Goal: Task Accomplishment & Management: Use online tool/utility

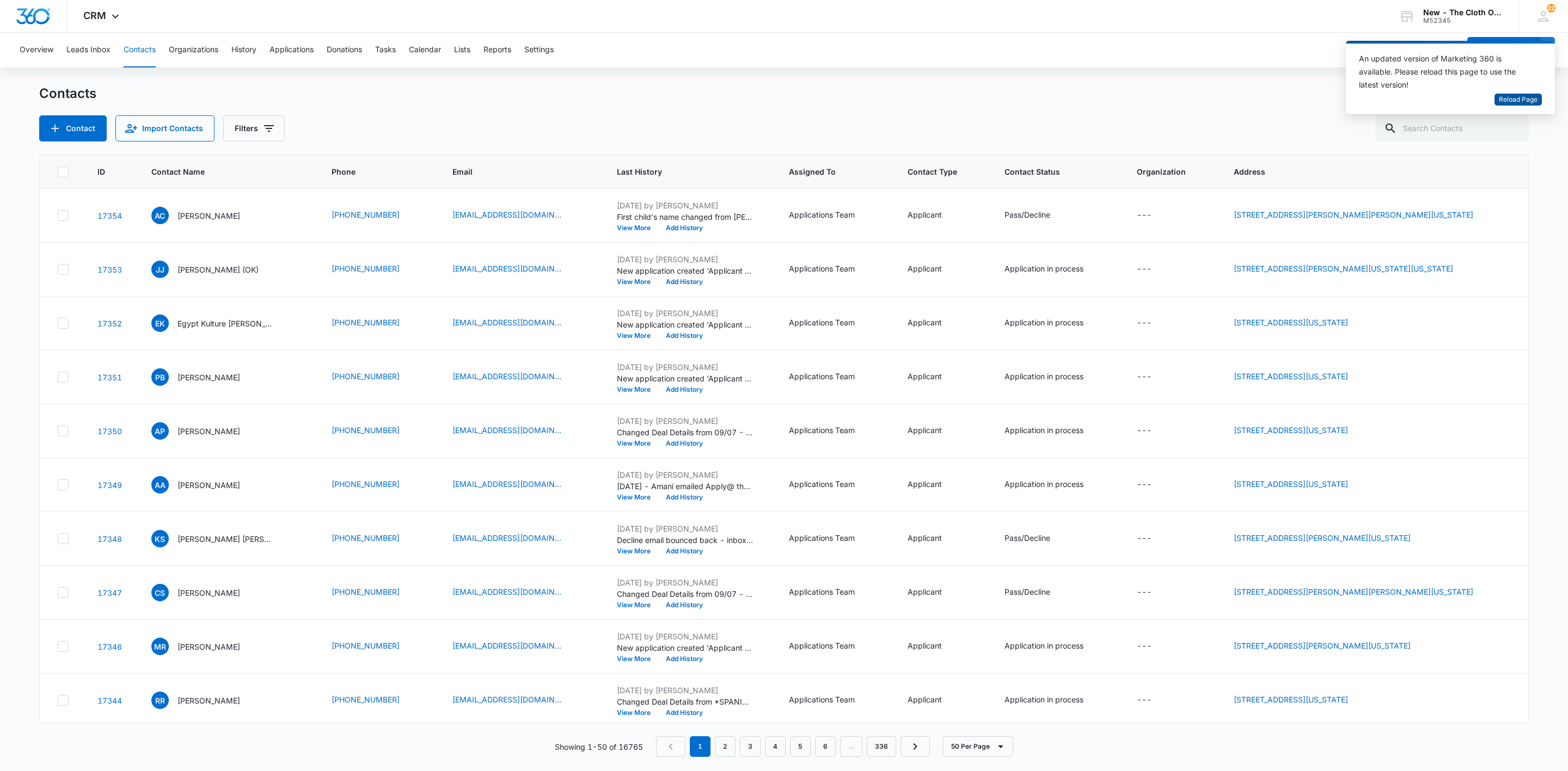
click at [1516, 103] on span "Reload Page" at bounding box center [1518, 100] width 39 height 10
click at [351, 51] on button "Donations" at bounding box center [345, 50] width 35 height 35
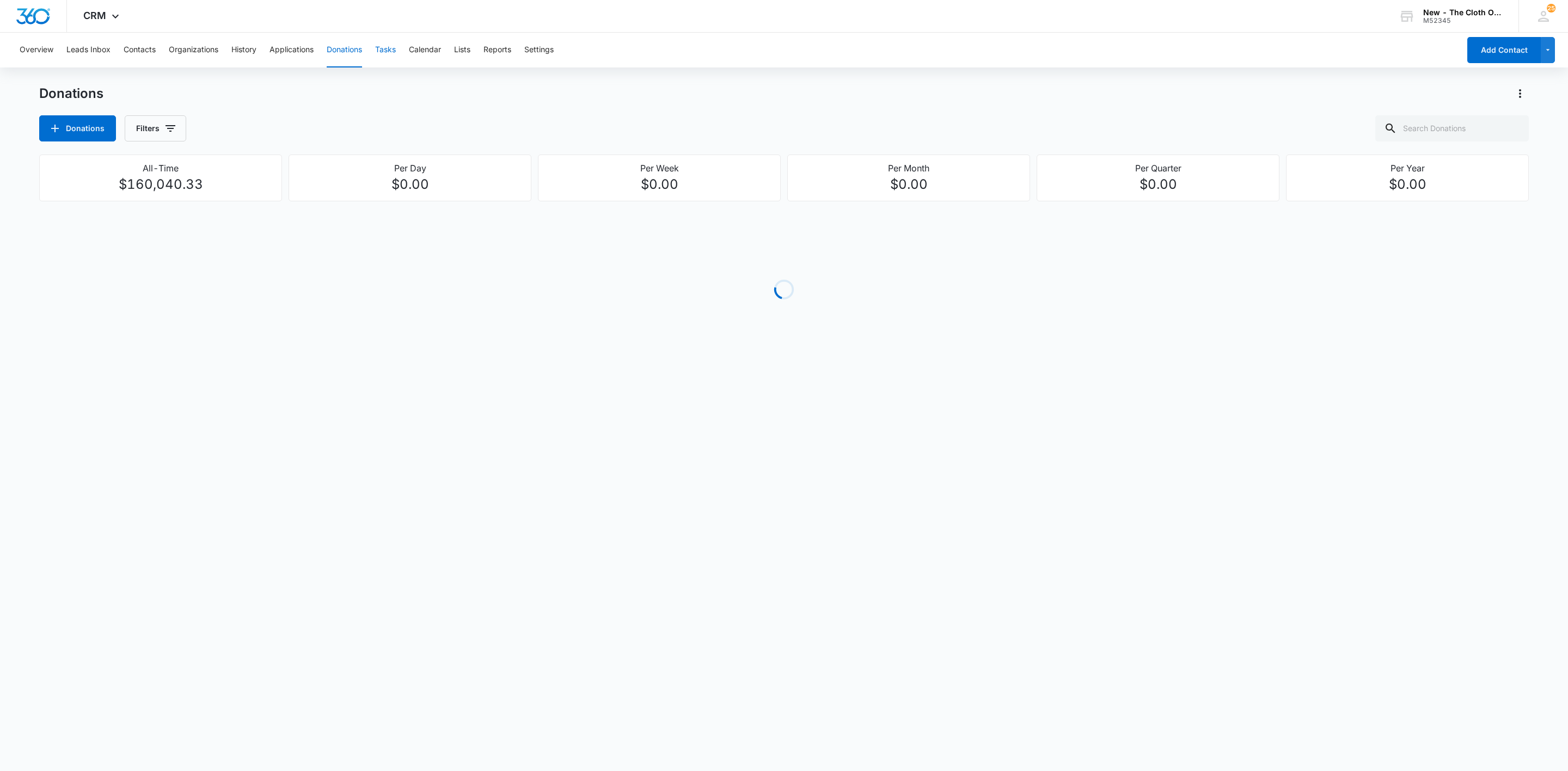
click at [396, 41] on button "Tasks" at bounding box center [385, 50] width 21 height 35
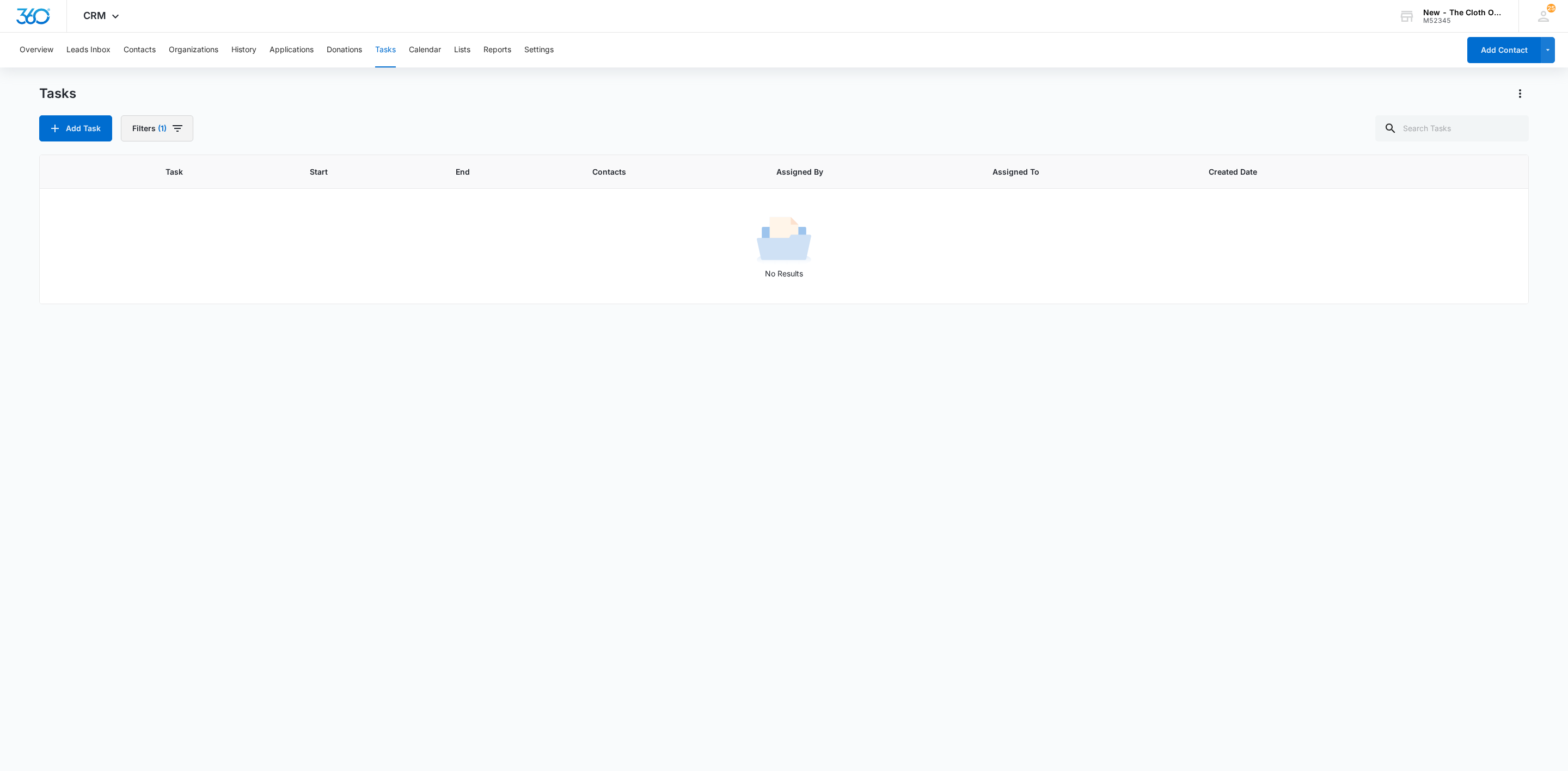
click at [157, 121] on button "Filters (1)" at bounding box center [157, 128] width 72 height 26
click at [206, 309] on button "Clear All" at bounding box center [197, 302] width 125 height 21
click at [1443, 130] on input "text" at bounding box center [1452, 128] width 153 height 26
paste input "Cisek"
type input "Cisek"
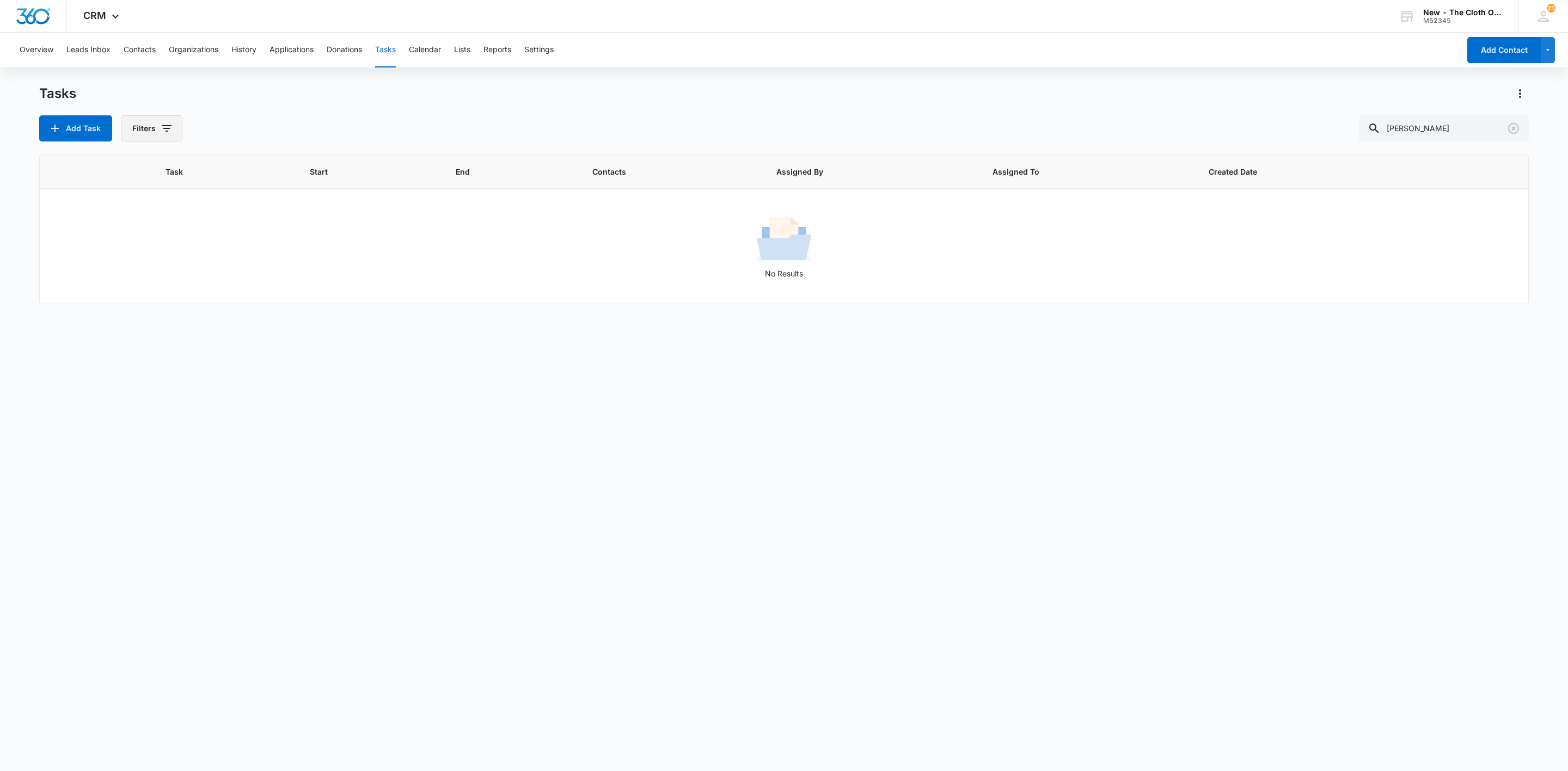
click at [170, 124] on icon "button" at bounding box center [166, 128] width 13 height 13
click at [245, 304] on button "Clear All" at bounding box center [197, 302] width 125 height 21
click at [135, 51] on button "Contacts" at bounding box center [139, 50] width 32 height 35
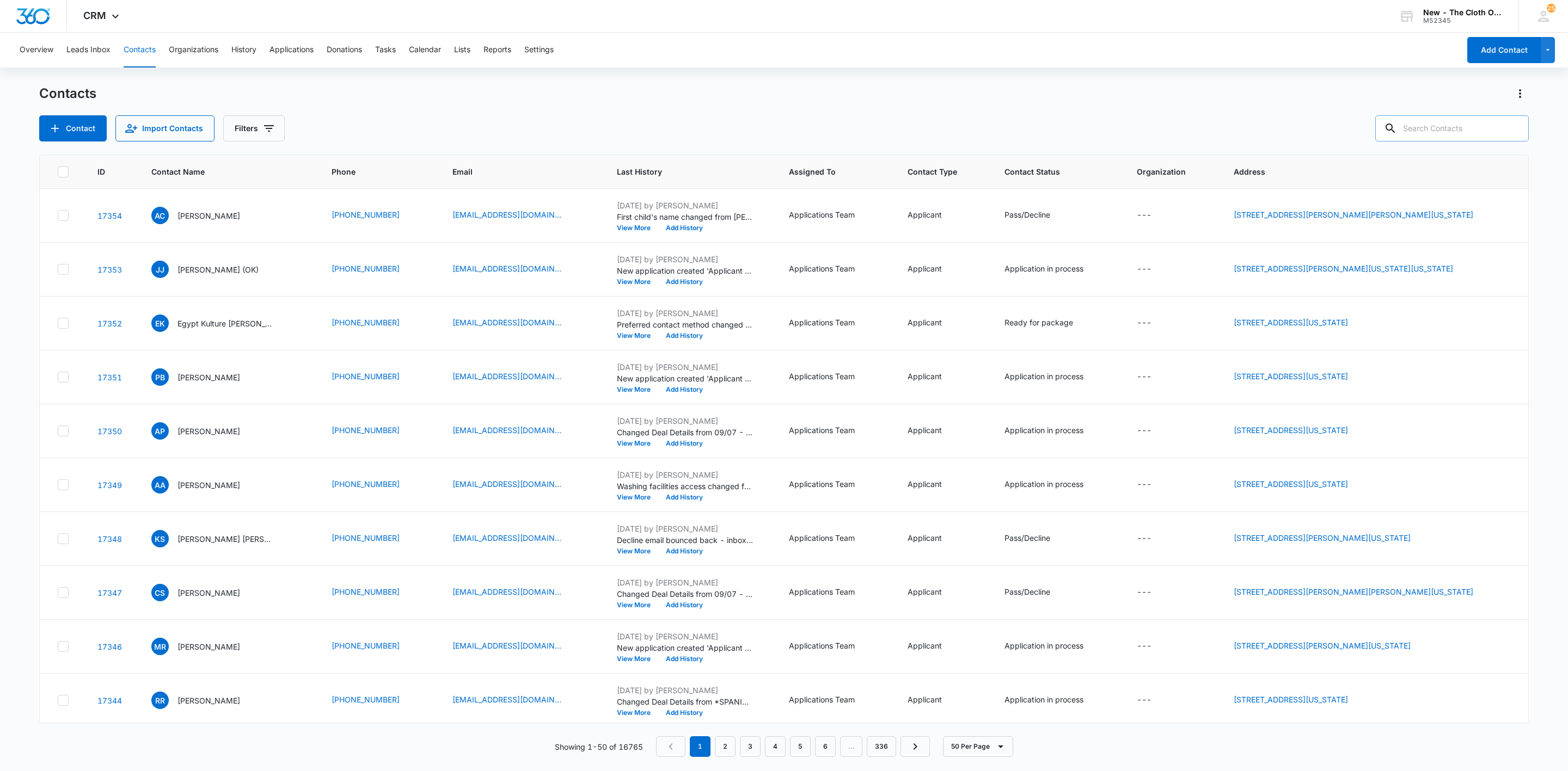
click at [1432, 131] on input "text" at bounding box center [1452, 128] width 153 height 26
paste input "Cisek"
type input "Cisek"
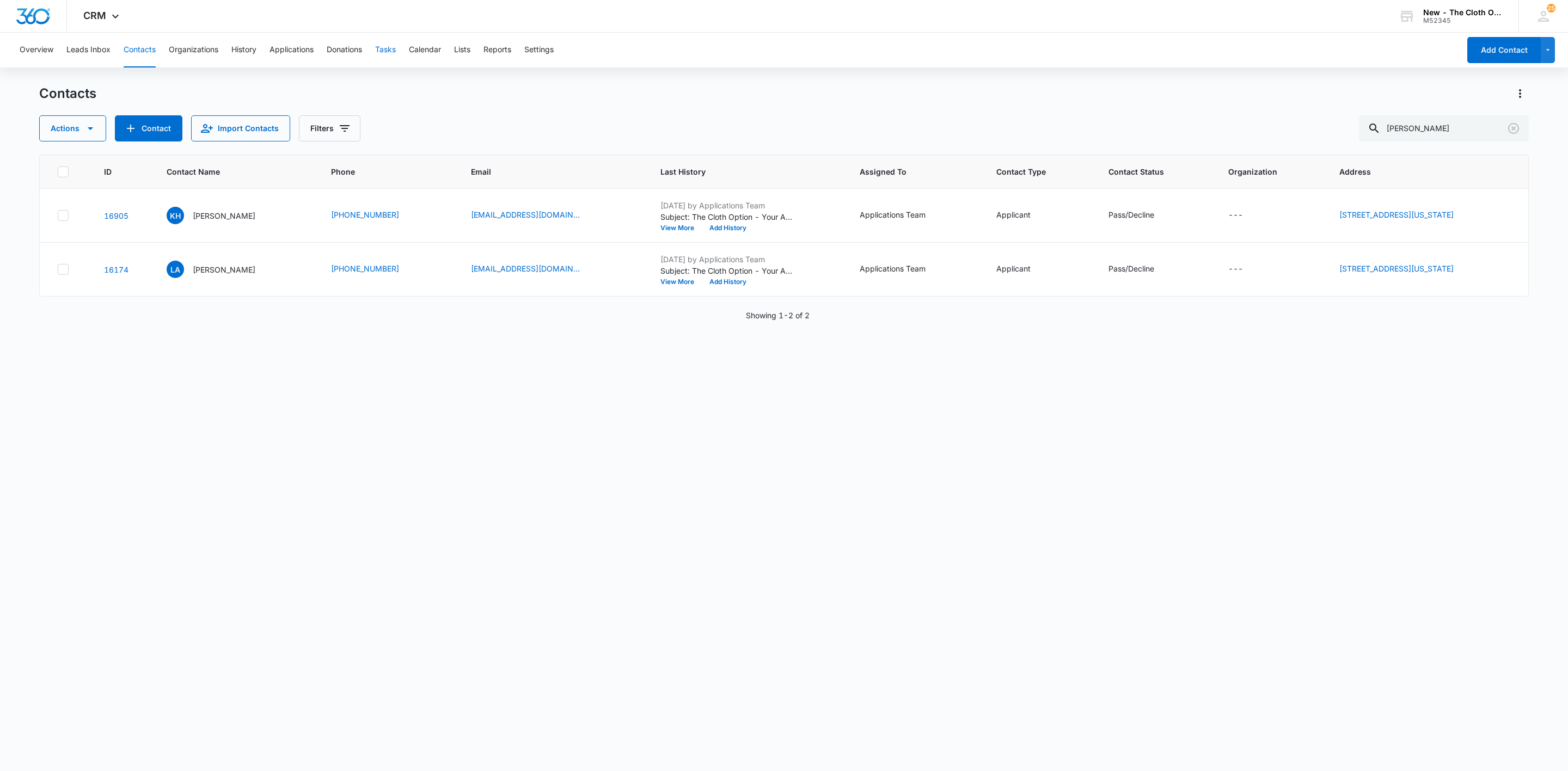
click at [386, 51] on button "Tasks" at bounding box center [385, 50] width 21 height 35
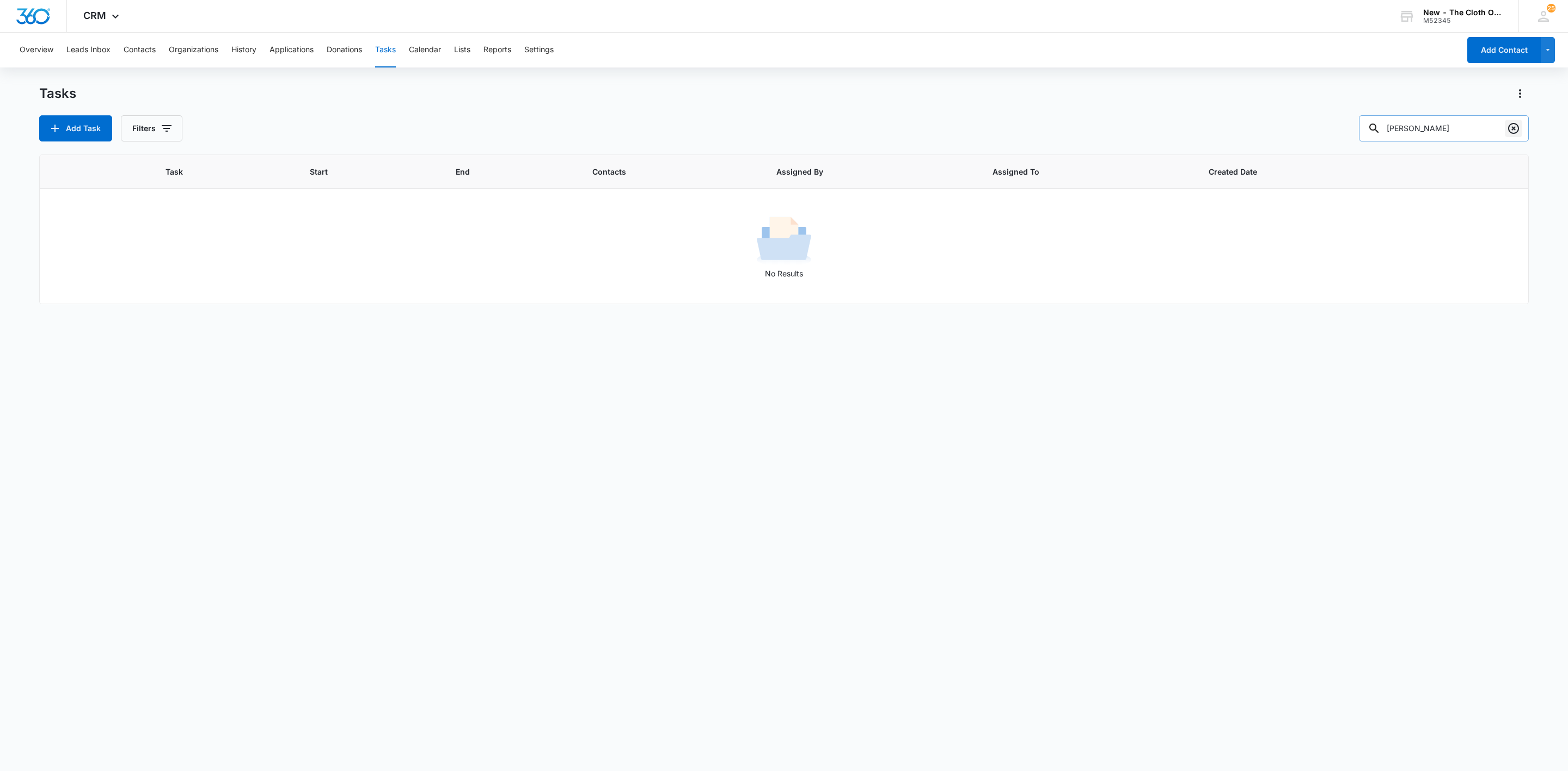
click at [1514, 126] on icon "Clear" at bounding box center [1513, 128] width 13 height 13
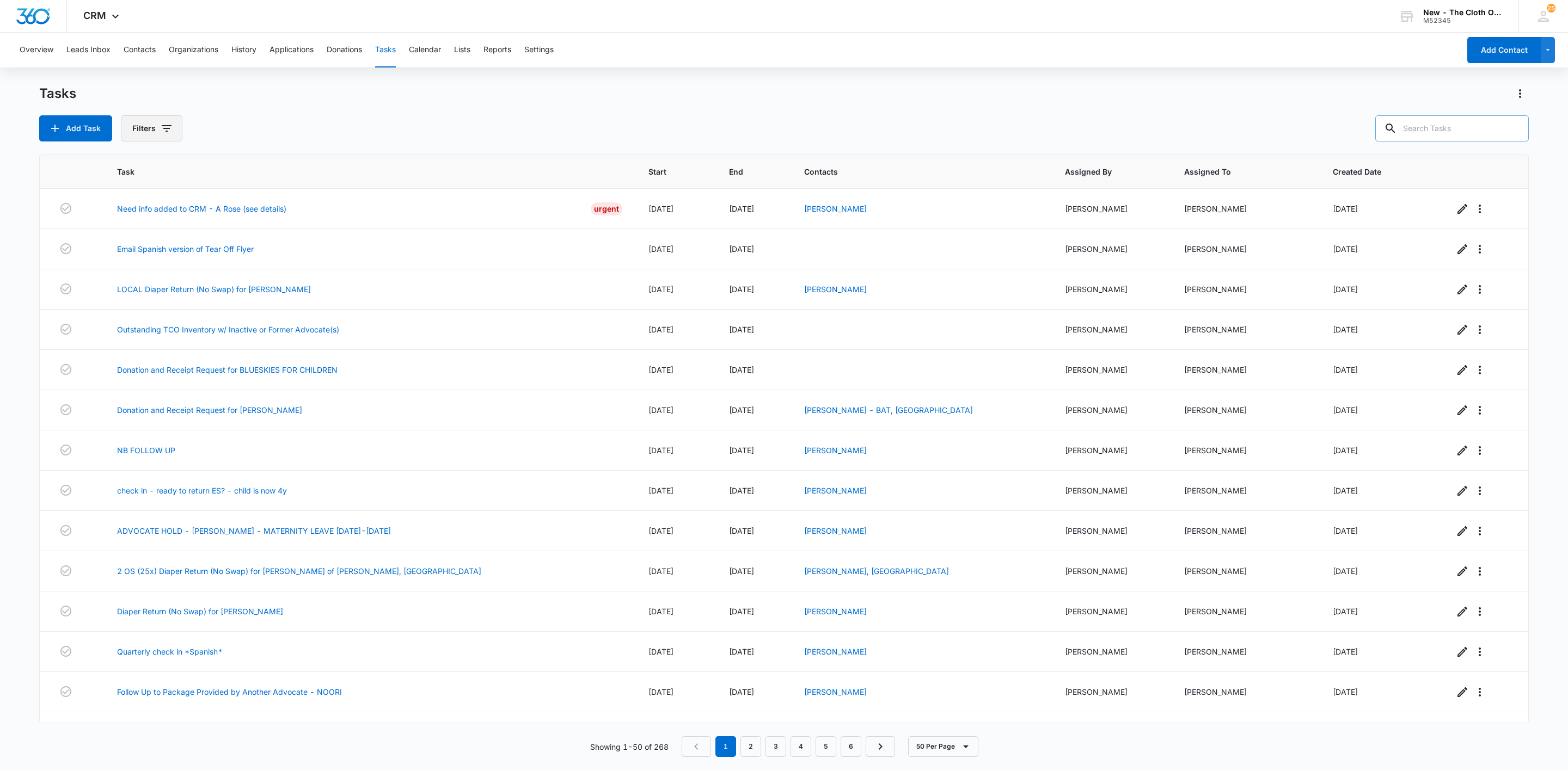
click at [162, 127] on icon "button" at bounding box center [166, 128] width 13 height 13
click at [226, 306] on button "Clear All" at bounding box center [197, 302] width 125 height 21
click at [247, 195] on icon "Show Assigned To filters" at bounding box center [251, 197] width 13 height 13
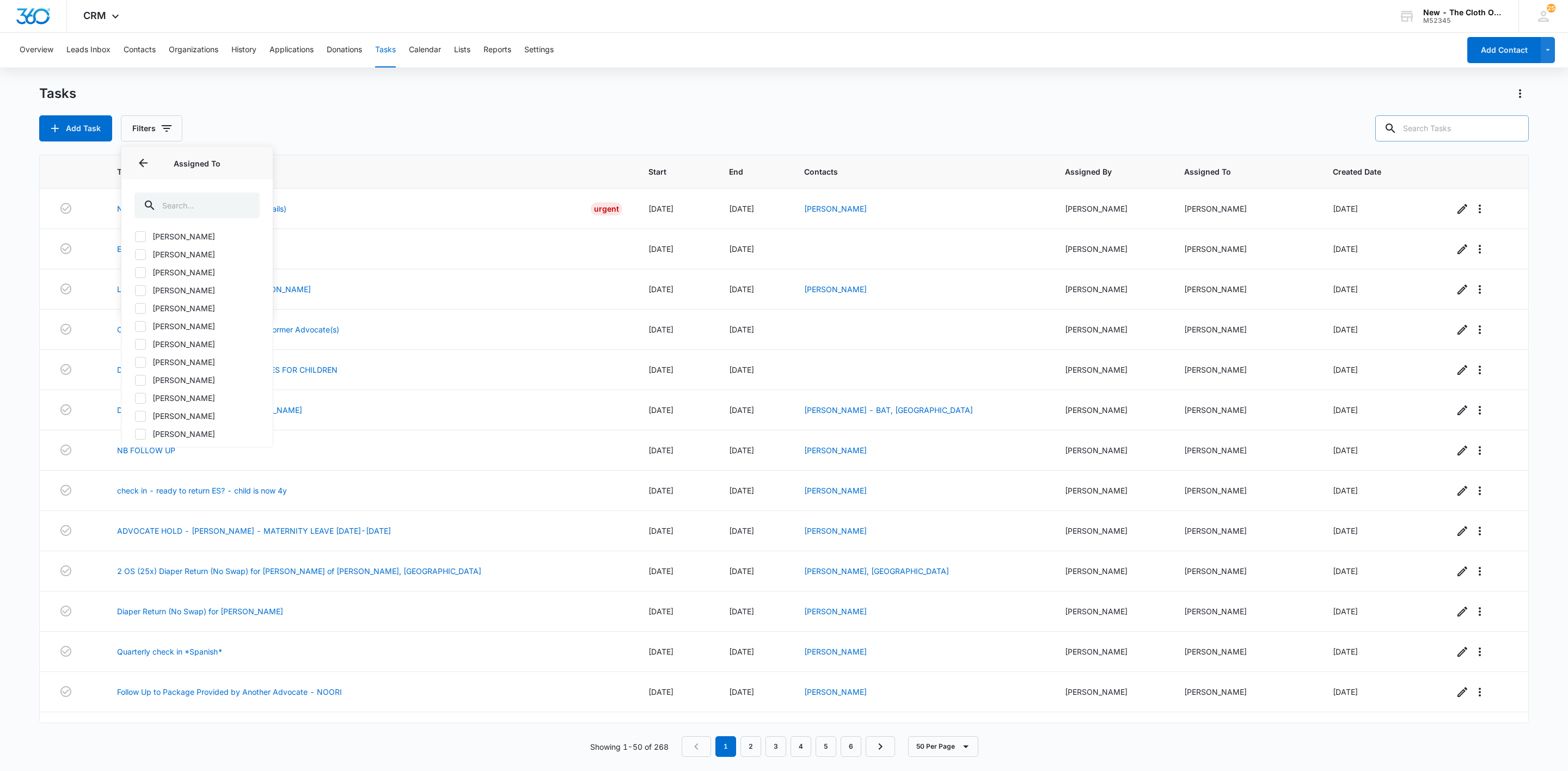
scroll to position [442, 0]
click at [139, 360] on icon at bounding box center [141, 356] width 10 height 10
click at [135, 357] on input "Mariah Kaiser" at bounding box center [135, 356] width 1 height 1
checkbox input "true"
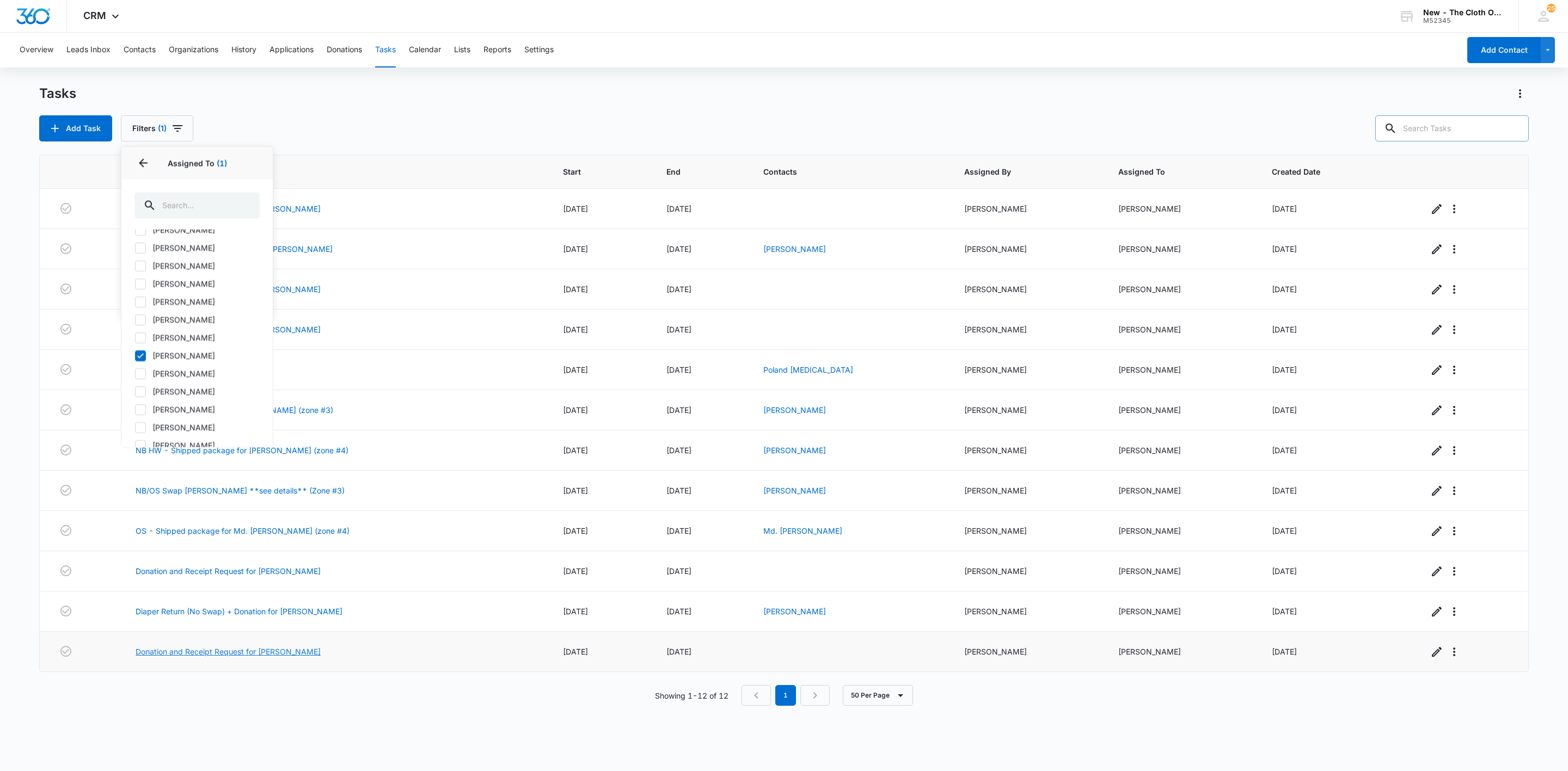
click at [301, 657] on link "Donation and Receipt Request for BRIGID CISEK" at bounding box center [228, 652] width 185 height 12
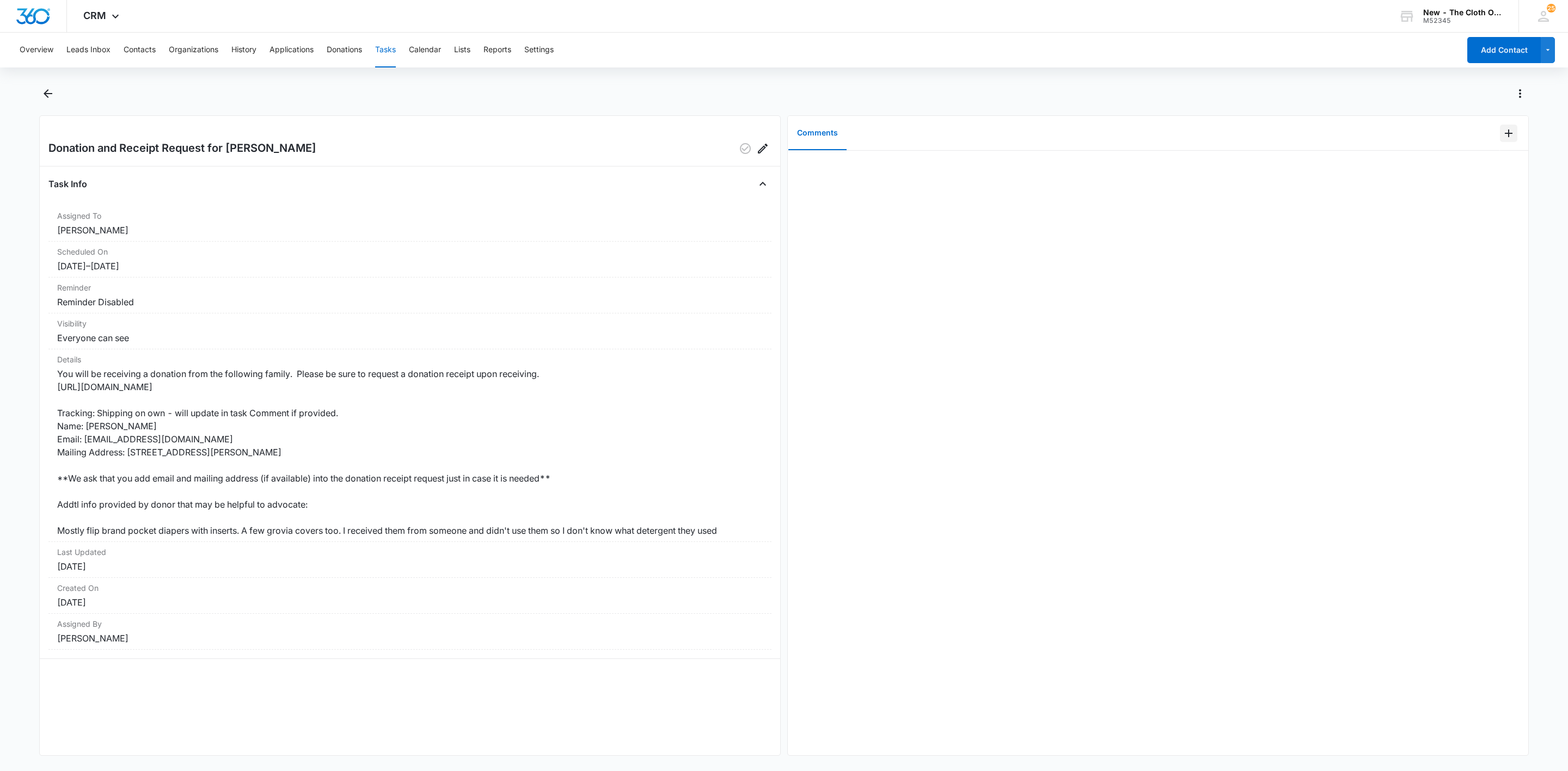
click at [1502, 134] on icon "Add Comment" at bounding box center [1508, 133] width 13 height 13
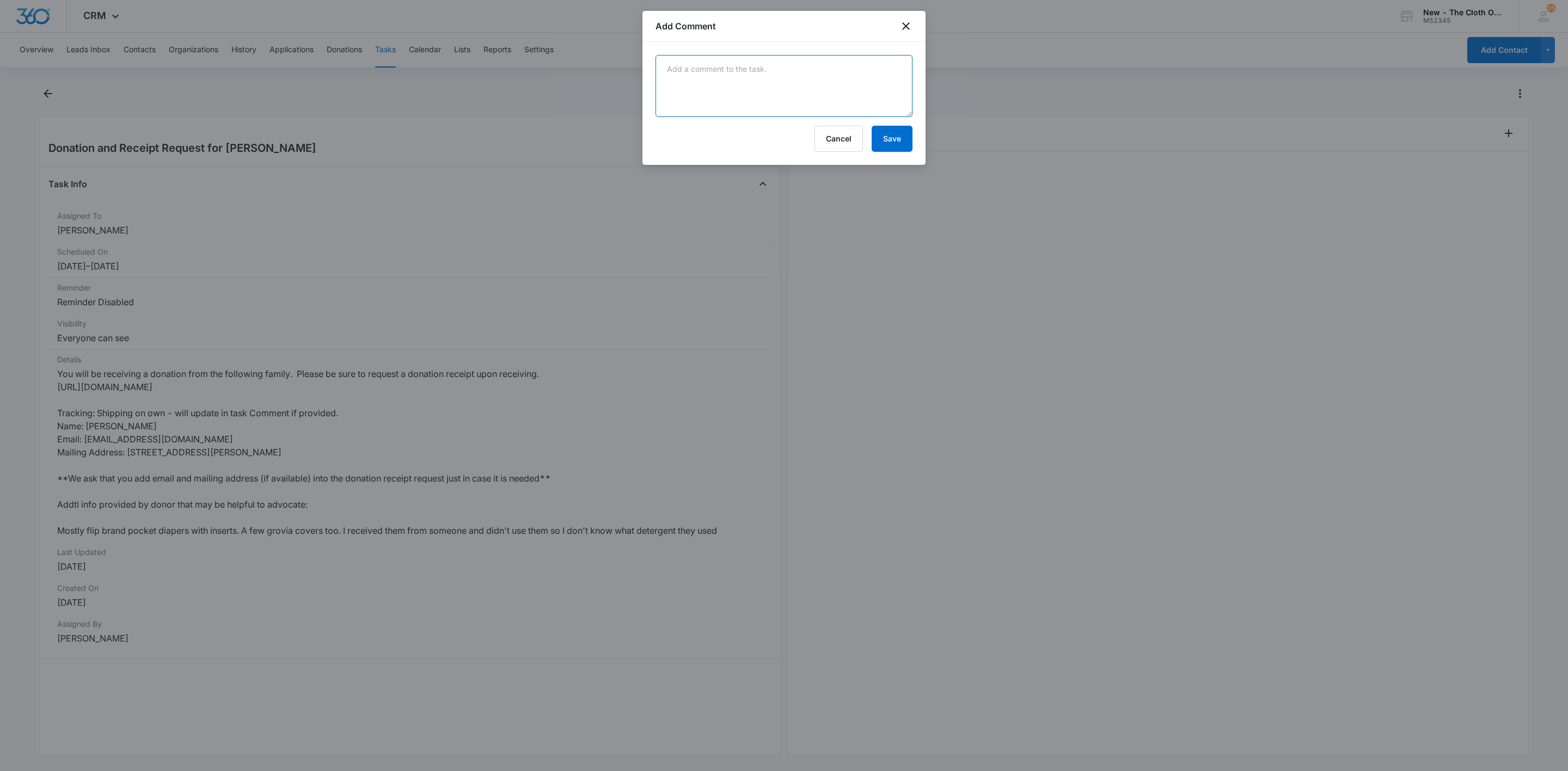
click at [849, 99] on textarea at bounding box center [784, 86] width 257 height 62
paste textarea ""9534614836365252258786 09/09/2025""
type textarea "9534614836365252258786 - eta 09/11/2025"
click at [887, 145] on button "Save" at bounding box center [892, 139] width 41 height 26
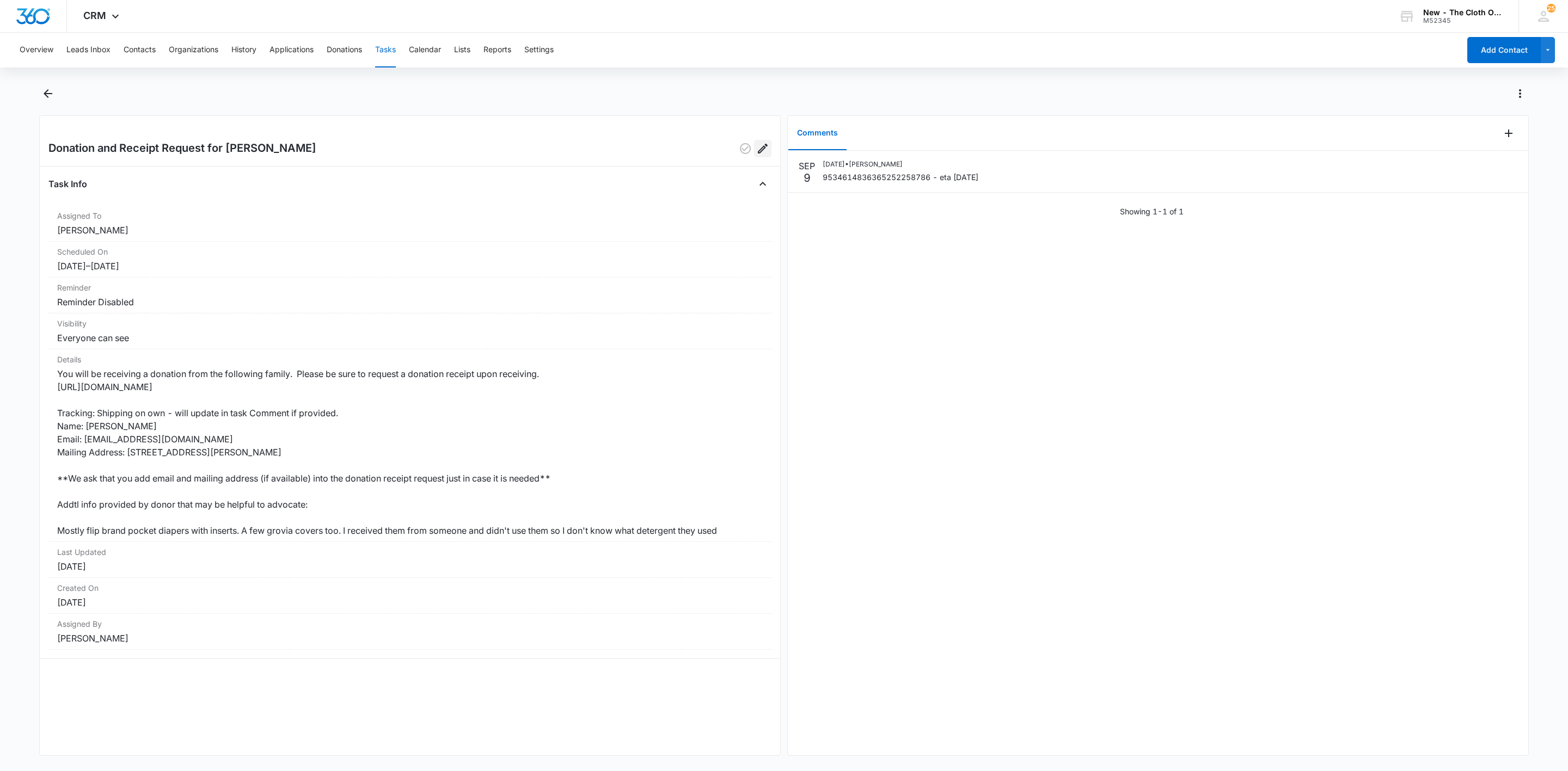
click at [756, 149] on icon "Edit" at bounding box center [762, 148] width 13 height 13
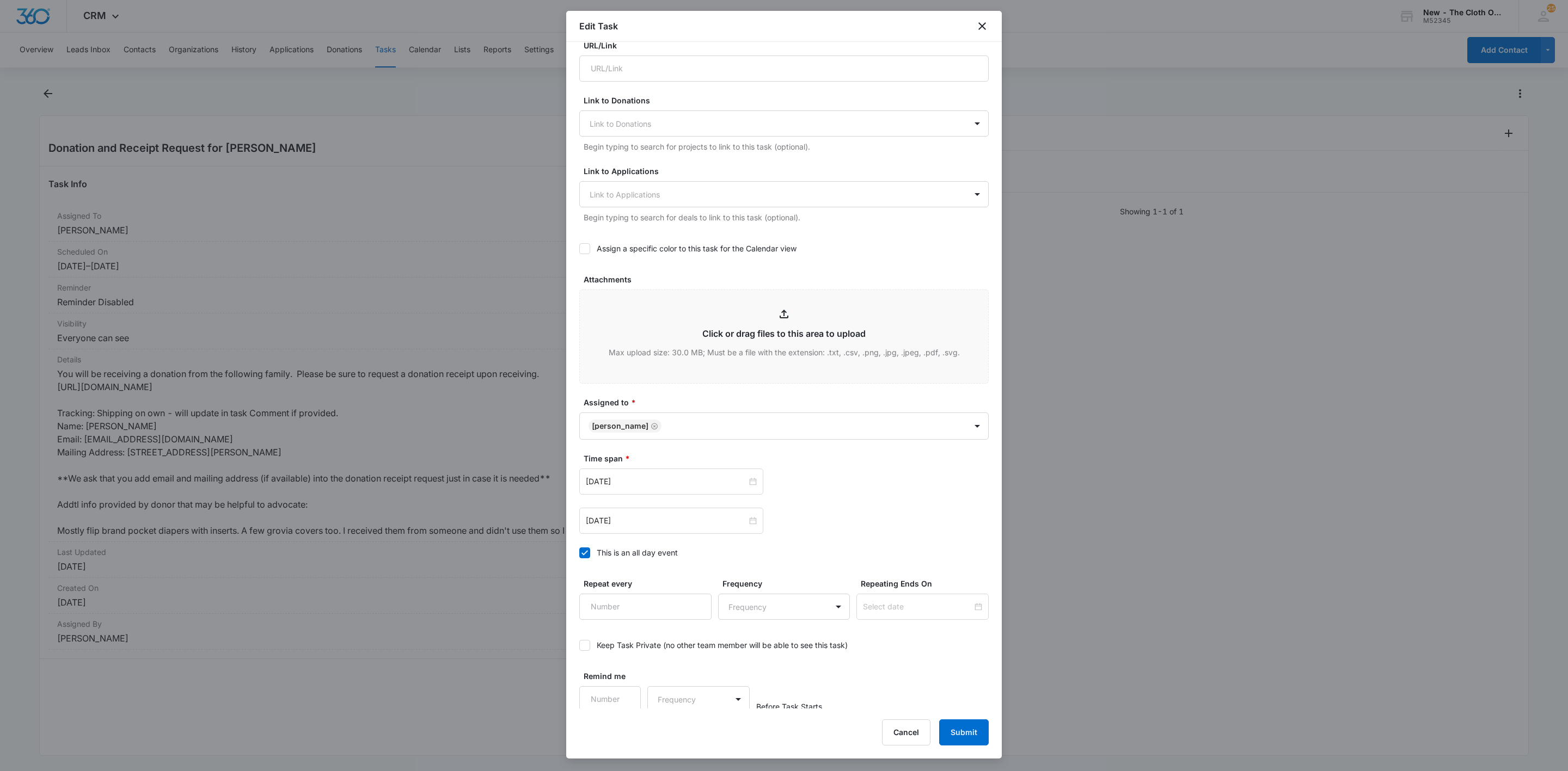
scroll to position [258, 0]
click at [671, 514] on input "Oct 8, 2025" at bounding box center [666, 517] width 161 height 12
type input "Oct 25, 2025"
click at [713, 635] on div "25" at bounding box center [713, 634] width 13 height 13
click at [905, 551] on label "This is an all day event" at bounding box center [784, 549] width 410 height 12
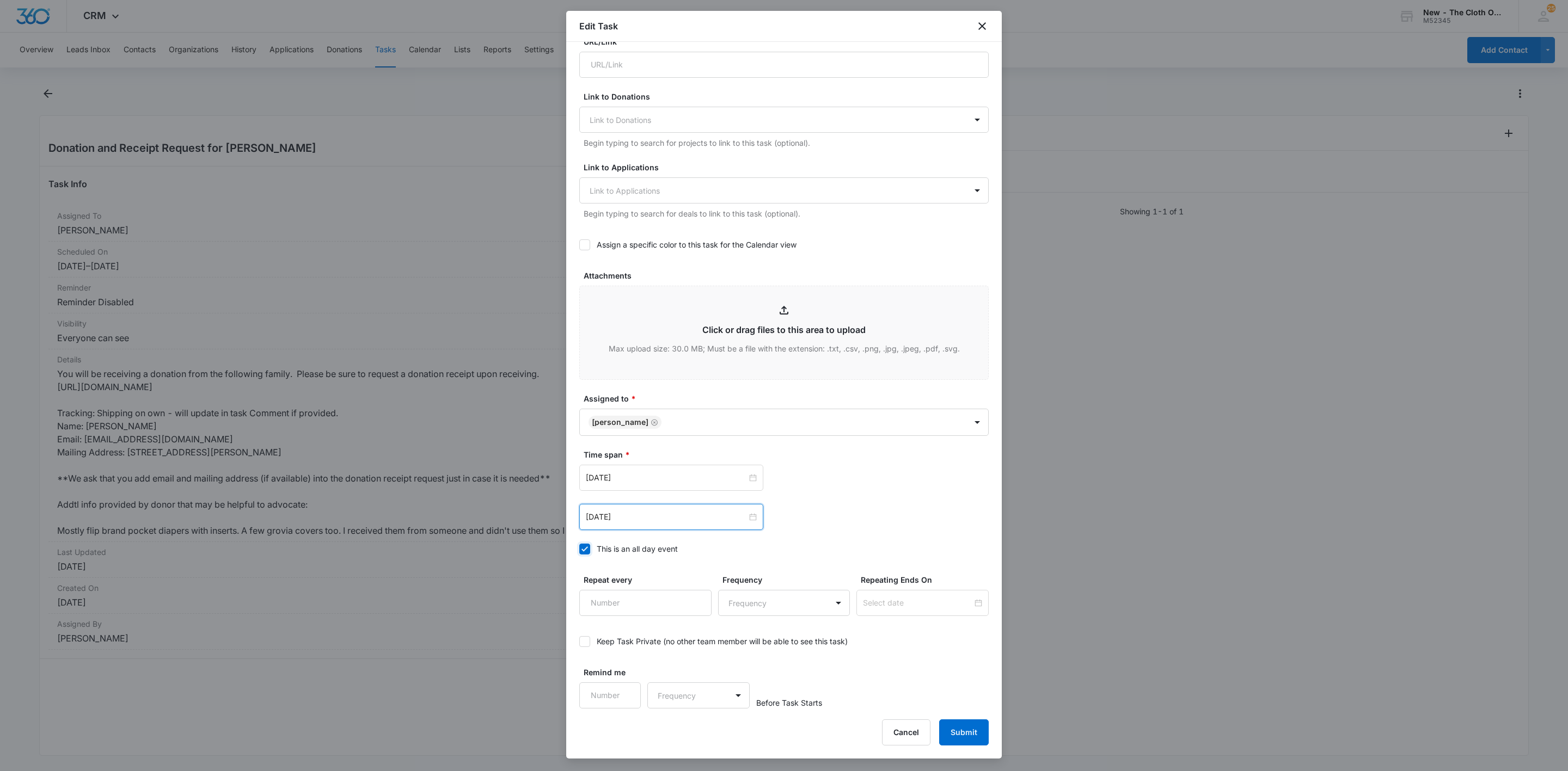
click at [579, 549] on input "This is an all day event" at bounding box center [579, 549] width 0 height 0
type input "Sep 8, 2025"
type input "12:00 am"
type input "Oct 8, 2025"
type input "12:00 am"
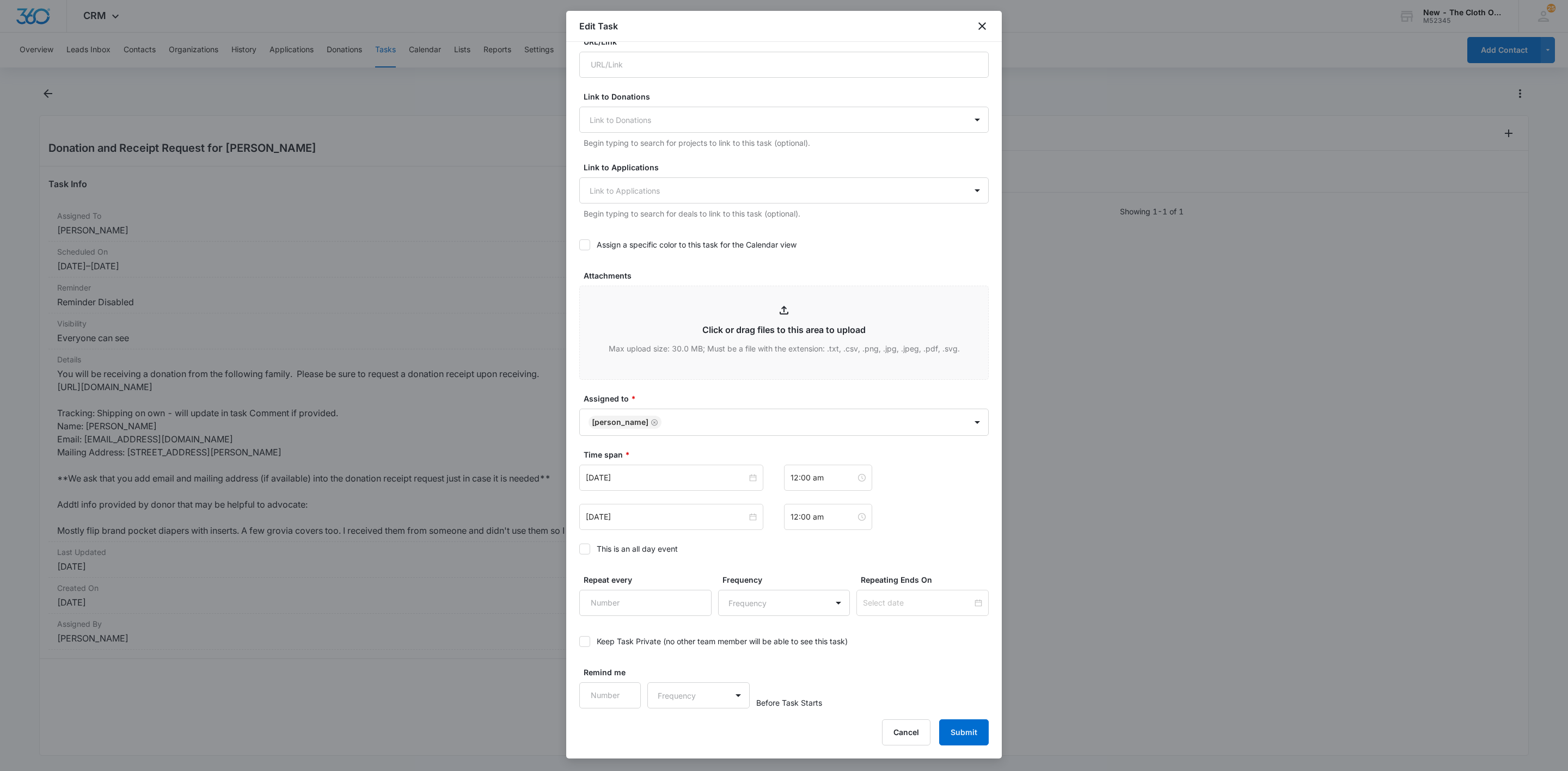
click at [626, 537] on div "Time span * Sep 8, 2025 12:00 am Oct 8, 2025 12:00 am This is an all day event" at bounding box center [784, 505] width 410 height 112
click at [624, 552] on div "This is an all day event" at bounding box center [637, 549] width 81 height 12
click at [579, 549] on input "This is an all day event" at bounding box center [579, 549] width 0 height 0
click at [662, 484] on input "Sep 8, 2025" at bounding box center [666, 478] width 161 height 12
type input "Sep 25, 2025"
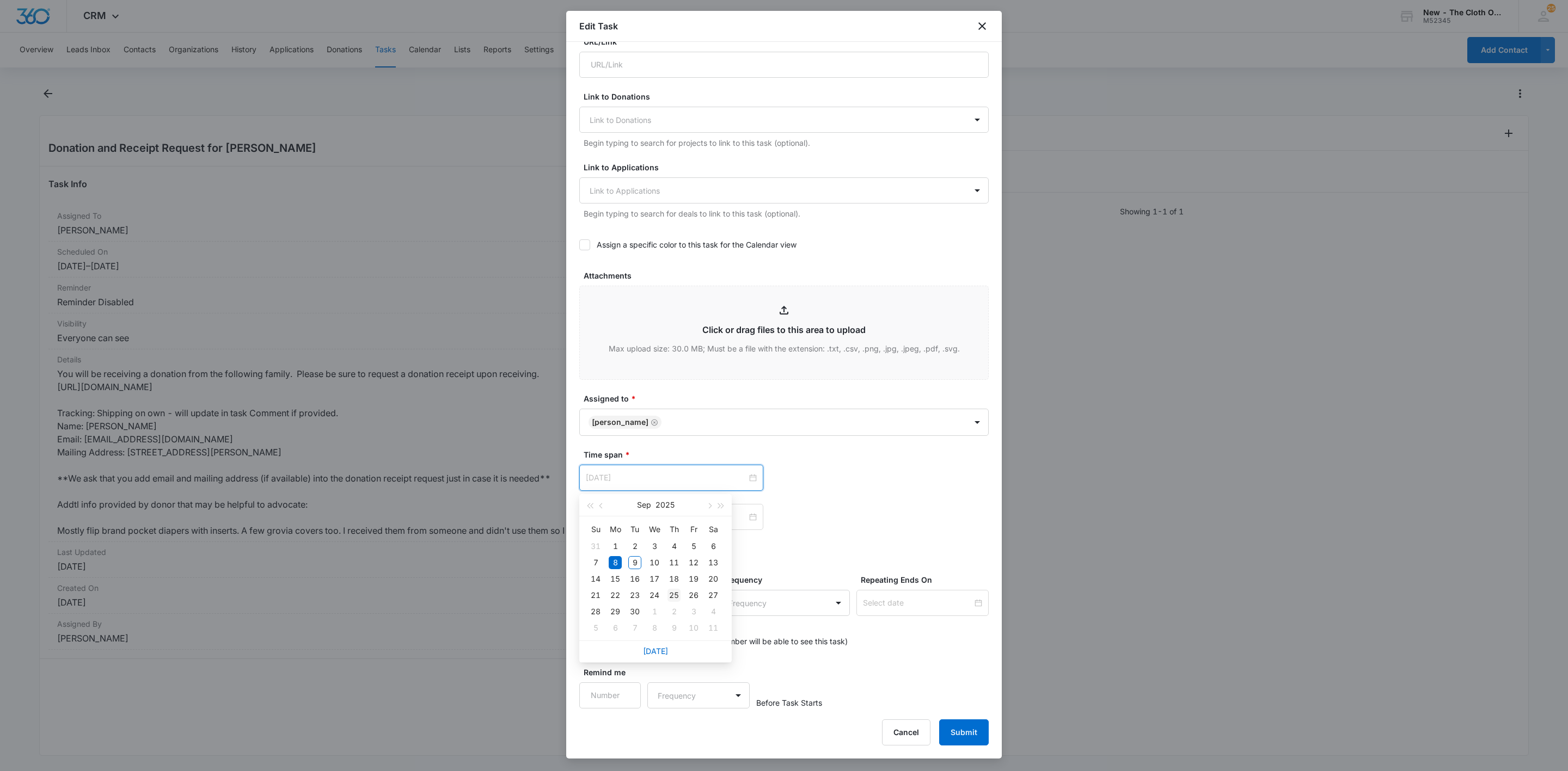
click at [671, 595] on div "25" at bounding box center [674, 595] width 13 height 13
click at [906, 728] on button "Cancel" at bounding box center [906, 732] width 49 height 26
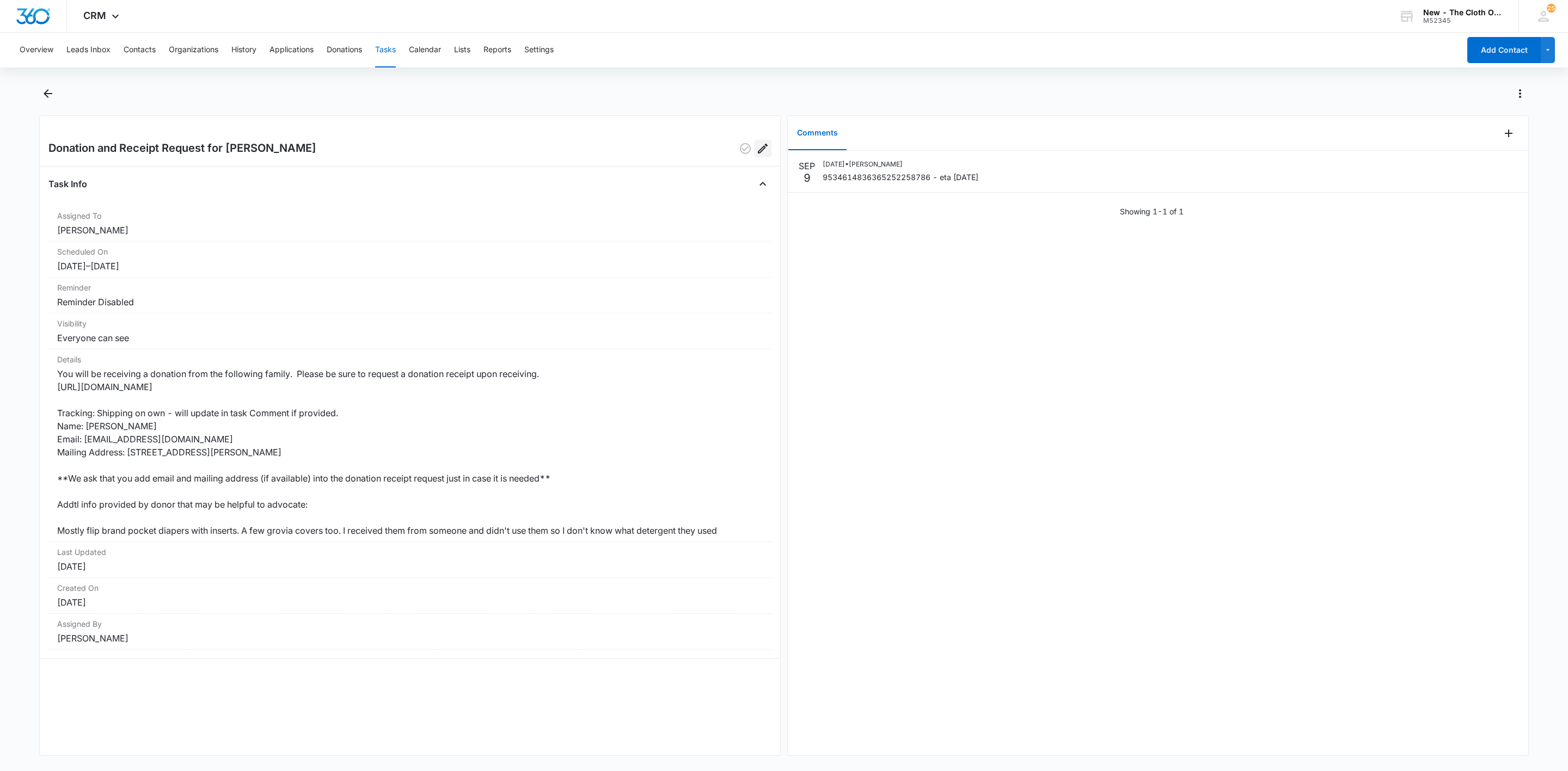
click at [758, 146] on icon "Edit" at bounding box center [763, 148] width 10 height 10
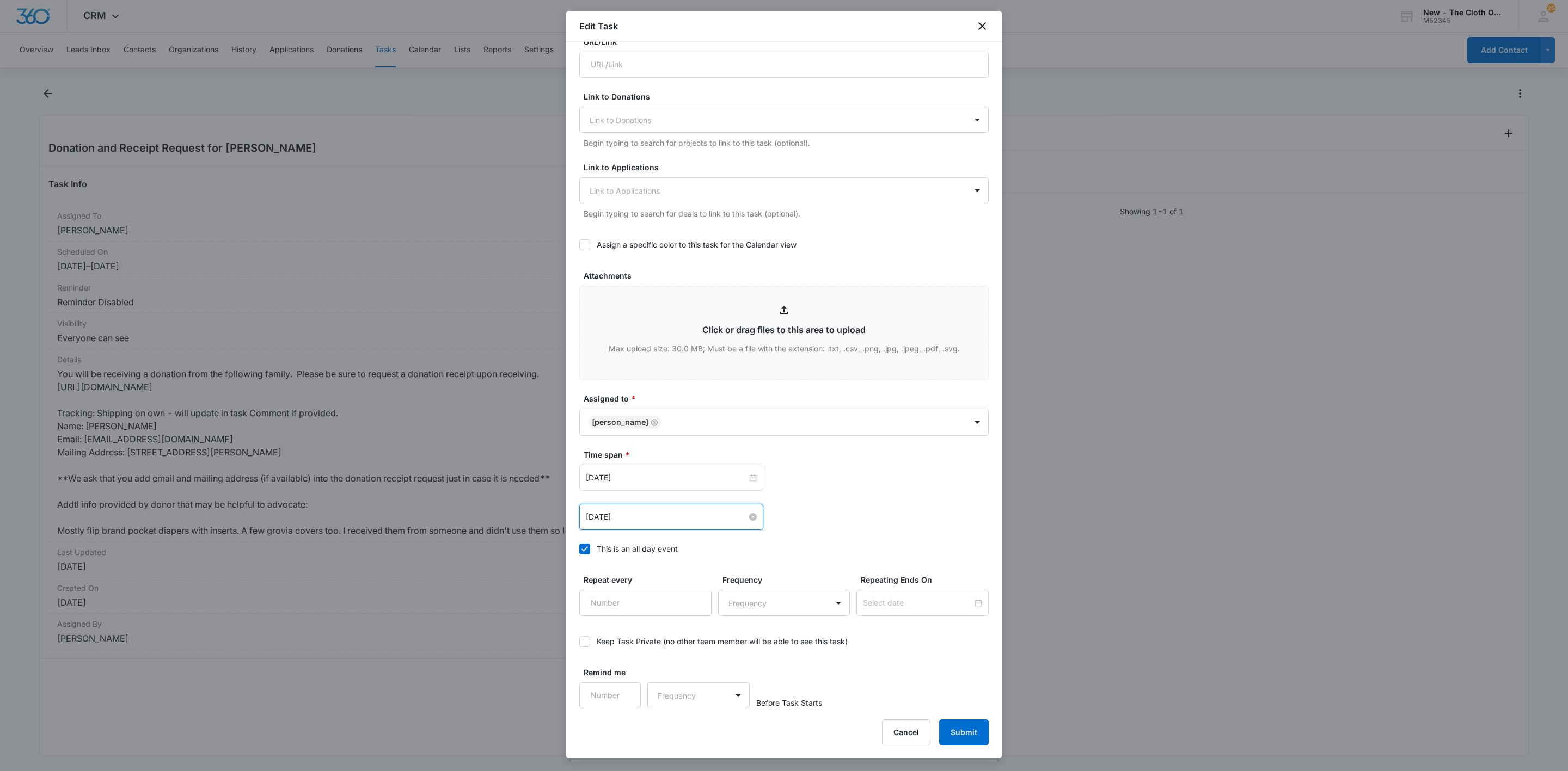
click at [718, 521] on input "Oct 8, 2025" at bounding box center [666, 517] width 161 height 12
click at [600, 544] on span "button" at bounding box center [602, 545] width 5 height 5
type input "Sep 25, 2025"
click at [672, 633] on div "25" at bounding box center [674, 634] width 13 height 13
click at [983, 510] on div "Flag this task as urgent Contact Contact Summary/Title * Donation and Receipt R…" at bounding box center [784, 375] width 436 height 667
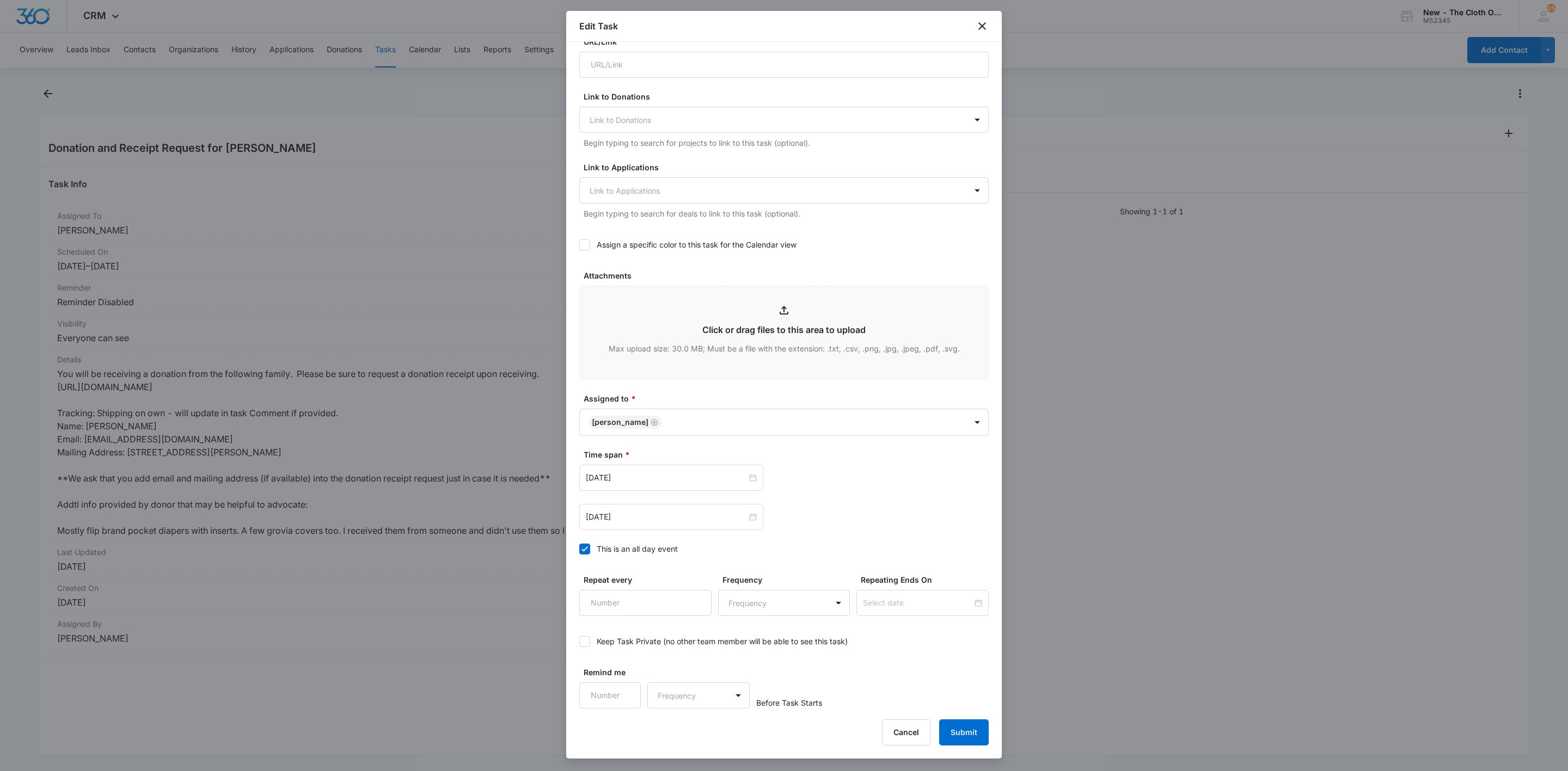
click at [961, 747] on div "Edit Task Flag this task as urgent Contact Contact Summary/Title * Donation and…" at bounding box center [784, 385] width 436 height 748
click at [964, 732] on button "Submit" at bounding box center [964, 732] width 49 height 26
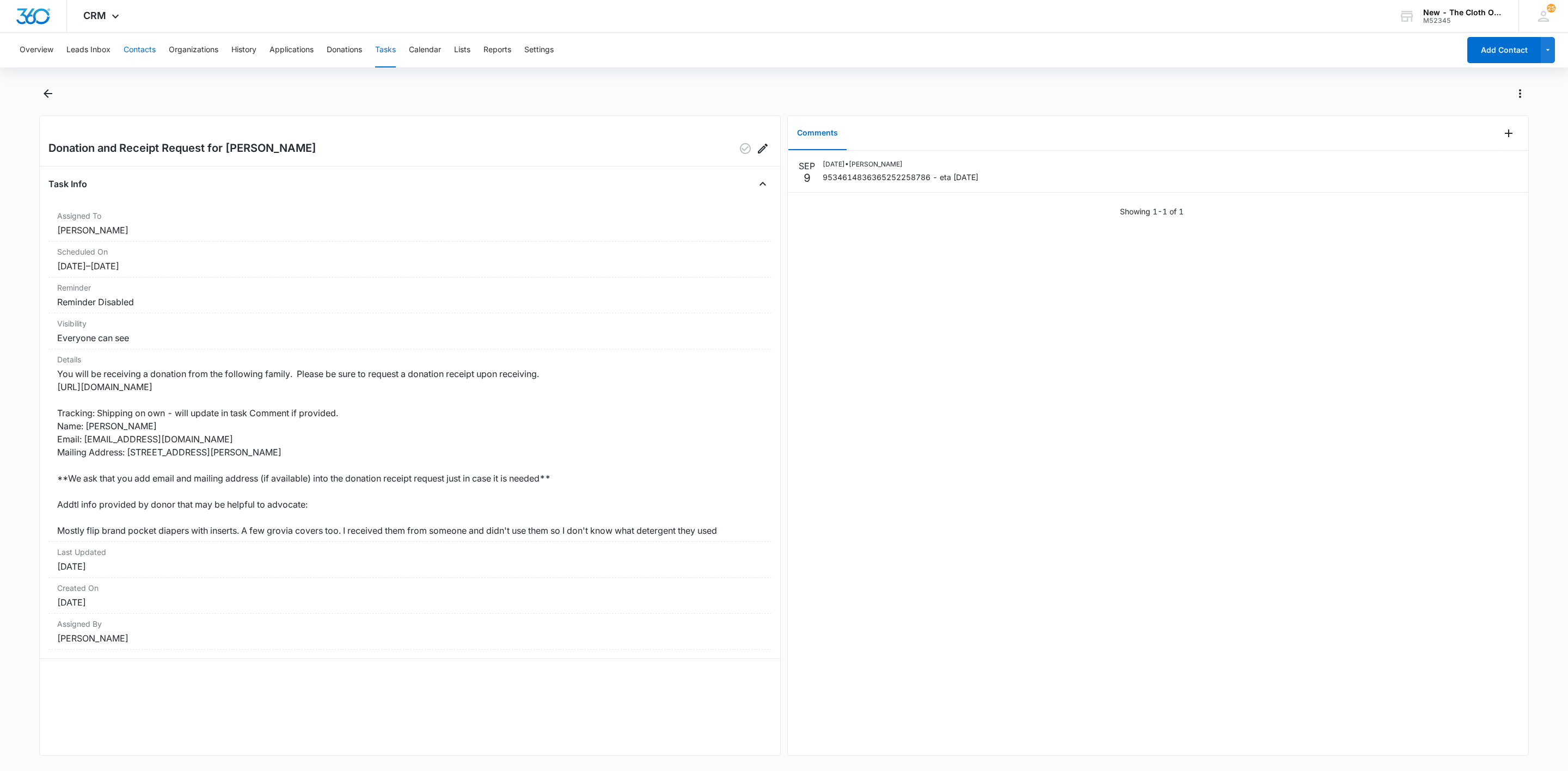
click at [139, 47] on button "Contacts" at bounding box center [139, 50] width 32 height 35
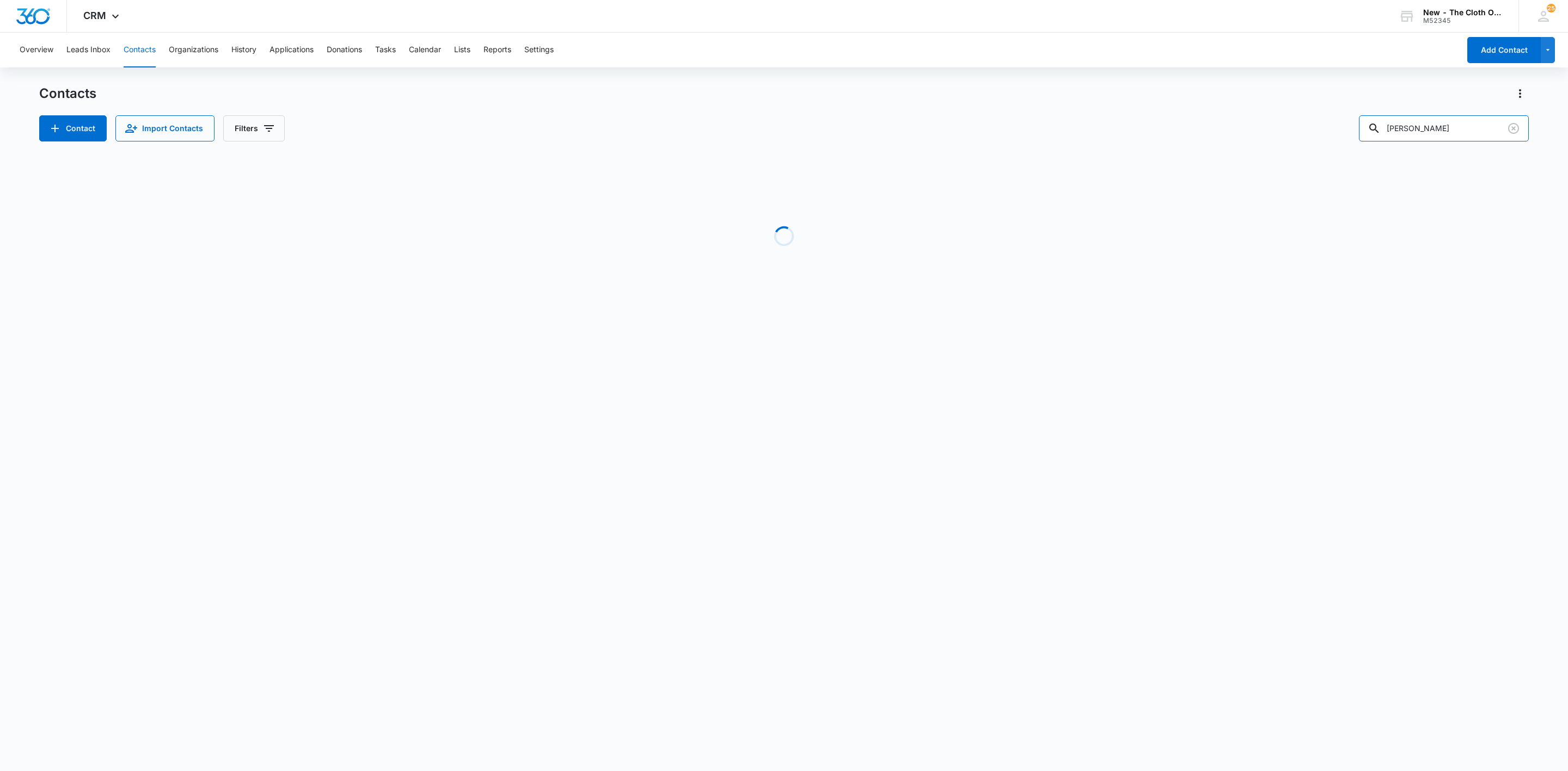
drag, startPoint x: 1432, startPoint y: 131, endPoint x: 1323, endPoint y: 132, distance: 109.0
click at [1325, 132] on div "Contact Import Contacts Filters Cisek" at bounding box center [783, 128] width 1489 height 26
paste input "Sarah Coates"
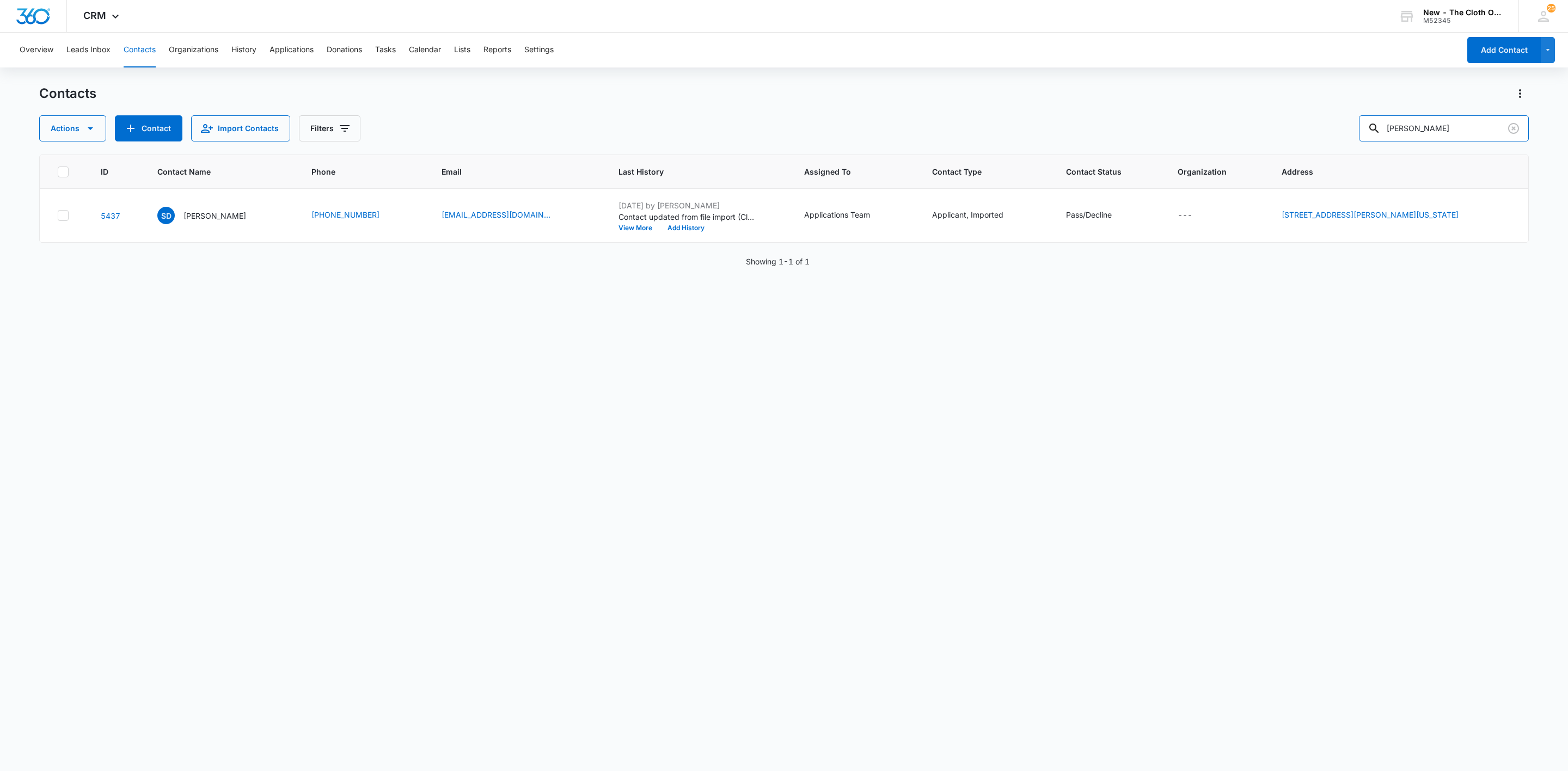
drag, startPoint x: 1460, startPoint y: 126, endPoint x: 1304, endPoint y: 111, distance: 156.7
click at [1304, 111] on div "Contacts Actions Contact Import Contacts Filters Sarah Coates" at bounding box center [783, 113] width 1489 height 57
paste input "ewsmoodle@gmail.com"
type input "Sewsmoodle@gmail.com"
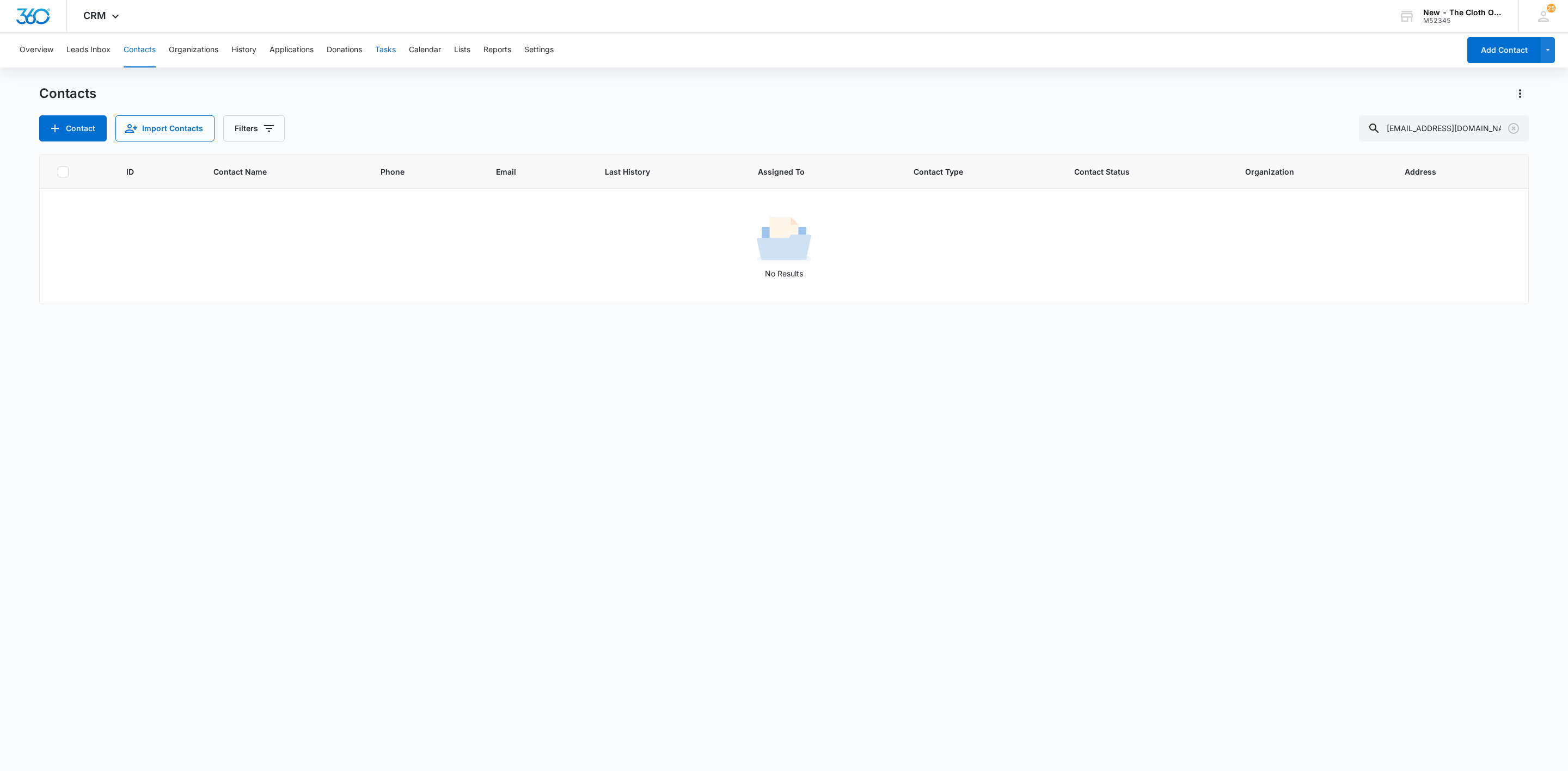
click at [394, 47] on button "Tasks" at bounding box center [385, 50] width 21 height 35
click at [79, 134] on button "Add Task" at bounding box center [75, 128] width 73 height 26
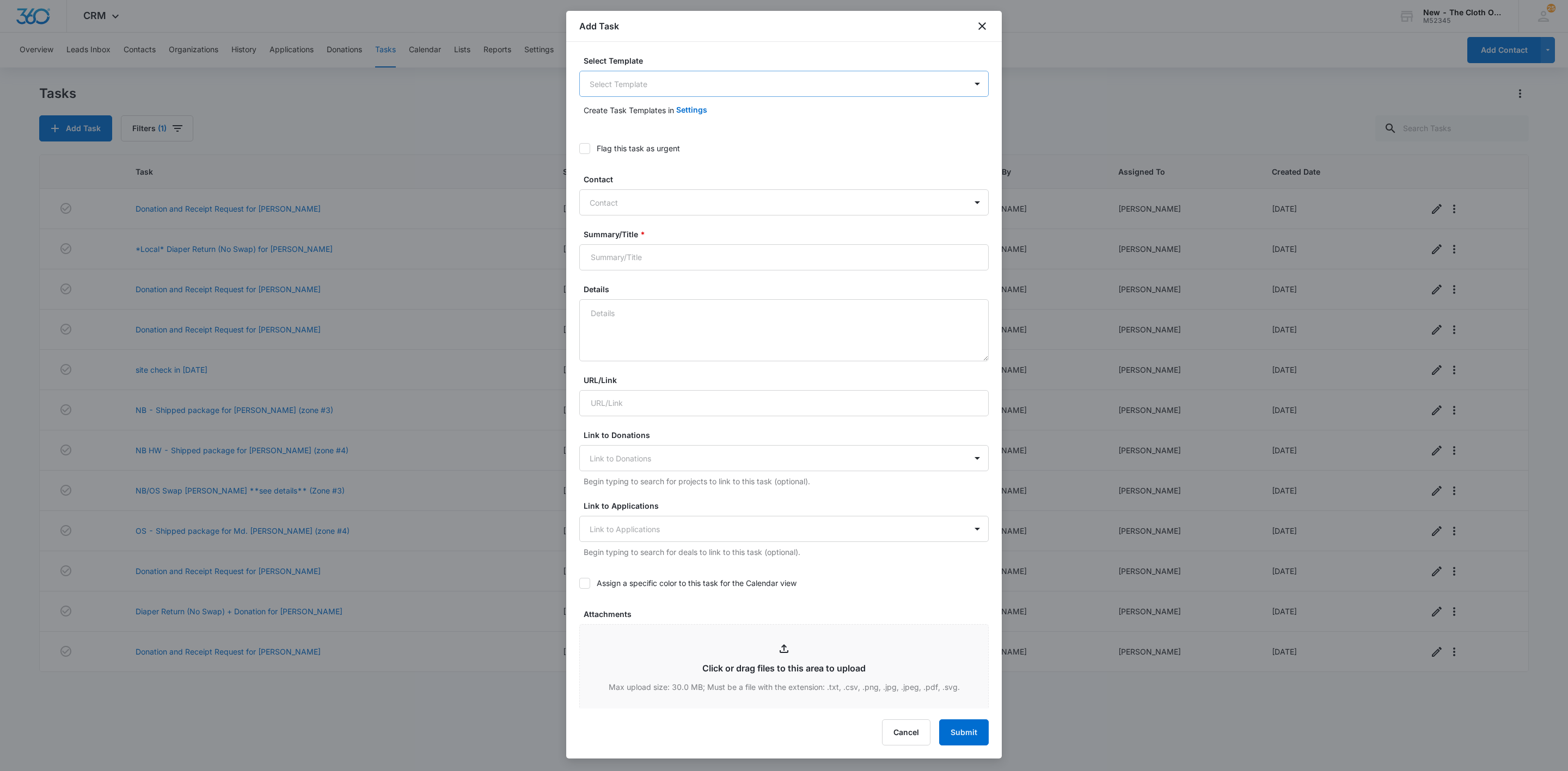
click at [631, 86] on body "CRM Apps Reputation Websites Forms CRM Email Social Shop Payments POS Ads Intel…" at bounding box center [784, 385] width 1568 height 771
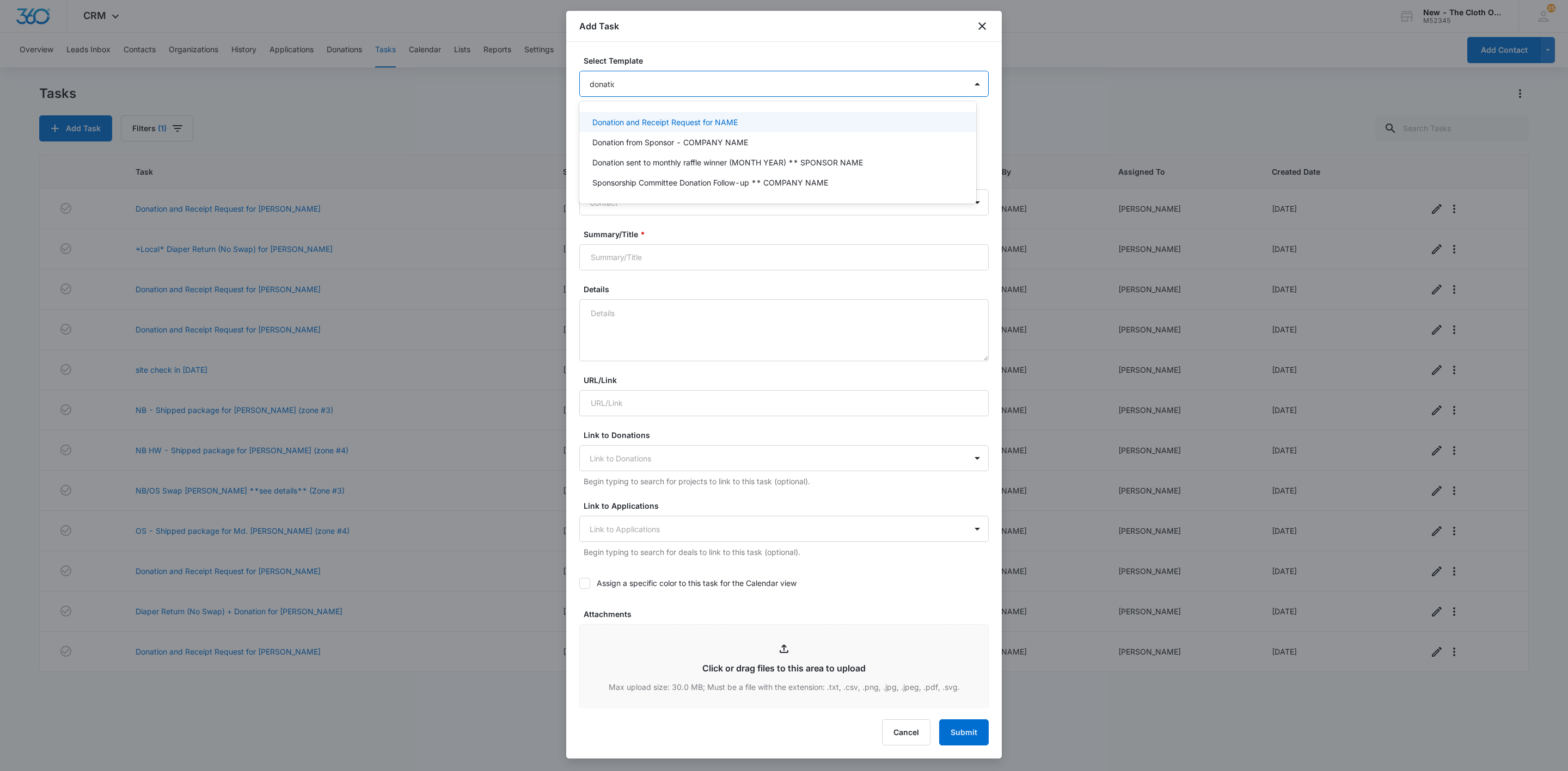
type input "donation"
click at [650, 120] on p "Donation and Receipt Request for NAME" at bounding box center [665, 122] width 145 height 12
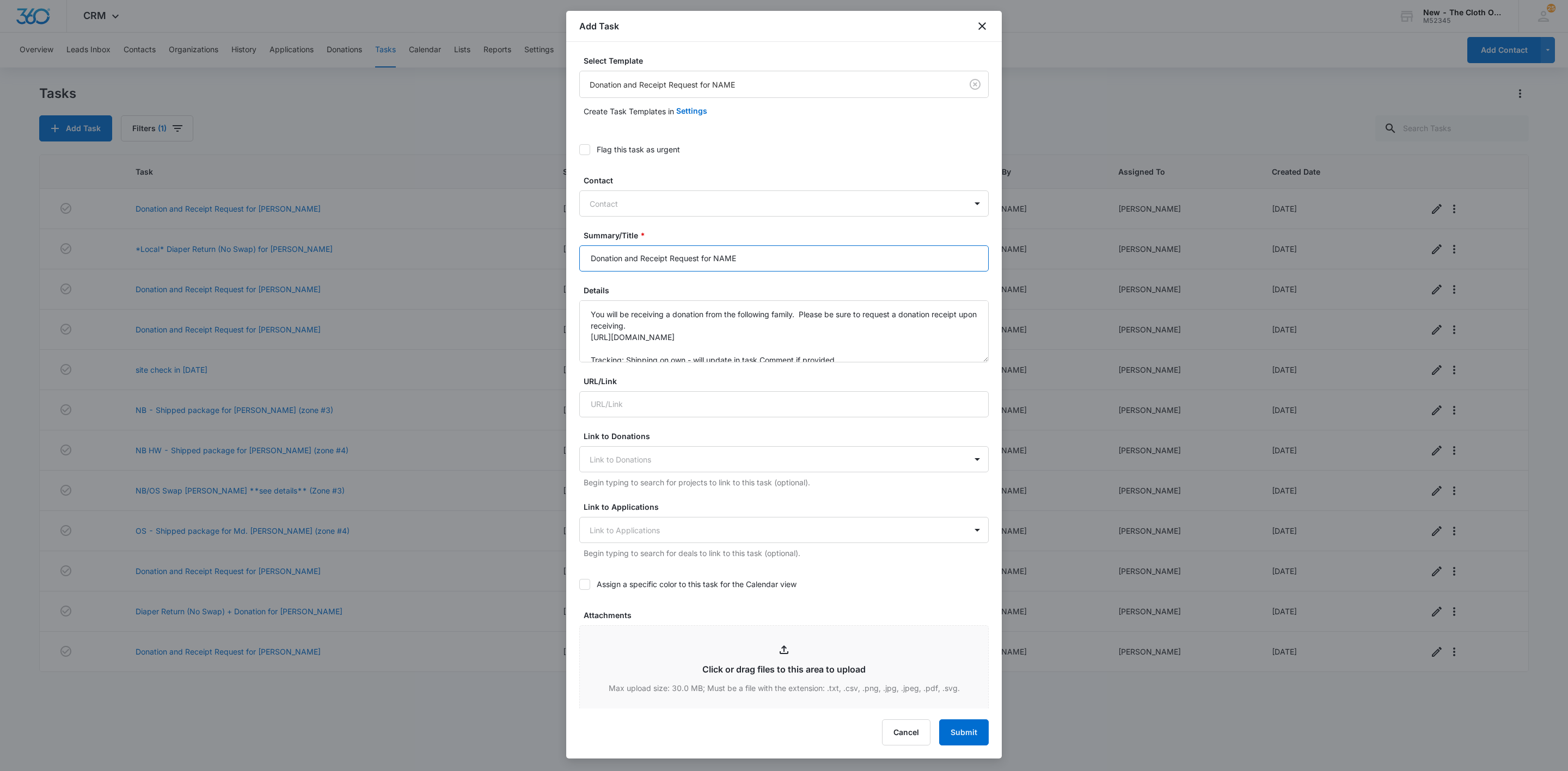
drag, startPoint x: 715, startPoint y: 257, endPoint x: 818, endPoint y: 267, distance: 103.5
click at [818, 267] on input "Donation and Receipt Request for NAME" at bounding box center [784, 258] width 410 height 26
paste input "Sarah Coates"
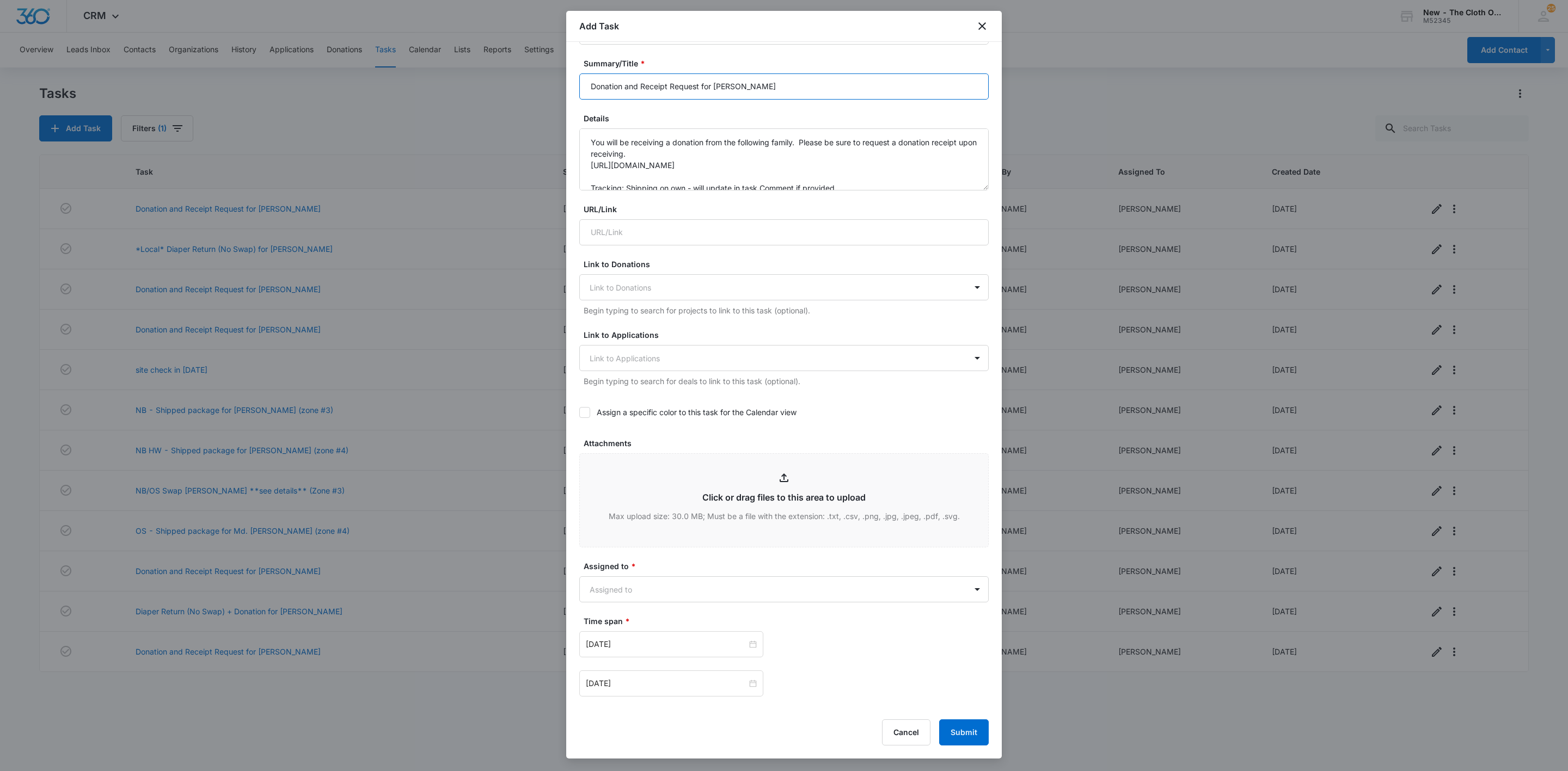
scroll to position [340, 0]
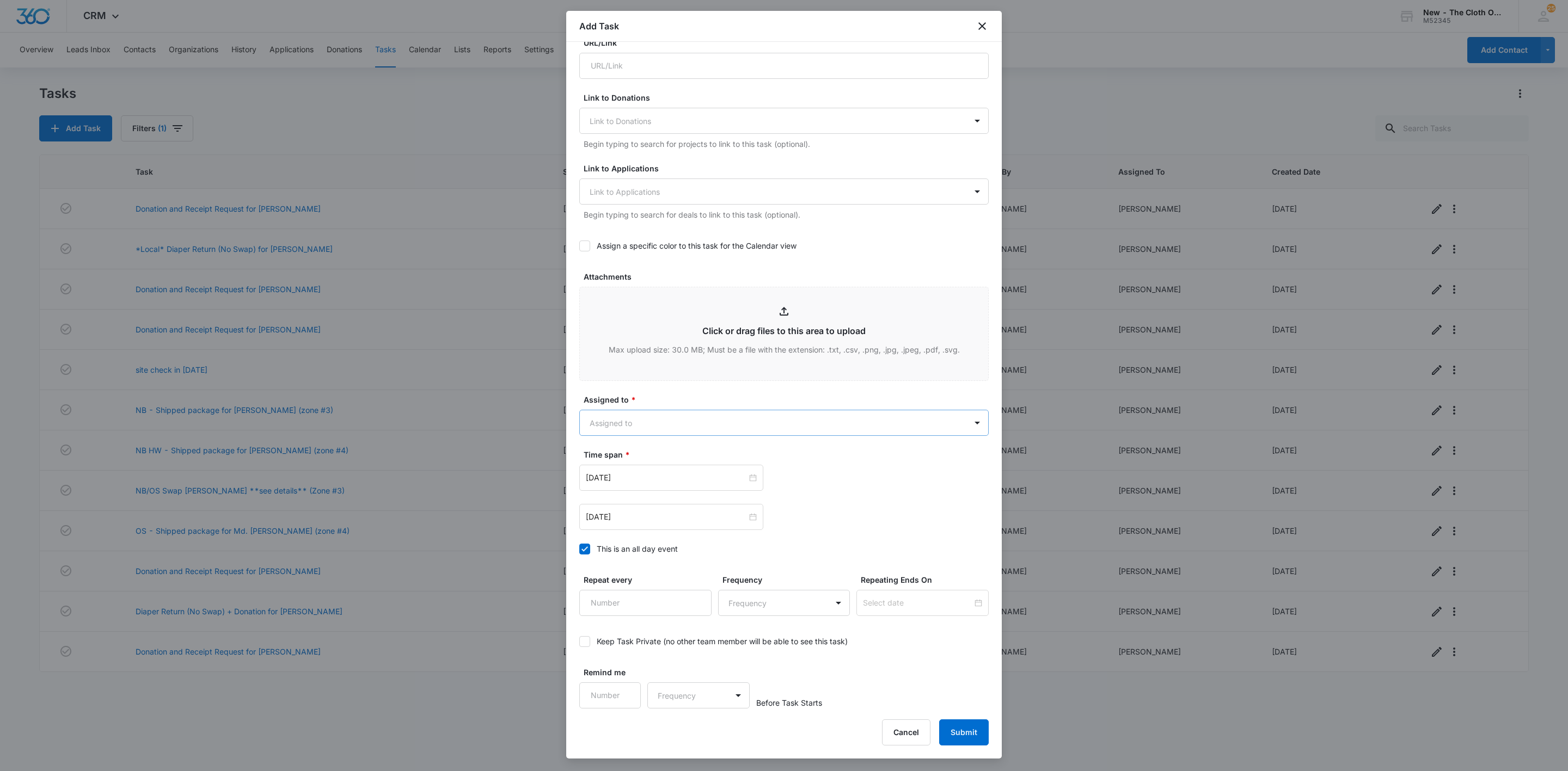
type input "Donation and Receipt Request for Sarah Coates"
click at [634, 419] on body "CRM Apps Reputation Websites Forms CRM Email Social Shop Payments POS Ads Intel…" at bounding box center [784, 385] width 1568 height 771
type input "Jennifer"
click at [685, 402] on div at bounding box center [784, 385] width 1568 height 771
click at [744, 480] on div at bounding box center [671, 478] width 171 height 12
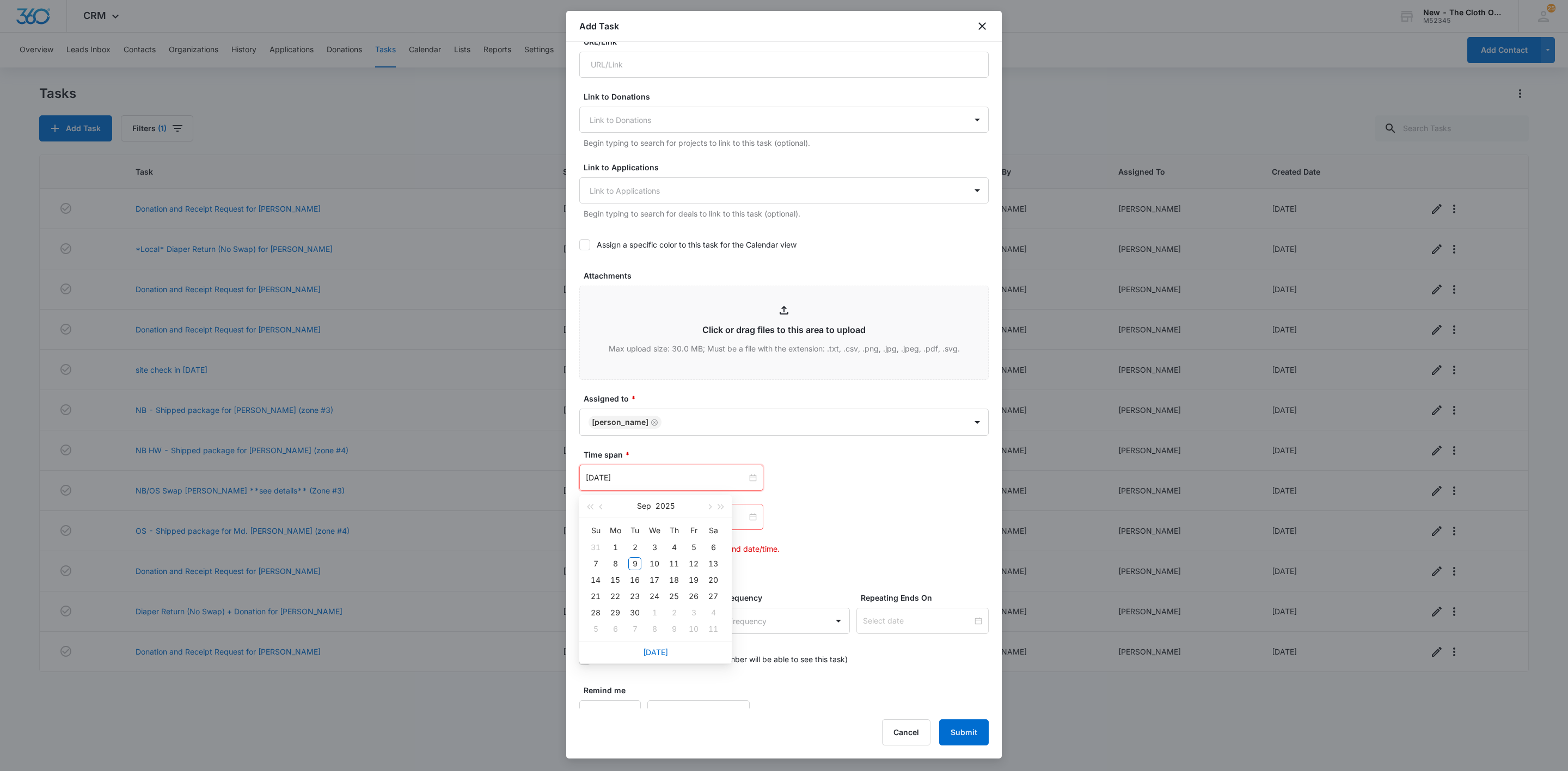
type input "Oct 9, 2025"
click at [662, 652] on link "[DATE]" at bounding box center [655, 652] width 25 height 9
type input "[DATE]"
click at [746, 518] on div at bounding box center [671, 517] width 171 height 12
type input "Oct 9, 2025"
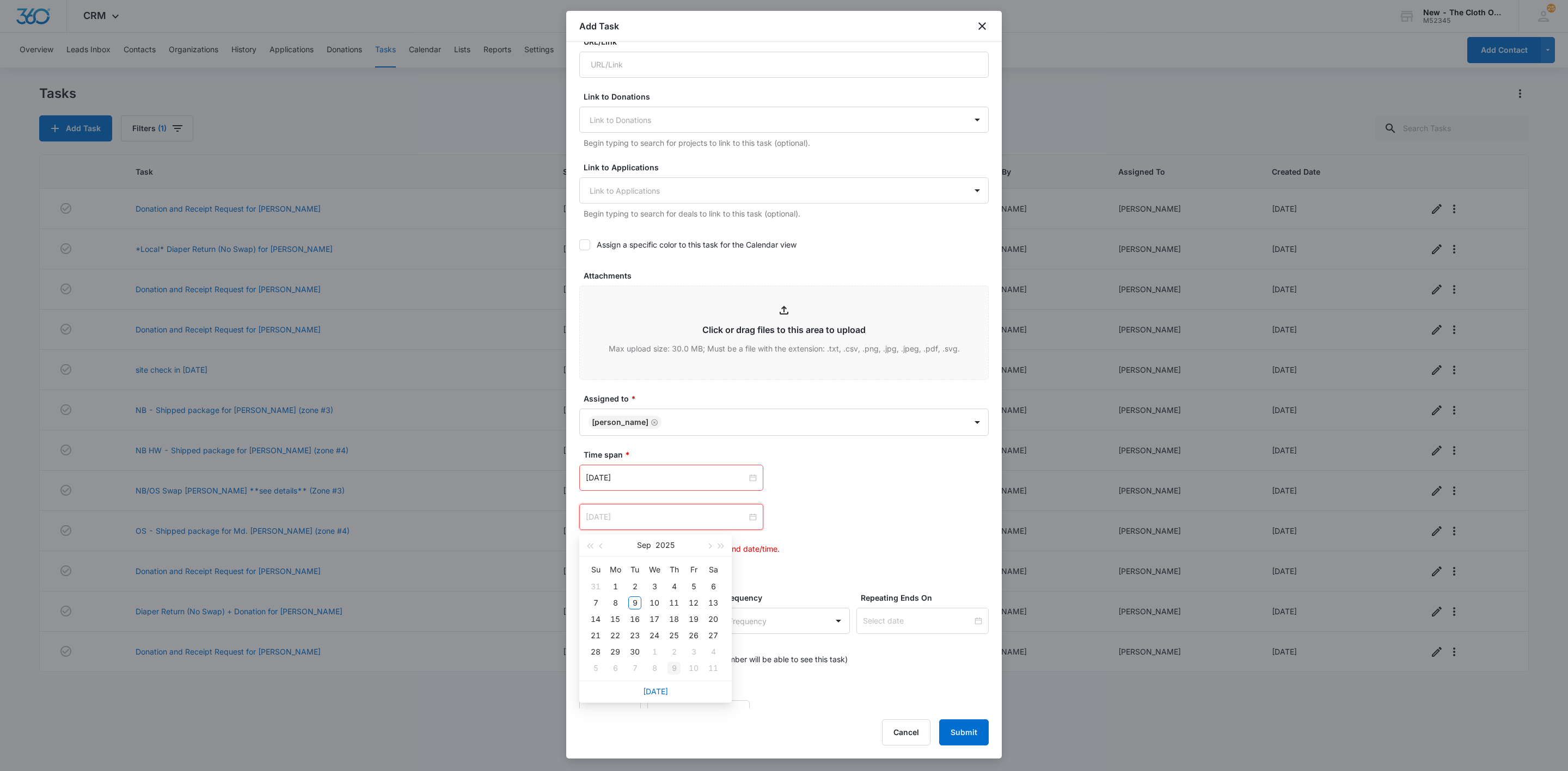
click at [673, 671] on div "9" at bounding box center [674, 668] width 13 height 13
click at [926, 513] on div "Oct 9, 2025 Oct 2025 Su Mo Tu We Th Fr Sa 28 29 30 1 2 3 4 5 6 7 8 9 10 11 12 1…" at bounding box center [784, 517] width 410 height 26
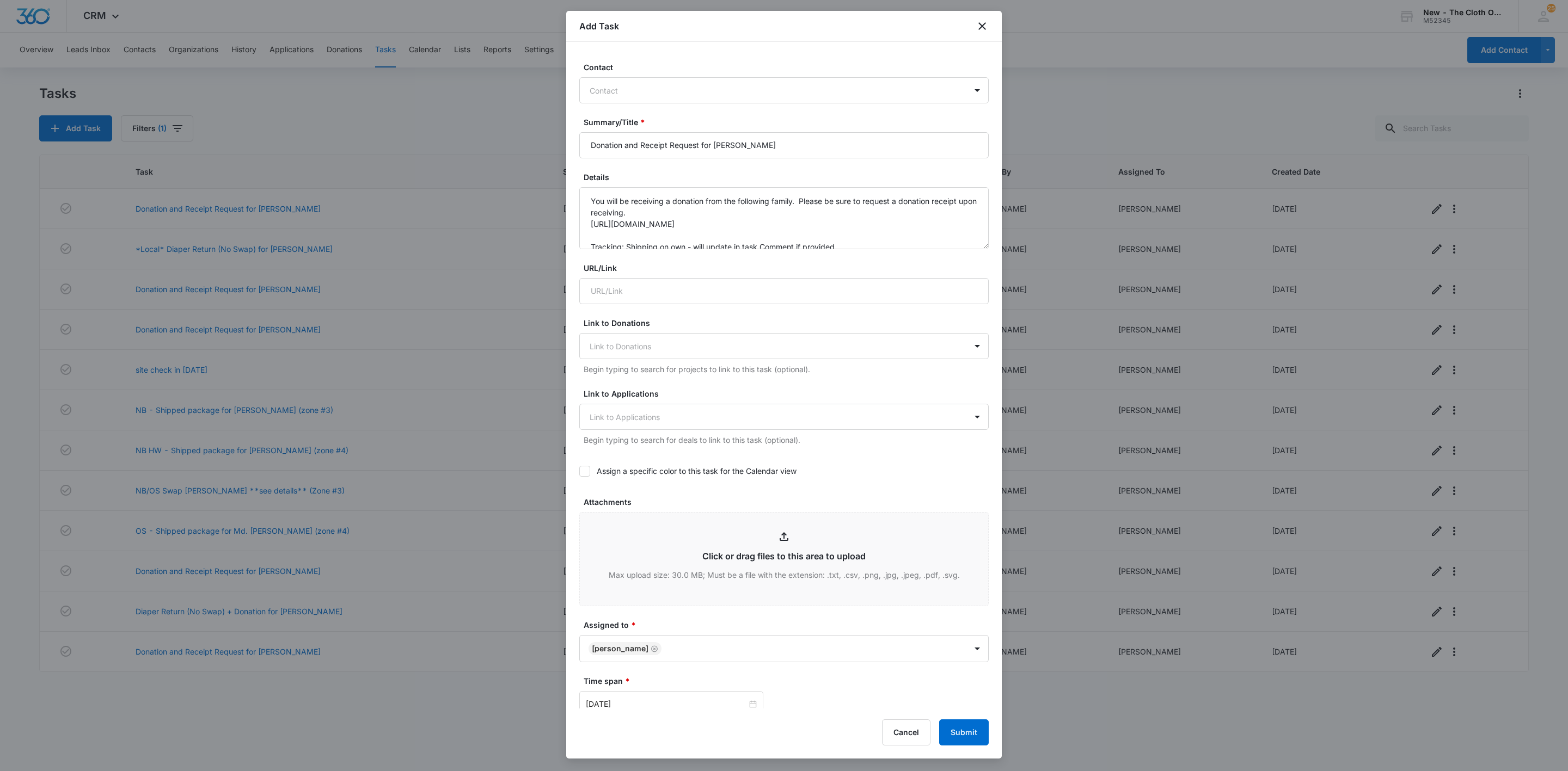
scroll to position [82, 0]
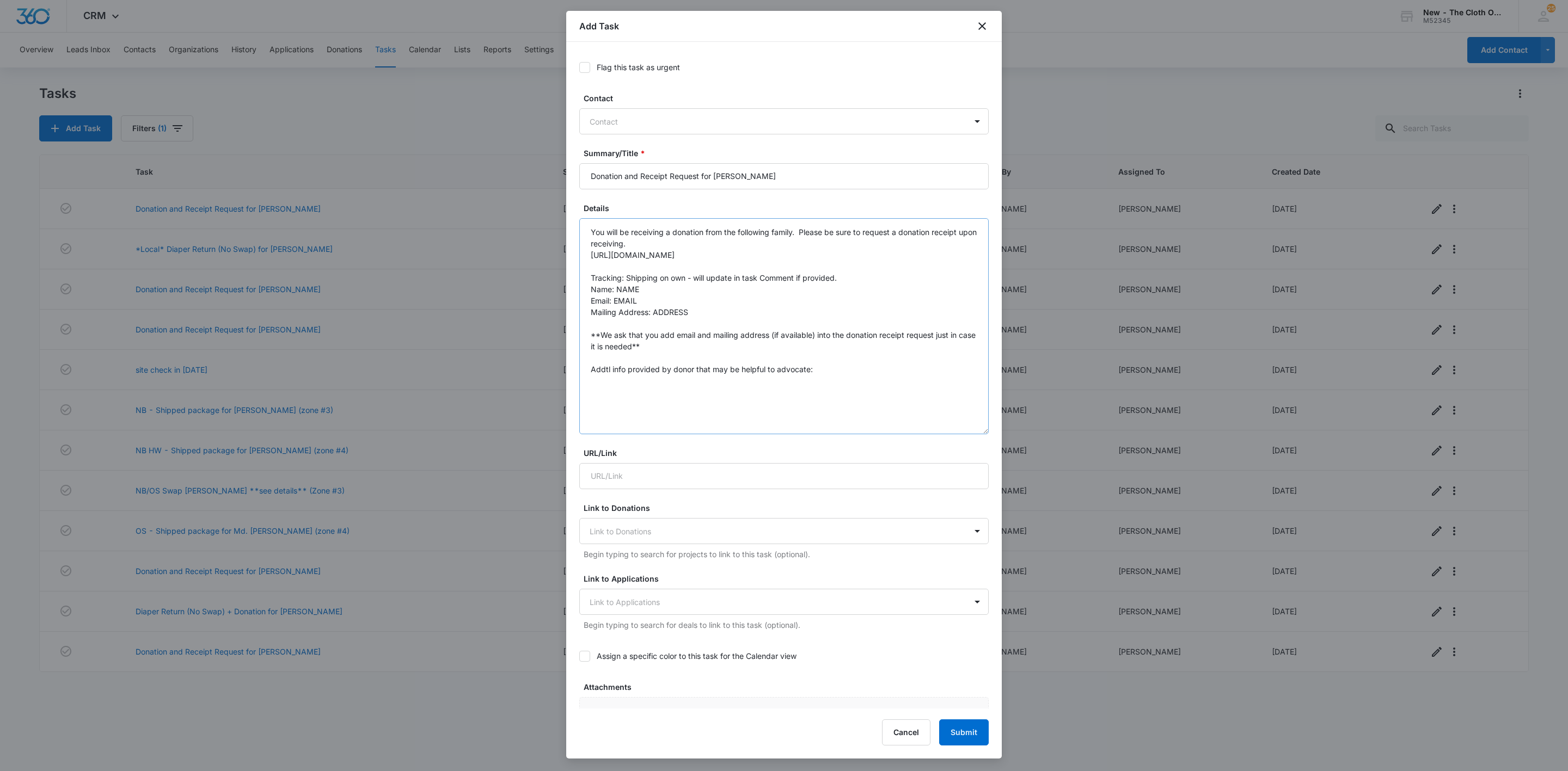
drag, startPoint x: 972, startPoint y: 275, endPoint x: 771, endPoint y: 405, distance: 239.4
click at [956, 434] on textarea "You will be receiving a donation from the following family. Please be sure to r…" at bounding box center [784, 326] width 410 height 216
drag, startPoint x: 643, startPoint y: 286, endPoint x: 618, endPoint y: 286, distance: 25.0
click at [618, 286] on textarea "You will be receiving a donation from the following family. Please be sure to r…" at bounding box center [784, 391] width 410 height 345
paste textarea "Sarah Coates"
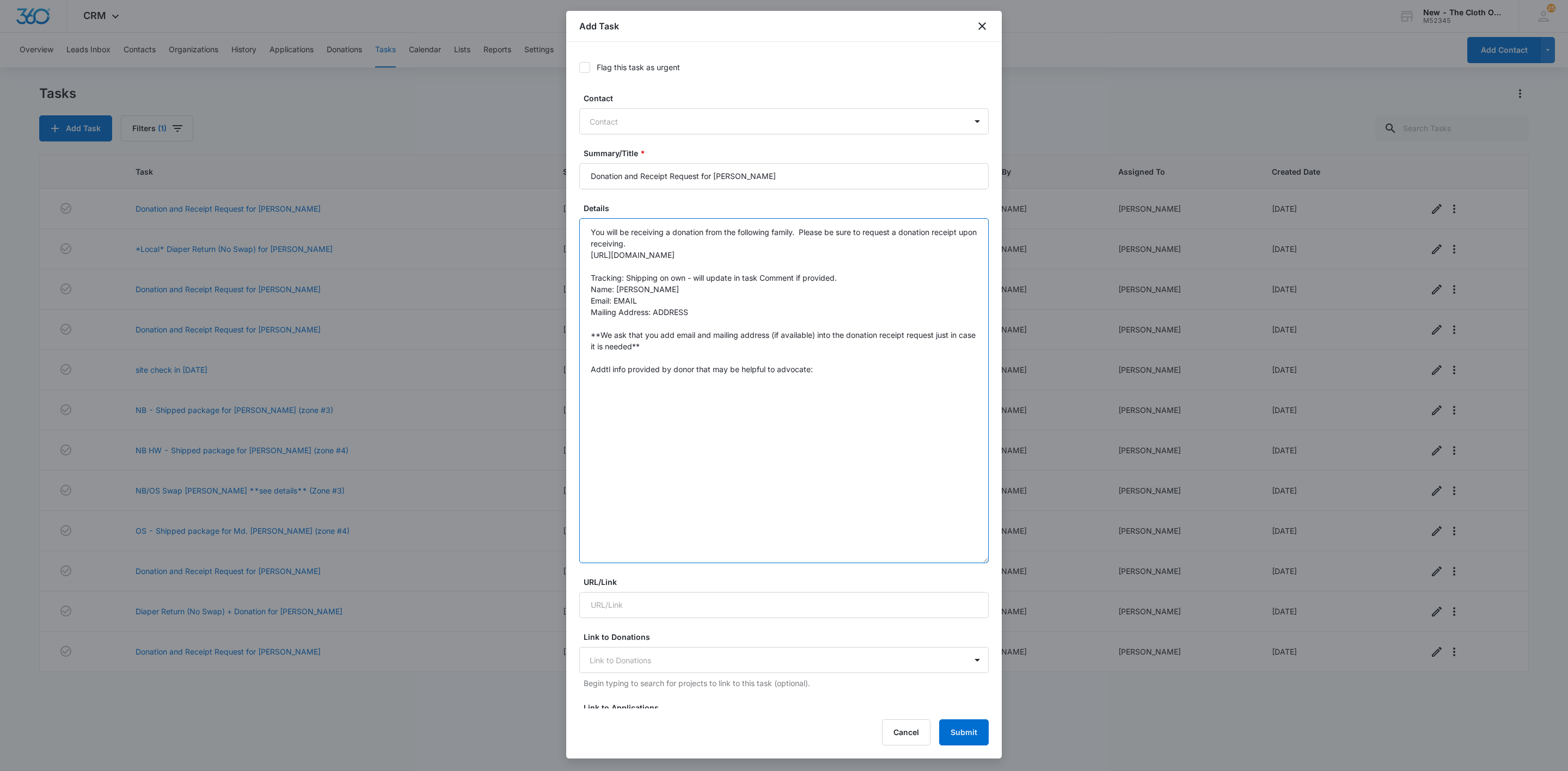
drag, startPoint x: 612, startPoint y: 298, endPoint x: 642, endPoint y: 299, distance: 30.0
click at [642, 299] on textarea "You will be receiving a donation from the following family. Please be sure to r…" at bounding box center [784, 391] width 410 height 345
paste textarea "Sewsmoodle@gmail.com"
drag, startPoint x: 701, startPoint y: 312, endPoint x: 655, endPoint y: 314, distance: 46.0
click at [655, 314] on textarea "You will be receiving a donation from the following family. Please be sure to r…" at bounding box center [784, 391] width 410 height 345
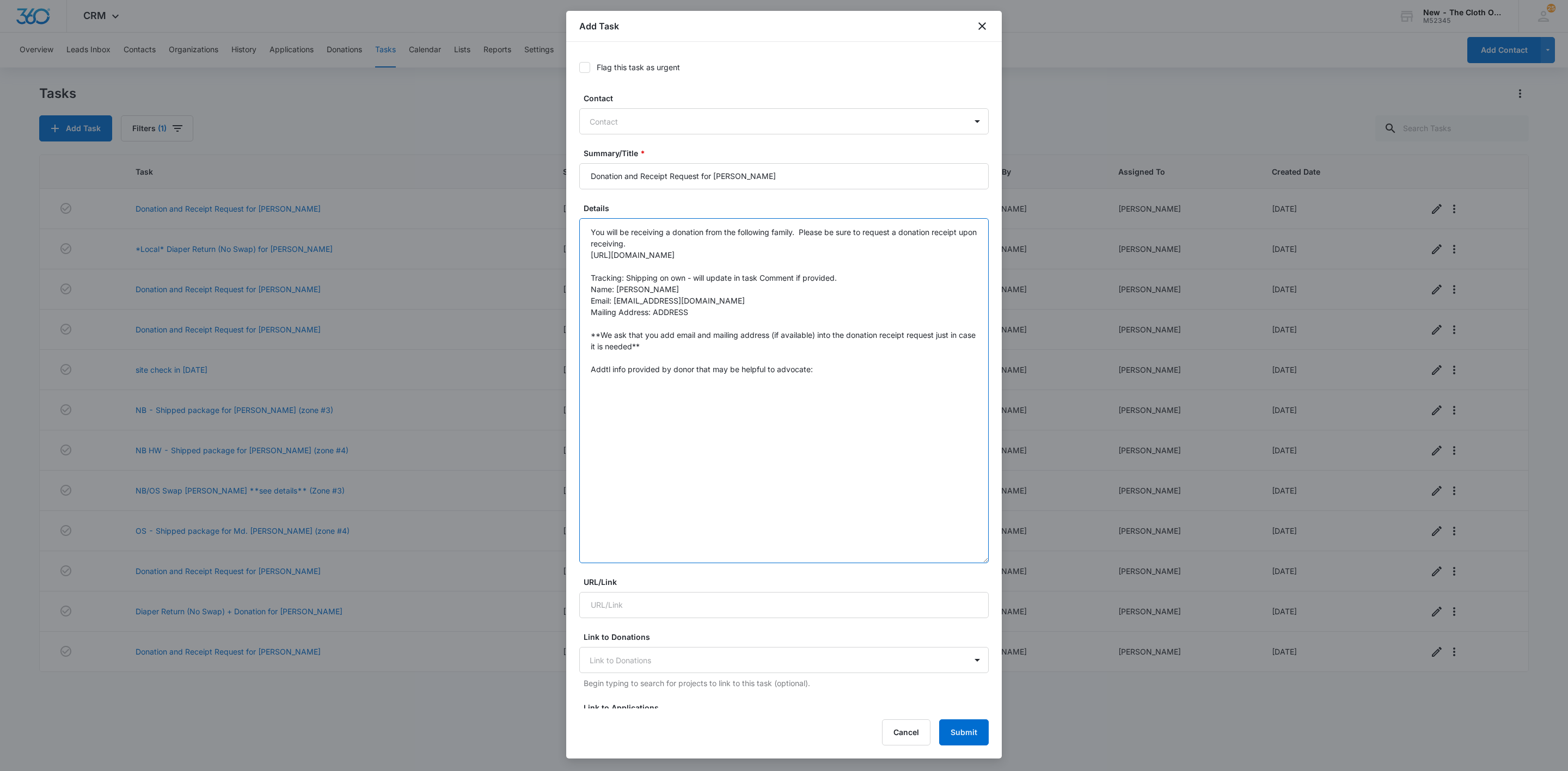
paste textarea "3005 Windsor Rd Red Lion PA 17356"
click at [714, 312] on textarea "You will be receiving a donation from the following family. Please be sure to r…" at bounding box center [784, 391] width 410 height 345
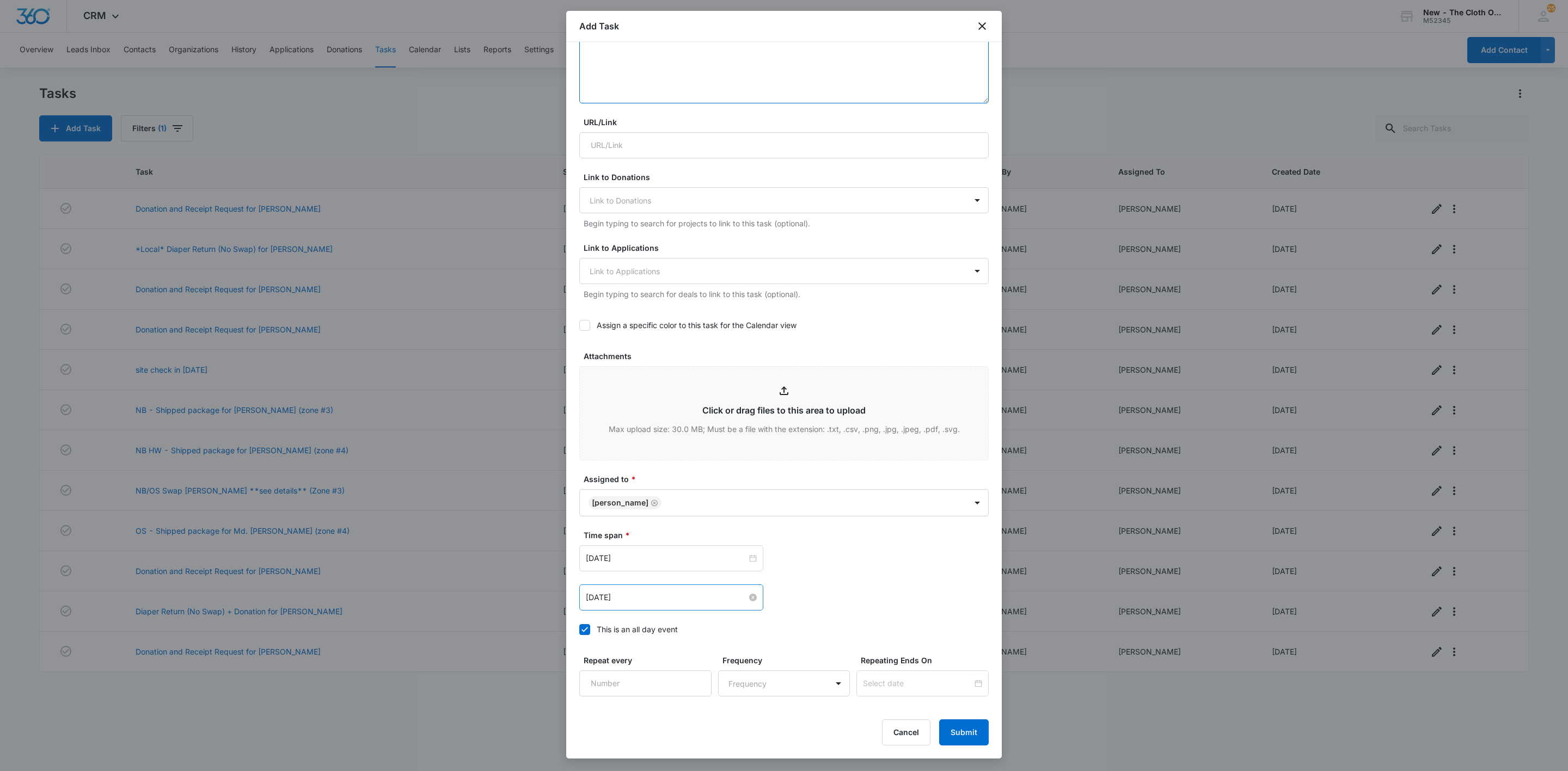
scroll to position [624, 0]
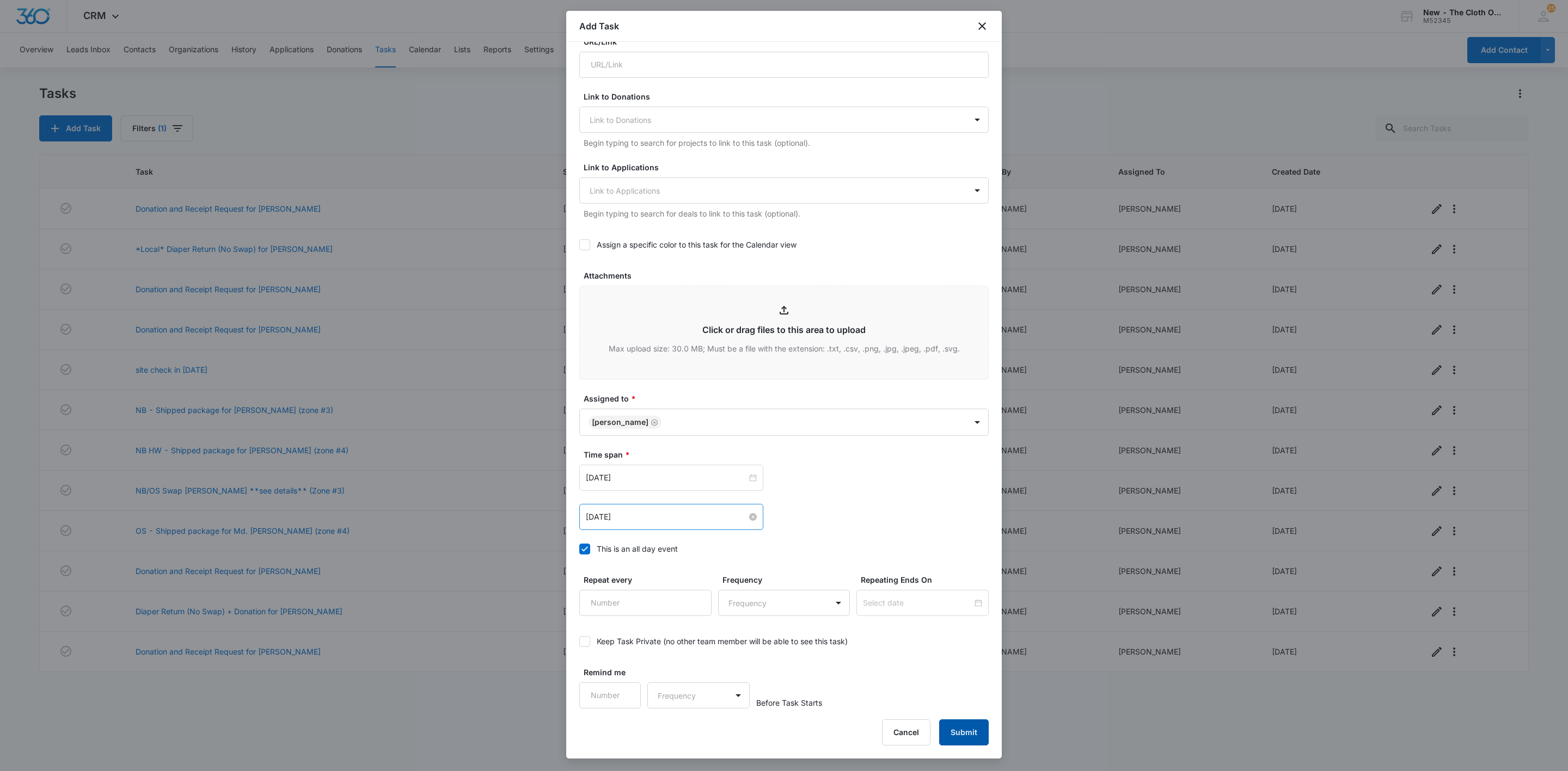
type textarea "You will be receiving a donation from the following family. Please be sure to r…"
click at [959, 745] on button "Submit" at bounding box center [964, 732] width 49 height 26
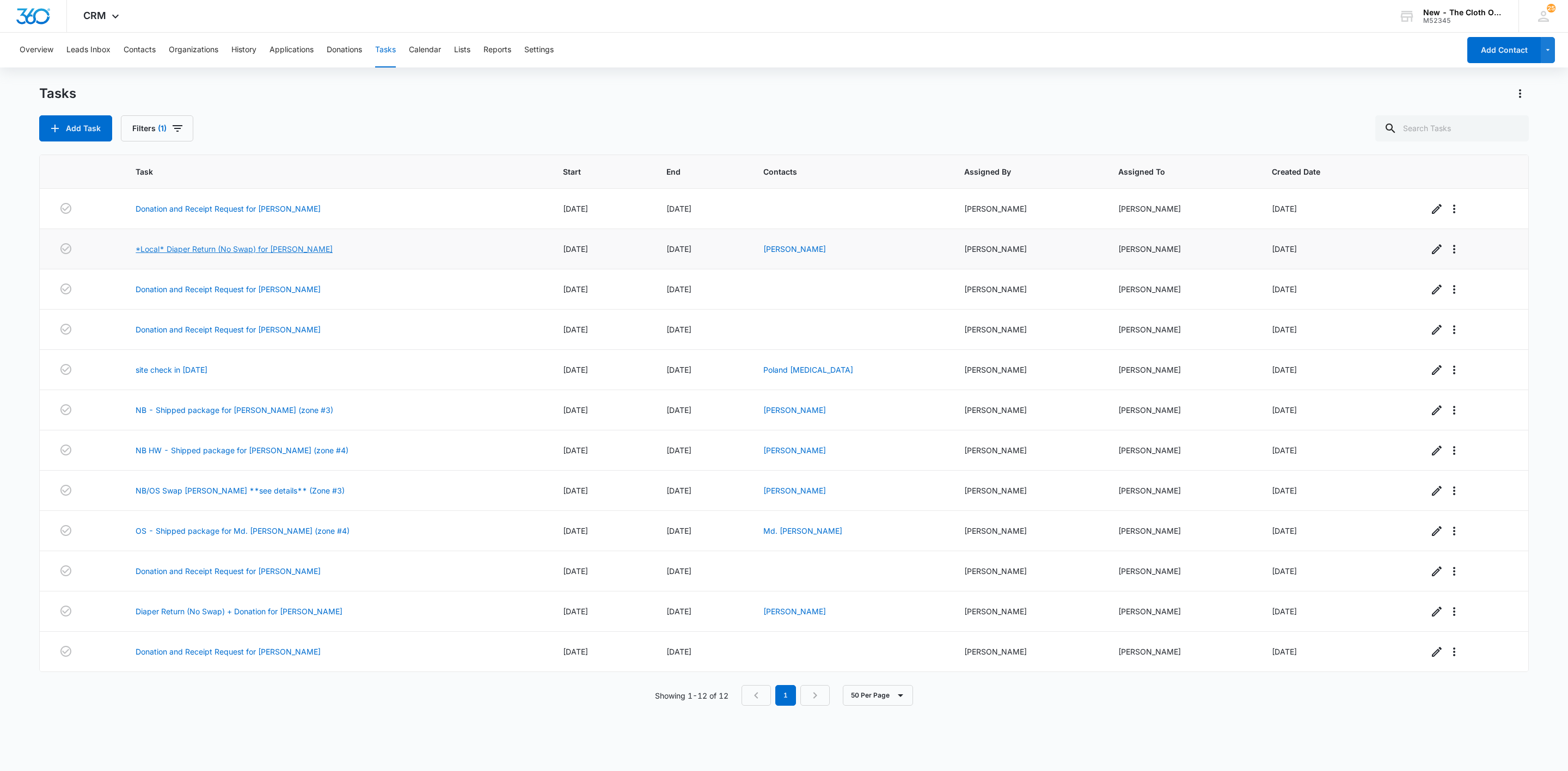
click at [250, 250] on link "*Local* Diaper Return (No Swap) for ANGIE CAMPBELL" at bounding box center [234, 249] width 197 height 12
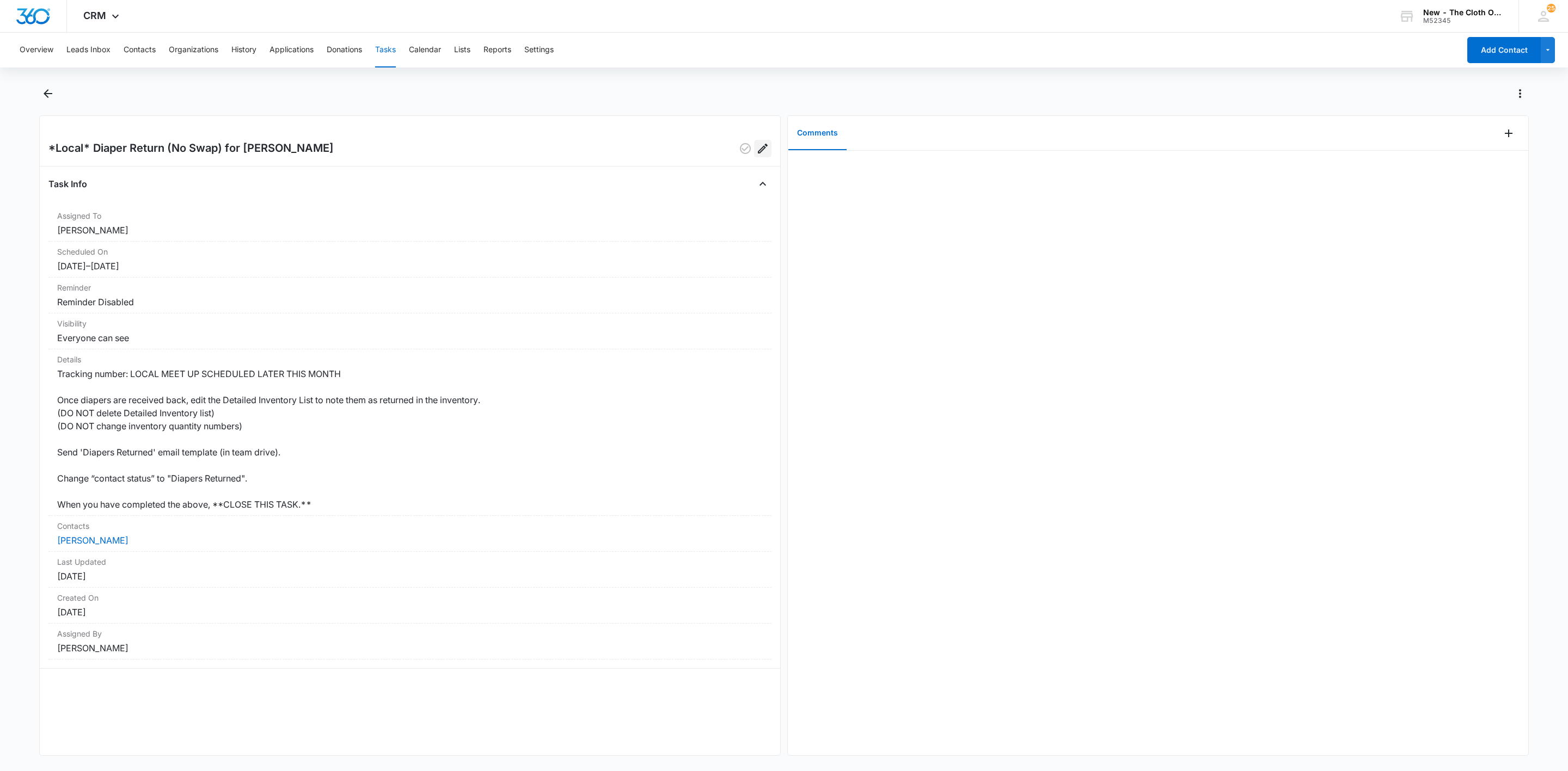
click at [756, 149] on icon "Edit" at bounding box center [762, 148] width 13 height 13
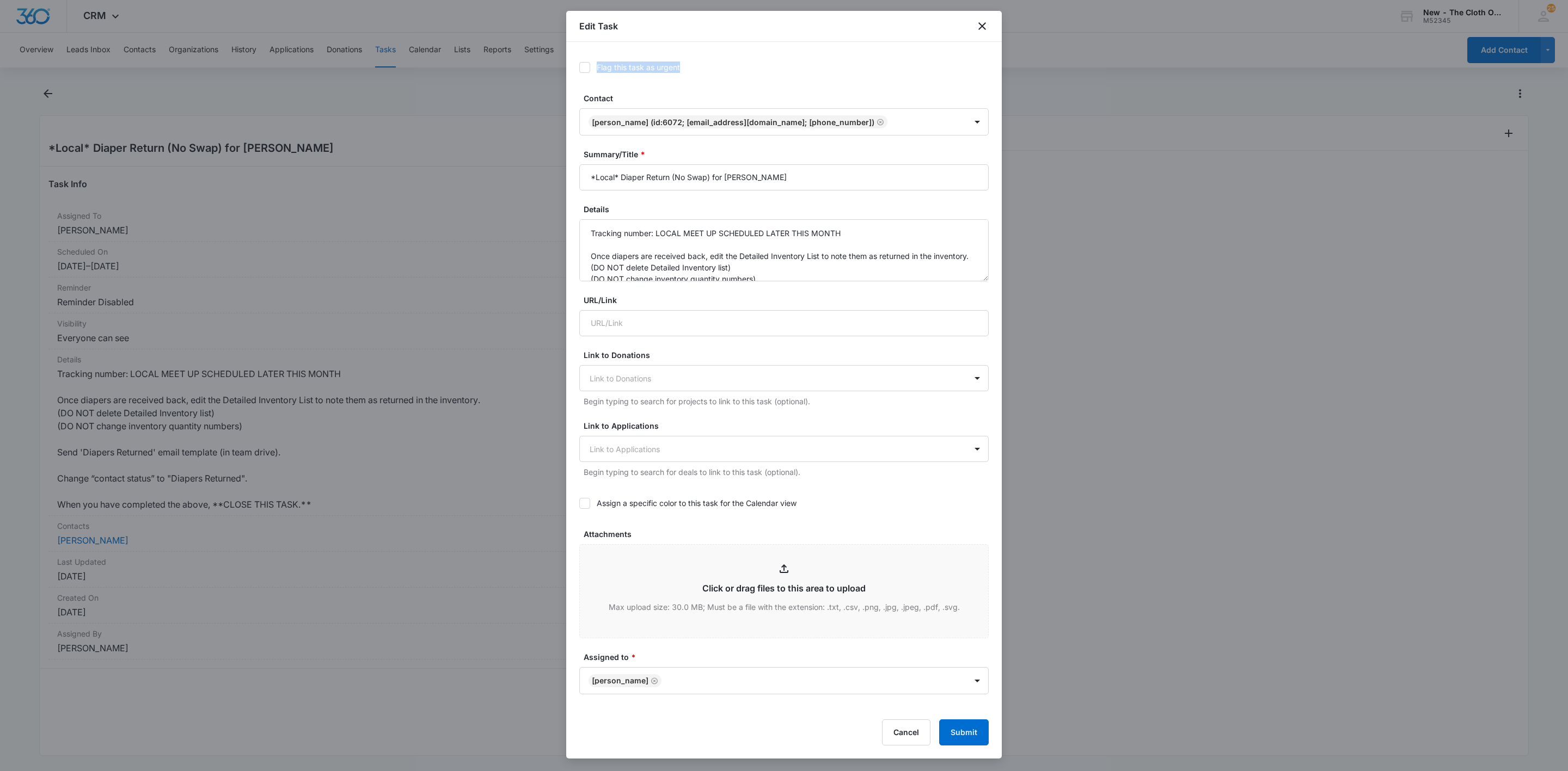
drag, startPoint x: 586, startPoint y: 65, endPoint x: 879, endPoint y: 85, distance: 293.7
click at [869, 85] on form "Flag this task as urgent Contact Angie Campbell (ID:6072; angieintoeshoes@gmail…" at bounding box center [784, 511] width 410 height 912
click at [910, 729] on button "Cancel" at bounding box center [906, 732] width 49 height 26
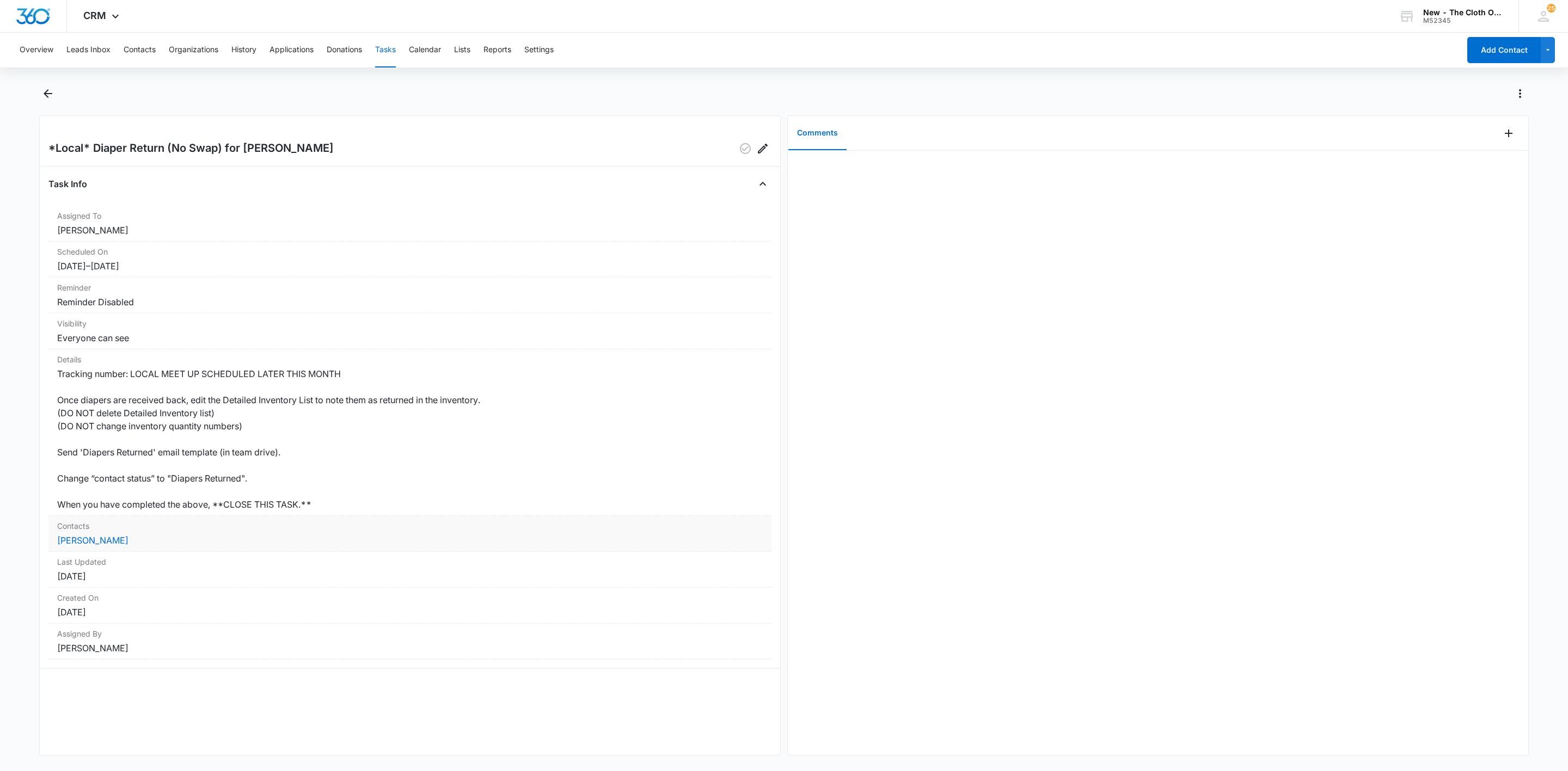
click at [107, 549] on div "Contacts Angie Campbell" at bounding box center [410, 534] width 723 height 36
click at [110, 539] on link "Angie Campbell" at bounding box center [93, 540] width 71 height 11
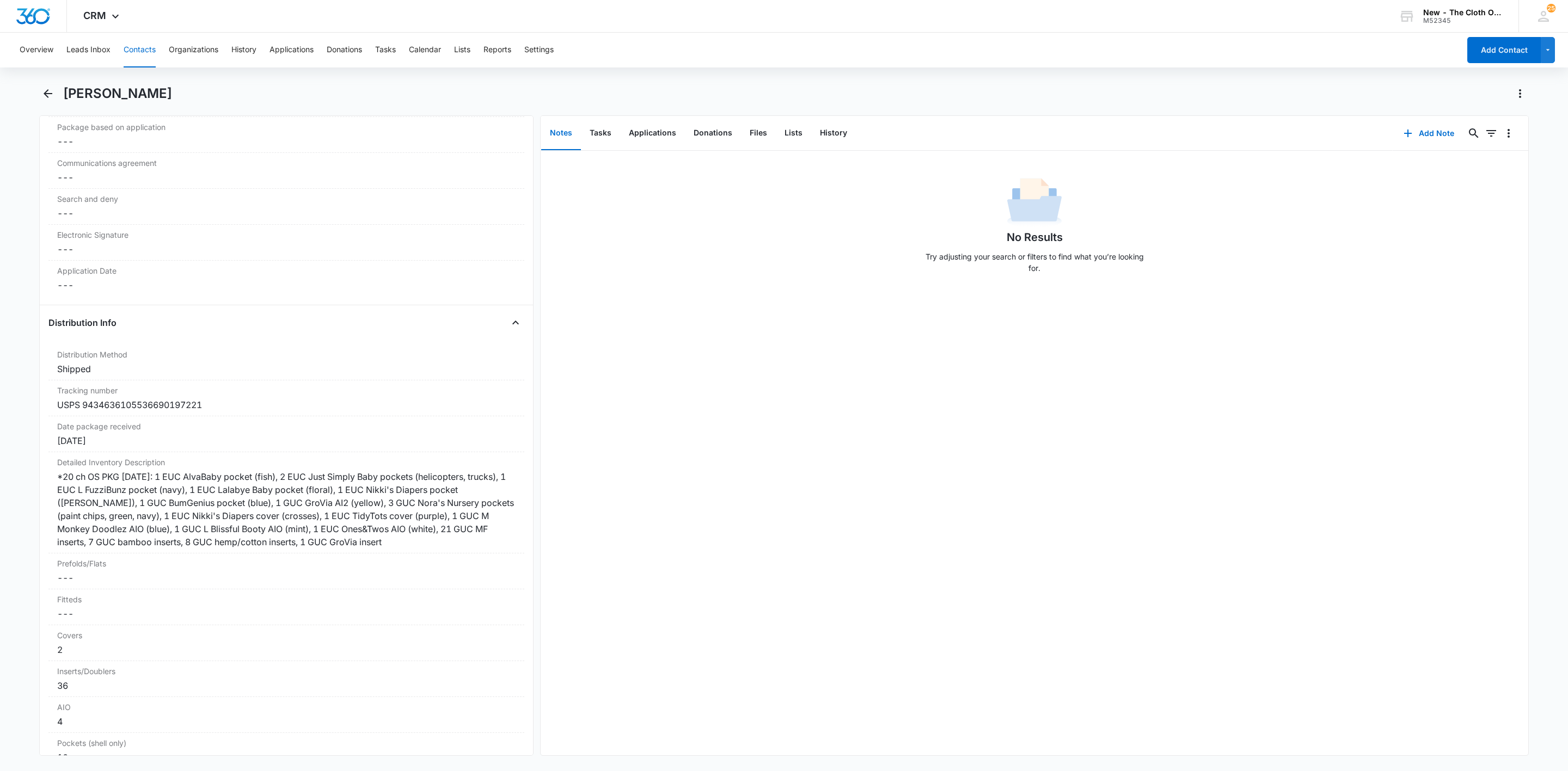
scroll to position [2368, 0]
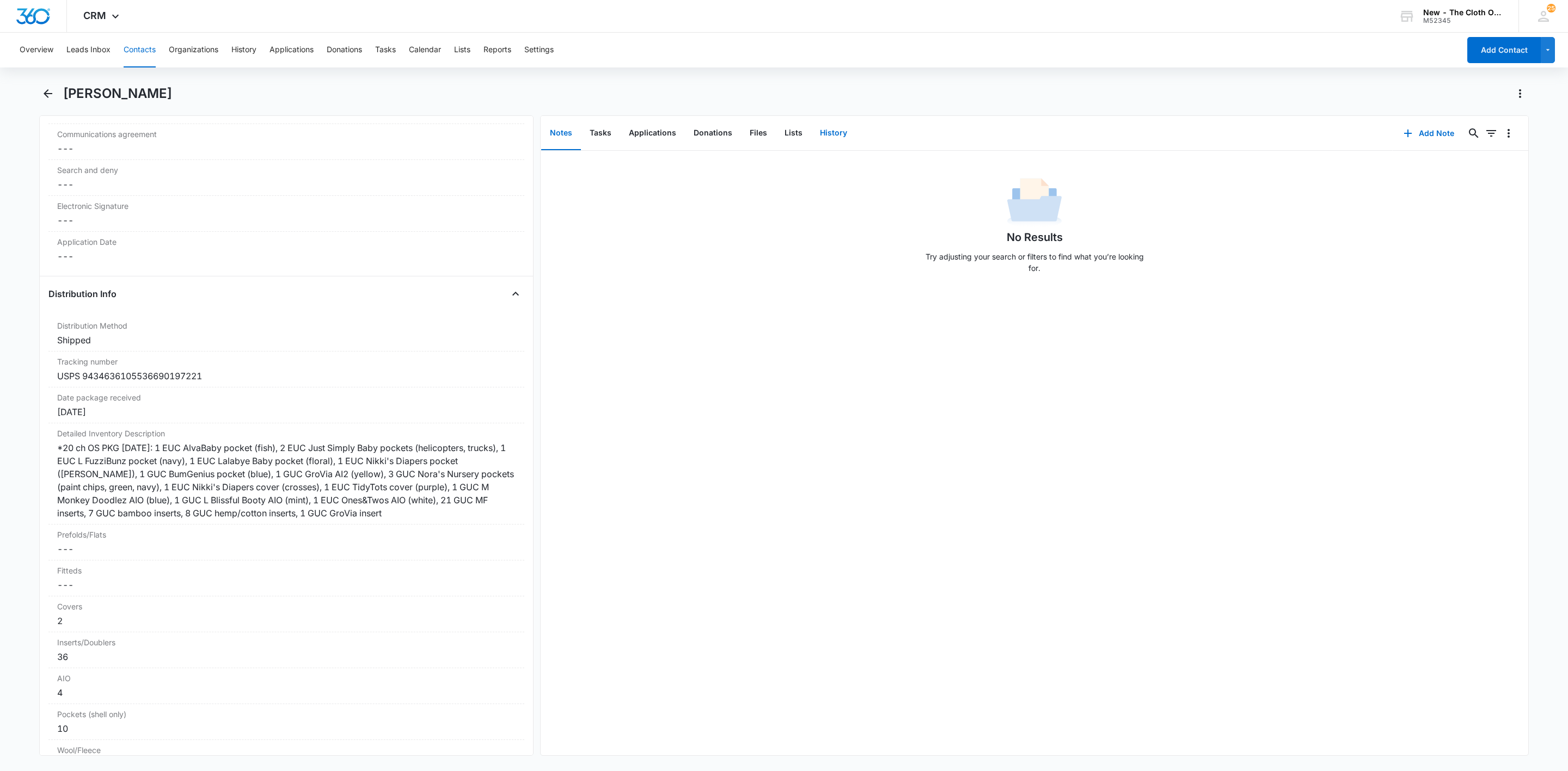
click at [830, 136] on button "History" at bounding box center [833, 133] width 44 height 33
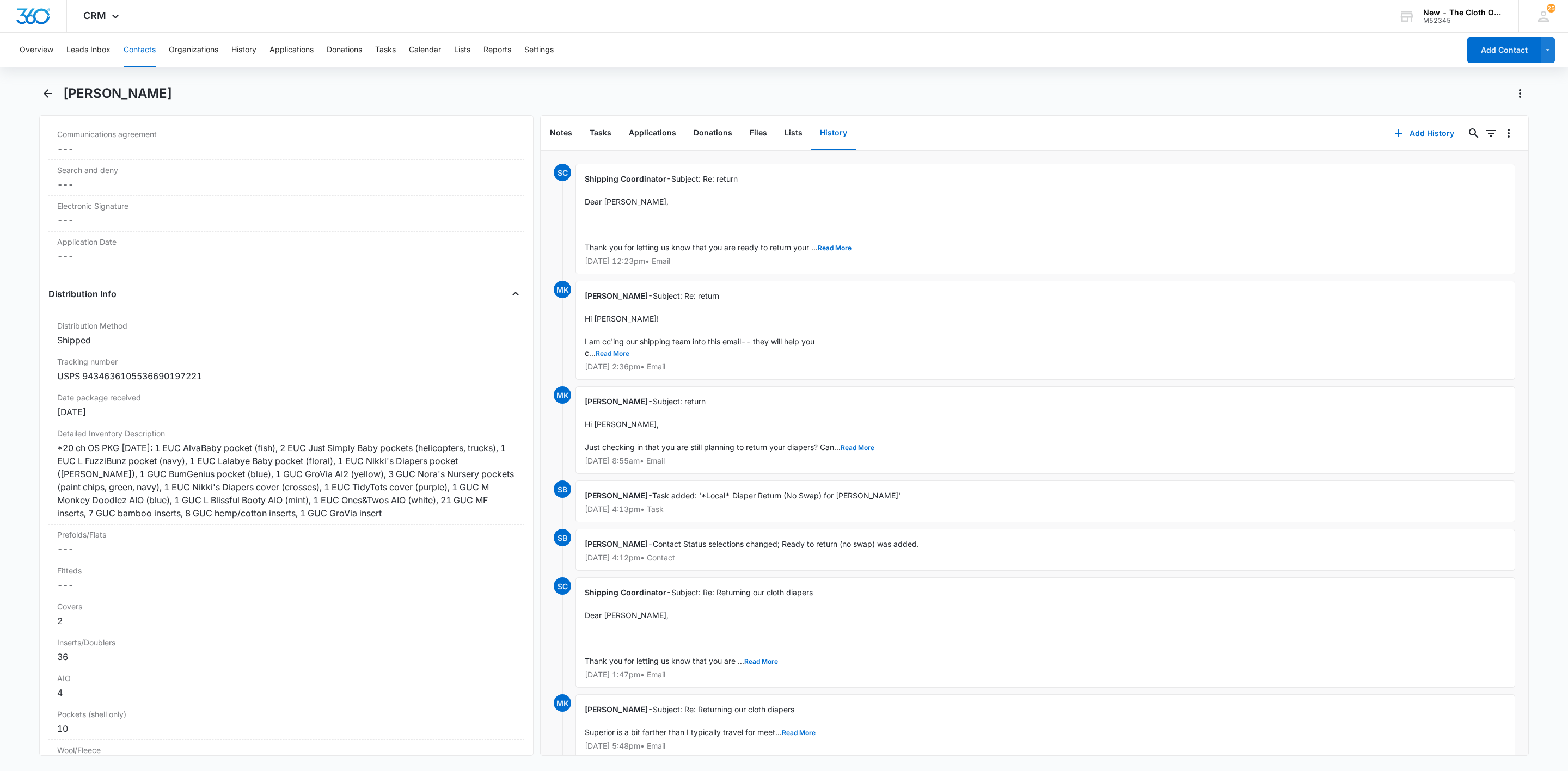
click at [614, 354] on button "Read More" at bounding box center [612, 354] width 33 height 7
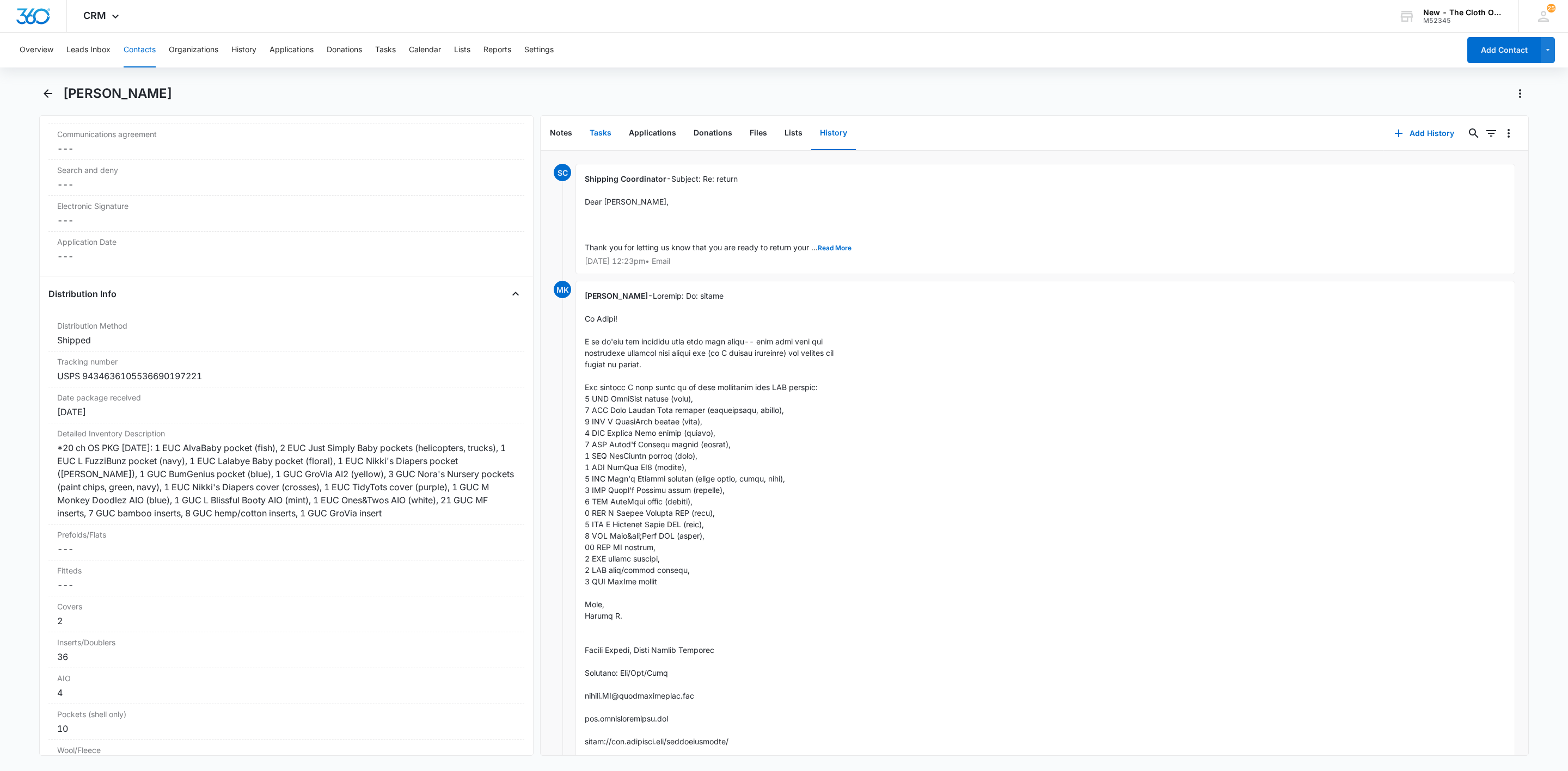
click at [597, 132] on button "Tasks" at bounding box center [600, 133] width 39 height 33
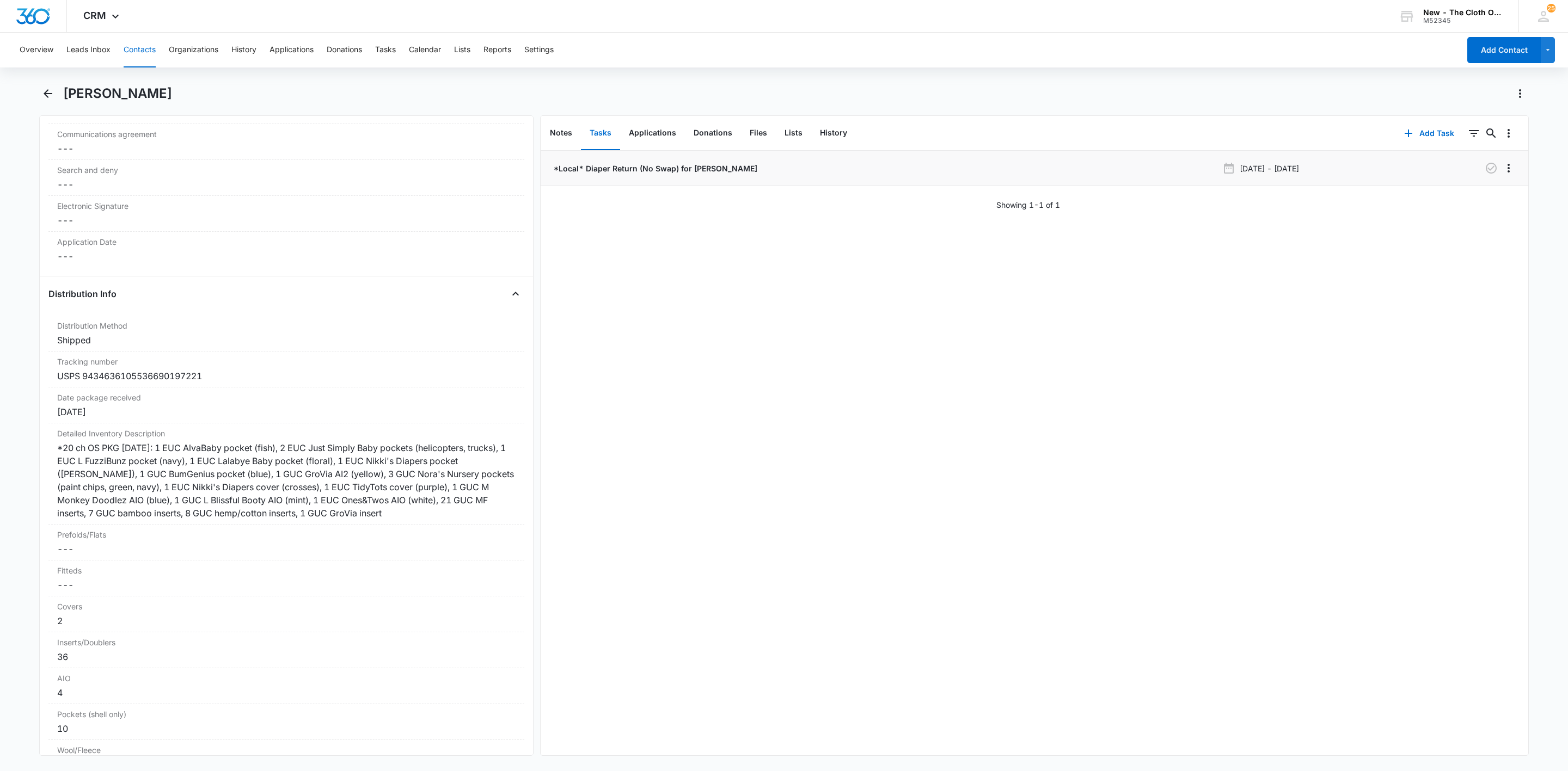
click at [745, 167] on p "*Local* Diaper Return (No Swap) for ANGIE CAMPBELL" at bounding box center [654, 168] width 206 height 12
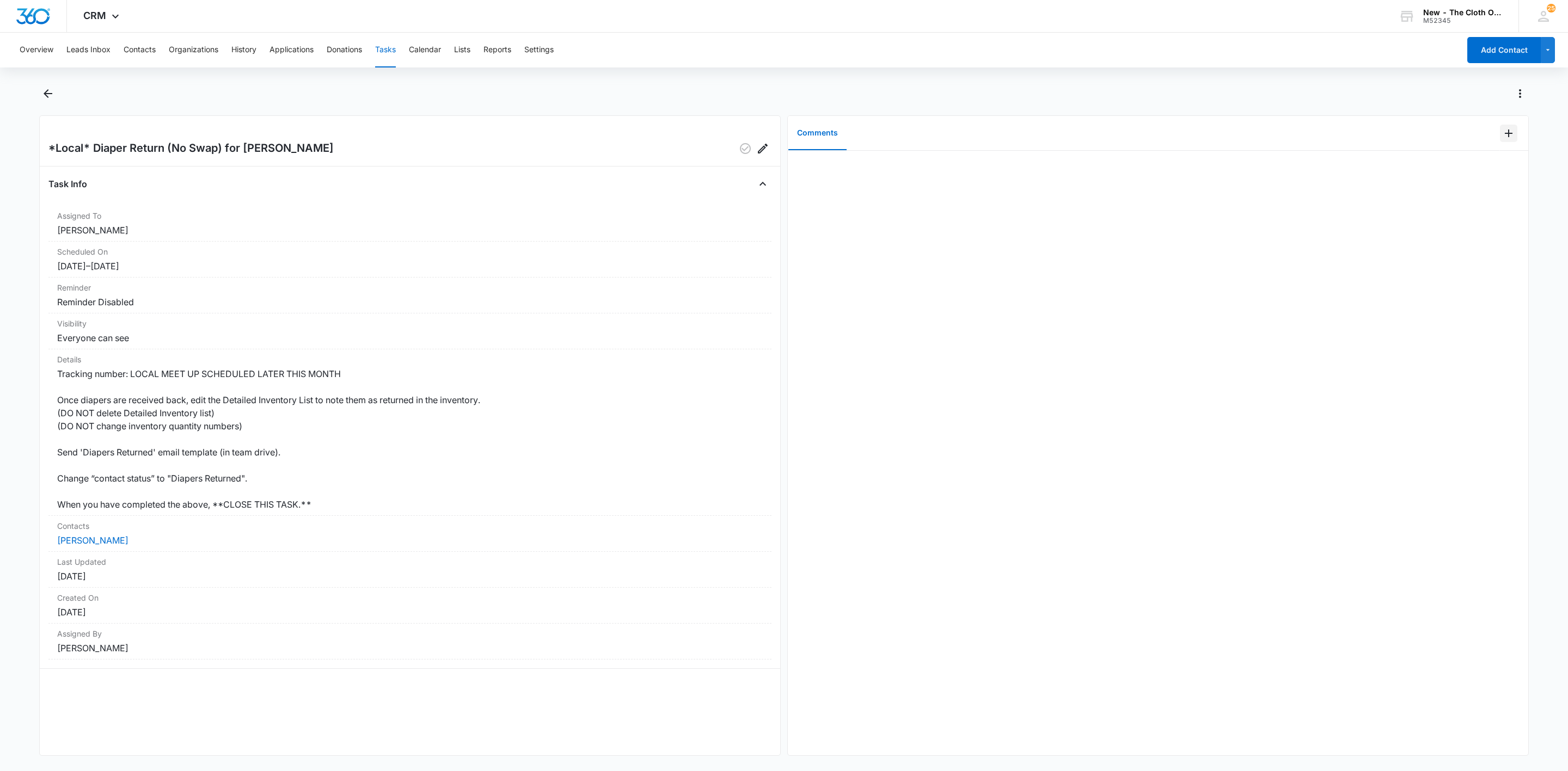
click at [1502, 137] on icon "Add Comment" at bounding box center [1508, 133] width 13 height 13
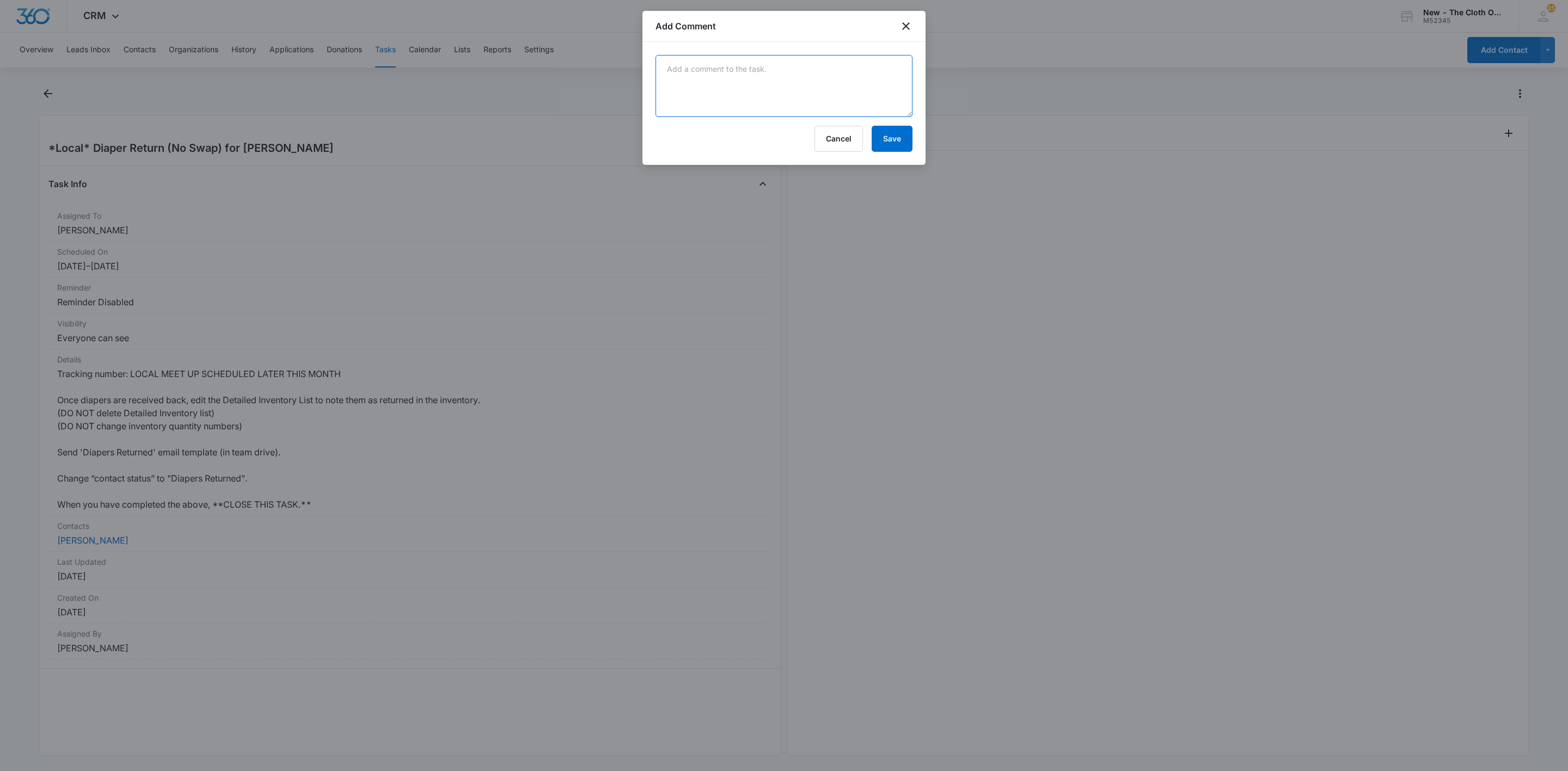
click at [848, 103] on textarea at bounding box center [784, 86] width 257 height 62
type textarea "No return received. Closing task d/t age."
click at [900, 134] on button "Save" at bounding box center [892, 139] width 41 height 26
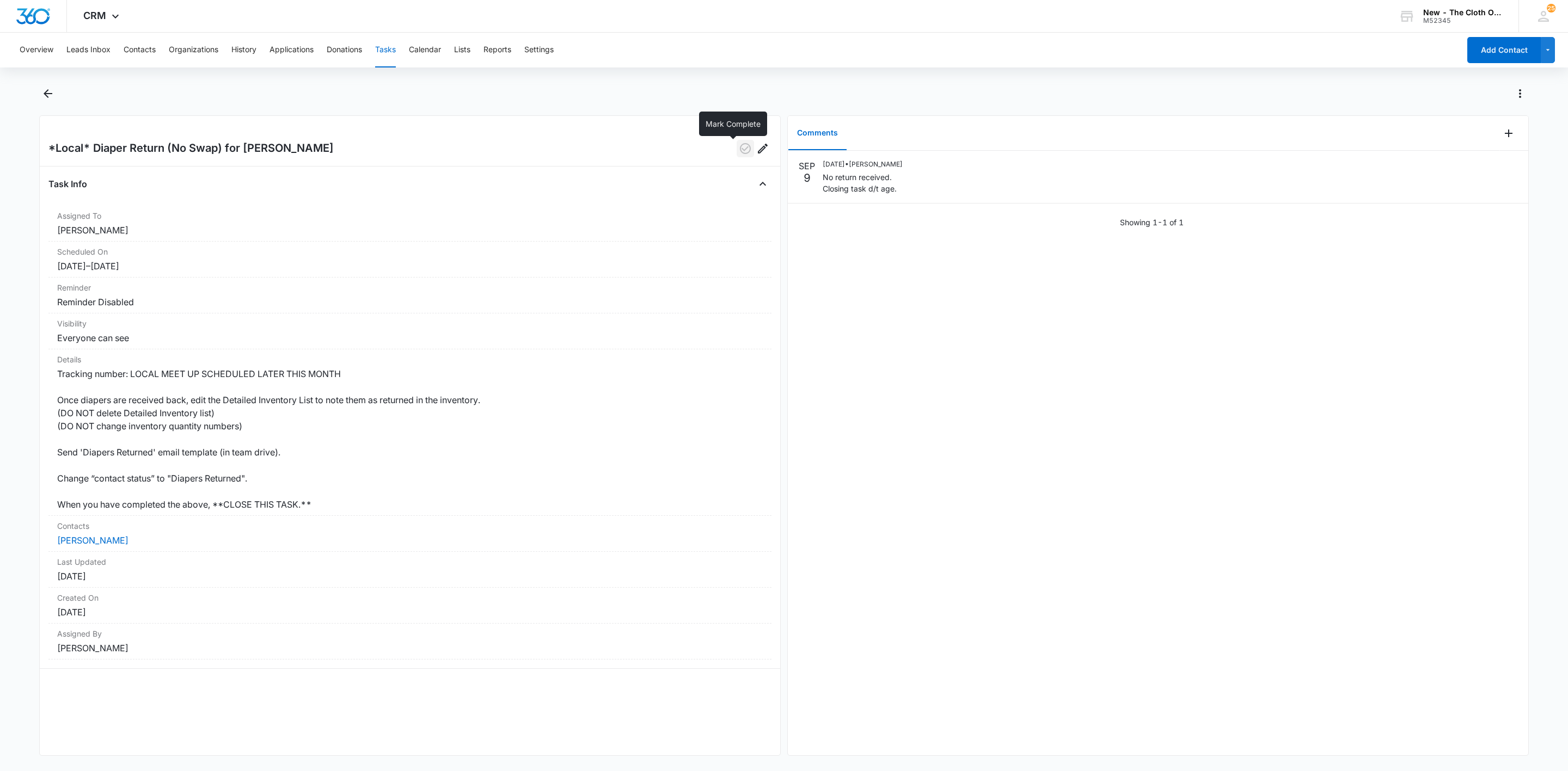
click at [739, 154] on icon "button" at bounding box center [745, 148] width 13 height 13
click at [127, 38] on button "Contacts" at bounding box center [139, 50] width 32 height 35
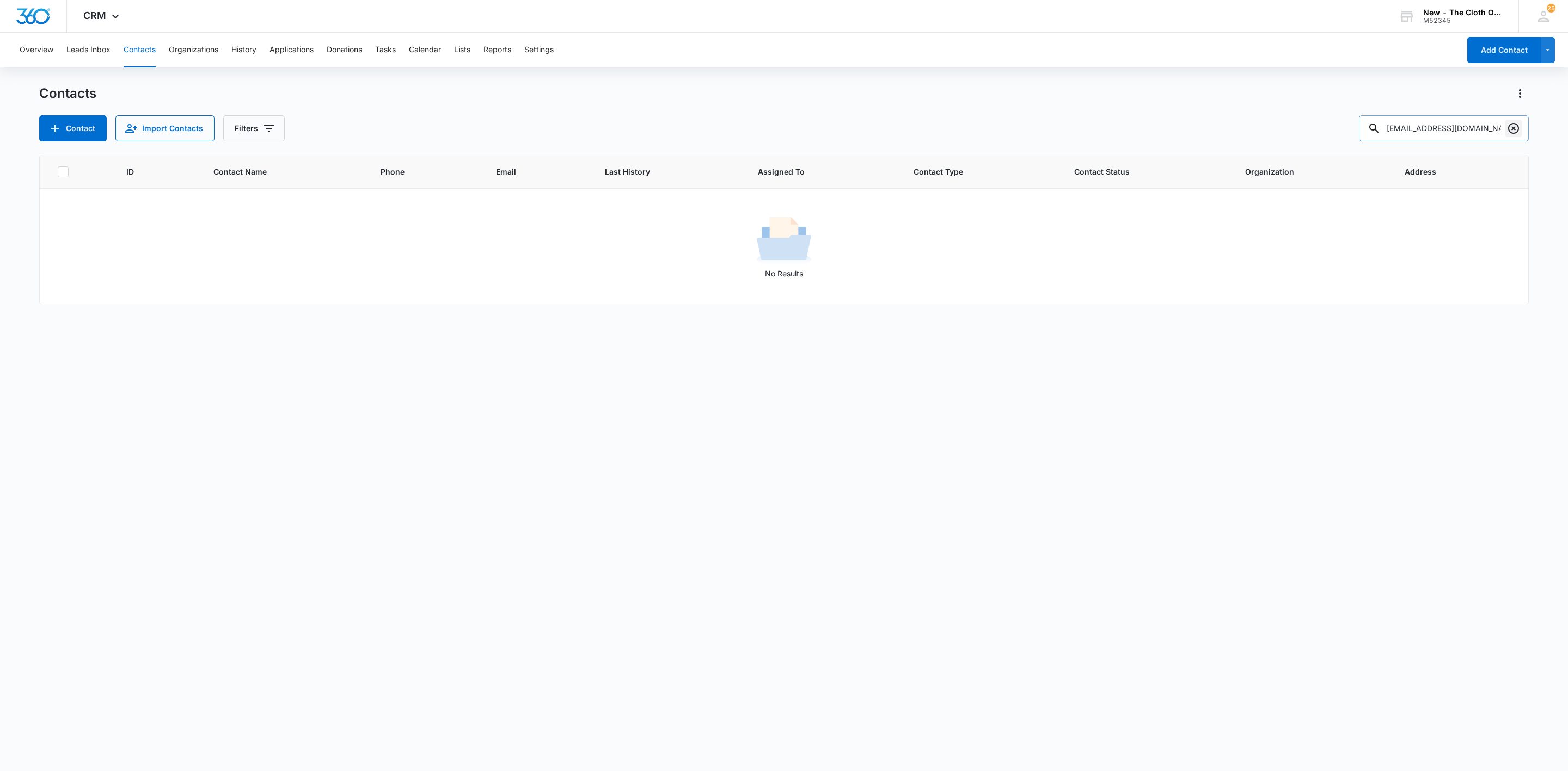
click at [1514, 132] on icon "Clear" at bounding box center [1513, 128] width 13 height 13
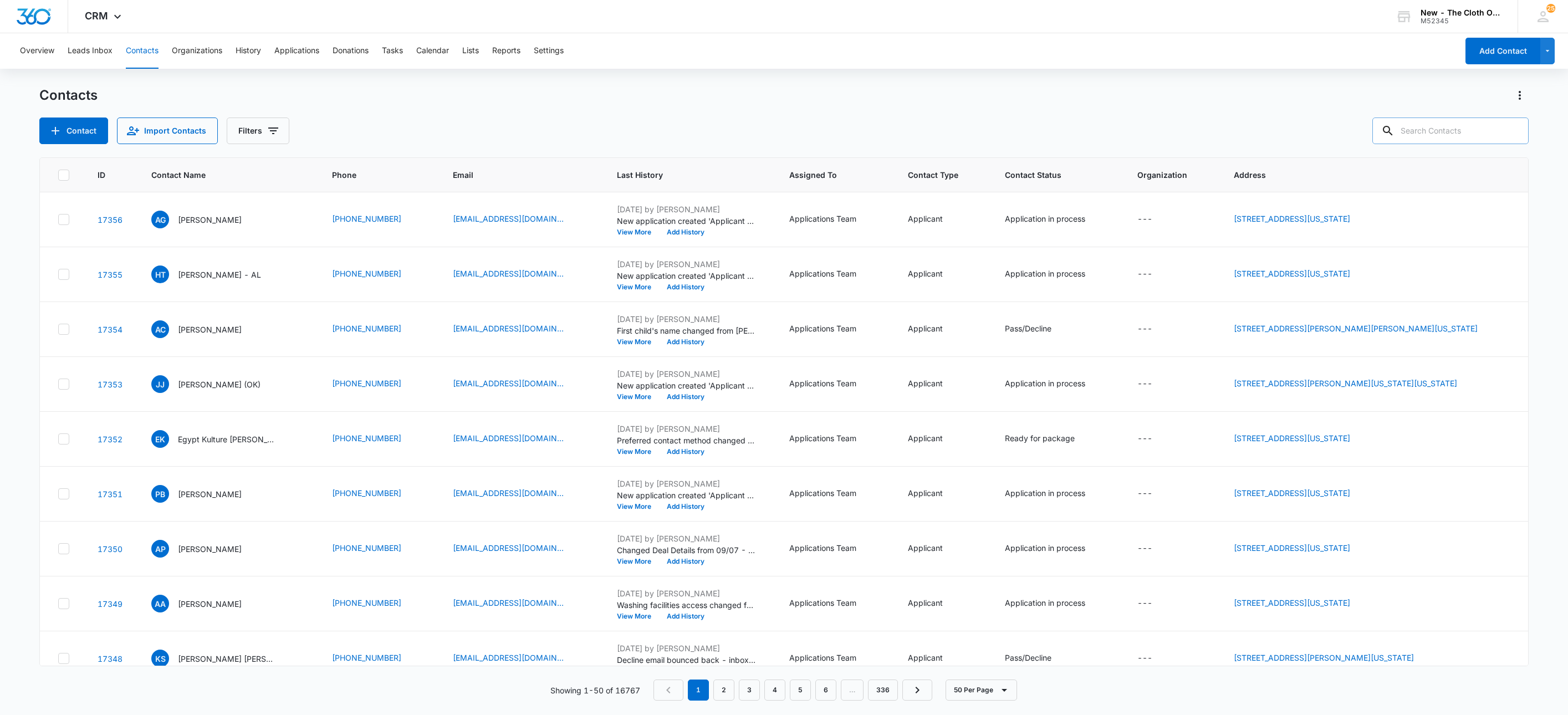
click at [1477, 140] on input "text" at bounding box center [1451, 131] width 156 height 27
paste input "tyra.berrian96@gmail.com"
type input "tyra.berrian96@gmail.com"
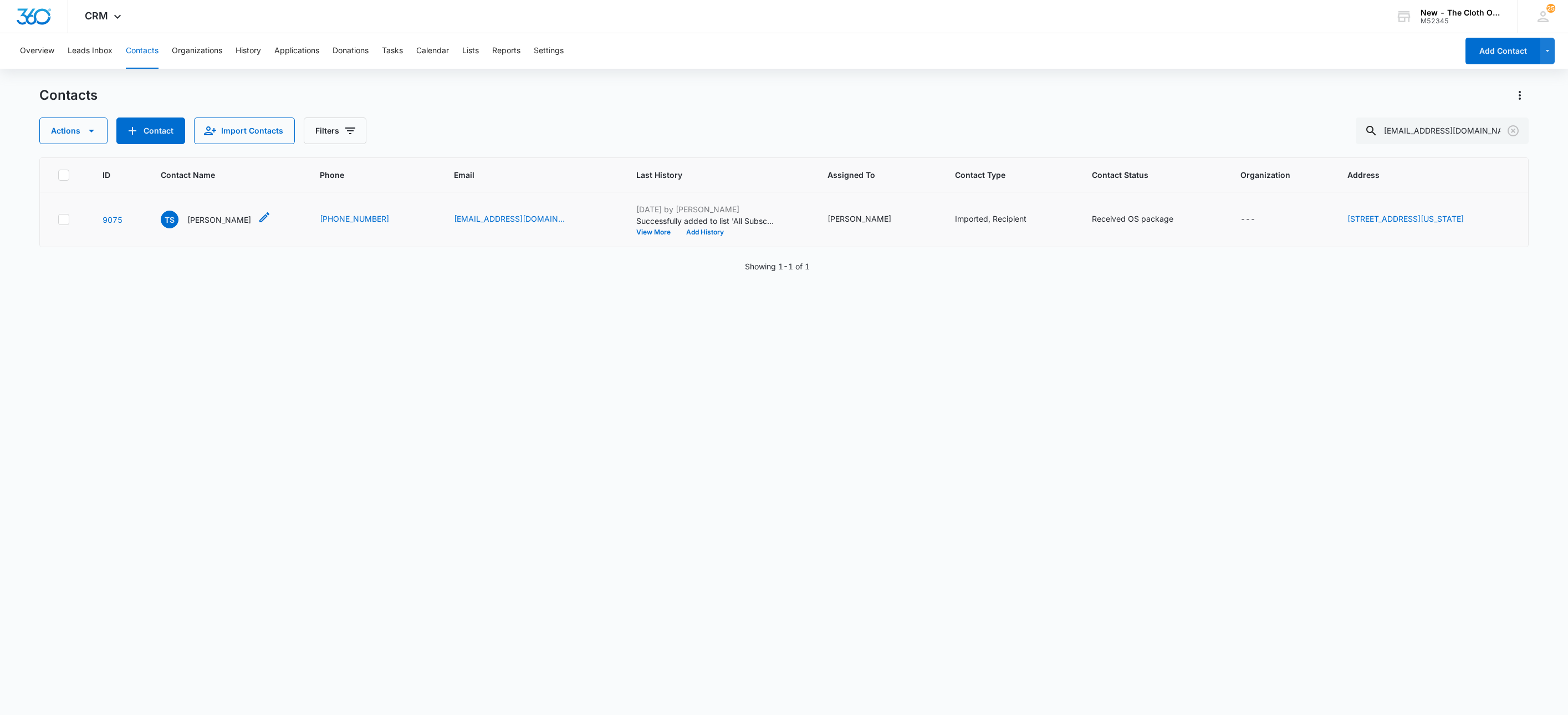
click at [196, 214] on p "Tyra Scott" at bounding box center [219, 219] width 64 height 12
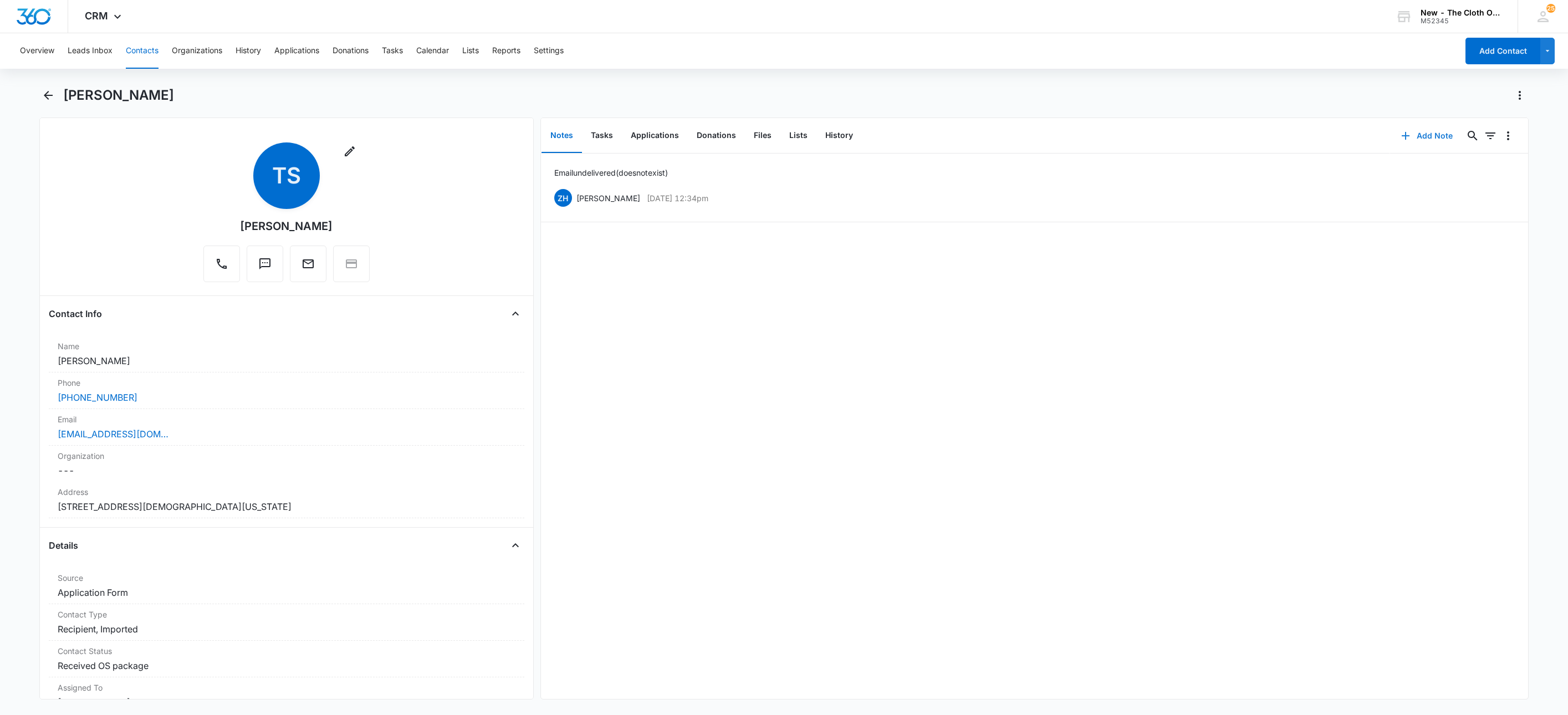
click at [1429, 130] on button "Add Note" at bounding box center [1427, 136] width 74 height 27
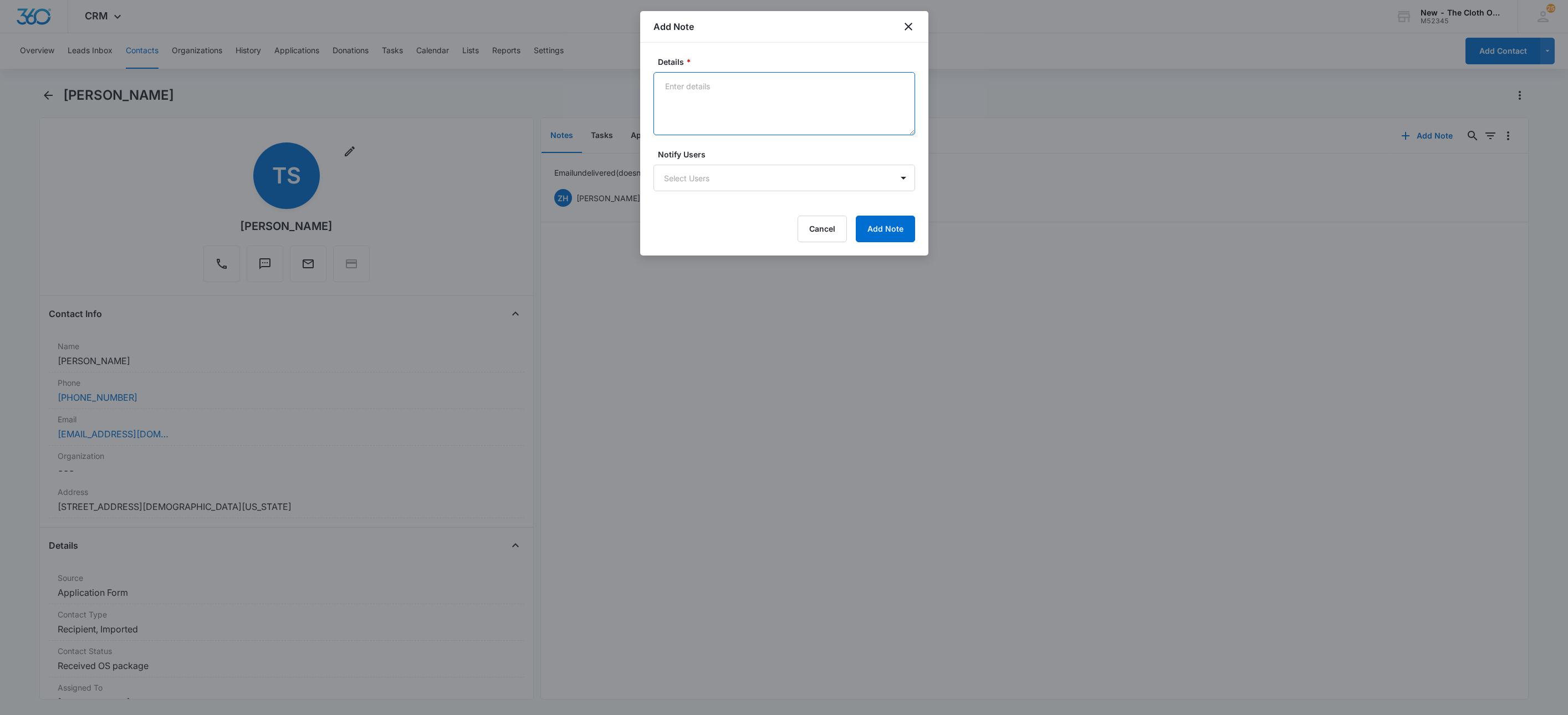
click at [716, 121] on textarea "Details *" at bounding box center [785, 103] width 262 height 63
click at [895, 87] on textarea "09/09/25 - New advocate assigned email bounced back -" at bounding box center [785, 103] width 262 height 63
paste textarea "email account that you tried to reach does not exist"
type textarea "09/09/25 - New advocate assigned email bounced back - email account that you tr…"
click at [879, 231] on button "Add Note" at bounding box center [886, 229] width 59 height 27
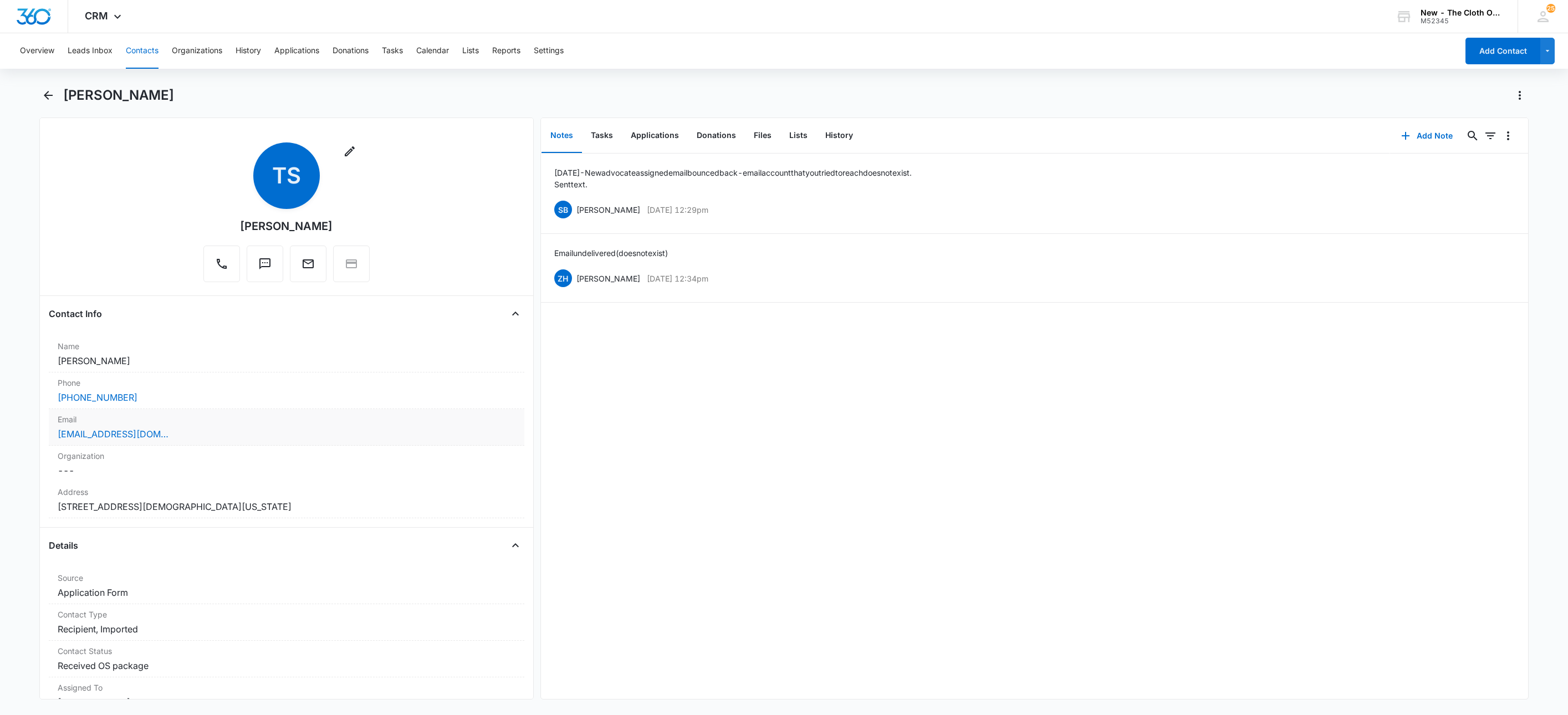
click at [193, 441] on div "tyra.berrian96@gmail.com" at bounding box center [286, 434] width 458 height 13
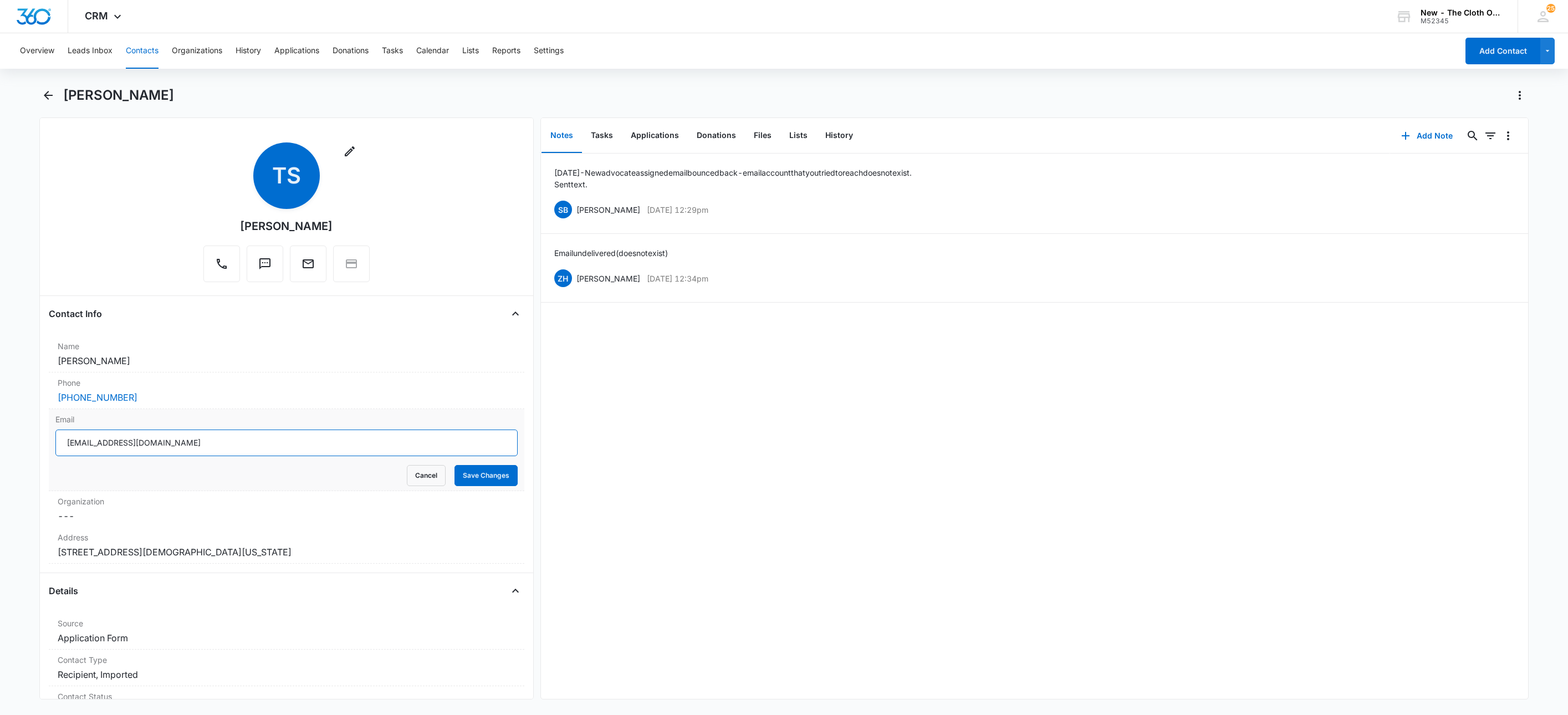
click at [249, 439] on input "tyra.berrian96@gmail.com" at bounding box center [286, 442] width 462 height 27
click at [410, 475] on button "Cancel" at bounding box center [426, 475] width 39 height 21
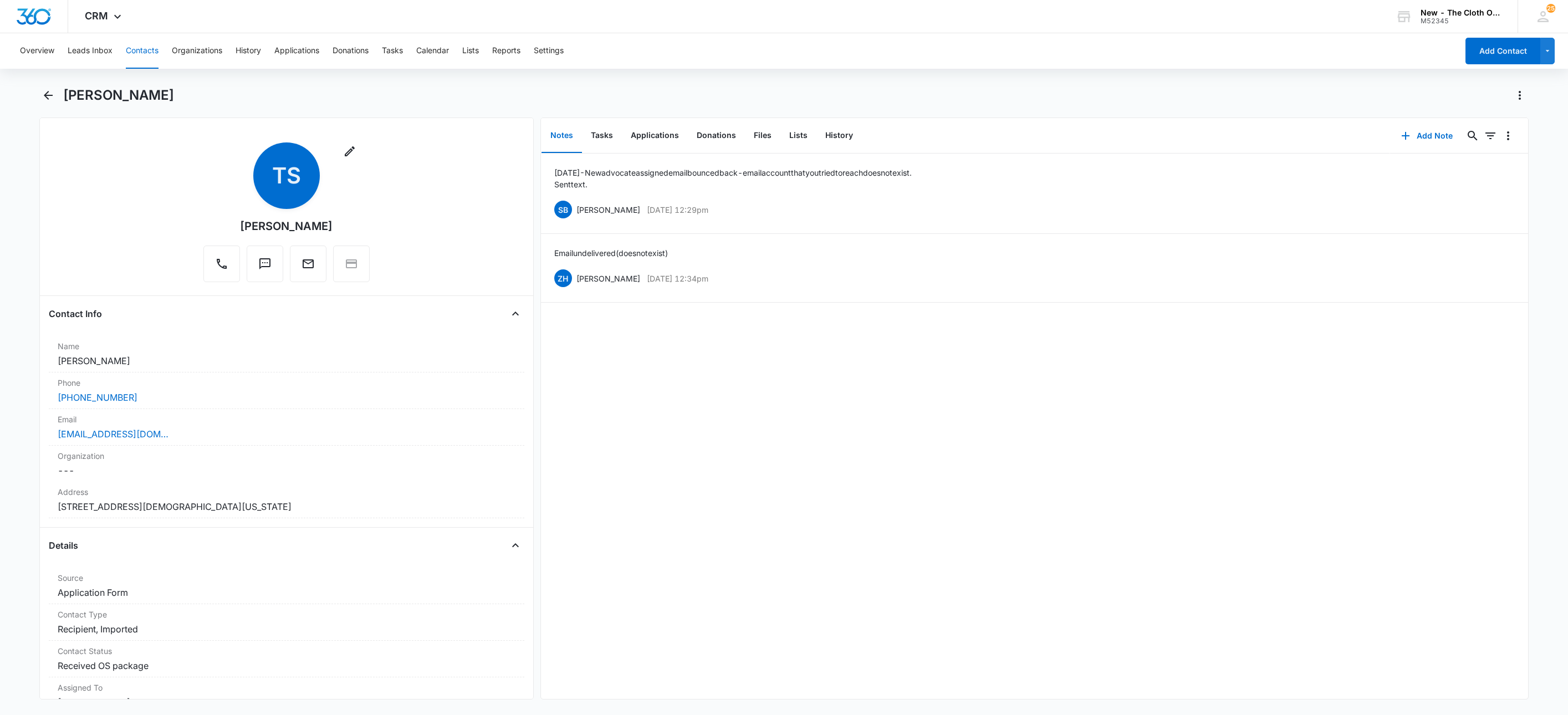
drag, startPoint x: 152, startPoint y: 401, endPoint x: 19, endPoint y: 411, distance: 133.4
click at [19, 411] on main "Tyra Scott Remove TS Tyra Scott Contact Info Name Cancel Save Changes Tyra Scot…" at bounding box center [784, 400] width 1568 height 626
drag, startPoint x: 144, startPoint y: 48, endPoint x: 190, endPoint y: 51, distance: 46.1
click at [144, 48] on button "Contacts" at bounding box center [142, 51] width 33 height 35
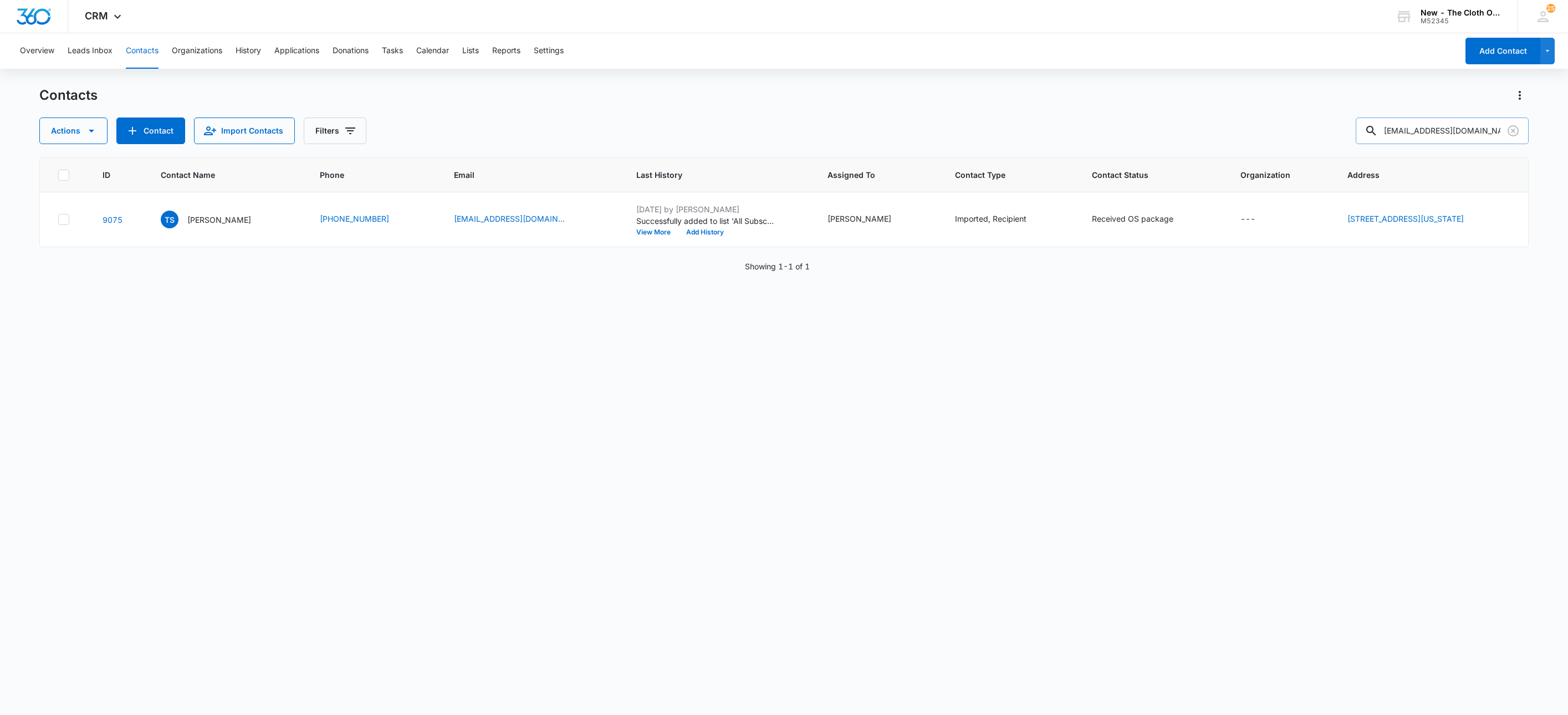
click at [1422, 129] on input "tyra.berrian96@gmail.com" at bounding box center [1442, 131] width 173 height 27
paste input "christineluke8"
type input "christineluke8@gmail.com"
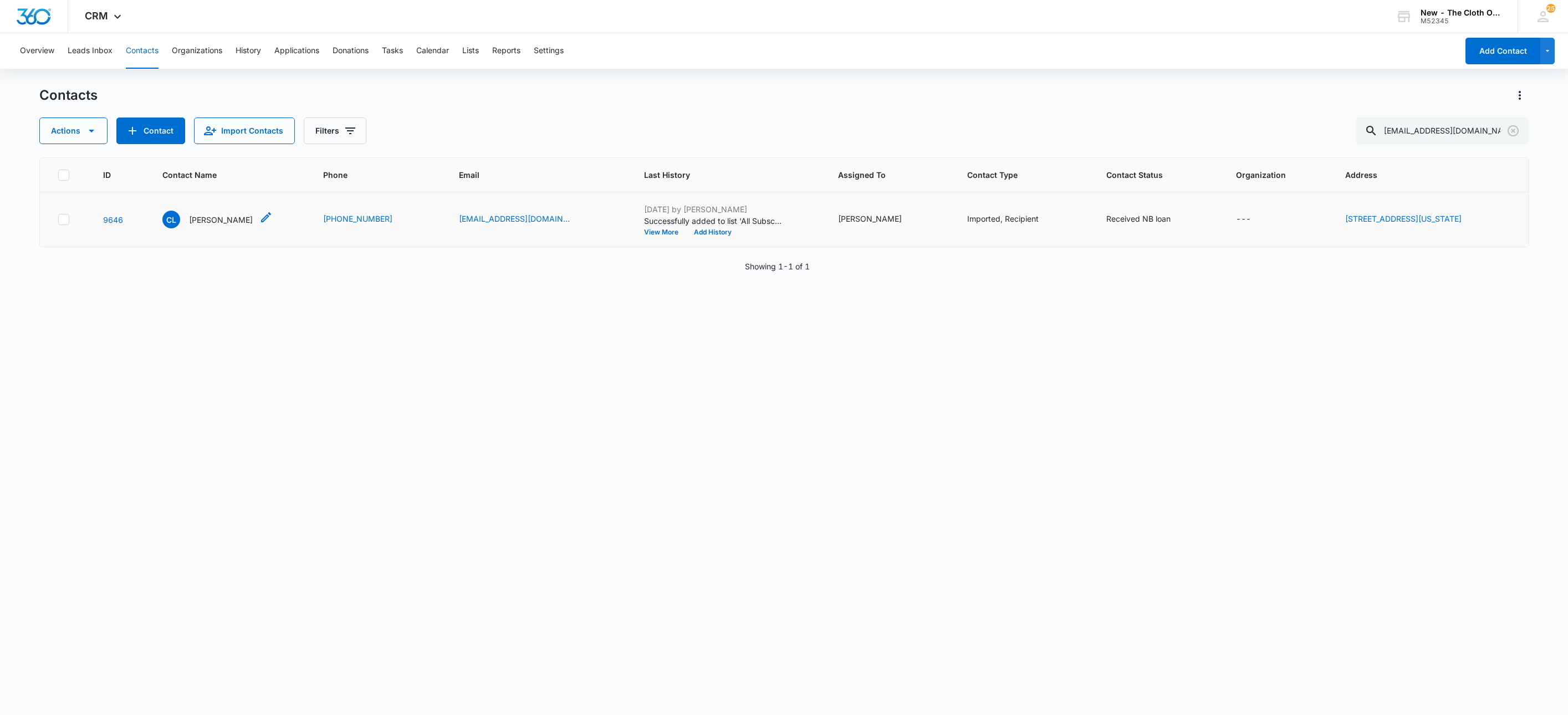
click at [200, 220] on p "Christine Luke" at bounding box center [221, 219] width 64 height 12
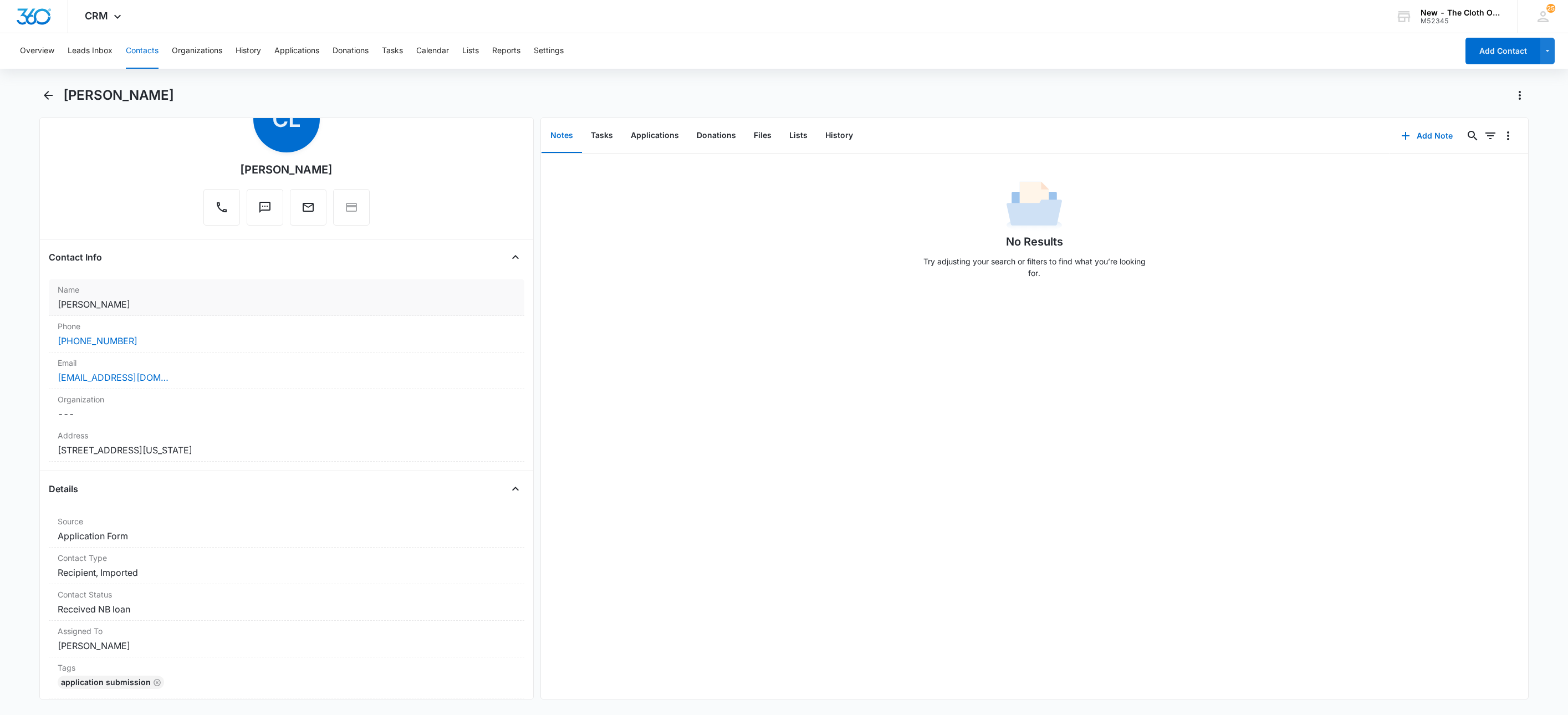
scroll to position [83, 0]
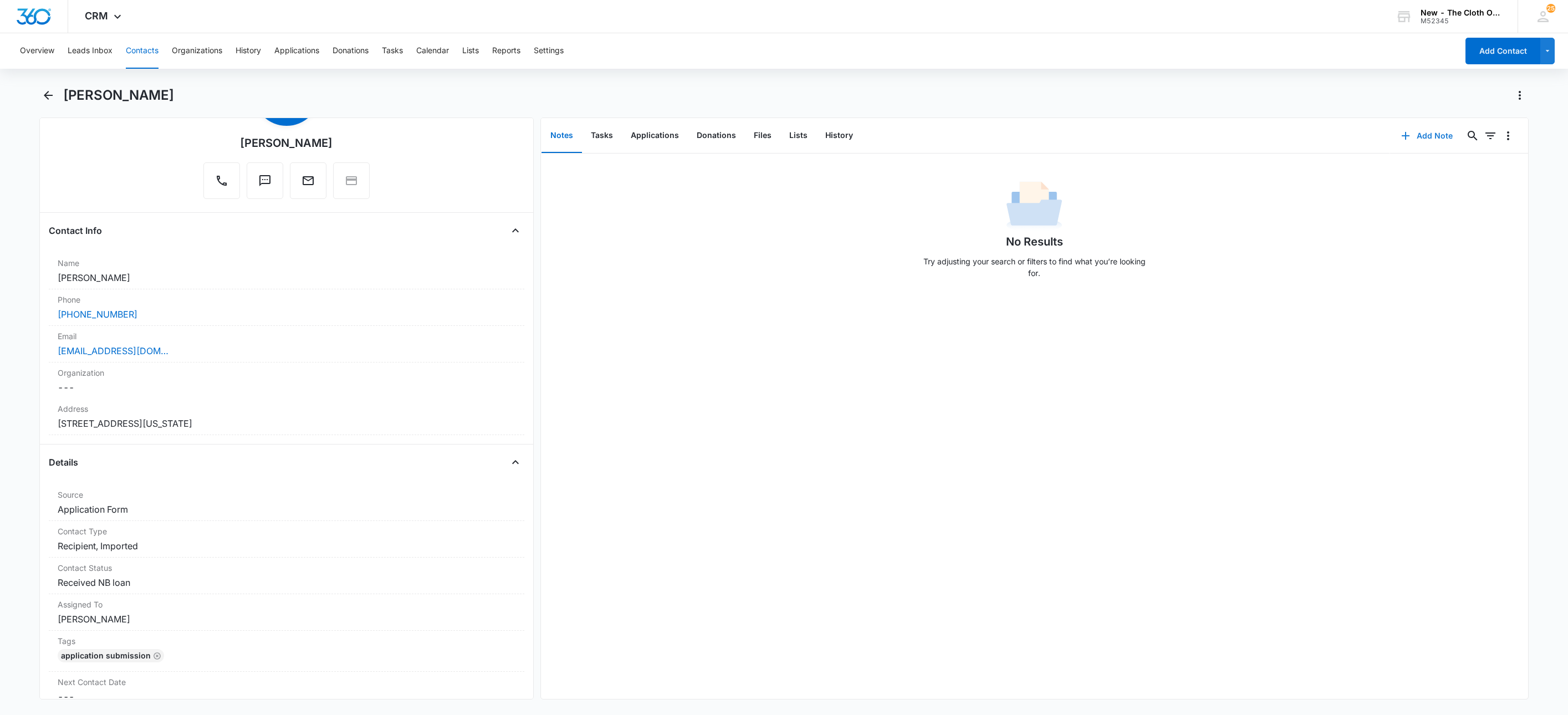
click at [1399, 130] on icon "button" at bounding box center [1406, 135] width 13 height 13
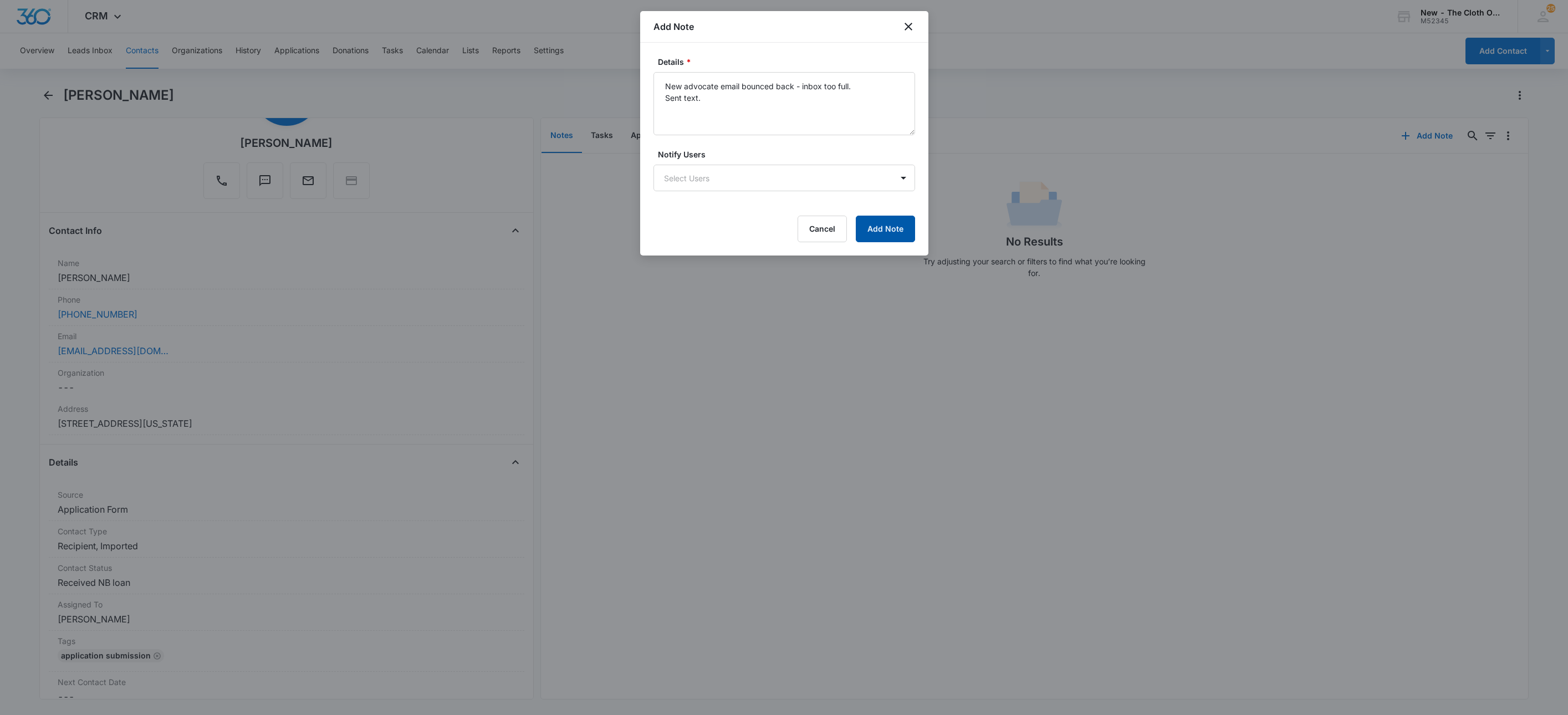
type textarea "New advocate email bounced back - inbox too full. Sent text."
click at [882, 229] on button "Add Note" at bounding box center [886, 229] width 59 height 27
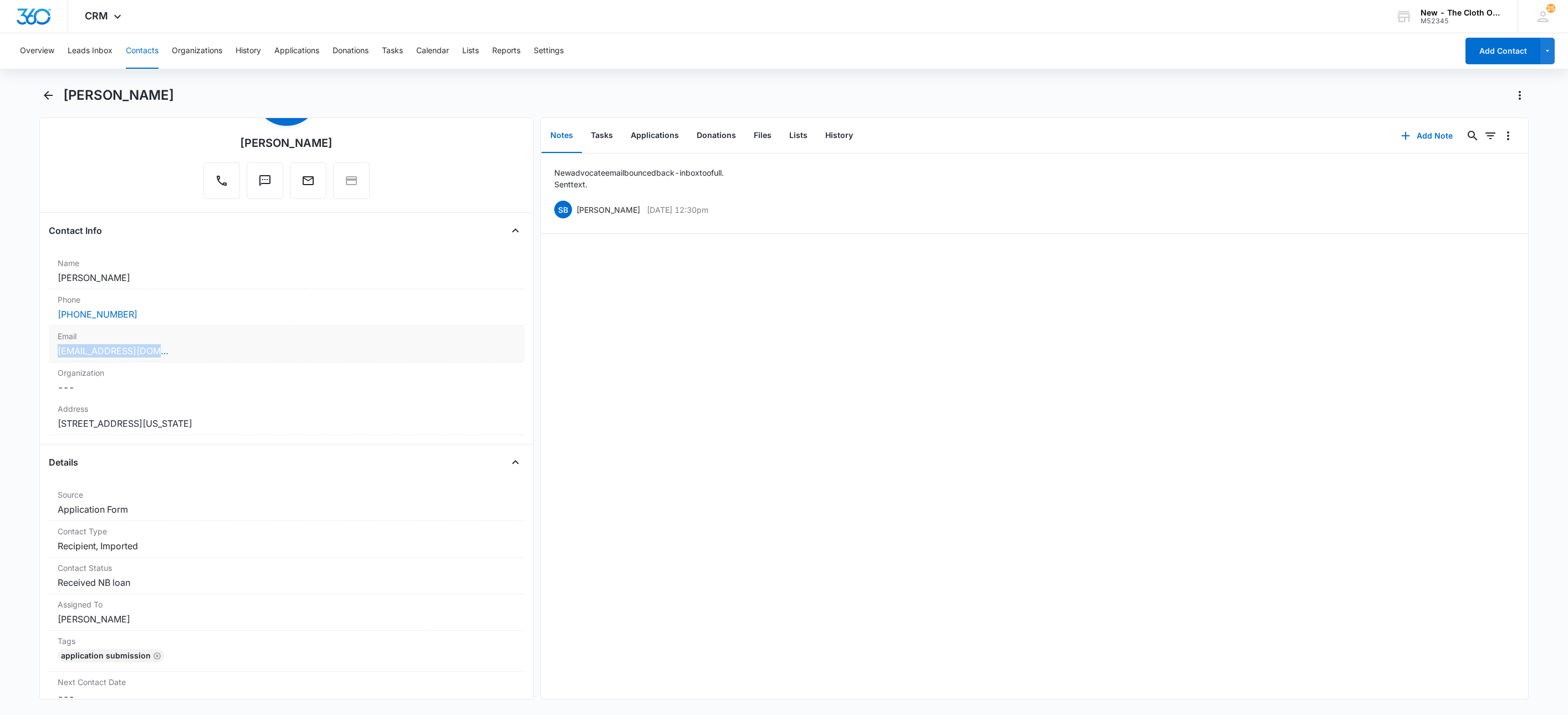
drag, startPoint x: 198, startPoint y: 356, endPoint x: 48, endPoint y: 354, distance: 150.0
click at [49, 354] on div "Email Cancel Save Changes christineluke8@gmail.com" at bounding box center [286, 344] width 475 height 37
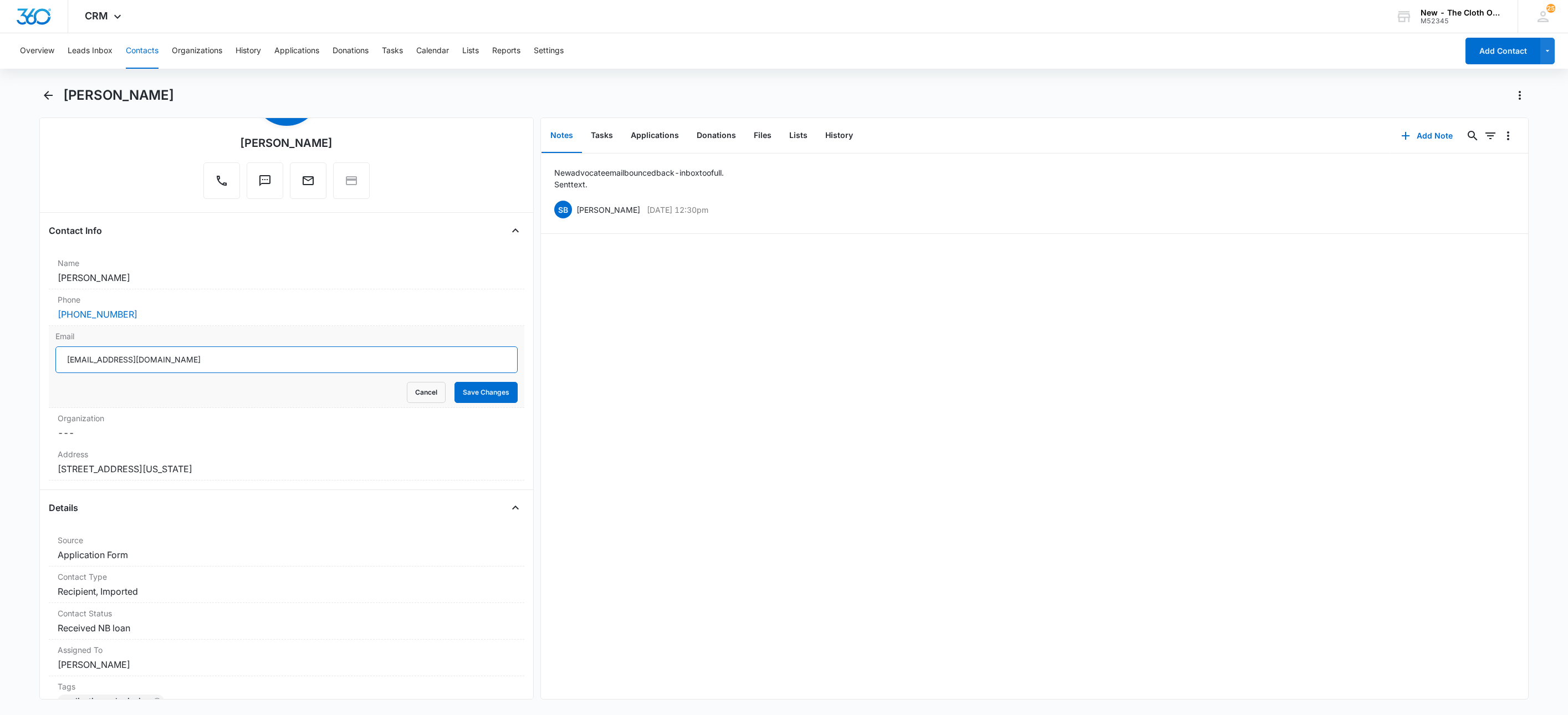
click at [249, 364] on input "christineluke8@gmail.com" at bounding box center [286, 359] width 462 height 27
click at [249, 365] on input "christineluke8@gmail.com" at bounding box center [286, 359] width 462 height 27
click at [407, 396] on button "Cancel" at bounding box center [426, 392] width 39 height 21
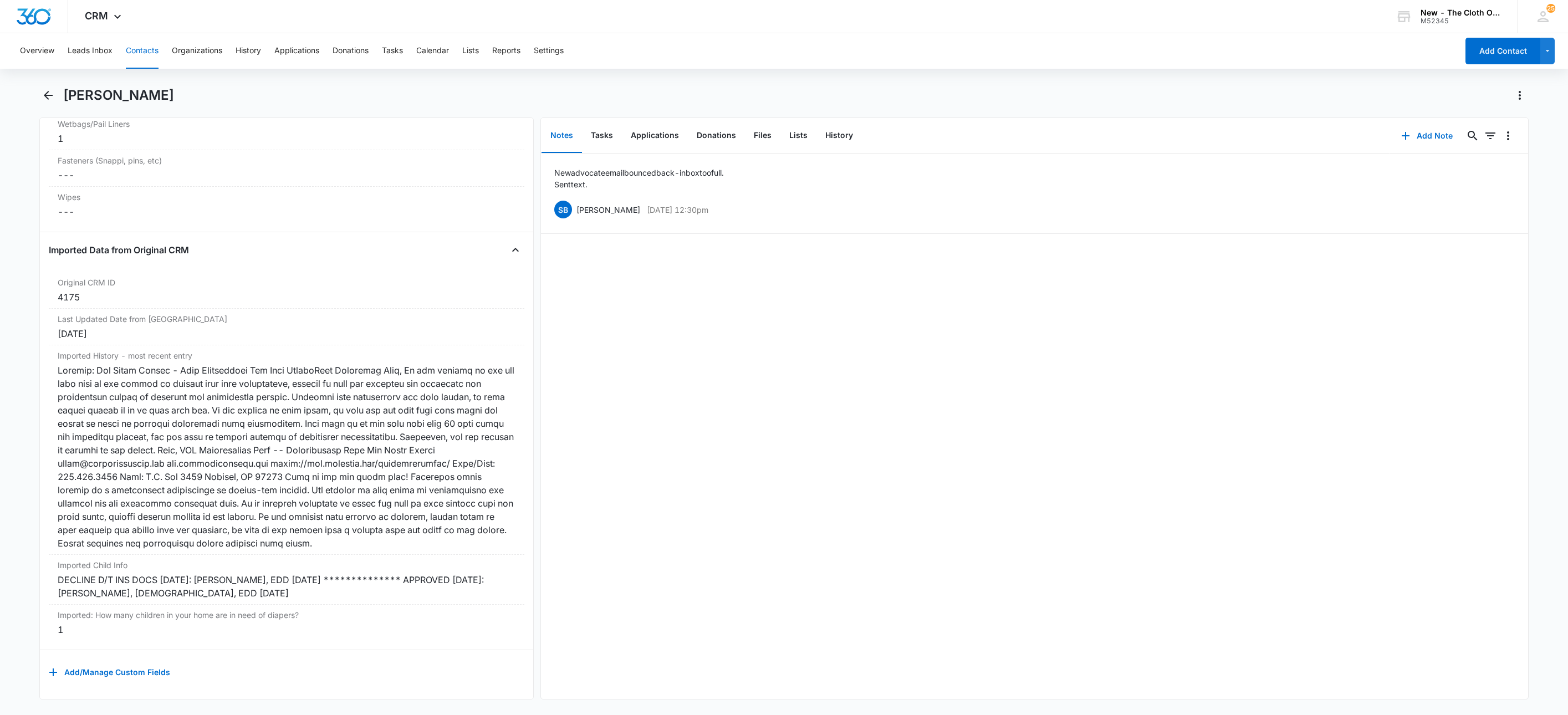
scroll to position [3204, 0]
click at [130, 50] on button "Contacts" at bounding box center [142, 51] width 33 height 35
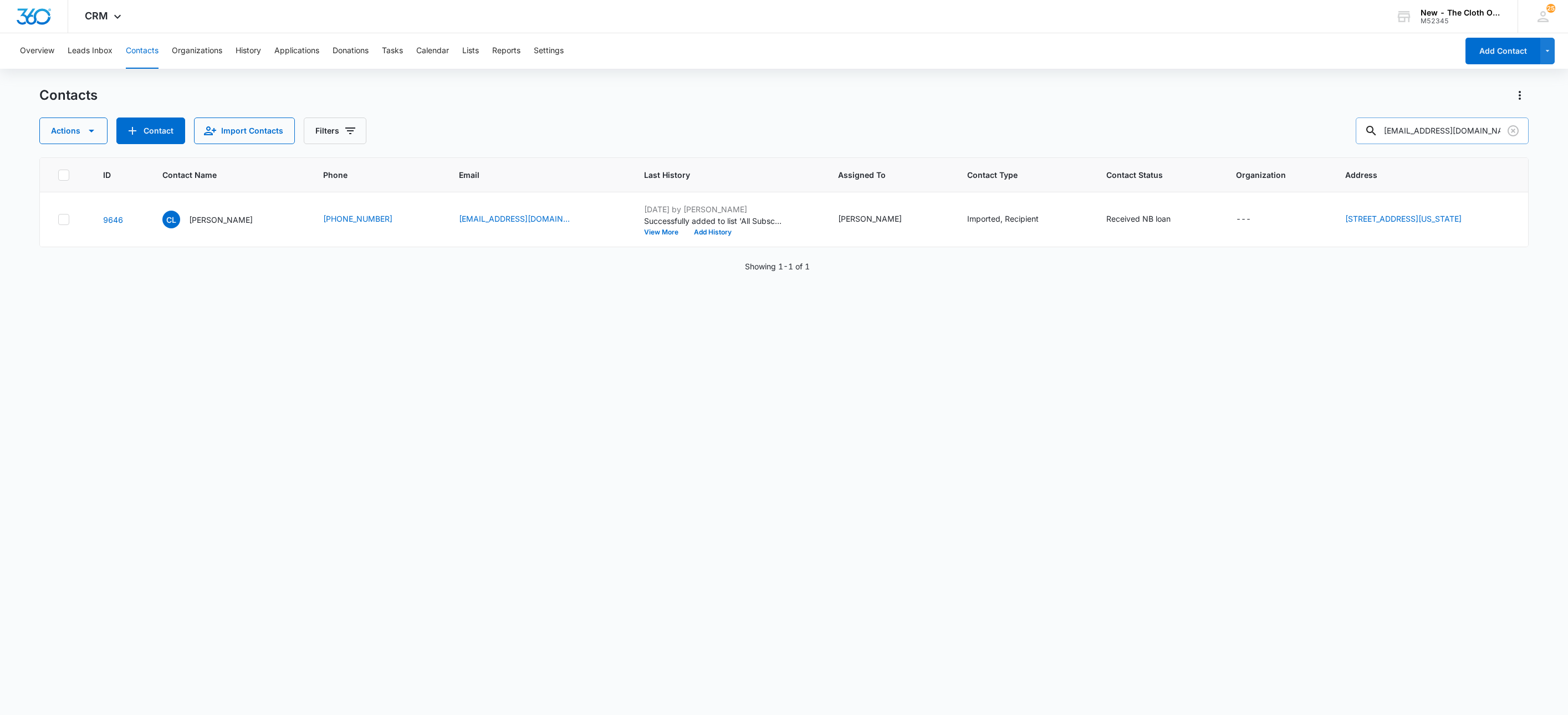
click at [1431, 136] on input "christineluke8@gmail.com" at bounding box center [1442, 131] width 173 height 27
click at [1432, 136] on input "christineluke8@gmail.com" at bounding box center [1442, 131] width 173 height 27
paste input "avahgianna20@icloud"
type input "avahgianna20@icloud.com"
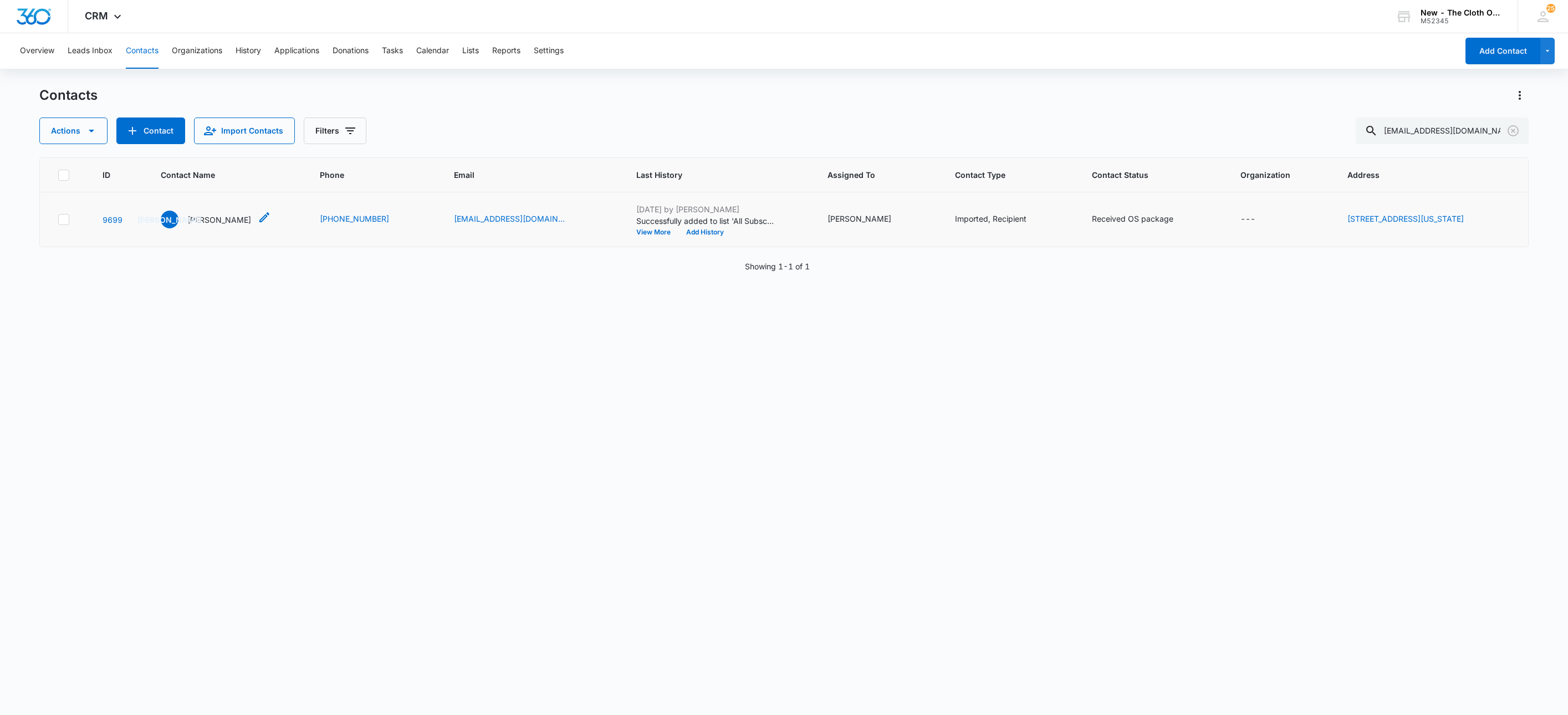
click at [195, 225] on p "Jennifer Aguilar" at bounding box center [219, 219] width 64 height 12
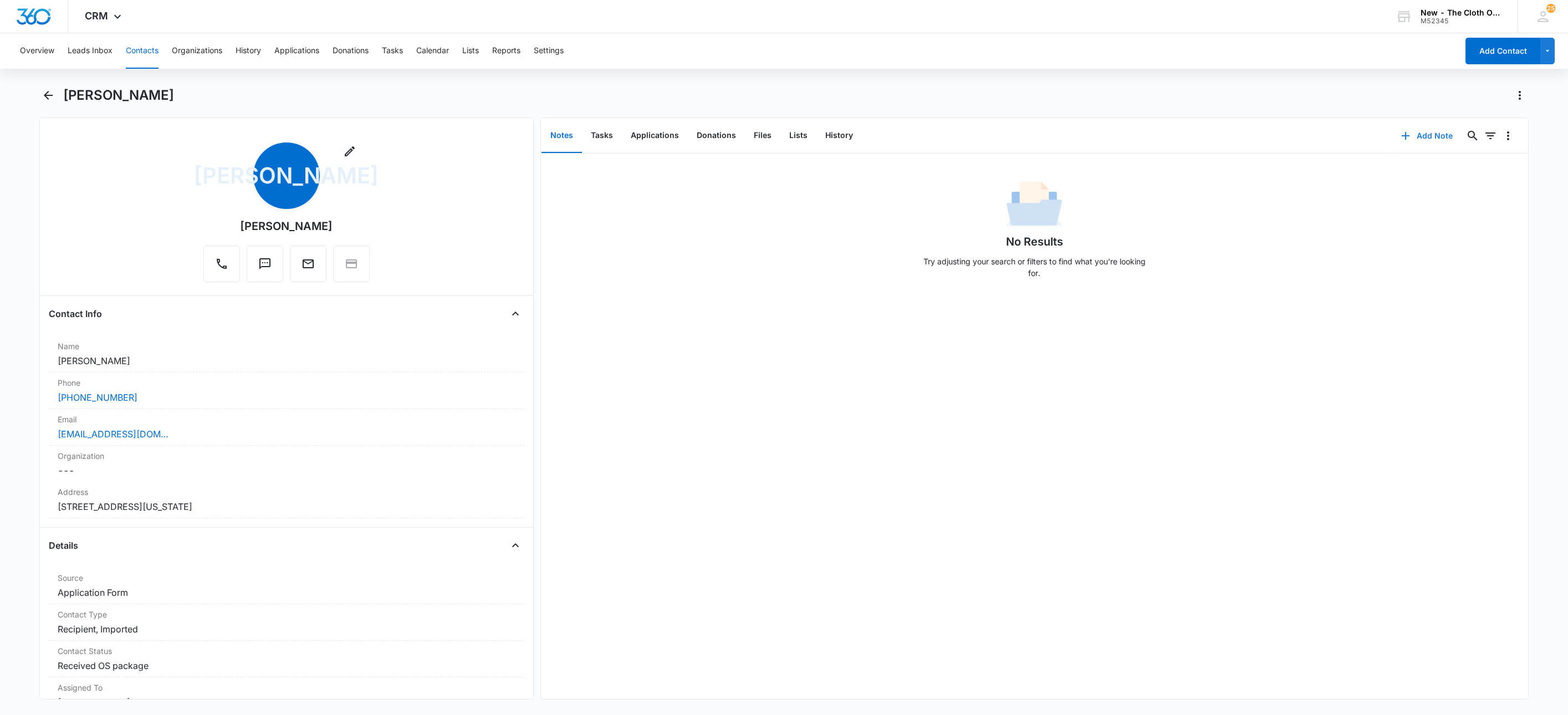
click at [1407, 135] on button "Add Note" at bounding box center [1427, 136] width 74 height 27
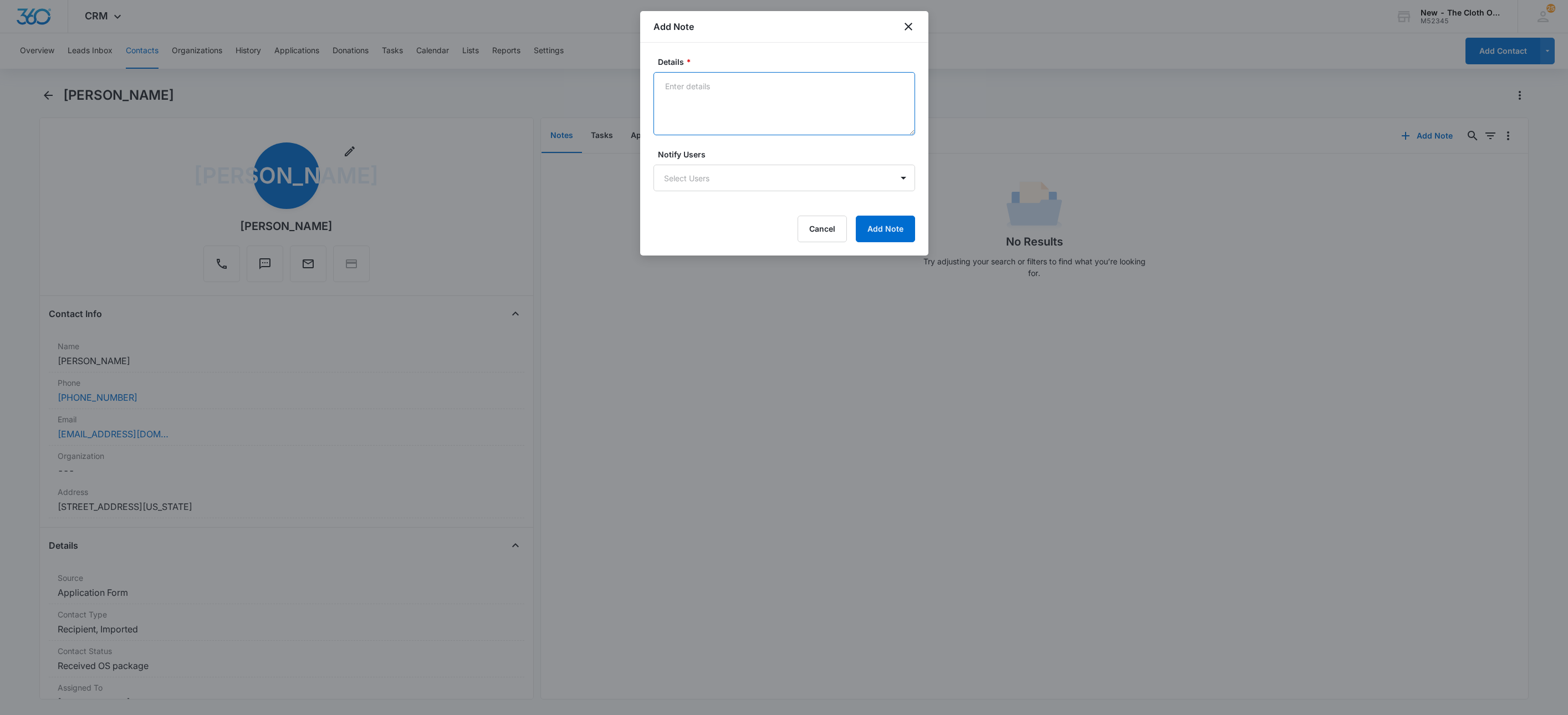
click at [732, 108] on textarea "Details *" at bounding box center [785, 103] width 262 height 63
type textarea "New advocate assigned email bounced back - inbox too full. Sent text."
click at [875, 242] on button "Add Note" at bounding box center [886, 229] width 59 height 27
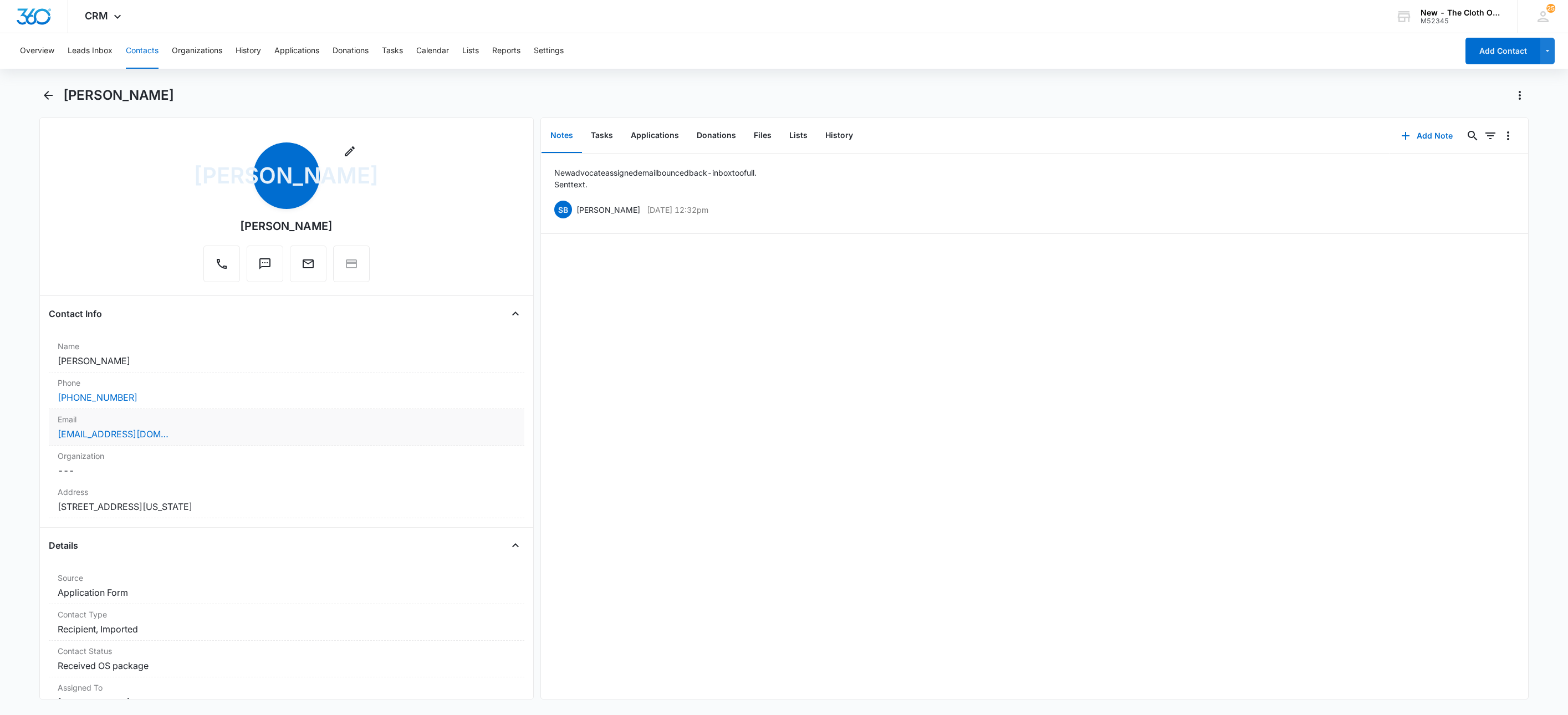
click at [223, 432] on div "avahgianna20@icloud.com" at bounding box center [286, 434] width 458 height 13
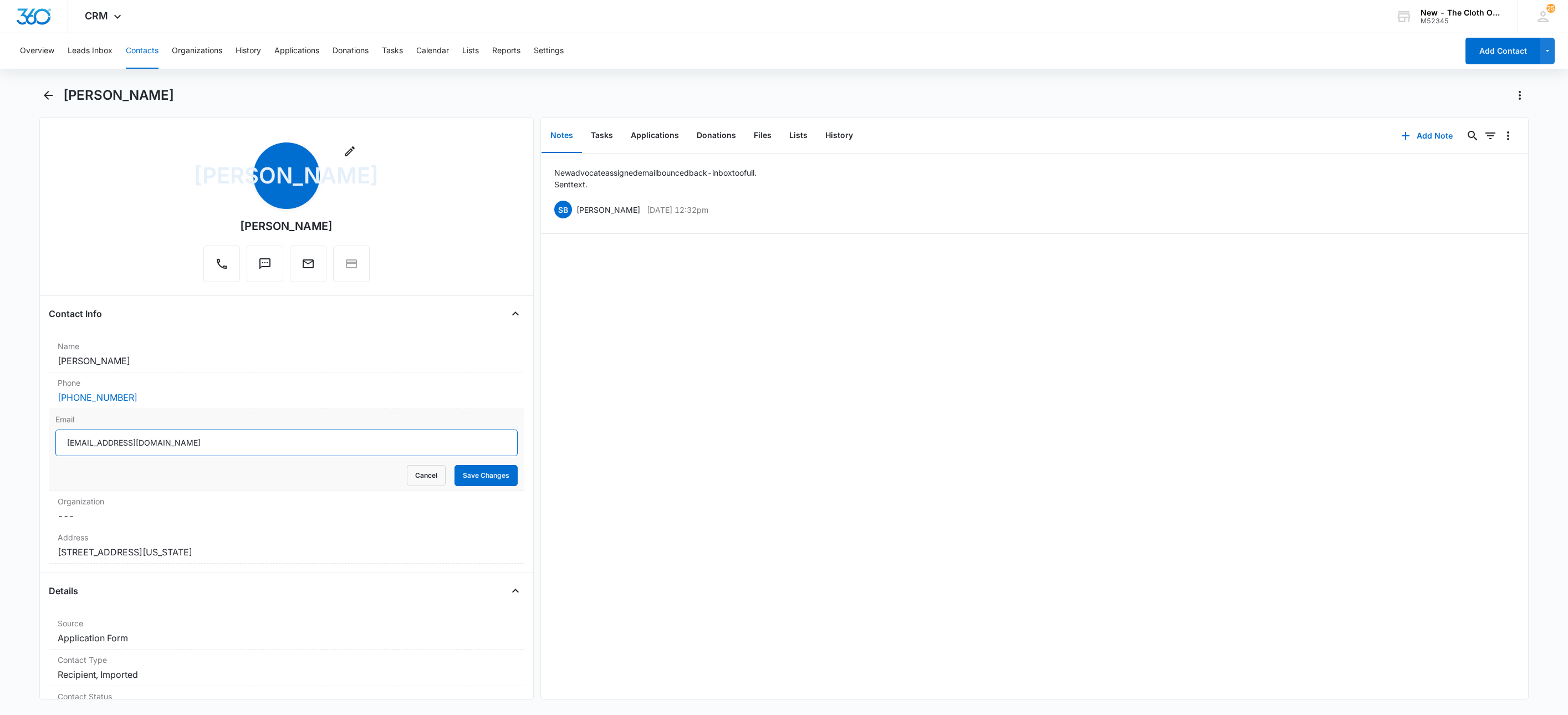
click at [265, 447] on input "avahgianna20@icloud.com" at bounding box center [286, 442] width 462 height 27
click at [263, 447] on input "avahgianna20@icloud.com" at bounding box center [286, 442] width 462 height 27
click at [418, 478] on button "Cancel" at bounding box center [426, 475] width 39 height 21
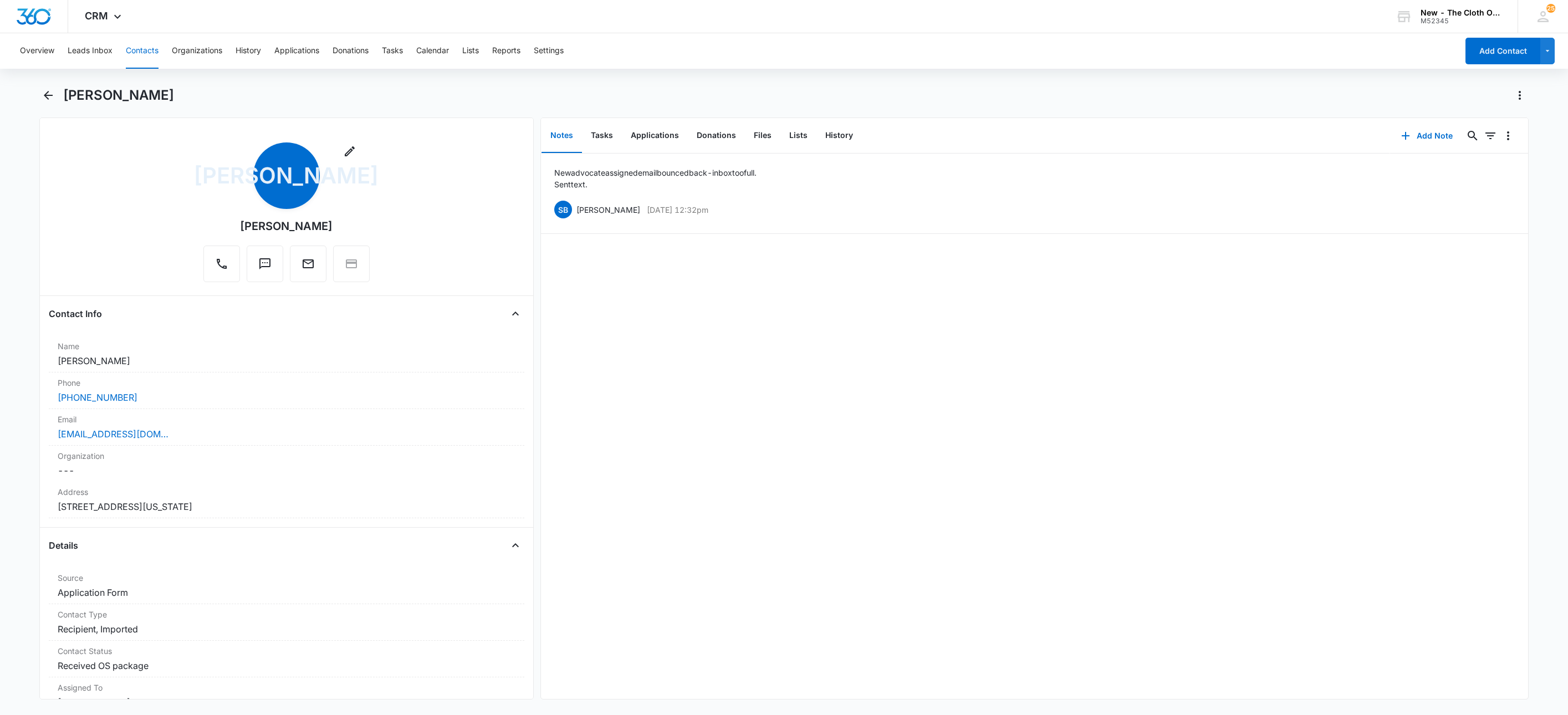
click at [144, 45] on button "Contacts" at bounding box center [142, 51] width 33 height 35
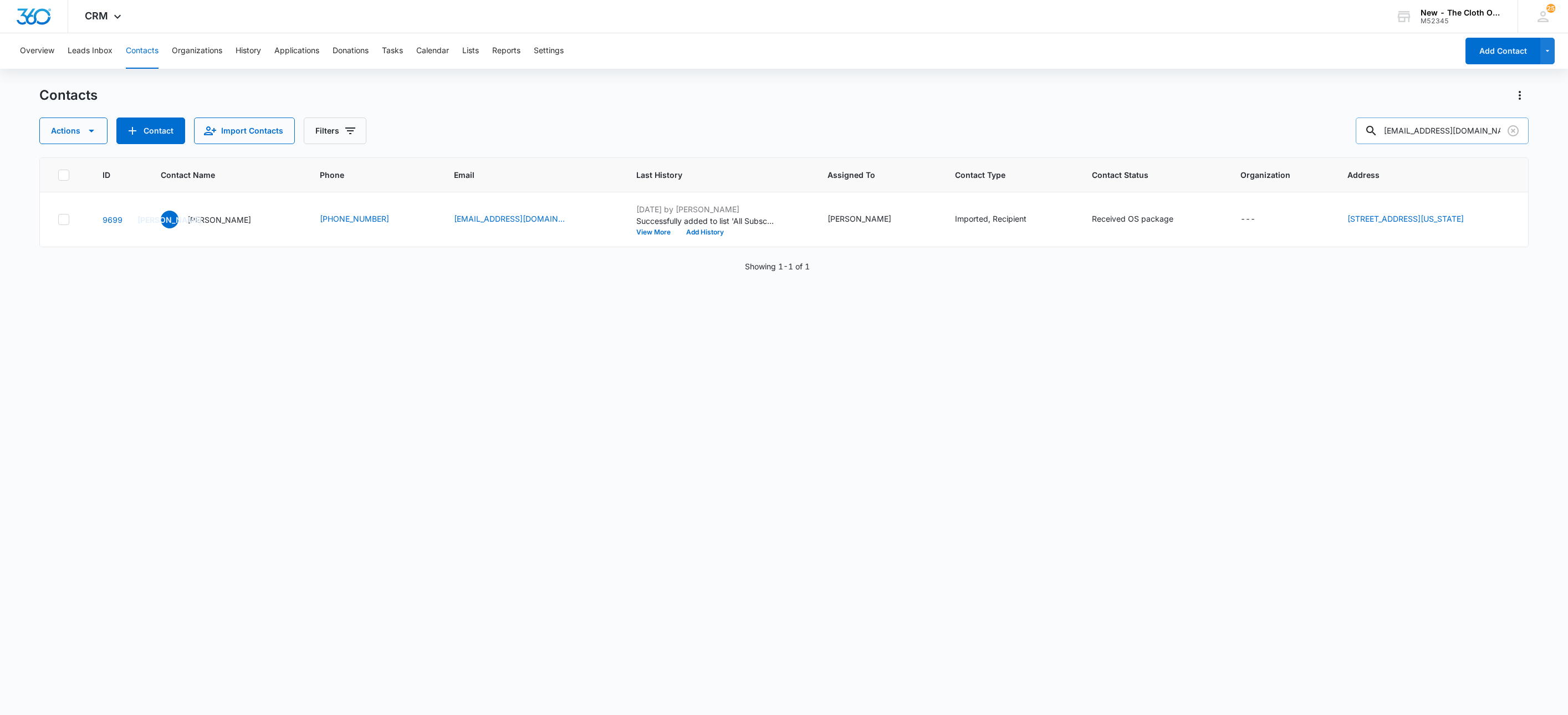
click at [1461, 134] on input "avahgianna20@icloud.com" at bounding box center [1442, 131] width 173 height 27
paste input "chelseaferrell69"
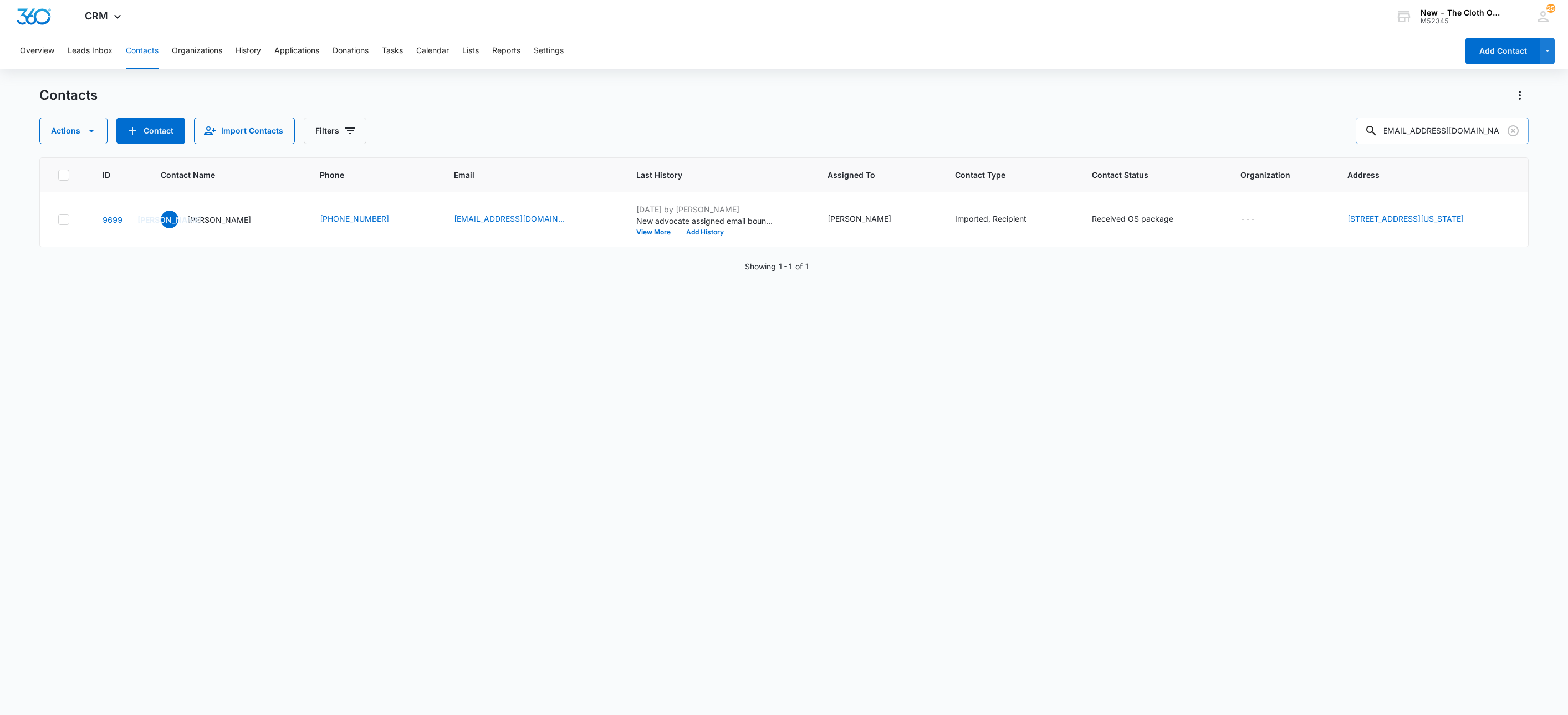
type input "chelseaferrell69@icloud.com"
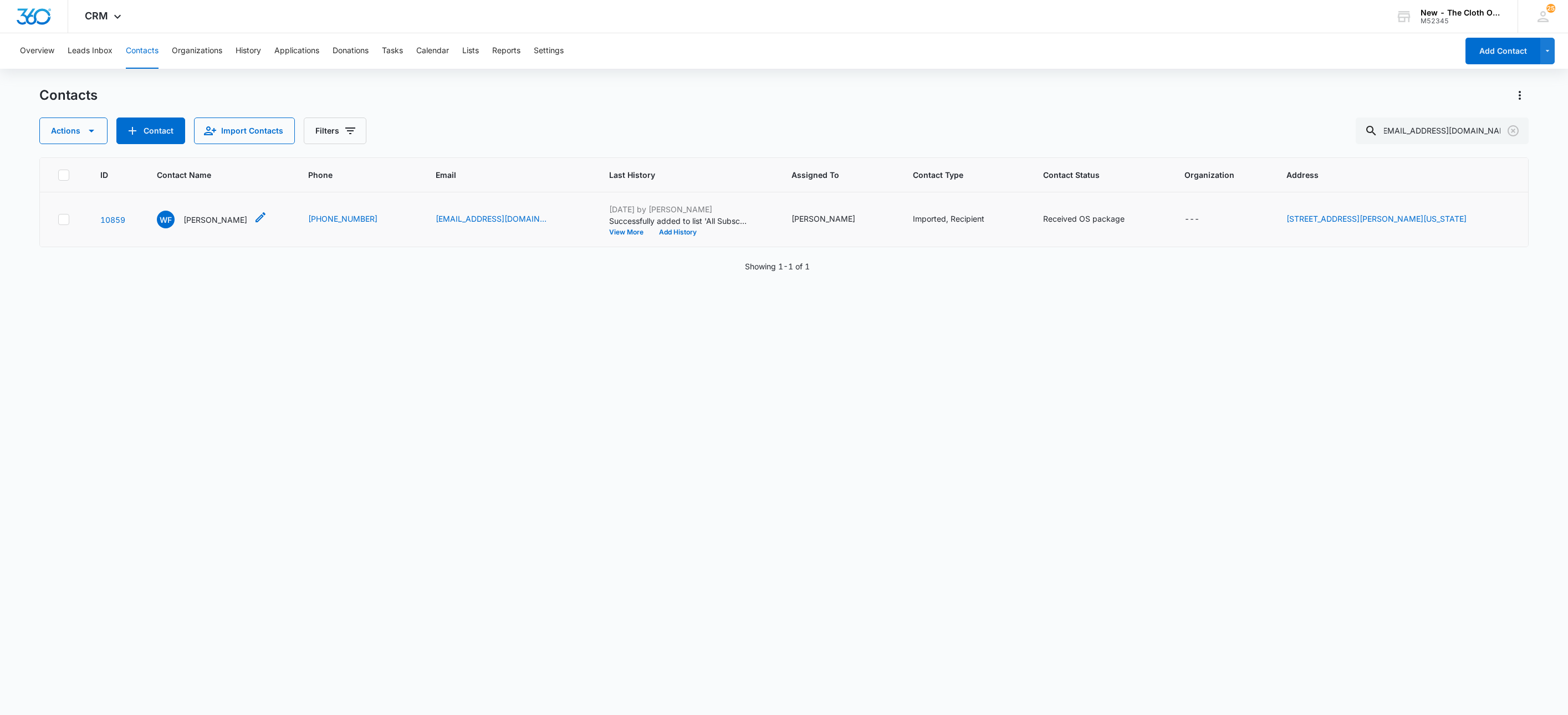
scroll to position [0, 0]
click at [205, 218] on p "William Ferrell" at bounding box center [215, 219] width 64 height 12
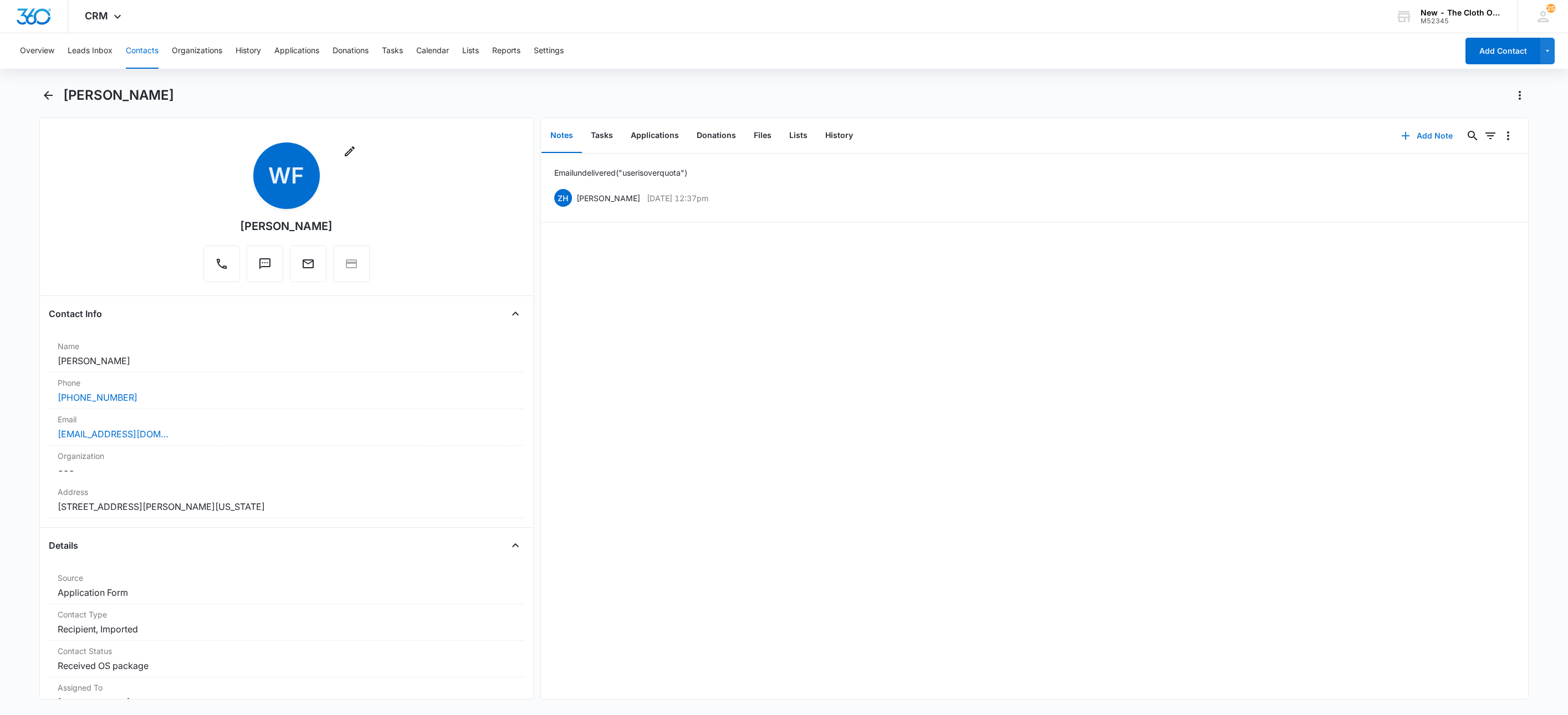
click at [1417, 141] on button "Add Note" at bounding box center [1427, 136] width 74 height 27
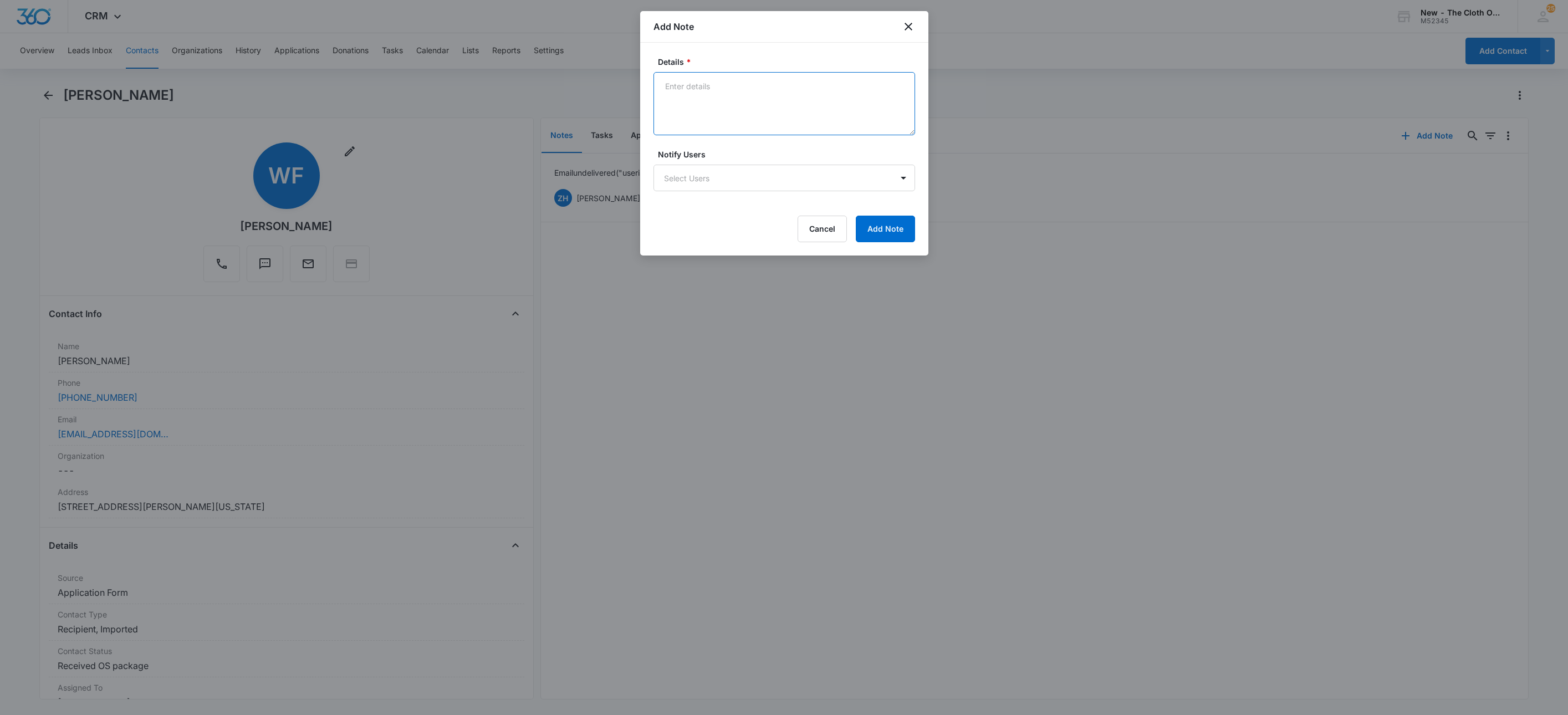
click at [708, 107] on textarea "Details *" at bounding box center [785, 103] width 262 height 63
type textarea "New advocate assigned email bounced back - inbox too full. Sent text."
click at [881, 233] on button "Add Note" at bounding box center [886, 229] width 59 height 27
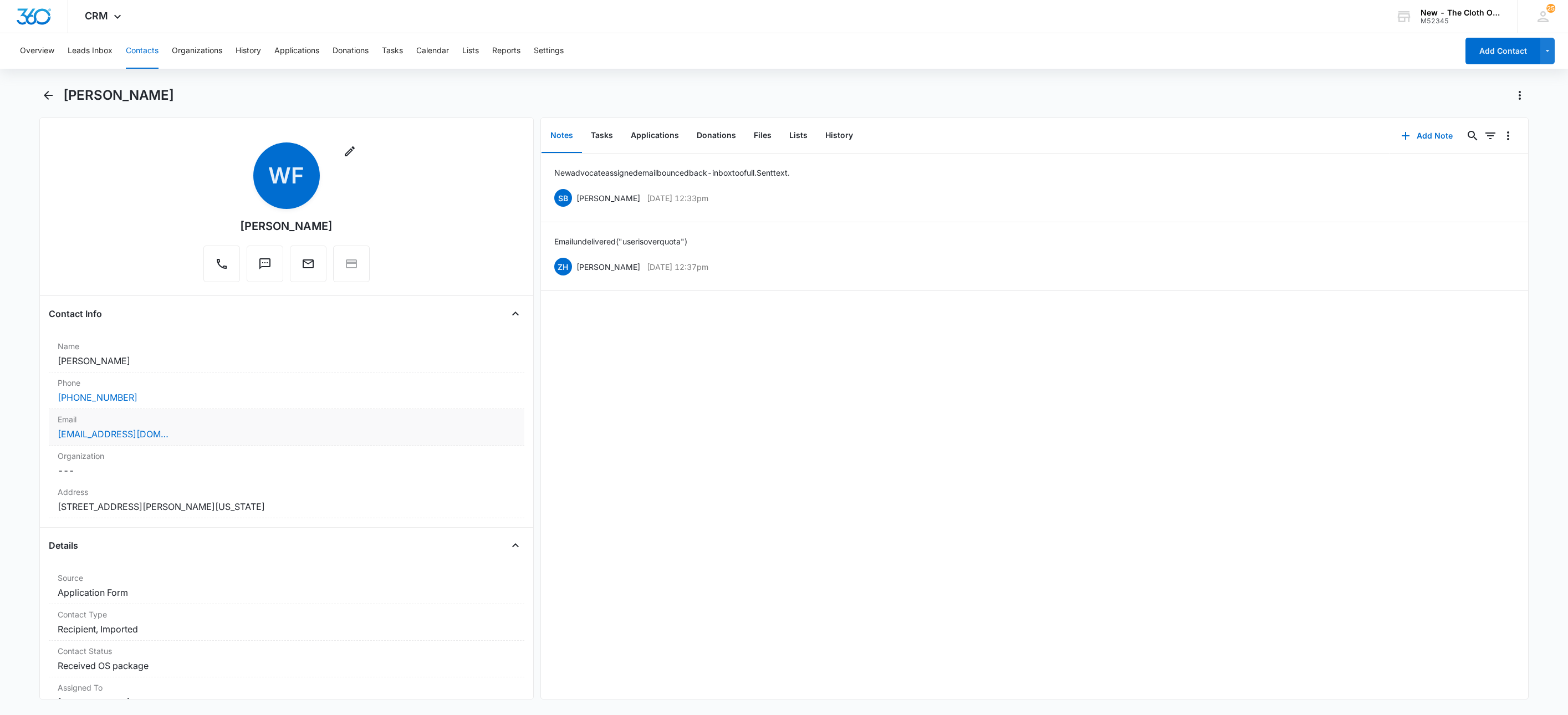
click at [216, 438] on div "chelseaferrell69@icloud.com" at bounding box center [286, 434] width 458 height 13
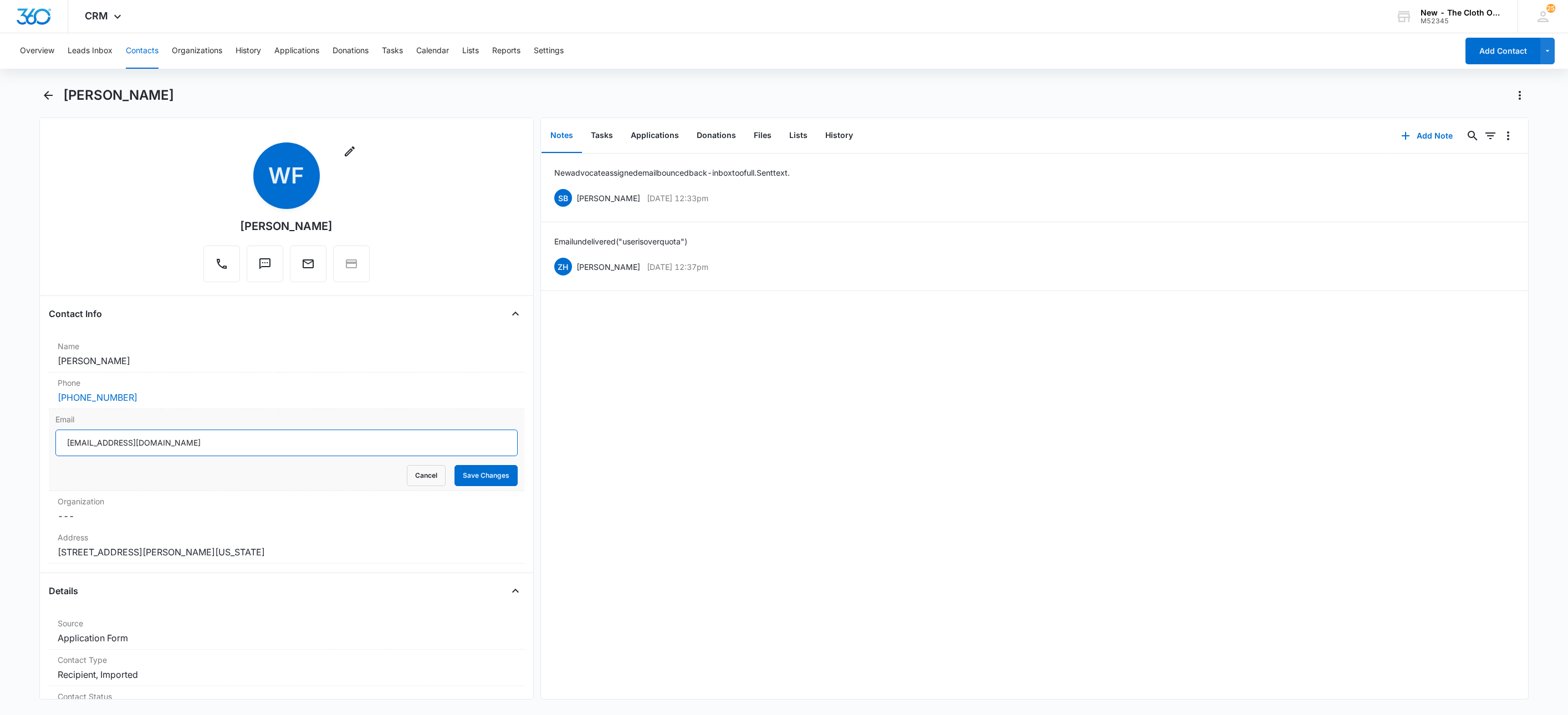
click at [306, 441] on input "chelseaferrell69@icloud.com" at bounding box center [286, 442] width 462 height 27
click at [408, 470] on button "Cancel" at bounding box center [426, 475] width 39 height 21
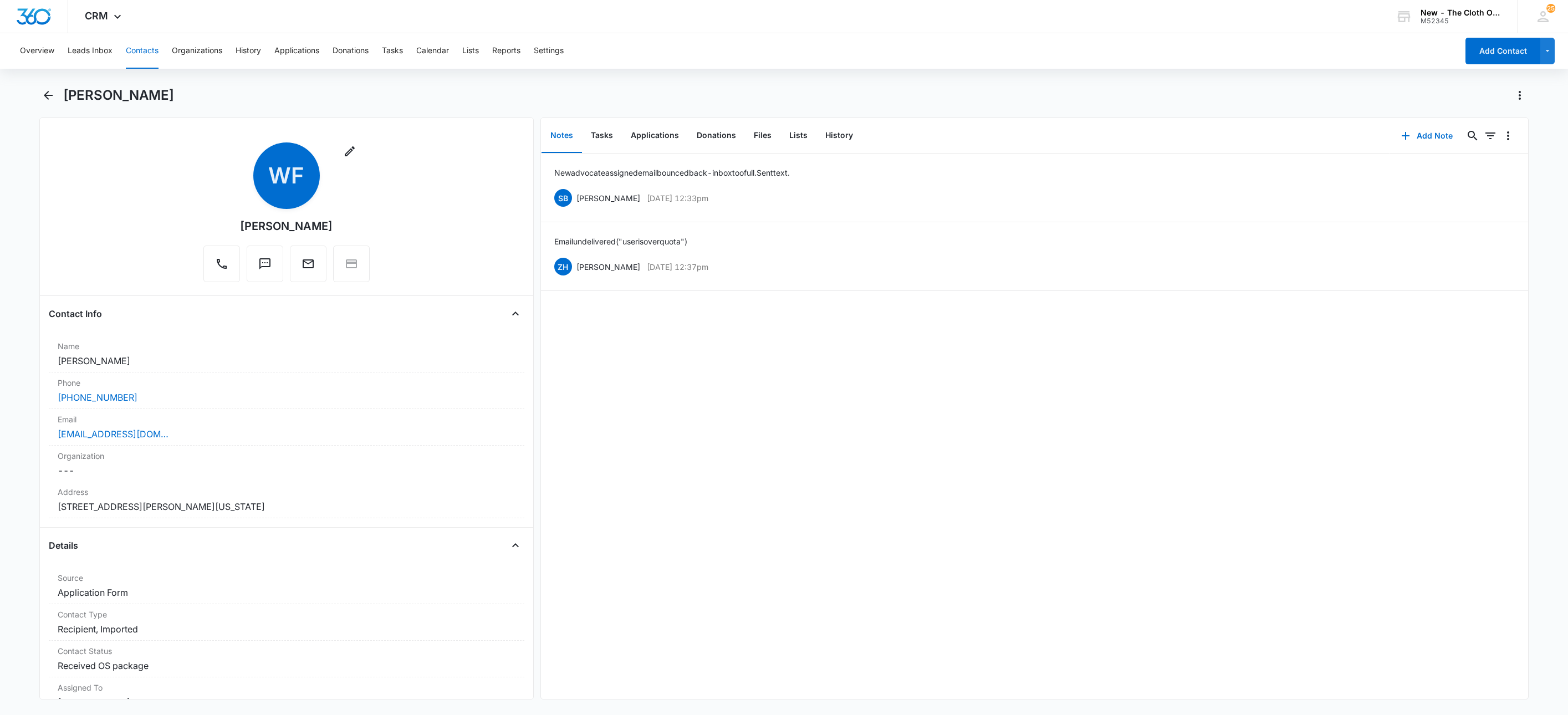
drag, startPoint x: 149, startPoint y: 55, endPoint x: 158, endPoint y: 60, distance: 10.3
click at [149, 55] on button "Contacts" at bounding box center [142, 51] width 33 height 35
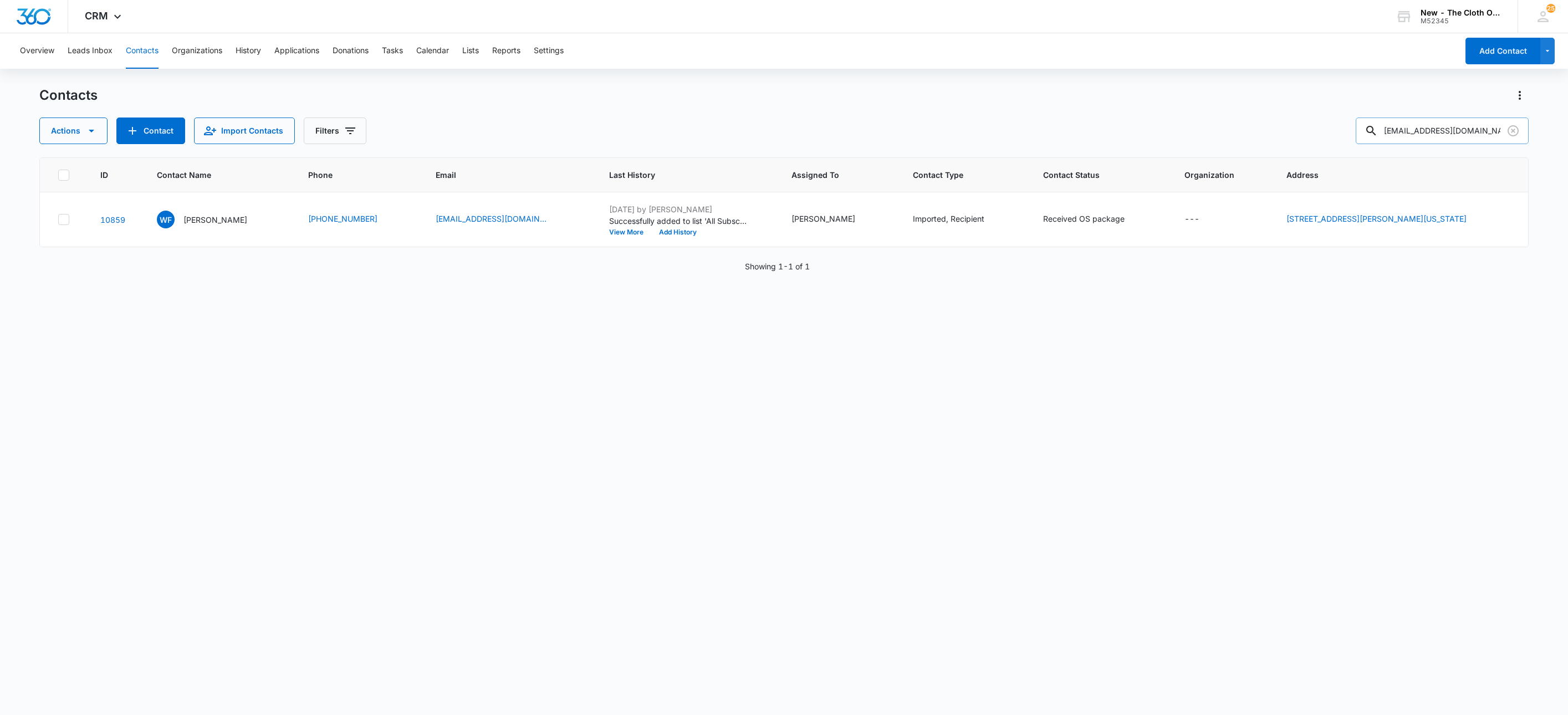
click at [1466, 129] on input "chelseaferrell69@icloud.com" at bounding box center [1442, 131] width 173 height 27
paste input "ashleyoverdorf@gmail"
type input "ashleyoverdorf@gmail.com"
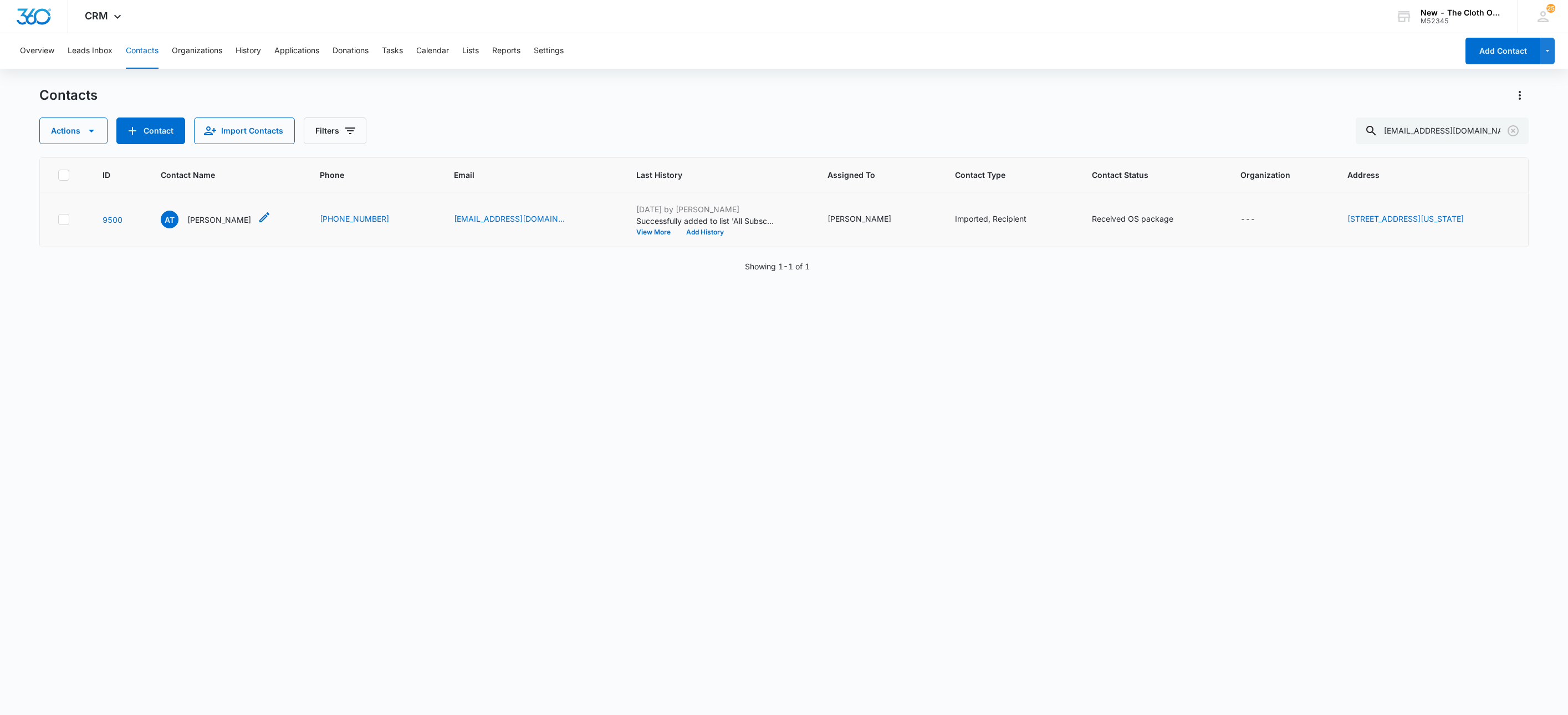
click at [213, 217] on p "Ashley Torres" at bounding box center [219, 219] width 64 height 12
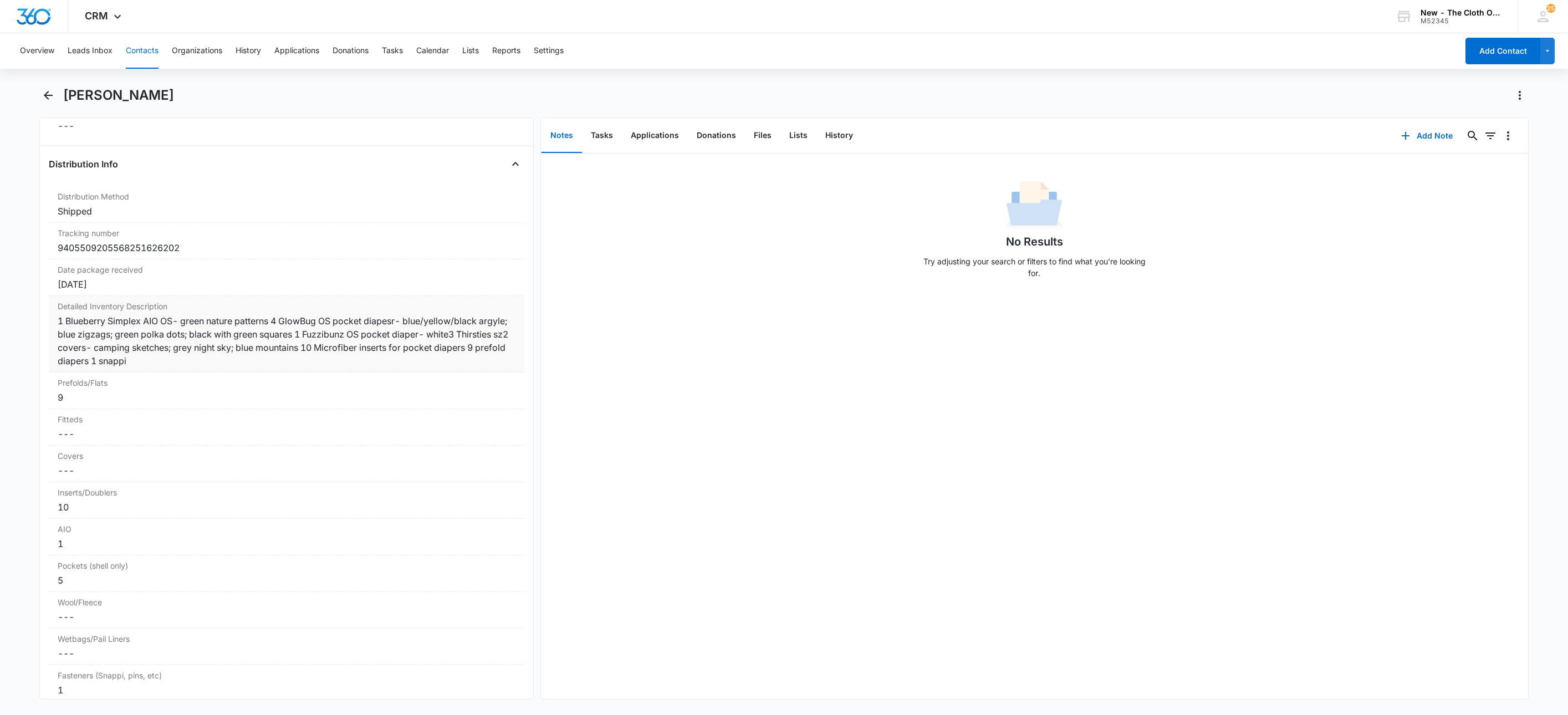
scroll to position [2577, 0]
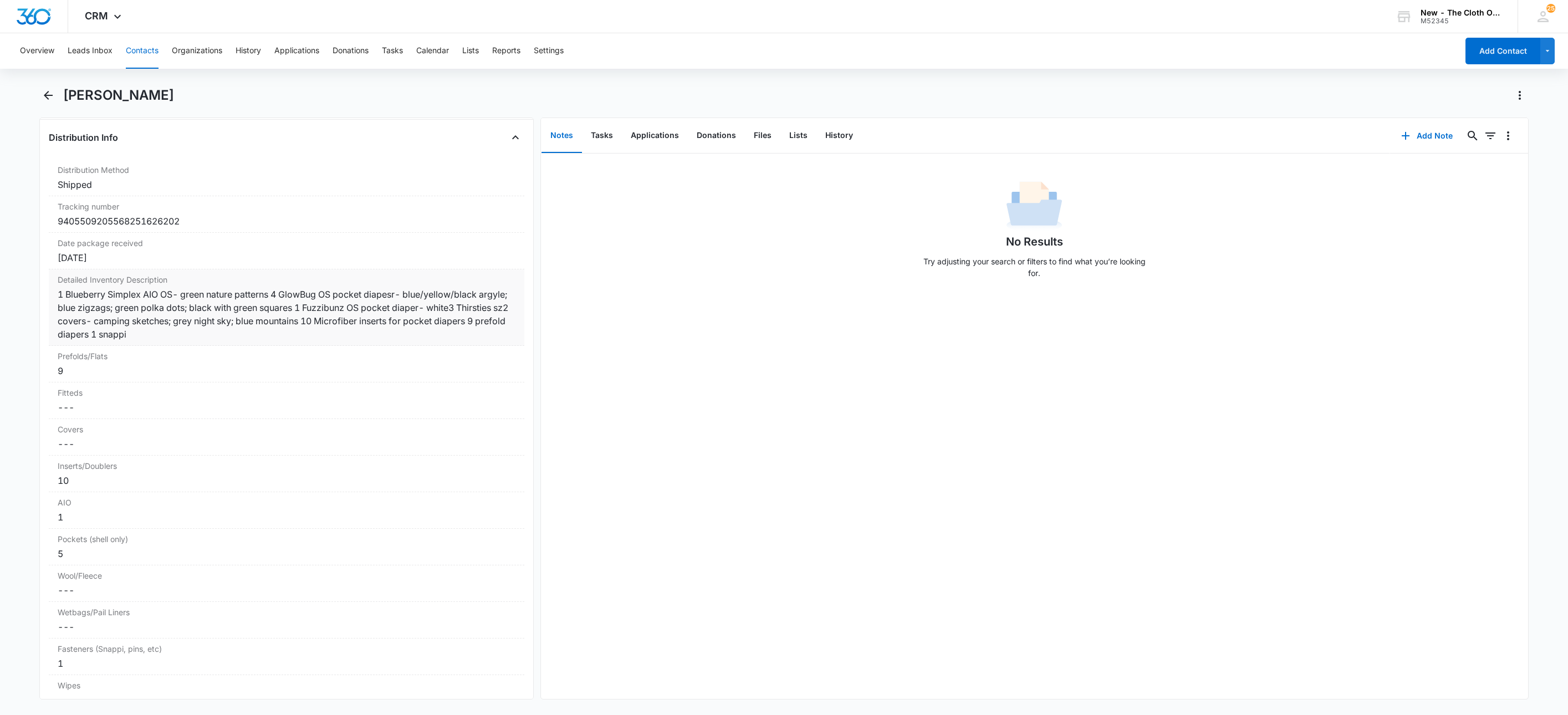
click at [496, 331] on div "1 Blueberry Simplex AIO OS- green nature patterns 4 GlowBug OS pocket diapesr- …" at bounding box center [286, 314] width 458 height 53
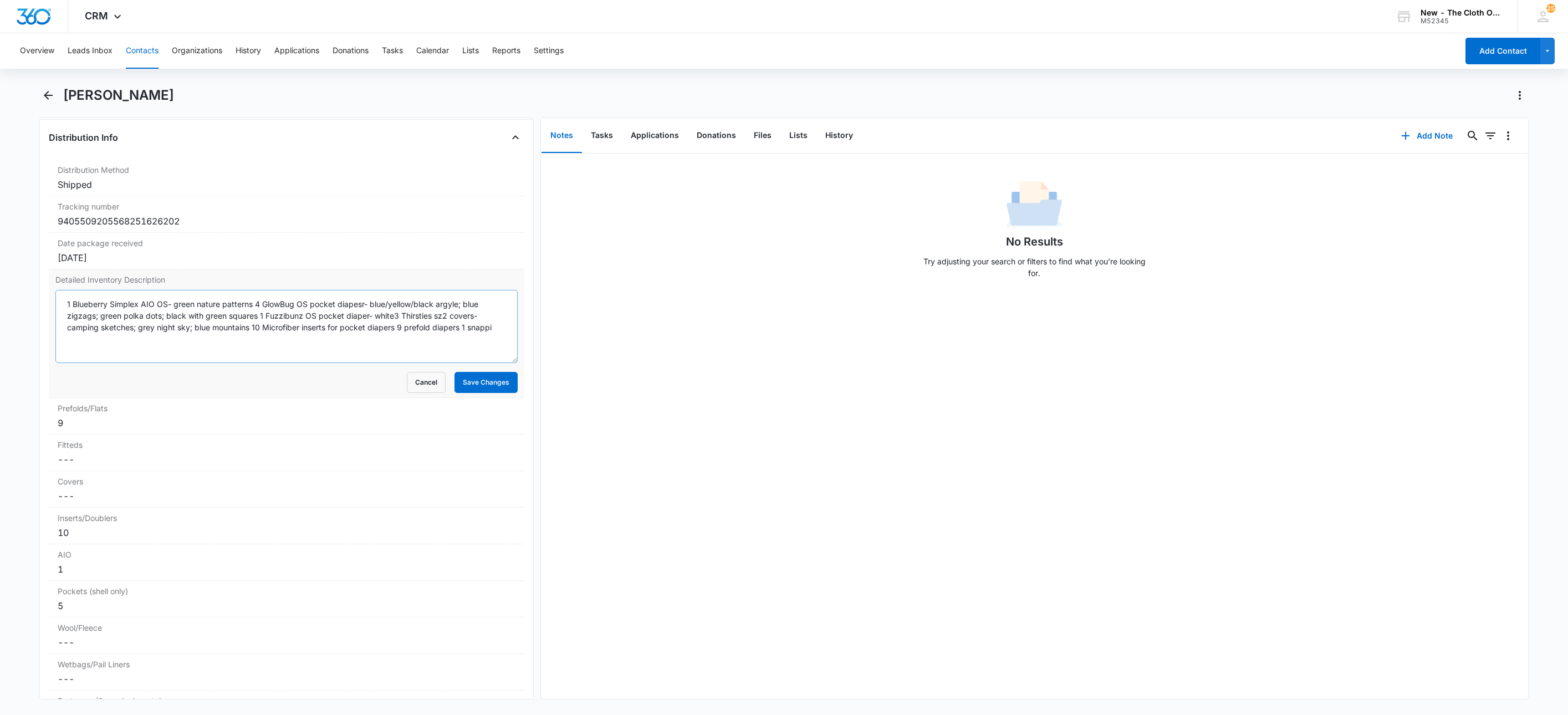
drag, startPoint x: 501, startPoint y: 361, endPoint x: 395, endPoint y: 421, distance: 121.8
click at [501, 363] on textarea "1 Blueberry Simplex AIO OS- green nature patterns 4 GlowBug OS pocket diapesr- …" at bounding box center [286, 327] width 462 height 73
drag, startPoint x: 136, startPoint y: 384, endPoint x: 32, endPoint y: 302, distance: 132.4
click at [32, 302] on main "Ashley Torres Remove AT Ashley Torres Contact Info Name Cancel Save Changes Ash…" at bounding box center [784, 400] width 1568 height 626
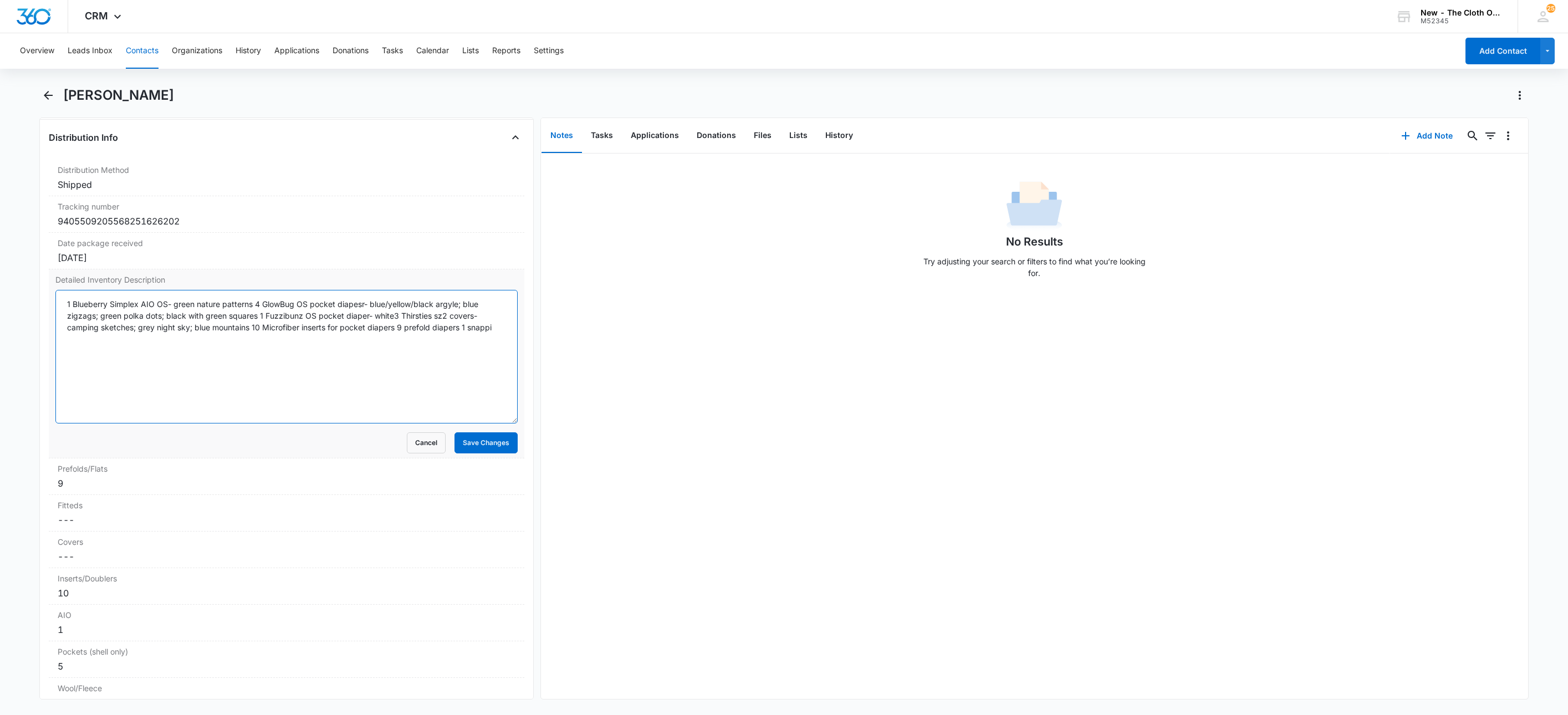
drag, startPoint x: 205, startPoint y: 354, endPoint x: 190, endPoint y: 366, distance: 19.2
click at [205, 354] on textarea "1 Blueberry Simplex AIO OS- green nature patterns 4 GlowBug OS pocket diapesr- …" at bounding box center [286, 357] width 462 height 134
drag, startPoint x: 125, startPoint y: 369, endPoint x: 20, endPoint y: 294, distance: 129.0
click at [20, 294] on main "Ashley Torres Remove AT Ashley Torres Contact Info Name Cancel Save Changes Ash…" at bounding box center [784, 400] width 1568 height 626
paste textarea "4 GlowBug OS pocket diapers- blue/yellow/black argyle; blue zigzags; green polk…"
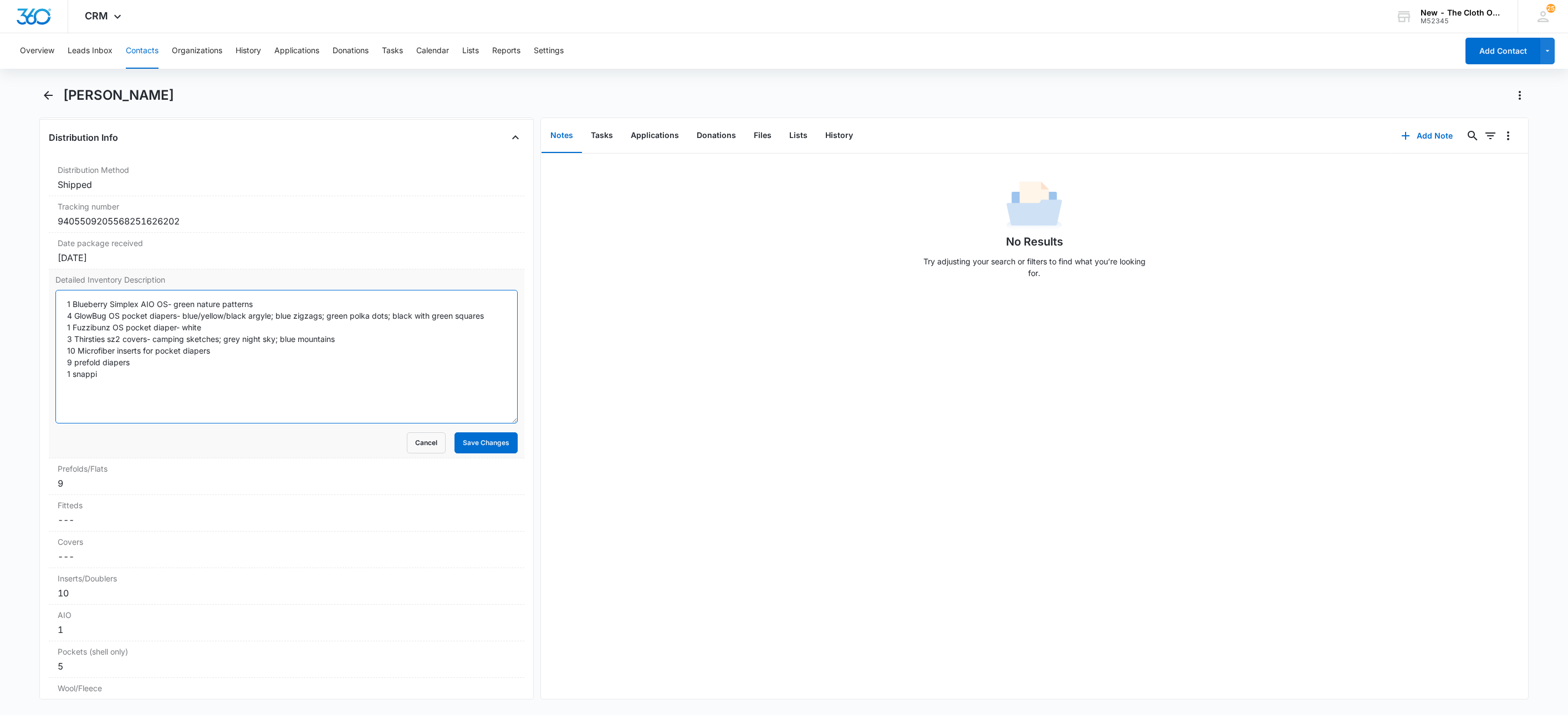
type textarea "1 Blueberry Simplex AIO OS- green nature patterns 4 GlowBug OS pocket diapers- …"
click at [49, 396] on div "Detailed Inventory Description 1 Blueberry Simplex AIO OS- green nature pattern…" at bounding box center [286, 364] width 475 height 189
click at [485, 454] on button "Save Changes" at bounding box center [486, 443] width 63 height 21
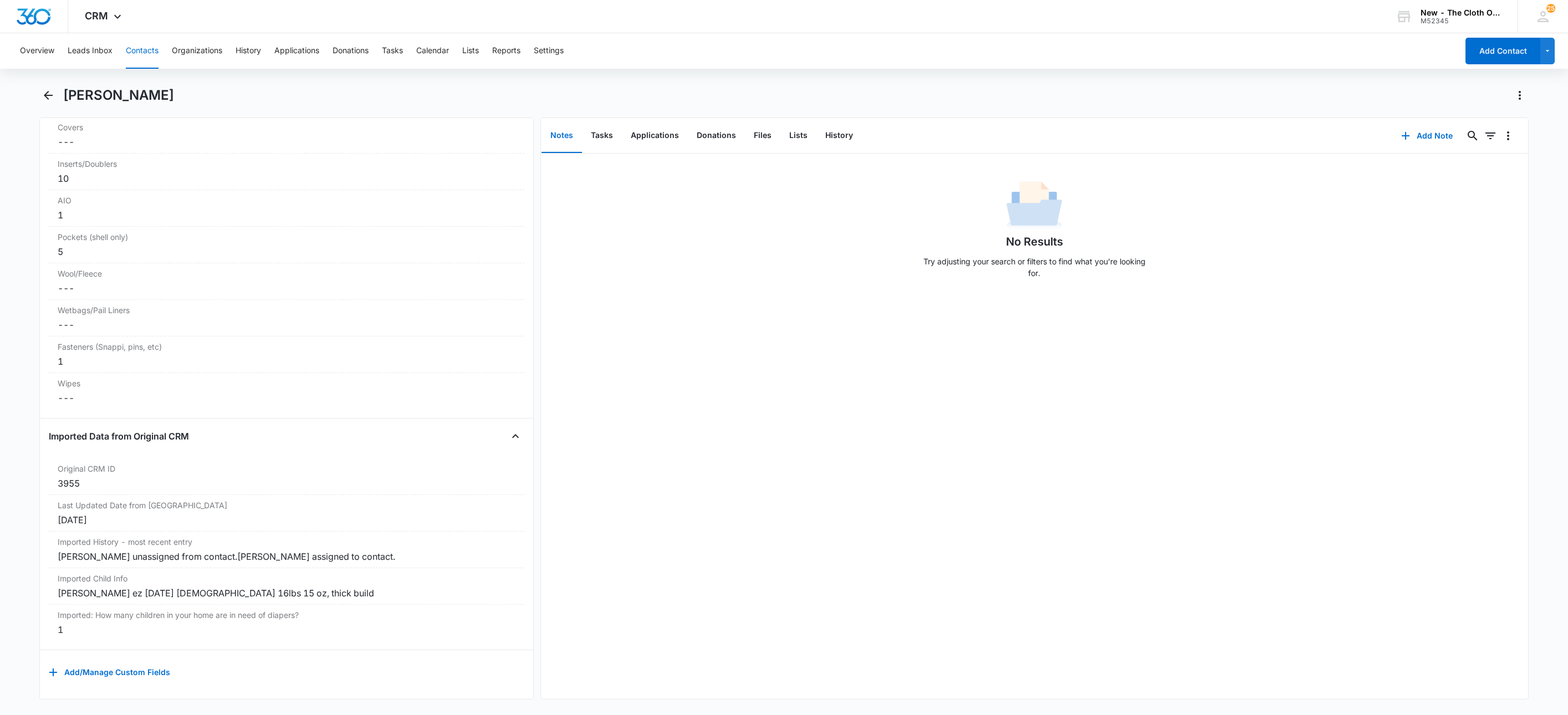
scroll to position [2911, 0]
drag, startPoint x: 289, startPoint y: 582, endPoint x: 25, endPoint y: 581, distance: 264.0
click at [25, 581] on main "Ashley Torres Remove AT Ashley Torres Contact Info Name Cancel Save Changes Ash…" at bounding box center [784, 400] width 1568 height 626
copy div "Gabriel Ordo ez 05/15/2020 Male 16lbs 15 oz, thick build"
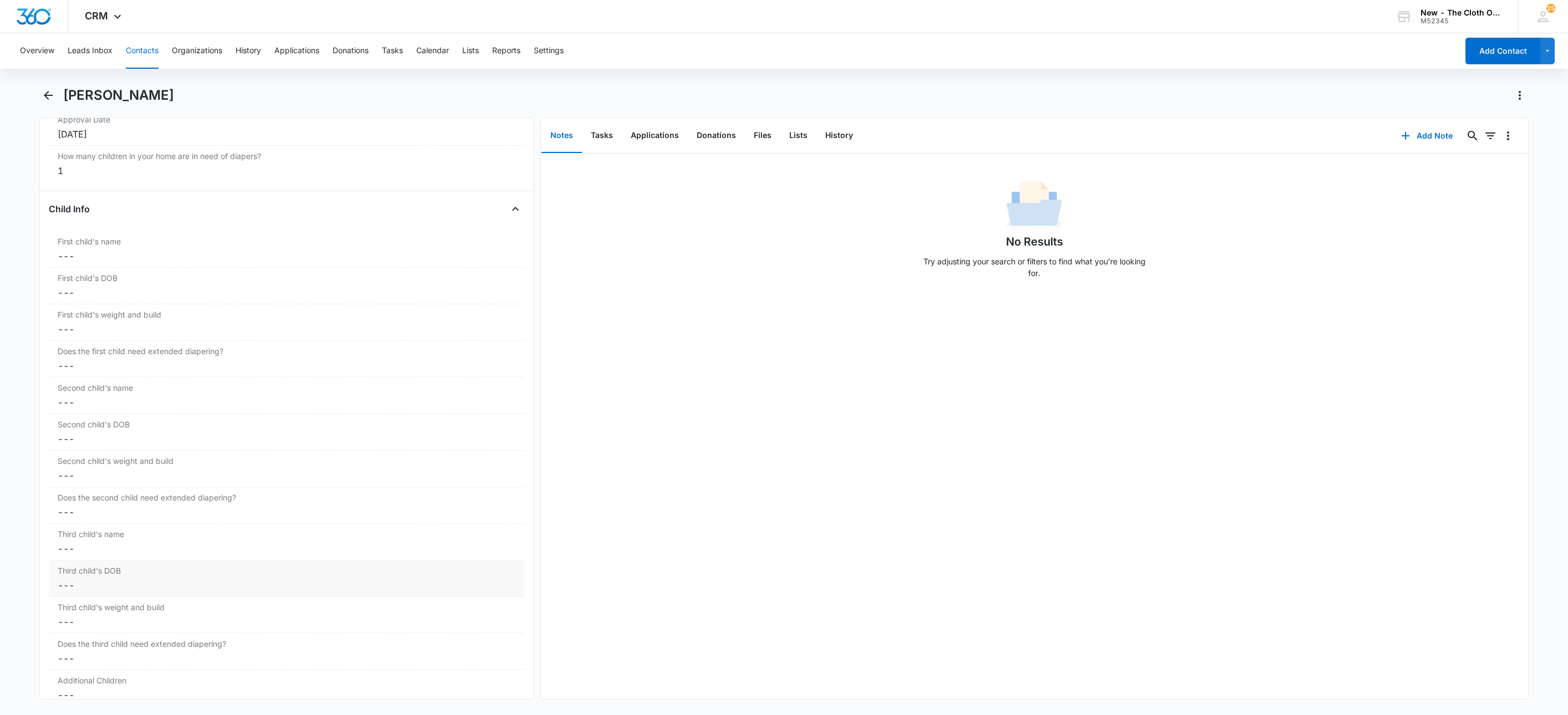
scroll to position [1165, 0]
click at [92, 346] on dd "Cancel Save Changes ---" at bounding box center [286, 339] width 458 height 13
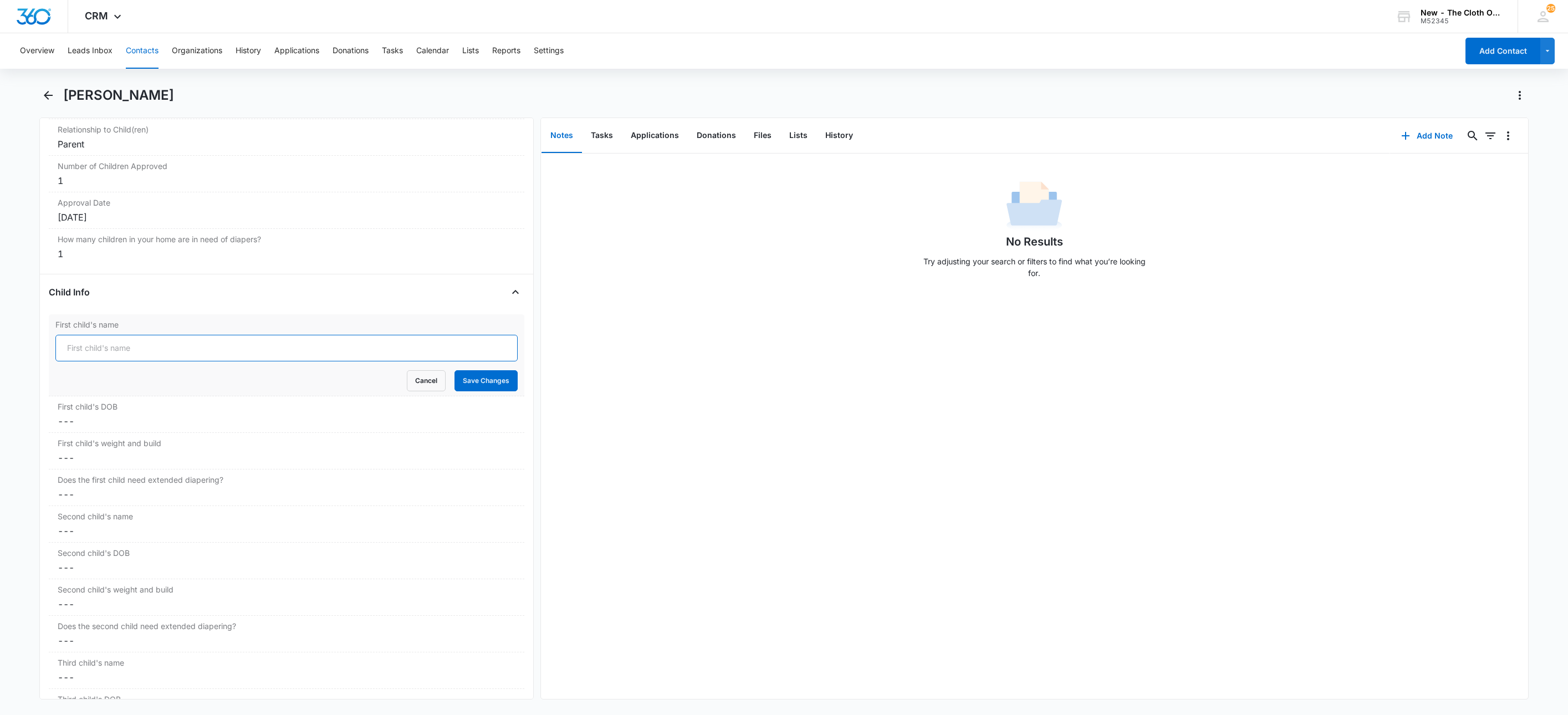
click at [92, 351] on input "First child's name" at bounding box center [286, 348] width 462 height 27
paste input "Gabriel Ordo ez 05/15/2020 Male 16lbs 15 oz, thick build"
drag, startPoint x: 97, startPoint y: 354, endPoint x: 125, endPoint y: 356, distance: 28.1
click at [125, 356] on input "Gabriel Ordo ez 05/15/2020 Male 16lbs 15 oz, thick build" at bounding box center [286, 348] width 462 height 27
paste input "ñ"
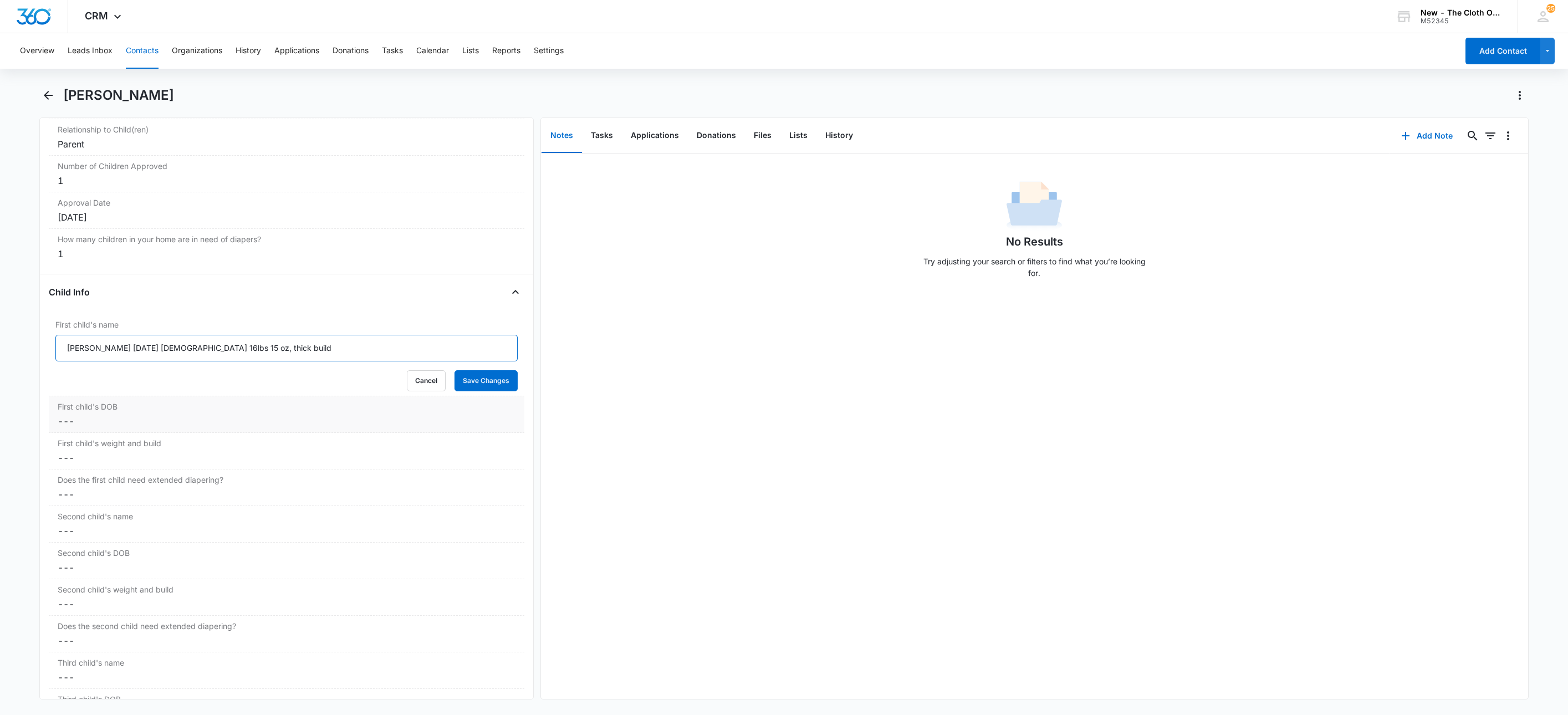
type input "Gabriel Ordoñez 05/15/2020 Male 16lbs 15 oz, thick build"
click at [110, 428] on dd "Cancel Save Changes ---" at bounding box center [286, 421] width 458 height 13
click at [102, 444] on div at bounding box center [107, 430] width 105 height 27
click at [69, 465] on span "button" at bounding box center [66, 465] width 6 height 6
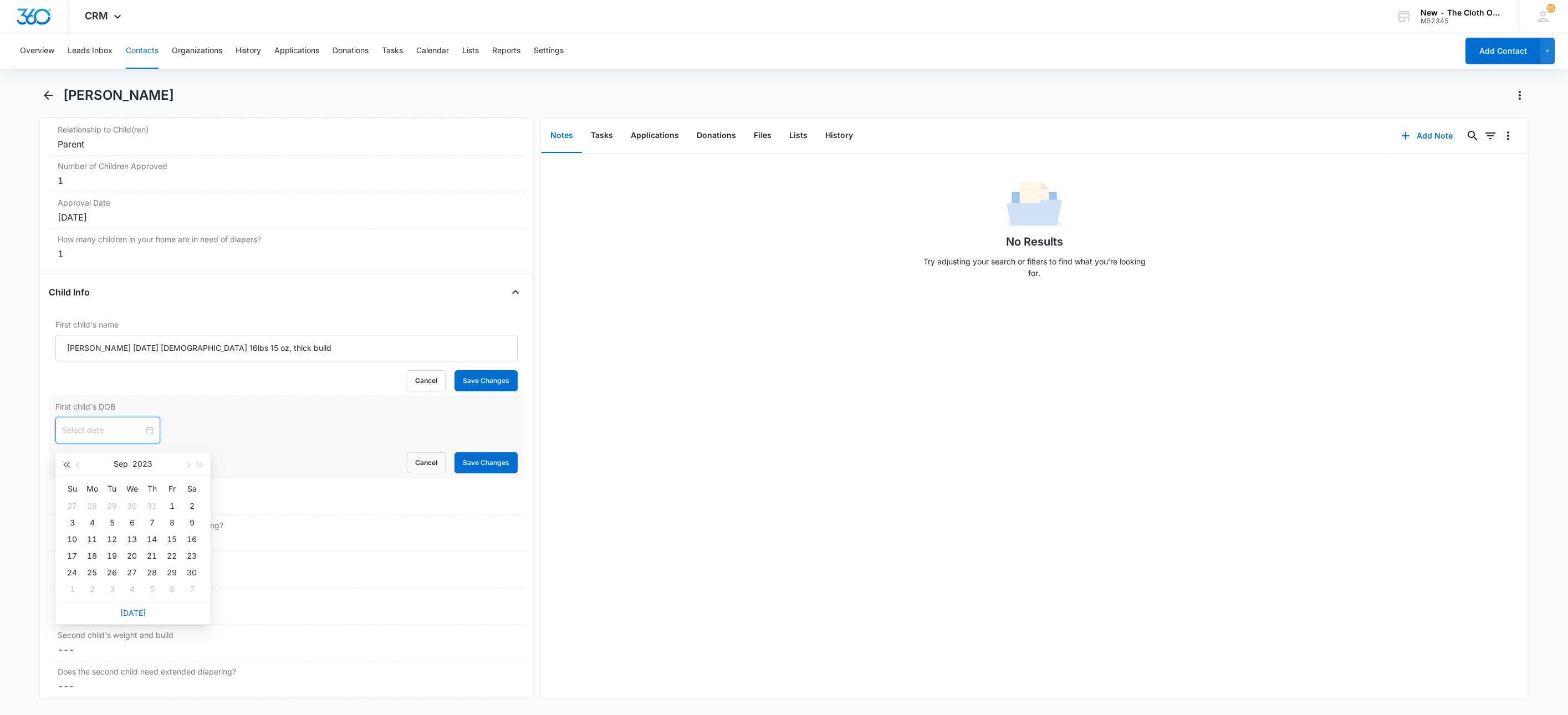
click at [69, 465] on span "button" at bounding box center [66, 465] width 6 height 6
click at [73, 465] on button "button" at bounding box center [78, 464] width 12 height 22
click at [74, 465] on button "button" at bounding box center [78, 464] width 12 height 22
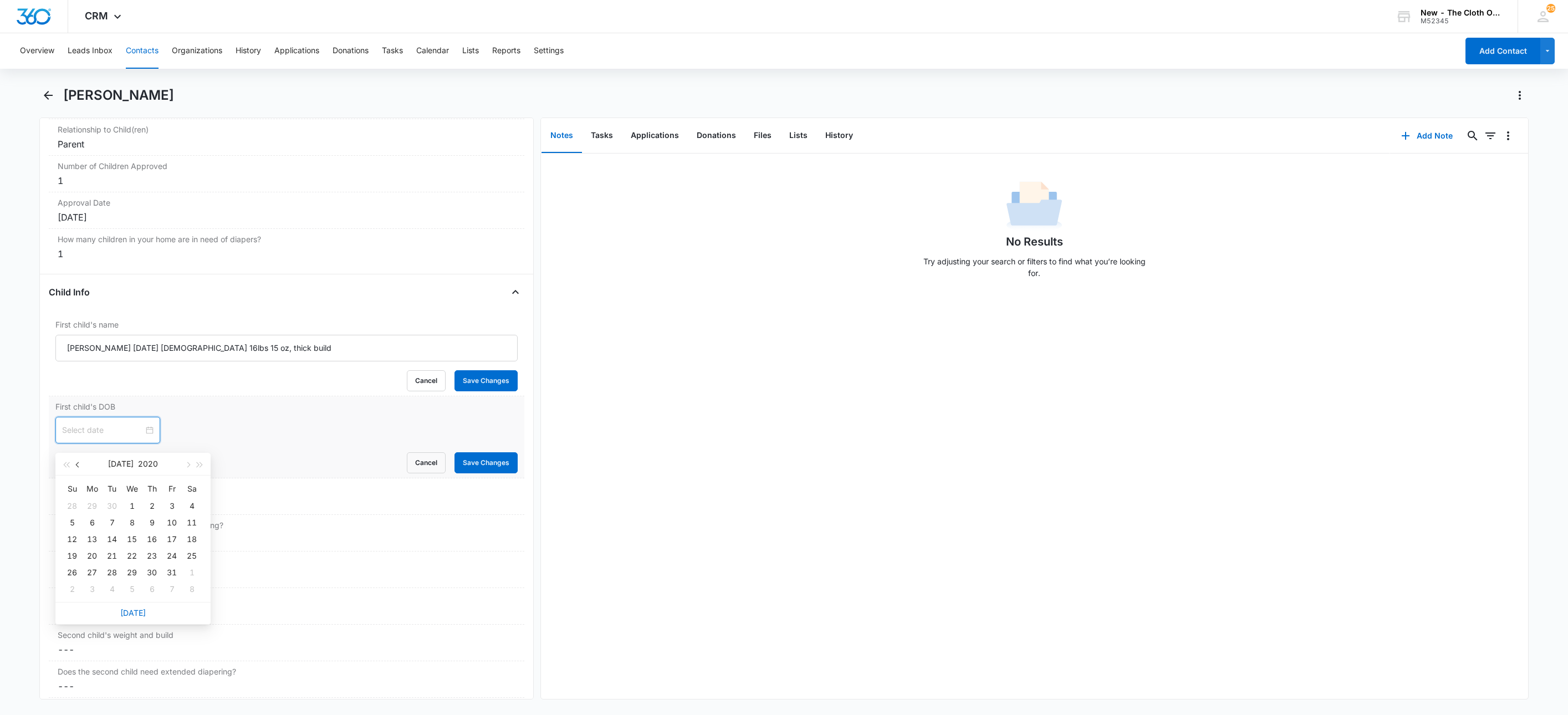
click at [74, 465] on button "button" at bounding box center [78, 464] width 12 height 22
type input "May 15, 2020"
click at [170, 540] on div "15" at bounding box center [172, 539] width 13 height 13
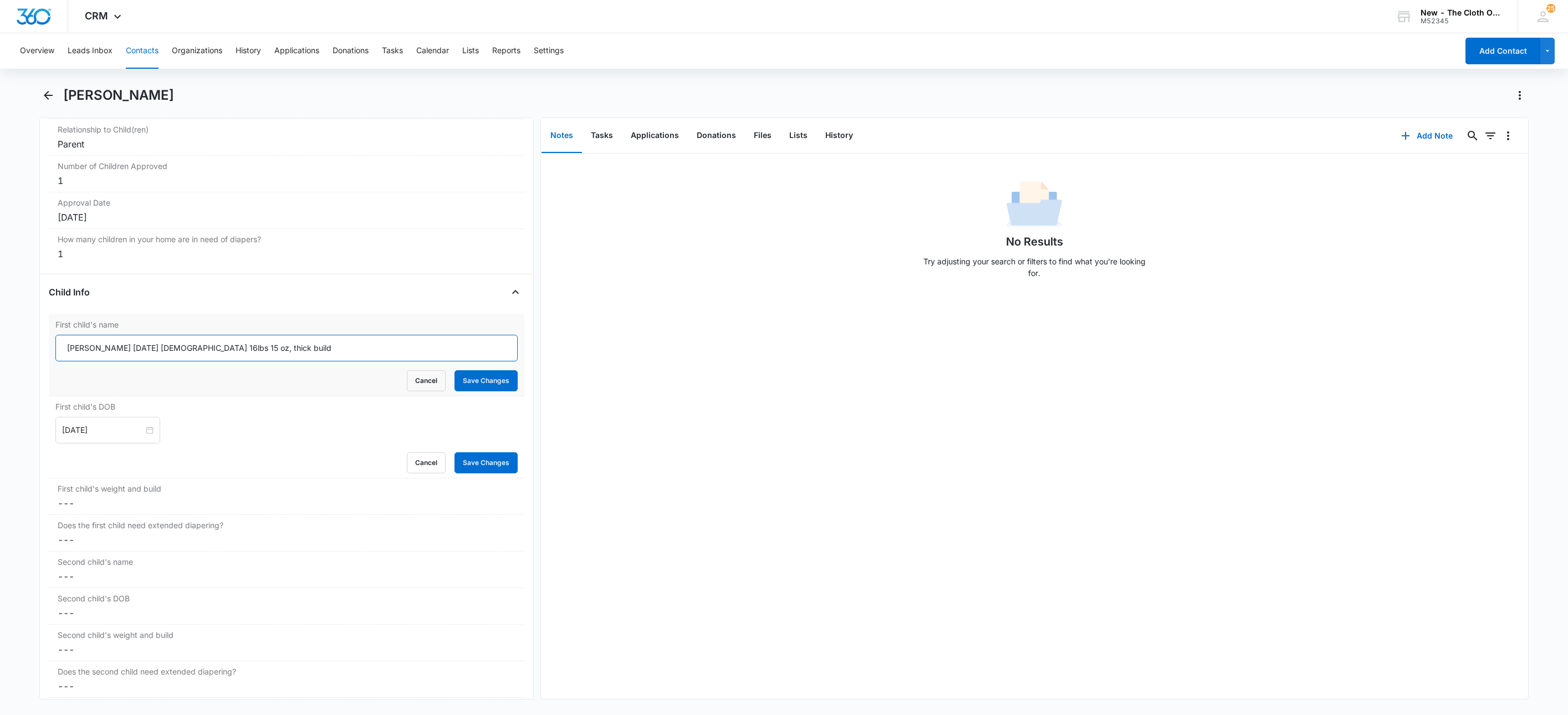
drag, startPoint x: 195, startPoint y: 353, endPoint x: 307, endPoint y: 354, distance: 112.0
click at [307, 354] on input "Gabriel Ordoñez 05/15/2020 Male 16lbs 15 oz, thick build" at bounding box center [286, 348] width 462 height 27
type input "Gabriel Ordoñez 05/15/2020 Male"
click at [103, 510] on dd "Cancel Save Changes ---" at bounding box center [286, 502] width 458 height 13
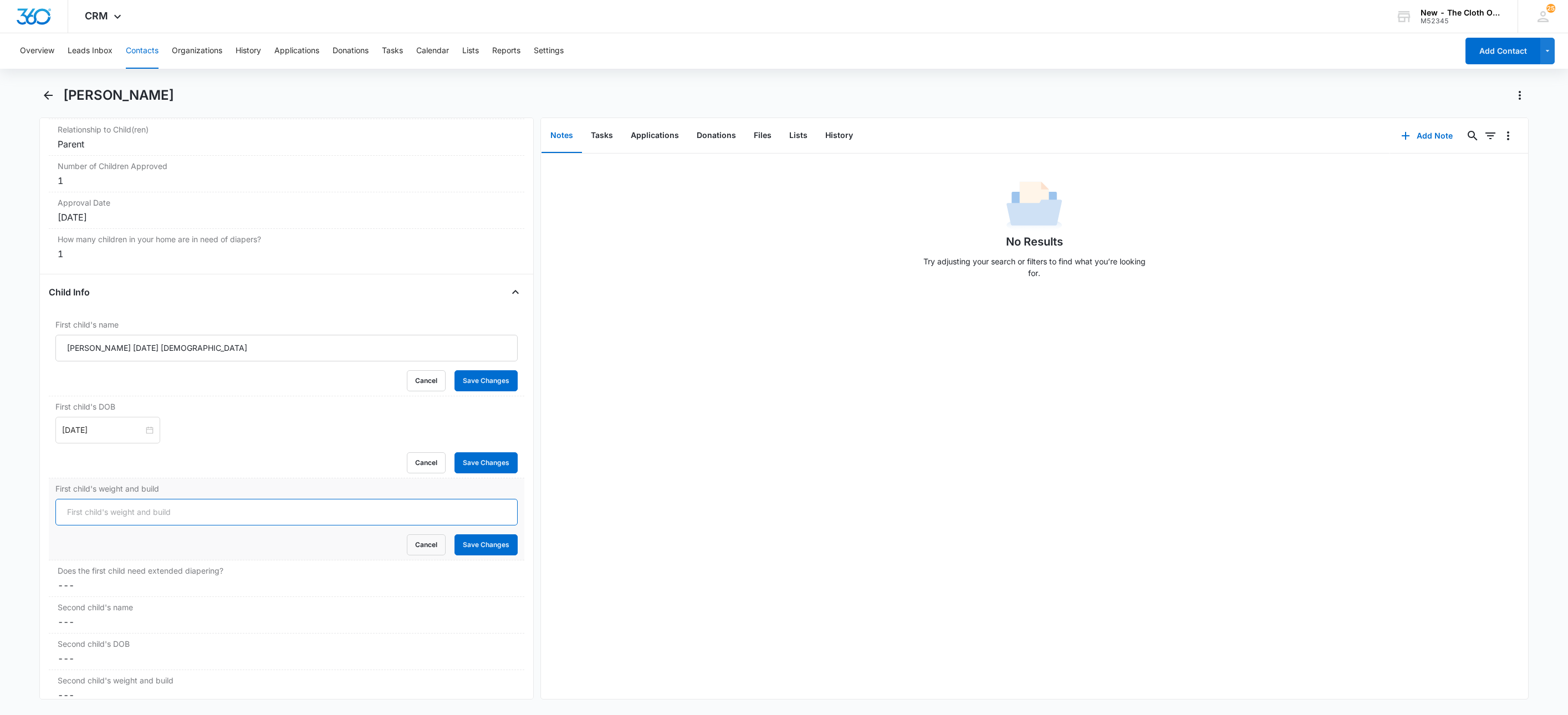
click at [105, 517] on input "First child's weight and build" at bounding box center [286, 512] width 462 height 27
paste input "16lbs 15 oz, thick build"
type input "16lbs 15 oz, thick build"
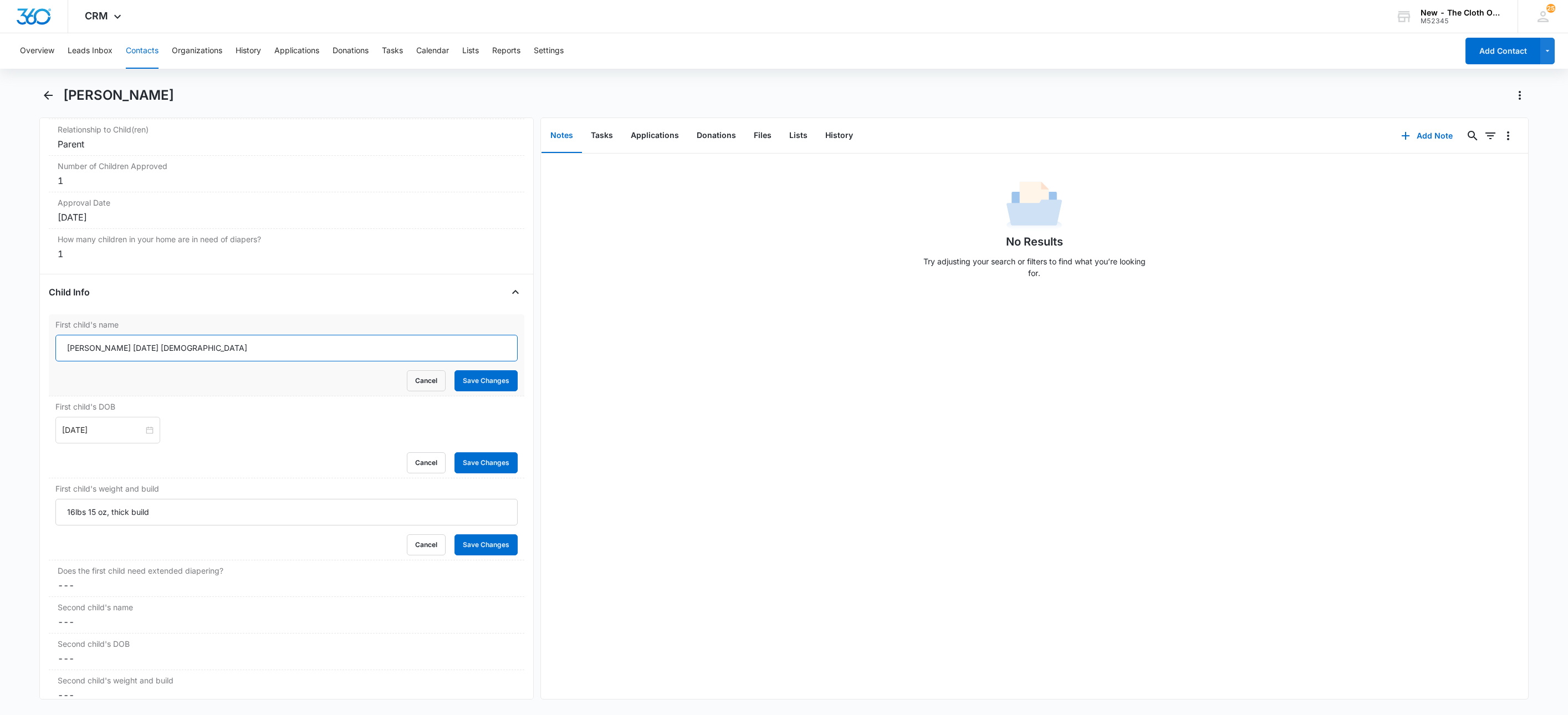
drag, startPoint x: 197, startPoint y: 351, endPoint x: 125, endPoint y: 392, distance: 82.9
click at [125, 391] on form "Gabriel Ordoñez 05/15/2020 Male Cancel Save Changes" at bounding box center [286, 362] width 462 height 56
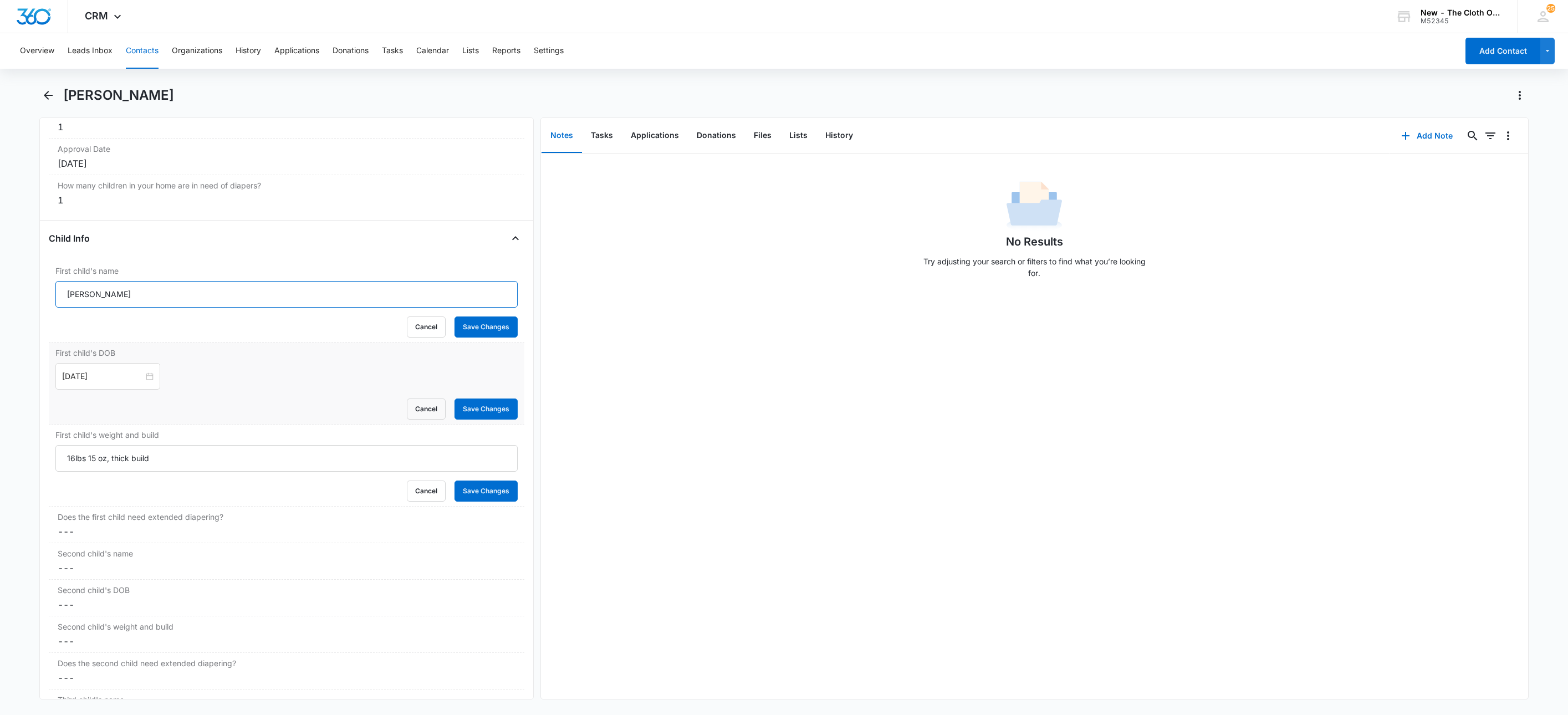
scroll to position [1248, 0]
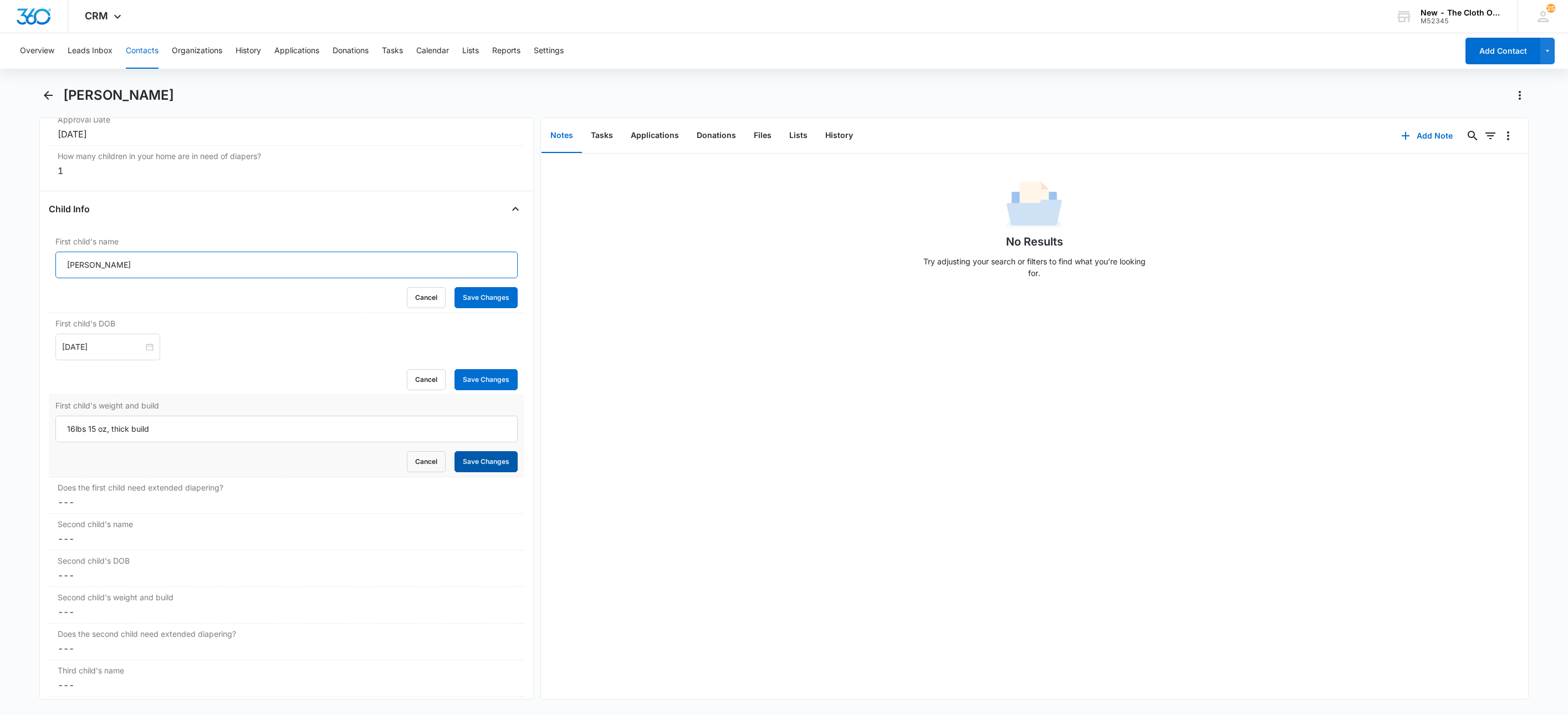
type input "Gabriel Ordoñez"
click at [464, 466] on button "Save Changes" at bounding box center [486, 462] width 63 height 21
click at [475, 386] on button "Save Changes" at bounding box center [486, 380] width 63 height 21
click at [486, 292] on form "Gabriel Ordoñez Cancel Save Changes" at bounding box center [286, 279] width 462 height 56
click at [486, 300] on button "Save Changes" at bounding box center [486, 297] width 63 height 21
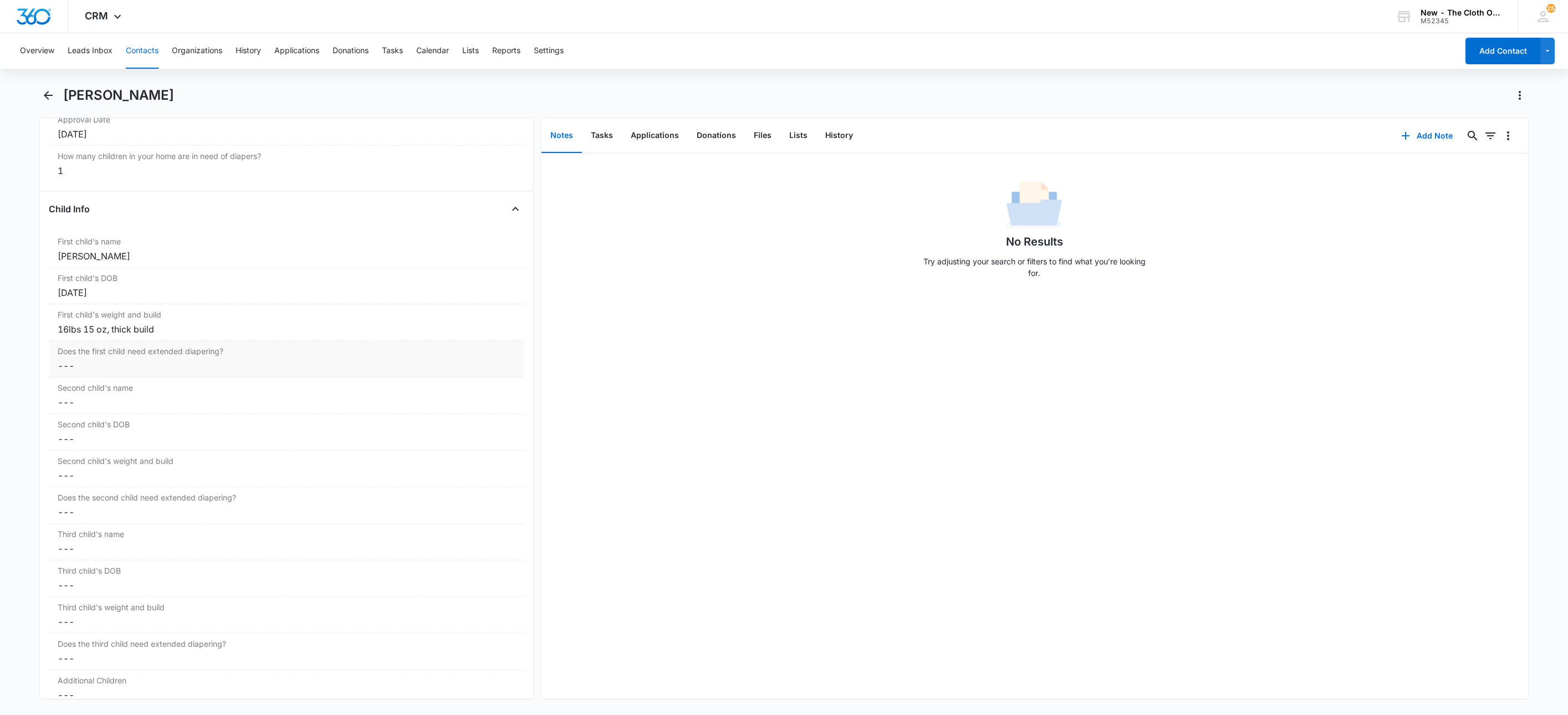
click at [90, 377] on div "Does the first child need extended diapering? Cancel Save Changes ---" at bounding box center [286, 359] width 475 height 37
click at [408, 416] on button "Cancel" at bounding box center [426, 408] width 39 height 21
click at [296, 52] on button "Applications" at bounding box center [297, 51] width 45 height 35
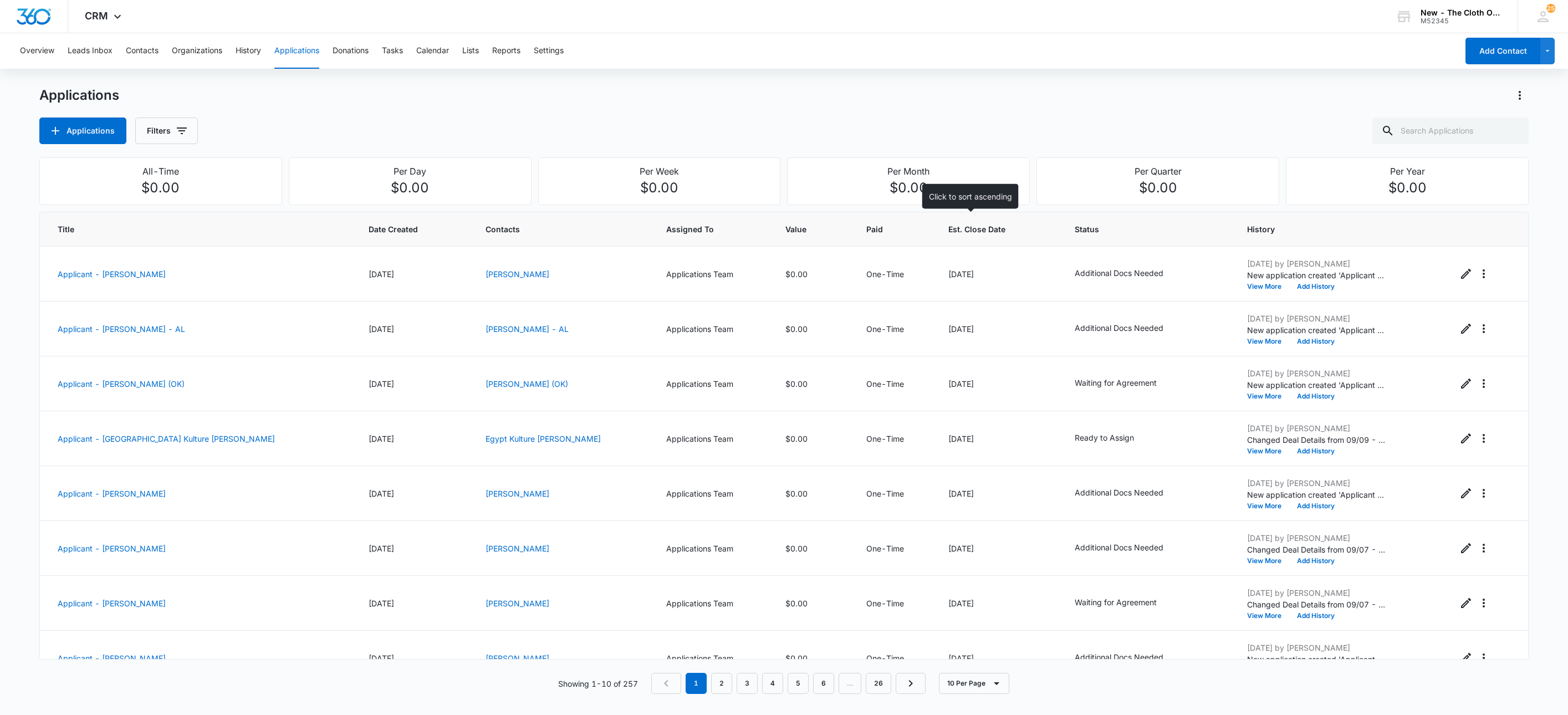
click at [980, 231] on span "Est. Close Date" at bounding box center [990, 229] width 84 height 12
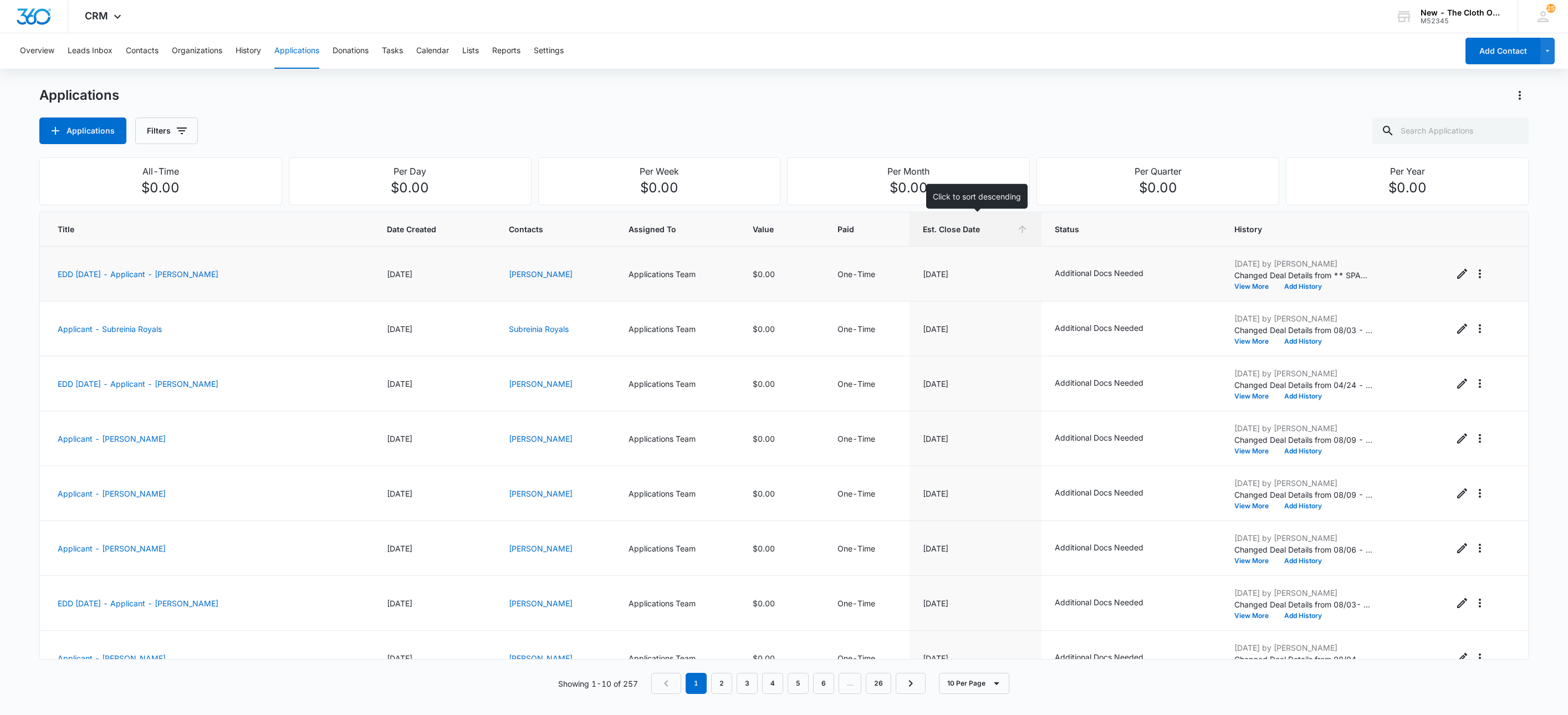
drag, startPoint x: 516, startPoint y: 279, endPoint x: 604, endPoint y: 290, distance: 88.7
click at [604, 290] on td "Yenely Santana" at bounding box center [555, 274] width 120 height 55
copy link "Yenely Santana"
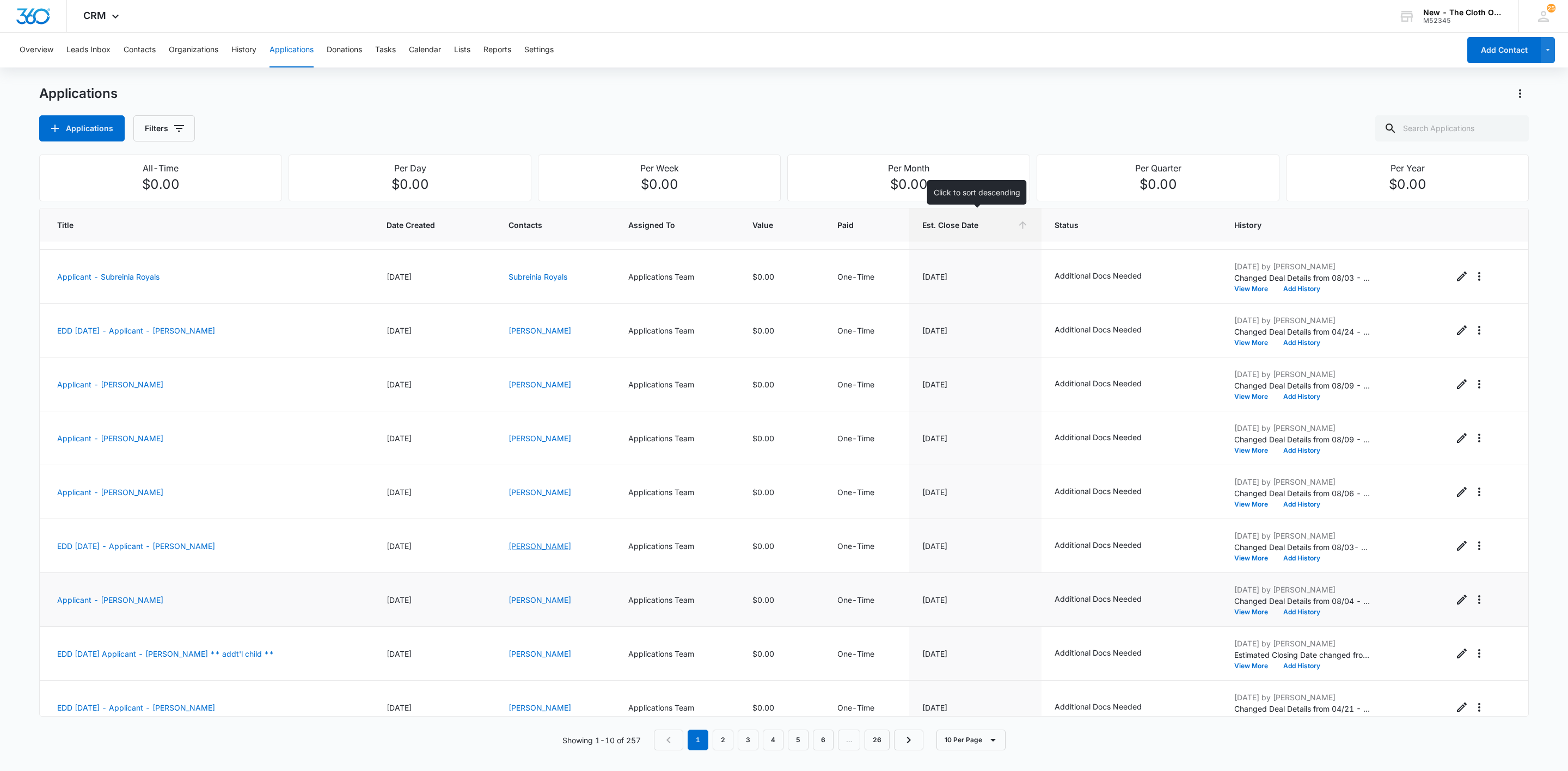
scroll to position [66, 0]
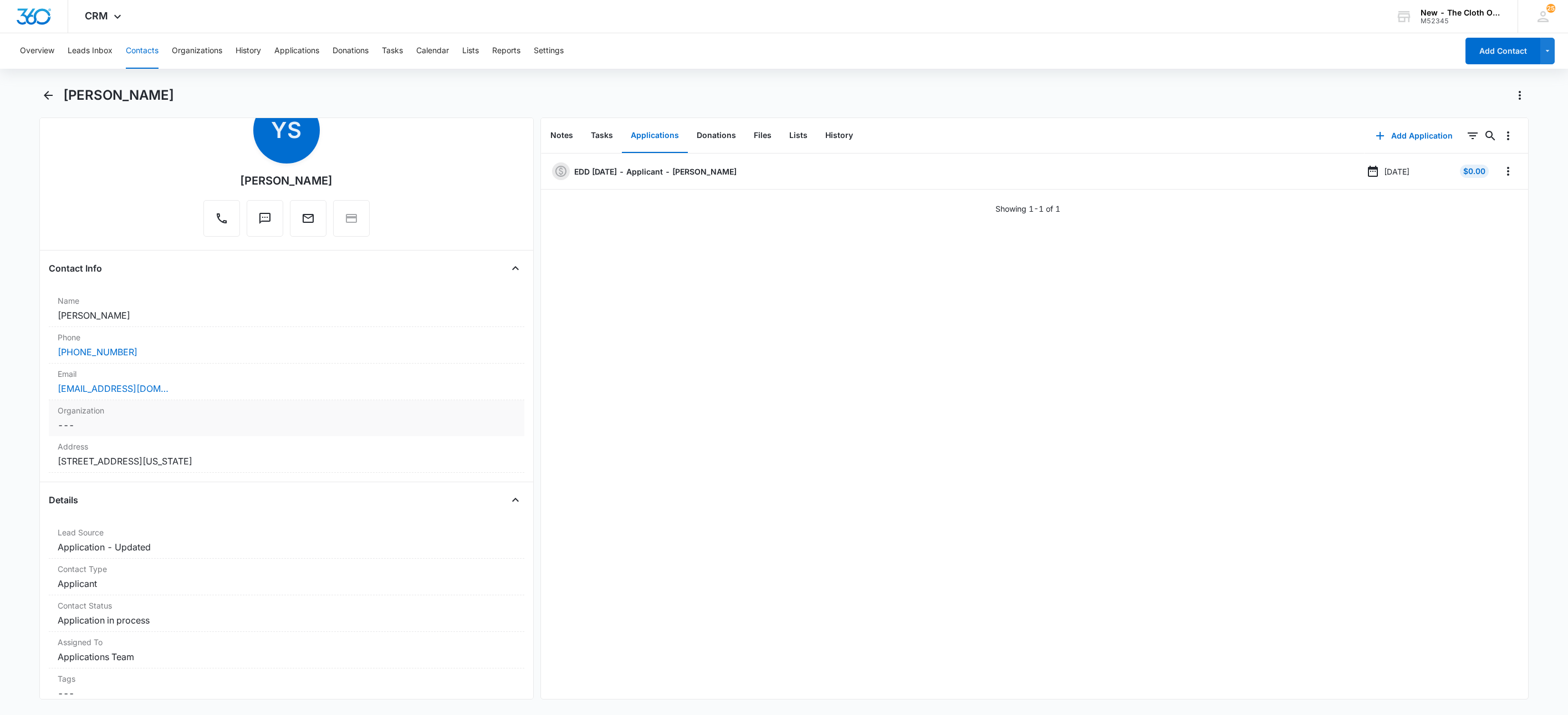
scroll to position [166, 0]
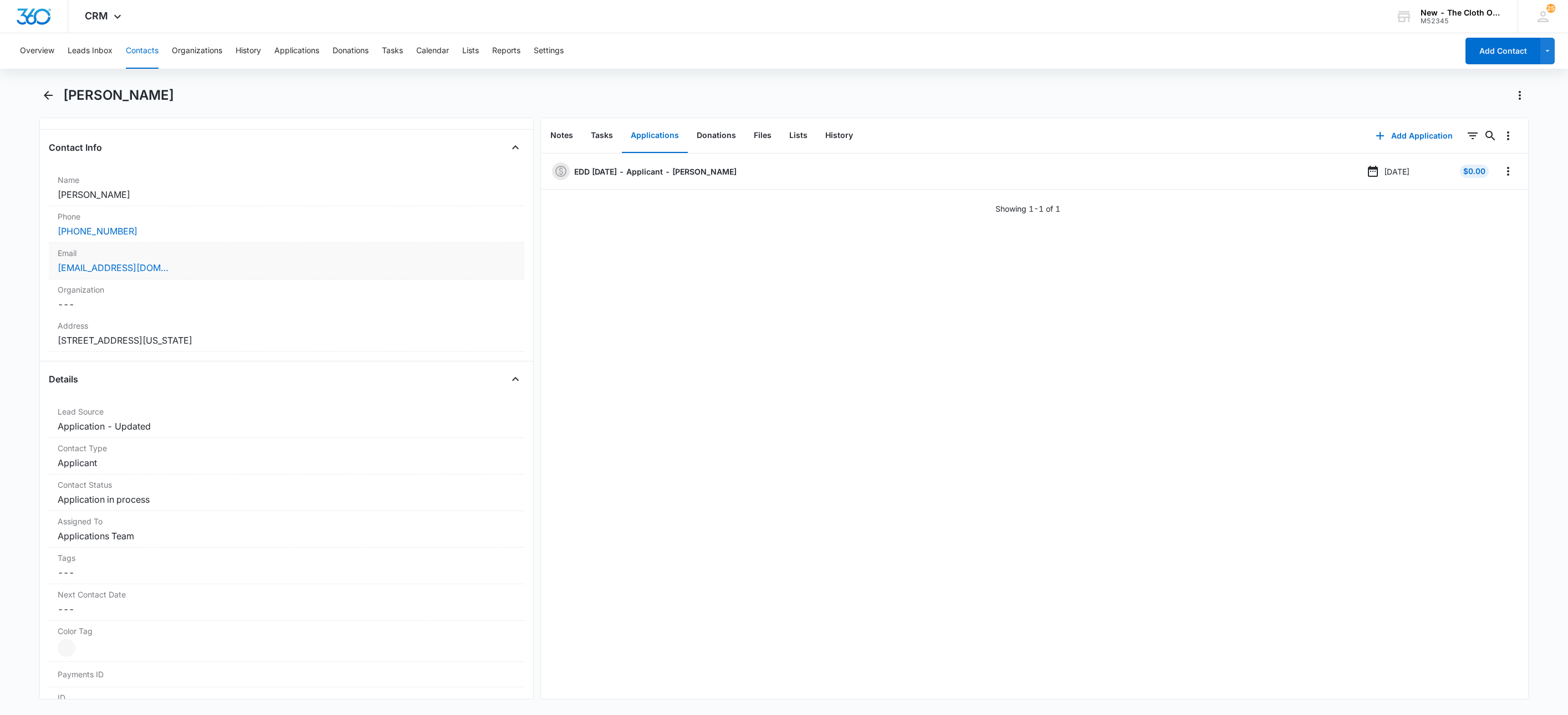
click at [258, 255] on label "Email" at bounding box center [286, 253] width 458 height 12
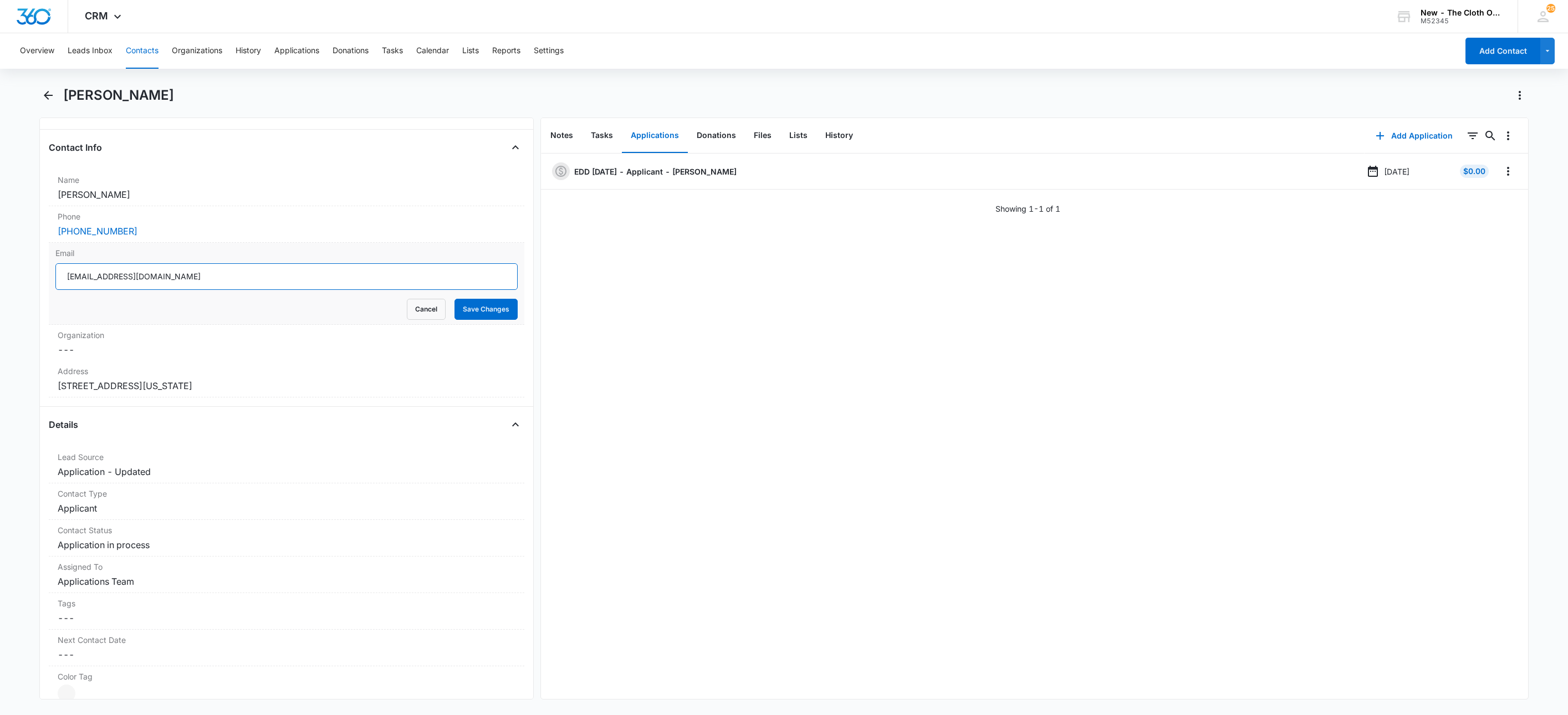
click at [303, 280] on input "[EMAIL_ADDRESS][DOMAIN_NAME]" at bounding box center [286, 276] width 462 height 27
click at [303, 281] on input "[EMAIL_ADDRESS][DOMAIN_NAME]" at bounding box center [286, 276] width 462 height 27
click at [412, 308] on button "Cancel" at bounding box center [426, 309] width 39 height 21
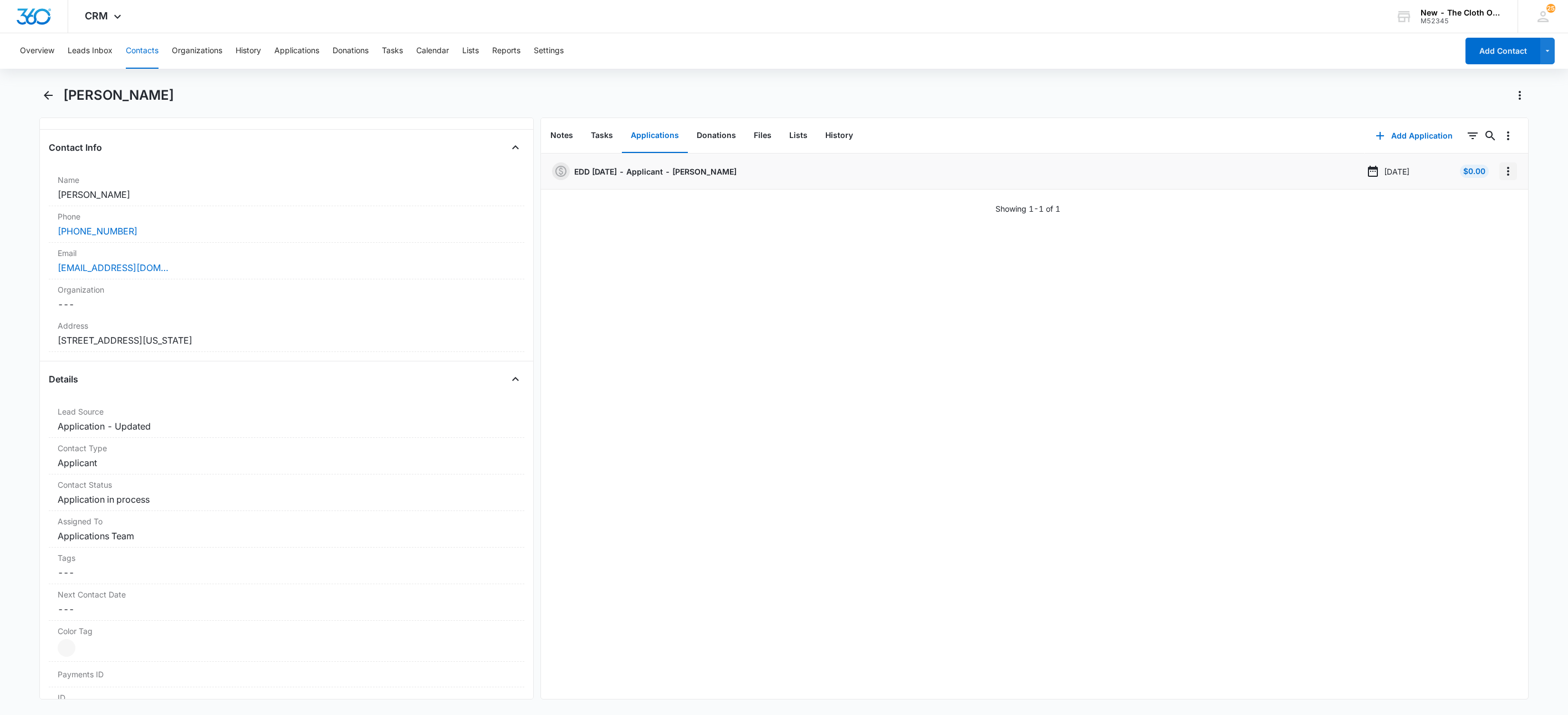
click at [1502, 166] on icon "Overflow Menu" at bounding box center [1508, 171] width 13 height 13
click at [1489, 202] on button "Edit" at bounding box center [1473, 202] width 63 height 17
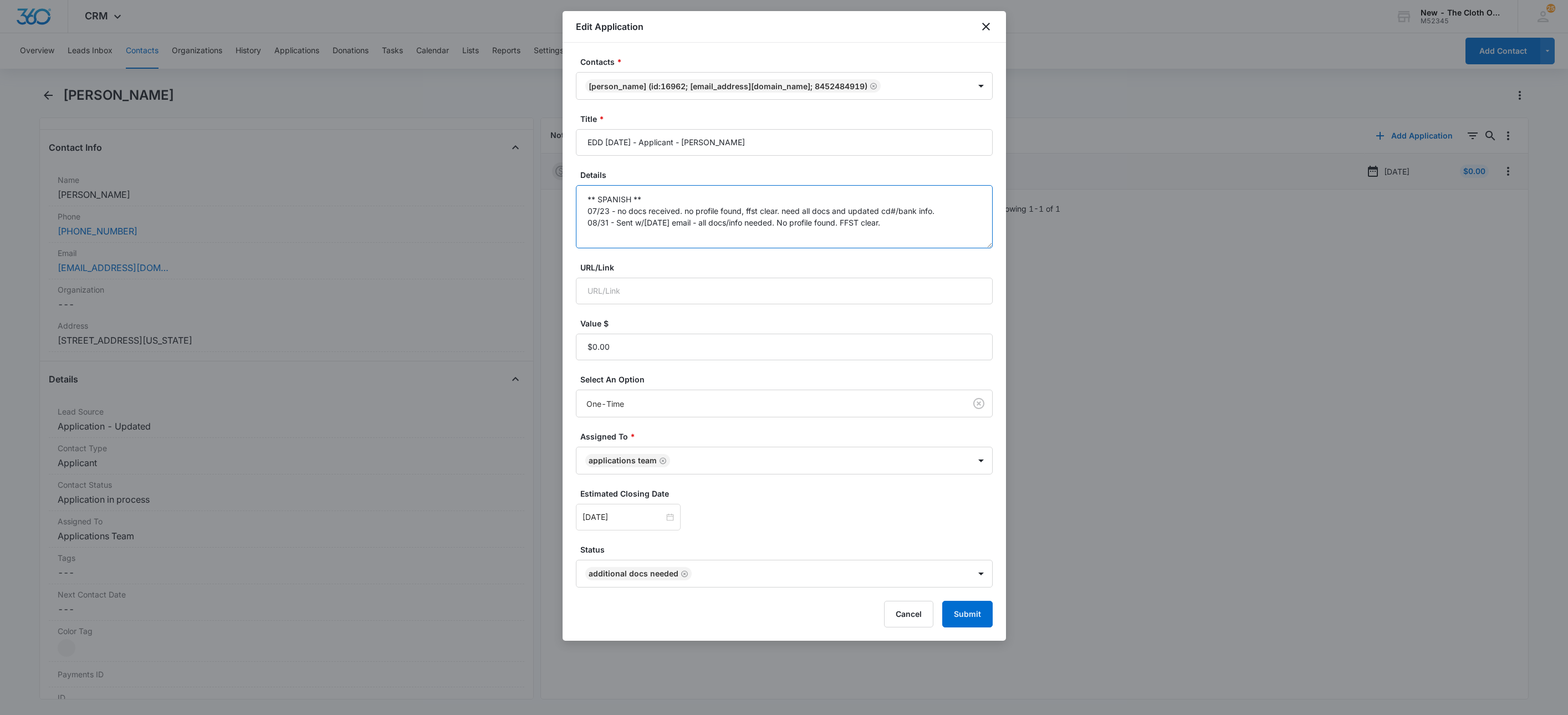
click at [971, 240] on textarea "** SPANISH ** 07/23 - no docs received. no profile found, ffst clear. need all …" at bounding box center [784, 217] width 417 height 63
type textarea "** SPANISH ** 07/23 - no docs received. no profile found, ffst clear. need all …"
click at [664, 519] on div at bounding box center [628, 517] width 92 height 12
type input "[DATE]"
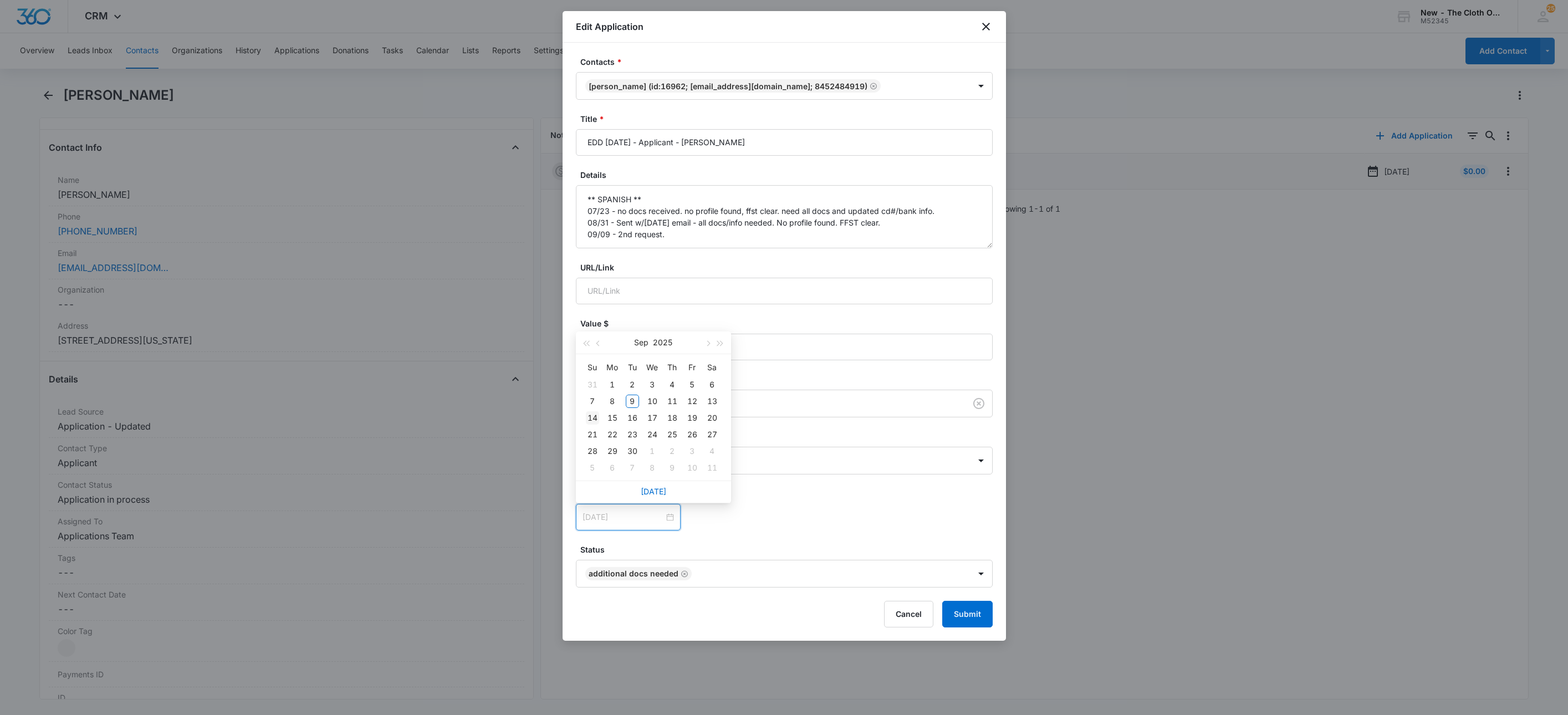
click at [594, 419] on div "14" at bounding box center [592, 418] width 13 height 13
click at [883, 521] on div "[DATE] [DATE] Su Mo Tu We Th Fr Sa 31 1 2 3 4 5 6 7 8 9 10 11 12 13 14 15 16 17…" at bounding box center [784, 517] width 417 height 27
click at [983, 617] on button "Submit" at bounding box center [967, 614] width 50 height 27
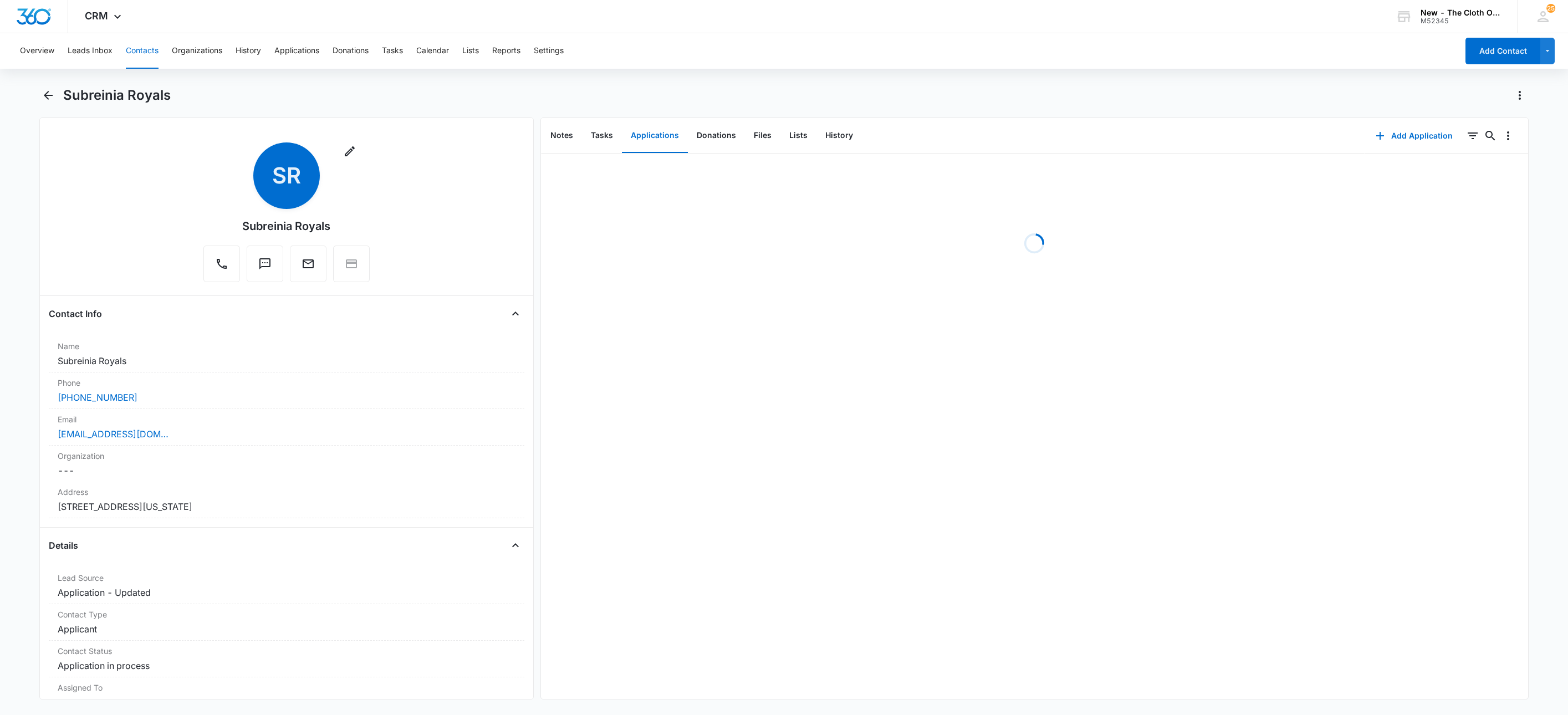
drag, startPoint x: 183, startPoint y: 103, endPoint x: 165, endPoint y: 102, distance: 18.0
click at [172, 102] on div "Subreinia Royals" at bounding box center [796, 95] width 1466 height 18
click at [165, 102] on h1 "Subreinia Royals" at bounding box center [117, 95] width 108 height 17
click at [105, 102] on h1 "Subreinia Royals" at bounding box center [117, 95] width 108 height 17
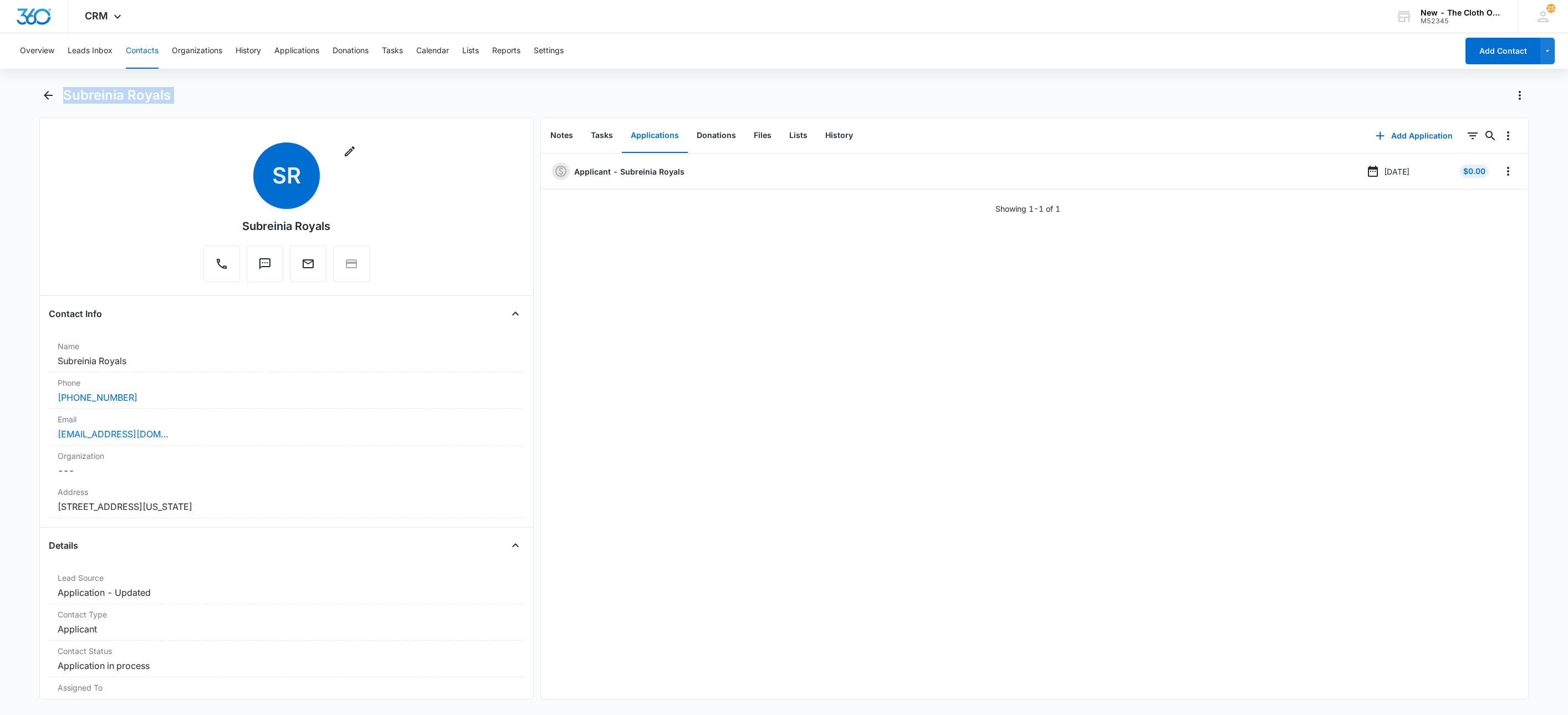
click at [105, 102] on h1 "Subreinia Royals" at bounding box center [117, 95] width 108 height 17
copy div "Subreinia Royals Remove"
click at [552, 131] on button "Notes" at bounding box center [562, 135] width 40 height 34
click at [656, 121] on button "Applications" at bounding box center [655, 135] width 66 height 34
click at [1502, 175] on icon "Overflow Menu" at bounding box center [1508, 171] width 13 height 13
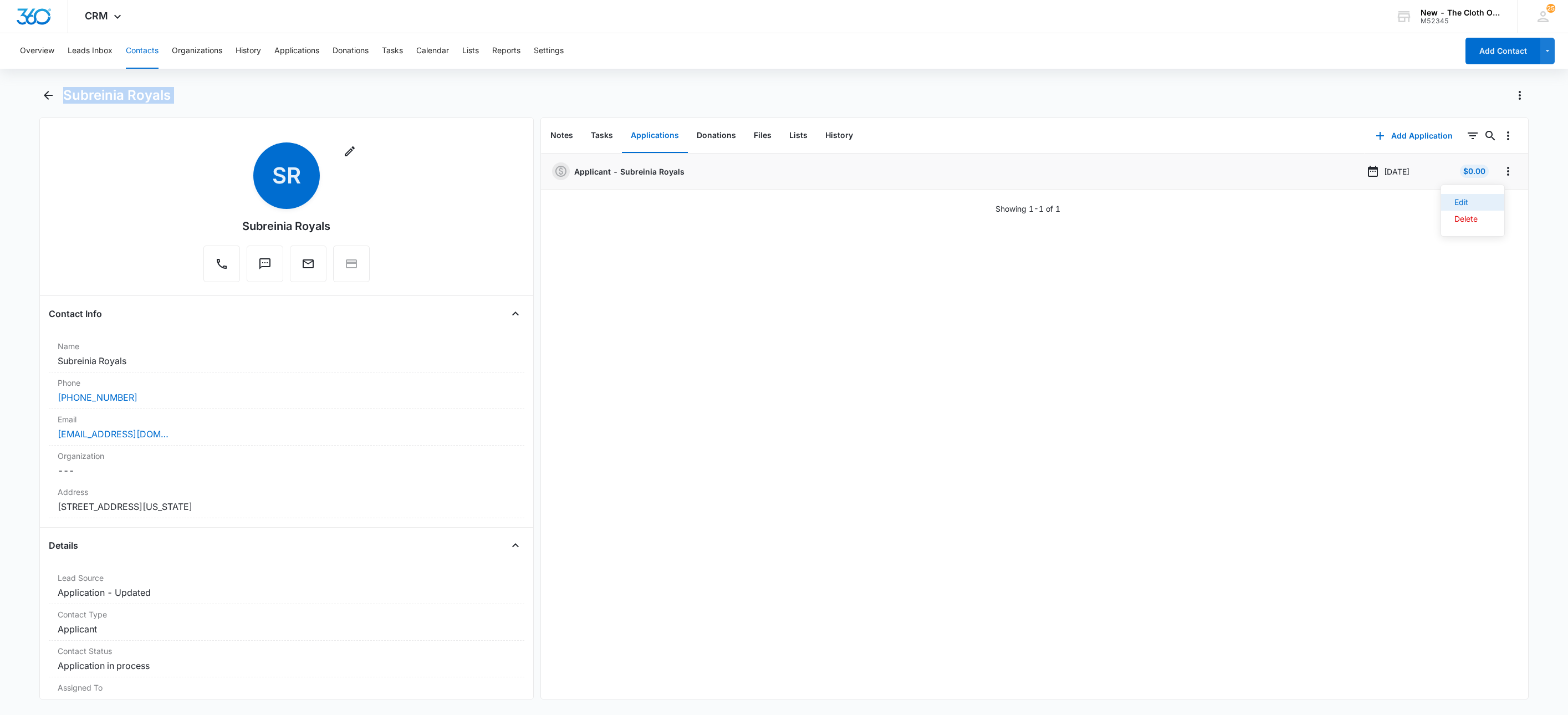
click at [1495, 203] on button "Edit" at bounding box center [1473, 202] width 63 height 17
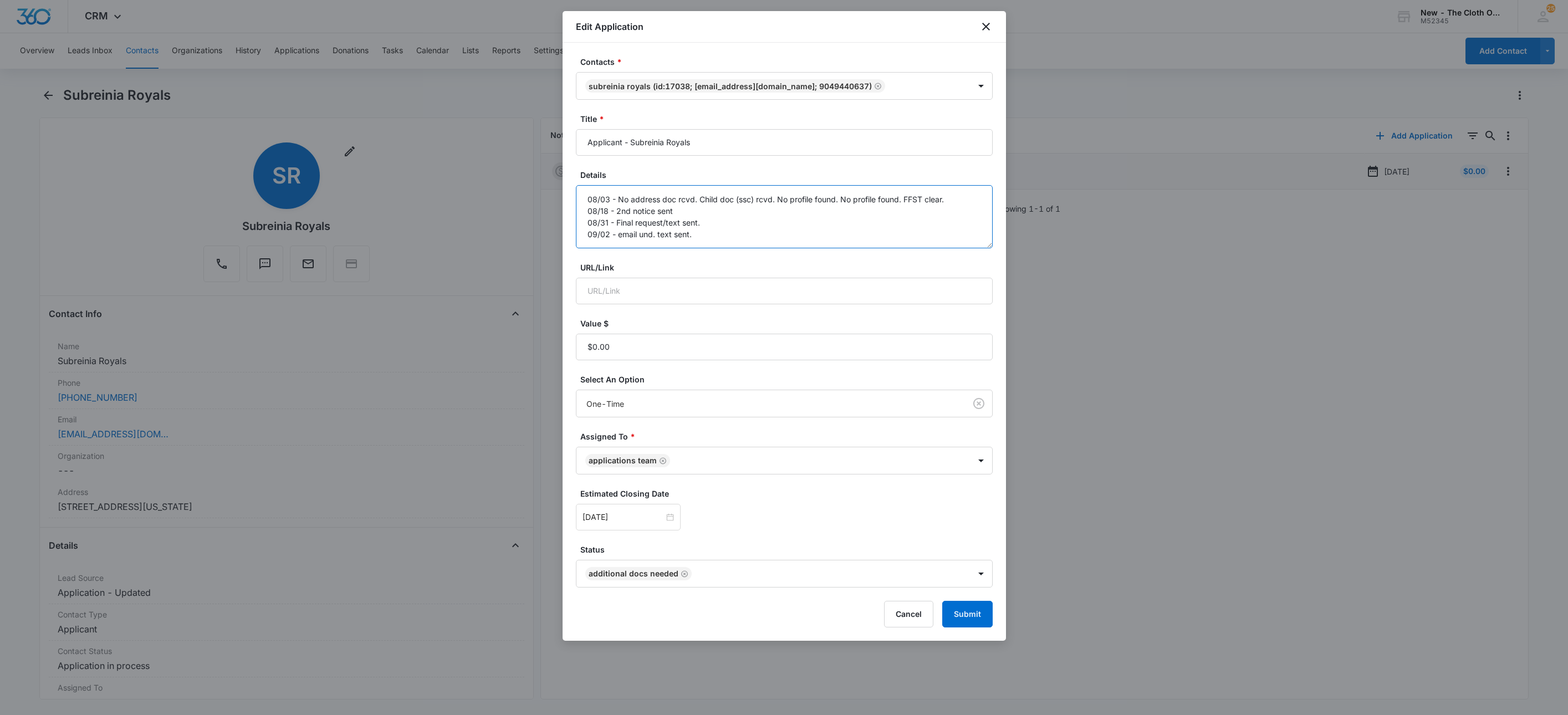
click at [823, 234] on textarea "08/03 - No address doc rcvd. Child doc (ssc) rcvd. No profile found. No profile…" at bounding box center [784, 217] width 417 height 63
drag, startPoint x: 852, startPoint y: 247, endPoint x: 695, endPoint y: 247, distance: 157.0
click at [695, 247] on textarea "08/03 - No address doc rcvd. Child doc (ssc) rcvd. No profile found. No profile…" at bounding box center [784, 217] width 417 height 63
type textarea "08/03 - No address doc rcvd. Child doc (ssc) rcvd. No profile found. No profile…"
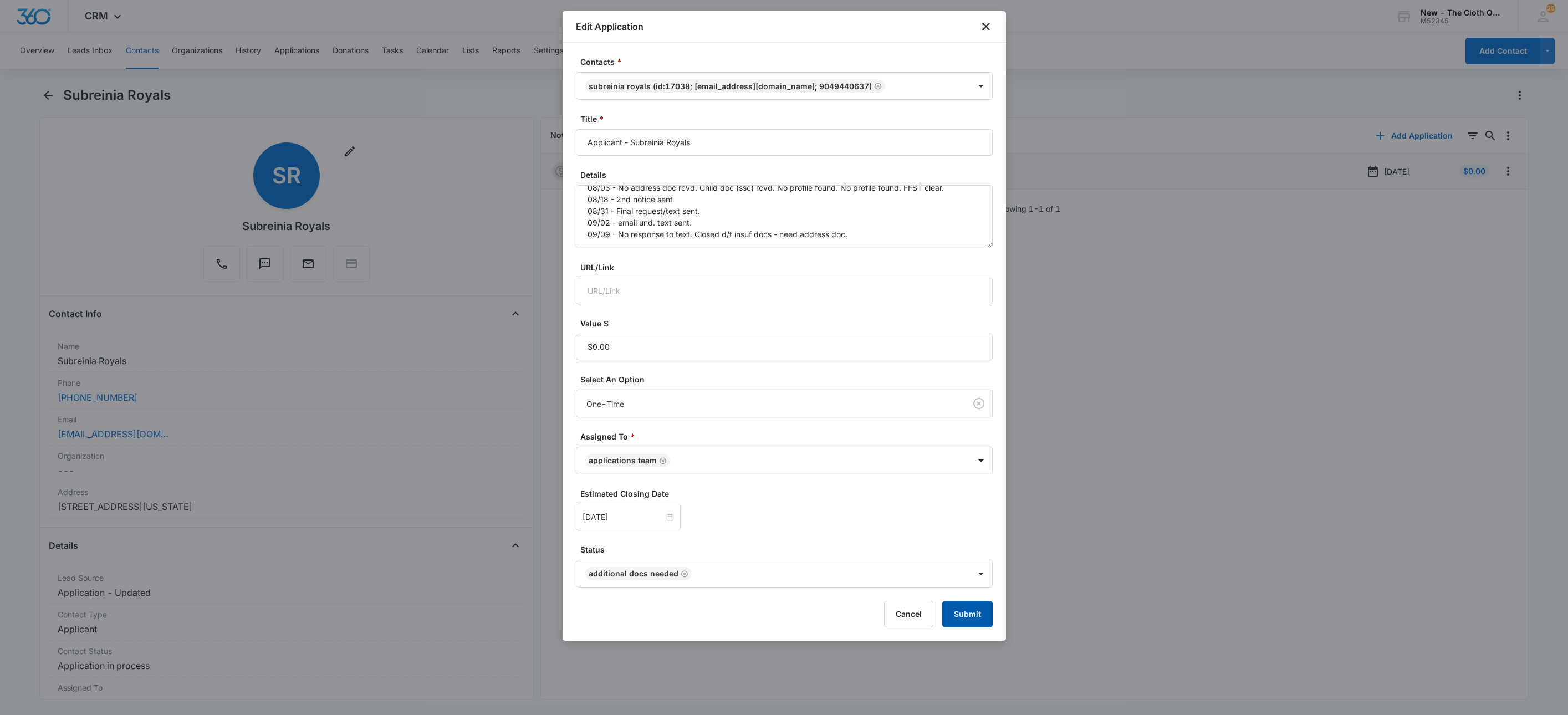
click at [974, 617] on button "Submit" at bounding box center [967, 614] width 50 height 27
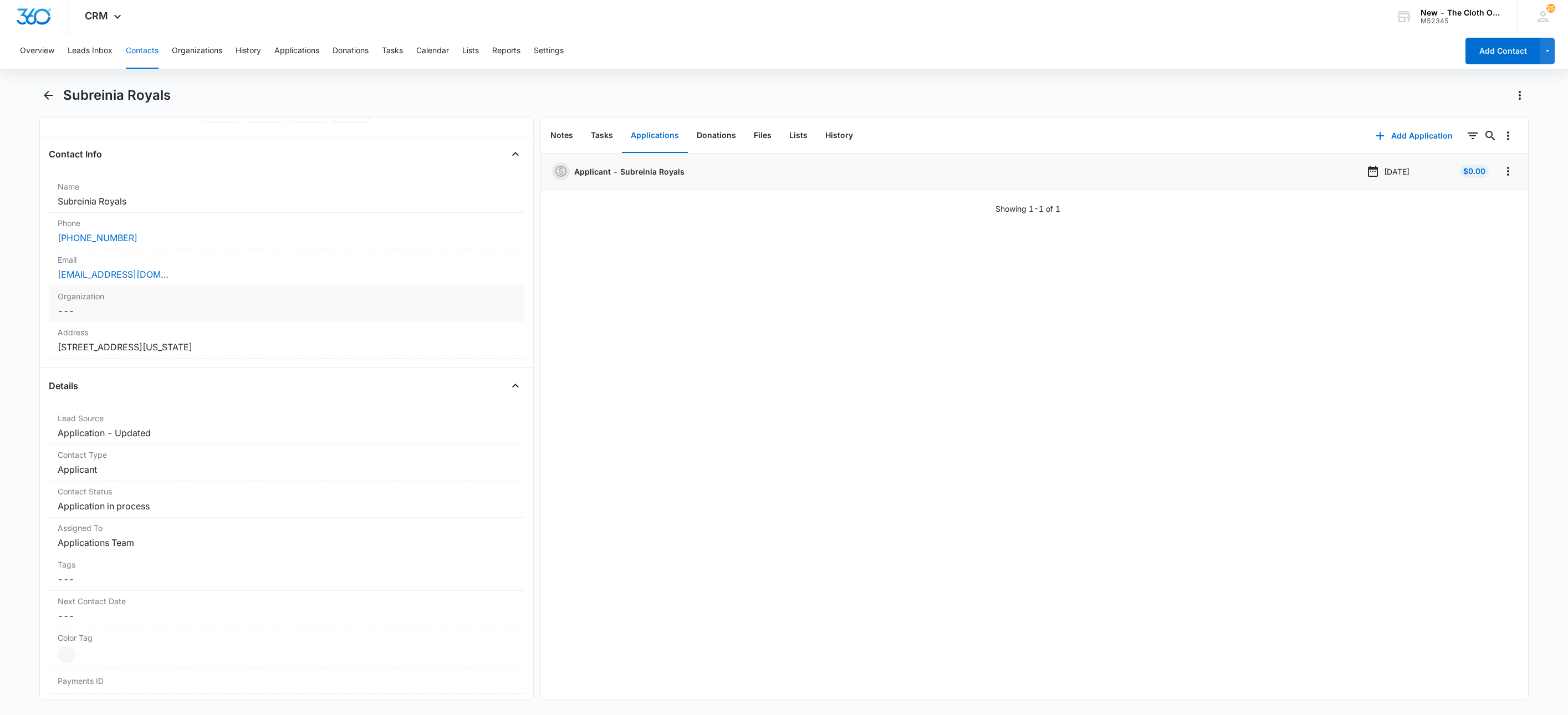
scroll to position [166, 0]
click at [138, 491] on label "Contact Status" at bounding box center [286, 485] width 458 height 12
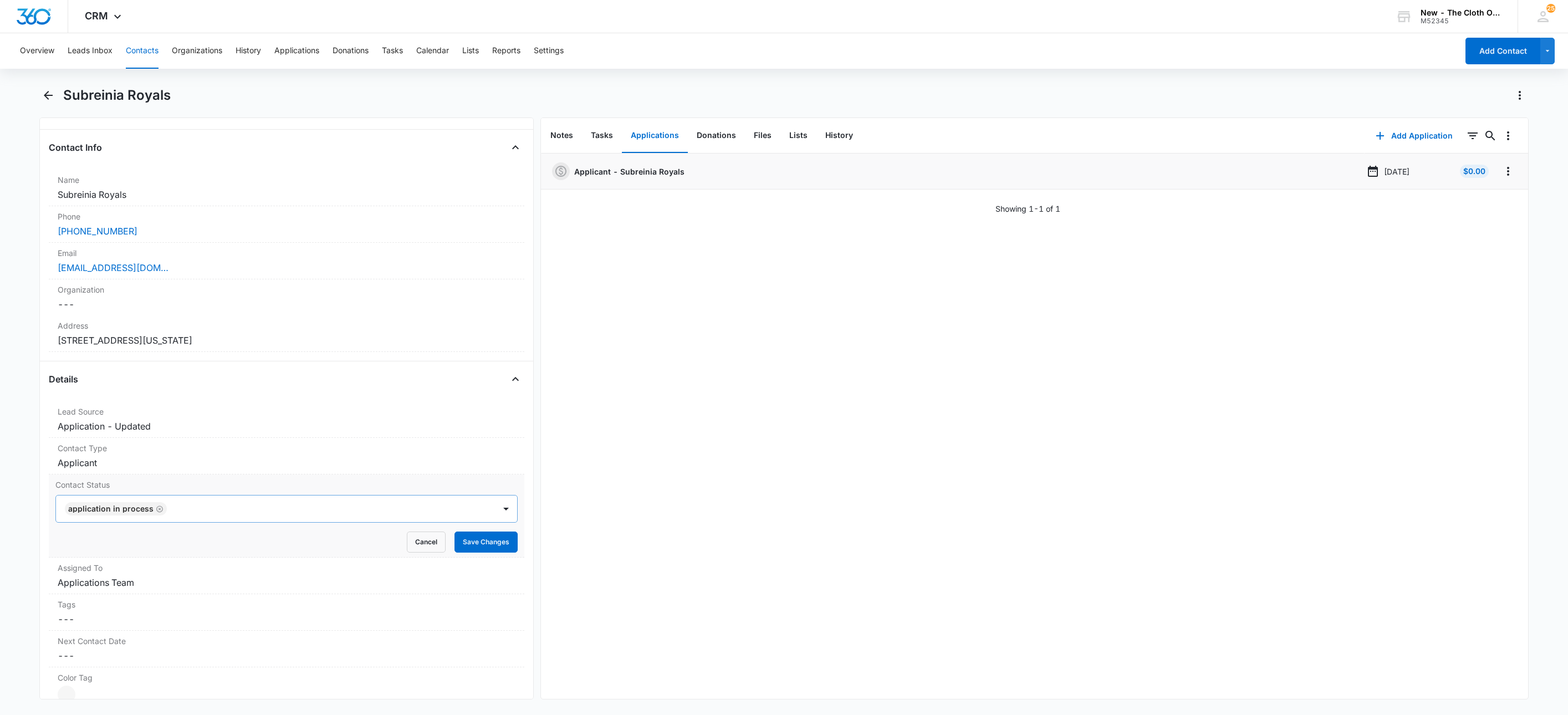
click at [156, 512] on icon "Remove Application in process" at bounding box center [159, 509] width 7 height 7
type input "de"
click at [138, 554] on div "Pass/Decline" at bounding box center [285, 548] width 433 height 12
click at [212, 506] on div at bounding box center [307, 509] width 347 height 15
click at [441, 541] on div "Cancel Save Changes" at bounding box center [286, 542] width 462 height 21
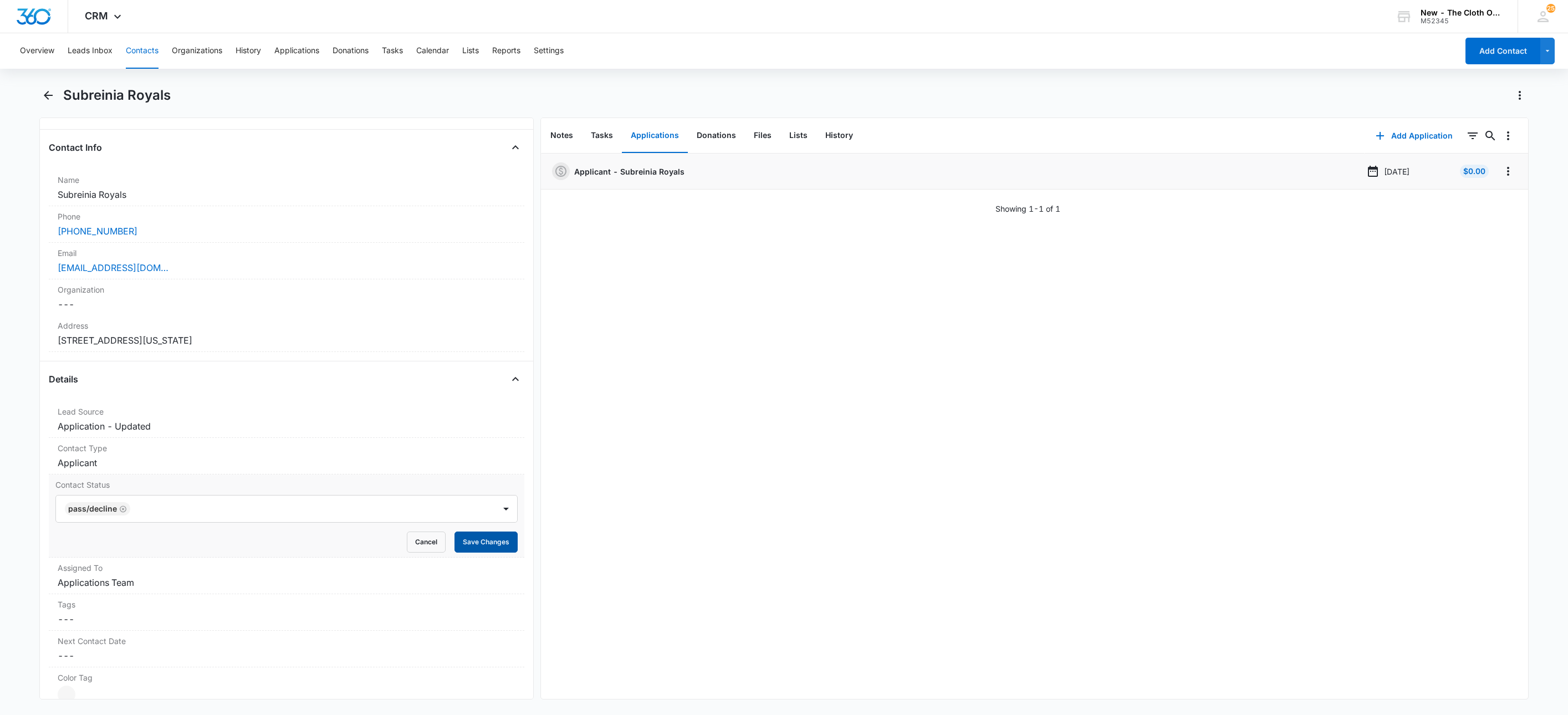
click at [457, 542] on button "Save Changes" at bounding box center [486, 542] width 63 height 21
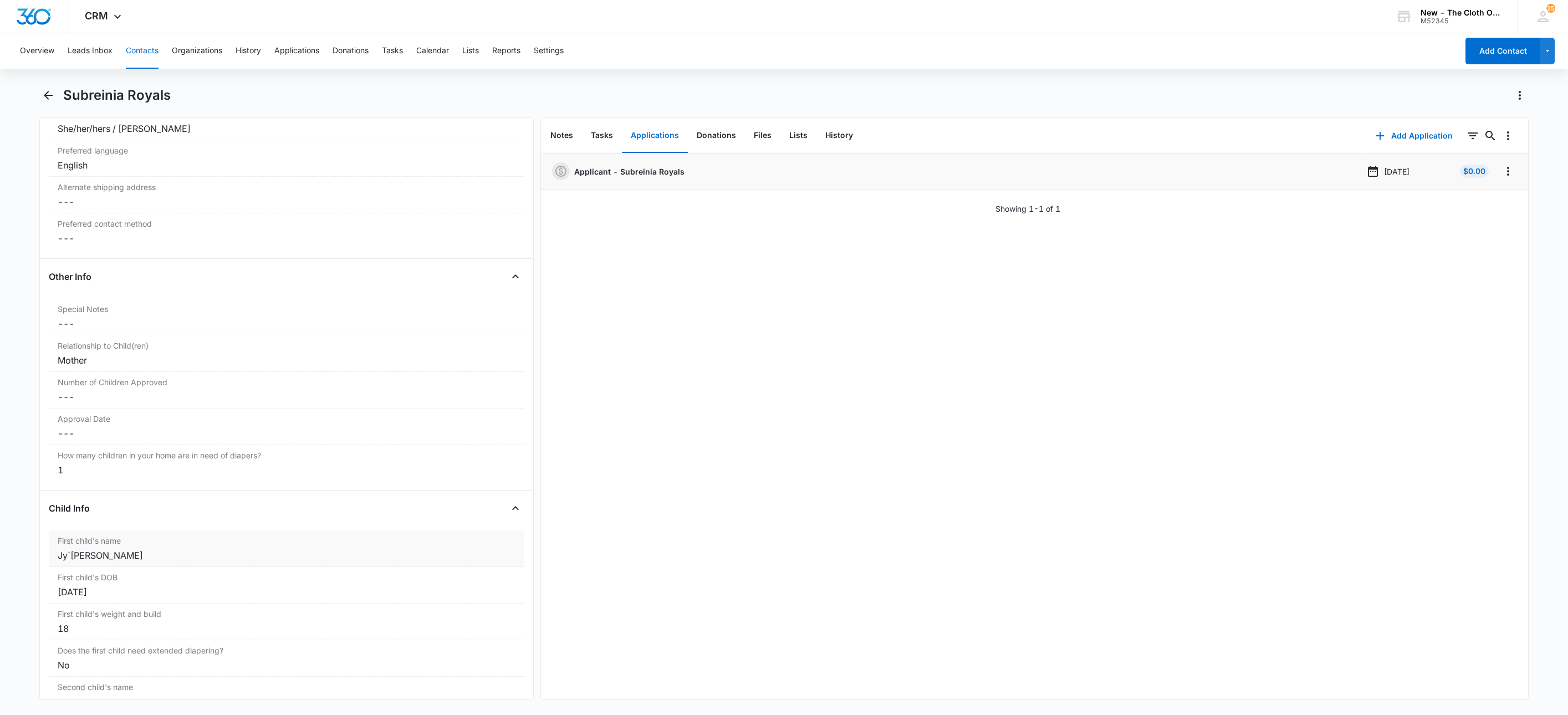
scroll to position [1063, 0]
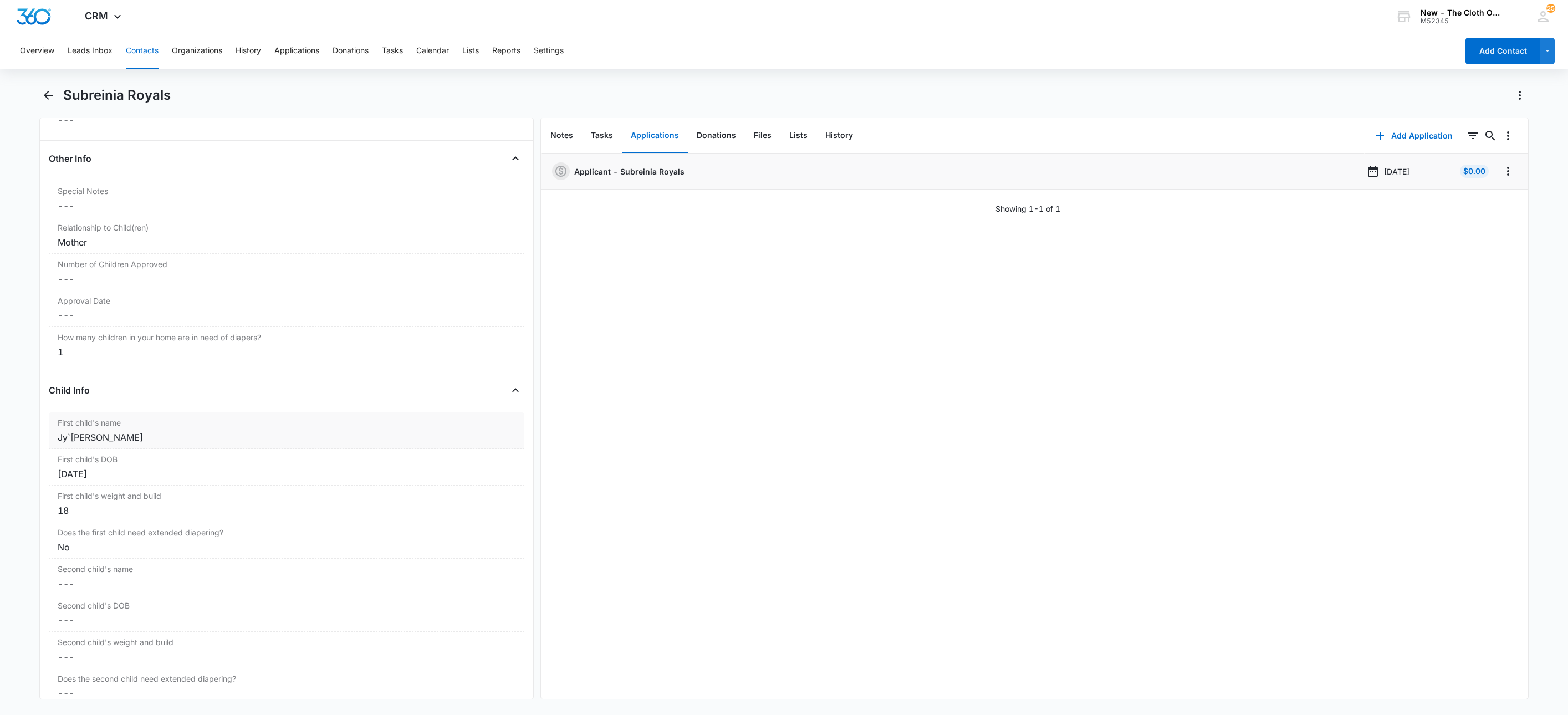
click at [95, 428] on label "First child's name" at bounding box center [286, 423] width 458 height 12
click at [63, 458] on input "Jy`Mier Elliott" at bounding box center [286, 446] width 462 height 27
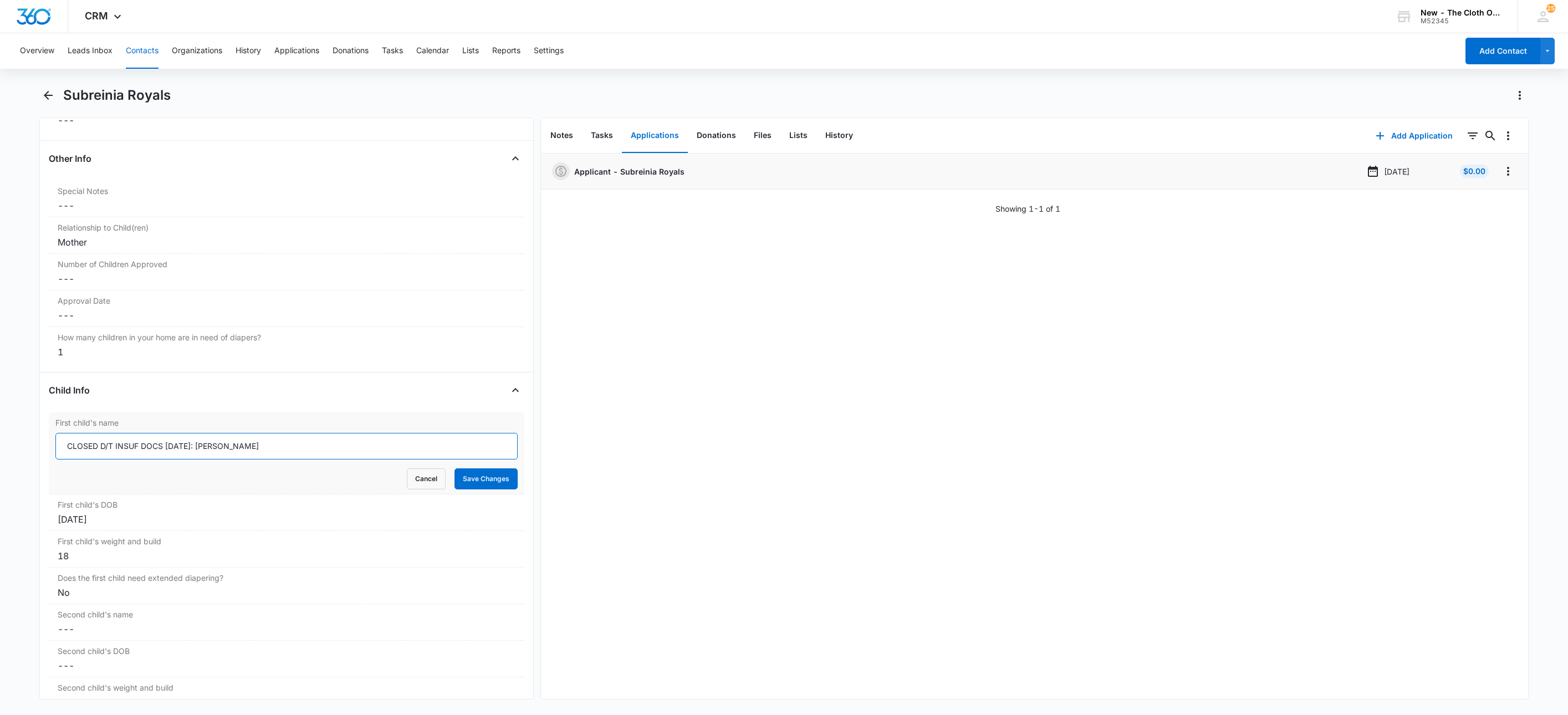
type input "CLOSED D/T INSUF DOCS 09/09/25: Jy`Mier Elliott"
click at [454, 468] on button "Save Changes" at bounding box center [486, 479] width 63 height 21
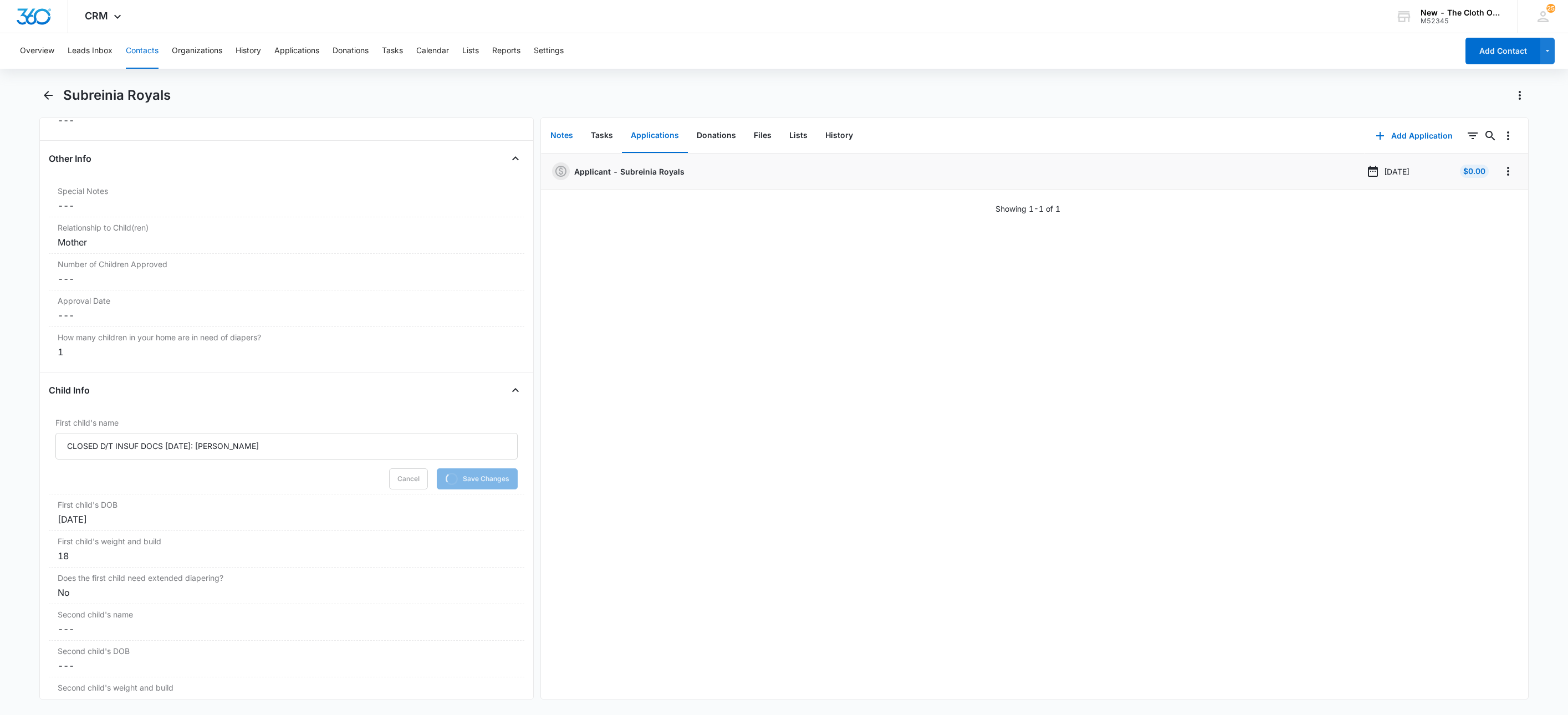
click at [565, 129] on button "Notes" at bounding box center [562, 135] width 40 height 34
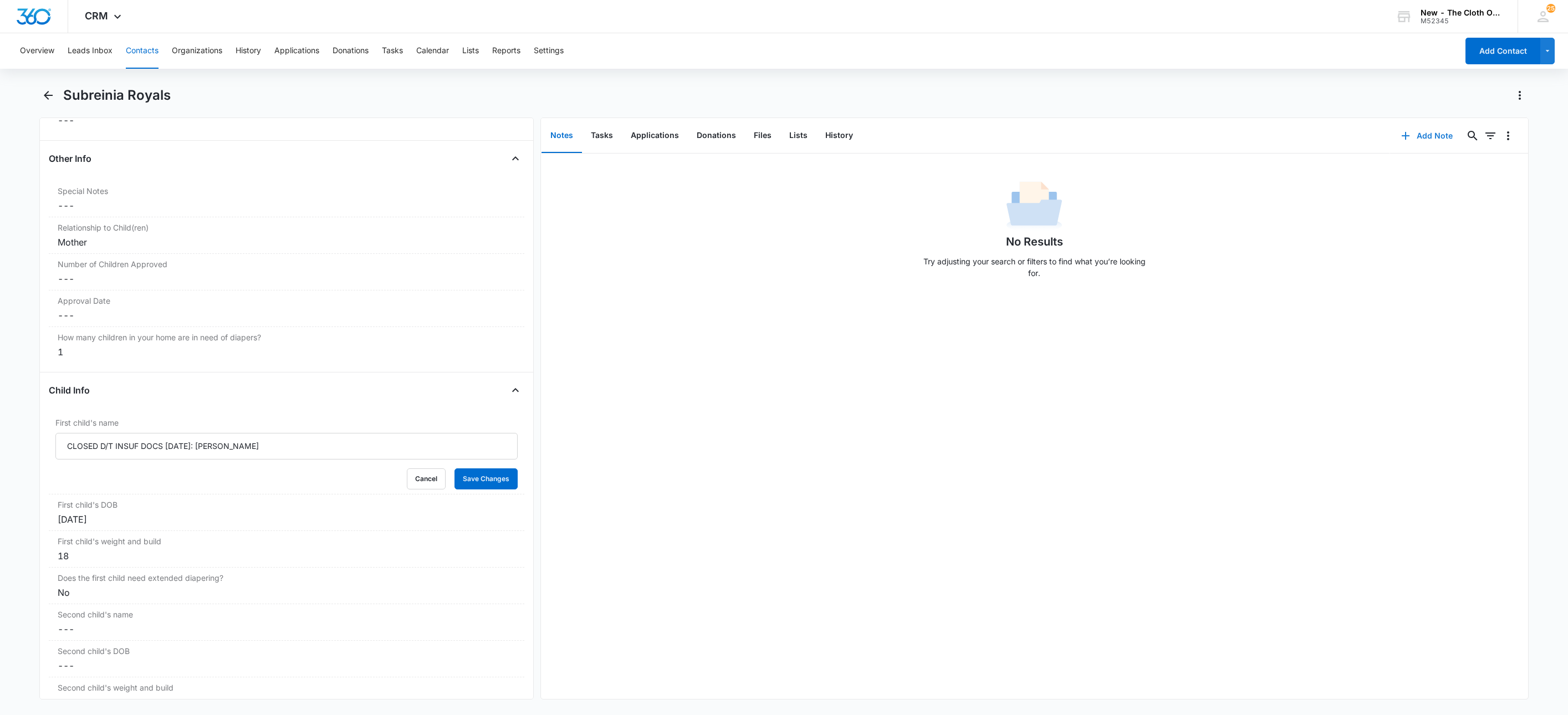
click at [1400, 134] on icon "button" at bounding box center [1406, 135] width 13 height 13
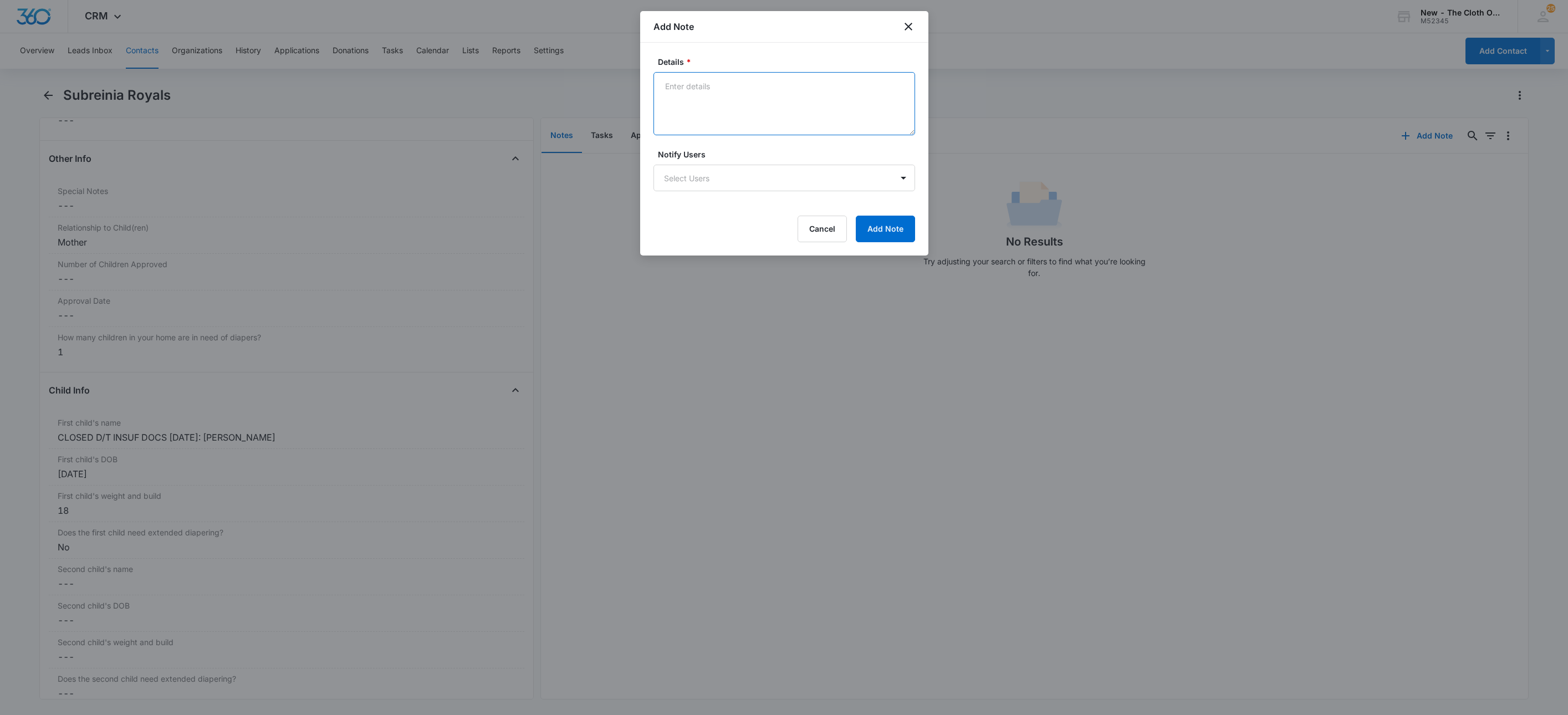
click at [760, 116] on textarea "Details *" at bounding box center [785, 103] width 262 height 63
paste textarea "Closed d/t insuf docs - need address doc."
type textarea "09/09/25 - Closed d/t insuf docs - need address doc."
click at [883, 227] on button "Add Note" at bounding box center [886, 229] width 59 height 27
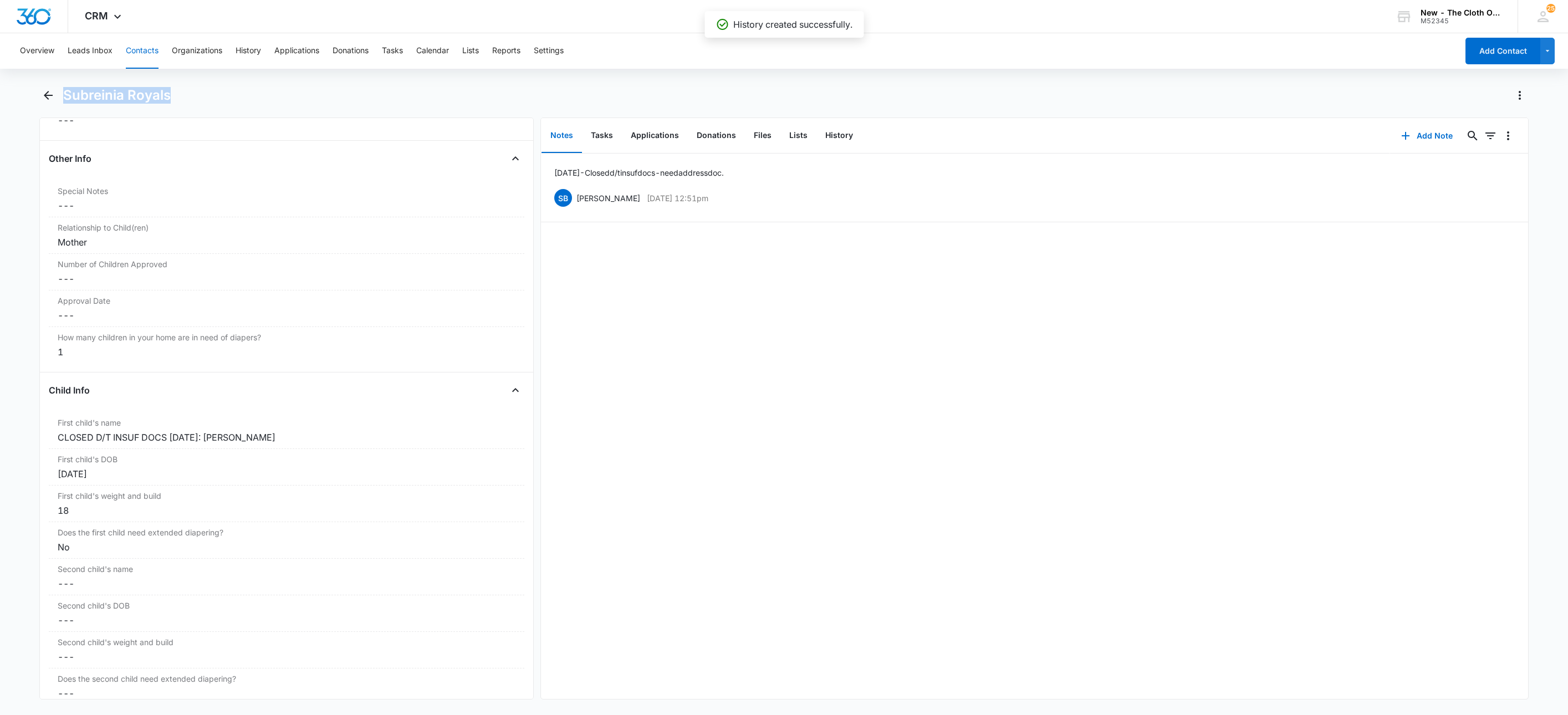
drag, startPoint x: 175, startPoint y: 97, endPoint x: 66, endPoint y: 97, distance: 109.0
click at [66, 97] on div "Subreinia Royals" at bounding box center [796, 95] width 1466 height 18
copy h1 "Subreinia Royals"
click at [660, 141] on button "Applications" at bounding box center [655, 135] width 66 height 34
click at [1507, 168] on icon "Overflow Menu" at bounding box center [1509, 171] width 2 height 9
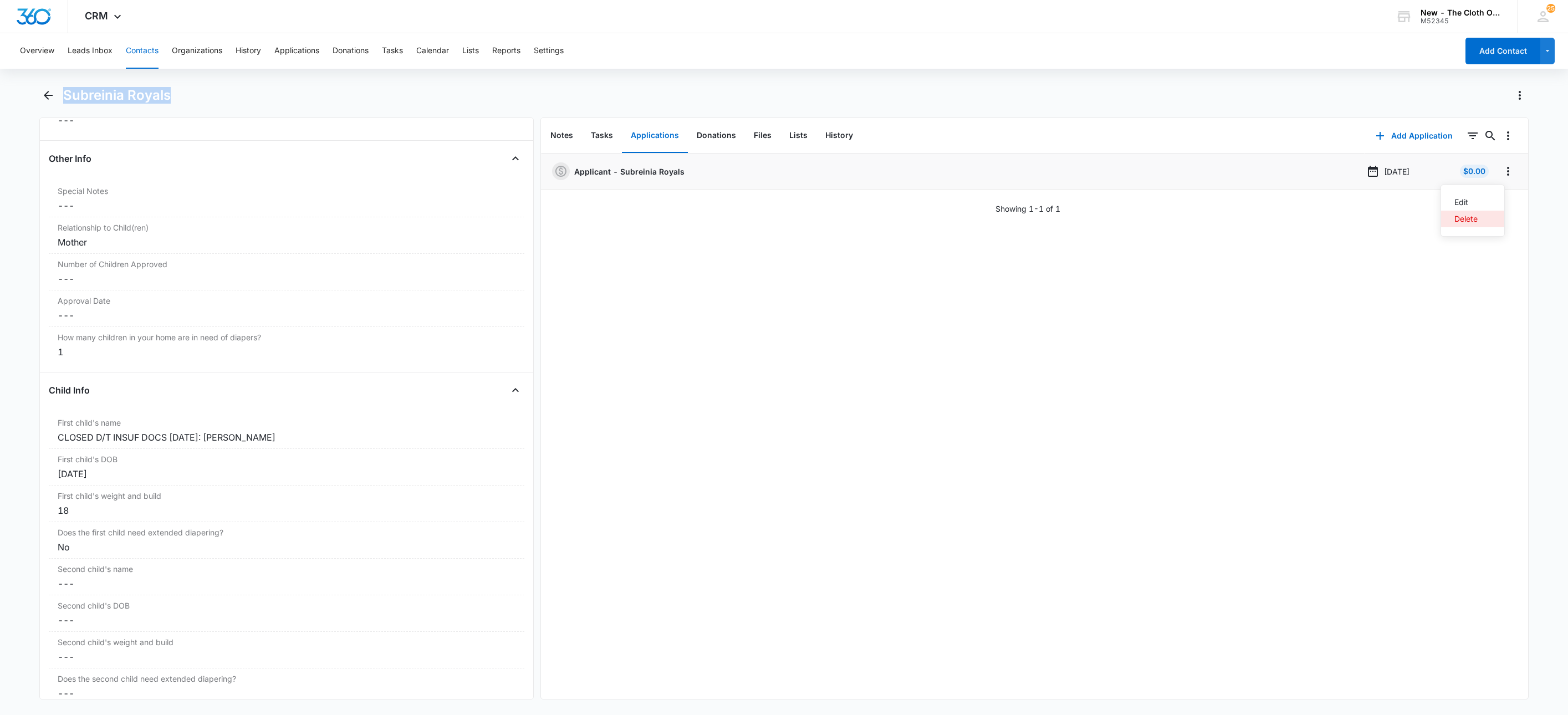
click at [1480, 222] on button "Delete" at bounding box center [1473, 219] width 63 height 17
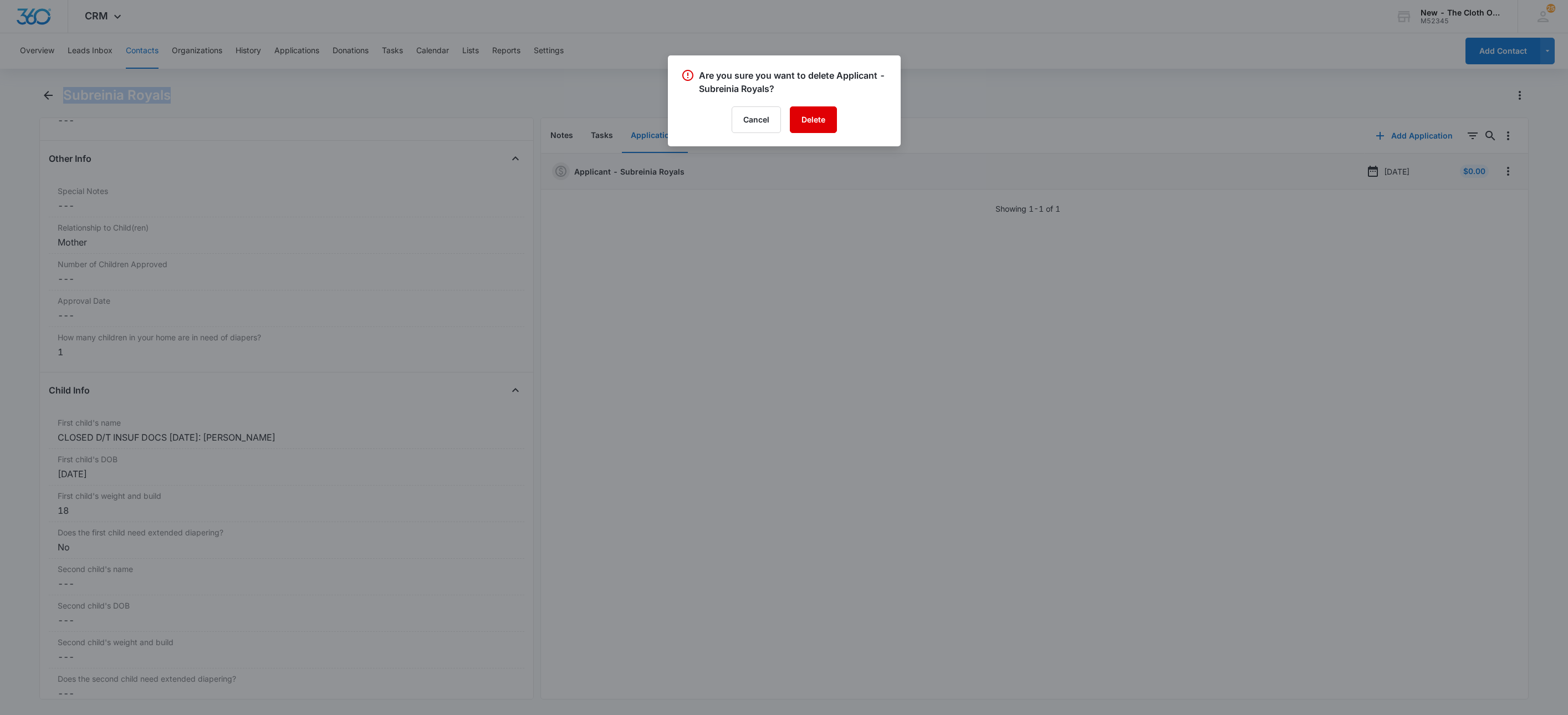
click at [817, 123] on button "Delete" at bounding box center [814, 120] width 47 height 27
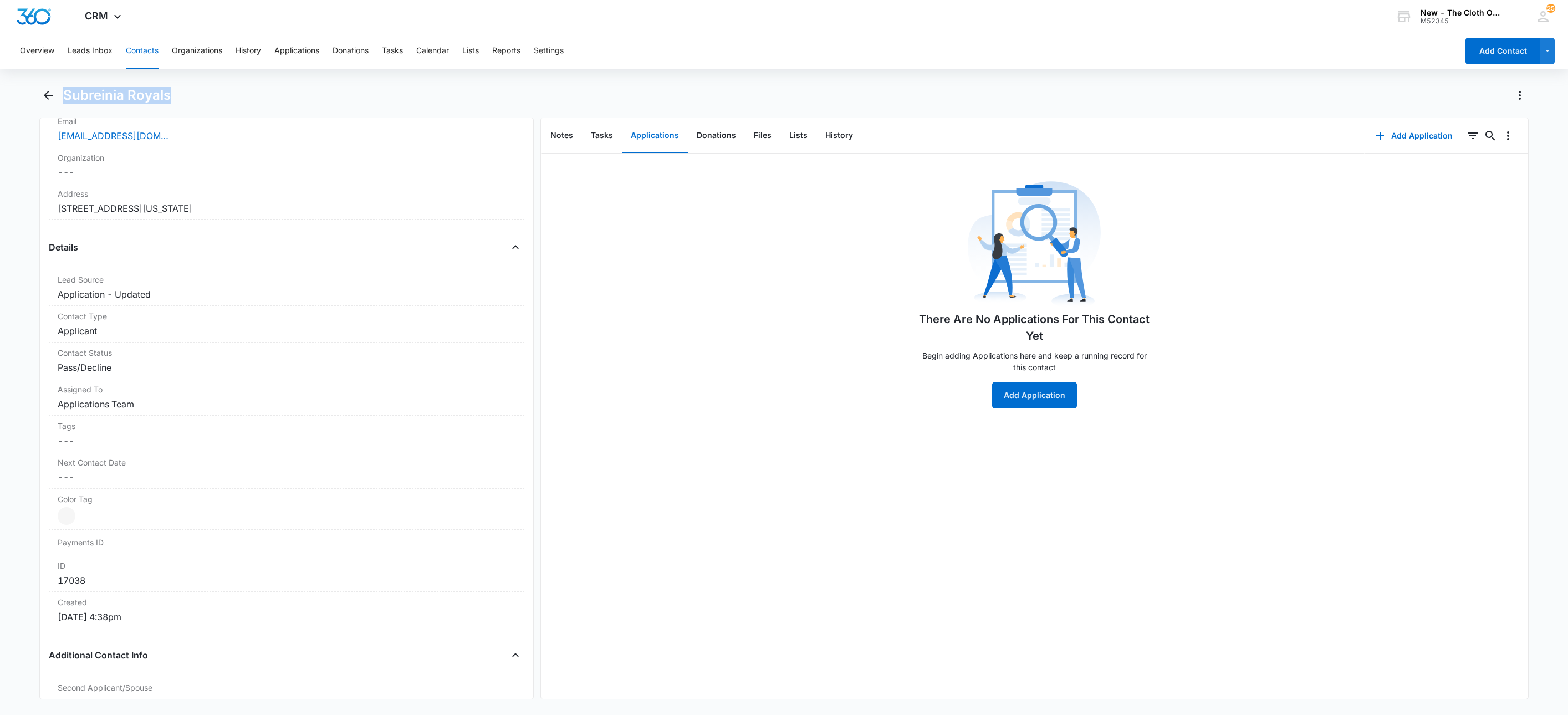
scroll to position [66, 0]
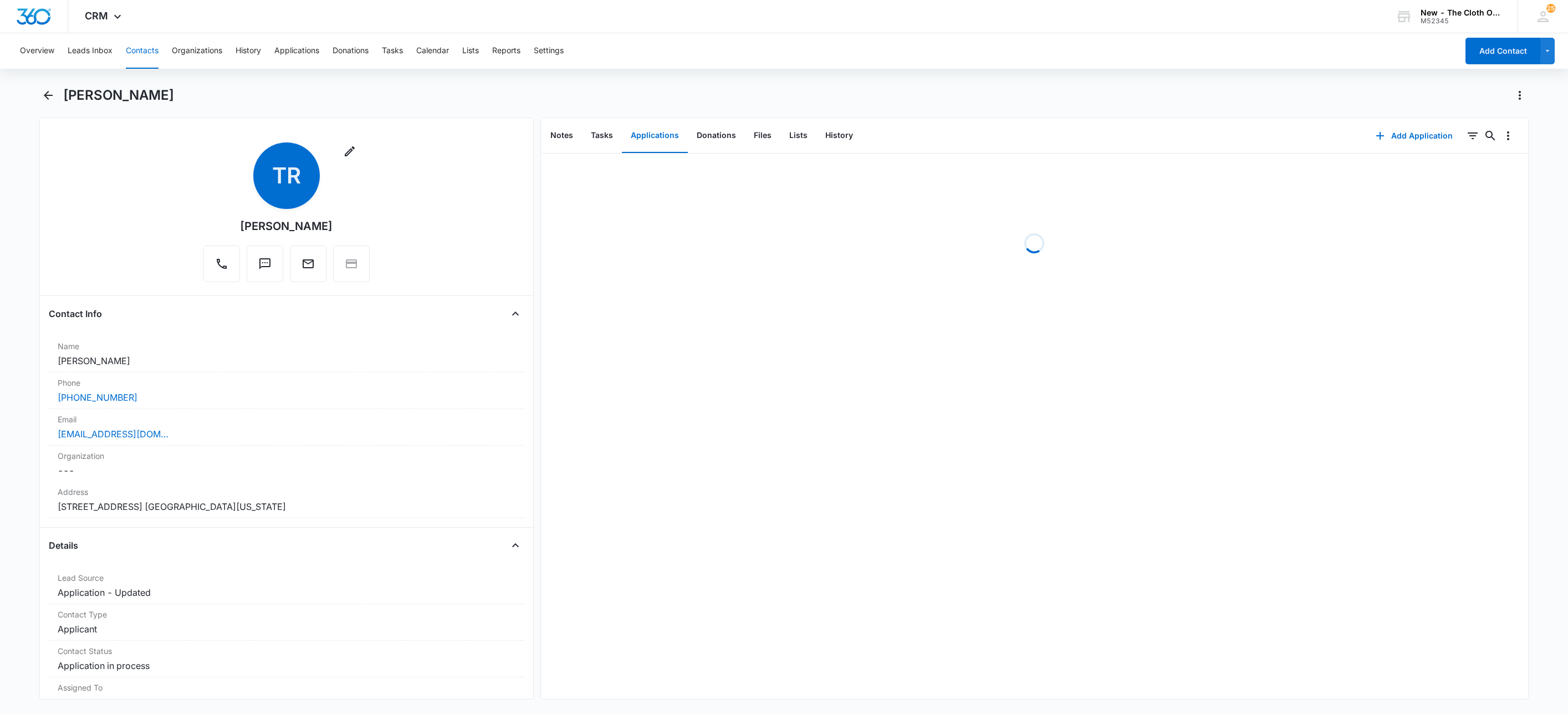
drag, startPoint x: 173, startPoint y: 364, endPoint x: 32, endPoint y: 370, distance: 141.1
click at [32, 370] on main "[PERSON_NAME] Remove TR [PERSON_NAME] Contact Info Name Cancel Save Changes [PE…" at bounding box center [784, 400] width 1568 height 626
copy dd "[PERSON_NAME]"
drag, startPoint x: 175, startPoint y: 439, endPoint x: 19, endPoint y: 436, distance: 156.0
click at [19, 436] on main "[PERSON_NAME] Remove TR [PERSON_NAME] Contact Info Name Cancel Save Changes [PE…" at bounding box center [784, 400] width 1568 height 626
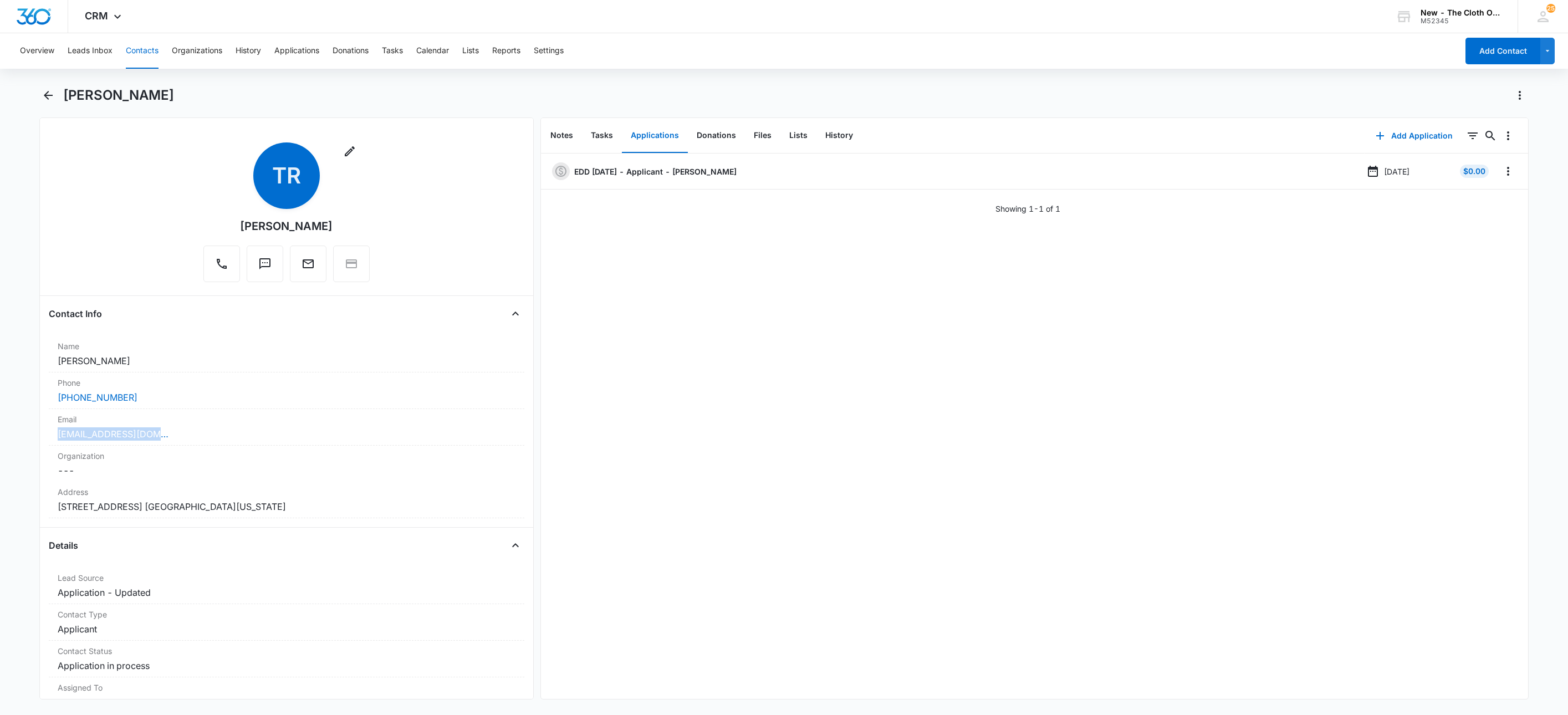
copy link "[EMAIL_ADDRESS][DOMAIN_NAME]"
drag, startPoint x: 1500, startPoint y: 169, endPoint x: 1497, endPoint y: 180, distance: 11.4
click at [1502, 169] on icon "Overflow Menu" at bounding box center [1508, 171] width 13 height 13
click at [1494, 195] on button "Edit" at bounding box center [1473, 202] width 63 height 17
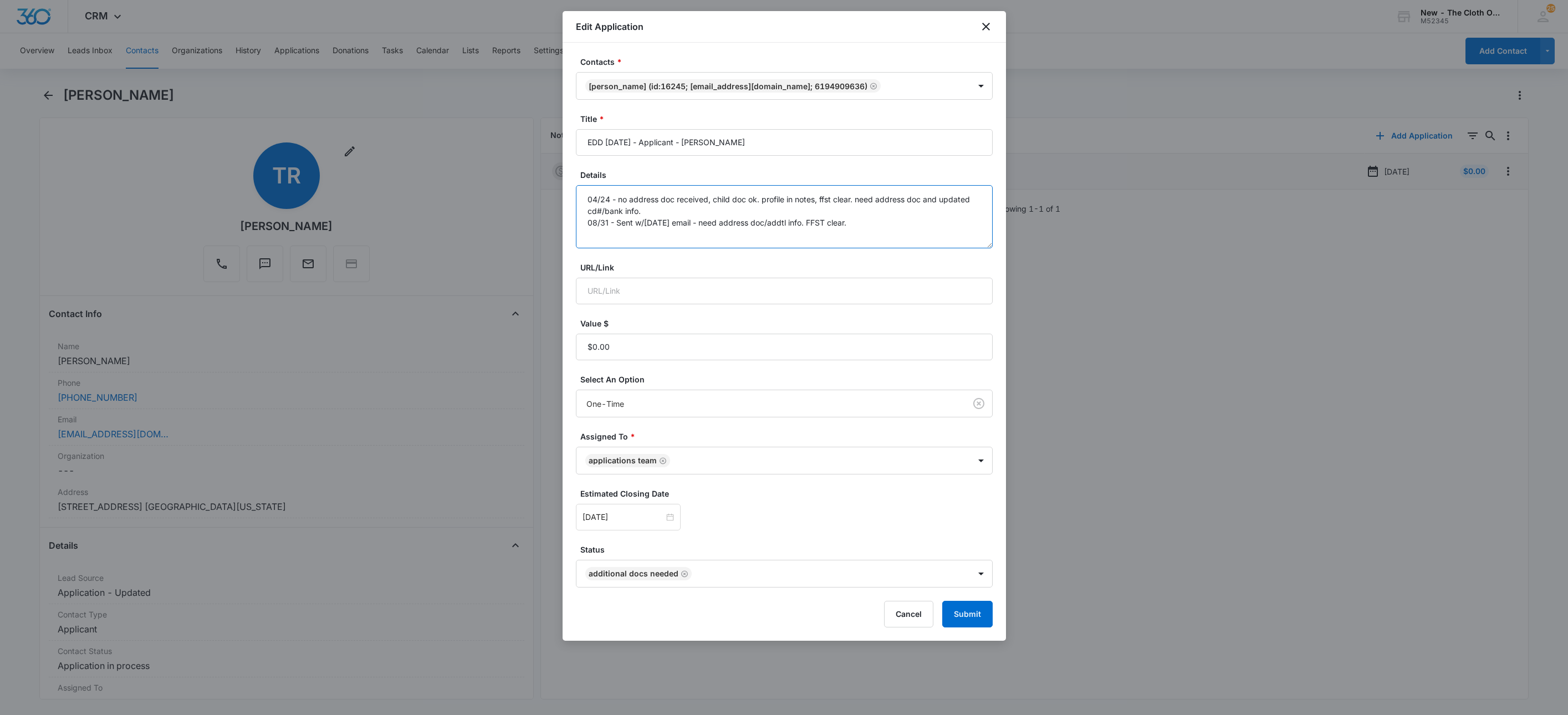
click at [920, 234] on textarea "04/24 - no address doc received, child doc ok. profile in notes, ffst clear. ne…" at bounding box center [784, 217] width 417 height 63
type textarea "04/24 - no address doc received, child doc ok. profile in notes, ffst clear. ne…"
click at [640, 522] on input "[DATE]" at bounding box center [623, 517] width 81 height 12
type input "[DATE]"
click at [597, 418] on div "14" at bounding box center [592, 418] width 13 height 13
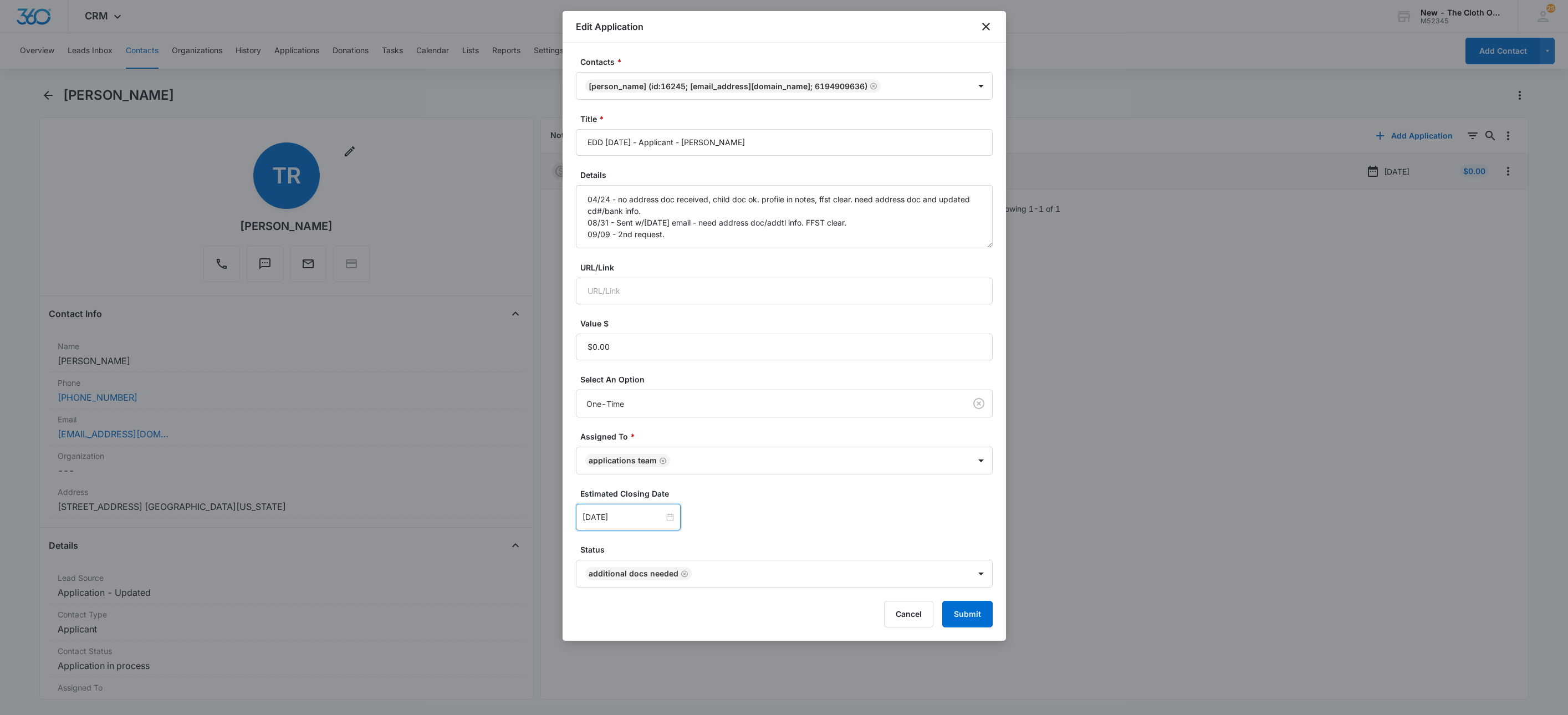
click at [817, 530] on div "[DATE] [DATE] Su Mo Tu We Th Fr Sa 31 1 2 3 4 5 6 7 8 9 10 11 12 13 14 15 16 17…" at bounding box center [784, 517] width 417 height 27
click at [971, 620] on button "Submit" at bounding box center [967, 614] width 50 height 27
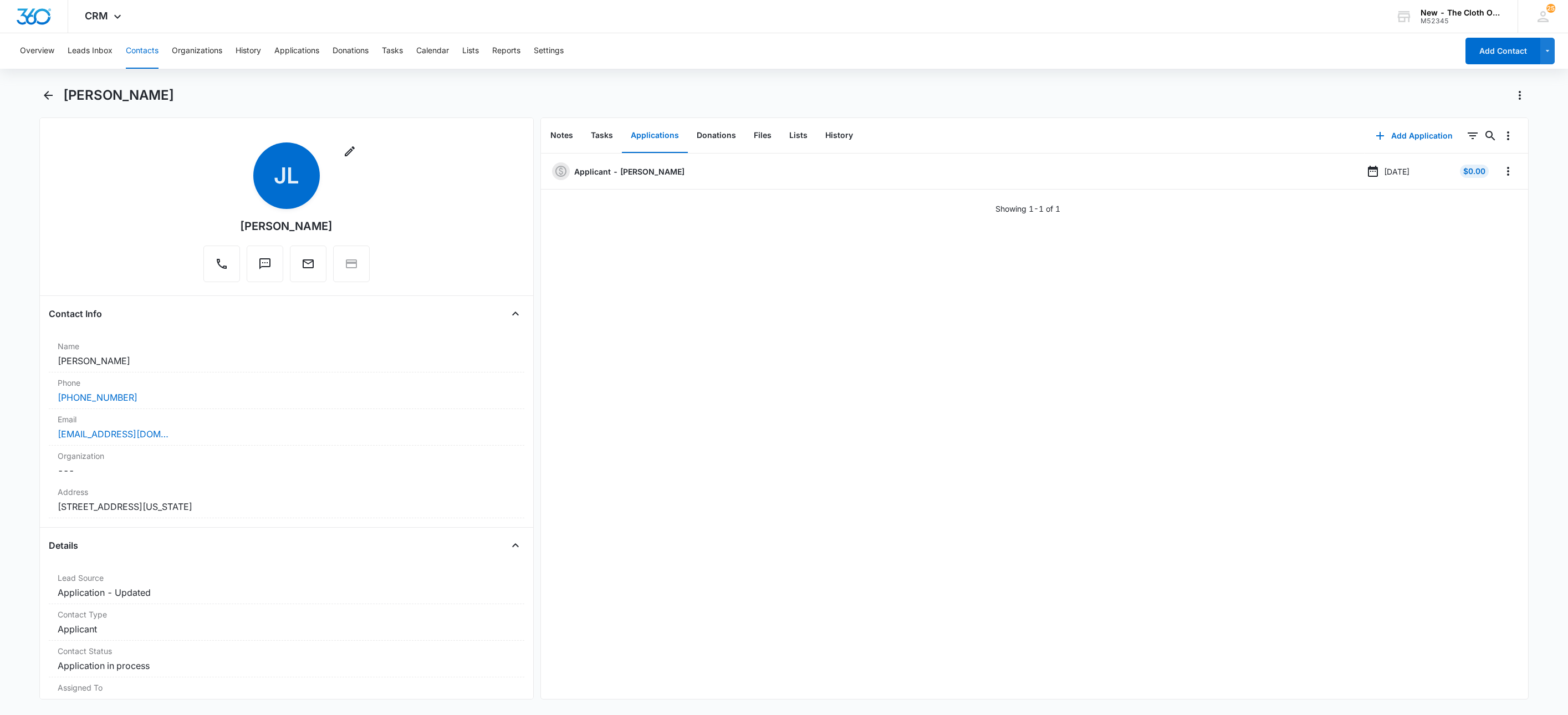
click at [129, 110] on div "[PERSON_NAME]" at bounding box center [785, 102] width 1490 height 31
click at [129, 108] on div "[PERSON_NAME]" at bounding box center [785, 102] width 1490 height 31
copy div "[PERSON_NAME] Remove"
click at [214, 434] on div "[EMAIL_ADDRESS][DOMAIN_NAME]" at bounding box center [286, 434] width 458 height 13
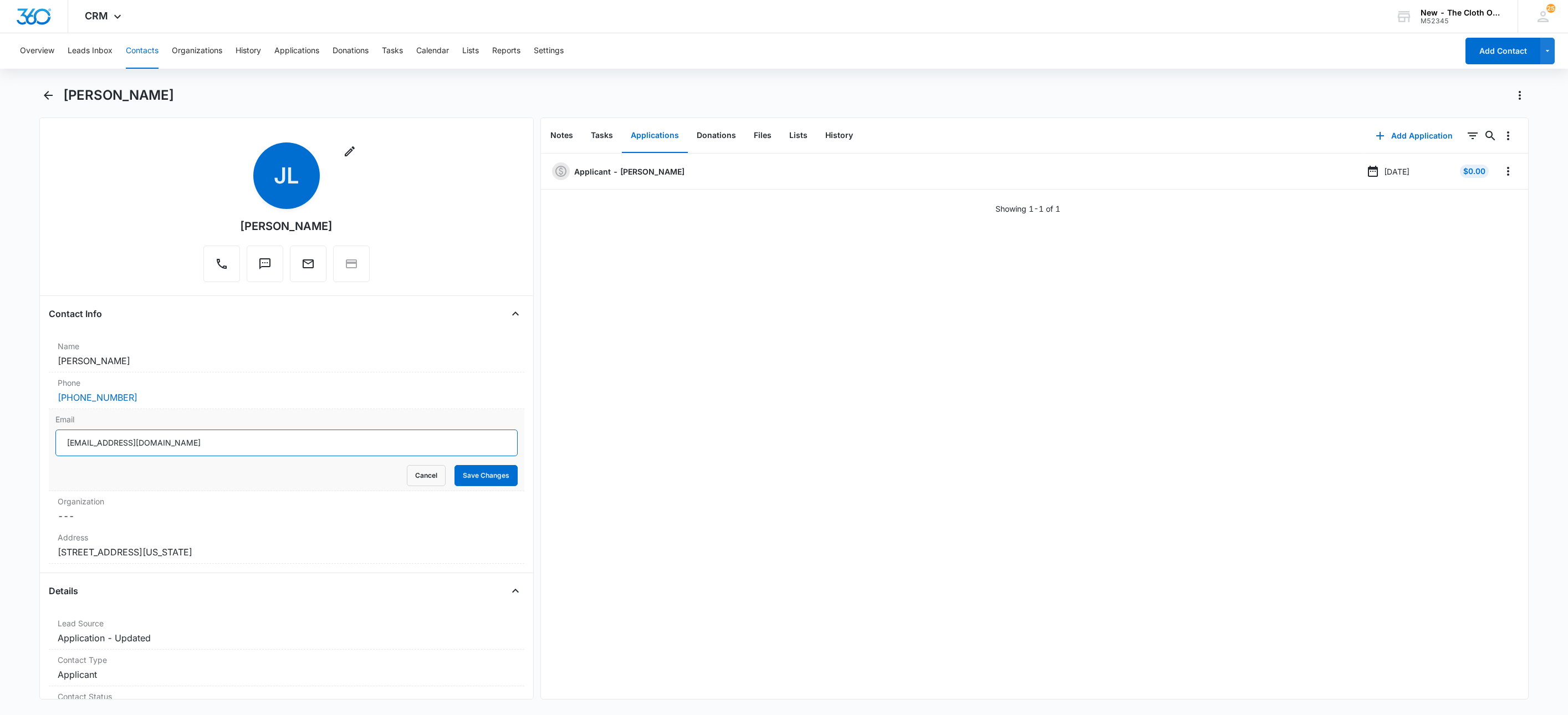
click at [291, 444] on input "[EMAIL_ADDRESS][DOMAIN_NAME]" at bounding box center [286, 442] width 462 height 27
click at [418, 475] on button "Cancel" at bounding box center [426, 475] width 39 height 21
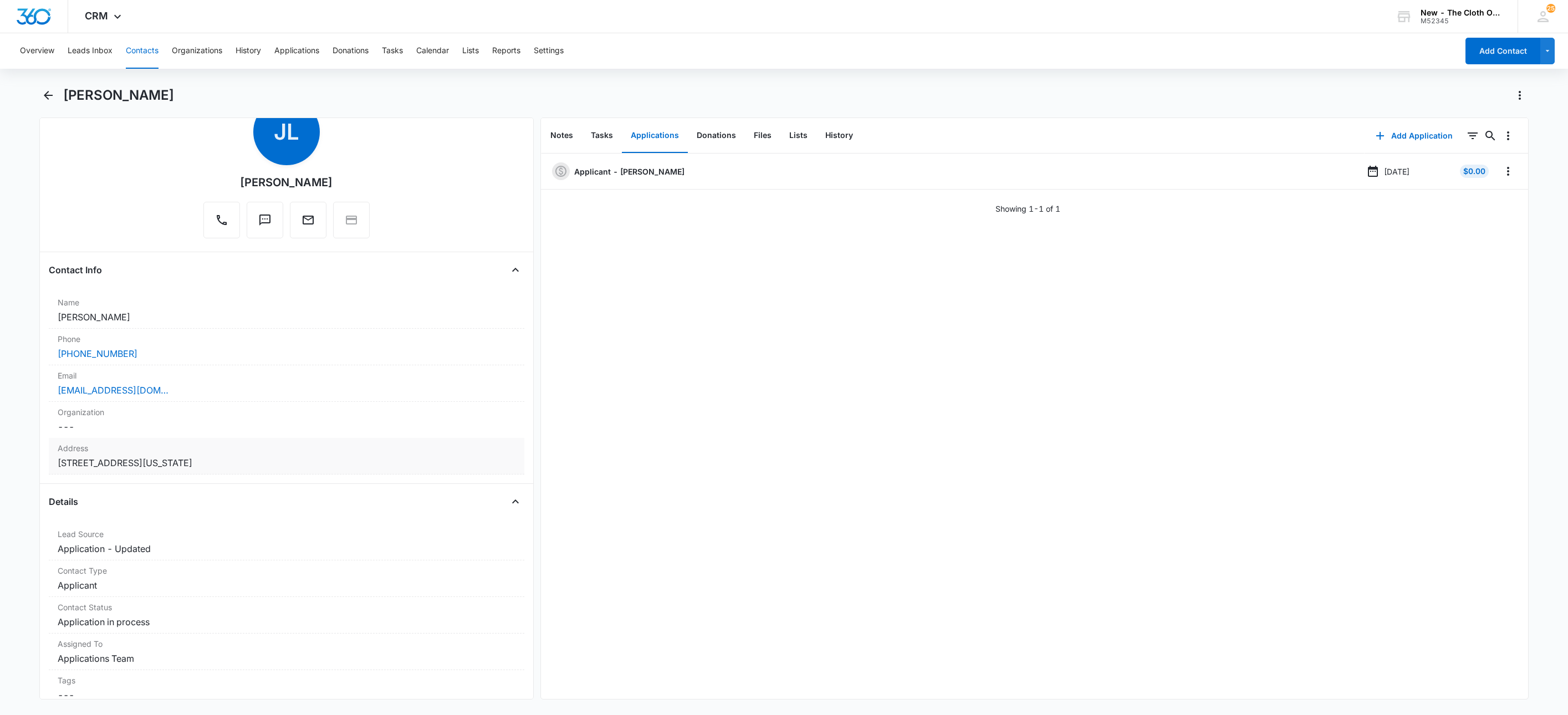
scroll to position [333, 0]
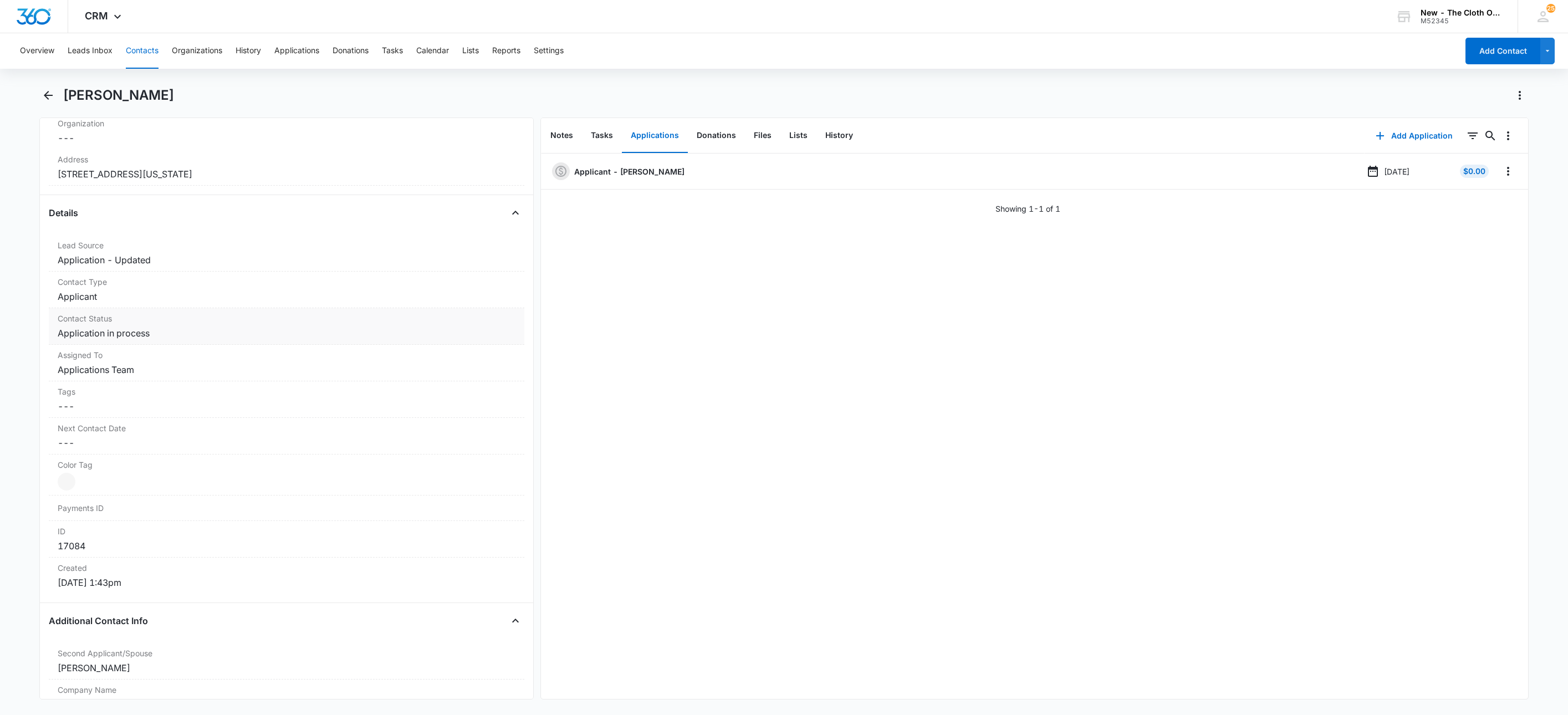
click at [120, 330] on dd "Cancel Save Changes Application in process" at bounding box center [286, 333] width 458 height 13
click at [156, 346] on icon "Remove Application in process" at bounding box center [159, 342] width 7 height 7
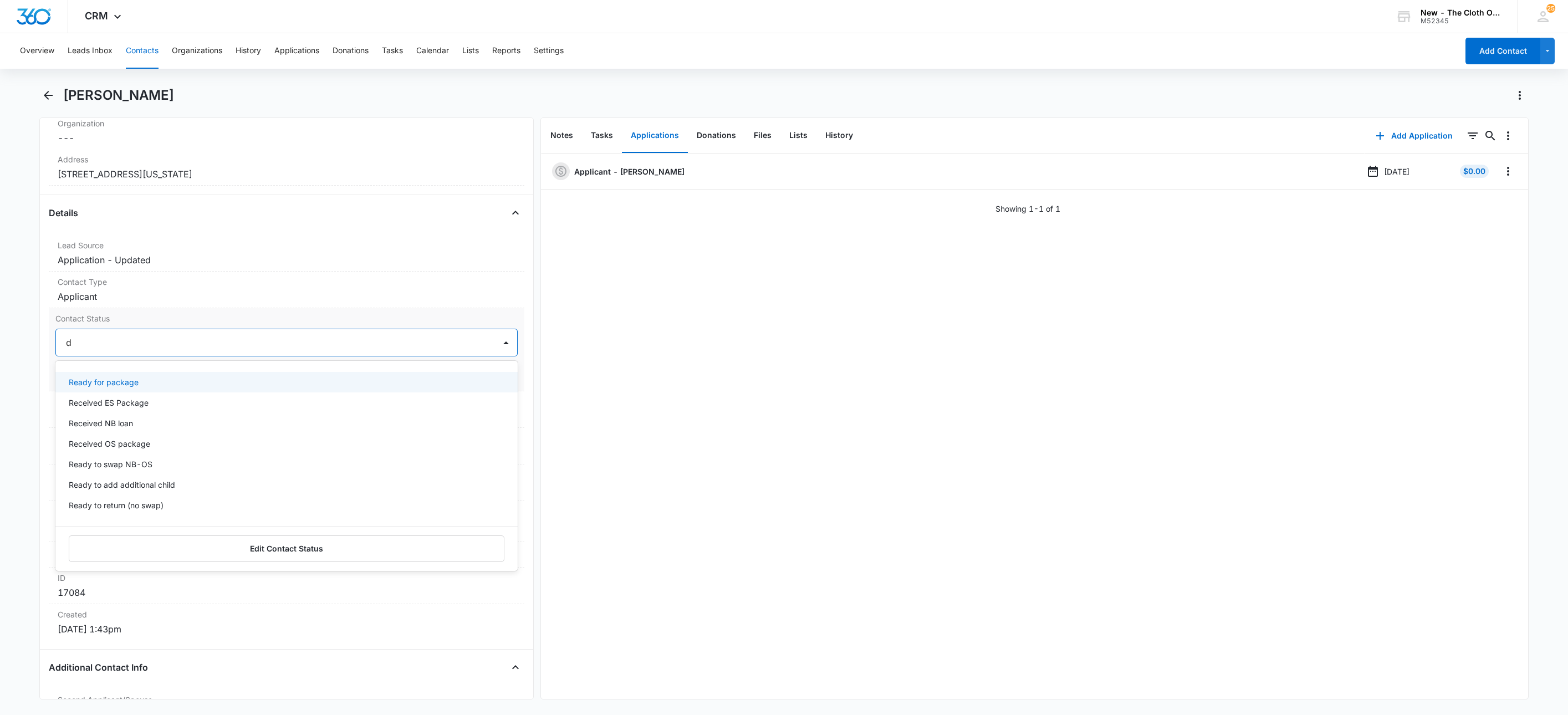
type input "de"
click at [121, 384] on div "Pass/Decline" at bounding box center [285, 382] width 433 height 12
click at [190, 341] on div at bounding box center [307, 342] width 347 height 15
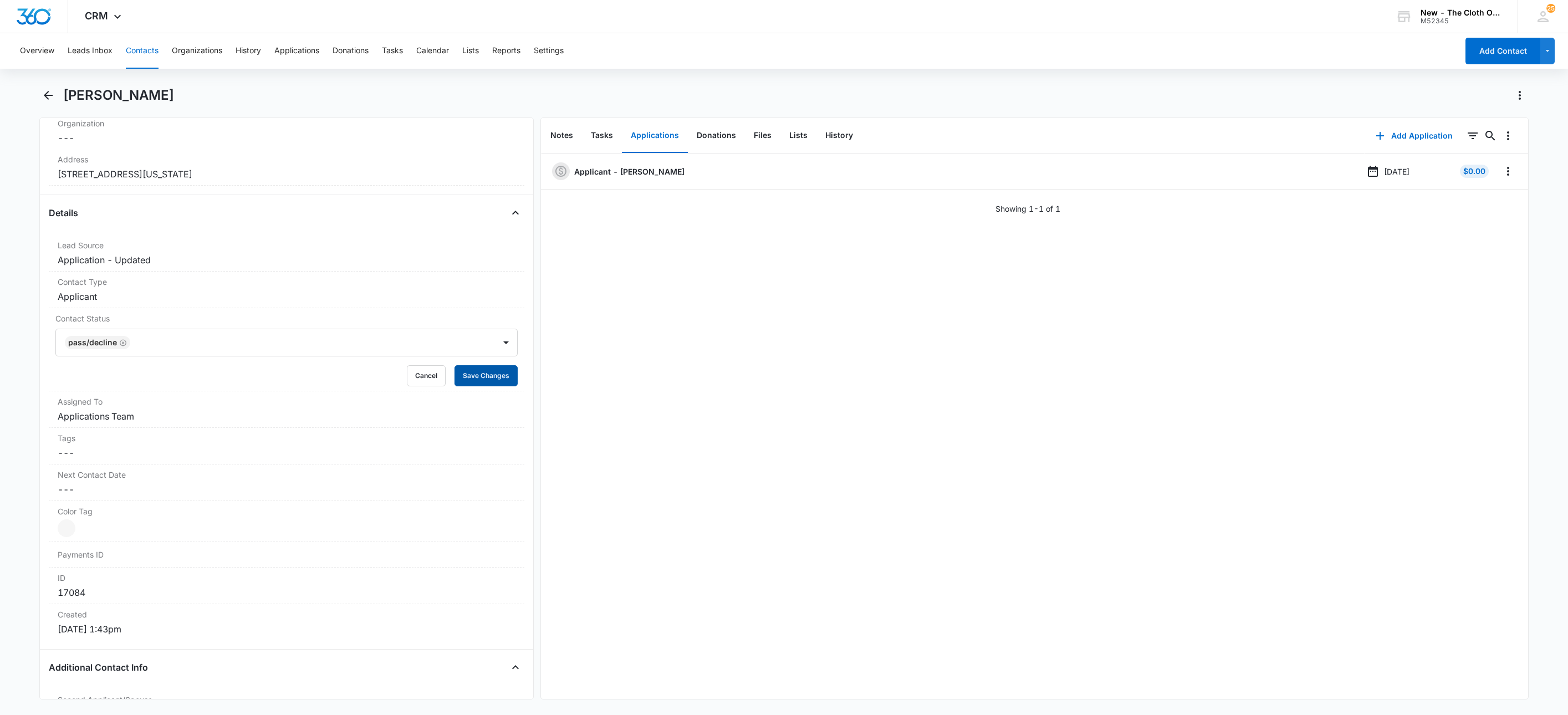
click at [482, 386] on button "Save Changes" at bounding box center [486, 375] width 63 height 21
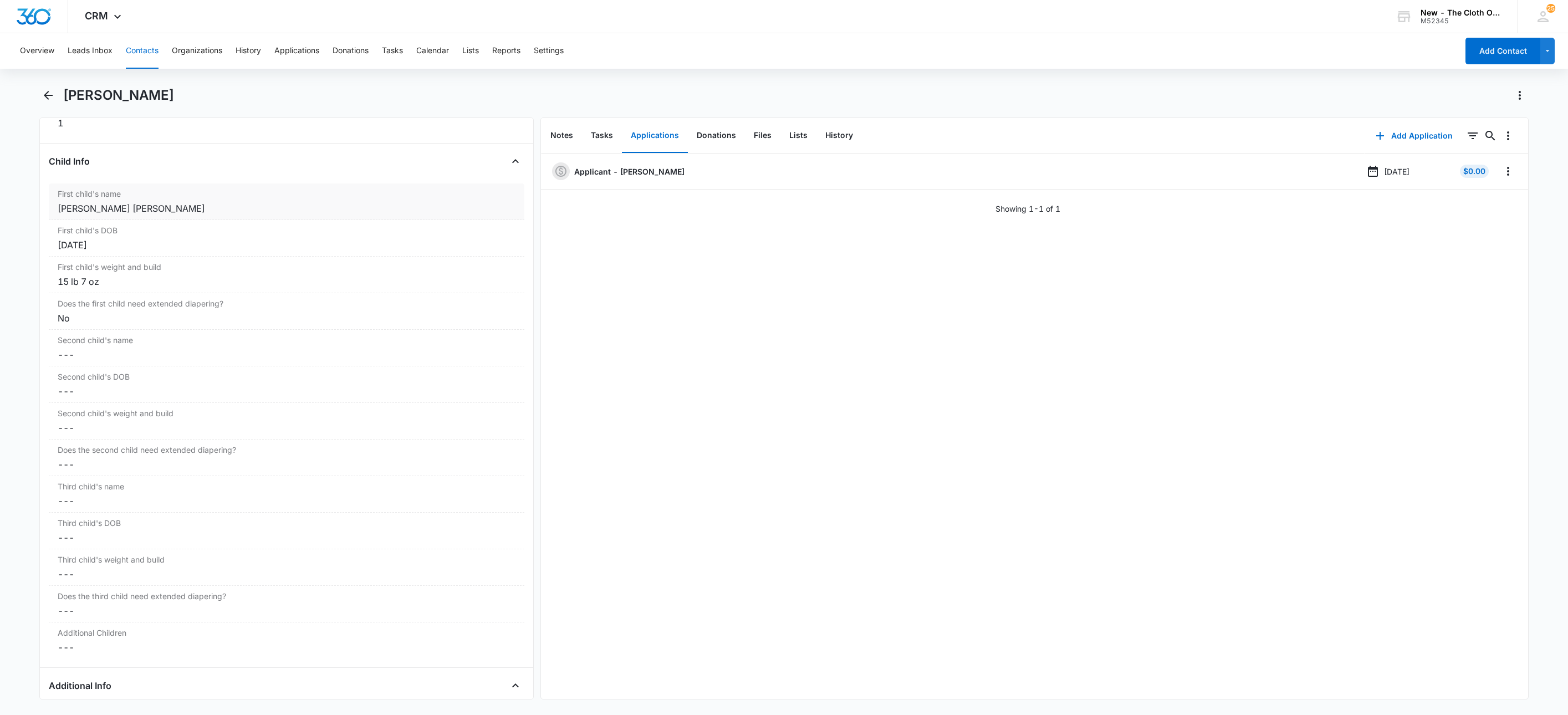
scroll to position [1284, 0]
click at [54, 228] on div "First child's name Cancel Save Changes [PERSON_NAME] [PERSON_NAME]" at bounding box center [286, 209] width 475 height 37
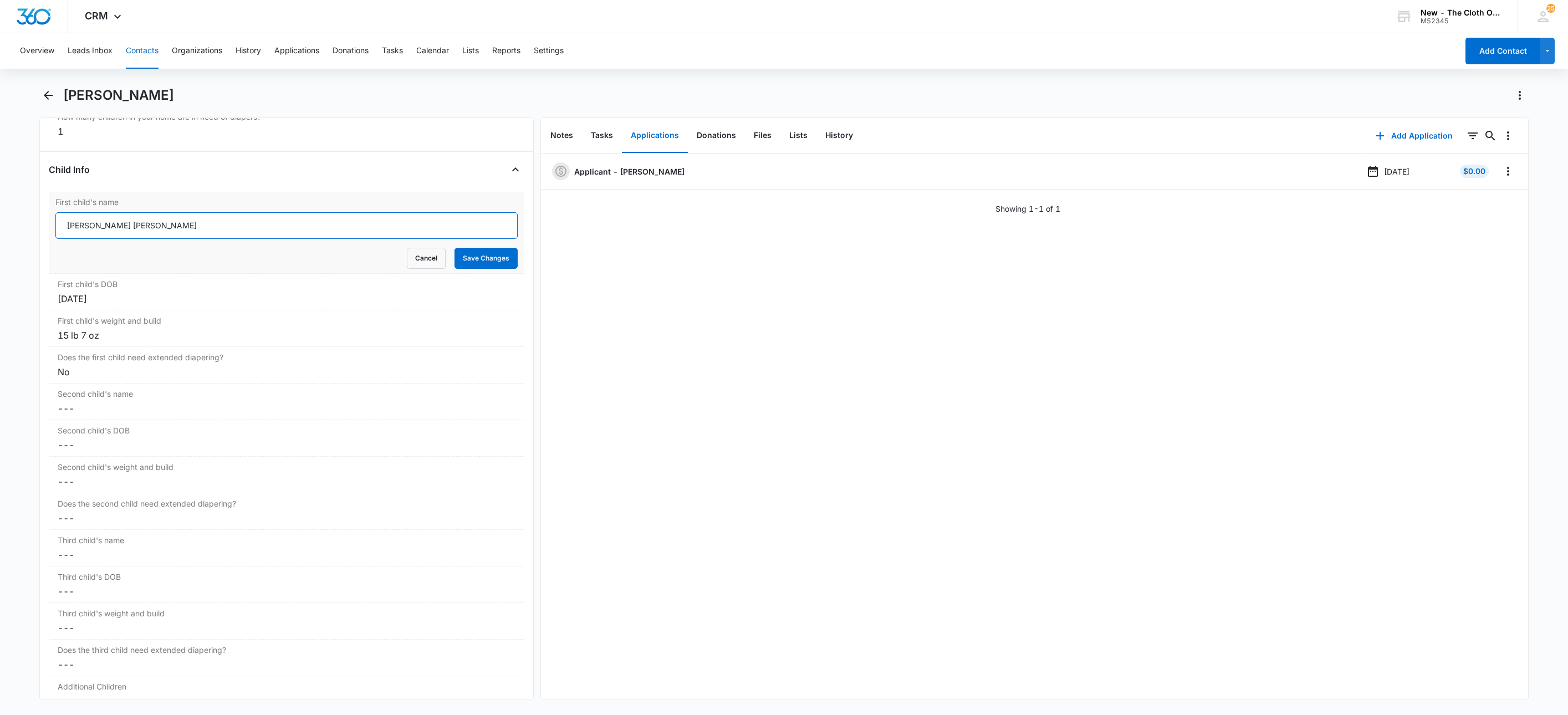
click at [60, 239] on input "[PERSON_NAME] [PERSON_NAME]" at bounding box center [286, 226] width 462 height 27
type input "CLOSED D/T INSUF DOCS [DATE]: [PERSON_NAME] [PERSON_NAME]"
click at [454, 248] on button "Save Changes" at bounding box center [486, 258] width 63 height 21
drag, startPoint x: 1492, startPoint y: 173, endPoint x: 1497, endPoint y: 177, distance: 6.4
click at [1502, 173] on icon "Overflow Menu" at bounding box center [1508, 171] width 13 height 13
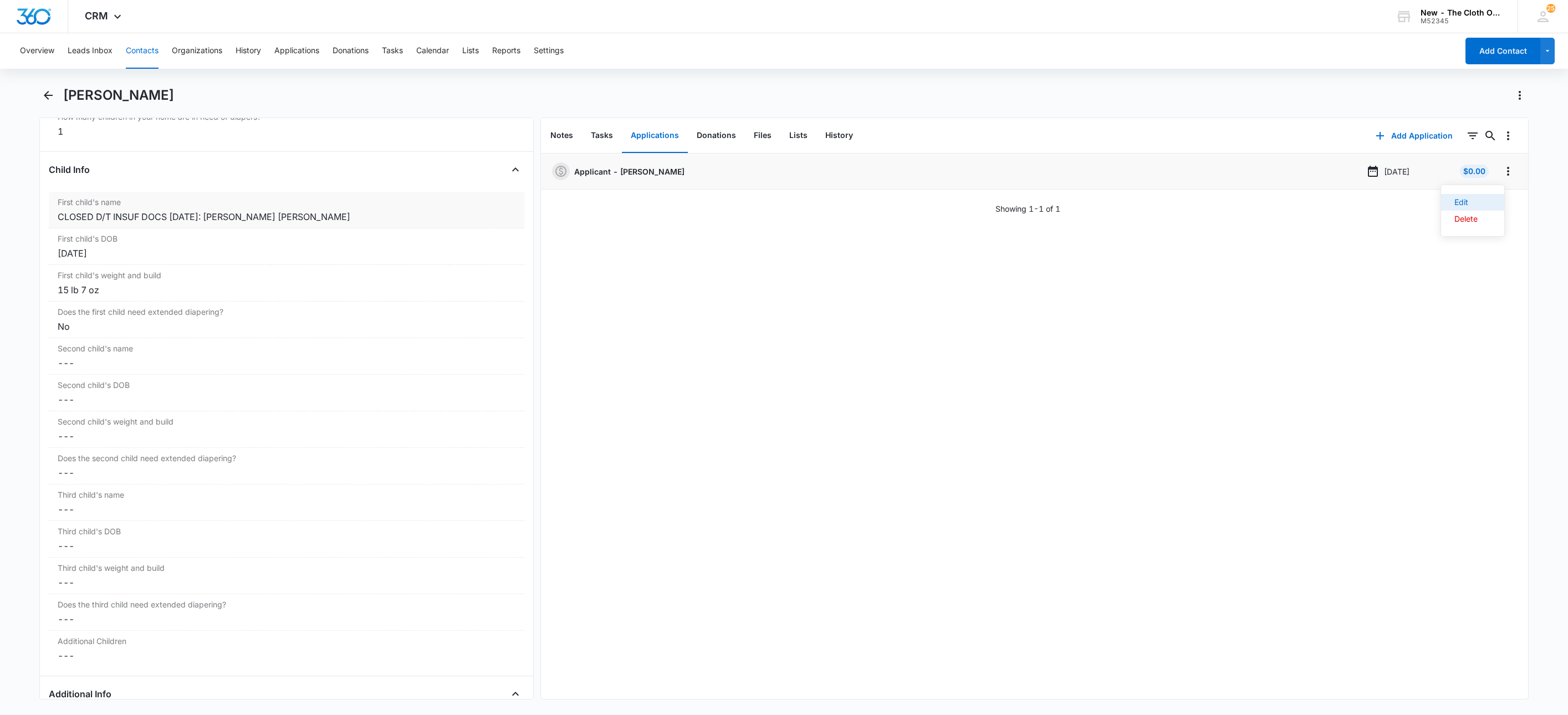
click at [1500, 205] on button "Edit" at bounding box center [1473, 202] width 63 height 17
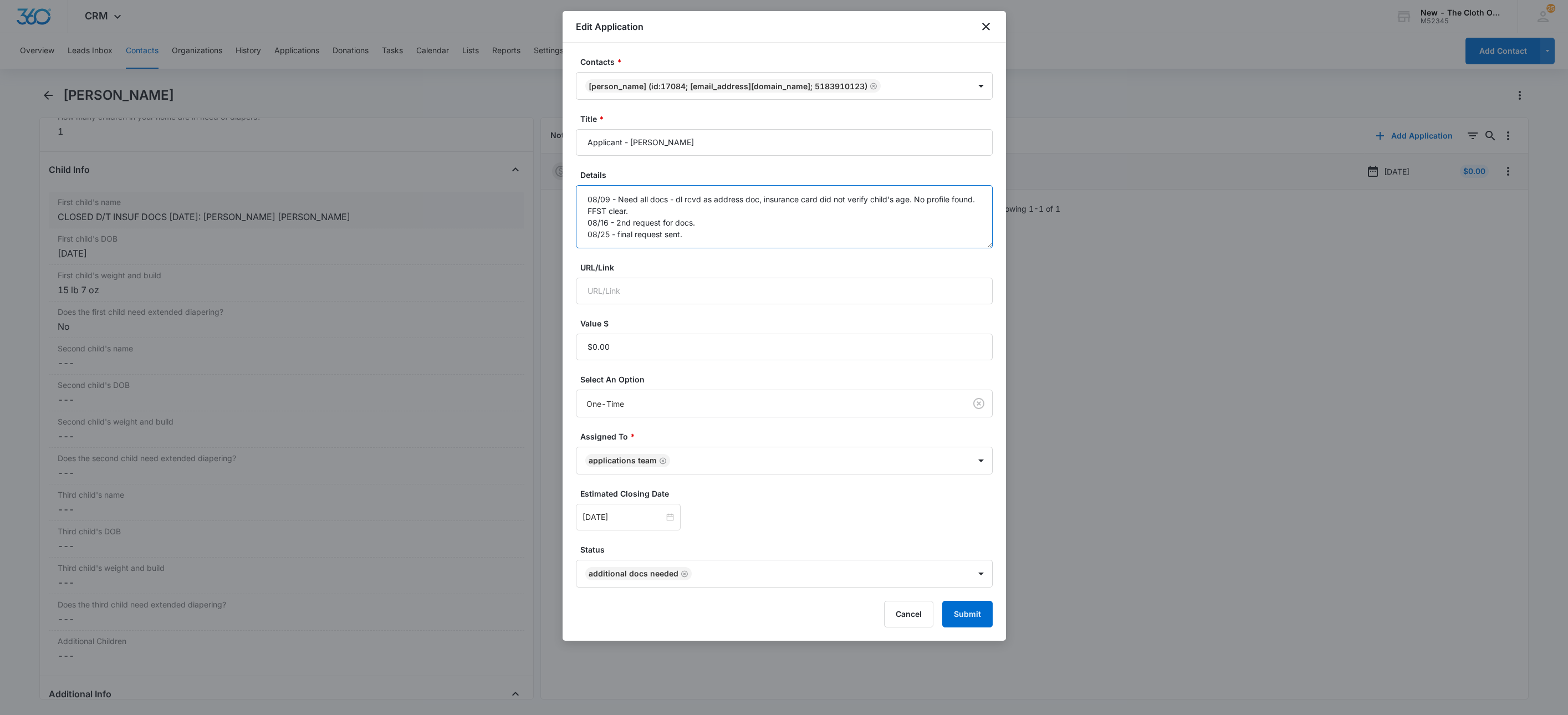
click at [765, 241] on textarea "08/09 - Need all docs - dl rcvd as address doc, insurance card did not verify c…" at bounding box center [784, 217] width 417 height 63
click at [746, 239] on textarea "08/09 - Need all docs - dl rcvd as address doc, insurance card did not verify c…" at bounding box center [784, 217] width 417 height 63
click at [721, 240] on textarea "08/09 - Need all docs - dl rcvd as address doc, insurance card did not verify c…" at bounding box center [784, 217] width 417 height 63
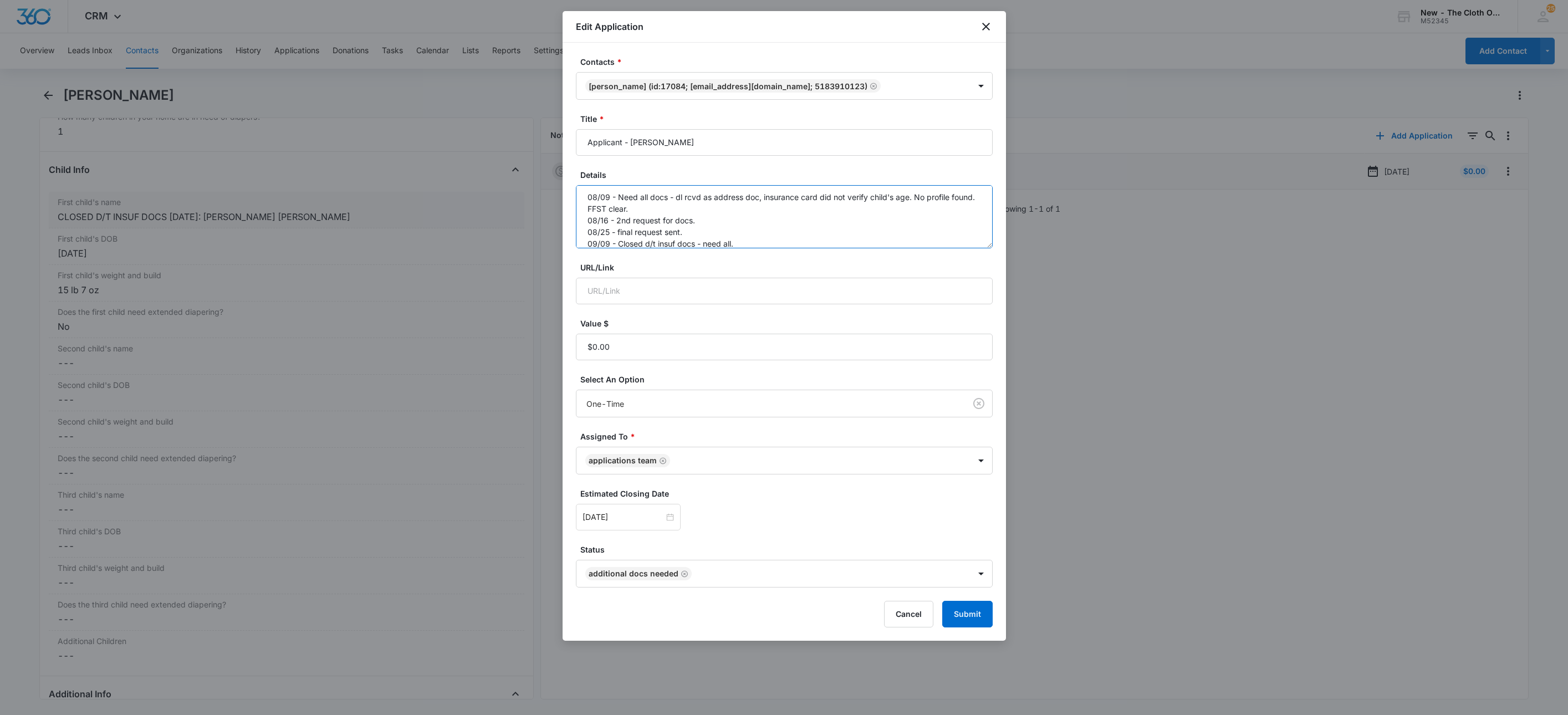
click at [721, 240] on textarea "08/09 - Need all docs - dl rcvd as address doc, insurance card did not verify c…" at bounding box center [784, 217] width 417 height 63
type textarea "08/09 - Need all docs - dl rcvd as address doc, insurance card did not verify c…"
click at [970, 610] on button "Submit" at bounding box center [967, 614] width 50 height 27
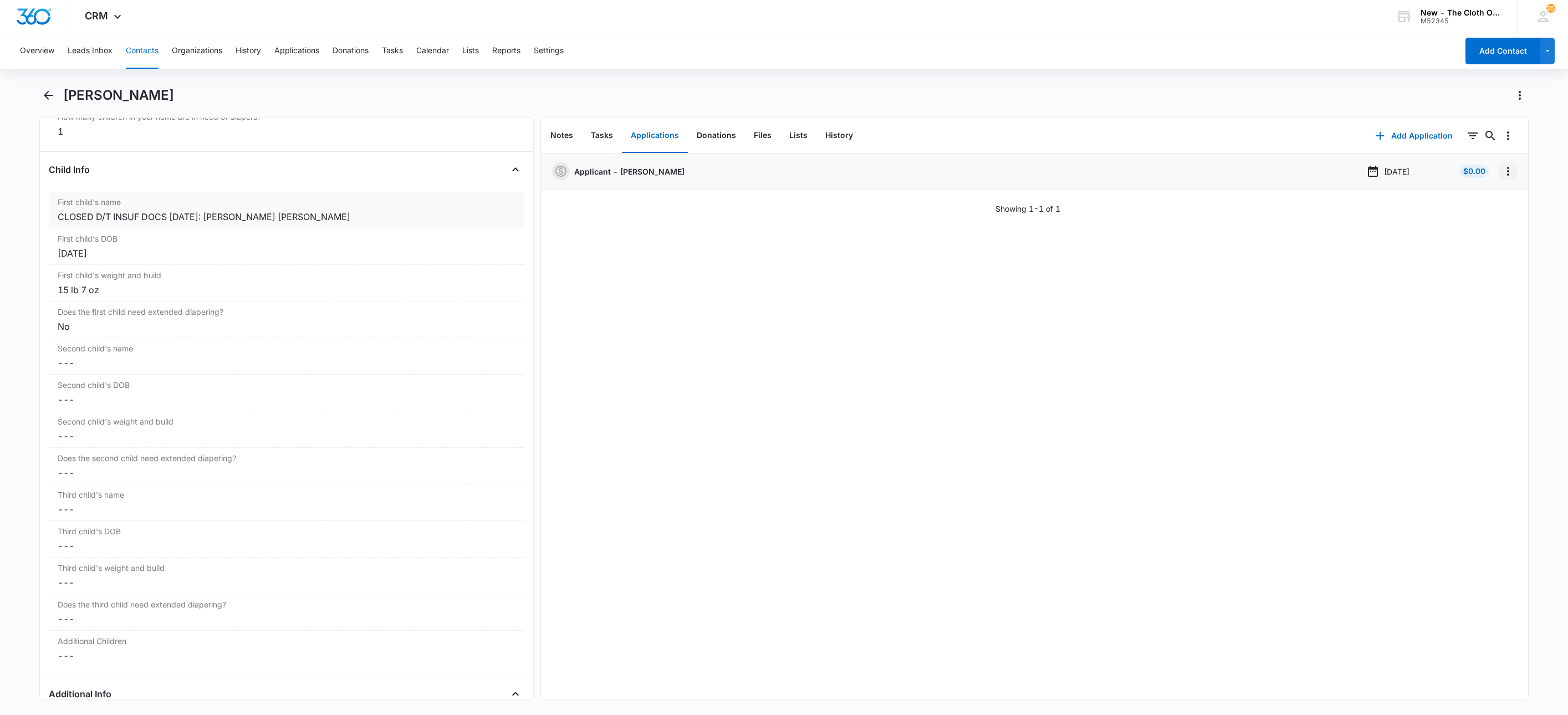
click at [1502, 177] on icon "Overflow Menu" at bounding box center [1508, 171] width 13 height 13
click at [1484, 213] on button "Delete" at bounding box center [1473, 219] width 63 height 17
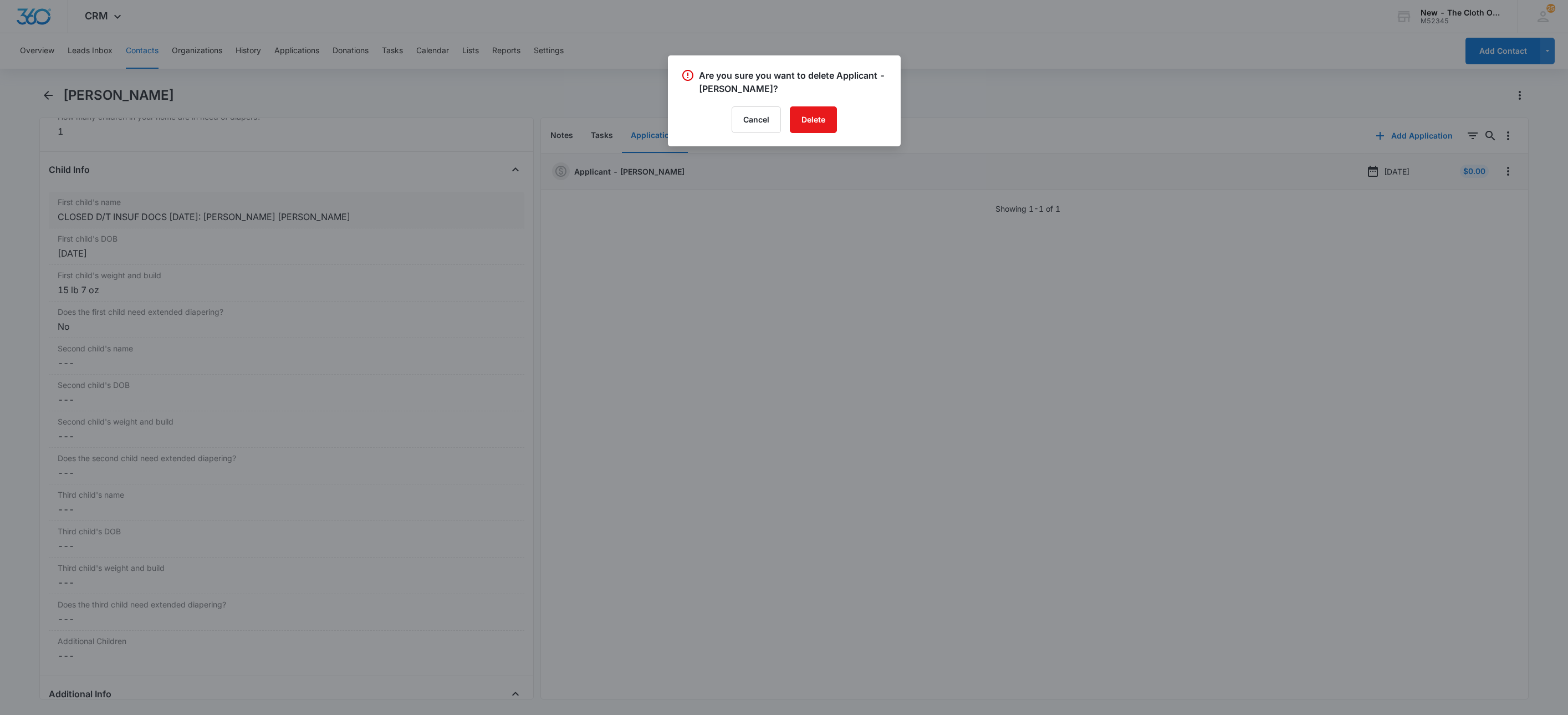
click at [812, 133] on div "Are you sure you want to delete Applicant - [PERSON_NAME]? Cancel Delete" at bounding box center [785, 100] width 233 height 91
click at [827, 120] on button "Delete" at bounding box center [814, 120] width 47 height 27
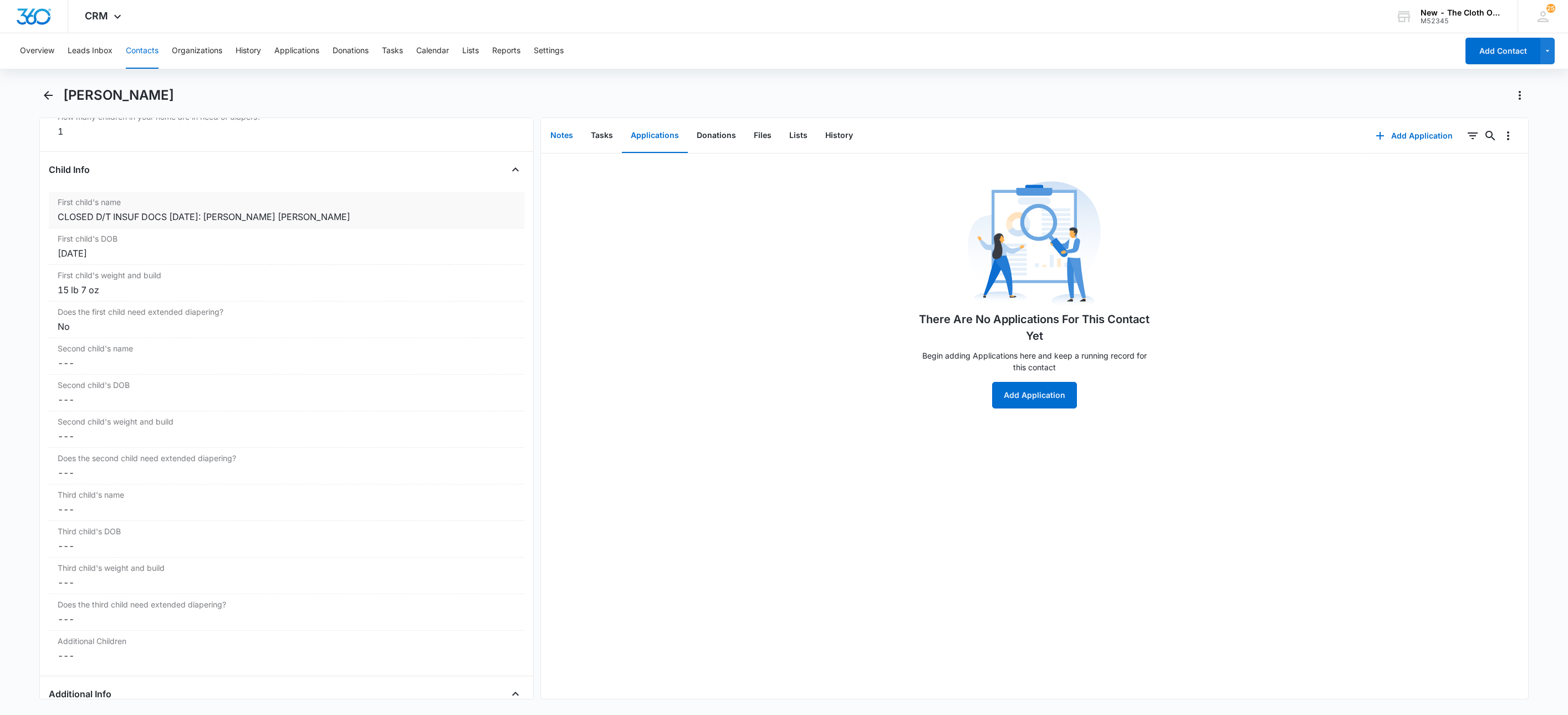
click at [570, 134] on button "Notes" at bounding box center [562, 135] width 40 height 34
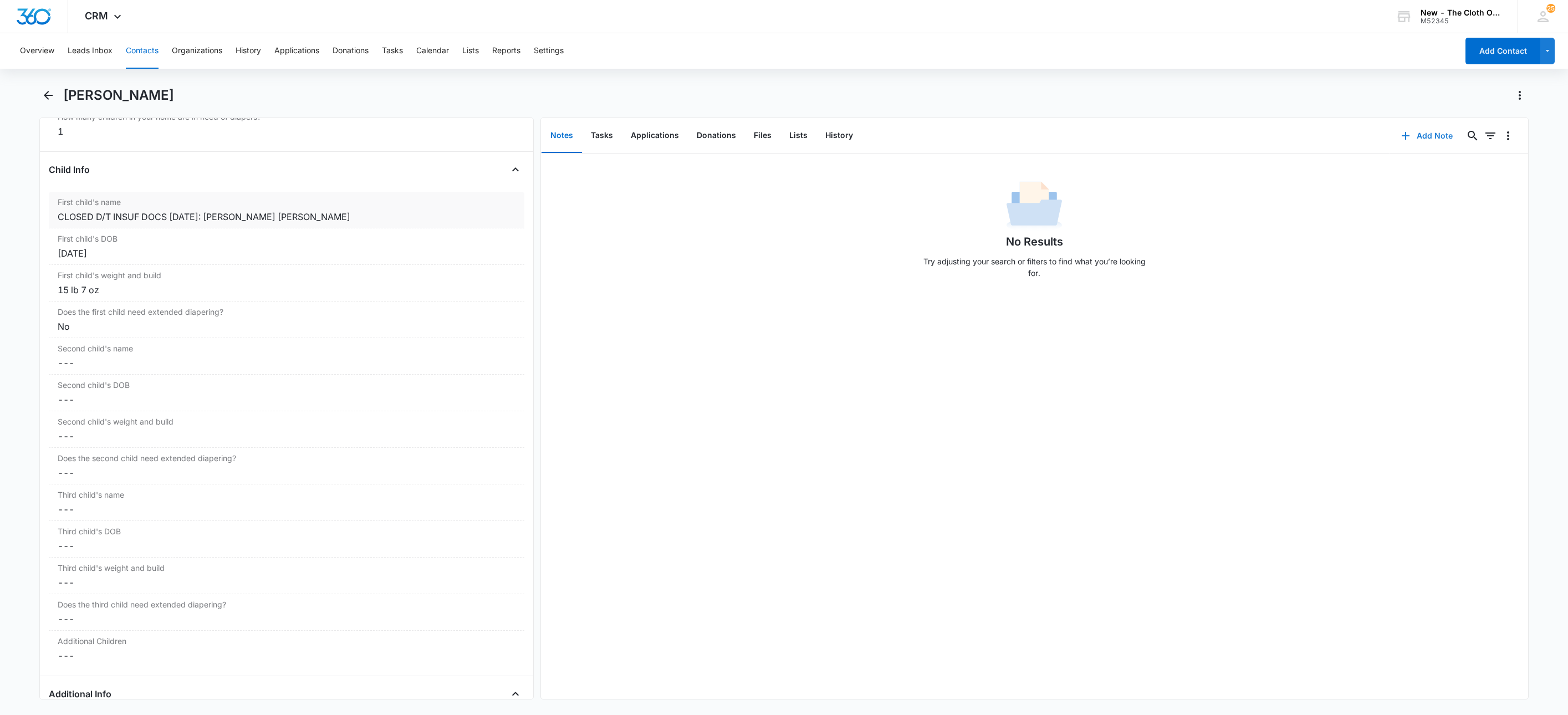
click at [1422, 130] on button "Add Note" at bounding box center [1427, 136] width 74 height 27
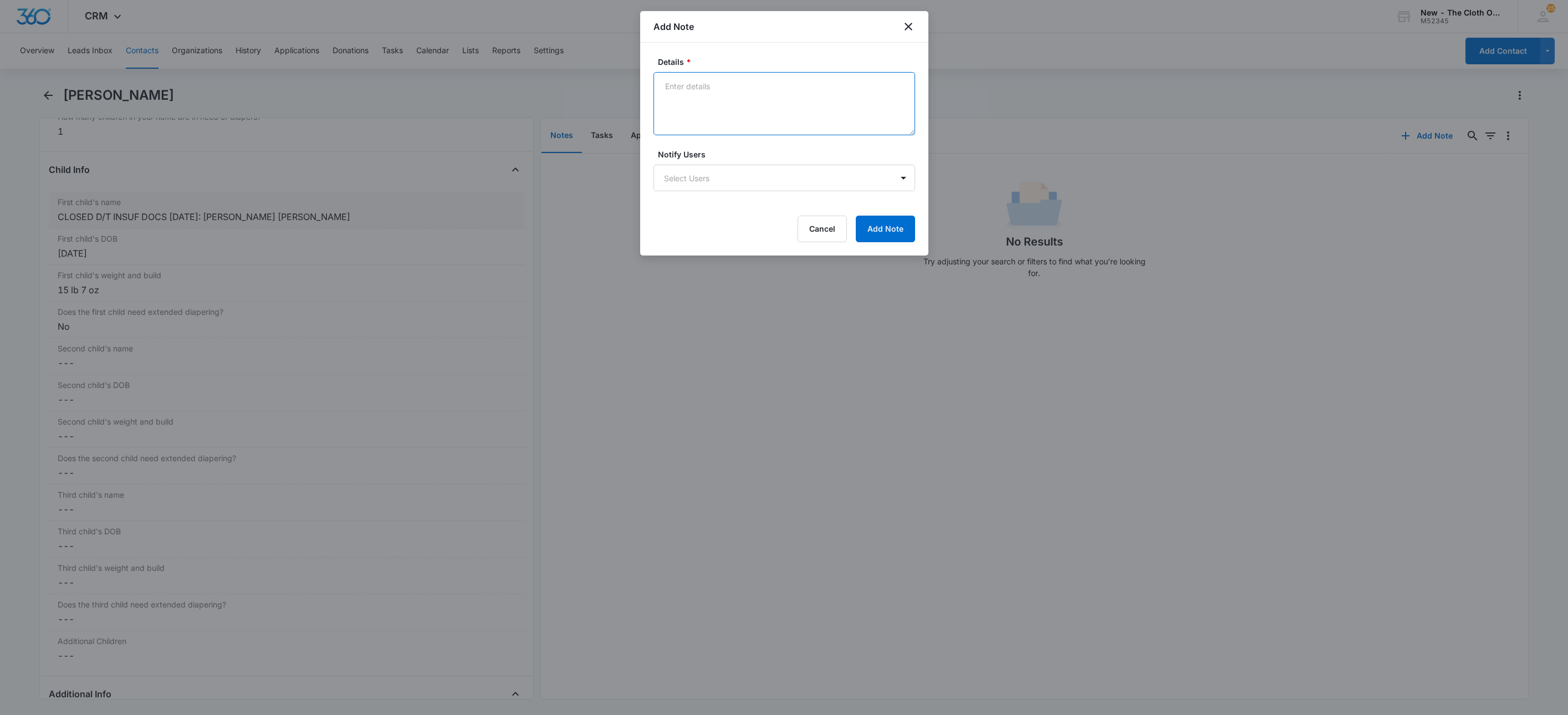
click at [722, 108] on textarea "Details *" at bounding box center [785, 103] width 262 height 63
paste textarea "09/09 - Closed d/t insuf docs - need all."
type textarea "09/09 - Closed d/t insuf docs - need all."
click at [896, 249] on div "Details * 09/09 - Closed d/t insuf docs - need all. Notify Users Select Users C…" at bounding box center [784, 149] width 288 height 213
click at [888, 230] on button "Add Note" at bounding box center [886, 229] width 59 height 27
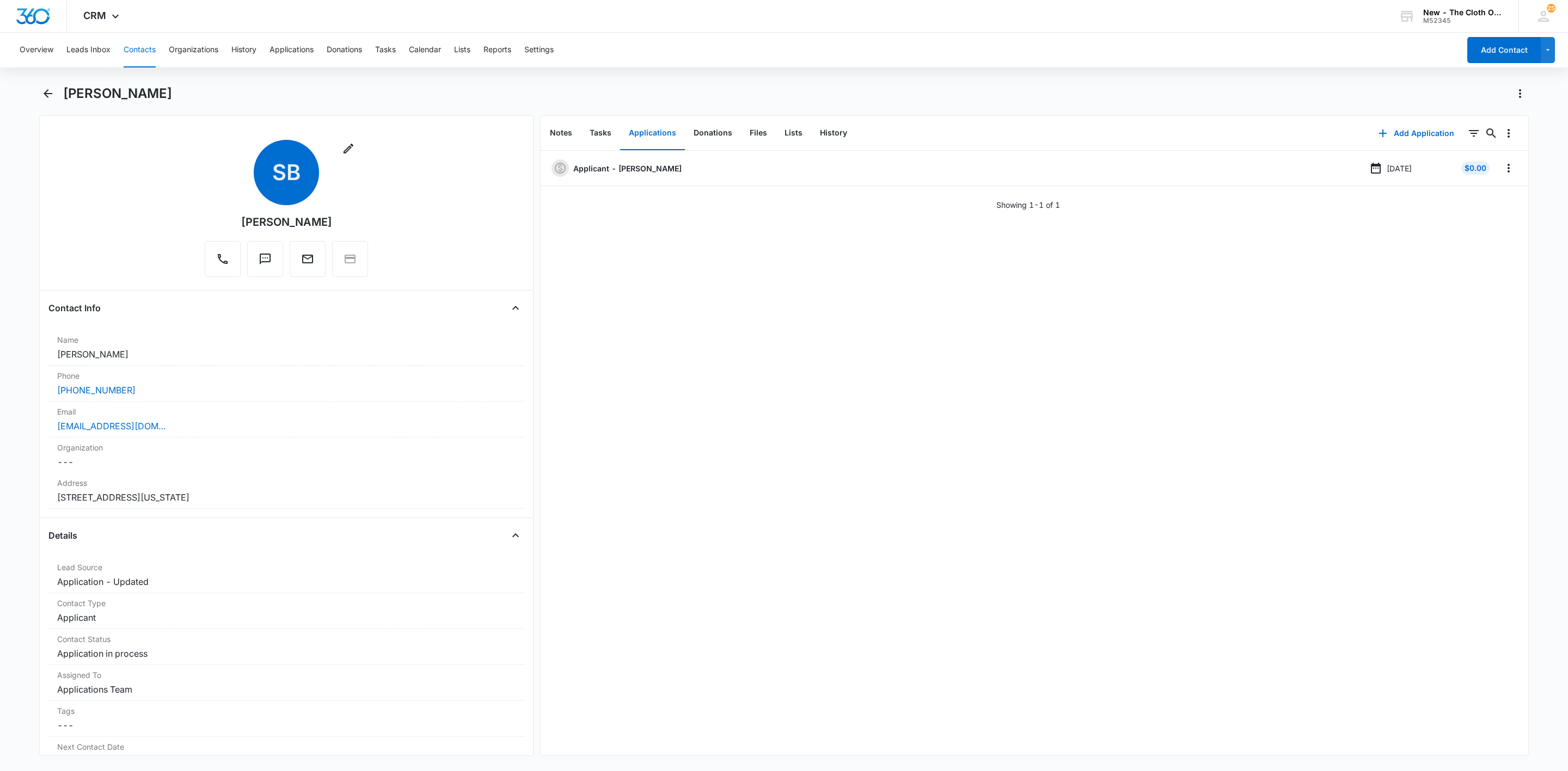
drag, startPoint x: 144, startPoint y: 363, endPoint x: 33, endPoint y: 360, distance: 111.0
click at [33, 360] on main "[PERSON_NAME] Remove SB [PERSON_NAME] Contact Info Name Cancel Save Changes [PE…" at bounding box center [784, 427] width 1568 height 684
copy dd "[PERSON_NAME]"
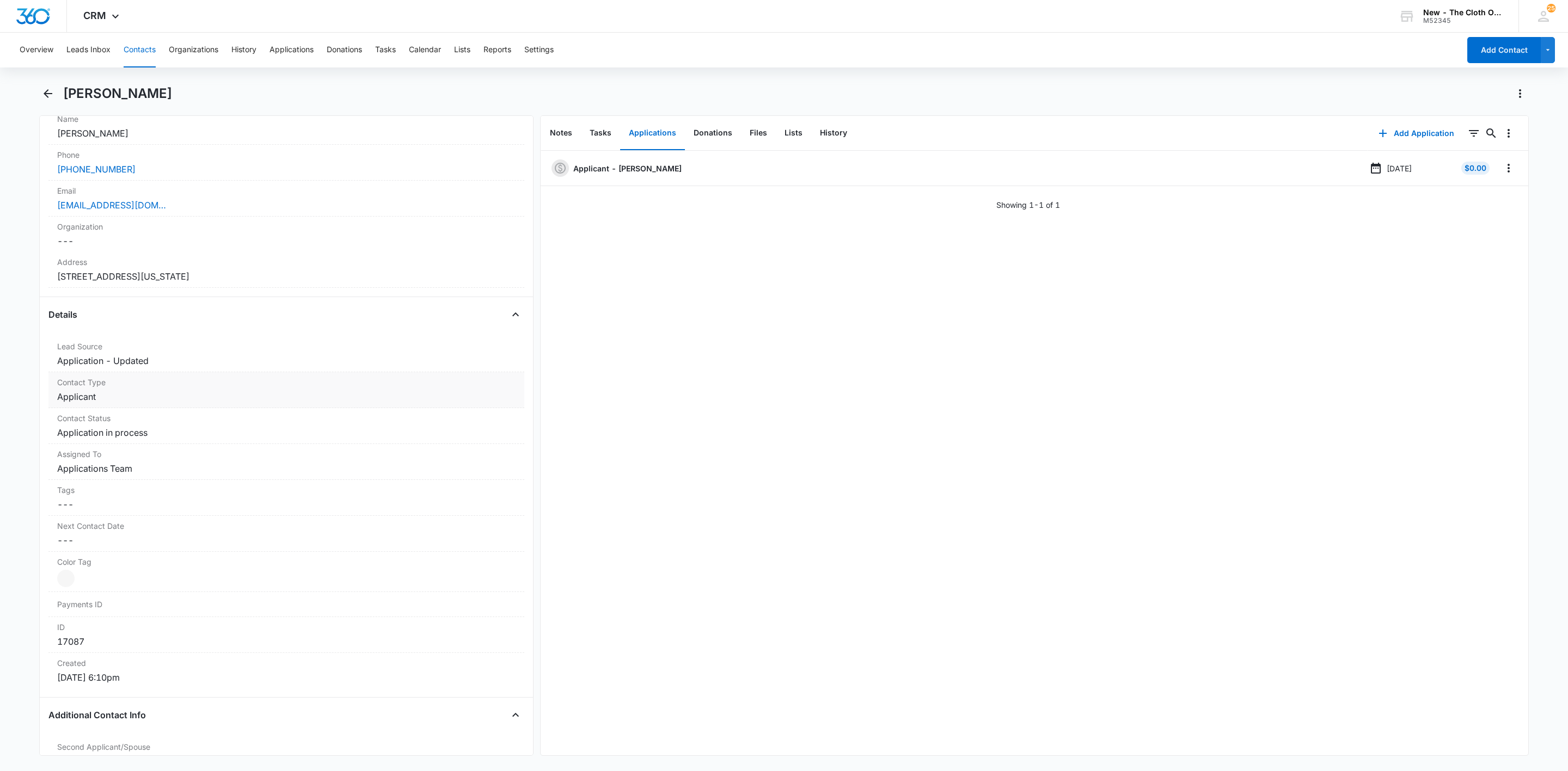
scroll to position [245, 0]
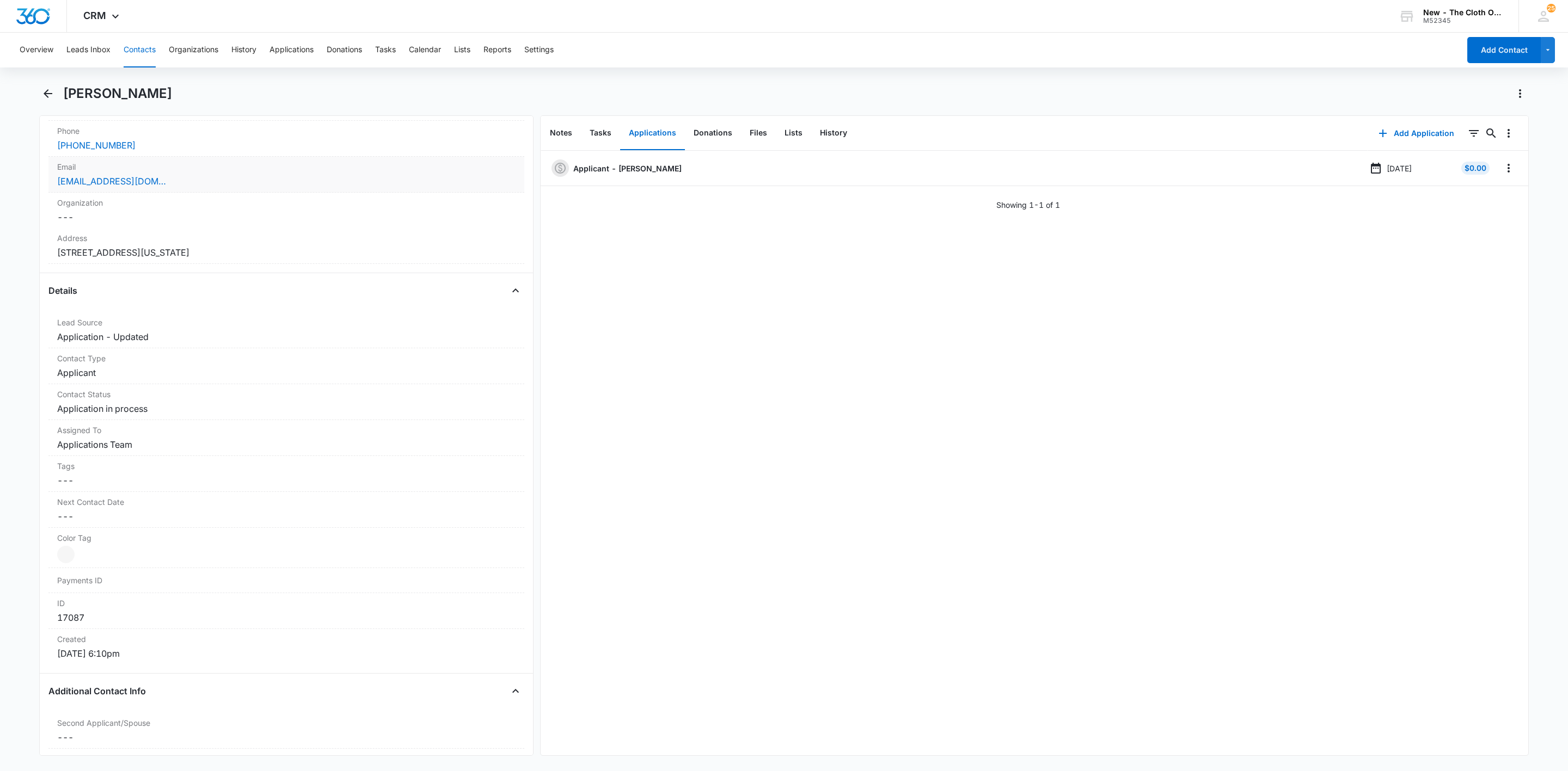
click at [225, 184] on div "[EMAIL_ADDRESS][DOMAIN_NAME]" at bounding box center [286, 181] width 458 height 13
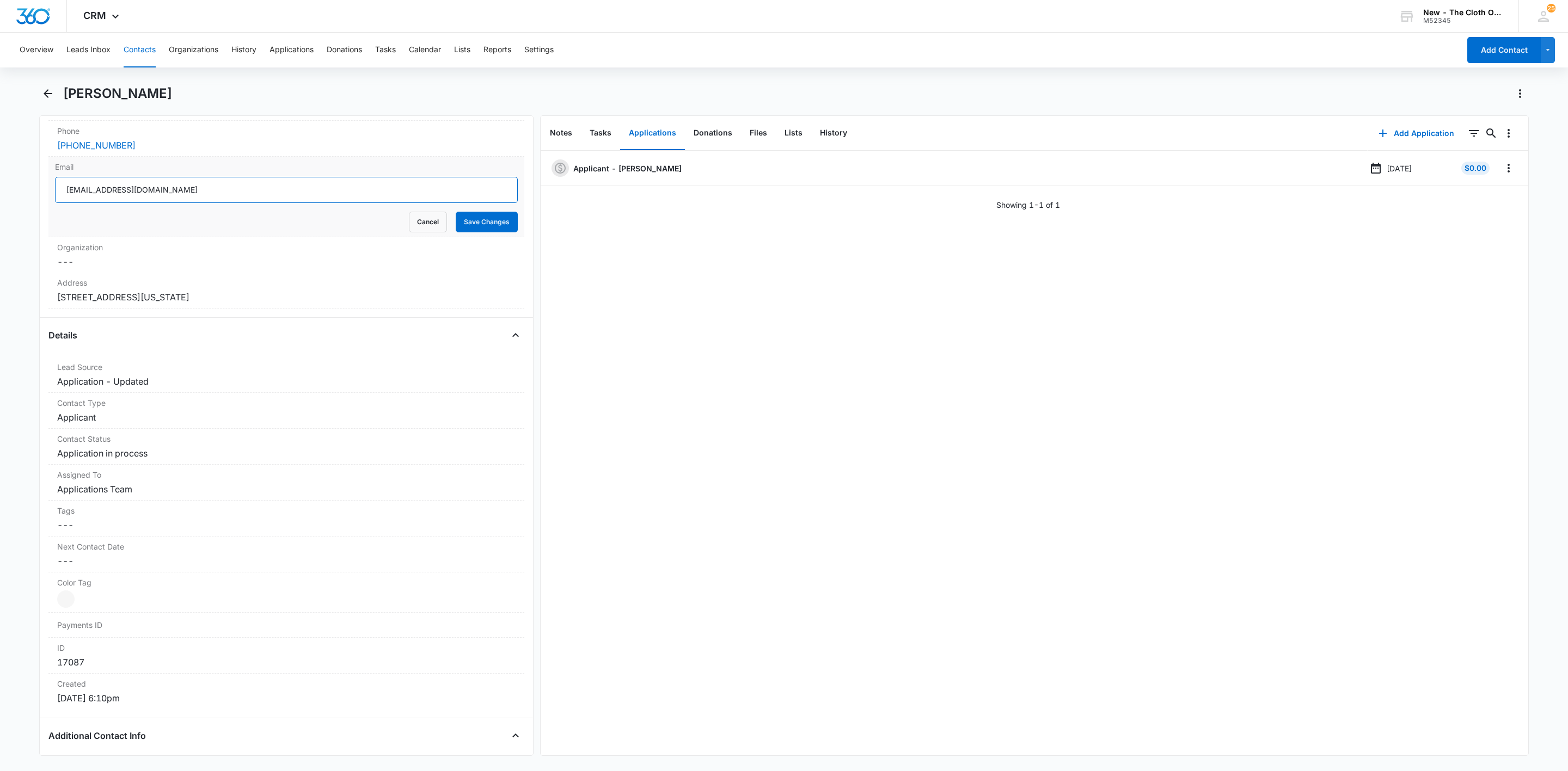
click at [388, 191] on input "[EMAIL_ADDRESS][DOMAIN_NAME]" at bounding box center [286, 190] width 463 height 26
click at [388, 191] on input "shamarabarrett11@gmail.com" at bounding box center [286, 190] width 463 height 26
drag, startPoint x: 419, startPoint y: 230, endPoint x: 244, endPoint y: 194, distance: 178.7
click at [415, 229] on button "Cancel" at bounding box center [428, 222] width 38 height 21
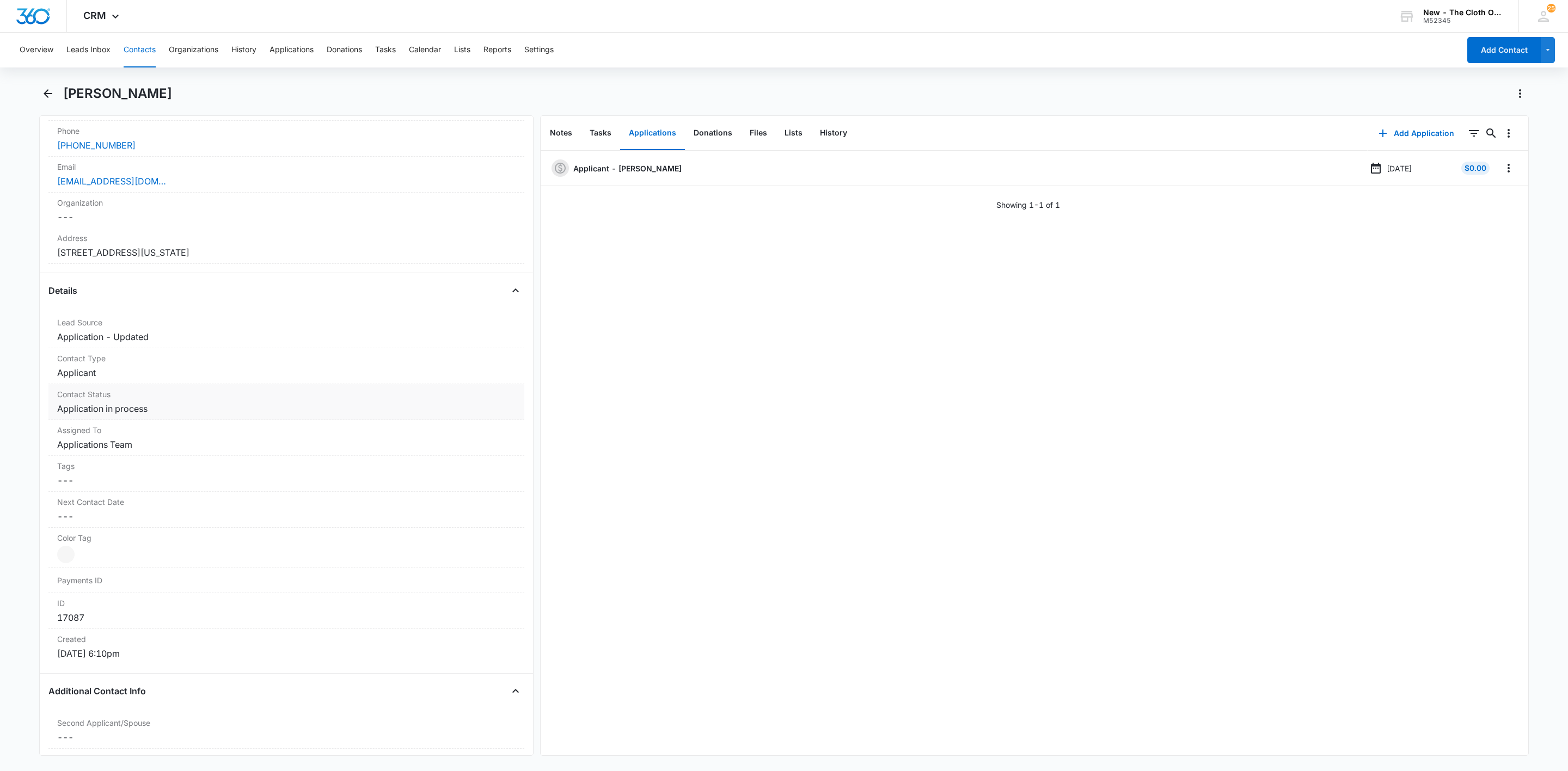
click at [154, 405] on dd "Cancel Save Changes Application in process" at bounding box center [286, 408] width 458 height 13
click at [152, 422] on div "Remove Application in process" at bounding box center [156, 418] width 10 height 8
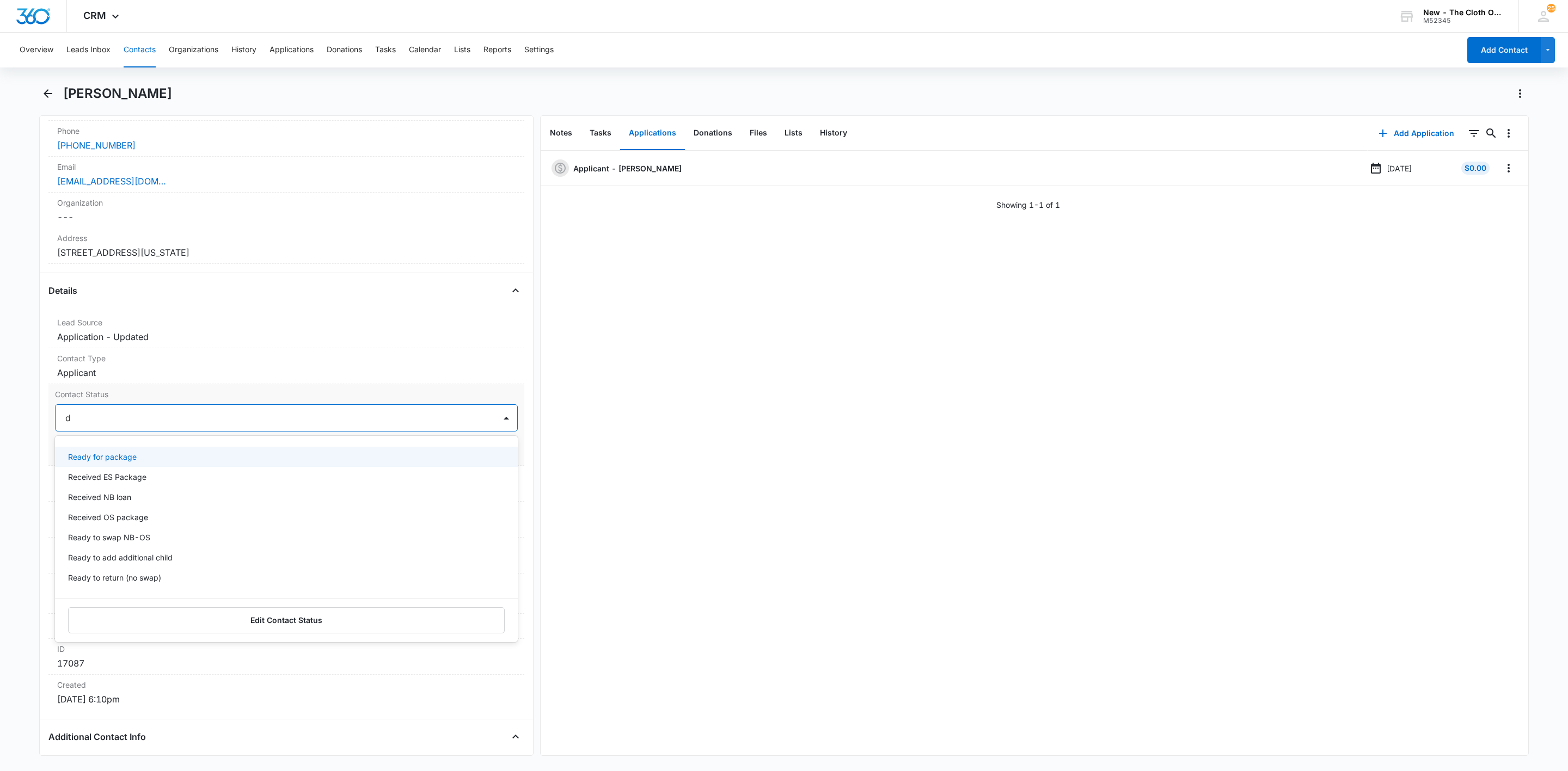
type input "de"
click at [130, 456] on div "Pass/Decline" at bounding box center [285, 456] width 435 height 12
click at [197, 409] on div "Pass/Decline" at bounding box center [275, 417] width 440 height 26
click at [477, 458] on button "Save Changes" at bounding box center [487, 451] width 62 height 21
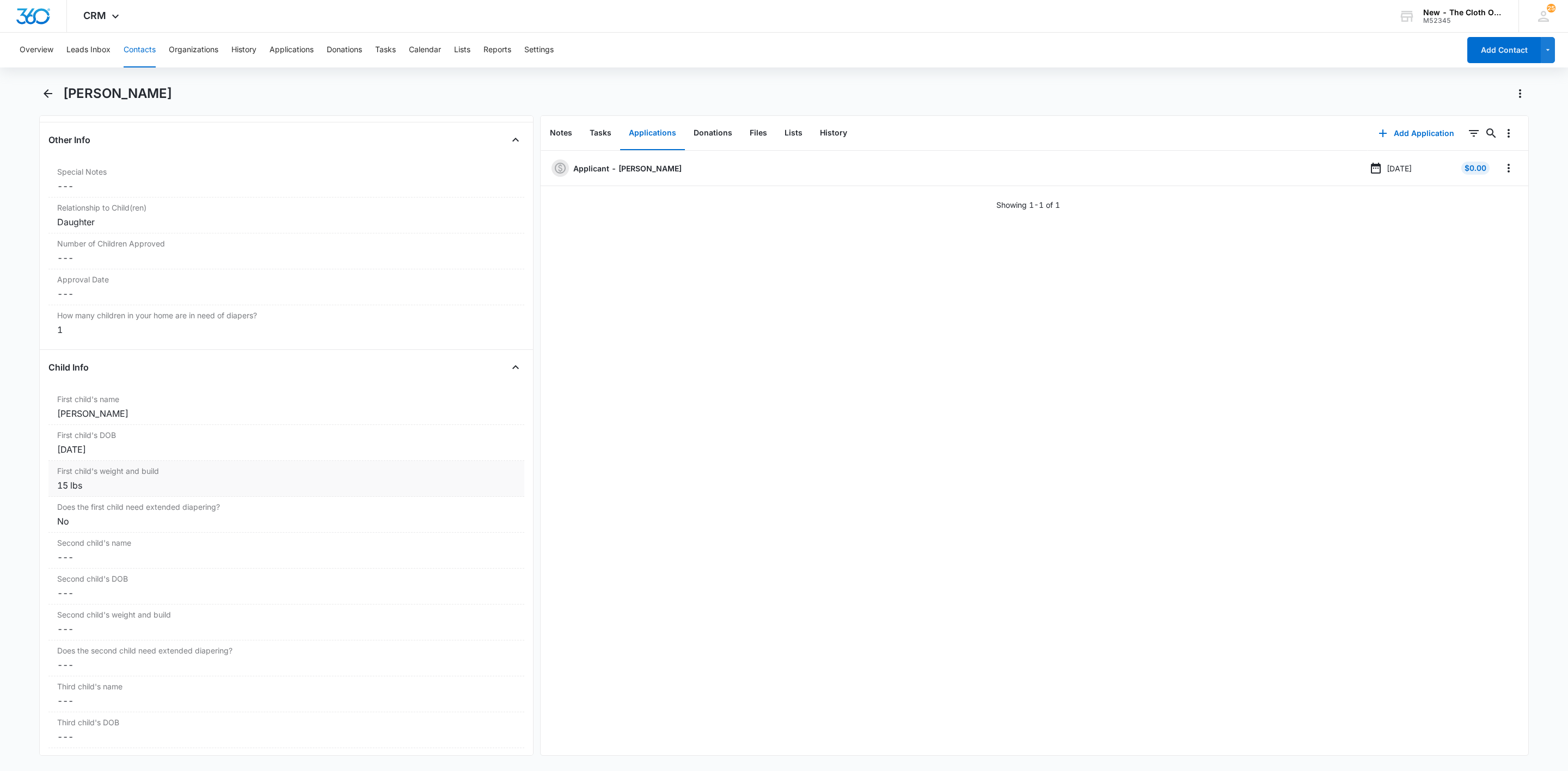
scroll to position [1143, 0]
click at [68, 388] on div "First child's name Cancel Save Changes Octavia Getten" at bounding box center [287, 369] width 476 height 36
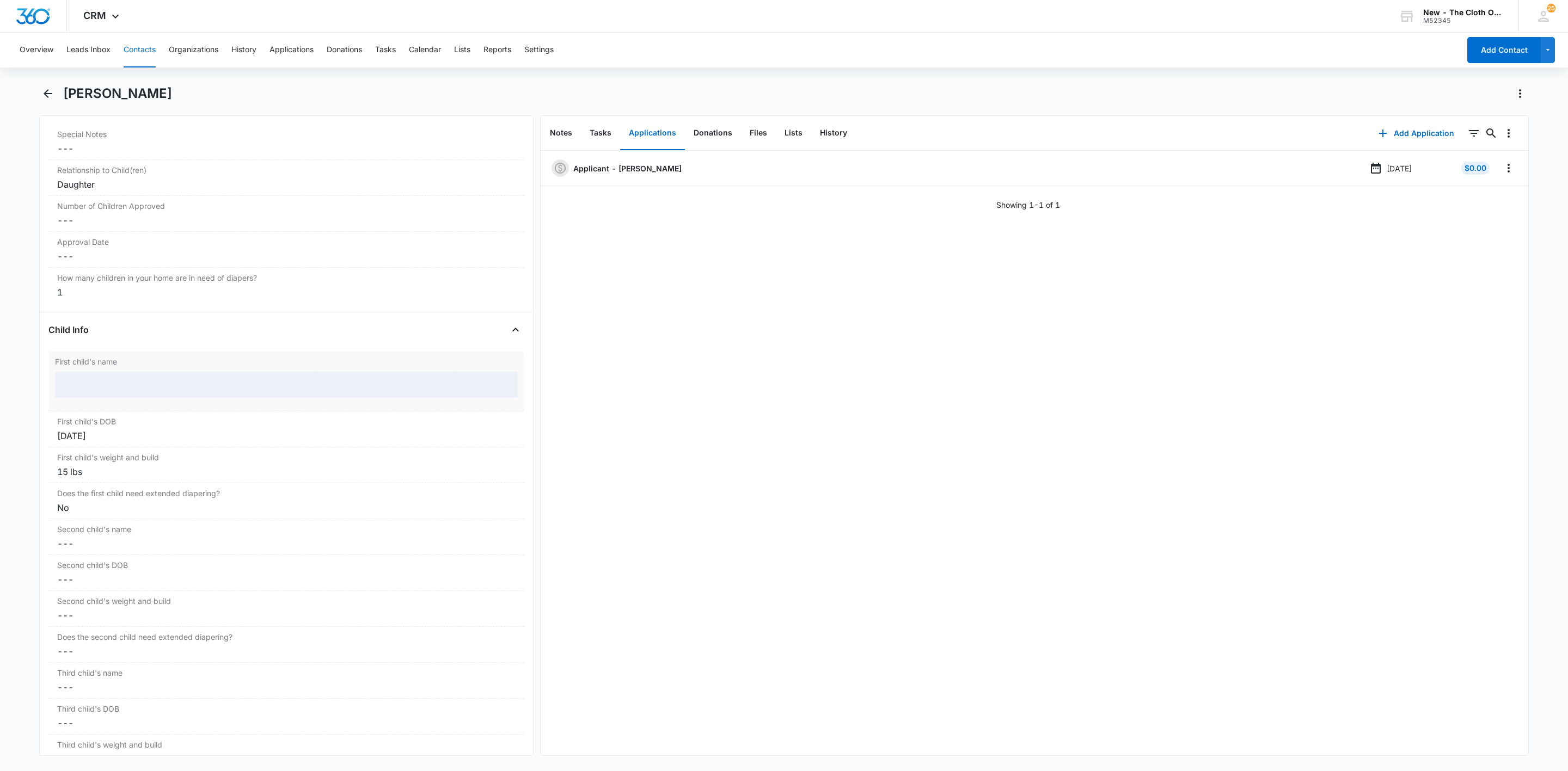
scroll to position [1097, 0]
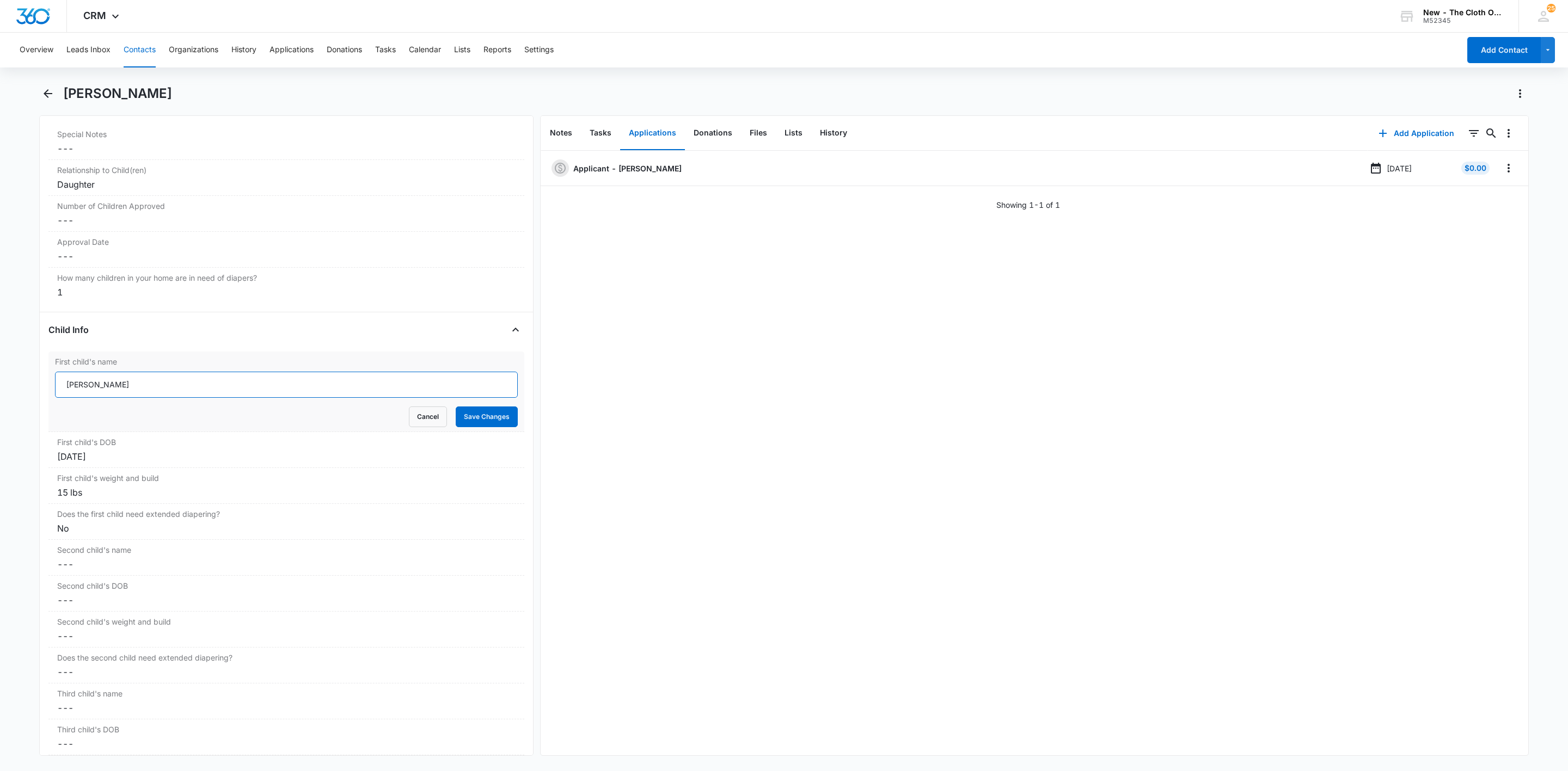
click at [64, 391] on input "Octavia Getten" at bounding box center [286, 385] width 463 height 26
type input "CLOSED D/T INSUF DOCS 09/09/25: Octavia Getten"
click at [456, 406] on button "Save Changes" at bounding box center [487, 417] width 62 height 21
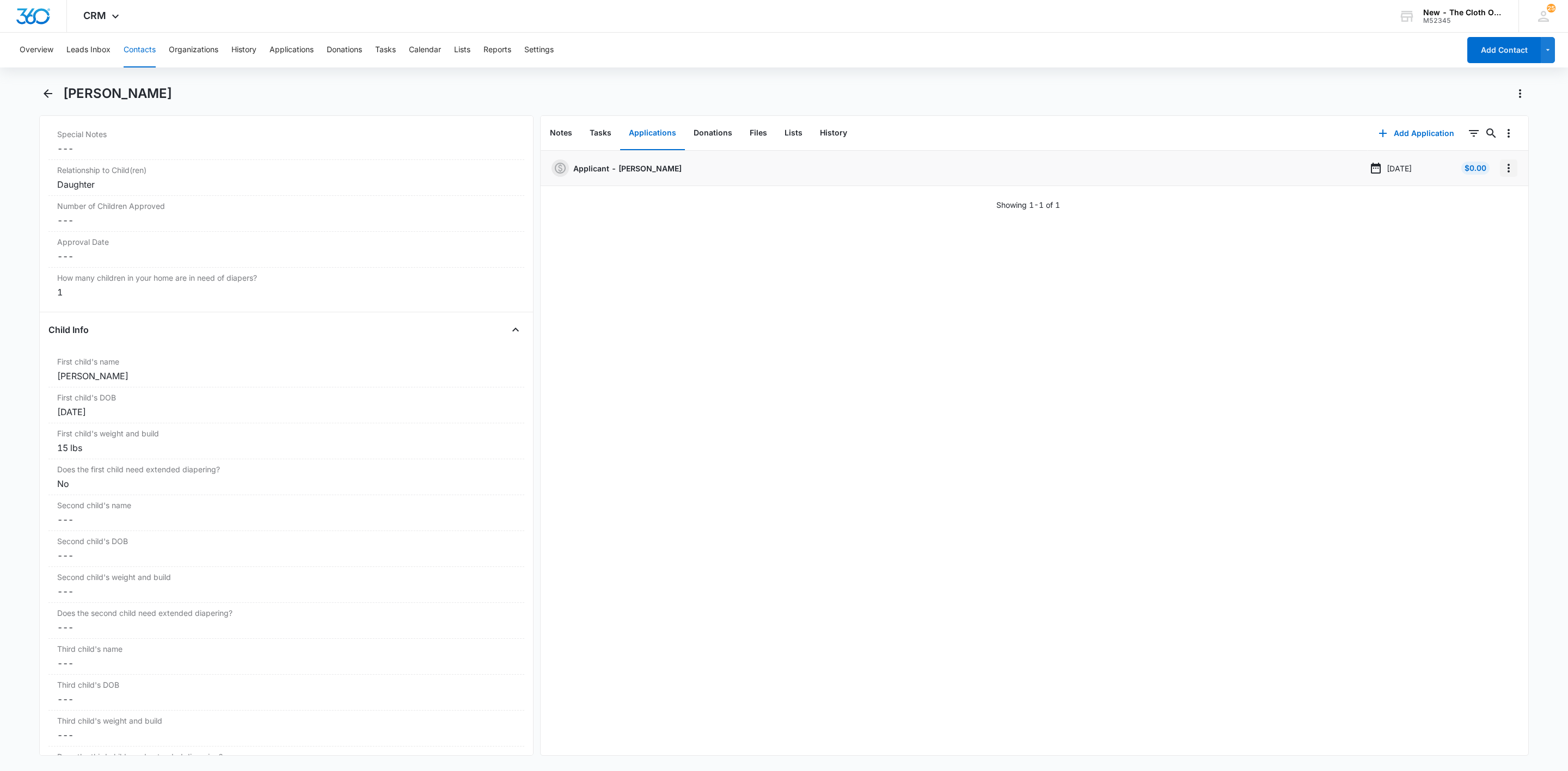
click at [1502, 163] on icon "Overflow Menu" at bounding box center [1508, 168] width 13 height 13
click at [1488, 193] on button "Edit" at bounding box center [1474, 198] width 62 height 16
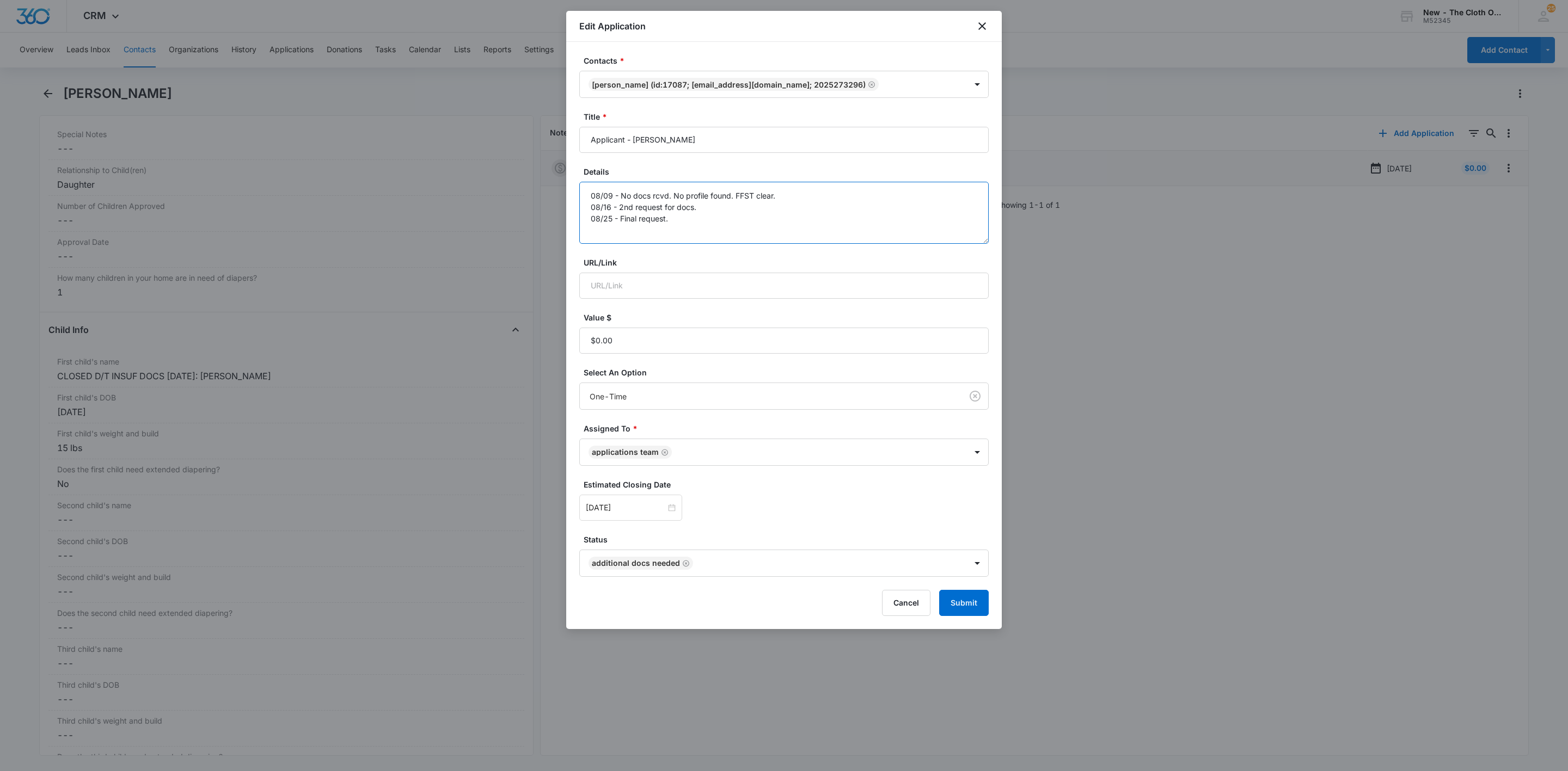
click at [758, 239] on textarea "08/09 - No docs rcvd. No profile found. FFST clear. 08/16 - 2nd request for doc…" at bounding box center [784, 213] width 410 height 62
click at [727, 232] on textarea "08/09 - No docs rcvd. No profile found. FFST clear. 08/16 - 2nd request for doc…" at bounding box center [784, 213] width 410 height 62
type textarea "08/09 - No docs rcvd. No profile found. FFST clear. 08/16 - 2nd request for doc…"
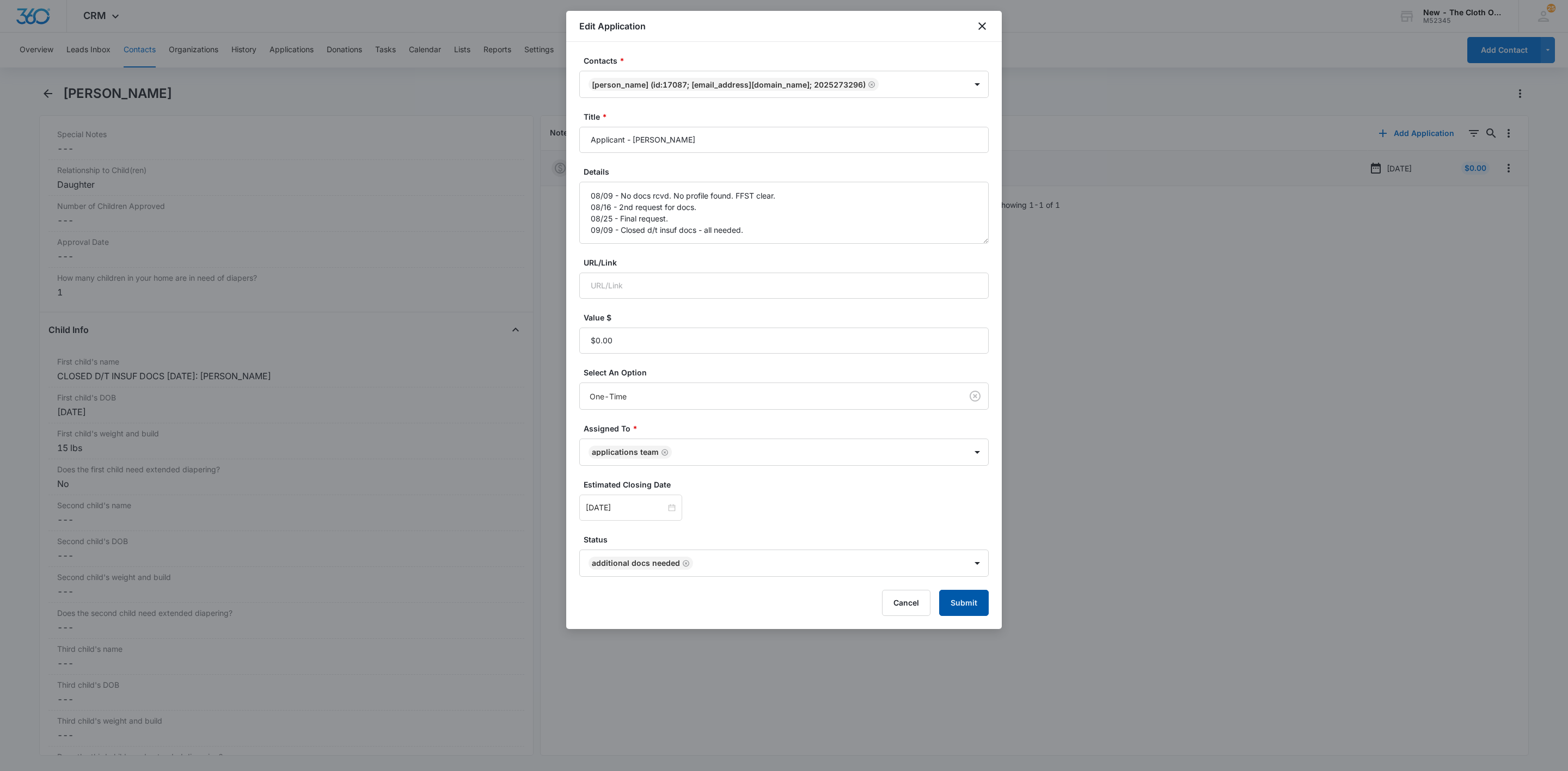
click at [981, 611] on button "Submit" at bounding box center [964, 603] width 49 height 26
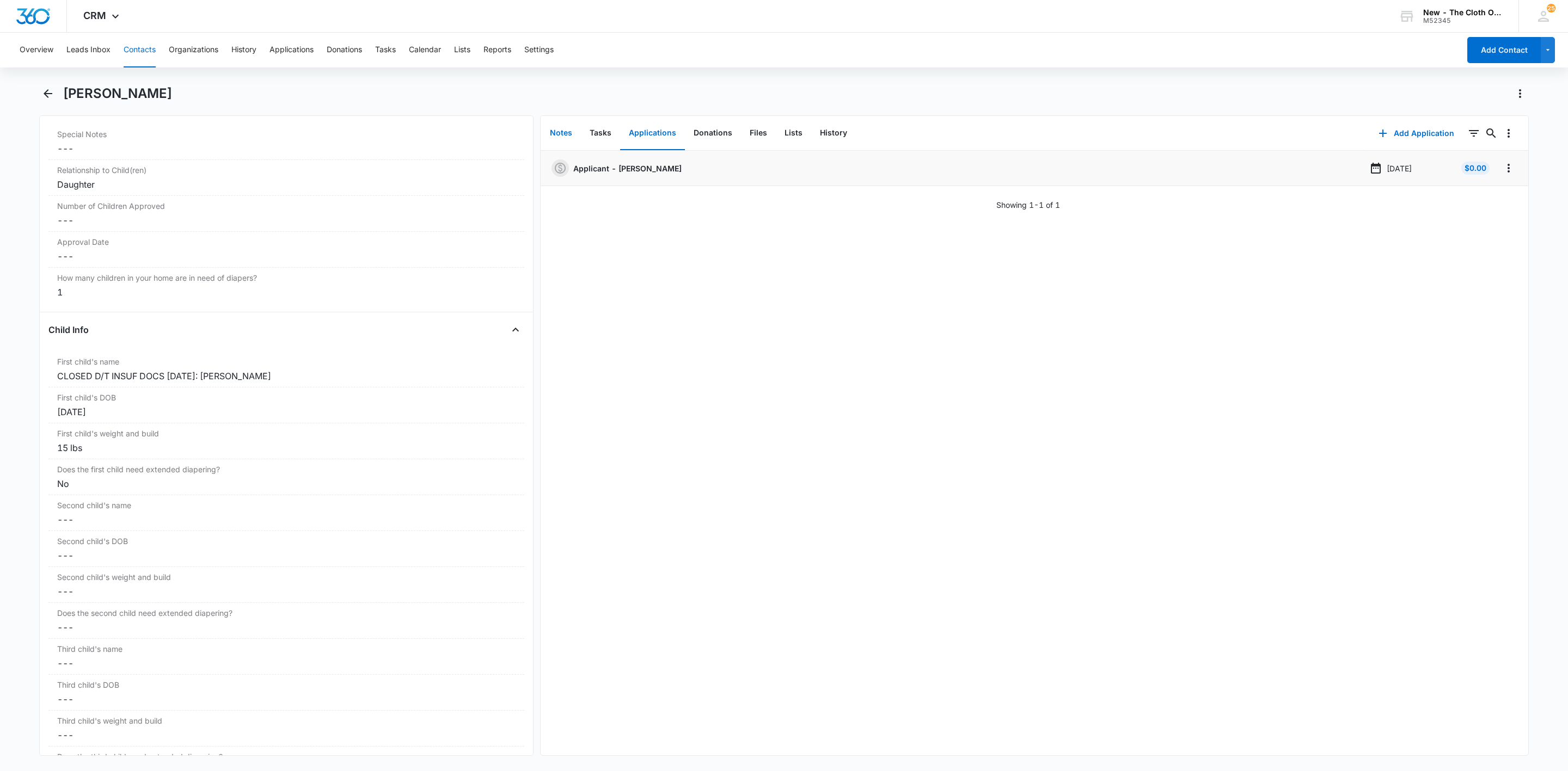
click at [561, 134] on button "Notes" at bounding box center [561, 133] width 40 height 33
click at [1401, 134] on icon "button" at bounding box center [1407, 133] width 13 height 13
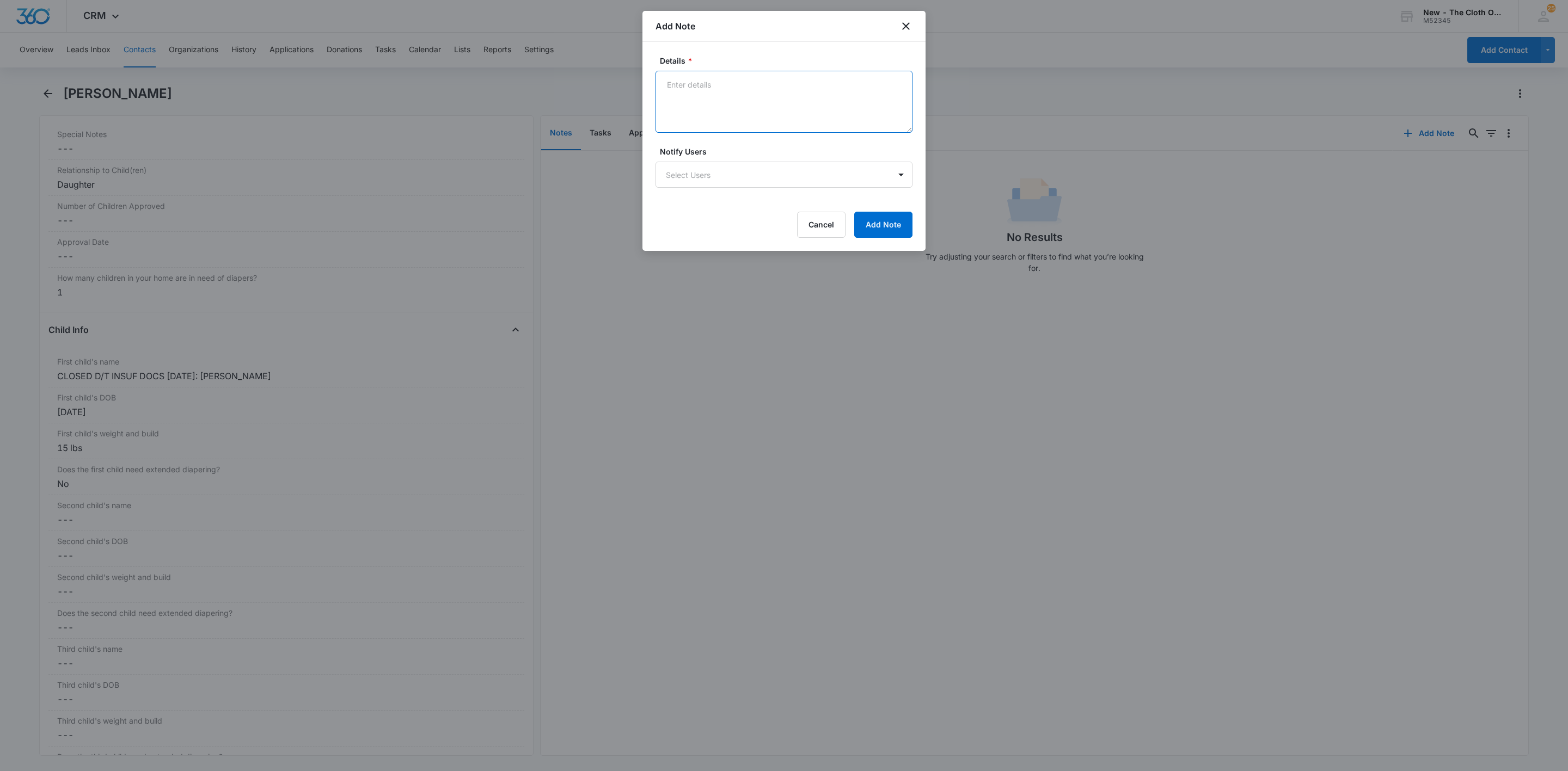
click at [849, 110] on textarea "Details *" at bounding box center [784, 102] width 257 height 62
paste textarea "09/09 - Closed d/t insuf docs - all needed."
type textarea "09/09 - Closed d/t insuf docs - all needed."
click at [861, 219] on button "Add Note" at bounding box center [883, 225] width 58 height 26
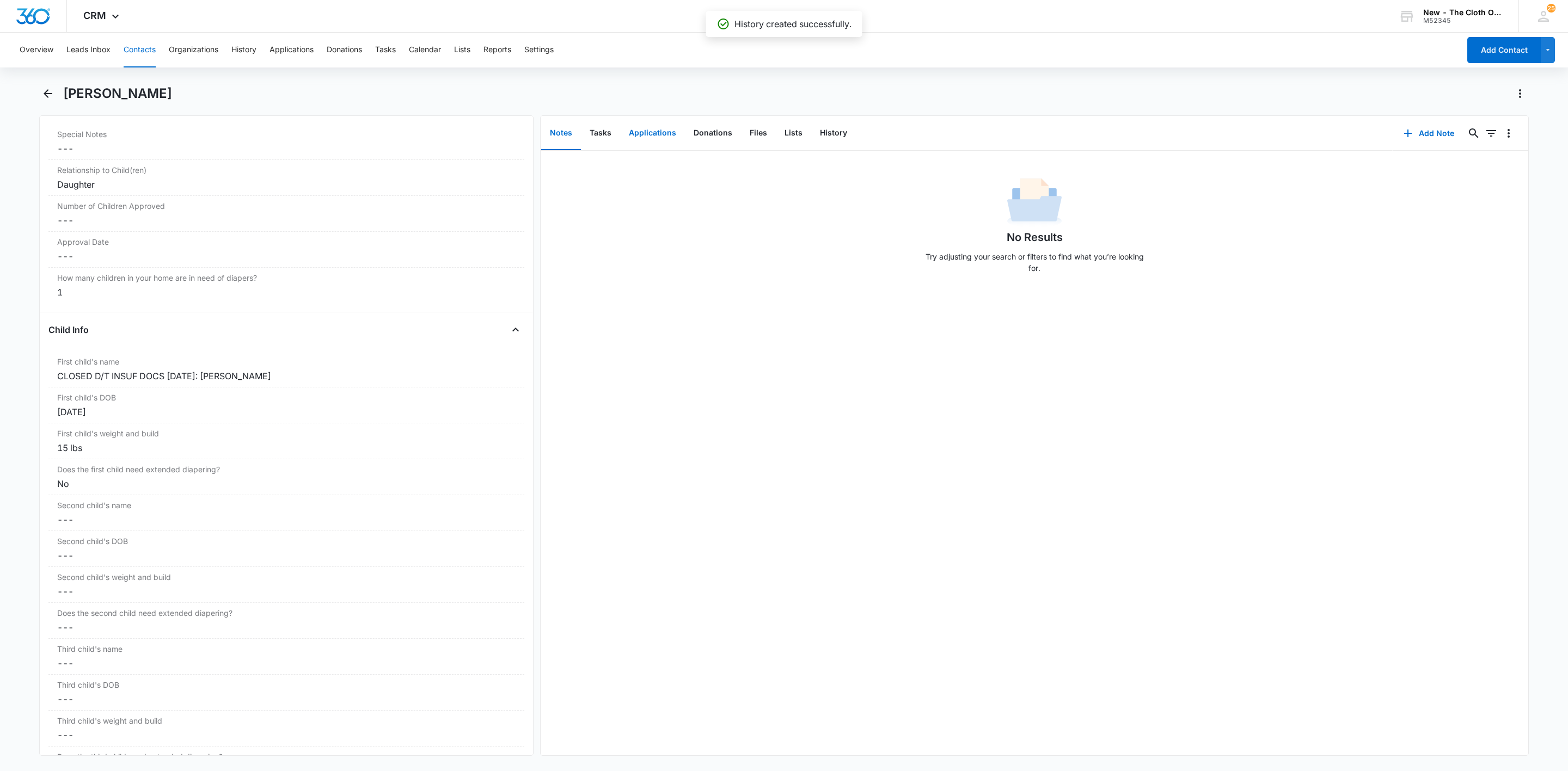
click at [642, 132] on button "Applications" at bounding box center [653, 133] width 65 height 33
click at [1502, 167] on icon "Overflow Menu" at bounding box center [1508, 168] width 13 height 13
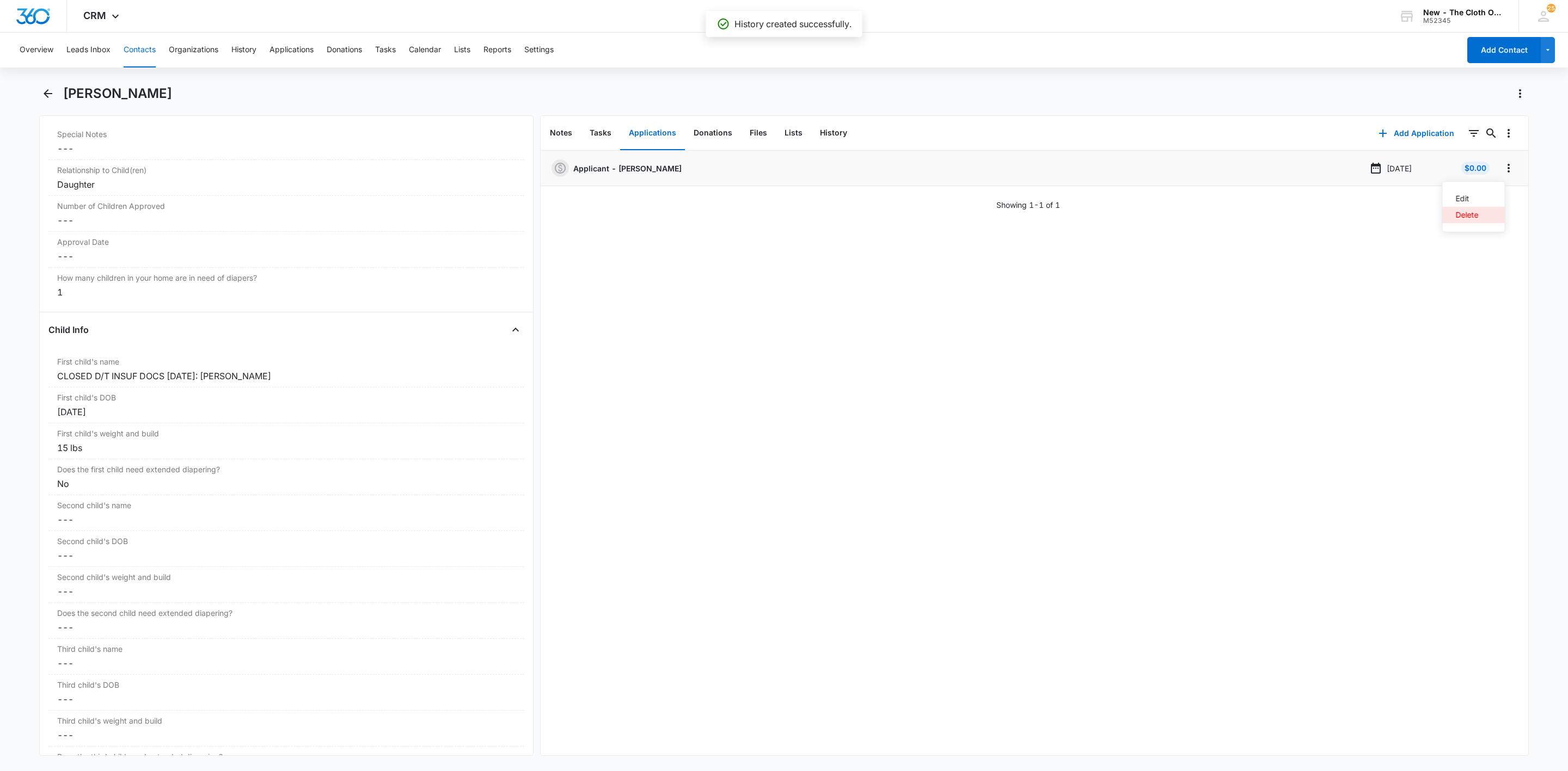
click at [1486, 214] on button "Delete" at bounding box center [1474, 215] width 62 height 16
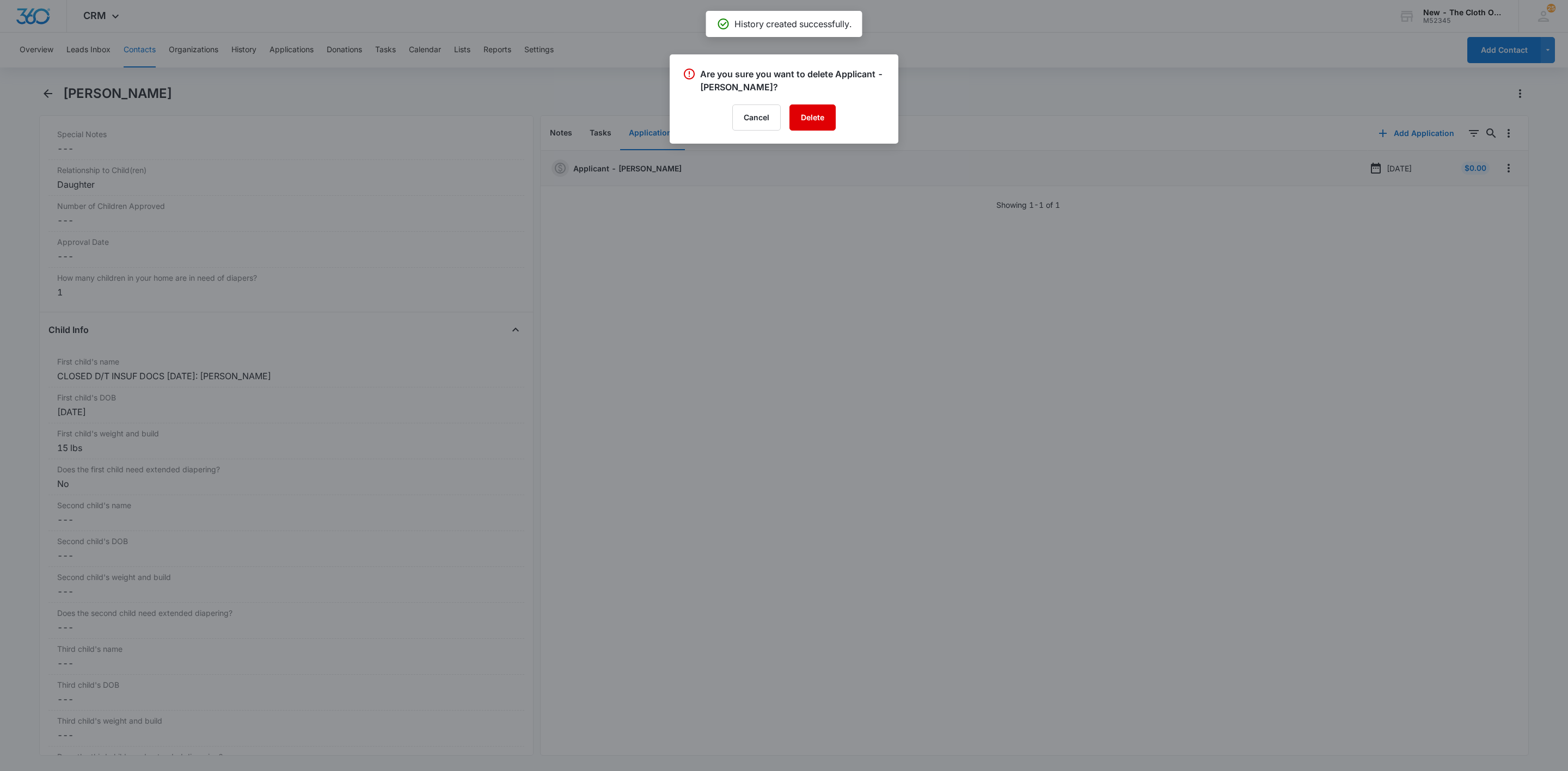
click at [815, 125] on button "Delete" at bounding box center [813, 117] width 46 height 26
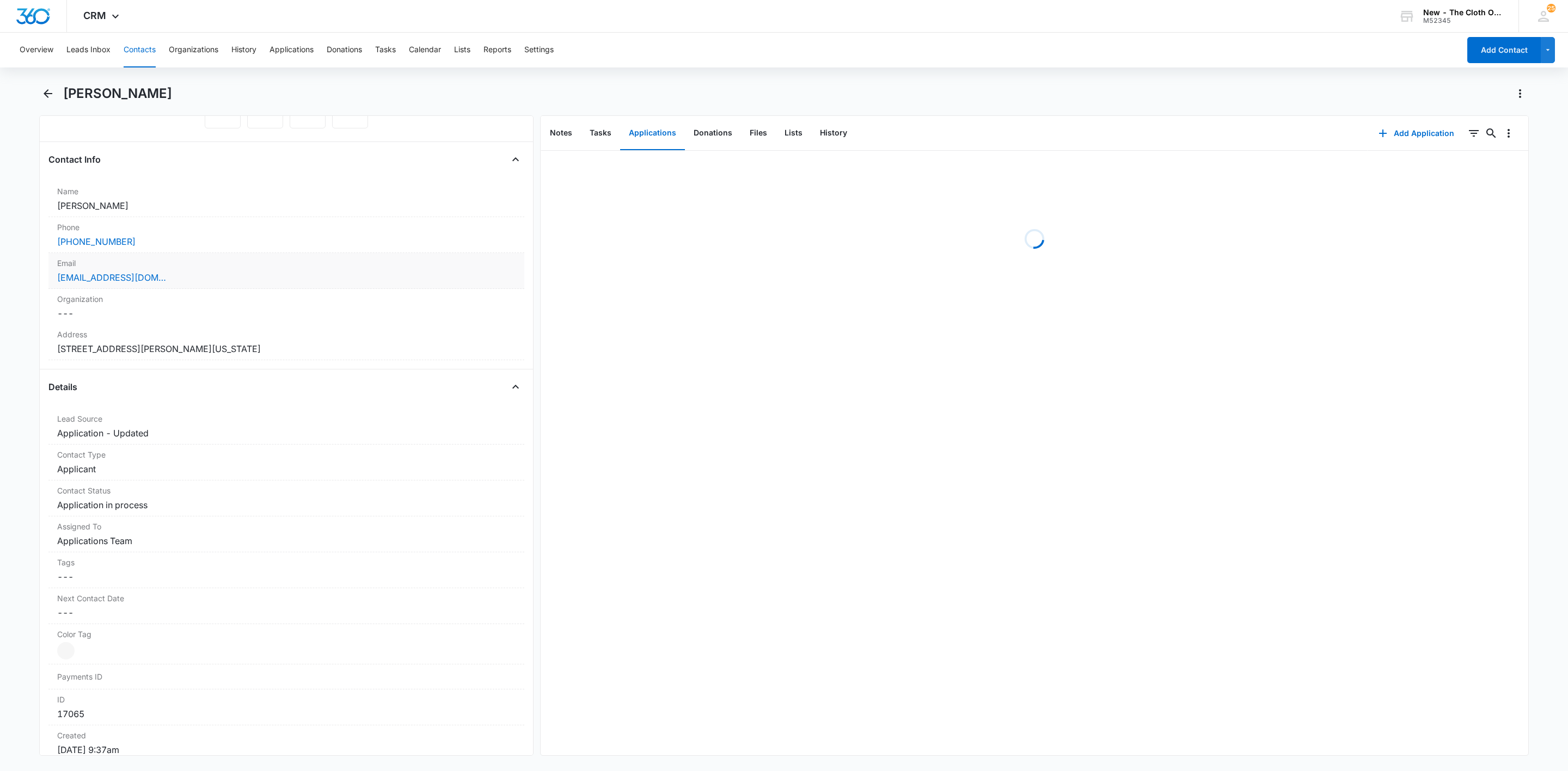
scroll to position [163, 0]
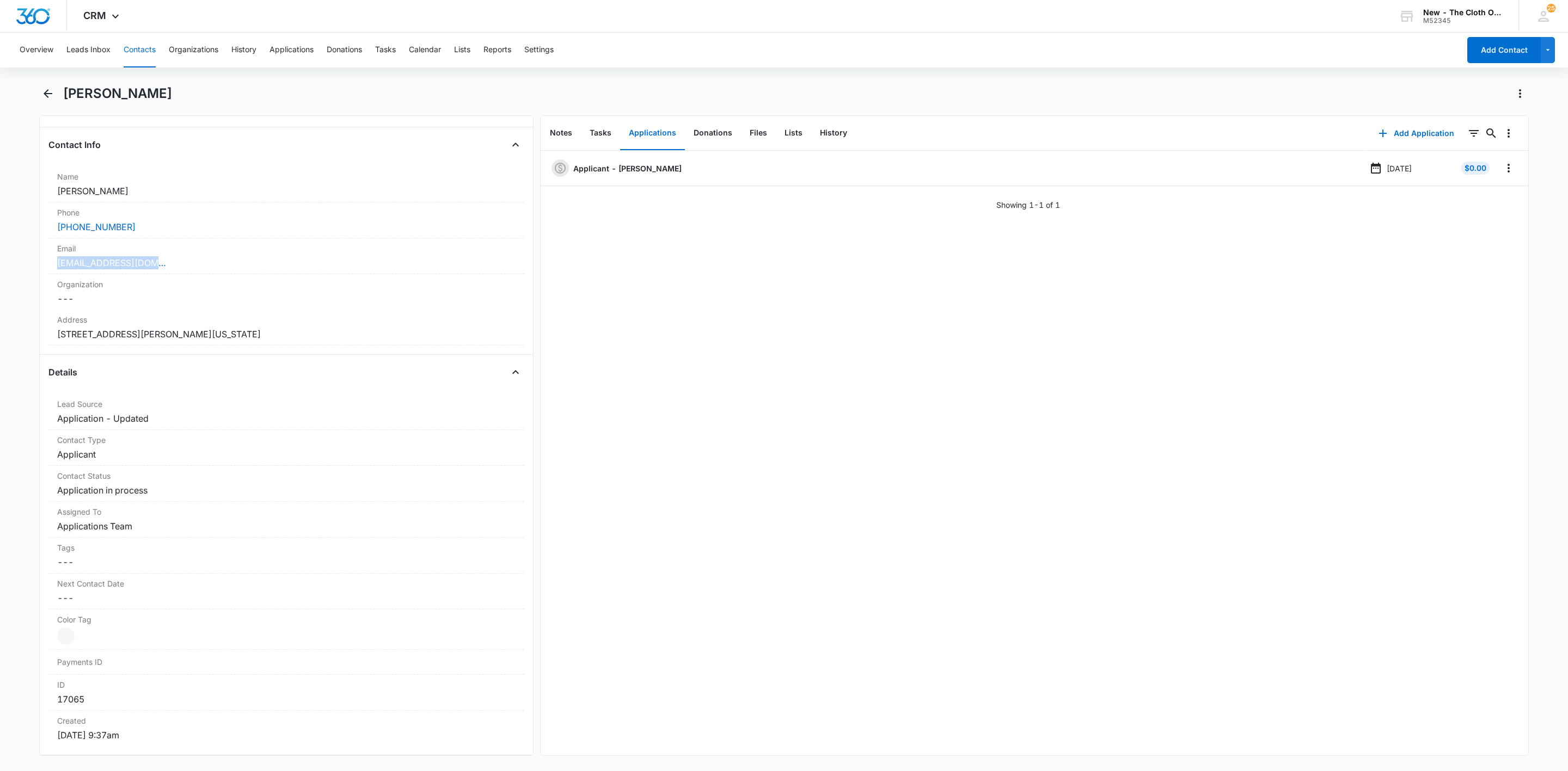
drag, startPoint x: 152, startPoint y: 265, endPoint x: 29, endPoint y: 270, distance: 123.1
click at [29, 270] on main "[PERSON_NAME] Remove TK [PERSON_NAME] Contact Info Name Cancel Save Changes [PE…" at bounding box center [784, 427] width 1568 height 684
copy link "[EMAIL_ADDRESS][DOMAIN_NAME]"
drag, startPoint x: 137, startPoint y: 100, endPoint x: 57, endPoint y: 94, distance: 80.2
click at [57, 94] on div "[PERSON_NAME]" at bounding box center [783, 100] width 1489 height 30
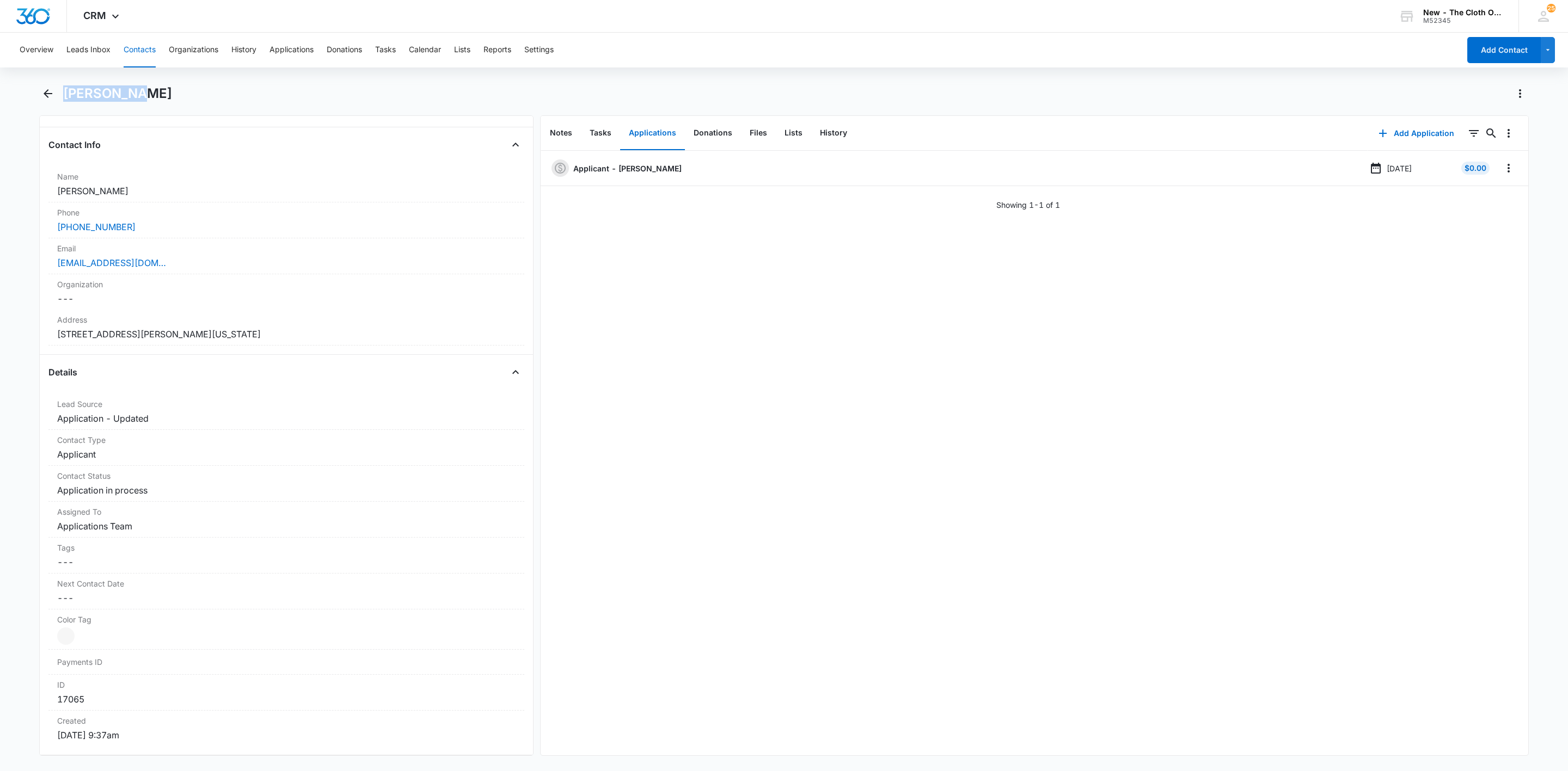
copy h1 "[PERSON_NAME]"
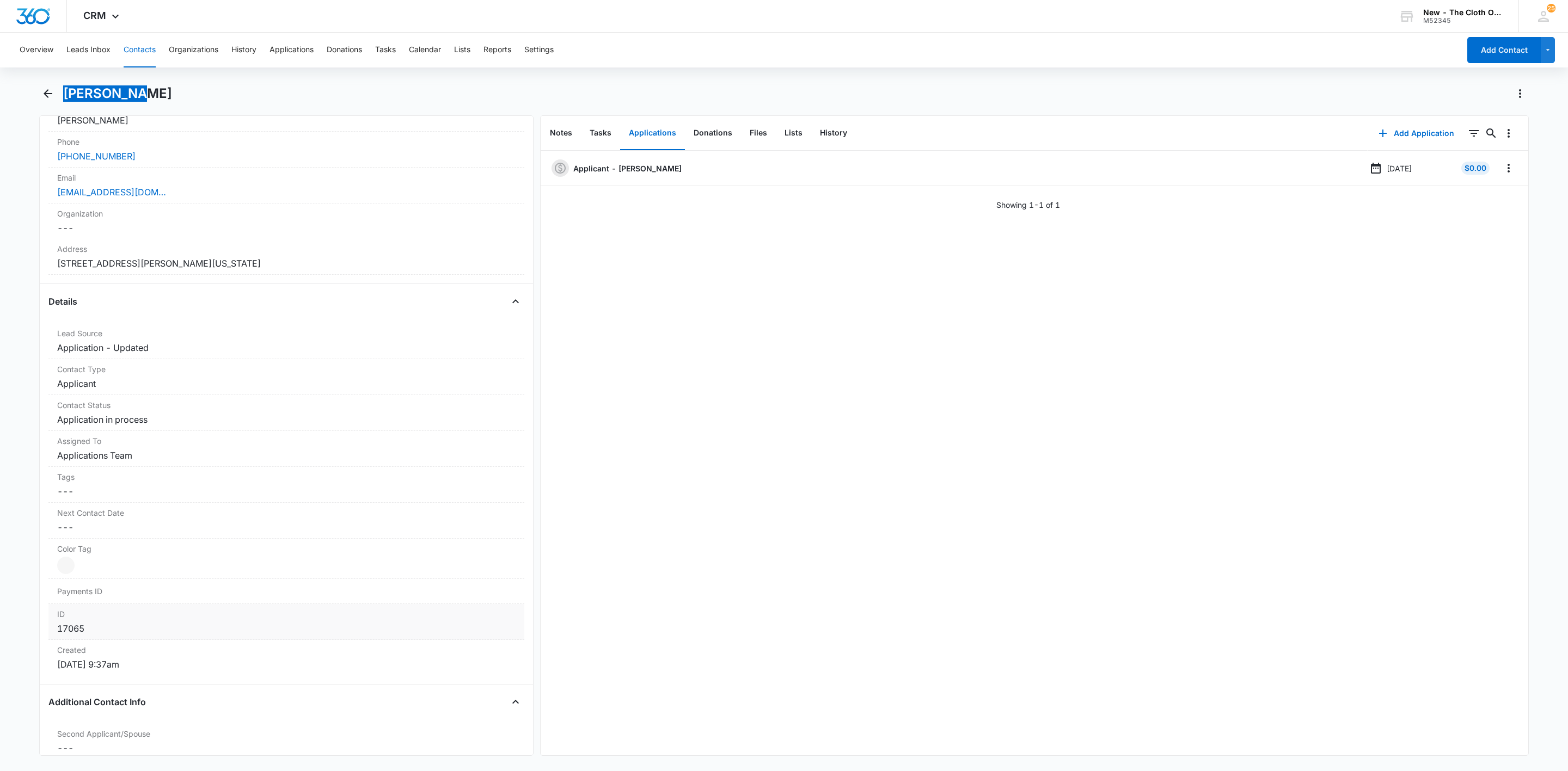
scroll to position [490, 0]
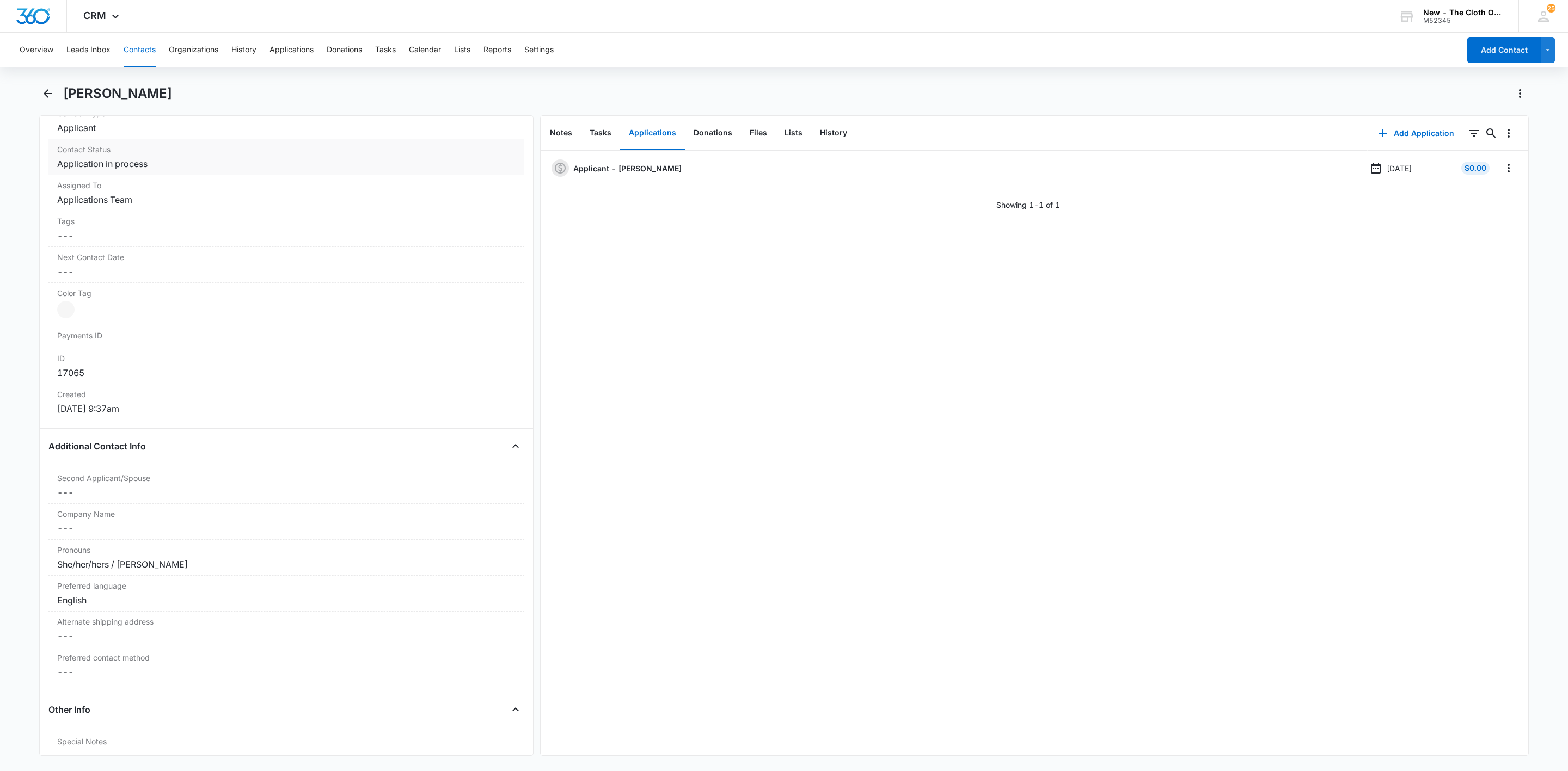
click at [126, 155] on label "Contact Status" at bounding box center [286, 149] width 458 height 12
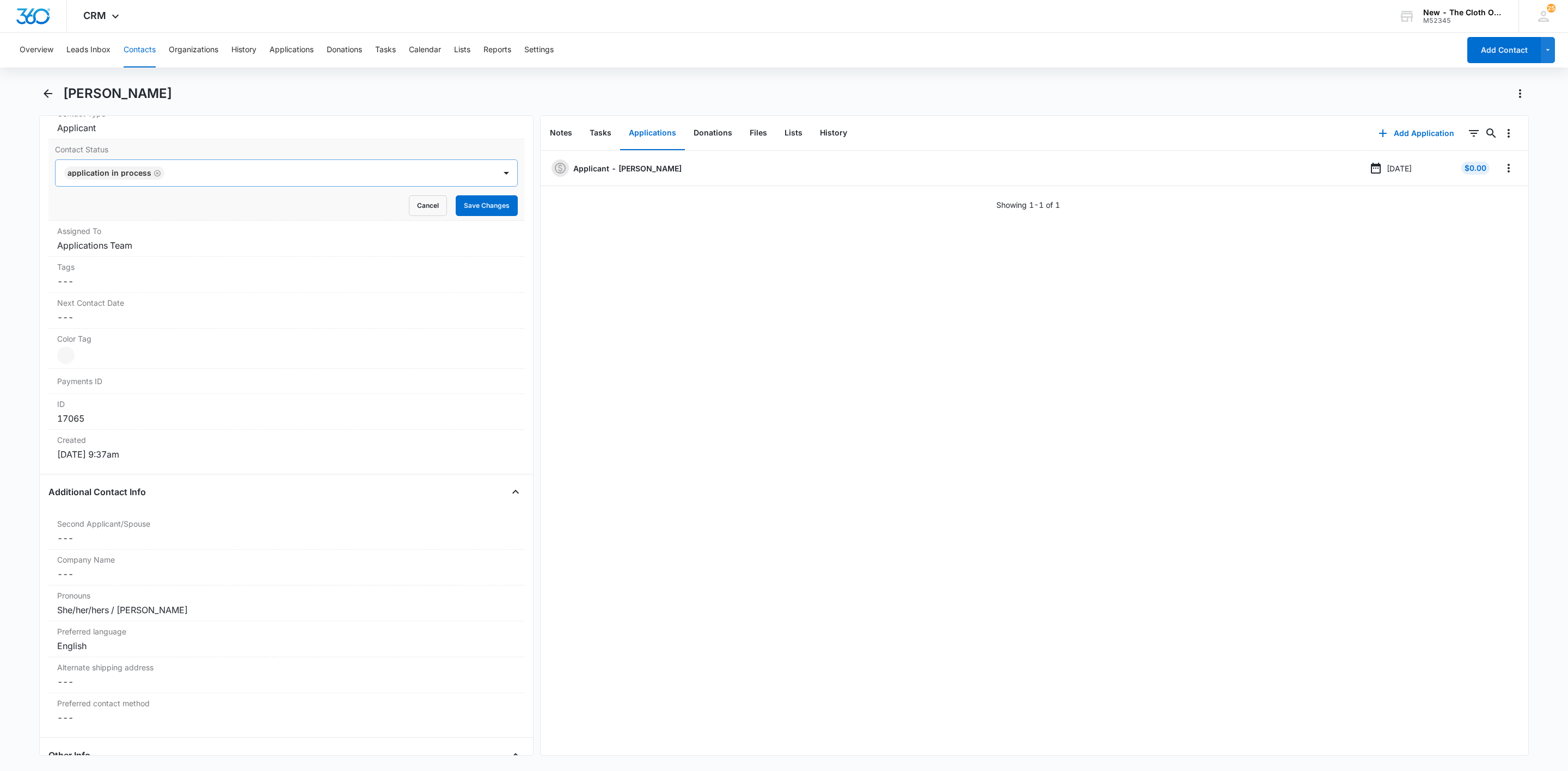
click at [155, 175] on icon "Remove Application in process" at bounding box center [157, 173] width 8 height 8
type input "de"
click at [135, 225] on div "Diapers Lost/Destroyed" at bounding box center [286, 232] width 463 height 20
click at [155, 177] on icon "Remove Diapers Lost/Destroyed" at bounding box center [159, 173] width 8 height 8
click at [153, 177] on div at bounding box center [273, 173] width 416 height 15
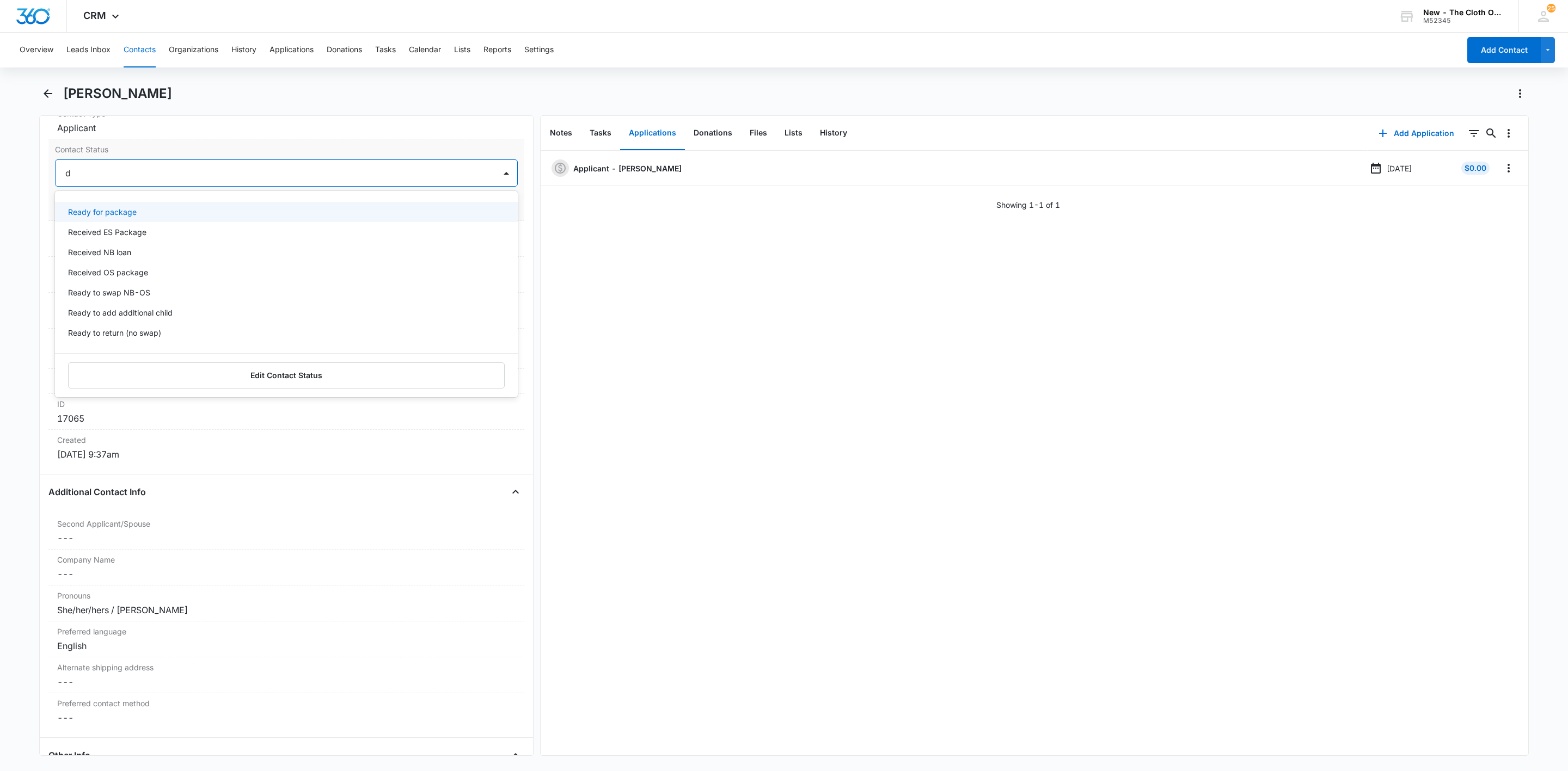
type input "de"
click at [128, 211] on div "Pass/Decline" at bounding box center [285, 212] width 435 height 12
click at [172, 178] on div at bounding box center [306, 173] width 349 height 15
click at [457, 203] on button "Save Changes" at bounding box center [487, 206] width 62 height 21
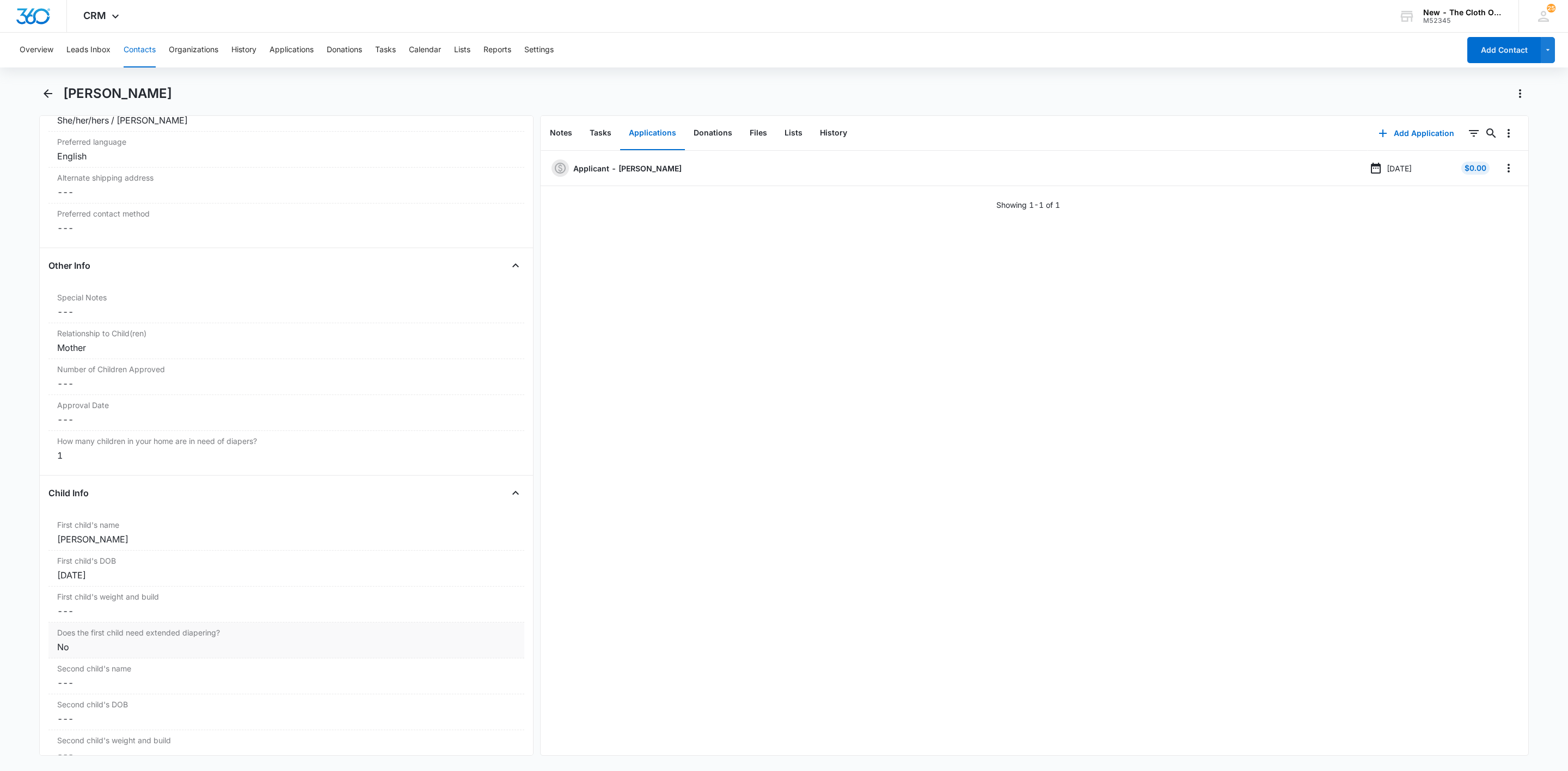
scroll to position [1224, 0]
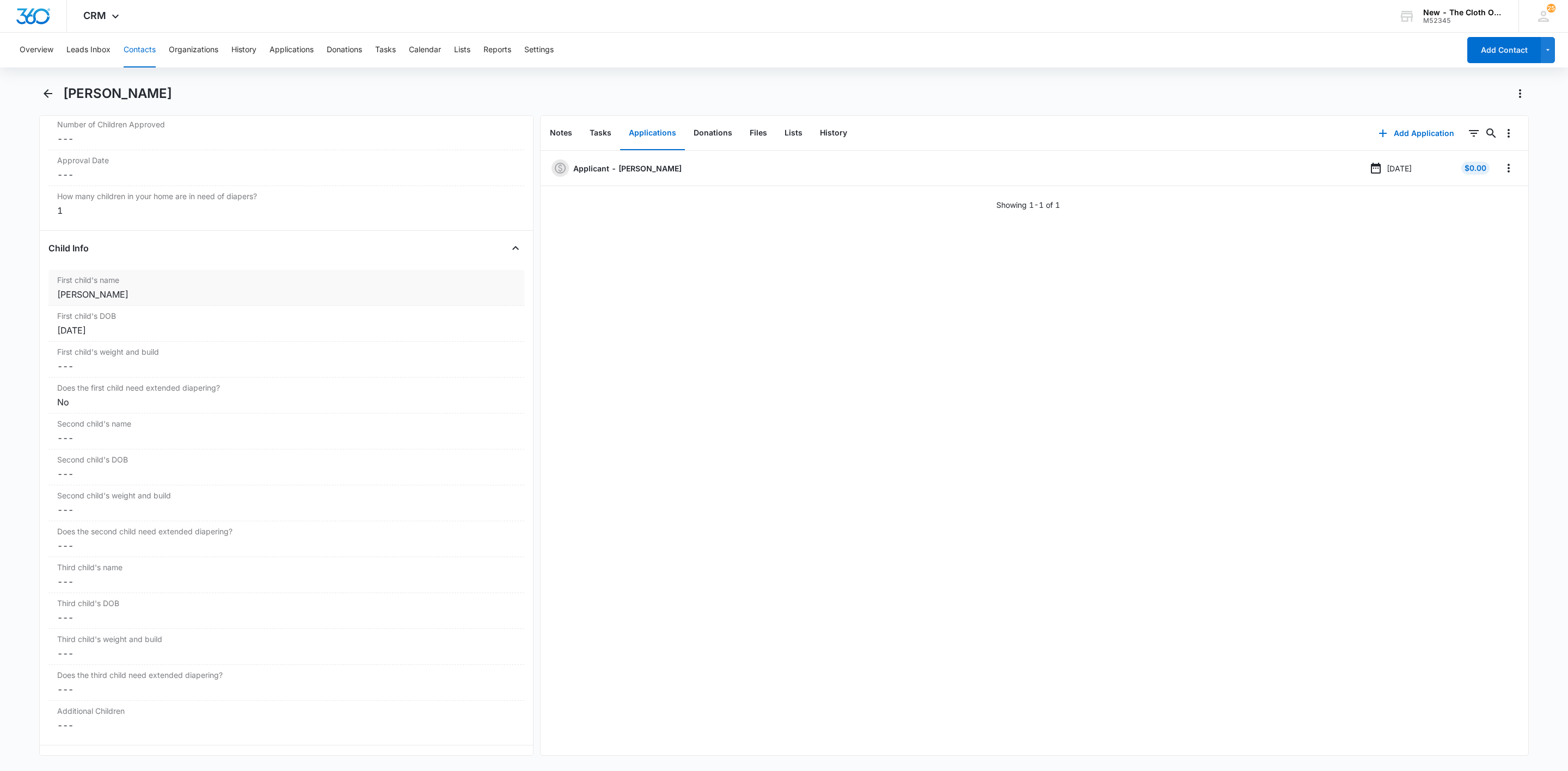
click at [64, 301] on div "[PERSON_NAME]" at bounding box center [286, 294] width 458 height 13
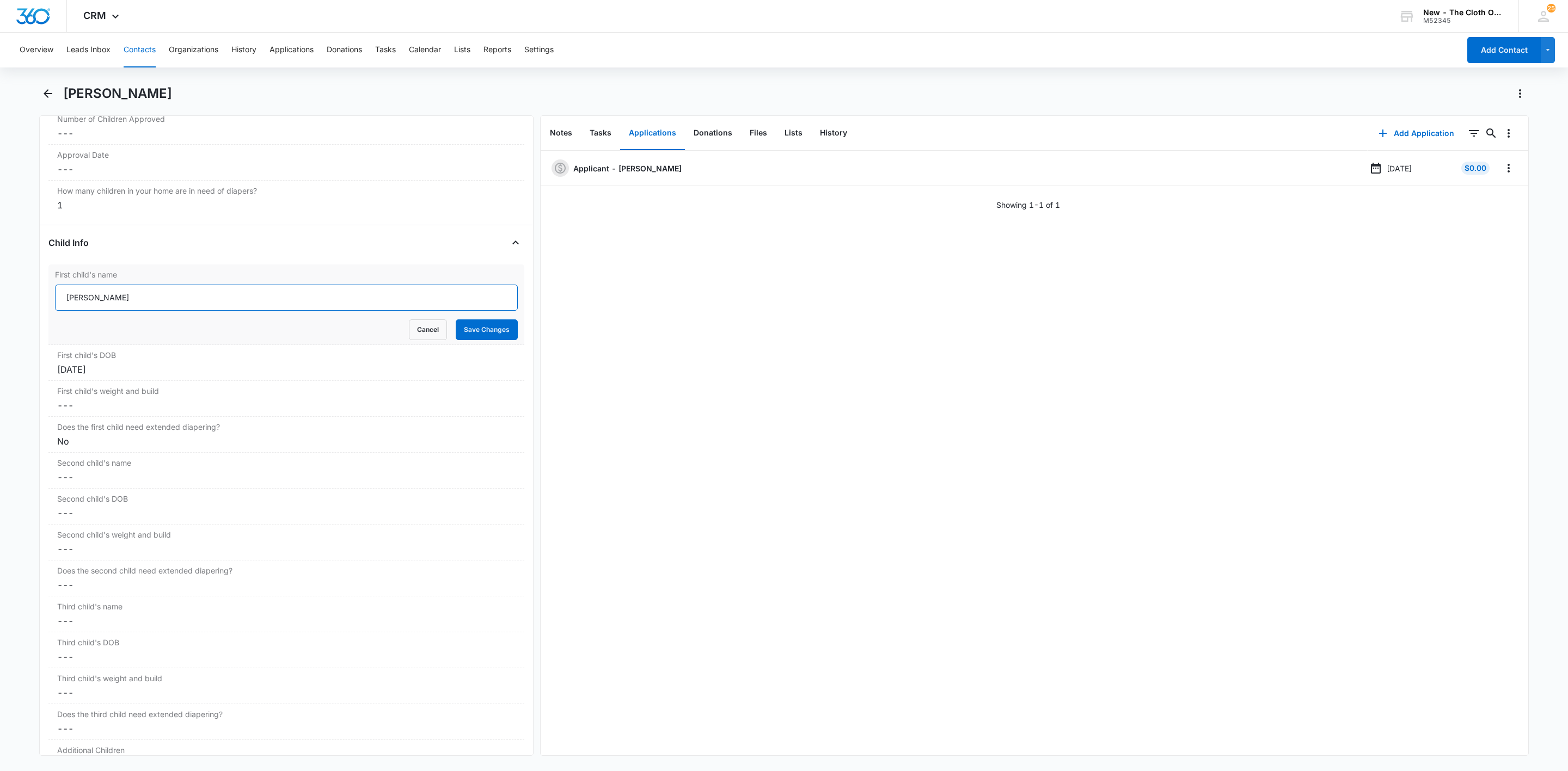
scroll to position [1178, 0]
click at [60, 307] on input "[PERSON_NAME]" at bounding box center [286, 304] width 463 height 26
type input "CLOSED D/T INSUF DOCS [DATE]: [PERSON_NAME]"
click at [456, 326] on button "Save Changes" at bounding box center [487, 337] width 62 height 21
click at [1508, 172] on icon "Overflow Menu" at bounding box center [1509, 168] width 2 height 9
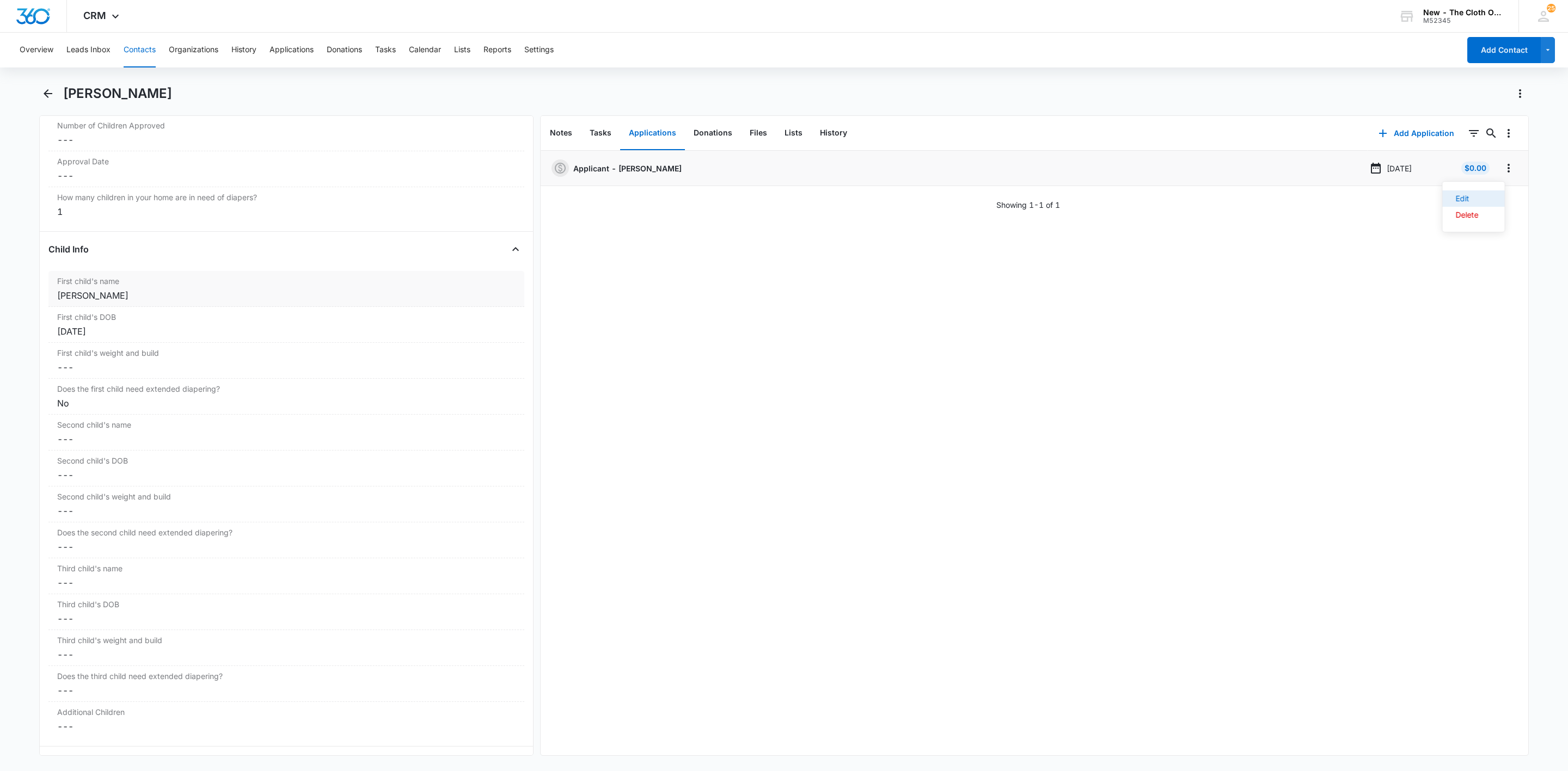
click at [1493, 197] on button "Edit" at bounding box center [1474, 198] width 62 height 16
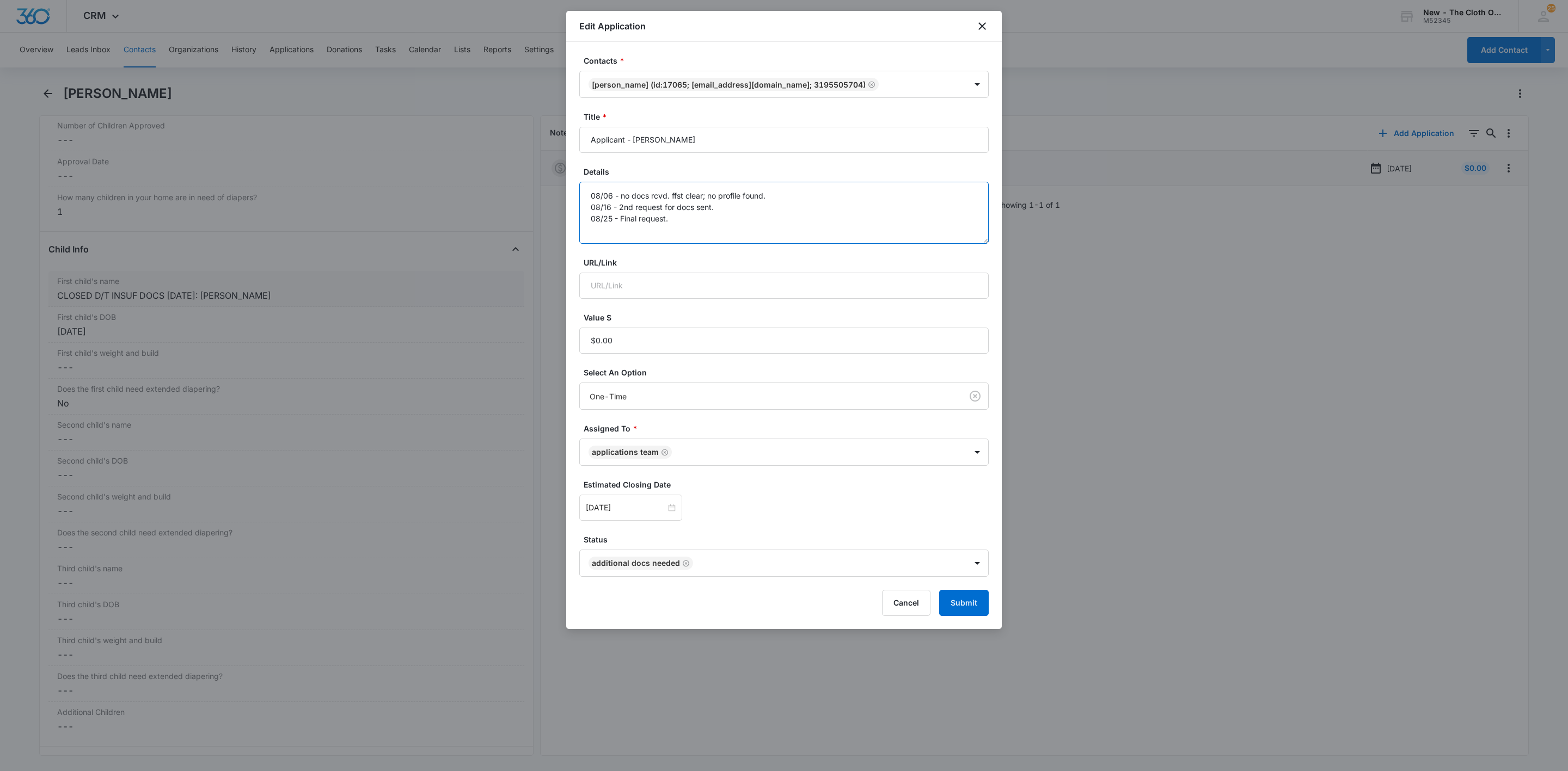
click at [799, 237] on textarea "08/06 - no docs rcvd. ffst clear; no profile found. 08/16 - 2nd request for doc…" at bounding box center [784, 213] width 410 height 62
click at [722, 232] on textarea "08/06 - no docs rcvd. ffst clear; no profile found. 08/16 - 2nd request for doc…" at bounding box center [784, 213] width 410 height 62
click at [721, 232] on textarea "08/06 - no docs rcvd. ffst clear; no profile found. 08/16 - 2nd request for doc…" at bounding box center [784, 213] width 410 height 62
click at [721, 232] on textarea "08/06 - no docs rcvd. ffst clear; no profile found. 08/16 - 2nd request for doc…" at bounding box center [784, 213] width 410 height 62
type textarea "08/06 - no docs rcvd. ffst clear; no profile found. 08/16 - 2nd request for doc…"
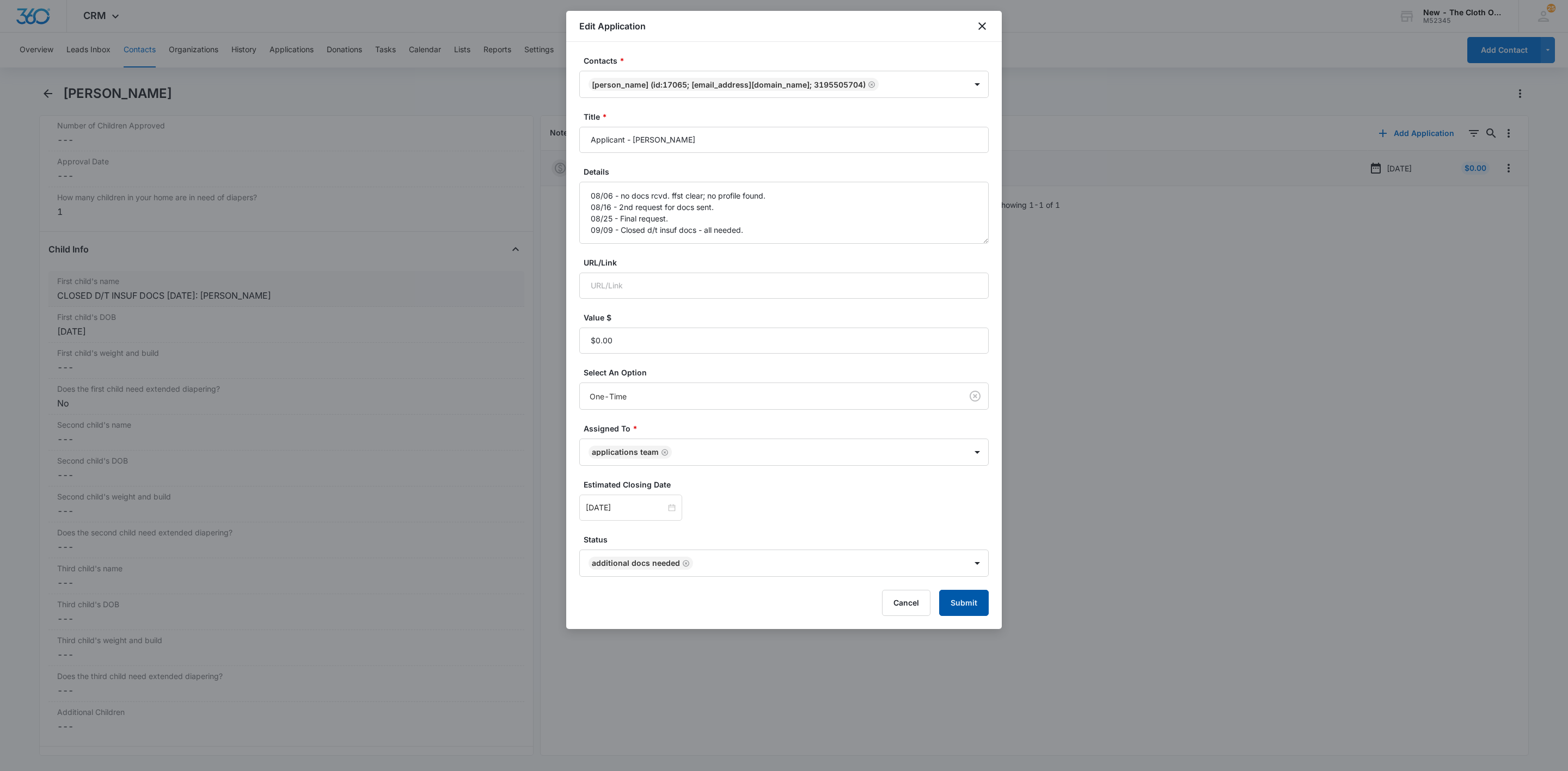
click at [949, 610] on button "Submit" at bounding box center [964, 603] width 49 height 26
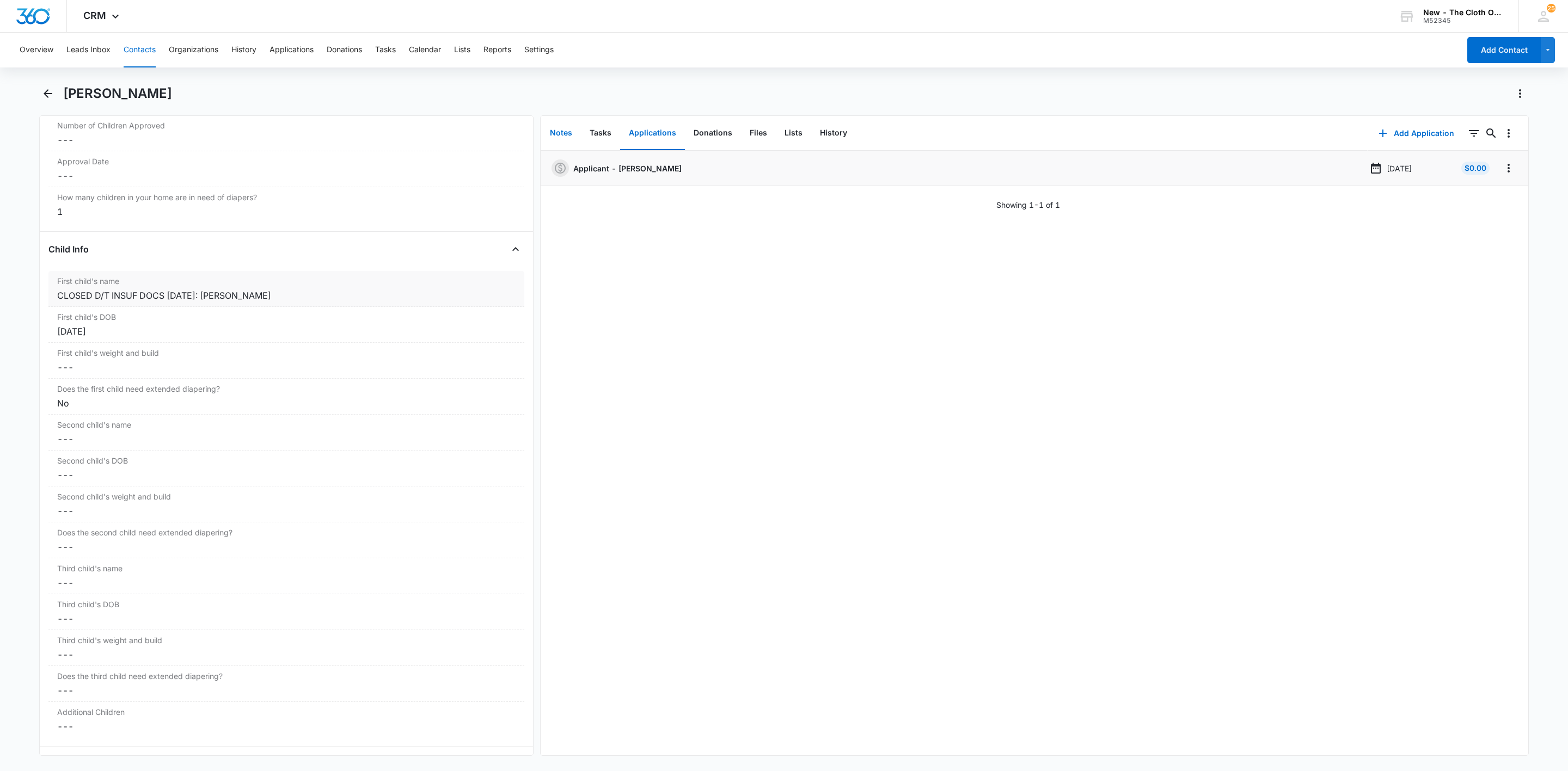
click at [560, 131] on button "Notes" at bounding box center [561, 133] width 40 height 33
click at [1421, 134] on button "Add Note" at bounding box center [1429, 133] width 72 height 26
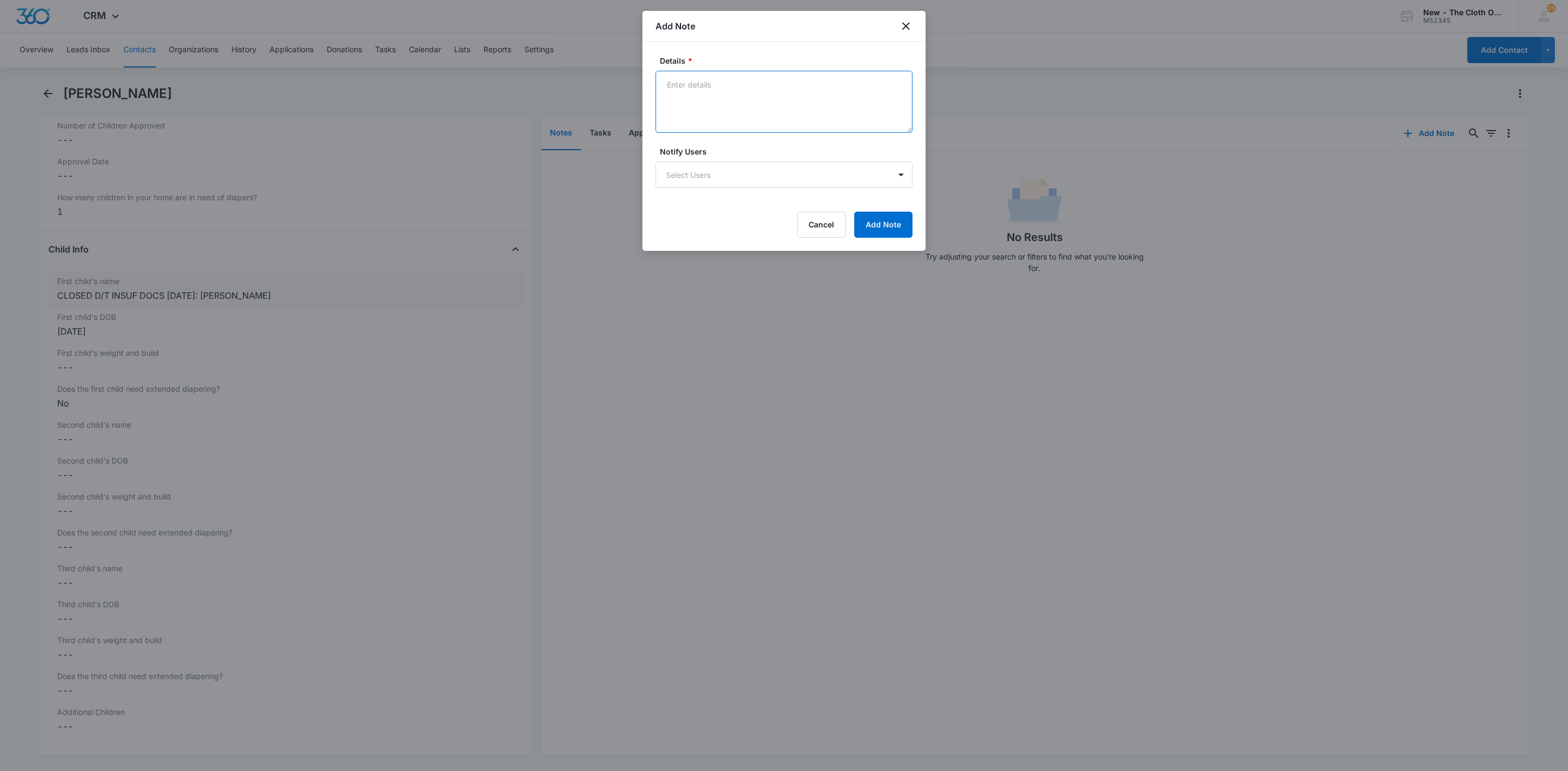
click at [775, 114] on textarea "Details *" at bounding box center [784, 102] width 257 height 62
paste textarea "09/09 - Closed d/t insuf docs - all needed."
click at [688, 85] on textarea "09/09 - Closed d/t insuf docs - all needed." at bounding box center [784, 102] width 257 height 62
type textarea "[DATE] - Closed d/t insuf docs - all needed."
click at [902, 221] on button "Add Note" at bounding box center [883, 225] width 58 height 26
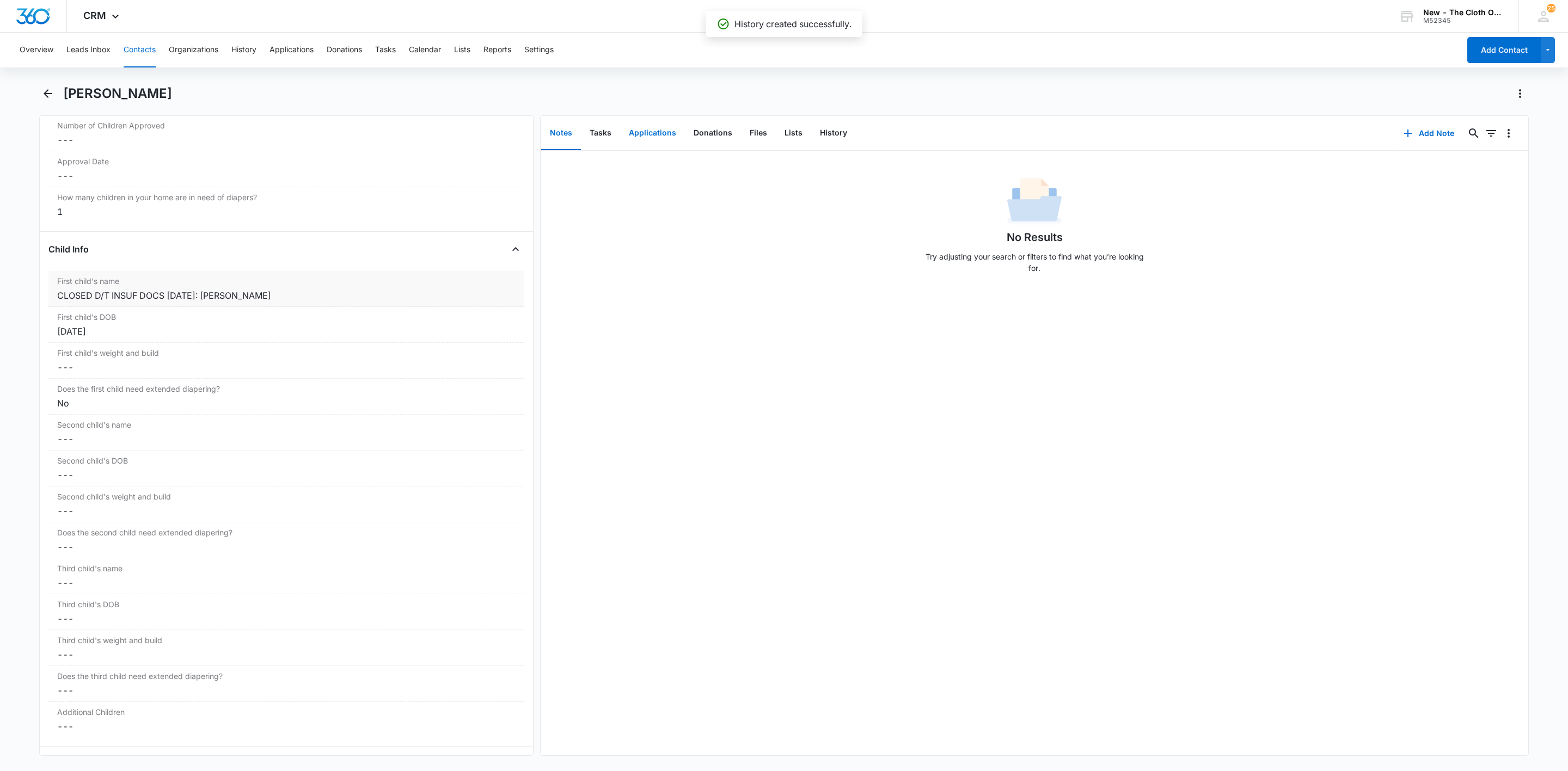
click at [652, 134] on button "Applications" at bounding box center [653, 133] width 65 height 33
click at [1502, 167] on icon "Overflow Menu" at bounding box center [1508, 168] width 13 height 13
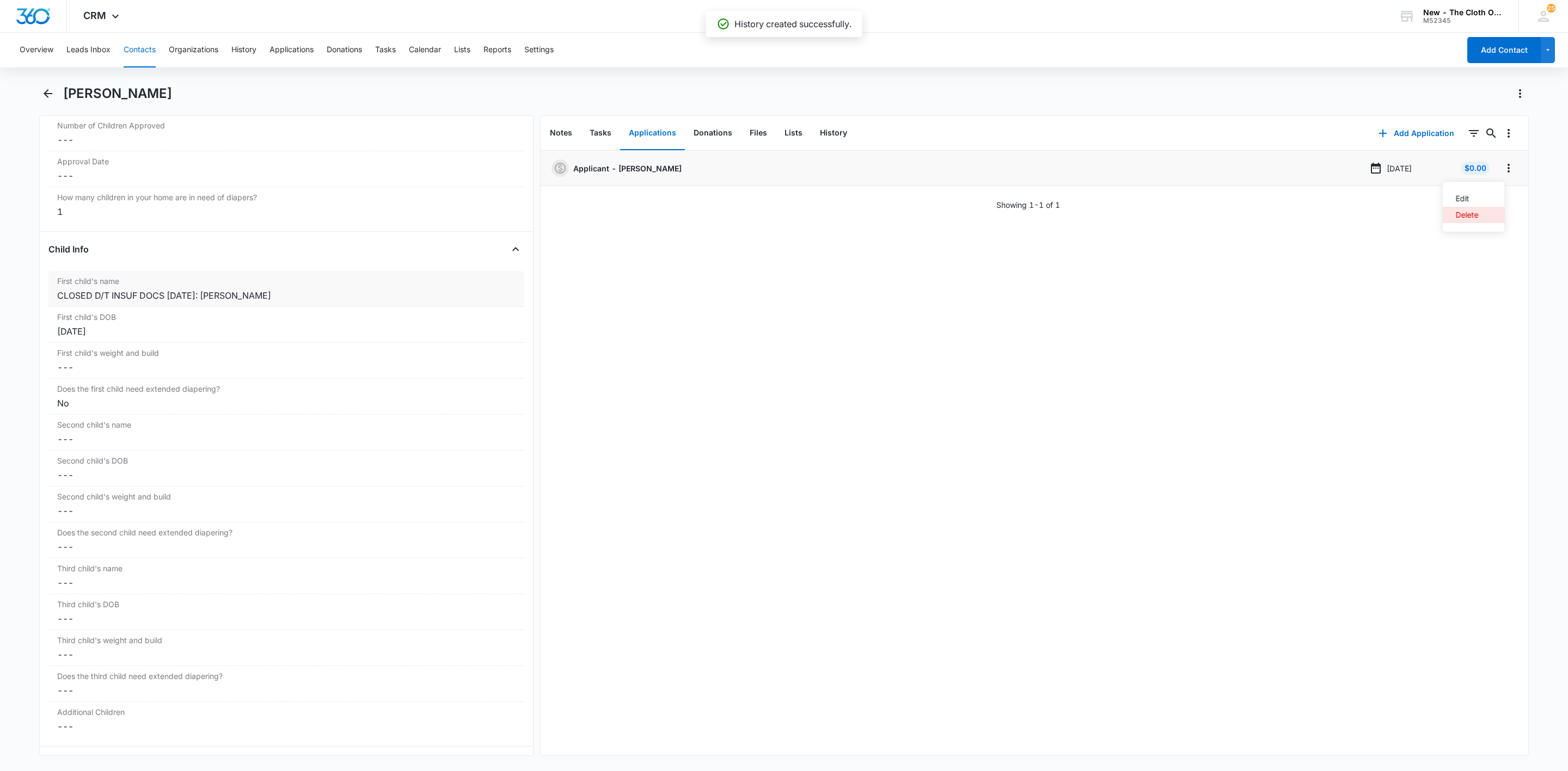
click at [1490, 212] on button "Delete" at bounding box center [1474, 215] width 62 height 16
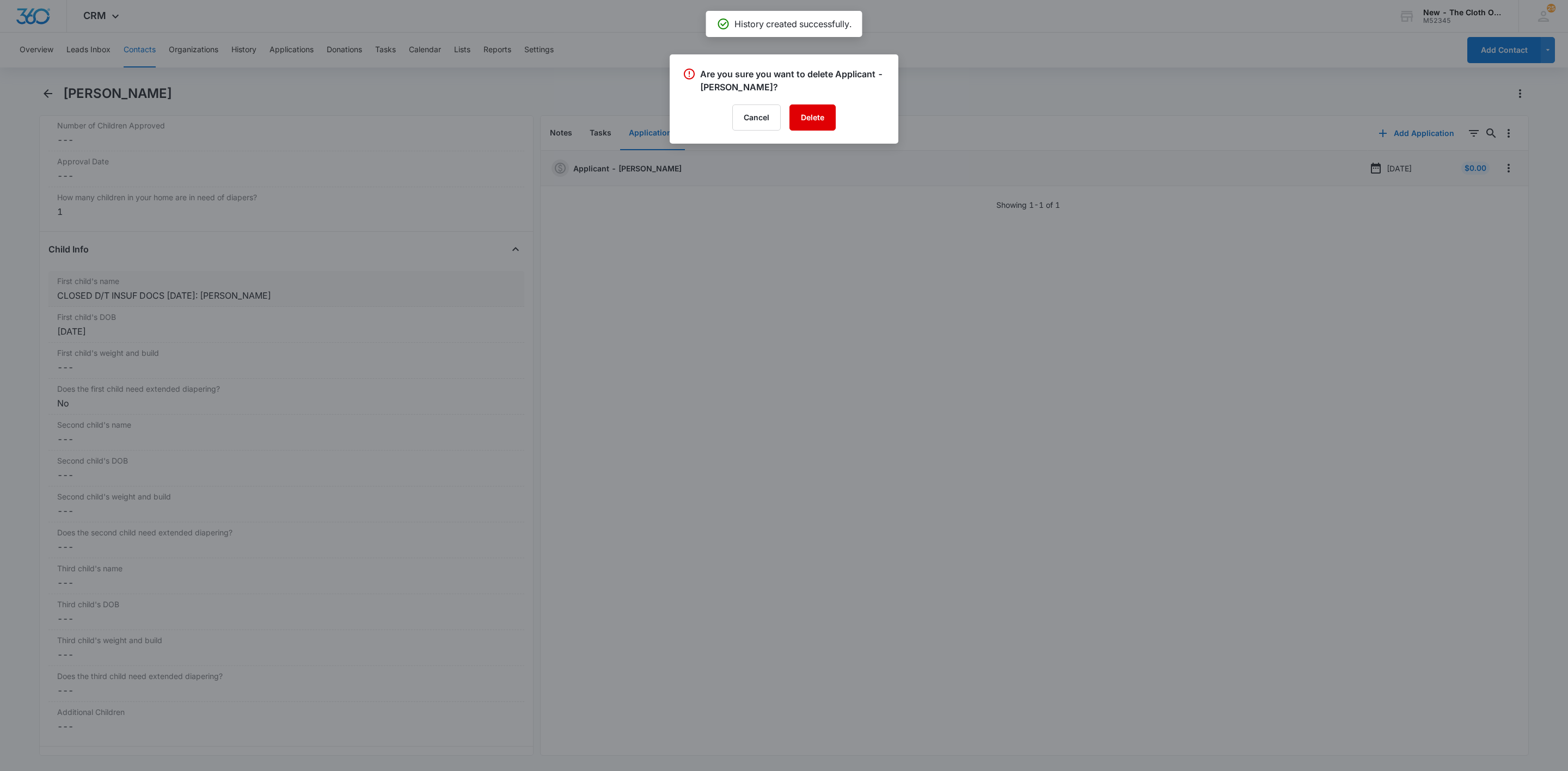
click at [823, 119] on button "Delete" at bounding box center [813, 117] width 46 height 26
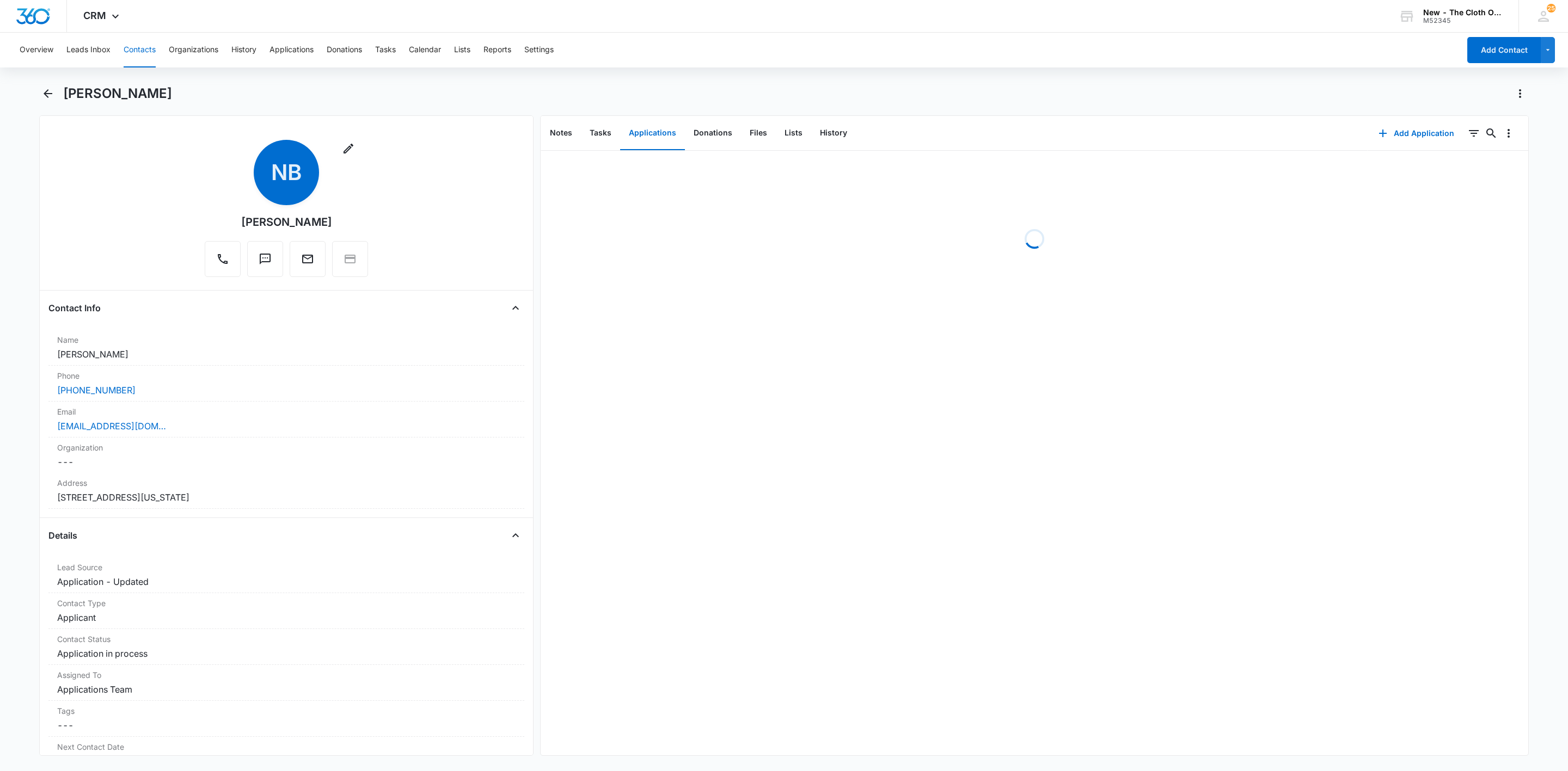
drag, startPoint x: 151, startPoint y: 361, endPoint x: 31, endPoint y: 352, distance: 120.3
click at [31, 352] on main "Natassia Bowles Remove NB Natassia Bowles Contact Info Name Cancel Save Changes…" at bounding box center [784, 427] width 1568 height 684
copy dd "Natassia Bowles"
click at [264, 427] on div "natassiabowles1999@gmail.com" at bounding box center [286, 426] width 458 height 13
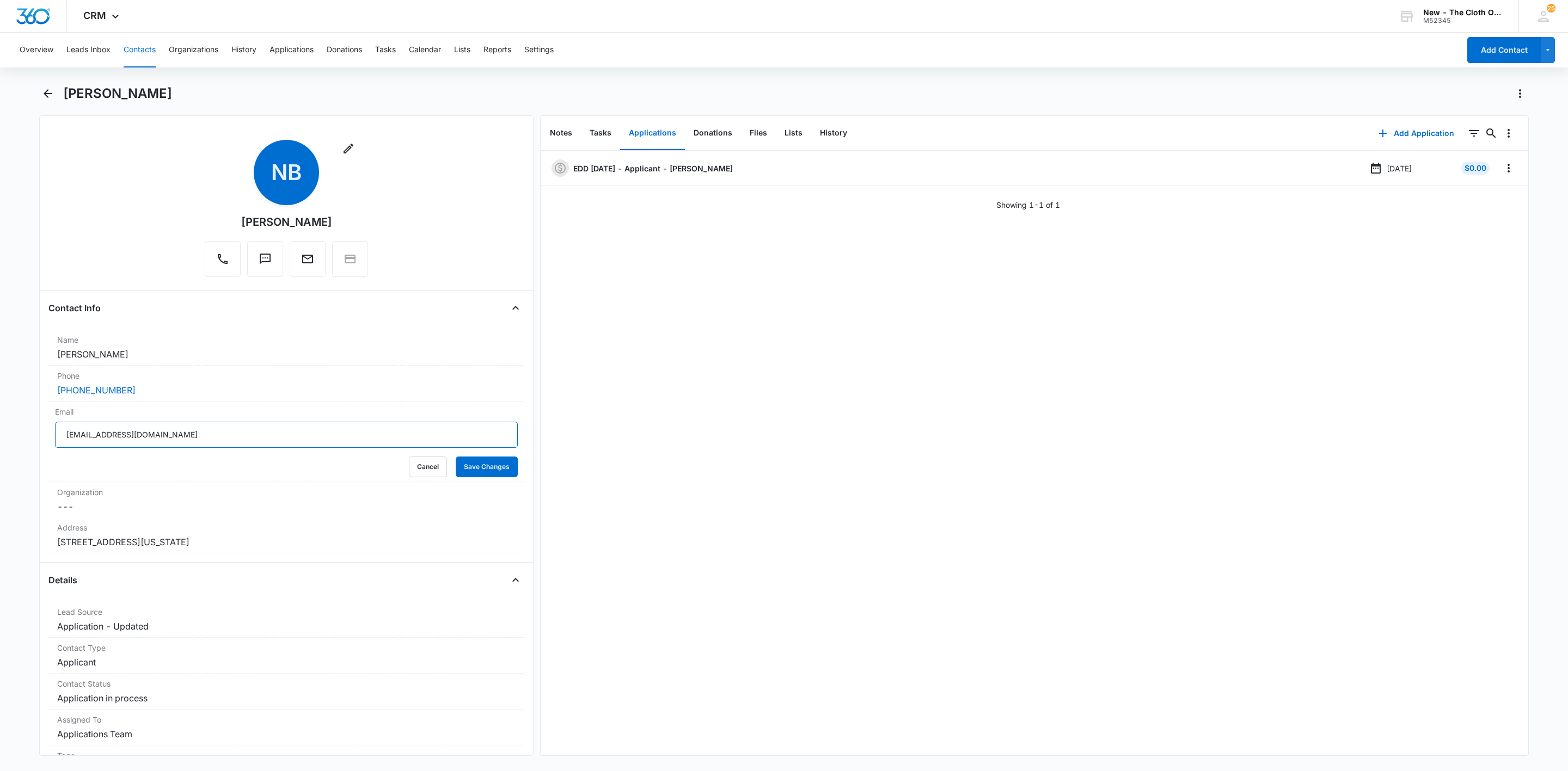
click at [240, 435] on input "natassiabowles1999@gmail.com" at bounding box center [286, 434] width 463 height 26
click at [409, 471] on button "Cancel" at bounding box center [428, 467] width 38 height 21
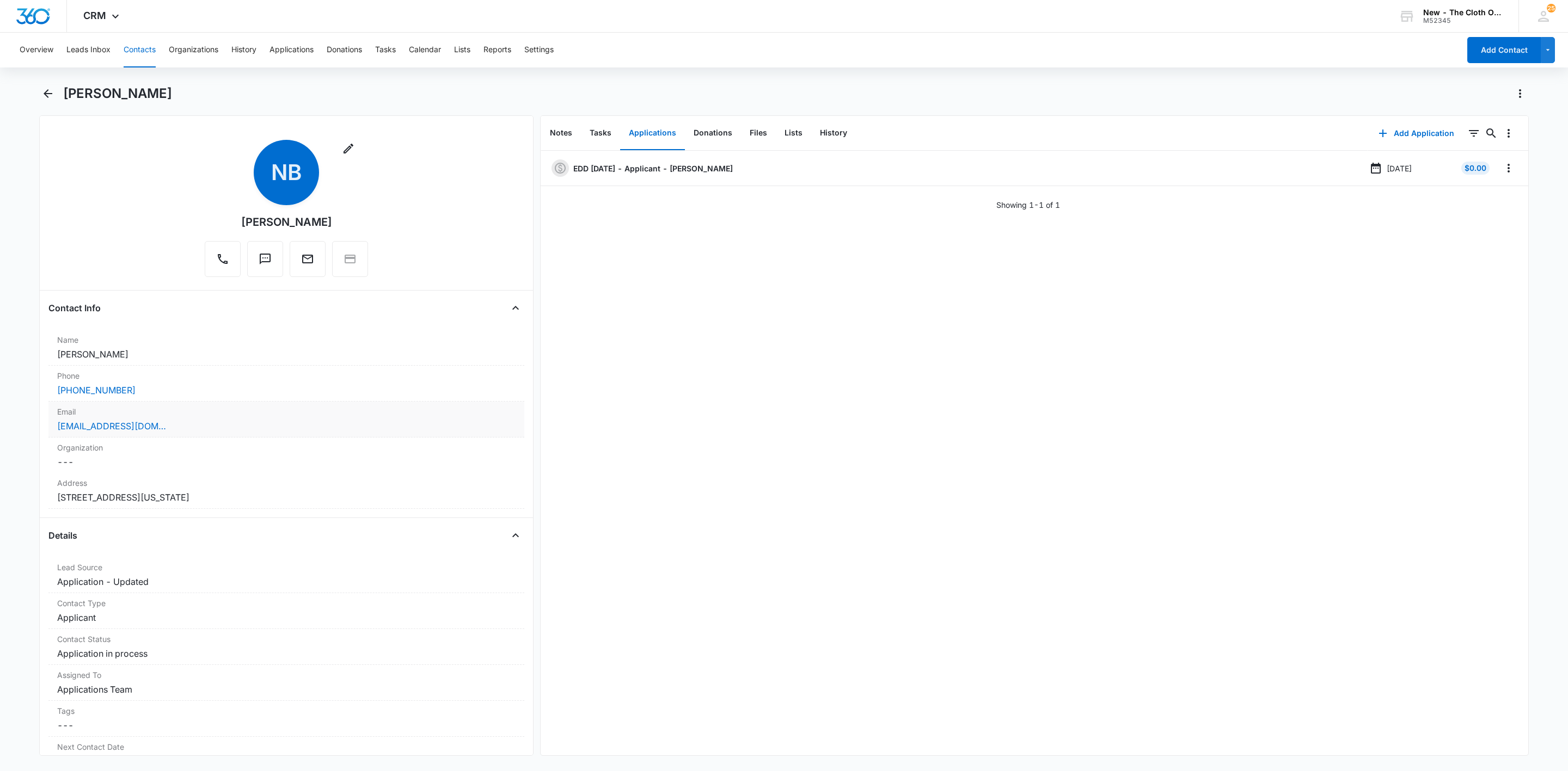
click at [204, 417] on label "Email" at bounding box center [286, 411] width 458 height 12
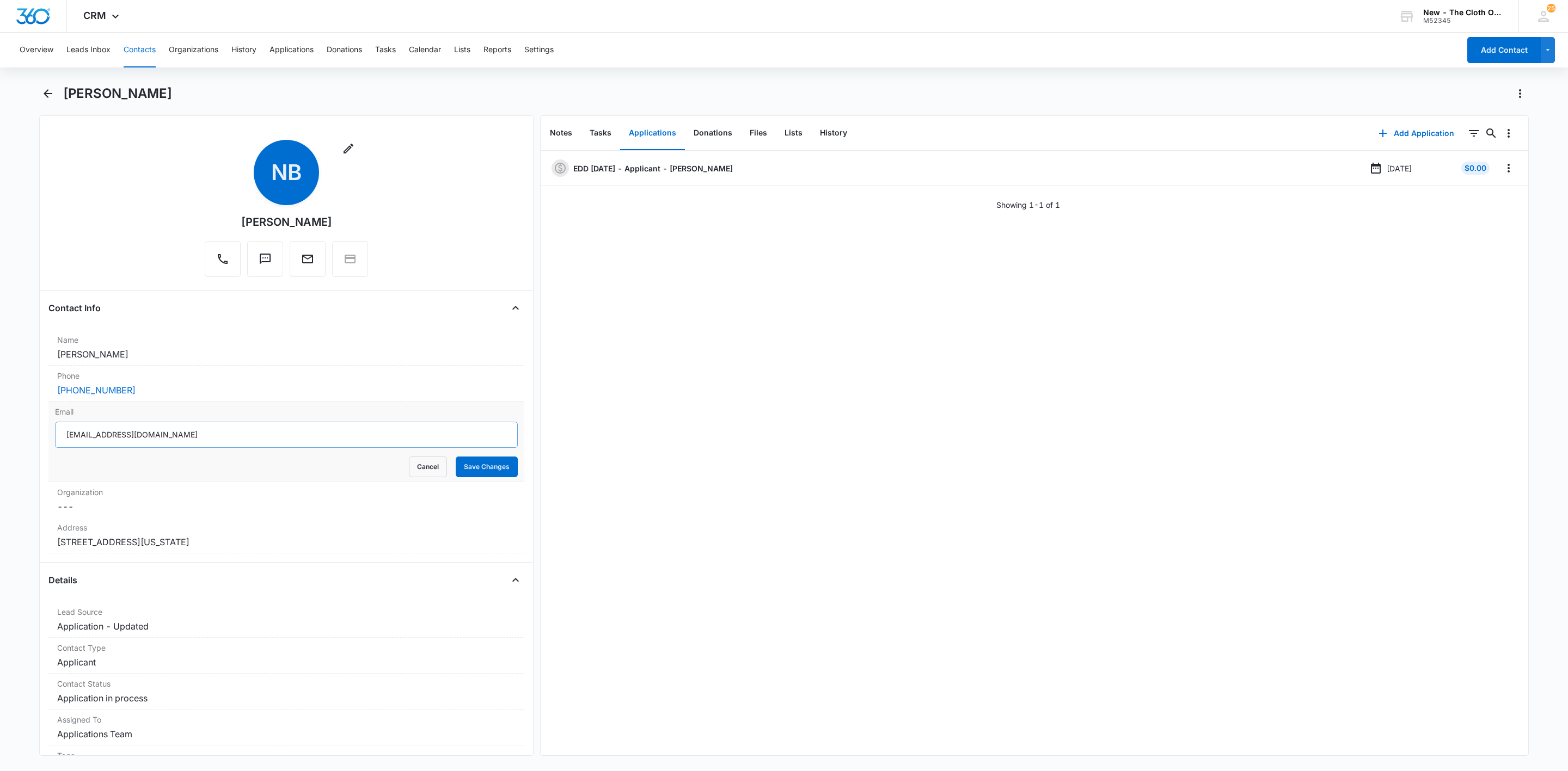
click at [322, 428] on input "natassiabowles1999@gmail.com" at bounding box center [286, 434] width 463 height 26
drag, startPoint x: 411, startPoint y: 467, endPoint x: 21, endPoint y: 488, distance: 390.6
click at [409, 467] on button "Cancel" at bounding box center [428, 467] width 38 height 21
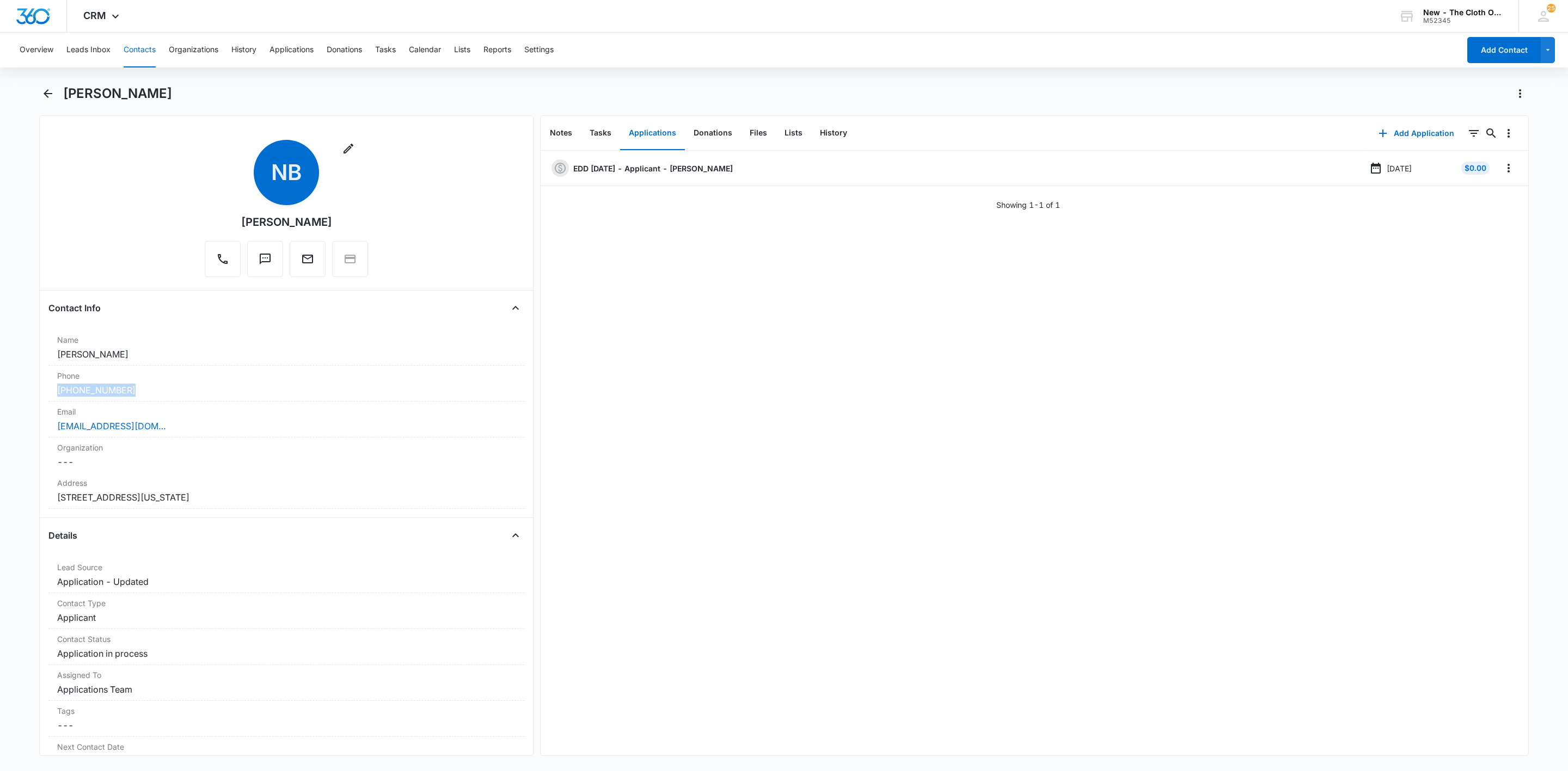
drag, startPoint x: 151, startPoint y: 388, endPoint x: 41, endPoint y: 392, distance: 110.1
click at [41, 392] on div "Remove NB Natassia Bowles Contact Info Name Cancel Save Changes Natassia Bowles…" at bounding box center [286, 436] width 494 height 641
copy link "(757) 581-1458"
click at [1500, 160] on button "Overflow Menu" at bounding box center [1508, 168] width 18 height 18
click at [1483, 196] on button "Edit" at bounding box center [1474, 198] width 62 height 16
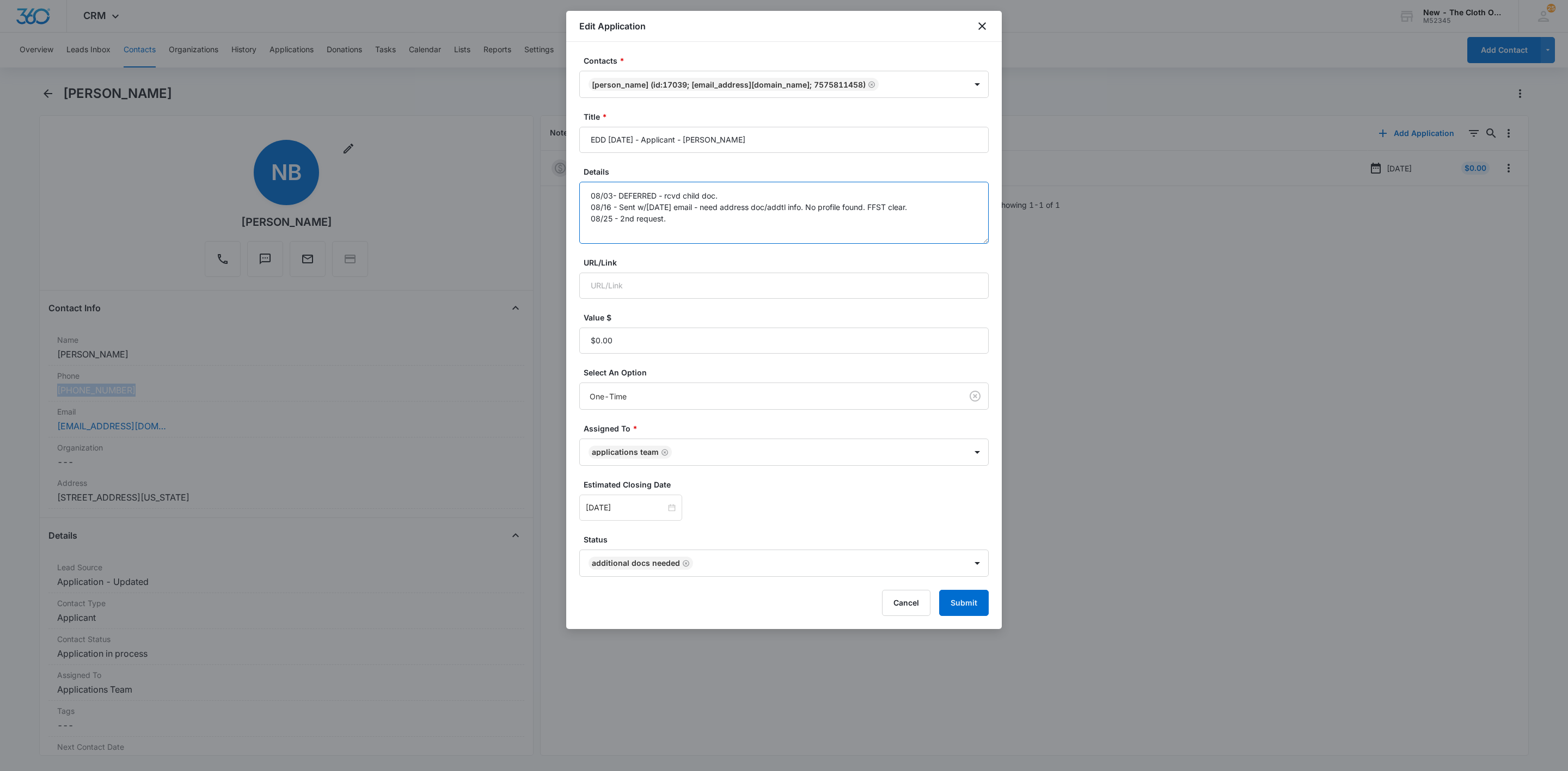
click at [743, 216] on textarea "08/03- DEFERRED - rcvd child doc. 08/16 - Sent w/in 45 days email - need addres…" at bounding box center [784, 213] width 410 height 62
type textarea "08/03- DEFERRED - rcvd child doc. 08/16 - Sent w/in 45 days email - need addres…"
click at [624, 510] on input "[DATE]" at bounding box center [625, 508] width 80 height 12
type input "Sep 20, 2025"
click at [717, 413] on div "20" at bounding box center [713, 410] width 13 height 13
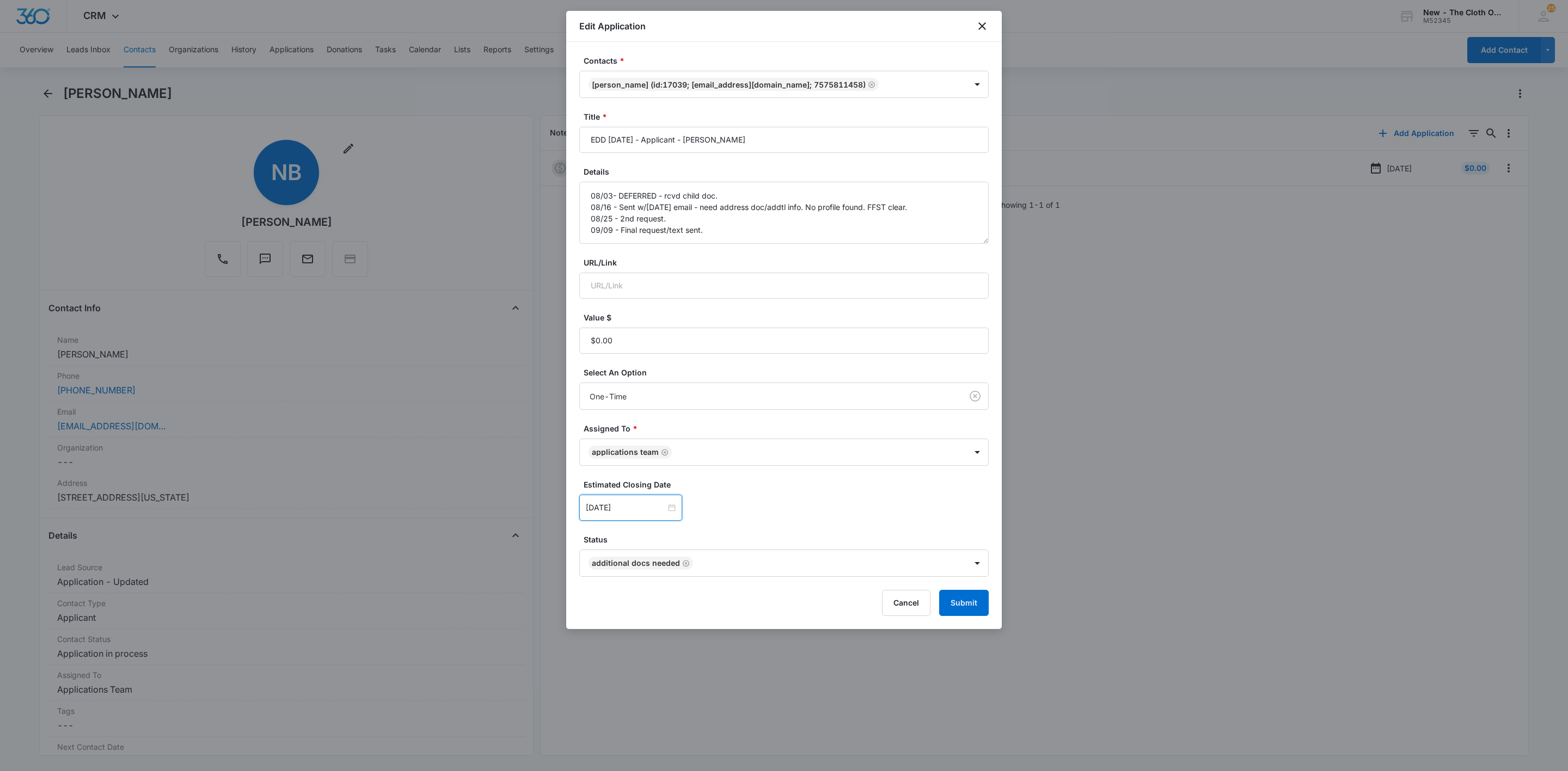
click at [884, 520] on div "Sep 20, 2025 Sep 2025 Su Mo Tu We Th Fr Sa 31 1 2 3 4 5 6 7 8 9 10 11 12 13 14 …" at bounding box center [784, 508] width 410 height 26
click at [972, 626] on div "Contacts * Natassia Bowles (ID:17039; natassiabowles1999@gmail.com; 7575811458)…" at bounding box center [784, 335] width 436 height 587
click at [971, 616] on button "Submit" at bounding box center [964, 603] width 49 height 26
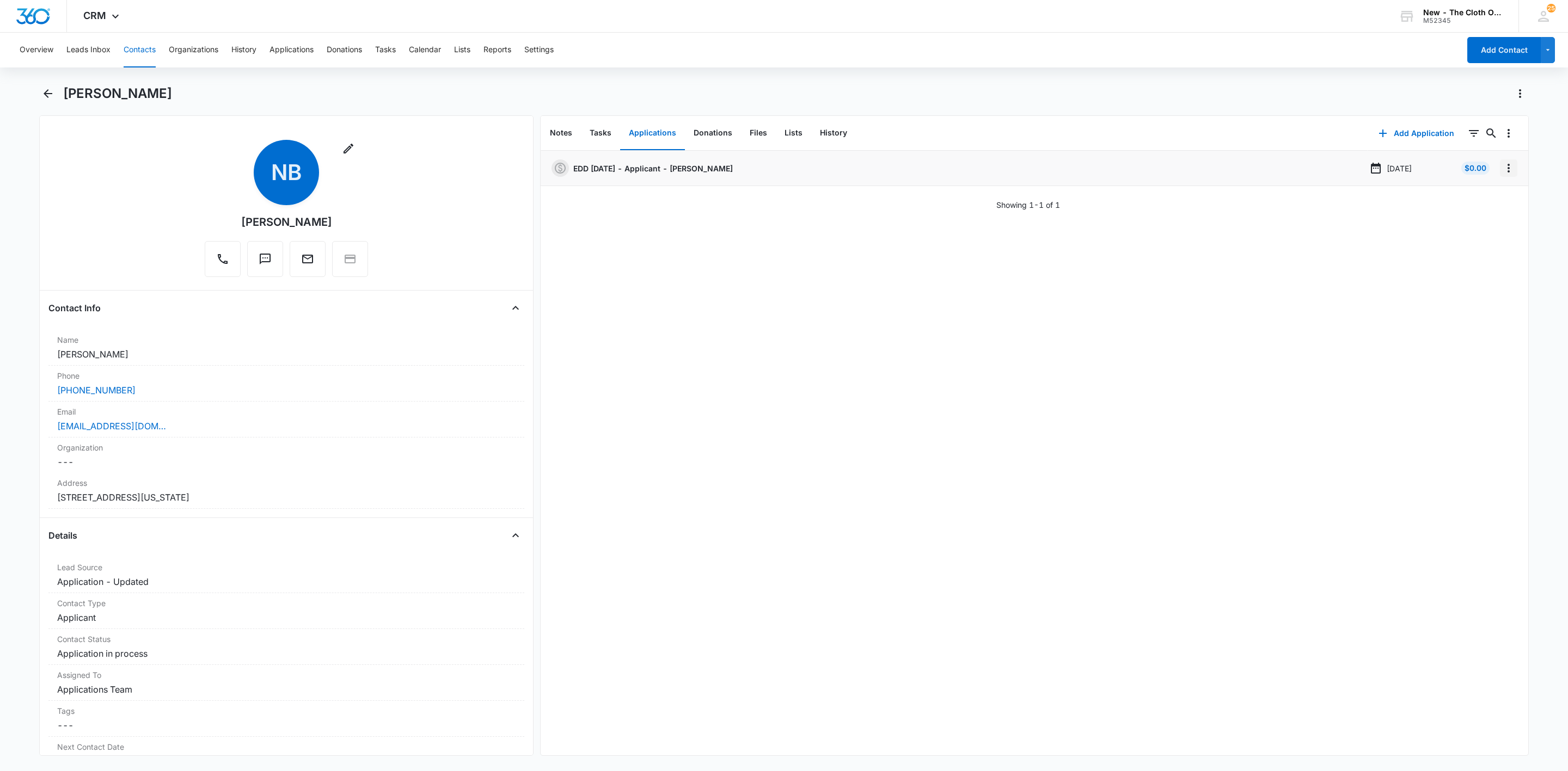
click at [1502, 172] on icon "Overflow Menu" at bounding box center [1508, 168] width 13 height 13
drag, startPoint x: 257, startPoint y: 441, endPoint x: 285, endPoint y: 422, distance: 33.8
click at [258, 442] on div "Organization Cancel Save Changes ---" at bounding box center [287, 455] width 476 height 35
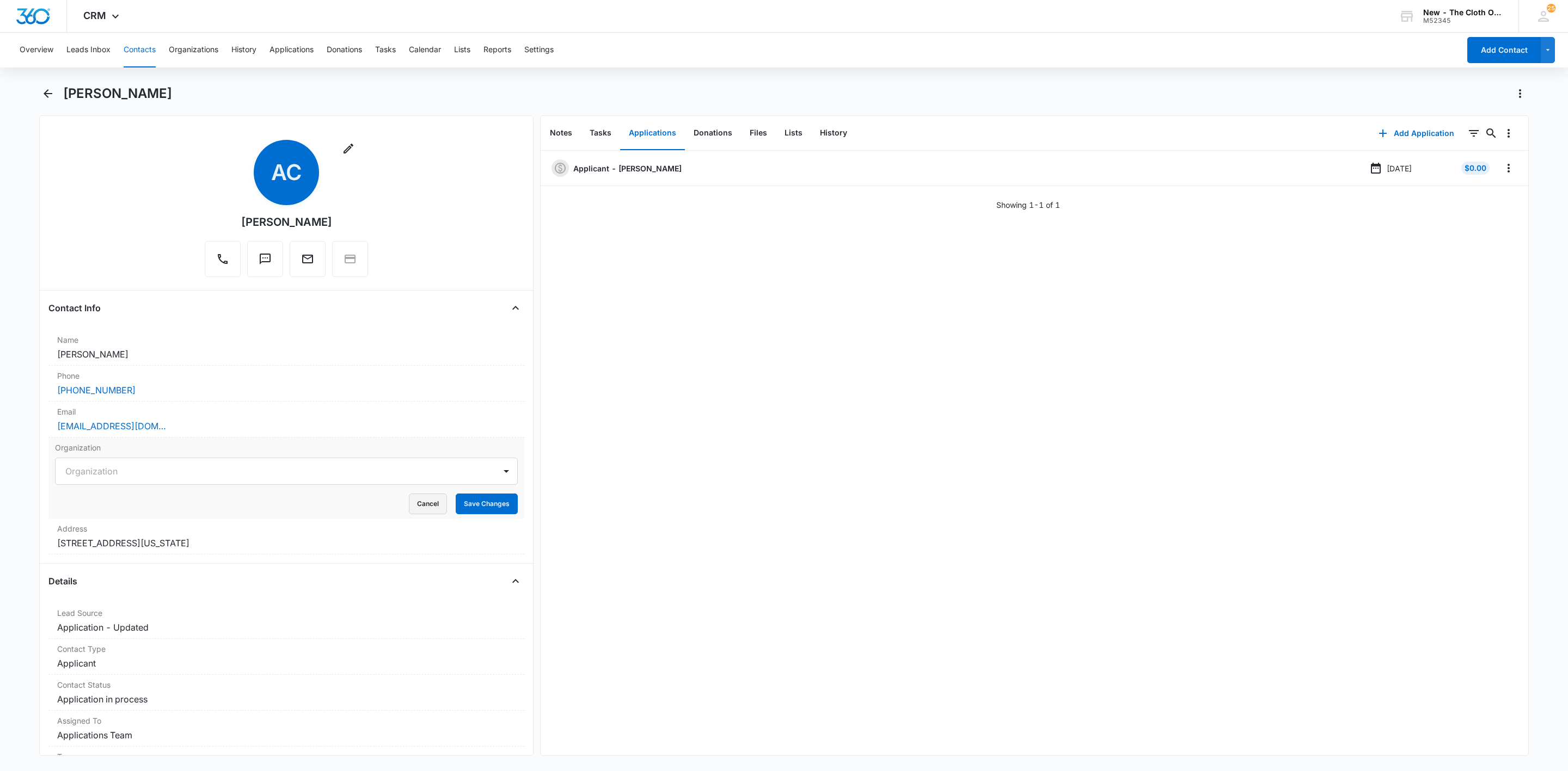
click at [409, 500] on button "Cancel" at bounding box center [428, 504] width 38 height 21
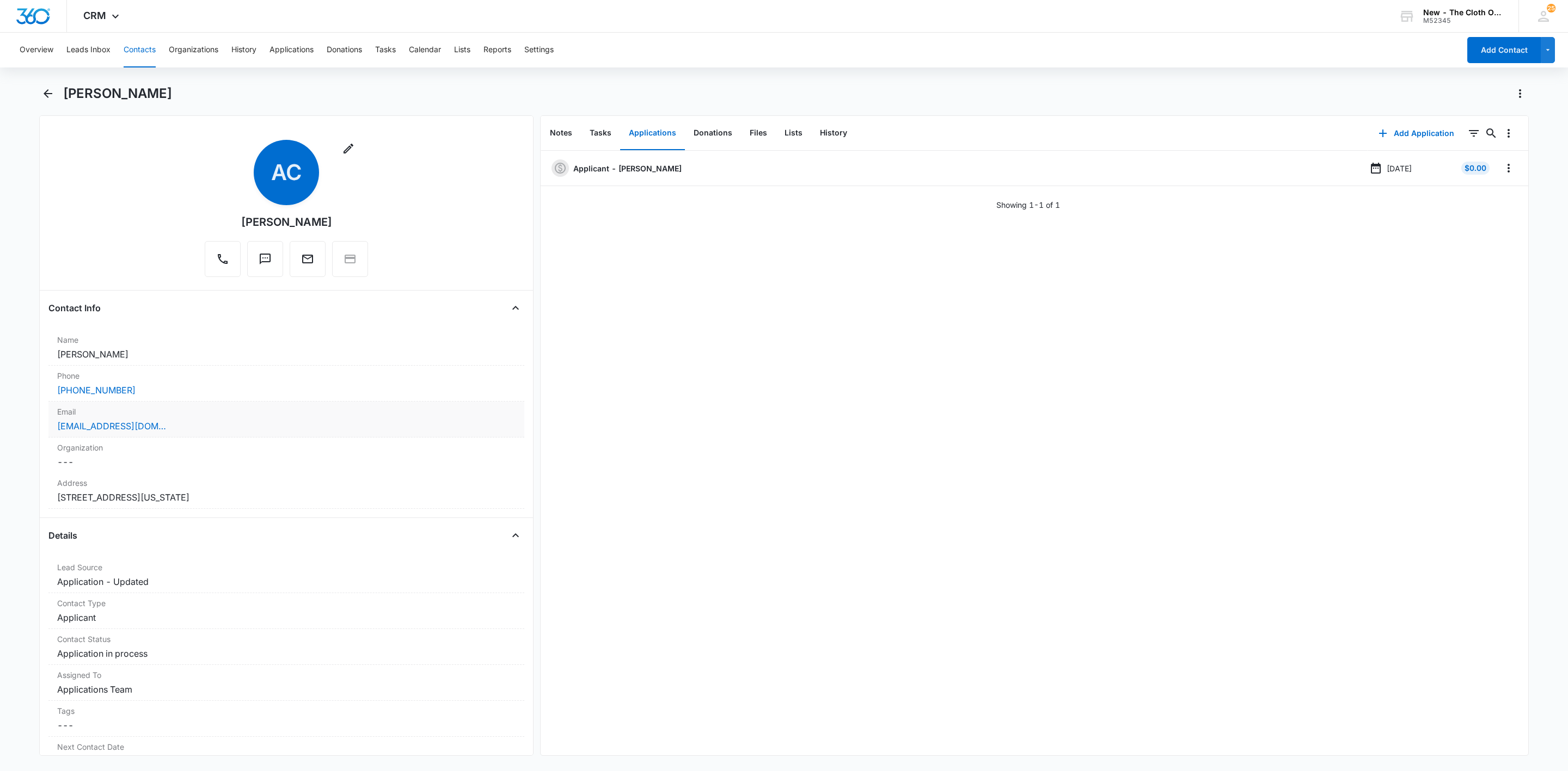
click at [247, 424] on div "[EMAIL_ADDRESS][DOMAIN_NAME]" at bounding box center [286, 426] width 458 height 13
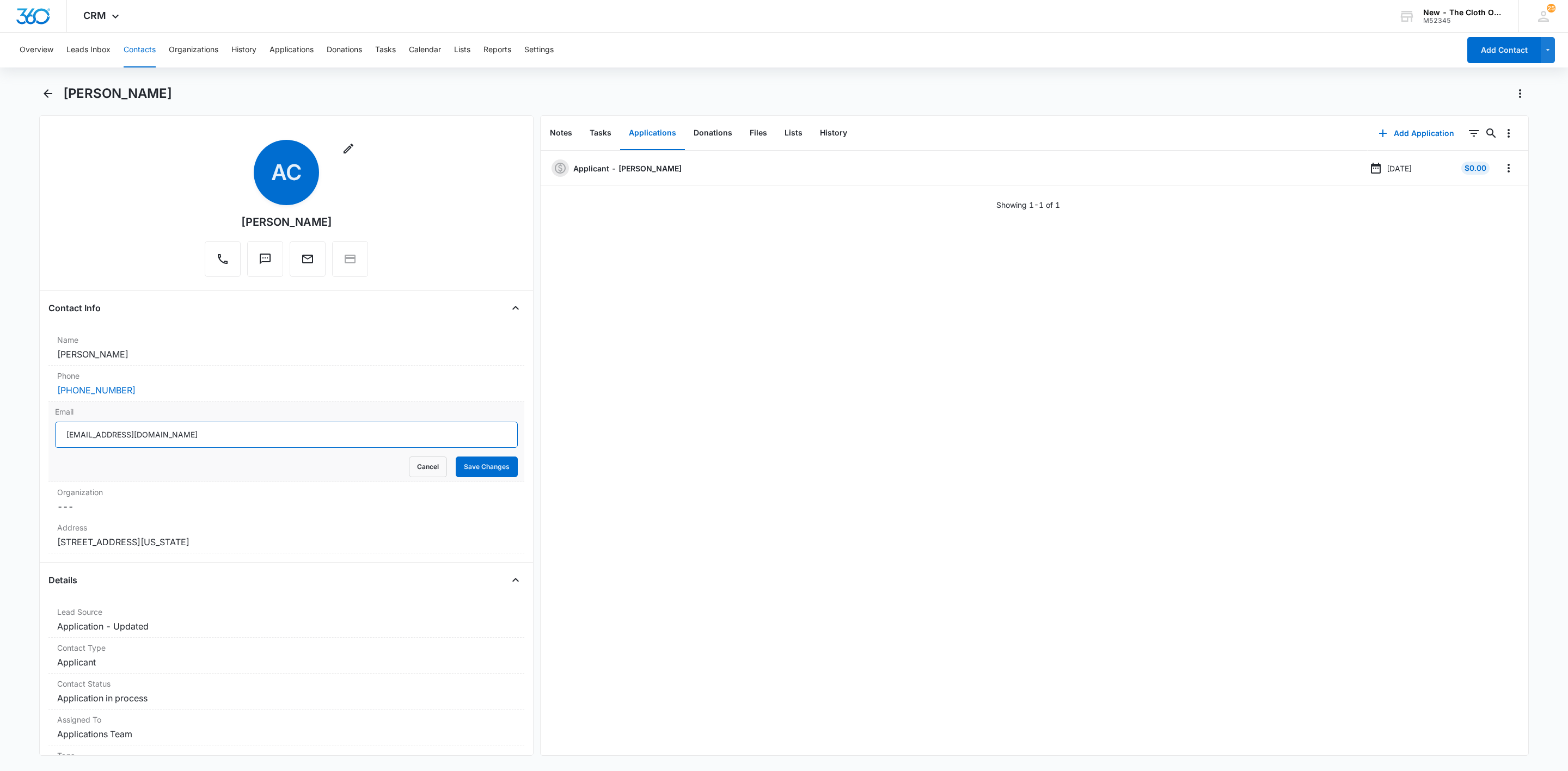
click at [306, 441] on input "[EMAIL_ADDRESS][DOMAIN_NAME]" at bounding box center [286, 434] width 463 height 26
click at [306, 440] on input "[EMAIL_ADDRESS][DOMAIN_NAME]" at bounding box center [286, 434] width 463 height 26
drag, startPoint x: 405, startPoint y: 472, endPoint x: 37, endPoint y: 410, distance: 373.2
click at [409, 472] on button "Cancel" at bounding box center [428, 467] width 38 height 21
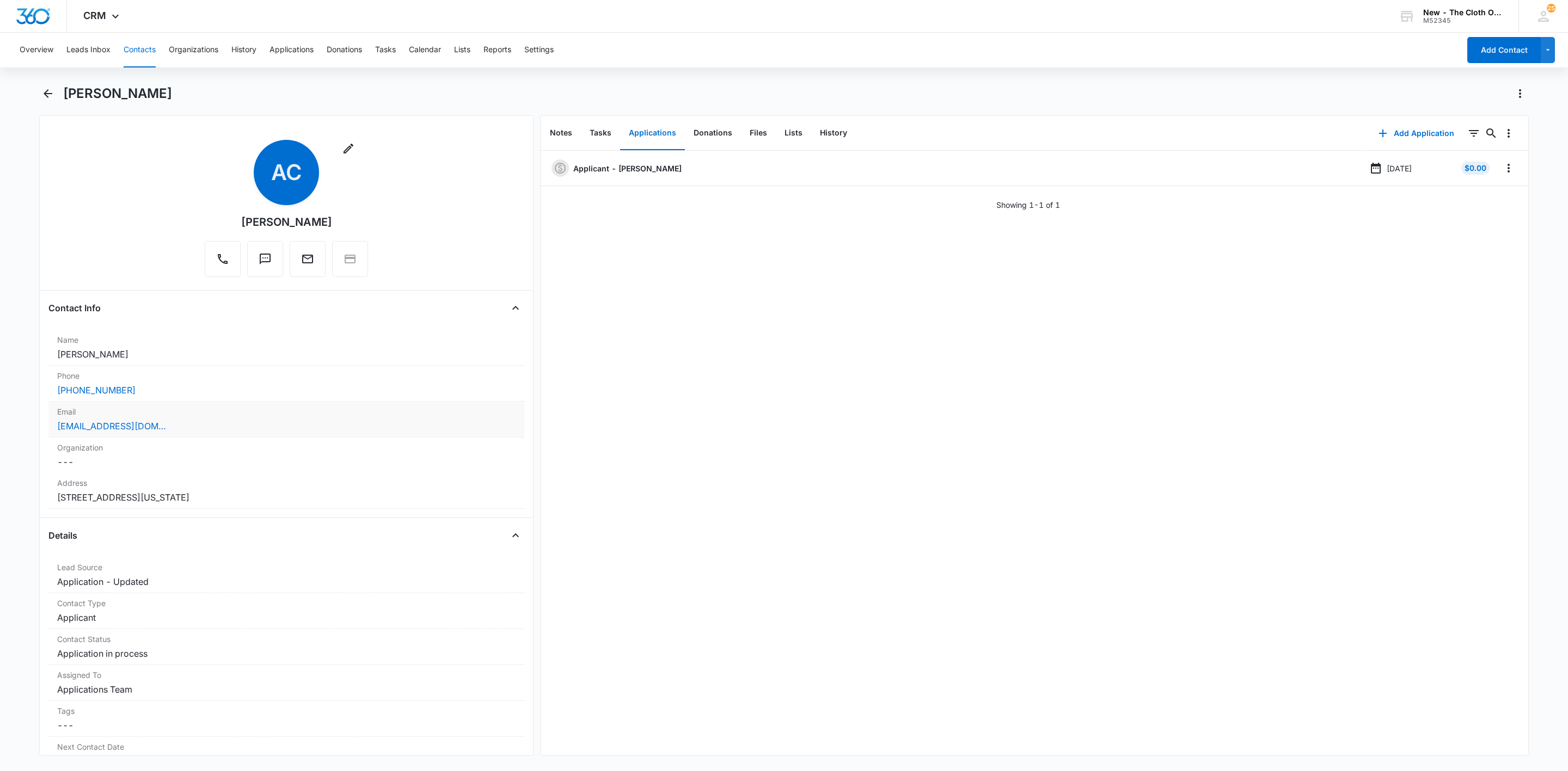
click at [304, 427] on div "[EMAIL_ADDRESS][DOMAIN_NAME]" at bounding box center [286, 426] width 458 height 13
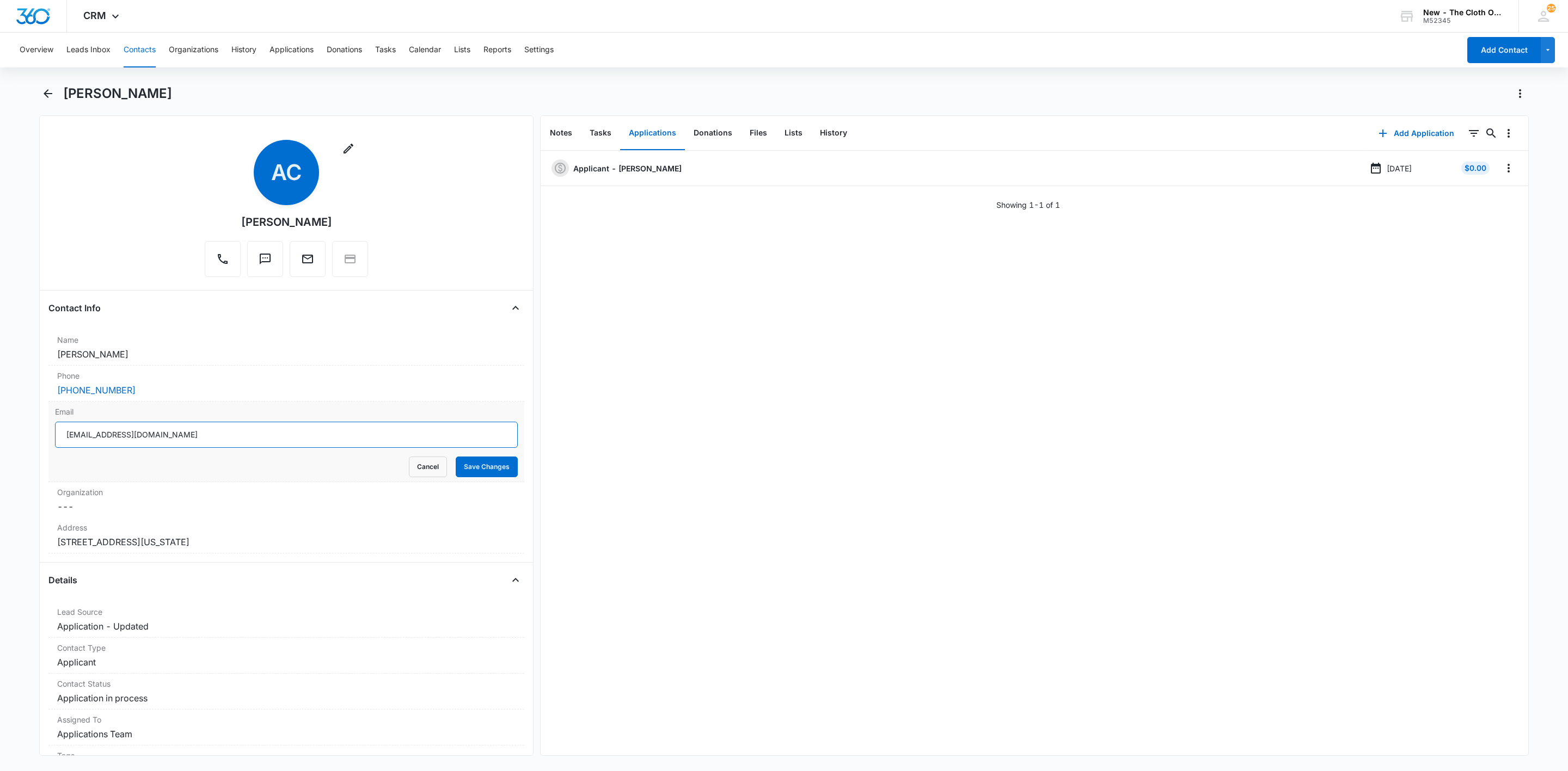
click at [247, 441] on input "[EMAIL_ADDRESS][DOMAIN_NAME]" at bounding box center [286, 434] width 463 height 26
click at [248, 441] on input "[EMAIL_ADDRESS][DOMAIN_NAME]" at bounding box center [286, 434] width 463 height 26
click at [415, 467] on button "Cancel" at bounding box center [428, 467] width 38 height 21
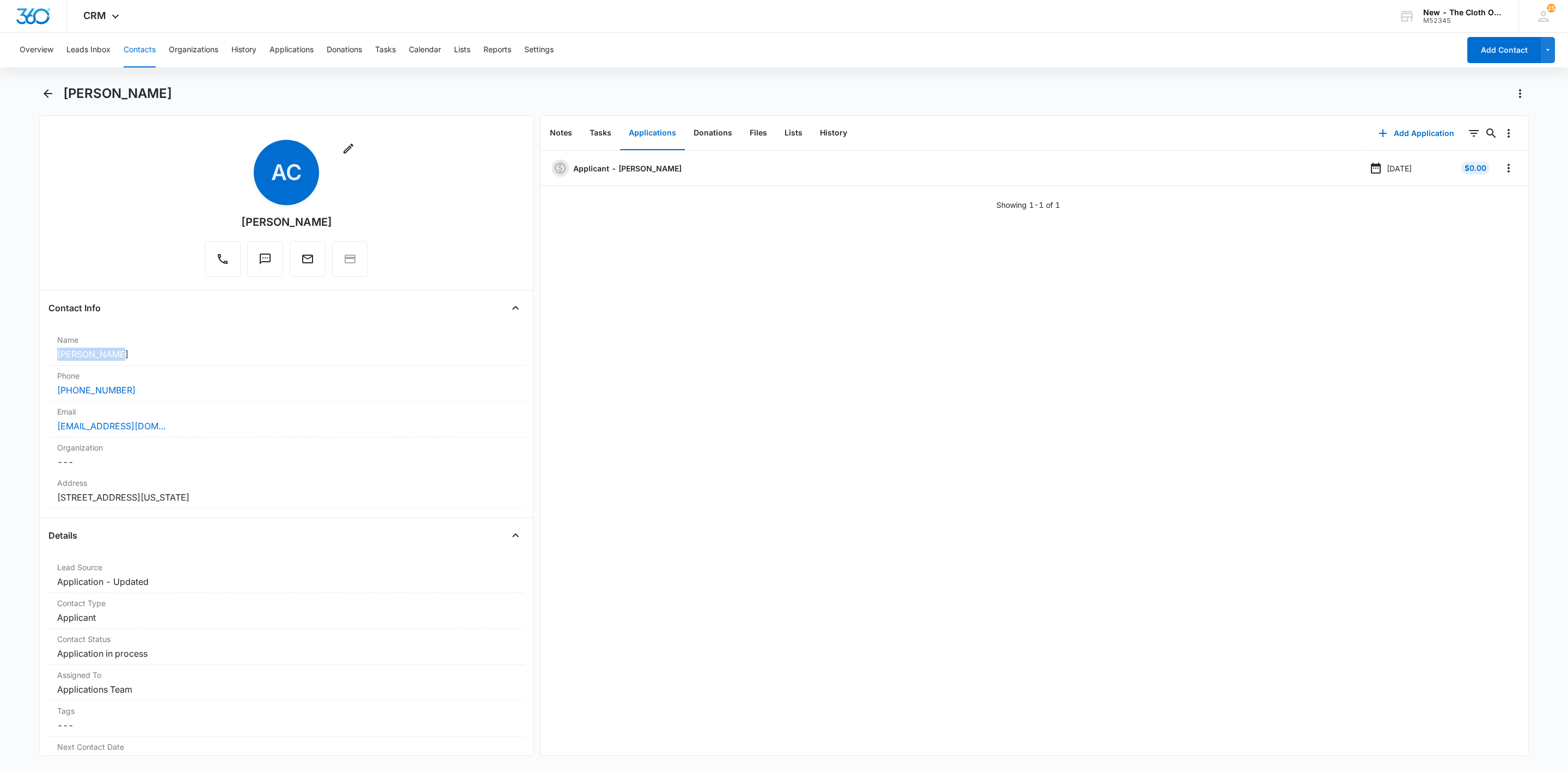
drag, startPoint x: 114, startPoint y: 356, endPoint x: 15, endPoint y: 356, distance: 99.0
click at [15, 356] on main "[PERSON_NAME] Remove AC [PERSON_NAME] Contact Info Name Cancel Save Changes [PE…" at bounding box center [784, 427] width 1568 height 684
copy dd "[PERSON_NAME]"
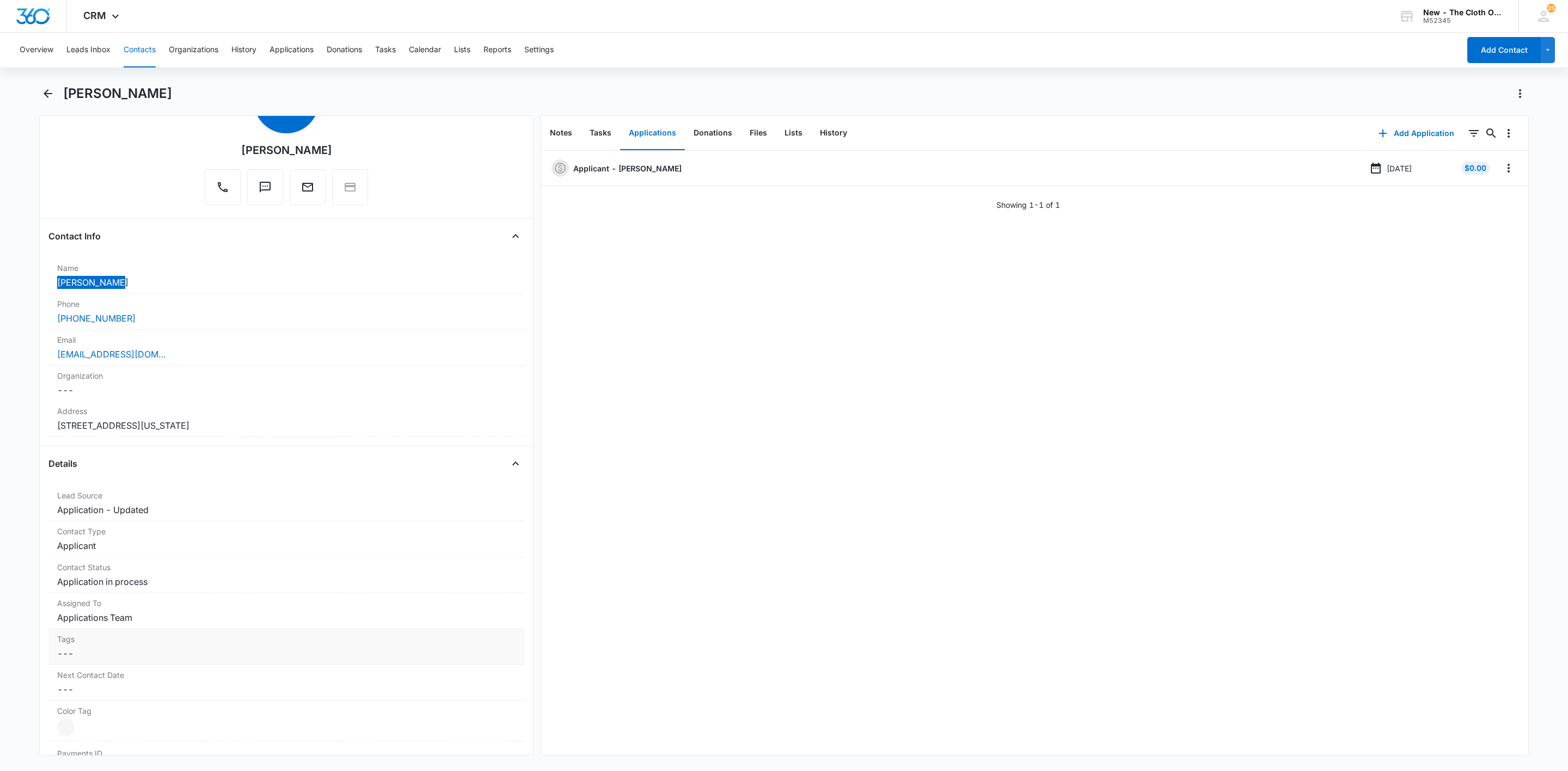
scroll to position [327, 0]
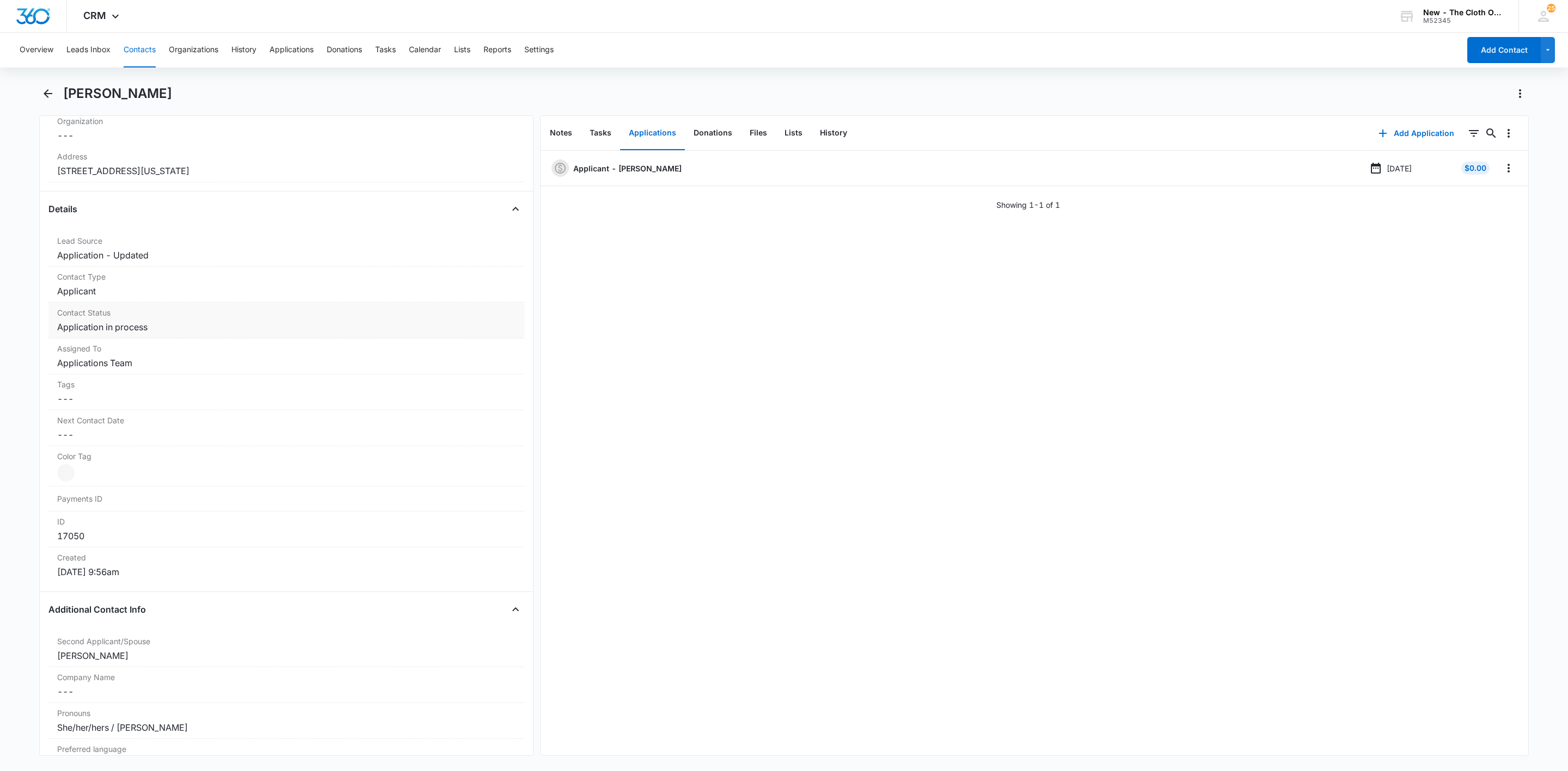
click at [127, 332] on dd "Cancel Save Changes Application in process" at bounding box center [286, 327] width 458 height 13
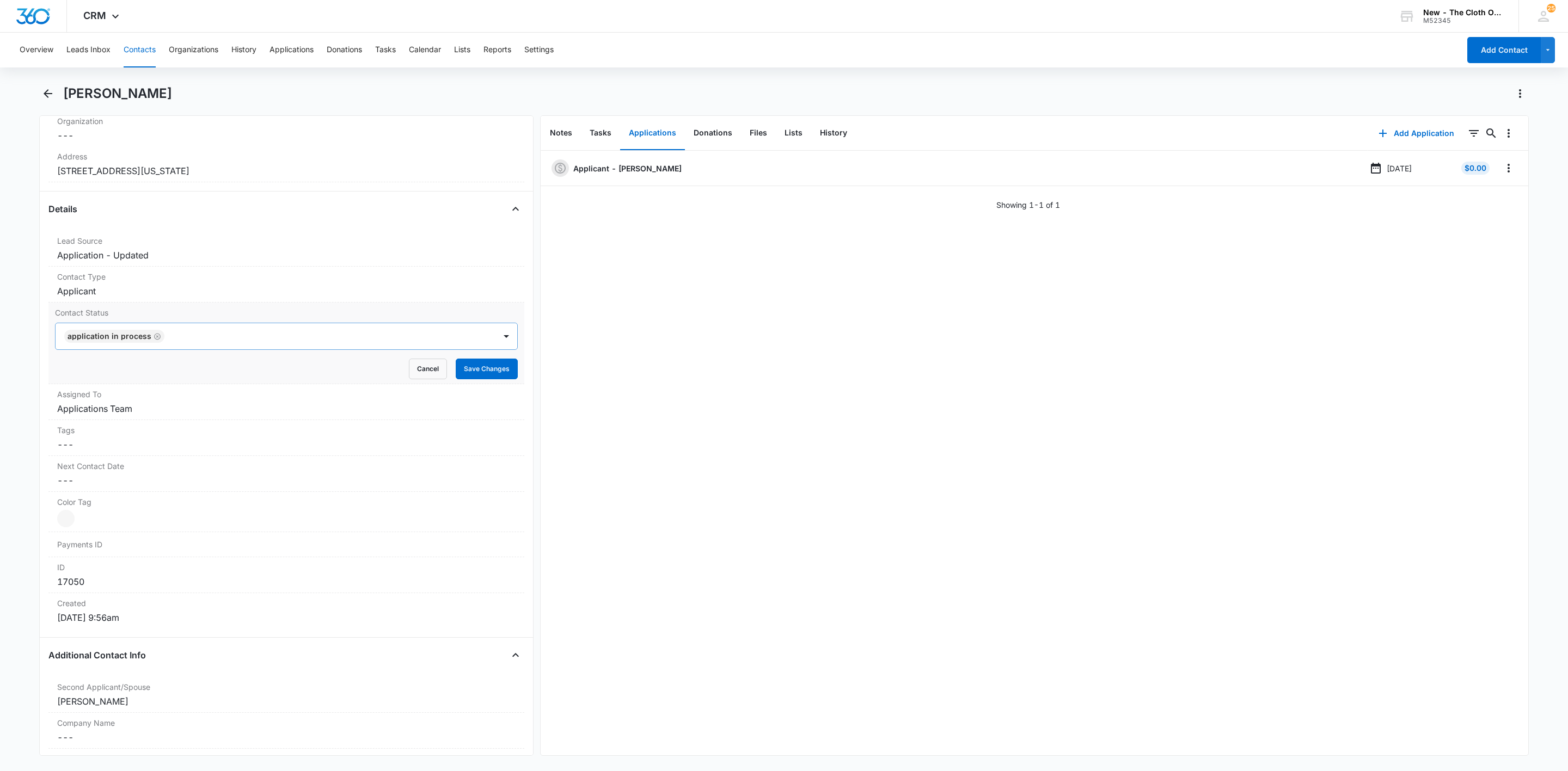
click at [155, 343] on div "Application in process" at bounding box center [114, 336] width 100 height 13
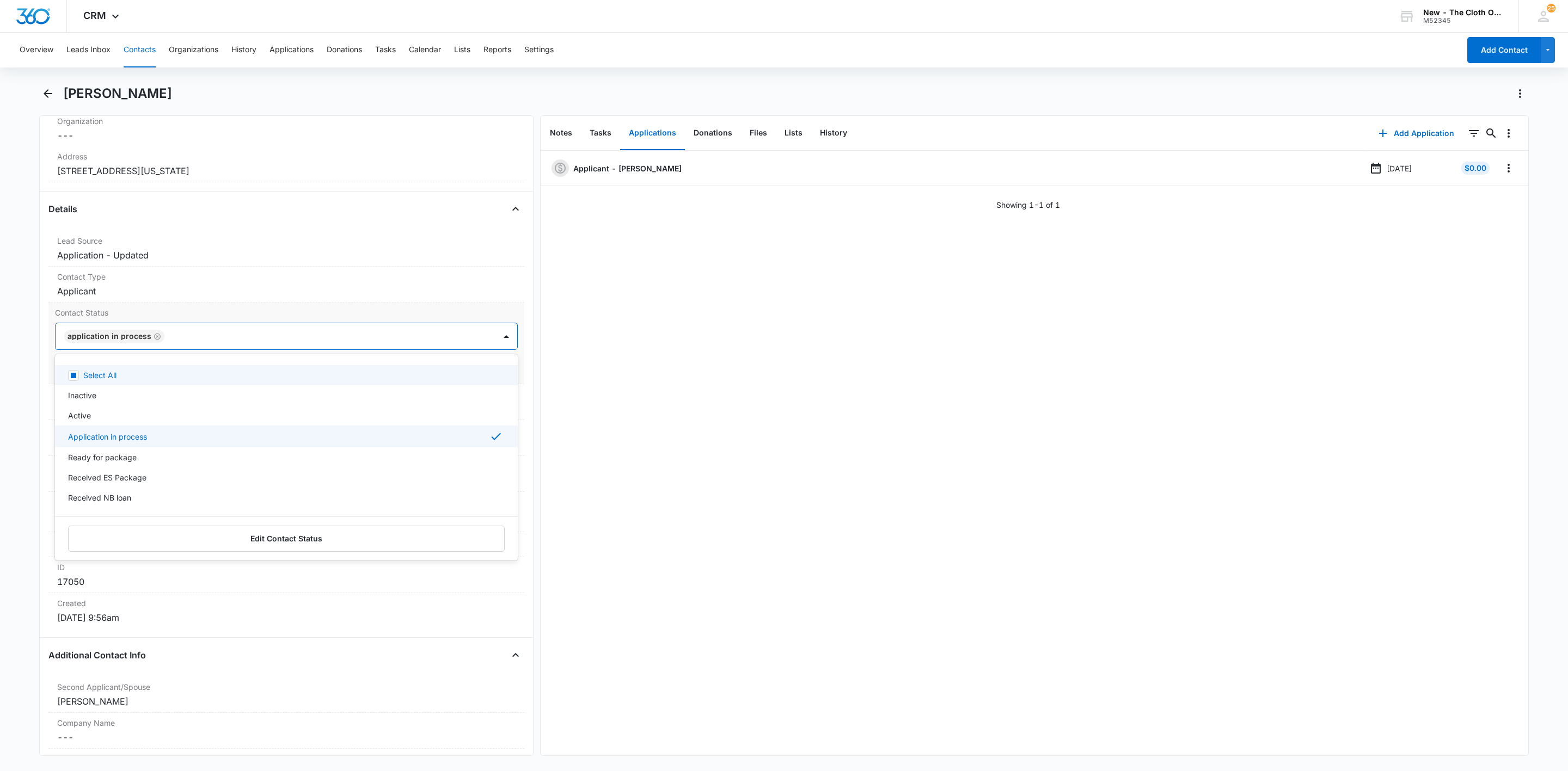
click at [153, 341] on icon "Remove Application in process" at bounding box center [157, 337] width 8 height 8
click at [151, 343] on div at bounding box center [273, 336] width 416 height 15
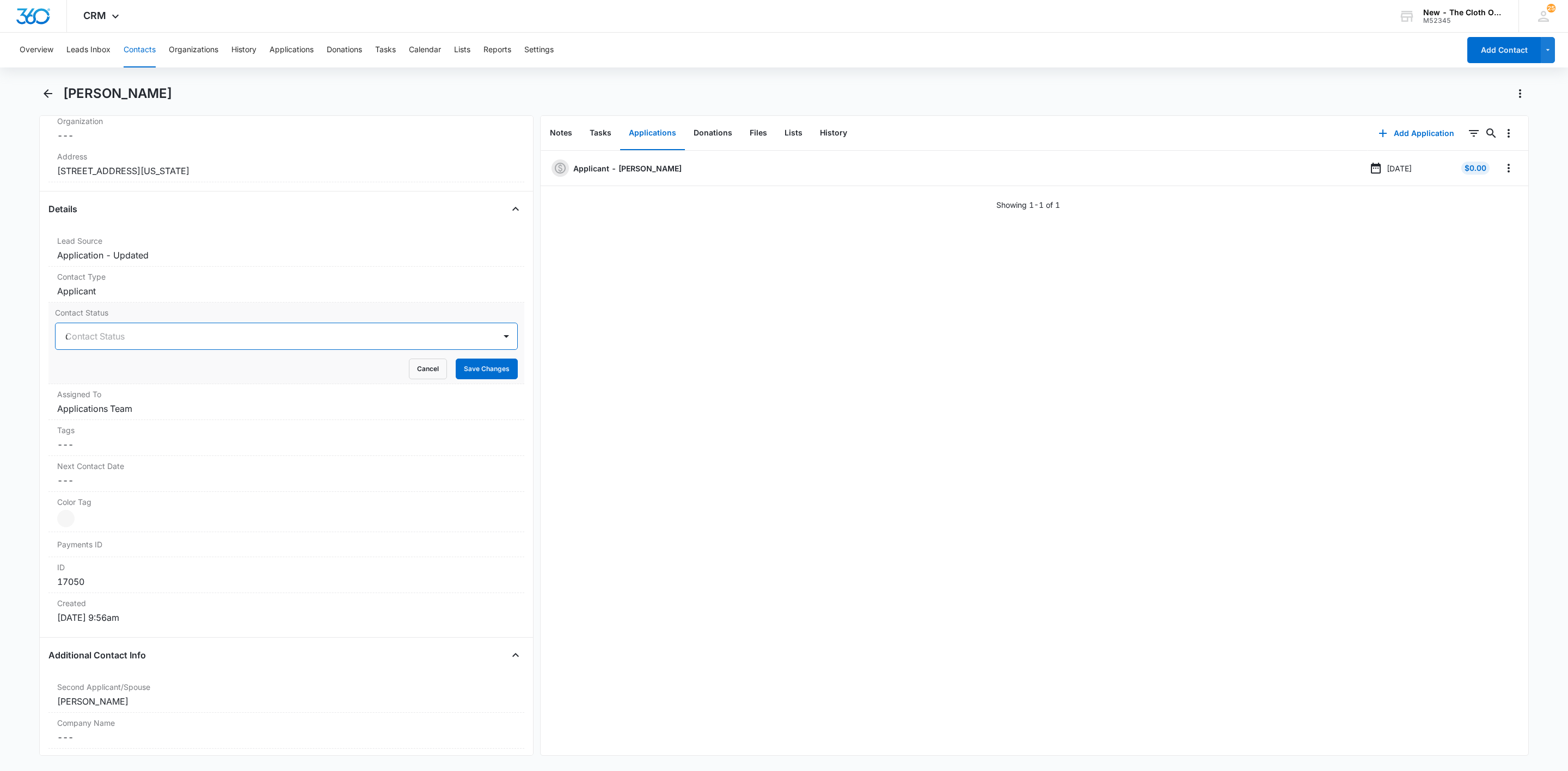
type input "de"
click at [131, 384] on div "Pass/Decline" at bounding box center [286, 375] width 463 height 20
click at [205, 330] on div "Pass/Decline" at bounding box center [275, 336] width 440 height 26
click at [484, 373] on button "Save Changes" at bounding box center [487, 369] width 62 height 21
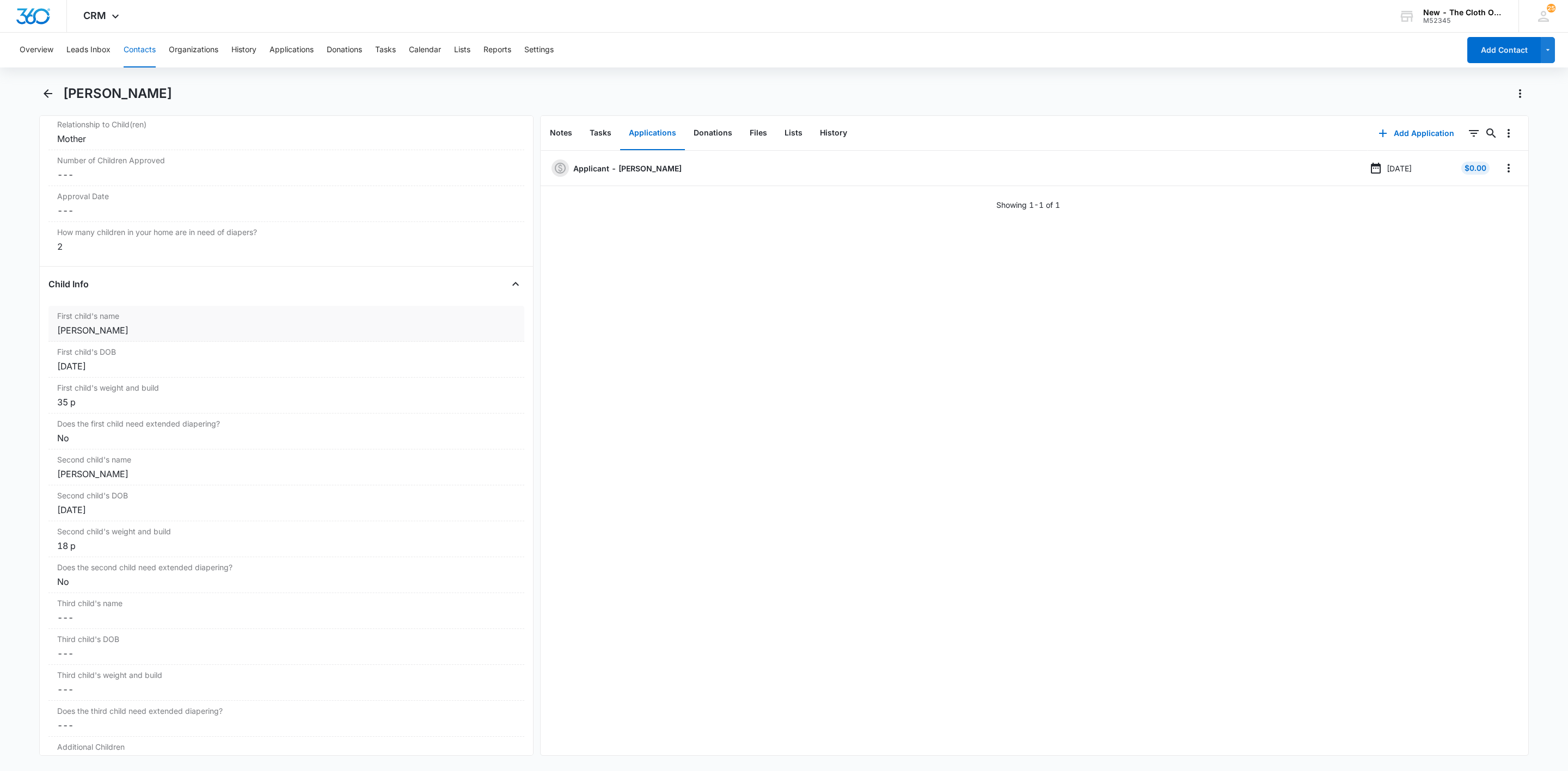
scroll to position [1097, 0]
click at [55, 384] on div "First child's name Cancel Save Changes [PERSON_NAME]" at bounding box center [287, 369] width 476 height 36
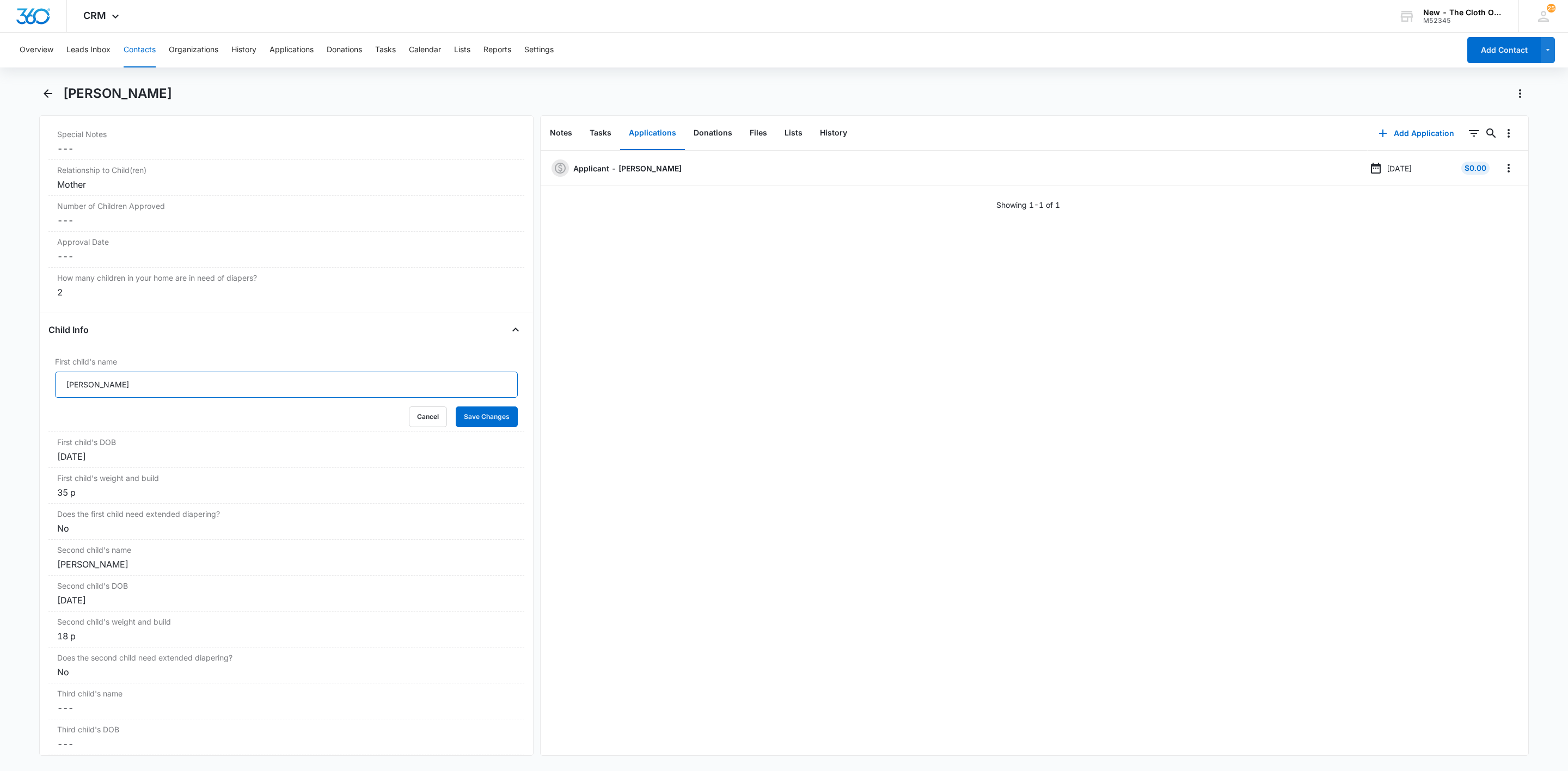
click at [60, 388] on input "[PERSON_NAME]" at bounding box center [286, 385] width 463 height 26
type input "CLOSED D/T INSUF DOCS [DATE]: [PERSON_NAME]"
click at [456, 406] on button "Save Changes" at bounding box center [487, 417] width 62 height 21
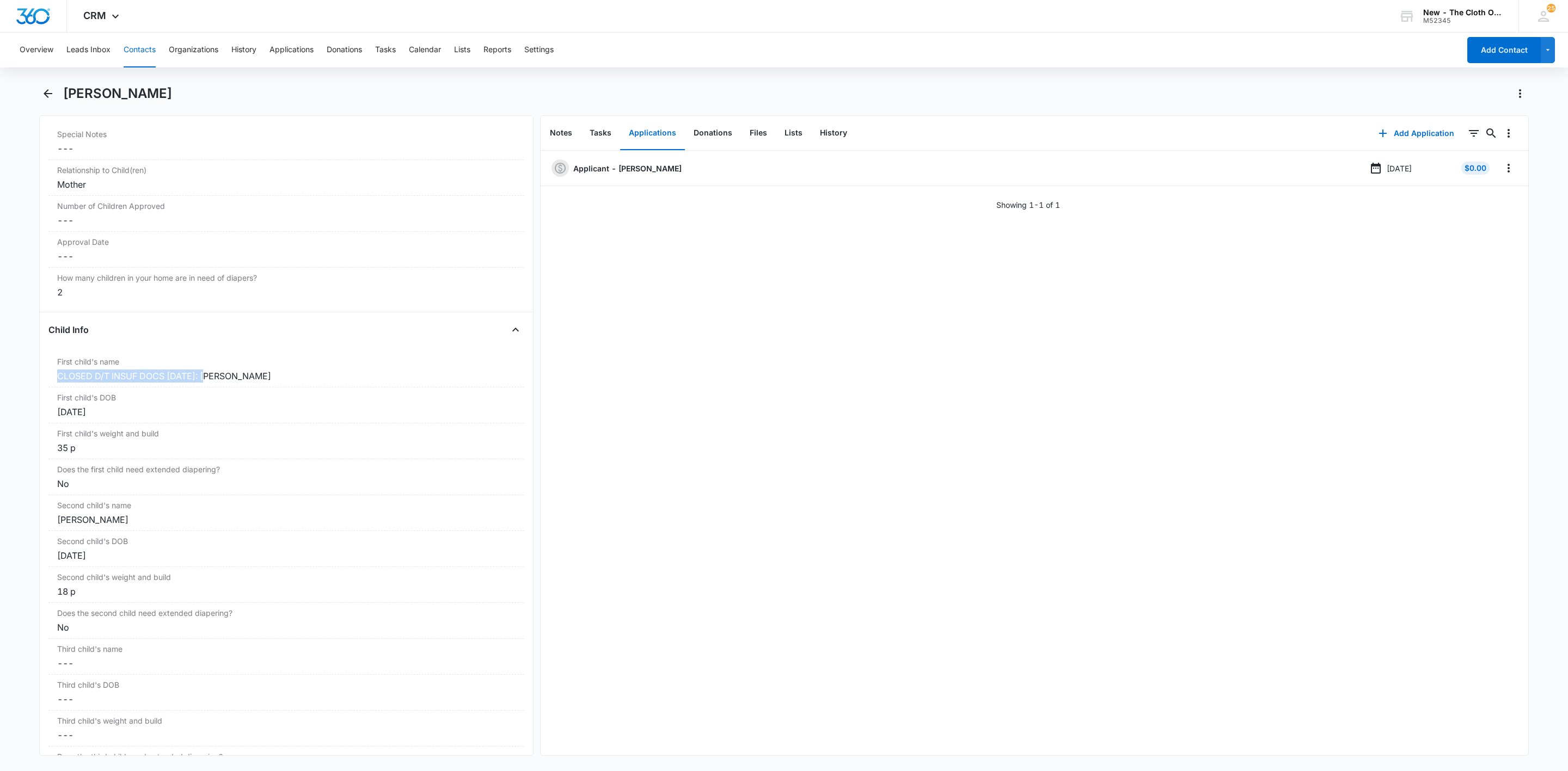
drag, startPoint x: 209, startPoint y: 382, endPoint x: 16, endPoint y: 381, distance: 193.0
click at [16, 381] on main "[PERSON_NAME] Remove AC [PERSON_NAME] Contact Info Name Cancel Save Changes [PE…" at bounding box center [784, 427] width 1568 height 684
copy div "CLOSED D/T INSUF DOCS [DATE]:"
click at [63, 524] on div "[PERSON_NAME]" at bounding box center [286, 519] width 458 height 13
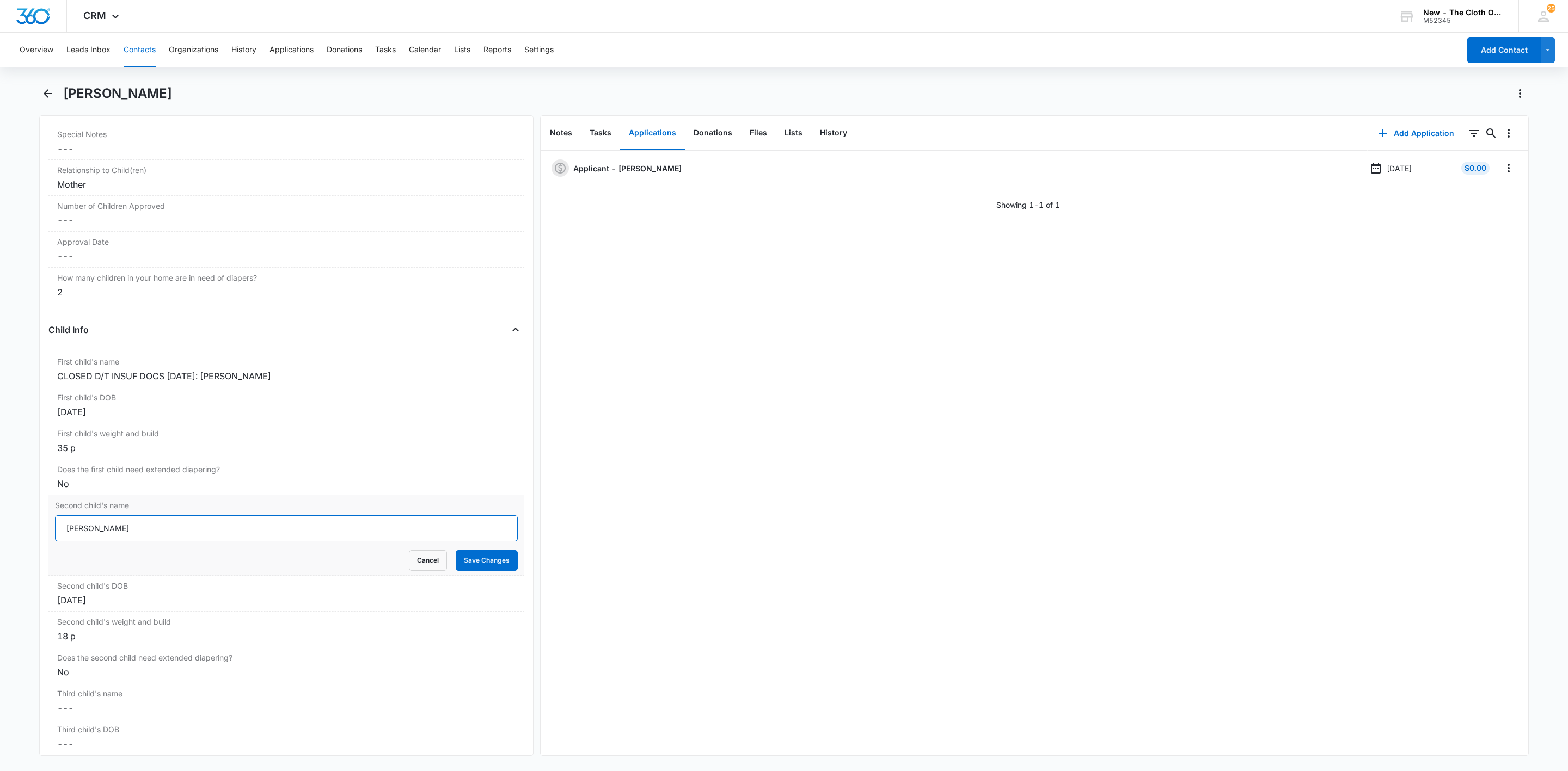
click at [61, 536] on input "[PERSON_NAME]" at bounding box center [286, 528] width 463 height 26
paste input "CLOSED D/T INSUF DOCS [DATE]:"
type input "CLOSED D/T INSUF DOCS [DATE]: [PERSON_NAME]"
click at [500, 571] on button "Save Changes" at bounding box center [487, 560] width 62 height 21
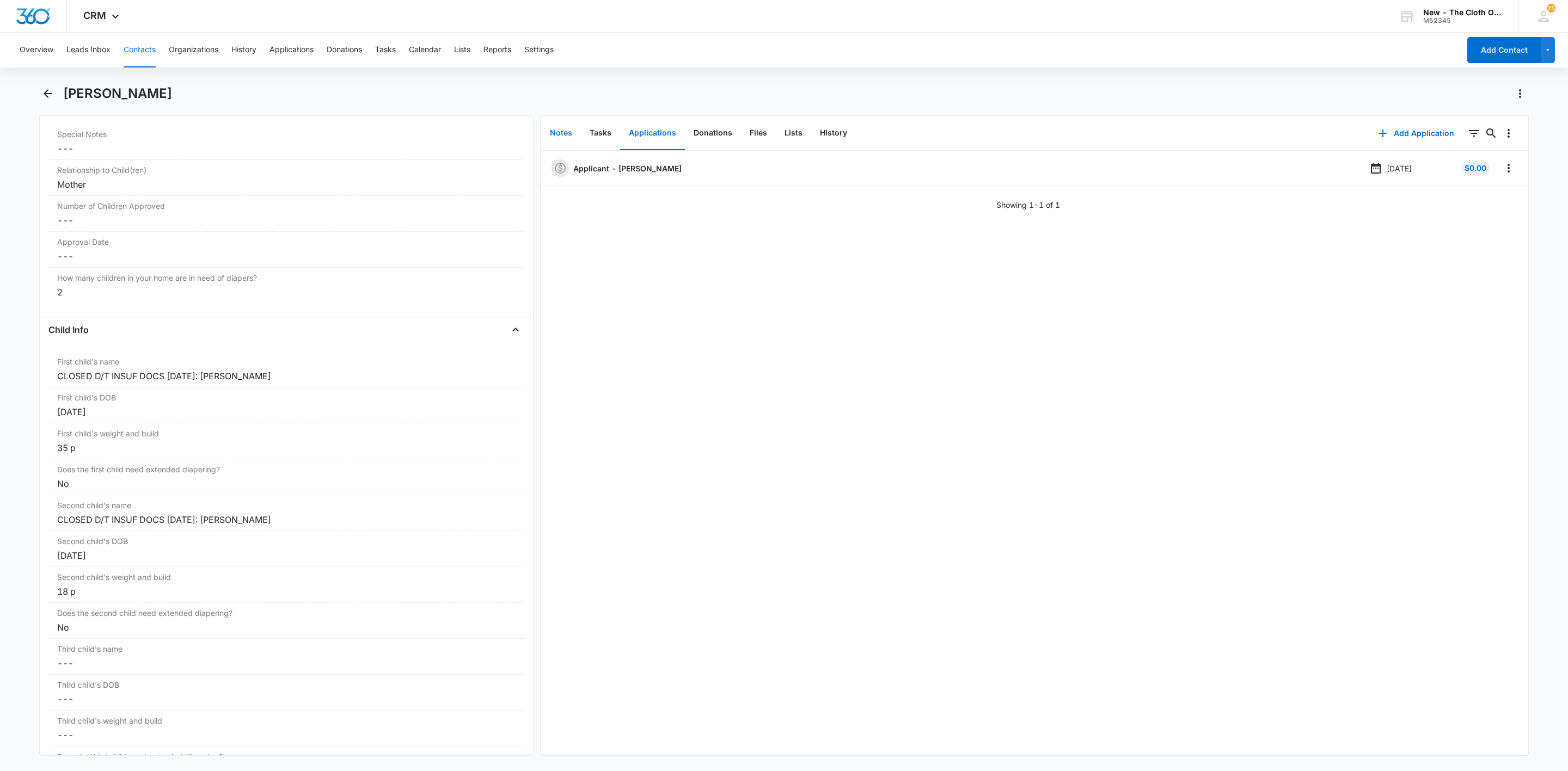
click at [555, 134] on button "Notes" at bounding box center [561, 133] width 40 height 33
click at [1409, 131] on button "Add Note" at bounding box center [1429, 133] width 72 height 26
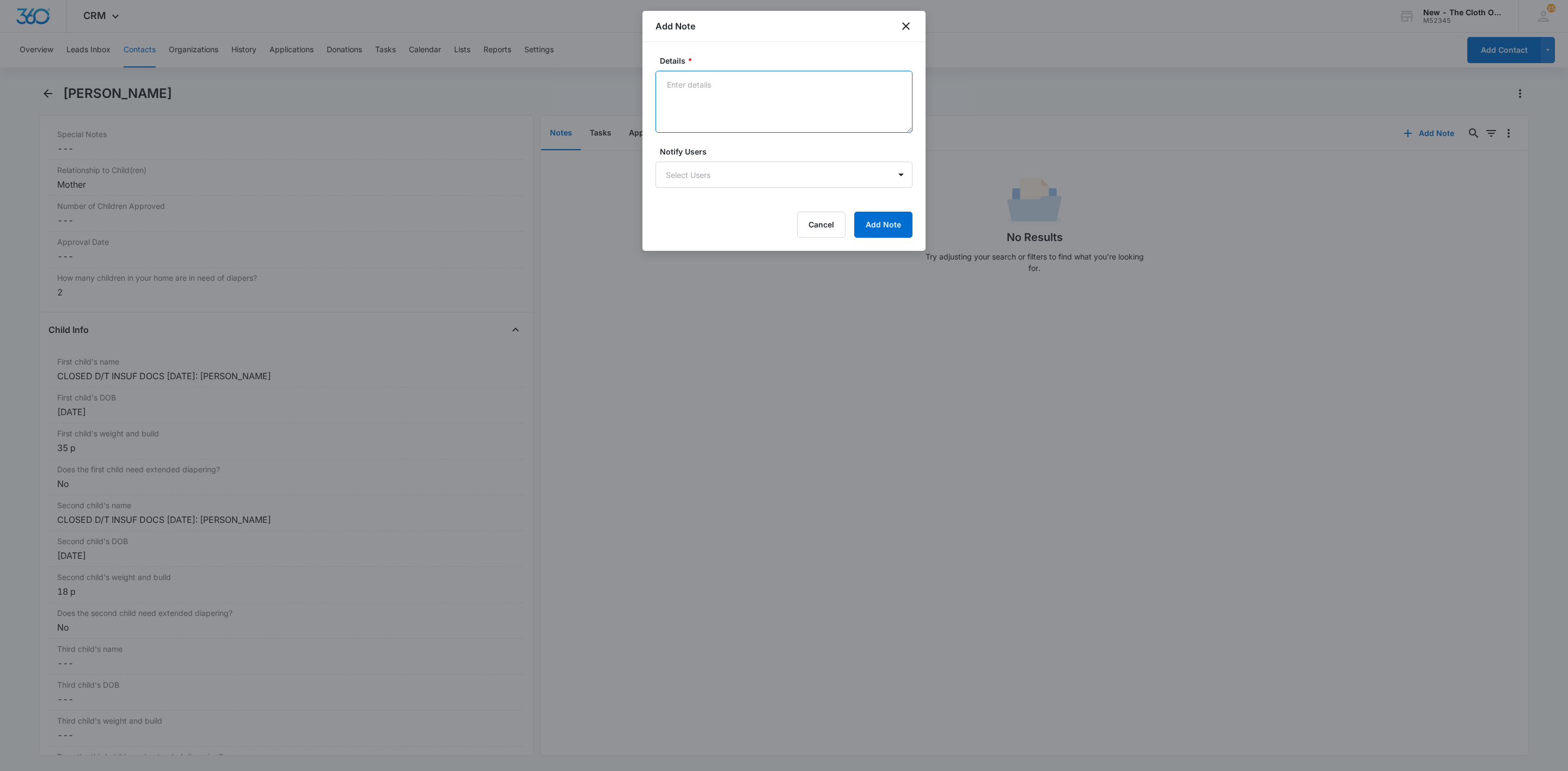
click at [740, 106] on textarea "Details *" at bounding box center [784, 102] width 257 height 62
paste textarea "CLOSED D/T INSUF DOCS [DATE]:"
type textarea "CLOSED D/T INSUF DOCS [DATE]"
click at [880, 216] on button "Add Note" at bounding box center [883, 225] width 58 height 26
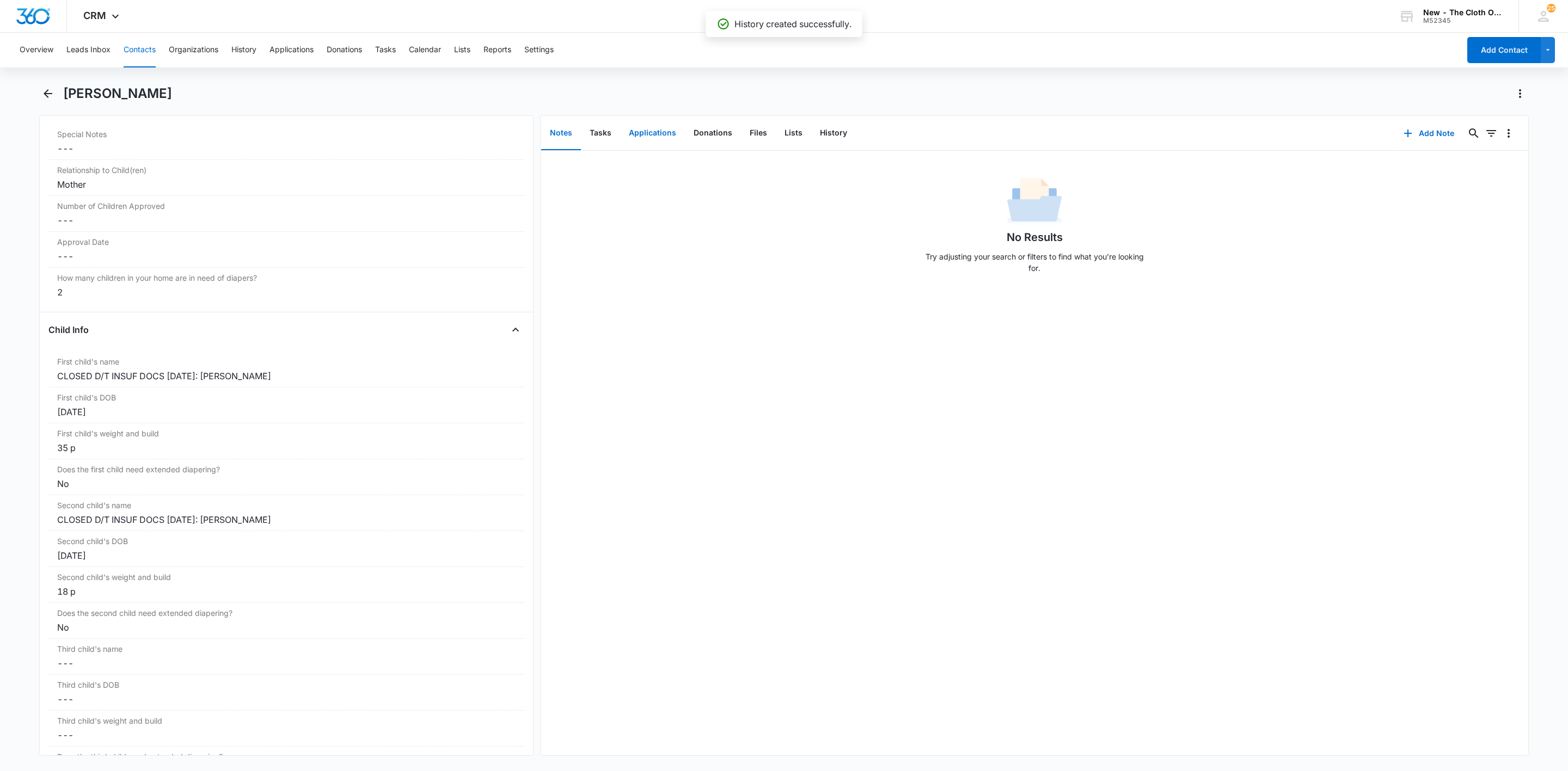
click at [639, 134] on button "Applications" at bounding box center [653, 133] width 65 height 33
click at [1502, 163] on icon "Overflow Menu" at bounding box center [1508, 168] width 13 height 13
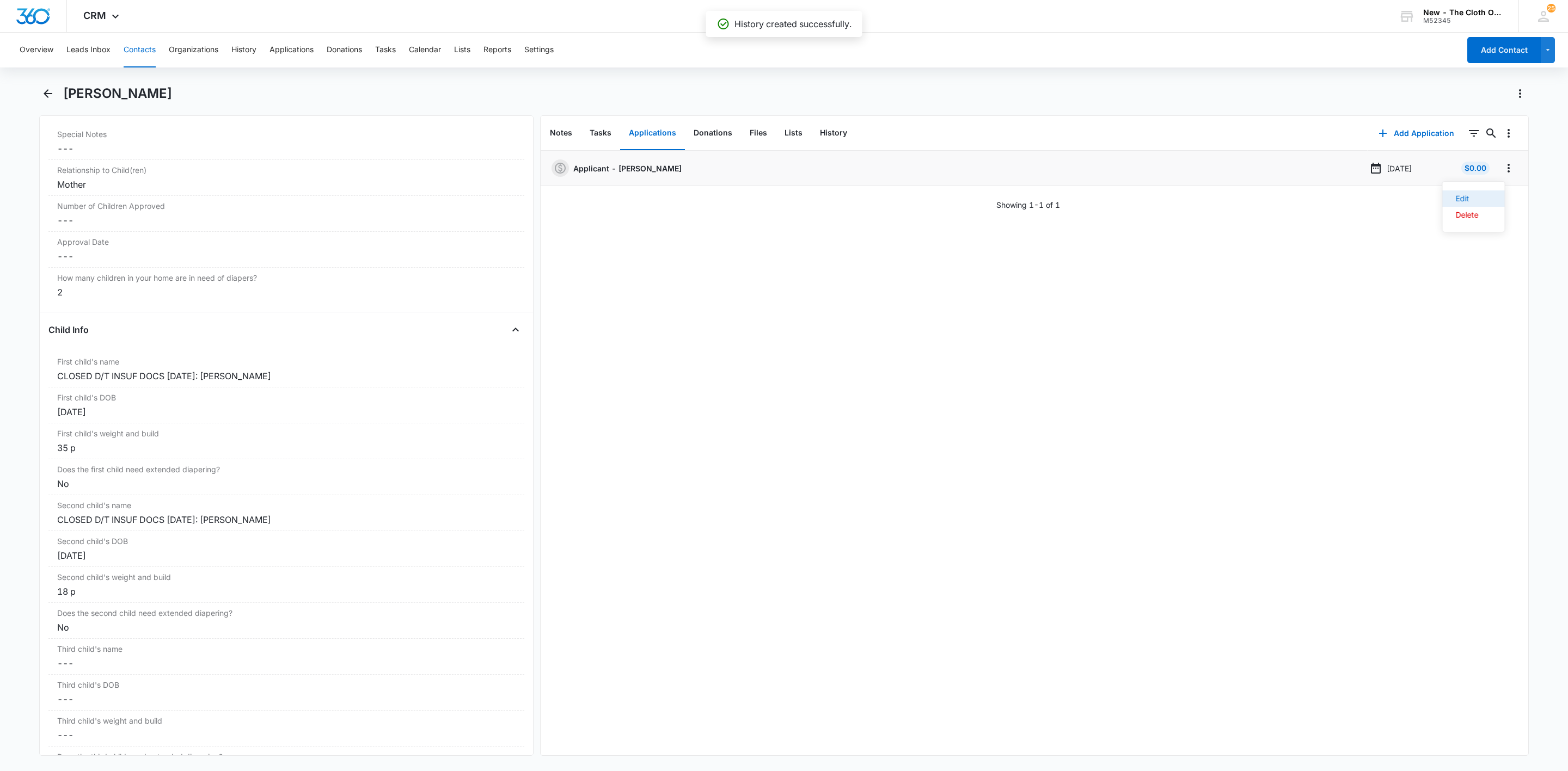
click at [1498, 201] on button "Edit" at bounding box center [1474, 198] width 62 height 16
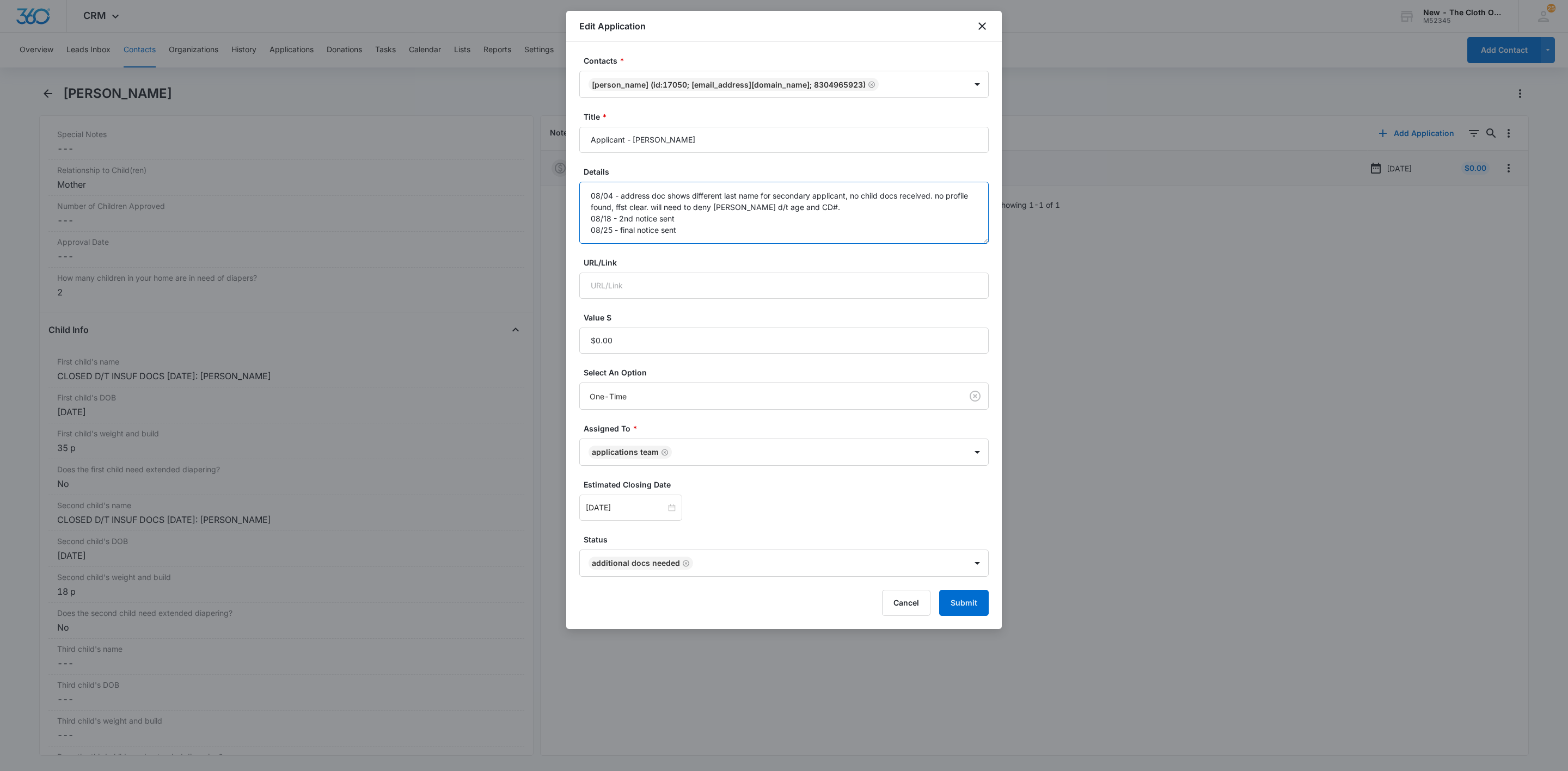
click at [715, 232] on textarea "08/04 - address doc shows different last name for secondary applicant, no child…" at bounding box center [784, 213] width 410 height 62
paste textarea "CLOSED D/T INSUF DOCS [DATE]:"
type textarea "08/04 - address doc shows different last name for secondary applicant, no child…"
click at [950, 604] on button "Submit" at bounding box center [964, 603] width 49 height 26
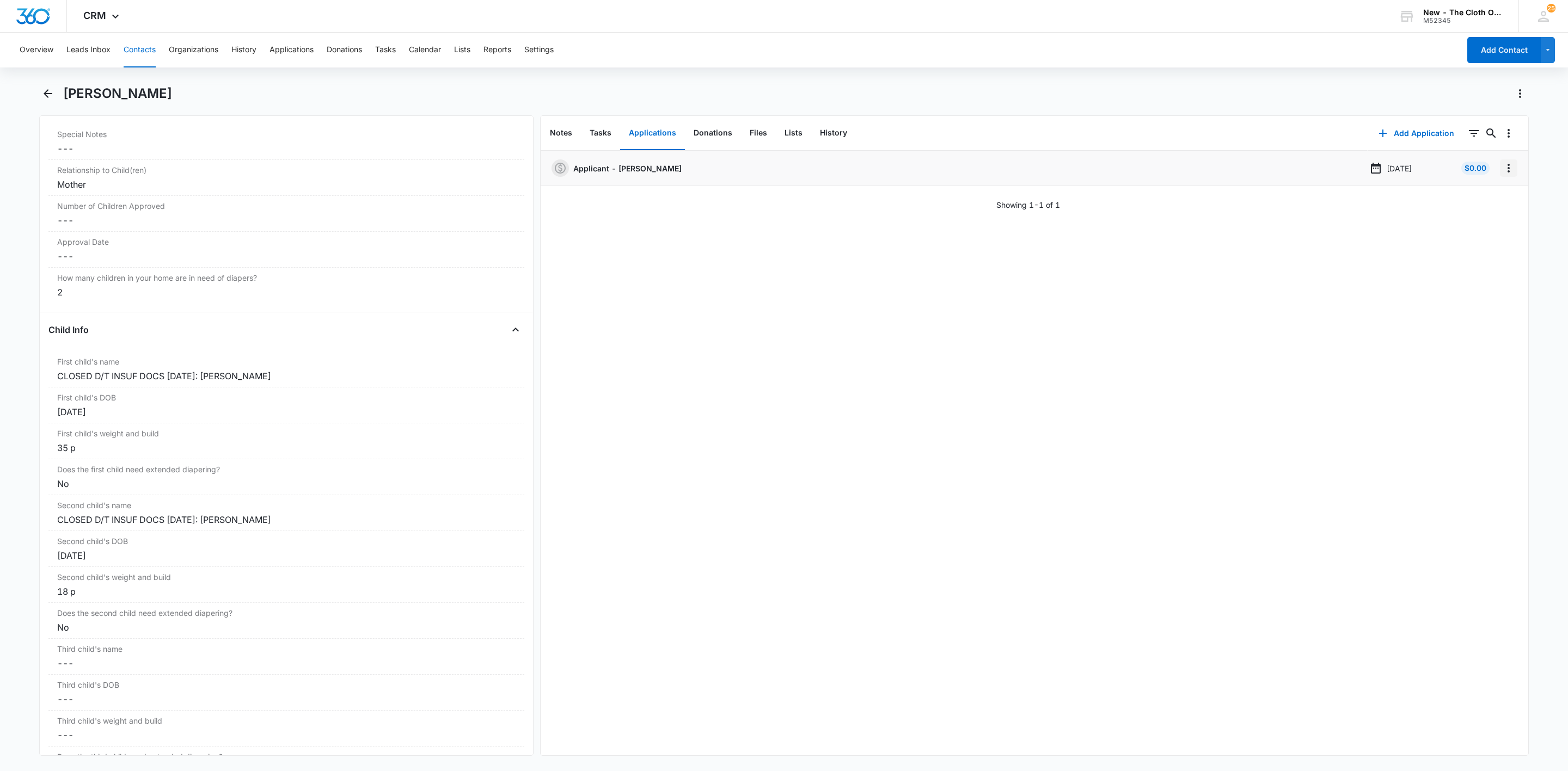
click at [1502, 175] on icon "Overflow Menu" at bounding box center [1508, 168] width 13 height 13
click at [1491, 212] on button "Delete" at bounding box center [1474, 215] width 62 height 16
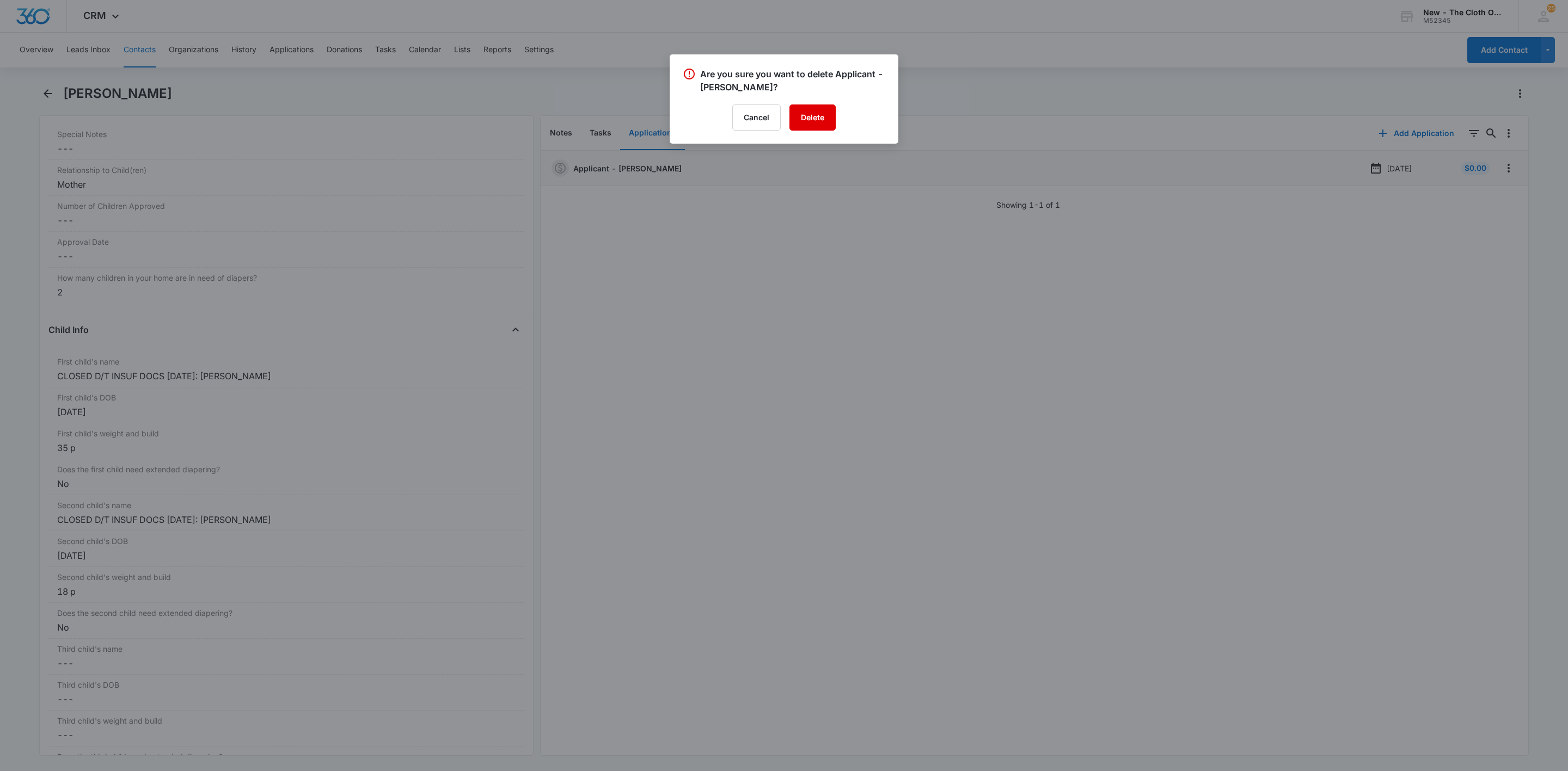
click at [815, 120] on button "Delete" at bounding box center [813, 117] width 46 height 26
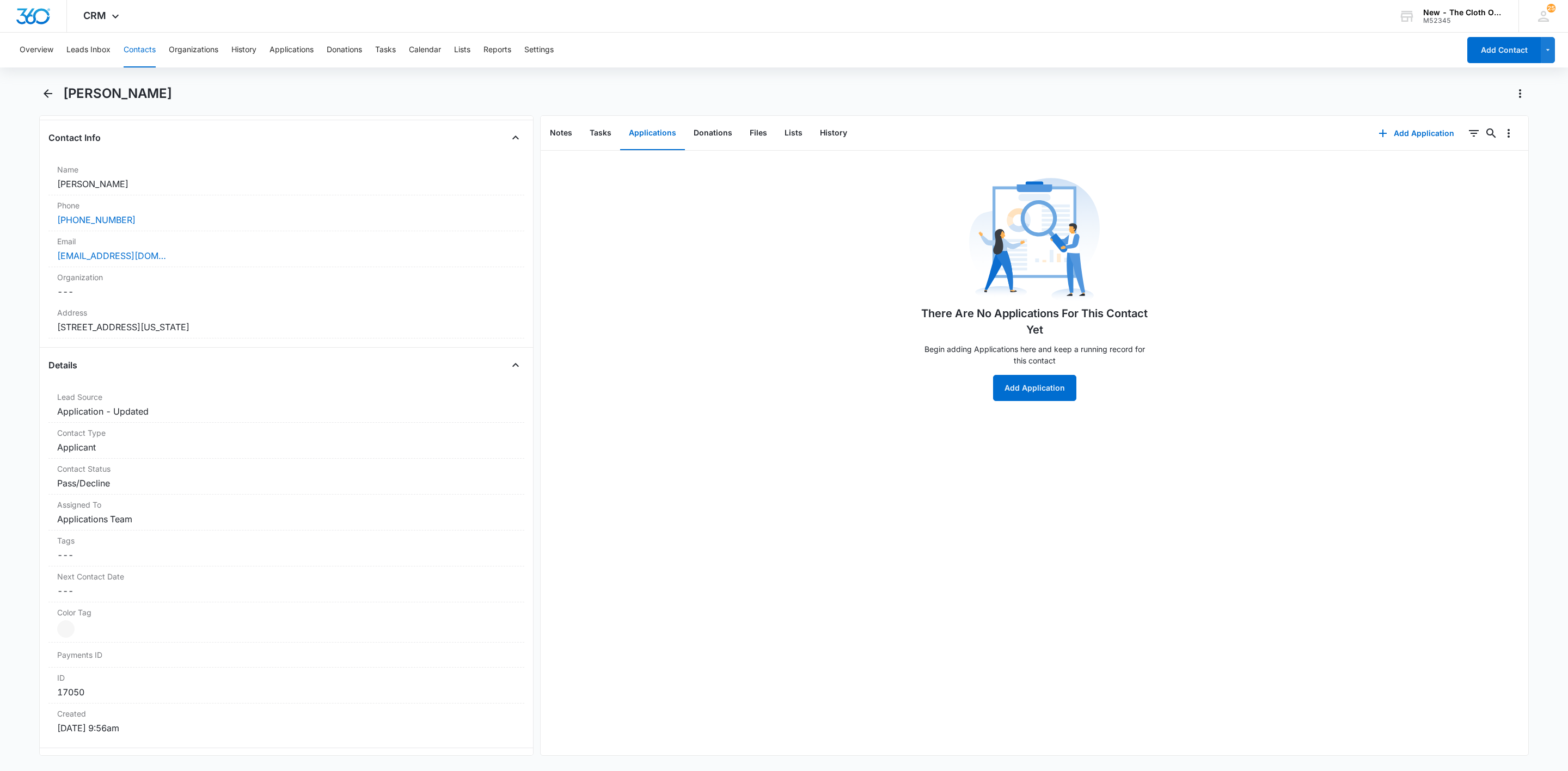
scroll to position [199, 0]
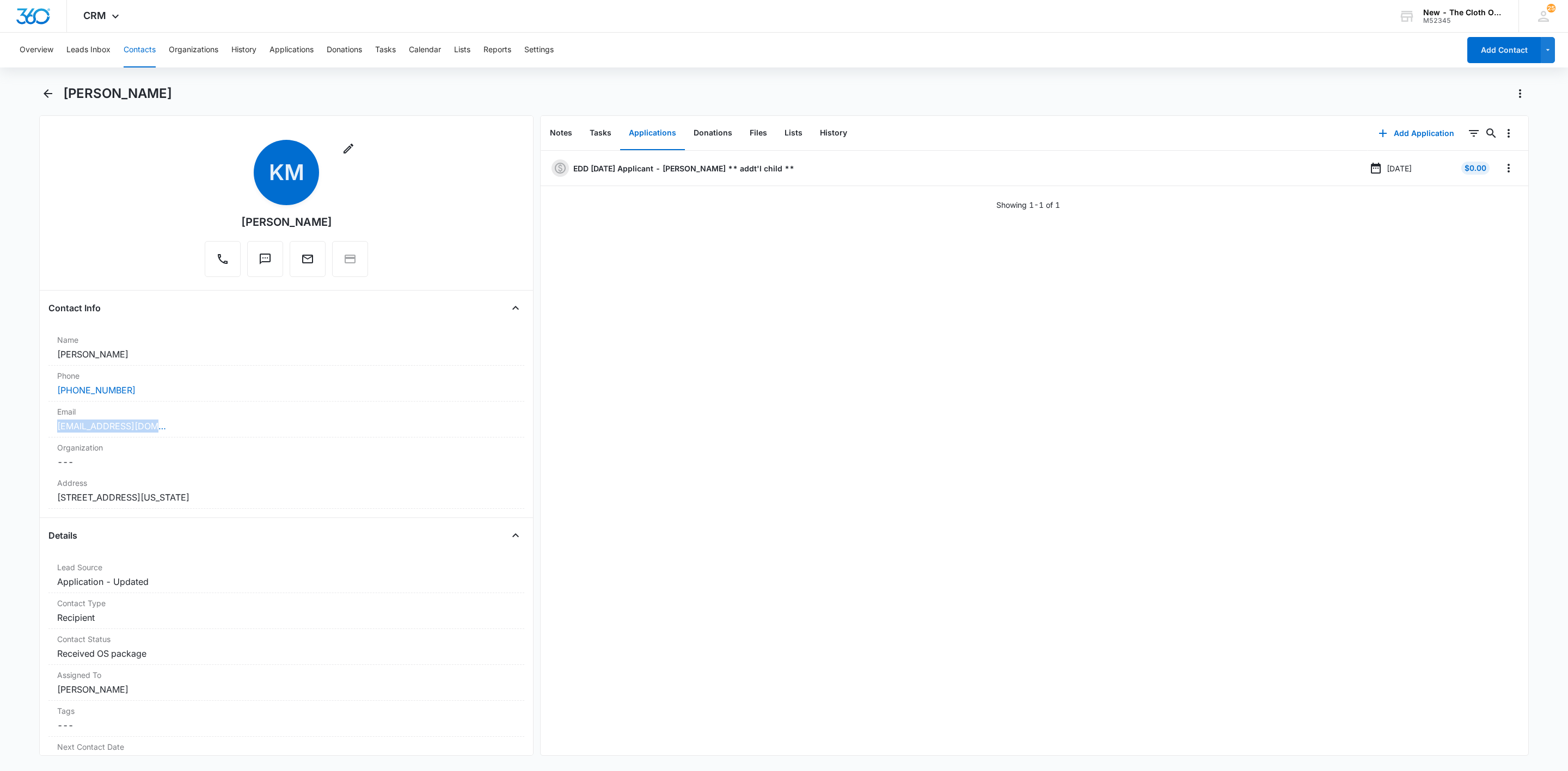
drag, startPoint x: 178, startPoint y: 431, endPoint x: 15, endPoint y: 427, distance: 163.0
click at [20, 431] on main "Kimmy Mendivel Remove KM Kimmy Mendivel Contact Info Name Cancel Save Changes K…" at bounding box center [784, 427] width 1568 height 684
copy link "kimmymeteer@gmail.com"
click at [1508, 172] on icon "Overflow Menu" at bounding box center [1509, 168] width 2 height 9
click at [1493, 201] on button "Edit" at bounding box center [1474, 198] width 62 height 16
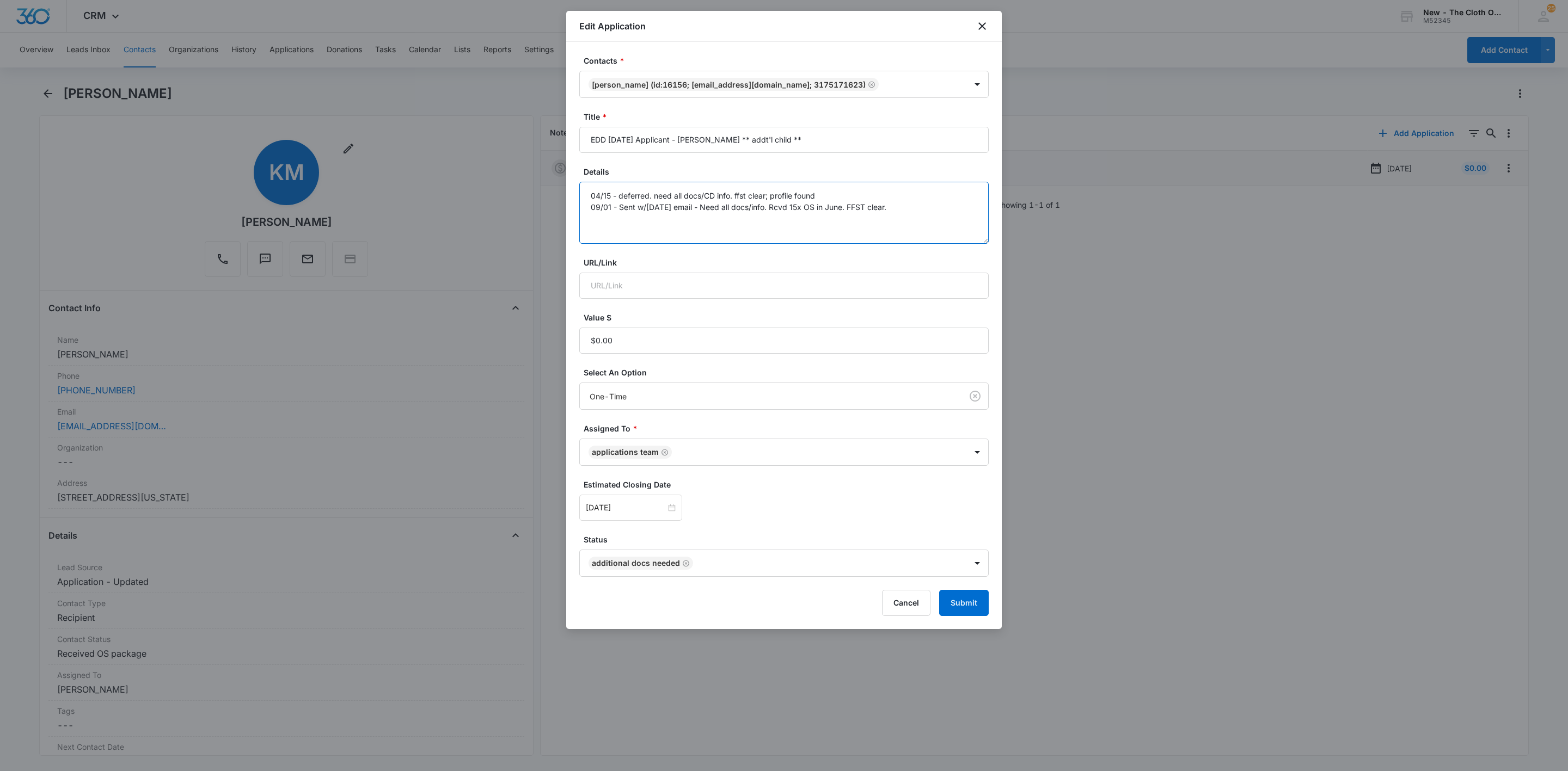
click at [964, 218] on textarea "04/15 - deferred. need all docs/CD info. ffst clear; profile found 09/01 - Sent…" at bounding box center [784, 213] width 410 height 62
type textarea "04/15 - deferred. need all docs/CD info. ffst clear; profile found 09/01 - Sent…"
click at [639, 508] on input "[DATE]" at bounding box center [625, 508] width 80 height 12
type input "Sep 20, 2025"
click at [716, 406] on div "20" at bounding box center [713, 410] width 13 height 13
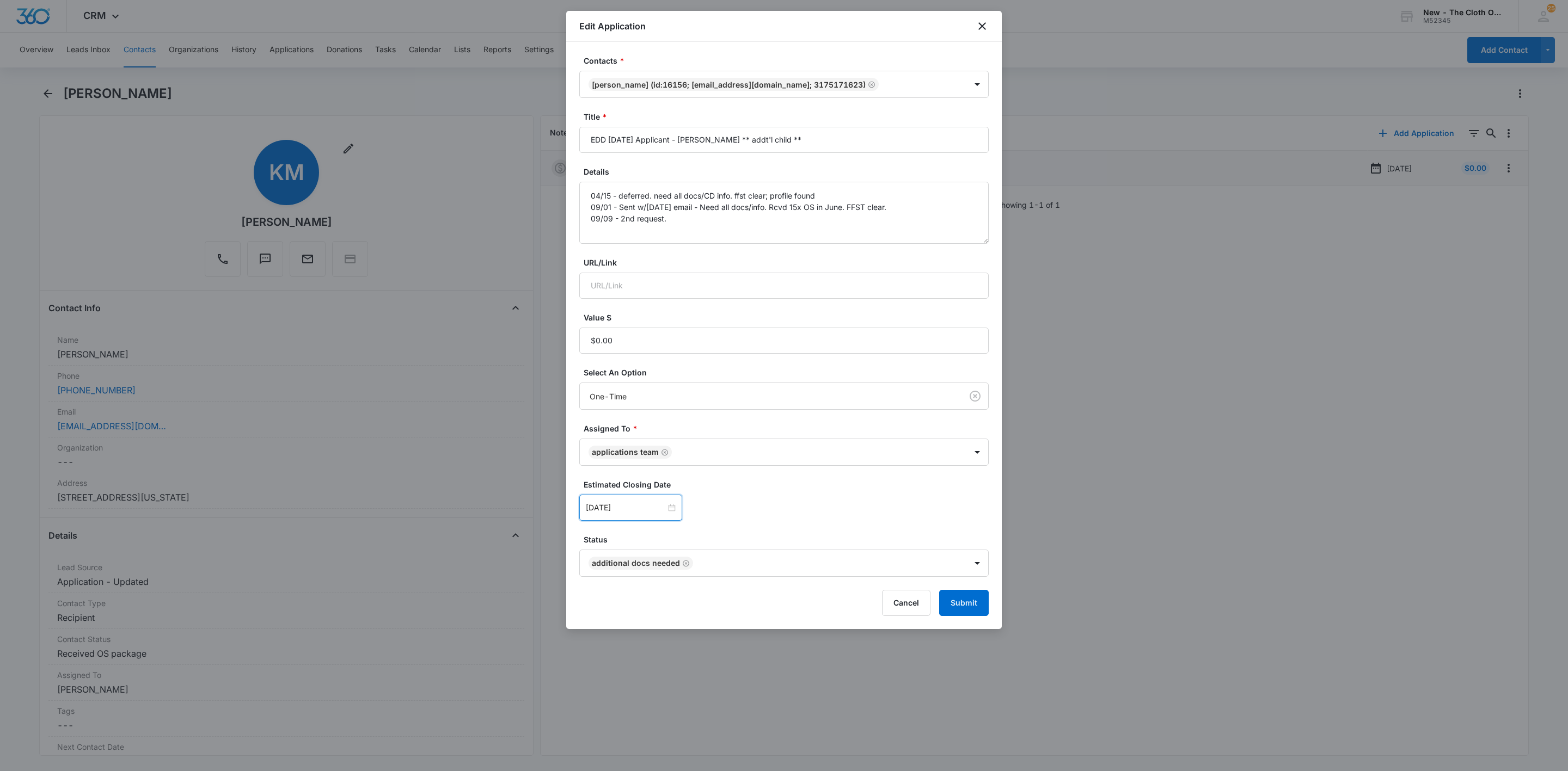
click at [901, 503] on div "Sep 20, 2025 Sep 2025 Su Mo Tu We Th Fr Sa 31 1 2 3 4 5 6 7 8 9 10 11 12 13 14 …" at bounding box center [784, 508] width 410 height 26
click at [987, 603] on button "Submit" at bounding box center [964, 603] width 49 height 26
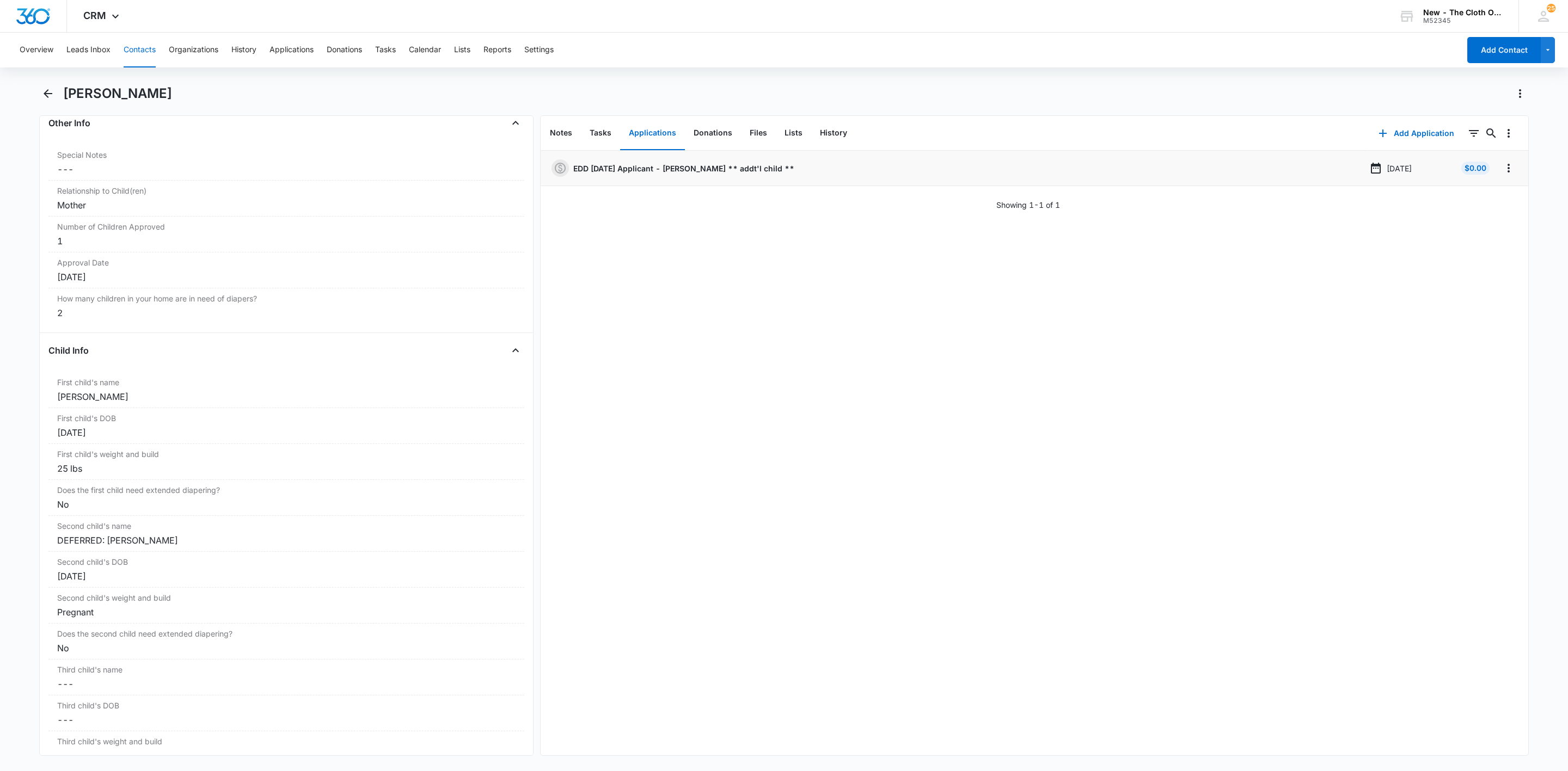
scroll to position [1061, 0]
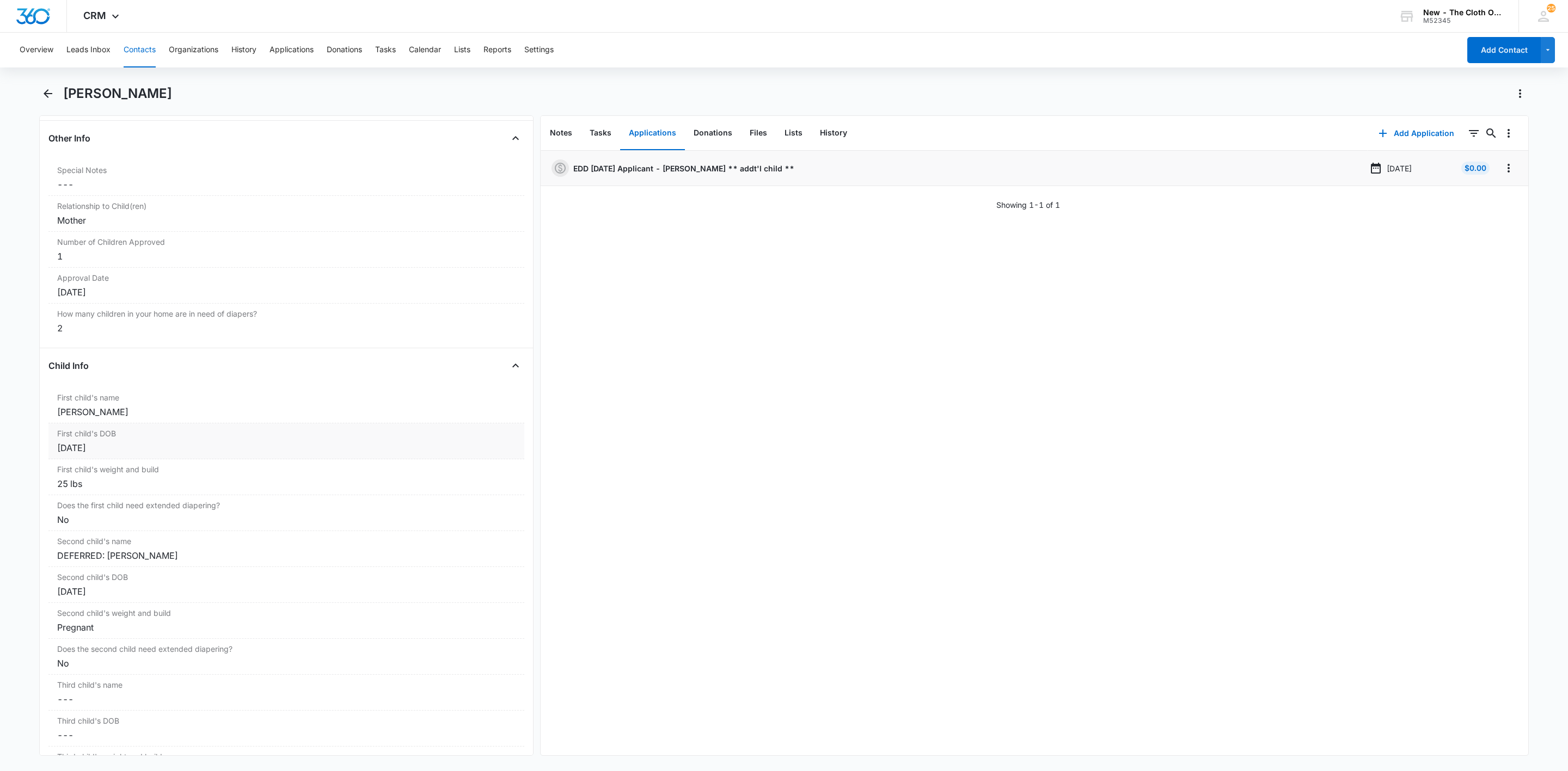
click at [54, 422] on div "First child's name Cancel Save Changes Kamilla Bland" at bounding box center [287, 405] width 476 height 36
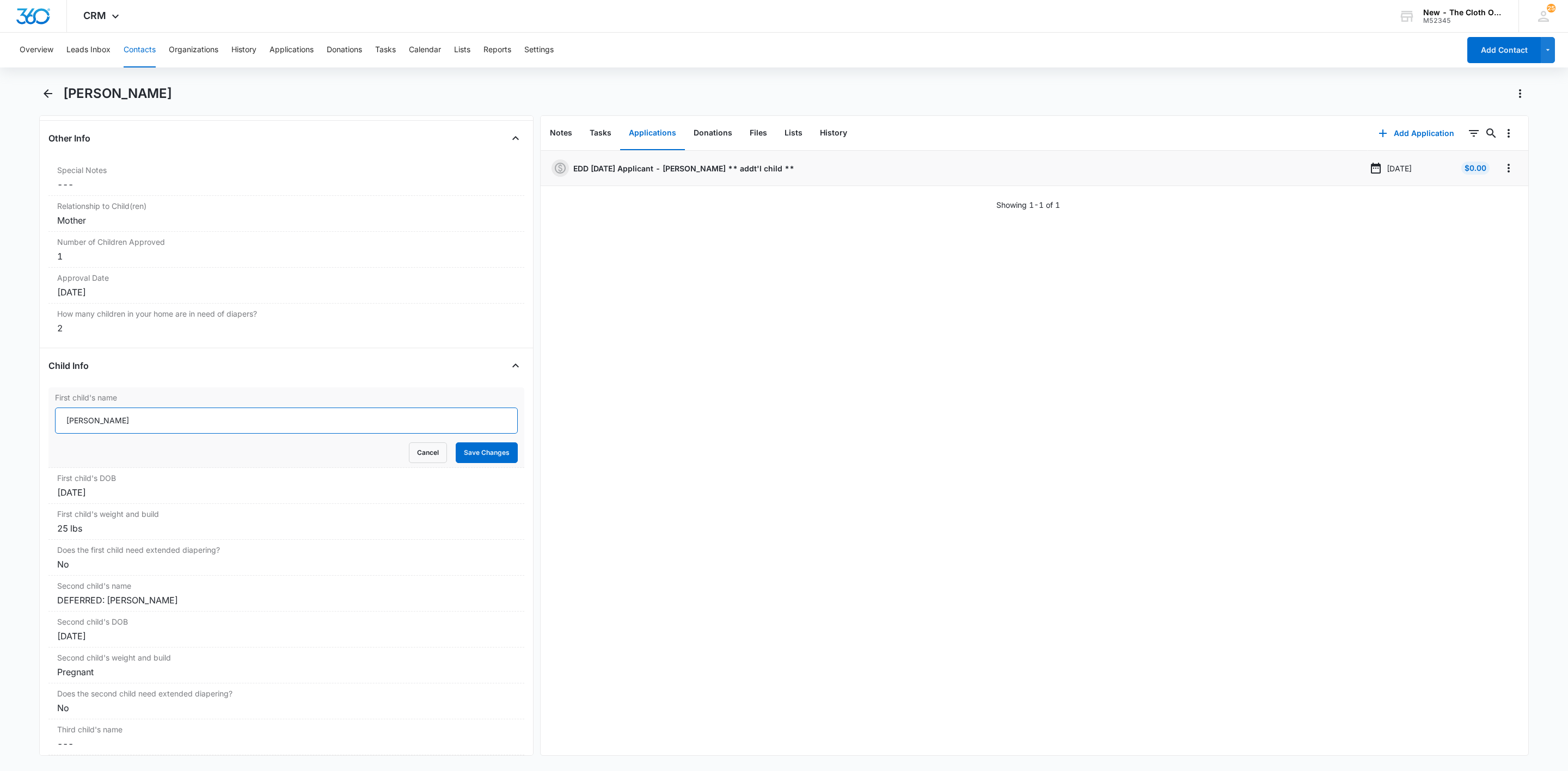
click at [57, 420] on input "Kamilla Bland" at bounding box center [286, 420] width 463 height 26
type input "APPROVED 05/13/25: Kamilla Bland"
click at [460, 458] on button "Save Changes" at bounding box center [487, 453] width 62 height 21
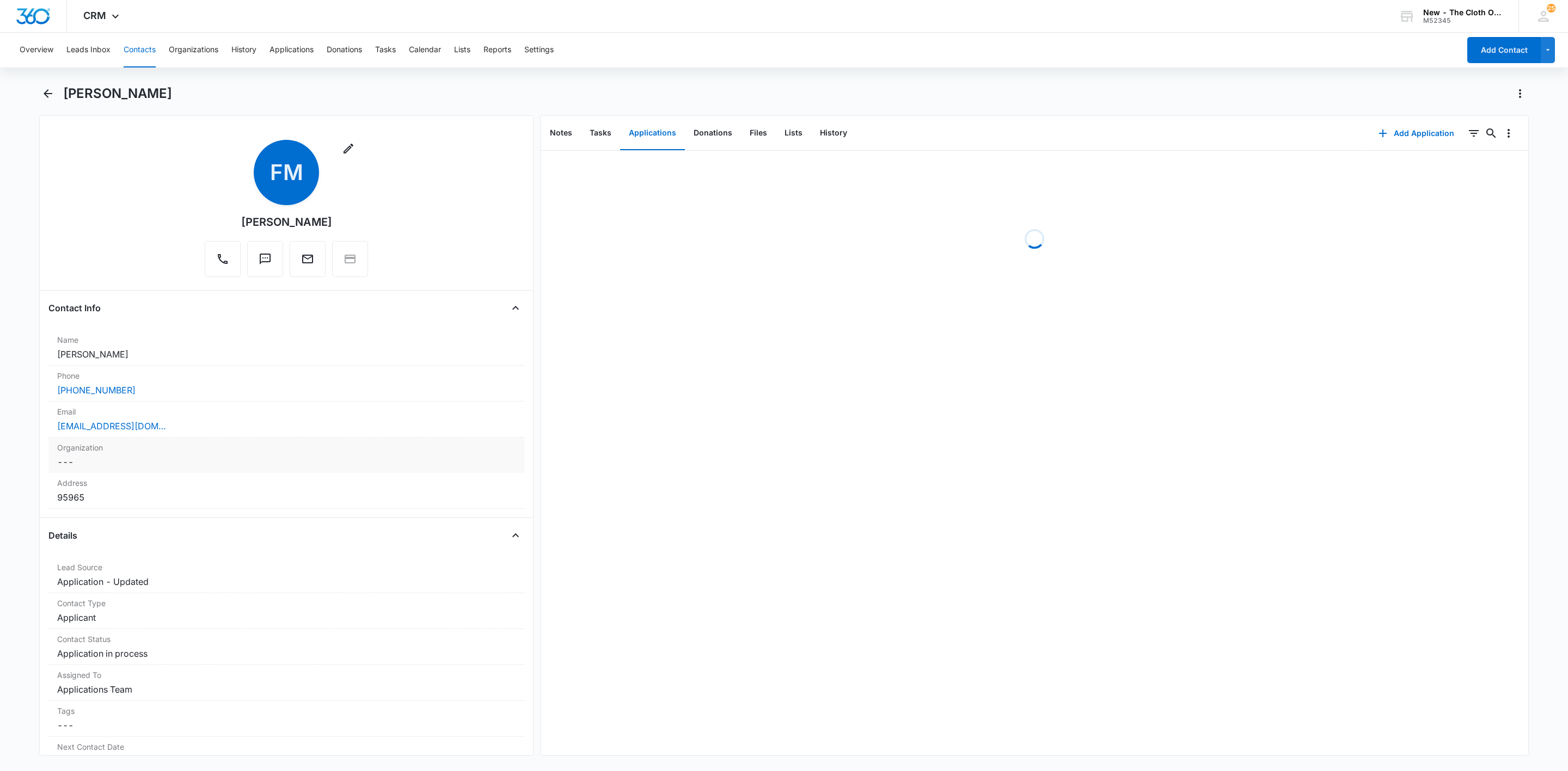
click at [240, 440] on div "Organization Cancel Save Changes ---" at bounding box center [287, 455] width 476 height 35
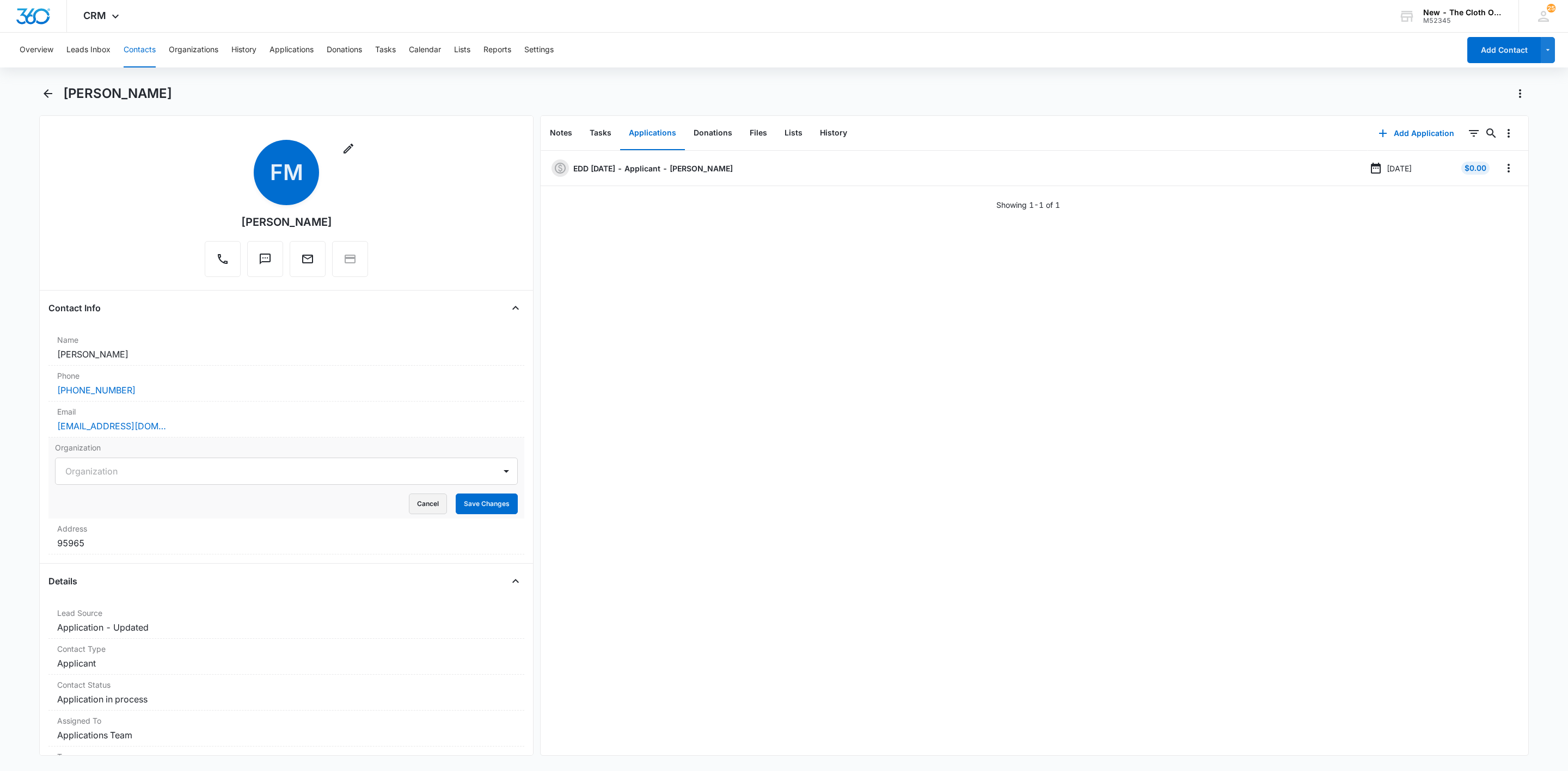
click at [409, 511] on button "Cancel" at bounding box center [428, 504] width 38 height 21
click at [193, 430] on div "[EMAIL_ADDRESS][DOMAIN_NAME]" at bounding box center [286, 426] width 458 height 13
click at [235, 434] on input "faithmedrano18@icloud.com" at bounding box center [286, 434] width 463 height 26
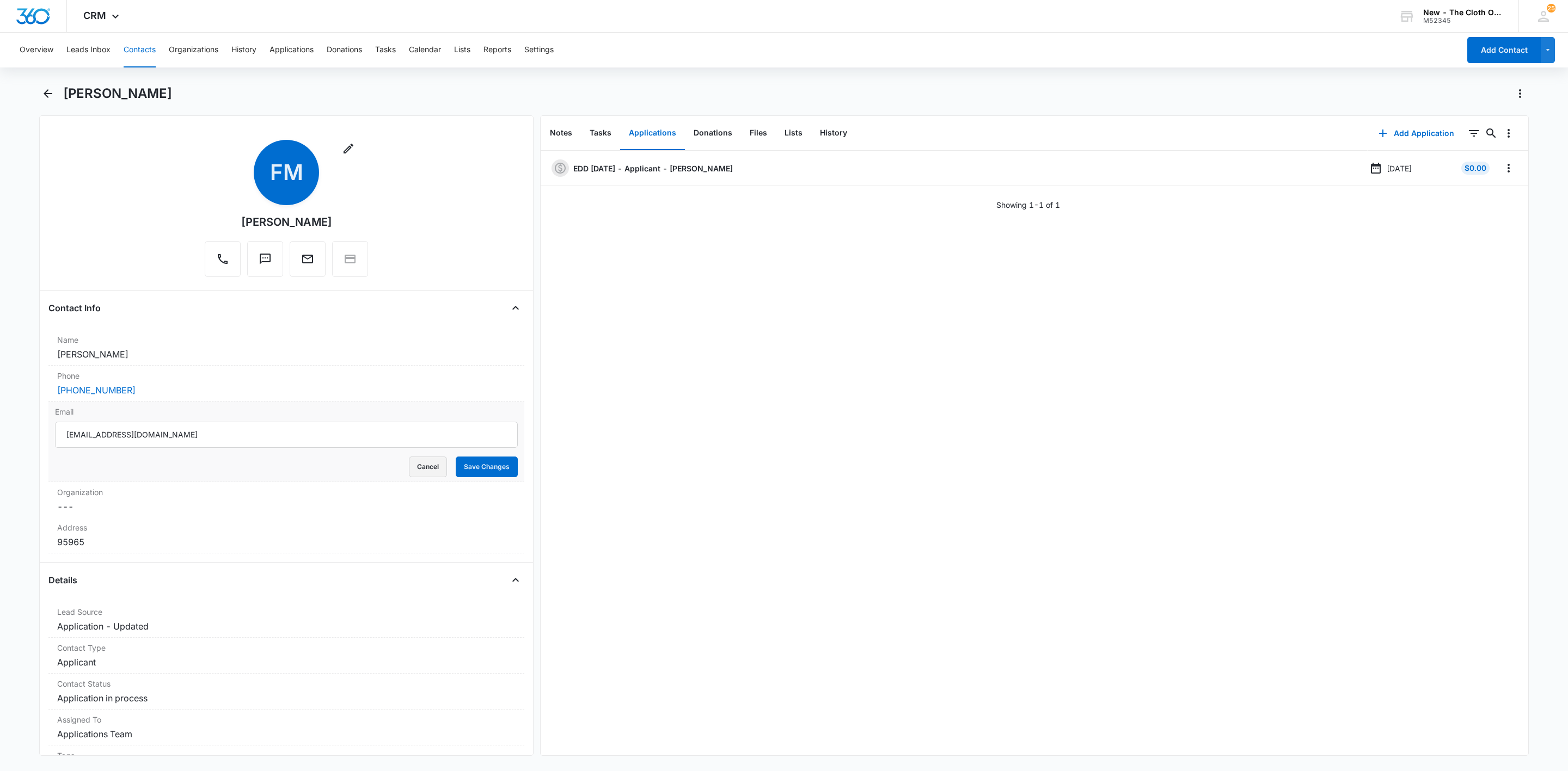
click at [407, 459] on form "faithmedrano18@icloud.com Cancel Save Changes" at bounding box center [286, 449] width 463 height 55
click at [425, 470] on button "Cancel" at bounding box center [428, 467] width 38 height 21
drag, startPoint x: 1497, startPoint y: 169, endPoint x: 1497, endPoint y: 175, distance: 6.0
click at [1508, 169] on icon "Overflow Menu" at bounding box center [1509, 168] width 2 height 9
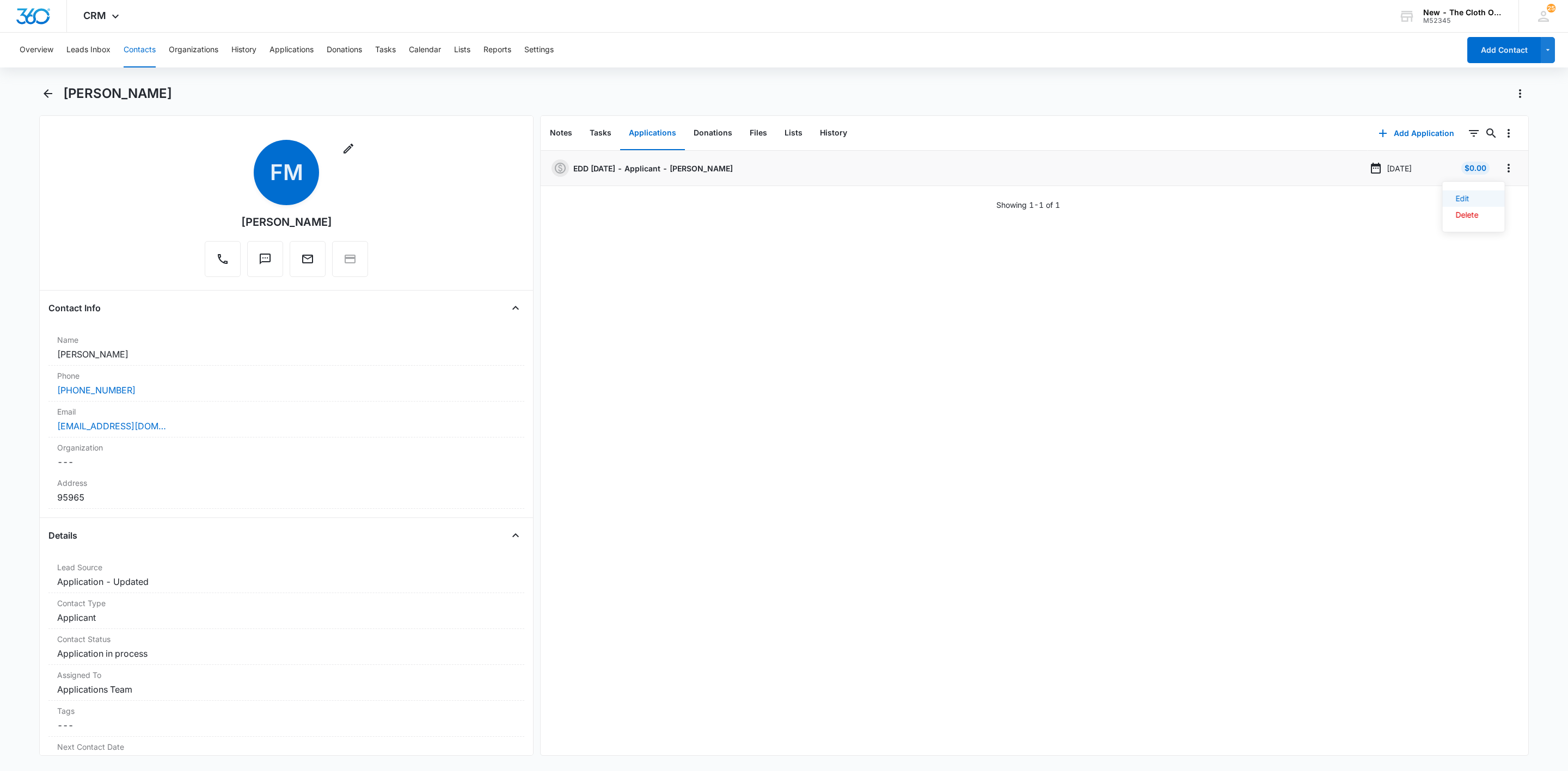
click at [1492, 191] on div "Edit Delete" at bounding box center [1474, 207] width 63 height 51
click at [1496, 177] on li "EDD 09/29/2025 - Applicant - Faith Medrano Sep 8, 2025 $0.00" at bounding box center [1034, 169] width 988 height 35
click at [1502, 173] on icon "Overflow Menu" at bounding box center [1508, 168] width 13 height 13
click at [1495, 200] on button "Edit" at bounding box center [1474, 198] width 62 height 16
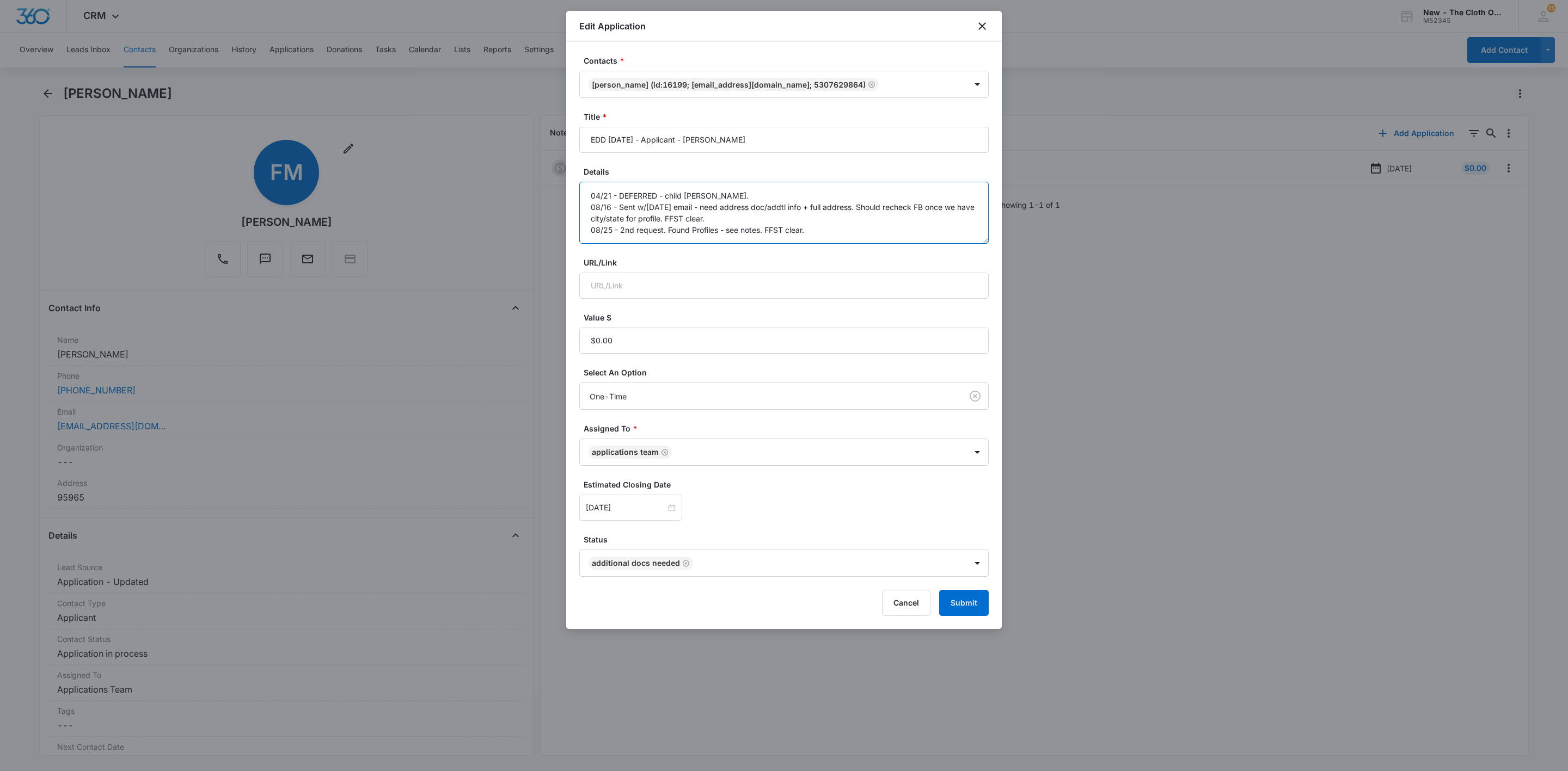
click at [964, 242] on textarea "04/21 - DEFERRED - child doc ok. 08/16 - Sent w/in 45 days email - need address…" at bounding box center [784, 213] width 410 height 62
type textarea "04/21 - DEFERRED - child doc ok. 08/16 - Sent w/in 45 days email - need address…"
drag, startPoint x: 653, startPoint y: 495, endPoint x: 650, endPoint y: 504, distance: 9.5
click at [653, 497] on div "Estimated Closing Date Sep 8, 2025" at bounding box center [784, 500] width 410 height 42
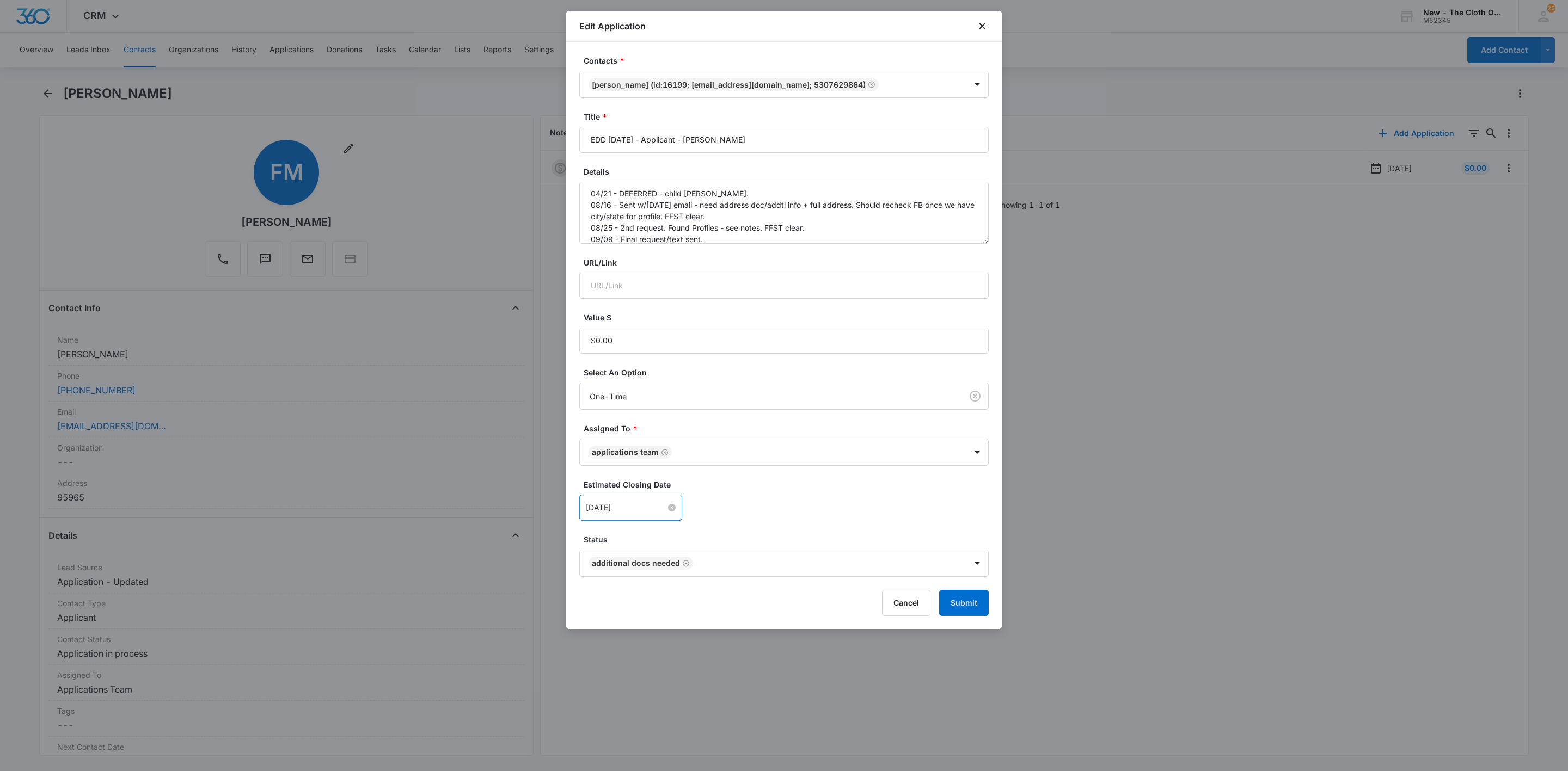
click at [647, 511] on input "[DATE]" at bounding box center [625, 508] width 80 height 12
type input "[DATE]"
click at [709, 410] on div "20" at bounding box center [713, 410] width 13 height 13
click at [808, 482] on label "Estimated Closing Date" at bounding box center [788, 484] width 410 height 12
click at [971, 606] on button "Submit" at bounding box center [964, 603] width 49 height 26
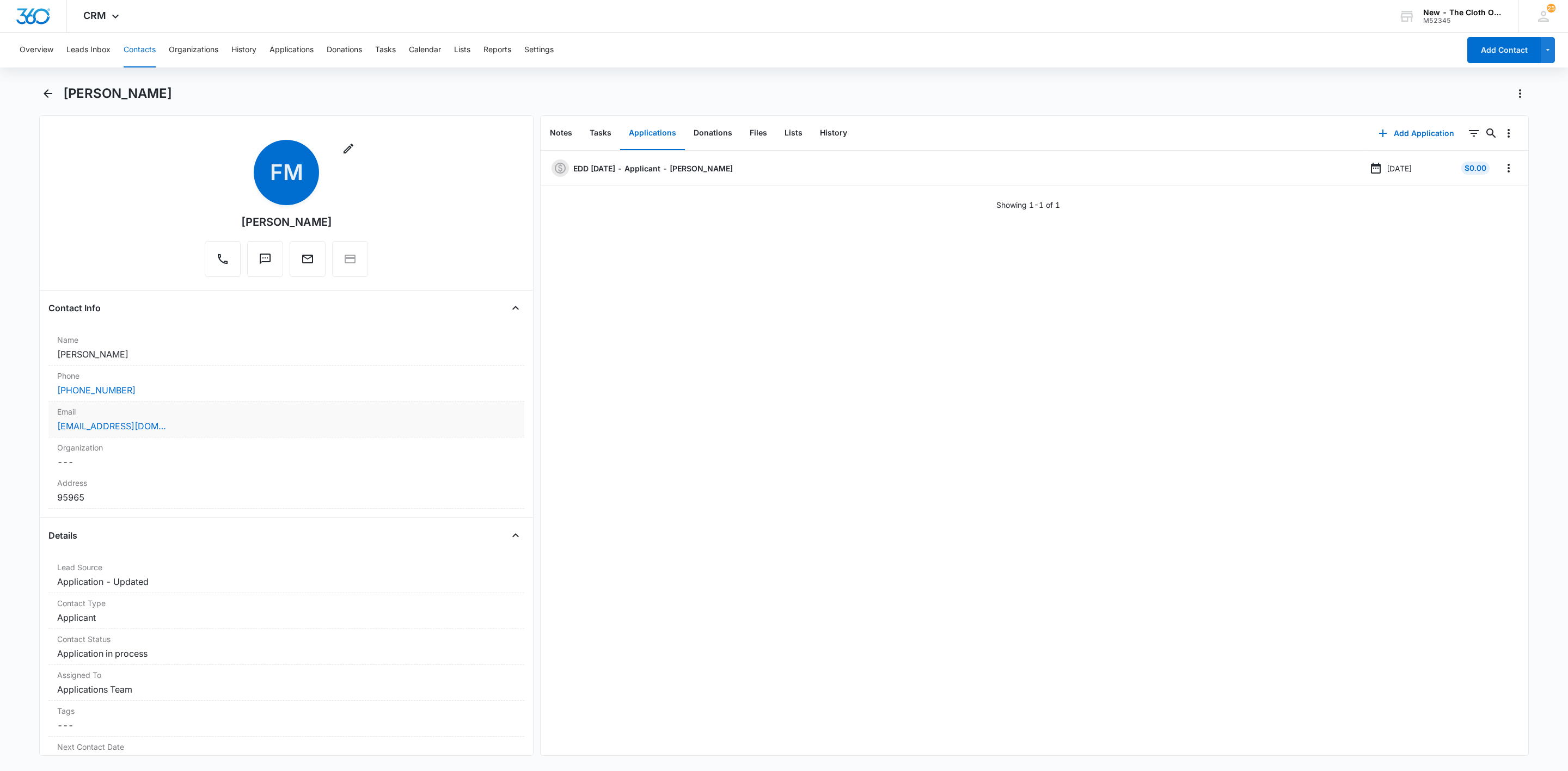
click at [229, 427] on div "faithmedrano18@icloud.com" at bounding box center [286, 426] width 458 height 13
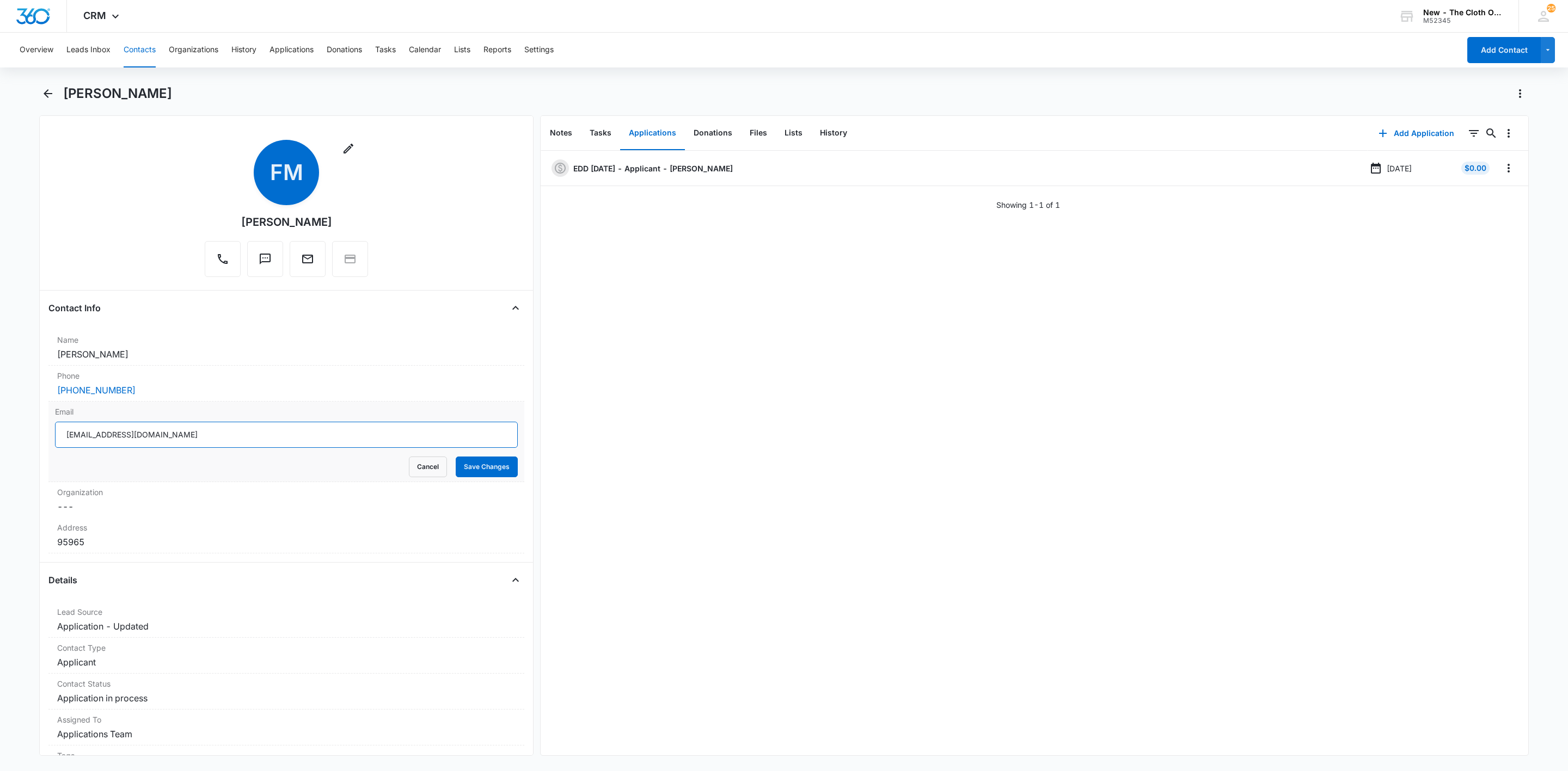
click at [281, 430] on input "faithmedrano18@icloud.com" at bounding box center [286, 434] width 463 height 26
drag, startPoint x: 415, startPoint y: 464, endPoint x: 407, endPoint y: 464, distance: 8.0
click at [415, 464] on button "Cancel" at bounding box center [428, 467] width 38 height 21
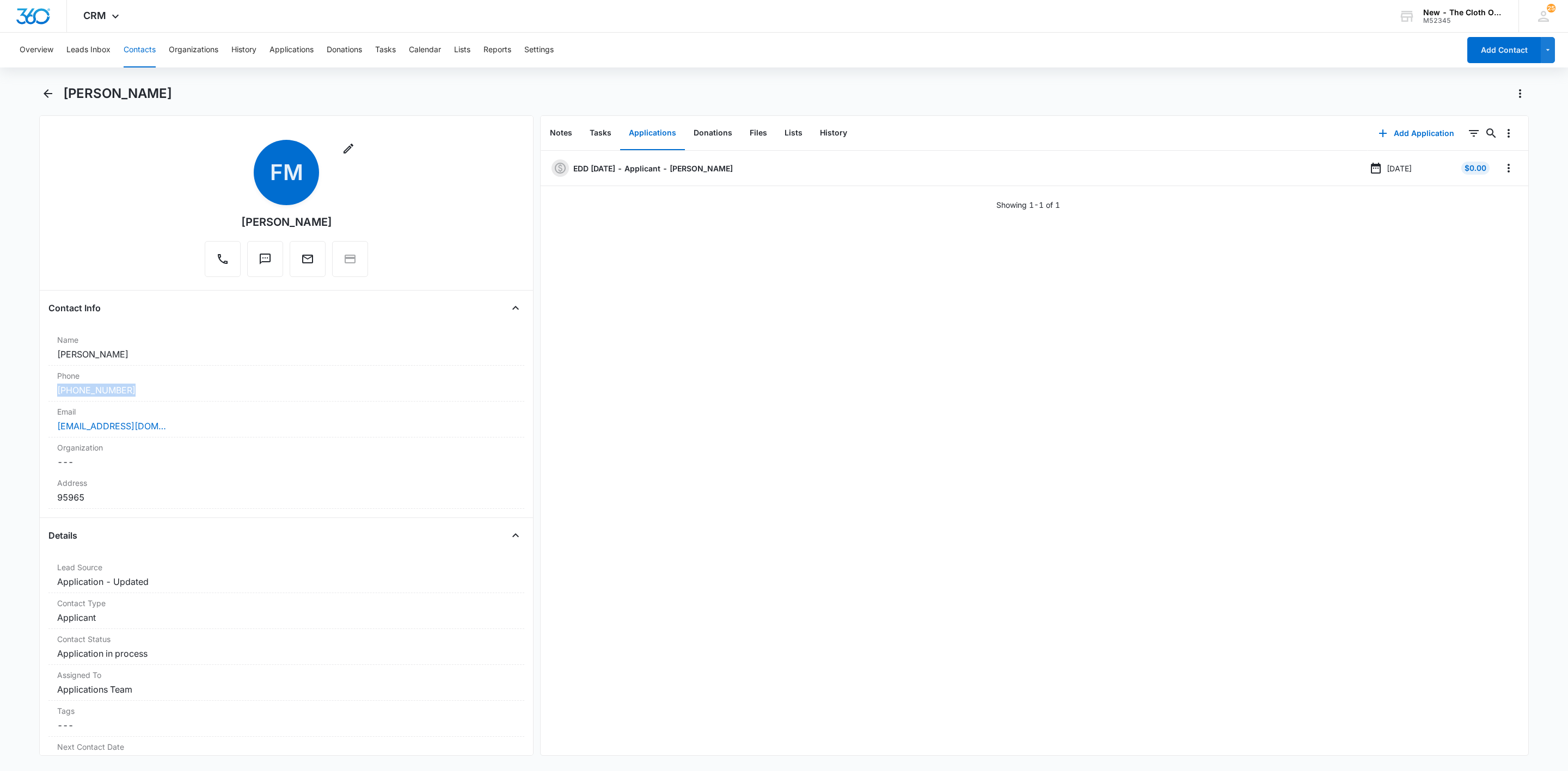
drag, startPoint x: 142, startPoint y: 390, endPoint x: 36, endPoint y: 392, distance: 106.0
click at [36, 392] on main "Faith Medrano Remove FM Faith Medrano Contact Info Name Cancel Save Changes Fai…" at bounding box center [784, 427] width 1568 height 684
copy link "(530) 762-9864"
click at [211, 420] on div "faithmedrano18@icloud.com" at bounding box center [286, 426] width 458 height 13
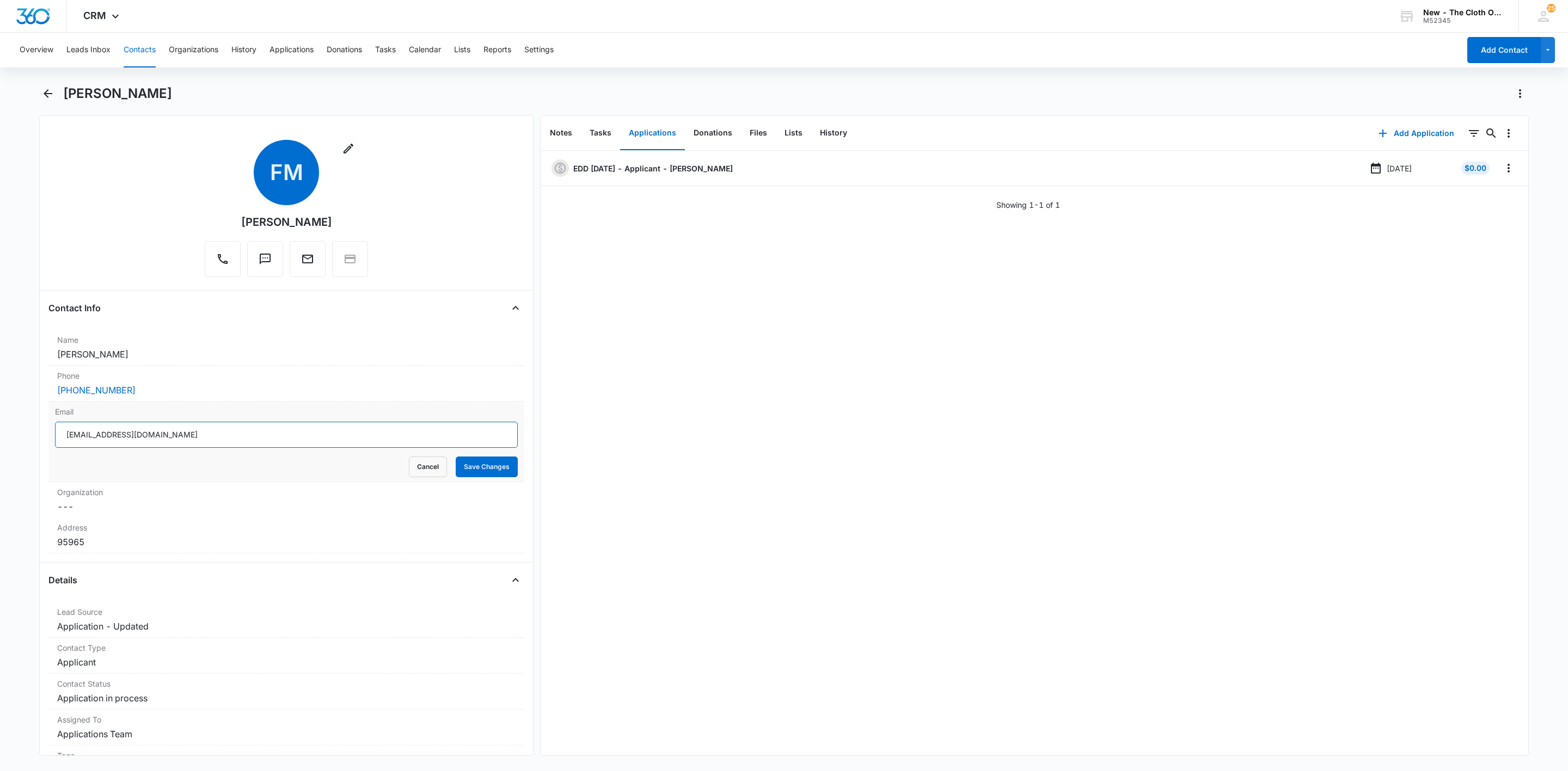
click at [228, 434] on input "faithmedrano18@icloud.com" at bounding box center [286, 434] width 463 height 26
click at [409, 475] on button "Cancel" at bounding box center [428, 467] width 38 height 21
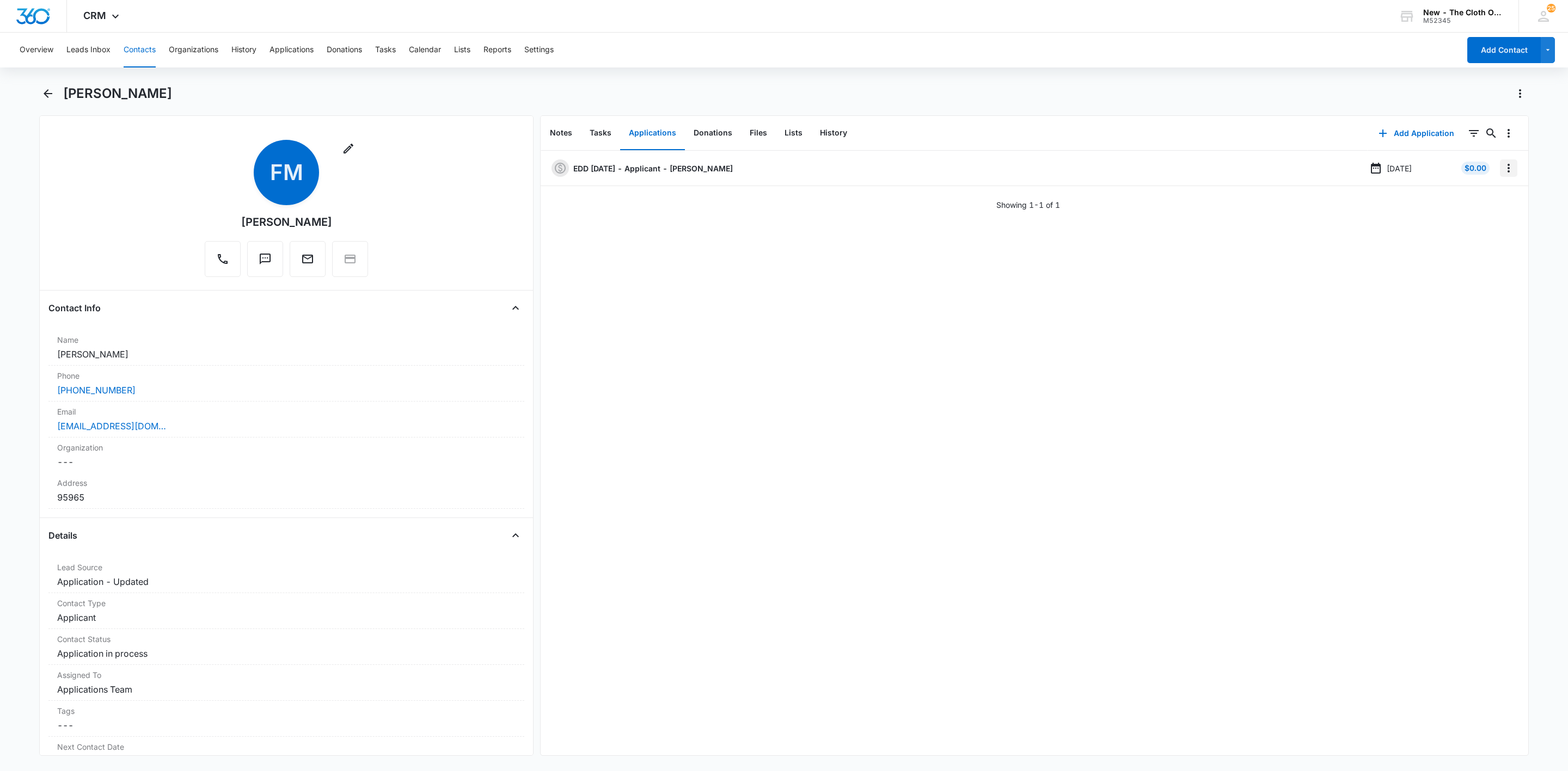
click at [1503, 162] on button "Overflow Menu" at bounding box center [1508, 168] width 18 height 18
click at [1492, 203] on button "Edit" at bounding box center [1474, 198] width 62 height 16
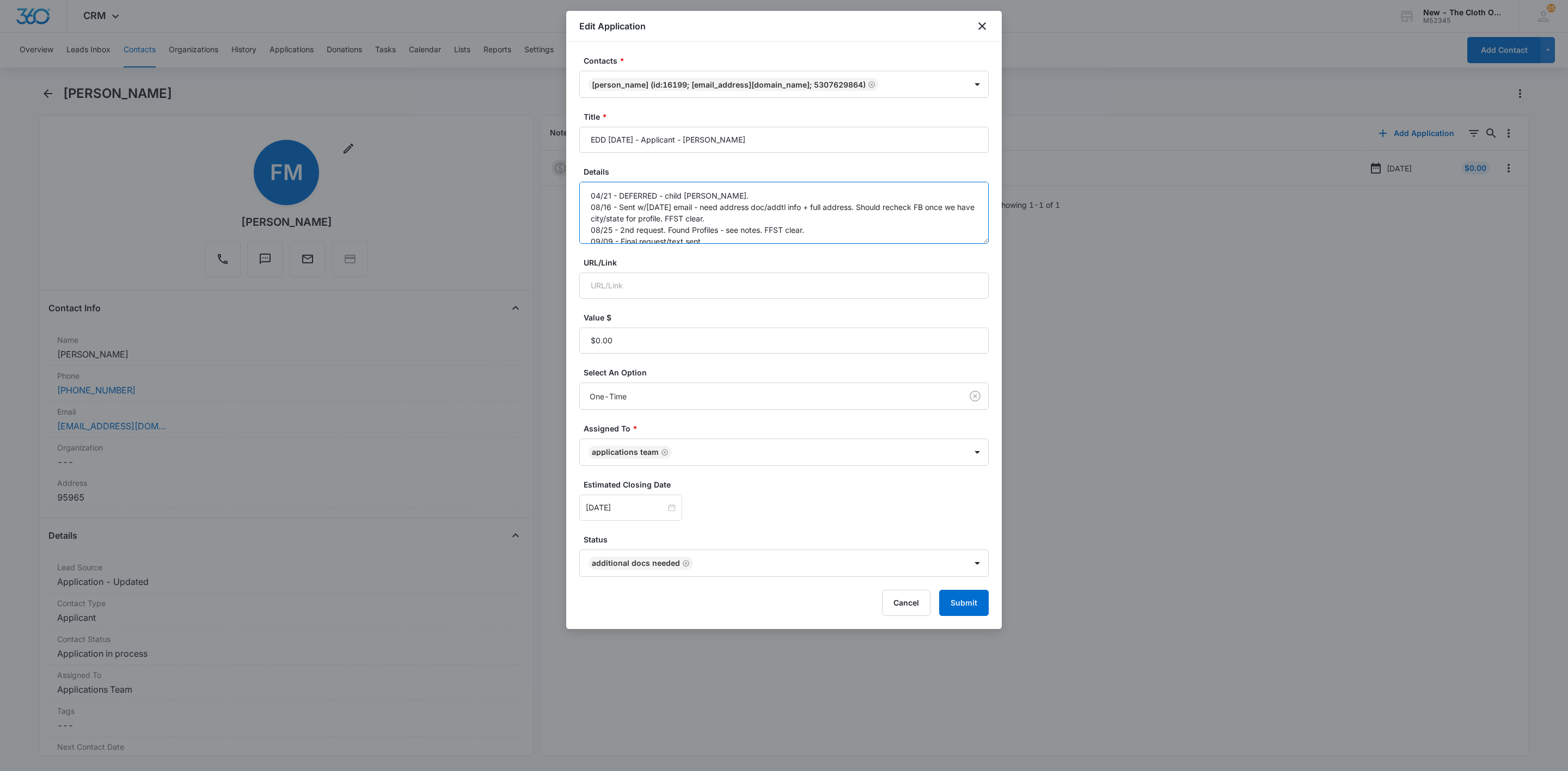
click at [704, 240] on textarea "04/21 - DEFERRED - child doc ok. 08/16 - Sent w/in 45 days email - need address…" at bounding box center [784, 213] width 410 height 62
click at [667, 240] on textarea "04/21 - DEFERRED - child doc ok. 08/16 - Sent w/in 45 days email - need address…" at bounding box center [784, 213] width 410 height 62
type textarea "04/21 - DEFERRED - child doc ok. 08/16 - Sent w/in 45 days email - need address…"
click at [961, 611] on button "Submit" at bounding box center [964, 603] width 49 height 26
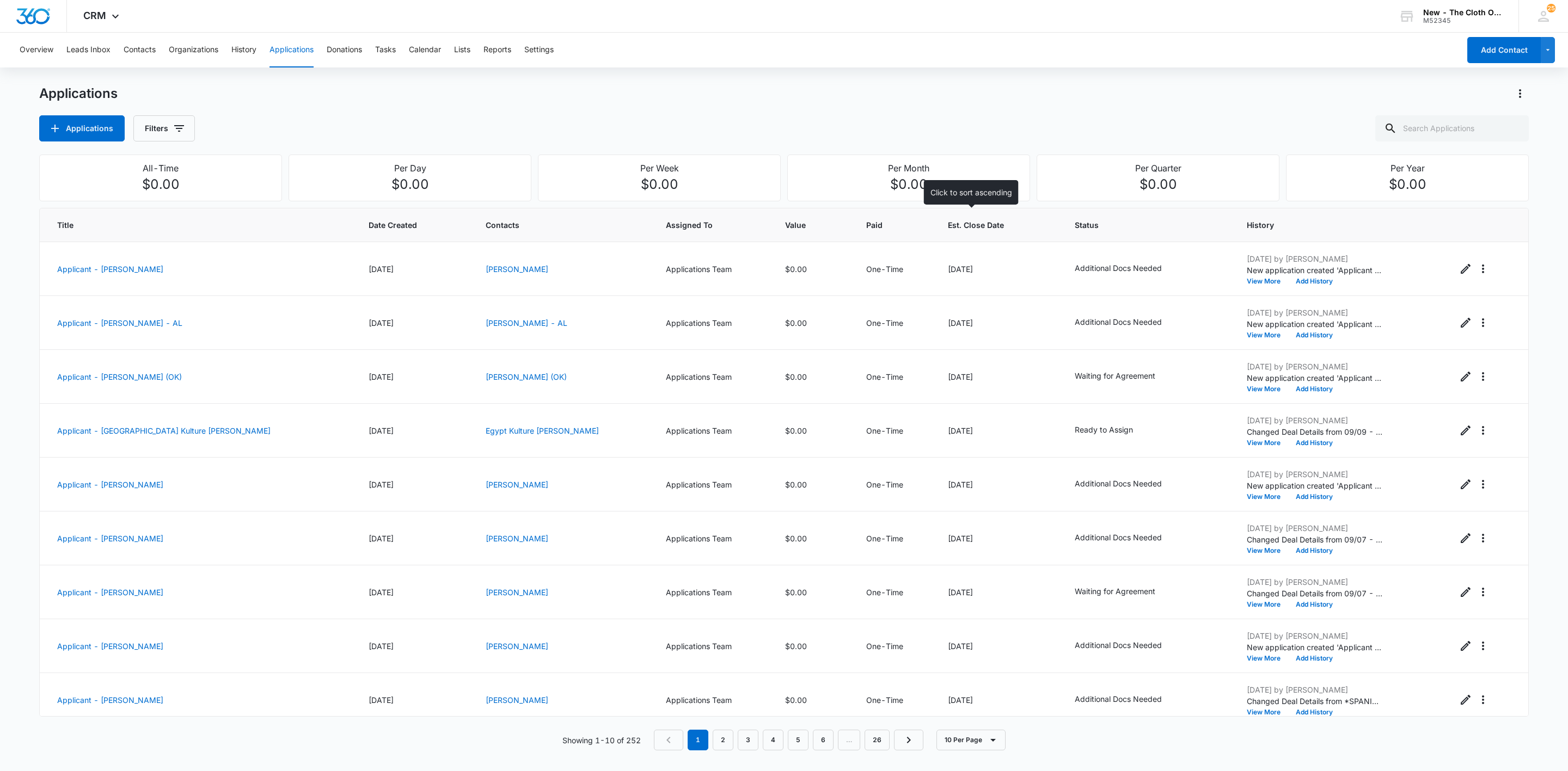
click at [959, 224] on span "Est. Close Date" at bounding box center [990, 225] width 85 height 12
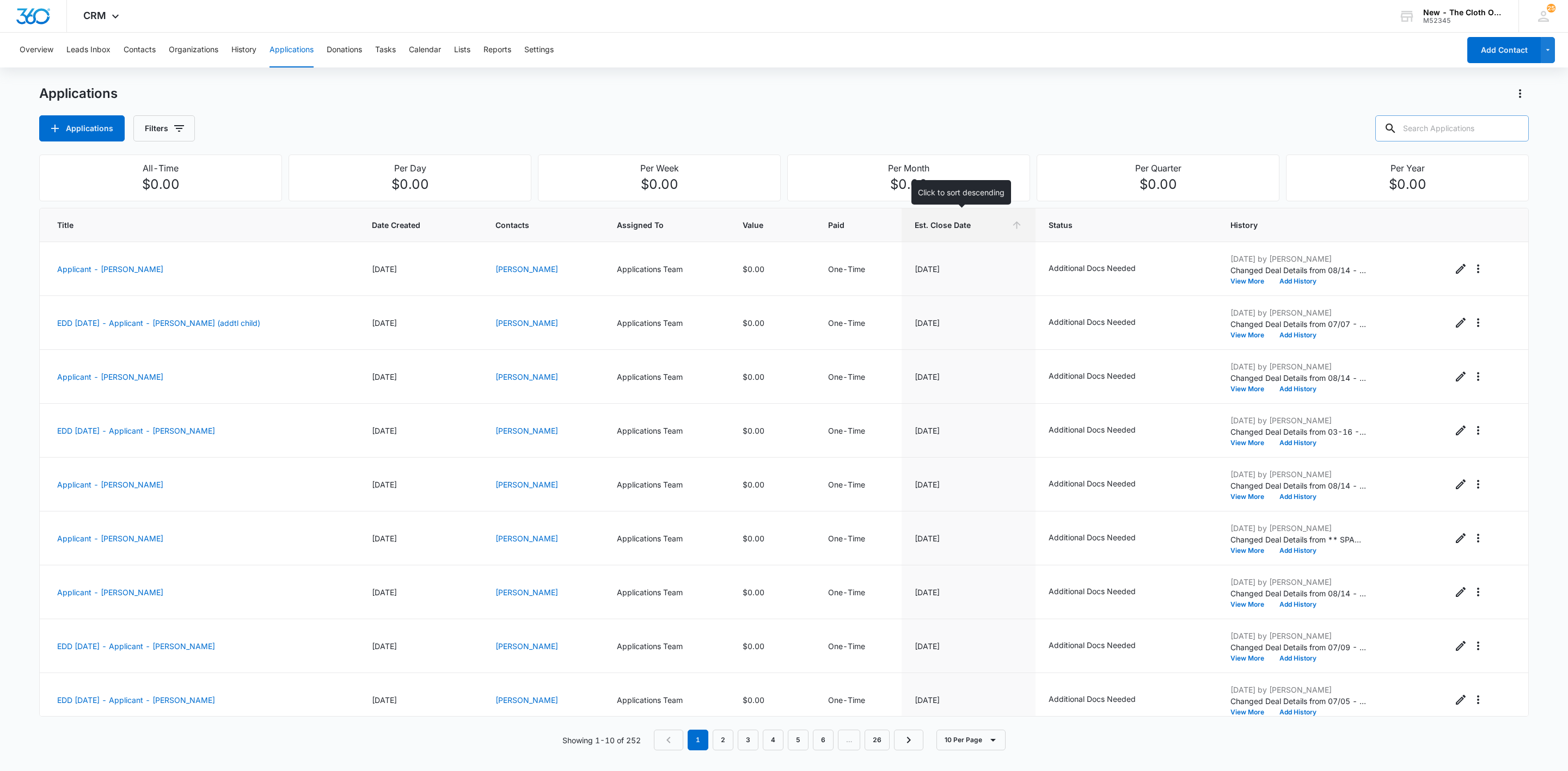
click at [1432, 130] on input "text" at bounding box center [1452, 128] width 153 height 26
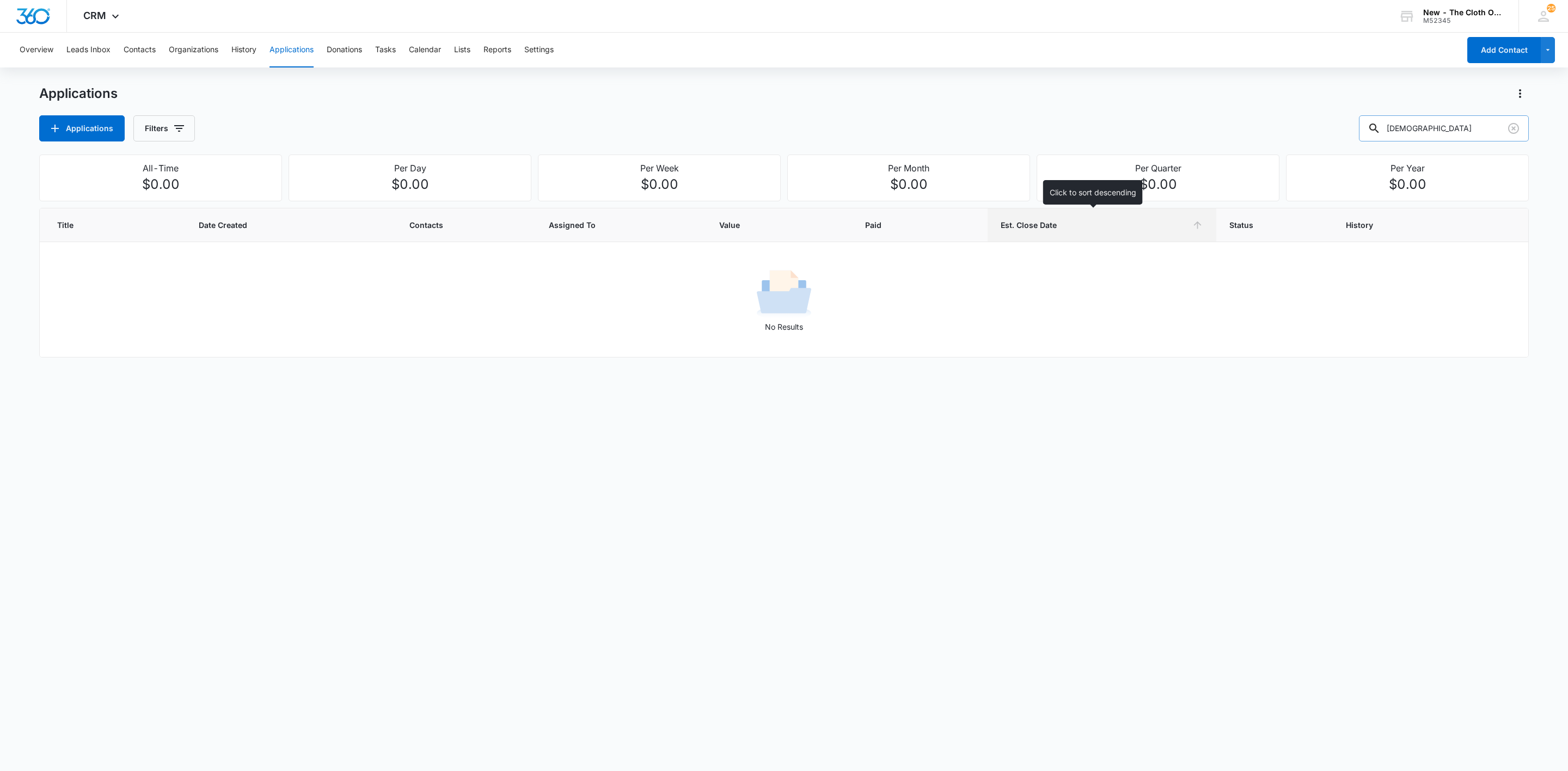
click at [1419, 127] on input "[DEMOGRAPHIC_DATA]" at bounding box center [1444, 128] width 170 height 26
type input "[PERSON_NAME]"
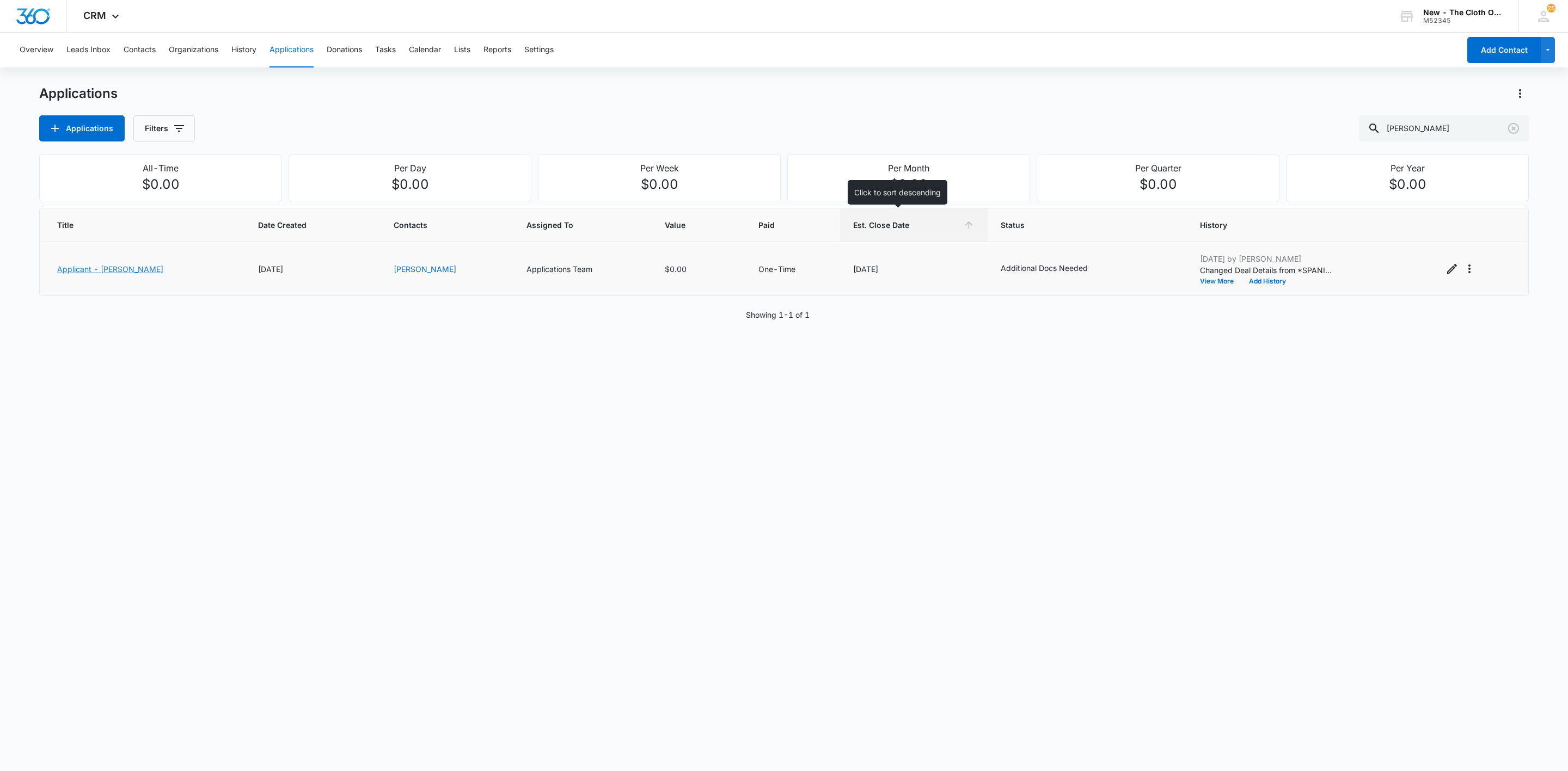
click at [124, 270] on link "Applicant - [PERSON_NAME]" at bounding box center [110, 269] width 106 height 9
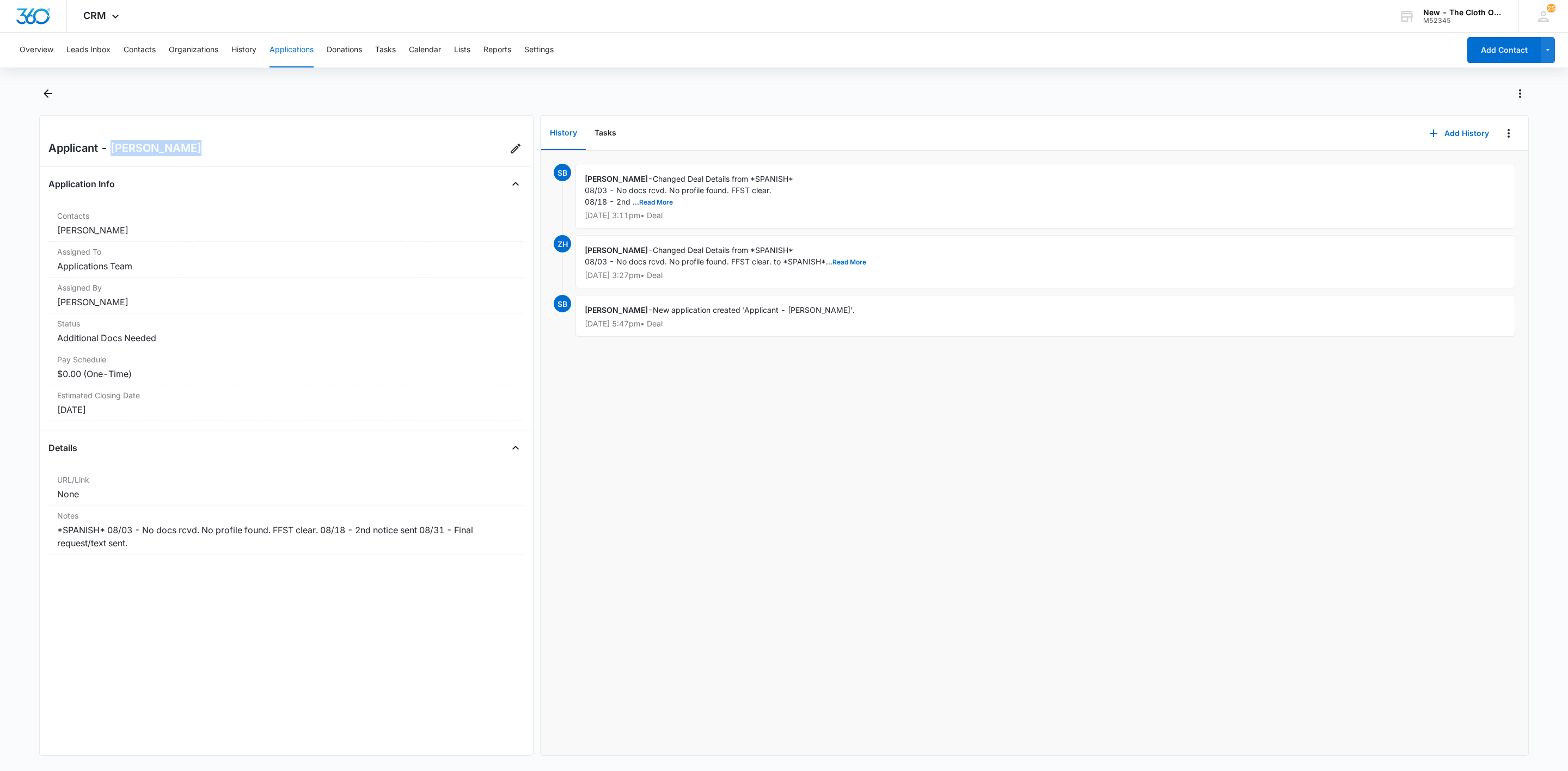
drag, startPoint x: 113, startPoint y: 147, endPoint x: 201, endPoint y: 145, distance: 88.0
click at [201, 145] on div "Applicant - [PERSON_NAME]" at bounding box center [287, 148] width 476 height 18
copy h2 "[PERSON_NAME]"
click at [126, 54] on button "Contacts" at bounding box center [139, 50] width 32 height 35
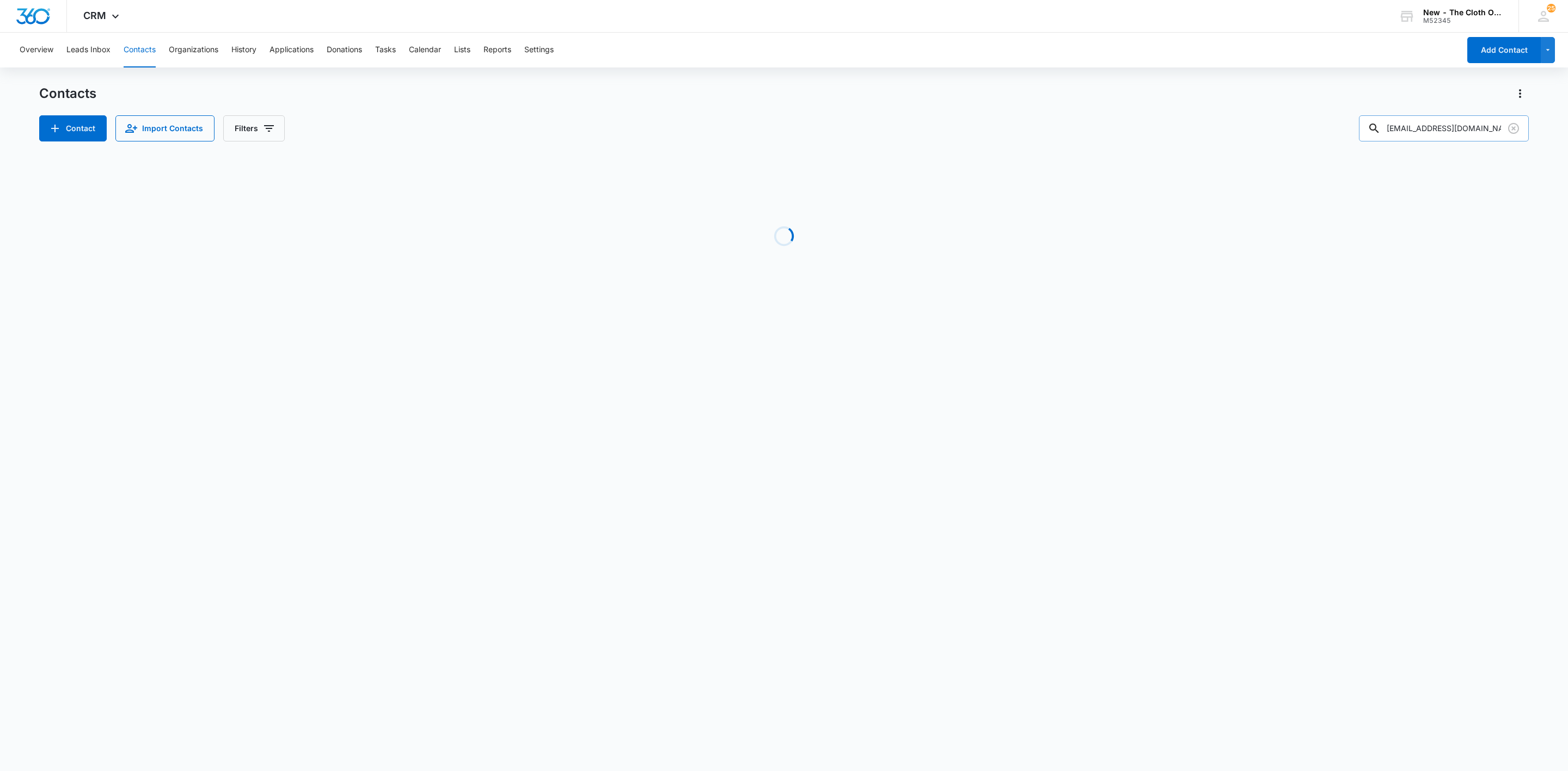
click at [1426, 119] on input "[EMAIL_ADDRESS][DOMAIN_NAME]" at bounding box center [1444, 128] width 170 height 26
click at [1426, 120] on input "[EMAIL_ADDRESS][DOMAIN_NAME]" at bounding box center [1444, 128] width 170 height 26
paste input "[PERSON_NAME]"
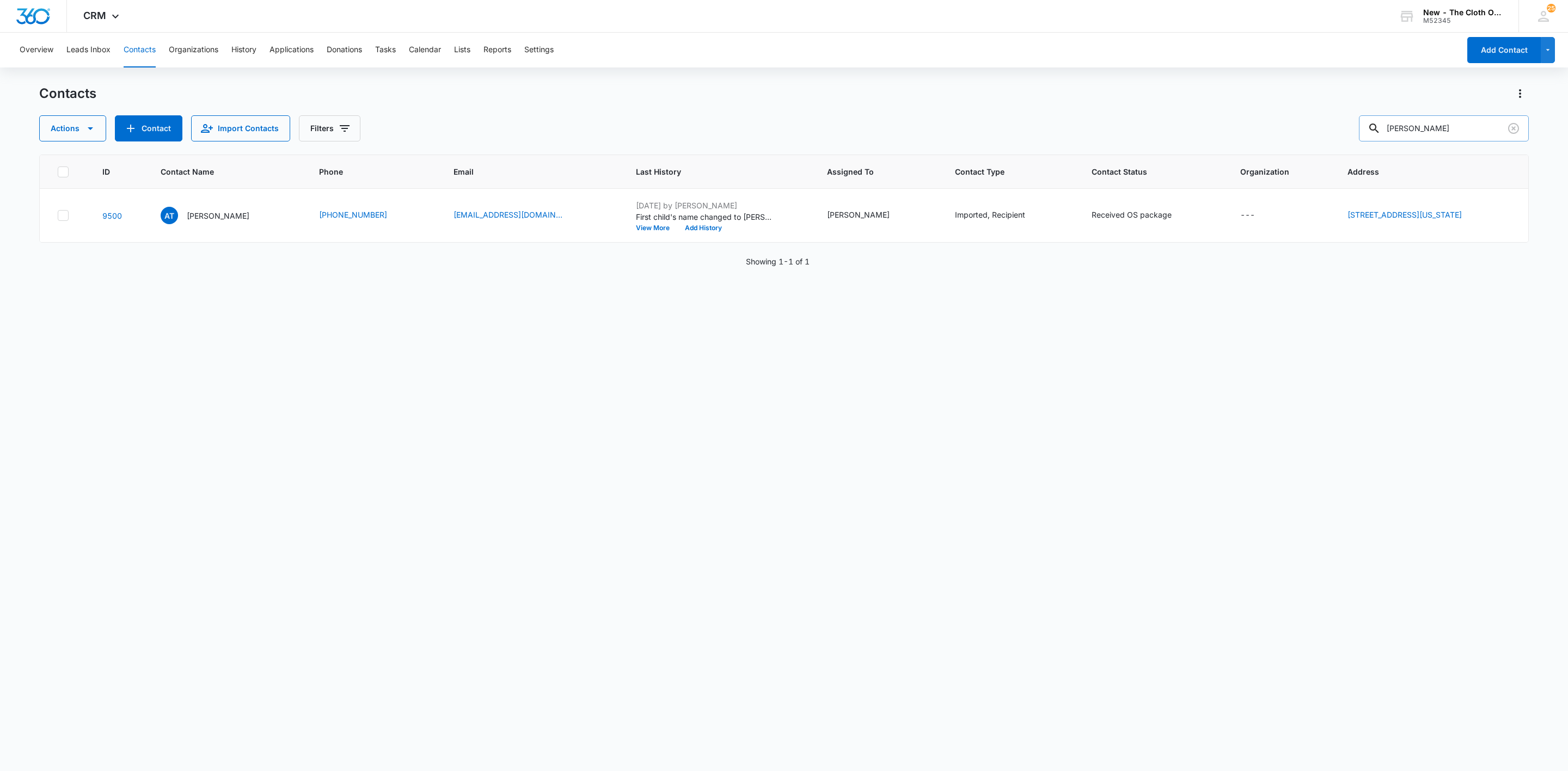
type input "[PERSON_NAME]"
click at [212, 216] on p "[PERSON_NAME]" at bounding box center [221, 215] width 63 height 12
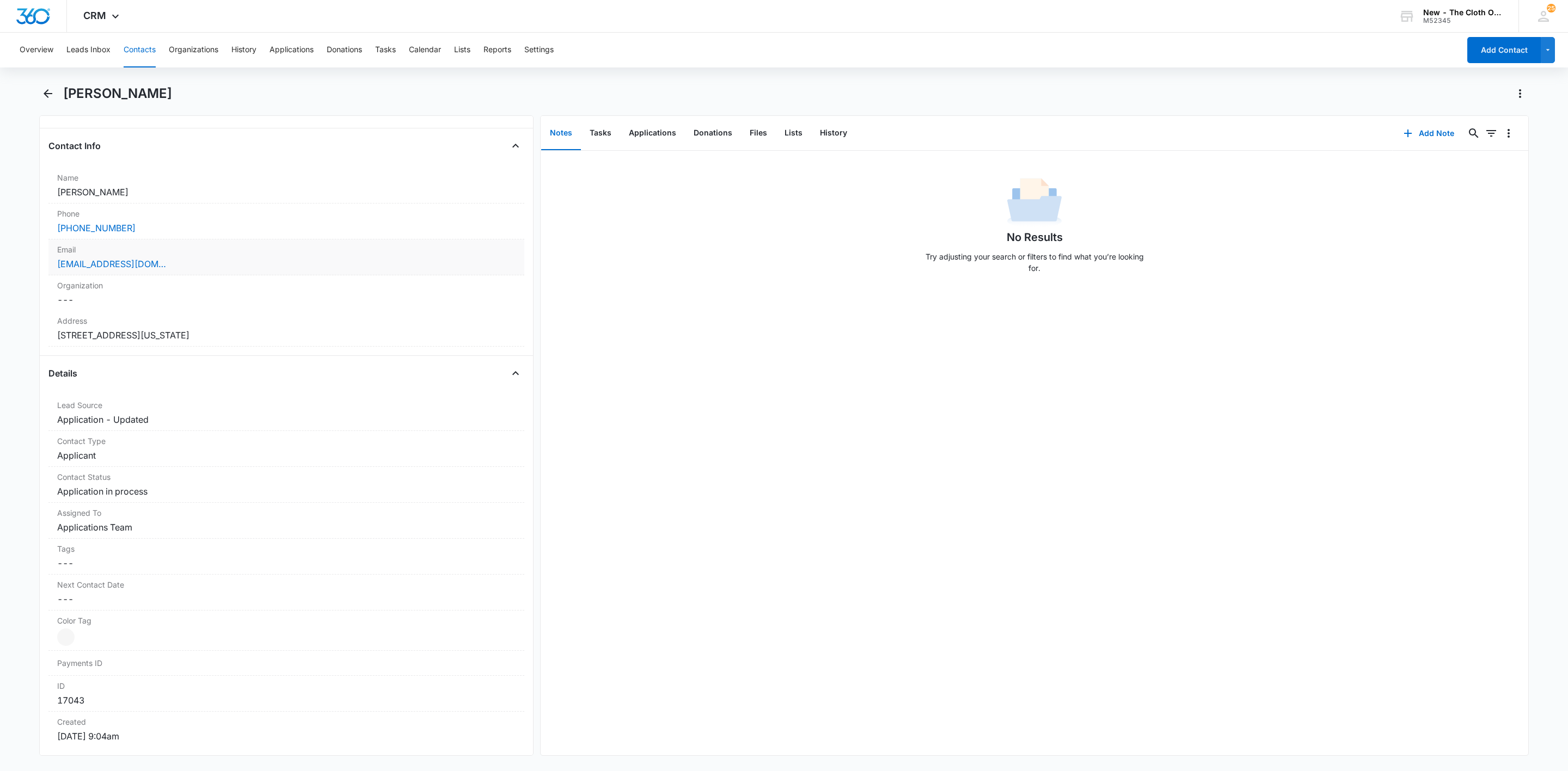
scroll to position [163, 0]
click at [185, 198] on dd "Cancel Save Changes [PERSON_NAME]" at bounding box center [286, 190] width 458 height 13
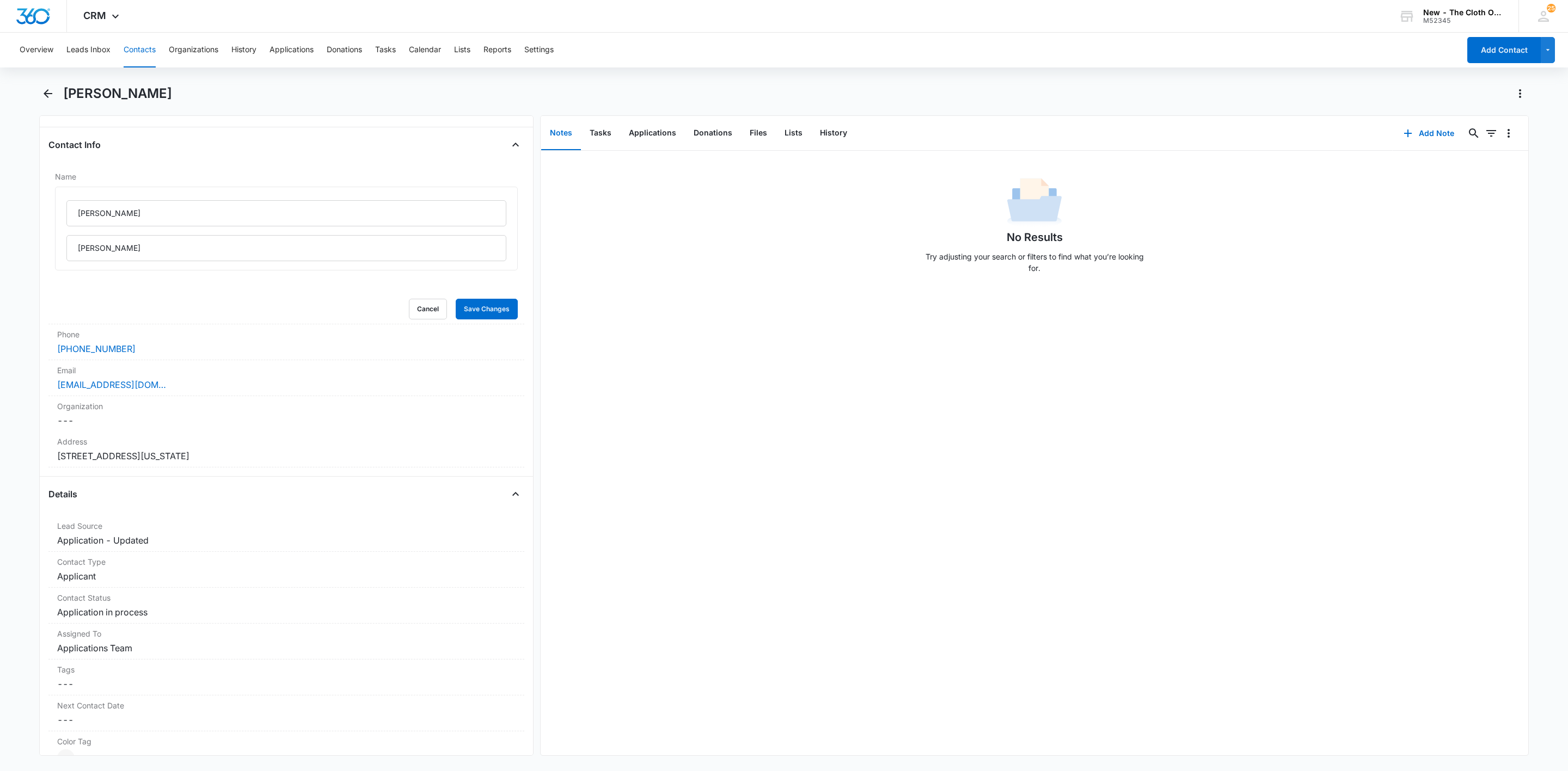
click at [64, 200] on div "[PERSON_NAME]" at bounding box center [286, 229] width 463 height 84
click at [75, 209] on input "[PERSON_NAME]" at bounding box center [286, 213] width 440 height 26
type input "[DEMOGRAPHIC_DATA] [PERSON_NAME]"
click at [409, 307] on button "Cancel" at bounding box center [428, 309] width 38 height 21
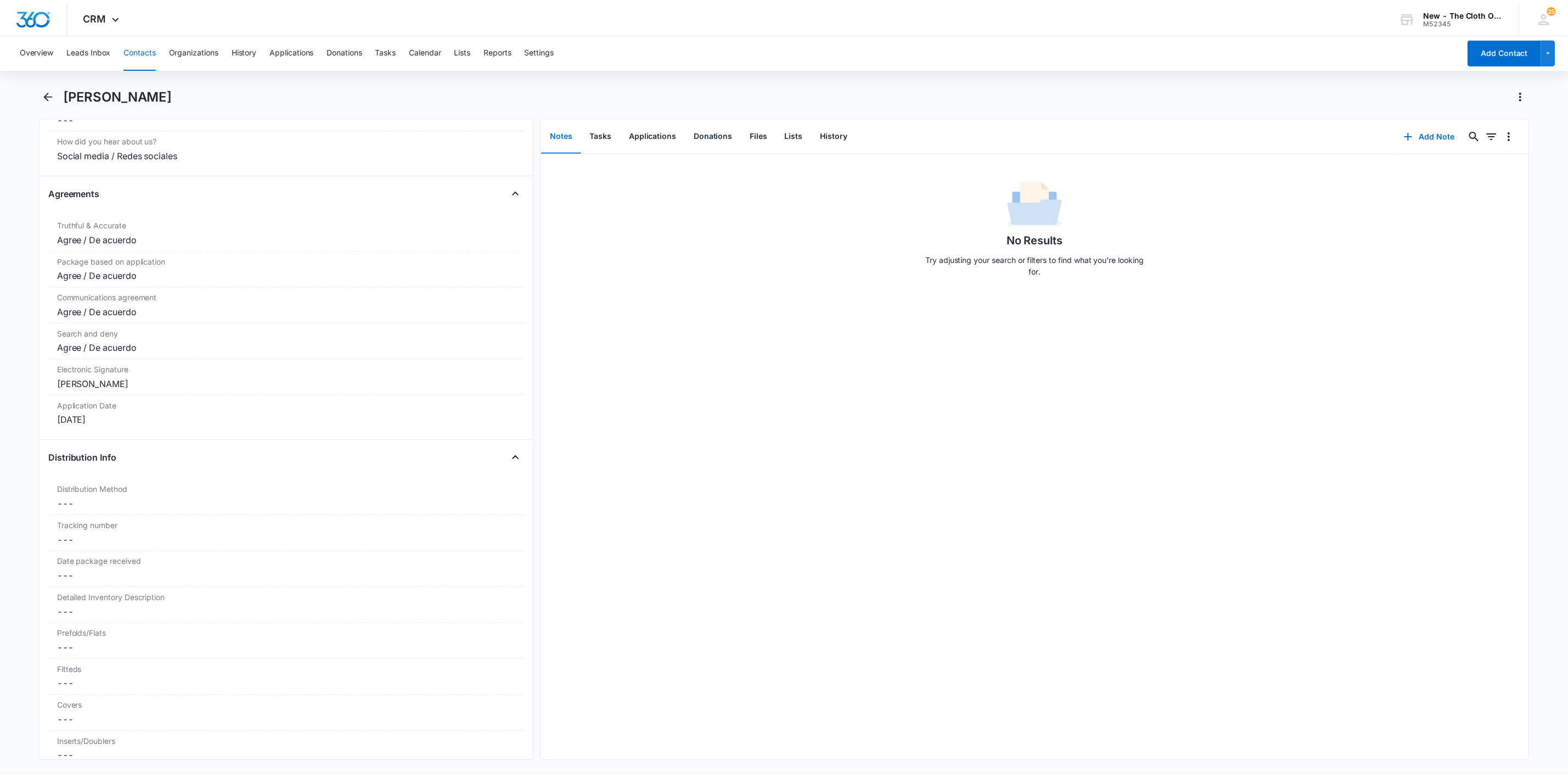
scroll to position [1228, 0]
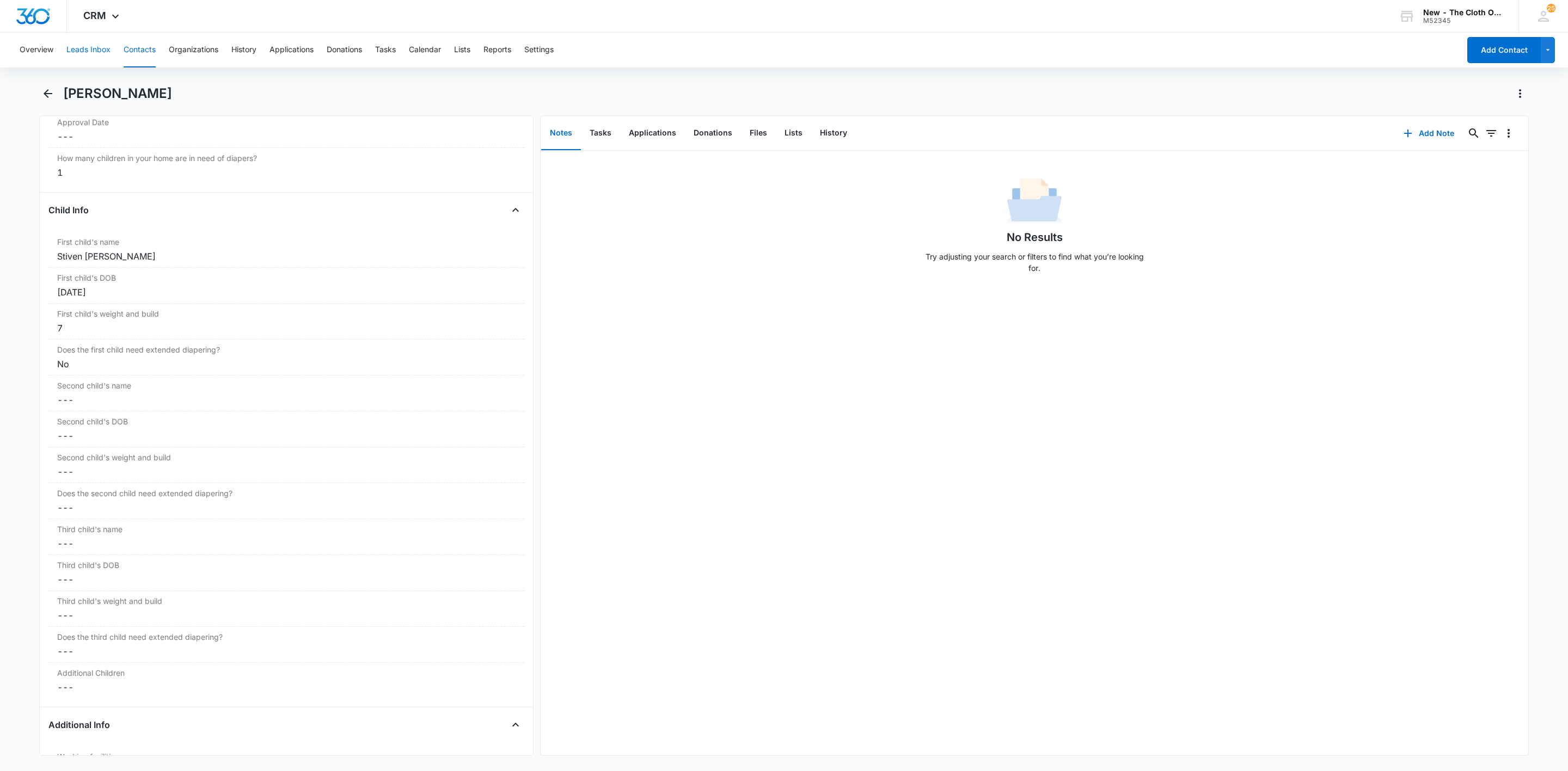
click at [75, 47] on button "Leads Inbox" at bounding box center [88, 50] width 44 height 35
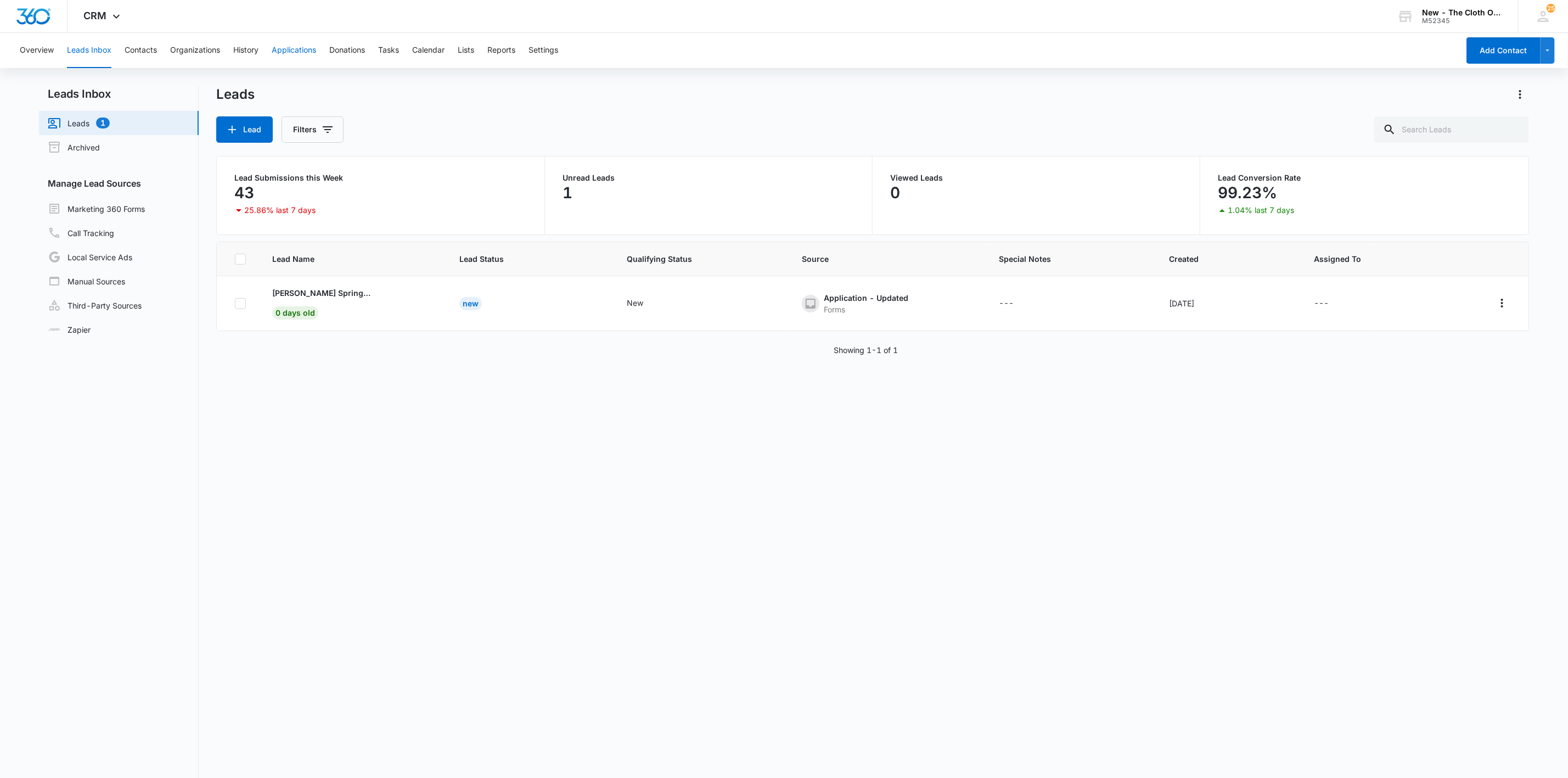
click at [290, 52] on button "Applications" at bounding box center [294, 50] width 44 height 35
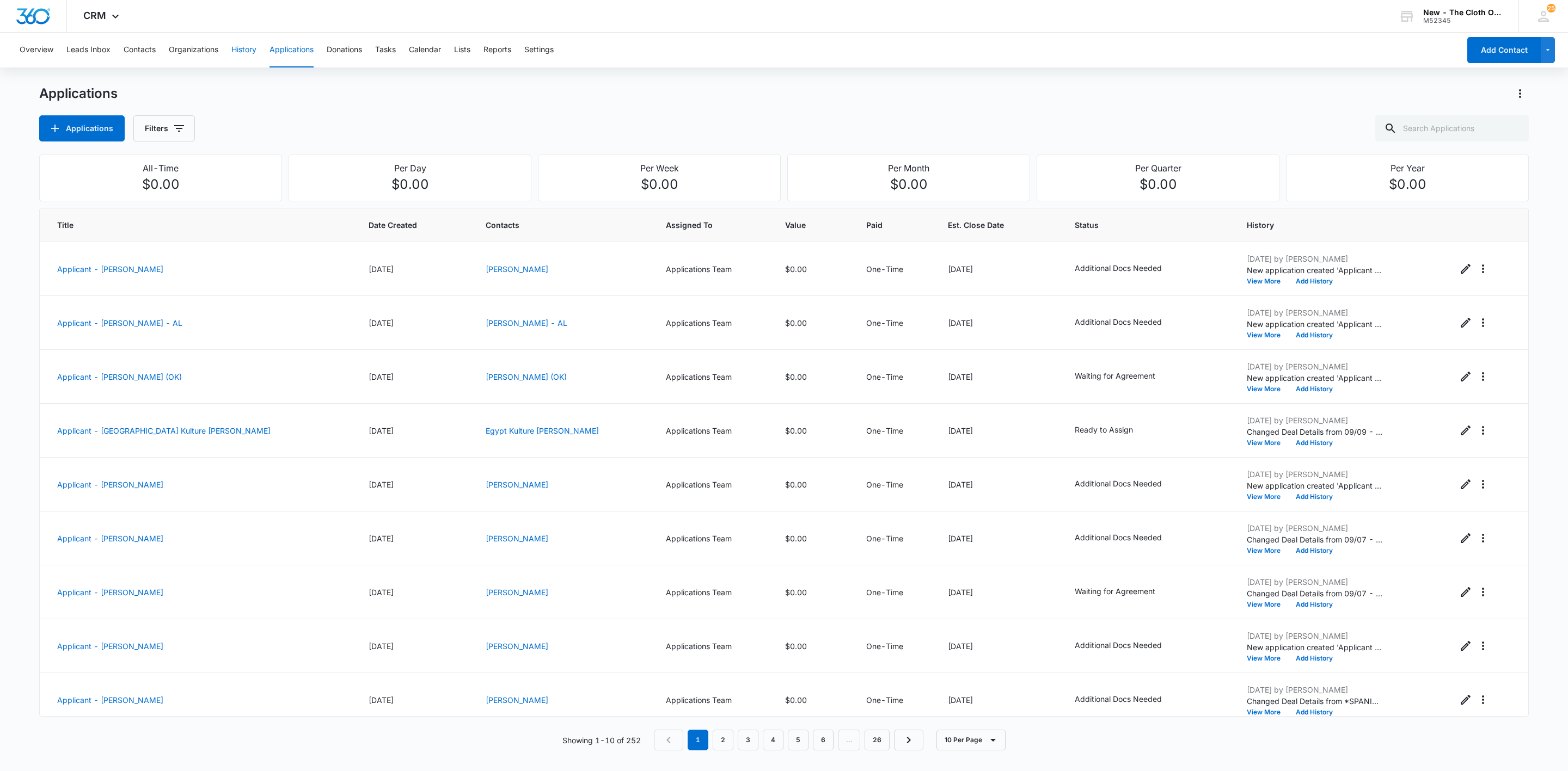
click at [245, 51] on button "History" at bounding box center [243, 50] width 25 height 35
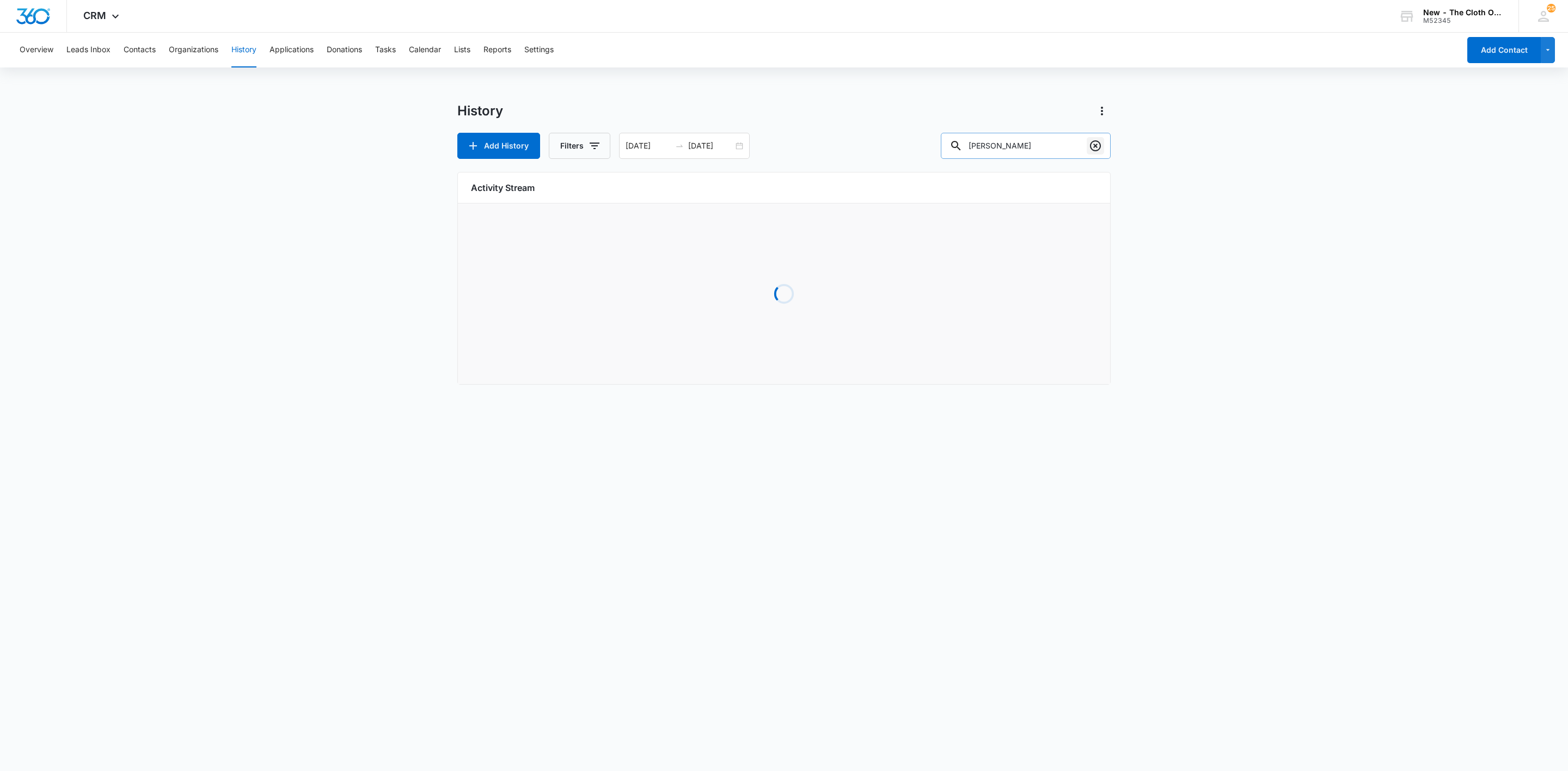
click at [1095, 146] on icon "Clear" at bounding box center [1096, 146] width 11 height 11
drag, startPoint x: 1026, startPoint y: 145, endPoint x: 1013, endPoint y: 147, distance: 13.2
click at [1014, 147] on input "spingen" at bounding box center [1026, 145] width 170 height 26
click at [1013, 147] on input "spingen" at bounding box center [1026, 145] width 170 height 26
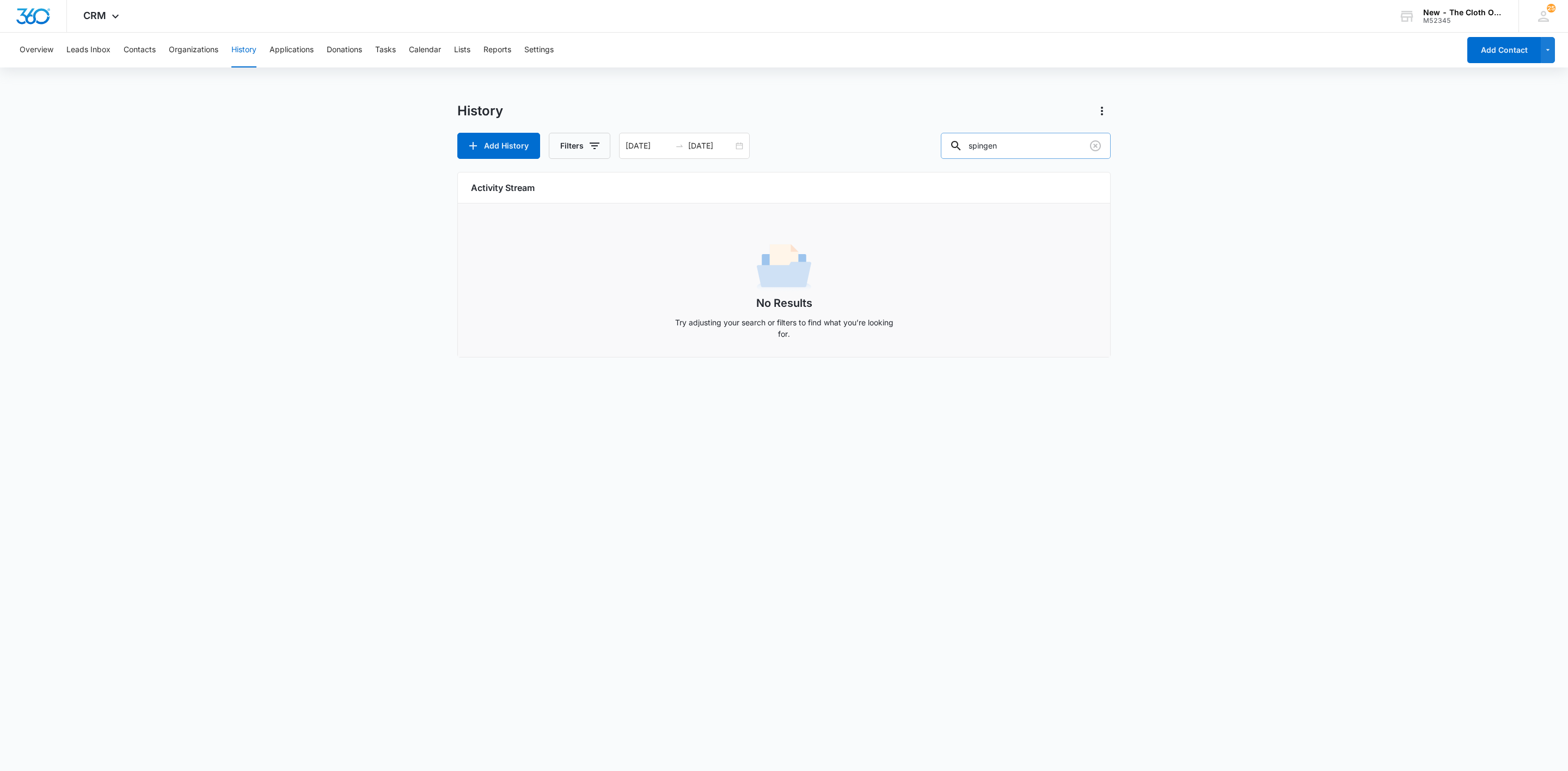
click at [1013, 147] on input "spingen" at bounding box center [1026, 145] width 170 height 26
type input "[PERSON_NAME]"
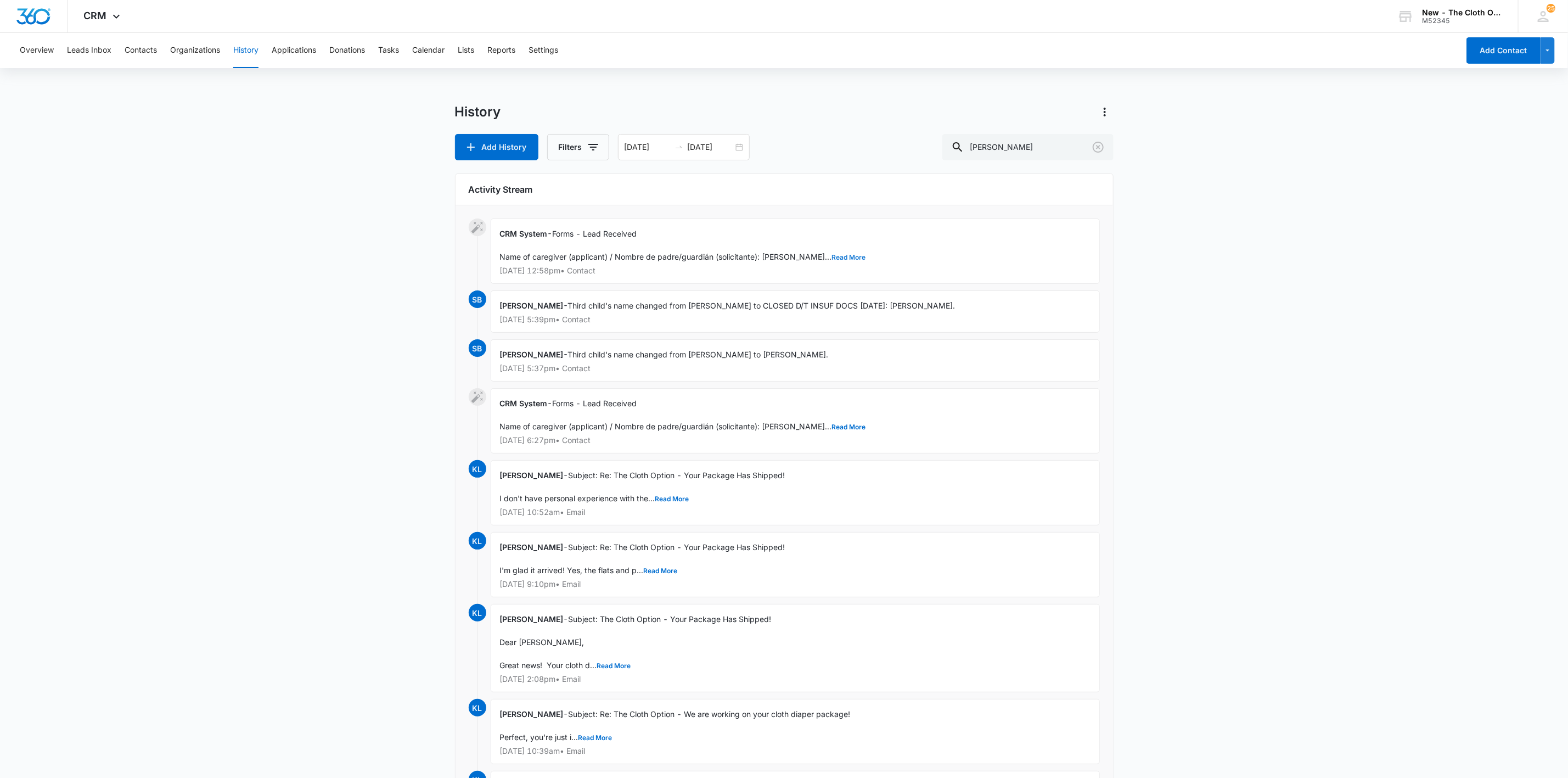
click at [832, 259] on button "Read More" at bounding box center [849, 257] width 34 height 7
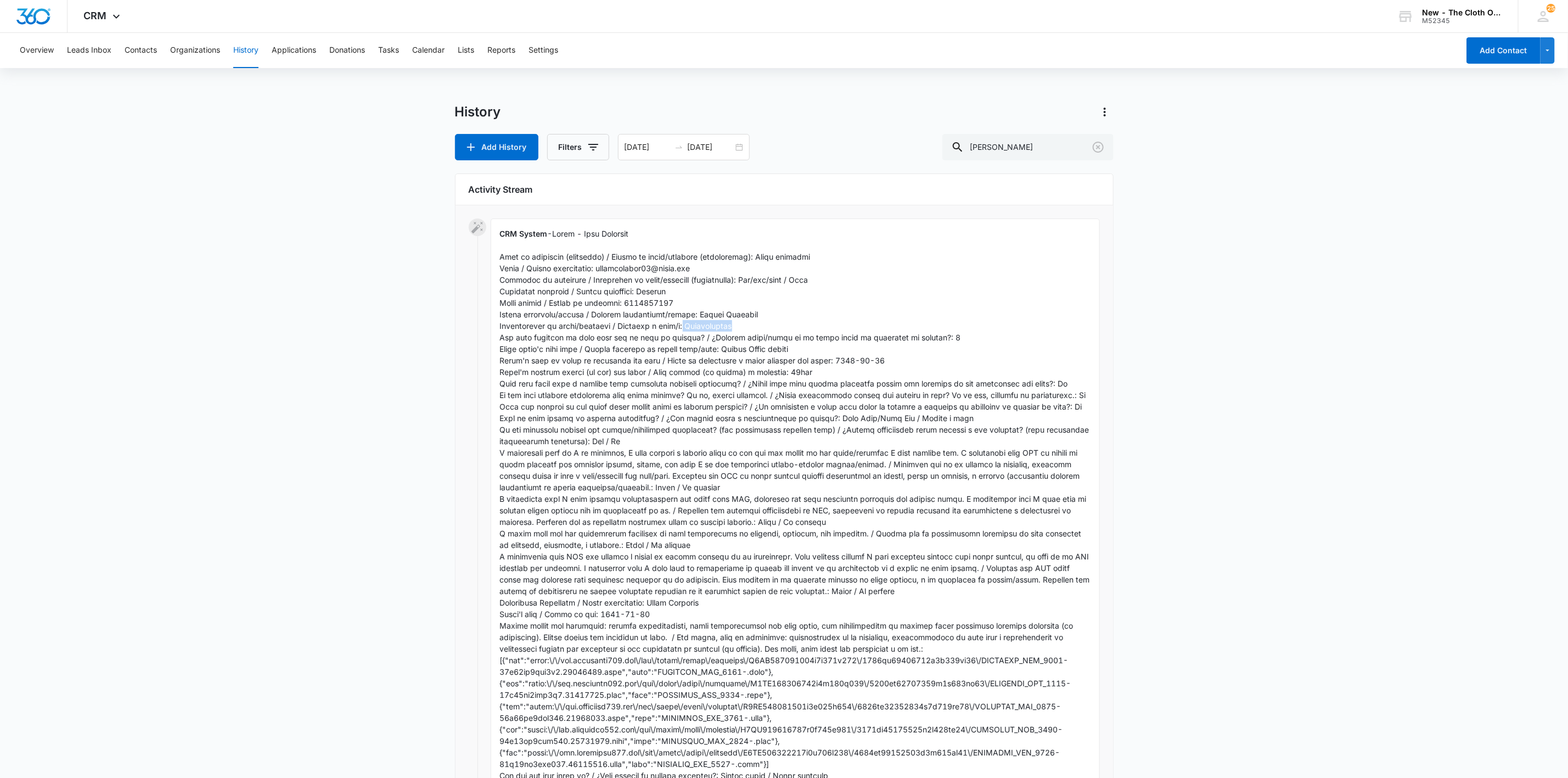
drag, startPoint x: 728, startPoint y: 329, endPoint x: 677, endPoint y: 327, distance: 51.0
click at [677, 327] on div "CRM System - Show Less [DATE] 12:58pm • Contact" at bounding box center [795, 534] width 609 height 631
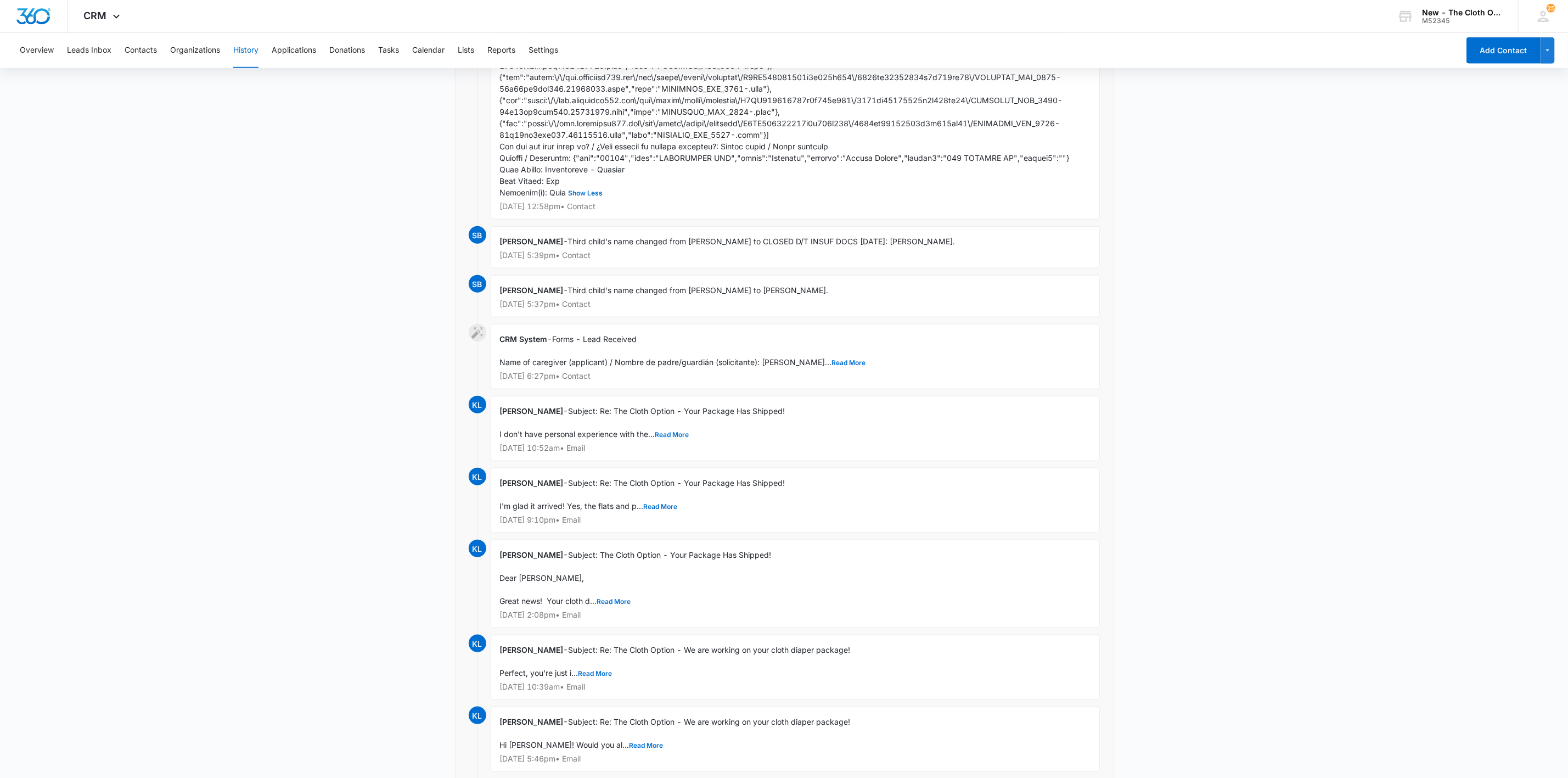
scroll to position [659, 0]
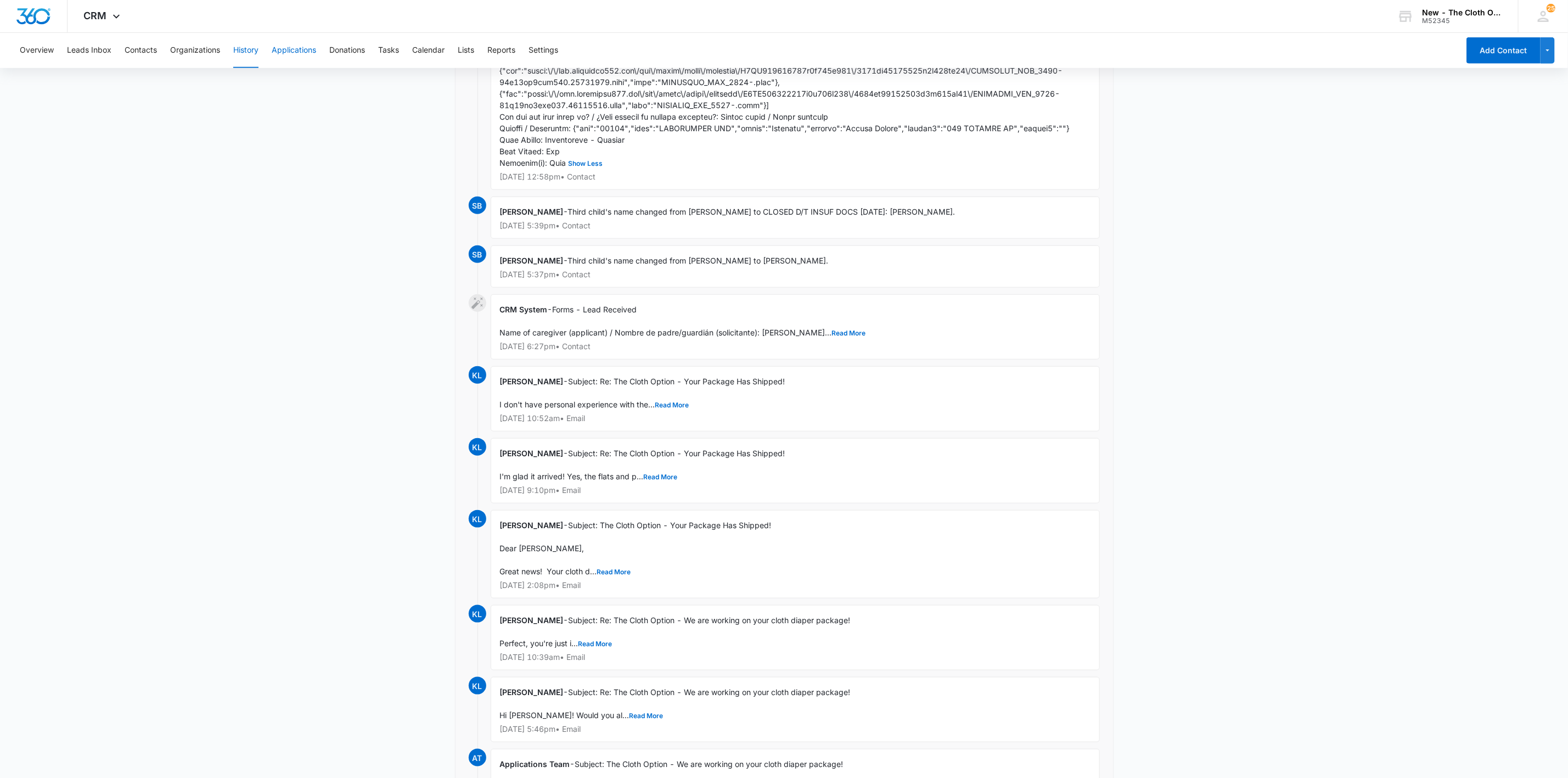
click at [293, 49] on button "Applications" at bounding box center [294, 50] width 44 height 35
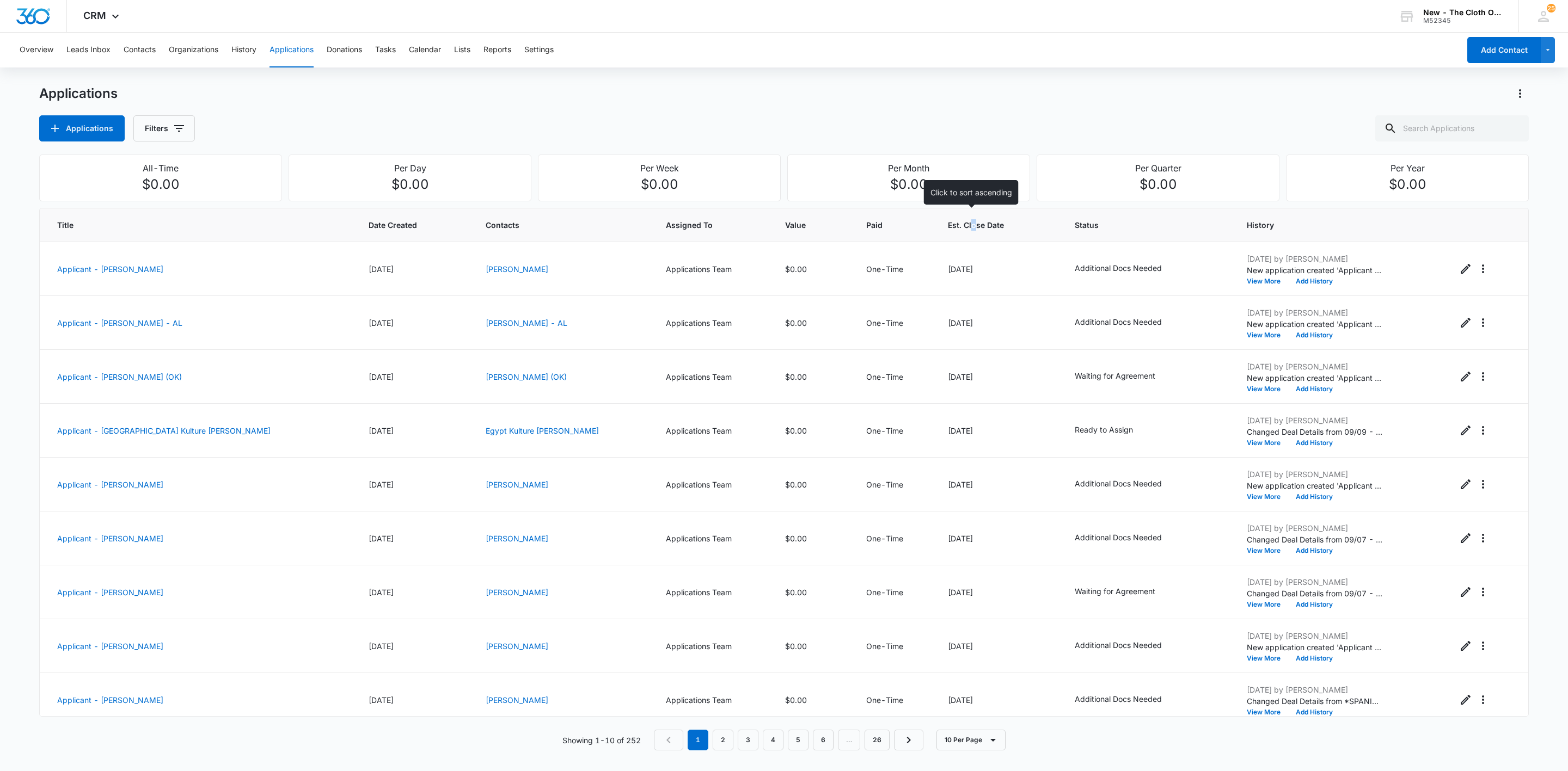
click at [948, 225] on span "Est. Close Date" at bounding box center [990, 225] width 85 height 12
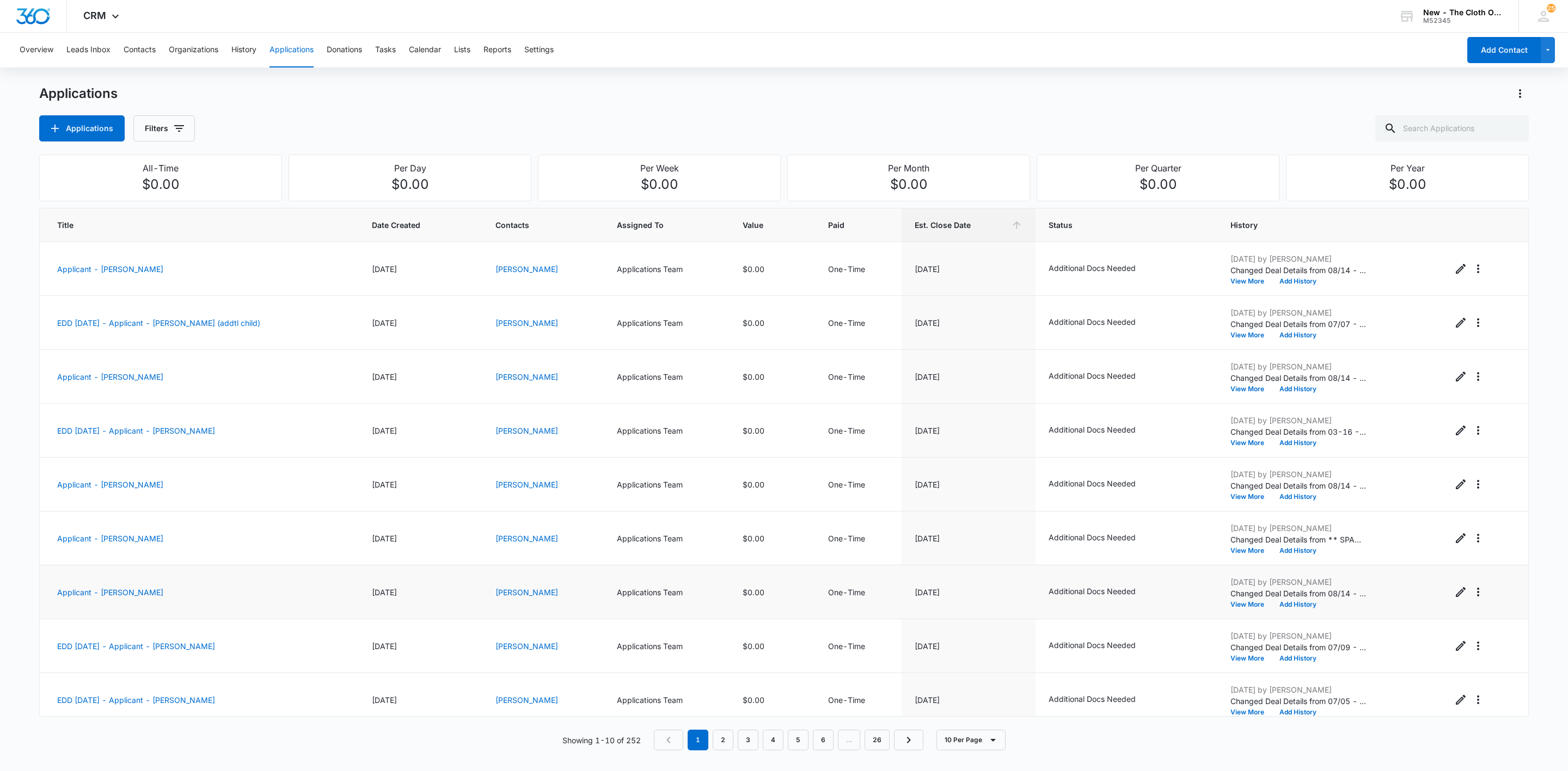
scroll to position [66, 0]
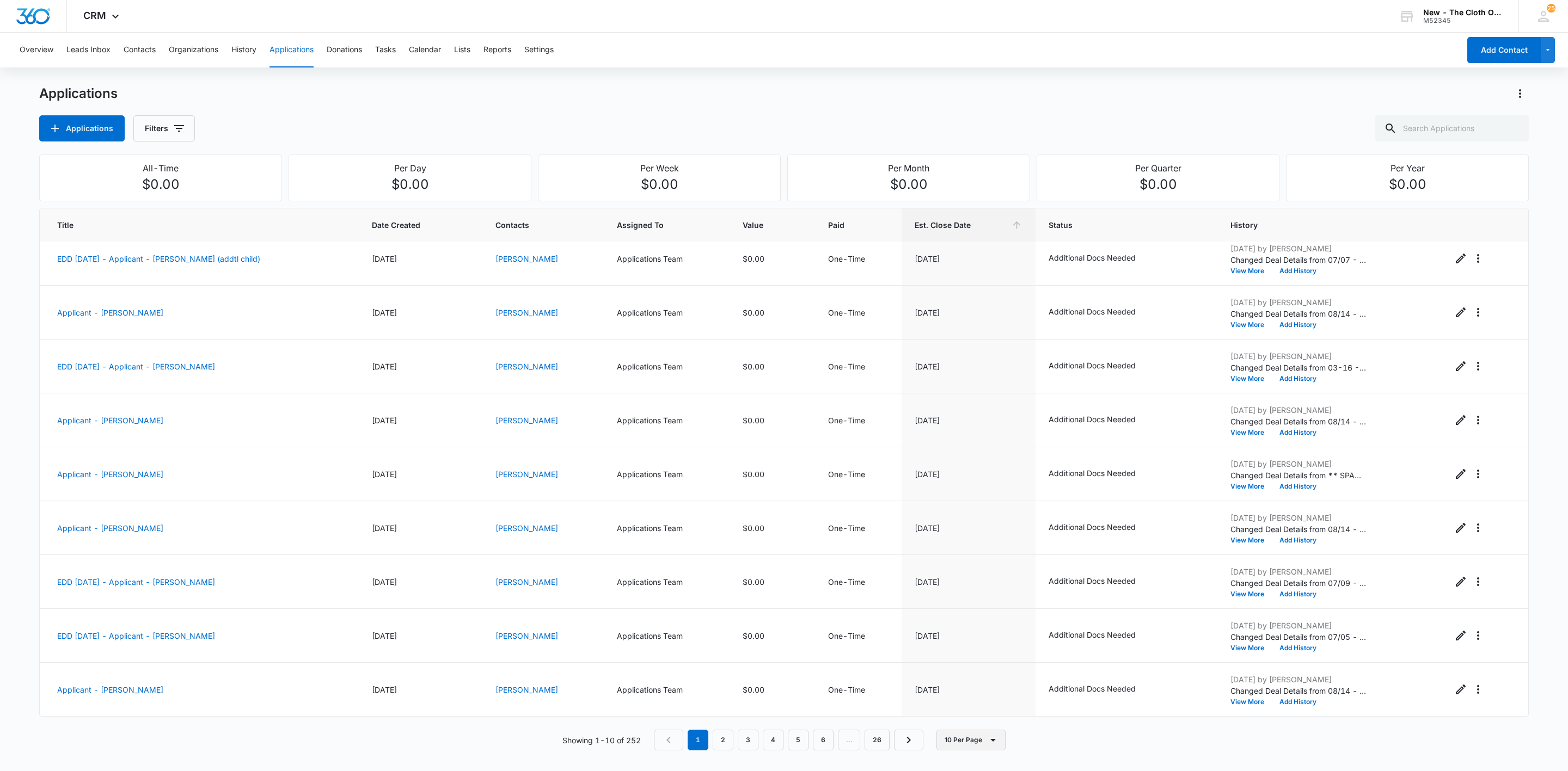
click at [949, 740] on button "10 Per Page" at bounding box center [971, 740] width 69 height 21
click at [993, 706] on div "50 Per Page" at bounding box center [975, 709] width 44 height 8
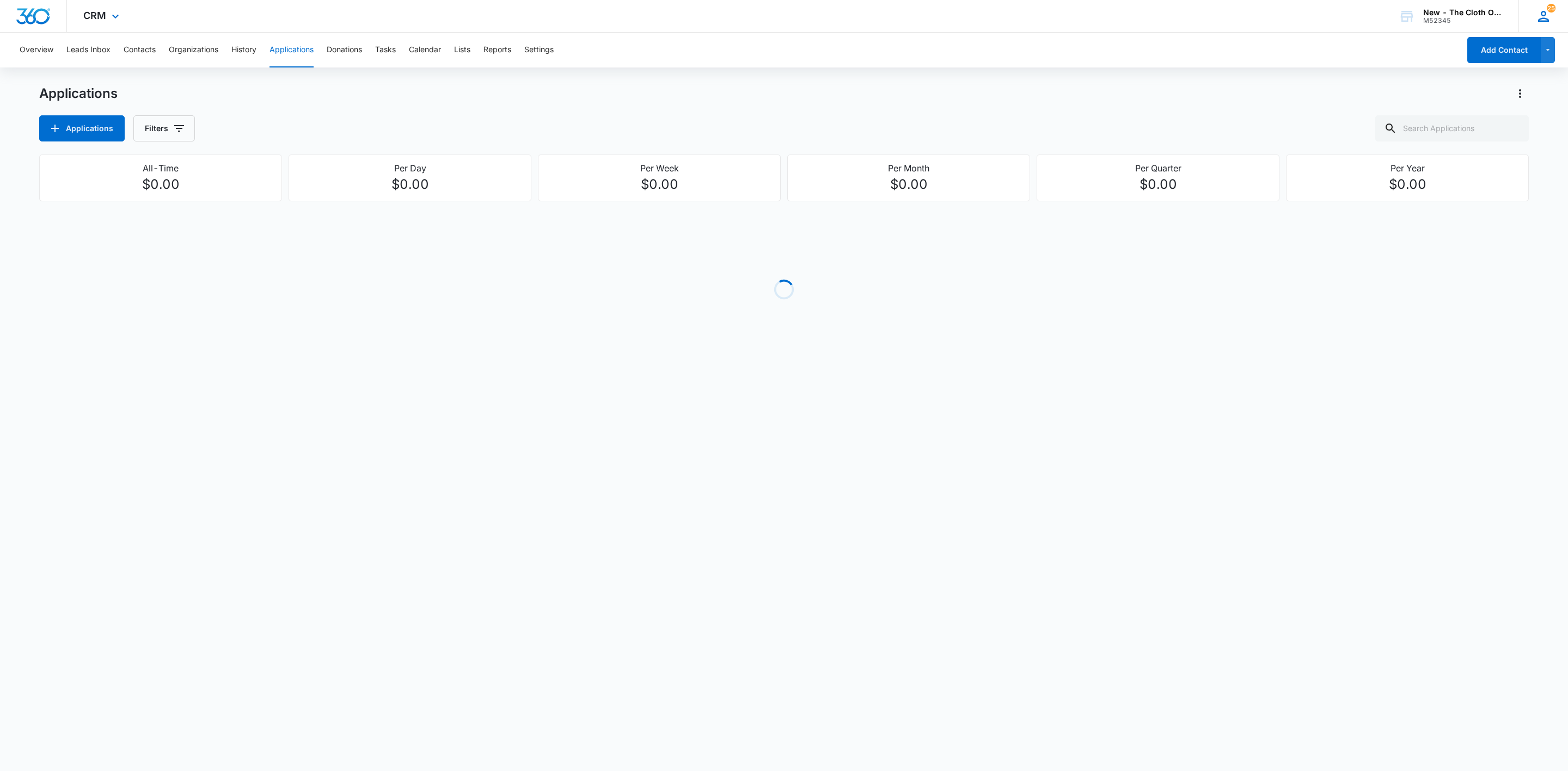
click at [1549, 7] on span "25" at bounding box center [1551, 8] width 9 height 9
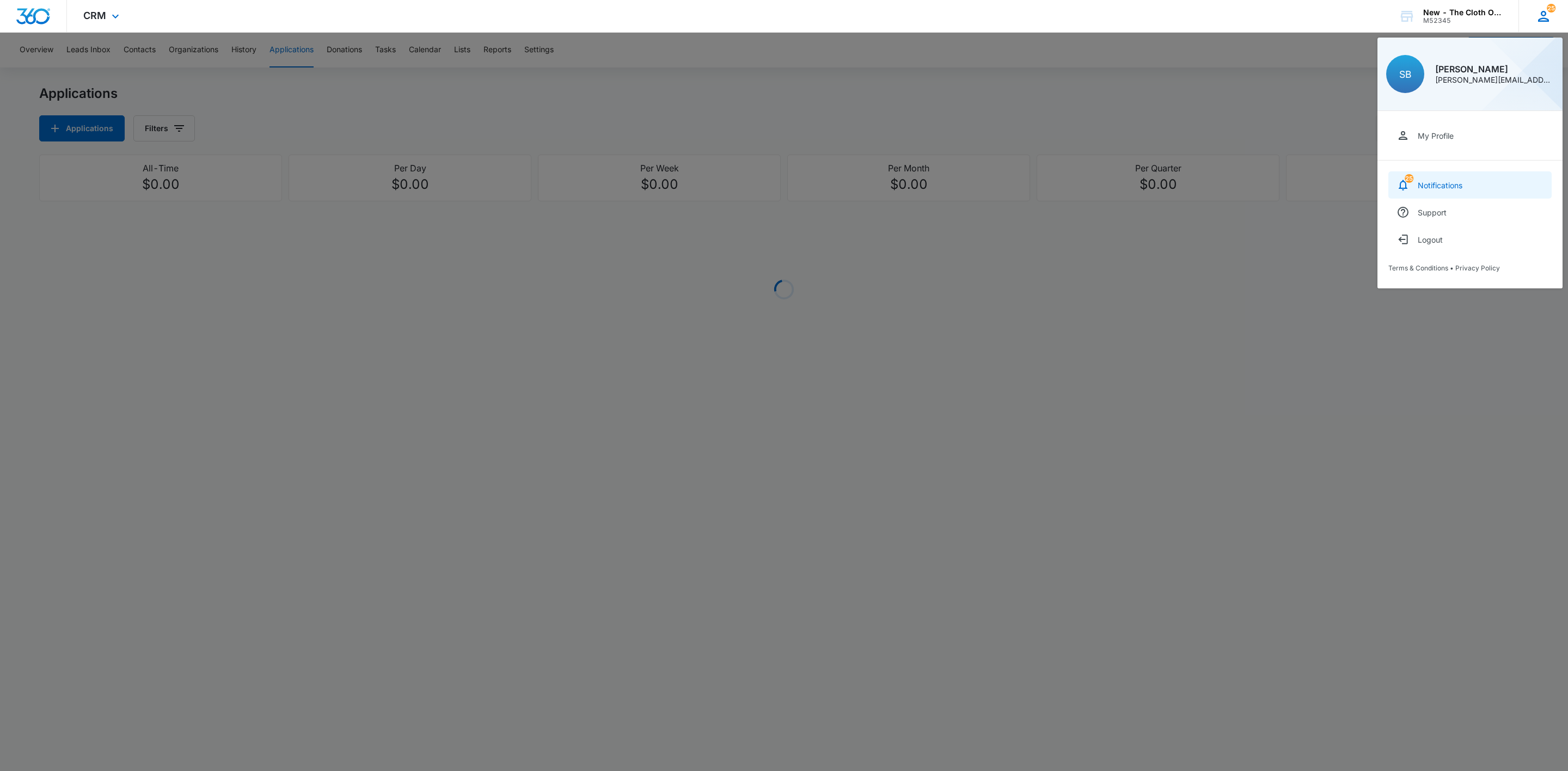
click at [1452, 185] on div "Notifications" at bounding box center [1440, 185] width 44 height 9
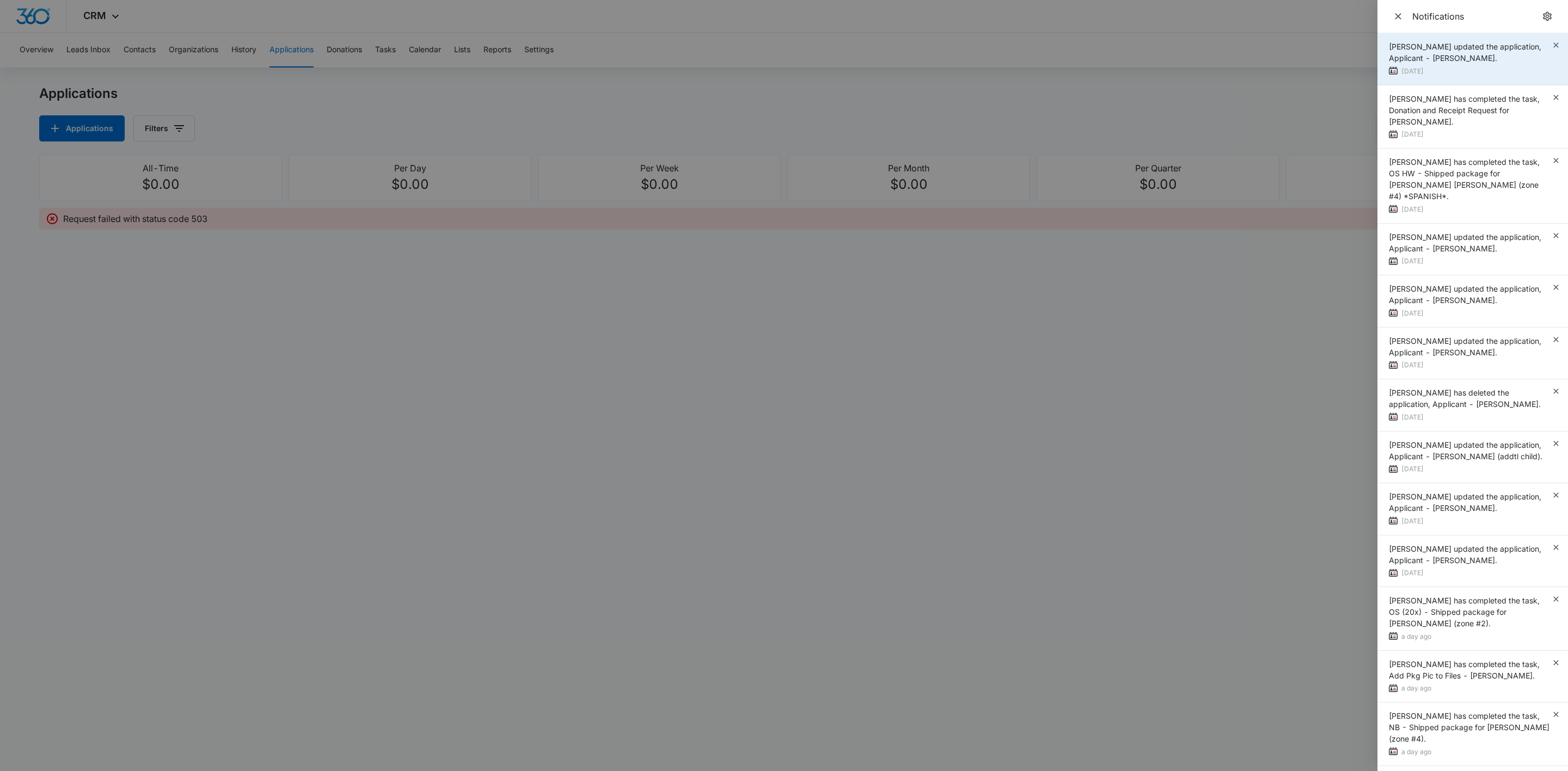
click at [1549, 40] on div "[PERSON_NAME] updated the application, Applicant - [PERSON_NAME]. [DATE]" at bounding box center [1472, 60] width 191 height 52
click at [1552, 43] on icon "button" at bounding box center [1556, 45] width 9 height 9
click at [1544, 43] on div "[PERSON_NAME] updated the application, Applicant - [PERSON_NAME]. [DATE]" at bounding box center [1472, 60] width 191 height 52
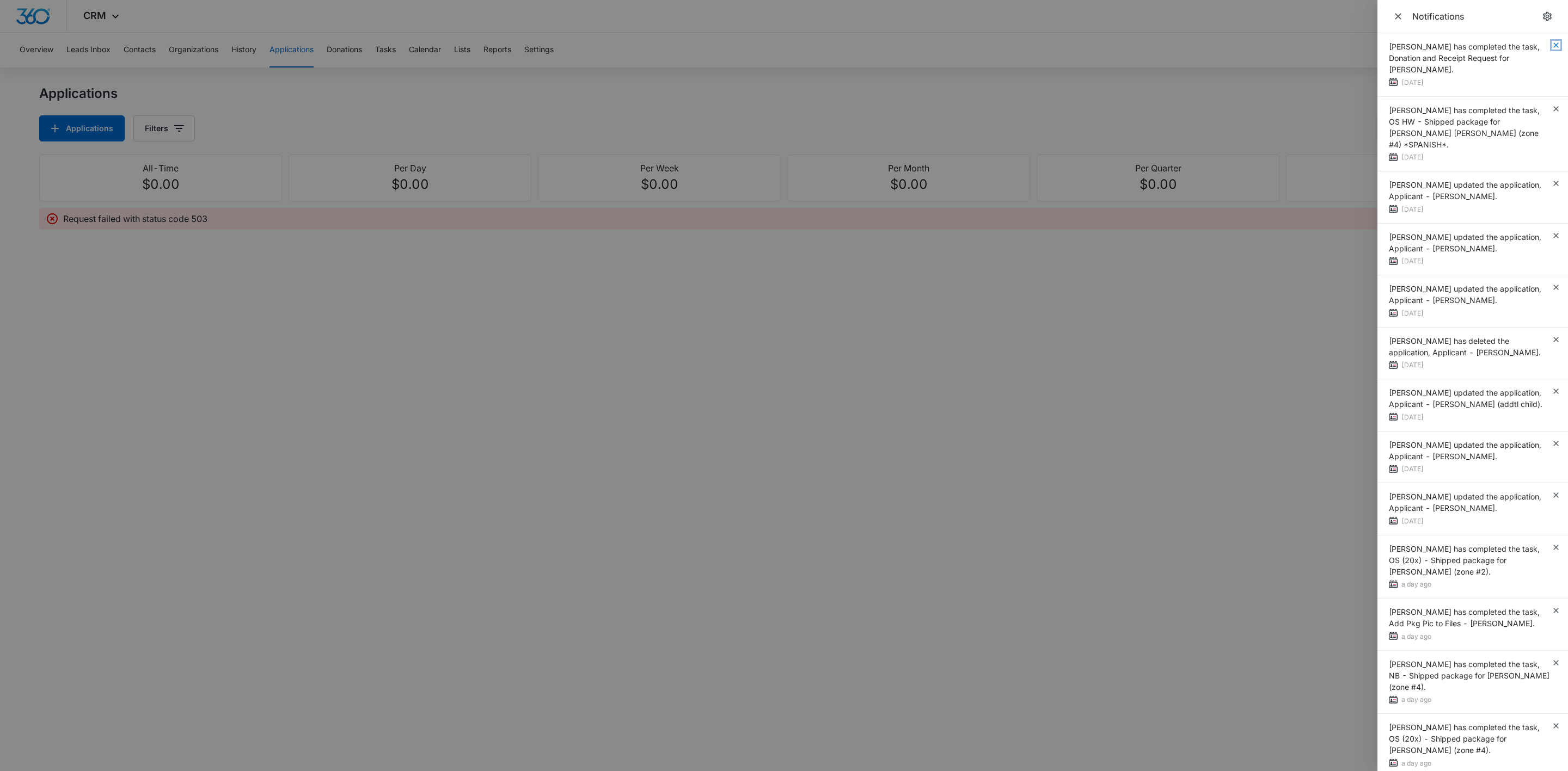
click at [1552, 43] on icon "button" at bounding box center [1556, 45] width 9 height 9
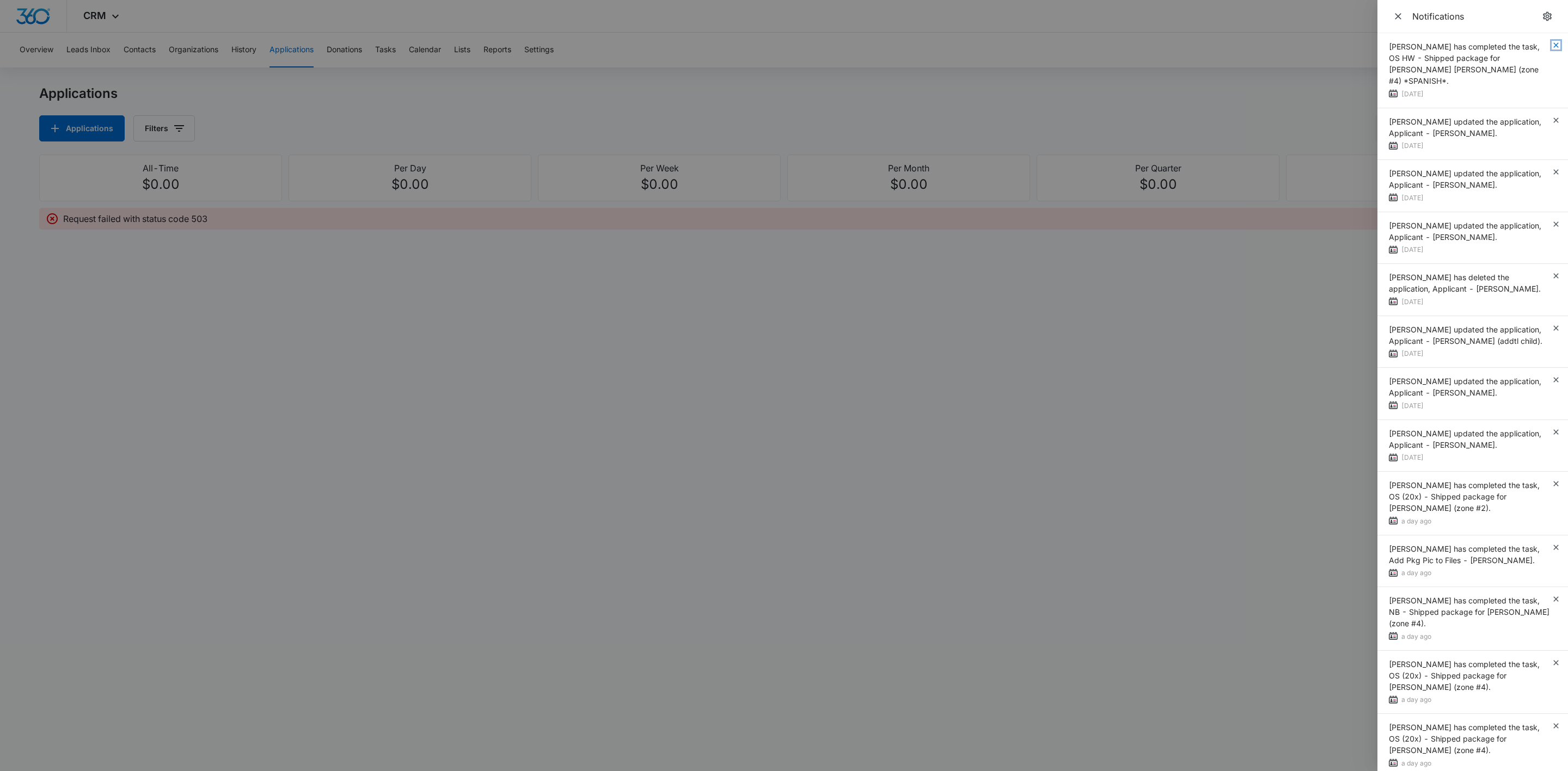
click at [1552, 43] on icon "button" at bounding box center [1556, 45] width 9 height 9
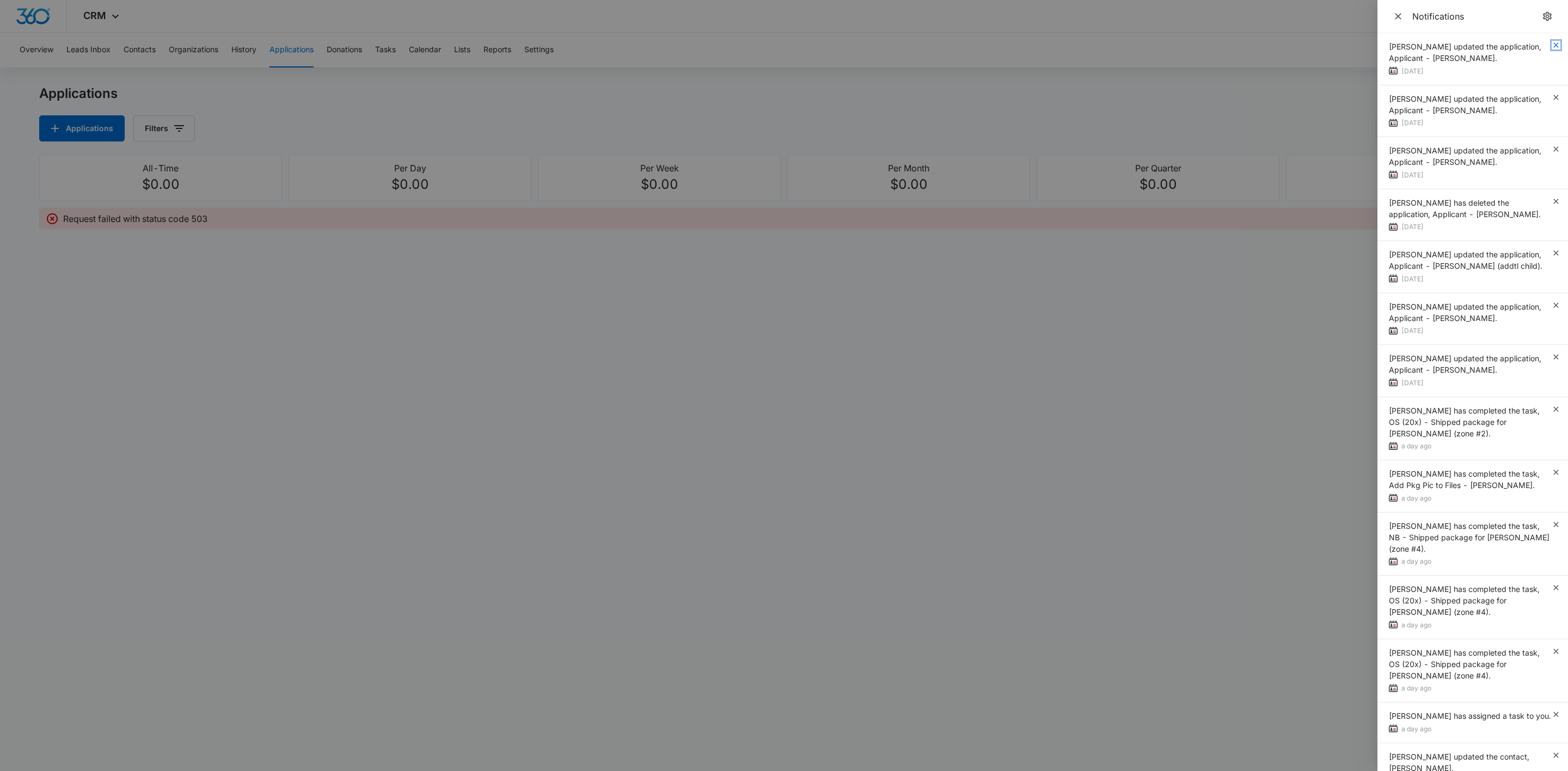
click at [1552, 43] on icon "button" at bounding box center [1556, 45] width 9 height 9
click at [1544, 43] on div "[PERSON_NAME] updated the application, Applicant - [PERSON_NAME]. [DATE]" at bounding box center [1472, 60] width 191 height 52
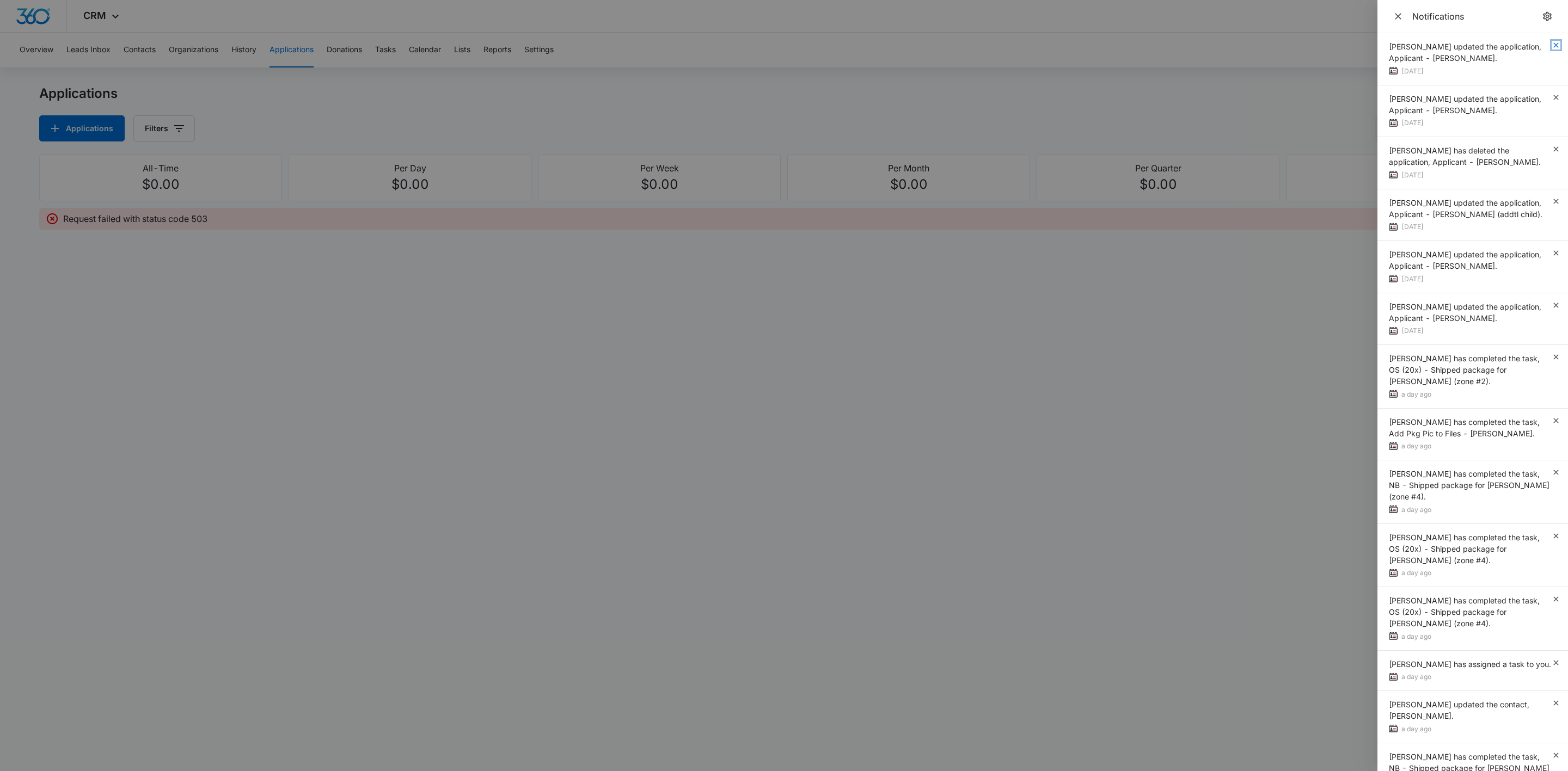
click at [1552, 43] on icon "button" at bounding box center [1556, 45] width 9 height 9
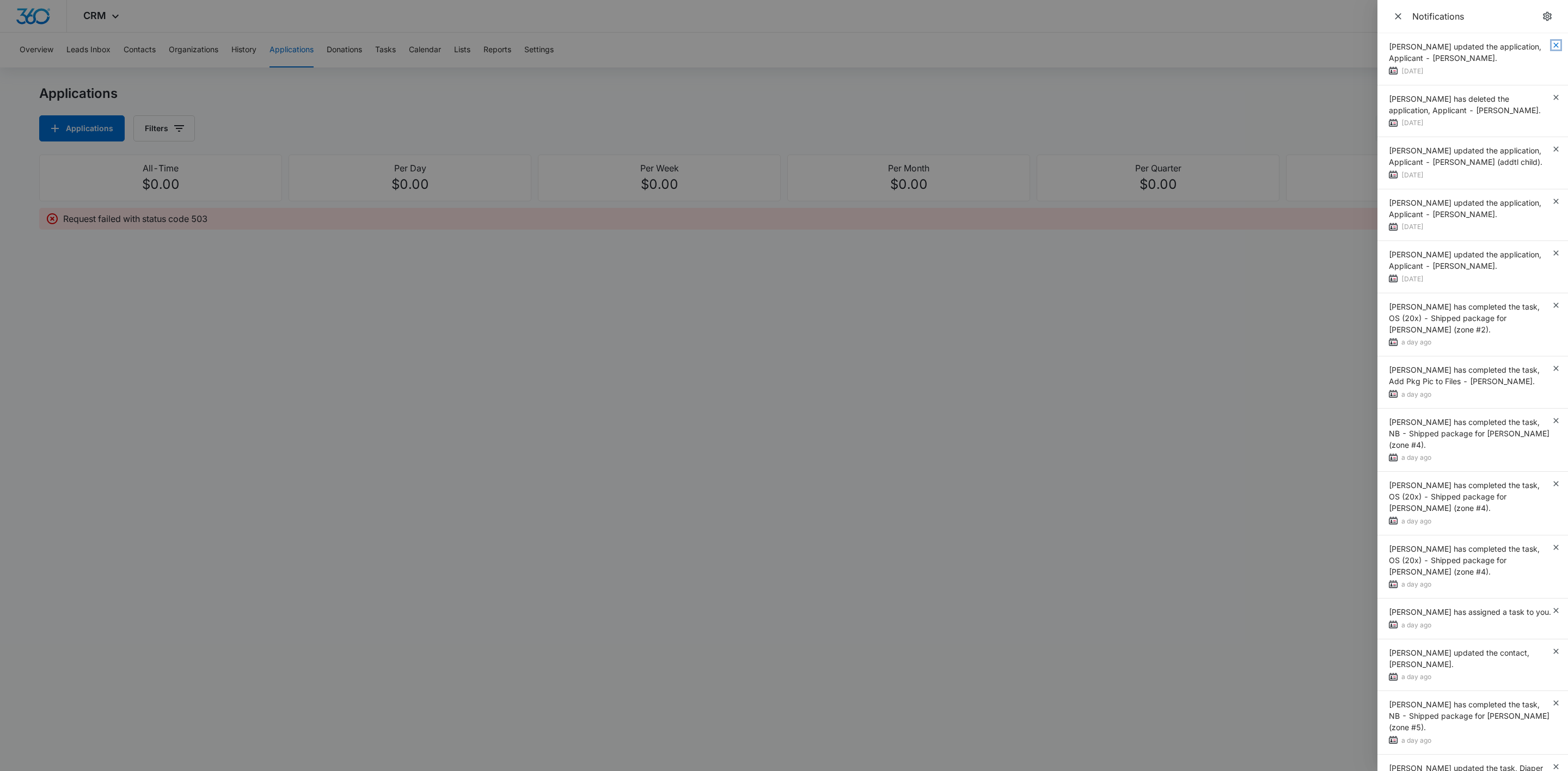
click at [1552, 43] on icon "button" at bounding box center [1556, 45] width 9 height 9
click at [1544, 43] on div "[PERSON_NAME] updated the application, Applicant - [PERSON_NAME]. [DATE]" at bounding box center [1472, 60] width 191 height 52
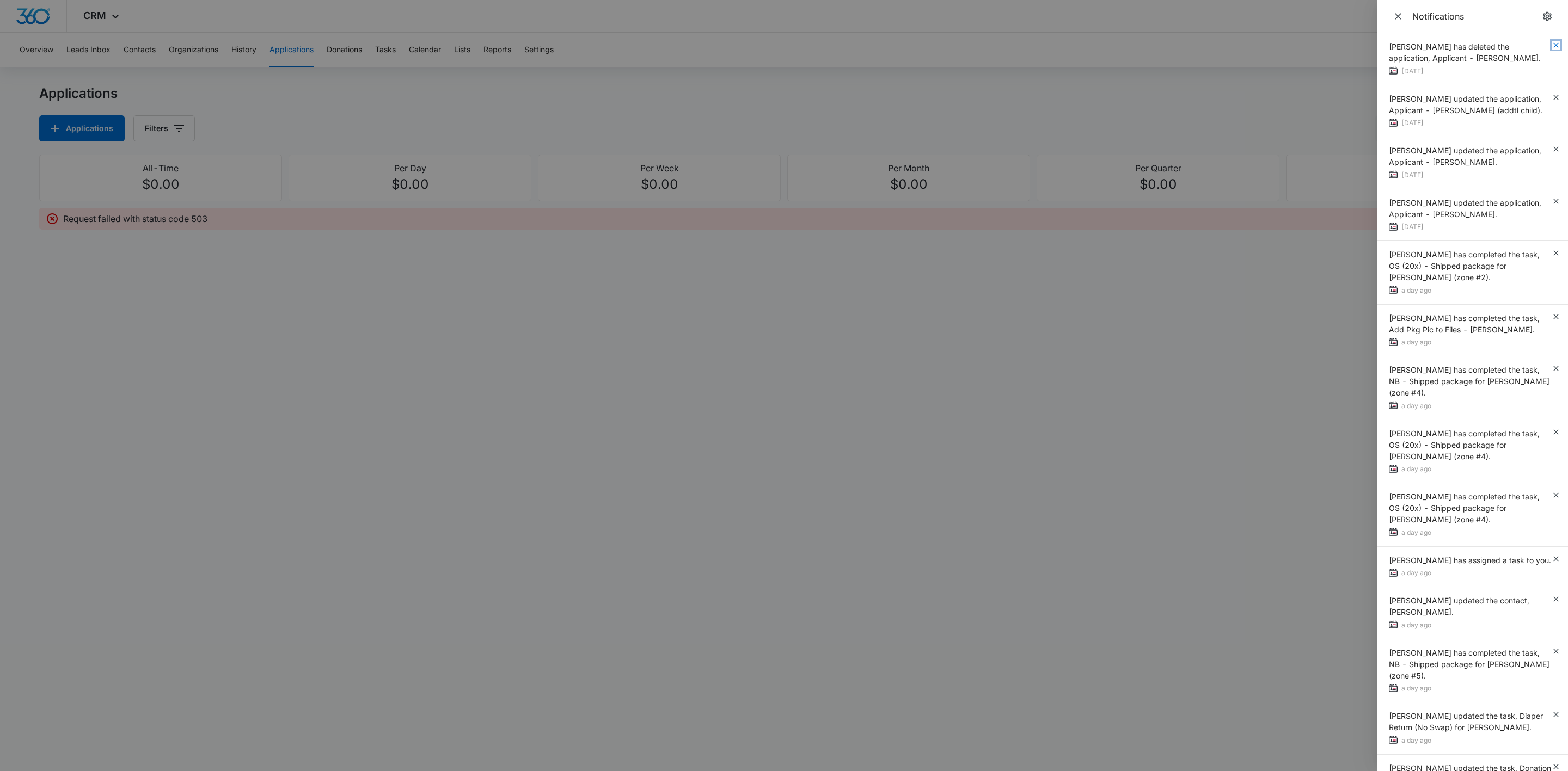
click at [1552, 43] on icon "button" at bounding box center [1556, 45] width 9 height 9
click at [1544, 43] on div "[PERSON_NAME] has deleted the application, Applicant - [PERSON_NAME]. [DATE]" at bounding box center [1472, 60] width 191 height 52
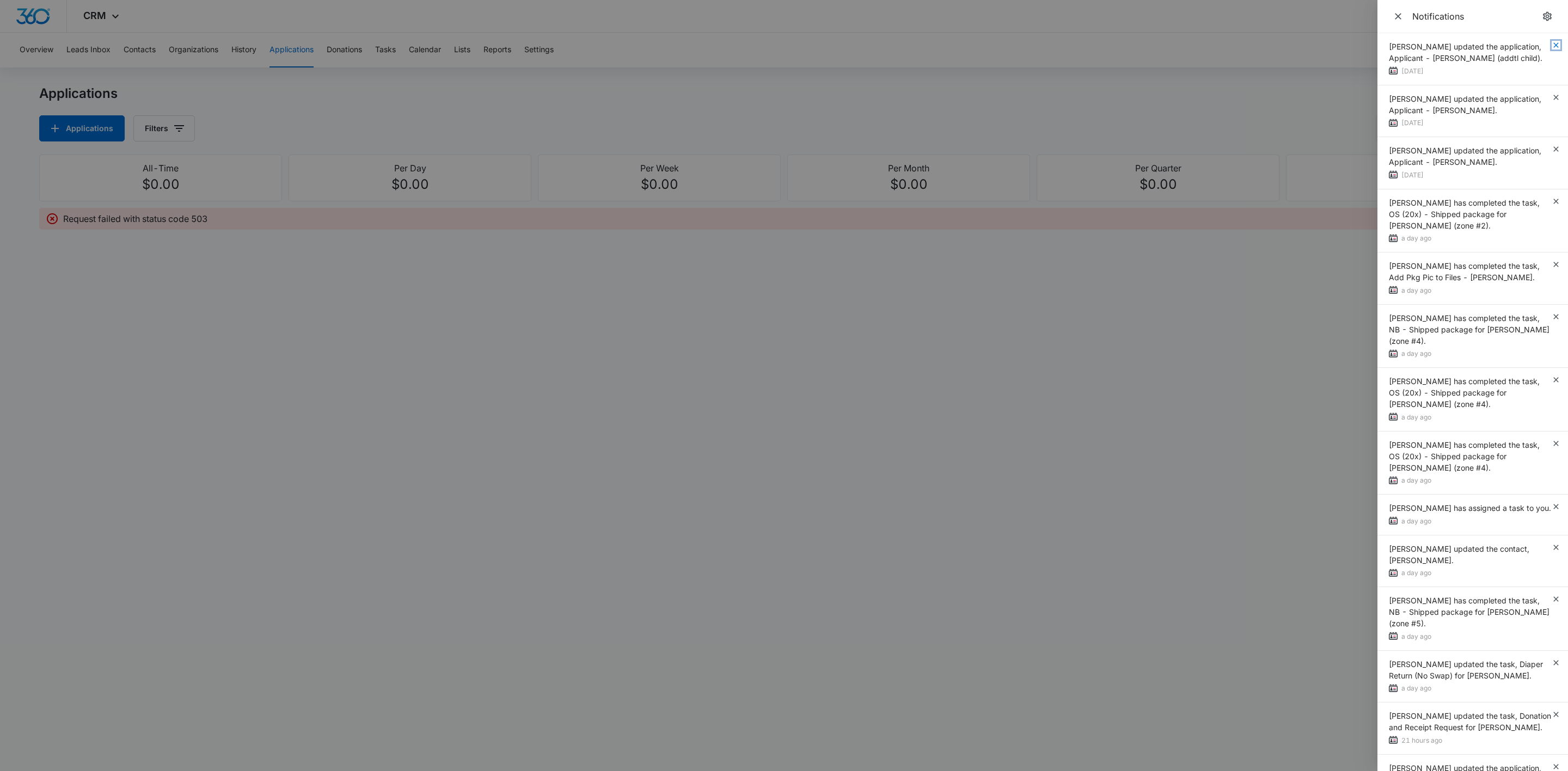
click at [1552, 43] on icon "button" at bounding box center [1556, 45] width 9 height 9
click at [1544, 43] on div "[PERSON_NAME] updated the application, Applicant - [PERSON_NAME] (addtl child).…" at bounding box center [1472, 60] width 191 height 52
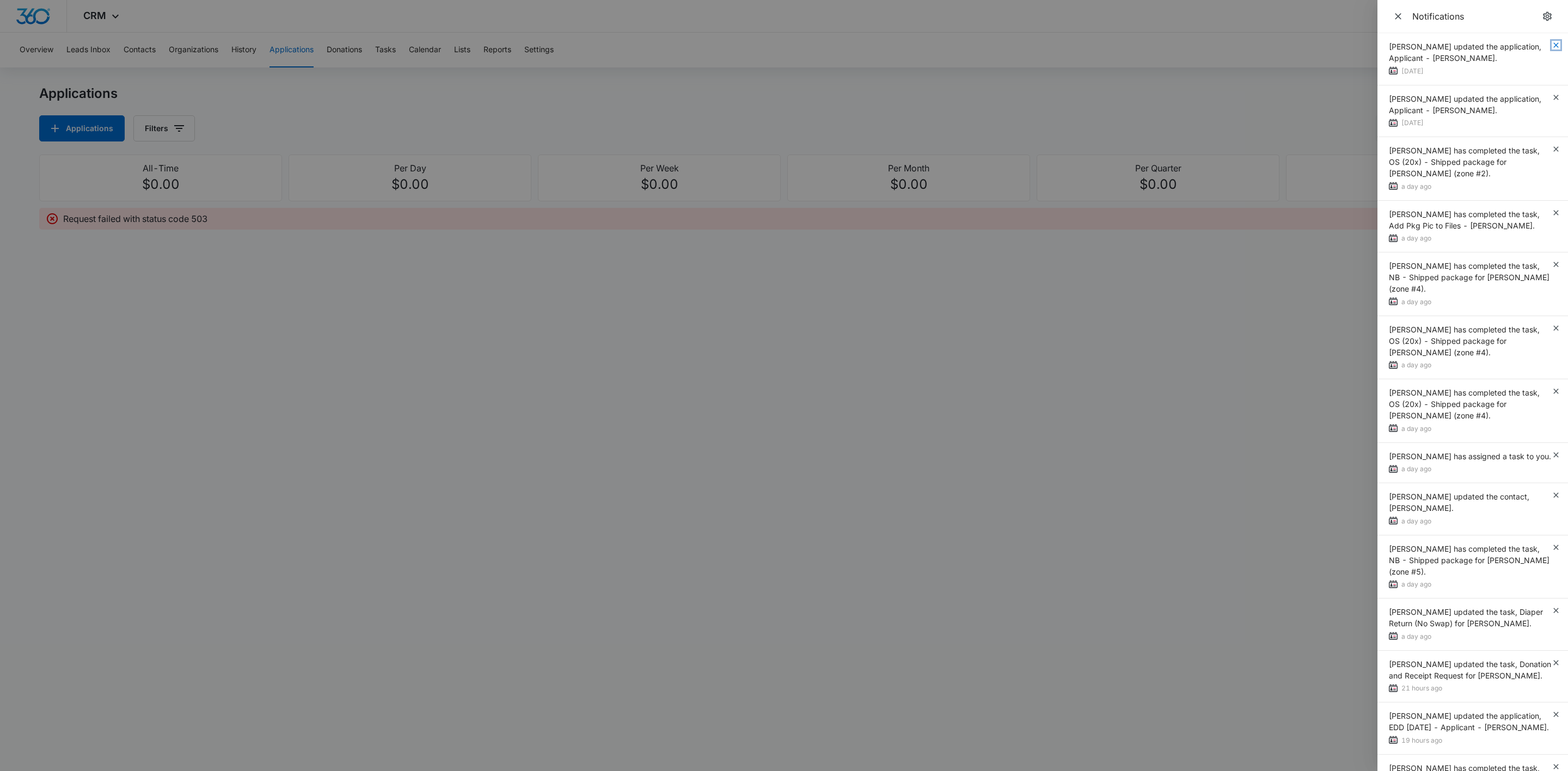
click at [1552, 43] on icon "button" at bounding box center [1556, 45] width 9 height 9
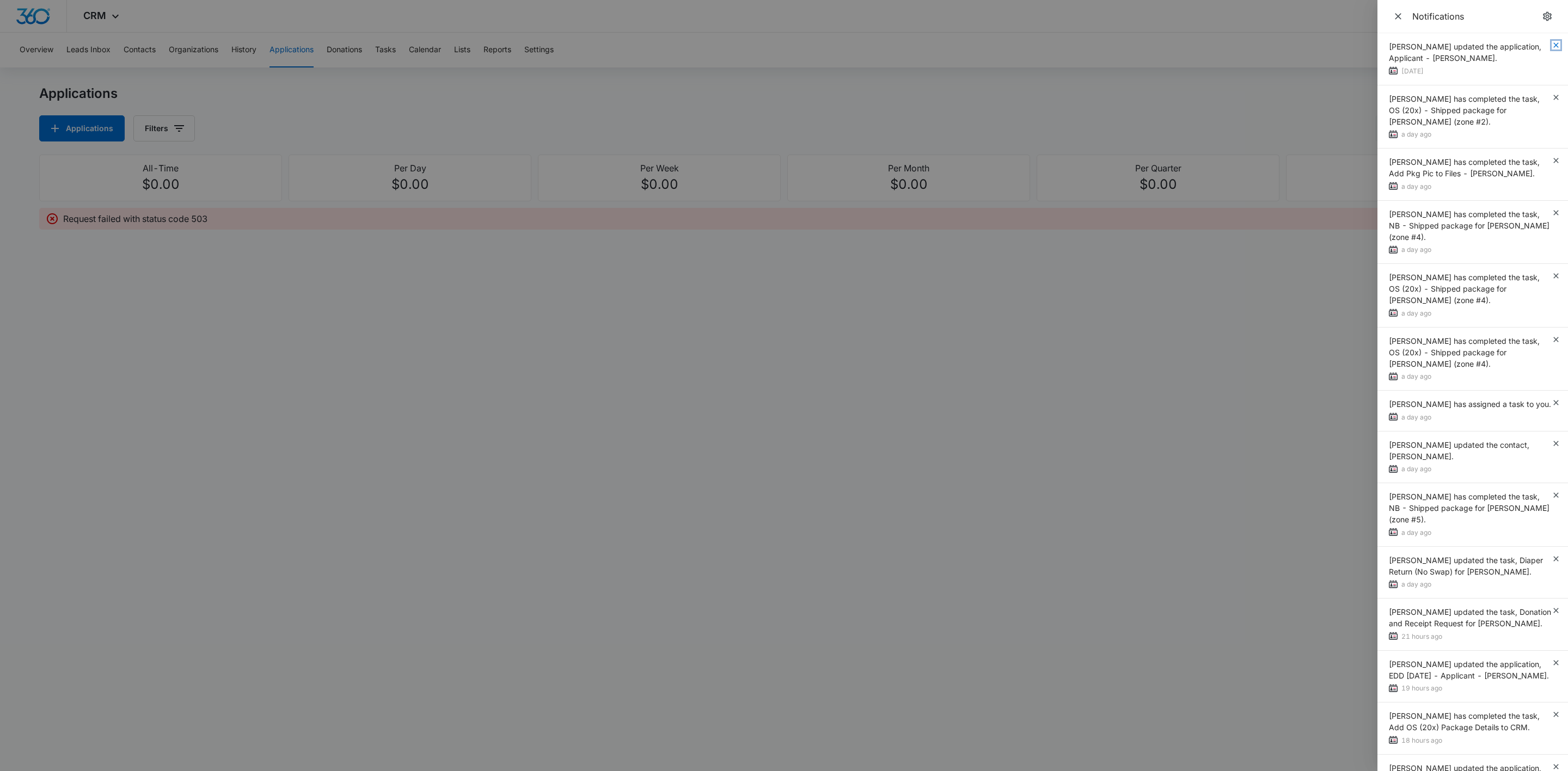
click at [1552, 43] on icon "button" at bounding box center [1556, 45] width 9 height 9
click at [1544, 43] on div "[PERSON_NAME] updated the application, Applicant - [PERSON_NAME]. [DATE]" at bounding box center [1472, 60] width 191 height 52
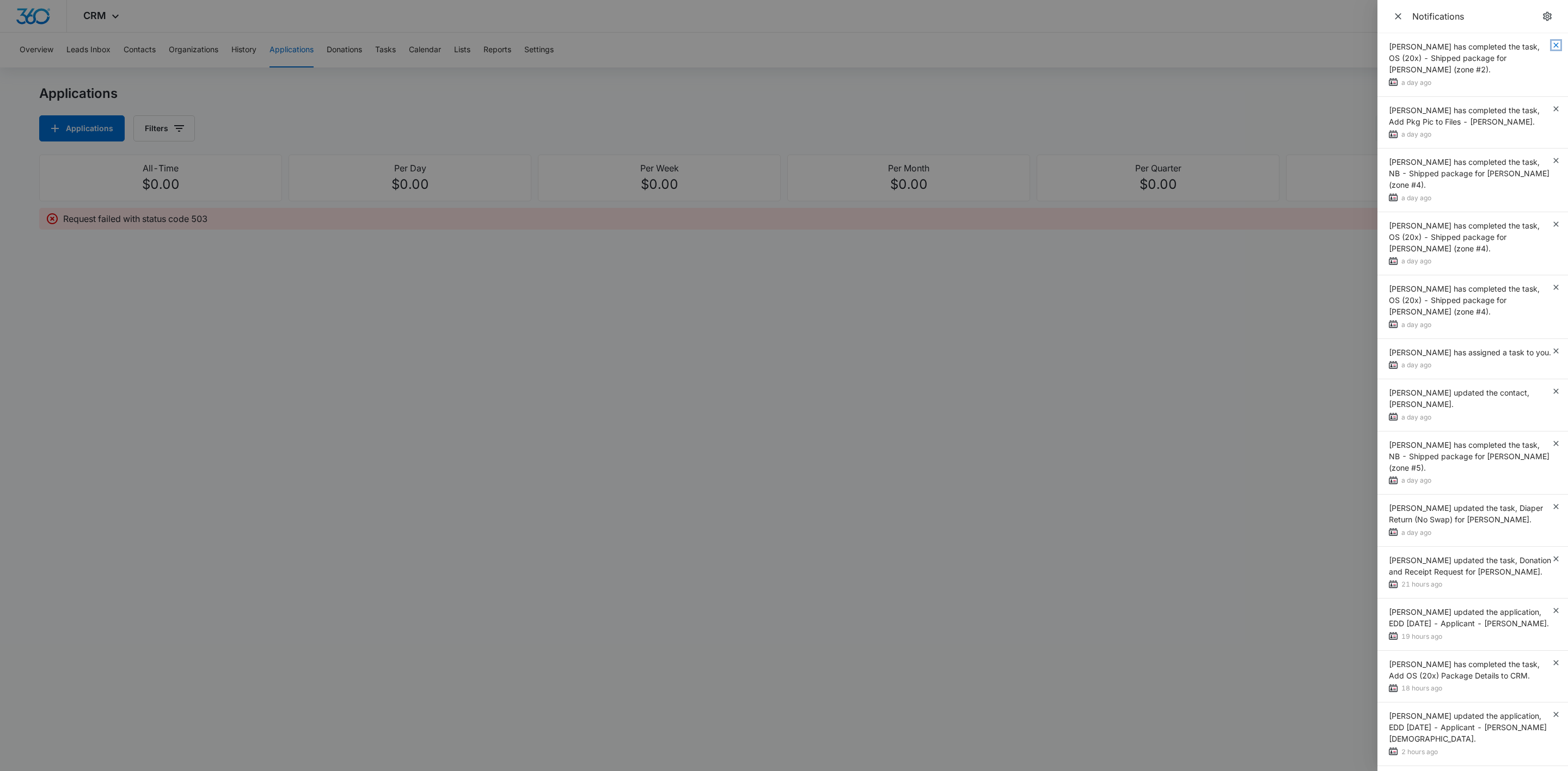
click at [1552, 43] on icon "button" at bounding box center [1556, 45] width 9 height 9
click at [1544, 41] on div "[PERSON_NAME] has completed the task, OS (20x) - Shipped package for [PERSON_NA…" at bounding box center [1472, 65] width 191 height 64
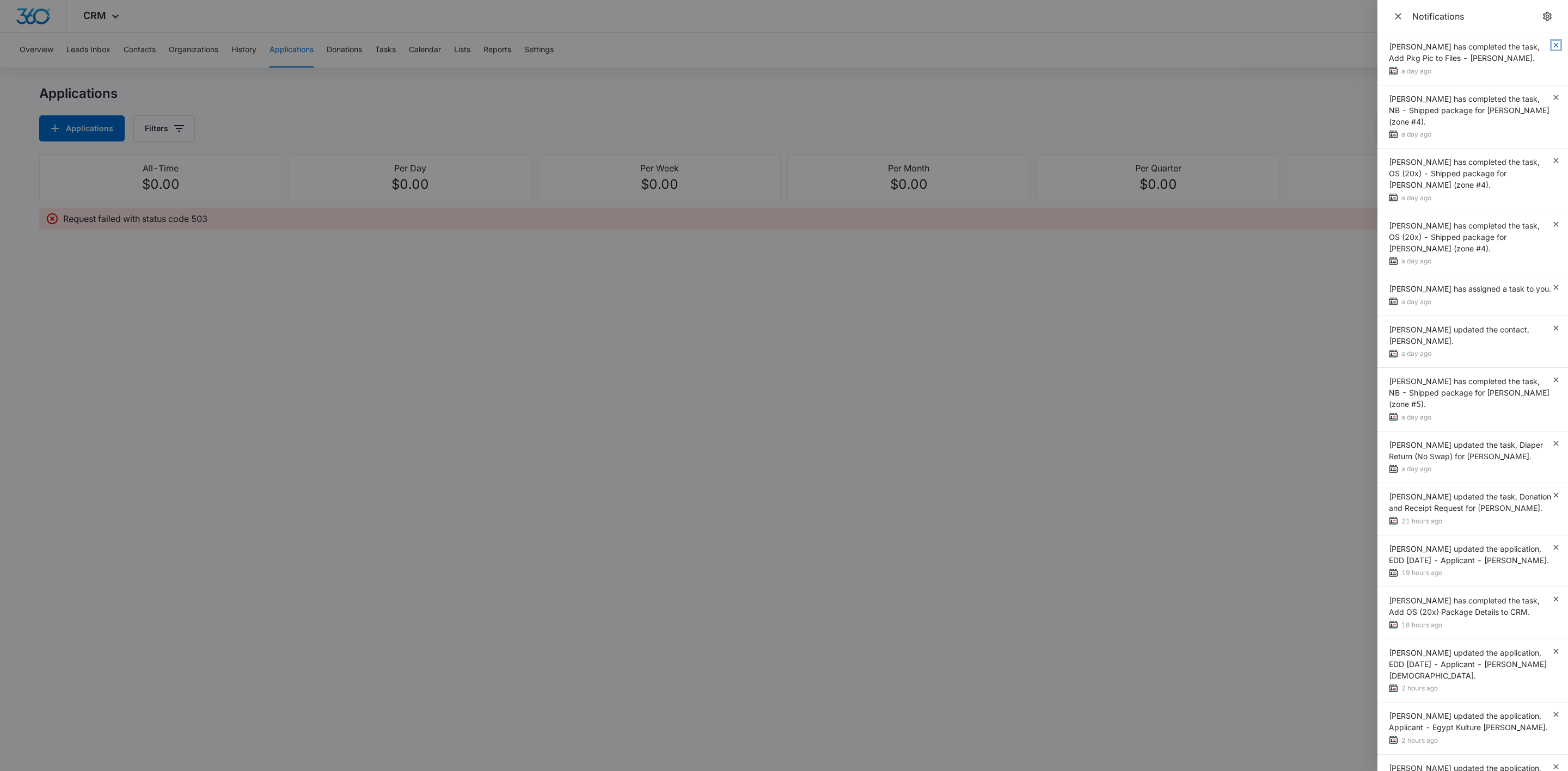
click at [1552, 43] on icon "button" at bounding box center [1556, 45] width 9 height 9
click at [1544, 43] on div "[PERSON_NAME] has completed the task, Add Pkg Pic to Files - [PERSON_NAME]. a d…" at bounding box center [1472, 60] width 191 height 52
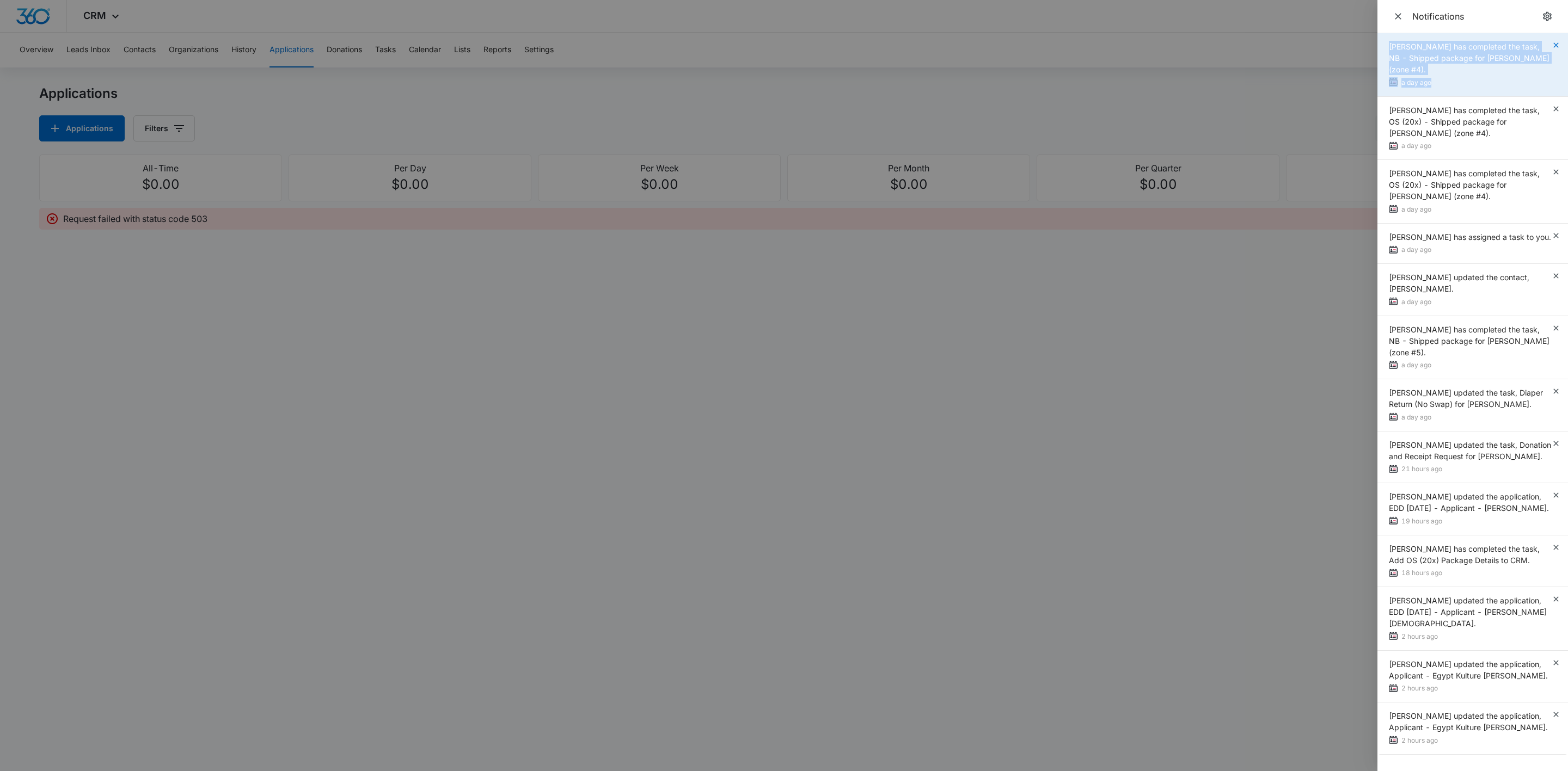
click at [1552, 44] on icon "button" at bounding box center [1556, 45] width 9 height 9
click at [1544, 44] on div "[PERSON_NAME] has completed the task, NB - Shipped package for [PERSON_NAME] (z…" at bounding box center [1472, 65] width 191 height 64
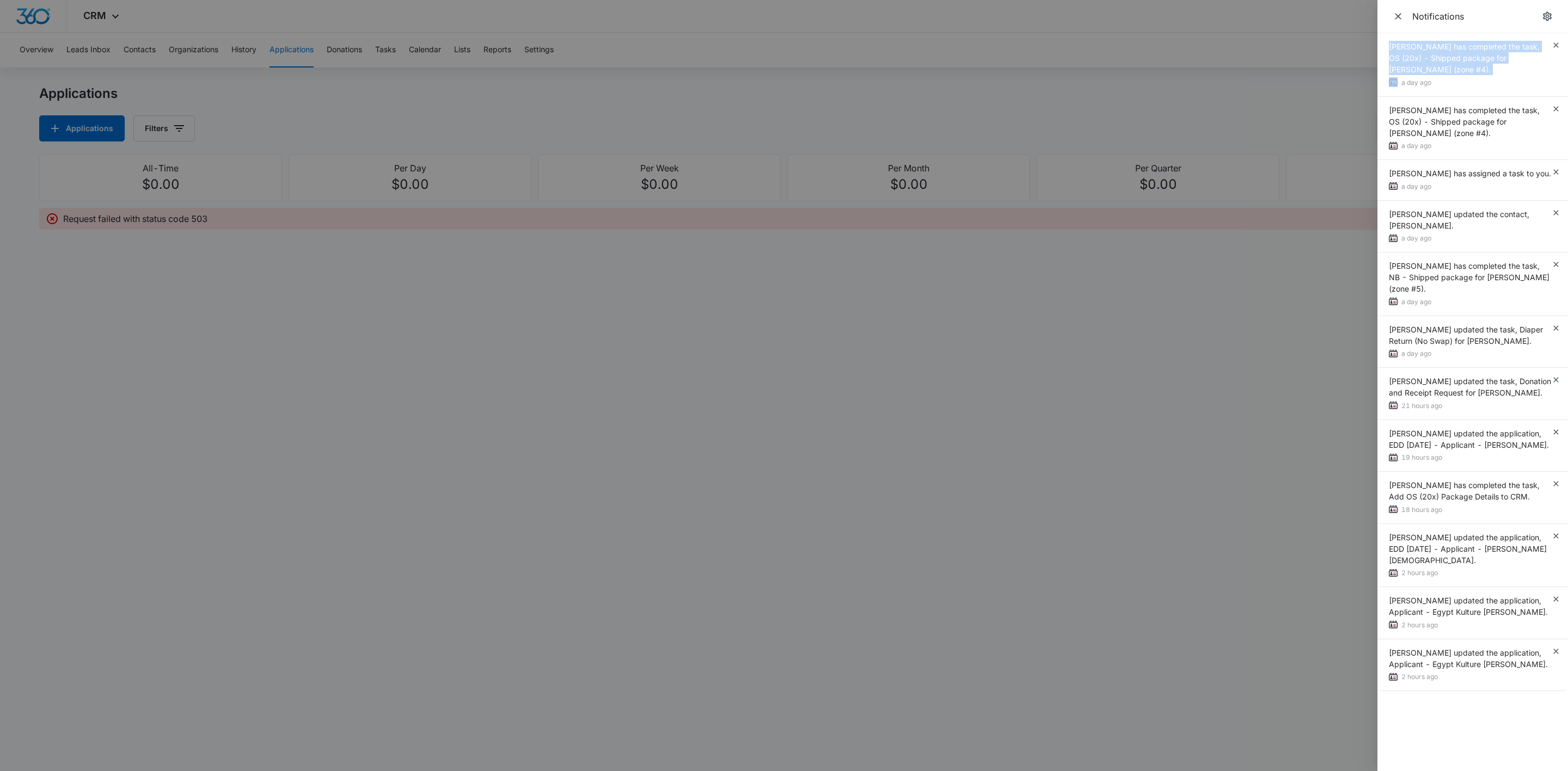
click at [1539, 44] on span "[PERSON_NAME] has completed the task, OS (20x) - Shipped package for [PERSON_NA…" at bounding box center [1465, 58] width 151 height 32
click at [1556, 46] on icon "button" at bounding box center [1556, 45] width 5 height 5
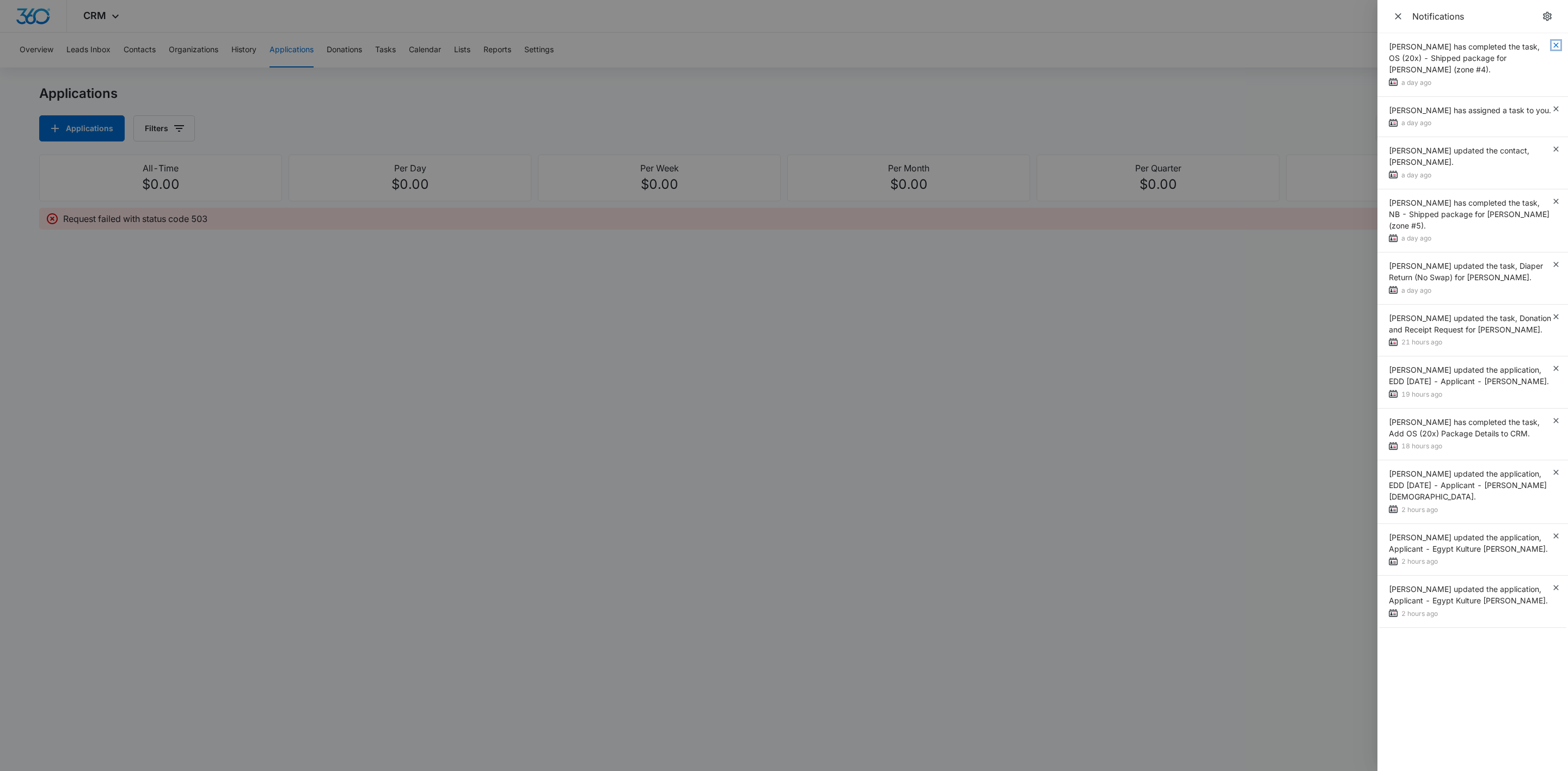
click at [1556, 46] on icon "button" at bounding box center [1556, 45] width 5 height 5
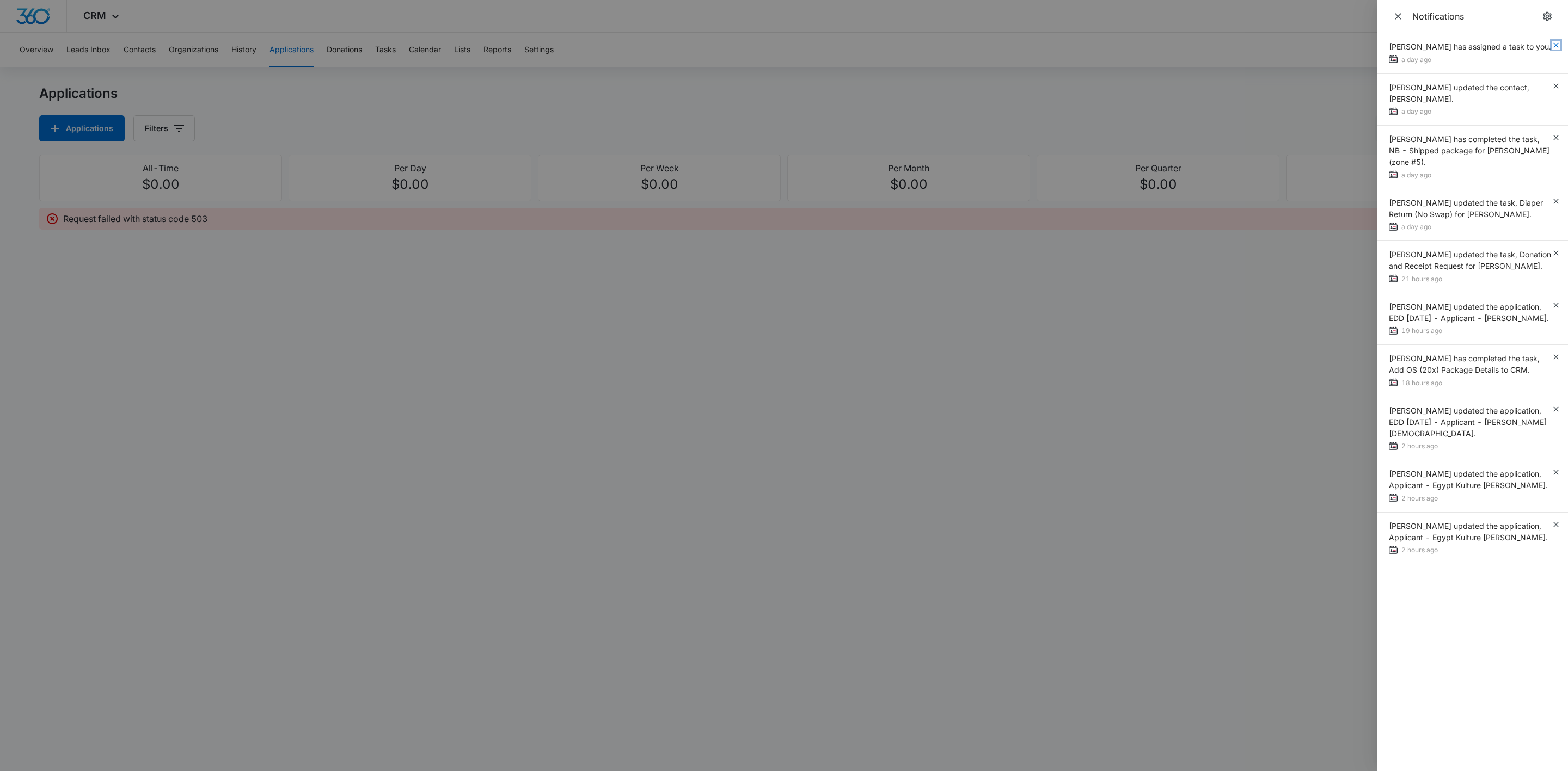
click at [1556, 46] on icon "button" at bounding box center [1556, 45] width 5 height 5
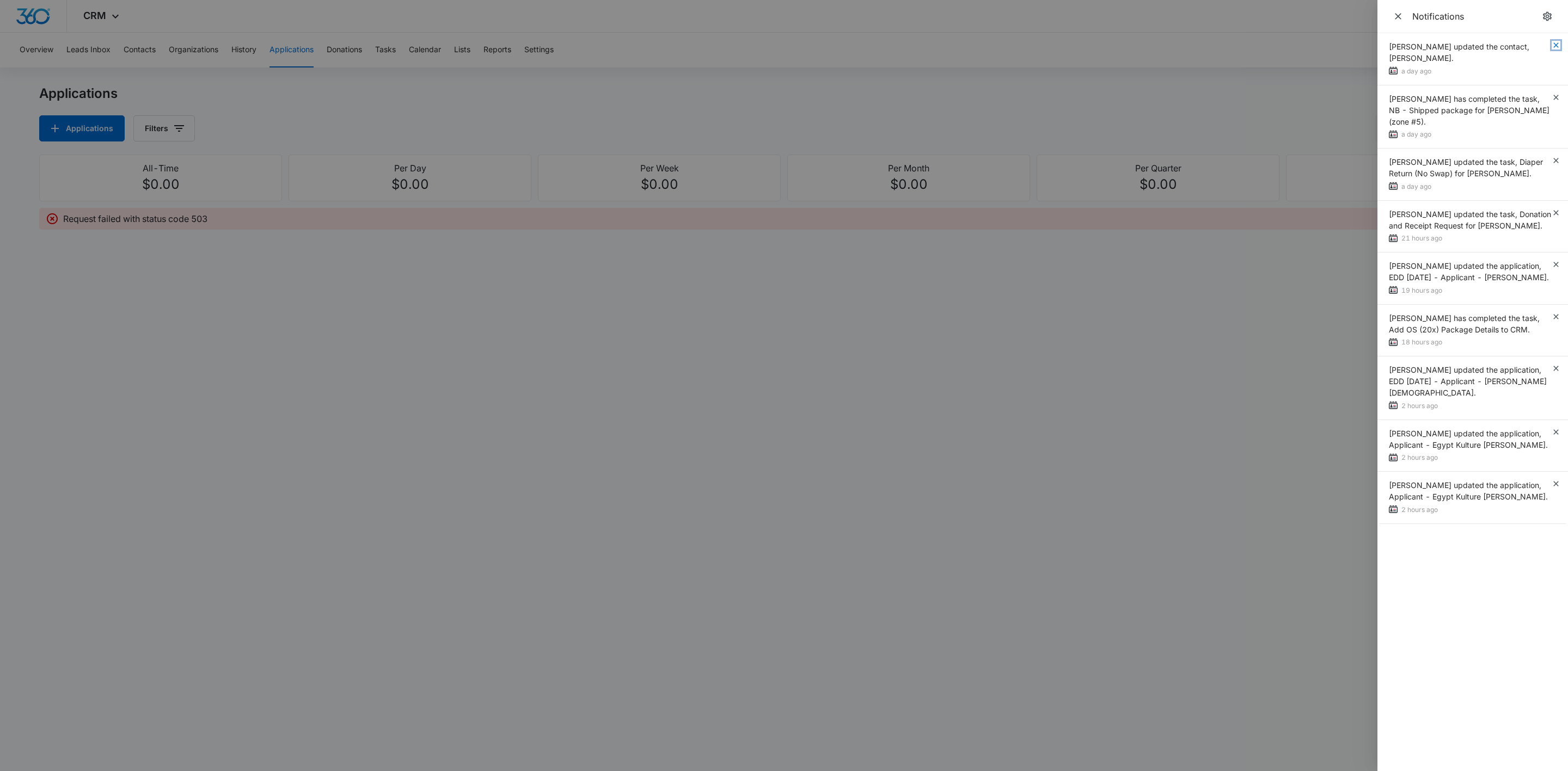
click at [1556, 46] on icon "button" at bounding box center [1556, 45] width 5 height 5
click at [1556, 95] on icon "button" at bounding box center [1556, 97] width 5 height 5
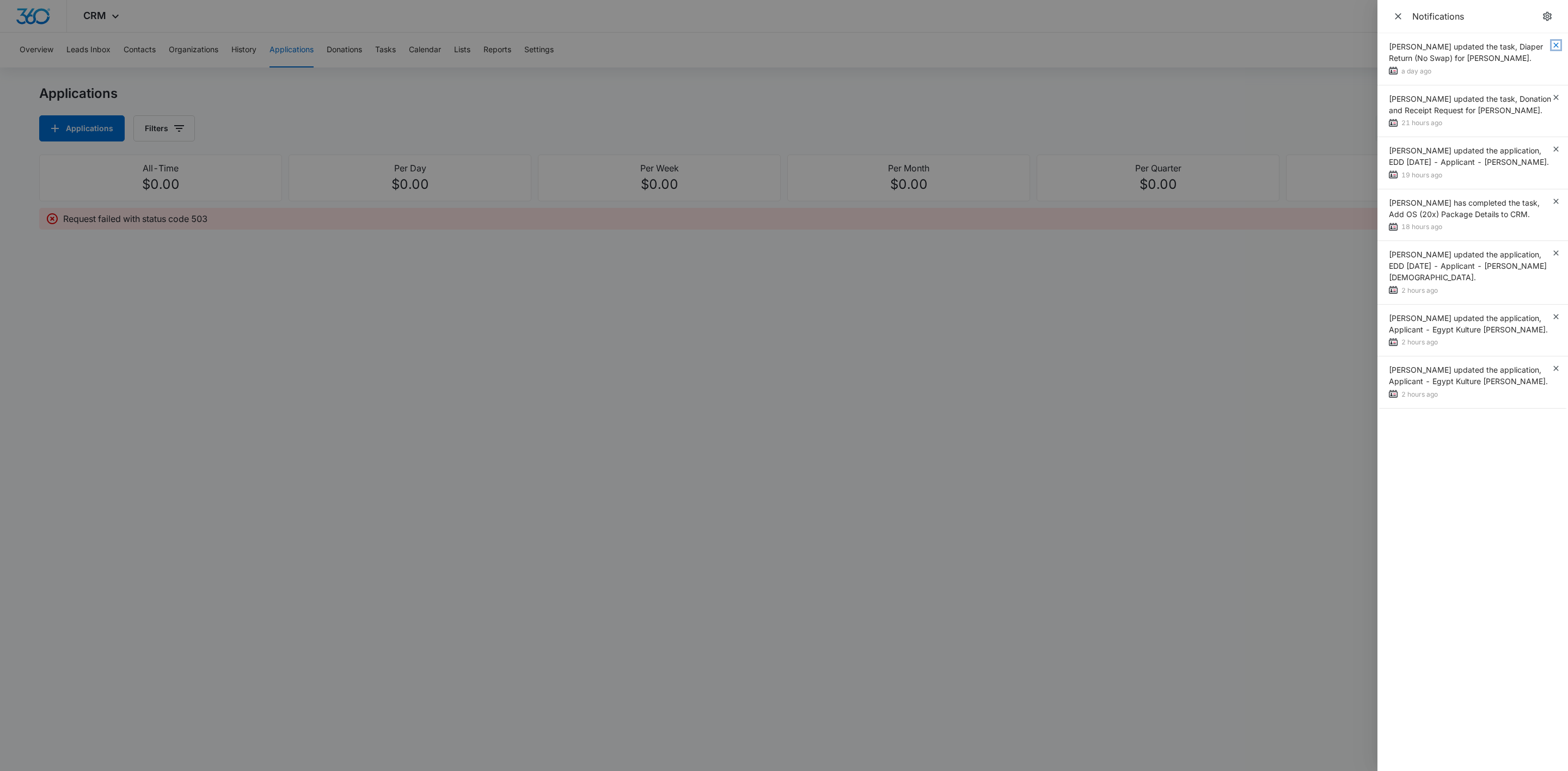
click at [1556, 46] on icon "button" at bounding box center [1556, 45] width 5 height 5
click at [1556, 95] on icon "button" at bounding box center [1556, 97] width 5 height 5
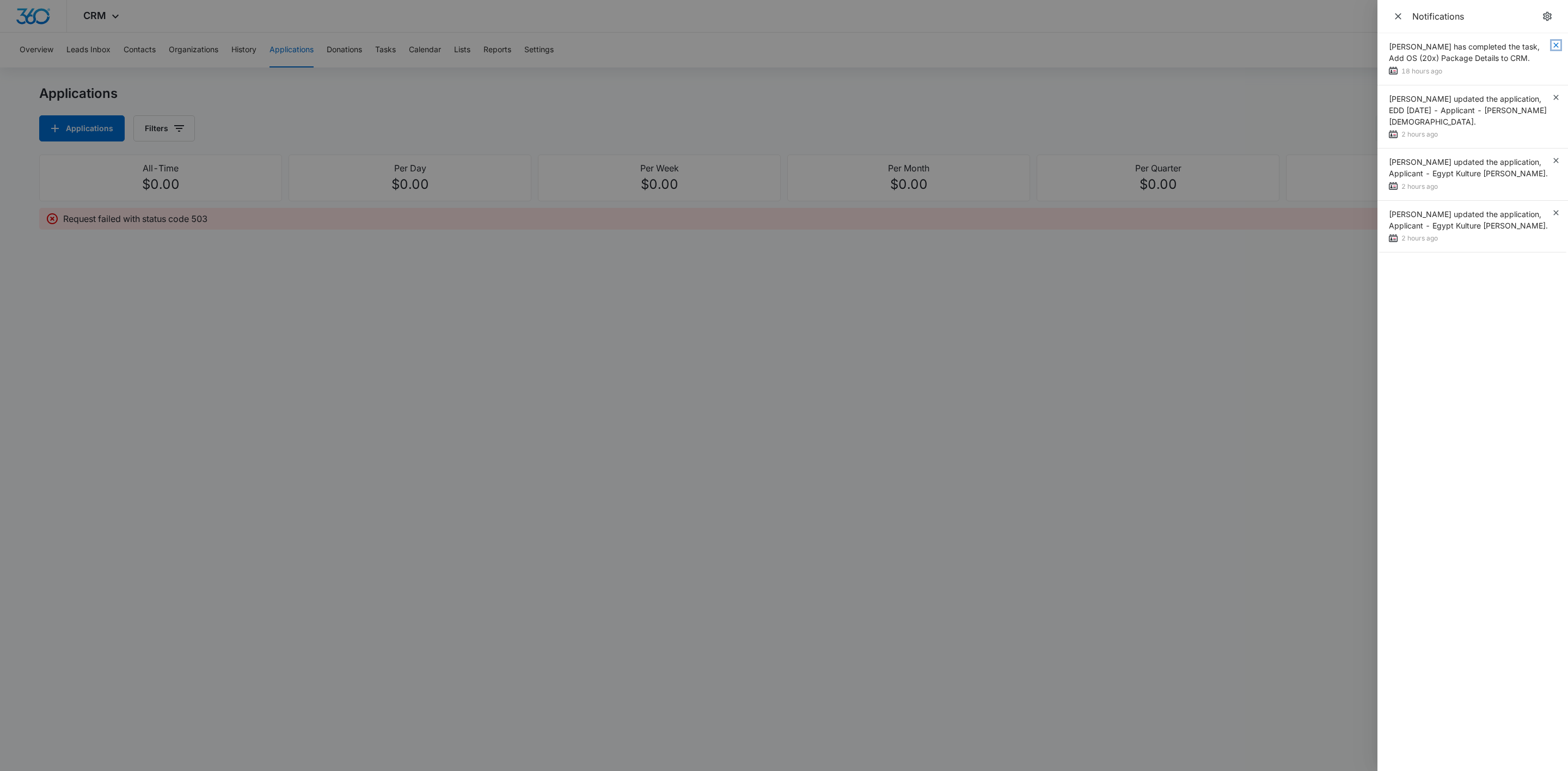
click at [1556, 46] on icon "button" at bounding box center [1556, 45] width 5 height 5
click at [1556, 46] on div "[PERSON_NAME] updated the application, EDD [DATE] - Applicant - [PERSON_NAME][D…" at bounding box center [1472, 65] width 191 height 64
click at [1556, 46] on icon "button" at bounding box center [1556, 45] width 5 height 5
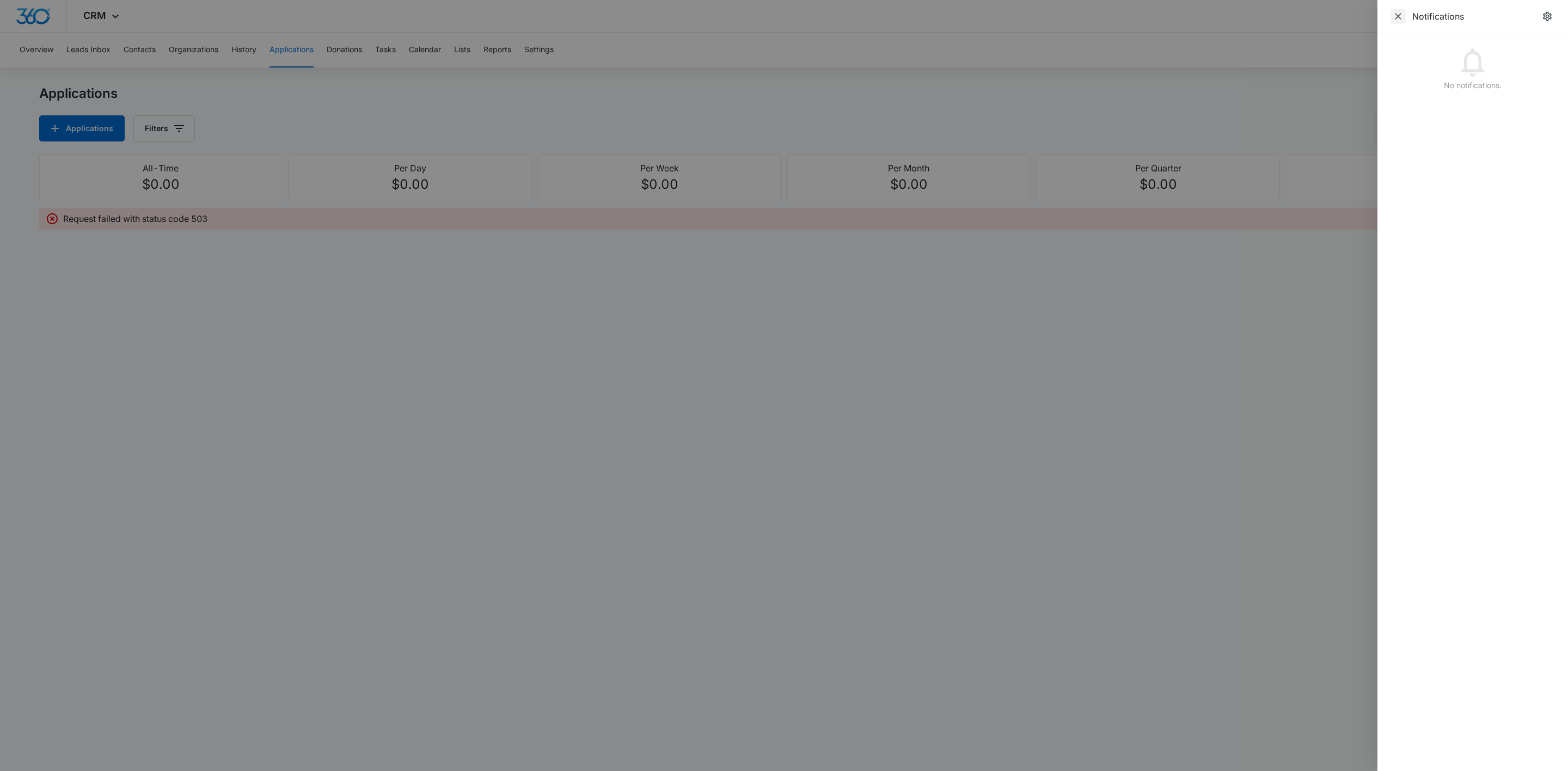
click at [1390, 18] on span "Close" at bounding box center [1398, 16] width 15 height 15
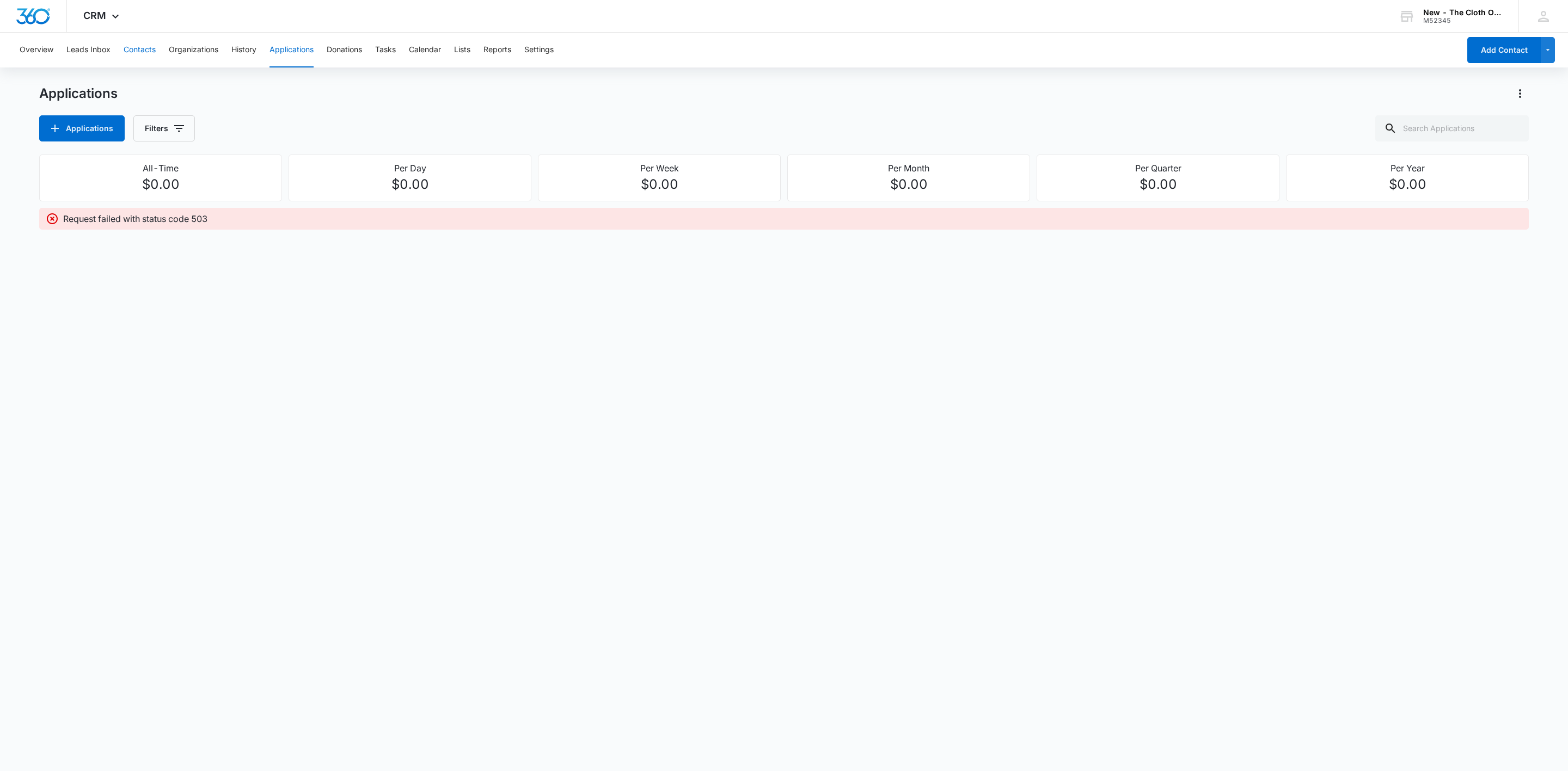
click at [142, 51] on button "Contacts" at bounding box center [139, 50] width 32 height 35
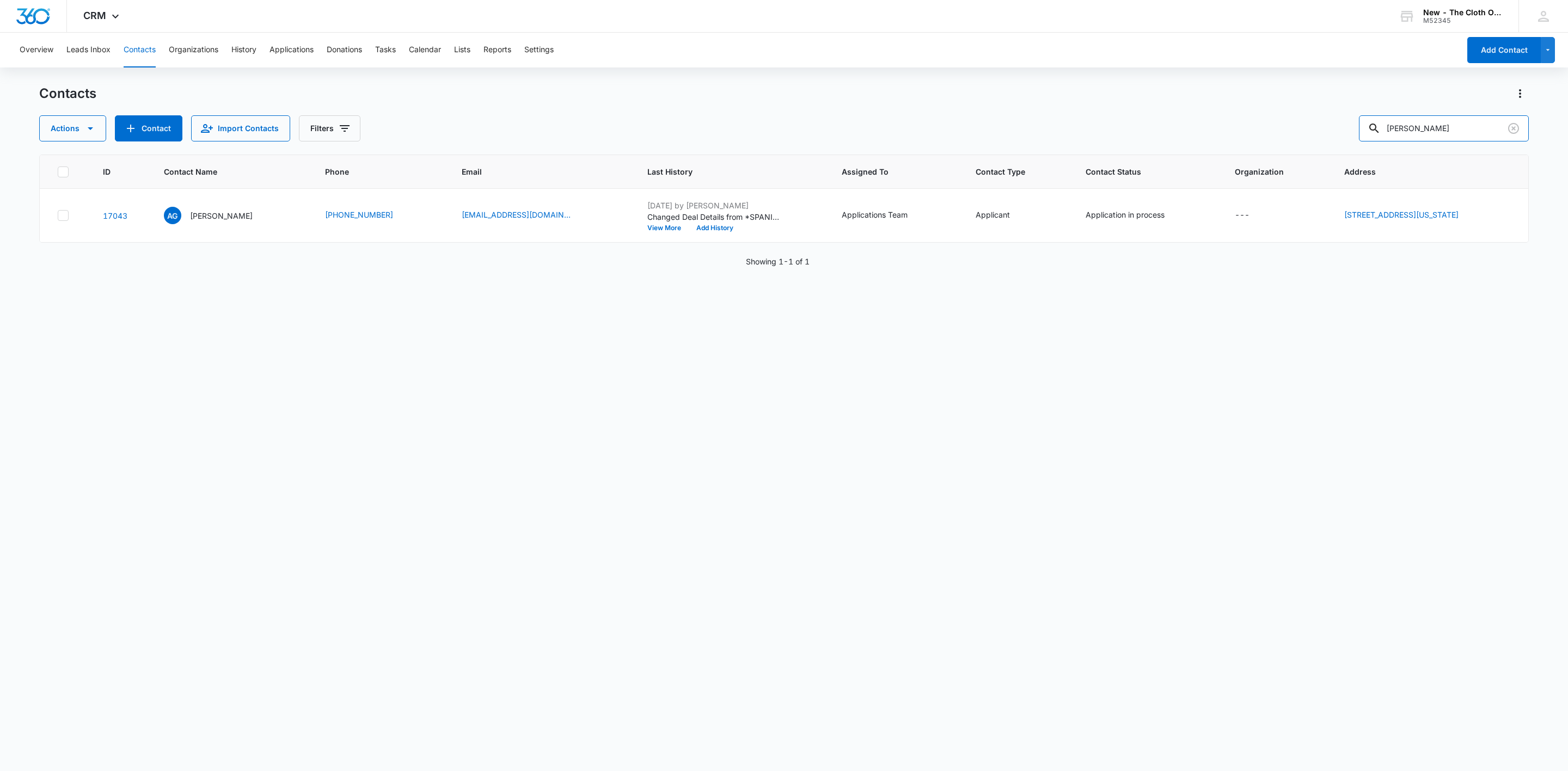
drag, startPoint x: 1480, startPoint y: 125, endPoint x: 1216, endPoint y: 129, distance: 264.0
click at [1223, 131] on div "Actions Contact Import Contacts Filters [PERSON_NAME]" at bounding box center [783, 128] width 1489 height 26
paste input "9434636106194295542878"
type input "9434636106194295542878"
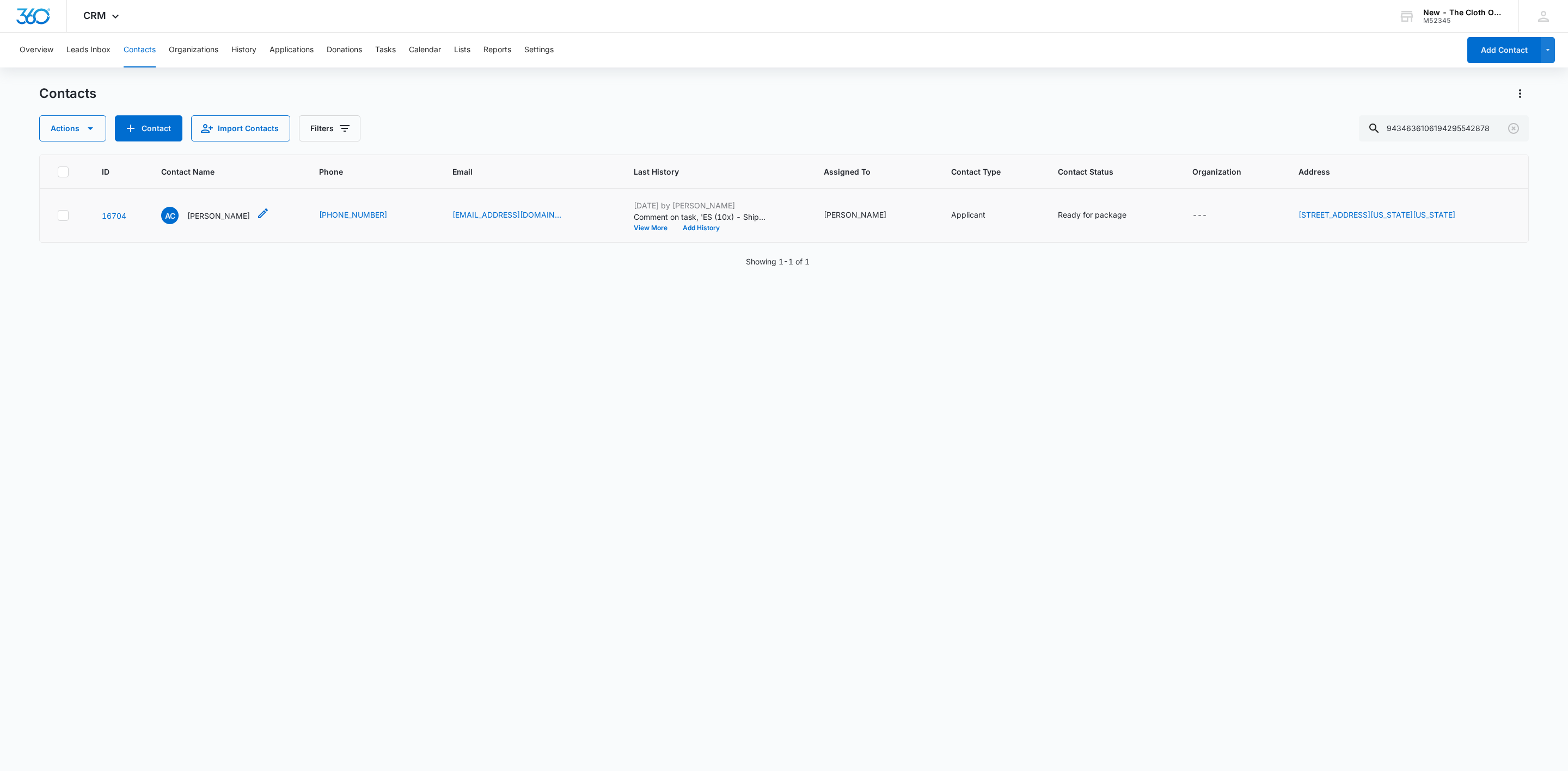
click at [212, 213] on p "[PERSON_NAME]" at bounding box center [219, 215] width 63 height 12
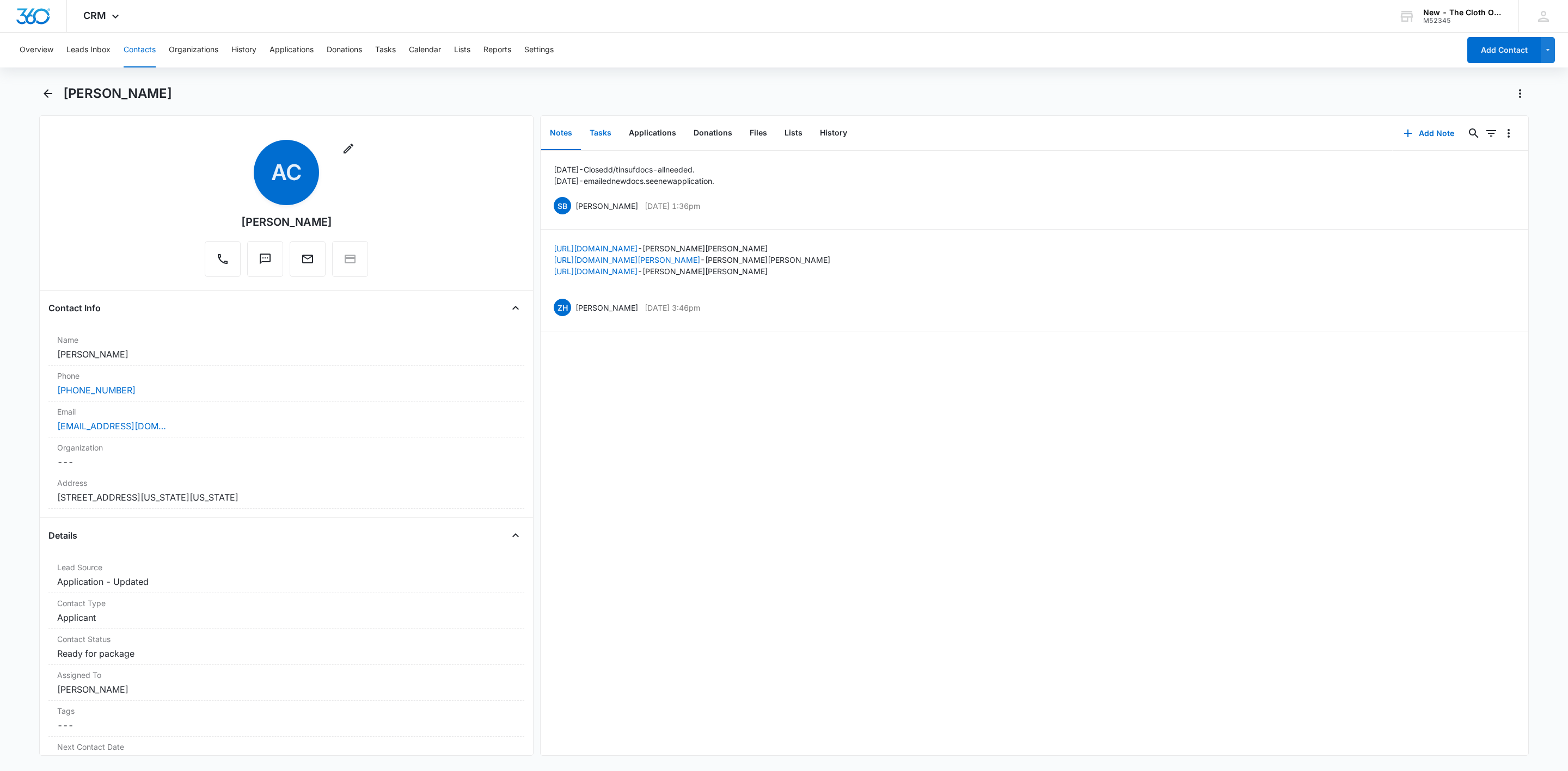
click at [611, 123] on button "Tasks" at bounding box center [600, 133] width 39 height 33
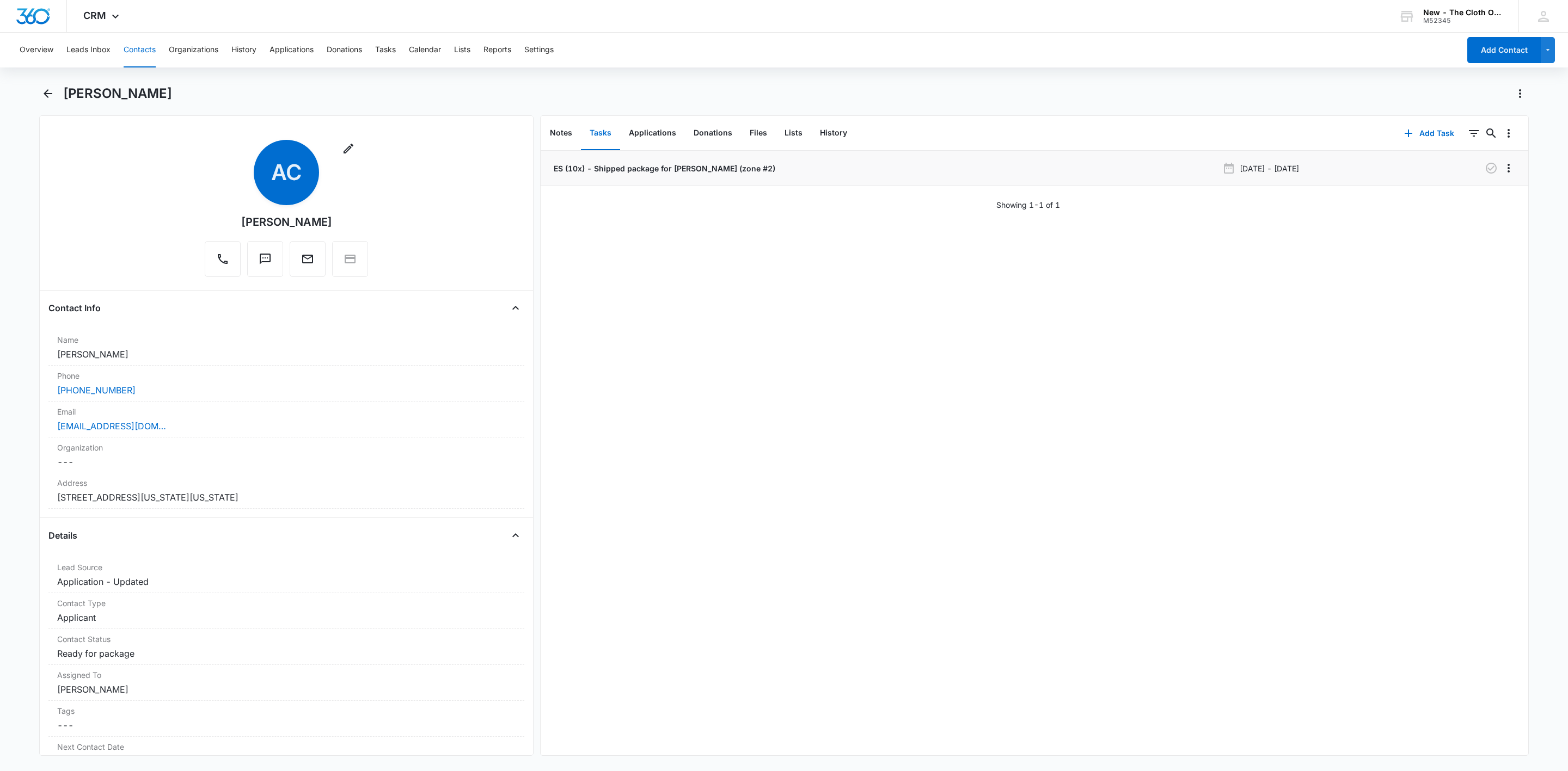
click at [646, 162] on p "ES (10x) - Shipped package for [PERSON_NAME] (zone #2)" at bounding box center [663, 168] width 224 height 12
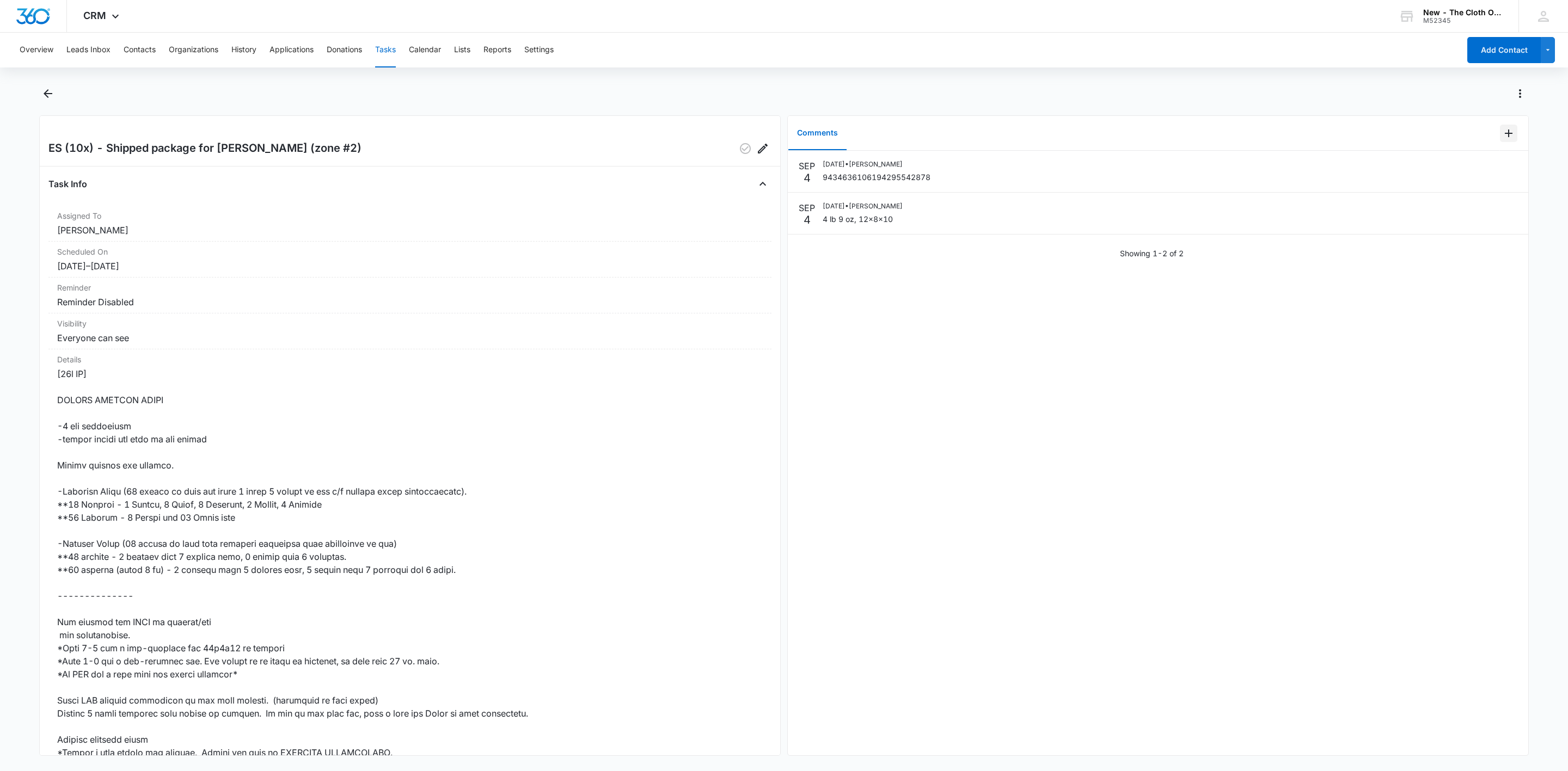
click at [1505, 136] on icon "Add Comment" at bounding box center [1508, 133] width 8 height 8
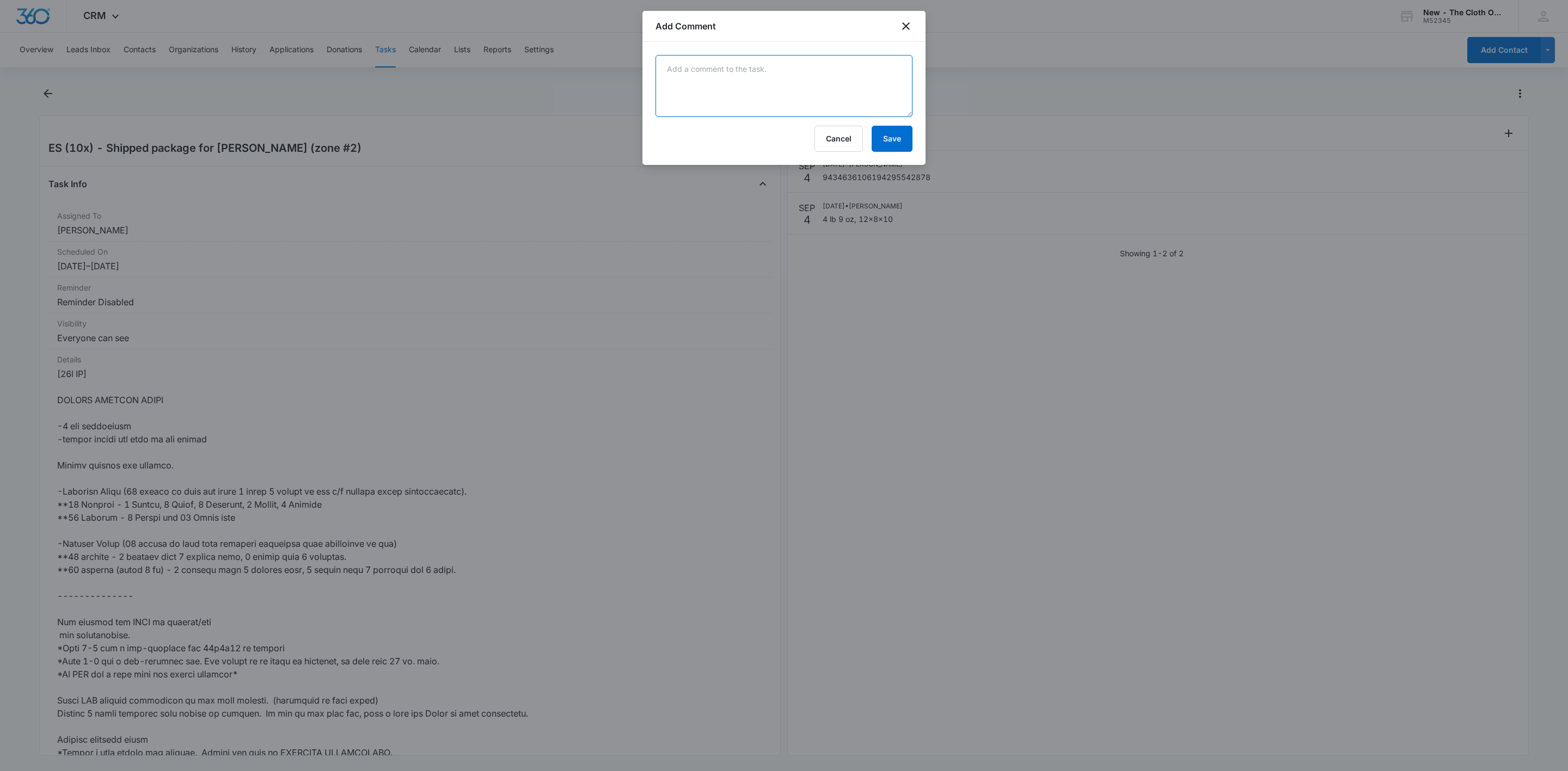
click at [757, 108] on textarea at bounding box center [784, 86] width 257 height 62
paste textarea "Your item was delivered in or at the mailbox at 10:03 am on [DATE] in [GEOGRAPH…"
type textarea "Your item was delivered in or at the mailbox at 10:03 am on [DATE] in [GEOGRAPH…"
click at [894, 145] on button "Save" at bounding box center [892, 139] width 41 height 26
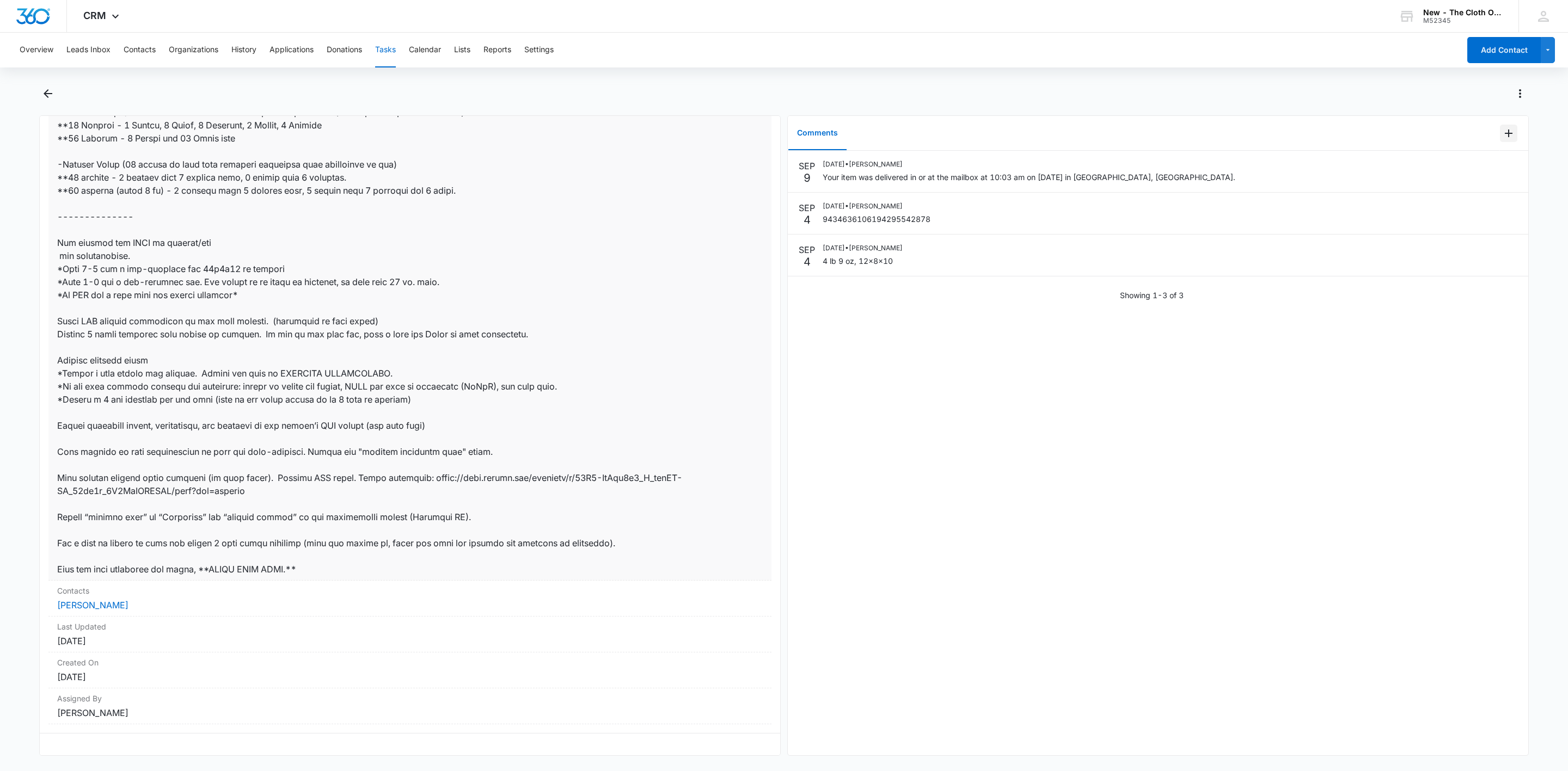
scroll to position [394, 0]
click at [103, 586] on div "Contacts [PERSON_NAME]" at bounding box center [410, 598] width 723 height 36
click at [110, 600] on link "[PERSON_NAME]" at bounding box center [93, 605] width 71 height 11
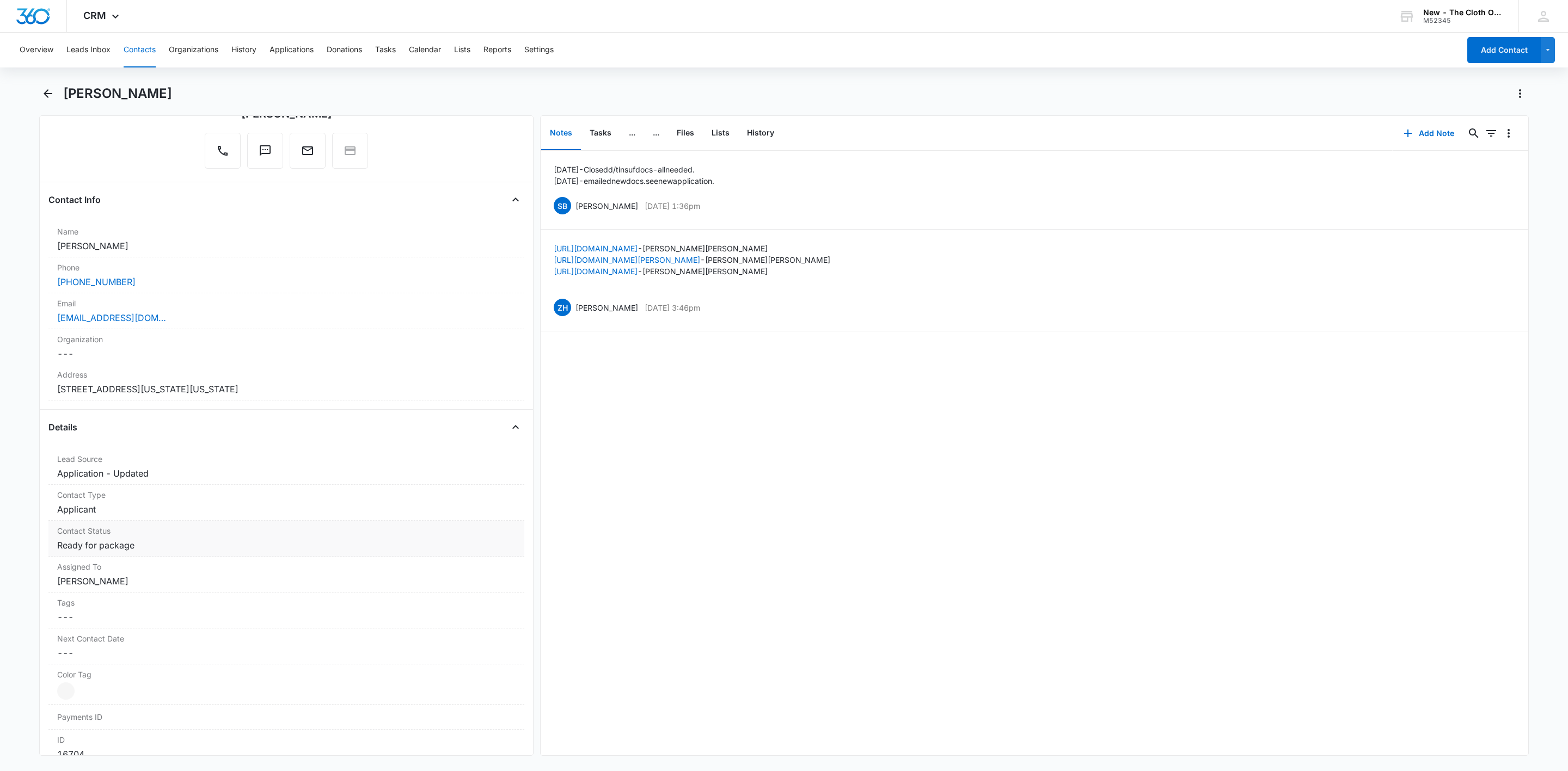
scroll to position [245, 0]
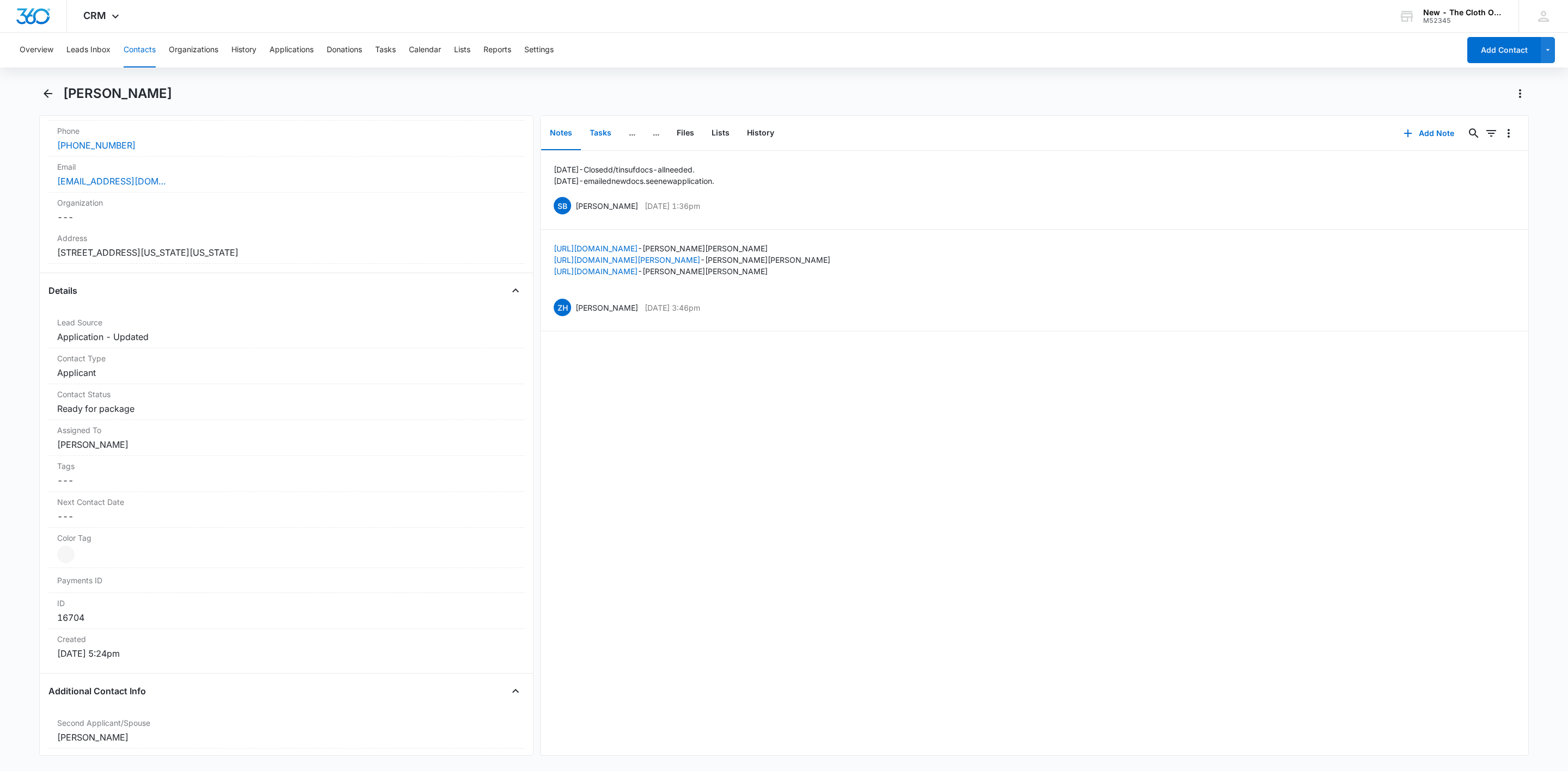
click at [598, 129] on button "Tasks" at bounding box center [600, 133] width 39 height 33
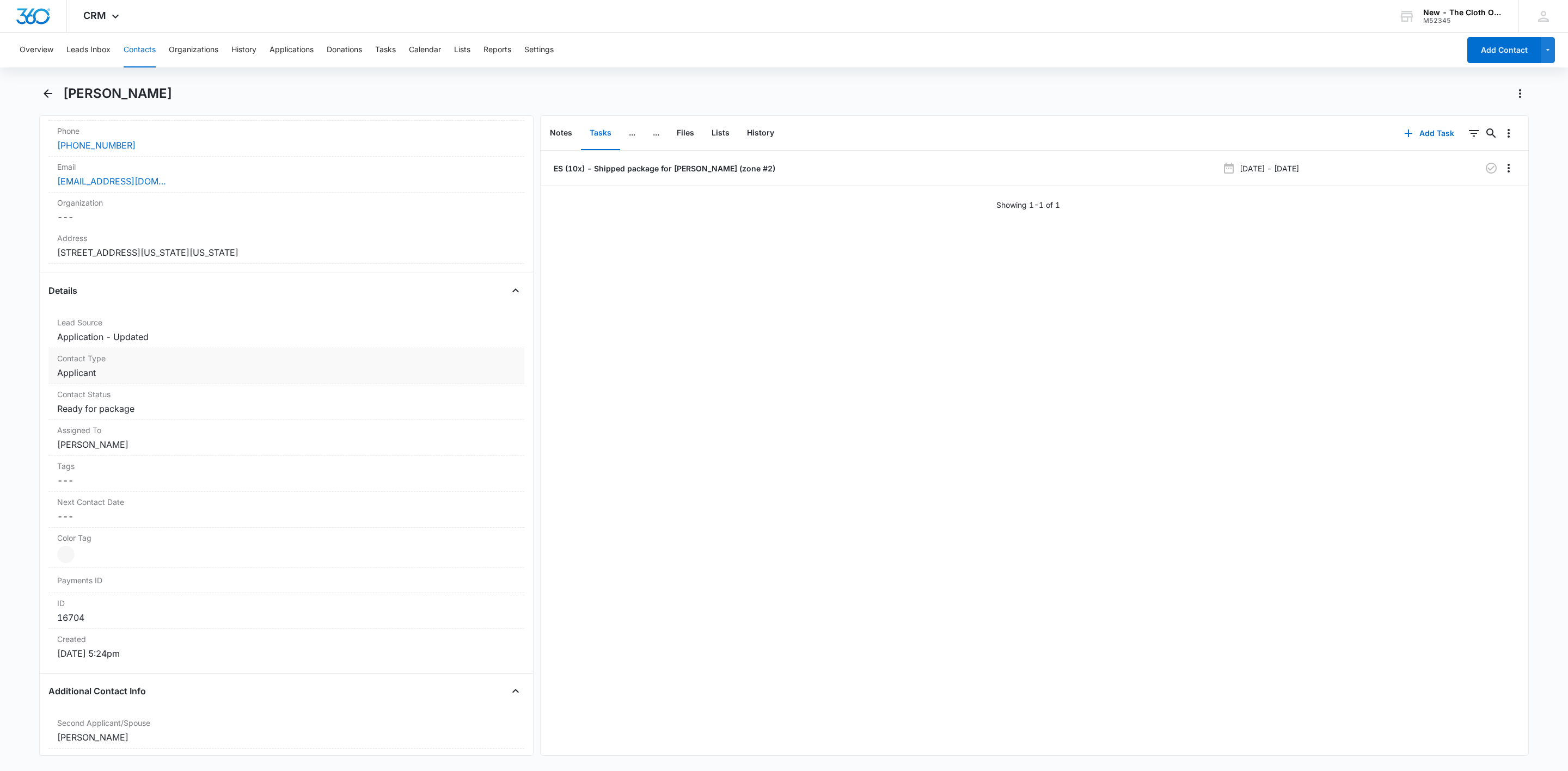
click at [103, 379] on dd "Cancel Save Changes Applicant" at bounding box center [286, 372] width 458 height 13
click at [108, 386] on icon "Remove Applicant" at bounding box center [108, 382] width 8 height 8
click at [108, 387] on div at bounding box center [273, 382] width 416 height 15
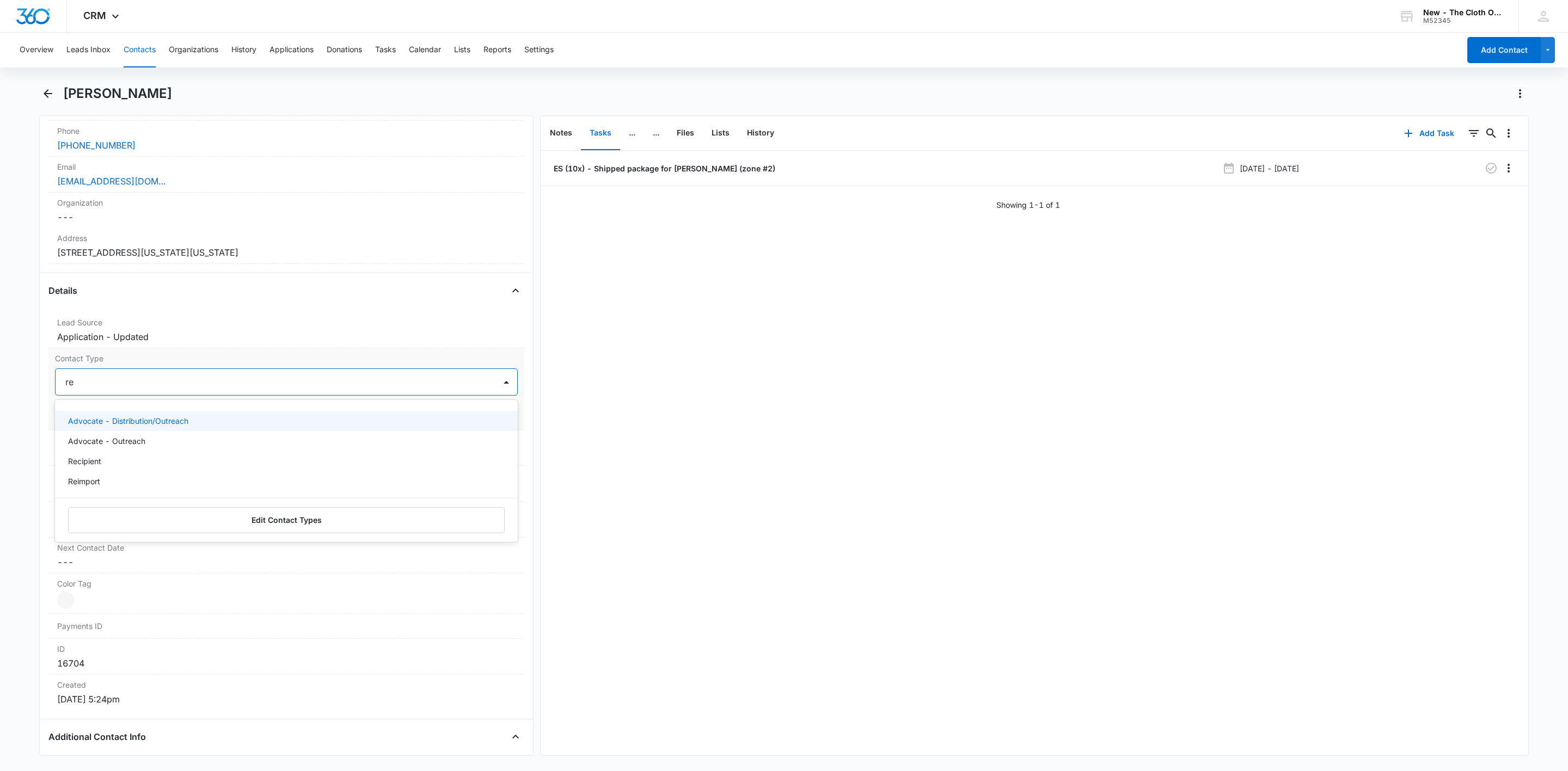
type input "rec"
click at [105, 422] on div "Recipient" at bounding box center [285, 420] width 435 height 12
drag, startPoint x: 160, startPoint y: 394, endPoint x: 251, endPoint y: 400, distance: 91.2
click at [161, 394] on div "Recipient" at bounding box center [275, 382] width 440 height 26
click at [478, 420] on button "Save Changes" at bounding box center [487, 415] width 62 height 21
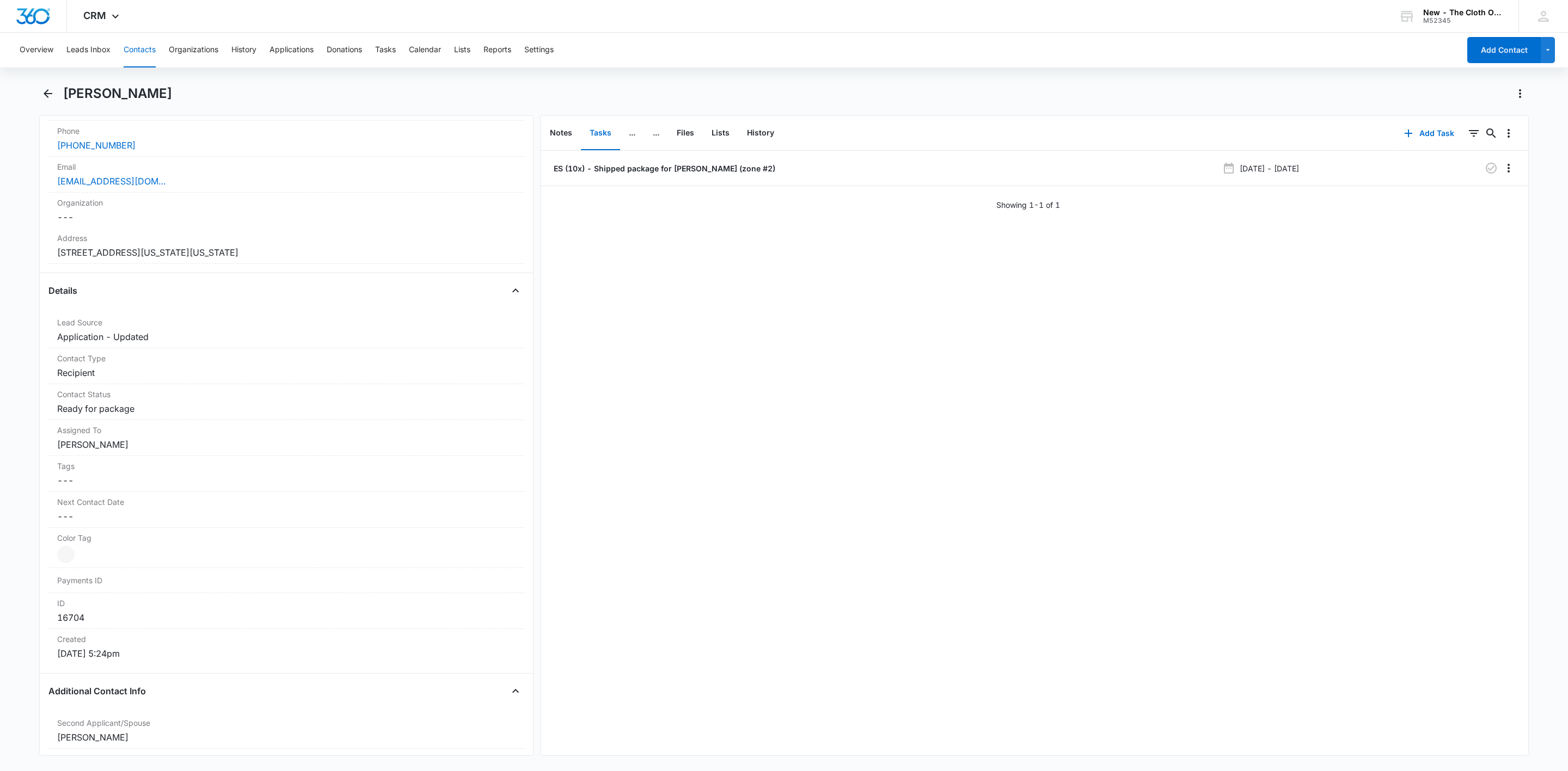
click at [129, 418] on div "Contact Status Cancel Save Changes Ready for package" at bounding box center [287, 402] width 476 height 36
click at [141, 420] on icon "Remove Ready for package" at bounding box center [141, 418] width 8 height 8
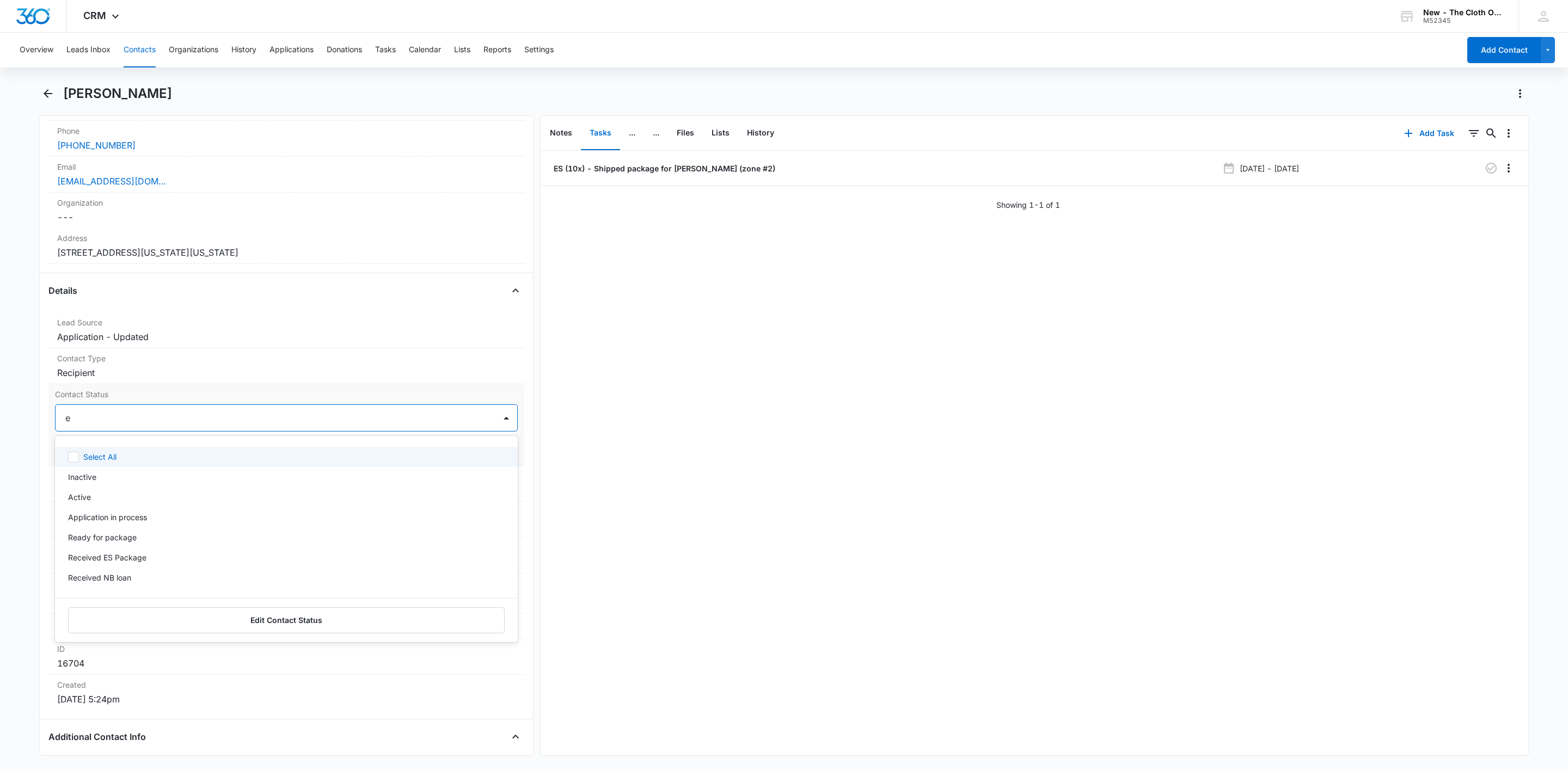
type input "es"
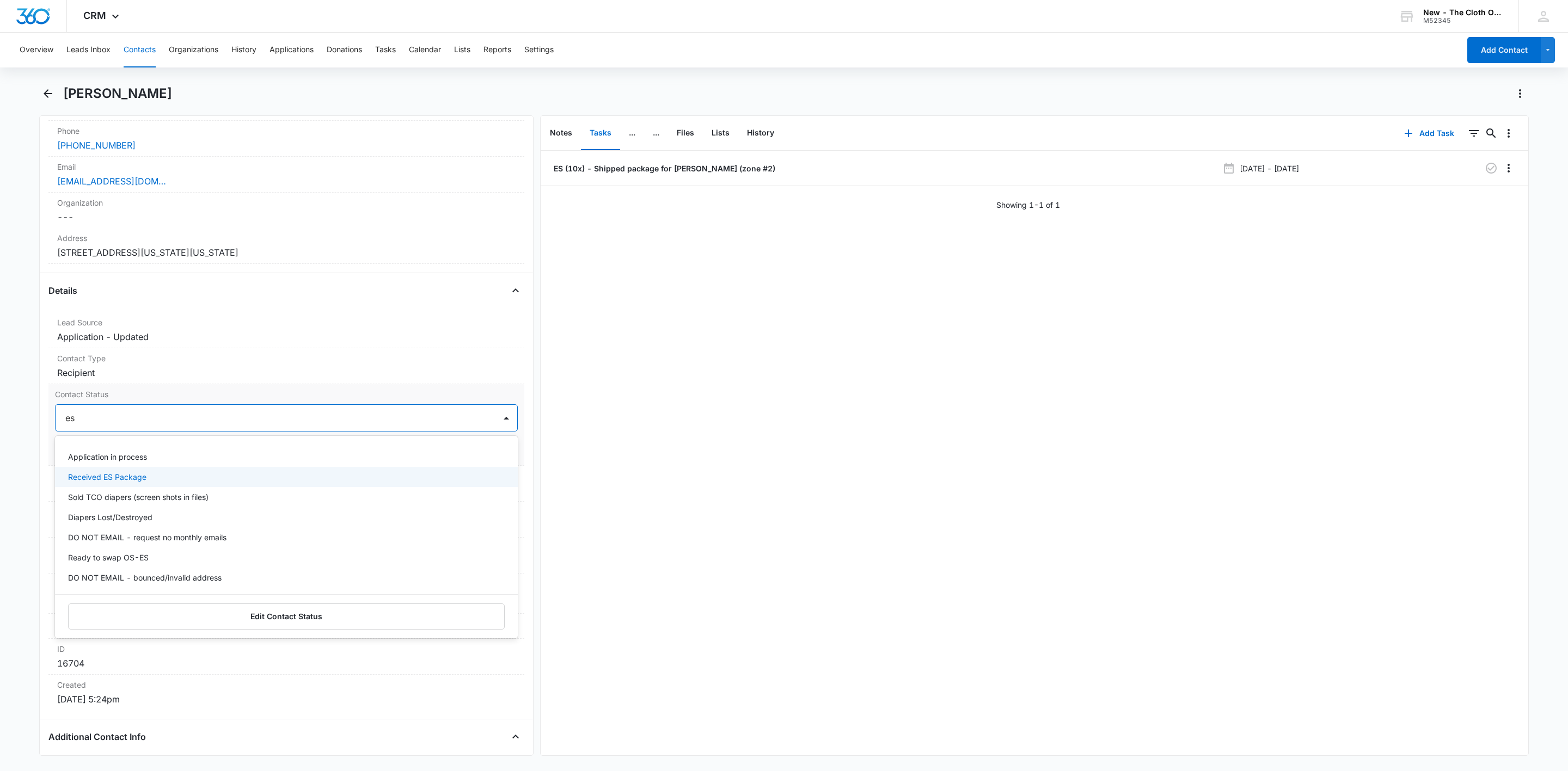
click at [113, 481] on p "Received ES Package" at bounding box center [107, 477] width 79 height 12
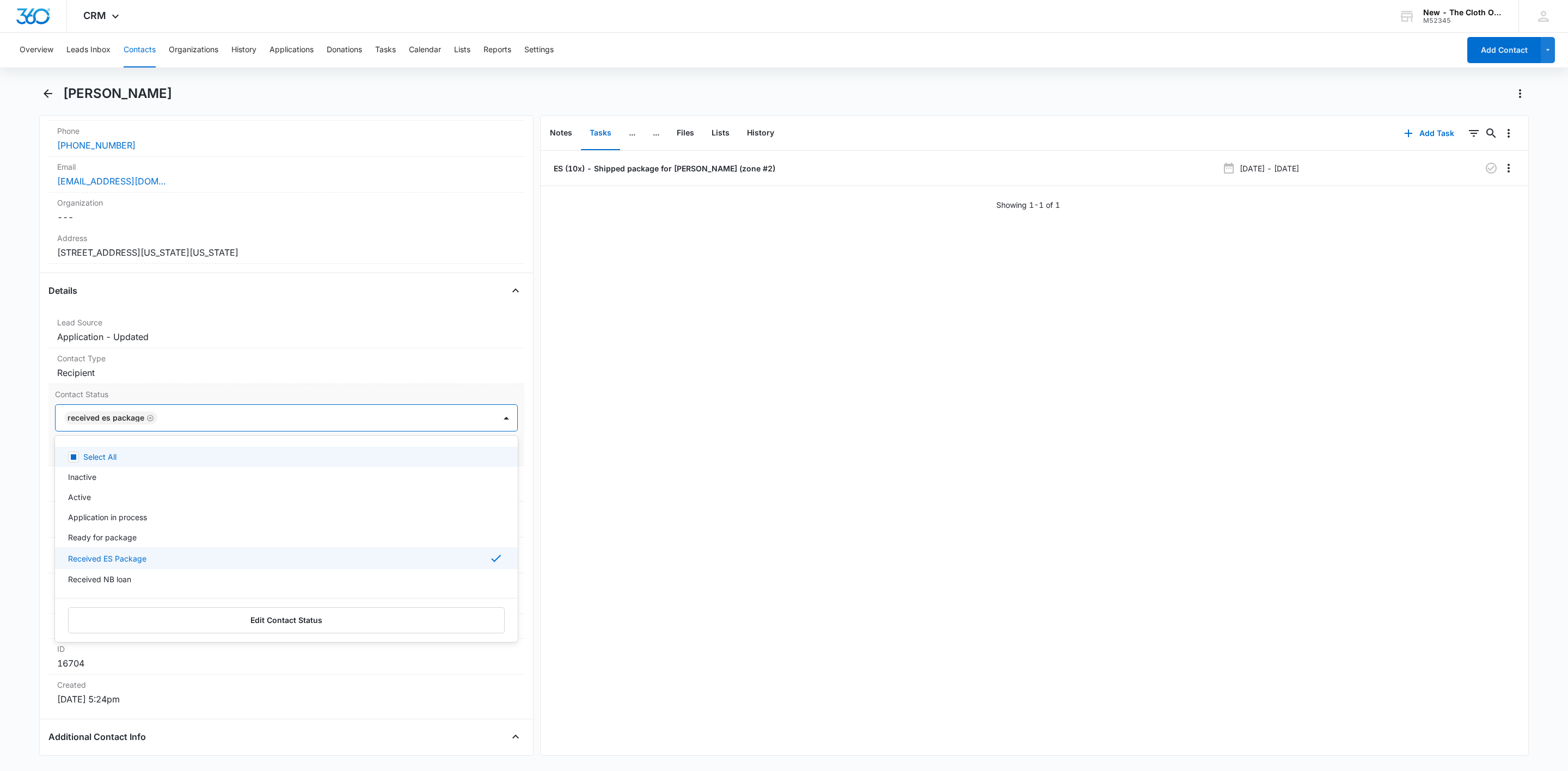
click at [285, 414] on div "Received ES Package" at bounding box center [275, 417] width 440 height 26
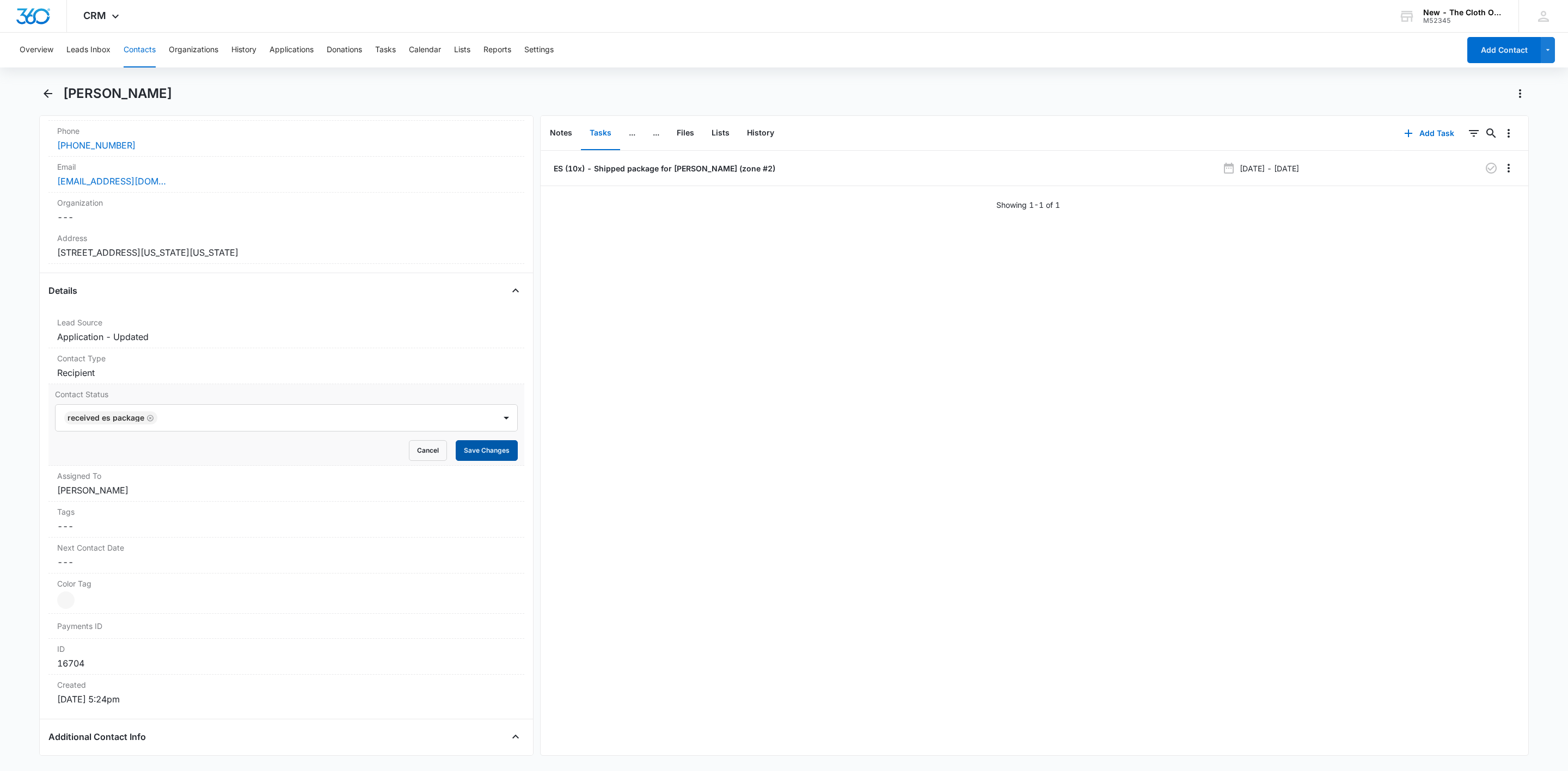
click at [482, 455] on button "Save Changes" at bounding box center [487, 451] width 62 height 21
click at [1486, 164] on icon "button" at bounding box center [1491, 168] width 11 height 11
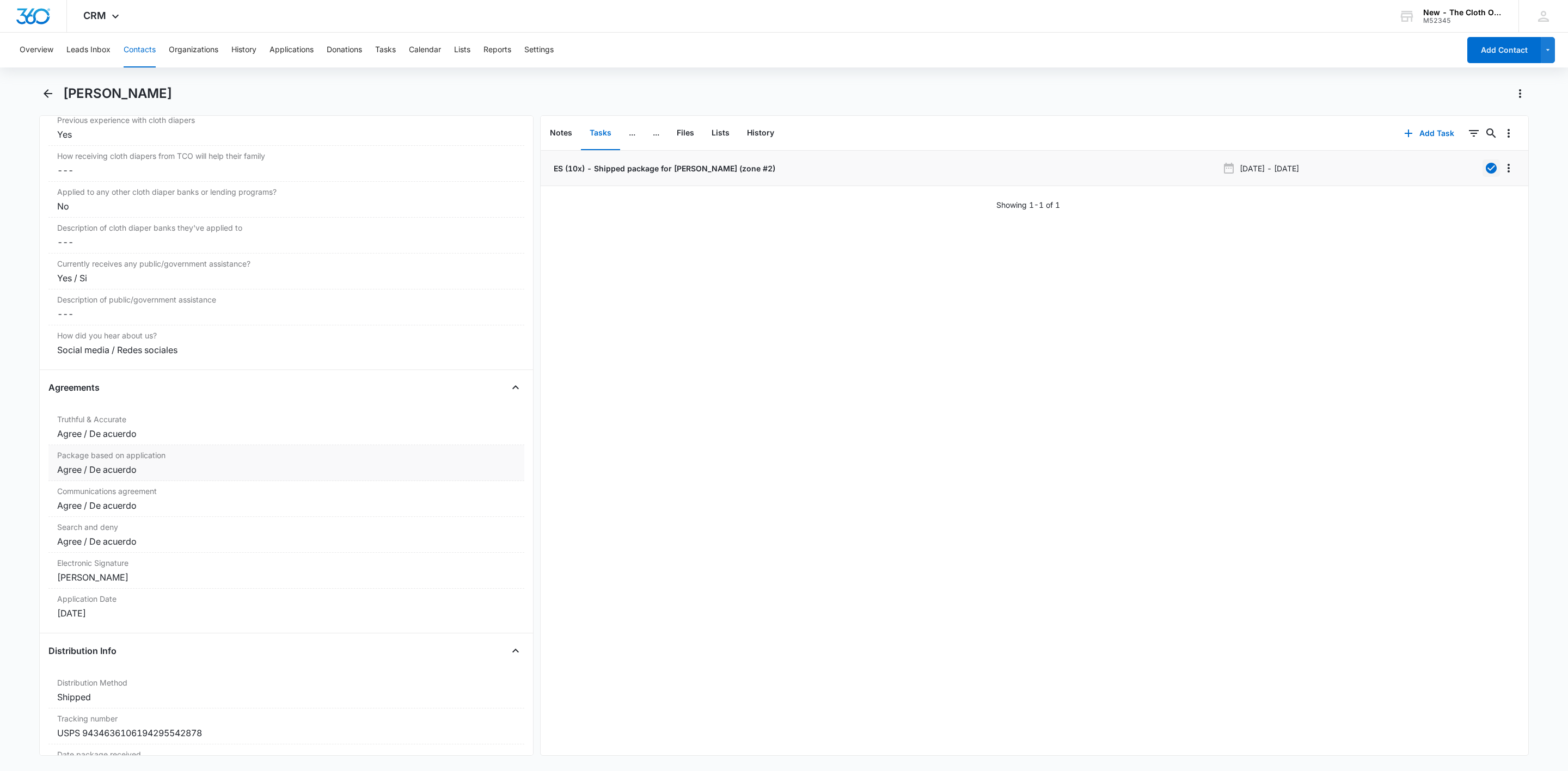
scroll to position [2161, 0]
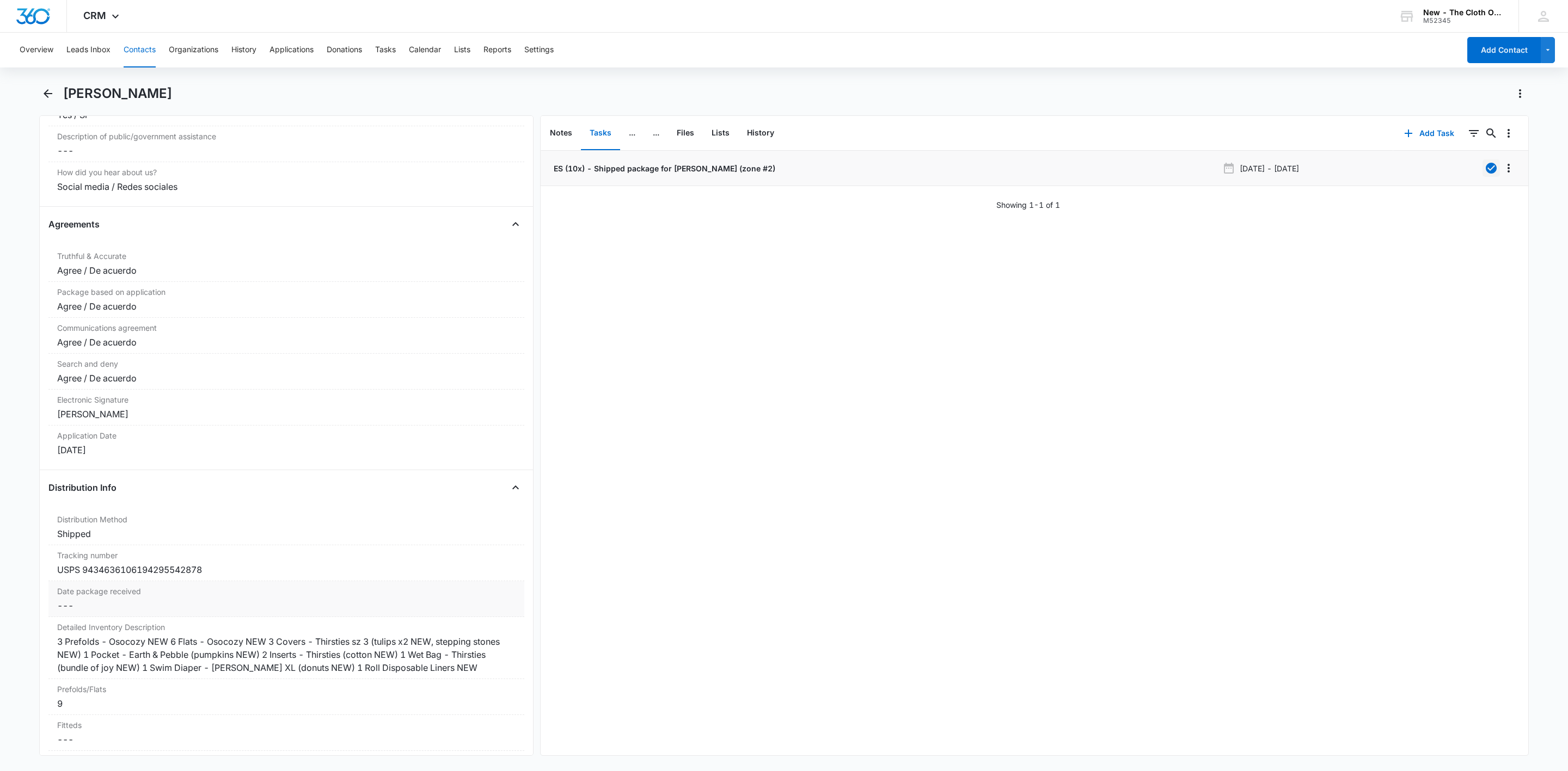
click at [74, 617] on div "Date package received Cancel Save Changes ---" at bounding box center [287, 599] width 476 height 36
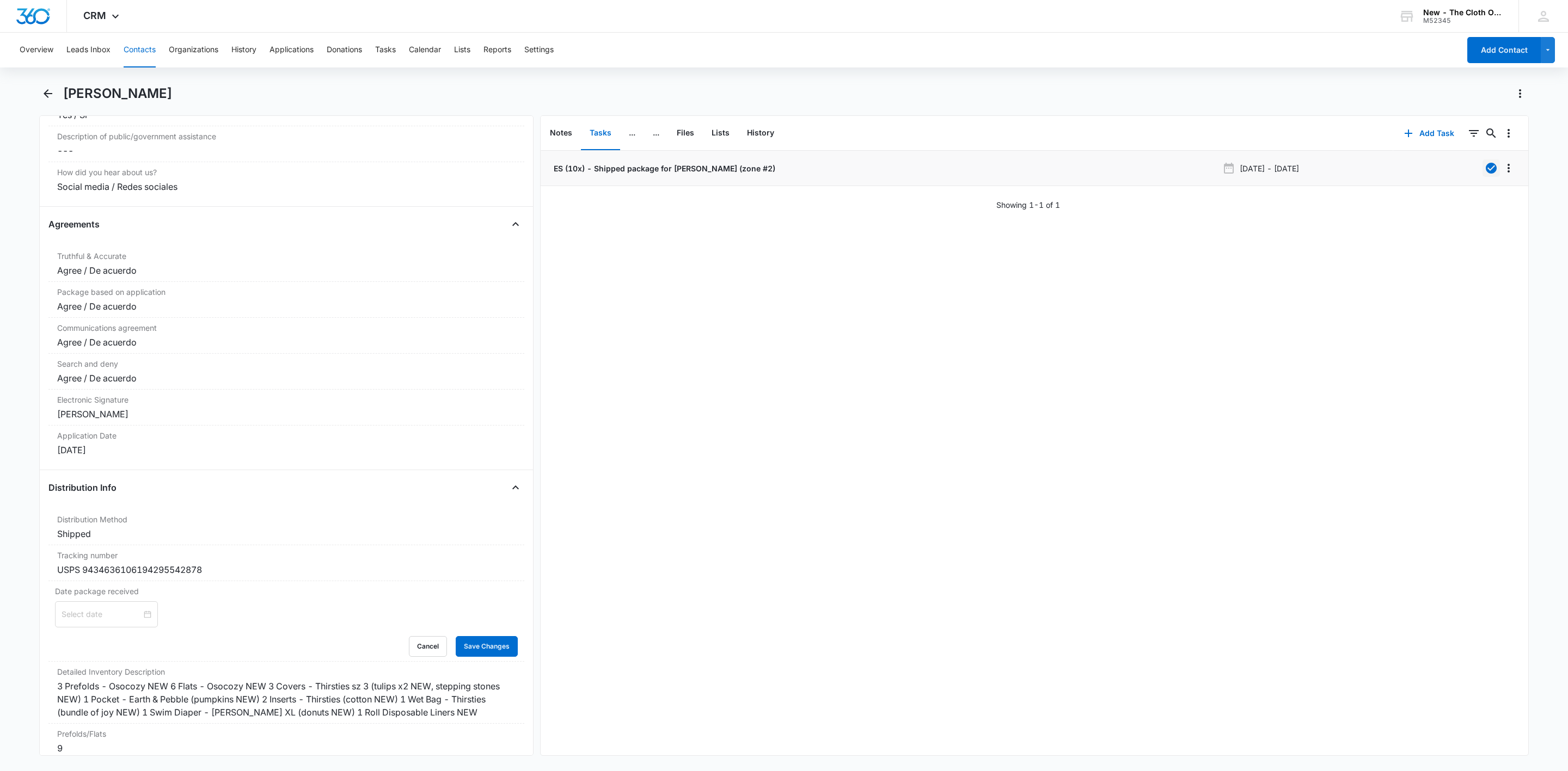
click at [79, 621] on input at bounding box center [101, 615] width 80 height 12
type input "[DATE]"
click at [90, 516] on div "8" at bounding box center [91, 512] width 13 height 13
click at [32, 636] on main "[PERSON_NAME] Remove AC [PERSON_NAME] Contact Info Name Cancel Save Changes [PE…" at bounding box center [784, 427] width 1568 height 684
click at [482, 657] on button "Save Changes" at bounding box center [487, 647] width 62 height 21
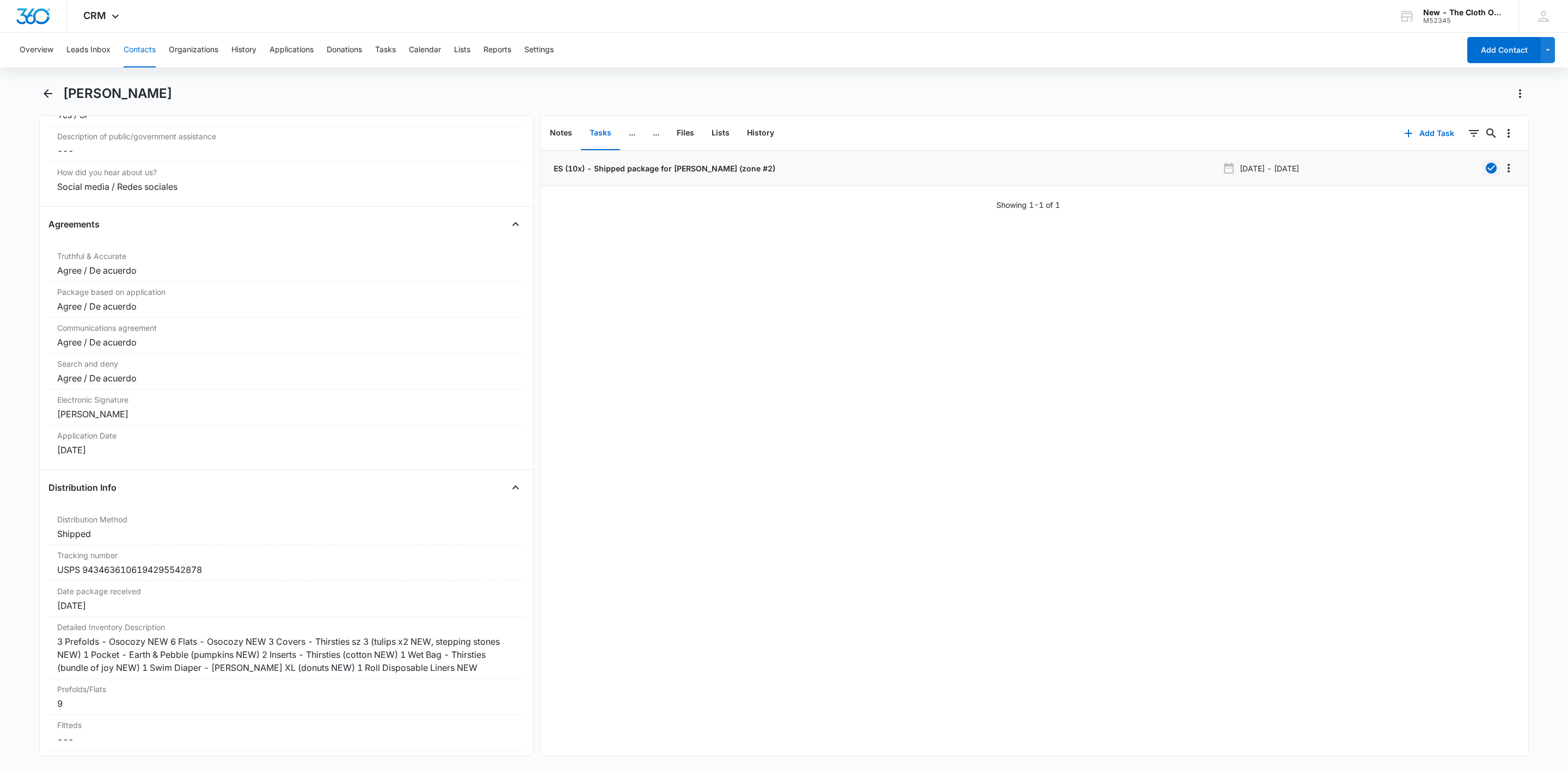
click at [139, 38] on button "Contacts" at bounding box center [139, 50] width 32 height 35
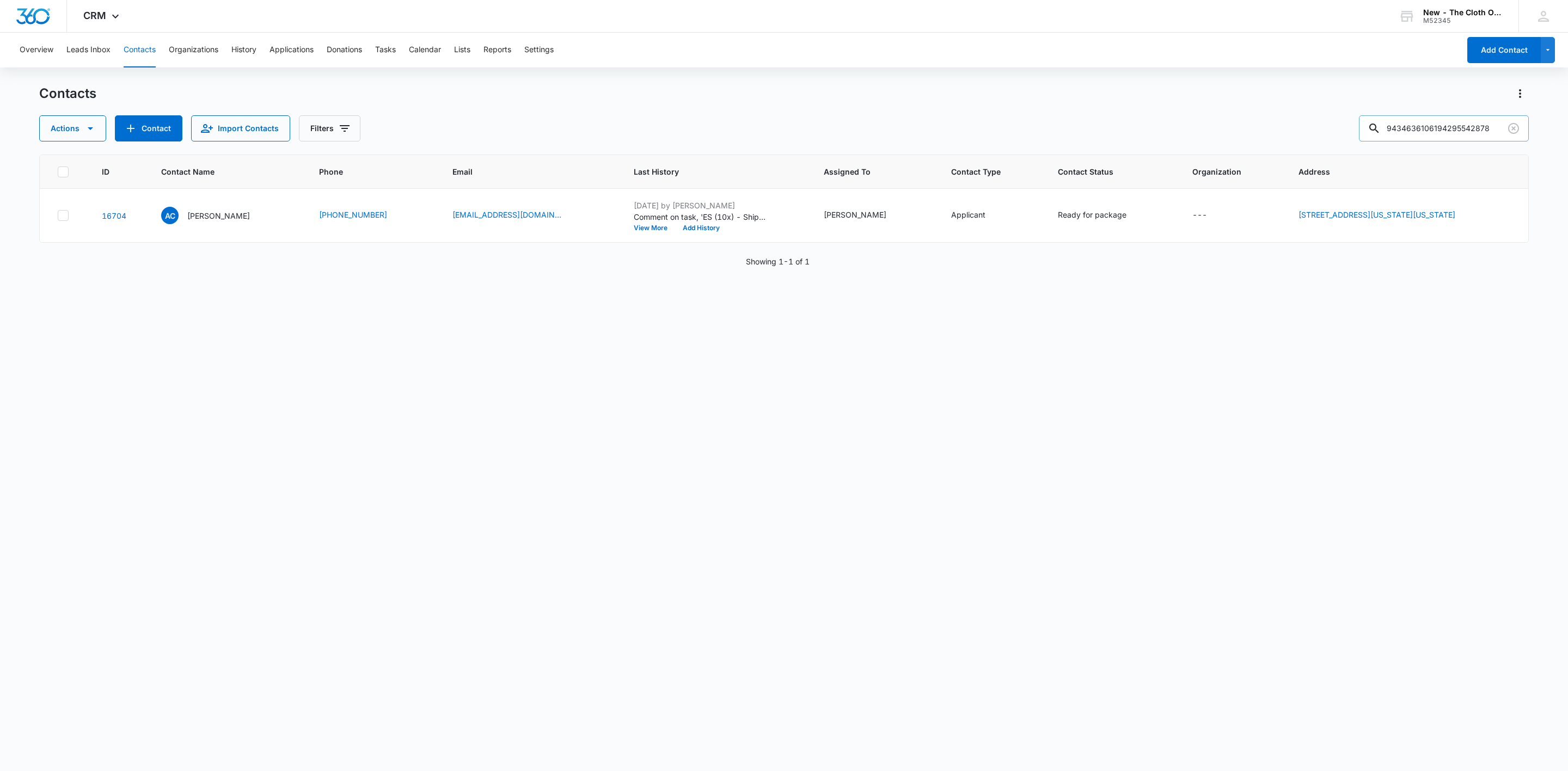
click at [1451, 129] on input "9434636106194295542878" at bounding box center [1444, 128] width 170 height 26
paste input "3862176"
type input "9434636106194293862176"
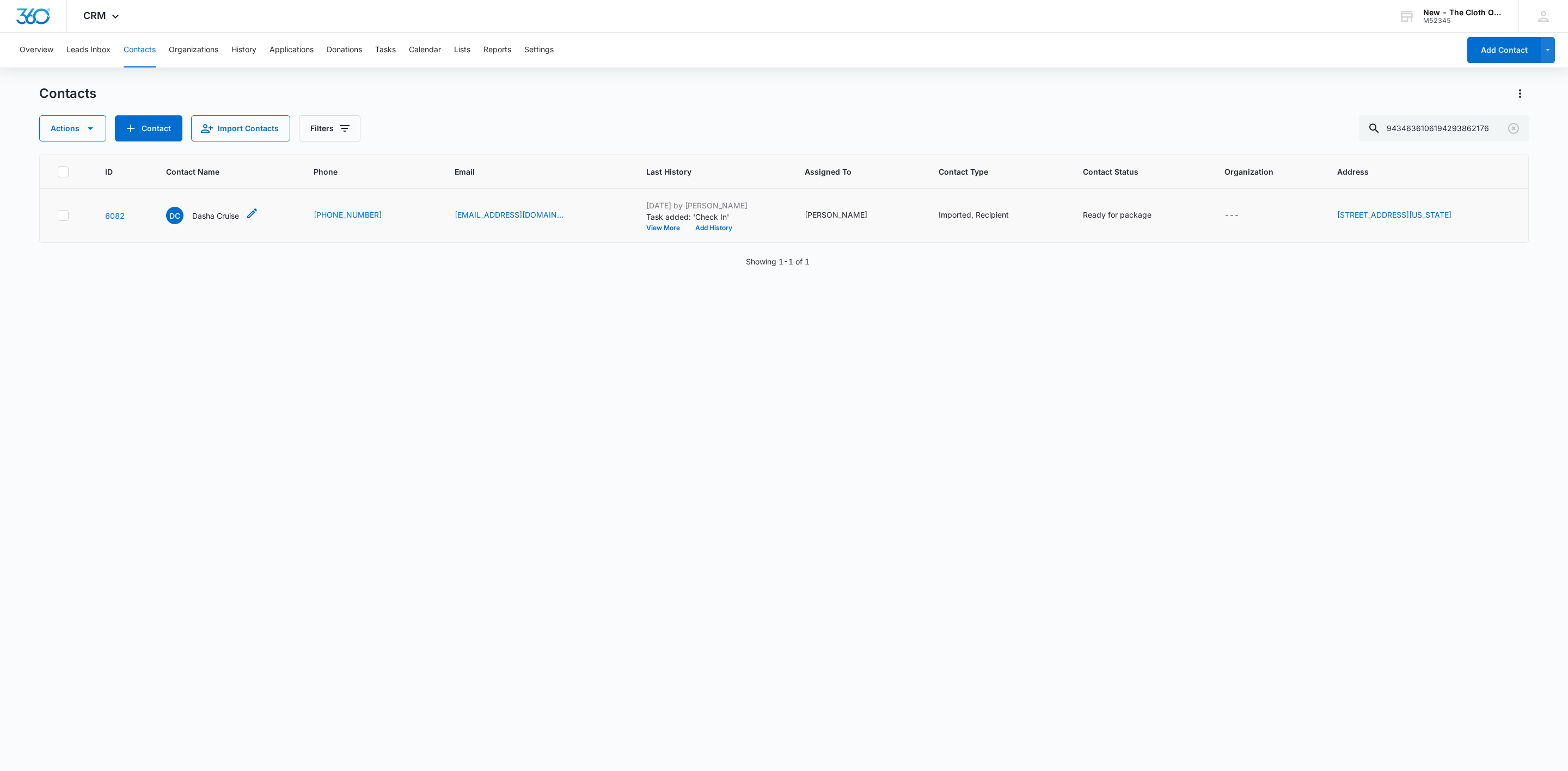
click at [211, 217] on p "Dasha Cruise" at bounding box center [215, 215] width 47 height 12
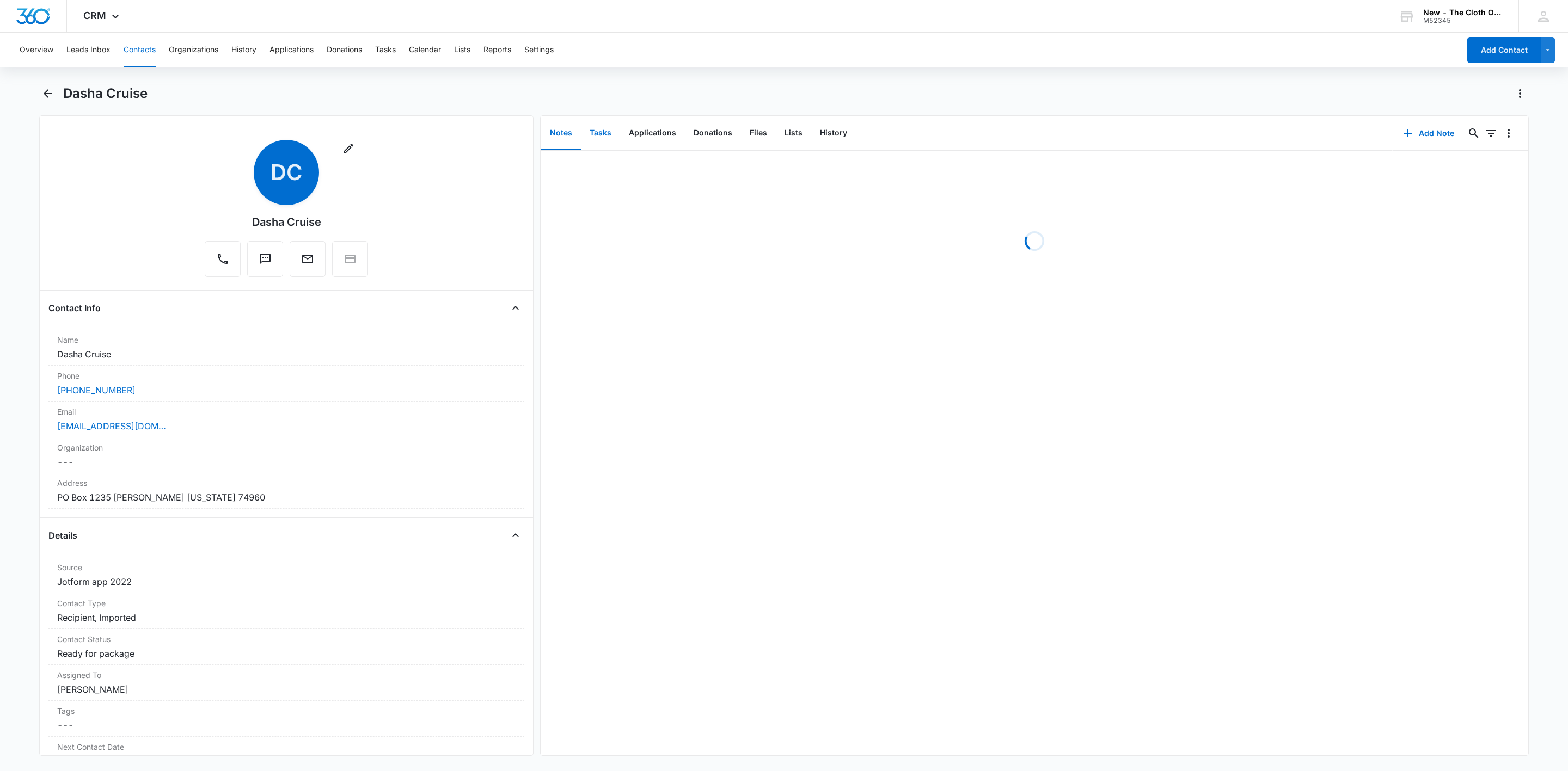
click at [601, 137] on button "Tasks" at bounding box center [600, 133] width 39 height 33
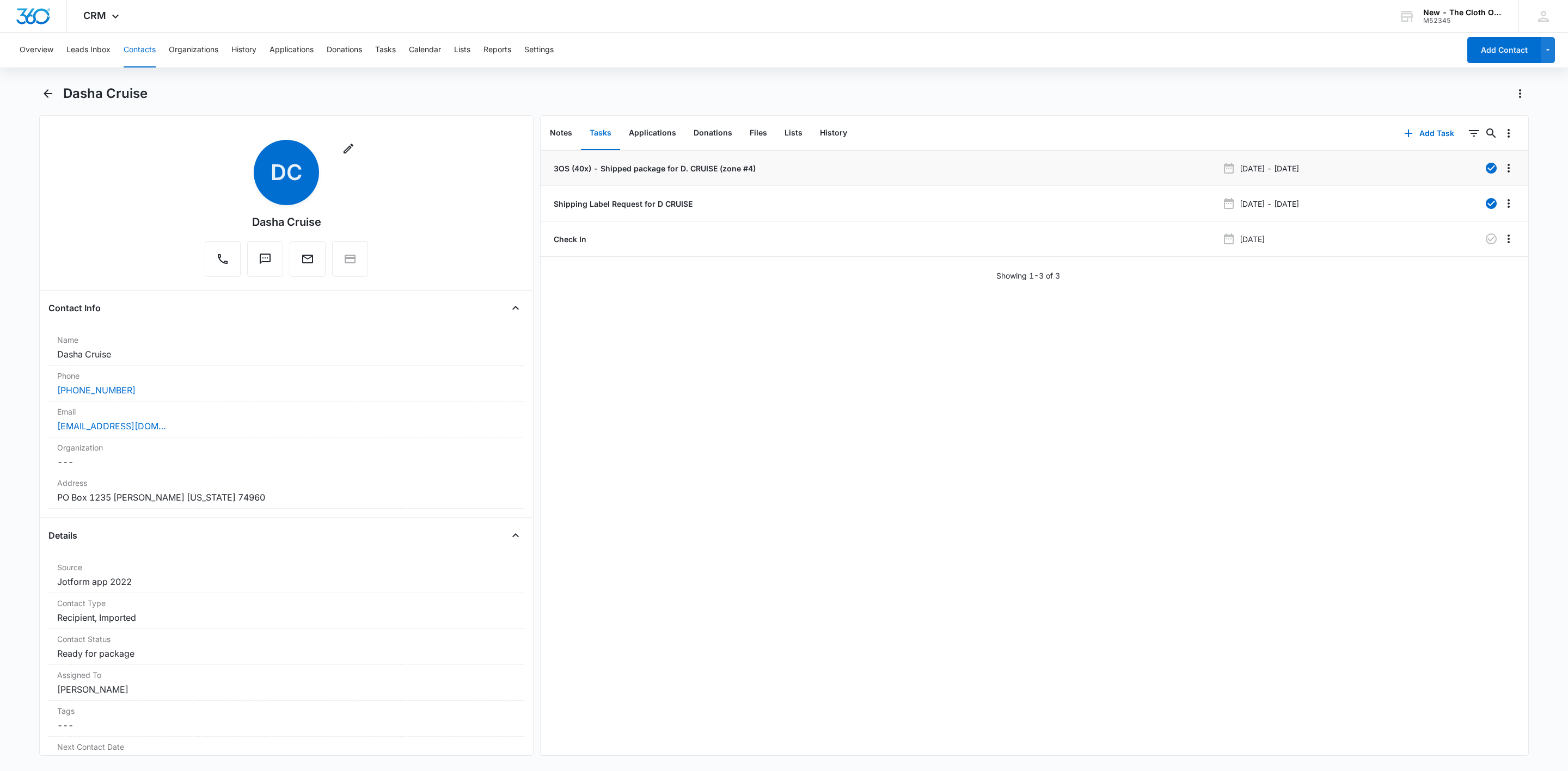
click at [590, 170] on p "3OS (40x) - Shipped package for D. CRUISE (zone #4)" at bounding box center [653, 168] width 204 height 12
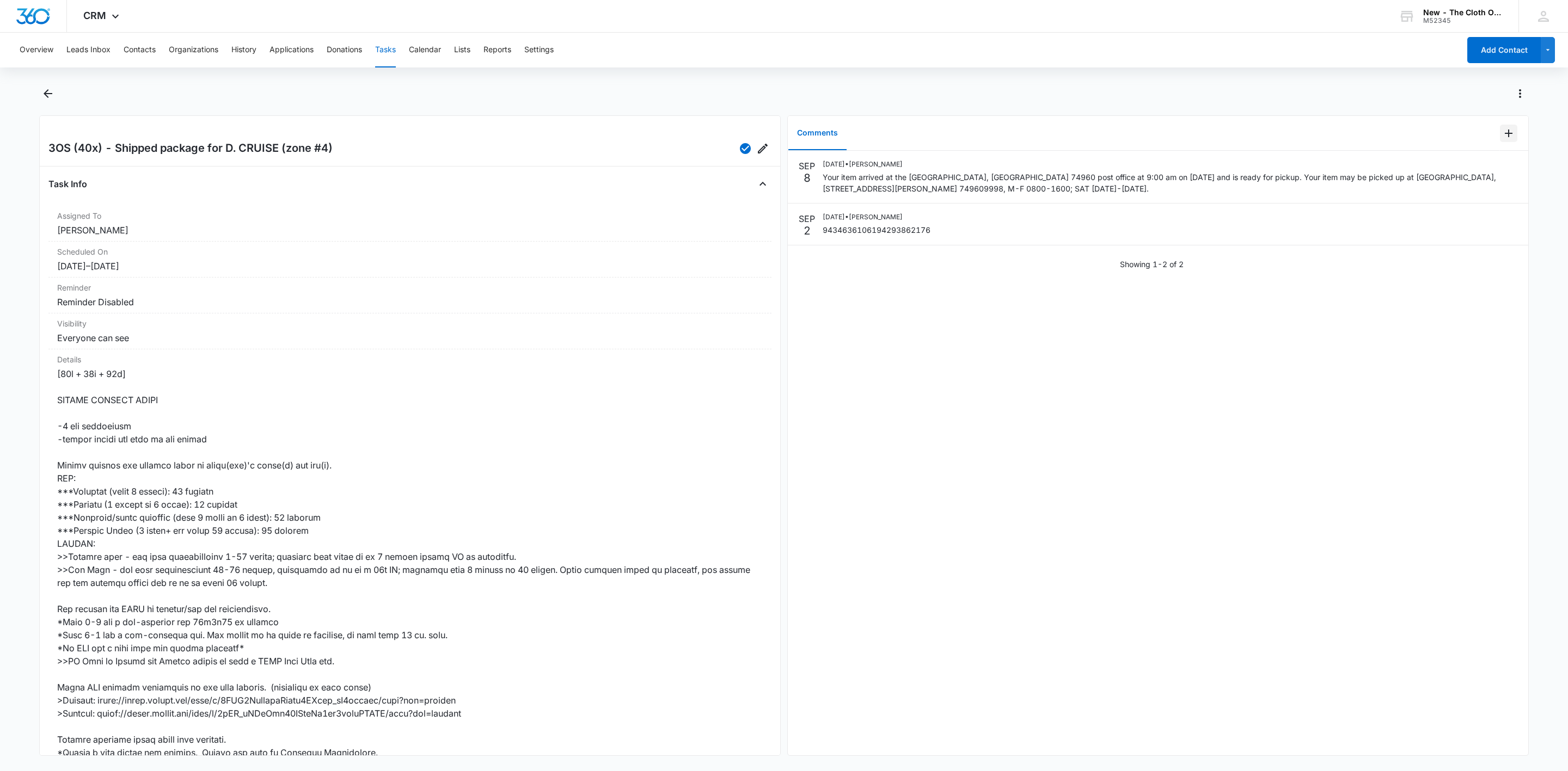
click at [1500, 129] on button "Add Comment" at bounding box center [1508, 133] width 18 height 18
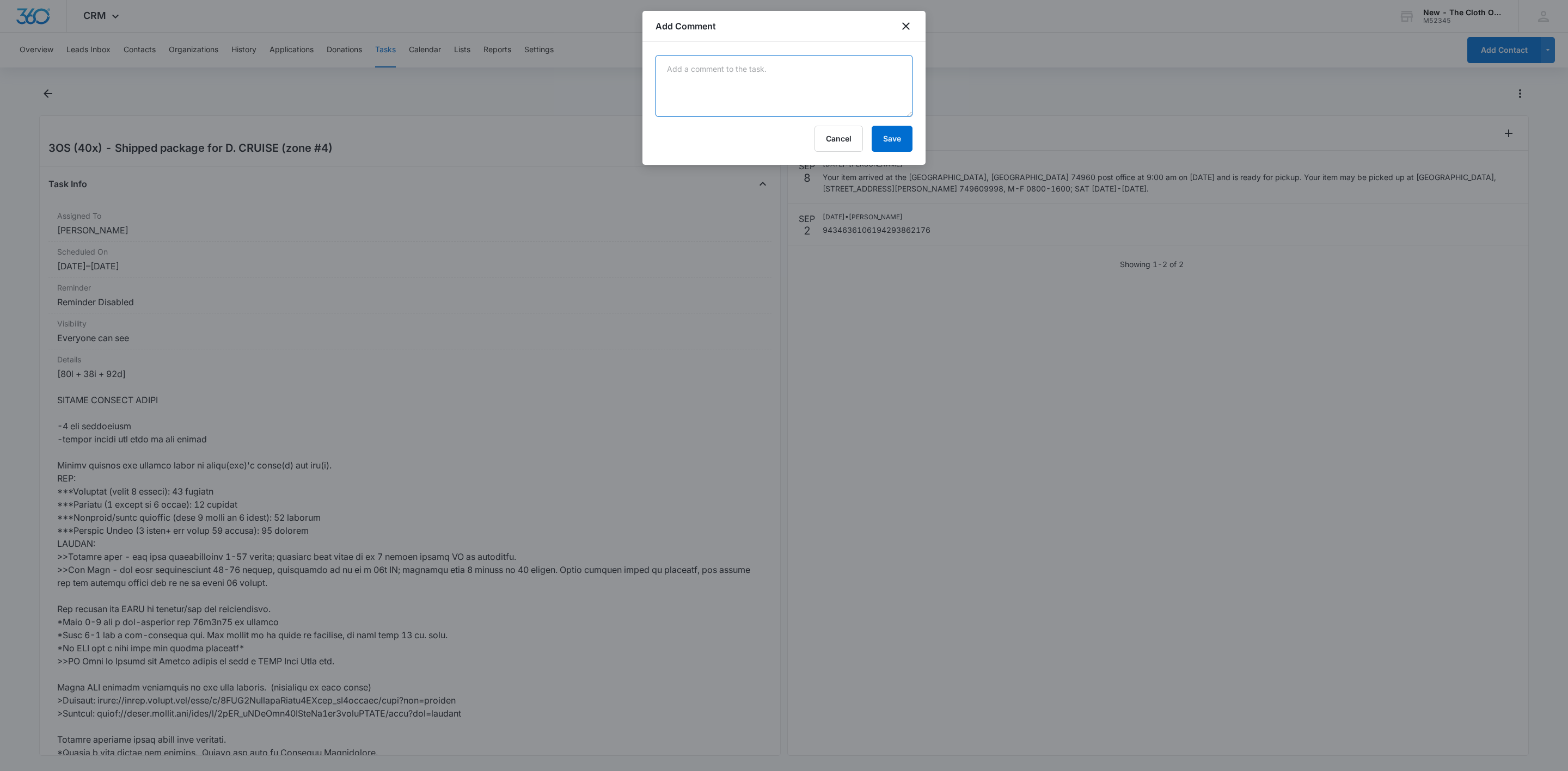
click at [800, 82] on textarea at bounding box center [784, 86] width 257 height 62
paste textarea "Your item was picked up at the post office at 9:21 am on [DATE] in [GEOGRAPHIC_…"
type textarea "Your item was picked up at the post office at 9:21 am on [DATE] in [GEOGRAPHIC_…"
click at [894, 136] on button "Save" at bounding box center [892, 139] width 41 height 26
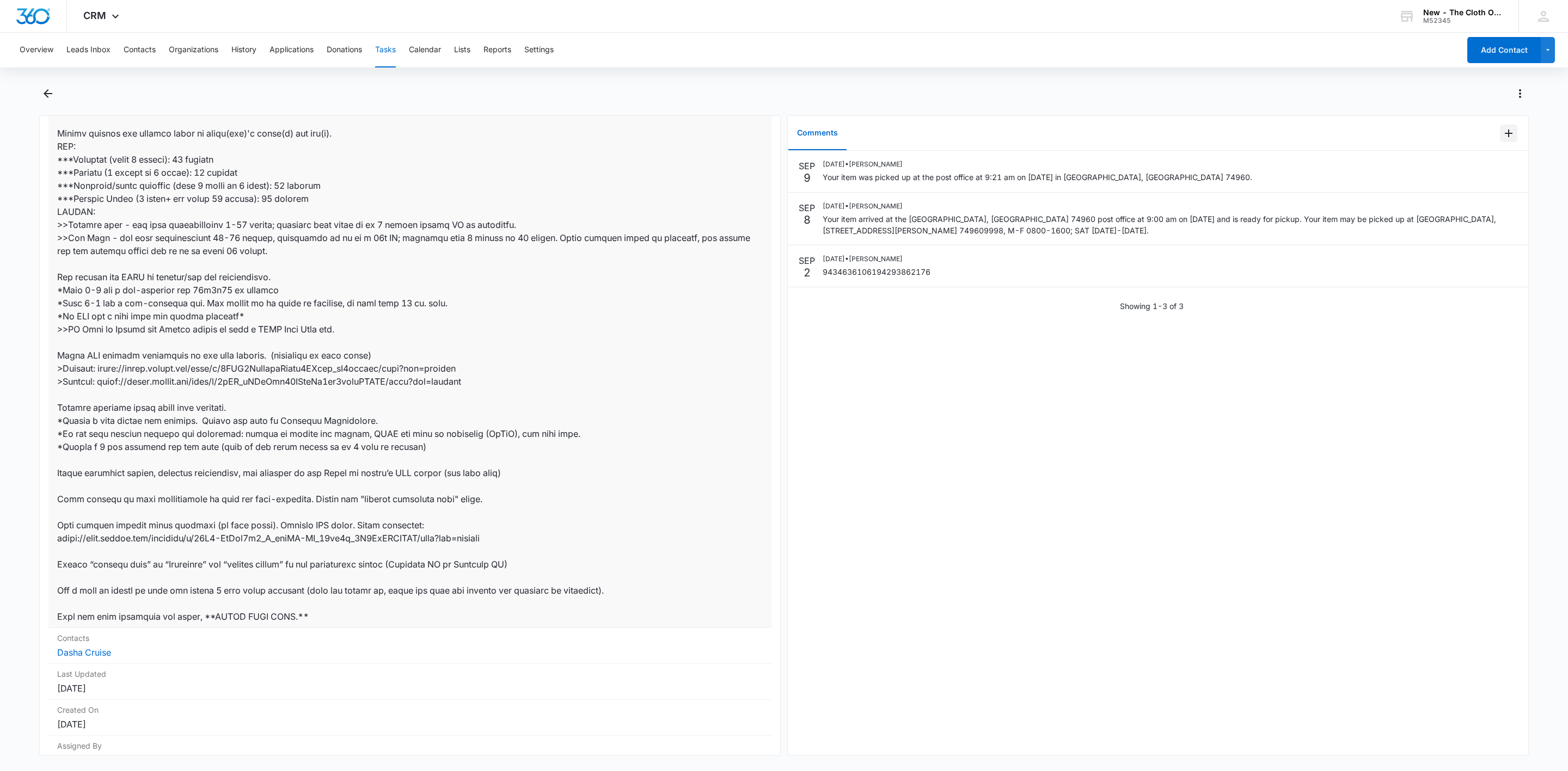
scroll to position [394, 0]
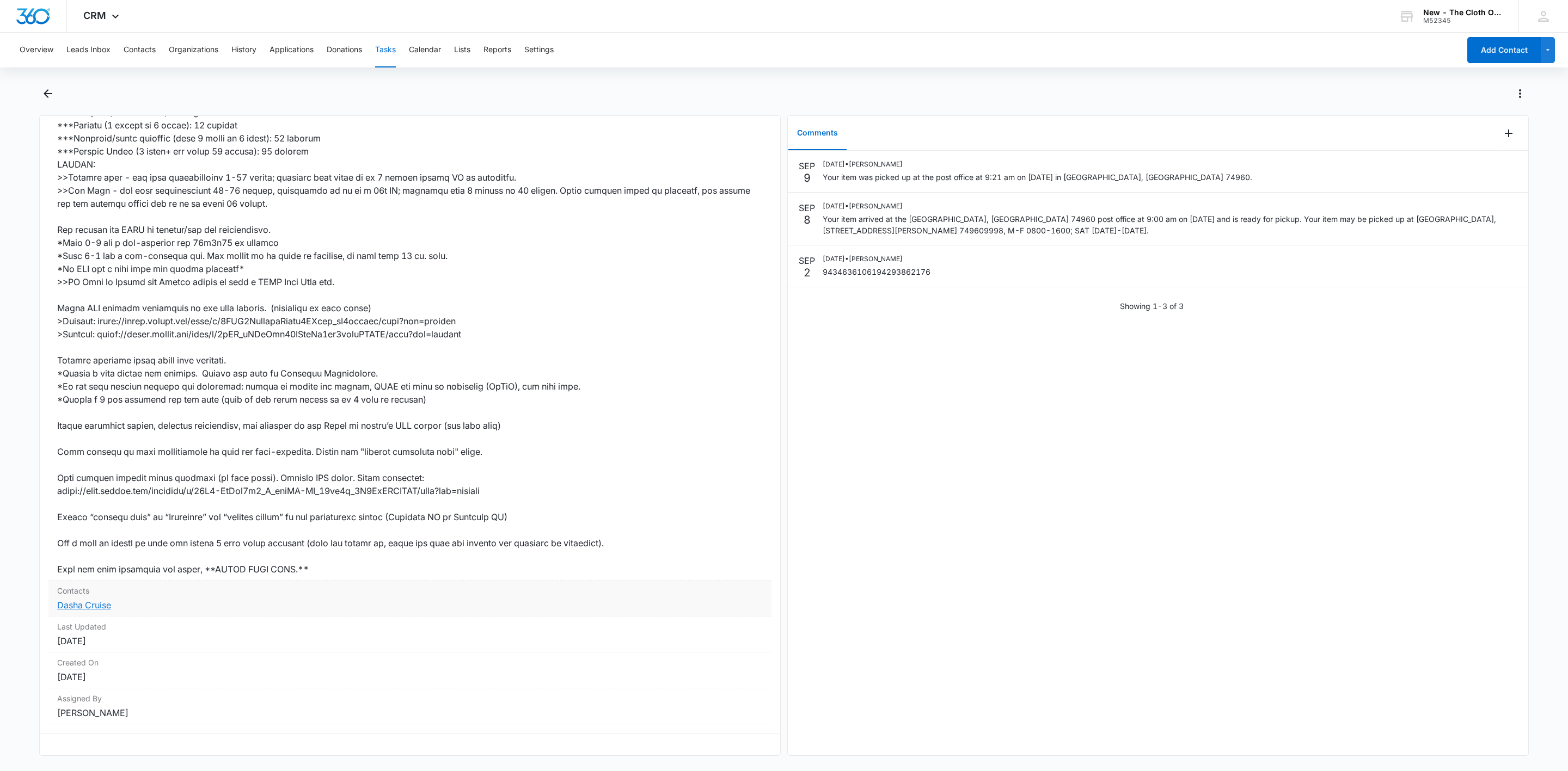
click at [97, 600] on link "Dasha Cruise" at bounding box center [84, 605] width 54 height 11
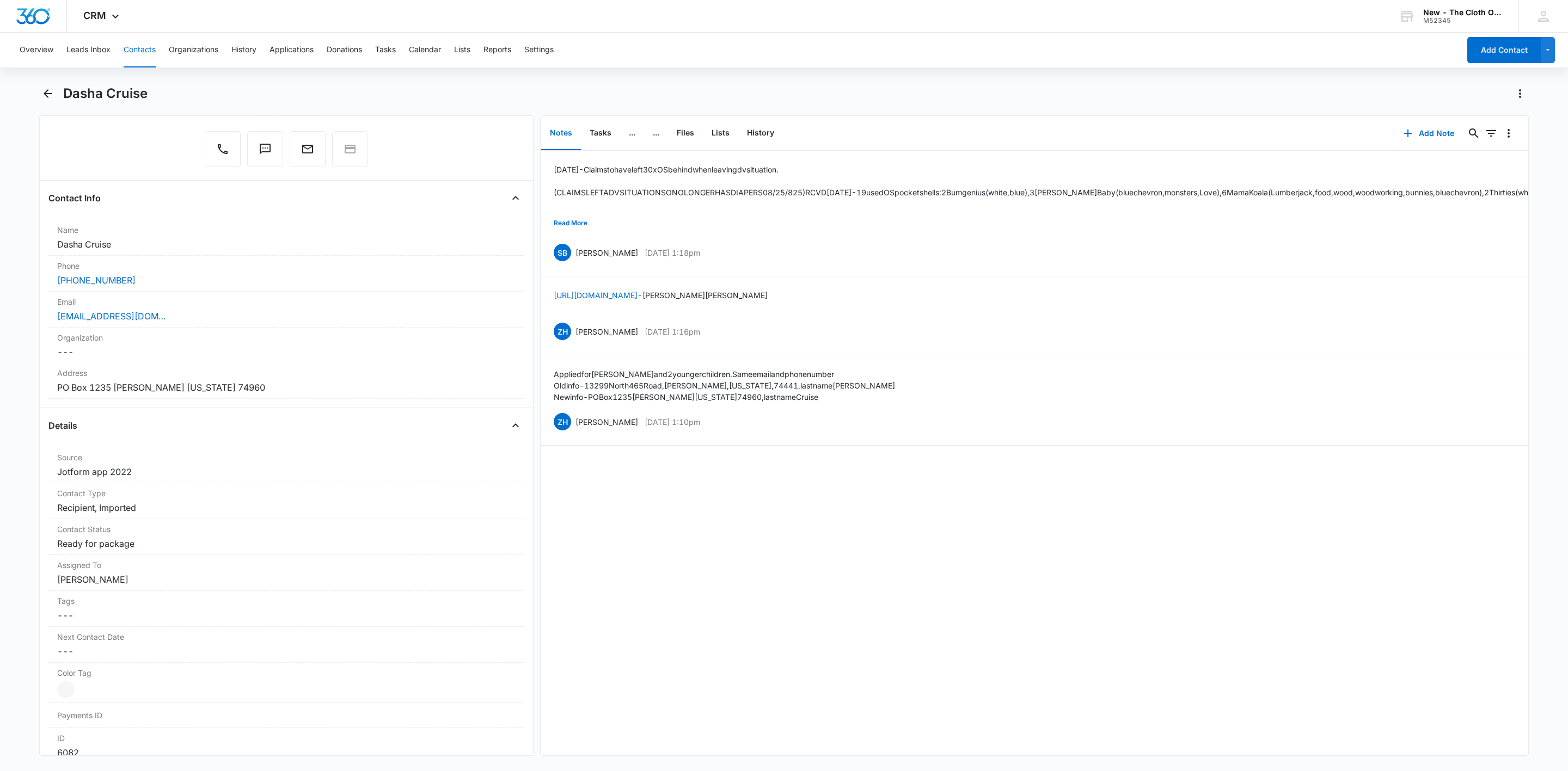
scroll to position [408, 0]
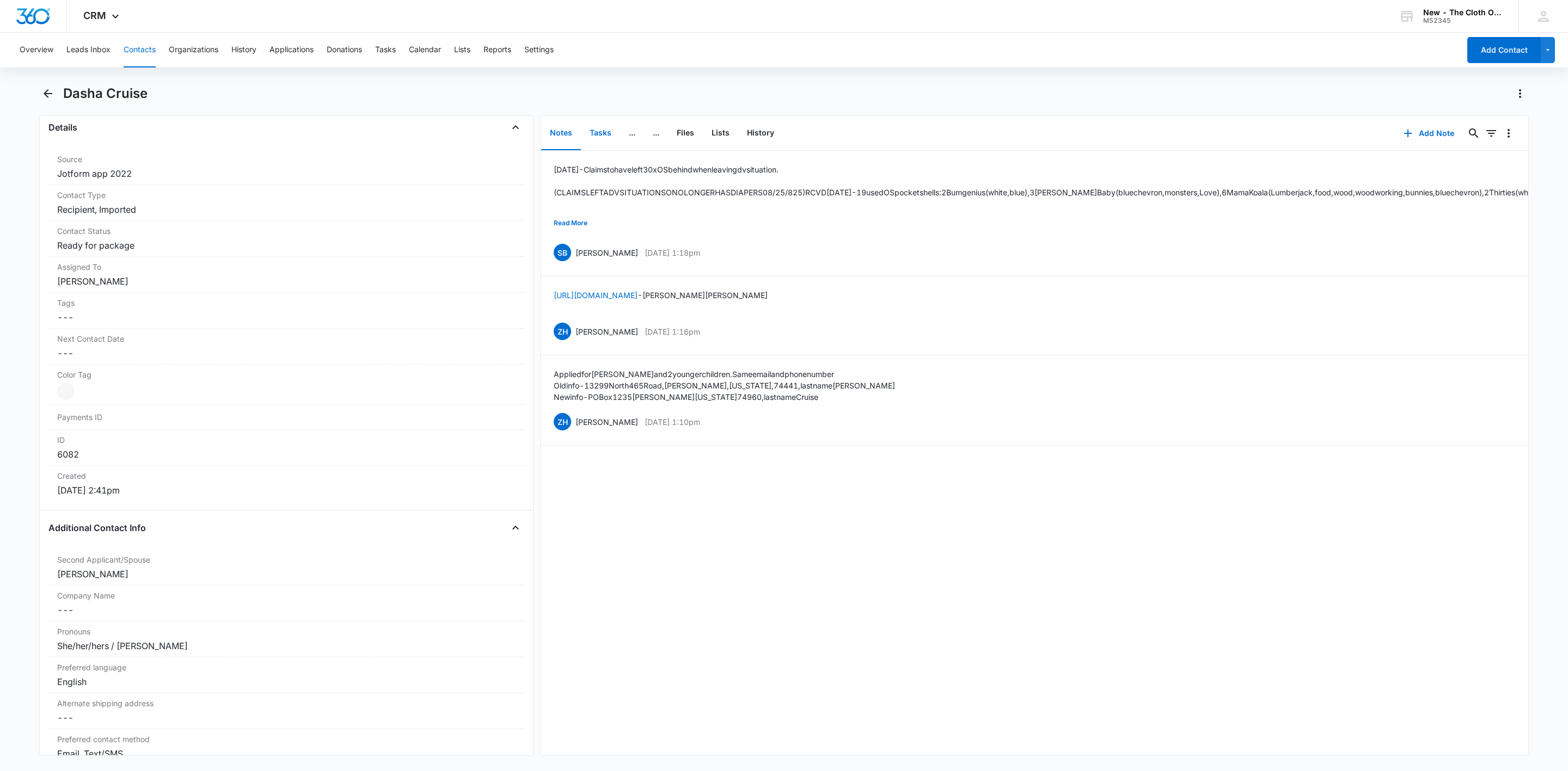
drag, startPoint x: 593, startPoint y: 134, endPoint x: 431, endPoint y: 182, distance: 169.0
click at [593, 134] on button "Tasks" at bounding box center [600, 133] width 39 height 33
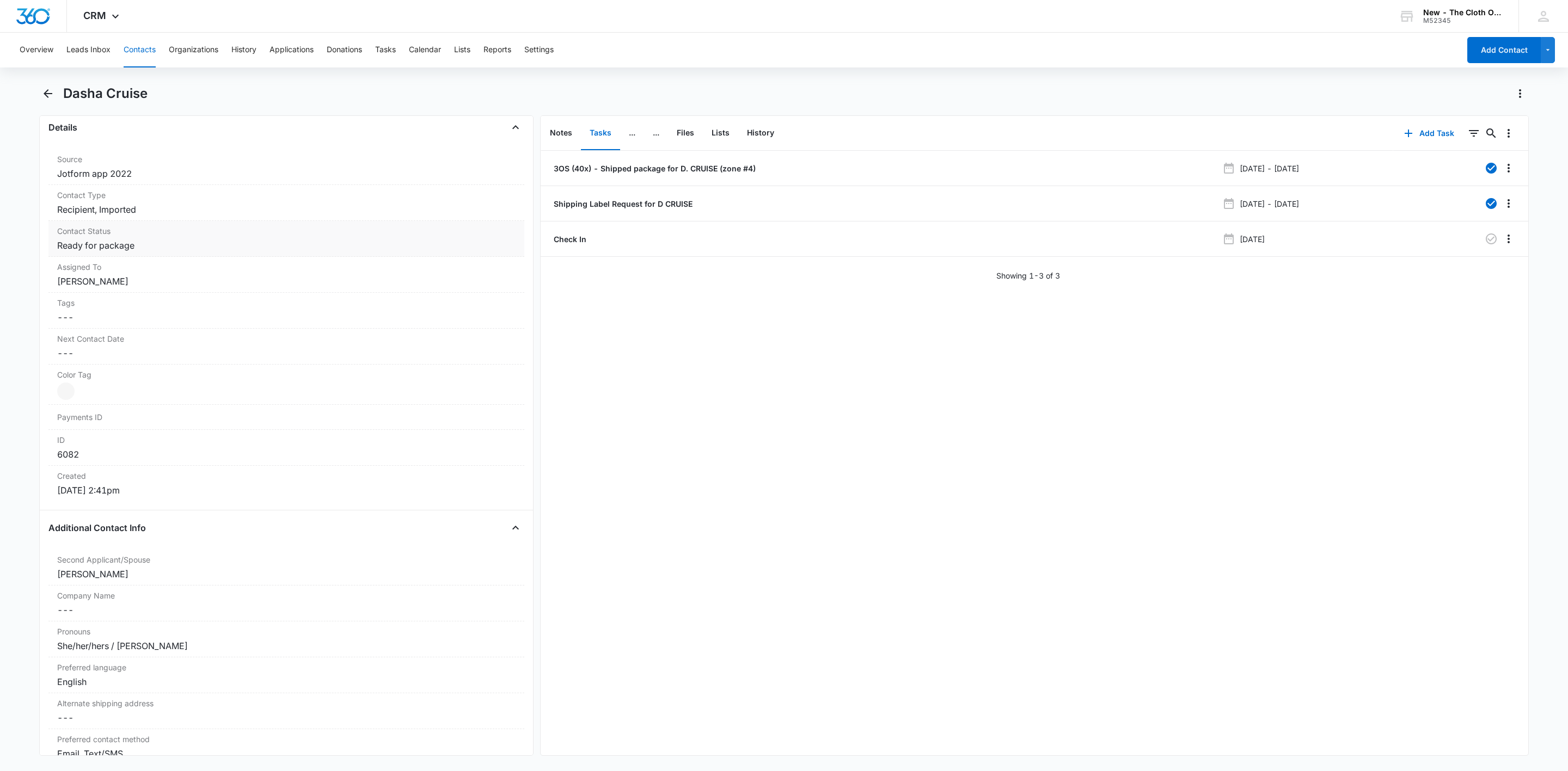
click at [119, 246] on dd "Cancel Save Changes Ready for package" at bounding box center [286, 245] width 458 height 13
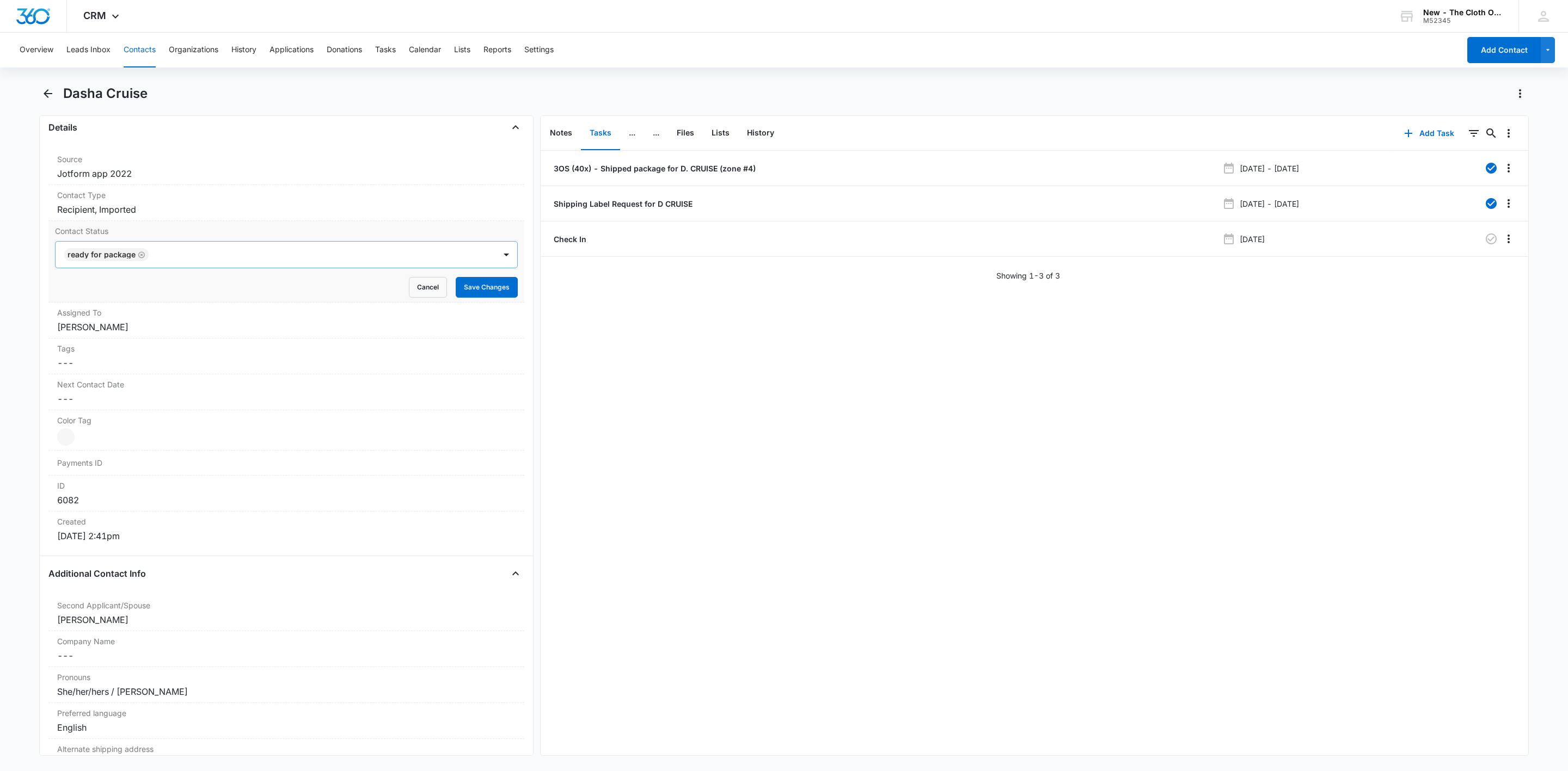
click at [139, 256] on icon "Remove Ready for package" at bounding box center [141, 254] width 8 height 8
type input "os"
click at [194, 259] on div at bounding box center [321, 254] width 320 height 15
click at [497, 287] on button "Save Changes" at bounding box center [487, 287] width 62 height 21
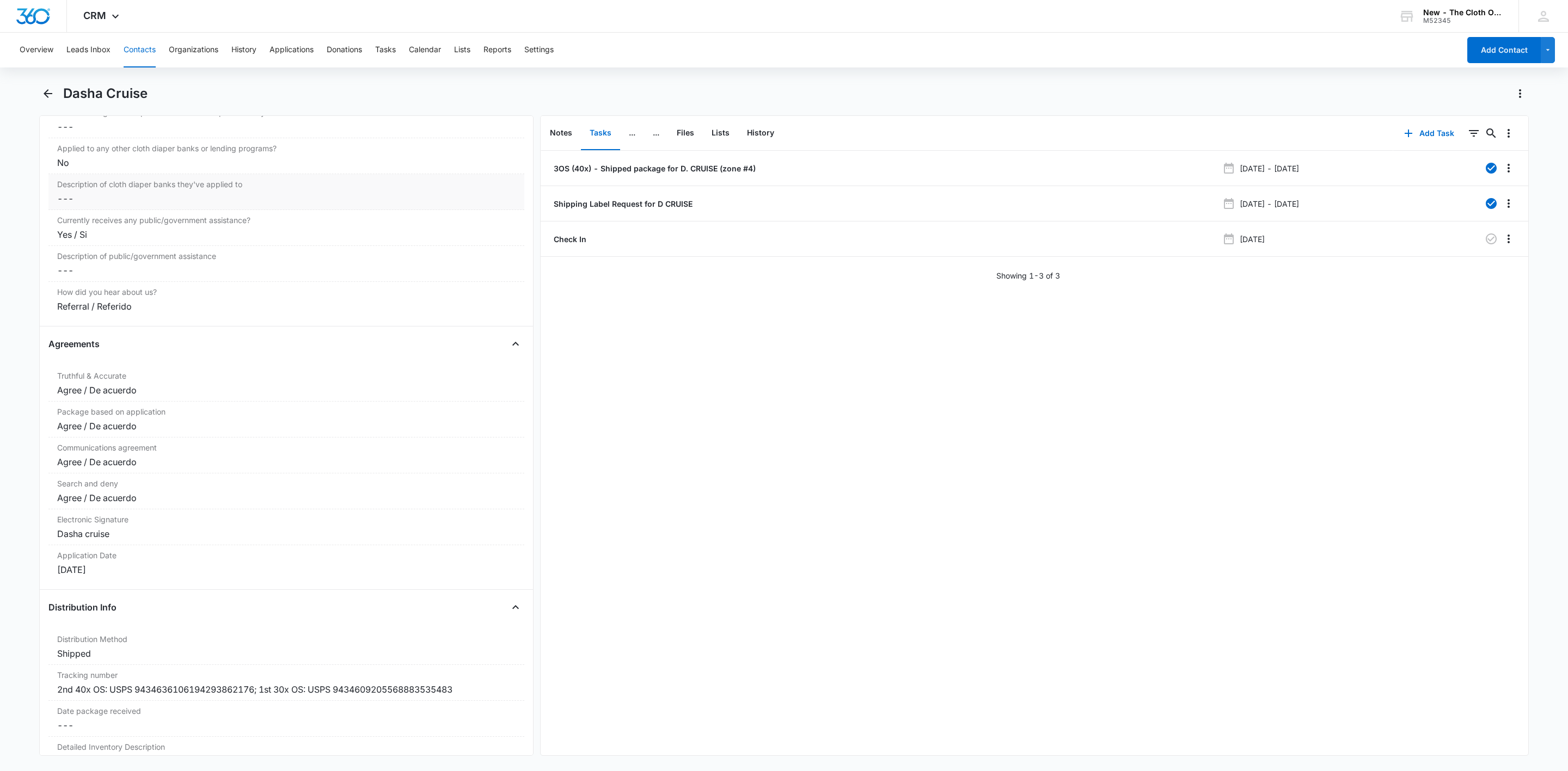
scroll to position [2204, 0]
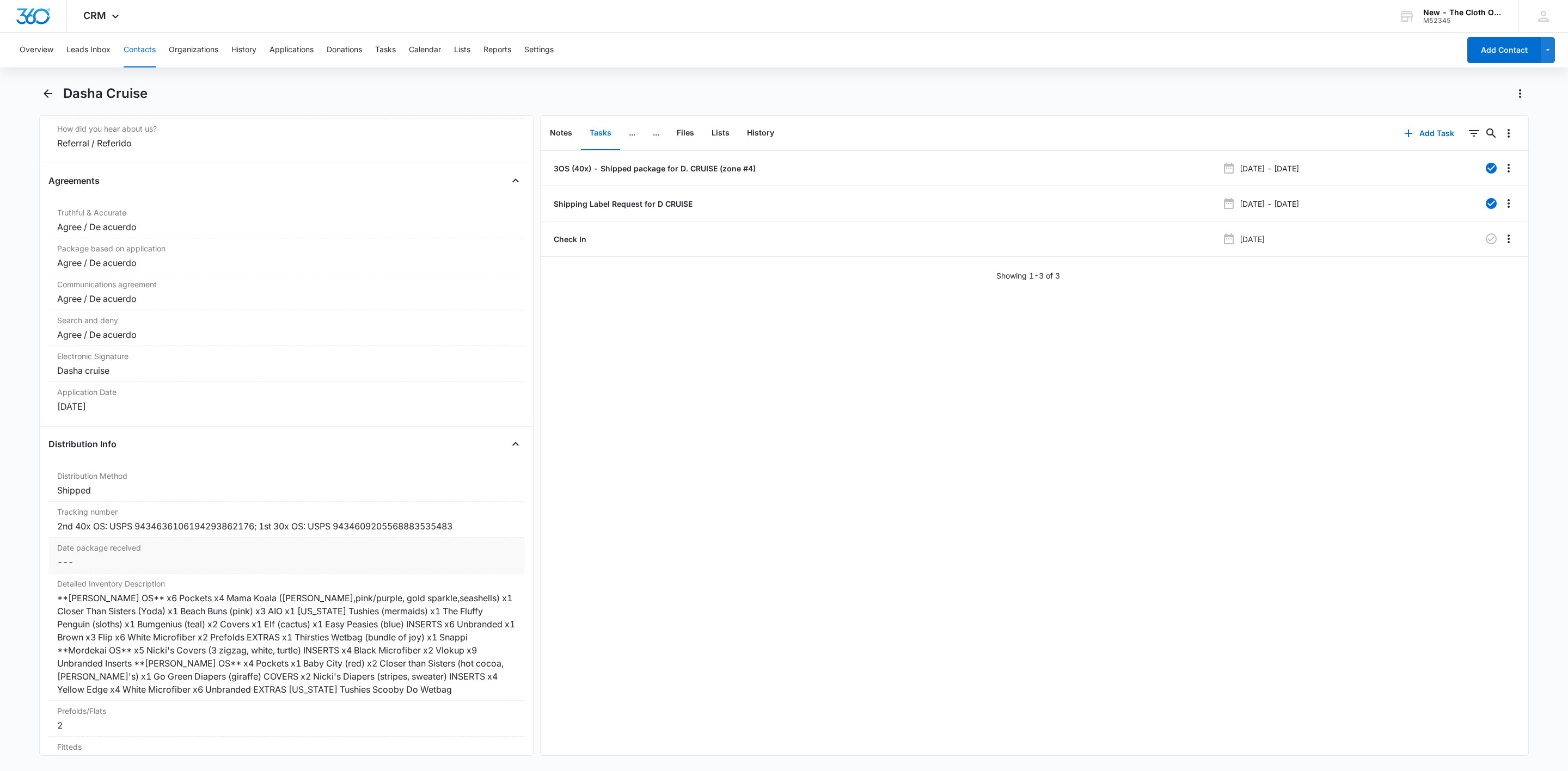
click at [85, 569] on dd "Cancel Save Changes ---" at bounding box center [286, 562] width 458 height 13
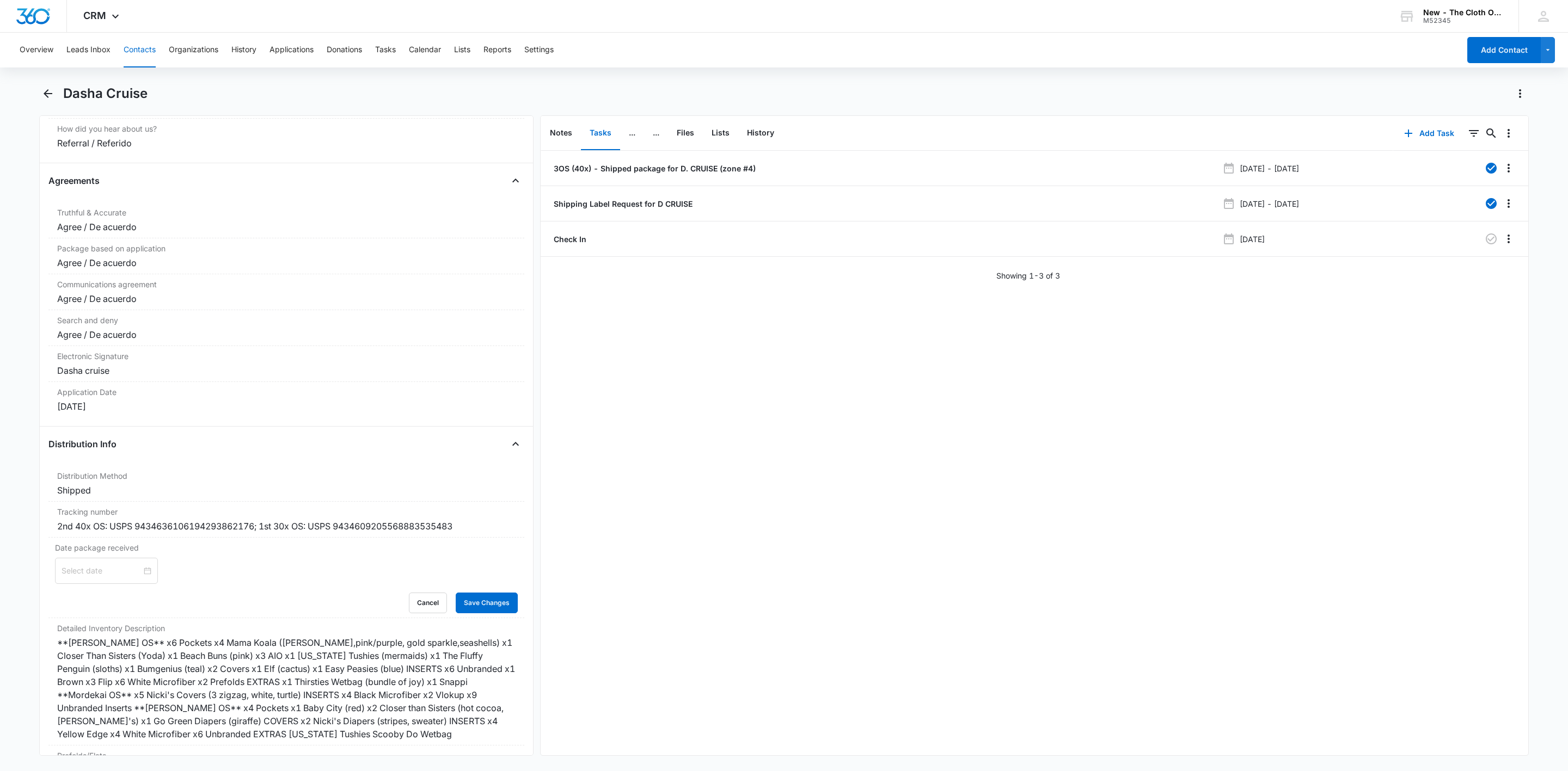
click at [83, 577] on input at bounding box center [101, 571] width 80 height 12
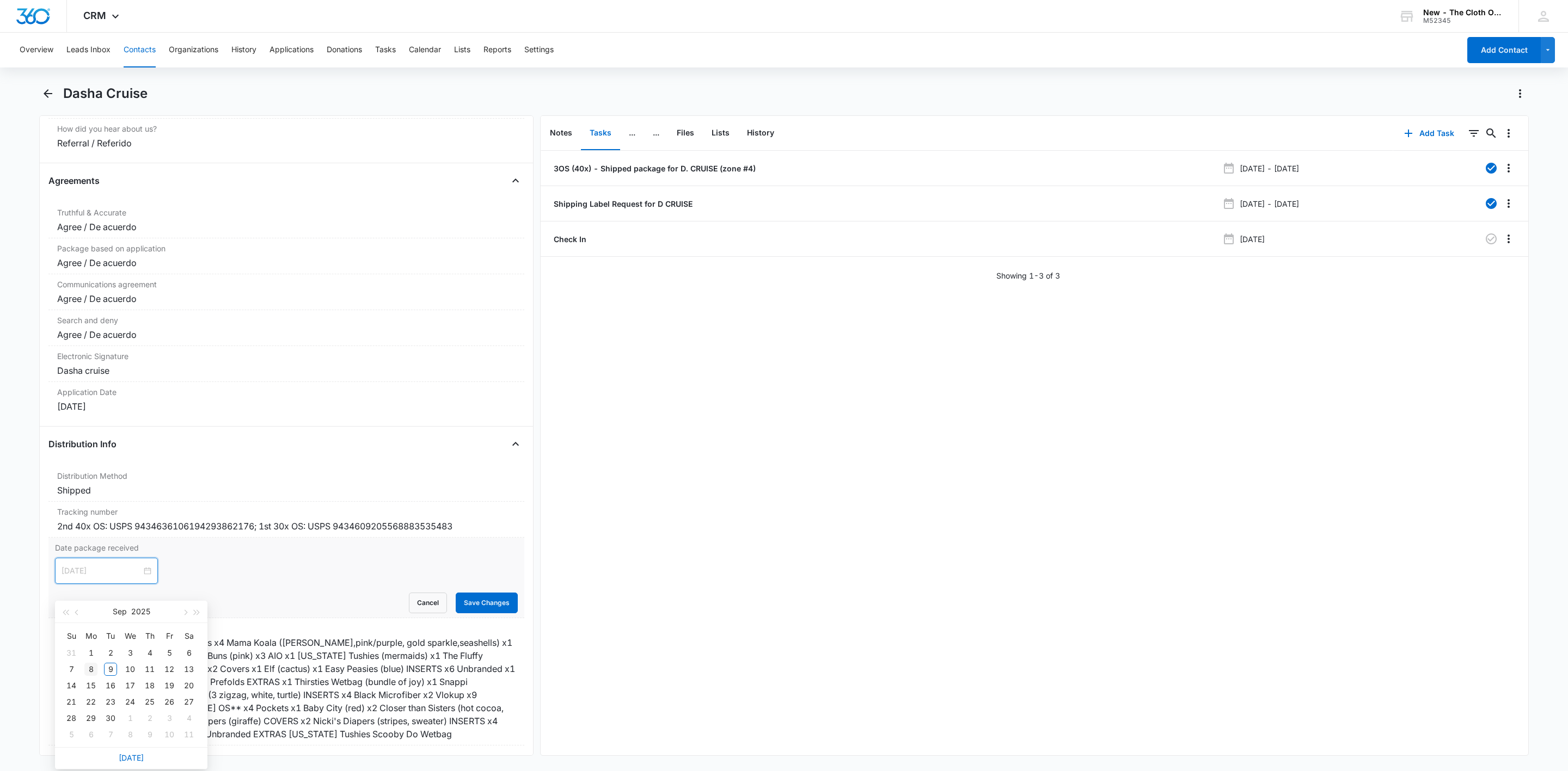
type input "[DATE]"
click at [94, 669] on div "8" at bounding box center [91, 669] width 13 height 13
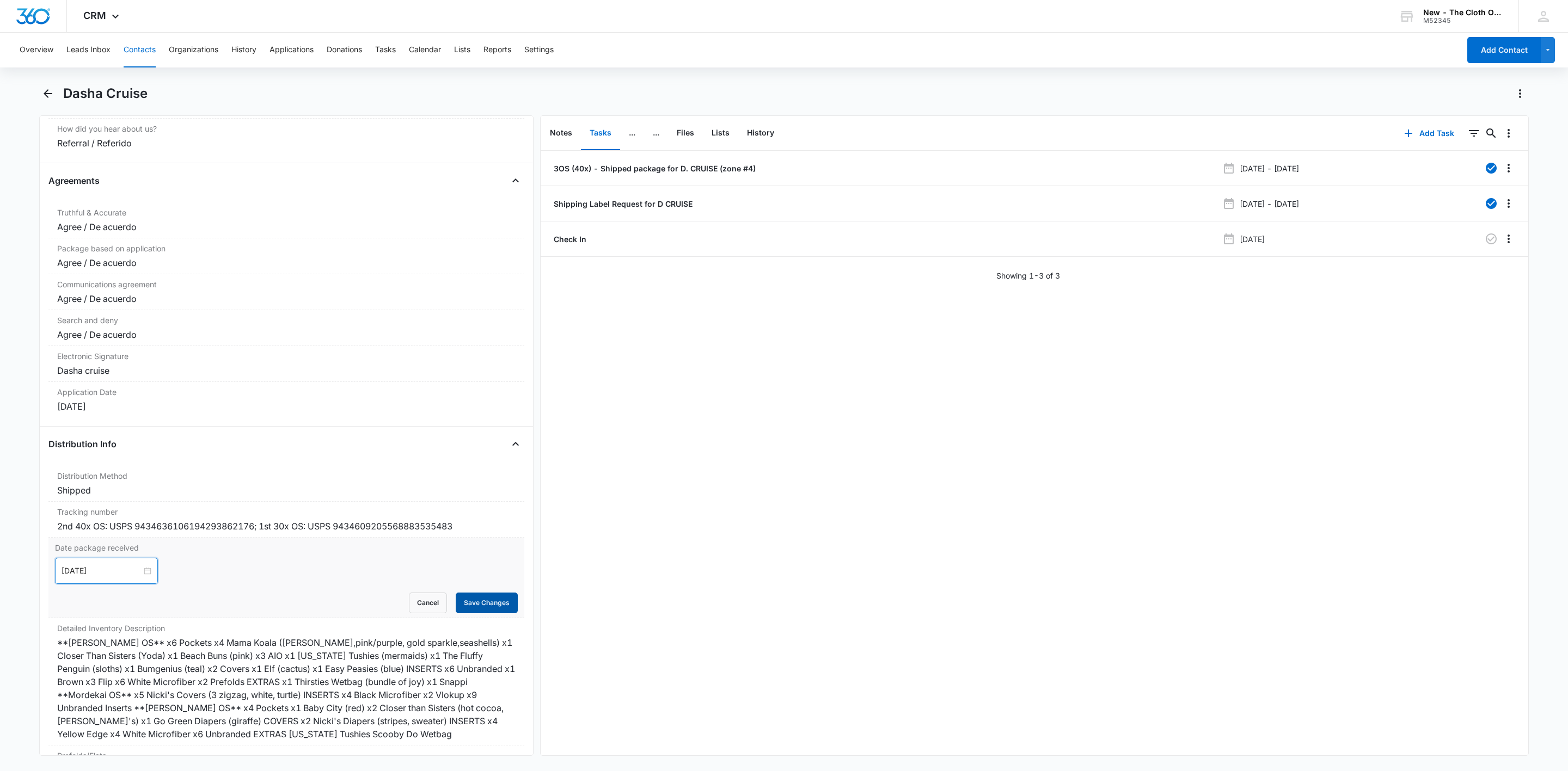
click at [471, 613] on button "Save Changes" at bounding box center [487, 603] width 62 height 21
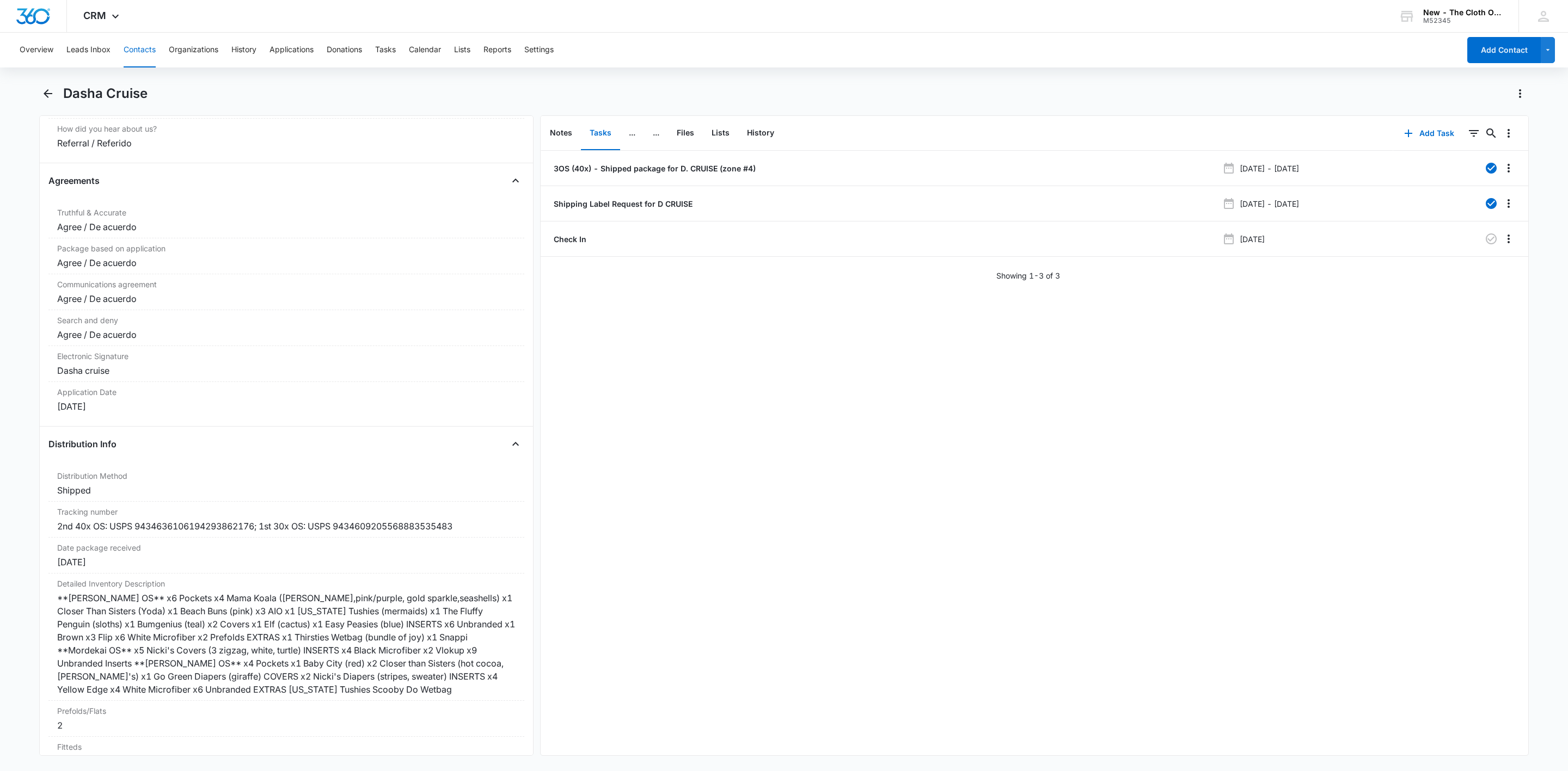
click at [124, 41] on button "Contacts" at bounding box center [139, 50] width 32 height 35
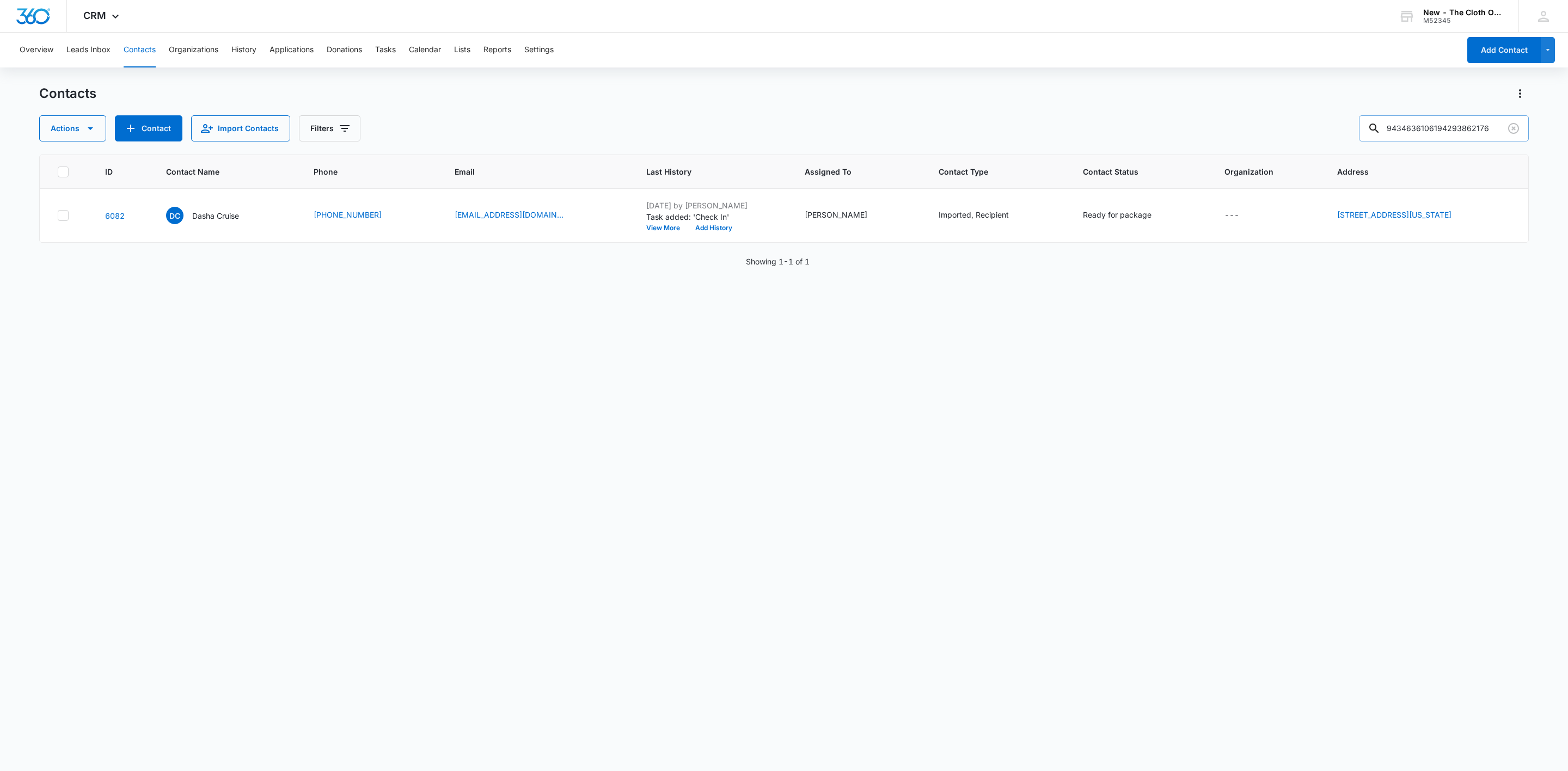
click at [1426, 127] on input "9434636106194293862176" at bounding box center [1444, 128] width 170 height 26
click at [1426, 129] on input "9434636106194293862176" at bounding box center [1444, 128] width 170 height 26
click at [1428, 129] on input "9434636106194293862176" at bounding box center [1444, 128] width 170 height 26
paste input "5547330"
type input "9434636106194295547330"
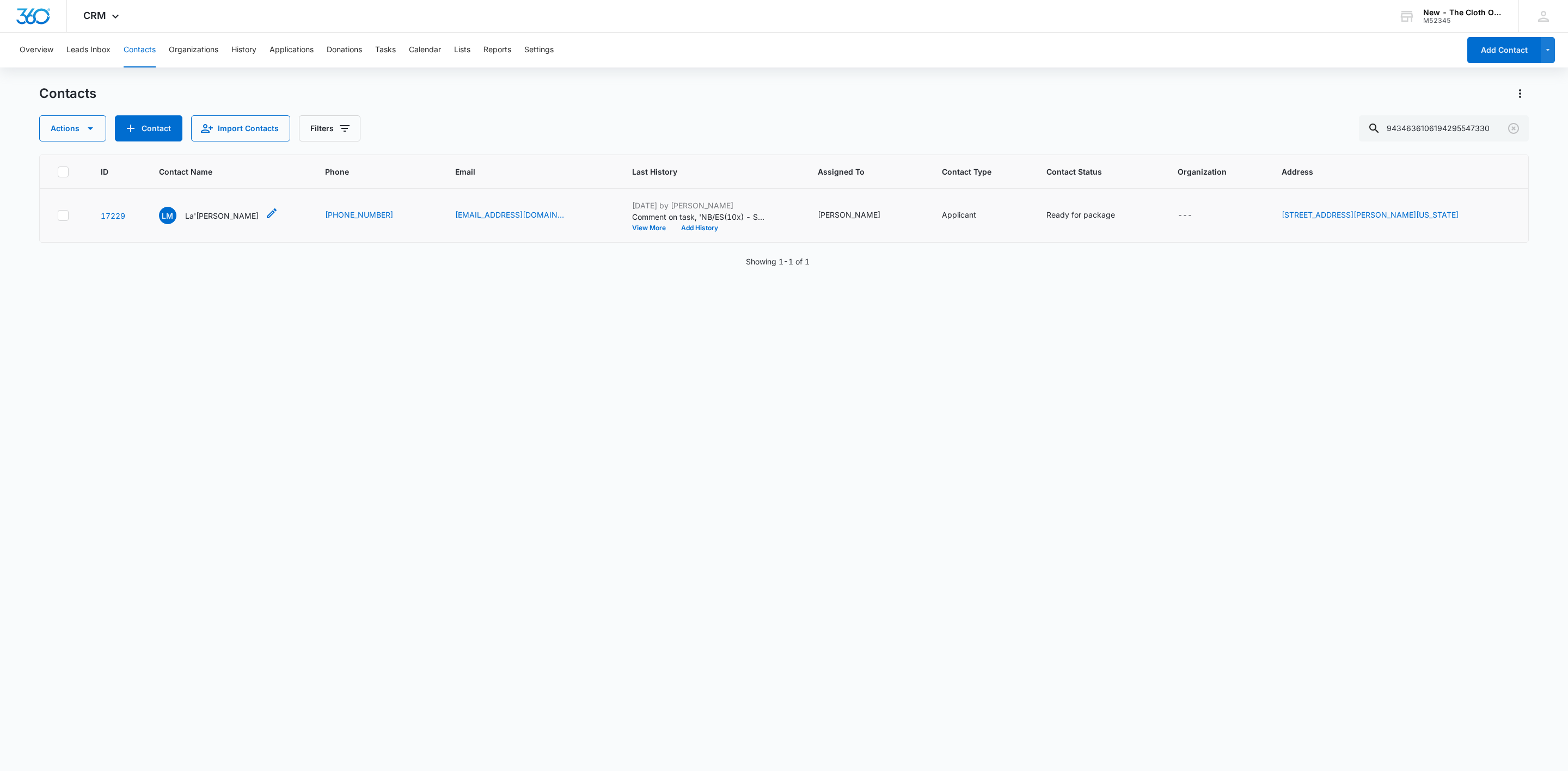
click at [209, 219] on p "La'shae Martin" at bounding box center [222, 215] width 74 height 12
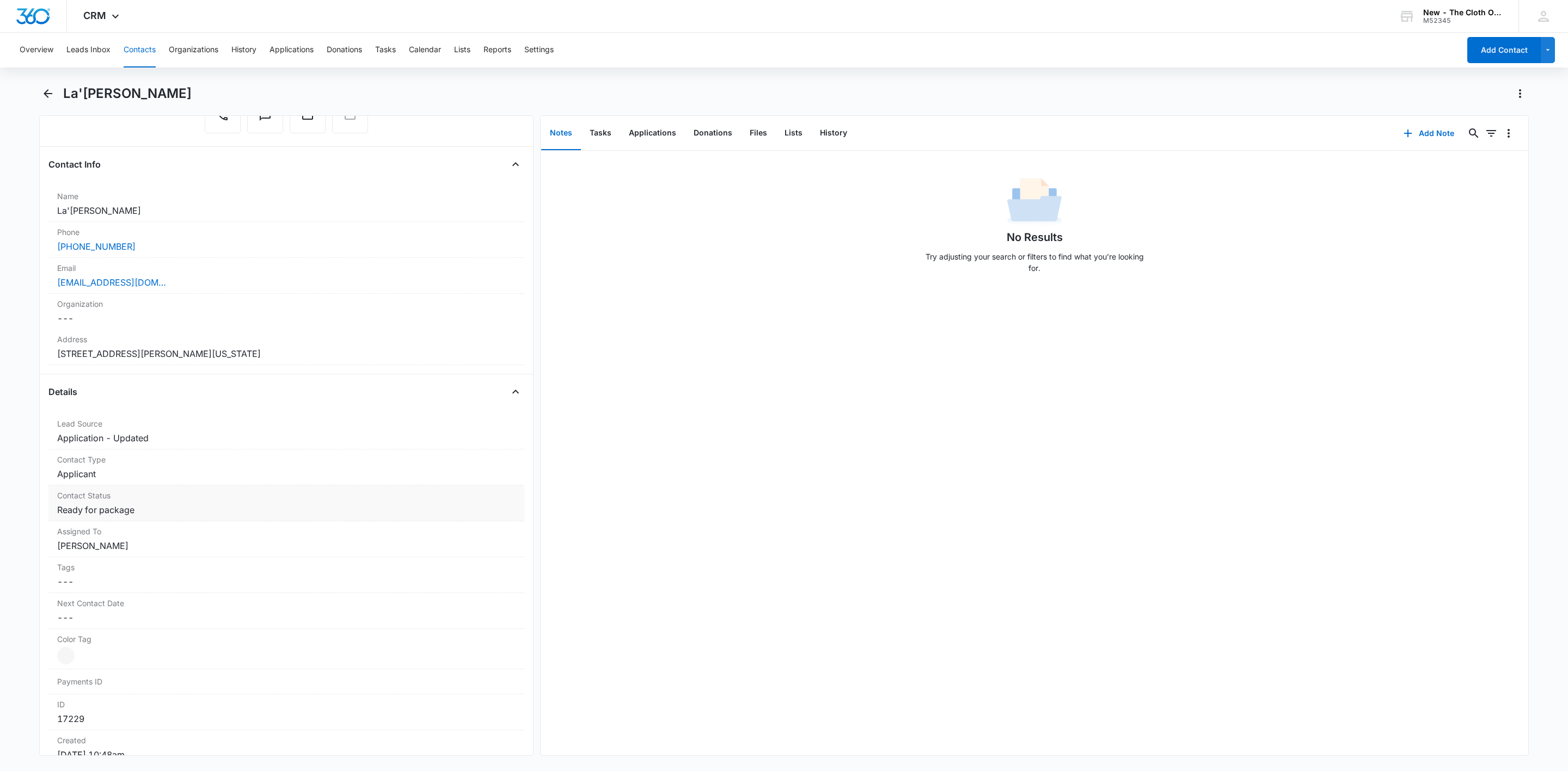
scroll to position [163, 0]
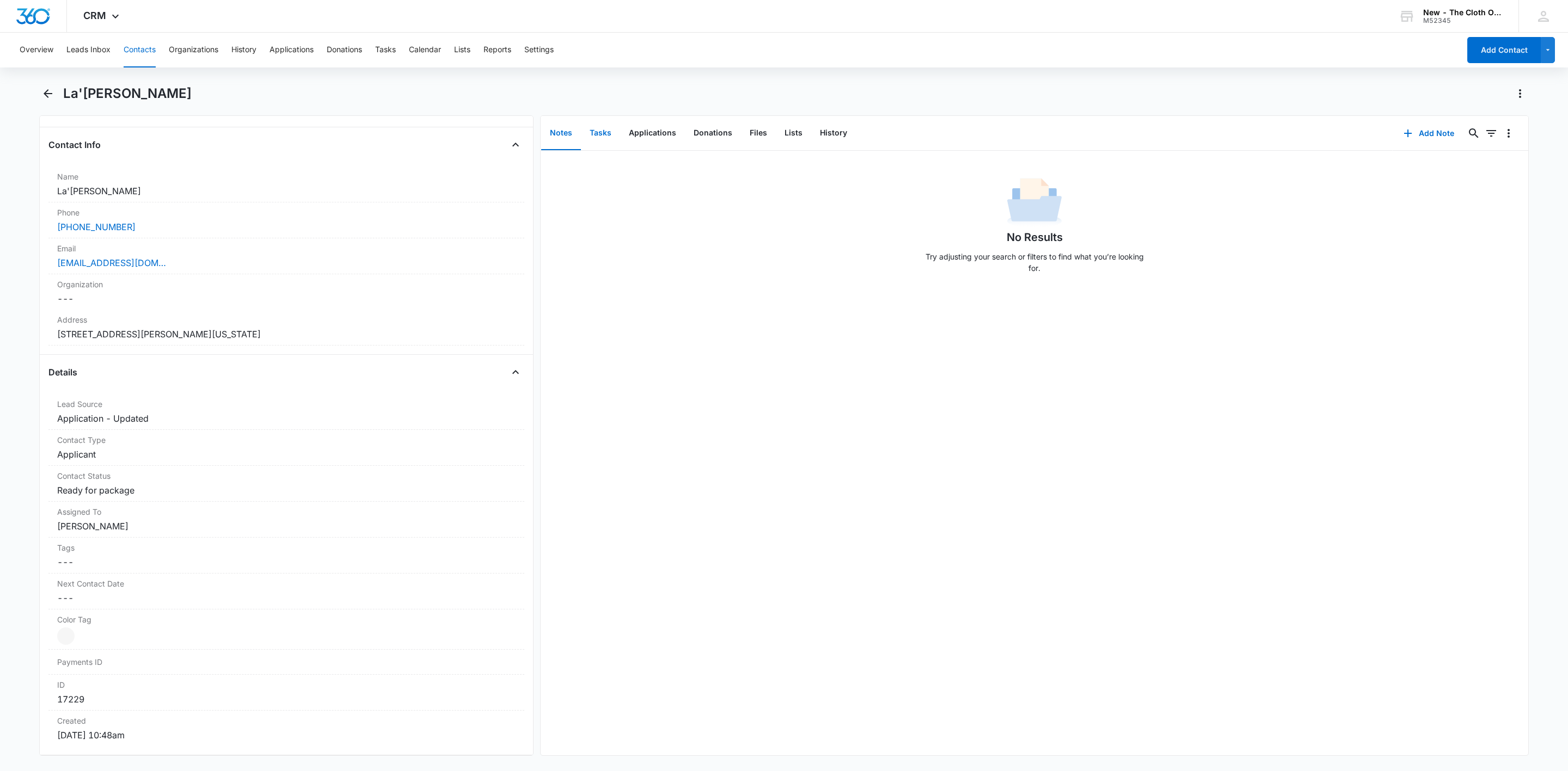
click at [595, 128] on button "Tasks" at bounding box center [600, 133] width 39 height 33
click at [113, 457] on dd "Cancel Save Changes Applicant" at bounding box center [286, 454] width 458 height 13
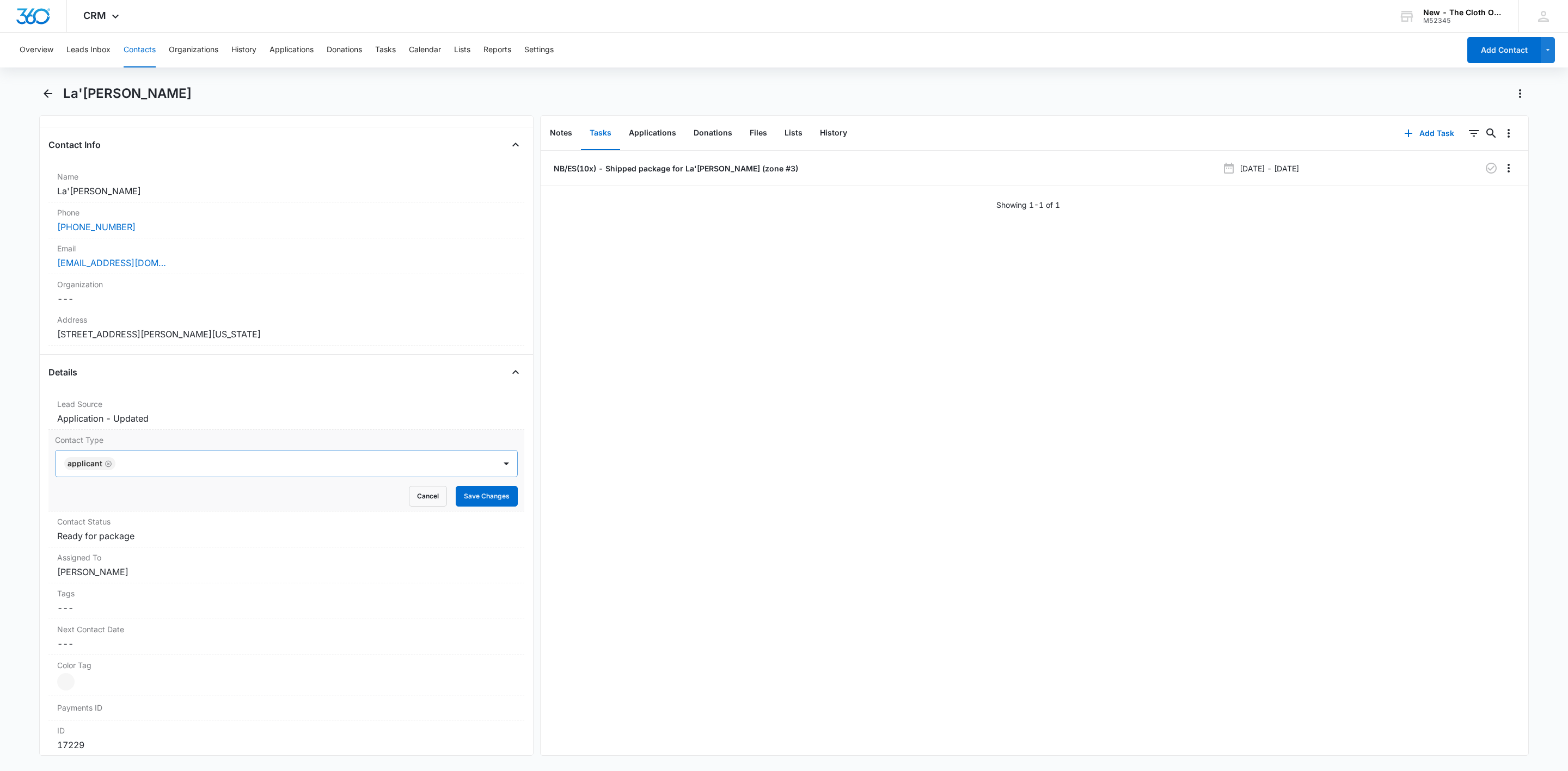
click at [108, 466] on icon "Remove Applicant" at bounding box center [108, 464] width 7 height 7
type input "rec"
click at [100, 498] on div "Recipient" at bounding box center [286, 502] width 463 height 20
drag, startPoint x: 161, startPoint y: 466, endPoint x: 320, endPoint y: 479, distance: 159.5
click at [163, 464] on div at bounding box center [299, 464] width 364 height 15
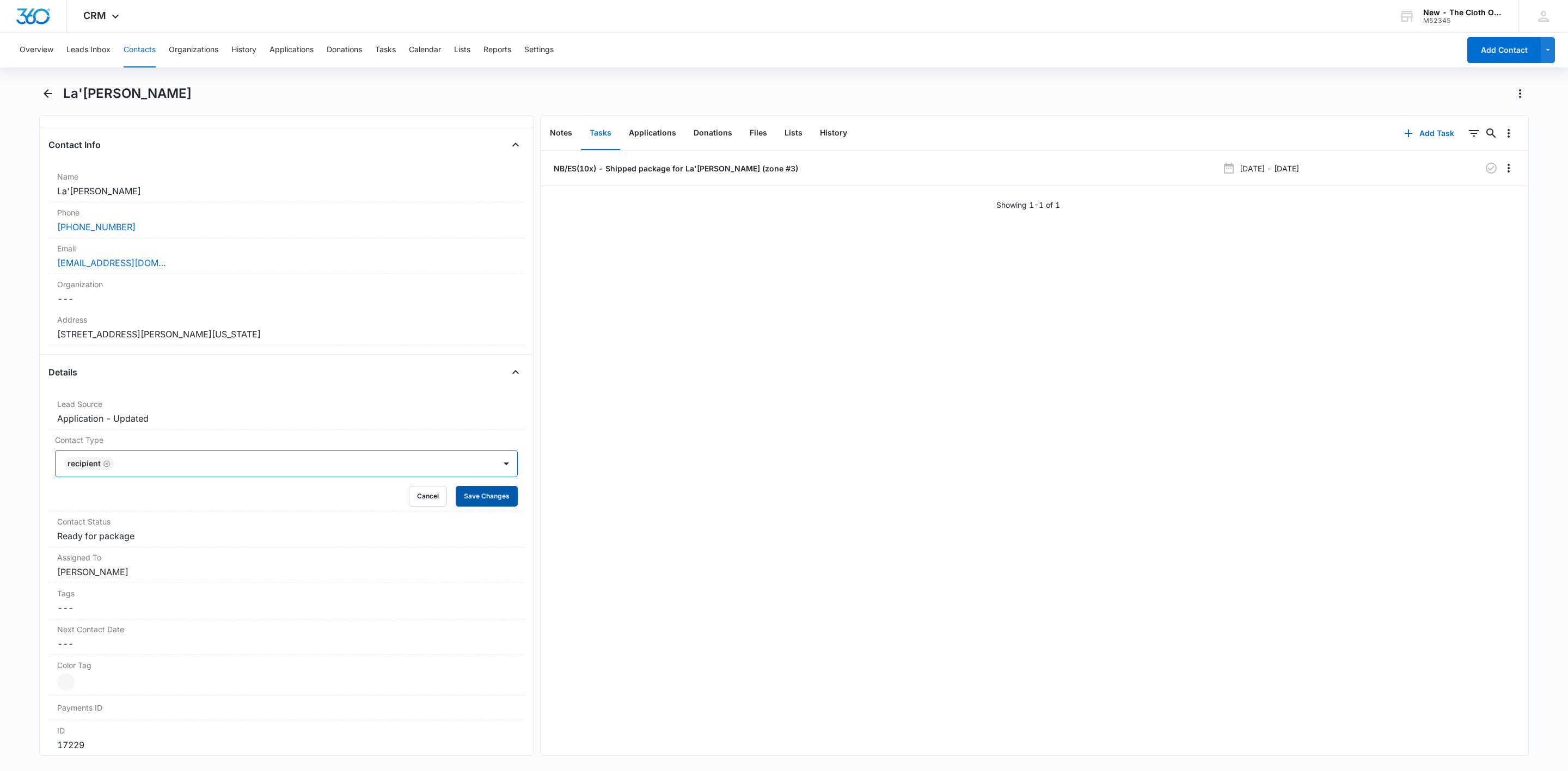
click at [482, 500] on button "Save Changes" at bounding box center [487, 497] width 62 height 21
click at [141, 497] on dd "Cancel Save Changes Ready for package" at bounding box center [286, 490] width 458 height 13
click at [139, 502] on icon "Remove Ready for package" at bounding box center [141, 500] width 8 height 8
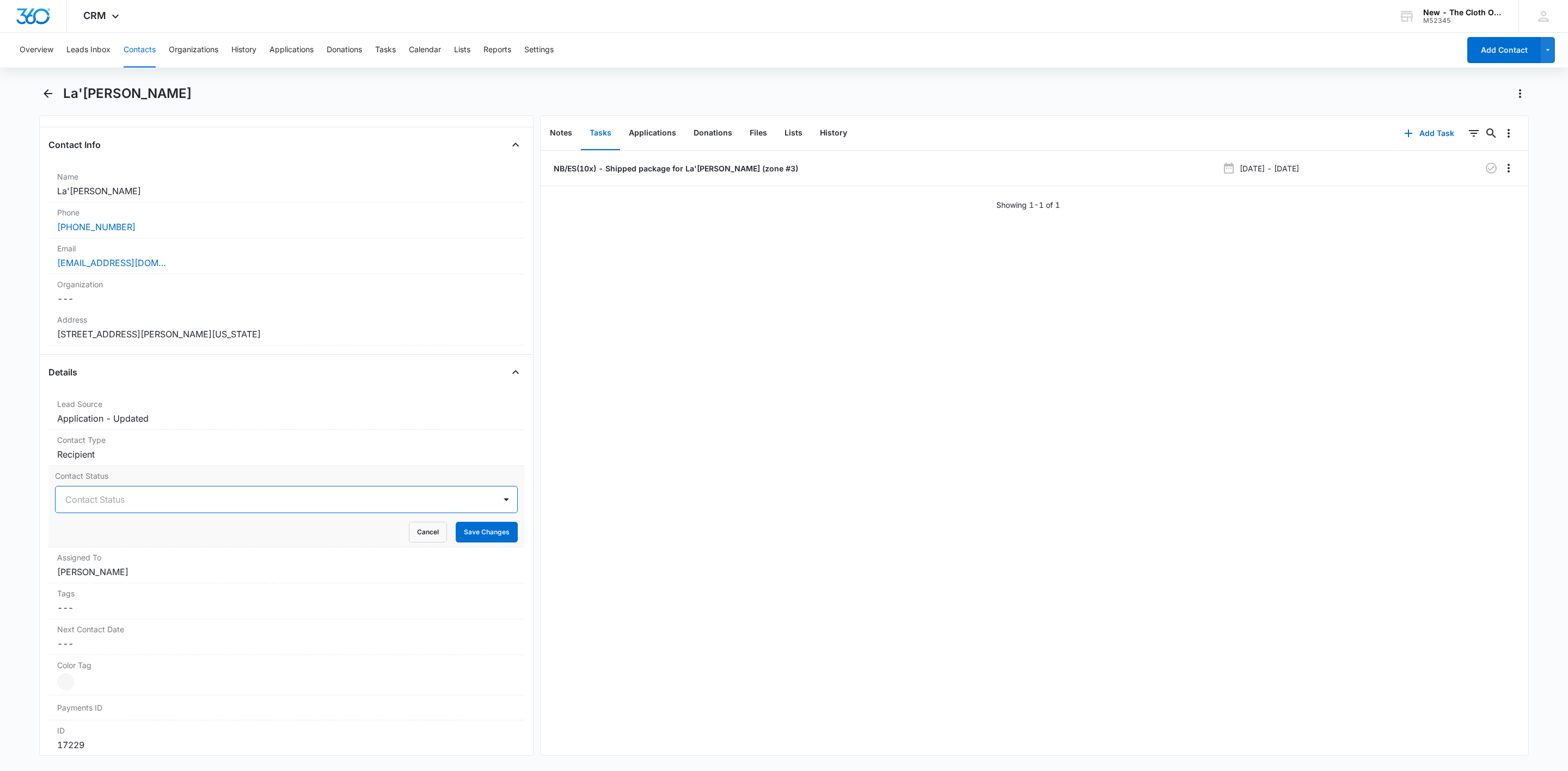
click at [139, 502] on div at bounding box center [273, 500] width 416 height 15
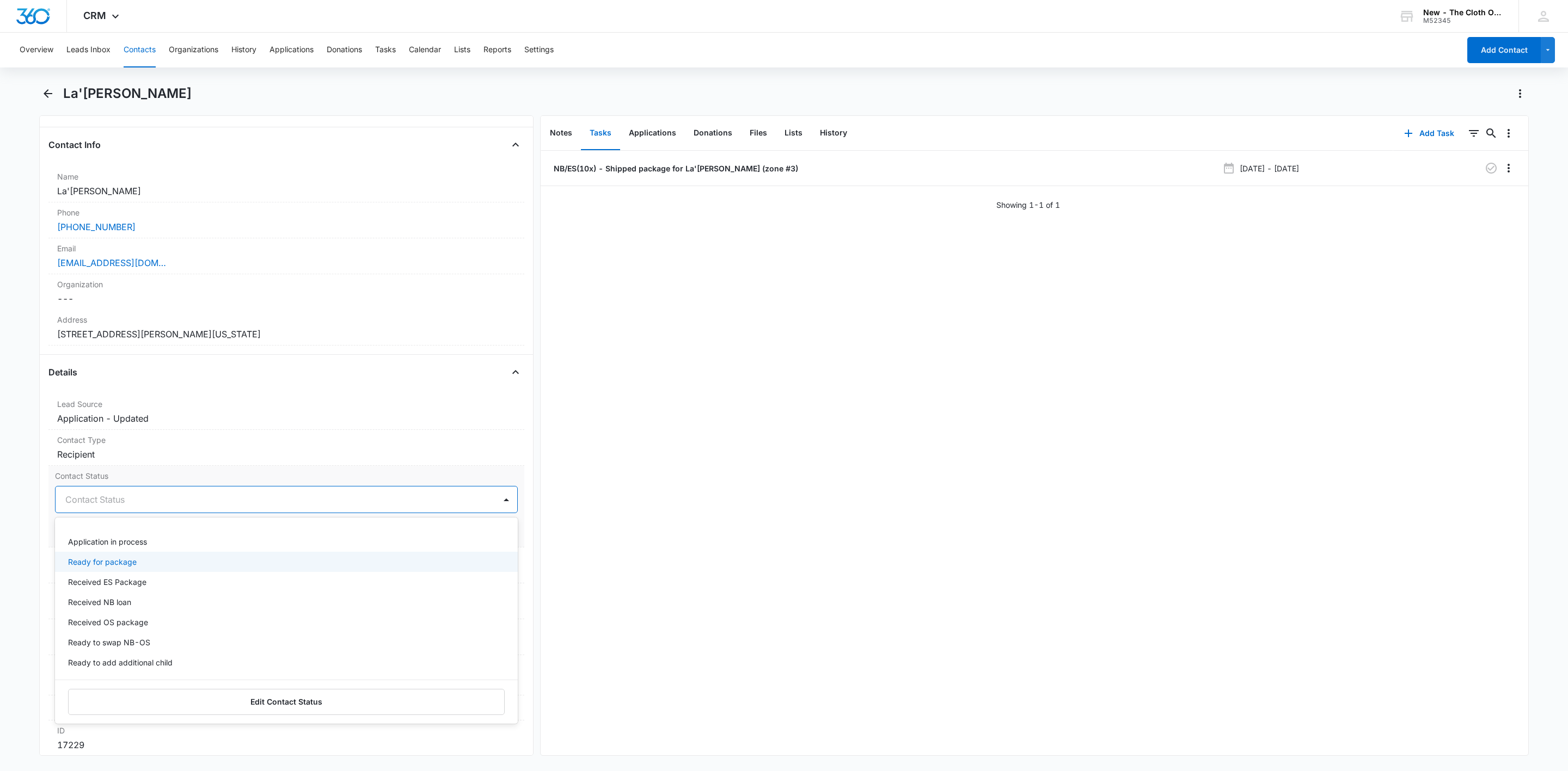
scroll to position [82, 0]
click at [102, 557] on p "Received ES Package" at bounding box center [107, 557] width 79 height 12
click at [243, 503] on div at bounding box center [321, 500] width 321 height 15
type input "nb"
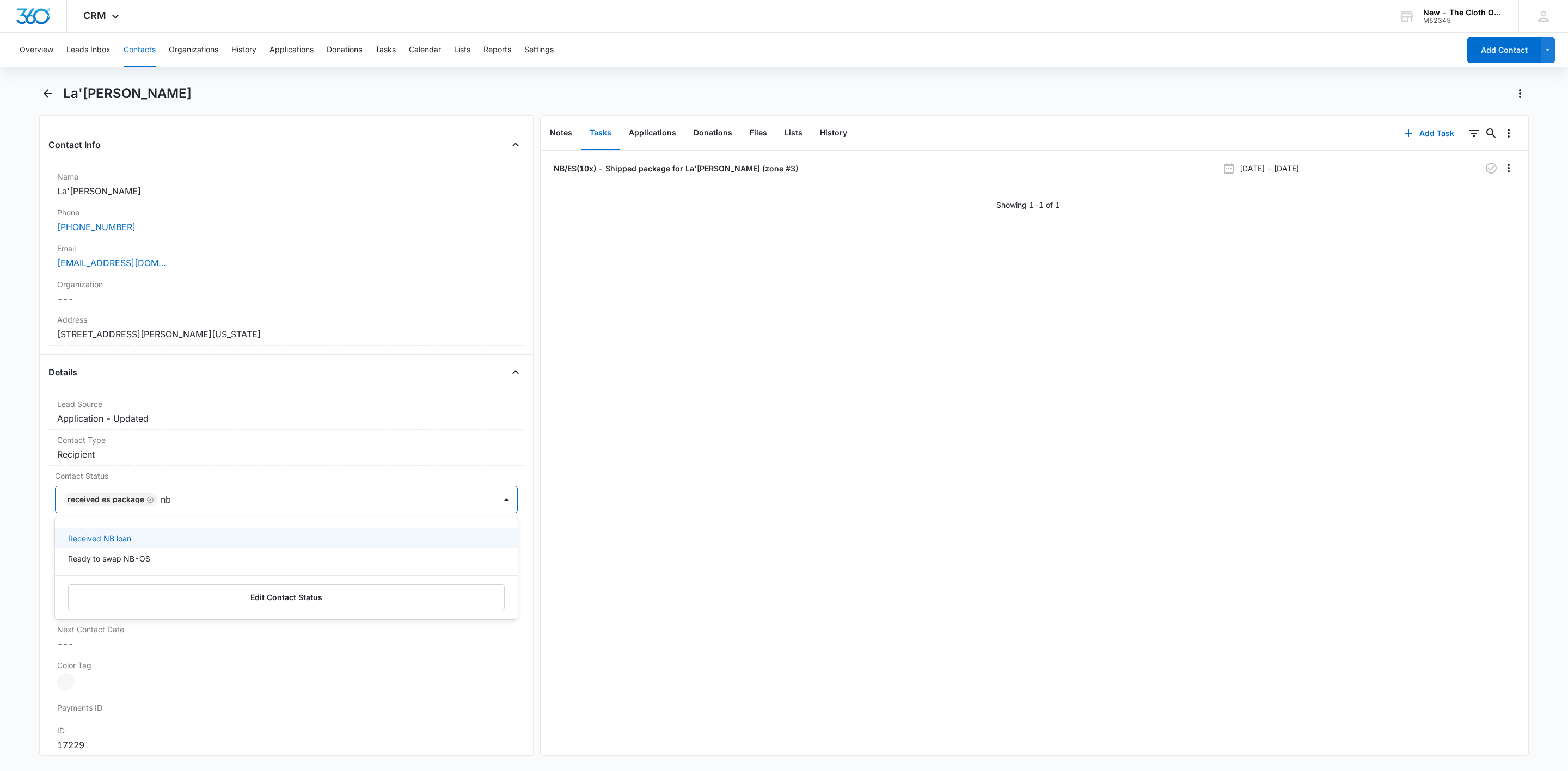
click at [117, 532] on div "Received NB loan" at bounding box center [286, 539] width 463 height 20
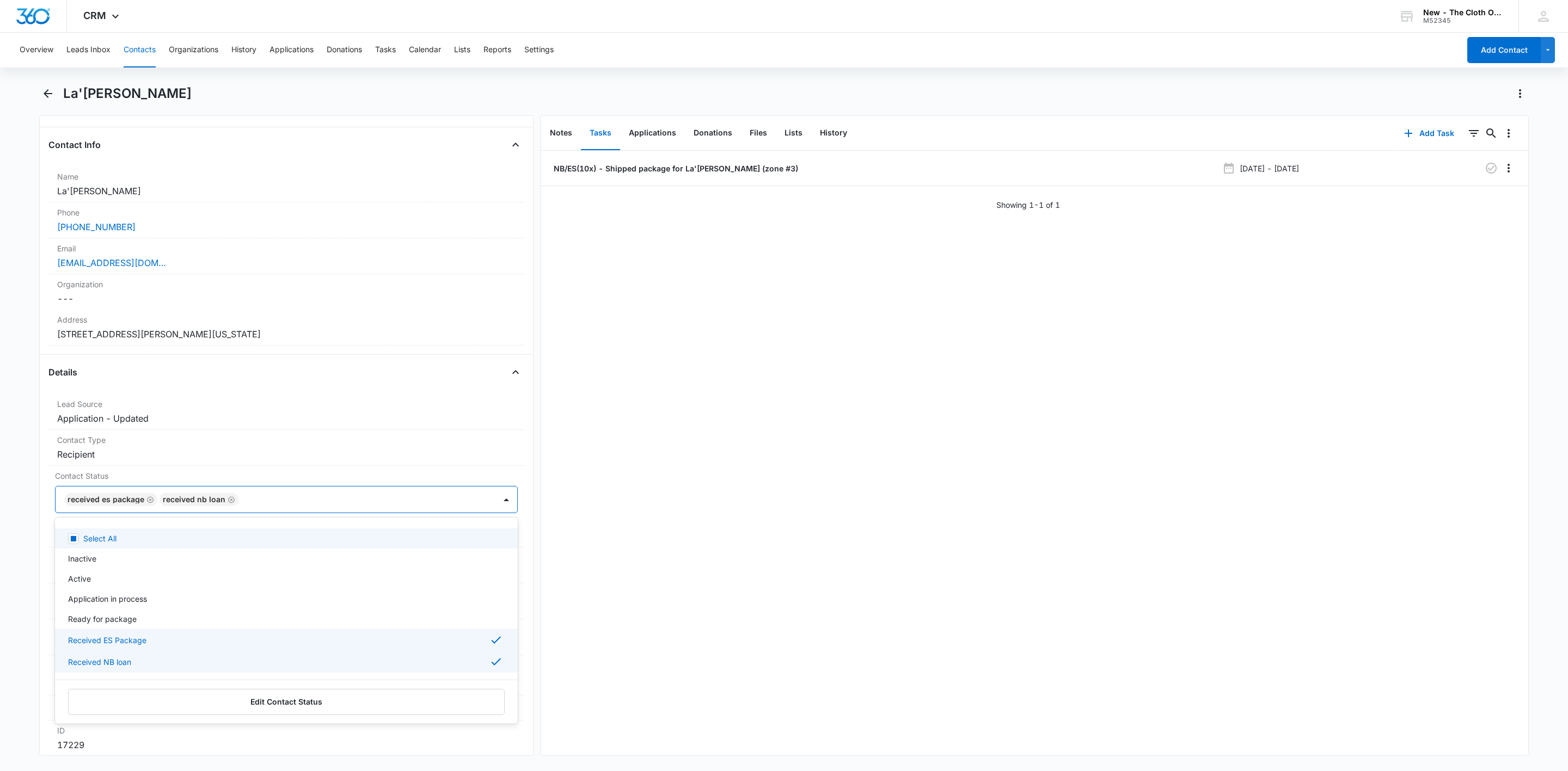
click at [321, 497] on div at bounding box center [362, 500] width 240 height 15
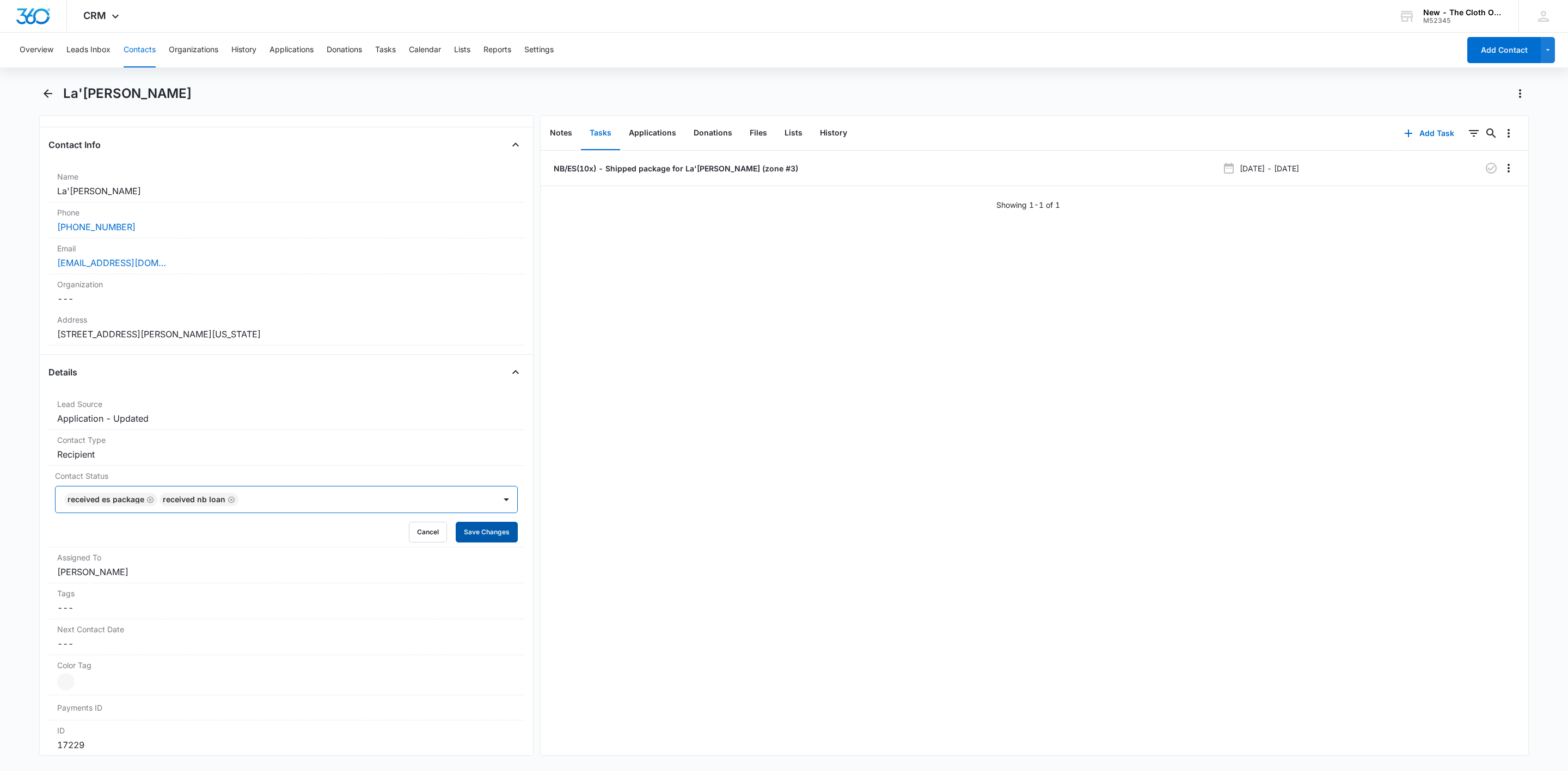
click at [472, 528] on button "Save Changes" at bounding box center [487, 532] width 62 height 21
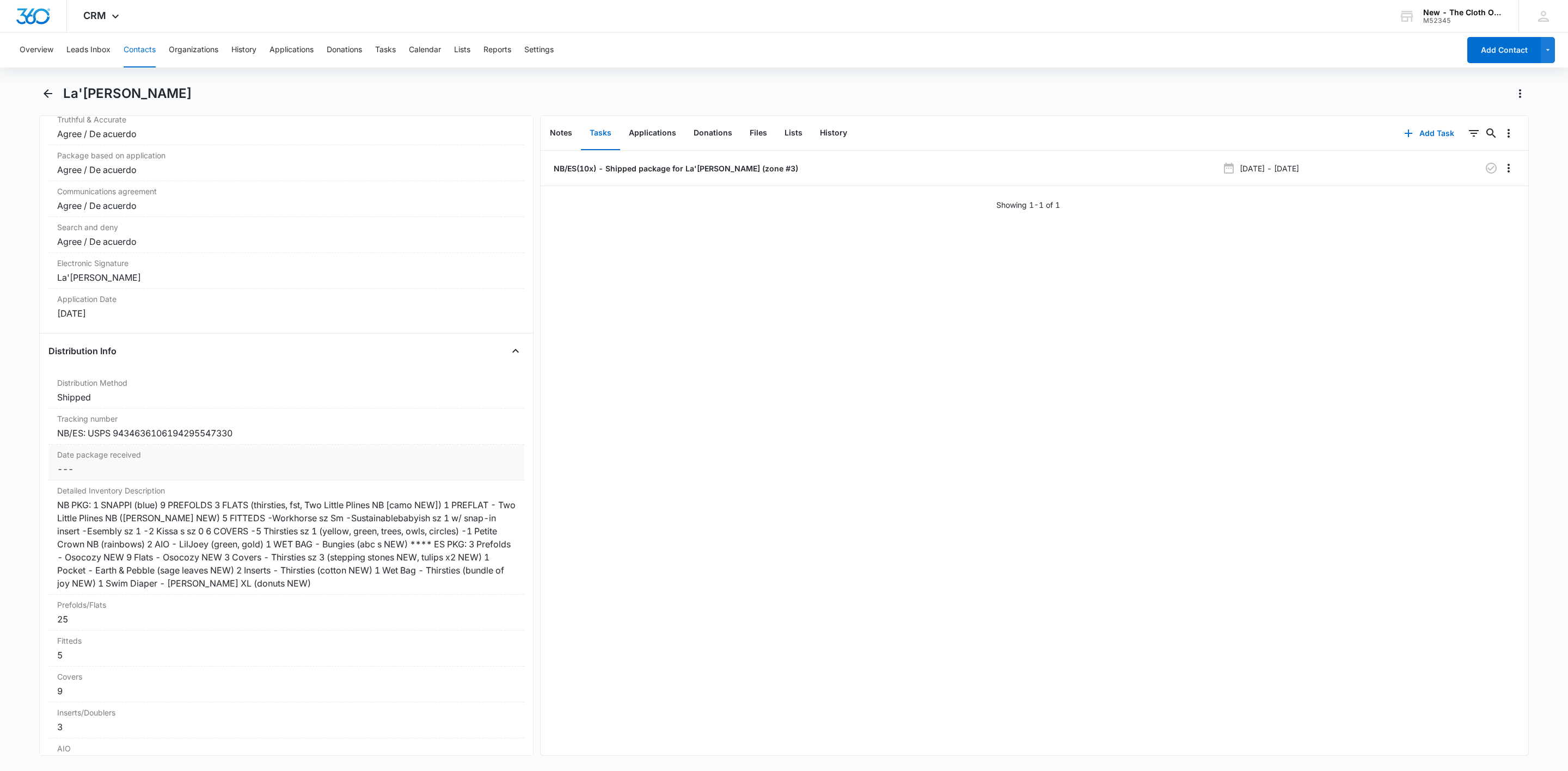
scroll to position [2368, 0]
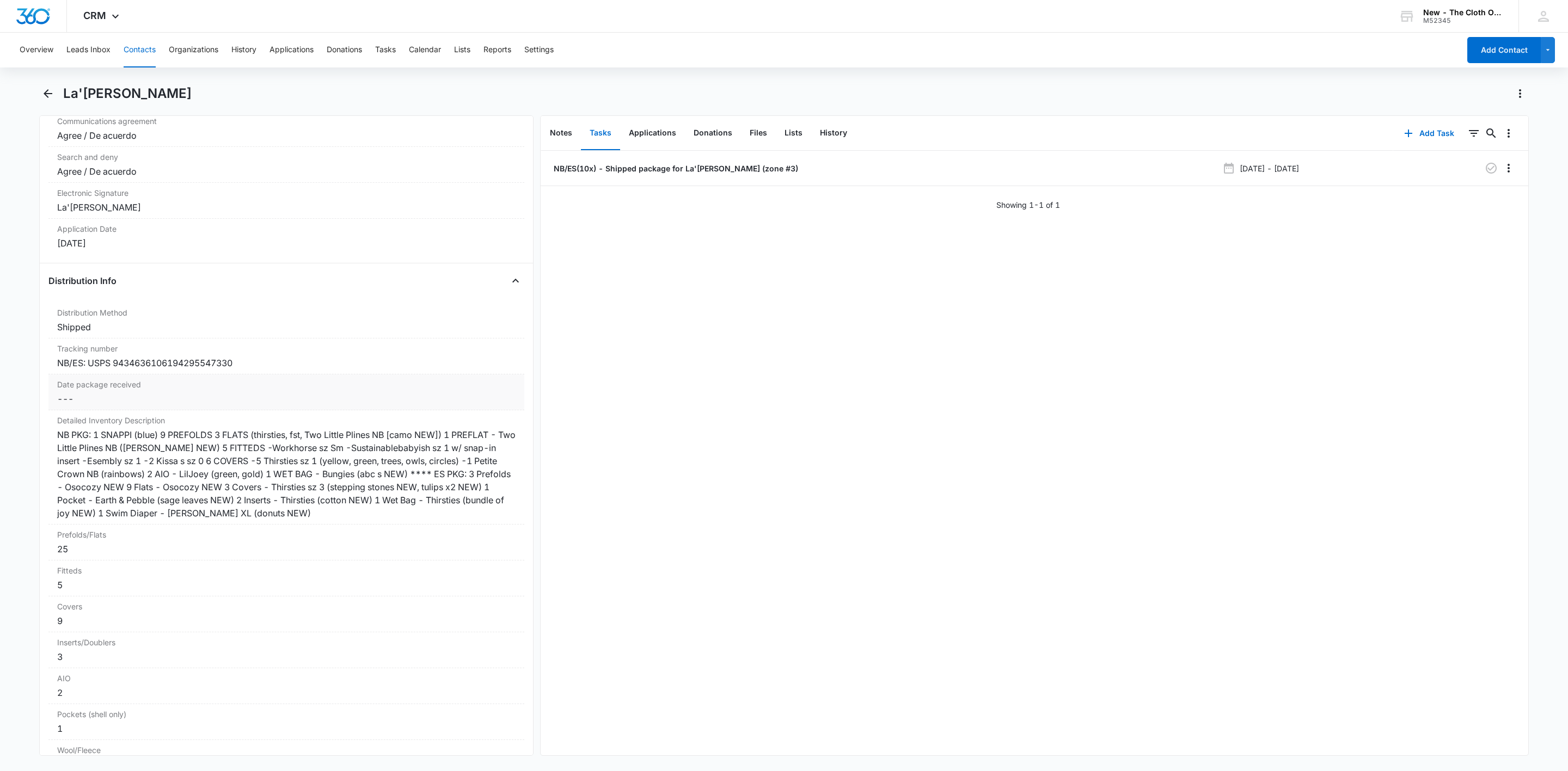
click at [85, 405] on dd "Cancel Save Changes ---" at bounding box center [286, 399] width 458 height 13
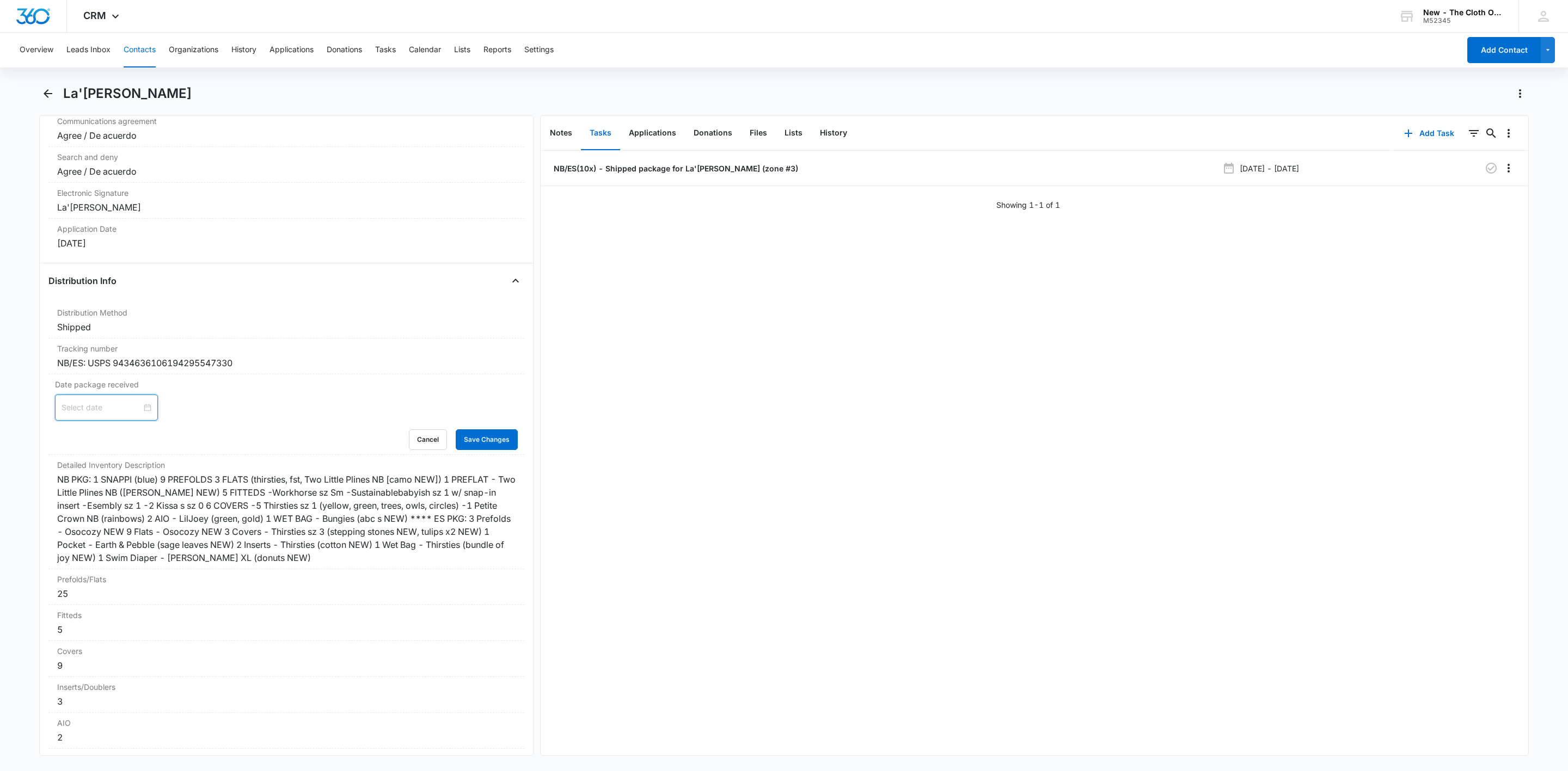
click at [82, 414] on input at bounding box center [101, 408] width 80 height 12
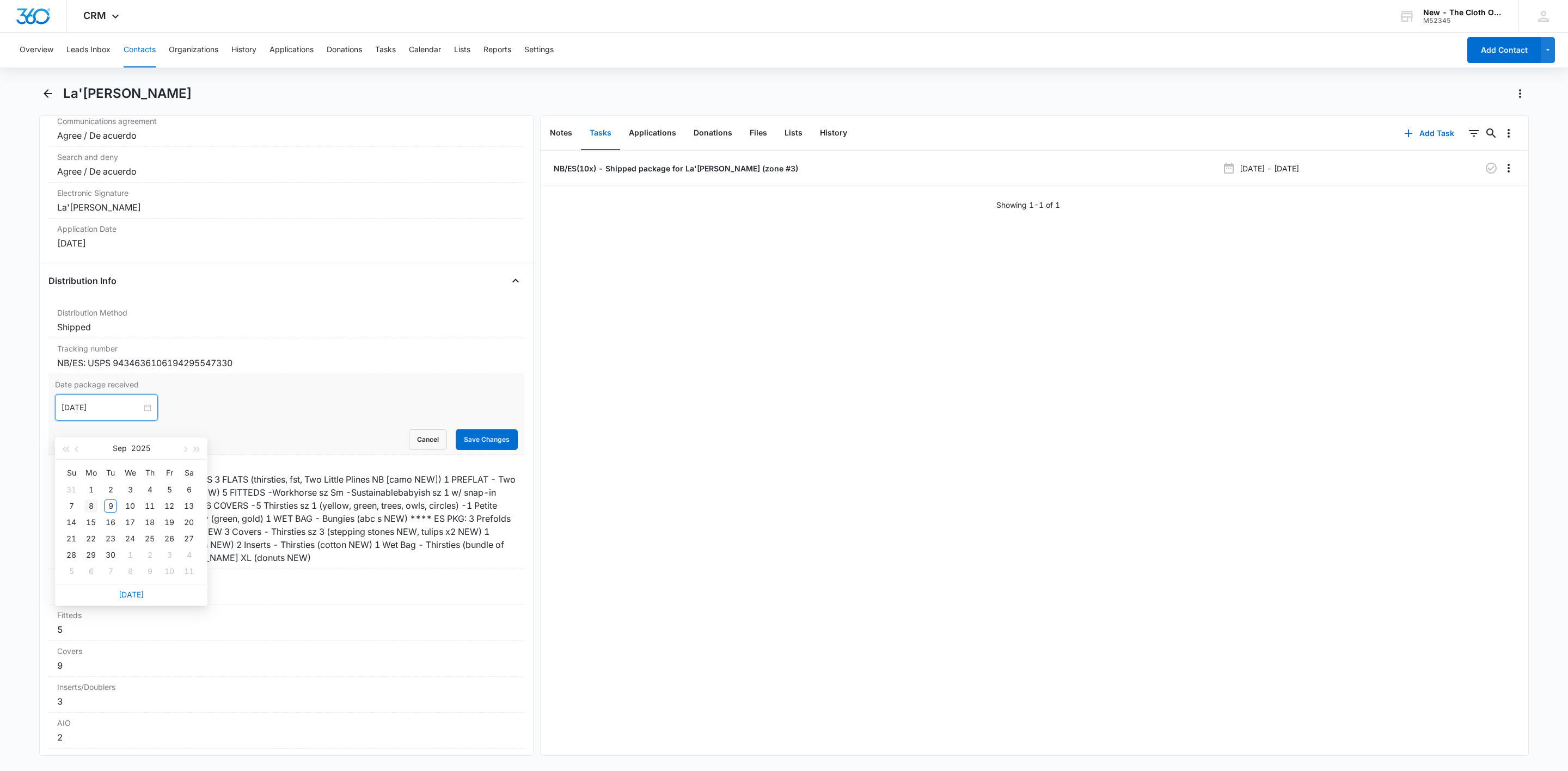
type input "Sep 8, 2025"
click at [87, 503] on div "8" at bounding box center [91, 506] width 13 height 13
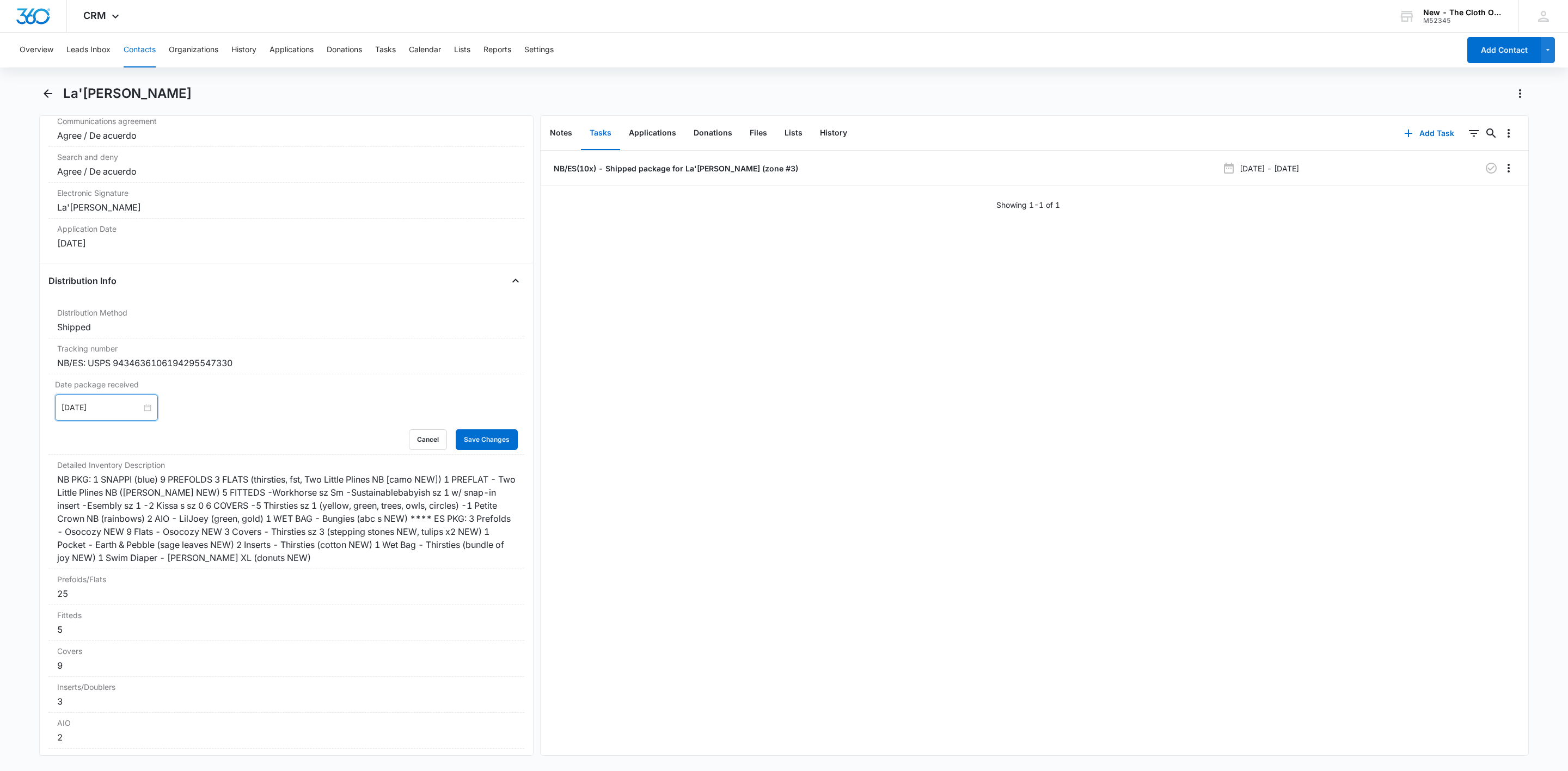
click at [37, 420] on main "La'shae Martin Remove LM La'shae Martin Contact Info Name Cancel Save Changes L…" at bounding box center [784, 427] width 1568 height 684
click at [489, 450] on button "Save Changes" at bounding box center [487, 440] width 62 height 21
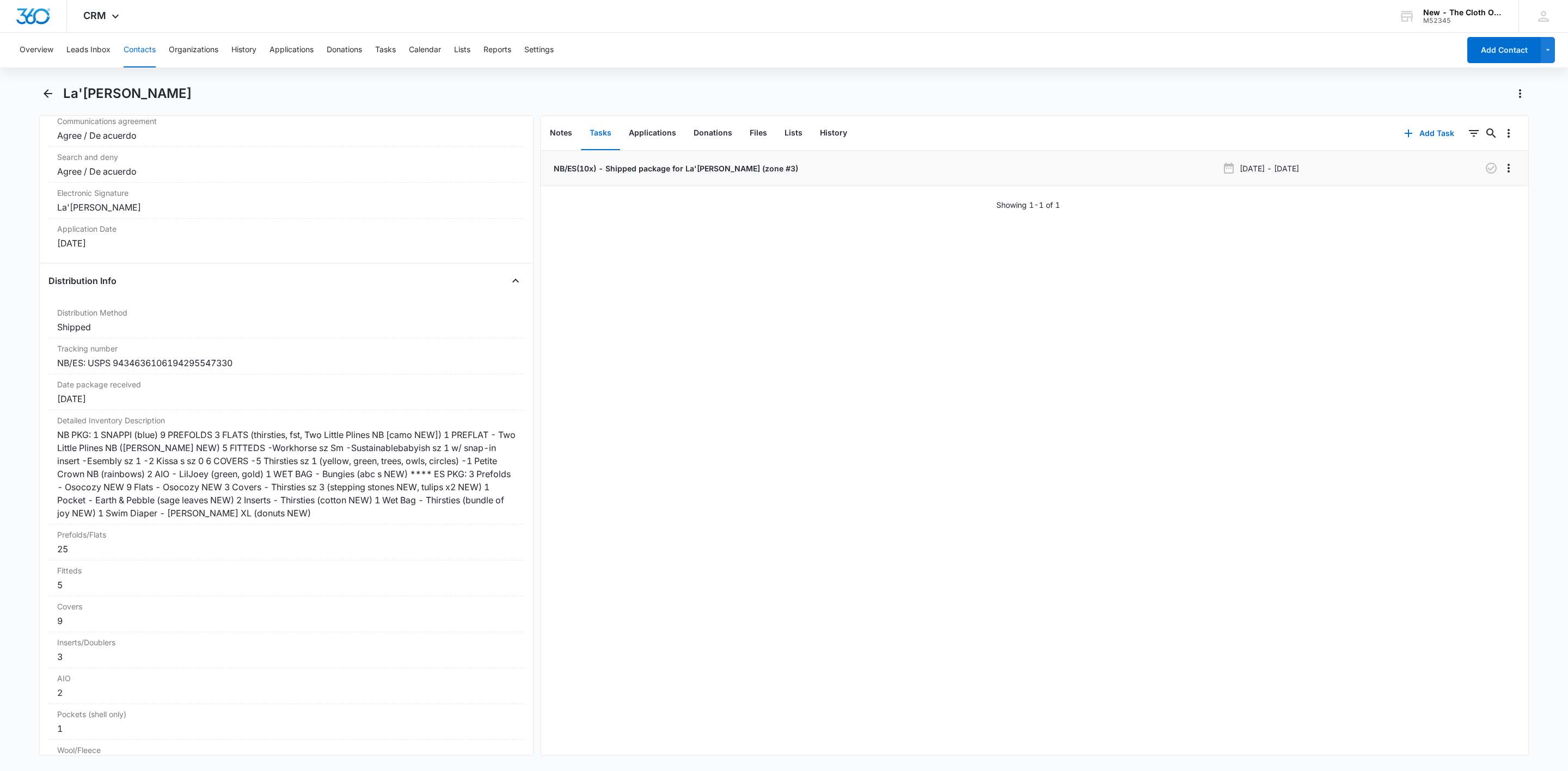
click at [681, 167] on p "NB/ES(10x) - Shipped package for La'shae Martin (zone #3)" at bounding box center [674, 168] width 247 height 12
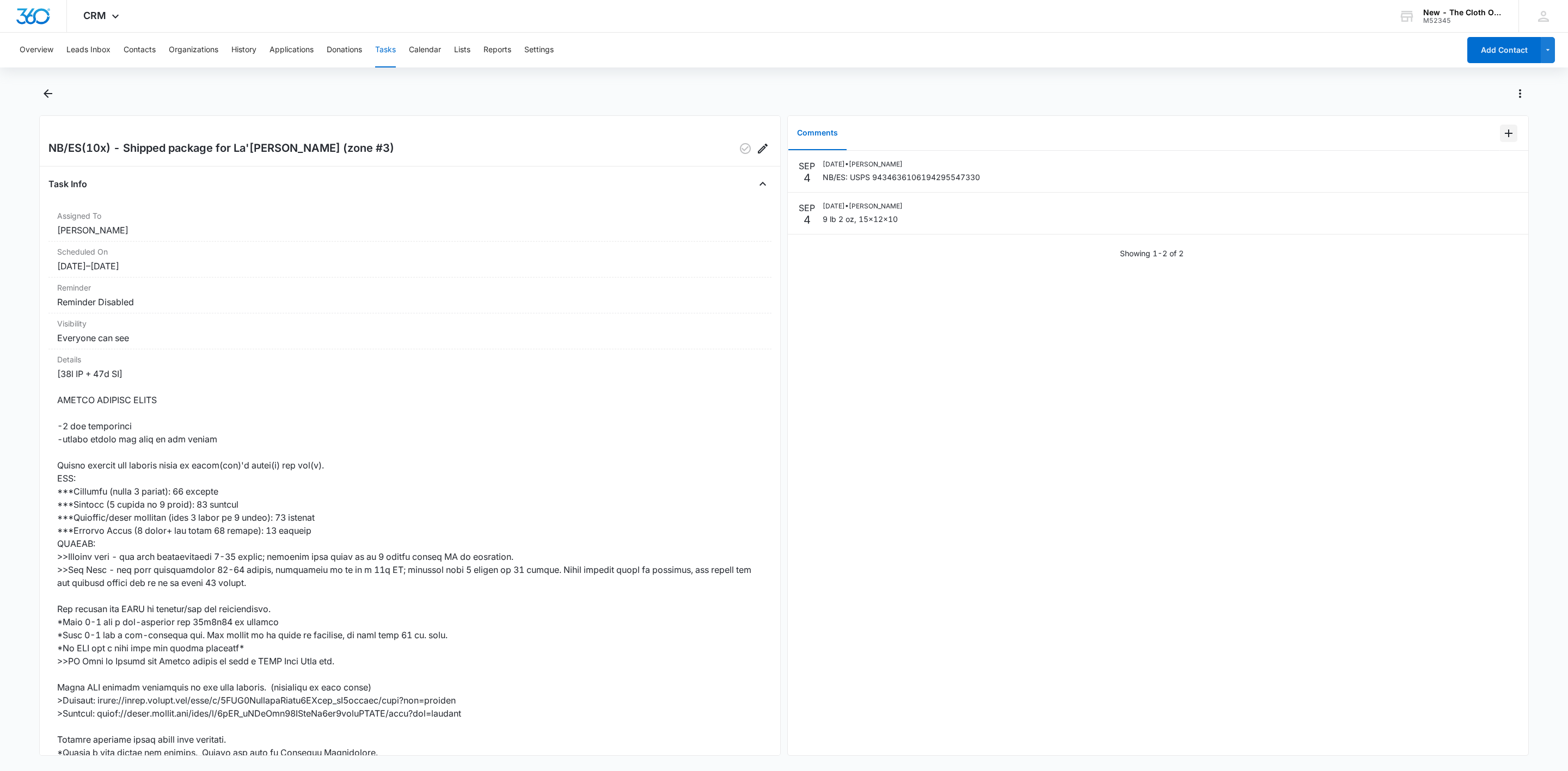
click at [1502, 127] on icon "Add Comment" at bounding box center [1508, 133] width 13 height 13
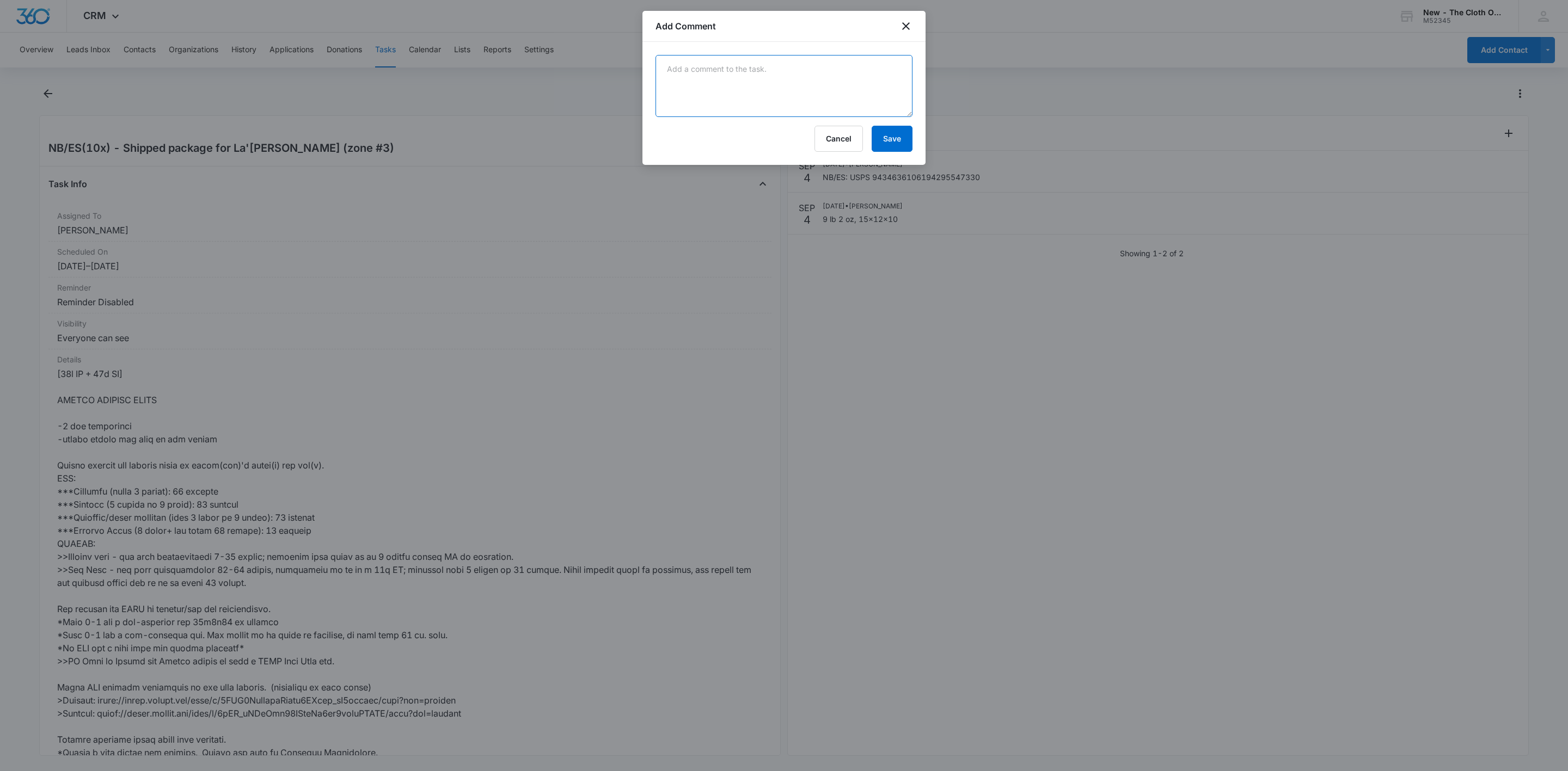
click at [801, 97] on textarea at bounding box center [784, 86] width 257 height 62
paste textarea "Your item was delivered in or at the mailbox at 4:03 pm on September 8, 2025 in…"
type textarea "Your item was delivered in or at the mailbox at 4:03 pm on September 8, 2025 in…"
click at [894, 141] on button "Save" at bounding box center [892, 139] width 41 height 26
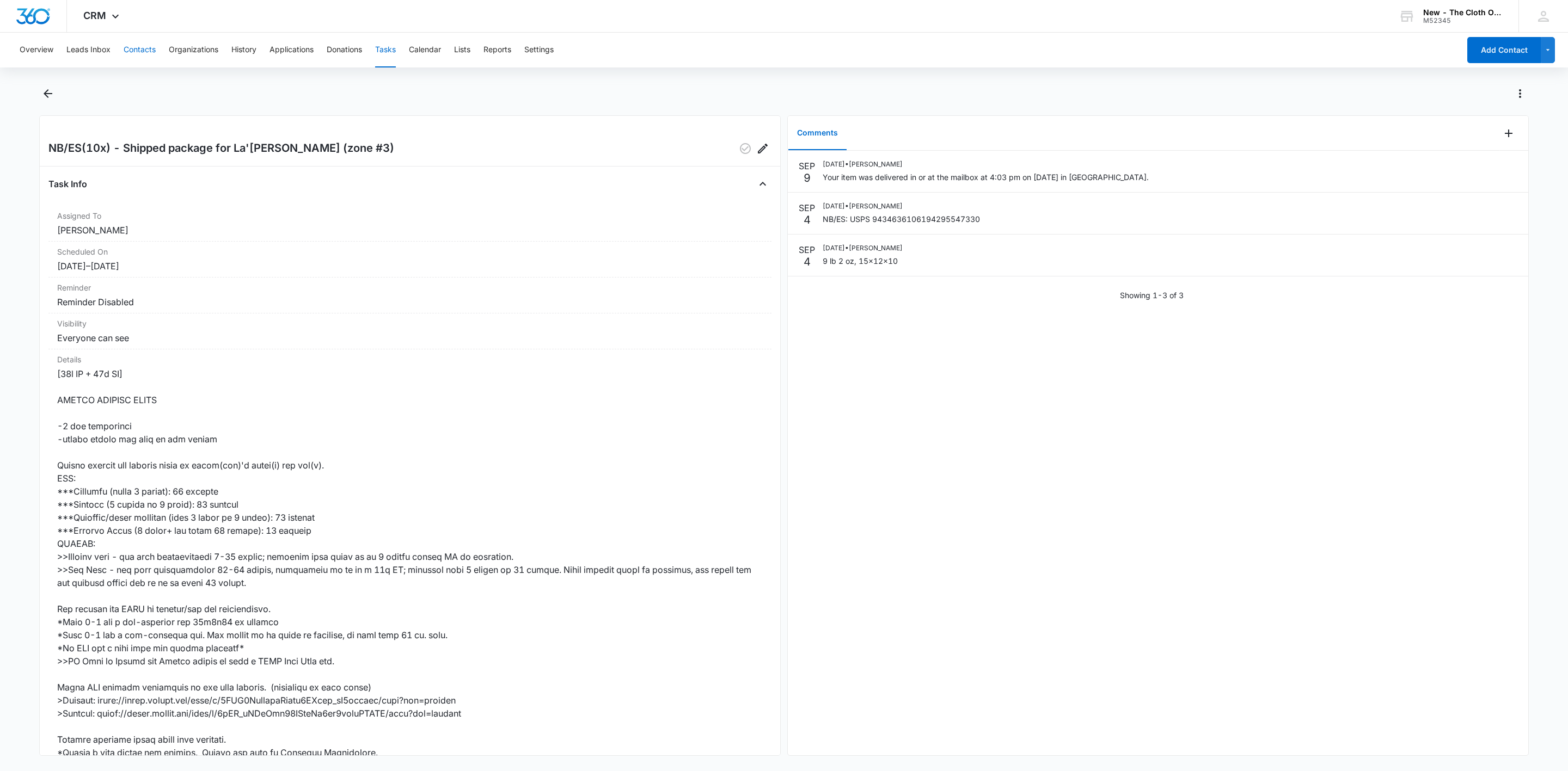
click at [141, 49] on button "Contacts" at bounding box center [139, 50] width 32 height 35
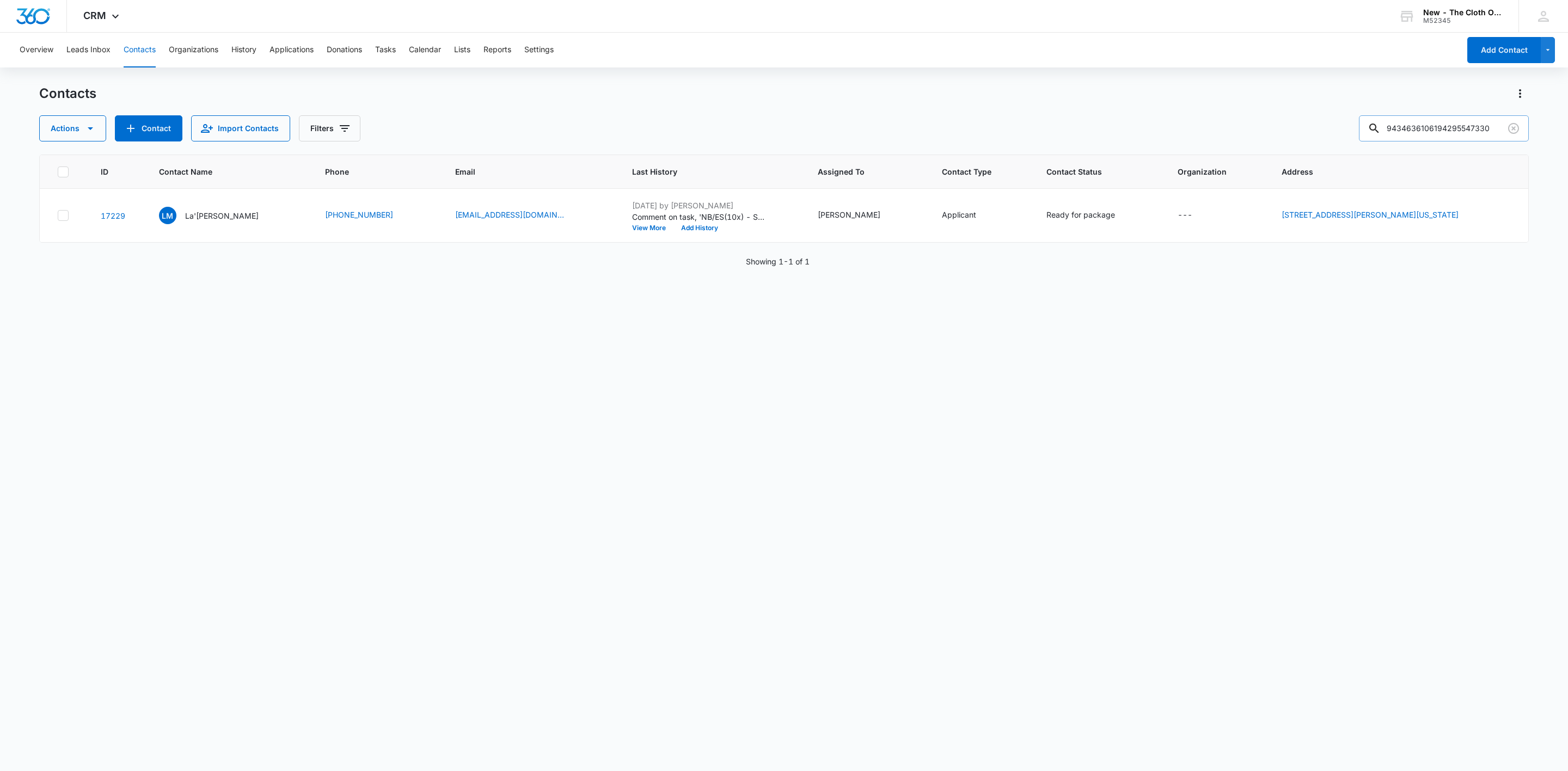
click at [1455, 120] on input "9434636106194295547330" at bounding box center [1444, 128] width 170 height 26
type input "hayah"
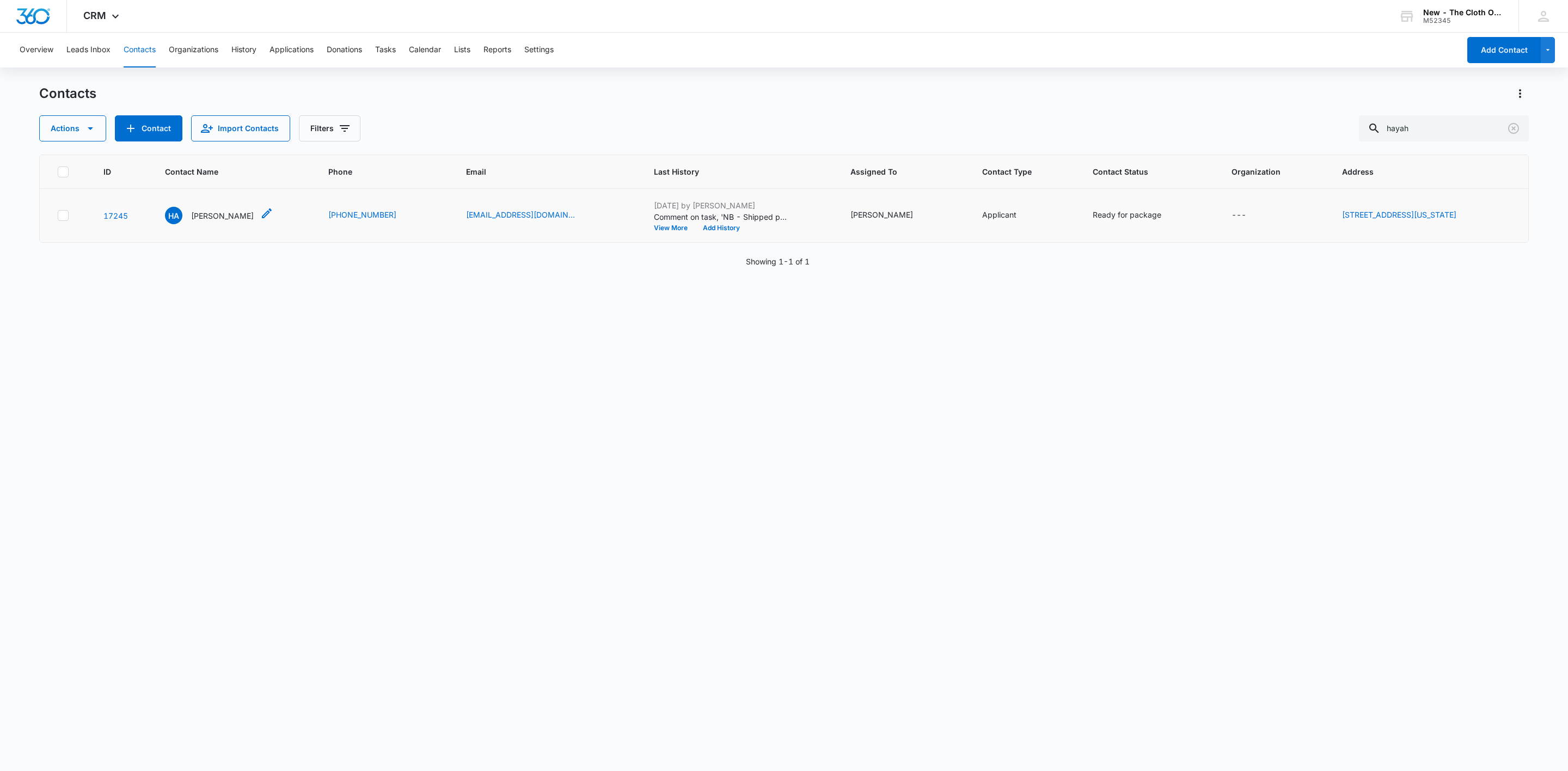
click at [222, 214] on p "Hayah Abusaid" at bounding box center [222, 215] width 63 height 12
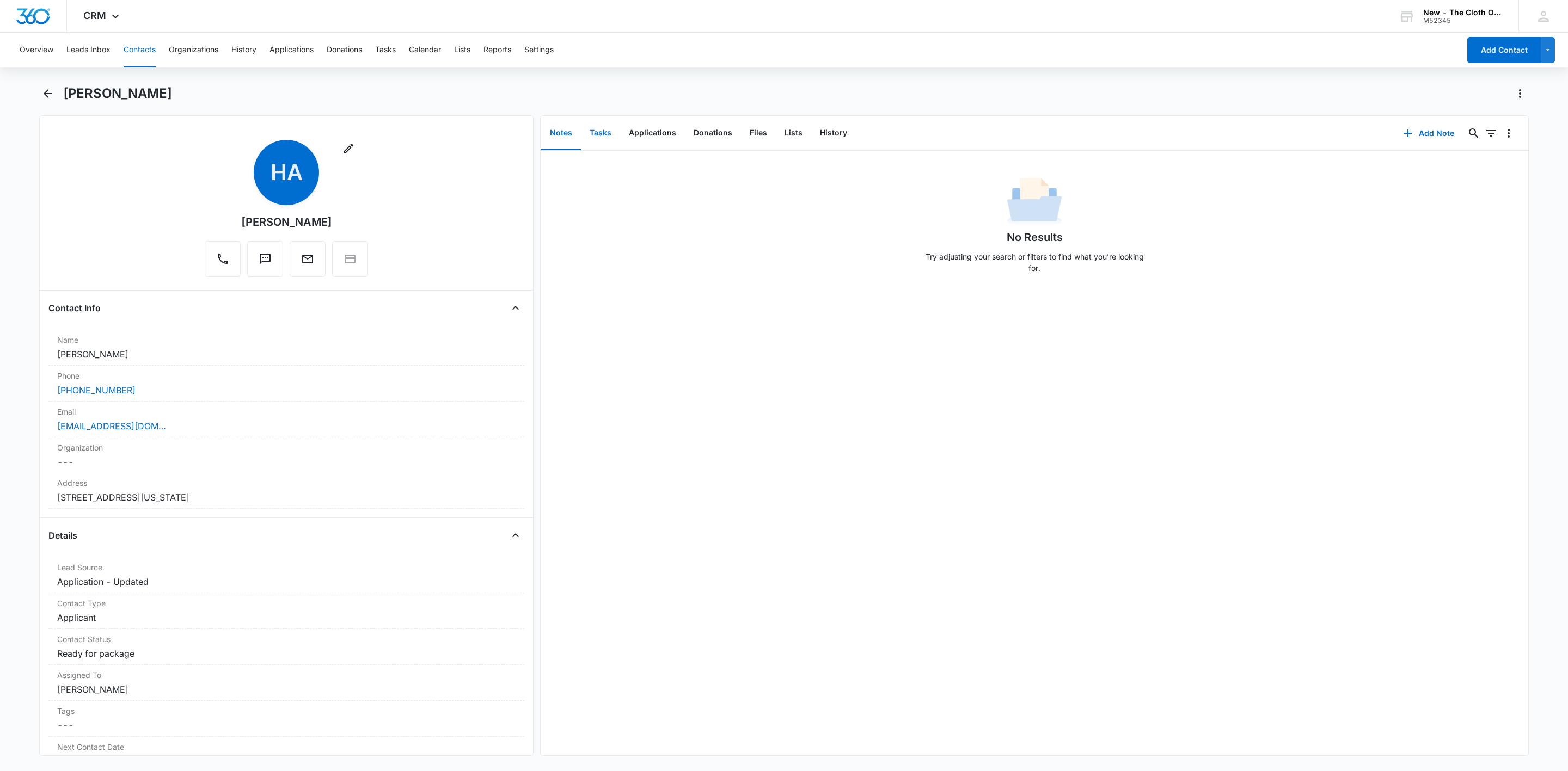
click at [598, 134] on button "Tasks" at bounding box center [600, 133] width 39 height 33
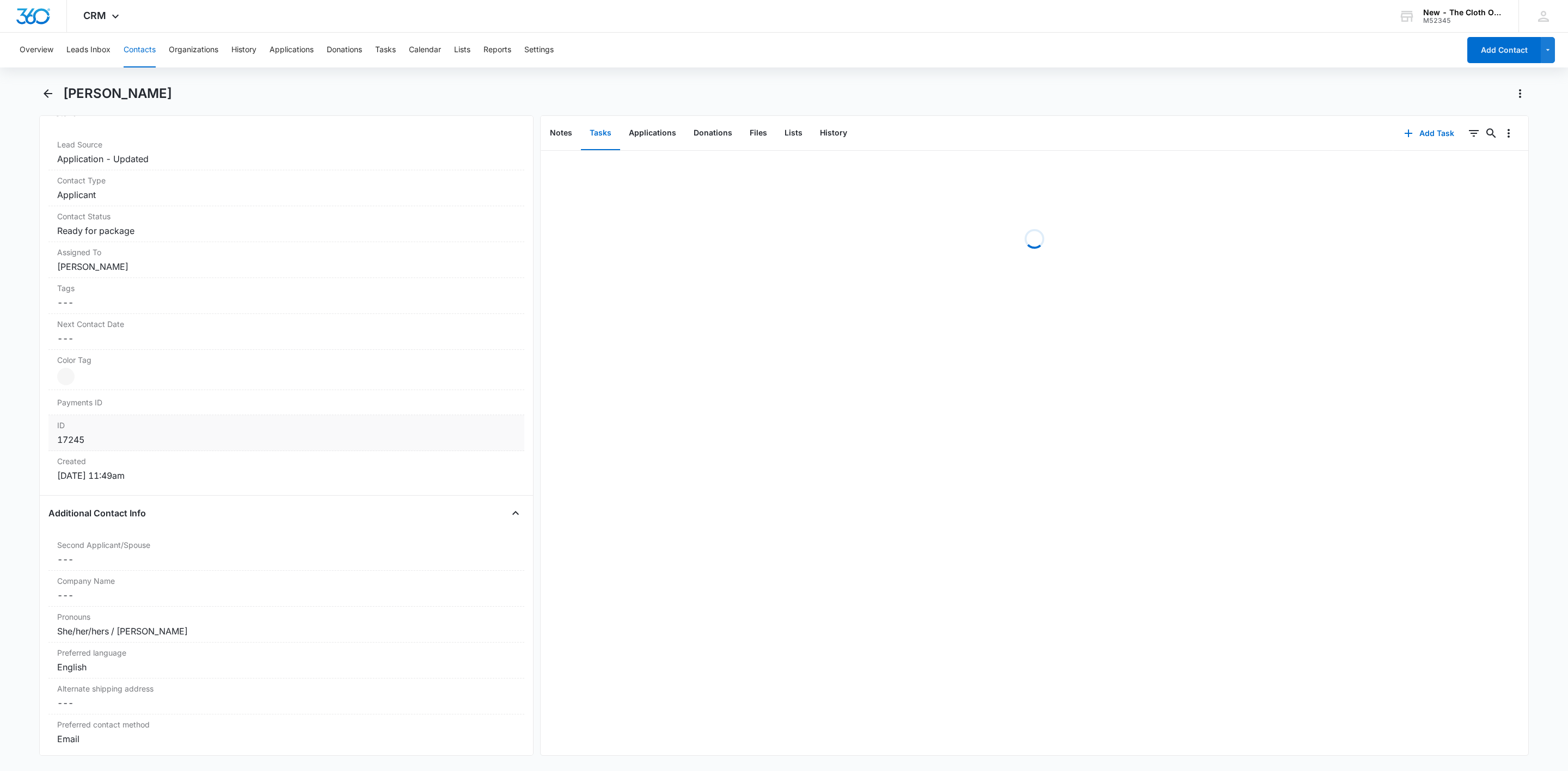
scroll to position [490, 0]
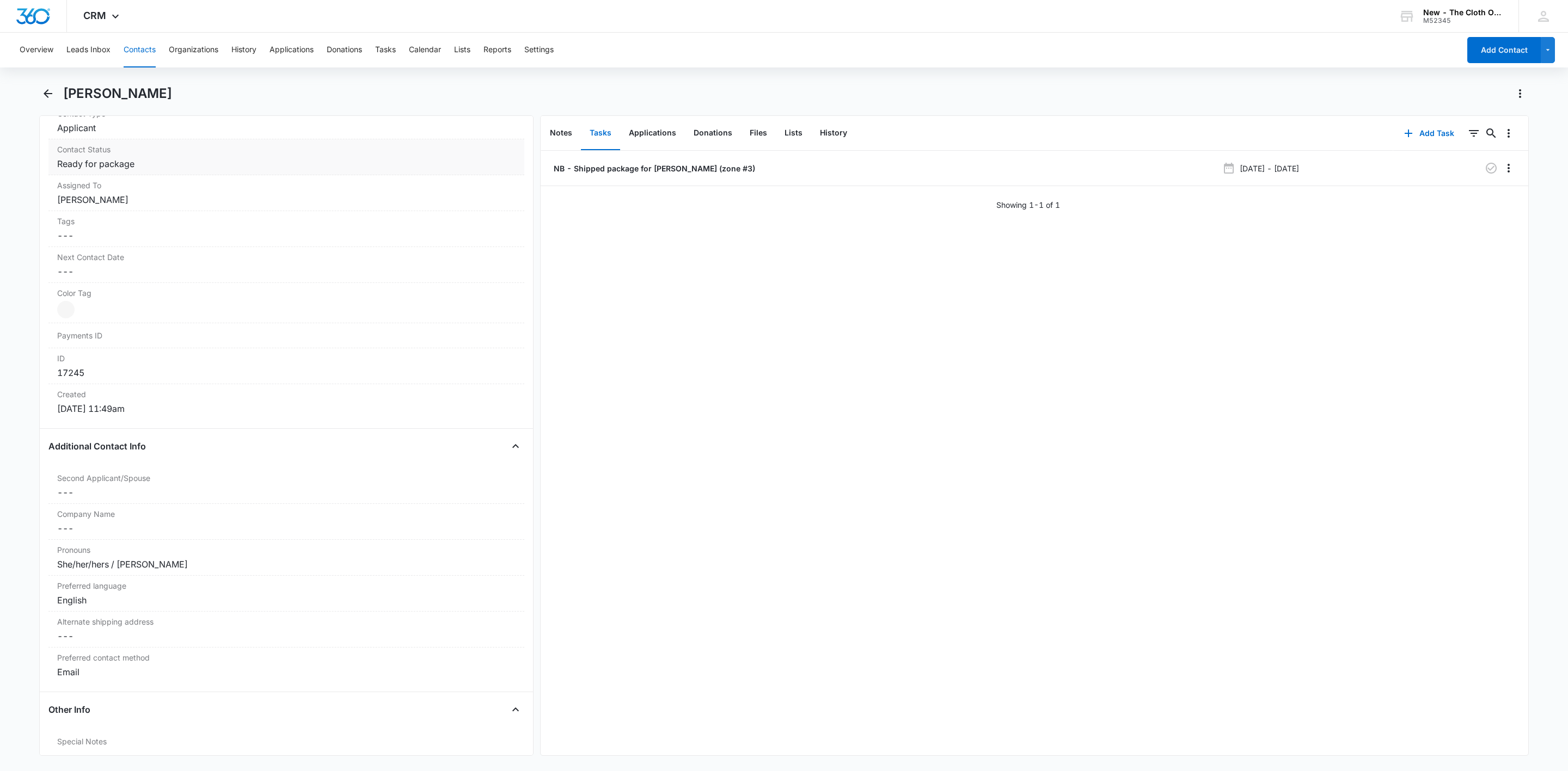
click at [115, 166] on dd "Cancel Save Changes Ready for package" at bounding box center [286, 163] width 458 height 13
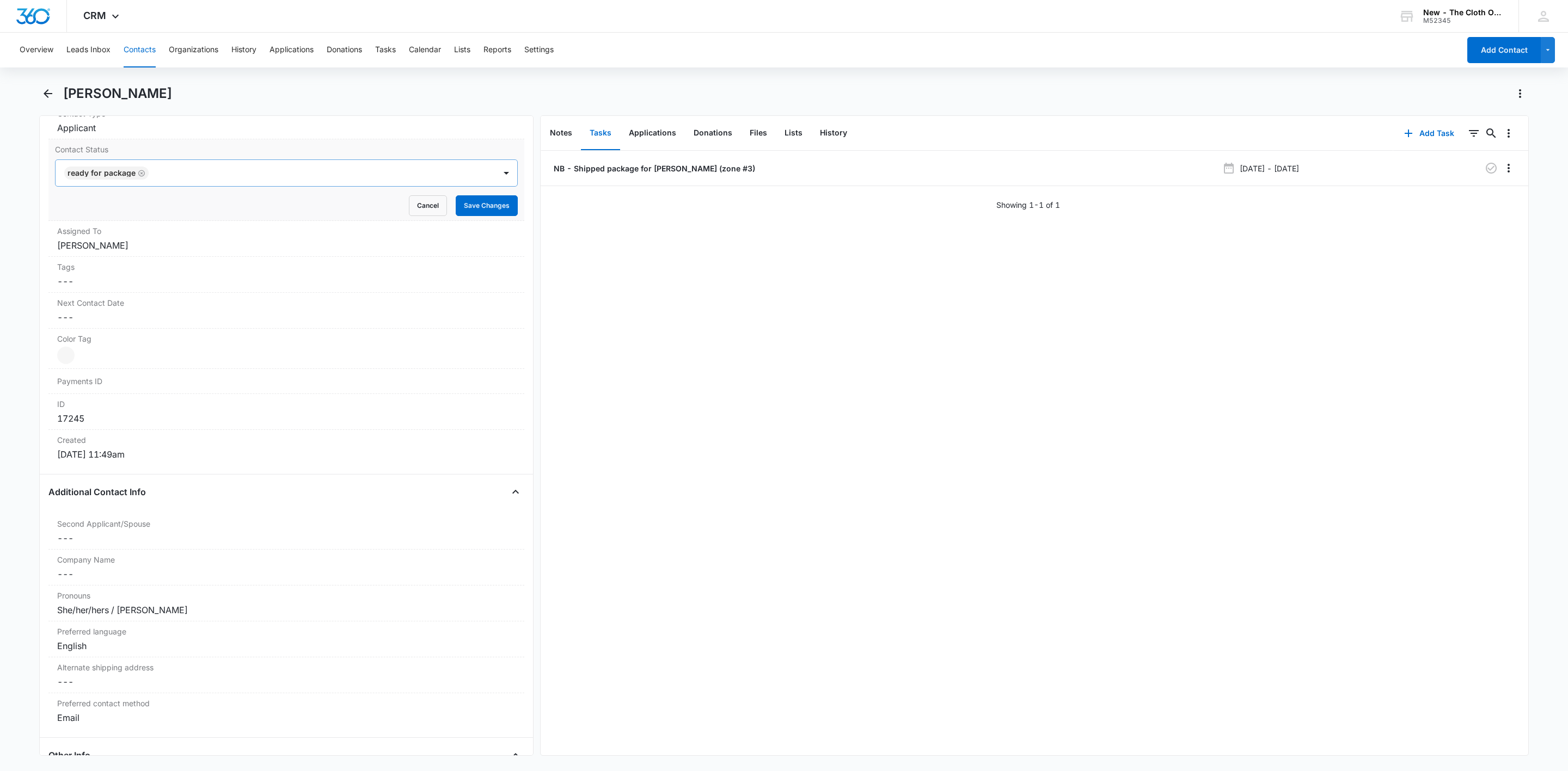
click at [141, 176] on icon "Remove Ready for package" at bounding box center [141, 173] width 7 height 7
type input "nb"
click at [108, 126] on dd "Cancel Save Changes Applicant" at bounding box center [286, 127] width 458 height 13
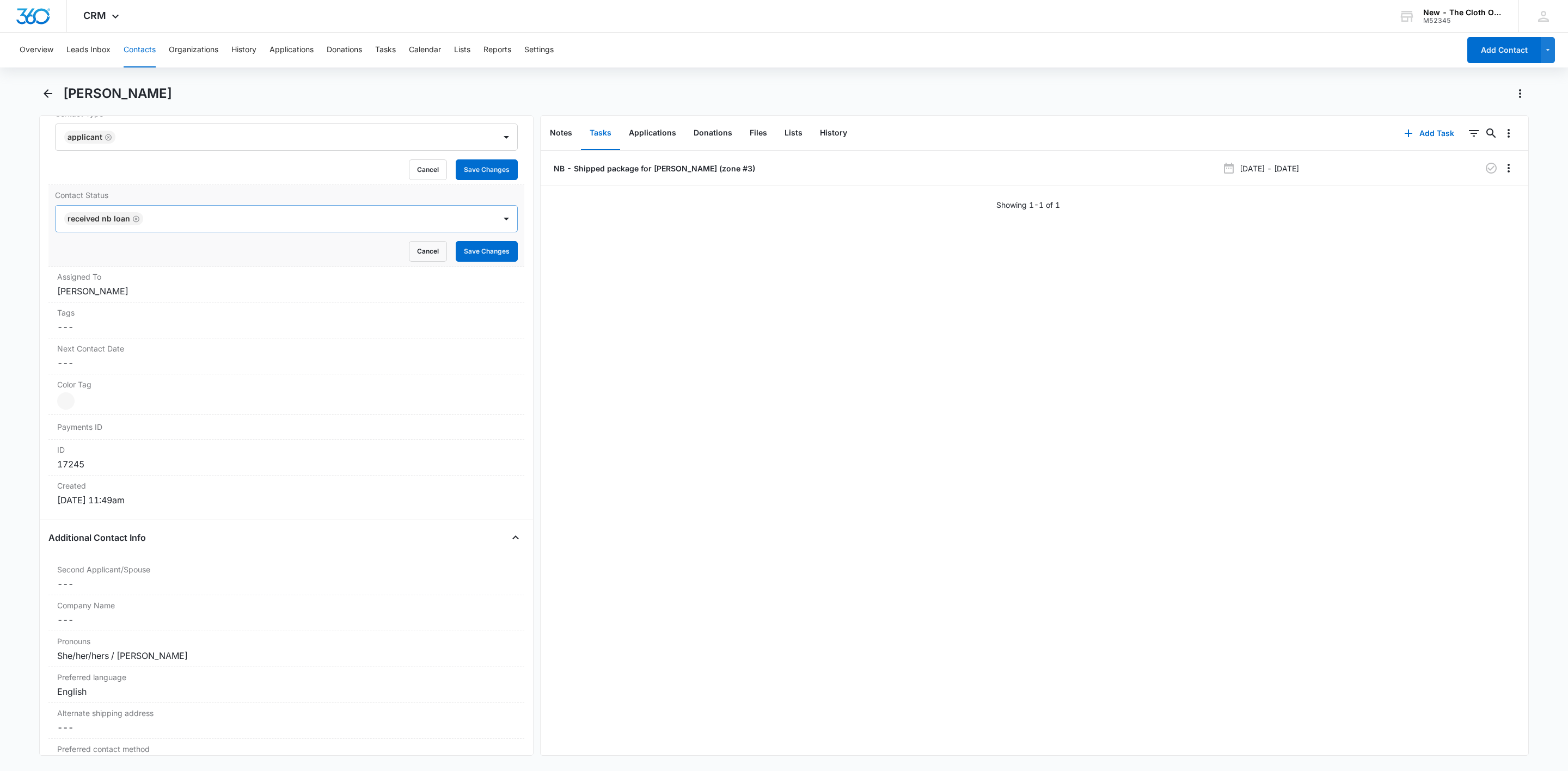
click at [110, 139] on icon "Remove Applicant" at bounding box center [108, 137] width 8 height 8
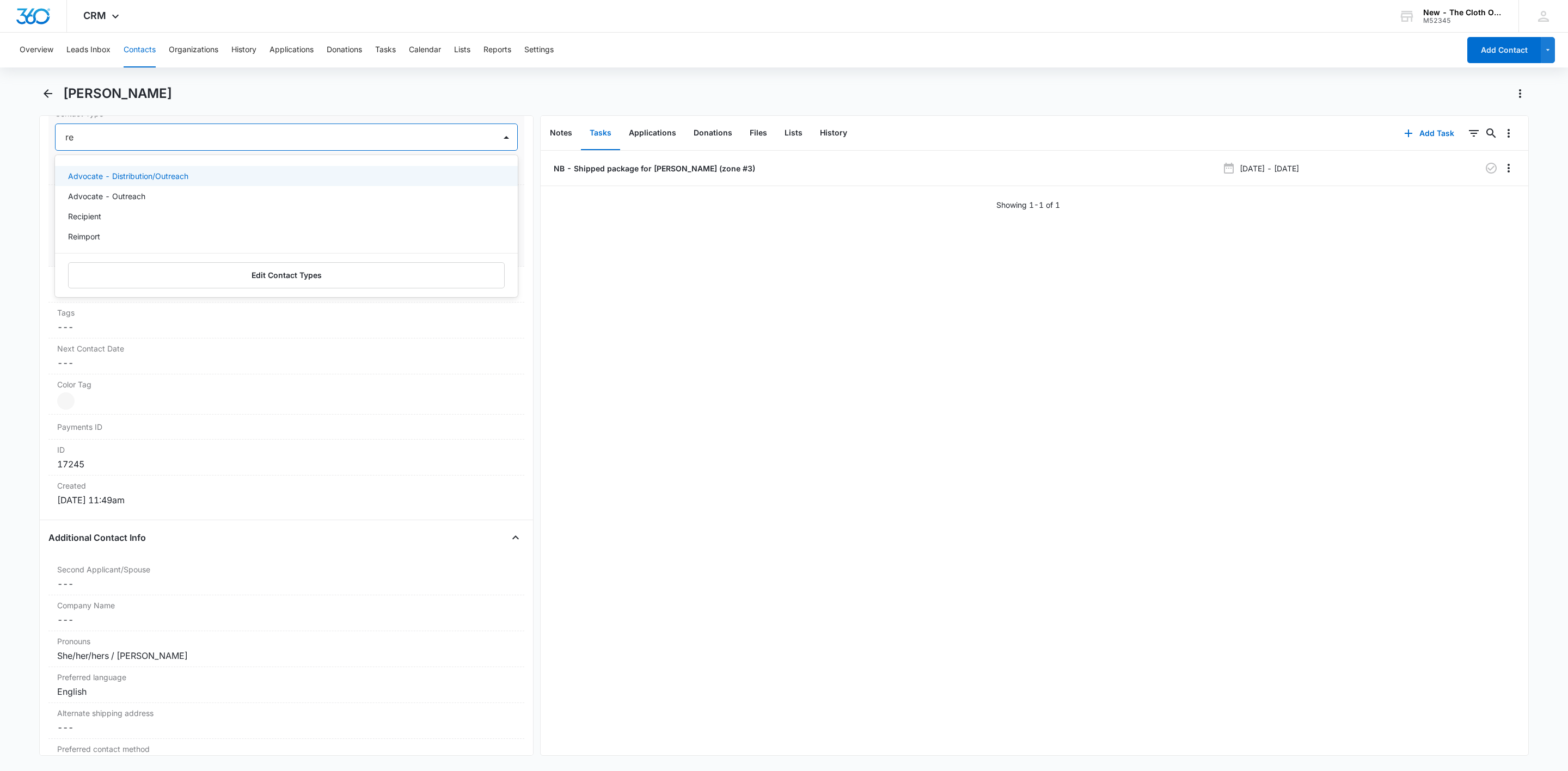
type input "rec"
click at [108, 186] on div "Recipient" at bounding box center [286, 176] width 463 height 20
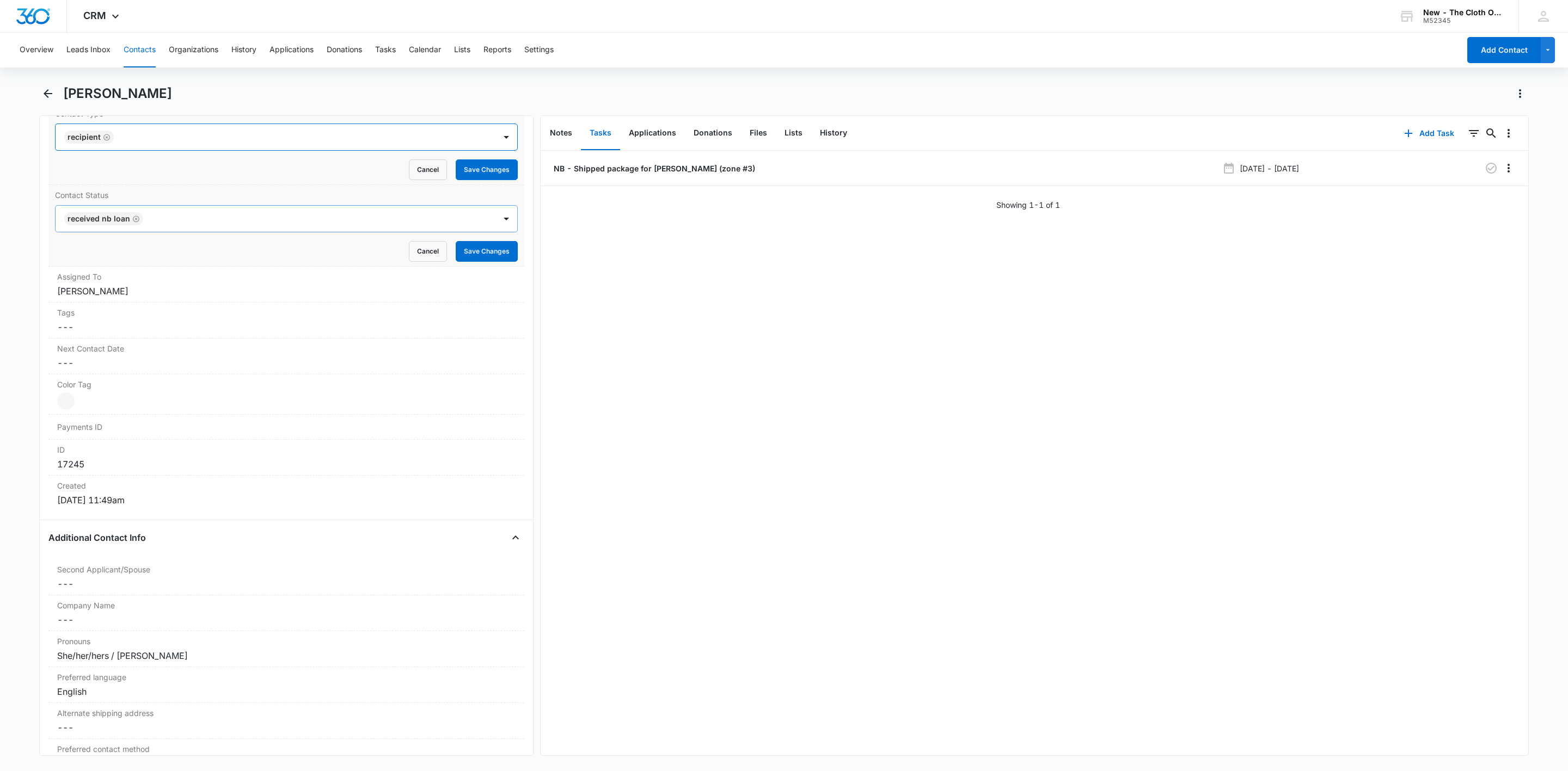
click at [201, 141] on div at bounding box center [299, 137] width 364 height 15
click at [474, 167] on button "Save Changes" at bounding box center [487, 170] width 62 height 21
click at [486, 251] on button "Save Changes" at bounding box center [487, 251] width 62 height 21
click at [705, 170] on p "NB - Shipped package for Hayah Abusaid (zone #3)" at bounding box center [653, 168] width 204 height 12
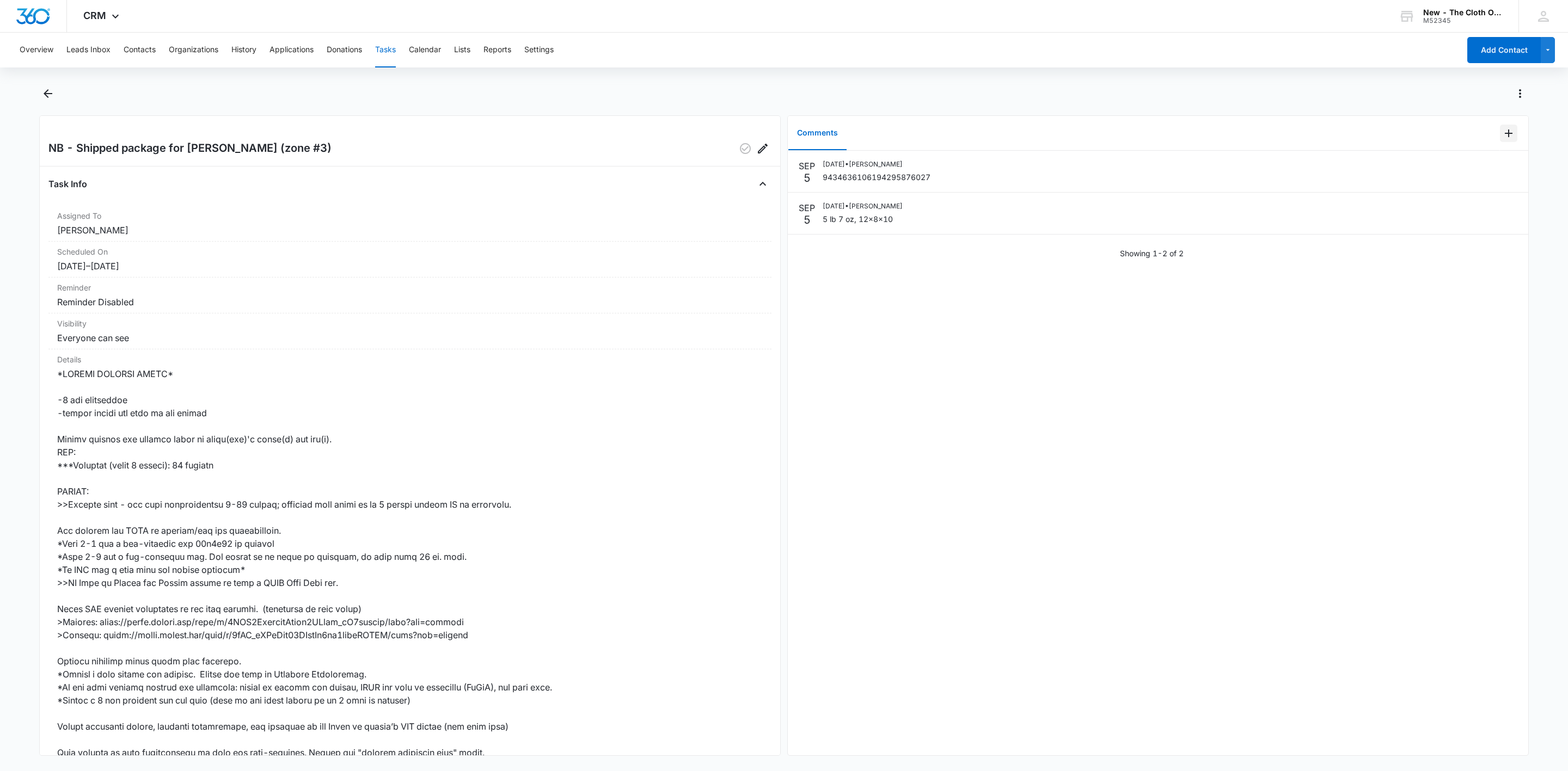
click at [1502, 136] on icon "Add Comment" at bounding box center [1508, 133] width 13 height 13
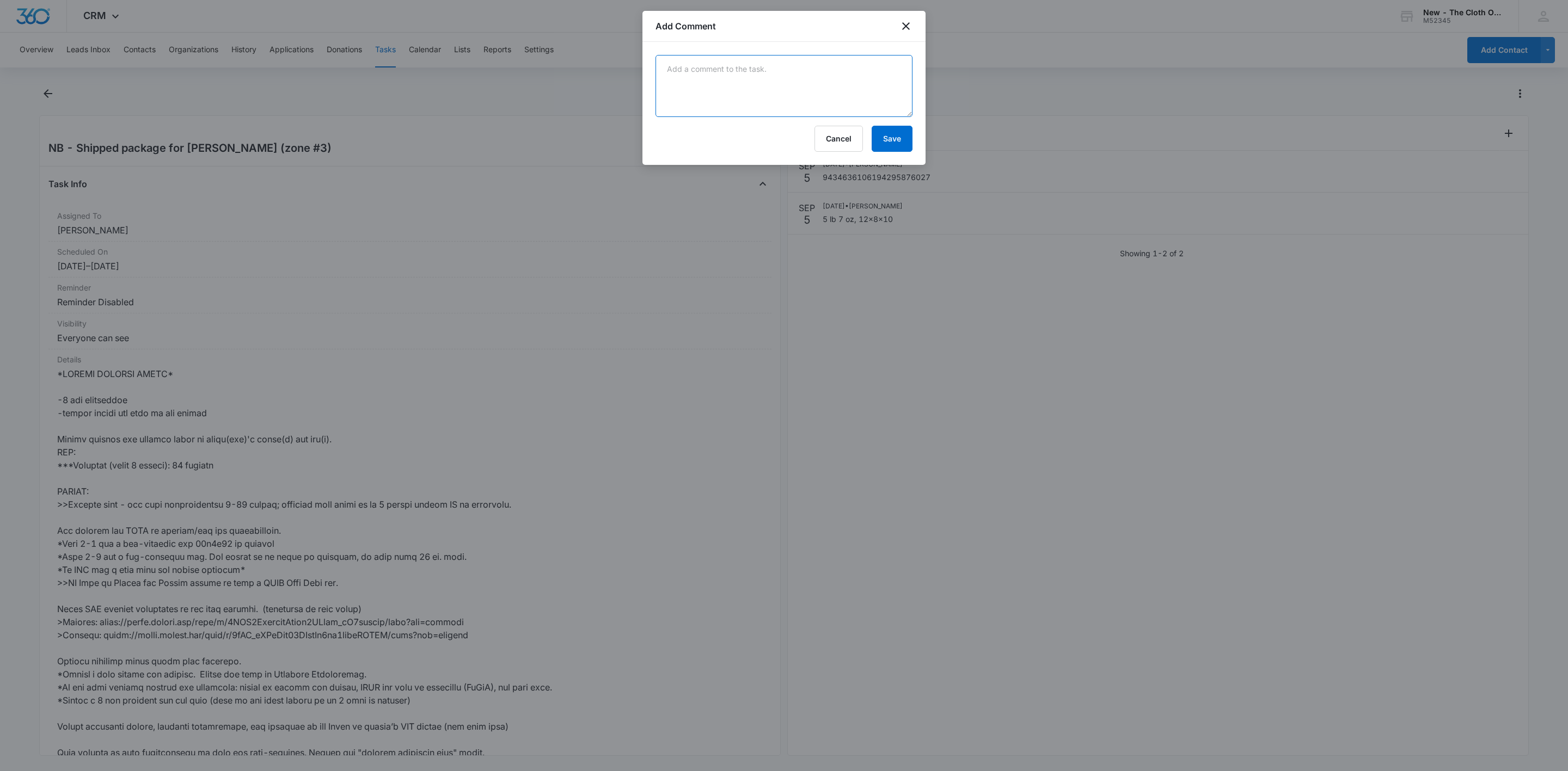
click at [711, 85] on textarea at bounding box center [784, 86] width 257 height 62
paste textarea "Your item was delivered at the front door or porch at 1:18 pm on September 8, 2…"
type textarea "Your item was delivered at the front door or porch at 1:18 pm on September 8, 2…"
click at [887, 149] on button "Save" at bounding box center [892, 139] width 41 height 26
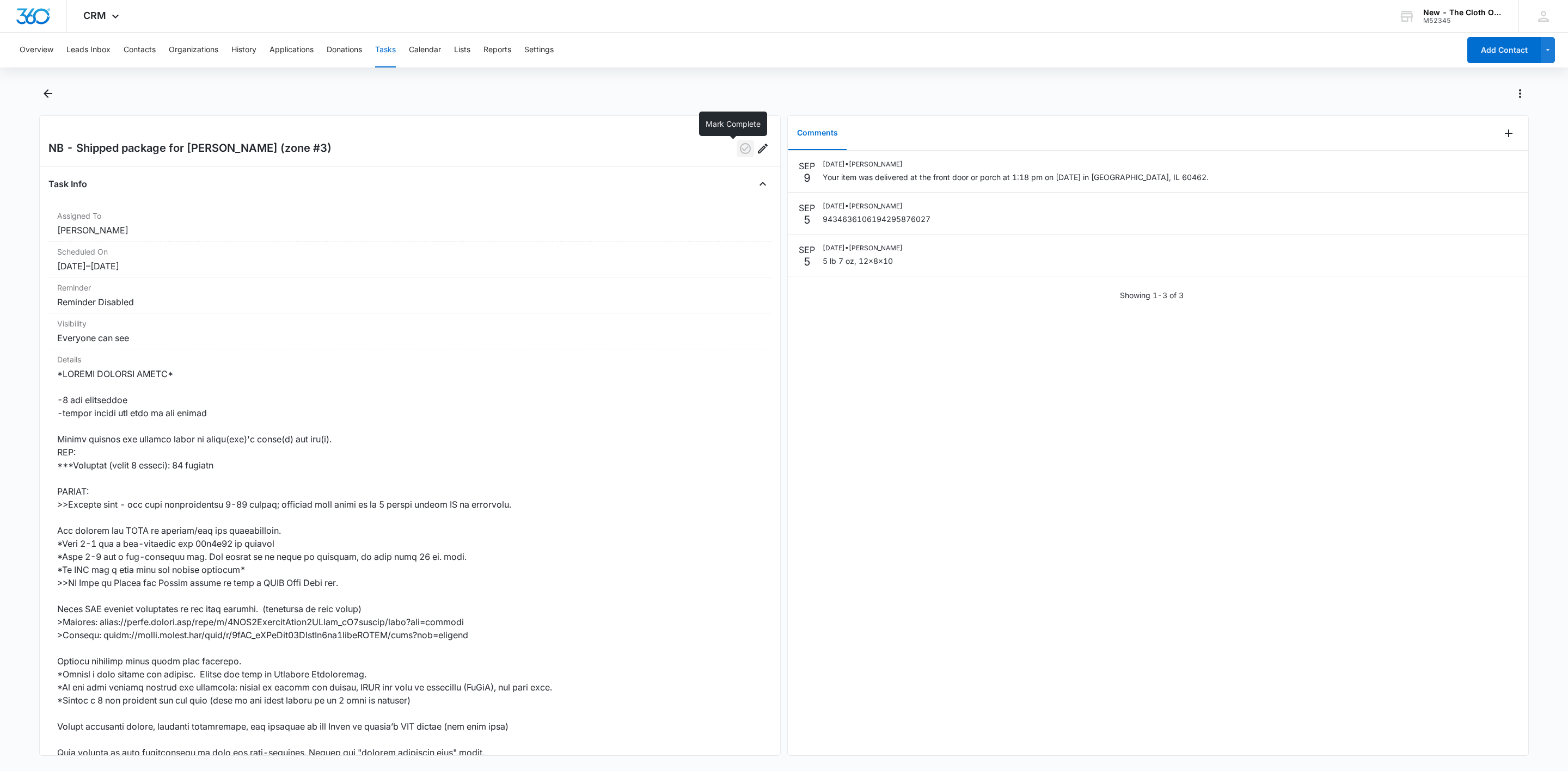
click at [739, 144] on icon "button" at bounding box center [745, 148] width 13 height 13
click at [138, 48] on button "Contacts" at bounding box center [139, 50] width 32 height 35
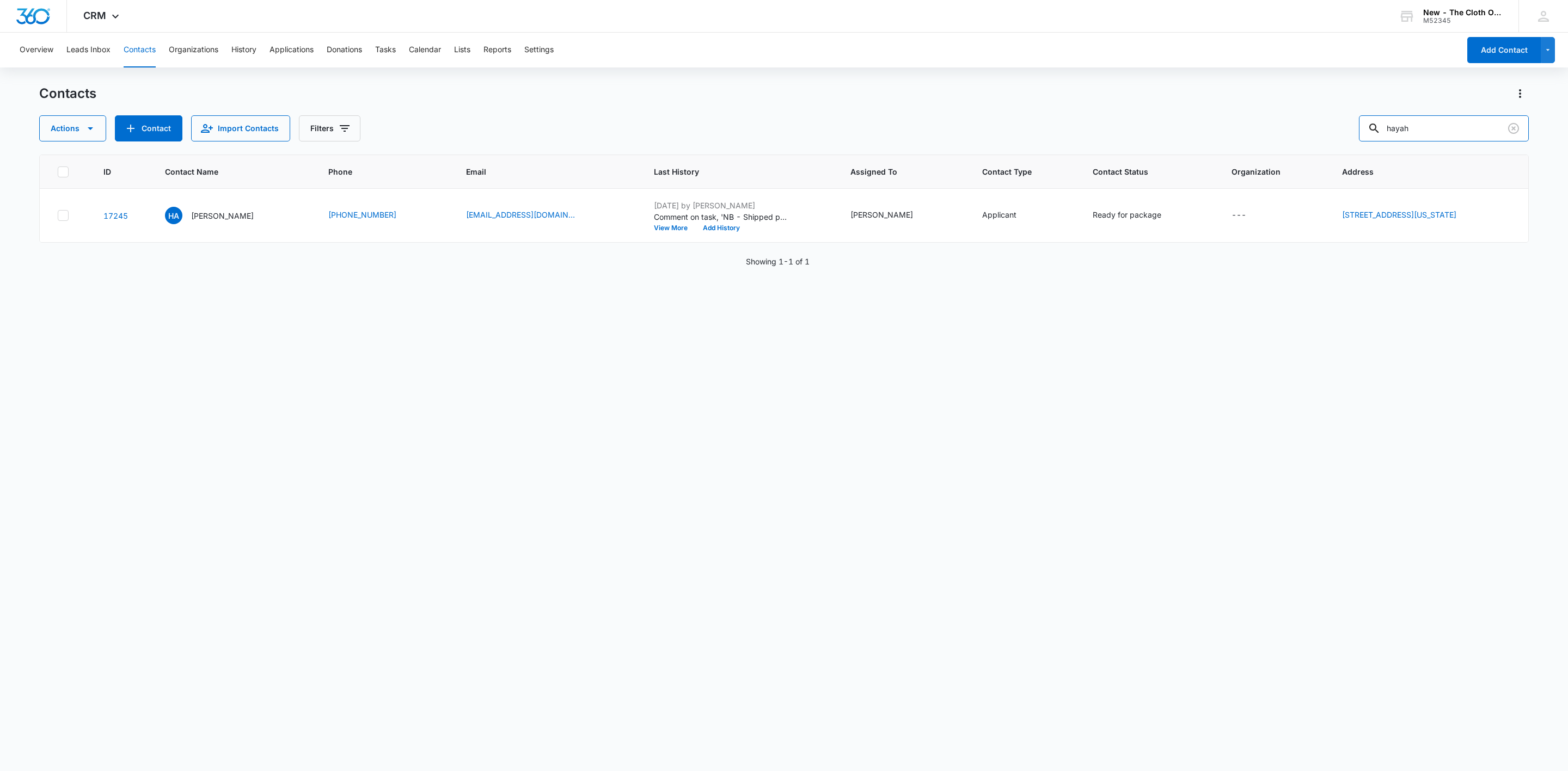
drag, startPoint x: 1454, startPoint y: 130, endPoint x: 1112, endPoint y: 145, distance: 342.3
click at [1121, 145] on div "Contacts Actions Contact Import Contacts Filters hayah ID Contact Name Phone Em…" at bounding box center [783, 428] width 1489 height 685
paste input "9434636106194294495601"
type input "9434636106194294495601"
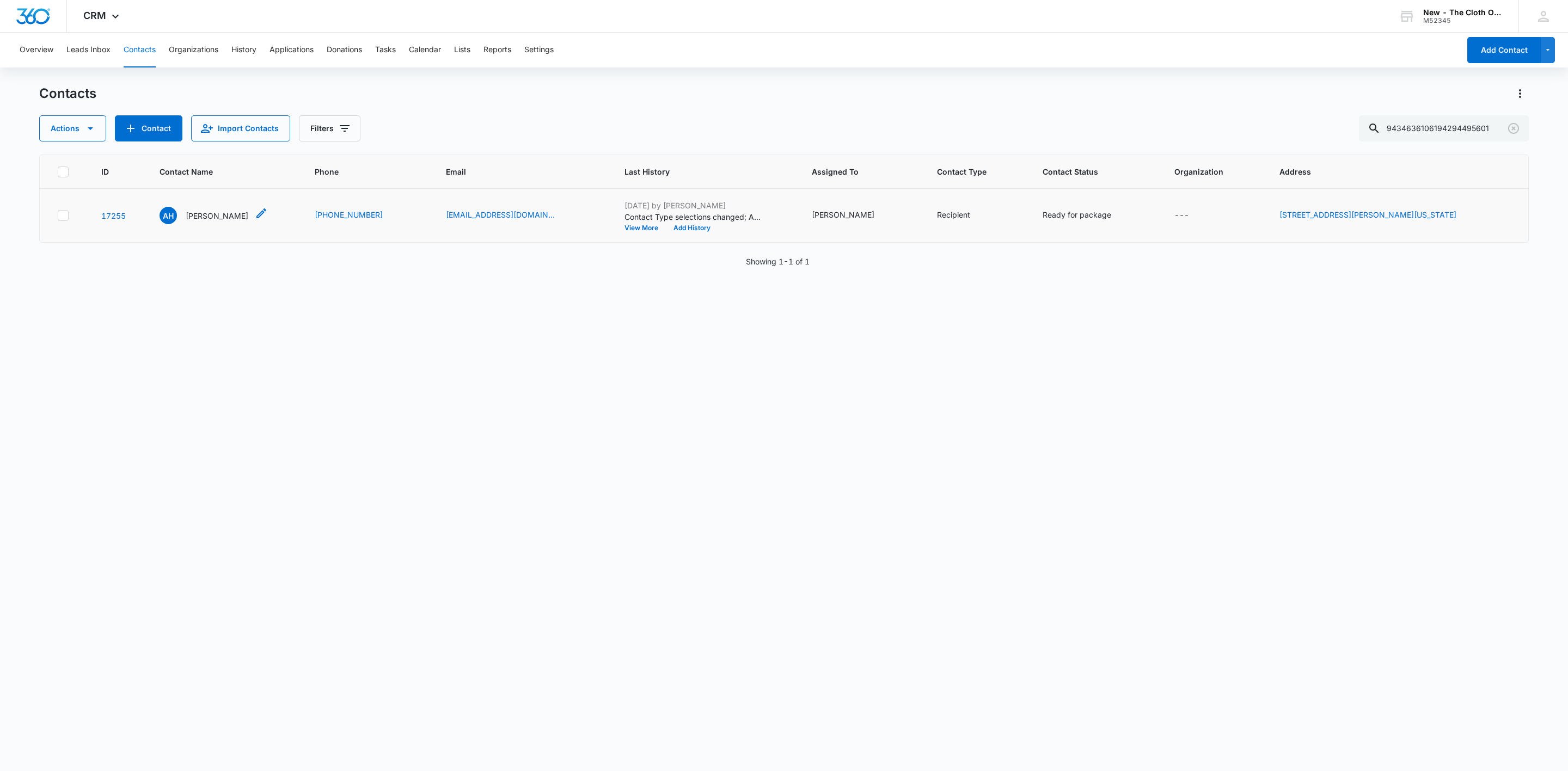
click at [208, 213] on p "Ashley Hutchinson" at bounding box center [217, 215] width 63 height 12
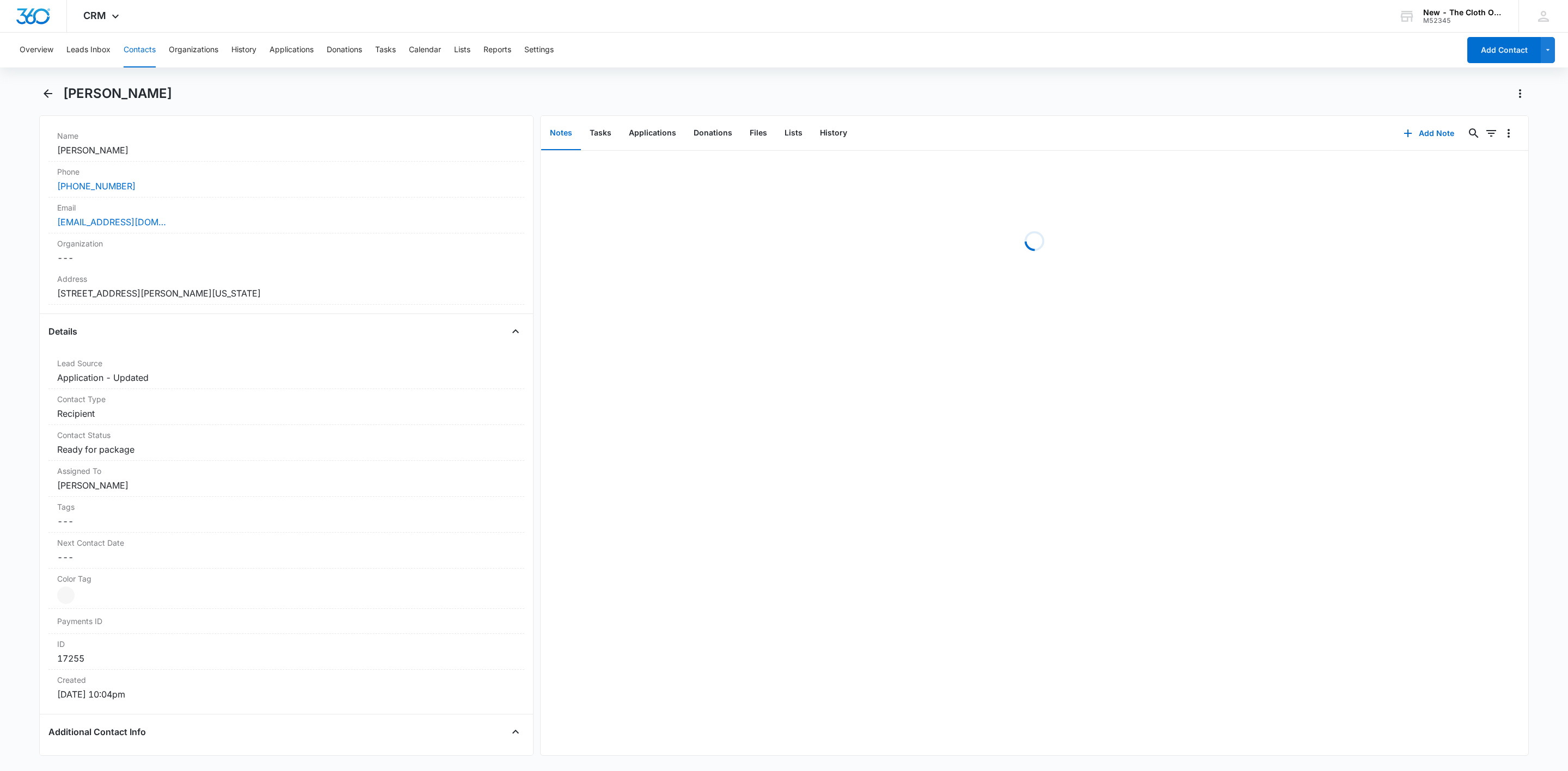
scroll to position [327, 0]
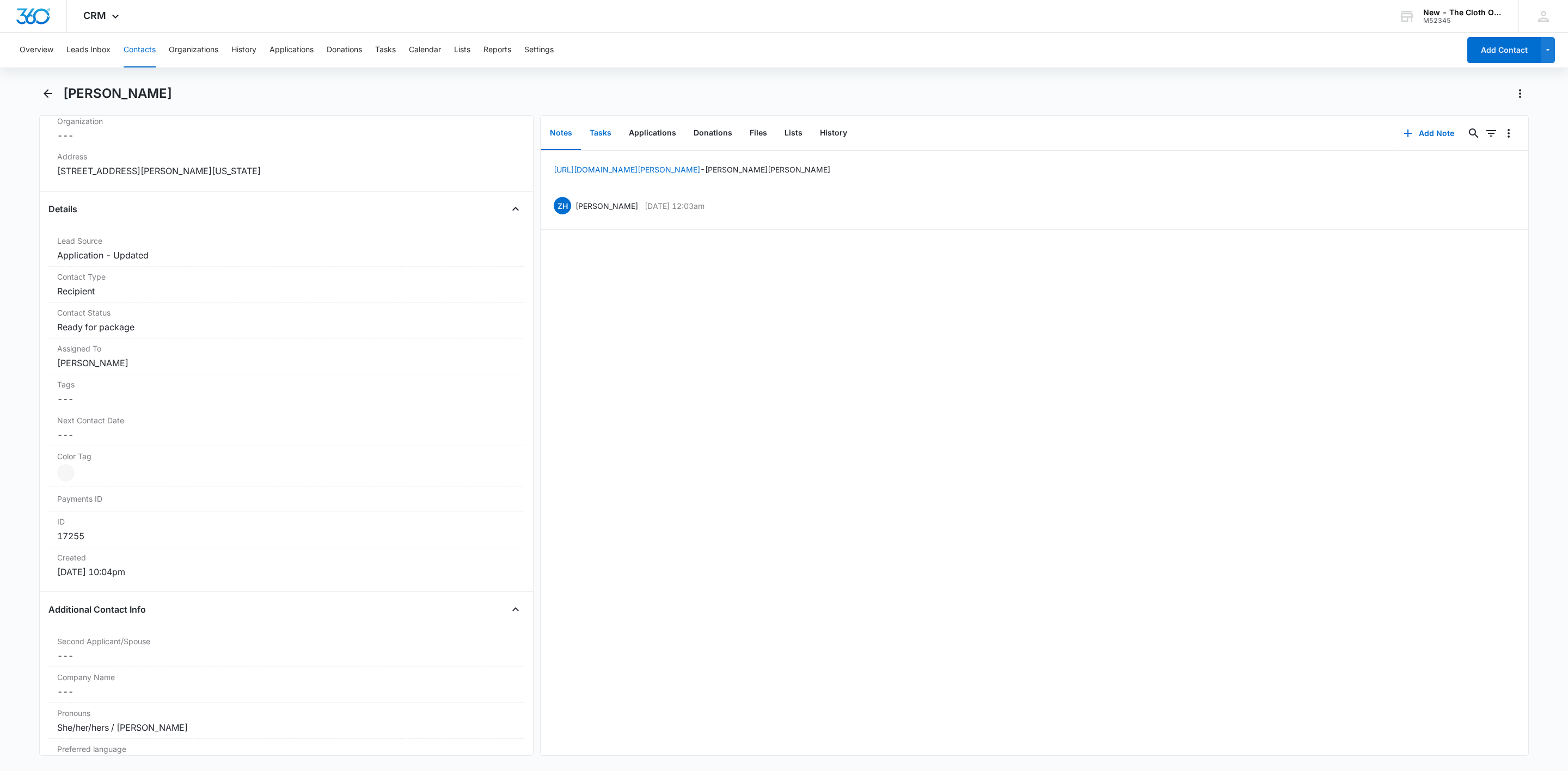
click at [600, 136] on button "Tasks" at bounding box center [600, 133] width 39 height 33
click at [598, 167] on p "NB - Shipped package for Ashley Hutchinson (zone #3)" at bounding box center [653, 168] width 204 height 12
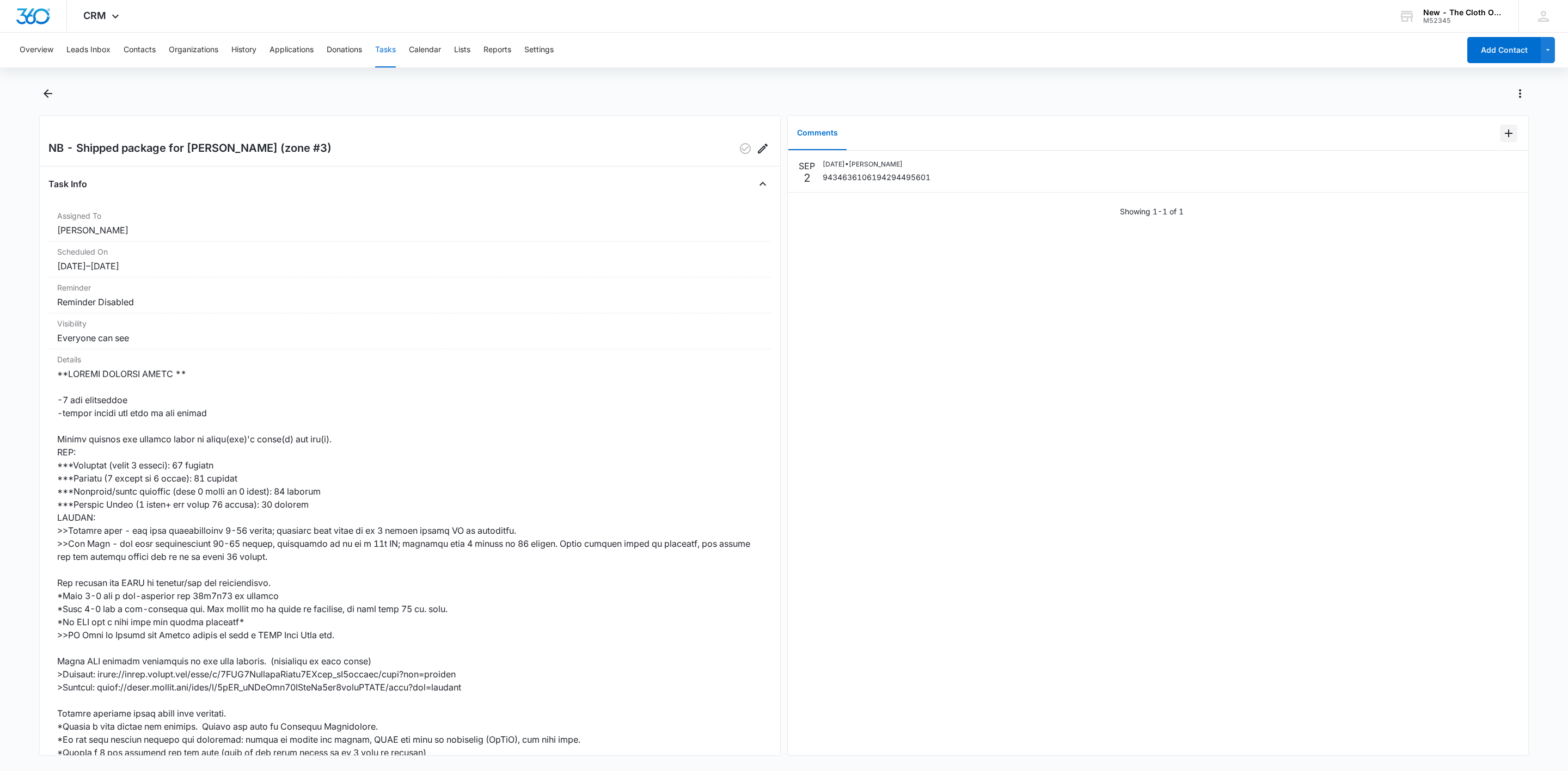
click at [1502, 127] on icon "Add Comment" at bounding box center [1508, 133] width 13 height 13
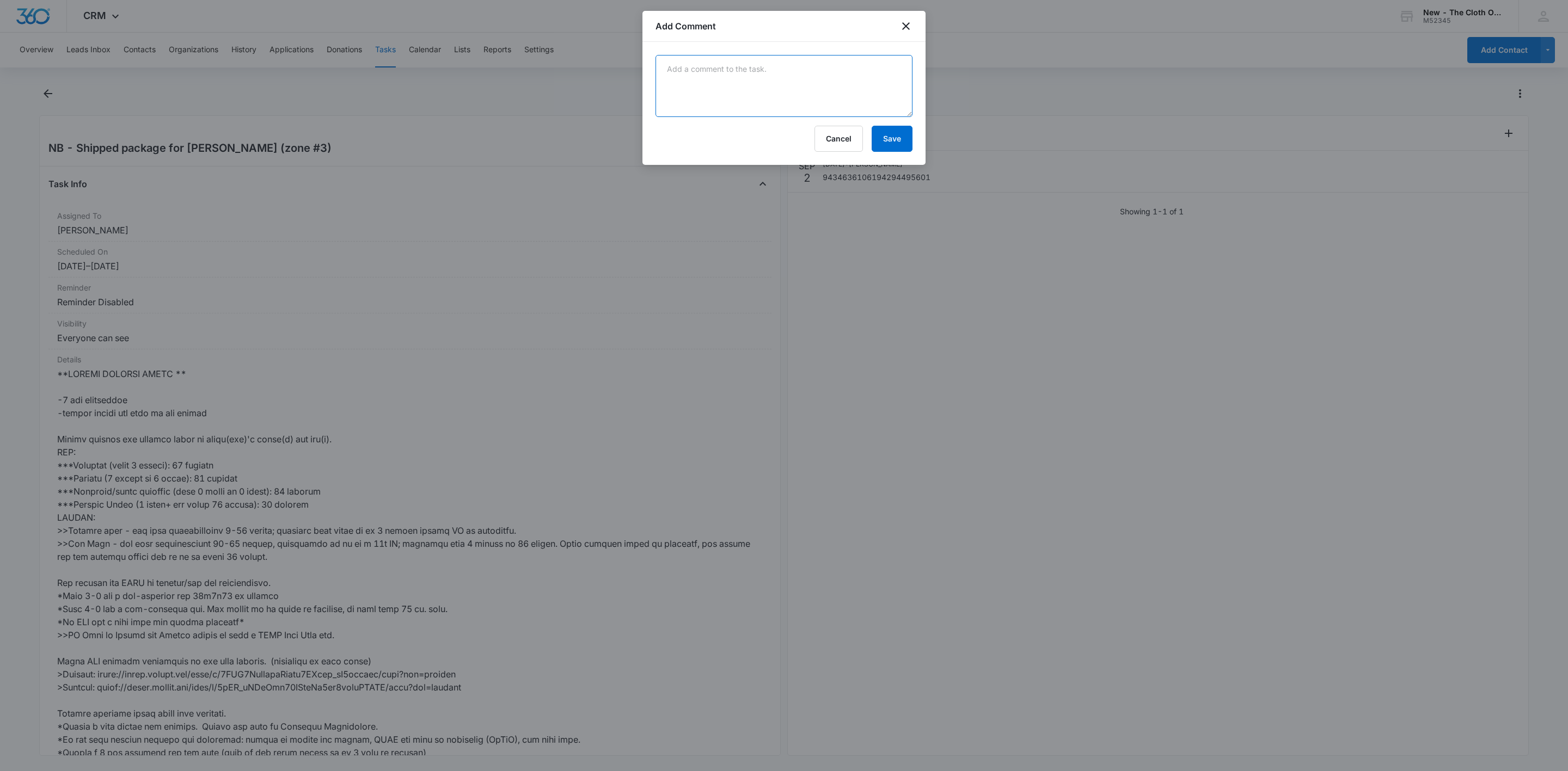
click at [766, 68] on textarea at bounding box center [784, 86] width 257 height 62
paste textarea "Your item was delivered at the front door or porch at 9:44 am on September 8, 2…"
type textarea "Your item was delivered at the front door or porch at 9:44 am on September 8, 2…"
click at [894, 132] on button "Save" at bounding box center [892, 139] width 41 height 26
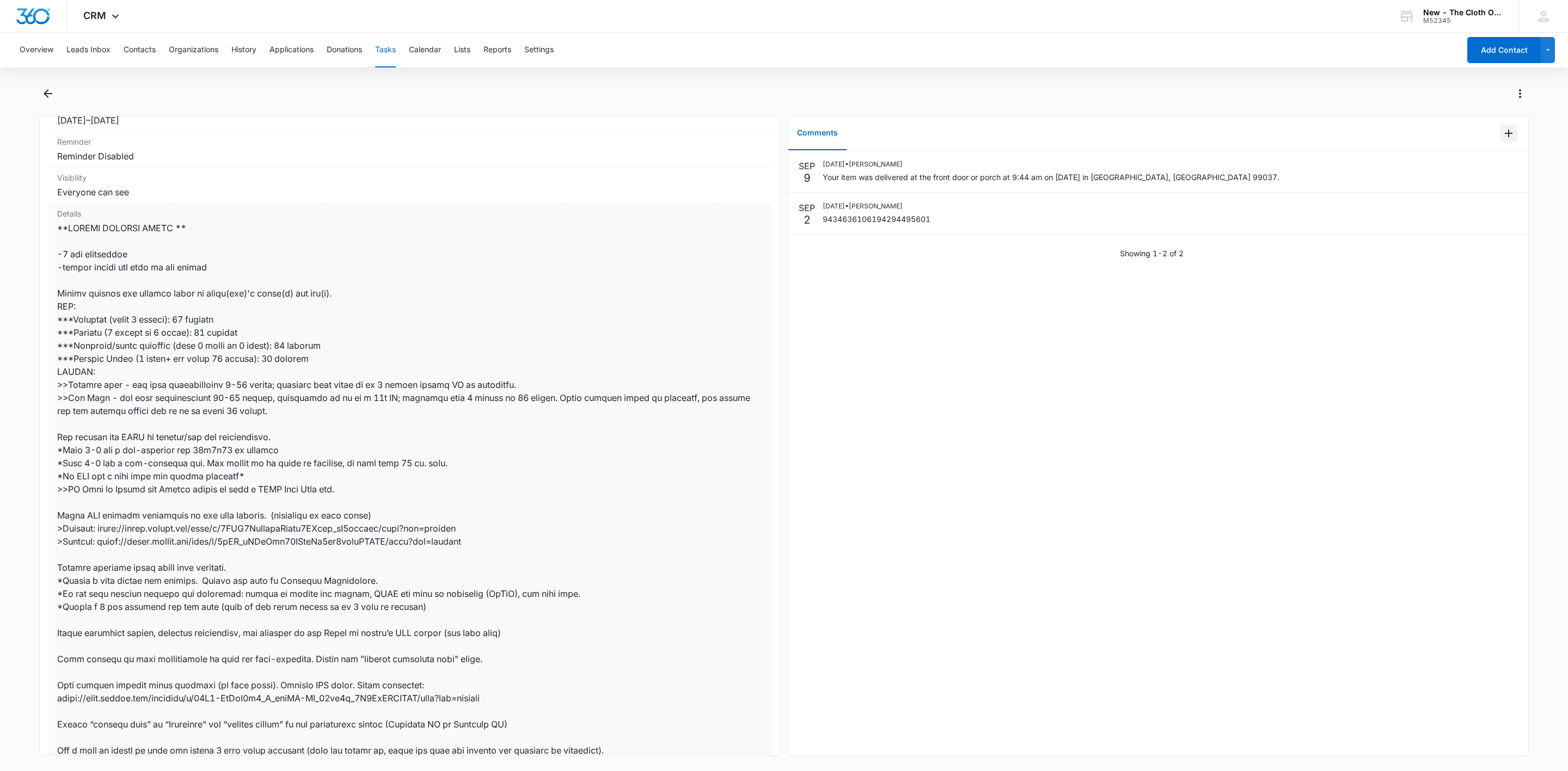
scroll to position [327, 0]
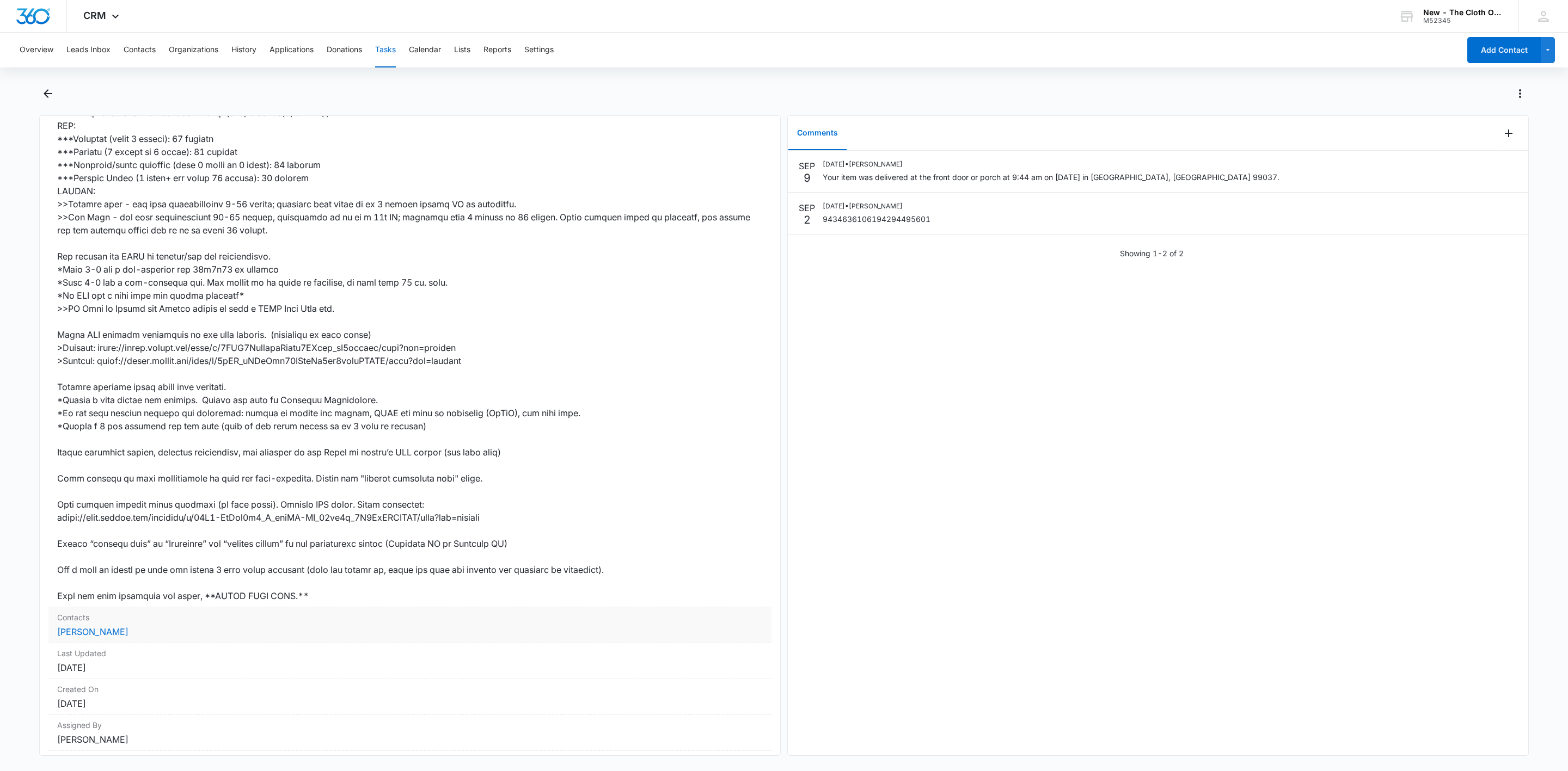
click at [92, 623] on dt "Contacts" at bounding box center [410, 617] width 705 height 12
click at [93, 629] on link "Ashley Hutchinson" at bounding box center [93, 632] width 71 height 11
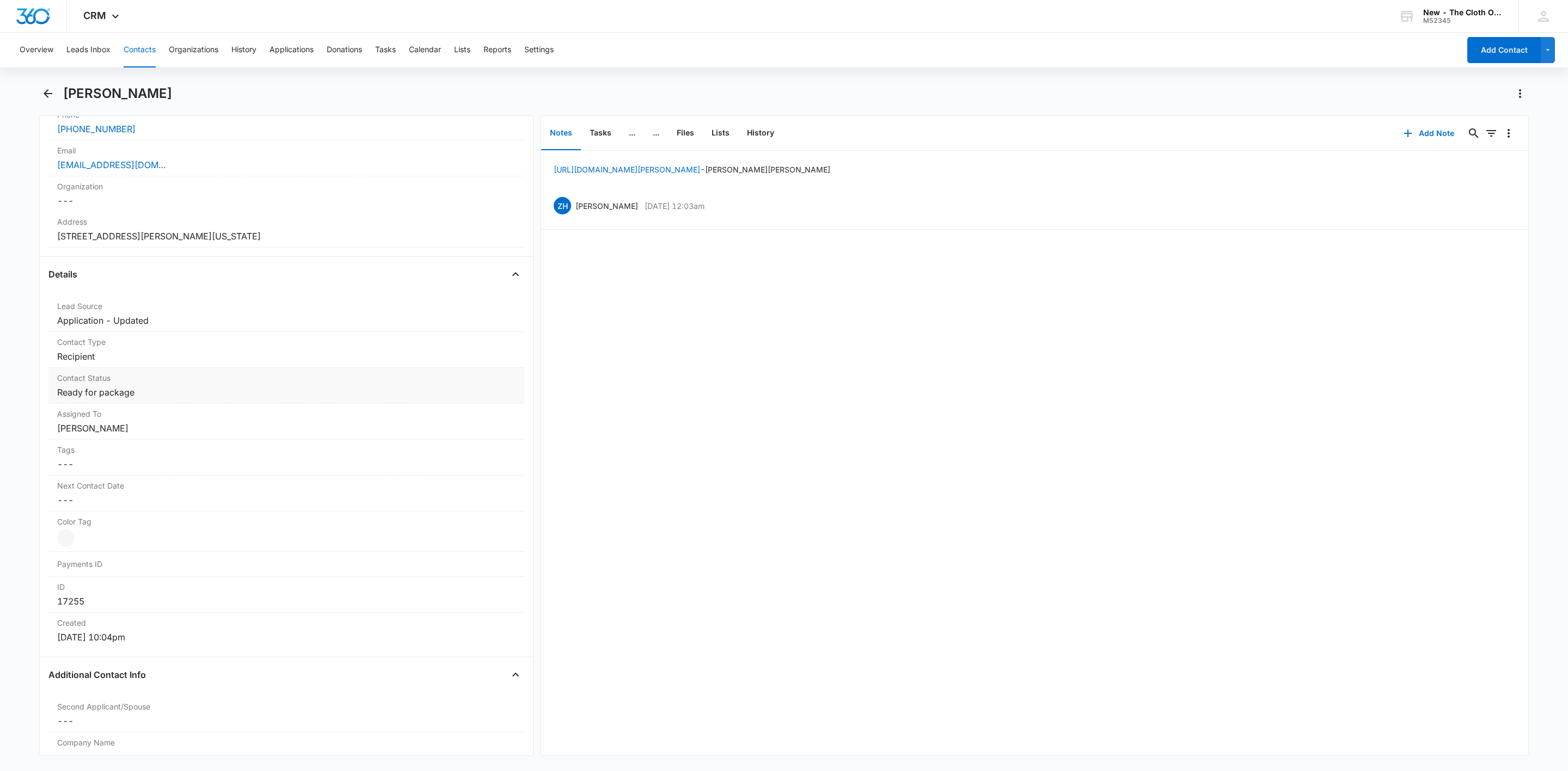
scroll to position [327, 0]
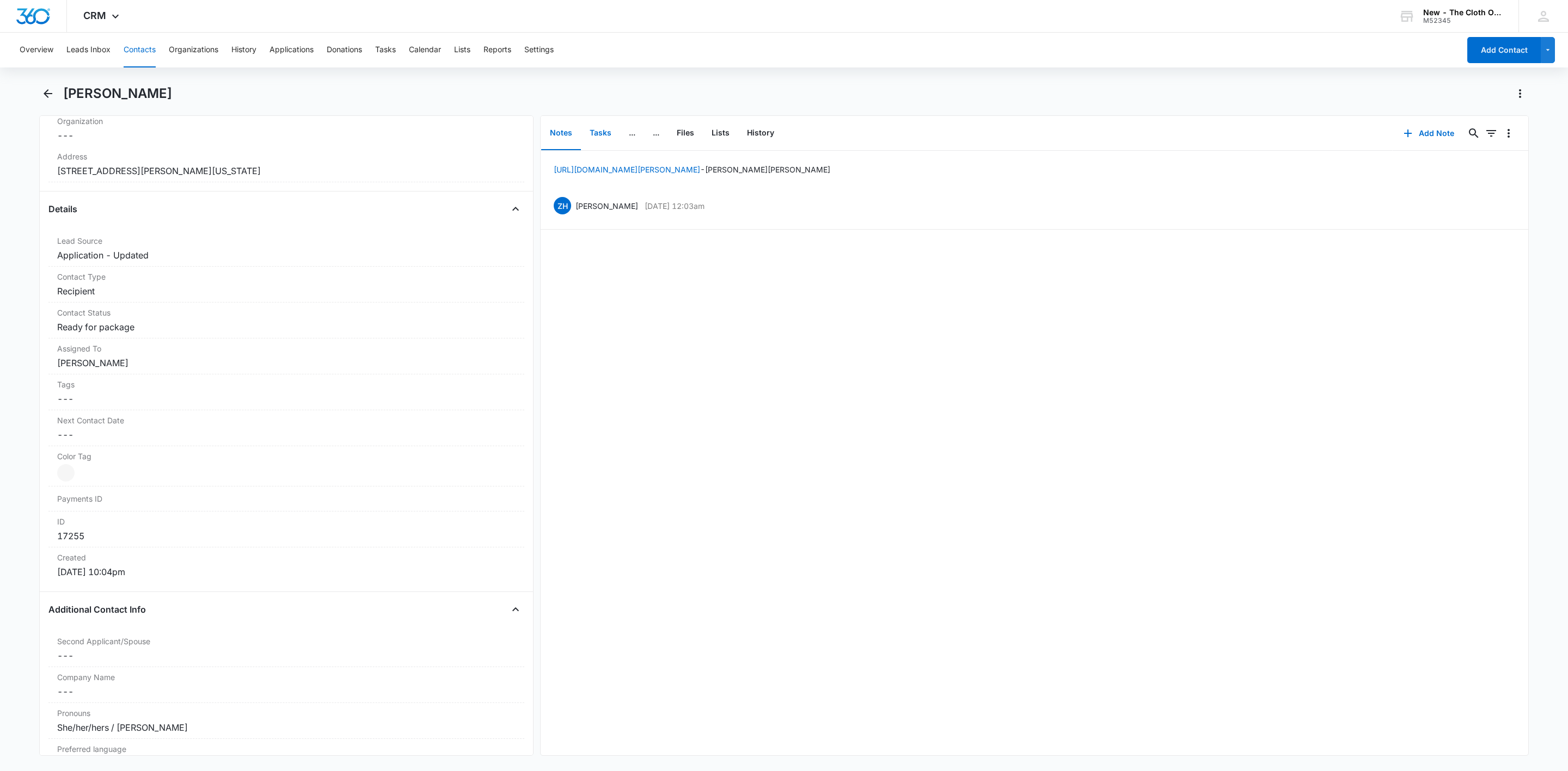
click at [600, 132] on button "Tasks" at bounding box center [600, 133] width 39 height 33
click at [110, 337] on div "Contact Status Cancel Save Changes Ready for package" at bounding box center [287, 320] width 476 height 36
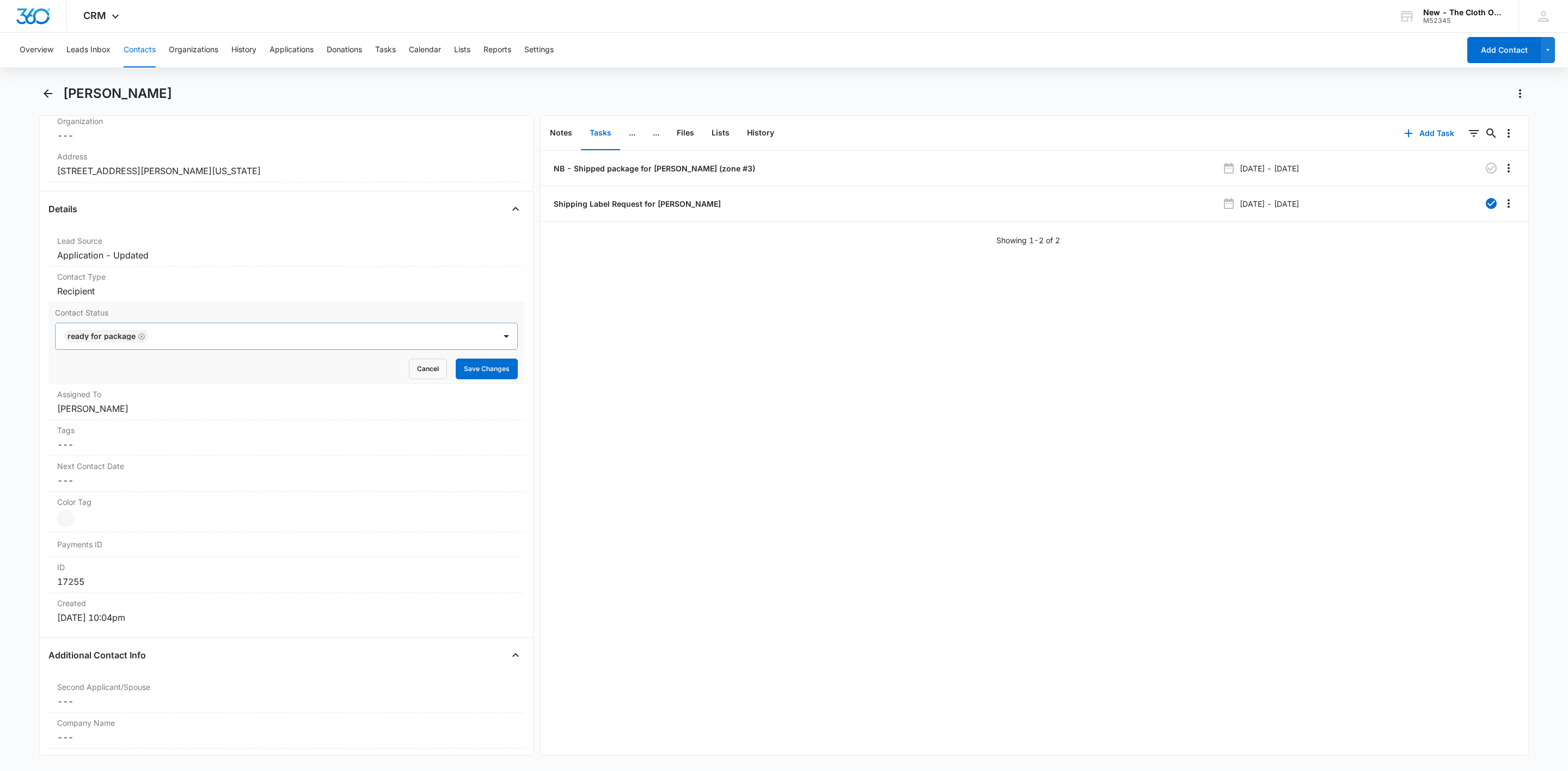
click at [141, 337] on icon "Remove Ready for package" at bounding box center [141, 337] width 8 height 8
type input "nb"
click at [173, 340] on div at bounding box center [314, 336] width 335 height 15
click at [477, 374] on button "Save Changes" at bounding box center [487, 369] width 62 height 21
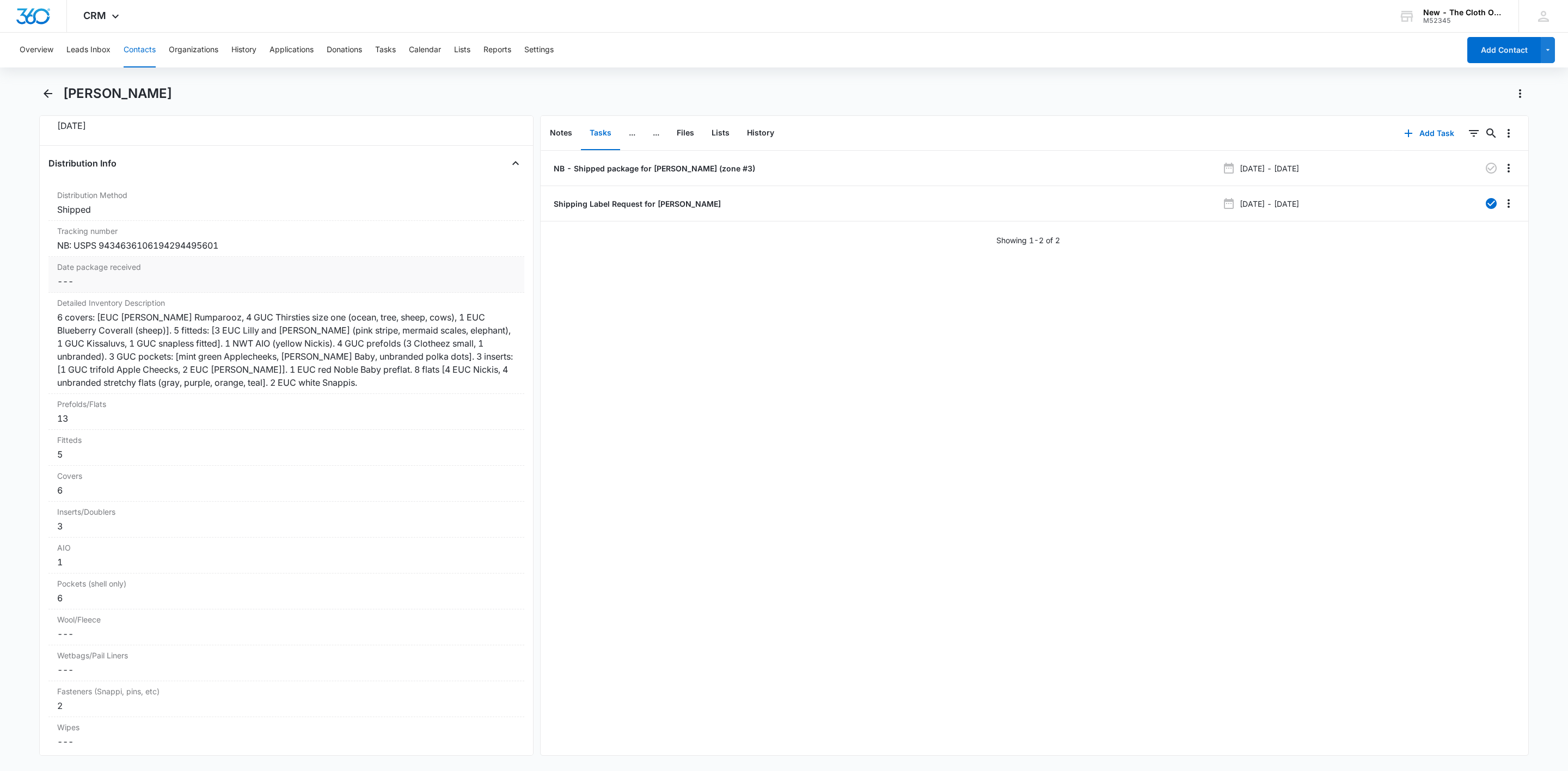
scroll to position [2484, 0]
click at [682, 138] on button "Files" at bounding box center [685, 133] width 35 height 33
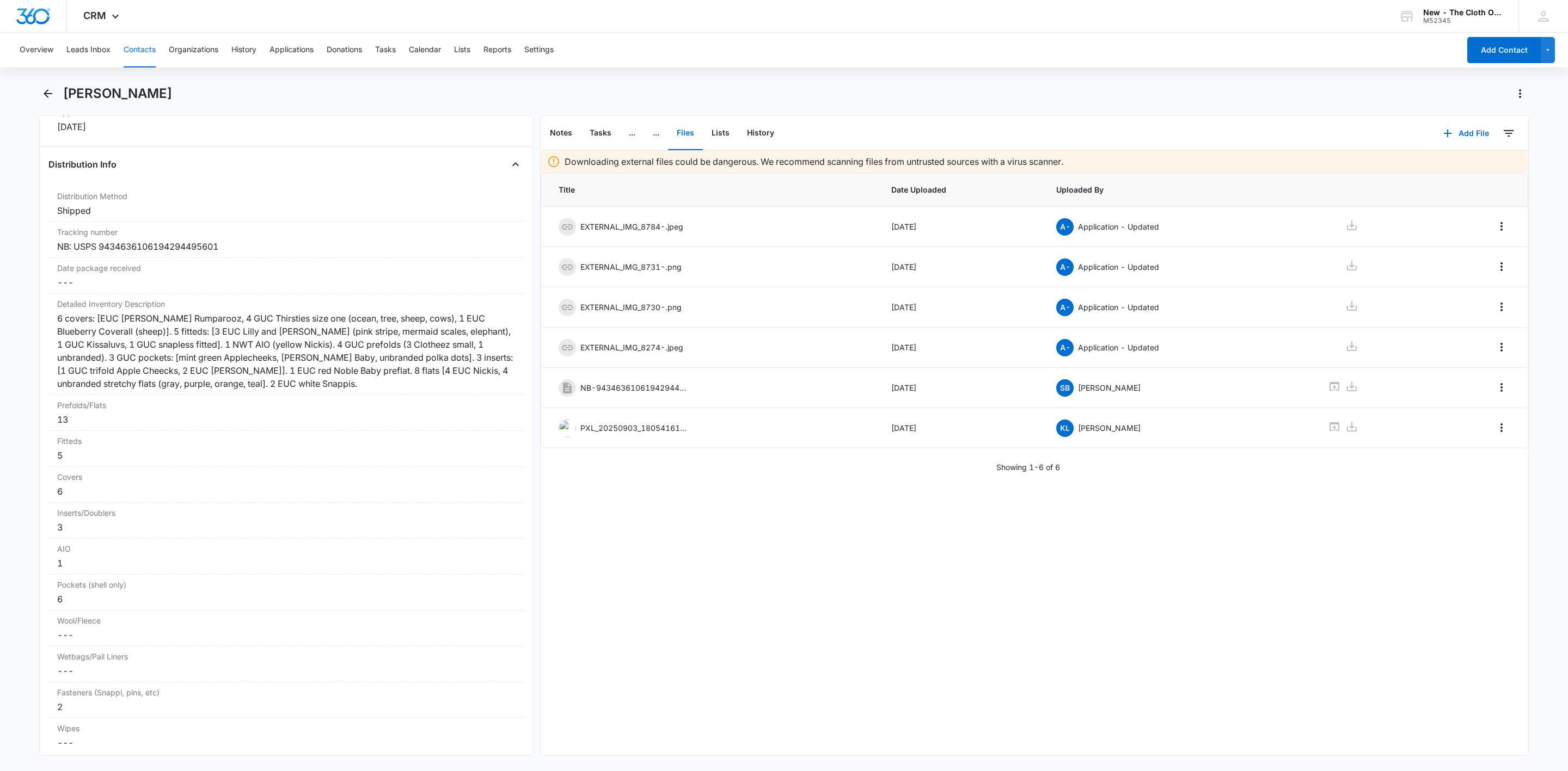
click at [139, 49] on button "Contacts" at bounding box center [139, 50] width 32 height 35
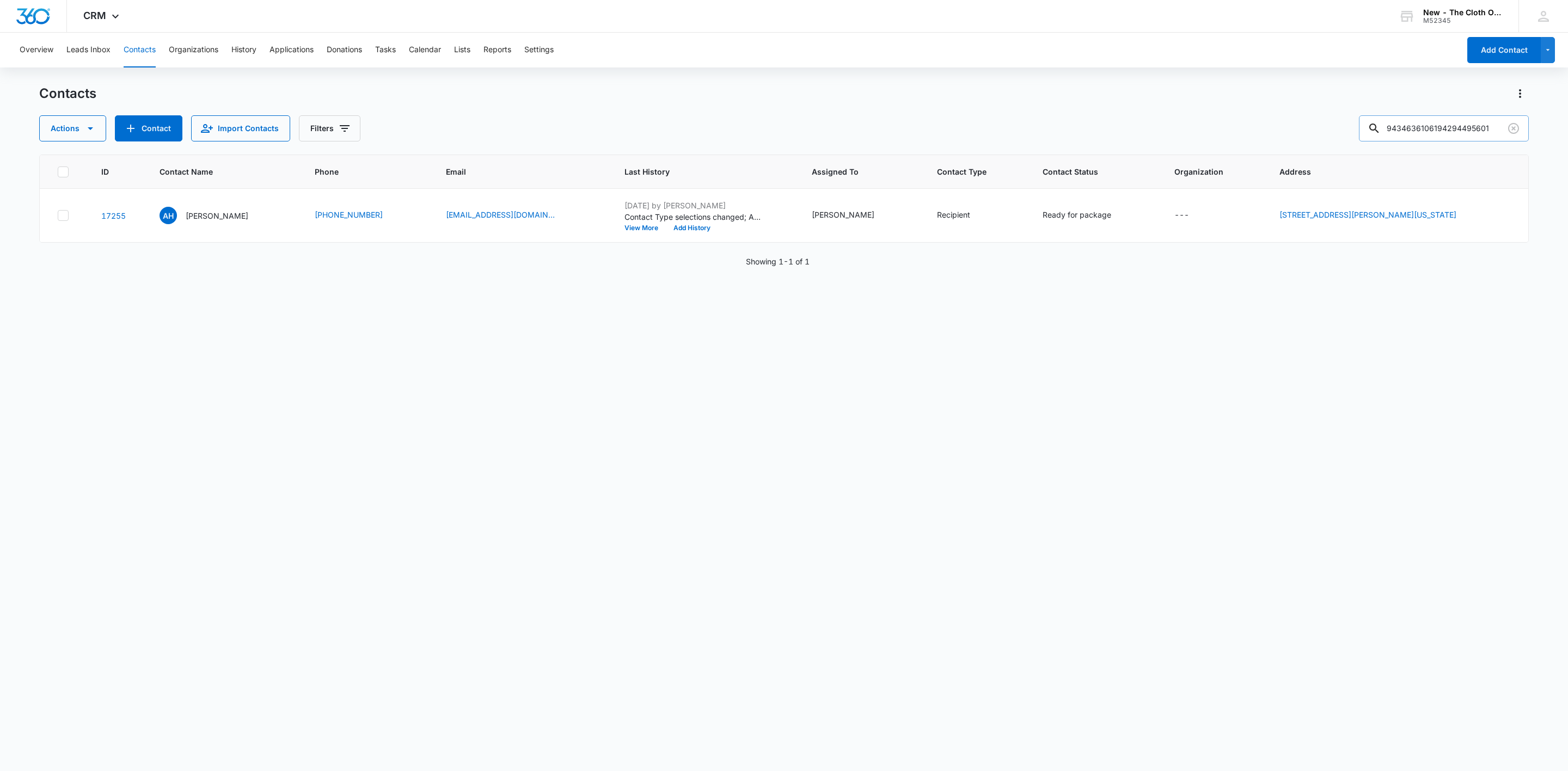
click at [1399, 126] on input "9434636106194294495601" at bounding box center [1444, 128] width 170 height 26
click at [1400, 126] on input "9434636106194294495601" at bounding box center [1444, 128] width 170 height 26
paste input "3862602"
type input "9434636106194293862602"
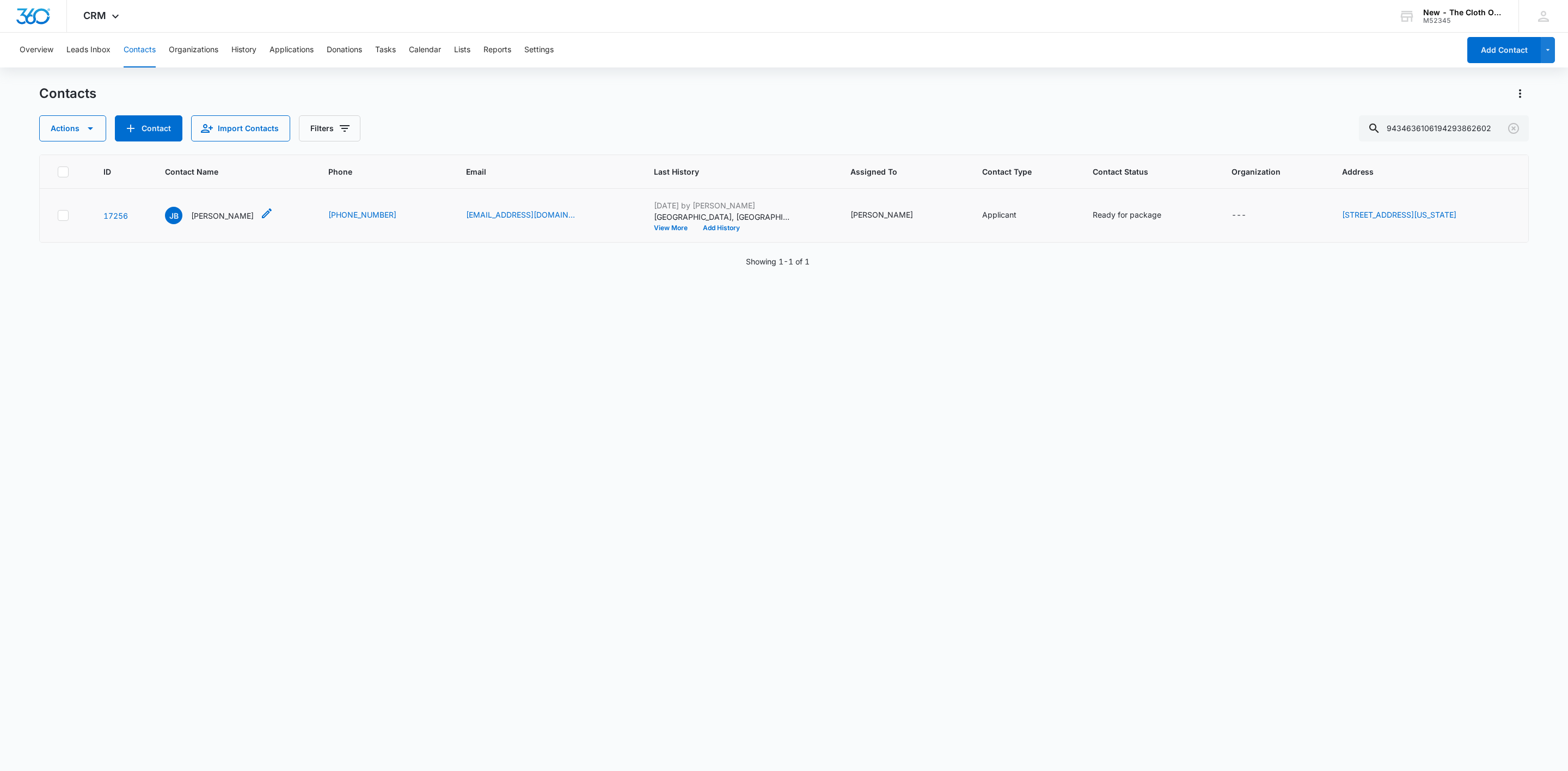
click at [227, 214] on p "Jeehea Bahng" at bounding box center [222, 215] width 63 height 12
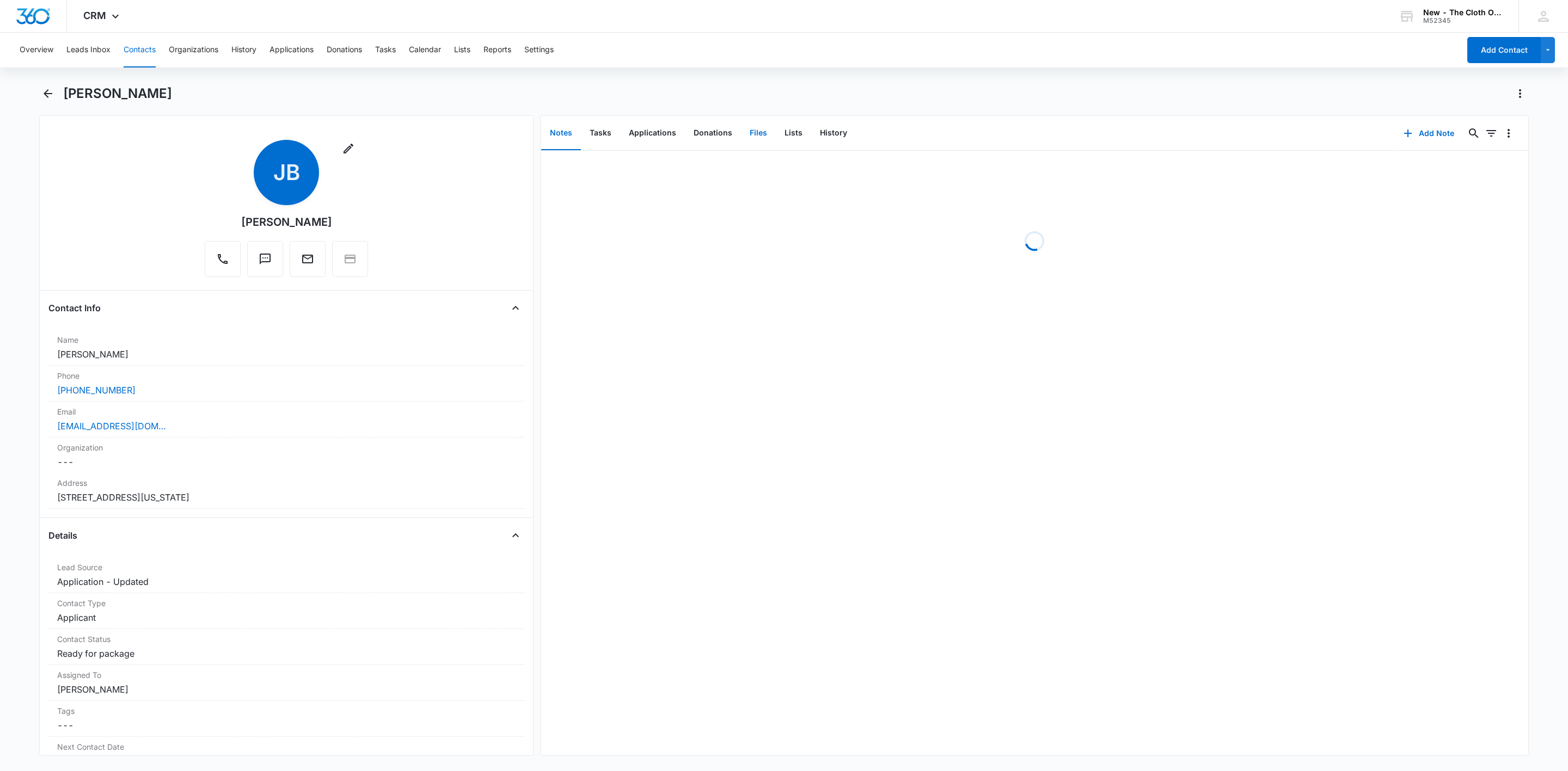
click at [755, 132] on button "Files" at bounding box center [758, 133] width 35 height 33
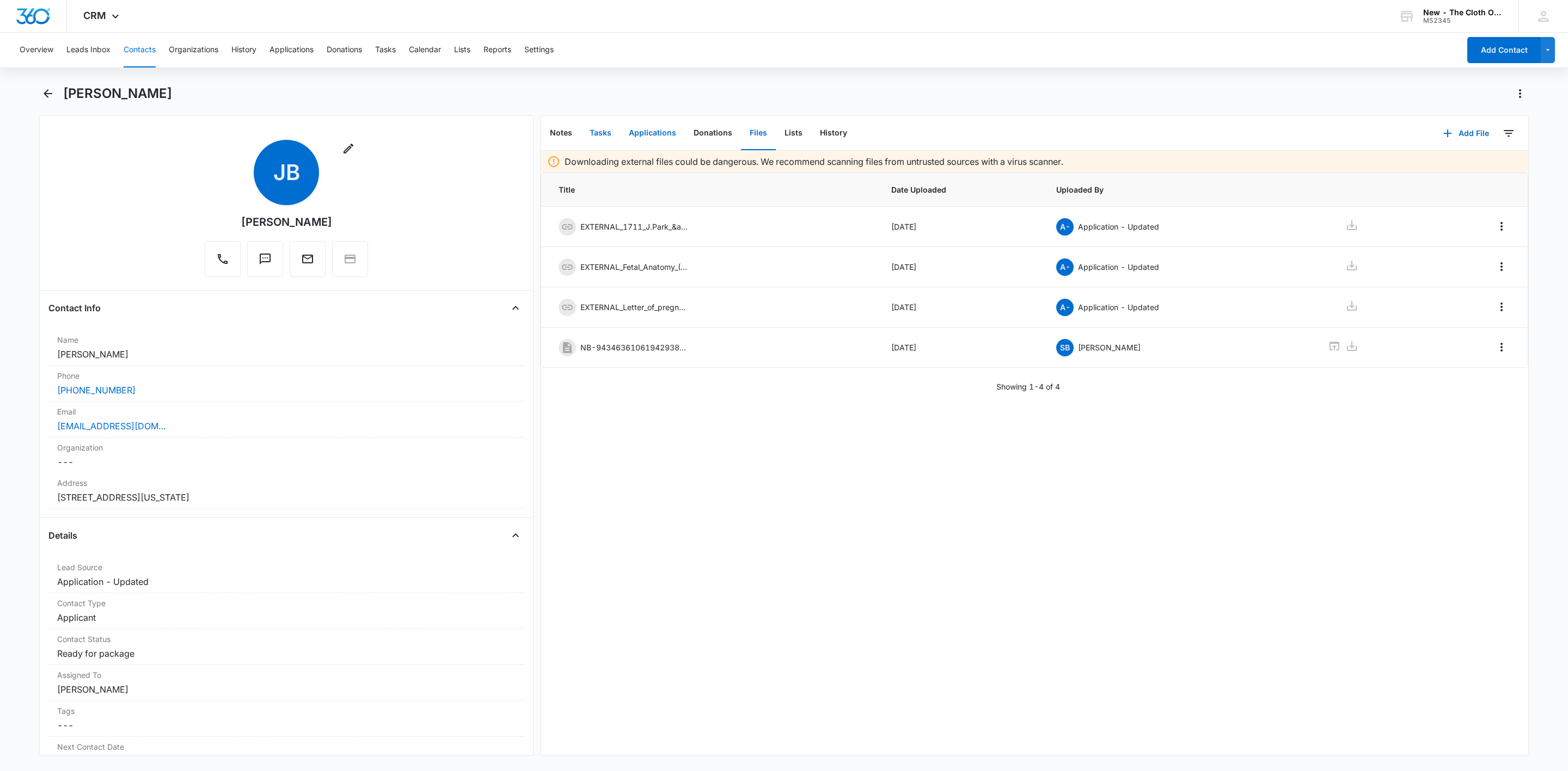
drag, startPoint x: 606, startPoint y: 136, endPoint x: 626, endPoint y: 148, distance: 23.3
click at [606, 136] on button "Tasks" at bounding box center [600, 133] width 39 height 33
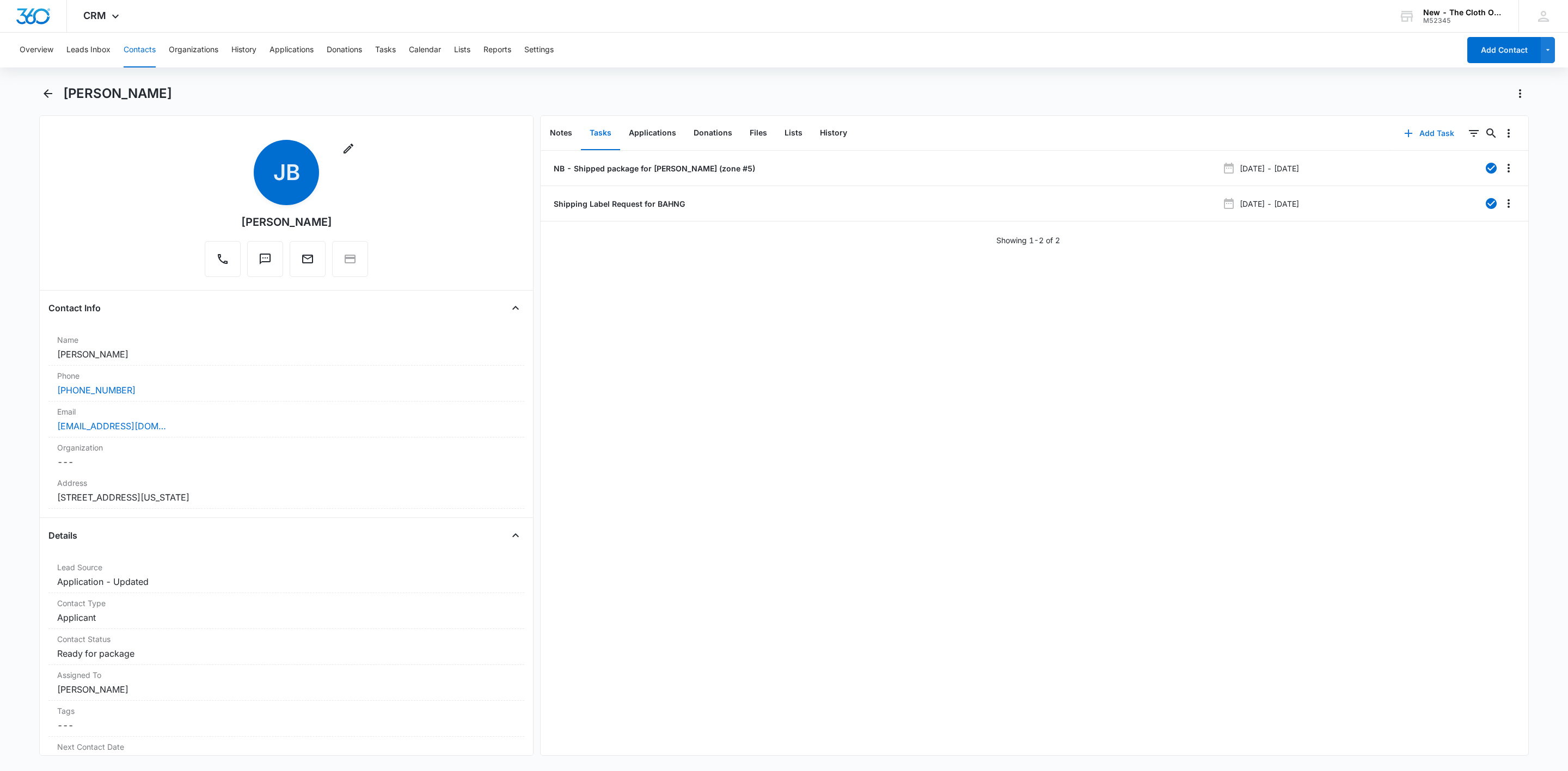
click at [1438, 127] on button "Add Task" at bounding box center [1429, 133] width 72 height 26
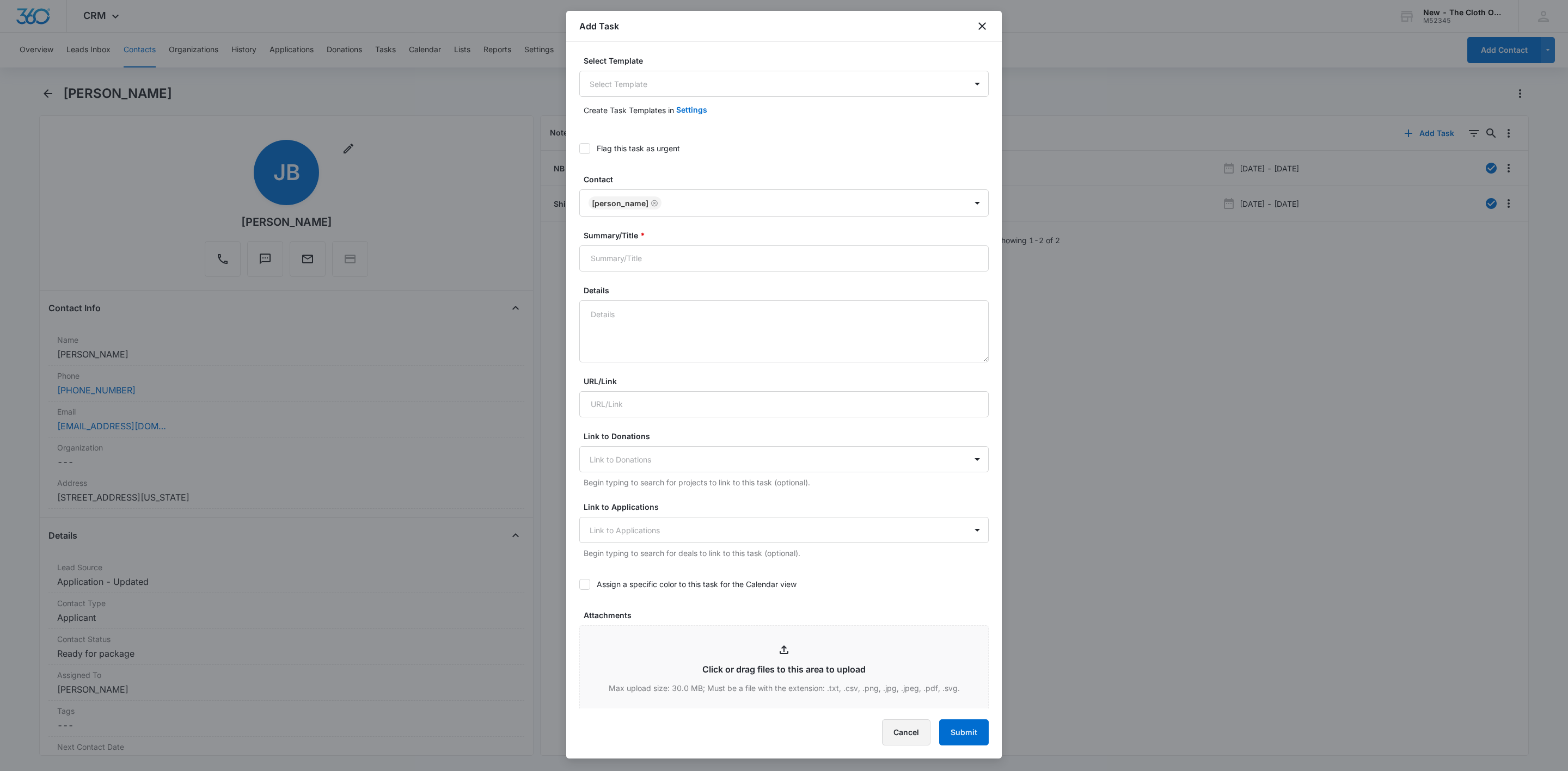
click at [909, 739] on button "Cancel" at bounding box center [906, 732] width 49 height 26
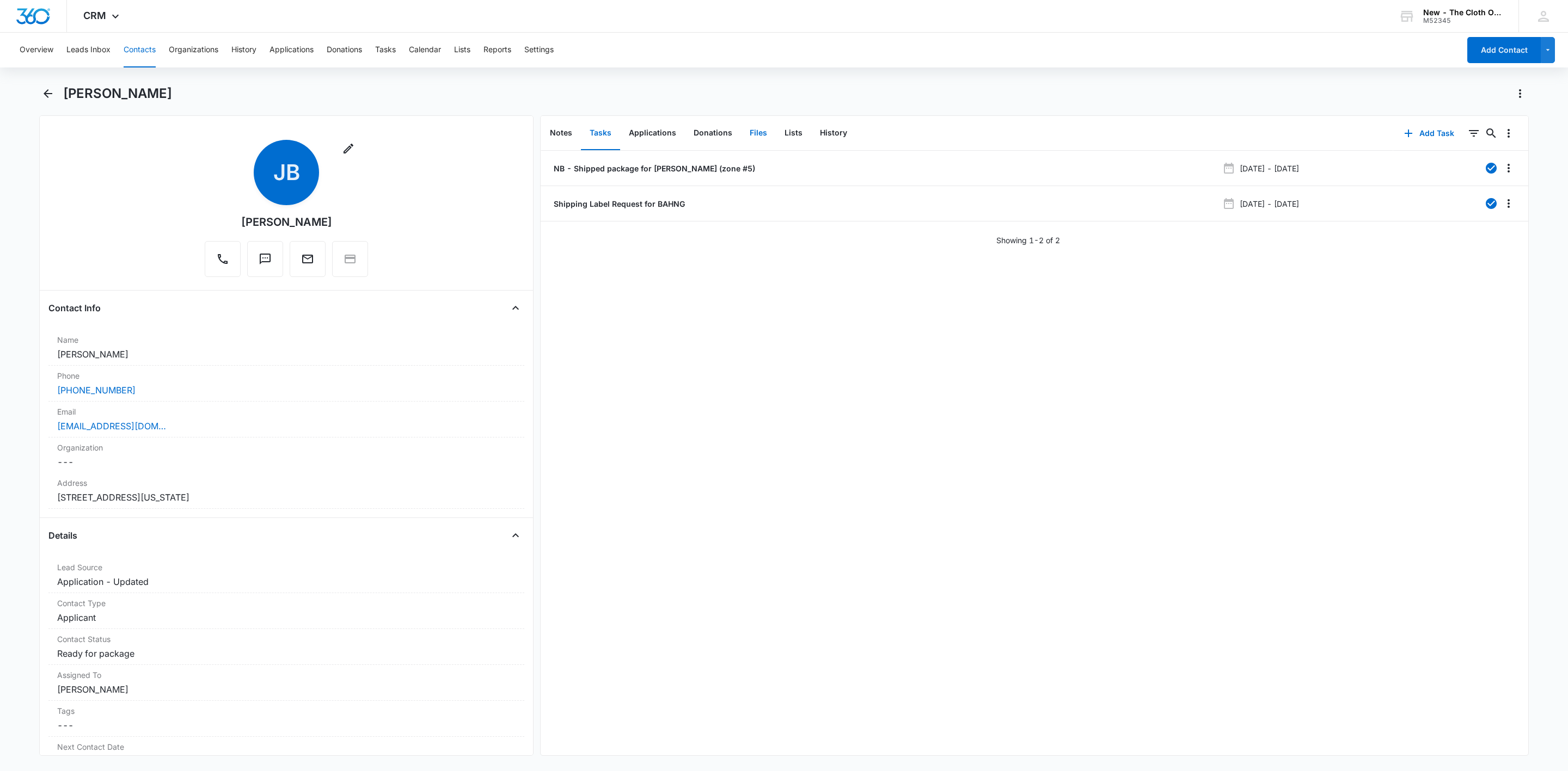
click at [746, 138] on button "Files" at bounding box center [758, 133] width 35 height 33
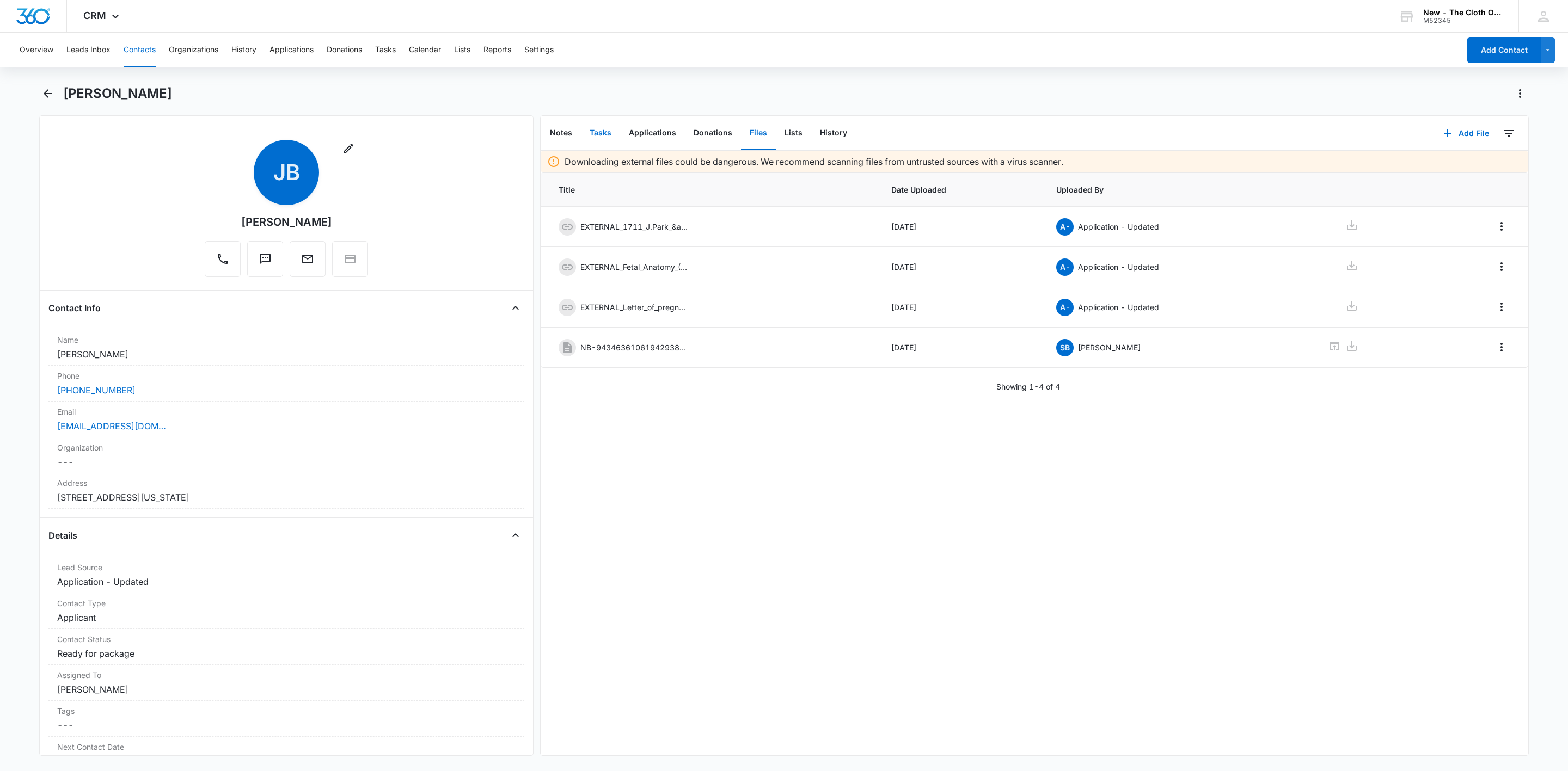
click at [600, 138] on button "Tasks" at bounding box center [600, 133] width 39 height 33
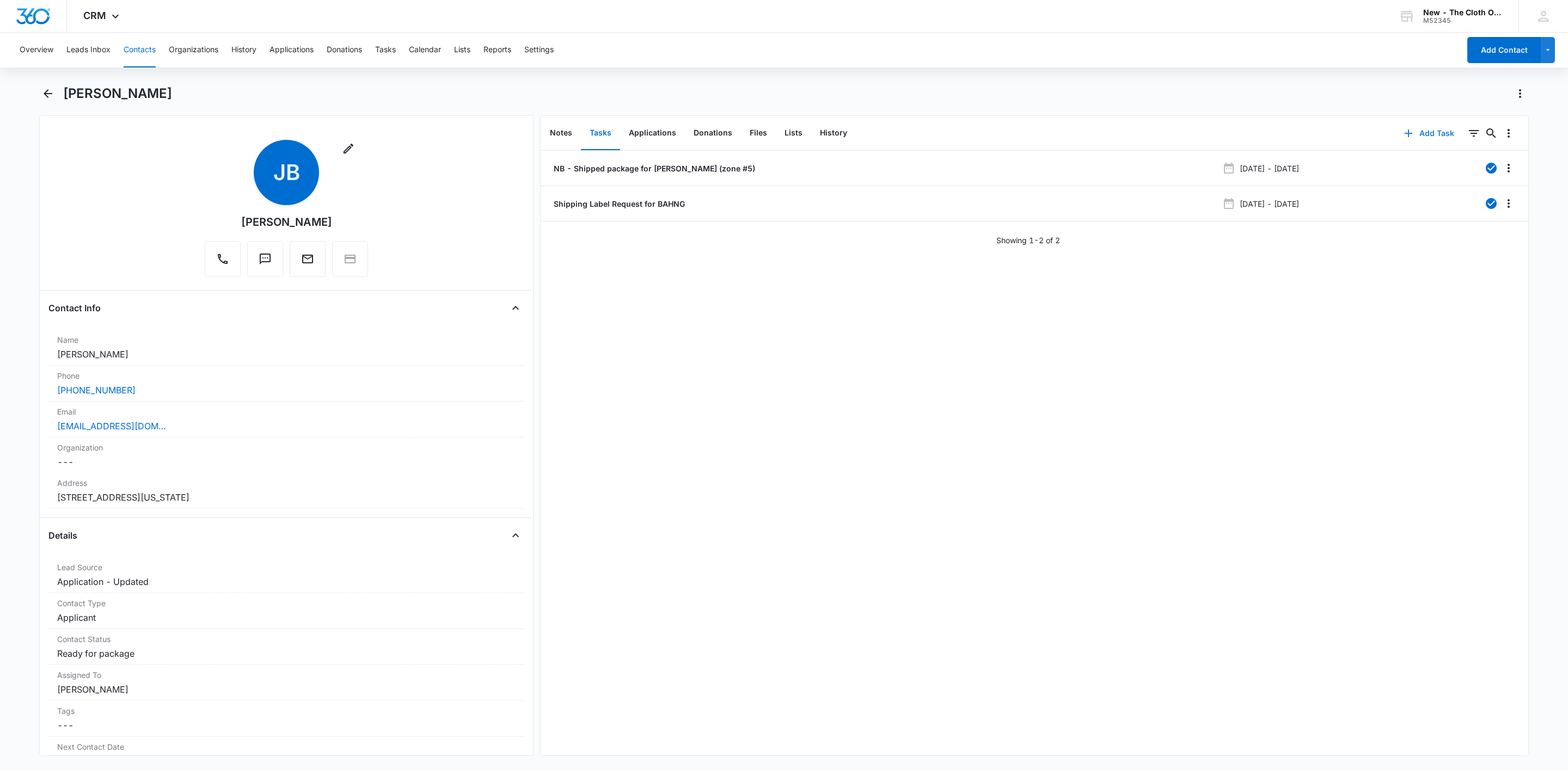
click at [1393, 133] on button "Add Task" at bounding box center [1429, 133] width 72 height 26
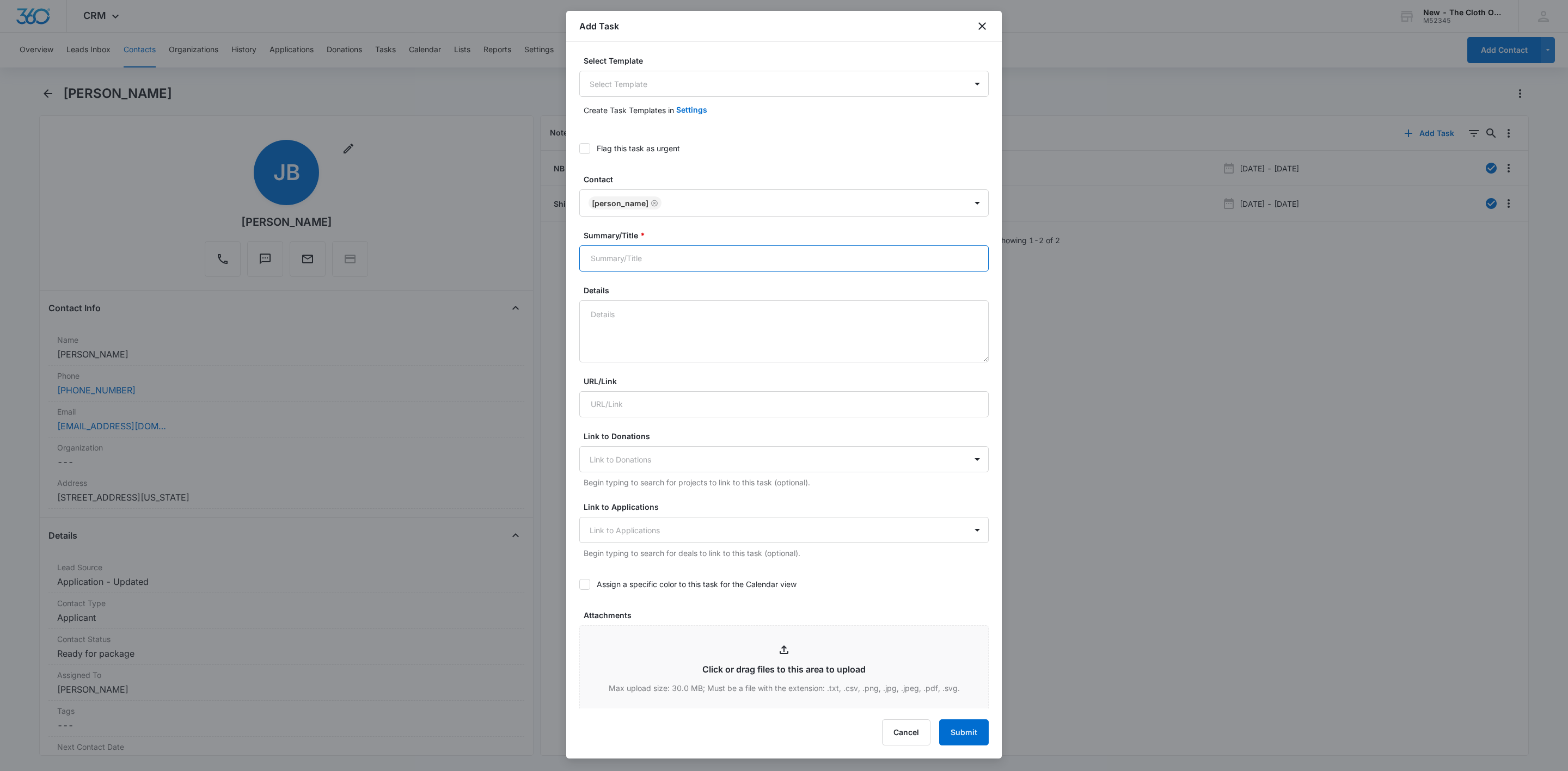
click at [652, 257] on input "Summary/Title *" at bounding box center [784, 258] width 410 height 26
type input "Add NB PKG pic to CRM Files - Jeehea Bahng"
click at [662, 152] on div "Flag this task as urgent" at bounding box center [638, 148] width 83 height 12
click at [579, 148] on input "Flag this task as urgent" at bounding box center [579, 148] width 0 height 0
click at [712, 284] on form "Select Template Select Template Create Task Templates in Settings Flag this tas…" at bounding box center [784, 551] width 410 height 993
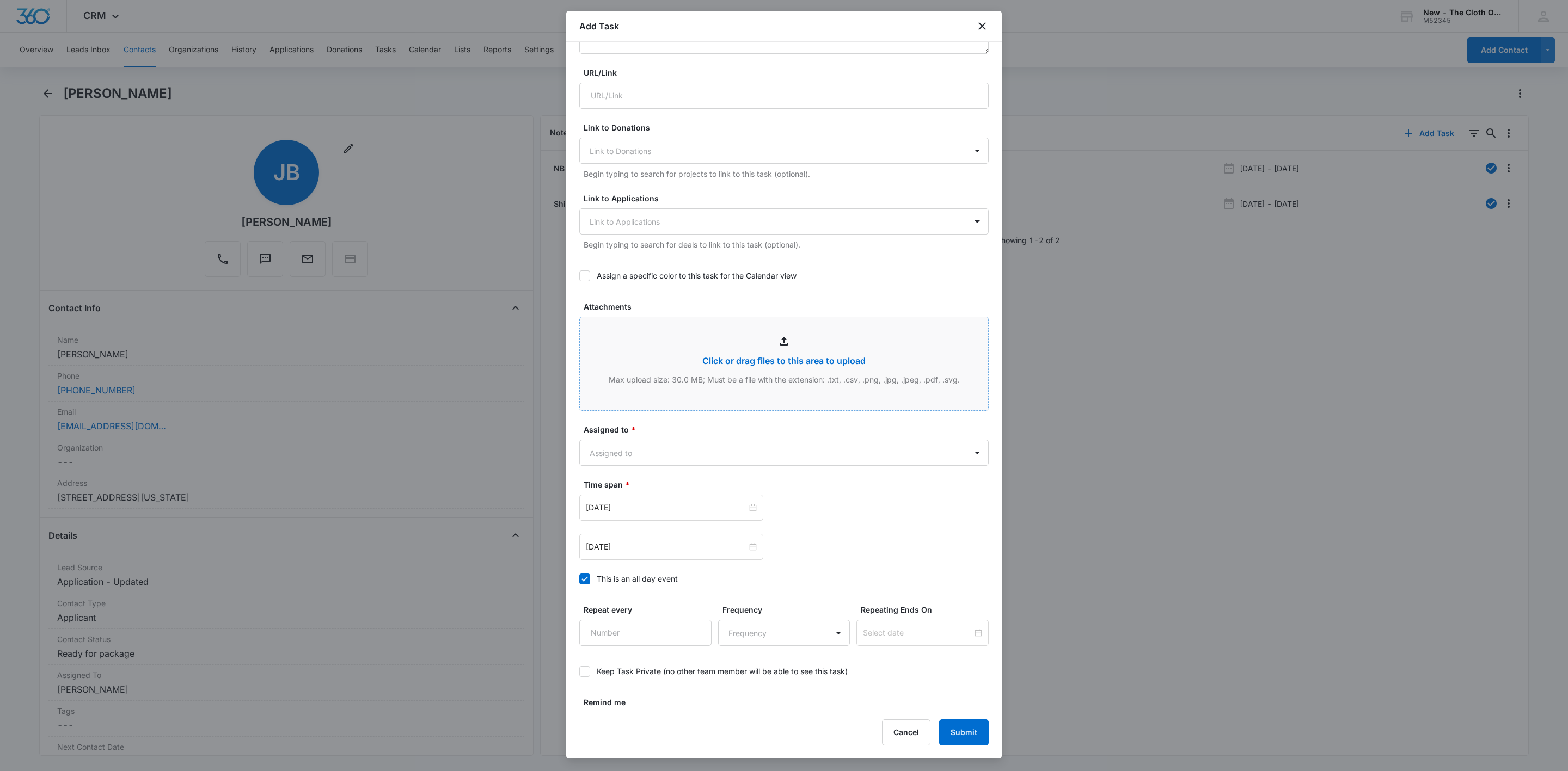
scroll to position [340, 0]
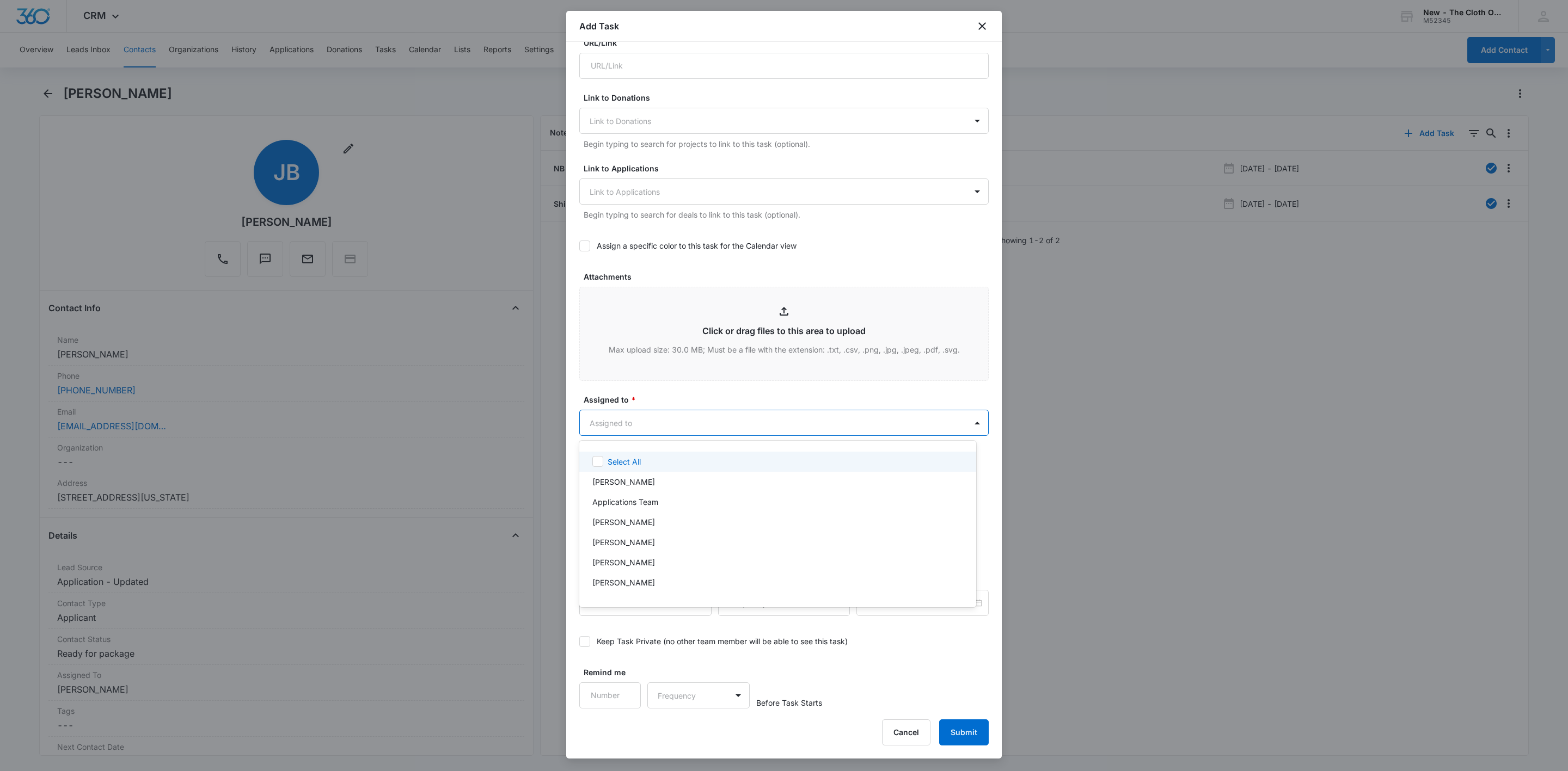
click at [631, 427] on body "CRM Apps Reputation Websites Forms CRM Email Social Shop Payments POS Ads Intel…" at bounding box center [784, 385] width 1568 height 771
type input "faye"
click at [665, 379] on div at bounding box center [784, 385] width 1568 height 771
click at [745, 509] on div "Sep 9, 2025" at bounding box center [671, 517] width 184 height 26
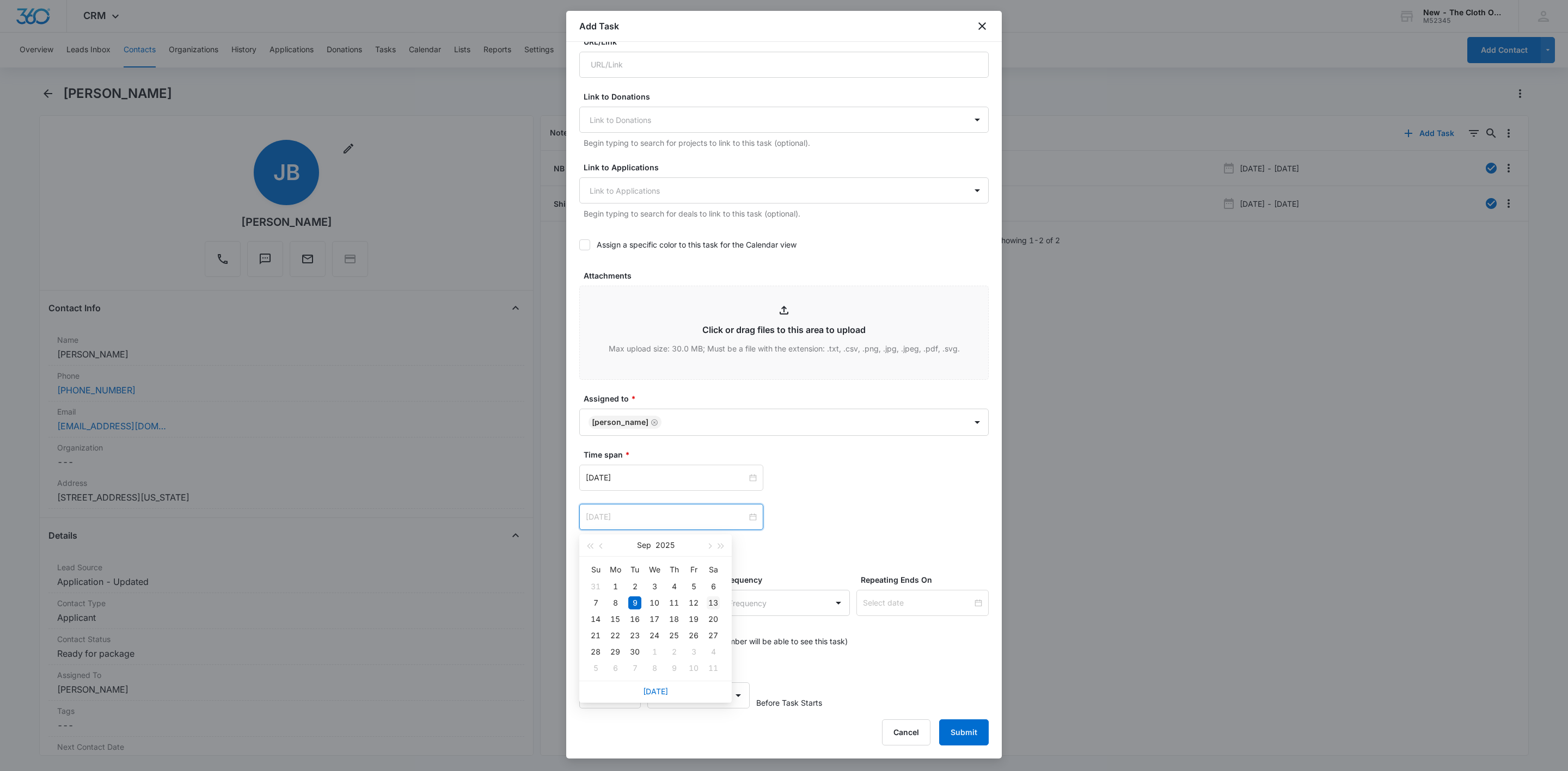
type input "Sep 13, 2025"
click at [712, 603] on div "13" at bounding box center [713, 602] width 13 height 13
click at [843, 528] on div "Sep 13, 2025 Sep 2025 Su Mo Tu We Th Fr Sa 31 1 2 3 4 5 6 7 8 9 10 11 12 13 14 …" at bounding box center [784, 517] width 410 height 26
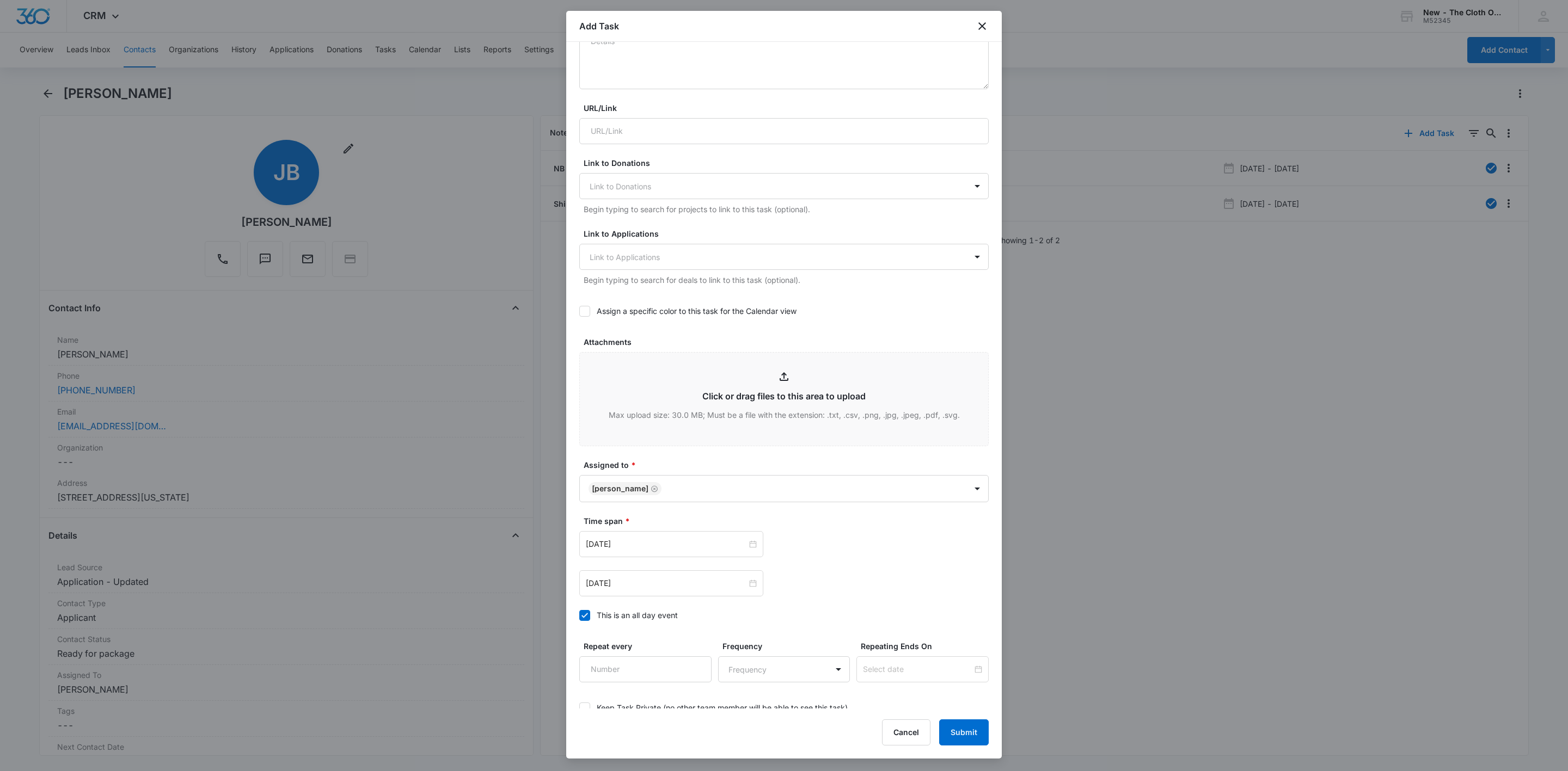
scroll to position [0, 0]
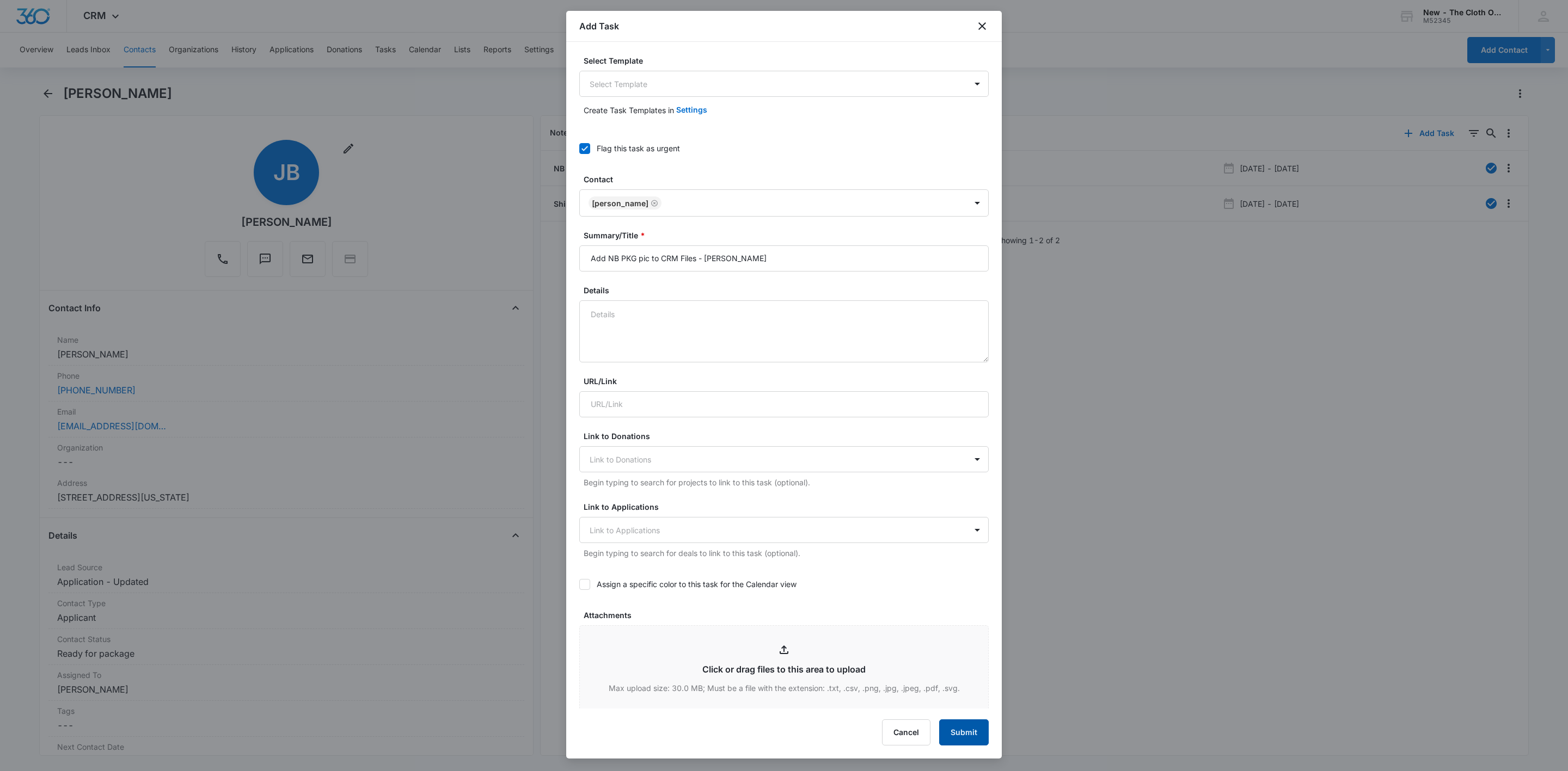
click at [959, 744] on button "Submit" at bounding box center [964, 732] width 49 height 26
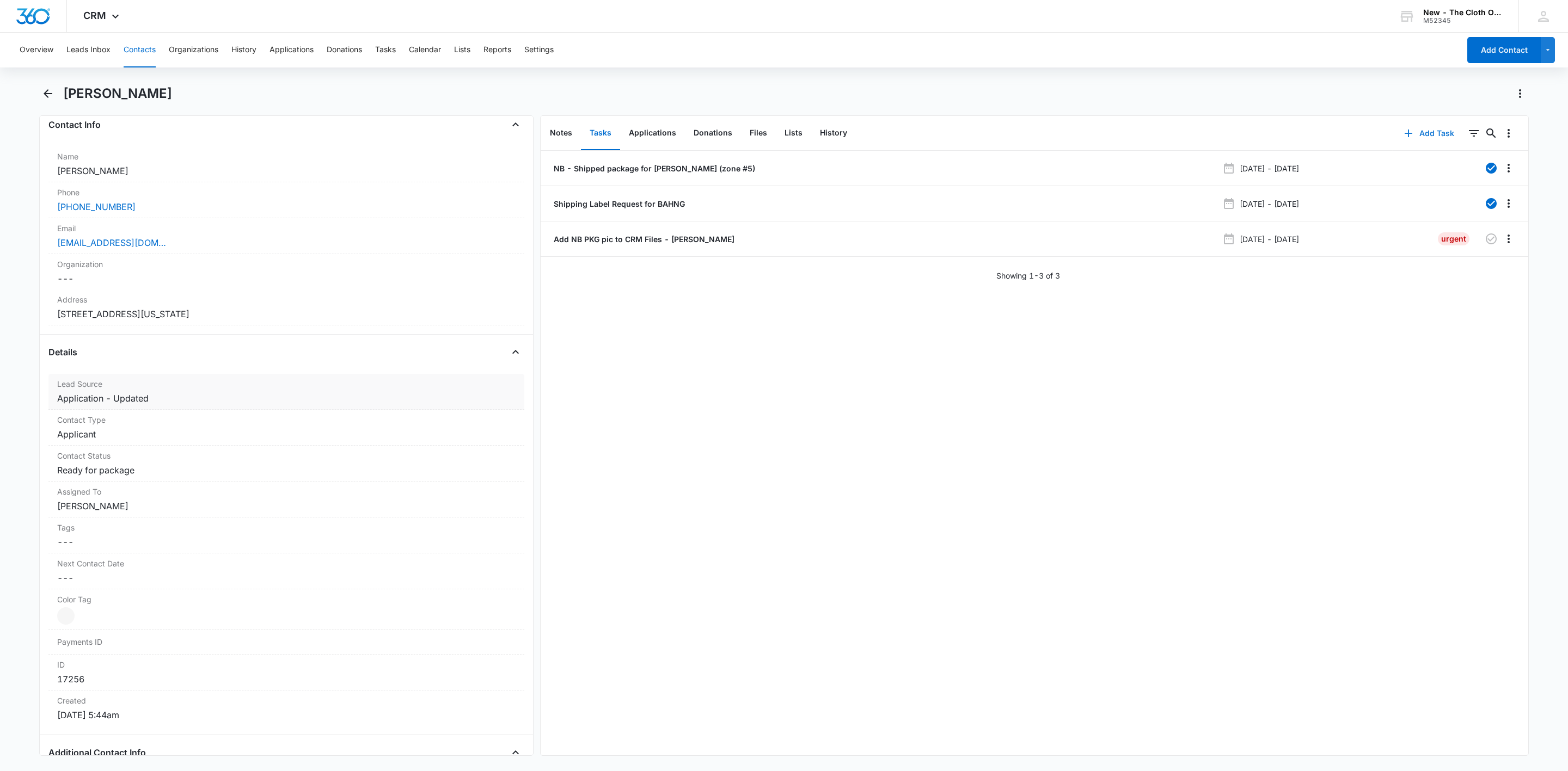
scroll to position [245, 0]
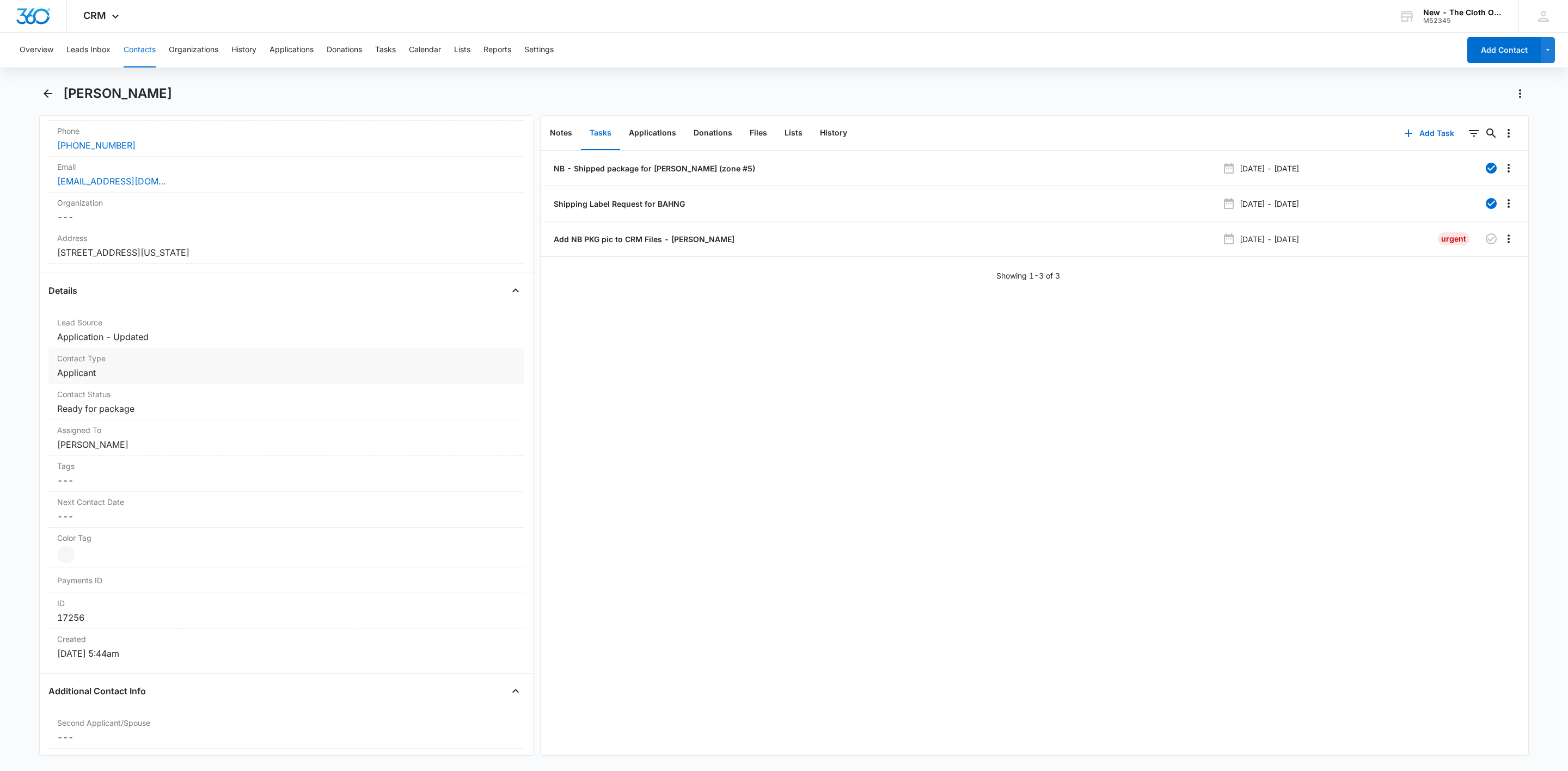
drag, startPoint x: 106, startPoint y: 379, endPoint x: 263, endPoint y: 384, distance: 157.1
click at [263, 384] on div "Contact Type Cancel Save Changes Applicant" at bounding box center [287, 366] width 476 height 36
click at [110, 384] on icon "Remove Applicant" at bounding box center [108, 382] width 8 height 8
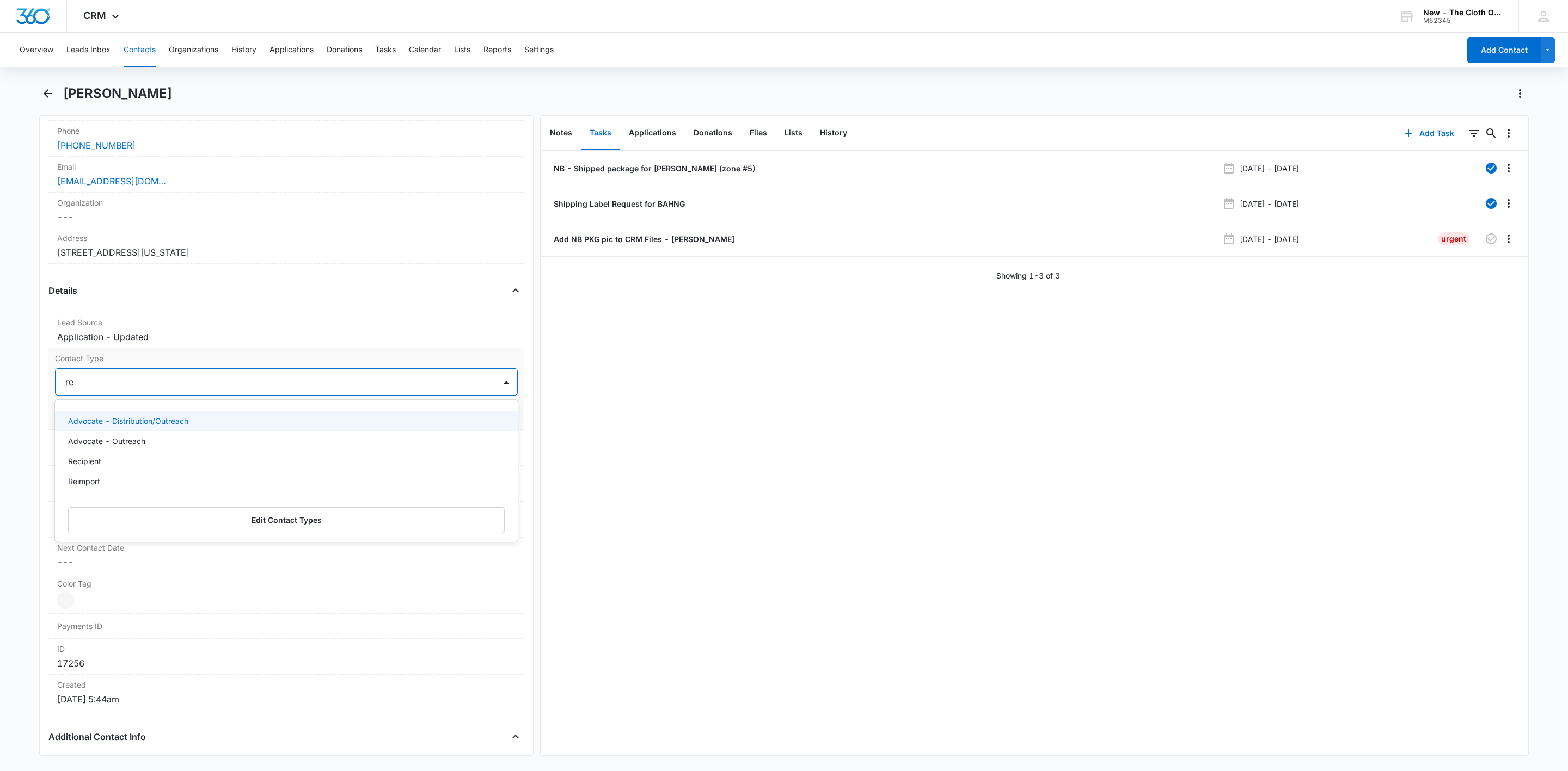
type input "rec"
click at [100, 415] on div "Recipient" at bounding box center [286, 420] width 463 height 20
drag, startPoint x: 183, startPoint y: 384, endPoint x: 259, endPoint y: 396, distance: 76.9
click at [183, 384] on div at bounding box center [299, 382] width 364 height 15
click at [487, 415] on button "Save Changes" at bounding box center [487, 415] width 62 height 21
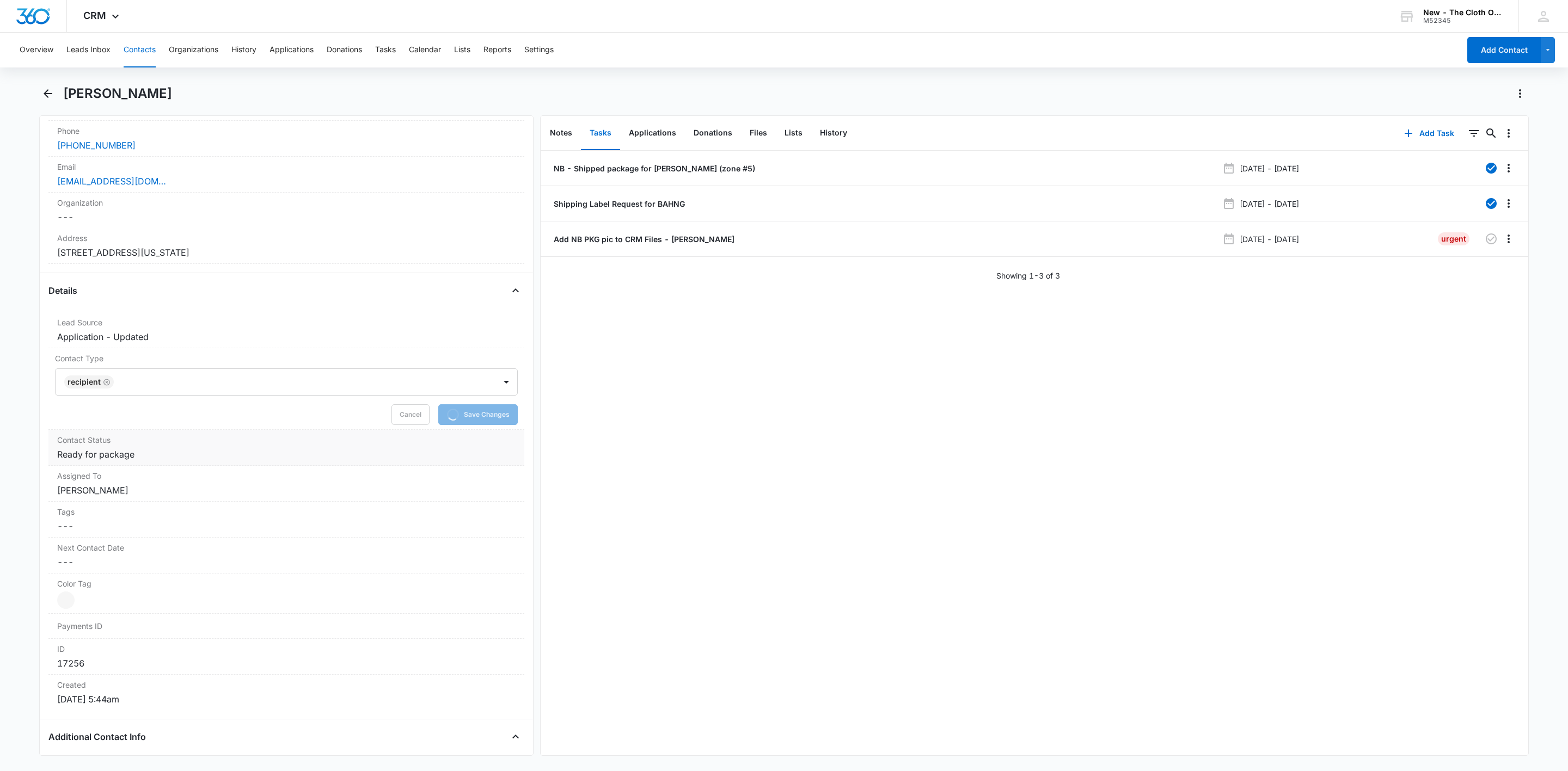
click at [108, 454] on dd "Cancel Save Changes Ready for package" at bounding box center [286, 454] width 458 height 13
click at [141, 461] on div "Ready for package" at bounding box center [107, 463] width 85 height 13
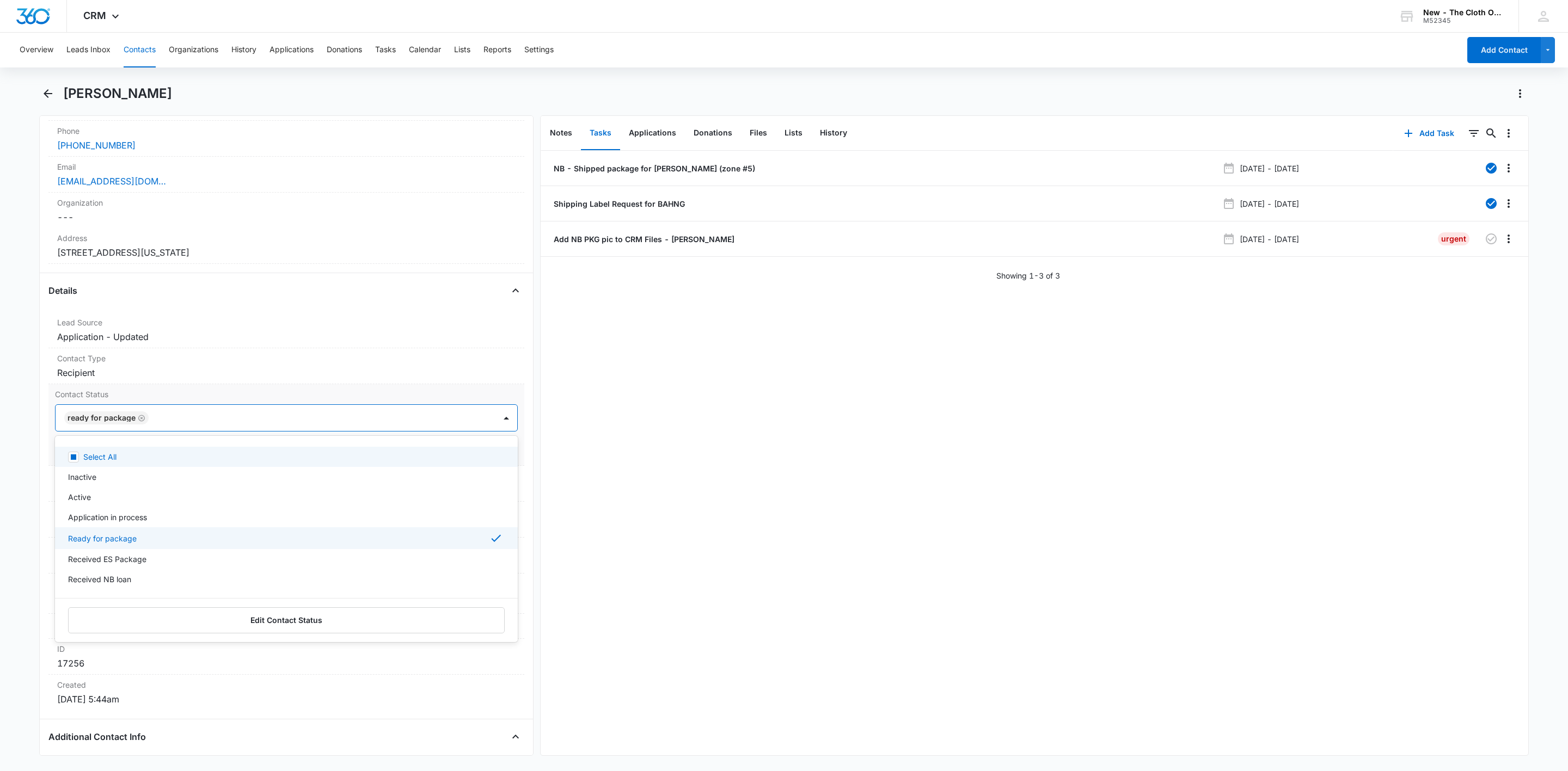
click at [139, 422] on icon "Remove Ready for package" at bounding box center [141, 418] width 8 height 8
type input "nb"
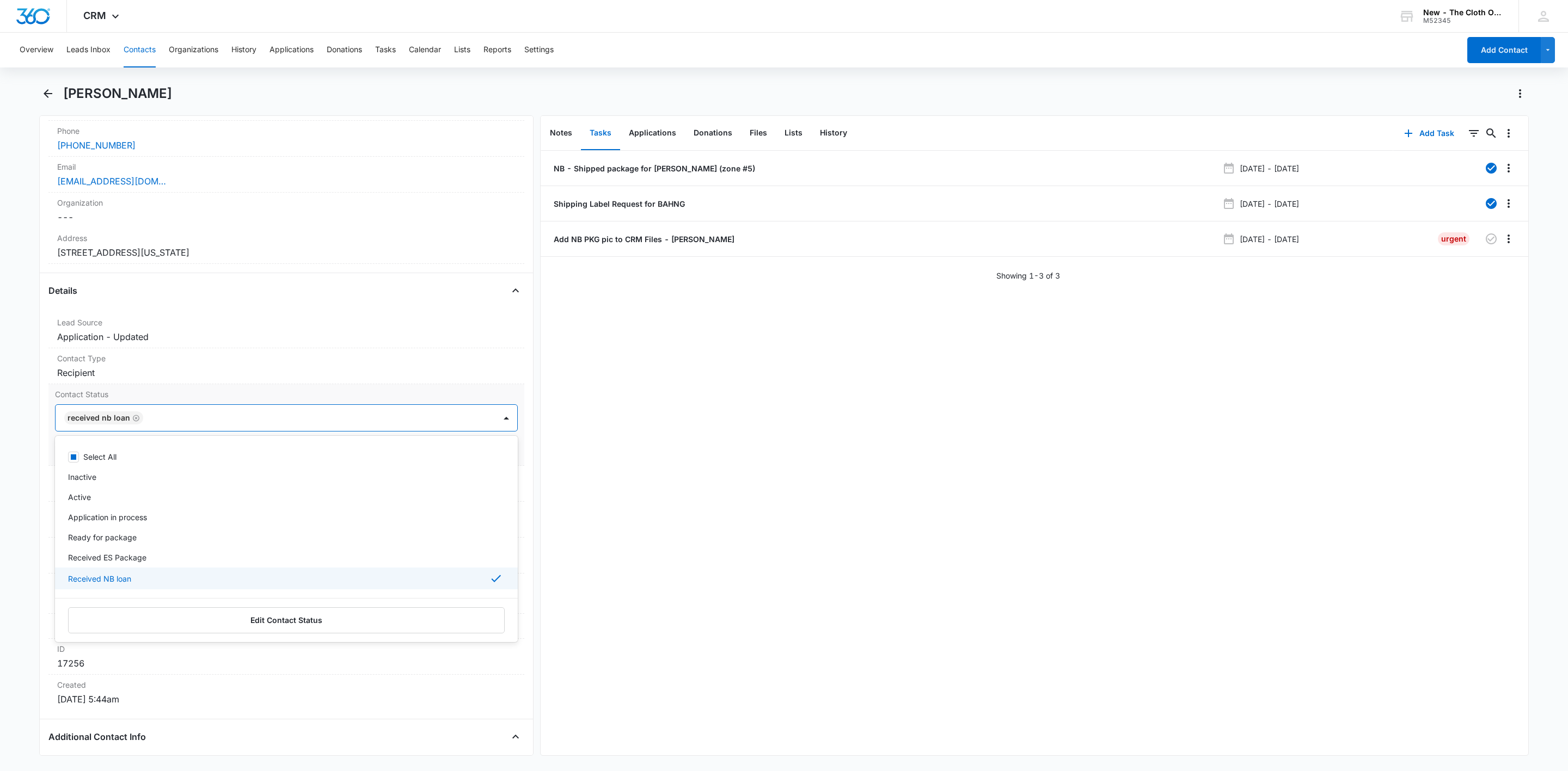
drag, startPoint x: 190, startPoint y: 427, endPoint x: 412, endPoint y: 430, distance: 222.0
click at [195, 425] on div at bounding box center [314, 417] width 335 height 15
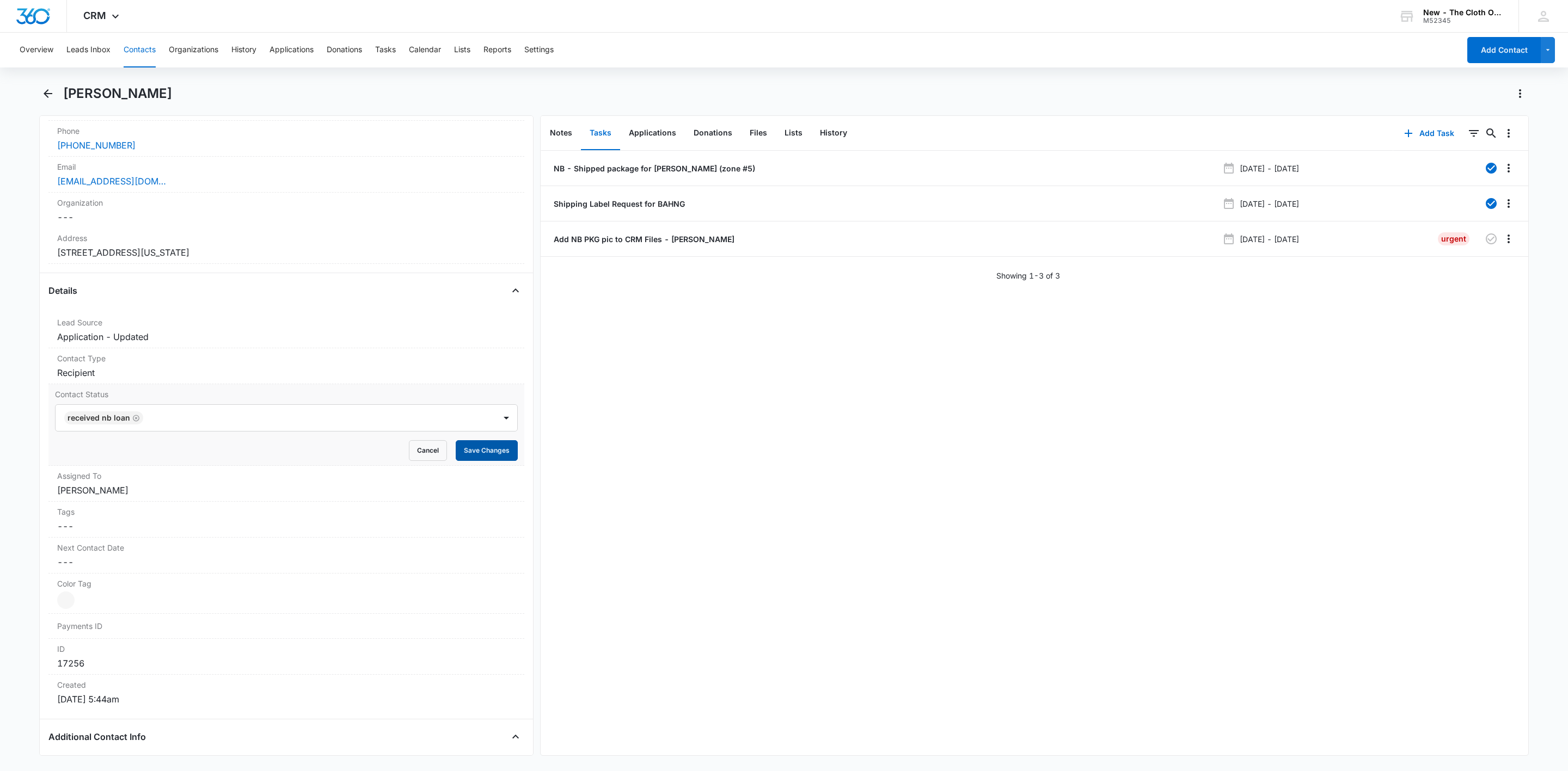
click at [474, 449] on button "Save Changes" at bounding box center [487, 451] width 62 height 21
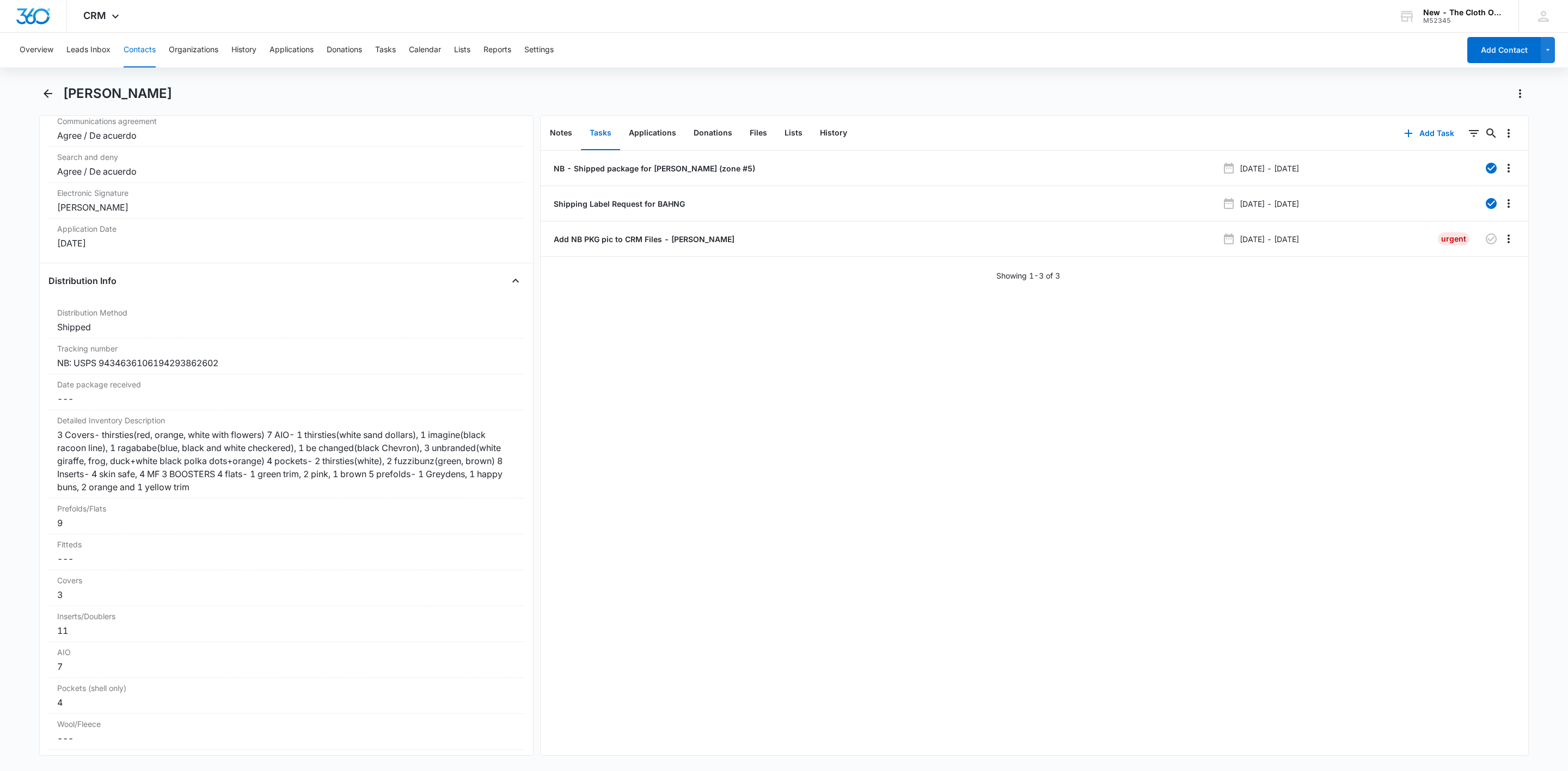
scroll to position [2449, 0]
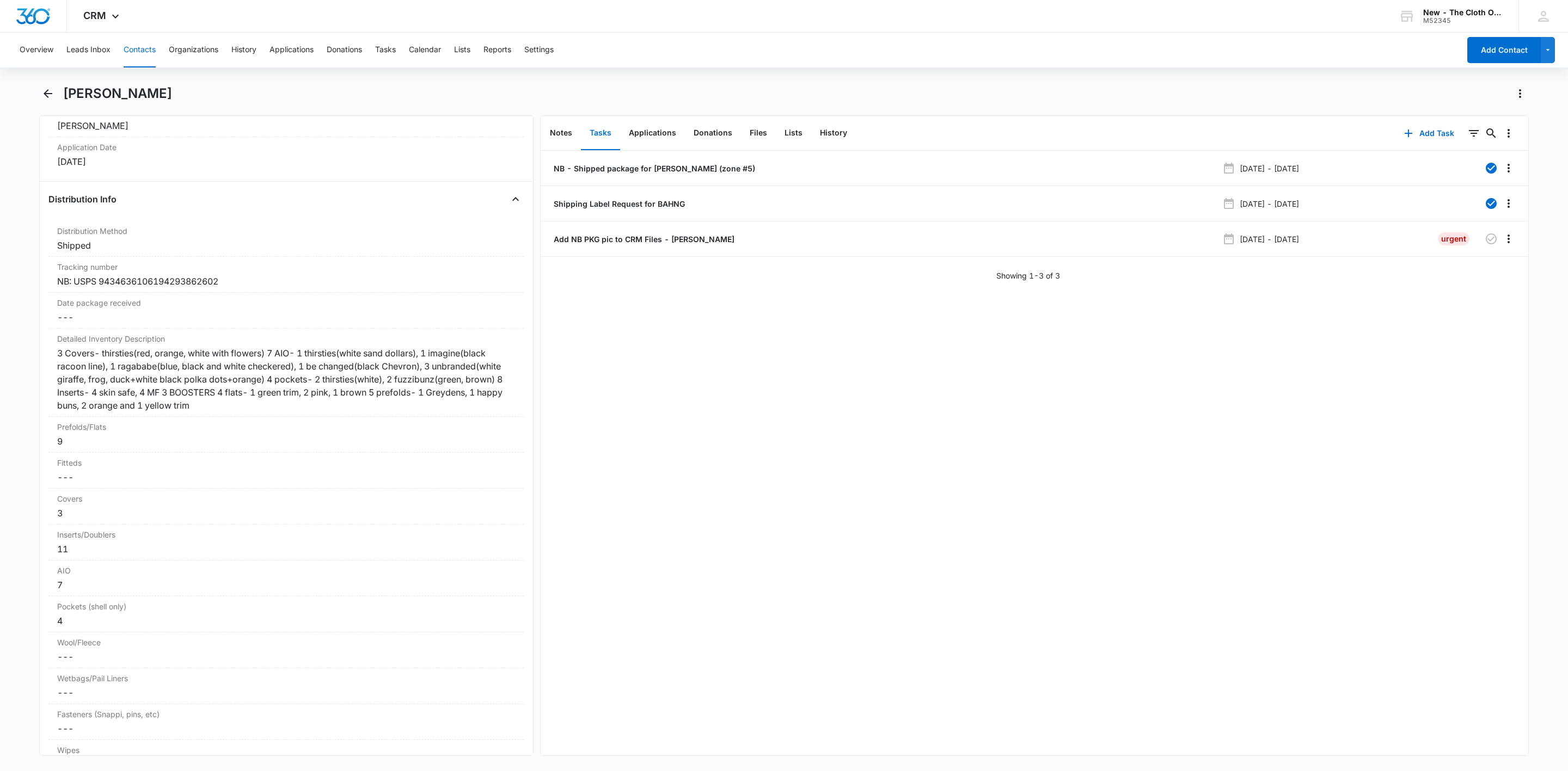
click at [141, 49] on button "Contacts" at bounding box center [139, 50] width 32 height 35
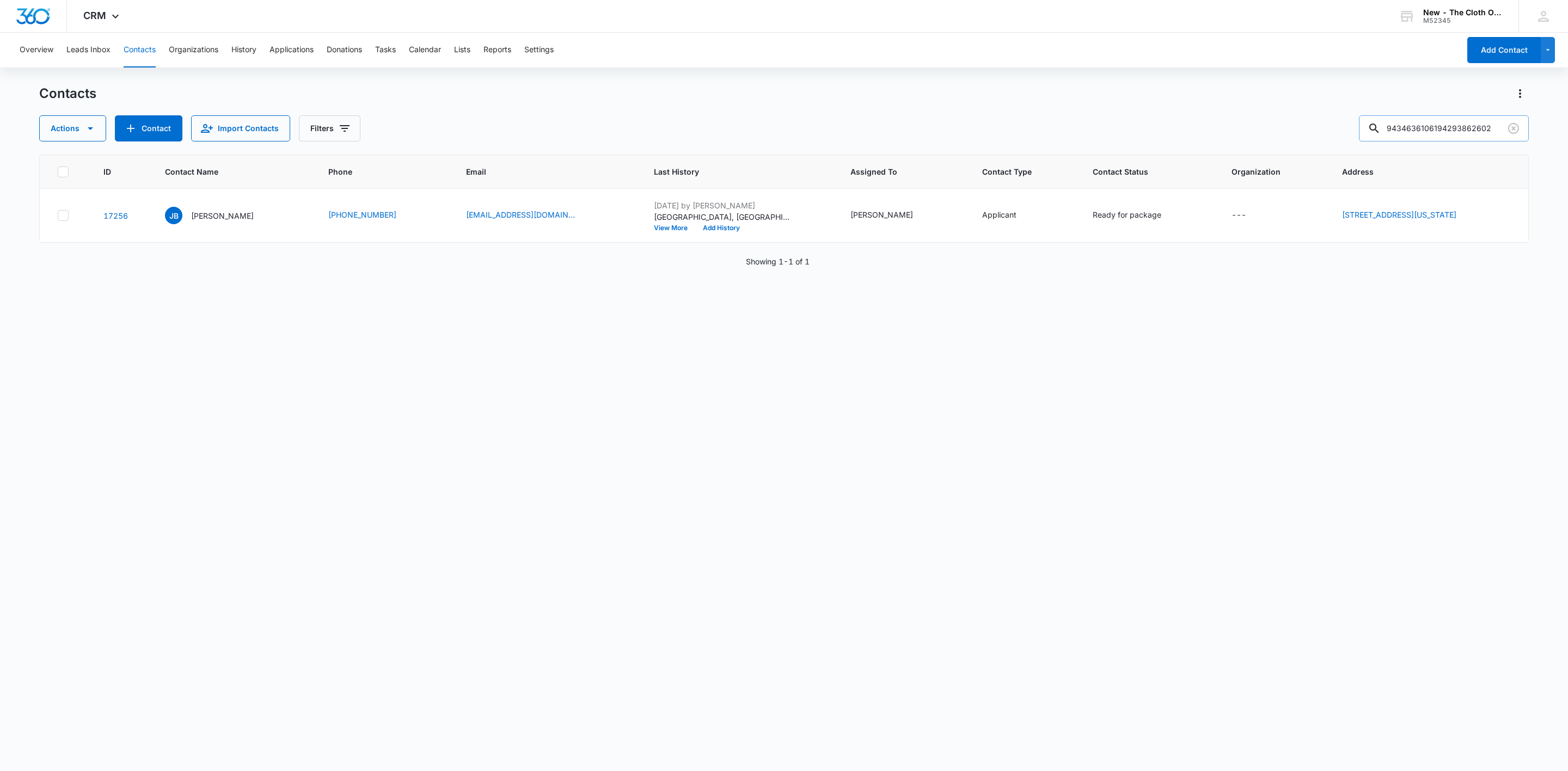
click at [1446, 123] on input "9434636106194293862602" at bounding box center [1444, 128] width 170 height 26
click at [1444, 123] on input "9434636106194293862602" at bounding box center [1444, 128] width 170 height 26
paste input "586026"
type input "9434636106194295860262"
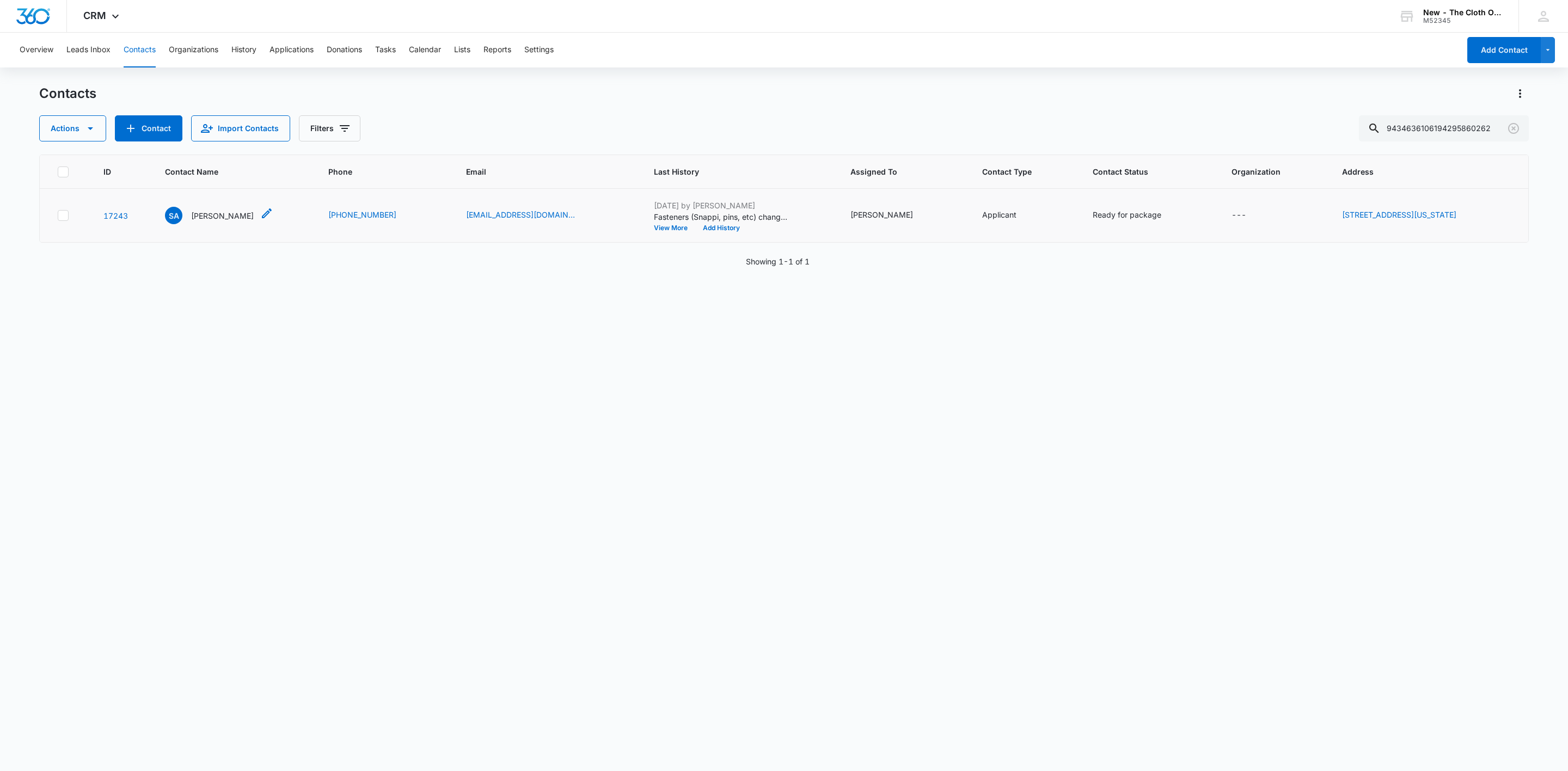
click at [219, 211] on p "Shatiera Andrews" at bounding box center [222, 215] width 63 height 12
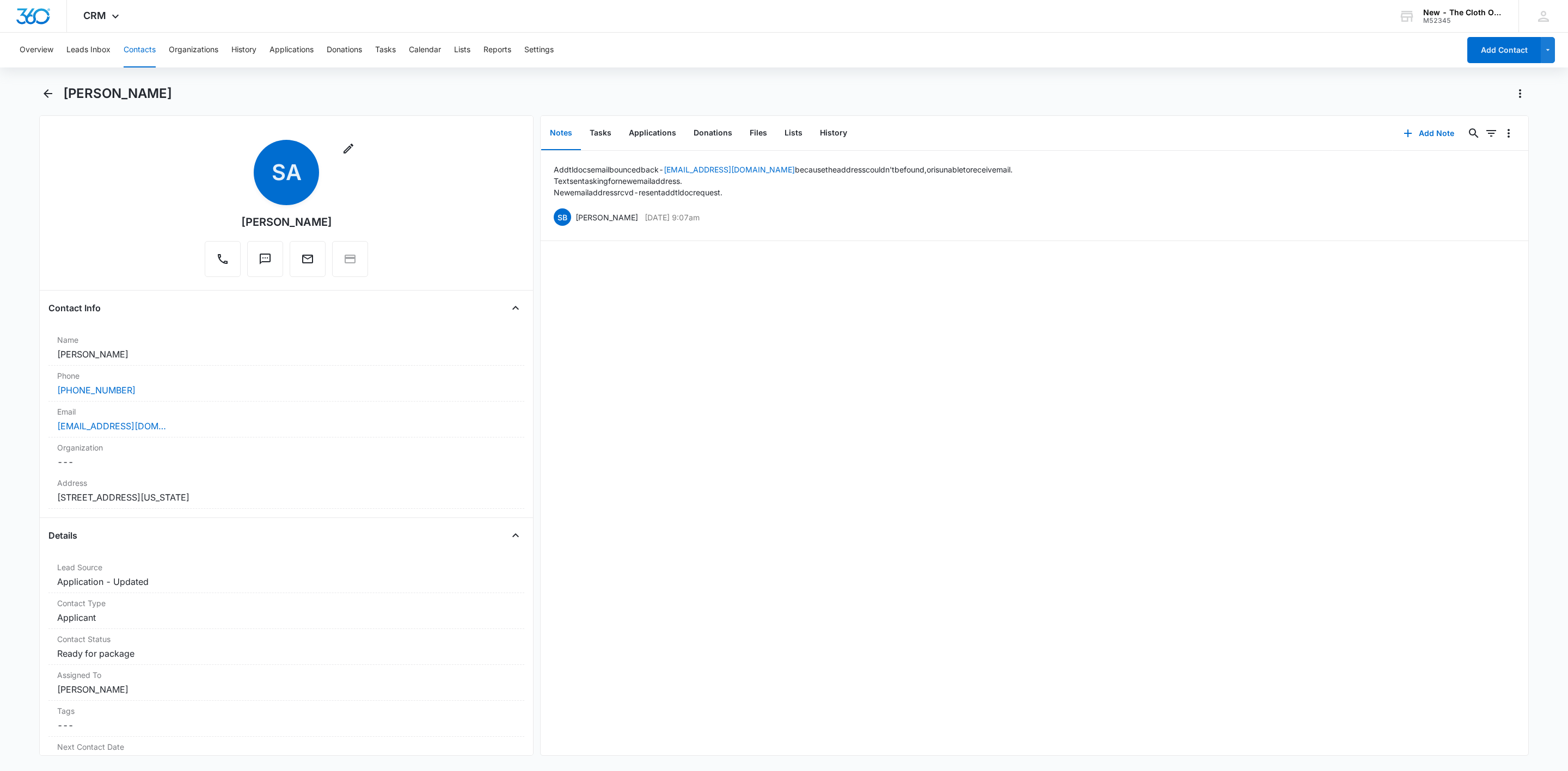
click at [575, 123] on button "Notes" at bounding box center [561, 133] width 40 height 33
click at [600, 134] on button "Tasks" at bounding box center [600, 133] width 39 height 33
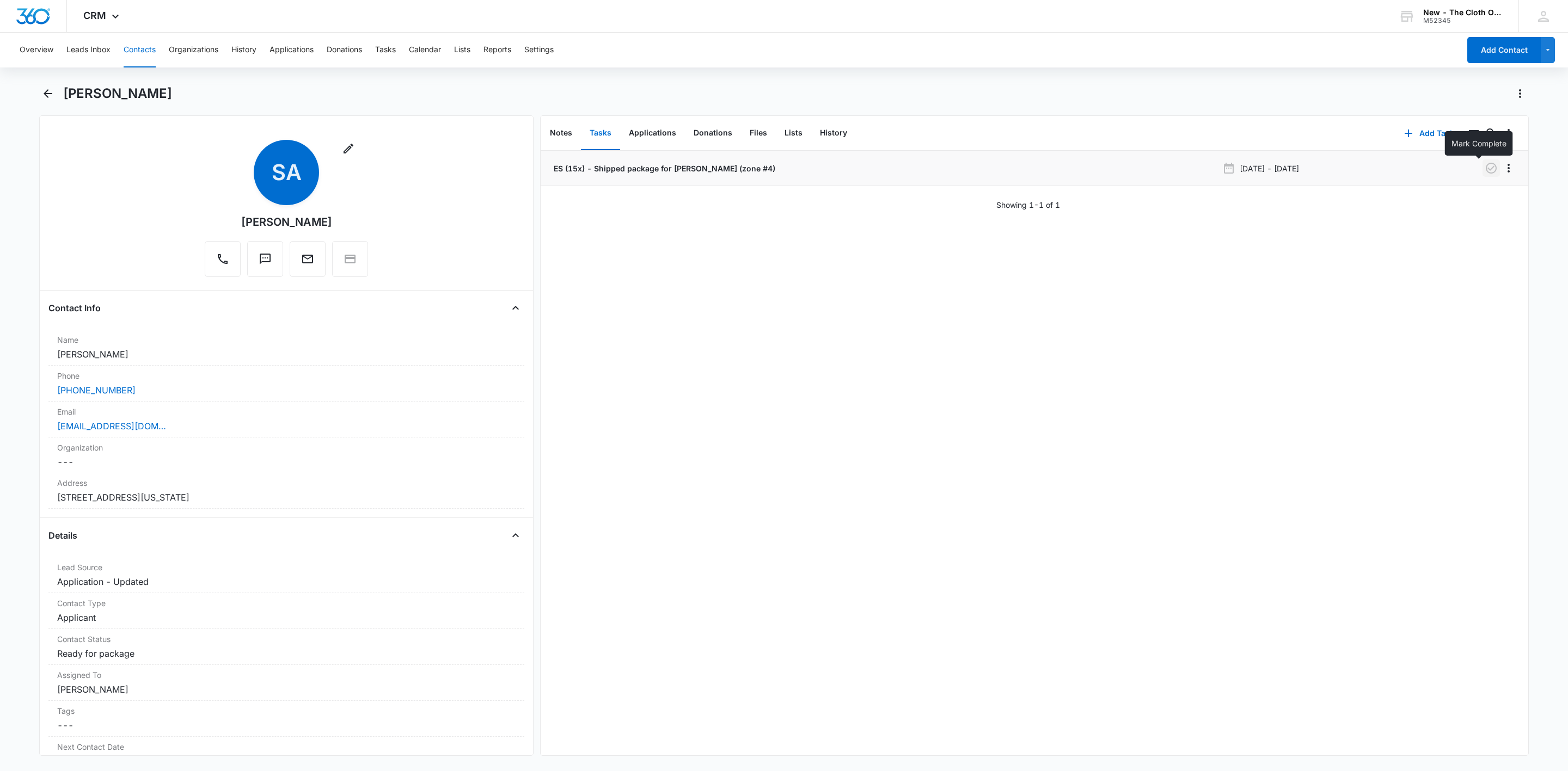
click at [1485, 172] on icon "button" at bounding box center [1491, 168] width 13 height 13
click at [754, 172] on p "ES (15x) - Shipped package for Shatiera Andrews (zone #4)" at bounding box center [663, 168] width 224 height 12
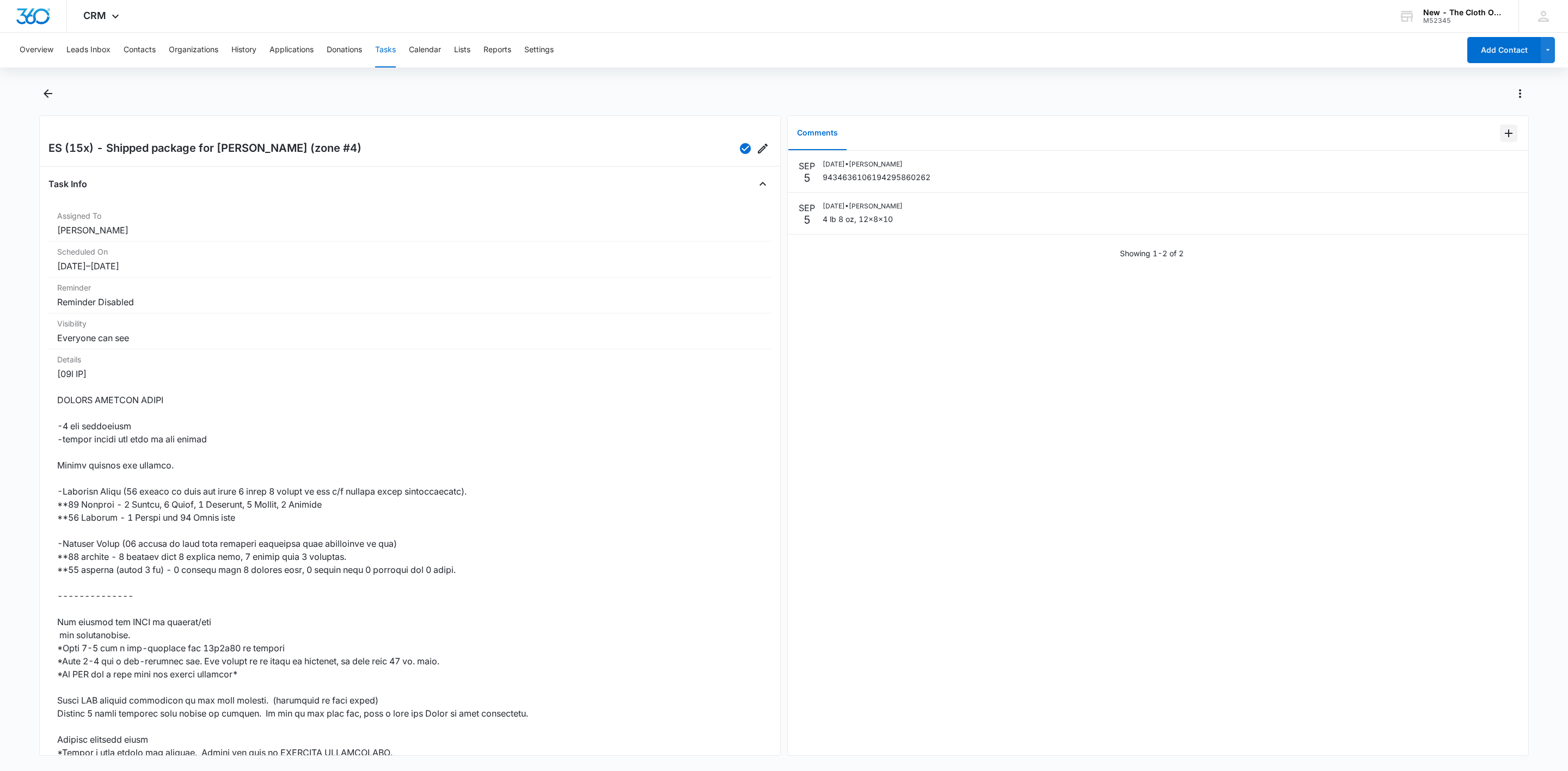
click at [1502, 134] on icon "Add Comment" at bounding box center [1508, 133] width 13 height 13
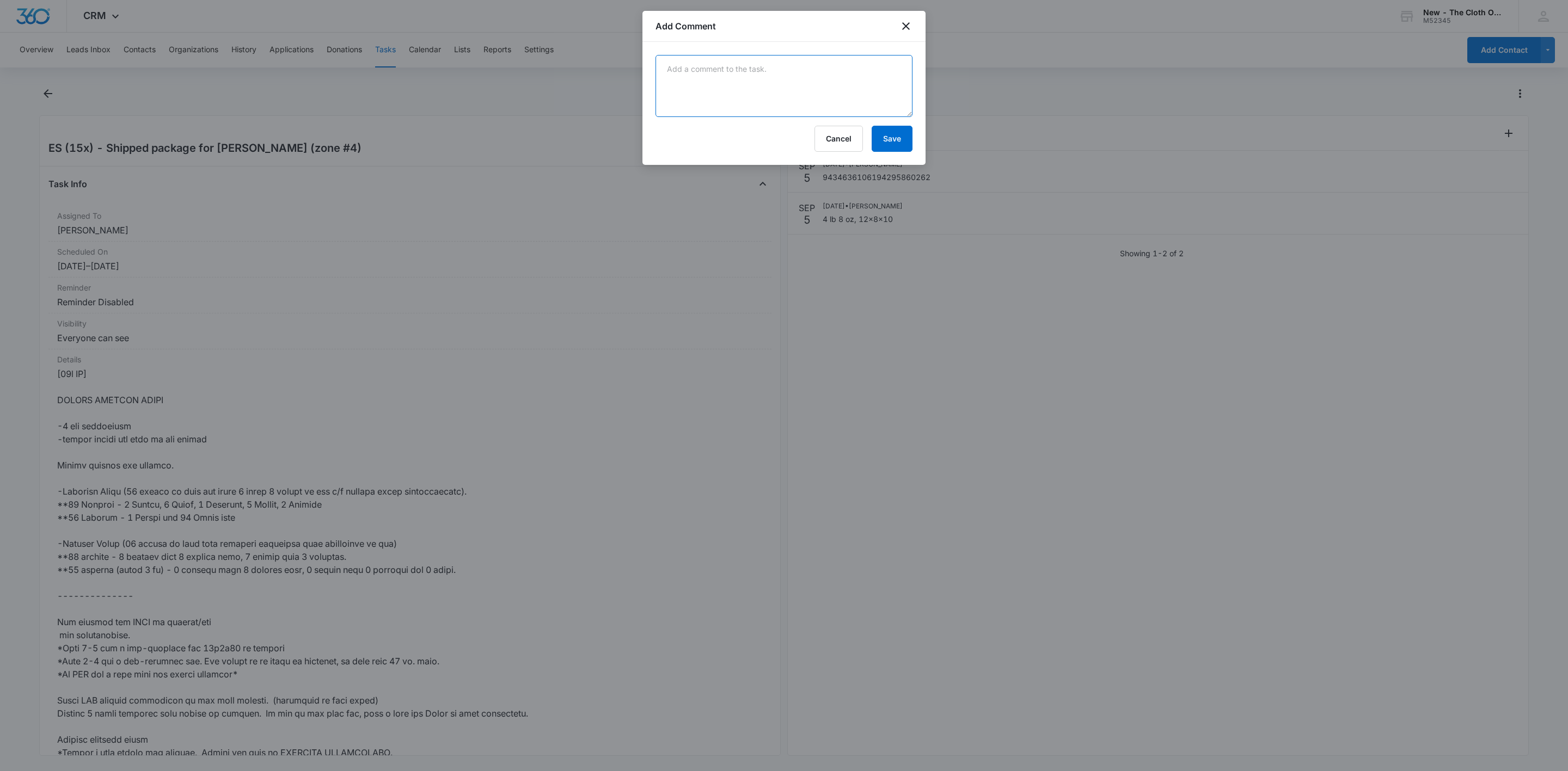
click at [822, 65] on textarea at bounding box center [784, 86] width 257 height 62
paste textarea "Your item was picked up at the post office at 9:14 pm on September 8, 2025 in J…"
type textarea "Your item was picked up at the post office at 9:14 pm on September 8, 2025 in J…"
click at [884, 145] on button "Save" at bounding box center [892, 139] width 41 height 26
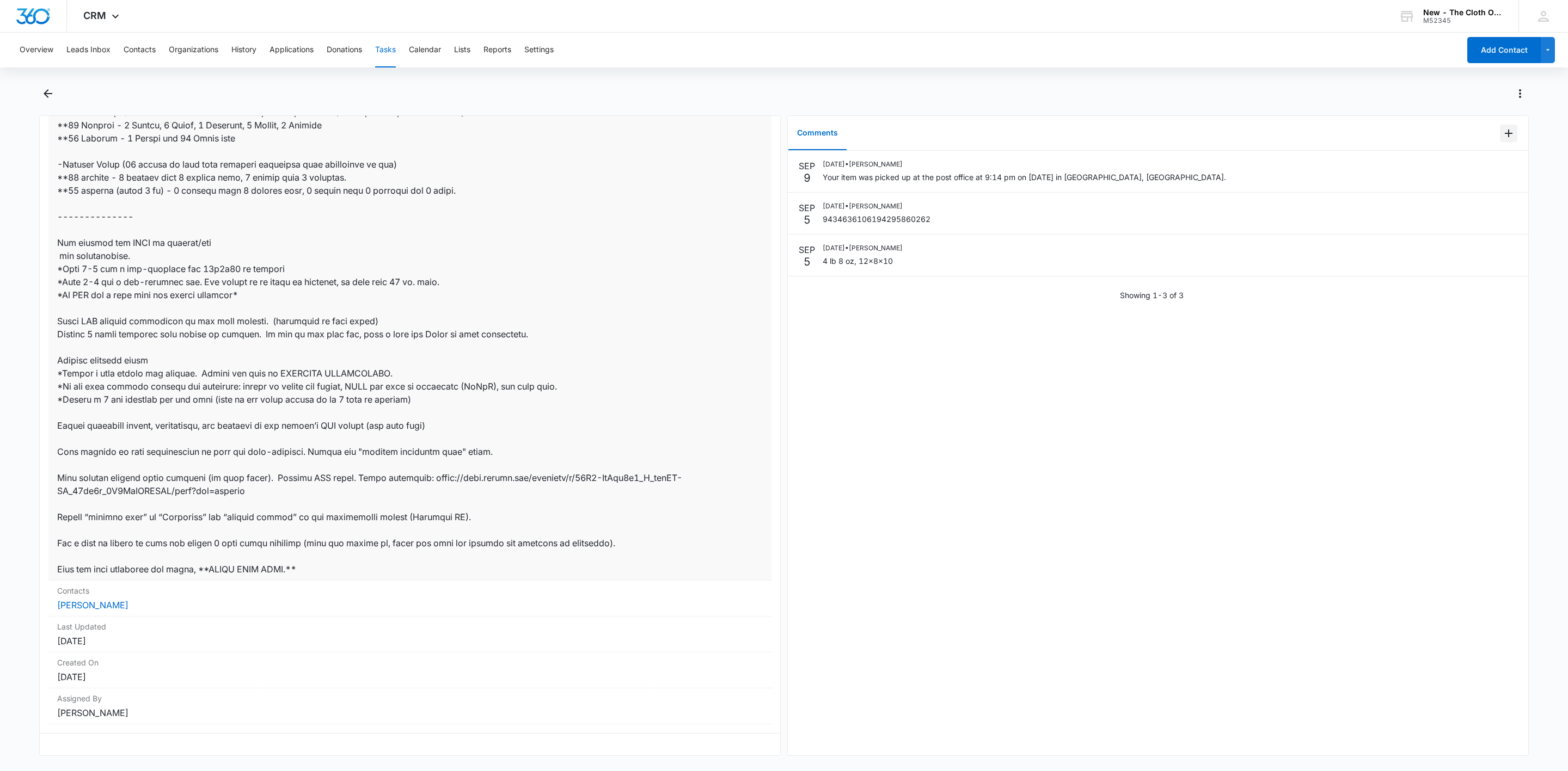
scroll to position [394, 0]
click at [101, 600] on link "Shatiera Andrews" at bounding box center [93, 605] width 71 height 11
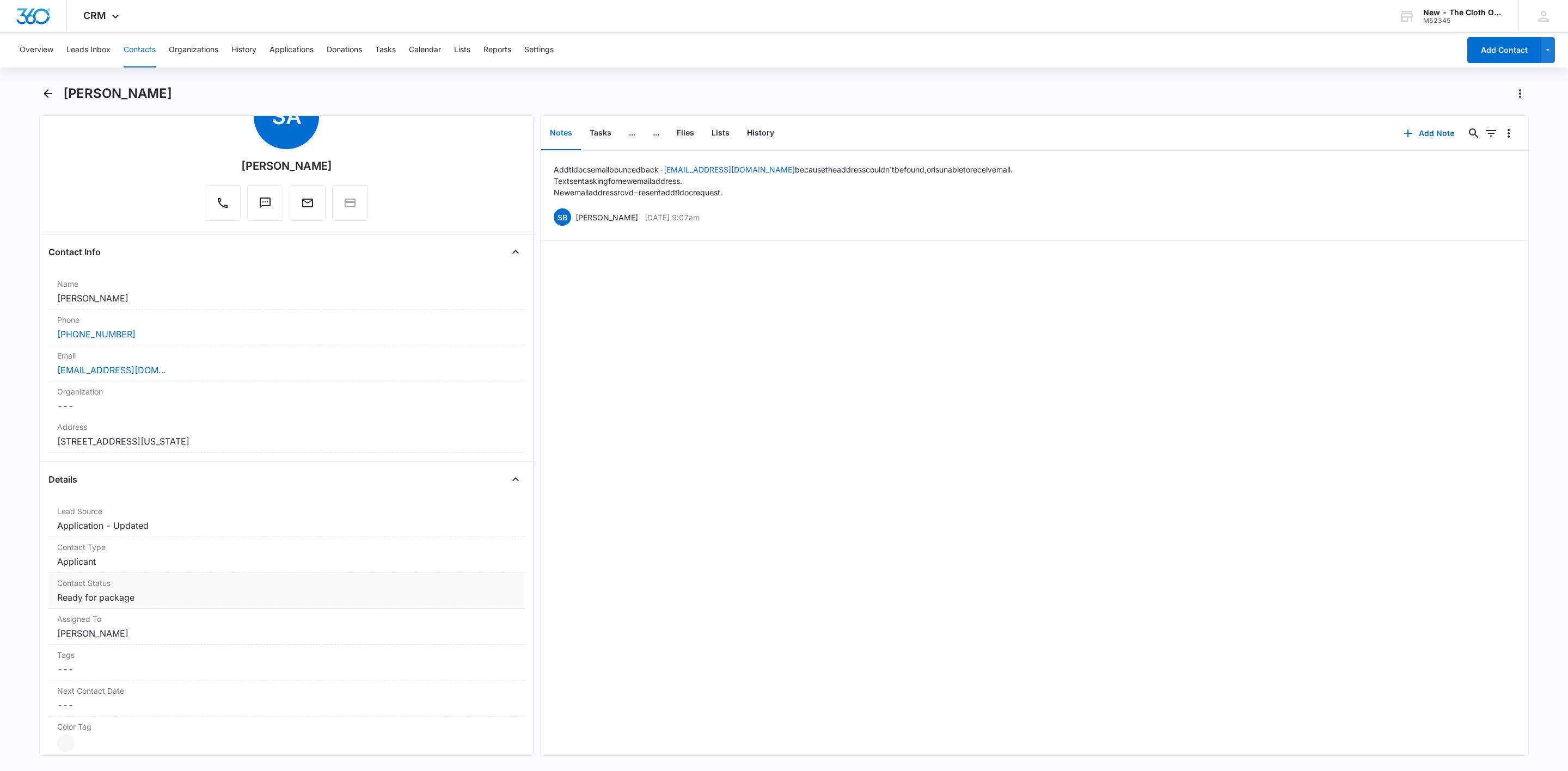
scroll to position [245, 0]
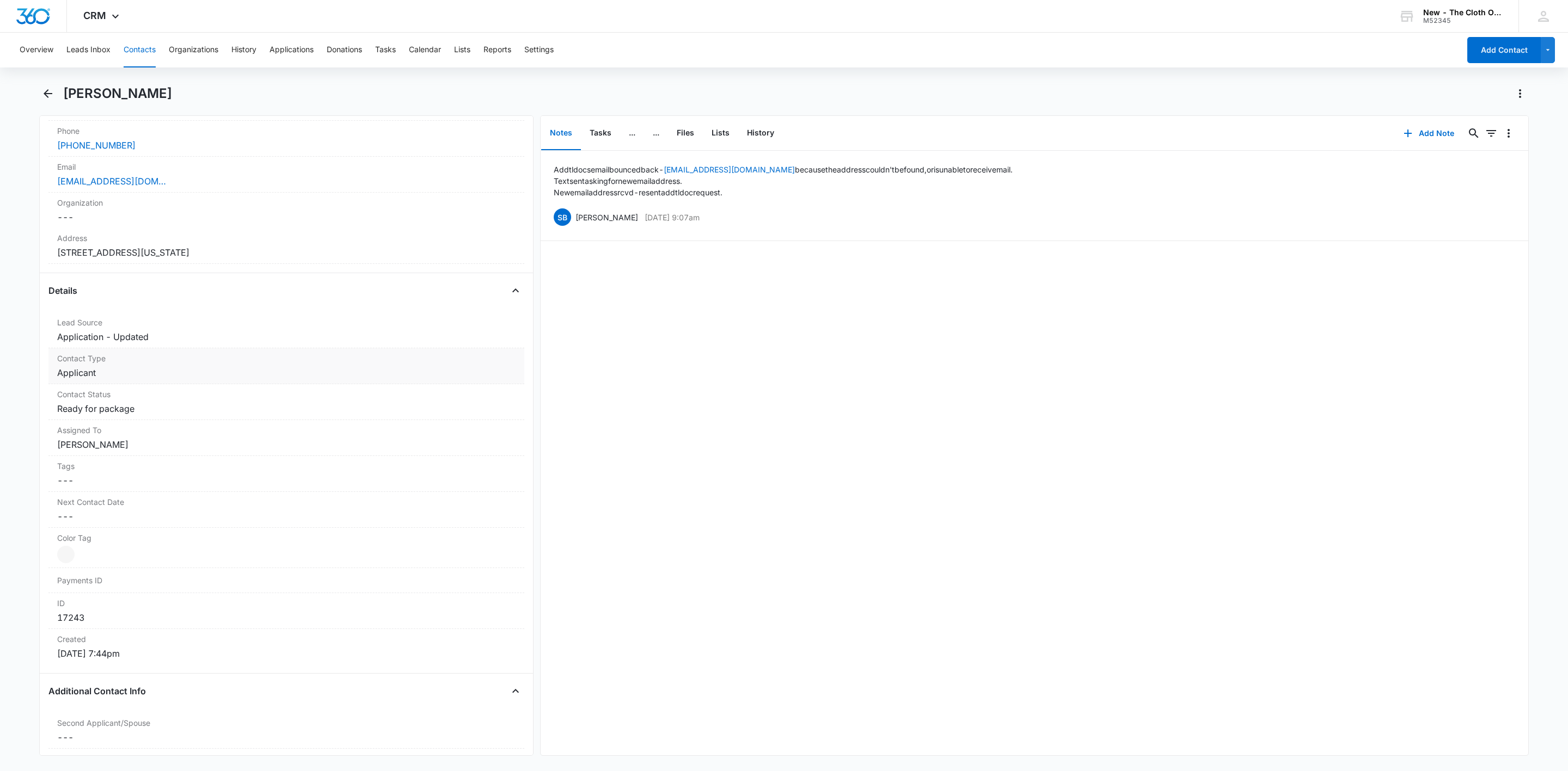
click at [100, 371] on dd "Cancel Save Changes Applicant" at bounding box center [286, 372] width 458 height 13
click at [108, 385] on icon "Remove Applicant" at bounding box center [108, 382] width 7 height 7
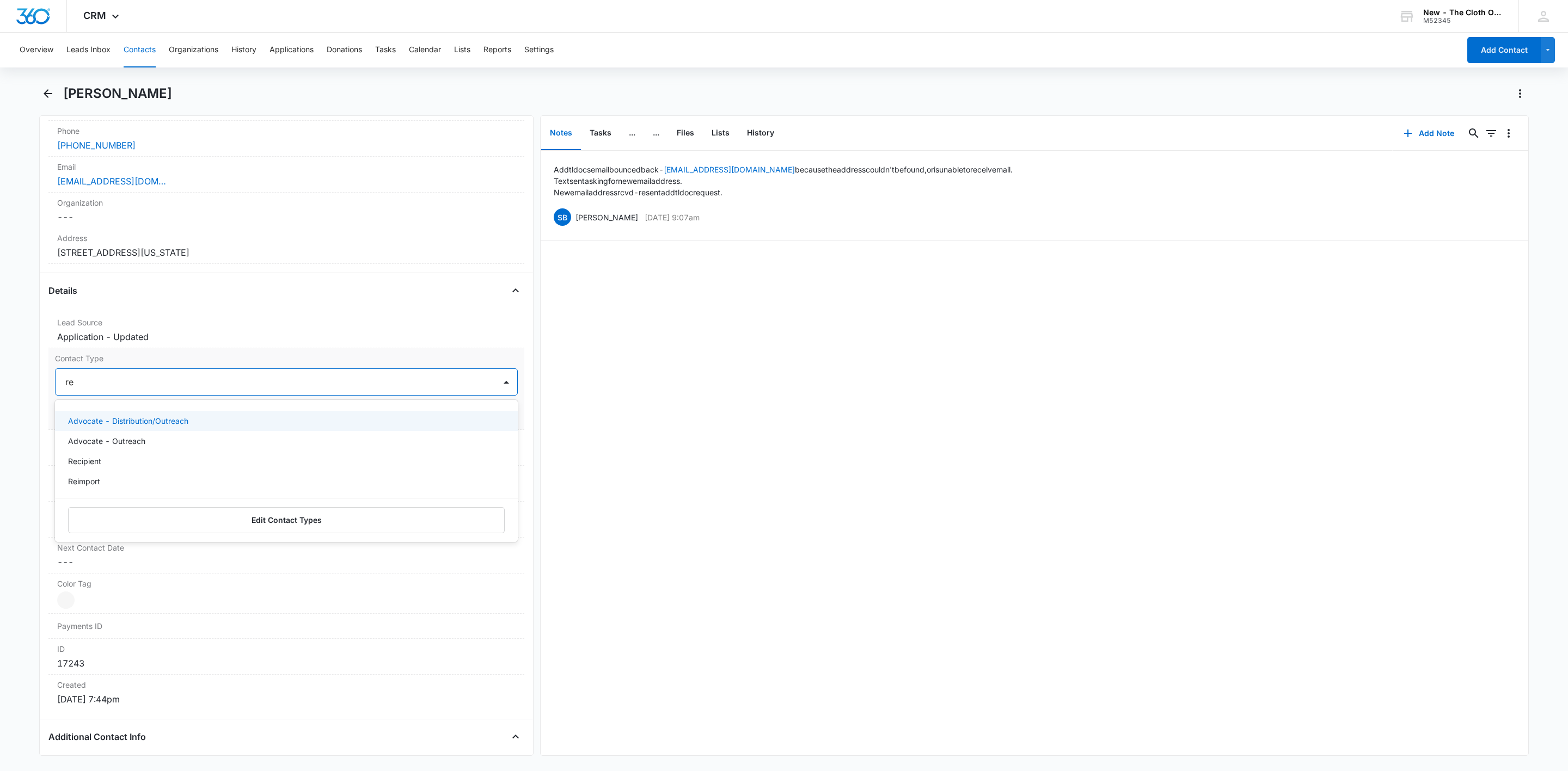
type input "rec"
click at [101, 425] on p "Recipient" at bounding box center [85, 420] width 33 height 12
click at [206, 395] on div "Recipient" at bounding box center [275, 382] width 440 height 26
click at [464, 407] on button "Save Changes" at bounding box center [487, 415] width 62 height 21
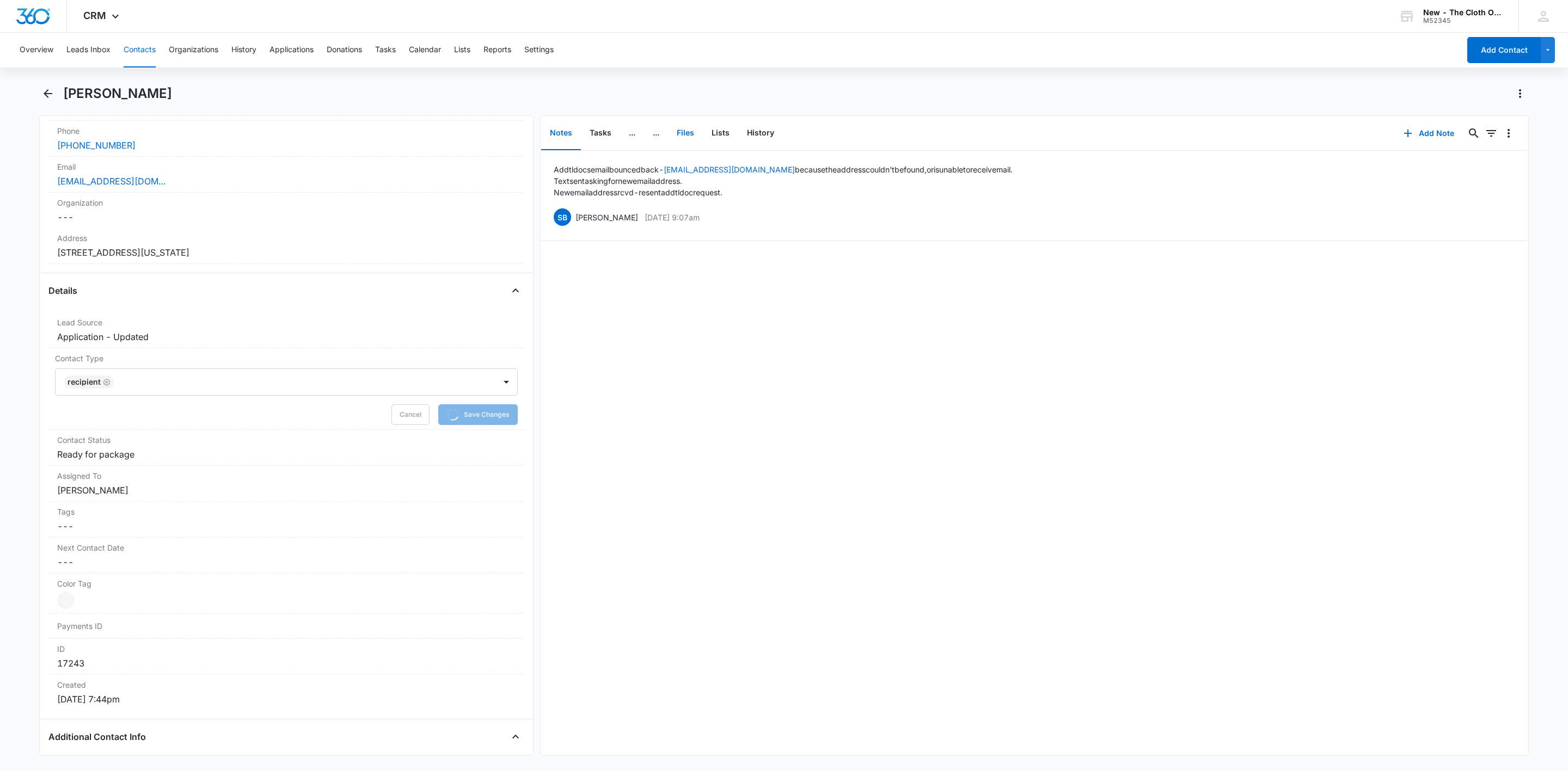
click at [681, 124] on button "Files" at bounding box center [685, 133] width 35 height 33
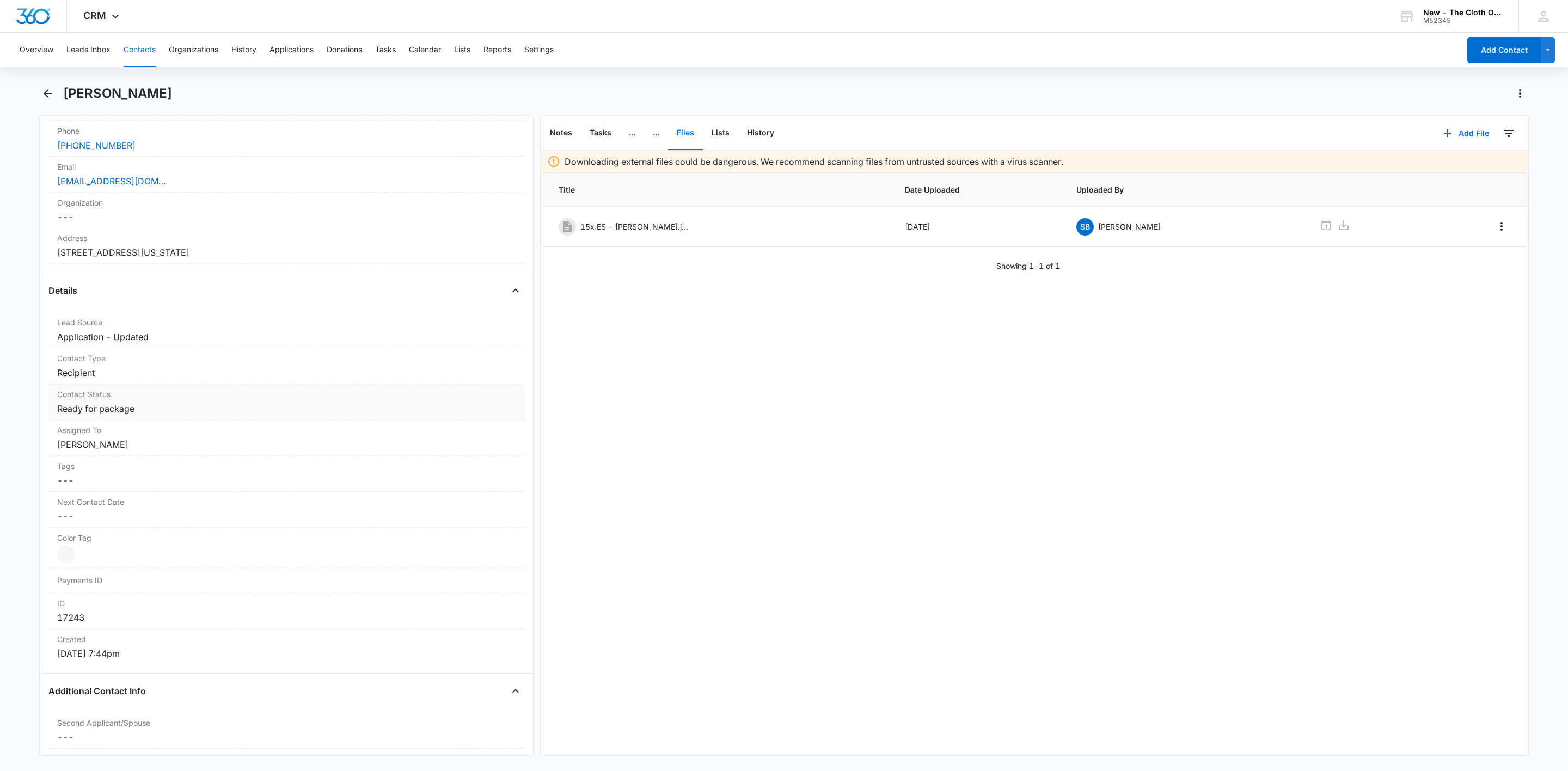
click at [126, 419] on div "Contact Status Cancel Save Changes Ready for package" at bounding box center [287, 402] width 476 height 36
click at [142, 422] on icon "Remove Ready for package" at bounding box center [141, 418] width 8 height 8
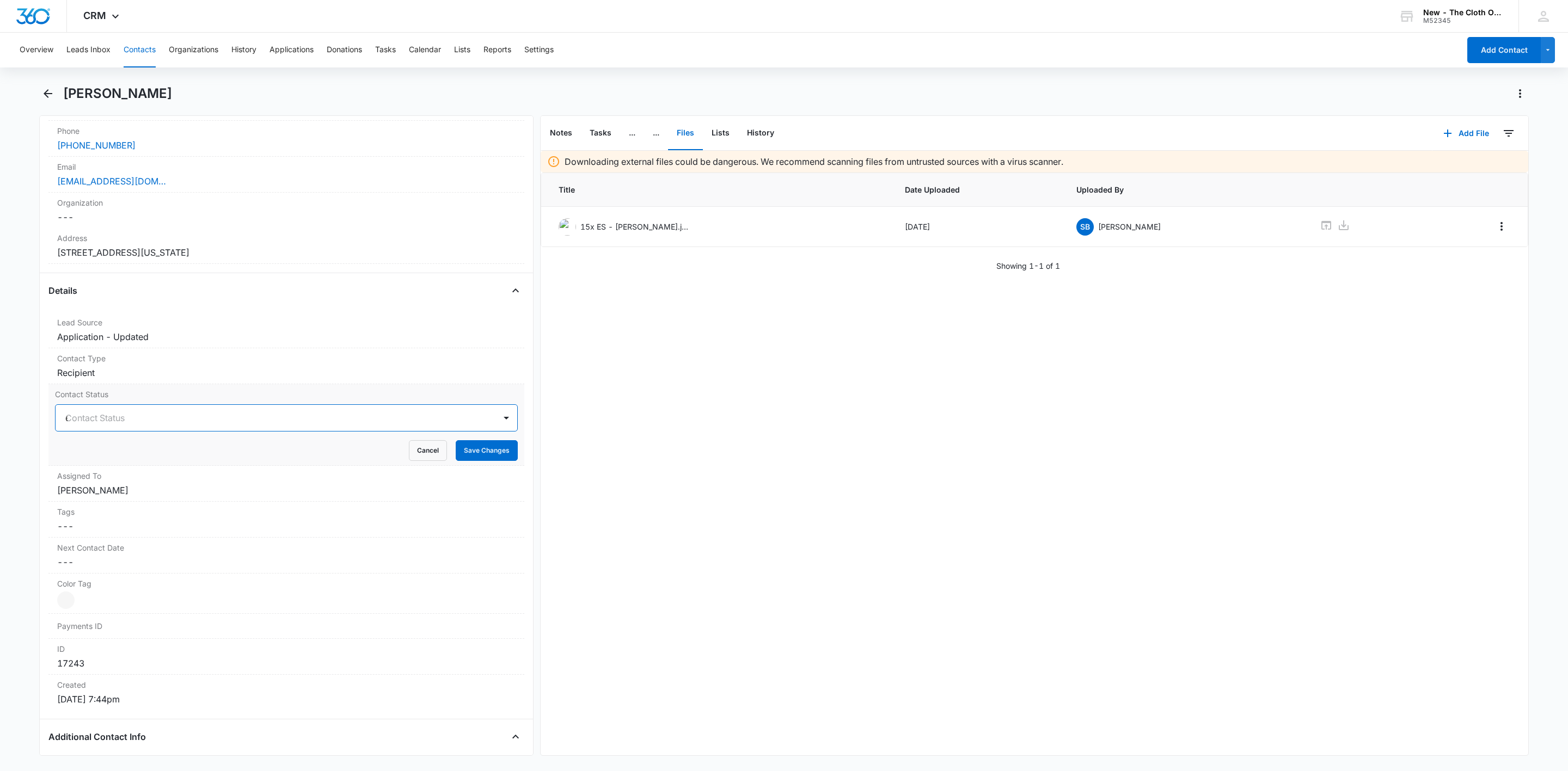
type input "es"
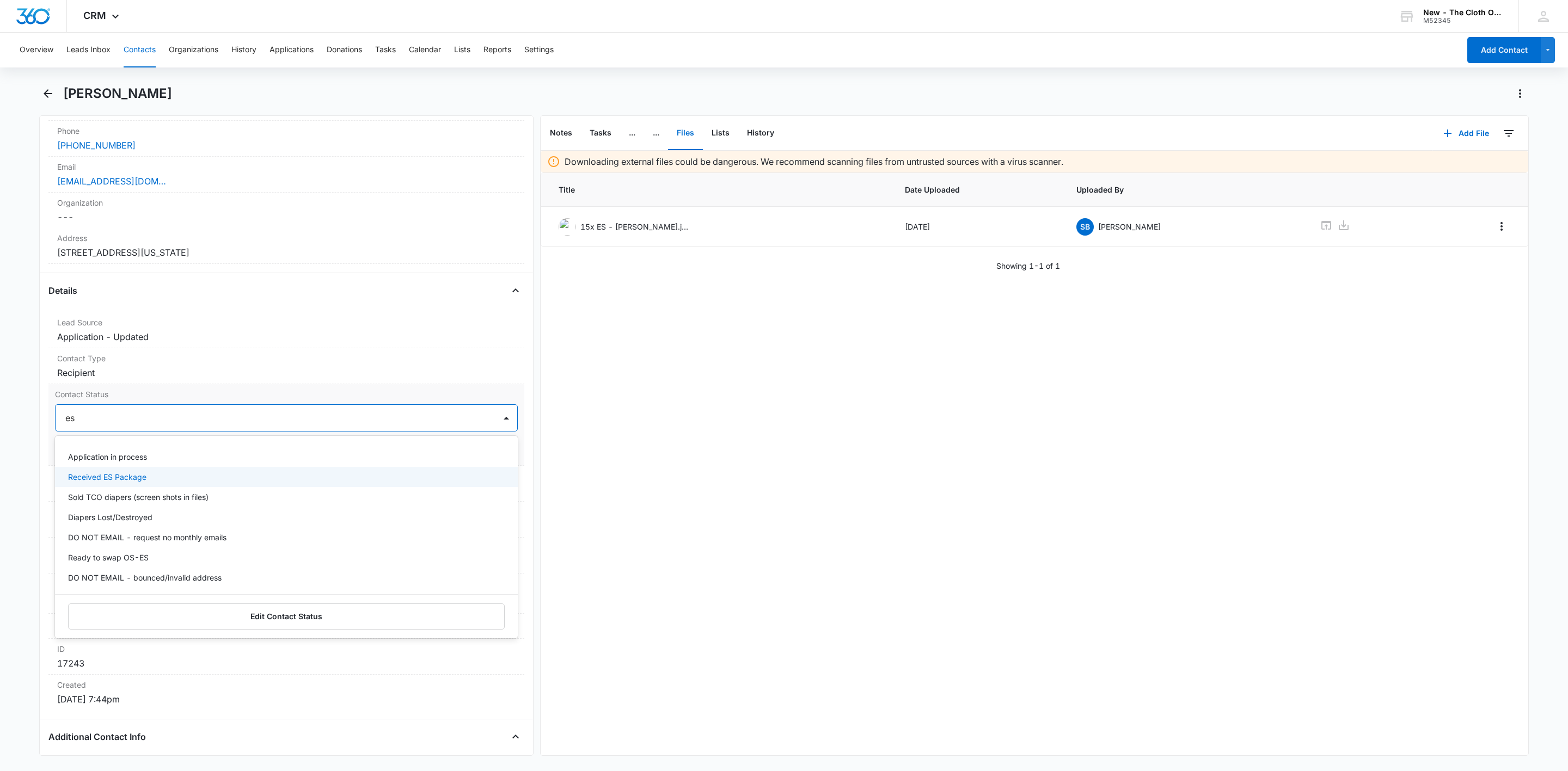
click at [123, 480] on p "Received ES Package" at bounding box center [107, 477] width 79 height 12
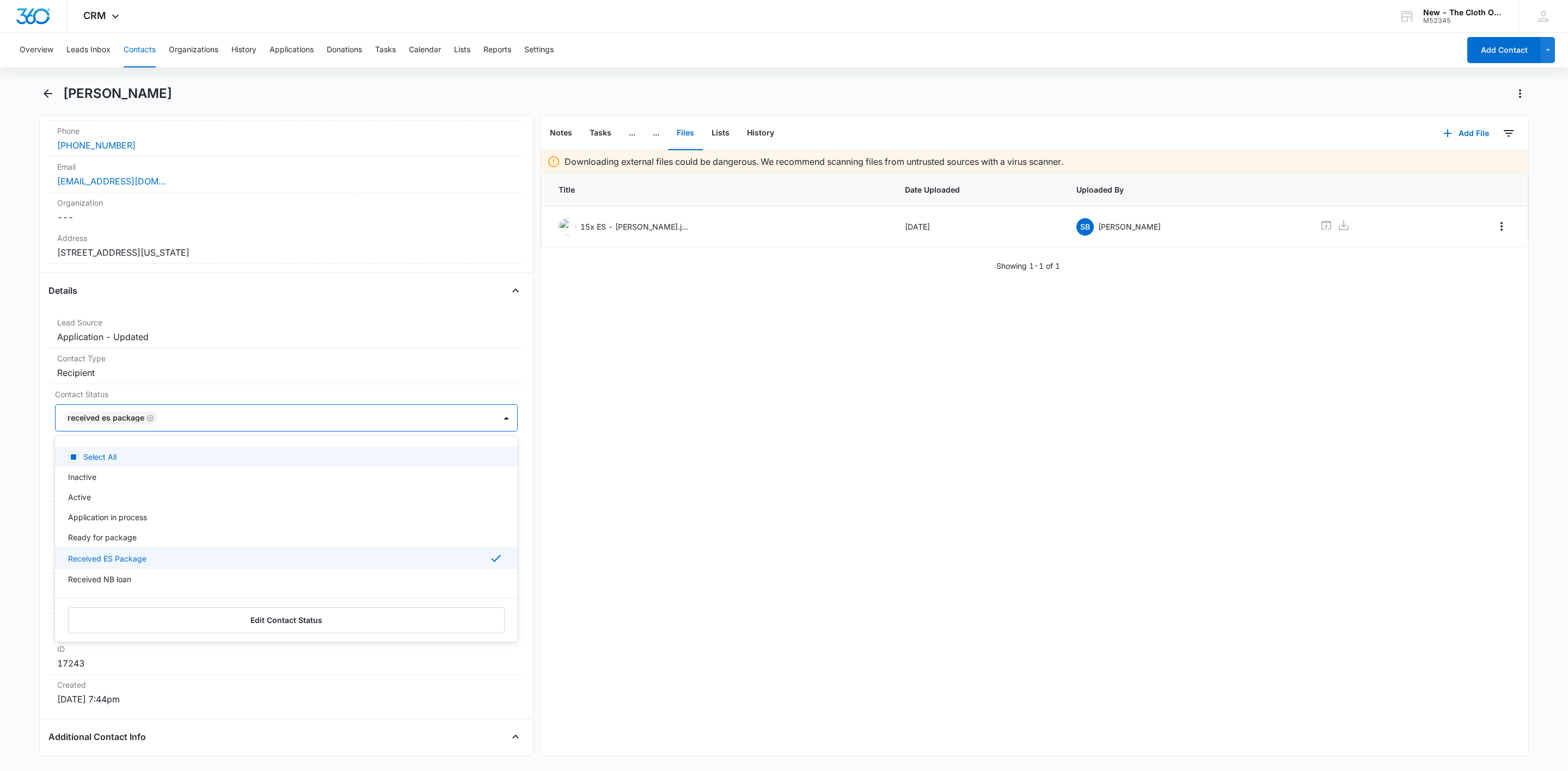
click at [258, 422] on div at bounding box center [321, 417] width 321 height 15
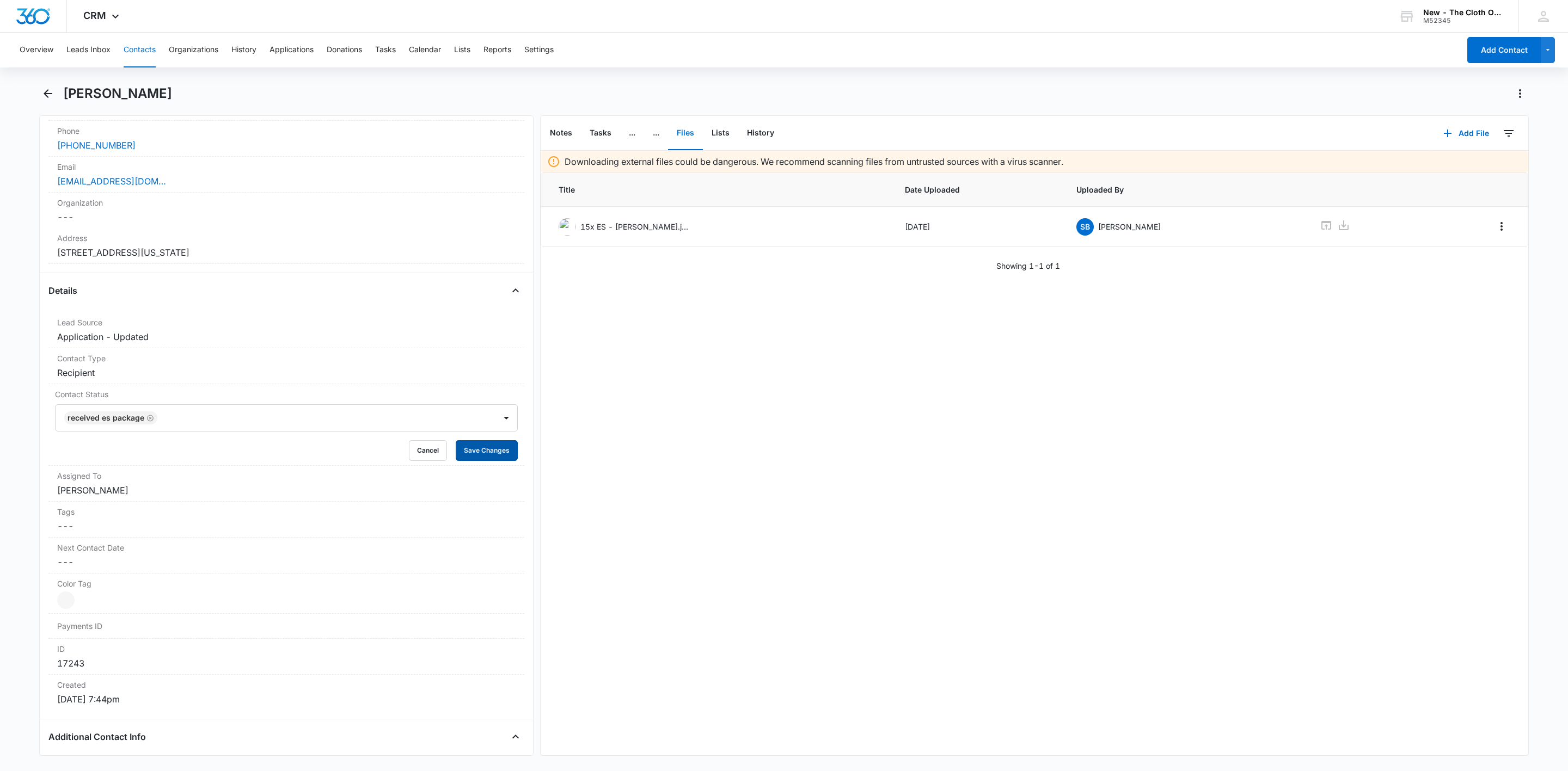
click at [471, 450] on button "Save Changes" at bounding box center [487, 451] width 62 height 21
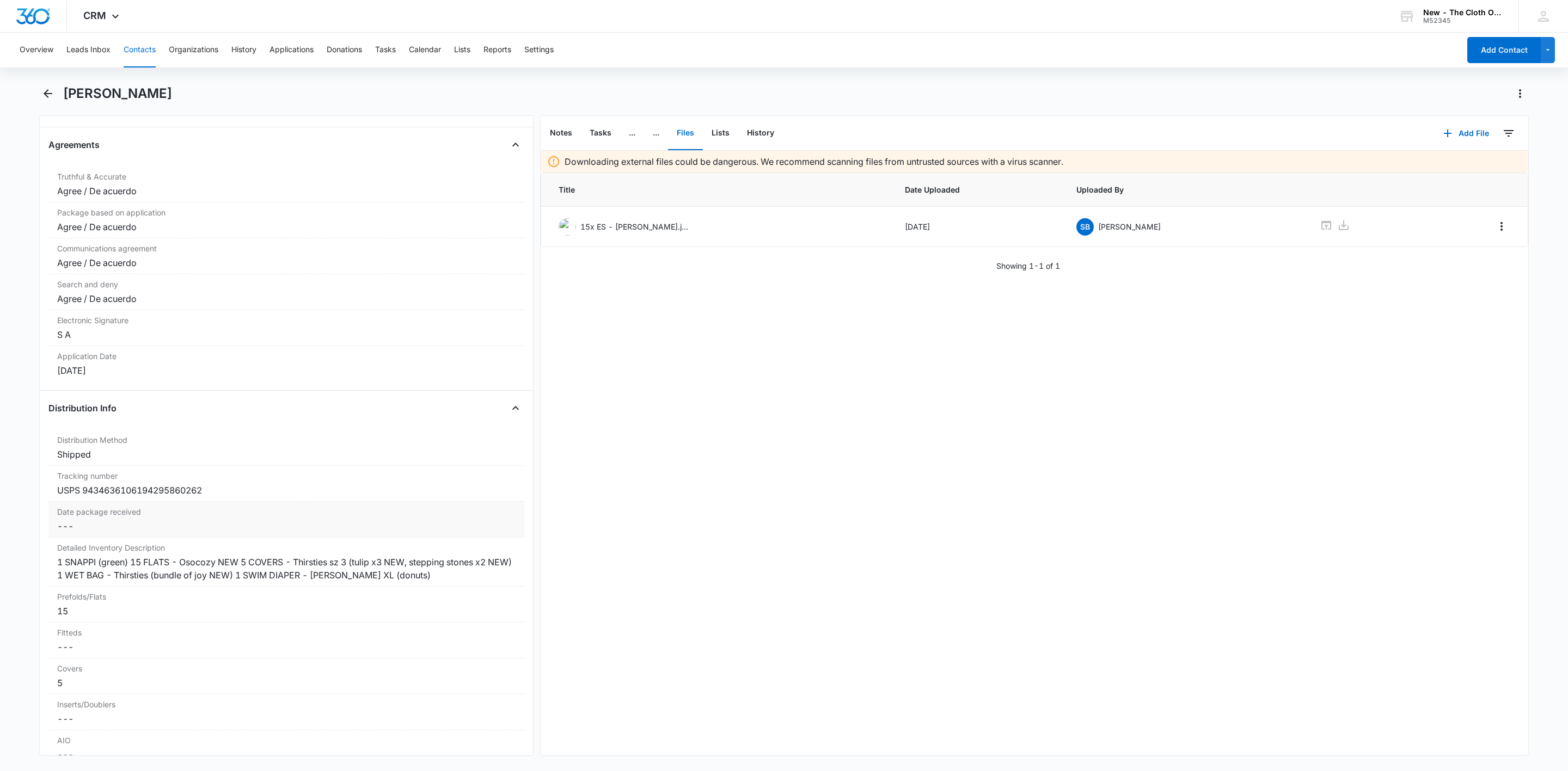
click at [111, 533] on dd "Cancel Save Changes ---" at bounding box center [286, 526] width 458 height 13
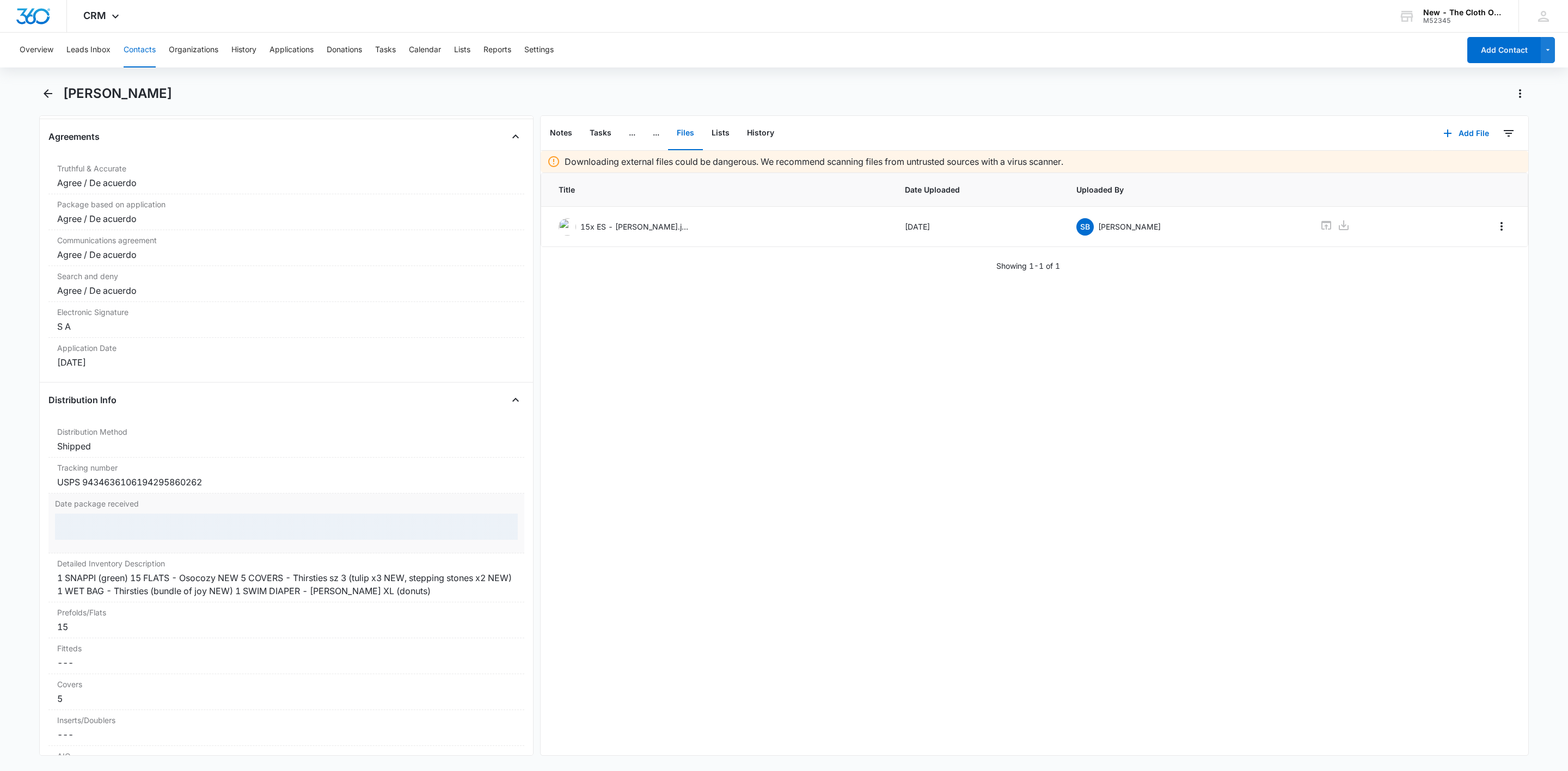
scroll to position [2241, 0]
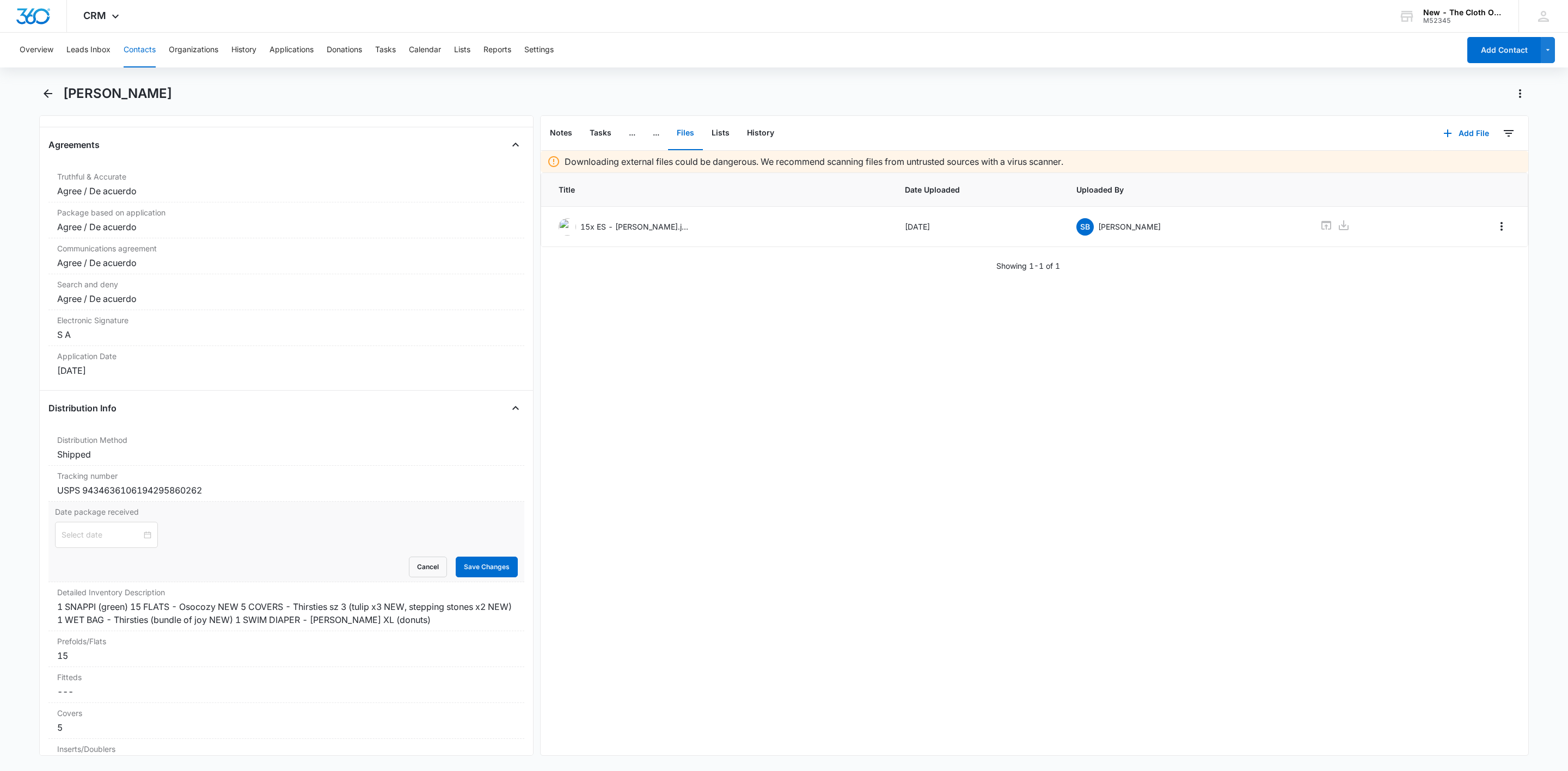
click at [98, 541] on input at bounding box center [101, 535] width 80 height 12
type input "Sep 8, 2025"
click at [88, 633] on div "8" at bounding box center [91, 633] width 13 height 13
click at [30, 552] on main "Shatiera Andrews Remove SA Shatiera Andrews Contact Info Name Cancel Save Chang…" at bounding box center [784, 427] width 1568 height 684
click at [500, 577] on button "Save Changes" at bounding box center [487, 567] width 62 height 21
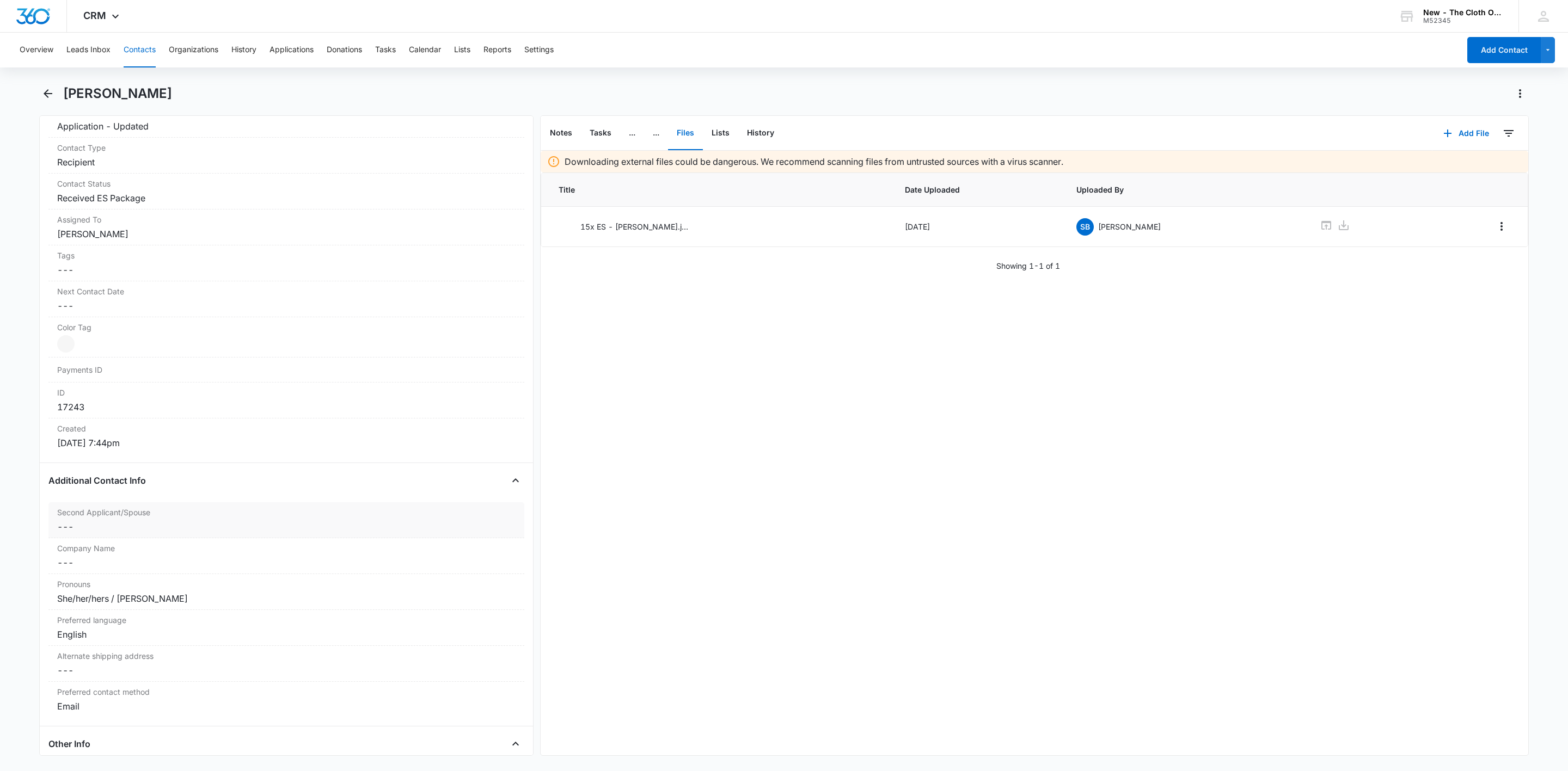
scroll to position [36, 0]
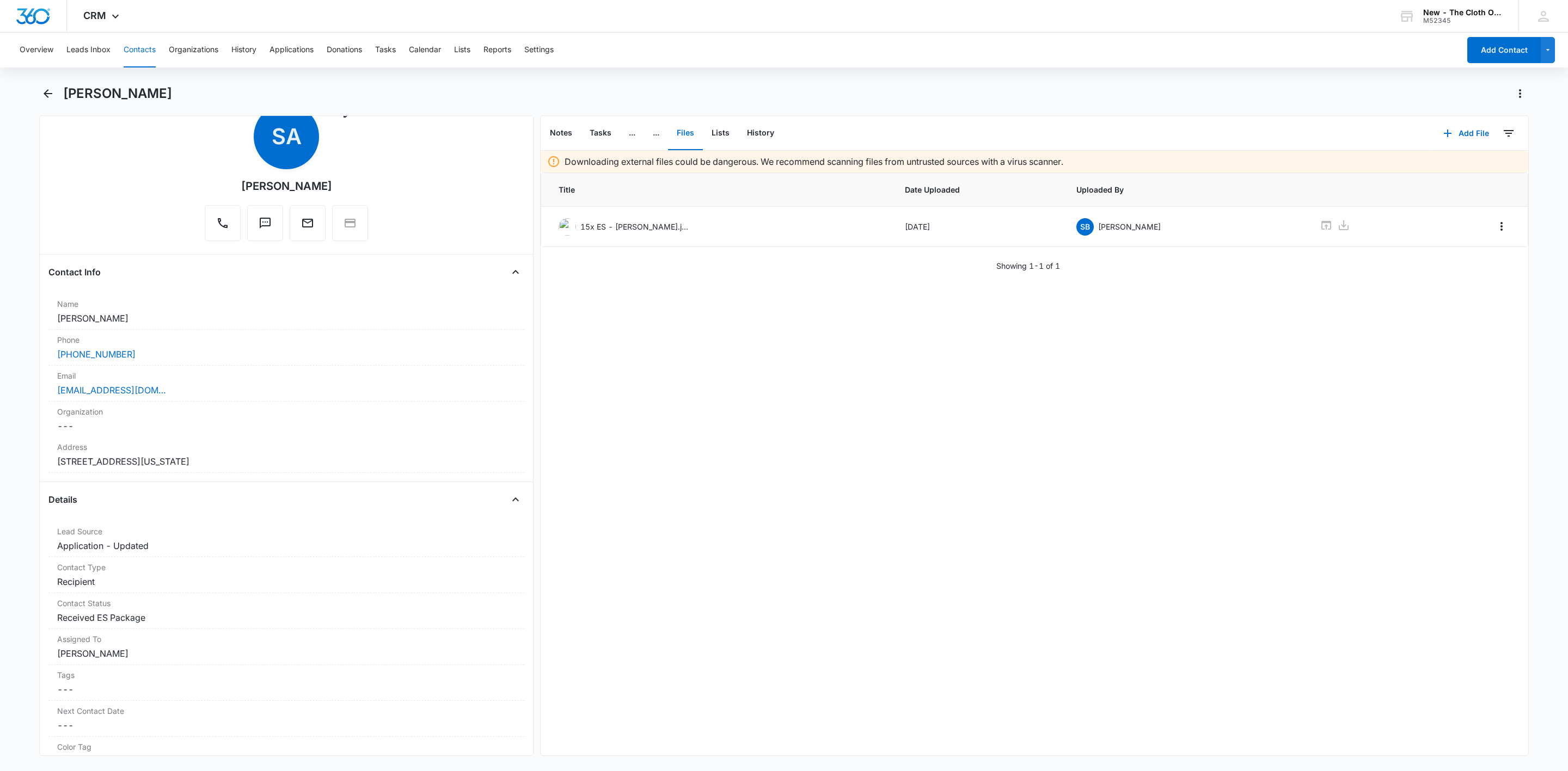
click at [135, 48] on button "Contacts" at bounding box center [139, 50] width 32 height 35
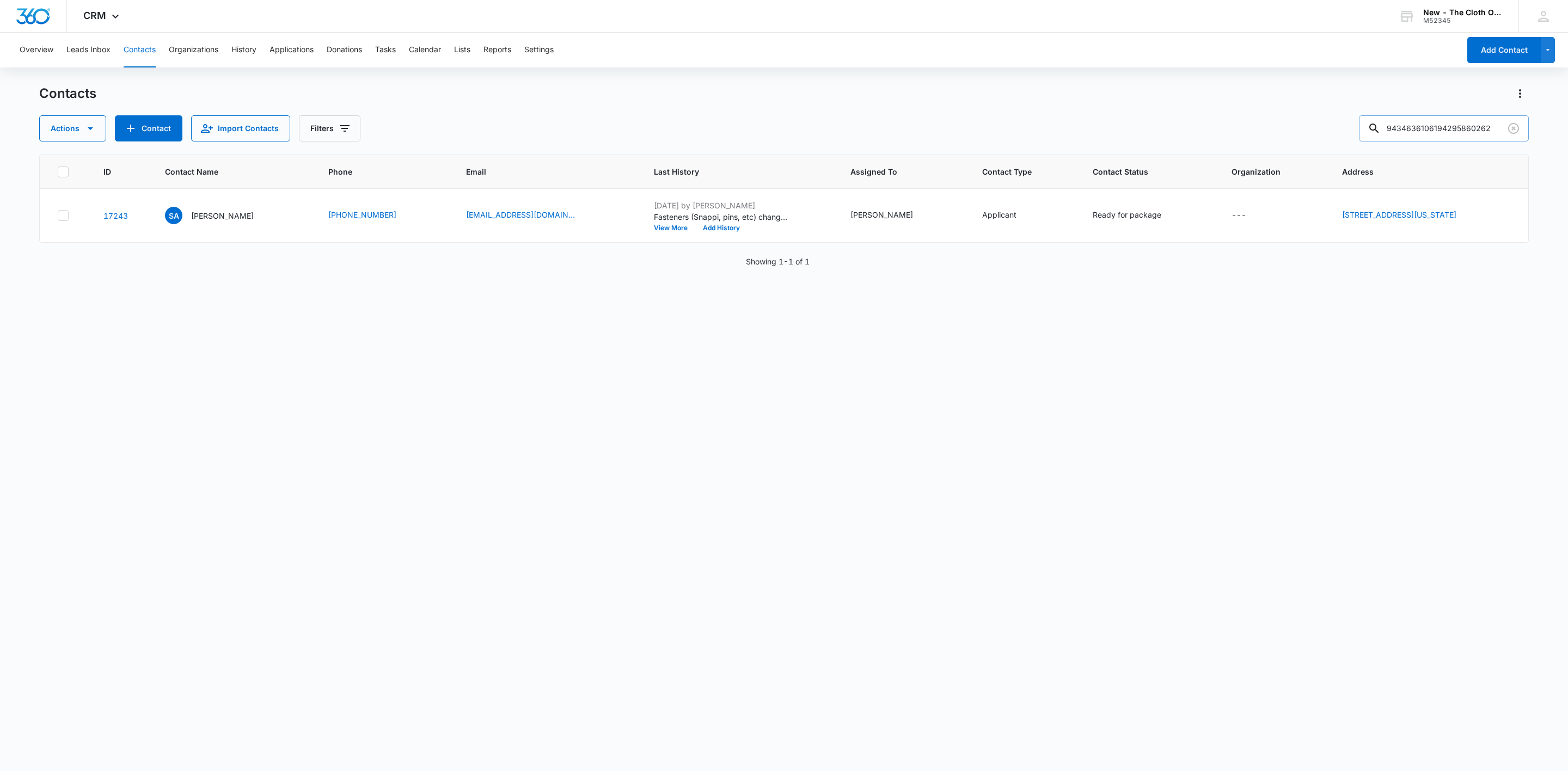
click at [1489, 131] on input "9434636106194295860262" at bounding box center [1444, 128] width 170 height 26
click at [1488, 131] on input "9434636106194295860262" at bounding box center [1444, 128] width 170 height 26
paste input "6483583"
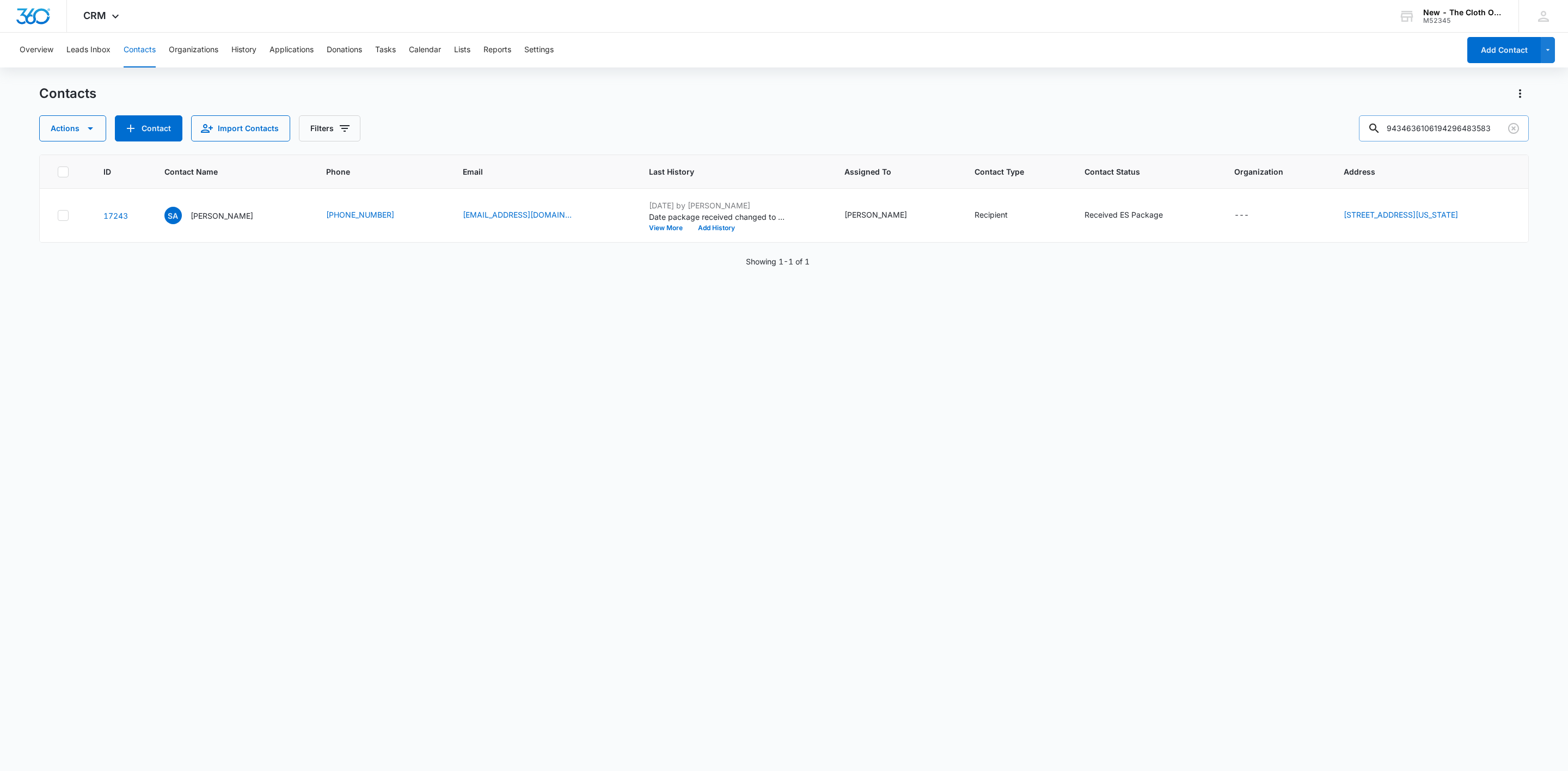
type input "9434636106194296483583"
click at [198, 216] on p "Ashley Simmons" at bounding box center [222, 215] width 63 height 12
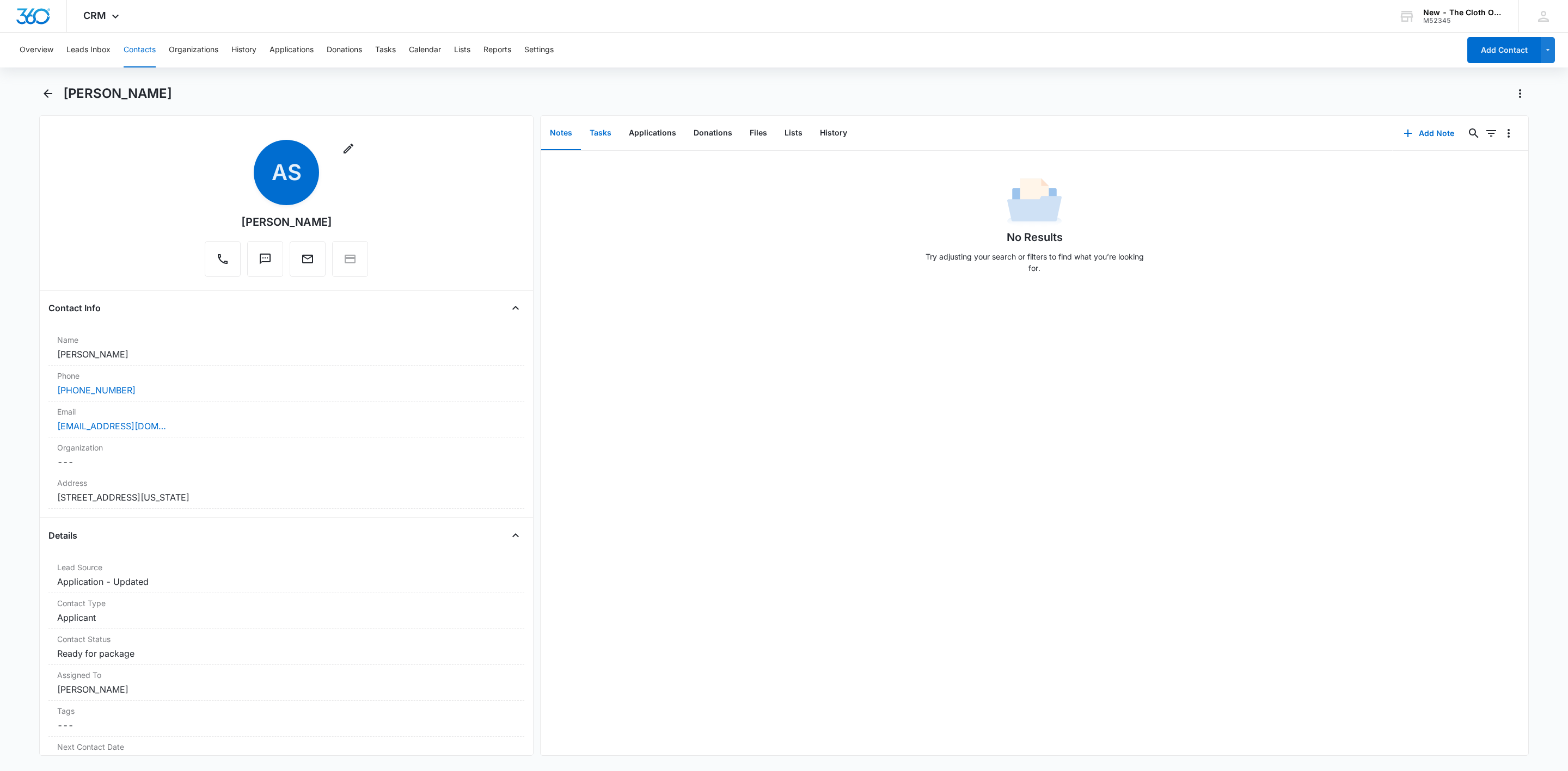
click at [601, 131] on button "Tasks" at bounding box center [600, 133] width 39 height 33
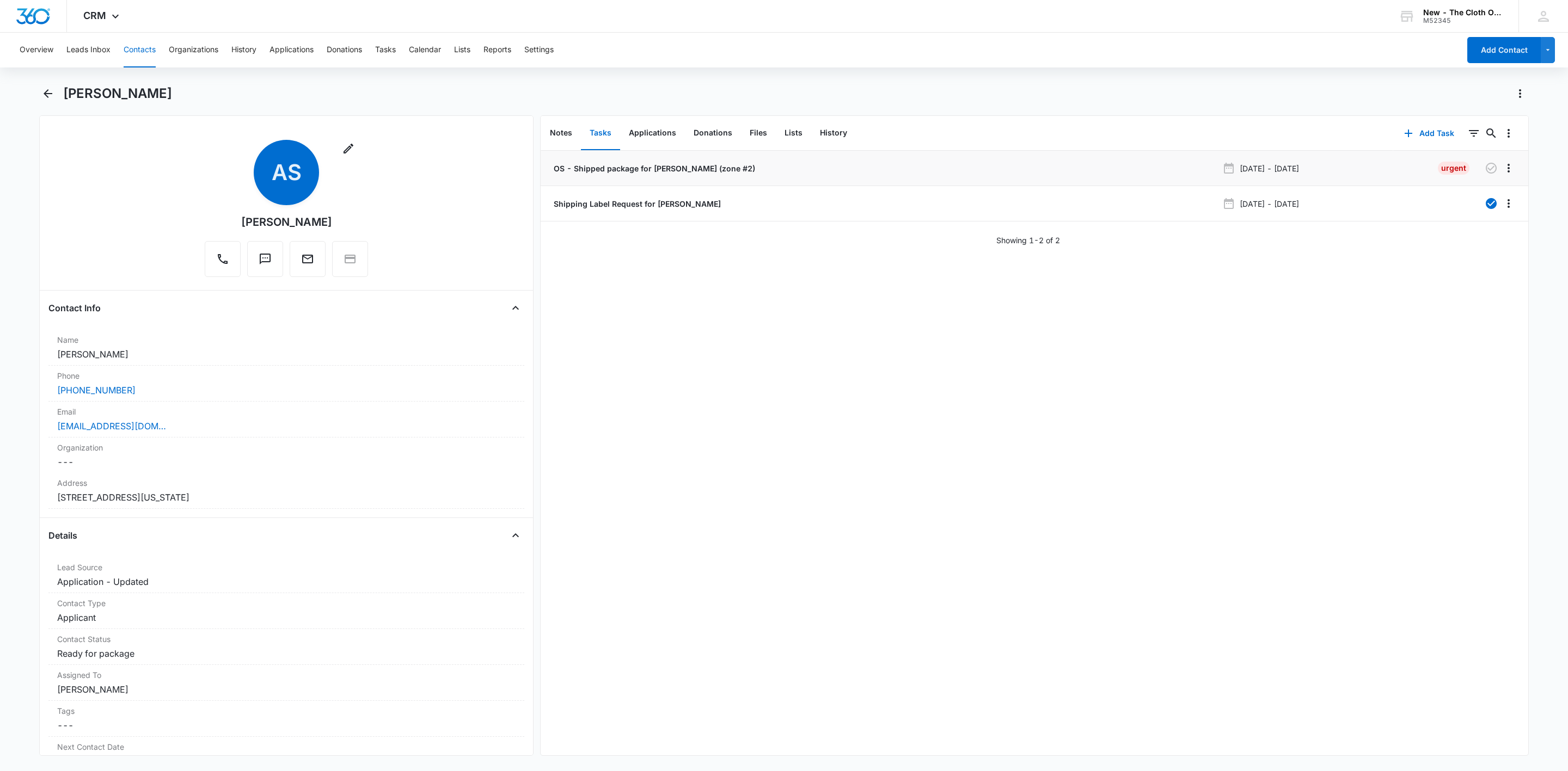
click at [625, 168] on p "OS - Shipped package for Ashley Simmons (zone #2)" at bounding box center [653, 168] width 204 height 12
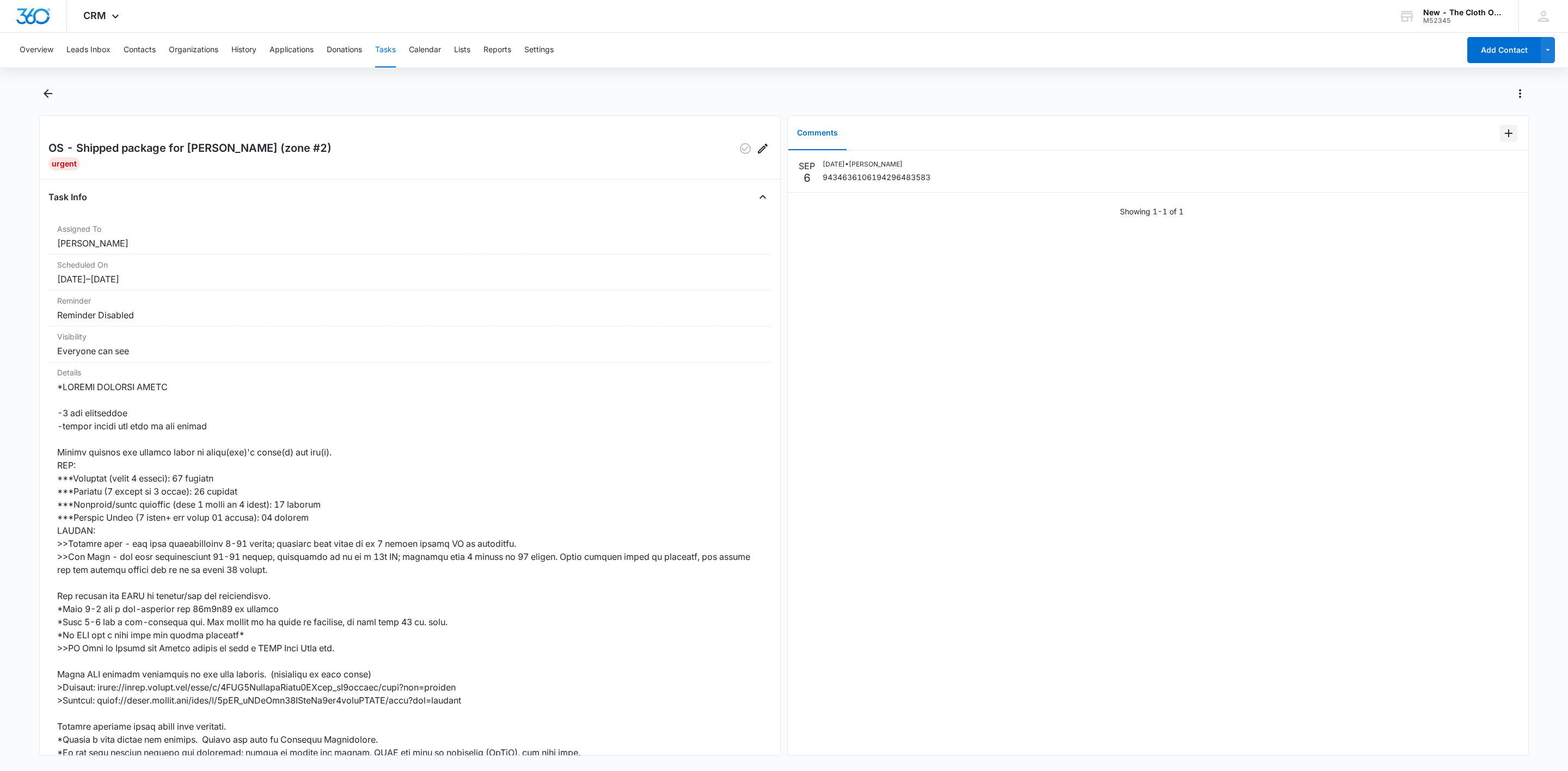
click at [1502, 131] on icon "Add Comment" at bounding box center [1508, 133] width 13 height 13
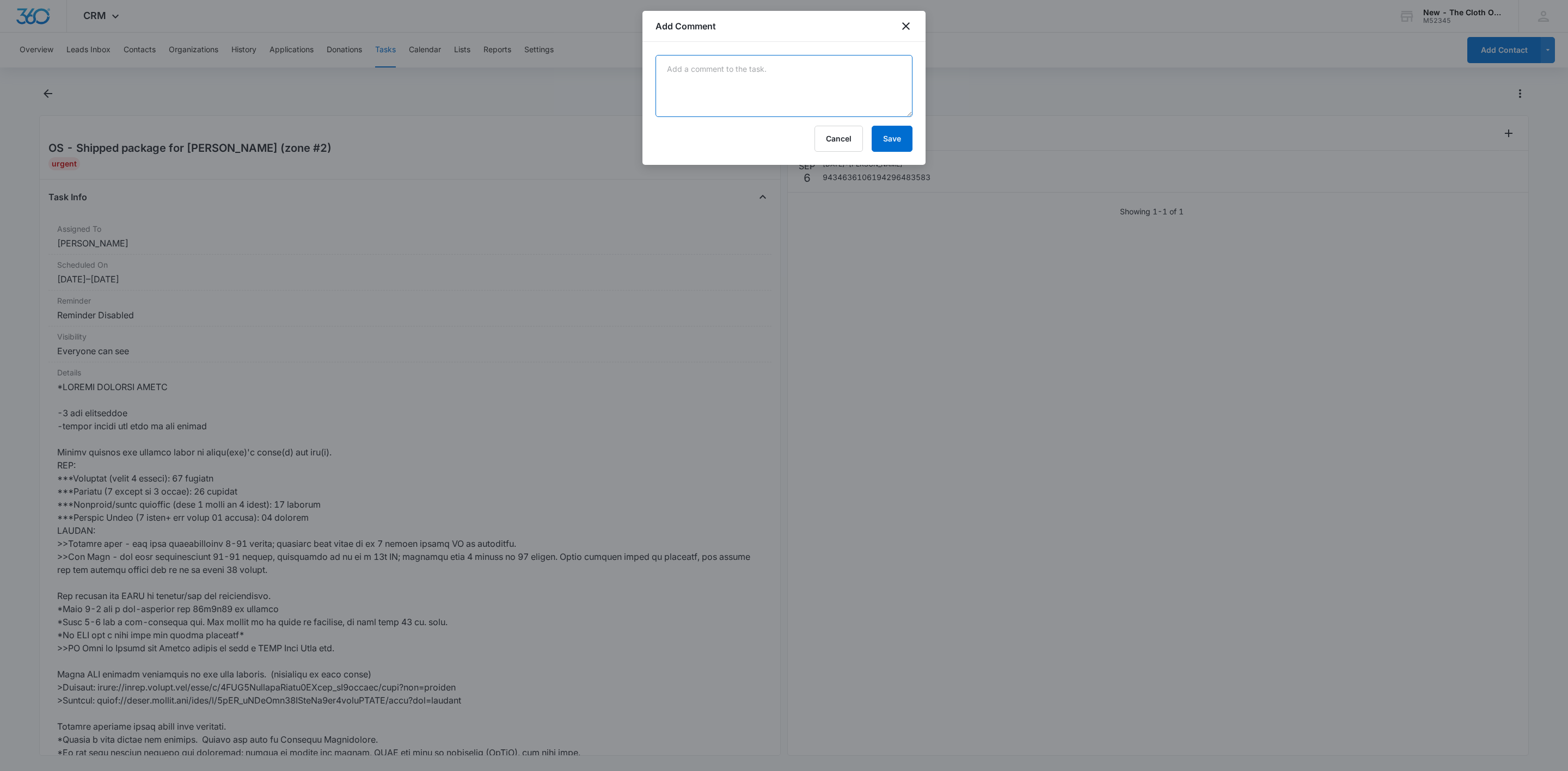
click at [796, 75] on textarea at bounding box center [784, 86] width 257 height 62
paste textarea "Your item was delivered at the front door or porch at 10:32 am on September 9, …"
type textarea "Your item was delivered at the front door or porch at 10:32 am on September 9, …"
click at [898, 141] on button "Save" at bounding box center [892, 139] width 41 height 26
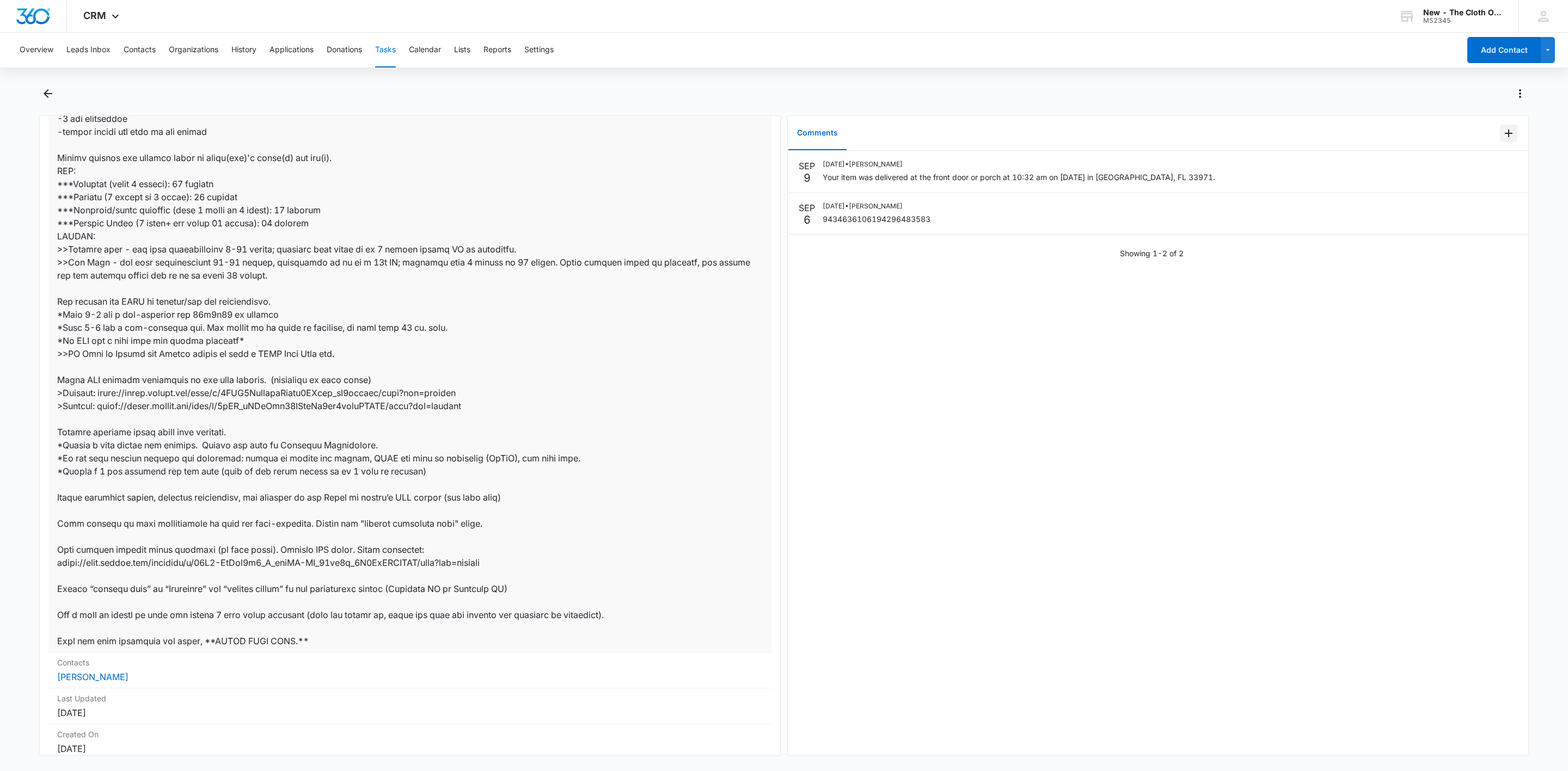
scroll to position [381, 0]
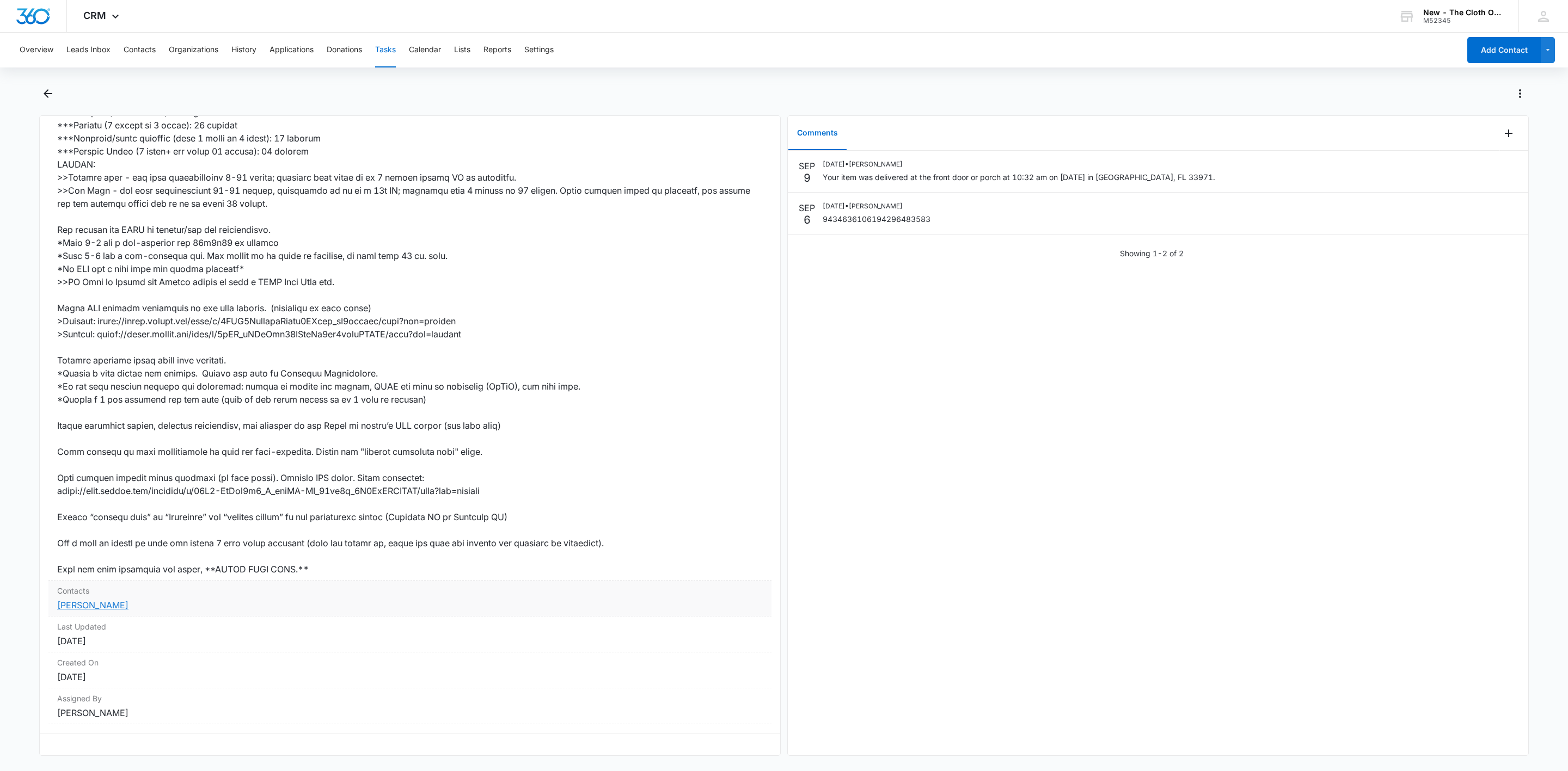
click at [95, 600] on link "Ashley Simmons" at bounding box center [93, 605] width 71 height 11
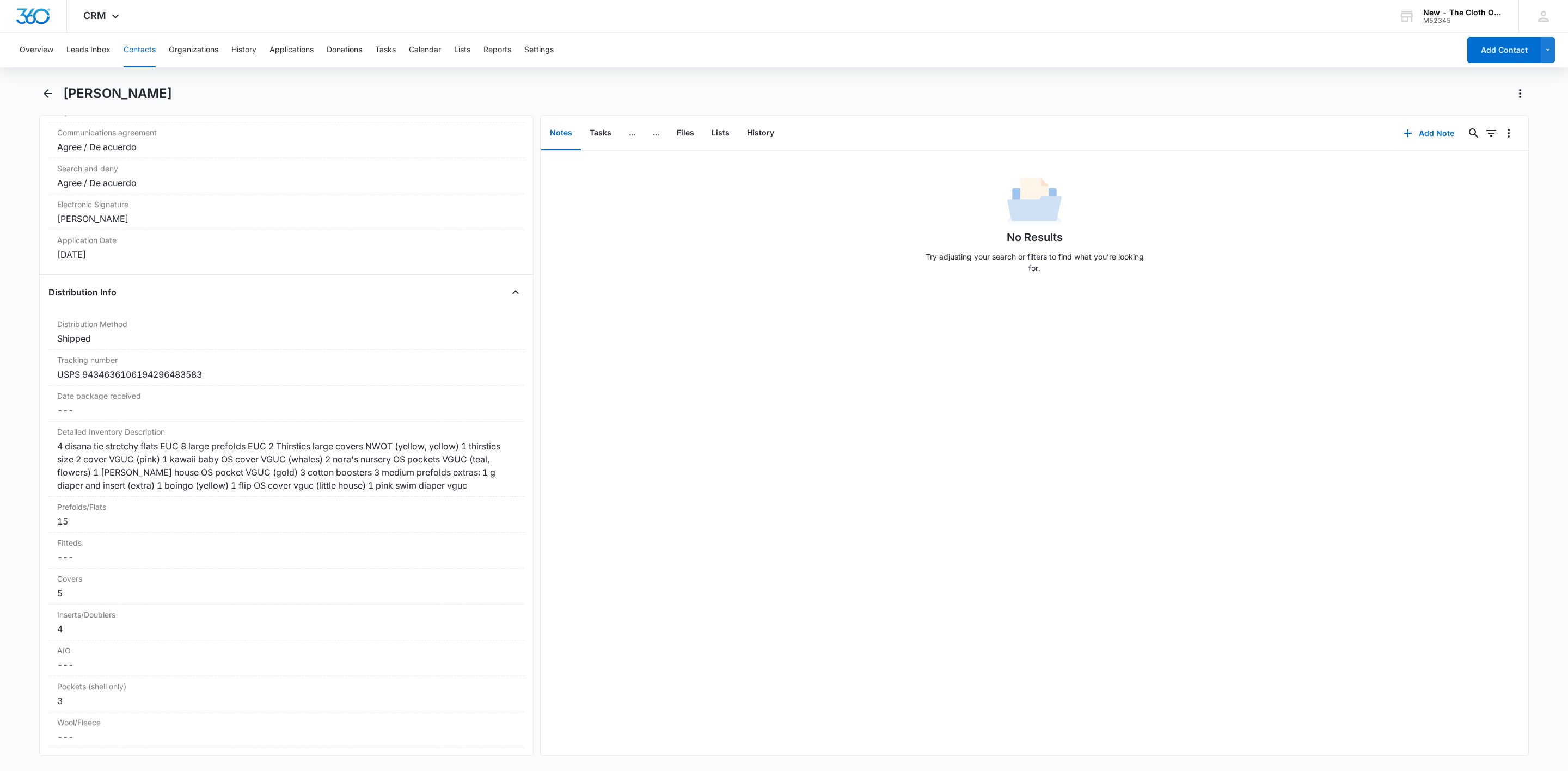
scroll to position [2368, 0]
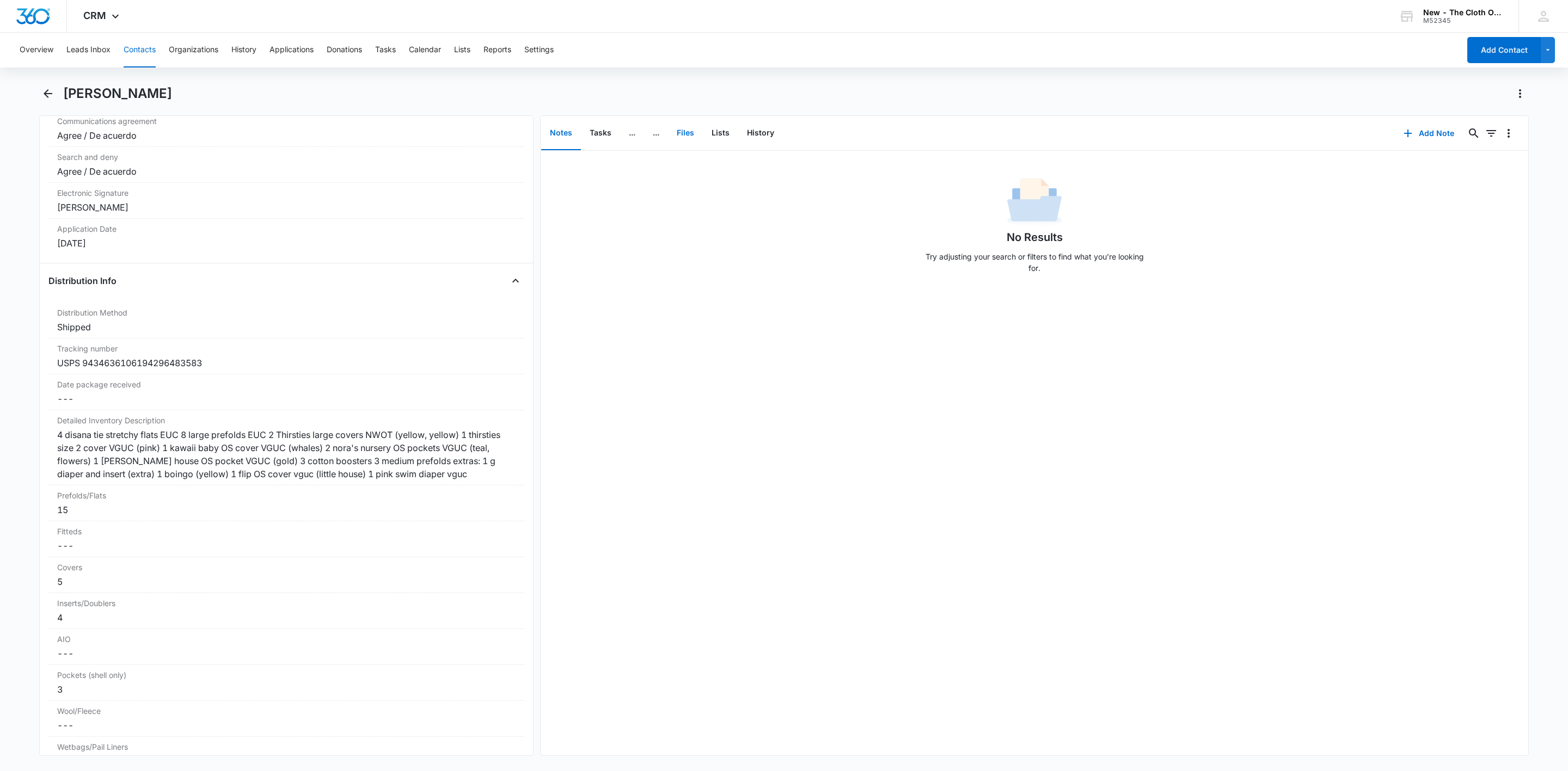
click at [686, 132] on button "Files" at bounding box center [685, 133] width 35 height 33
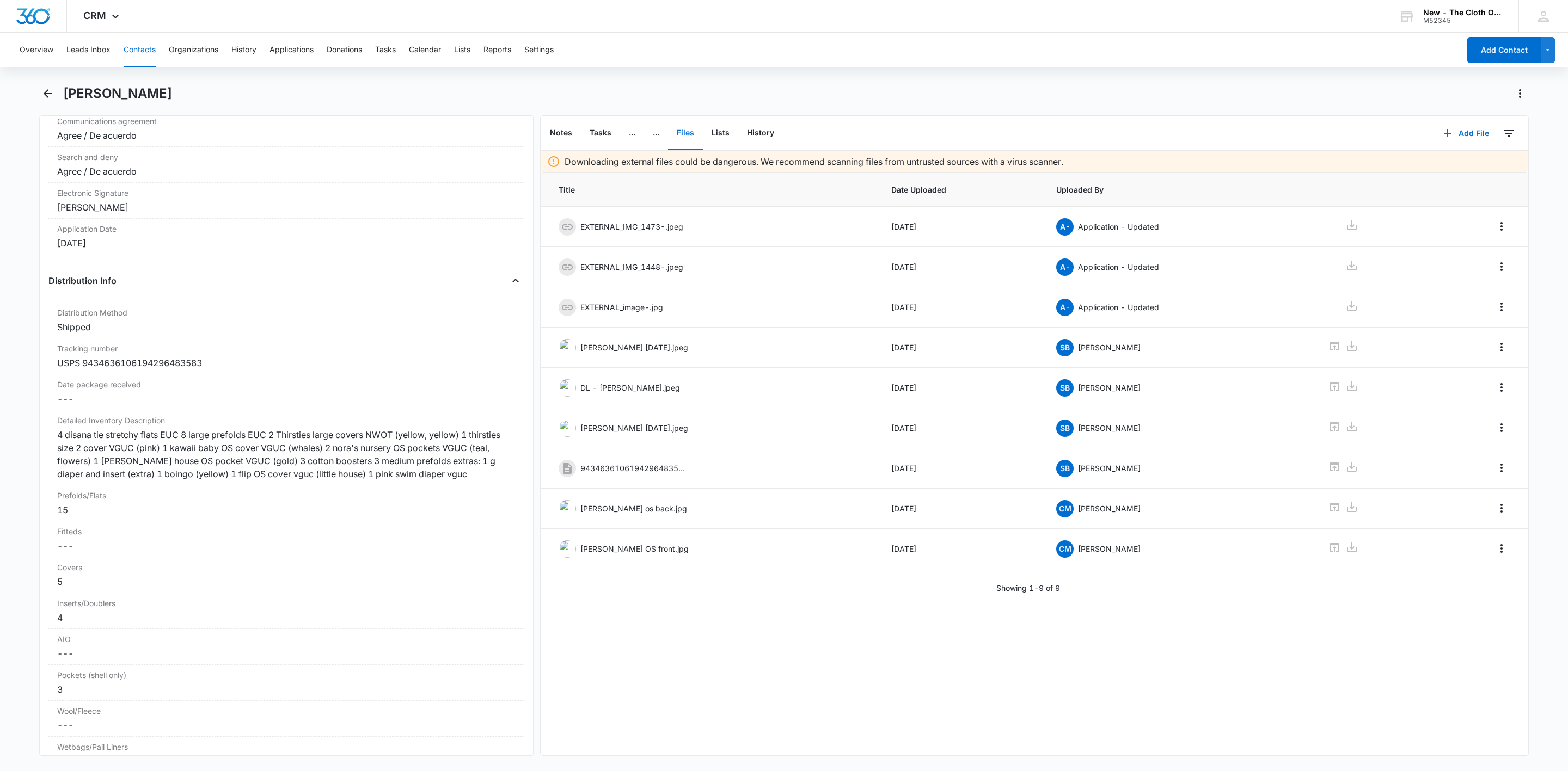
click at [139, 49] on button "Contacts" at bounding box center [139, 50] width 32 height 35
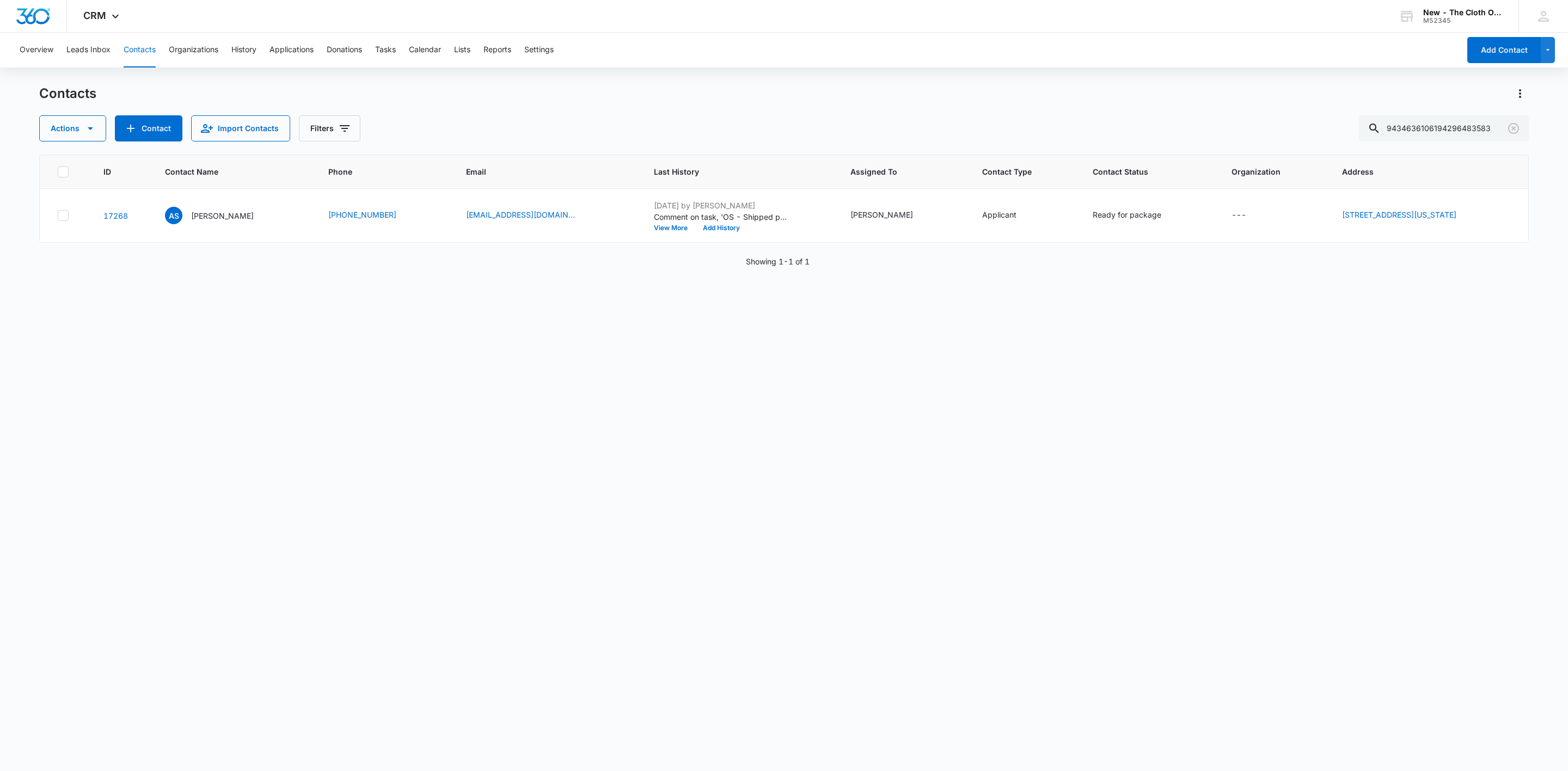
click at [1406, 145] on div "Contacts Actions Contact Import Contacts Filters 9434636106194296483583 ID Cont…" at bounding box center [783, 428] width 1489 height 685
click at [1408, 131] on input "9434636106194296483583" at bounding box center [1444, 128] width 170 height 26
paste input "5858269"
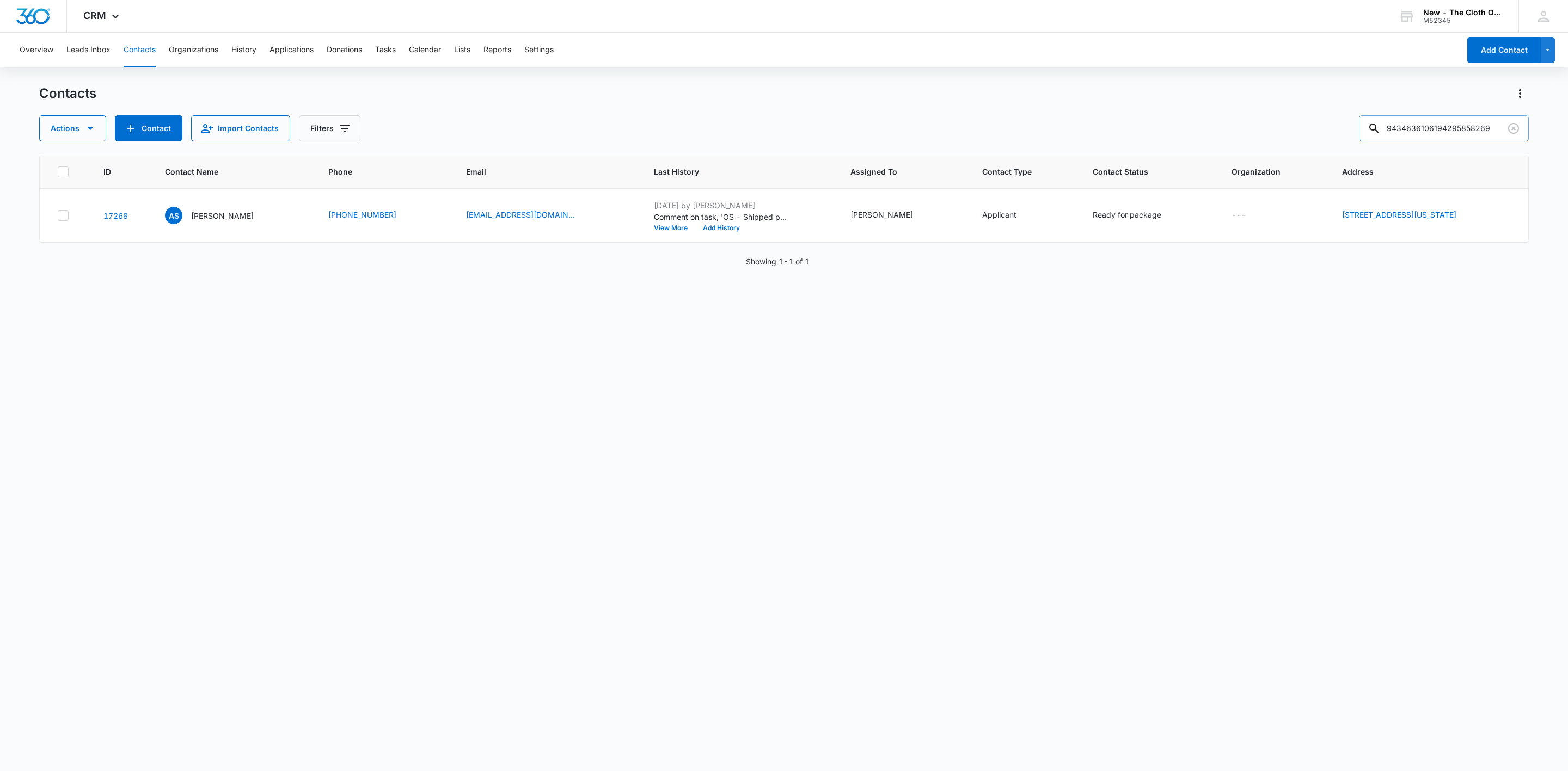
type input "9434636106194295858269"
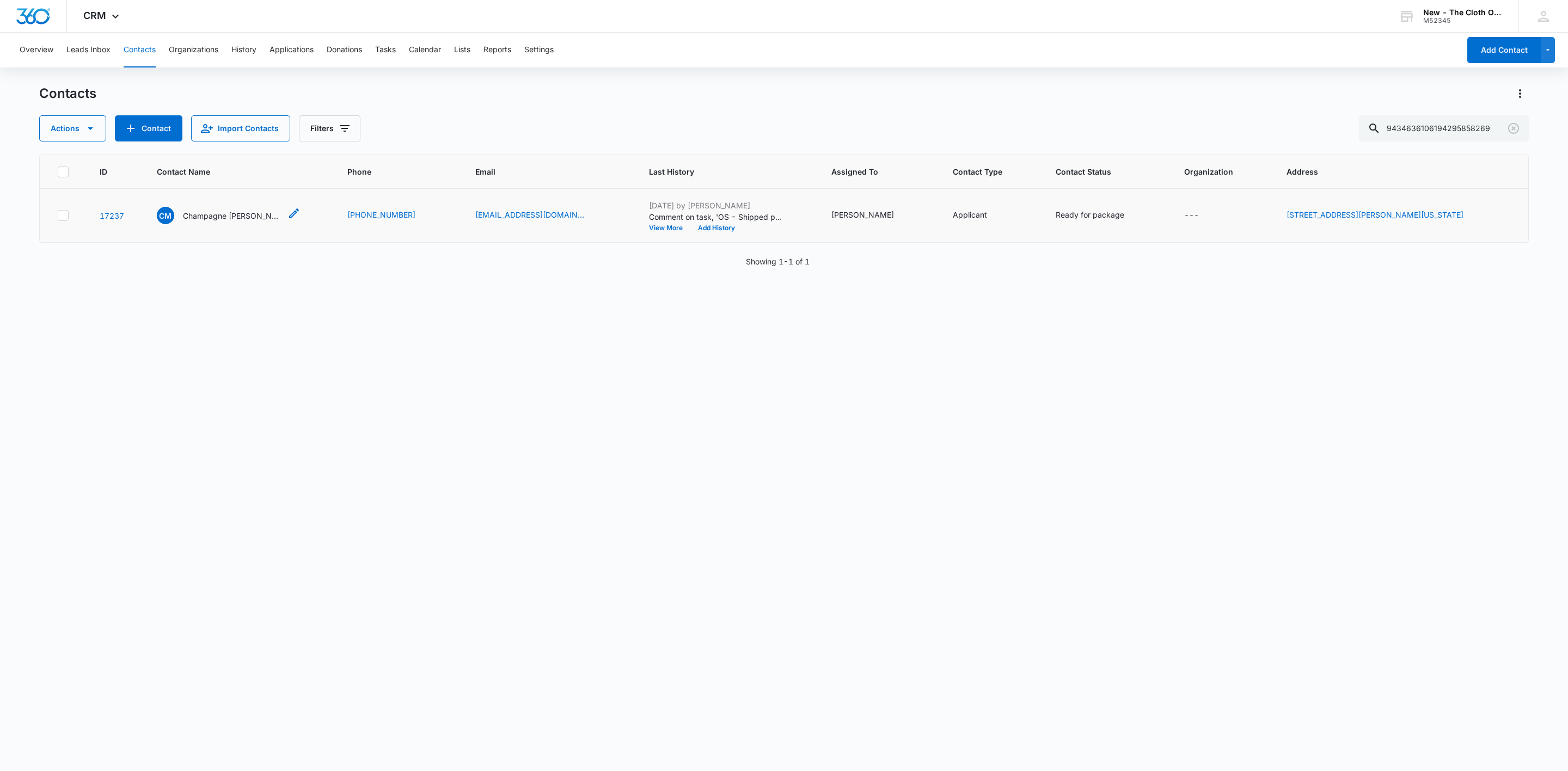
click at [255, 214] on p "Champagne Maldonado Seguinot" at bounding box center [232, 215] width 98 height 12
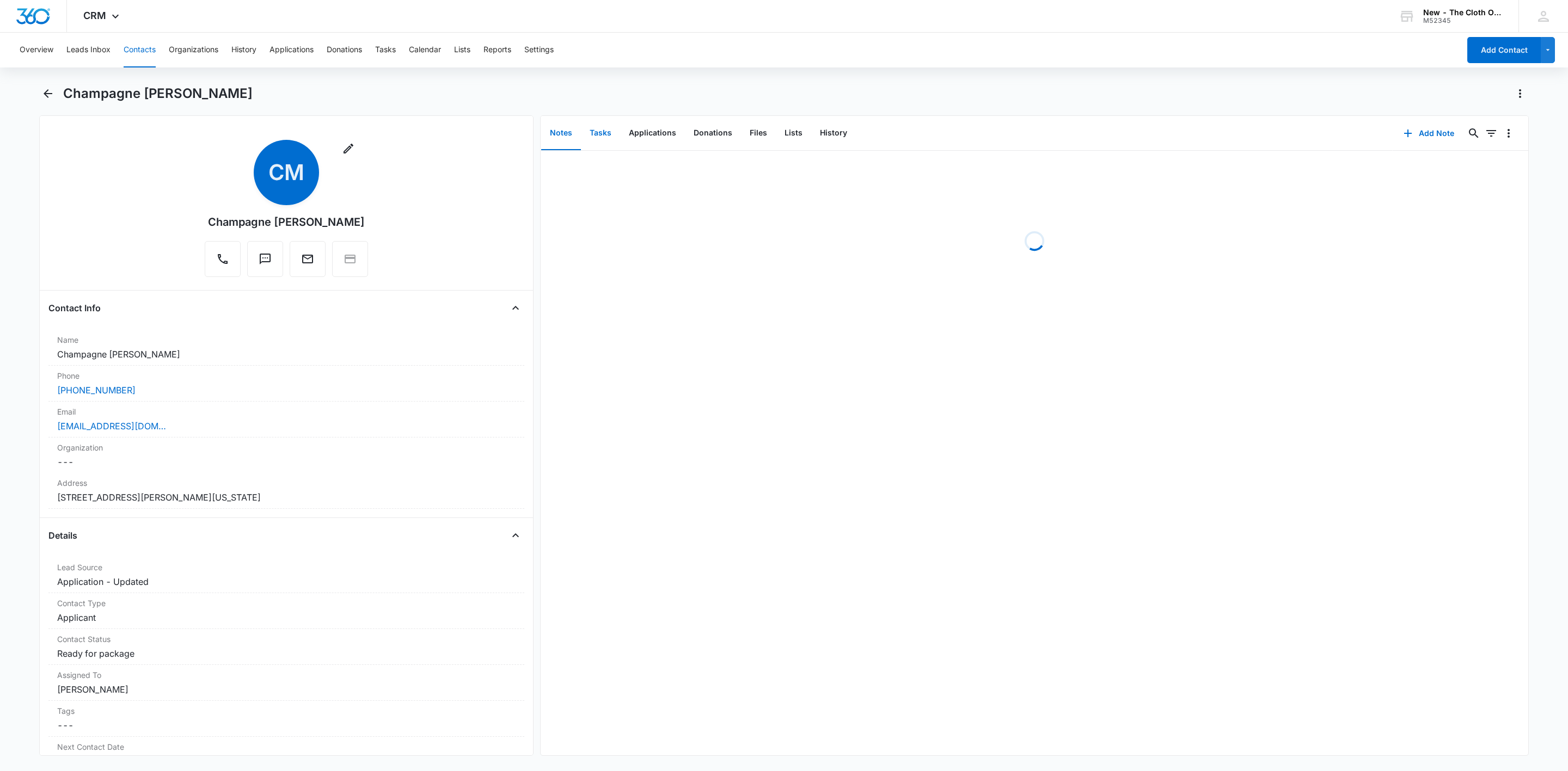
click at [596, 132] on button "Tasks" at bounding box center [600, 133] width 39 height 33
click at [835, 133] on button "History" at bounding box center [833, 133] width 44 height 33
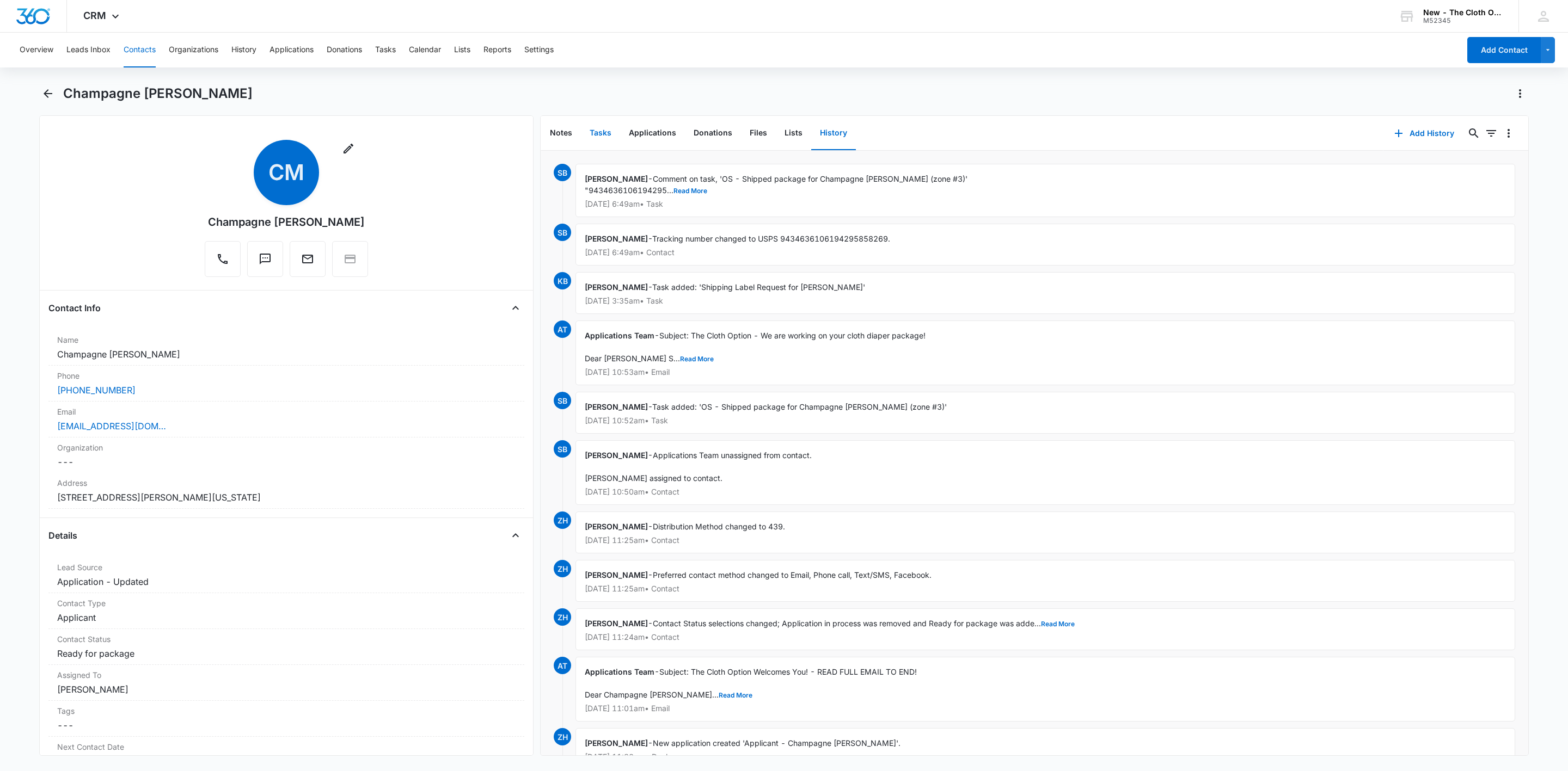
click at [606, 133] on button "Tasks" at bounding box center [600, 133] width 39 height 33
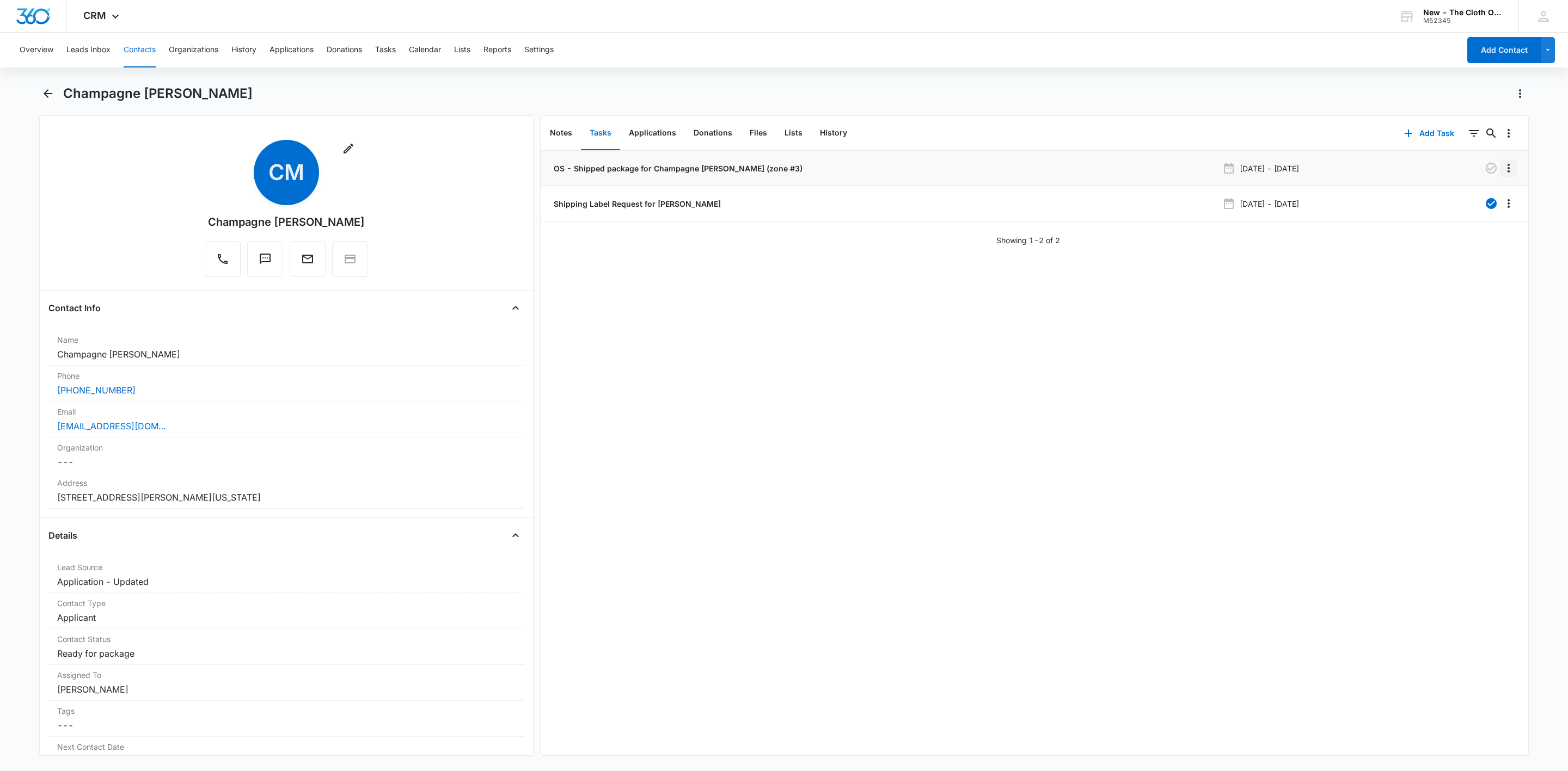
click at [1502, 165] on icon "Overflow Menu" at bounding box center [1508, 168] width 13 height 13
click at [1502, 203] on button "Edit" at bounding box center [1474, 198] width 62 height 16
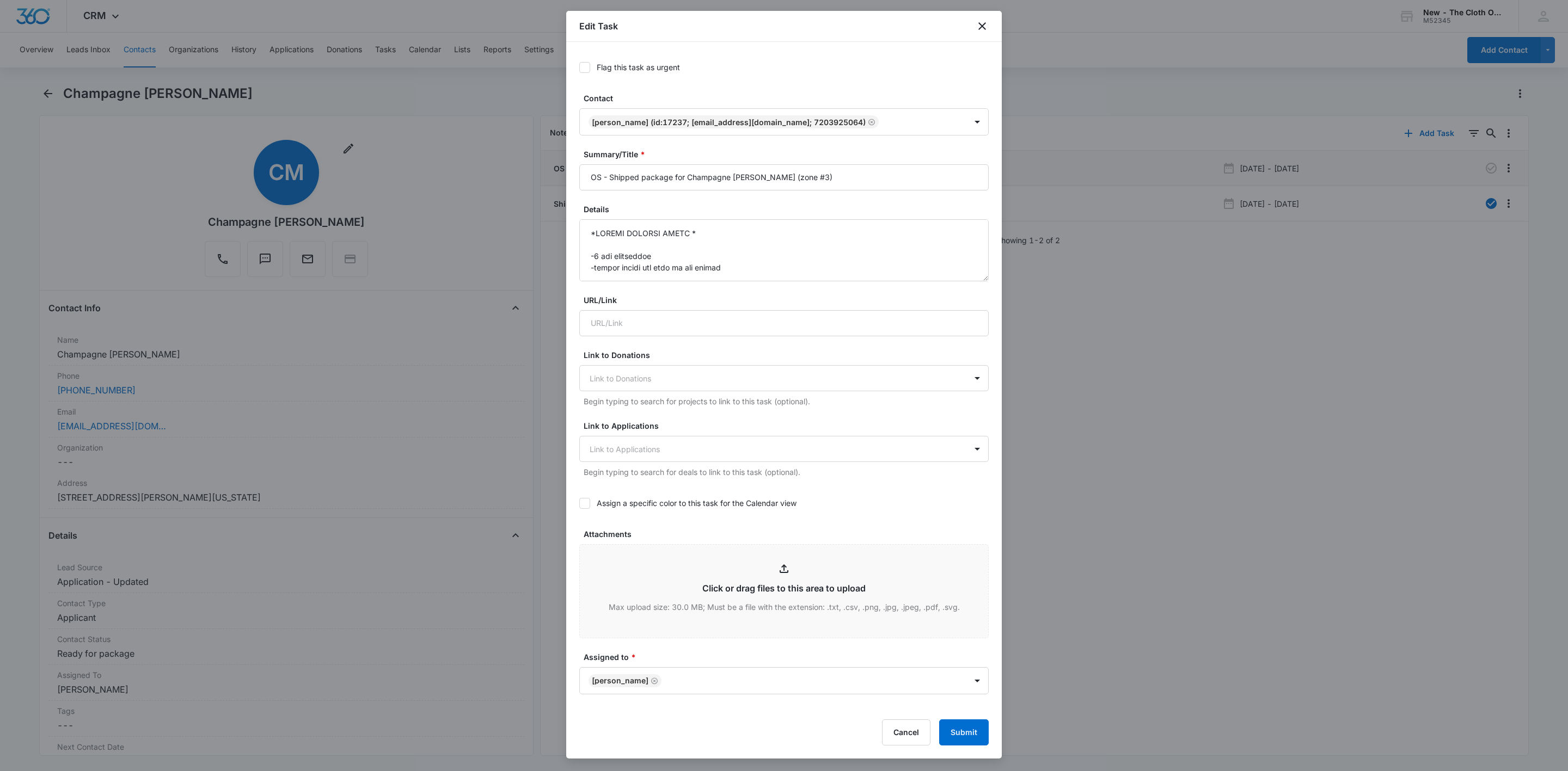
click at [583, 66] on icon at bounding box center [585, 68] width 10 height 10
click at [579, 68] on input "Flag this task as urgent" at bounding box center [579, 68] width 0 height 0
click at [964, 727] on button "Submit" at bounding box center [964, 732] width 49 height 26
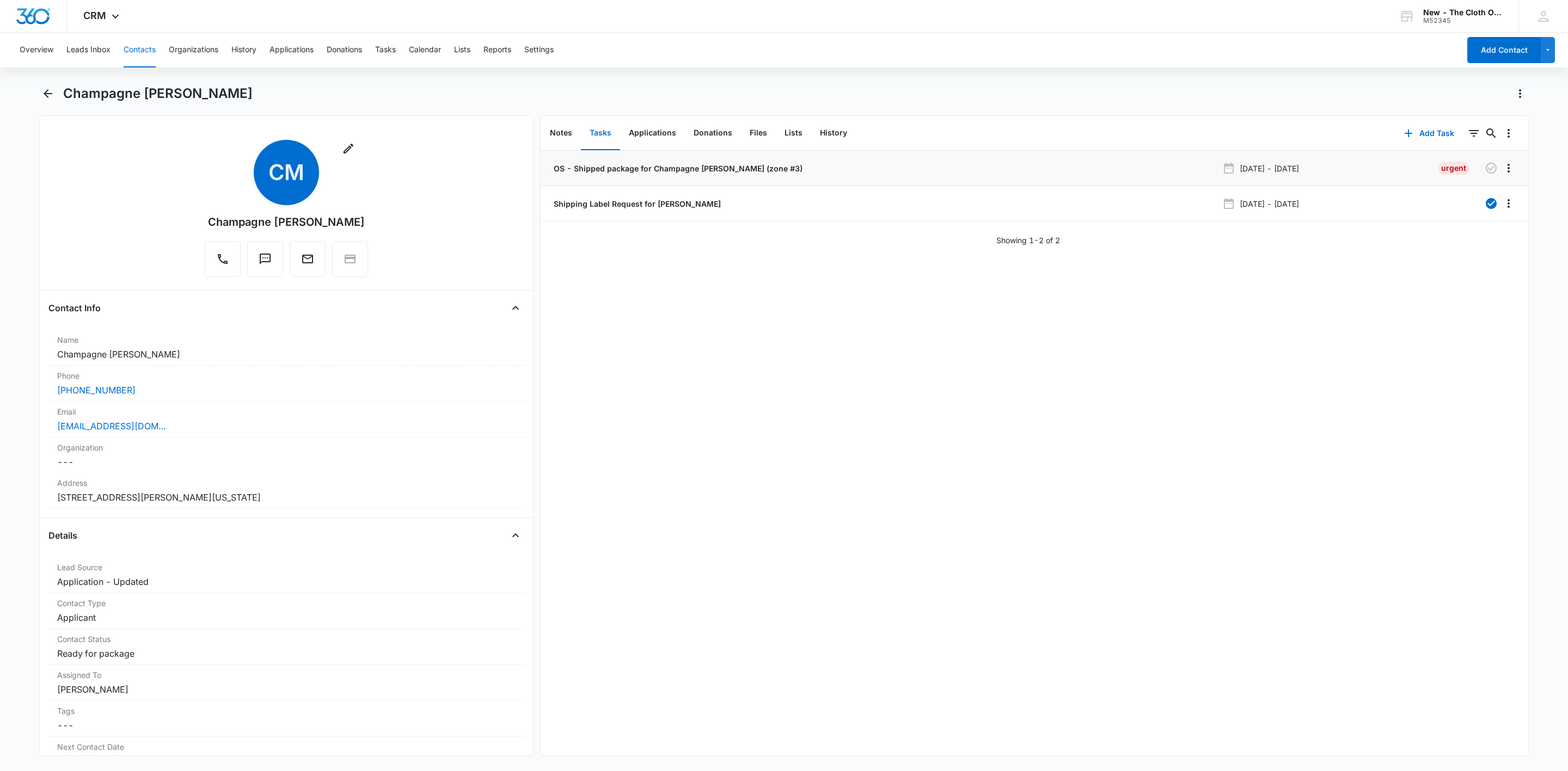
click at [133, 44] on button "Contacts" at bounding box center [139, 50] width 32 height 35
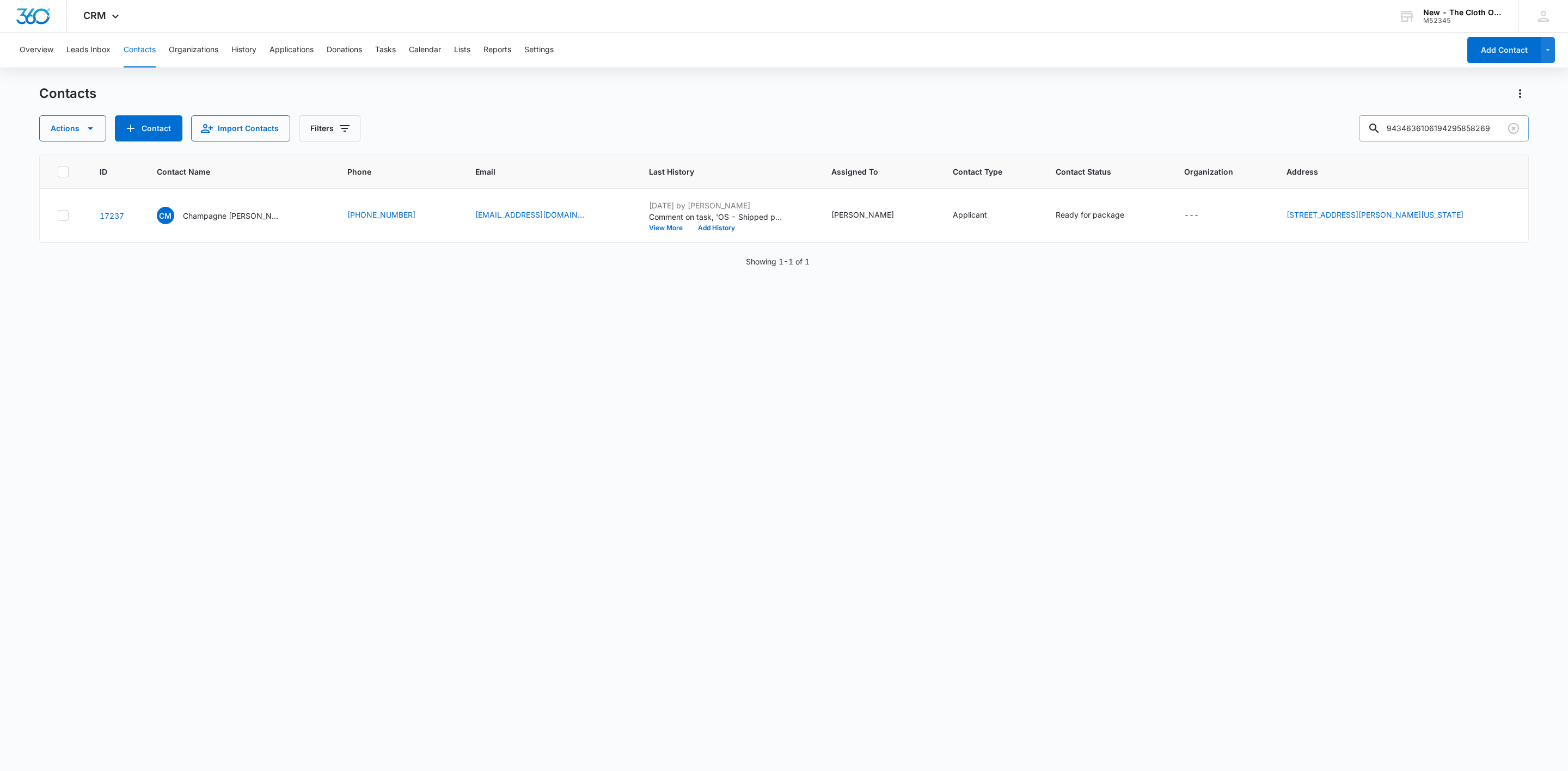
click at [1428, 141] on input "9434636106194295858269" at bounding box center [1444, 128] width 170 height 26
paste input "Araya Knight"
type input "Araya Knight"
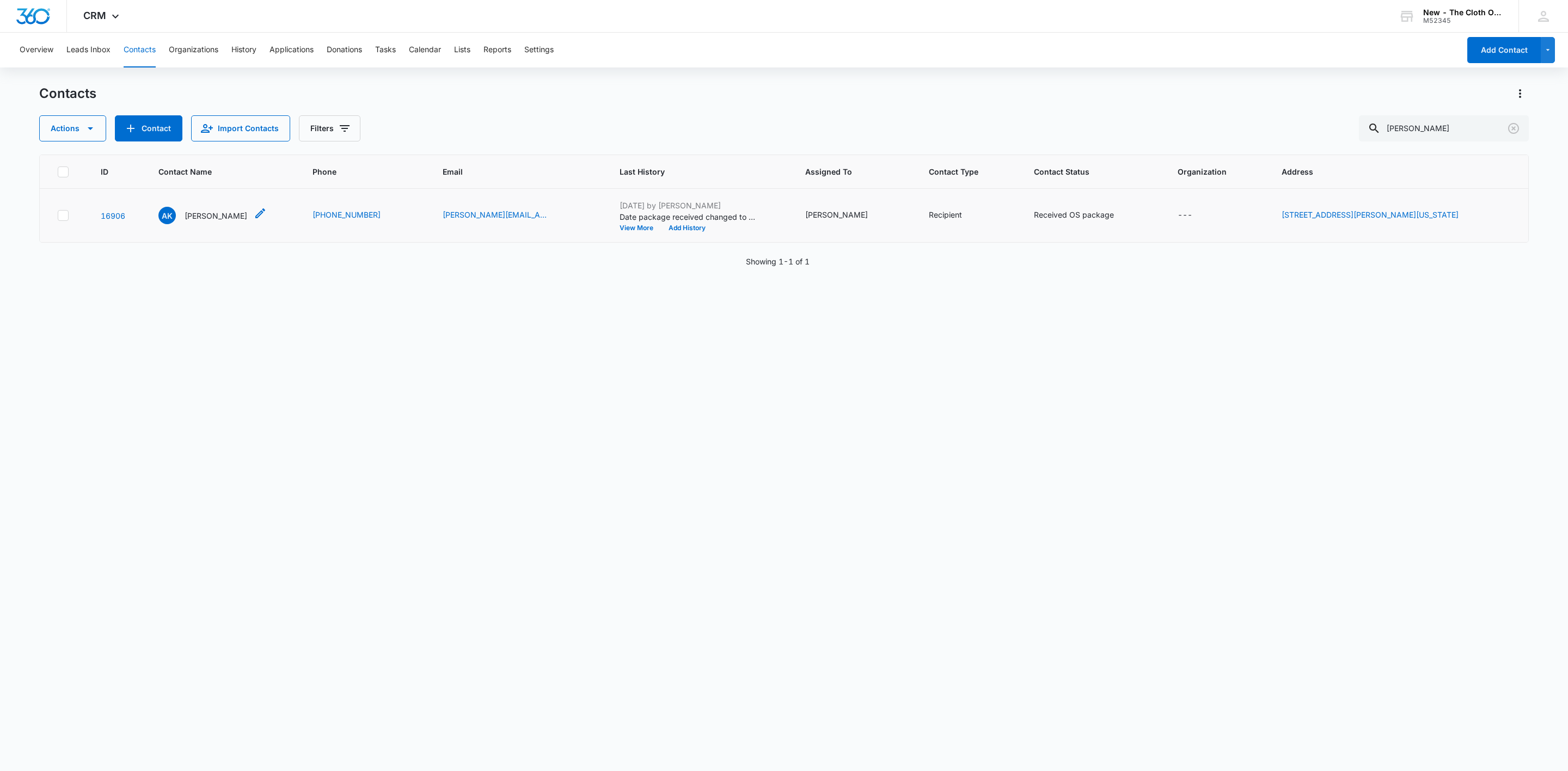
click at [212, 213] on p "Araya Knight" at bounding box center [215, 215] width 63 height 12
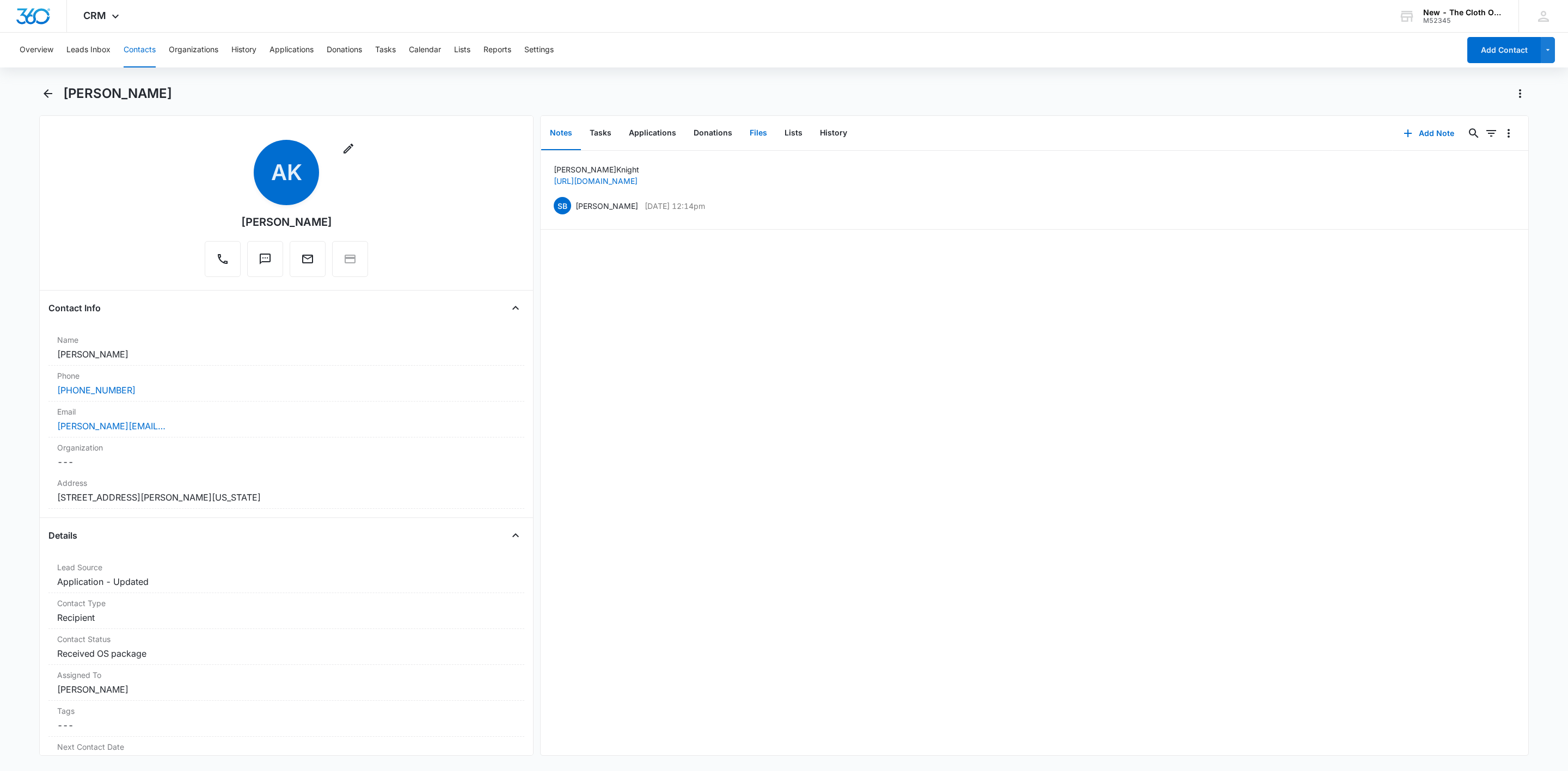
click at [745, 131] on button "Files" at bounding box center [758, 133] width 35 height 33
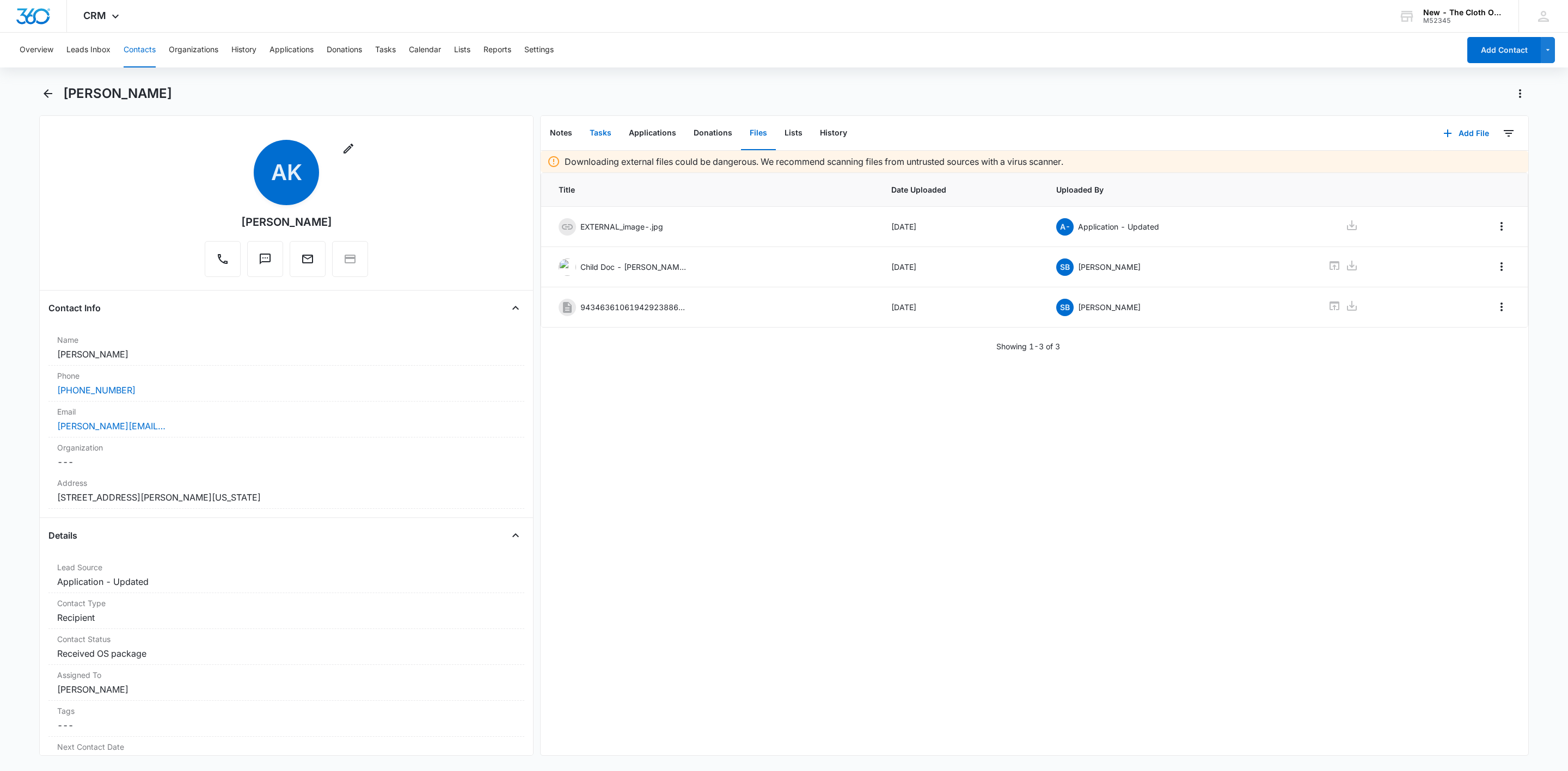
click at [605, 131] on button "Tasks" at bounding box center [600, 133] width 39 height 33
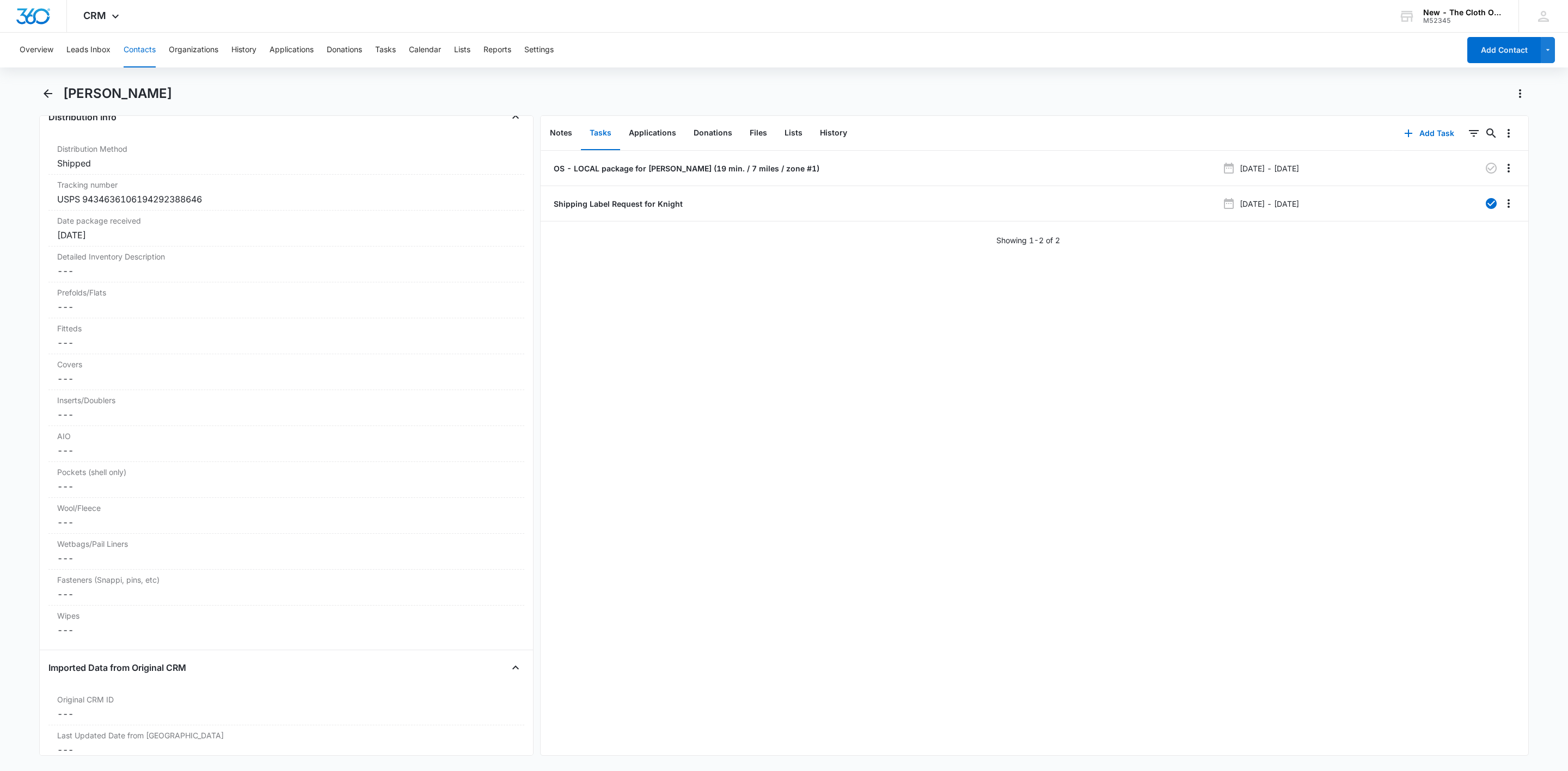
scroll to position [2531, 0]
drag, startPoint x: 643, startPoint y: 169, endPoint x: 668, endPoint y: 172, distance: 25.2
click at [643, 169] on p "OS - LOCAL package for A. KNIGHT (19 min. / 7 miles / zone #1)" at bounding box center [685, 168] width 268 height 12
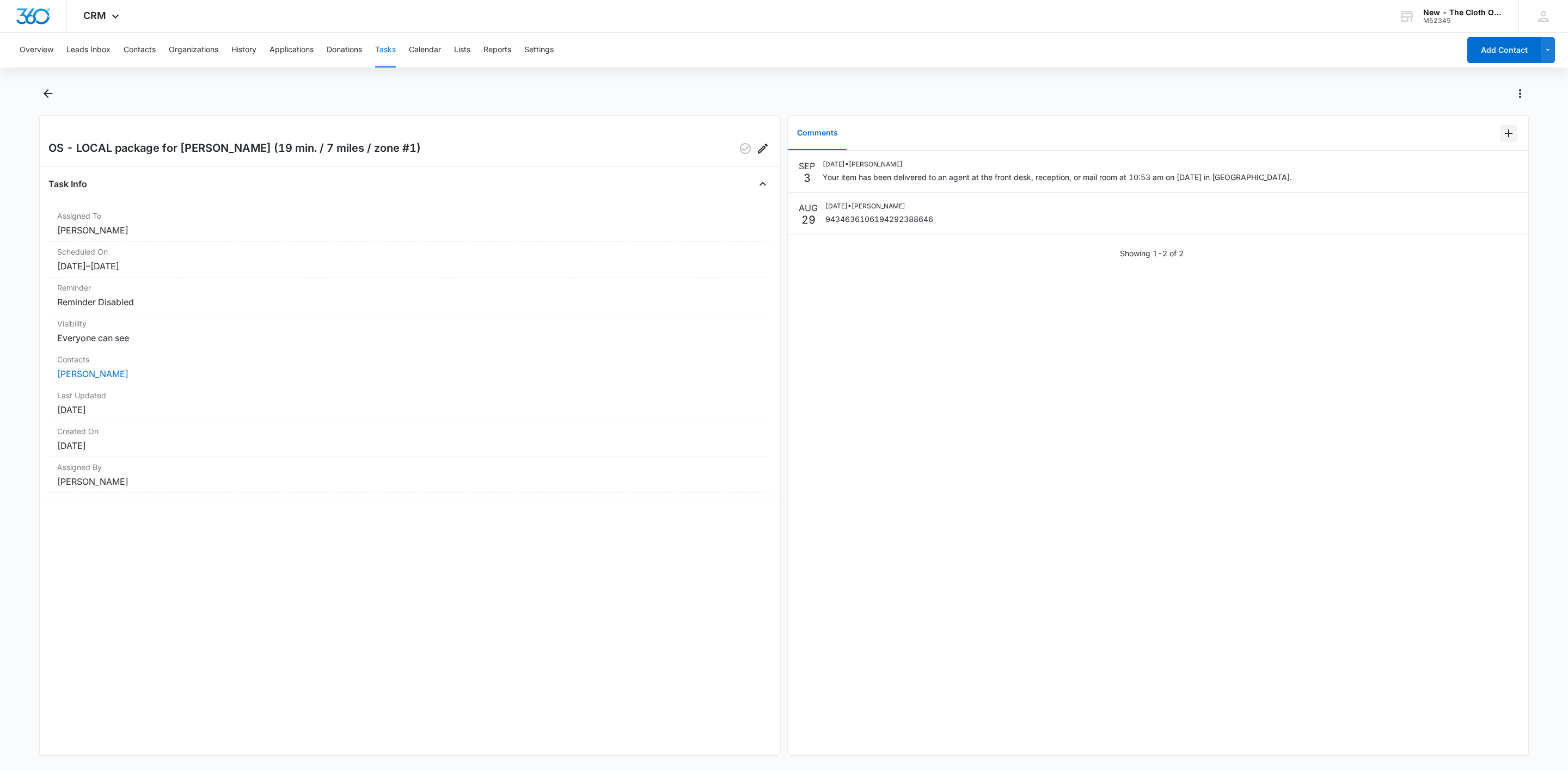
click at [1502, 138] on icon "Add Comment" at bounding box center [1508, 133] width 13 height 13
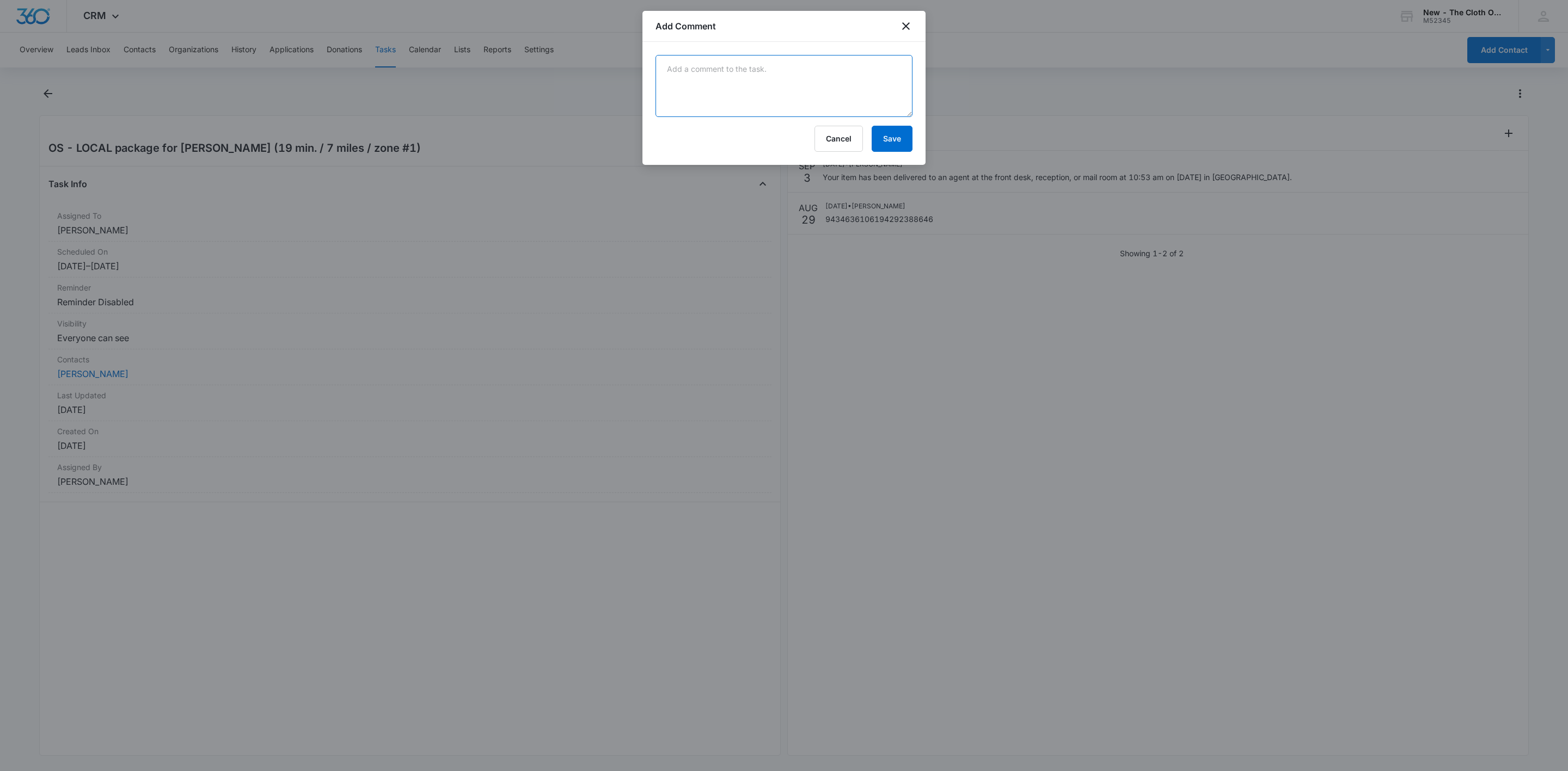
click at [900, 85] on textarea at bounding box center [784, 86] width 257 height 62
type textarea "G"
drag, startPoint x: 909, startPoint y: 111, endPoint x: 913, endPoint y: 266, distance: 155.1
click at [915, 172] on div "Tagged Miranda - all pkg info needed in CRM. -Detailed Inventory Description -Q…" at bounding box center [783, 106] width 283 height 130
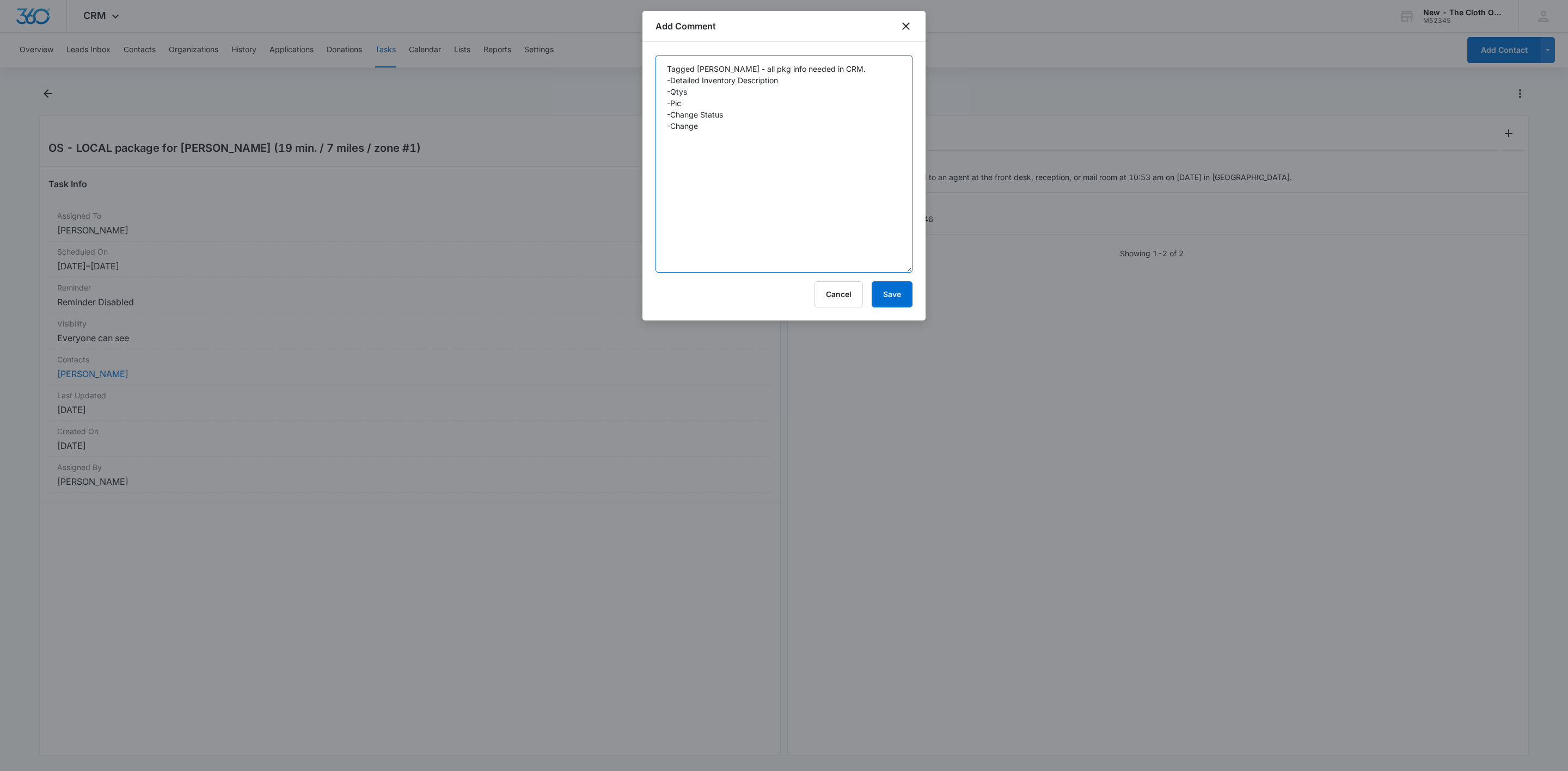
drag, startPoint x: 708, startPoint y: 130, endPoint x: 644, endPoint y: 119, distance: 64.9
click at [644, 119] on div "Tagged Miranda - all pkg info needed in CRM. -Detailed Inventory Description -Q…" at bounding box center [783, 181] width 283 height 279
type textarea "Tagged Miranda - all pkg info needed in CRM. -Detailed Inventory Description -Q…"
click at [895, 291] on button "Save" at bounding box center [892, 294] width 41 height 26
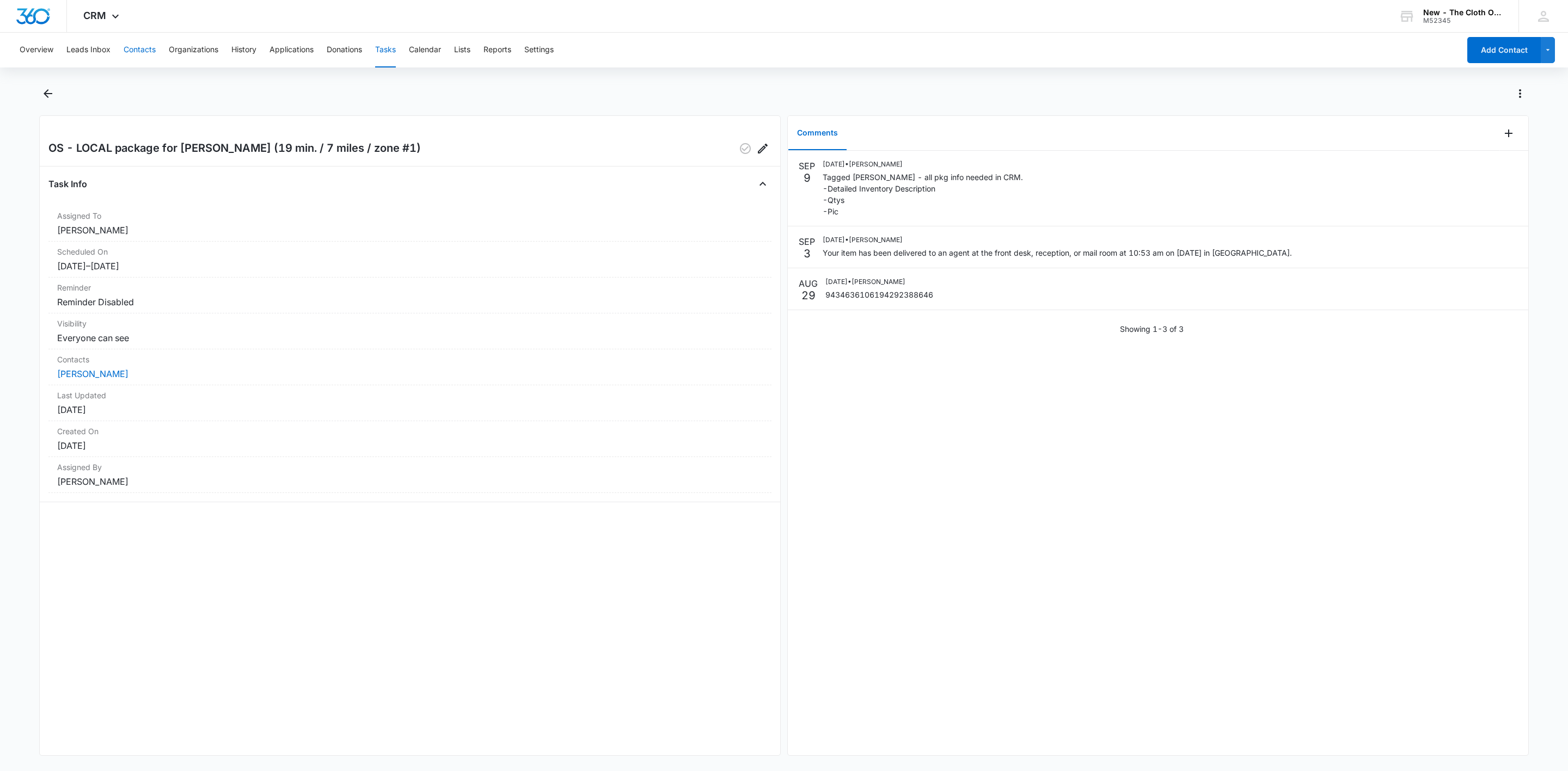
click at [141, 48] on button "Contacts" at bounding box center [139, 50] width 32 height 35
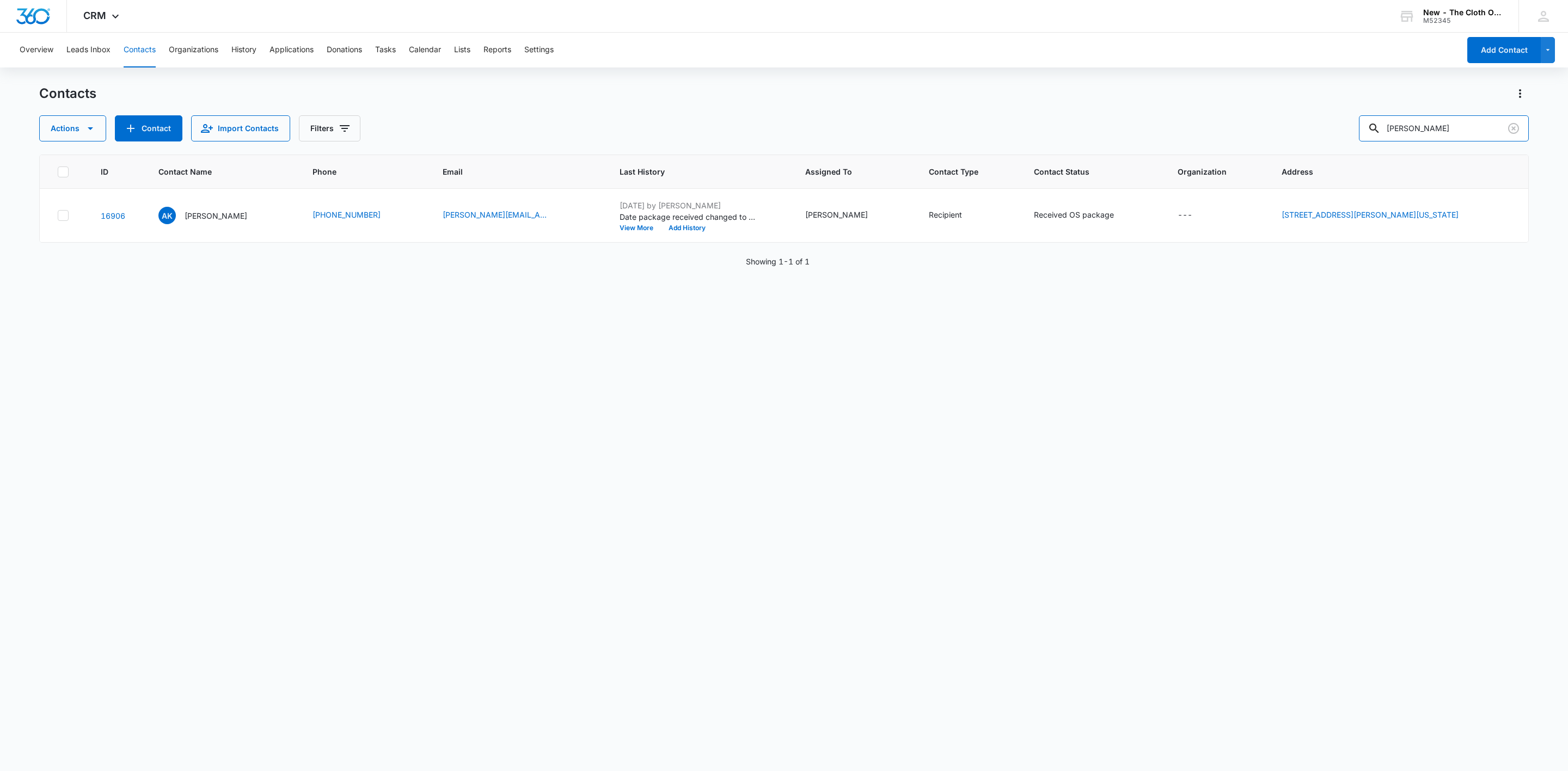
drag, startPoint x: 1479, startPoint y: 123, endPoint x: 1189, endPoint y: 158, distance: 292.1
click at [1193, 158] on div "Contacts Actions Contact Import Contacts Filters Araya Knight ID Contact Name P…" at bounding box center [783, 428] width 1489 height 685
paste input "Brittany Cecil"
type input "Brittany Cecil"
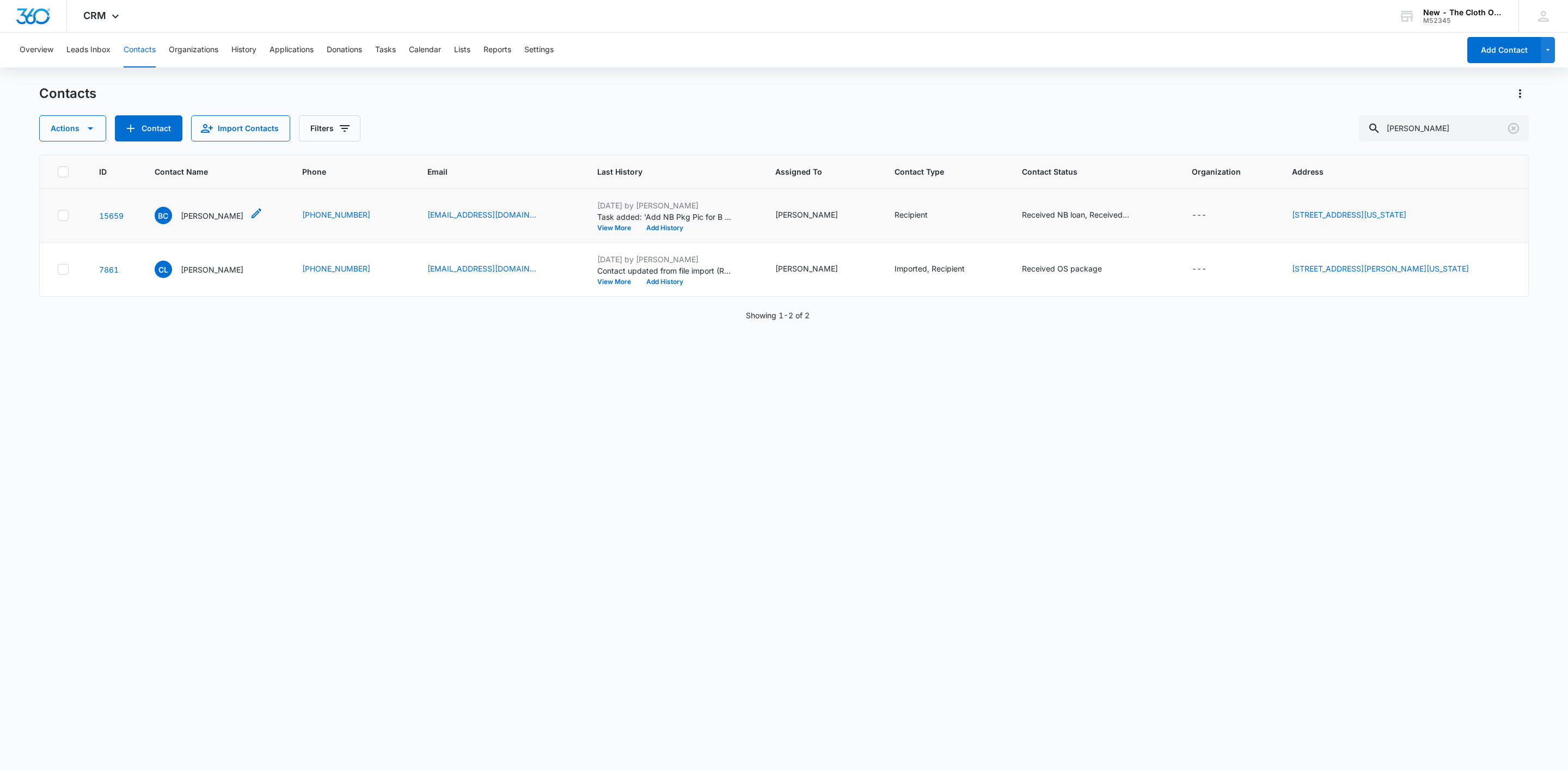
click at [195, 219] on p "Brittany Cecil" at bounding box center [212, 215] width 63 height 12
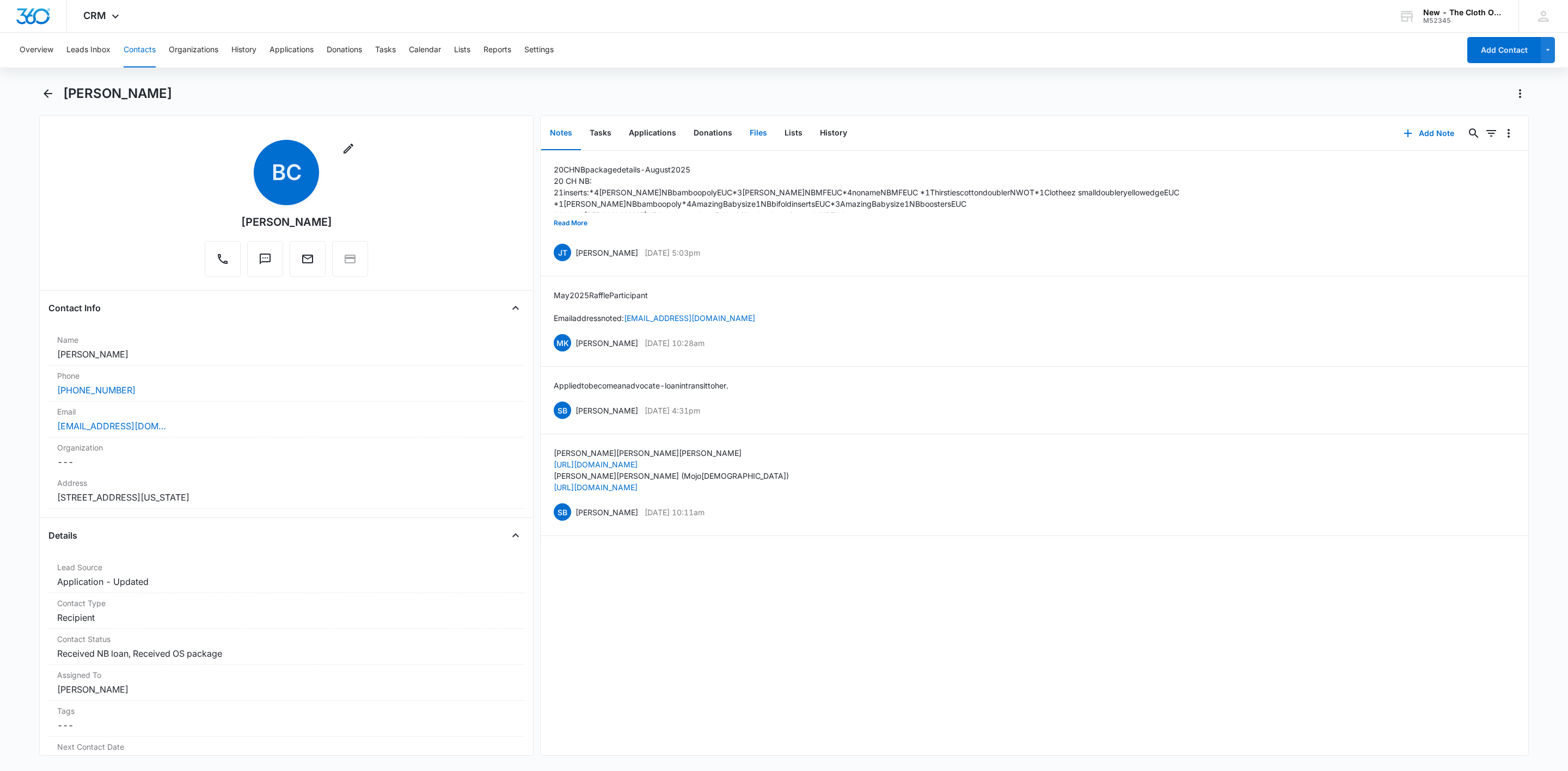
click at [756, 129] on button "Files" at bounding box center [758, 133] width 35 height 33
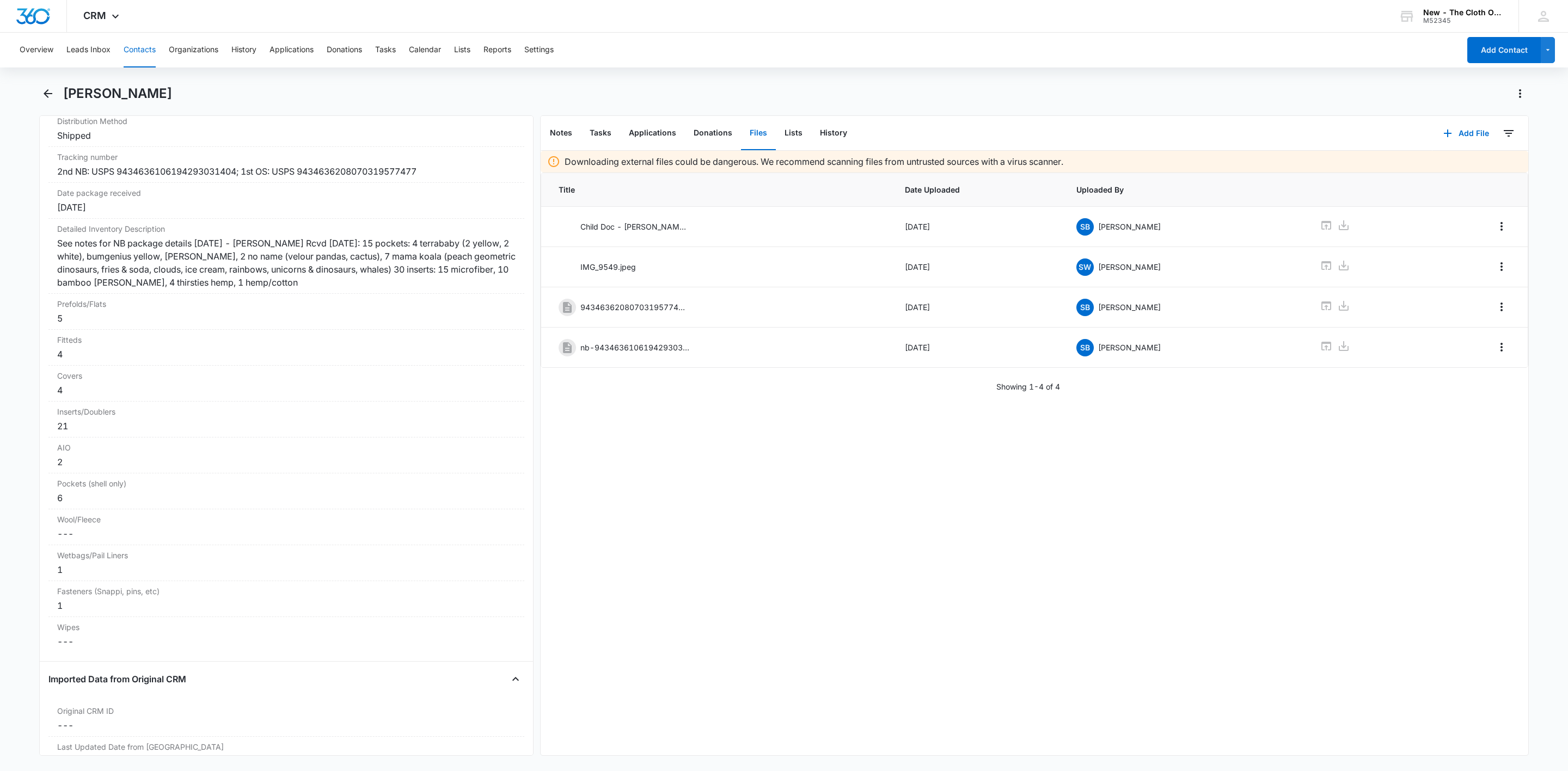
scroll to position [2612, 0]
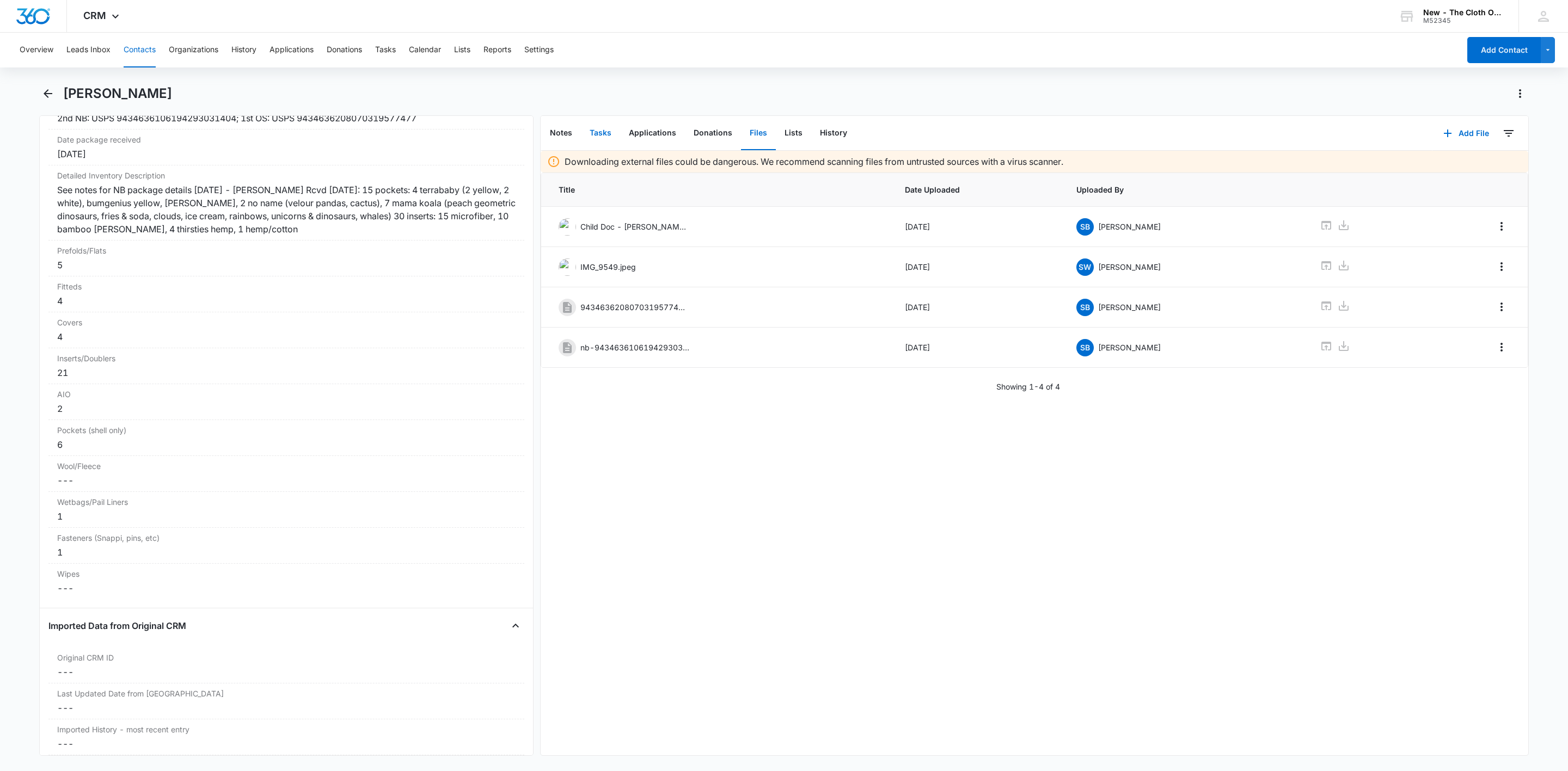
click at [597, 138] on button "Tasks" at bounding box center [600, 133] width 39 height 33
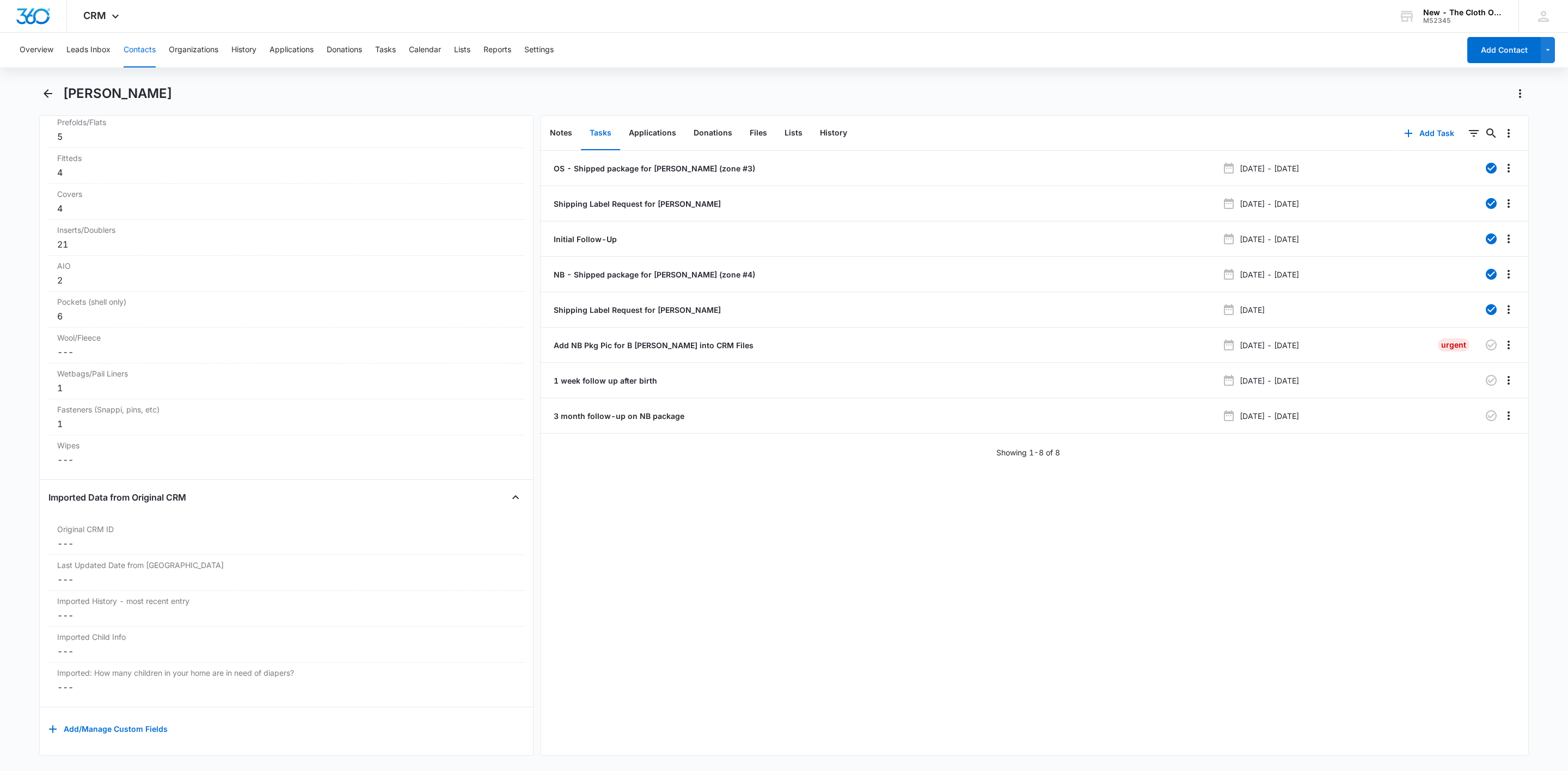
scroll to position [2564, 0]
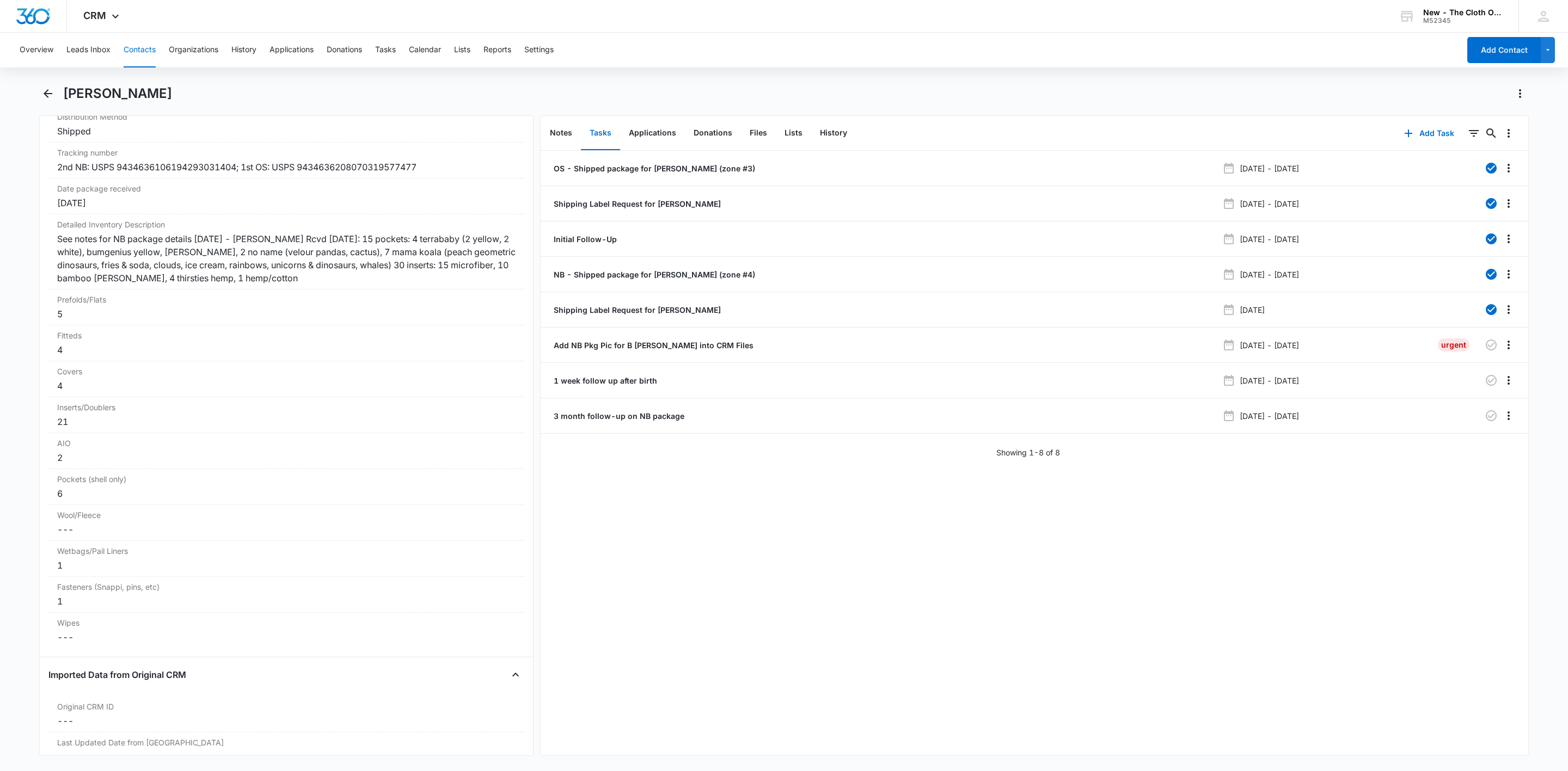
click at [517, 621] on div "Remove BC Brittany Cecil Contact Info Name Cancel Save Changes Brittany Cecil P…" at bounding box center [286, 436] width 494 height 641
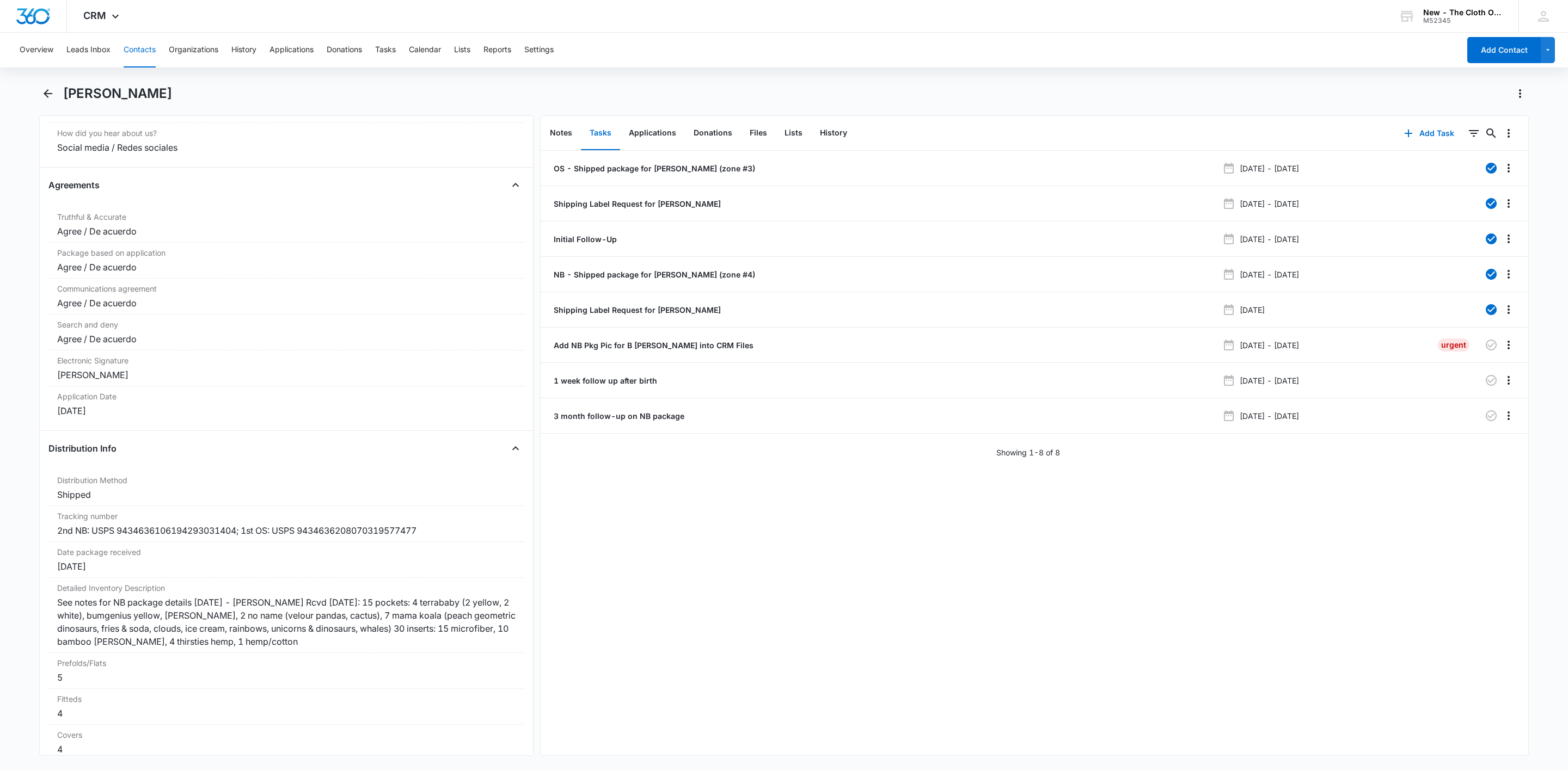
scroll to position [2214, 0]
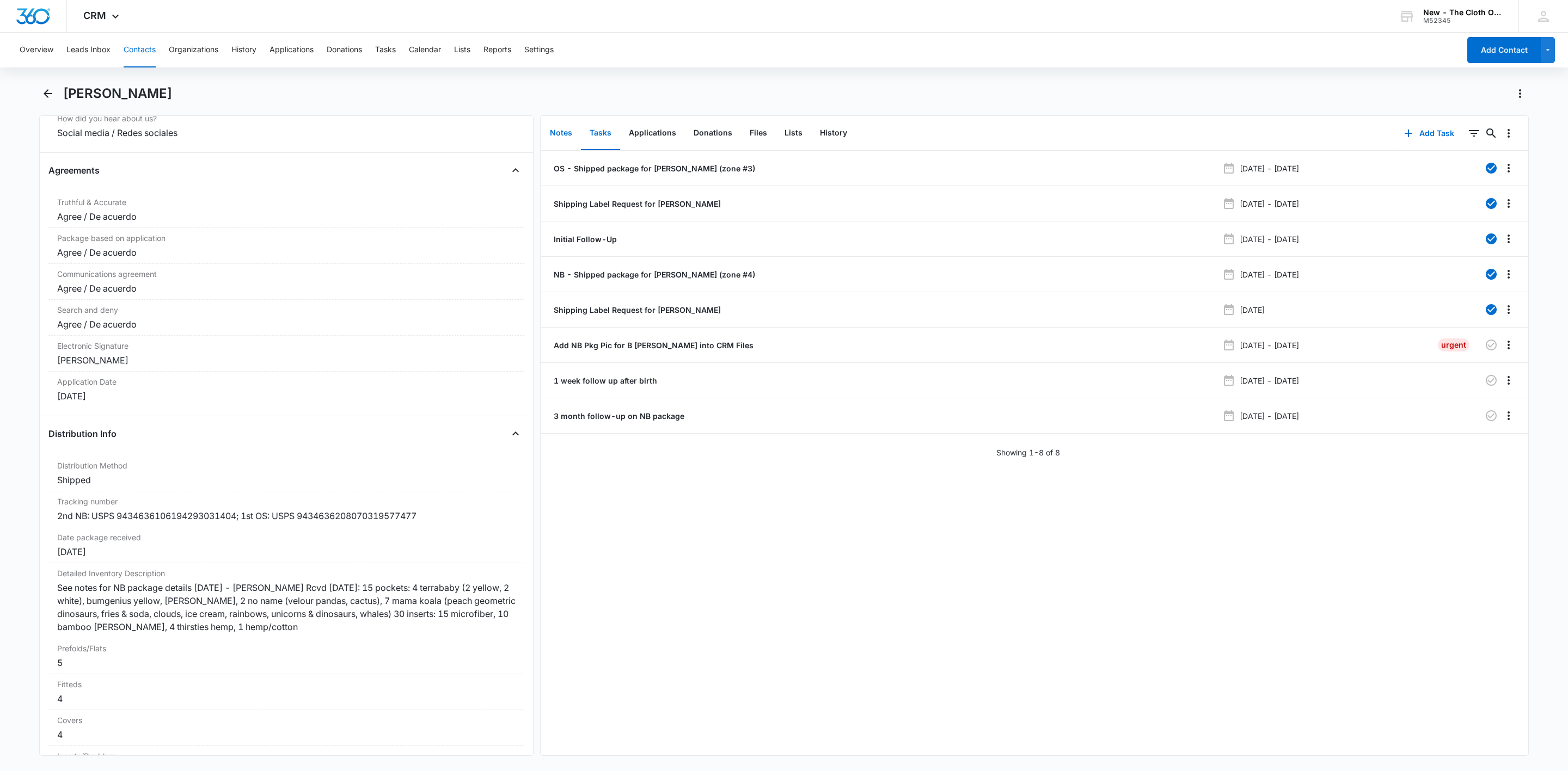
click at [559, 131] on button "Notes" at bounding box center [561, 133] width 40 height 33
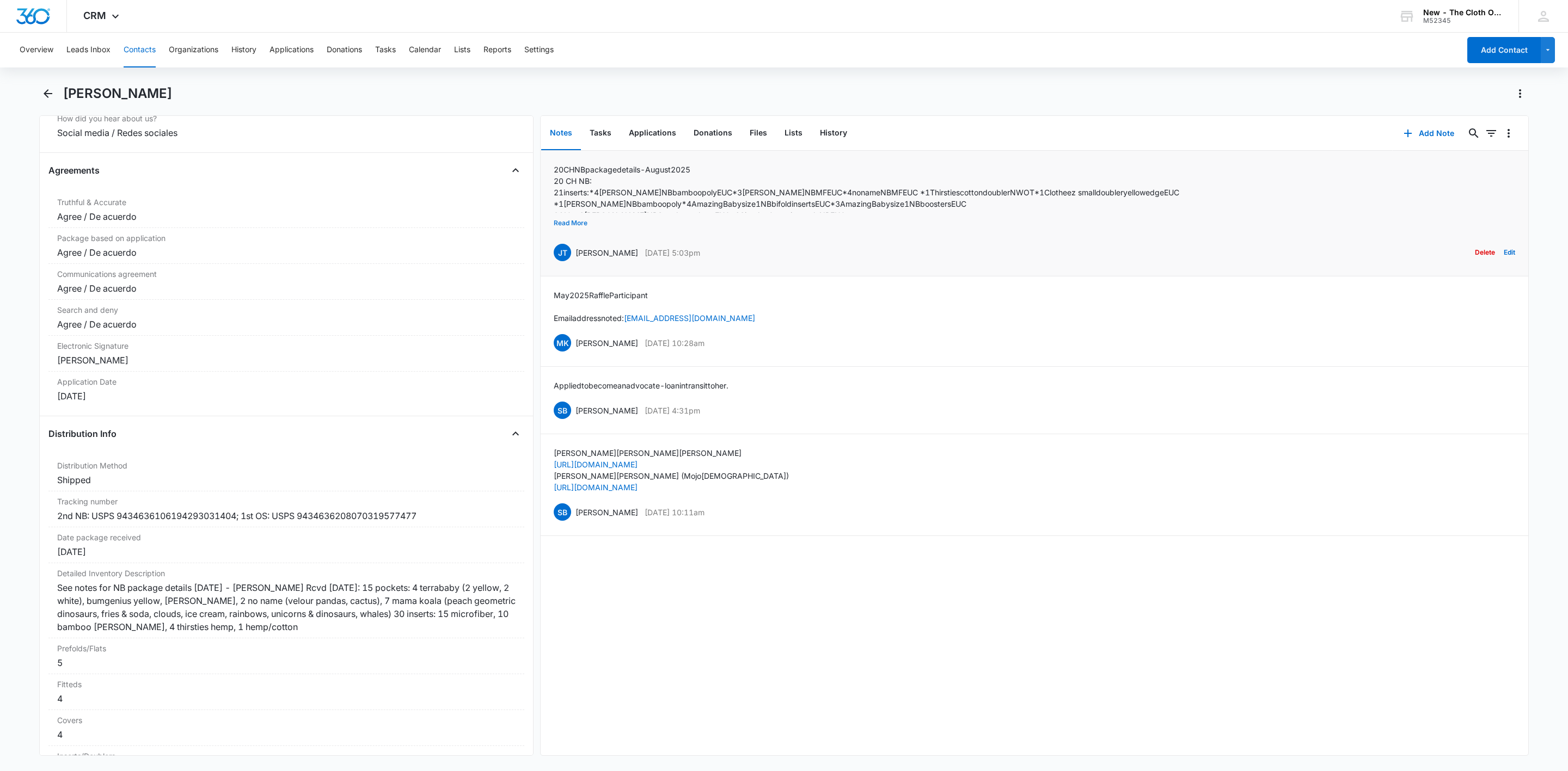
click at [583, 224] on button "Read More" at bounding box center [570, 223] width 33 height 21
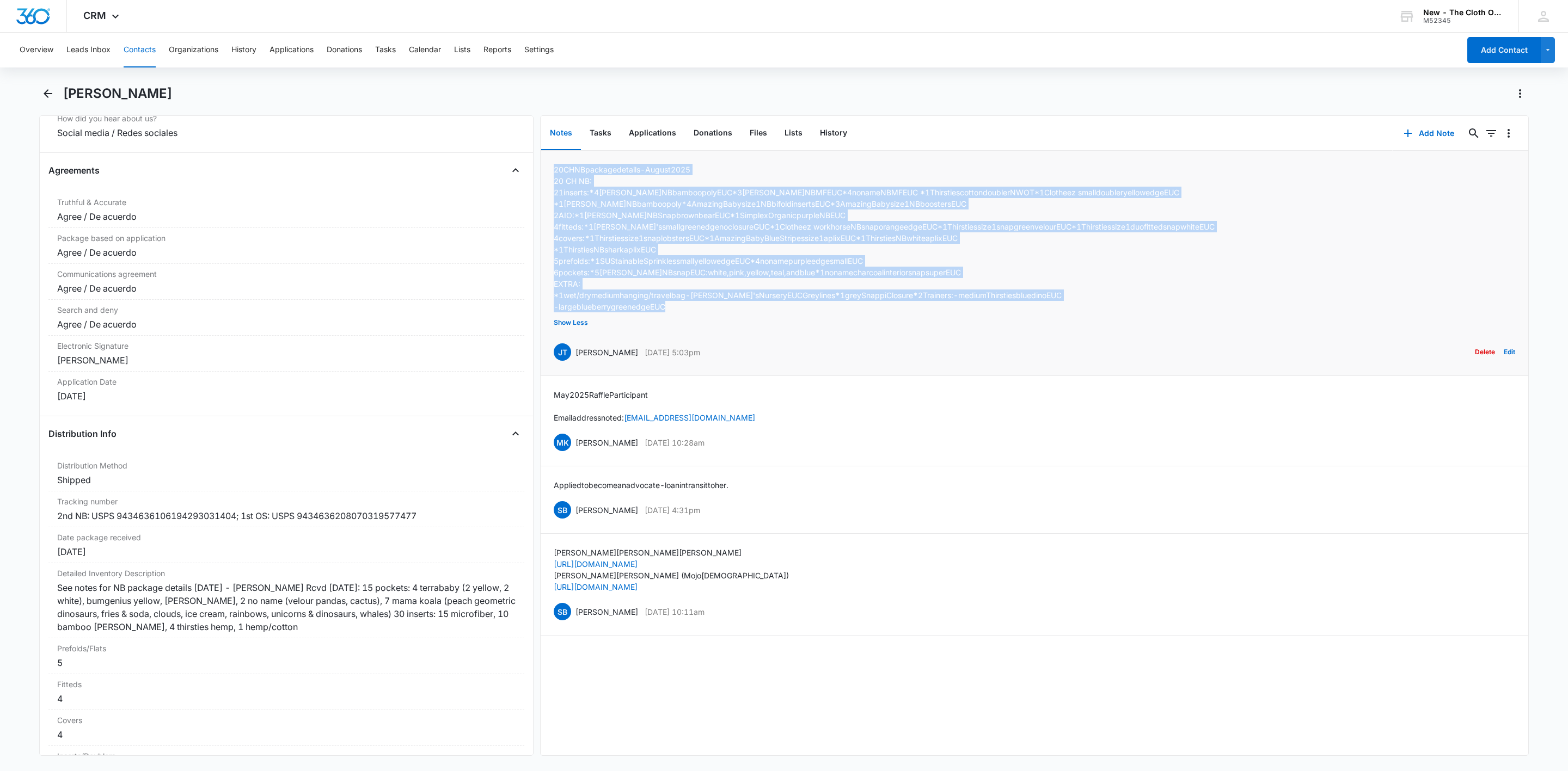
drag, startPoint x: 683, startPoint y: 309, endPoint x: 549, endPoint y: 172, distance: 191.6
click at [549, 172] on li "20 CH NB package details - August 2025 20 CH NB: 21 inserts:*4 Alva NB bamboo p…" at bounding box center [1034, 263] width 988 height 225
copy div "20 CH NB package details - August 2025 20 CH NB: 21 inserts:*4 Alva NB bamboo p…"
click at [334, 633] on div "See notes for NB package details August 2025 - J Taylor Rcvd 02/10/25: 15 pocke…" at bounding box center [286, 607] width 458 height 52
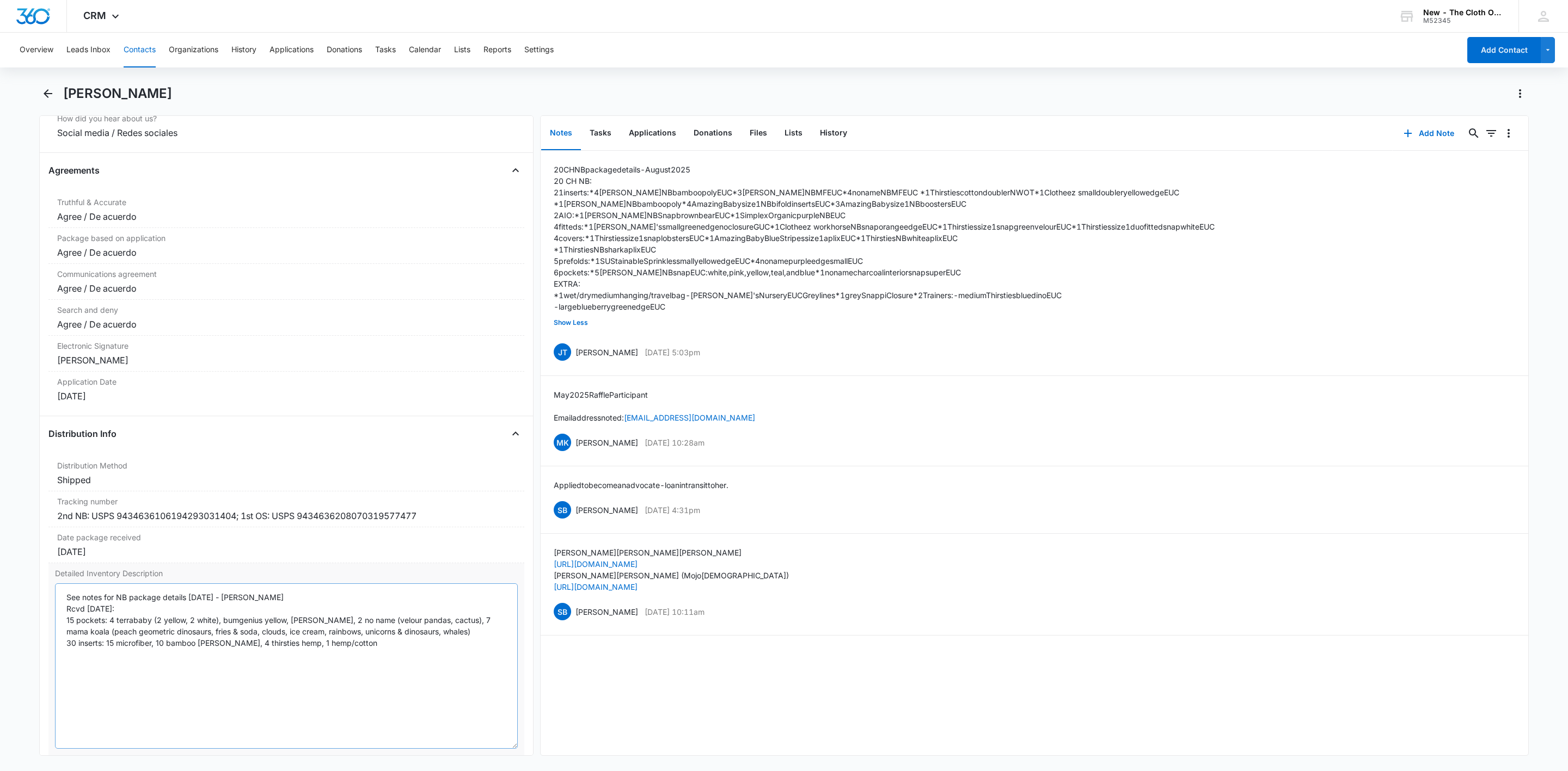
drag, startPoint x: 499, startPoint y: 657, endPoint x: 448, endPoint y: 727, distance: 86.6
click at [474, 756] on div "Brittany Cecil Remove BC Brittany Cecil Contact Info Name Cancel Save Changes B…" at bounding box center [783, 427] width 1489 height 684
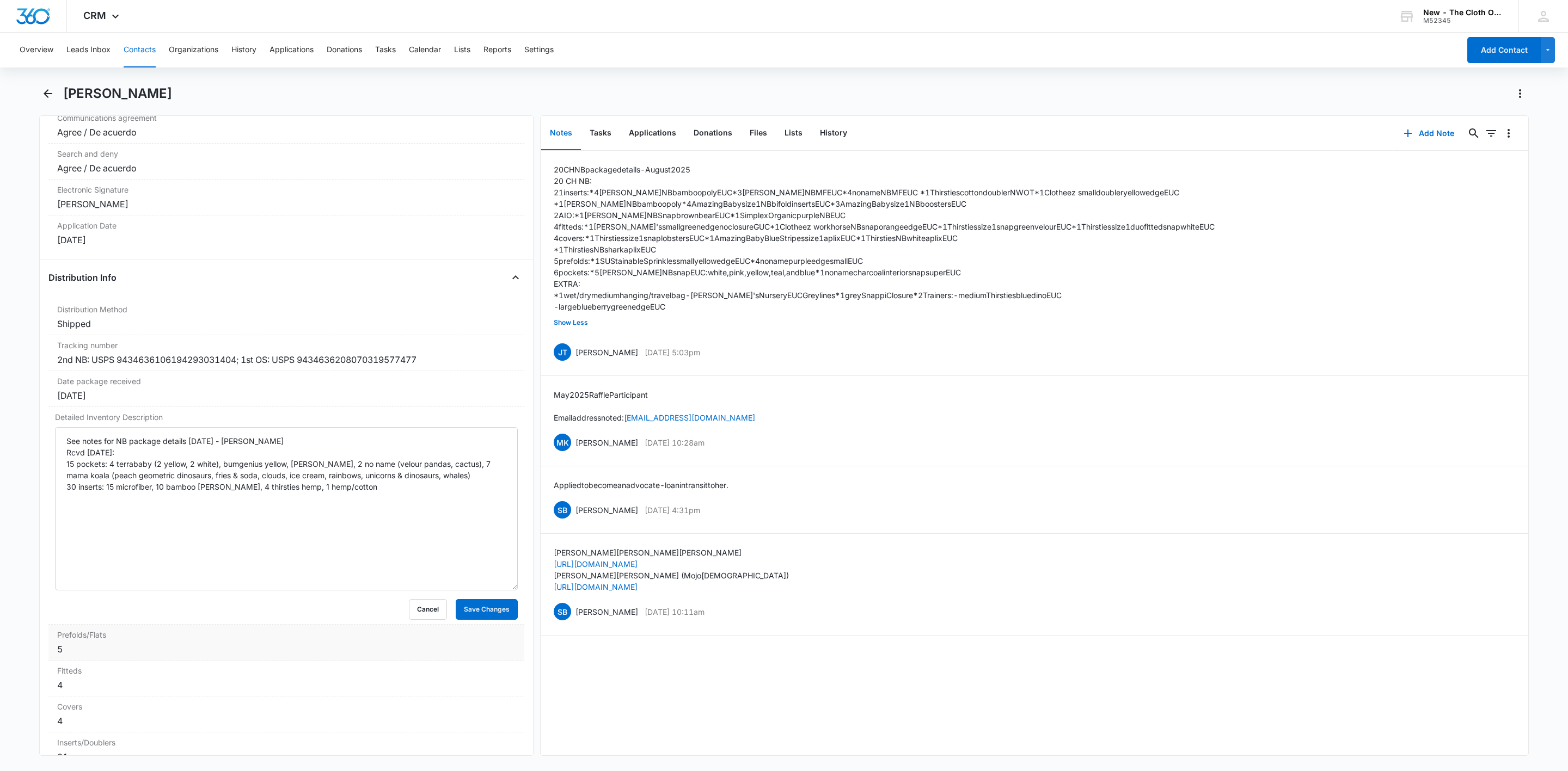
scroll to position [2460, 0]
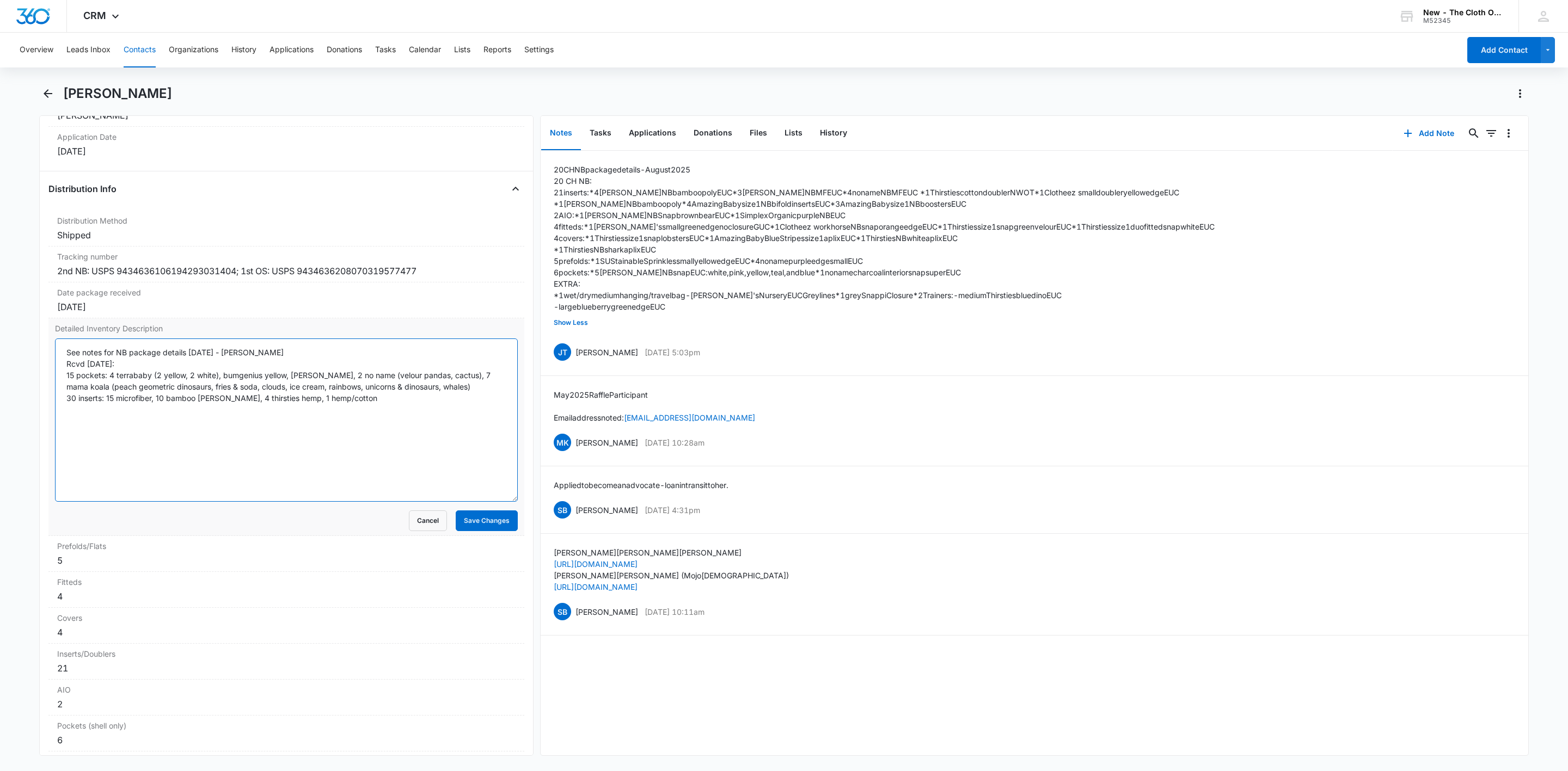
click at [64, 381] on textarea "See notes for NB package details August 2025 - J Taylor Rcvd 02/10/25: 15 pocke…" at bounding box center [286, 420] width 463 height 163
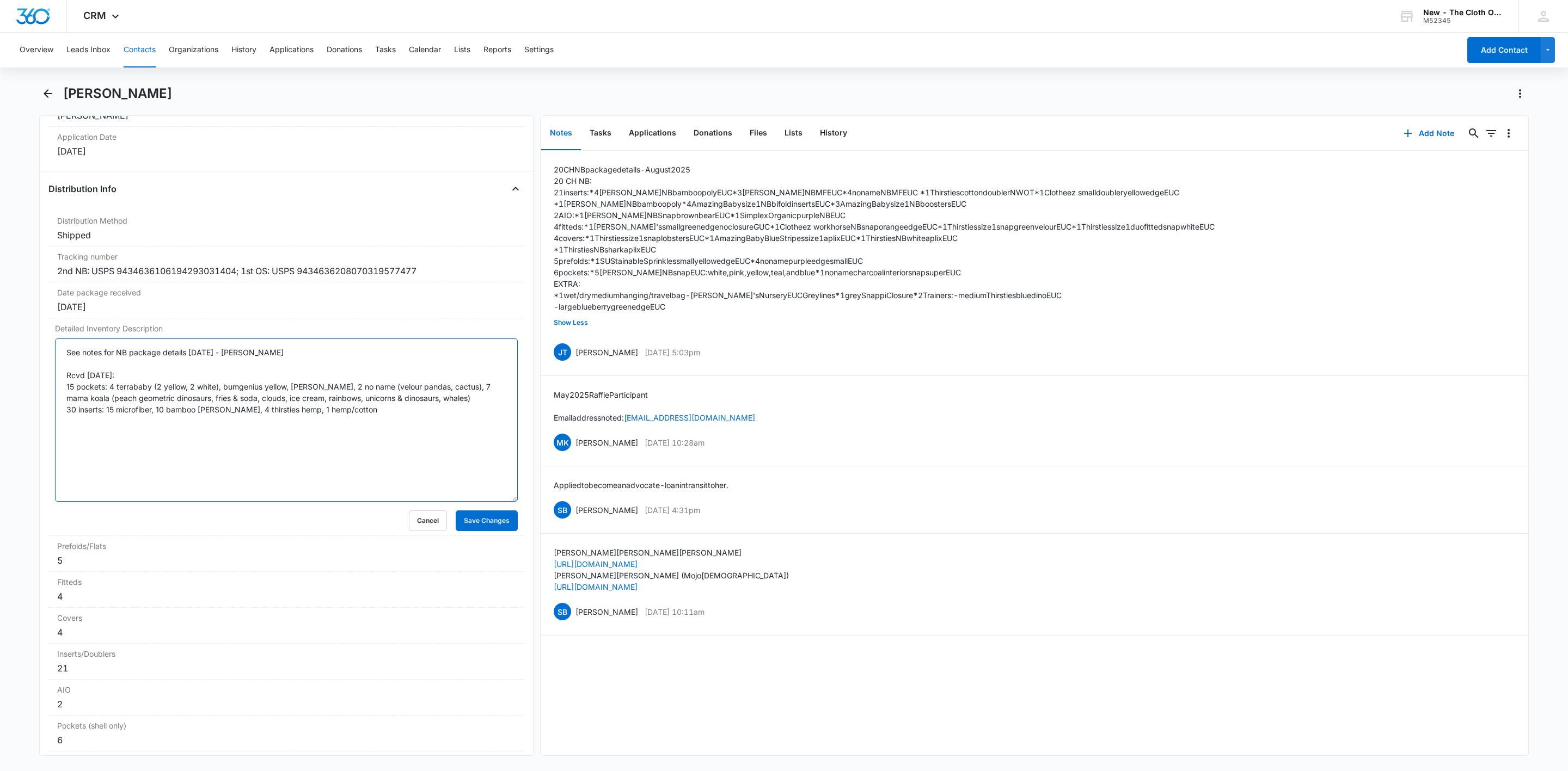
drag, startPoint x: 322, startPoint y: 365, endPoint x: 18, endPoint y: 350, distance: 304.4
click at [18, 349] on main "Brittany Cecil Remove BC Brittany Cecil Contact Info Name Cancel Save Changes B…" at bounding box center [784, 427] width 1568 height 684
paste textarea "20 CH NB package details - August 2025 20 CH NB: 21 inserts:*4 Alva NB bamboo p…"
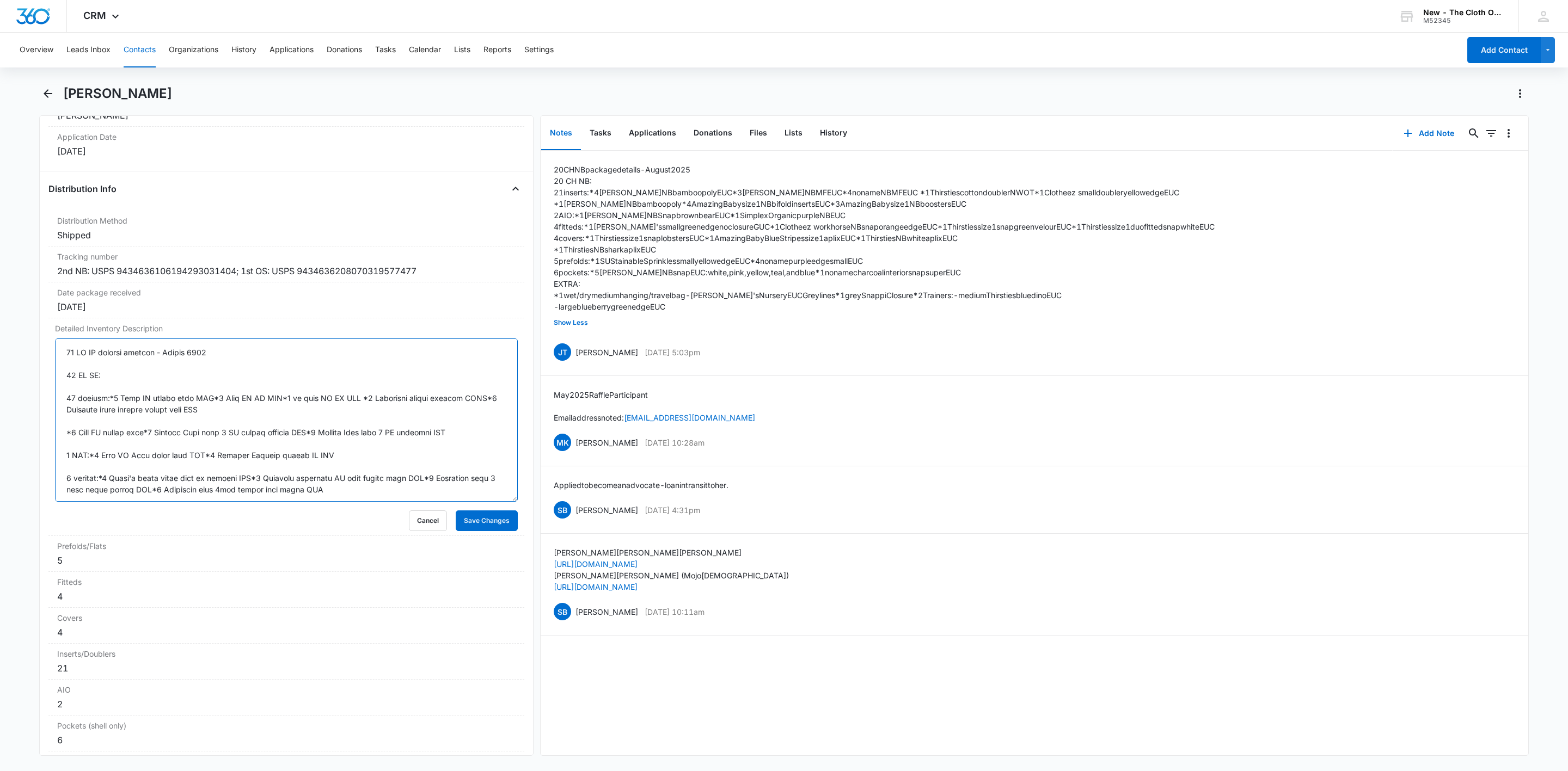
scroll to position [175, 0]
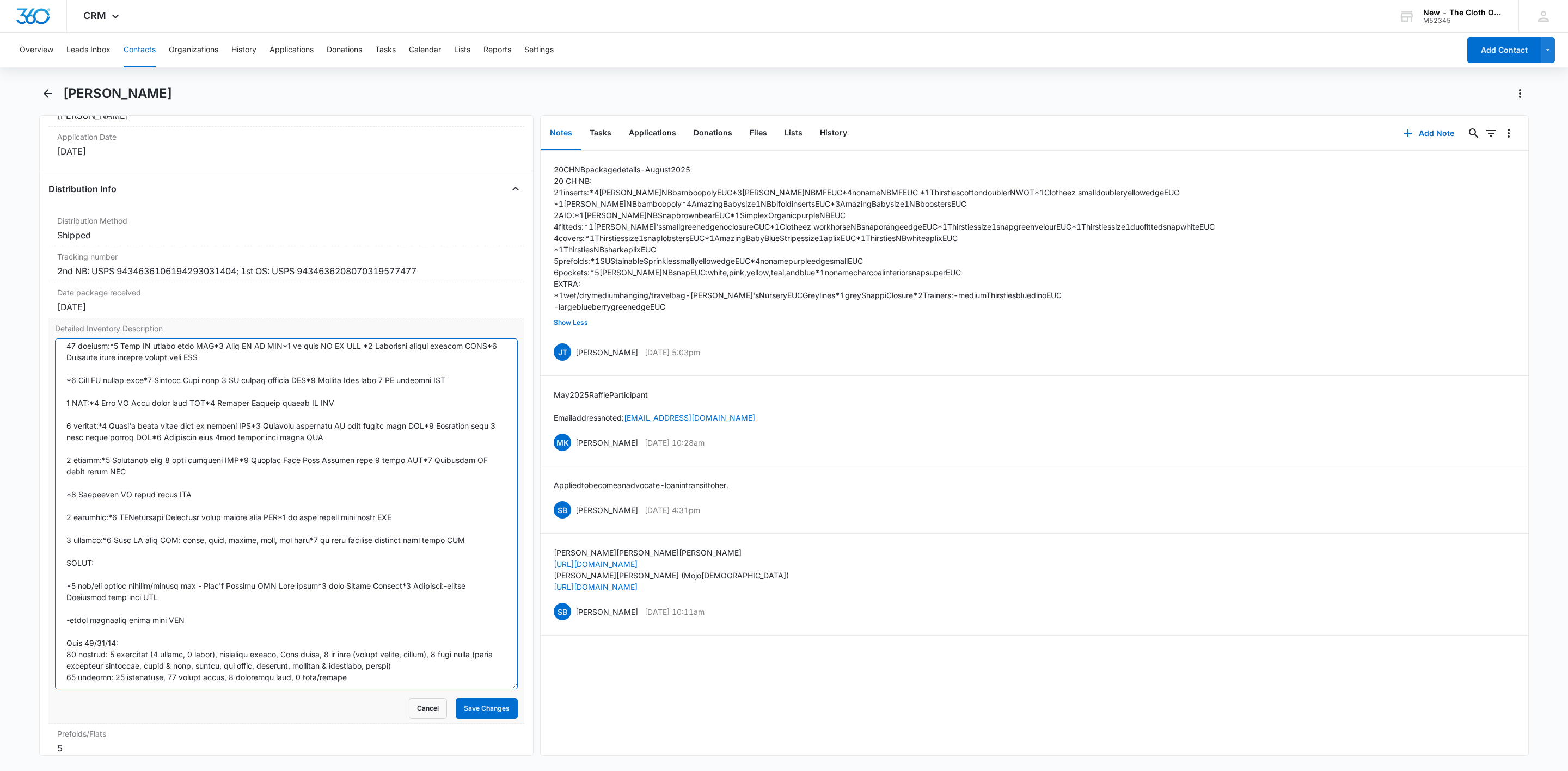
drag, startPoint x: 500, startPoint y: 510, endPoint x: 286, endPoint y: 606, distance: 234.5
click at [475, 689] on textarea "Detailed Inventory Description" at bounding box center [286, 514] width 463 height 351
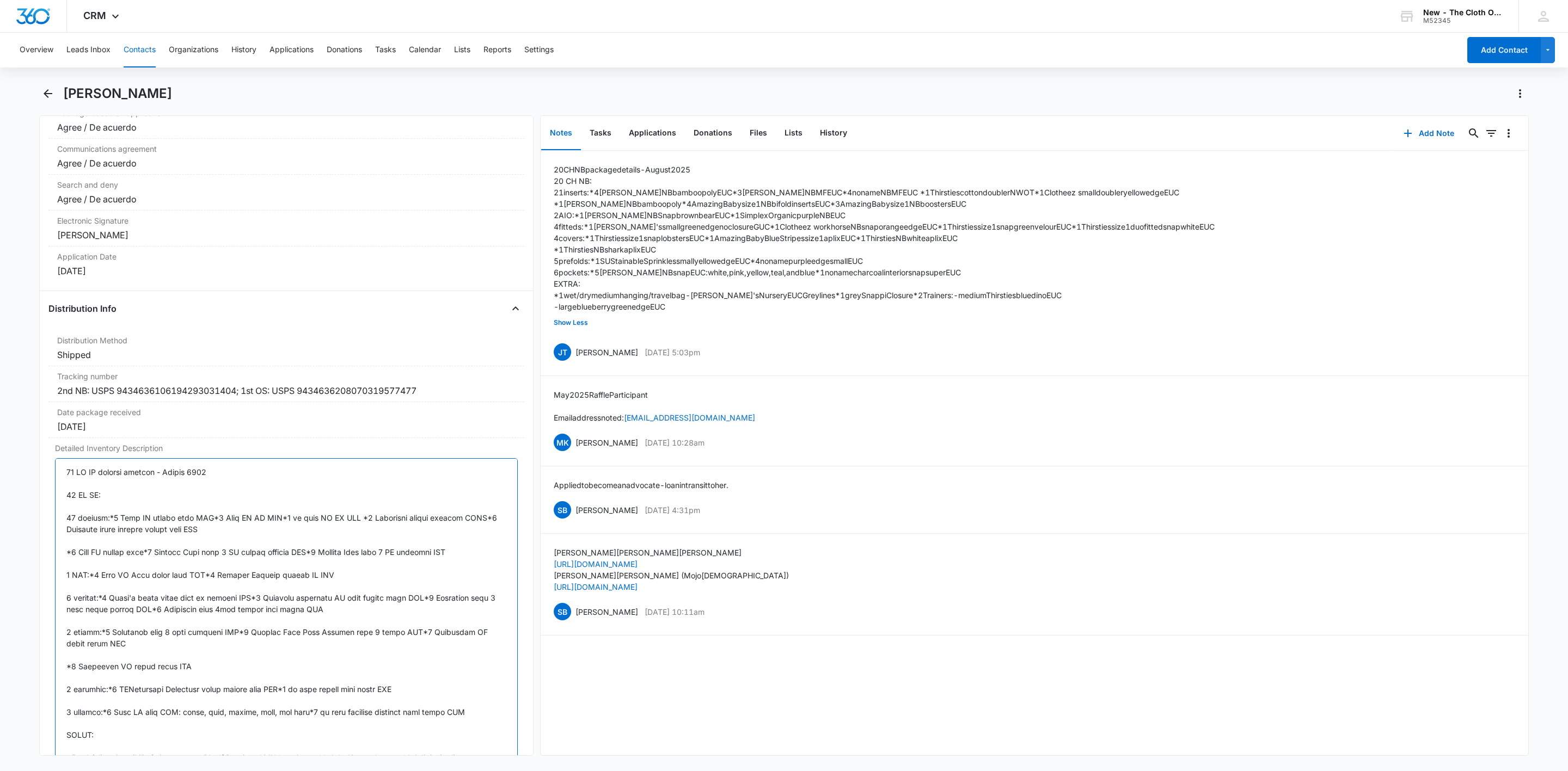
scroll to position [2214, 0]
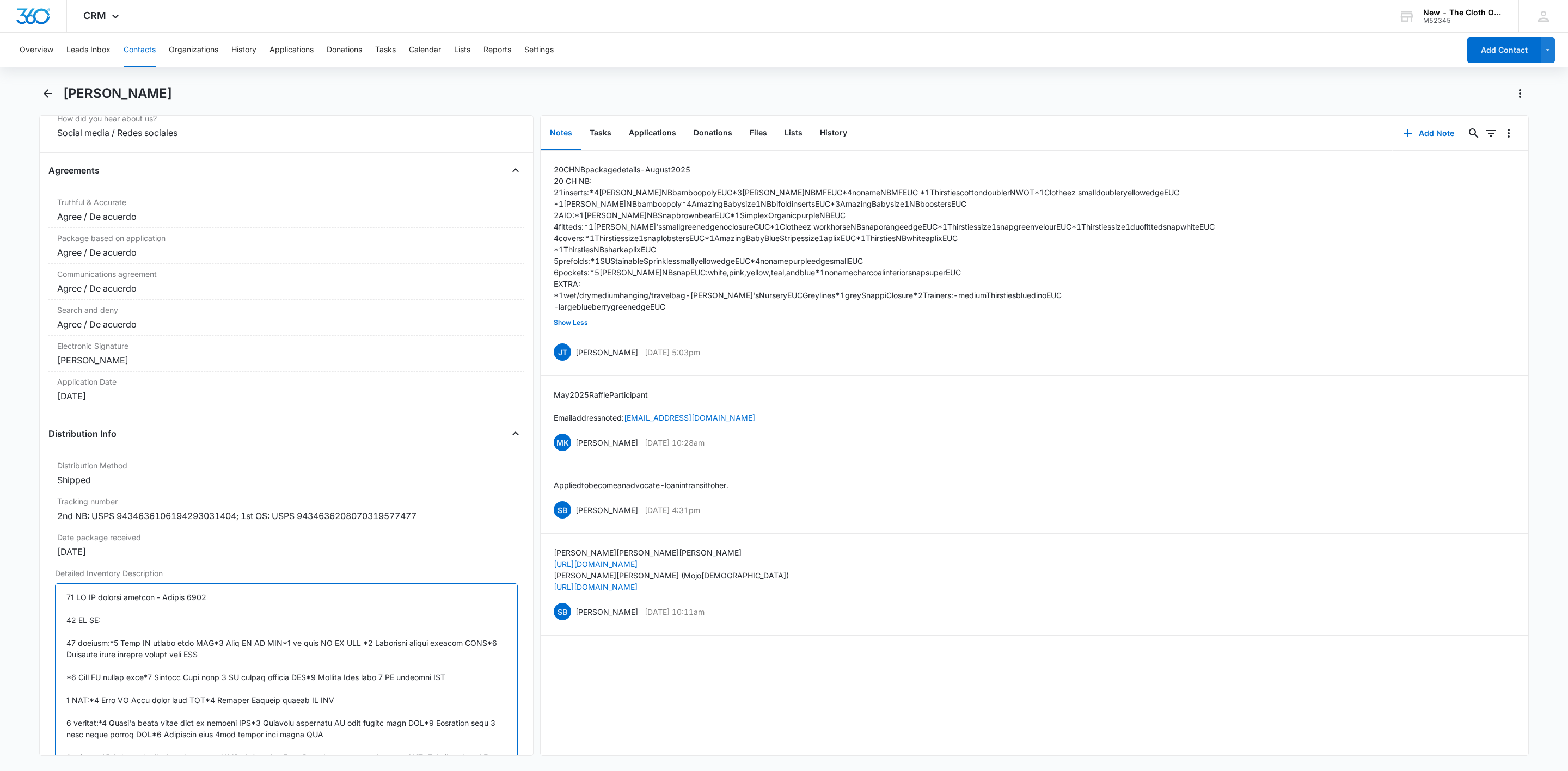
drag, startPoint x: 217, startPoint y: 607, endPoint x: 19, endPoint y: 608, distance: 198.0
click at [19, 608] on main "Brittany Cecil Remove BC Brittany Cecil Contact Info Name Cancel Save Changes B…" at bounding box center [784, 427] width 1568 height 684
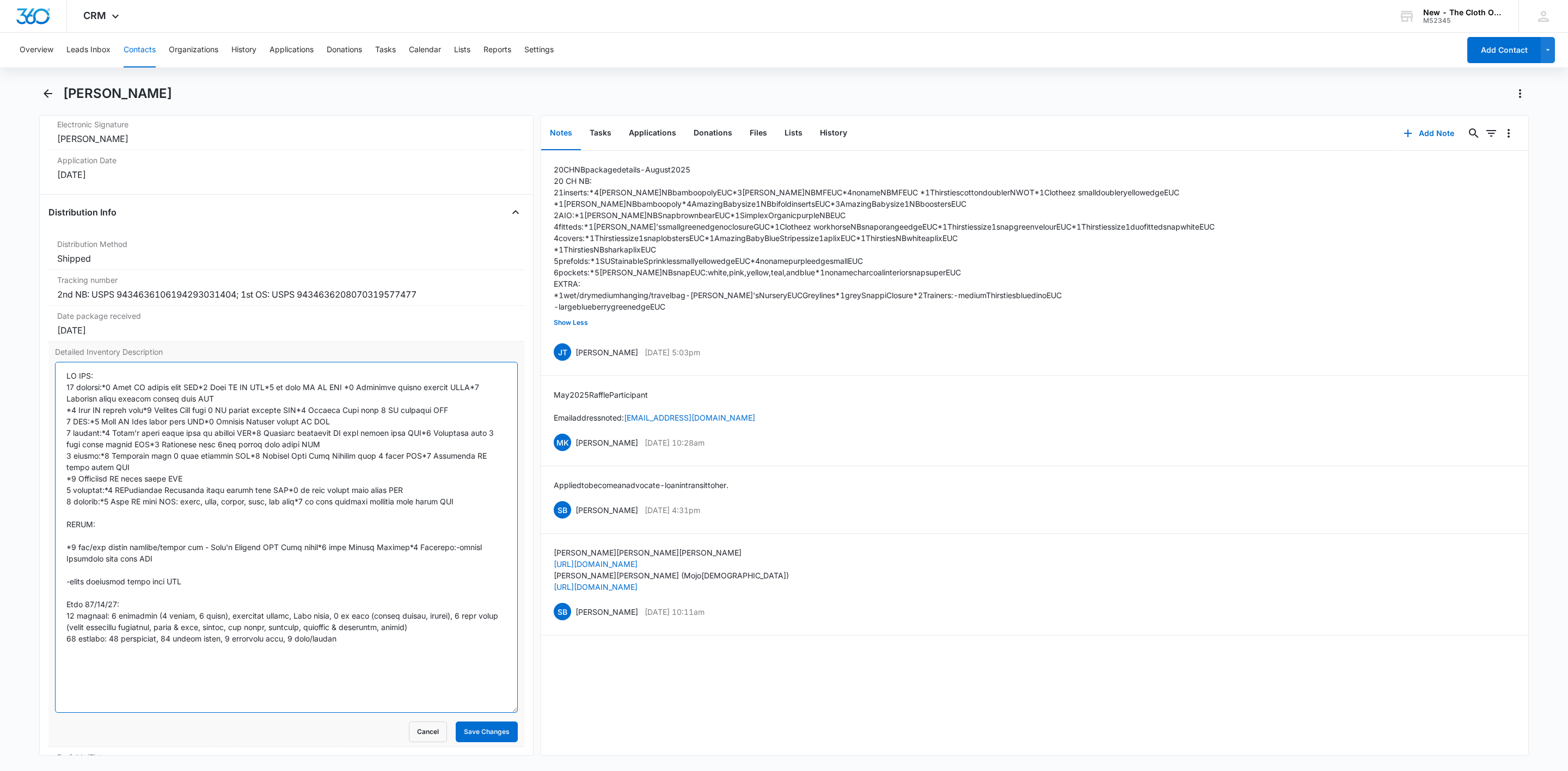
scroll to position [2460, 0]
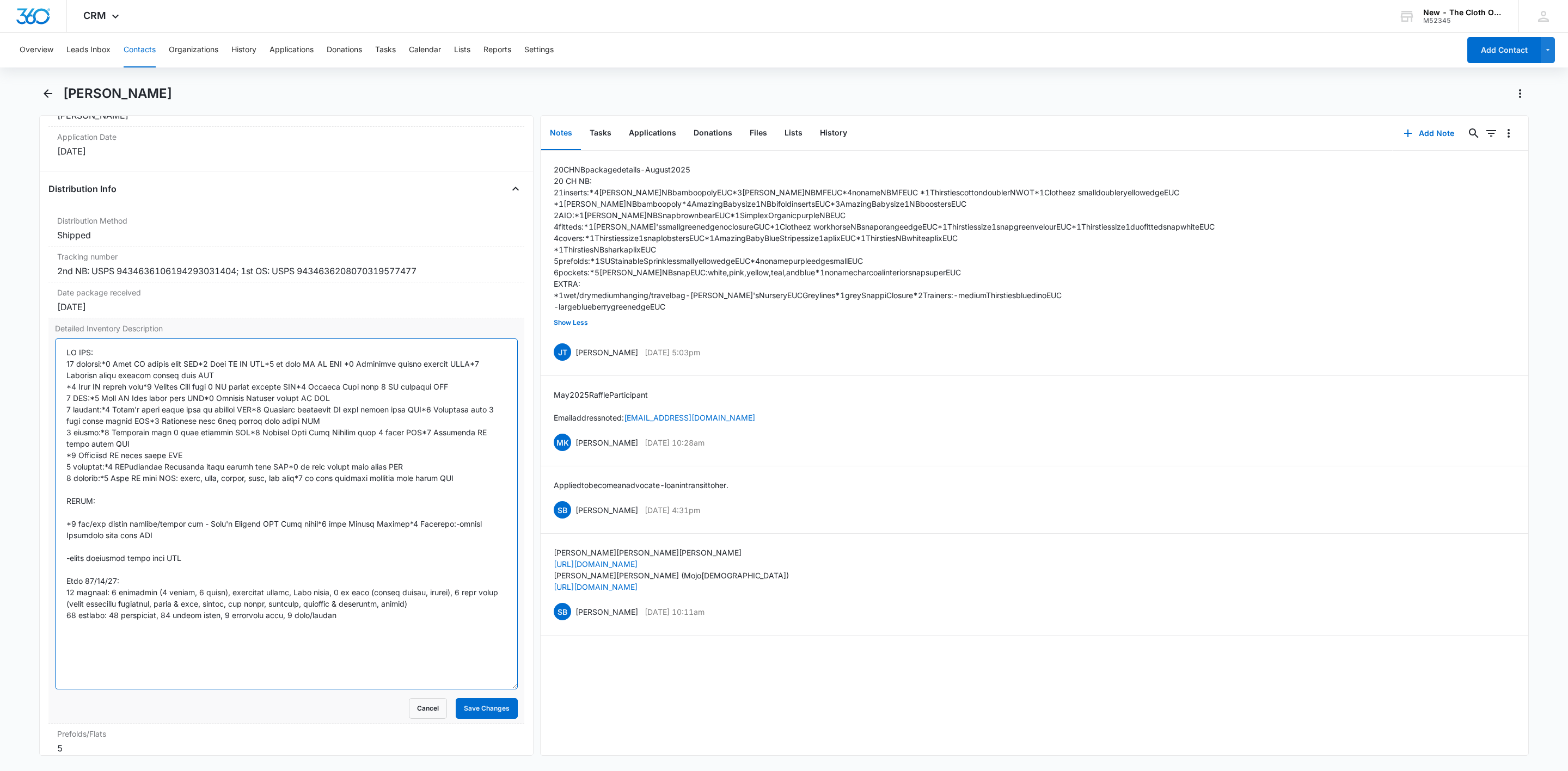
click at [93, 505] on textarea "Detailed Inventory Description" at bounding box center [286, 514] width 463 height 351
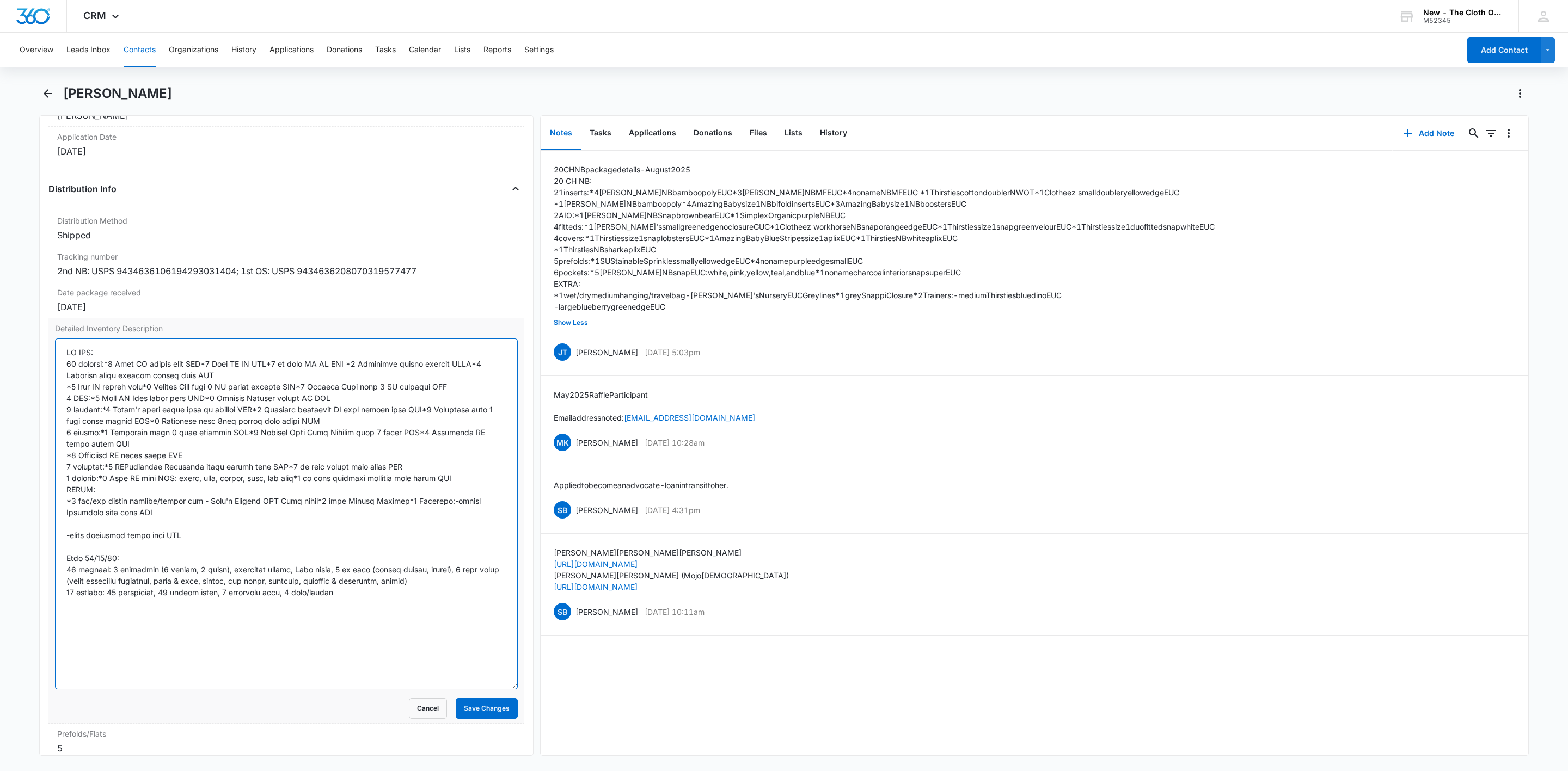
click at [113, 536] on textarea "Detailed Inventory Description" at bounding box center [286, 514] width 463 height 351
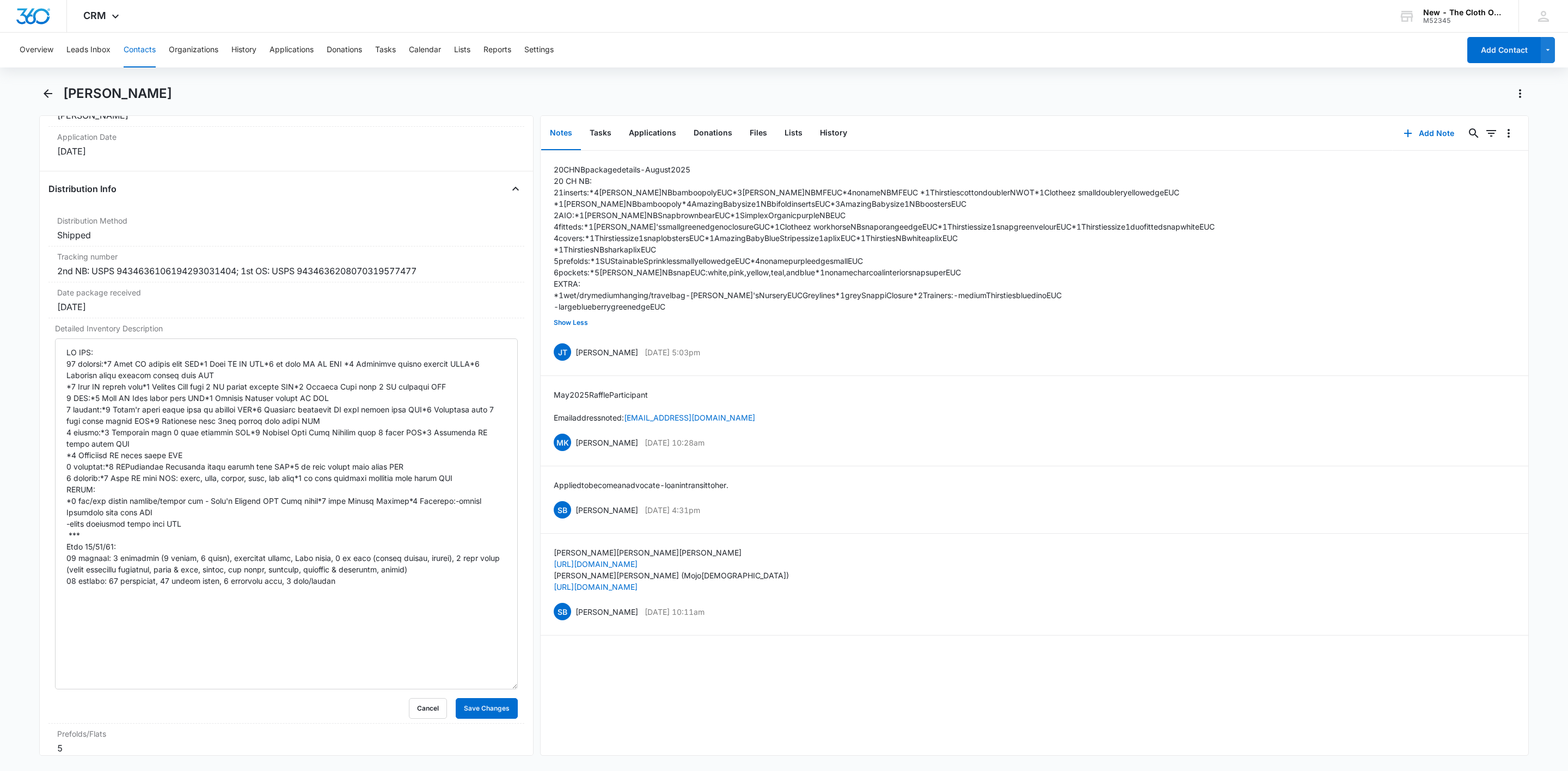
click at [44, 571] on div "Remove BC Brittany Cecil Contact Info Name Cancel Save Changes Brittany Cecil P…" at bounding box center [286, 436] width 494 height 641
click at [487, 714] on button "Save Changes" at bounding box center [487, 709] width 62 height 21
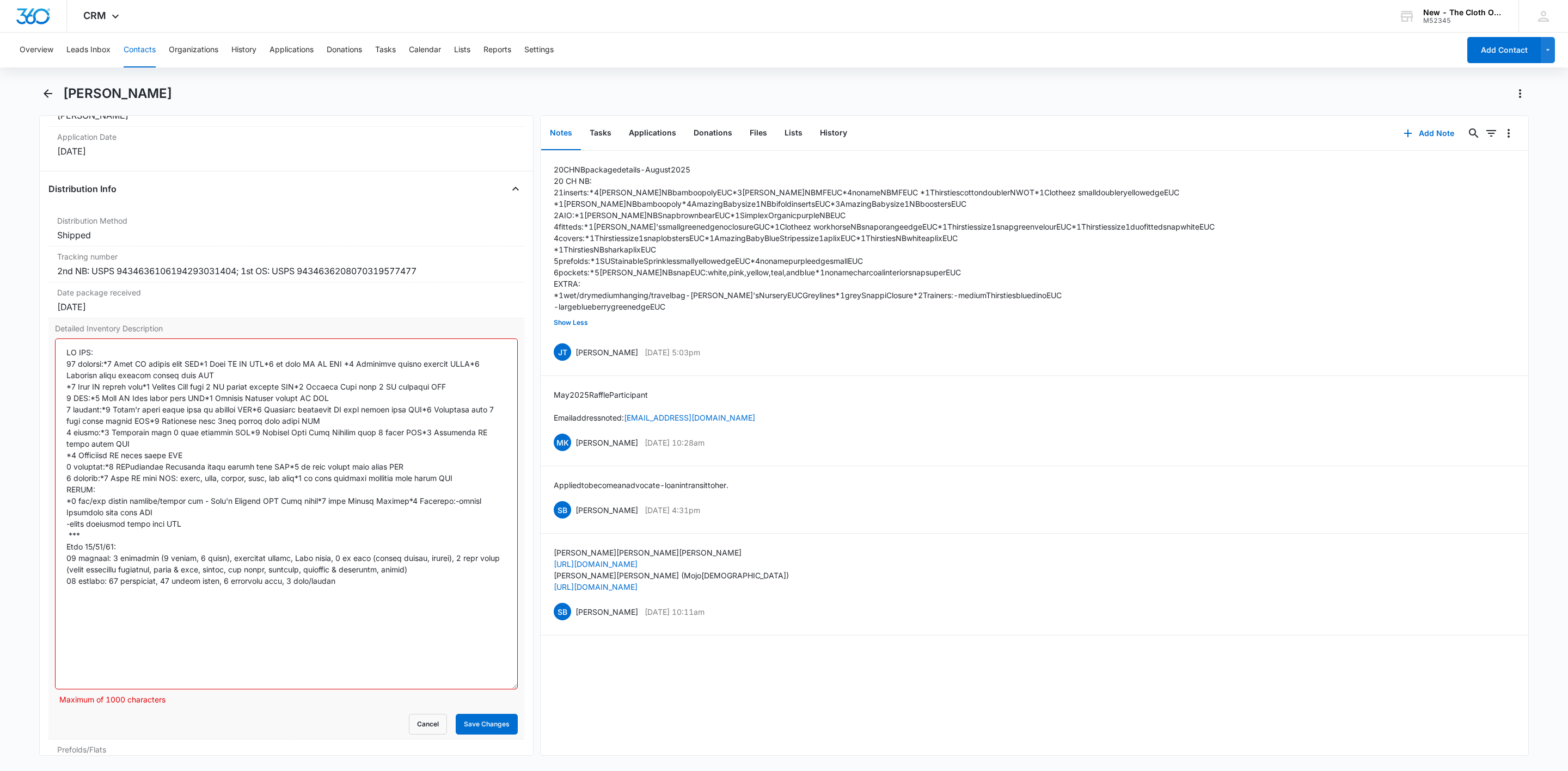
drag, startPoint x: 79, startPoint y: 514, endPoint x: 107, endPoint y: 518, distance: 28.3
click at [107, 518] on textarea "Detailed Inventory Description" at bounding box center [286, 514] width 463 height 351
click at [242, 517] on textarea "Detailed Inventory Description" at bounding box center [286, 514] width 463 height 351
click at [194, 374] on textarea "Detailed Inventory Description" at bounding box center [286, 514] width 463 height 351
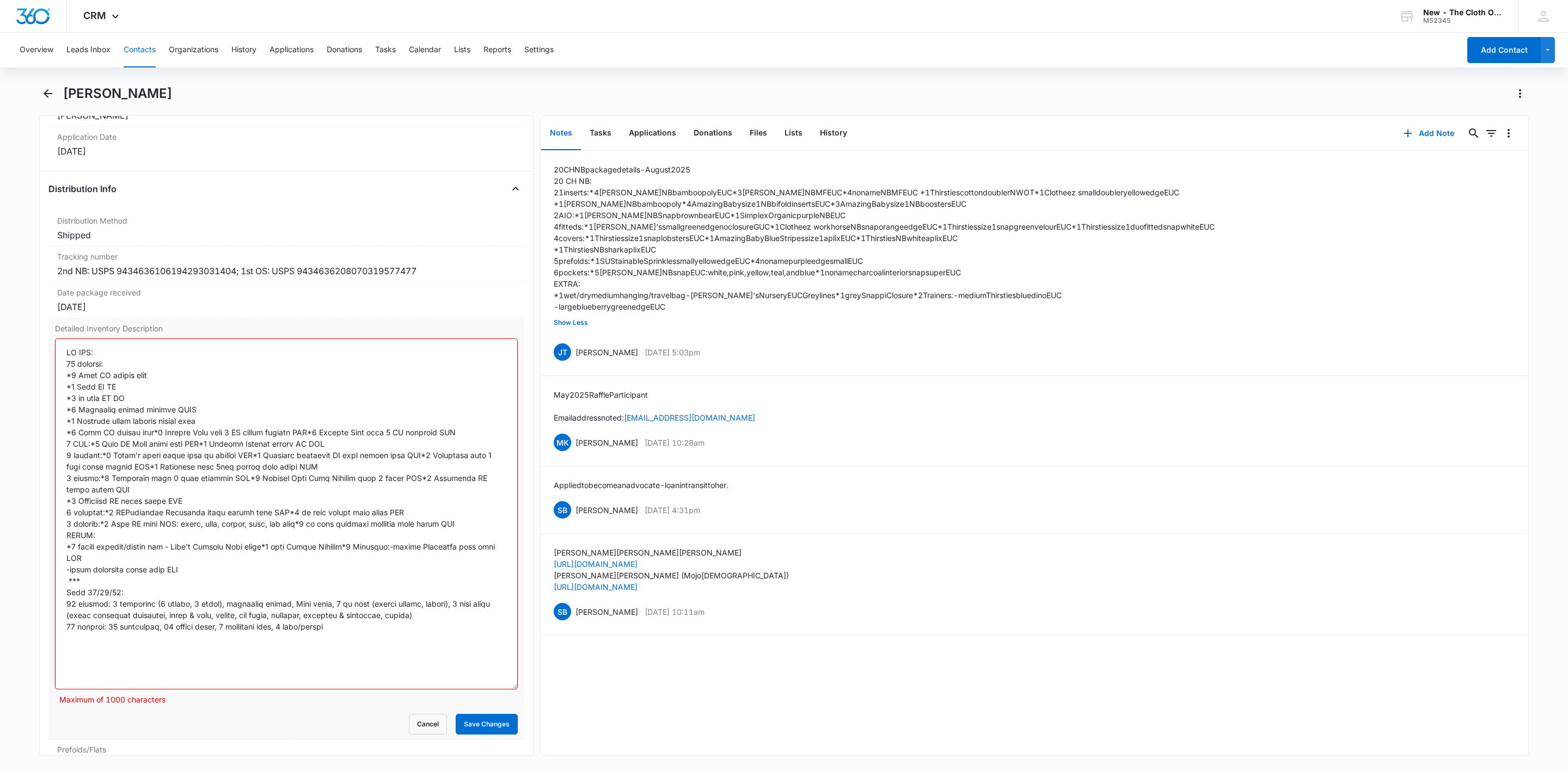
click at [155, 448] on textarea "Detailed Inventory Description" at bounding box center [286, 514] width 463 height 351
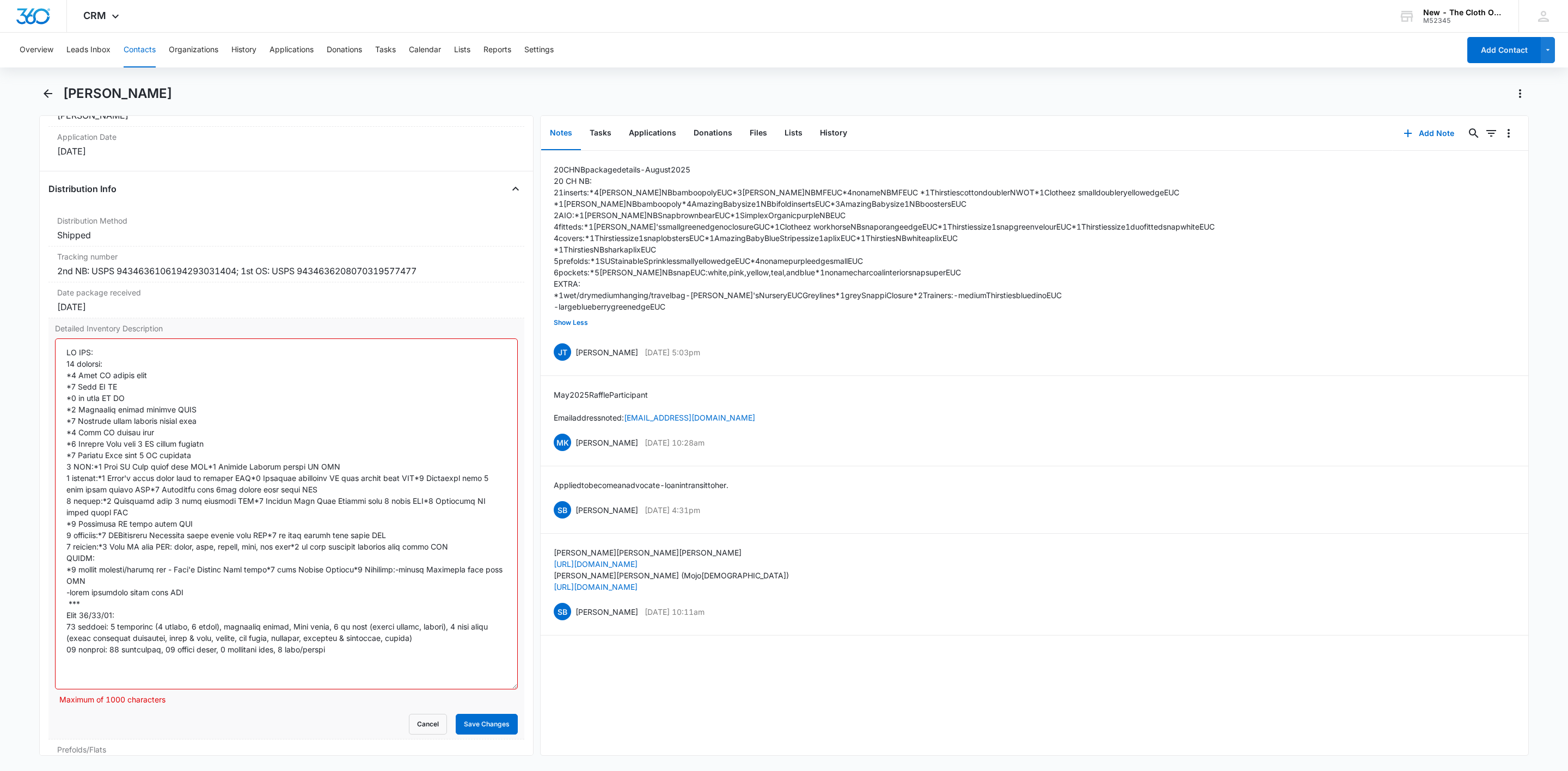
click at [90, 480] on textarea "Detailed Inventory Description" at bounding box center [286, 514] width 463 height 351
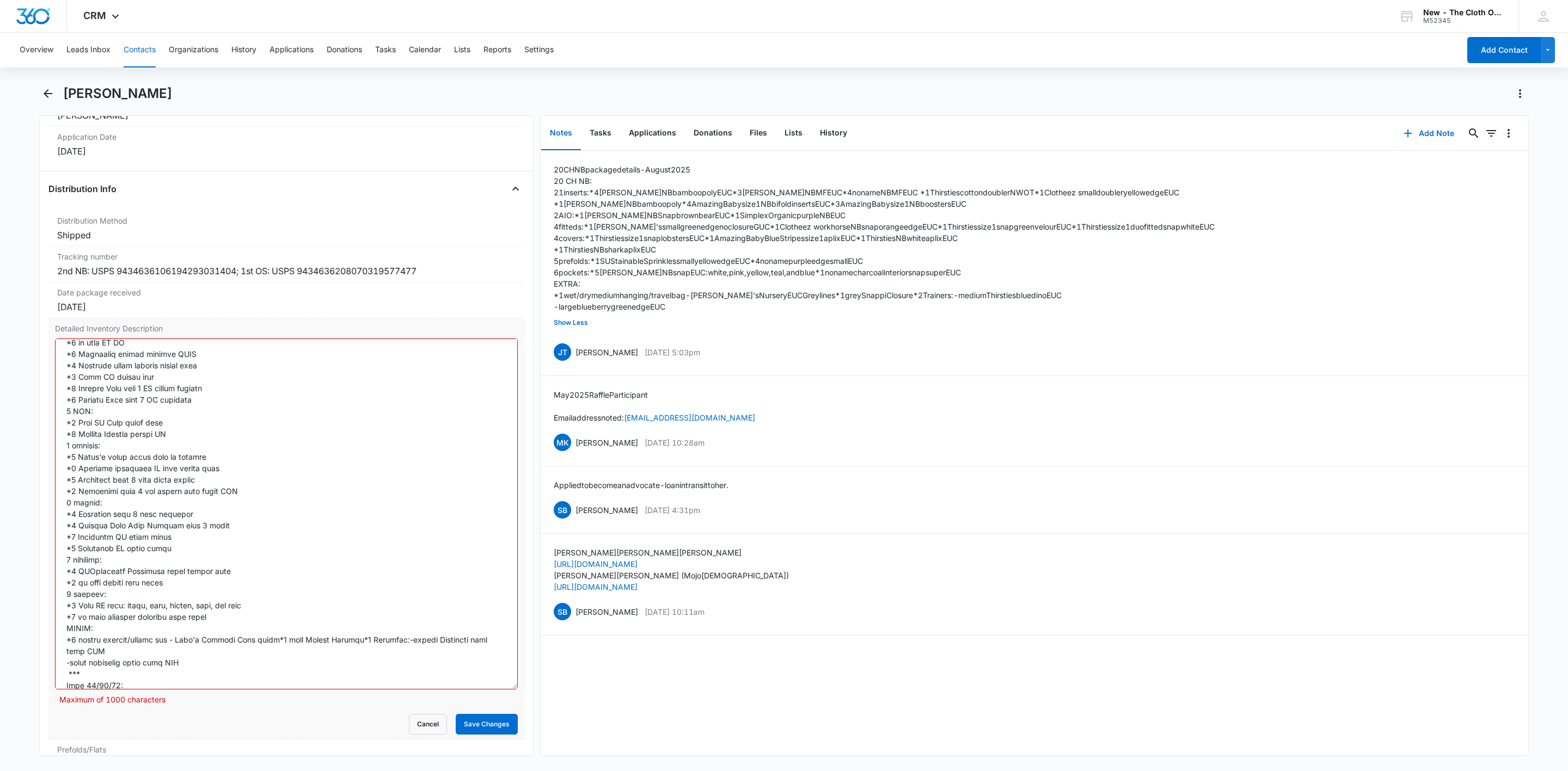
scroll to position [82, 0]
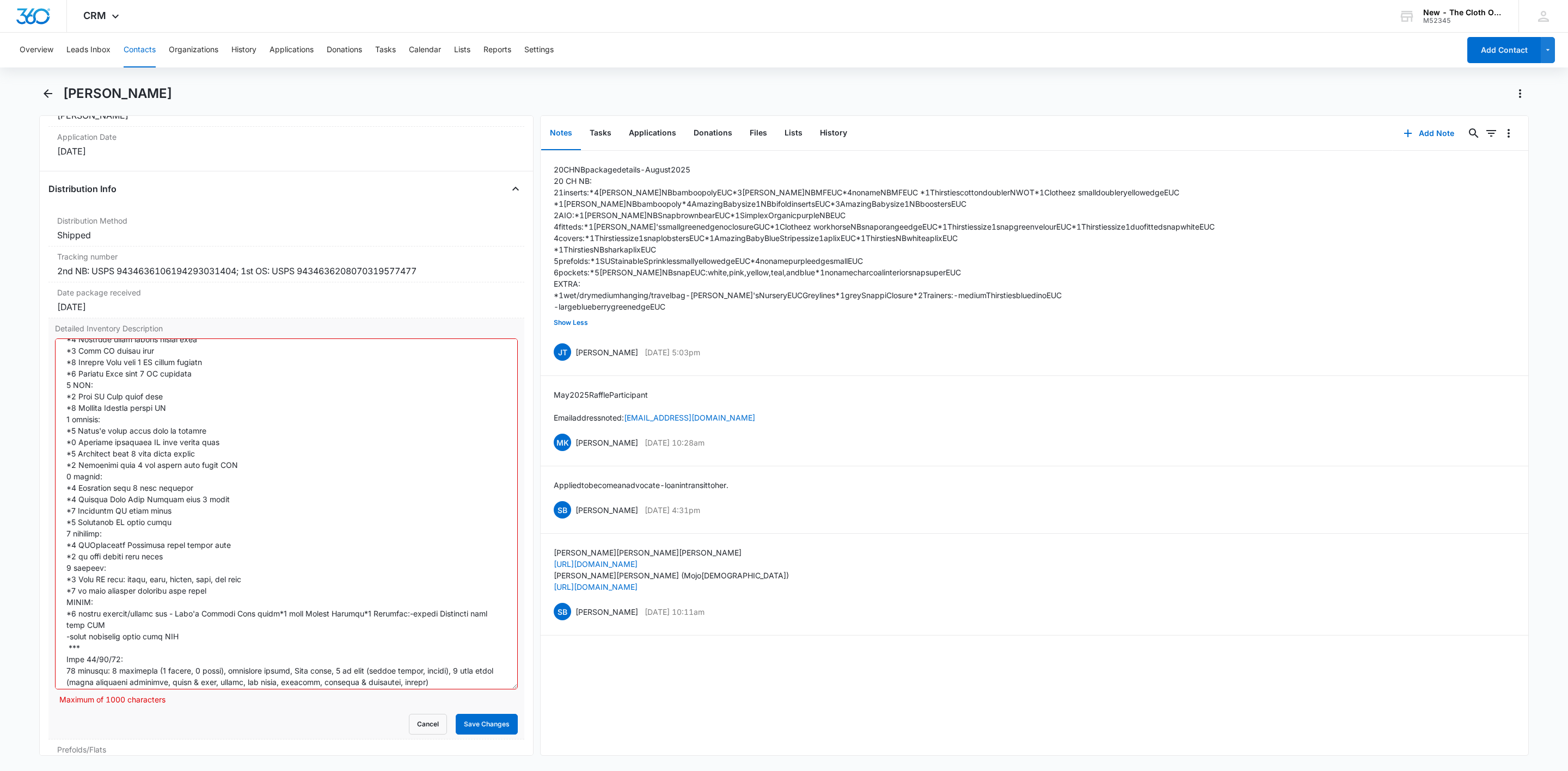
click at [276, 627] on textarea "Detailed Inventory Description" at bounding box center [286, 514] width 463 height 351
click at [230, 665] on textarea "Detailed Inventory Description" at bounding box center [286, 514] width 463 height 351
click at [49, 590] on div "Detailed Inventory Description Maximum of 1000 characters Cancel Save Changes" at bounding box center [287, 529] width 476 height 421
click at [474, 735] on button "Save Changes" at bounding box center [487, 725] width 62 height 21
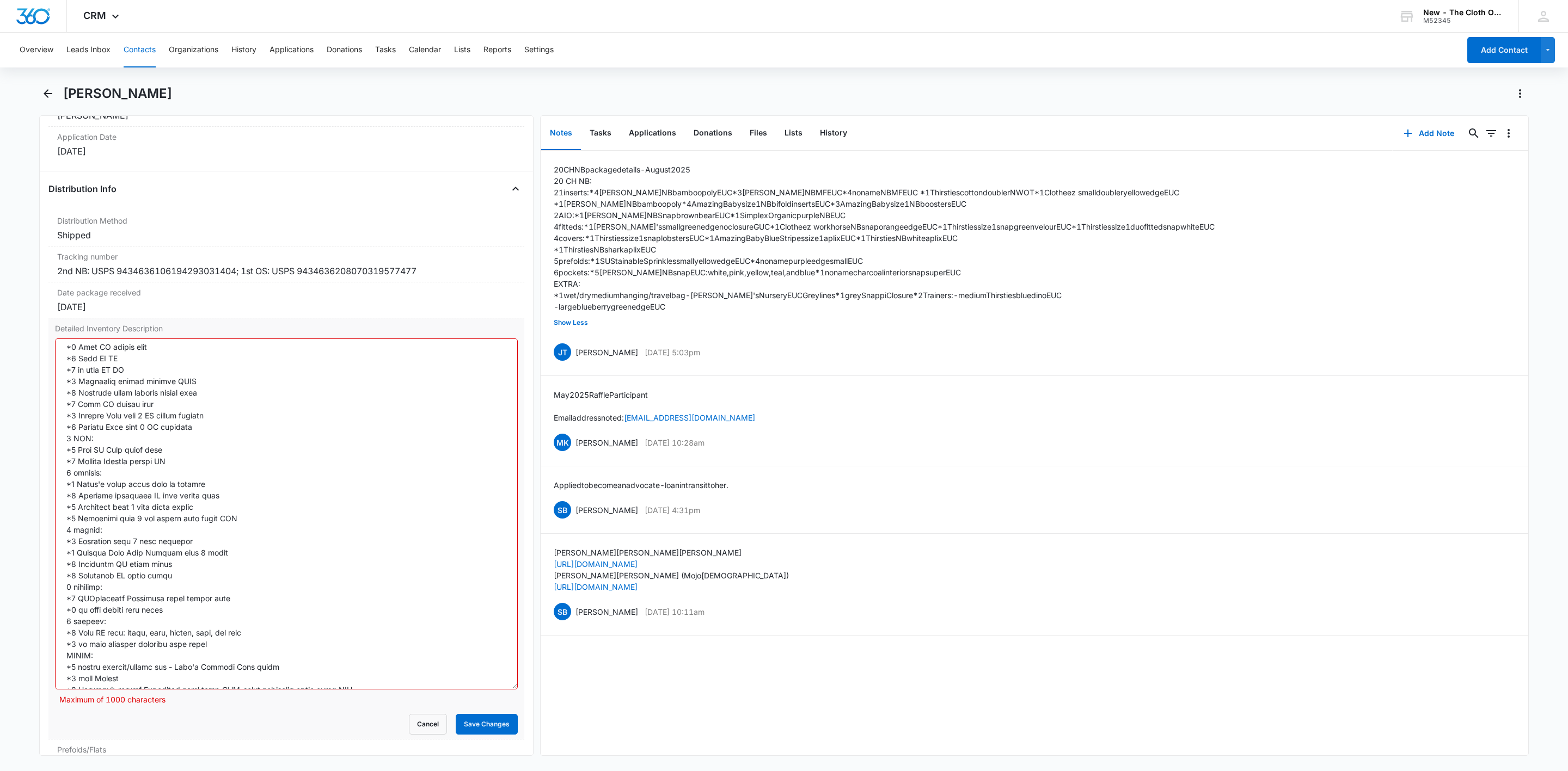
scroll to position [0, 0]
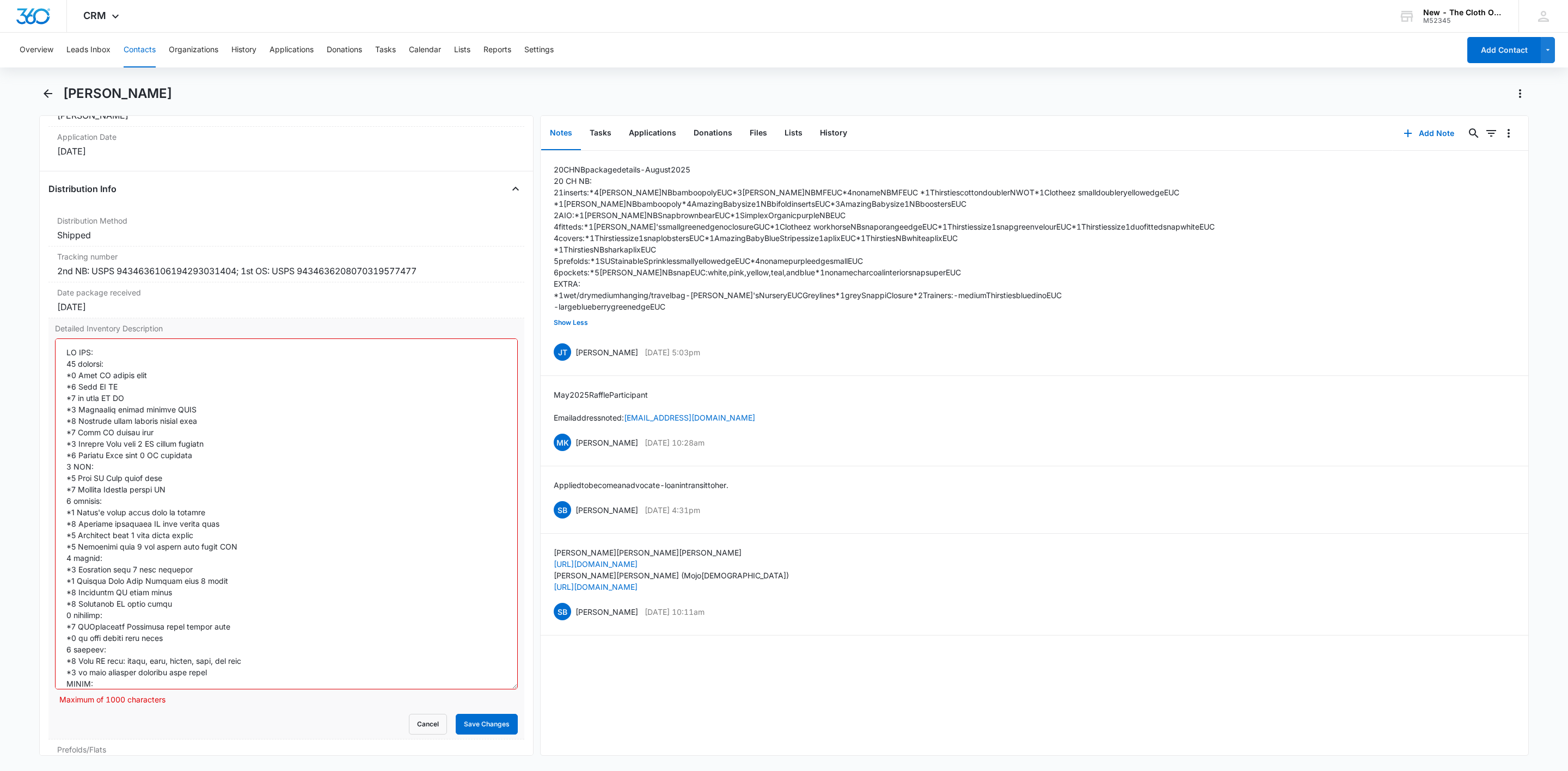
click at [135, 459] on textarea "Detailed Inventory Description" at bounding box center [286, 514] width 463 height 351
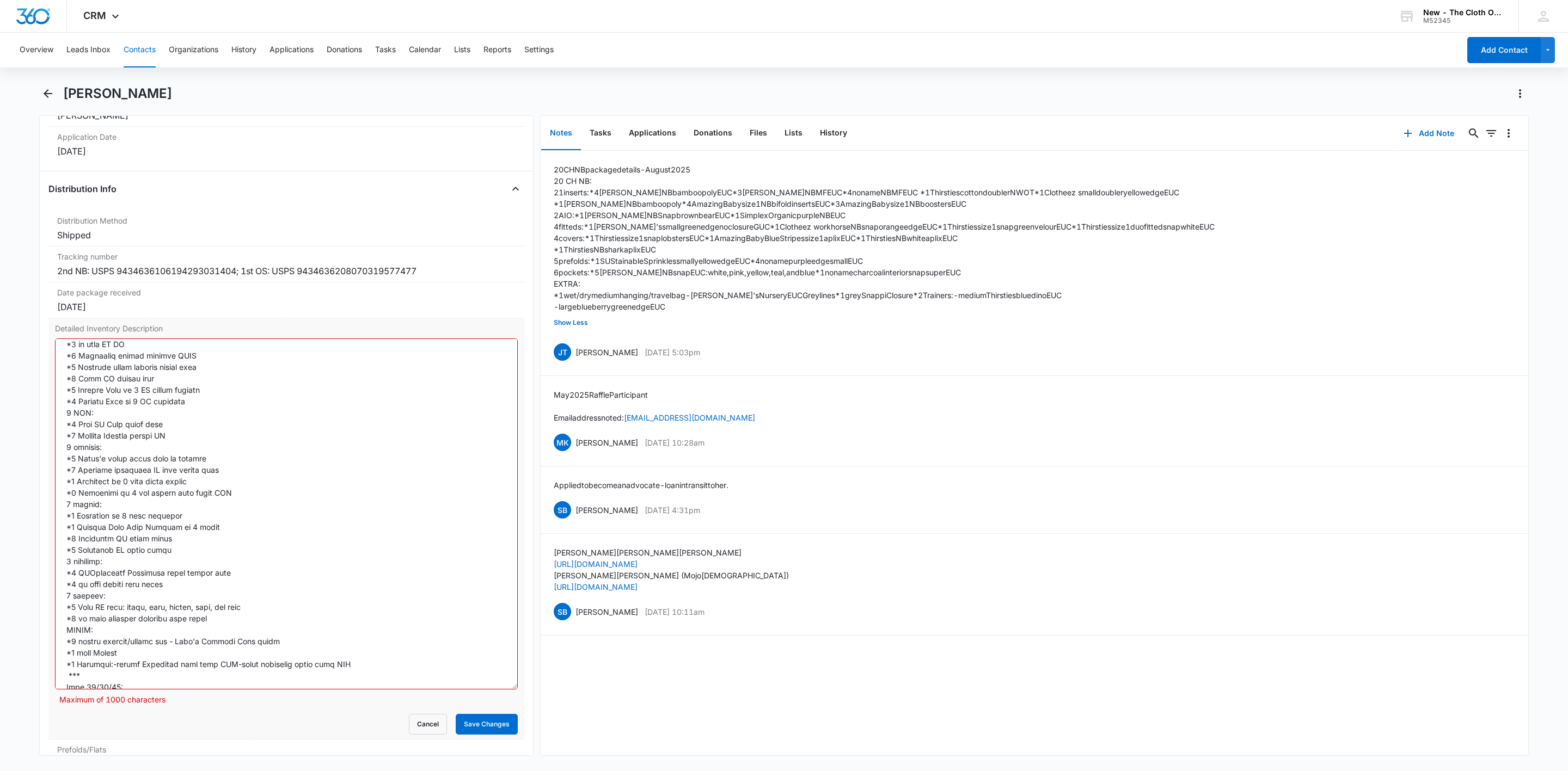
scroll to position [82, 0]
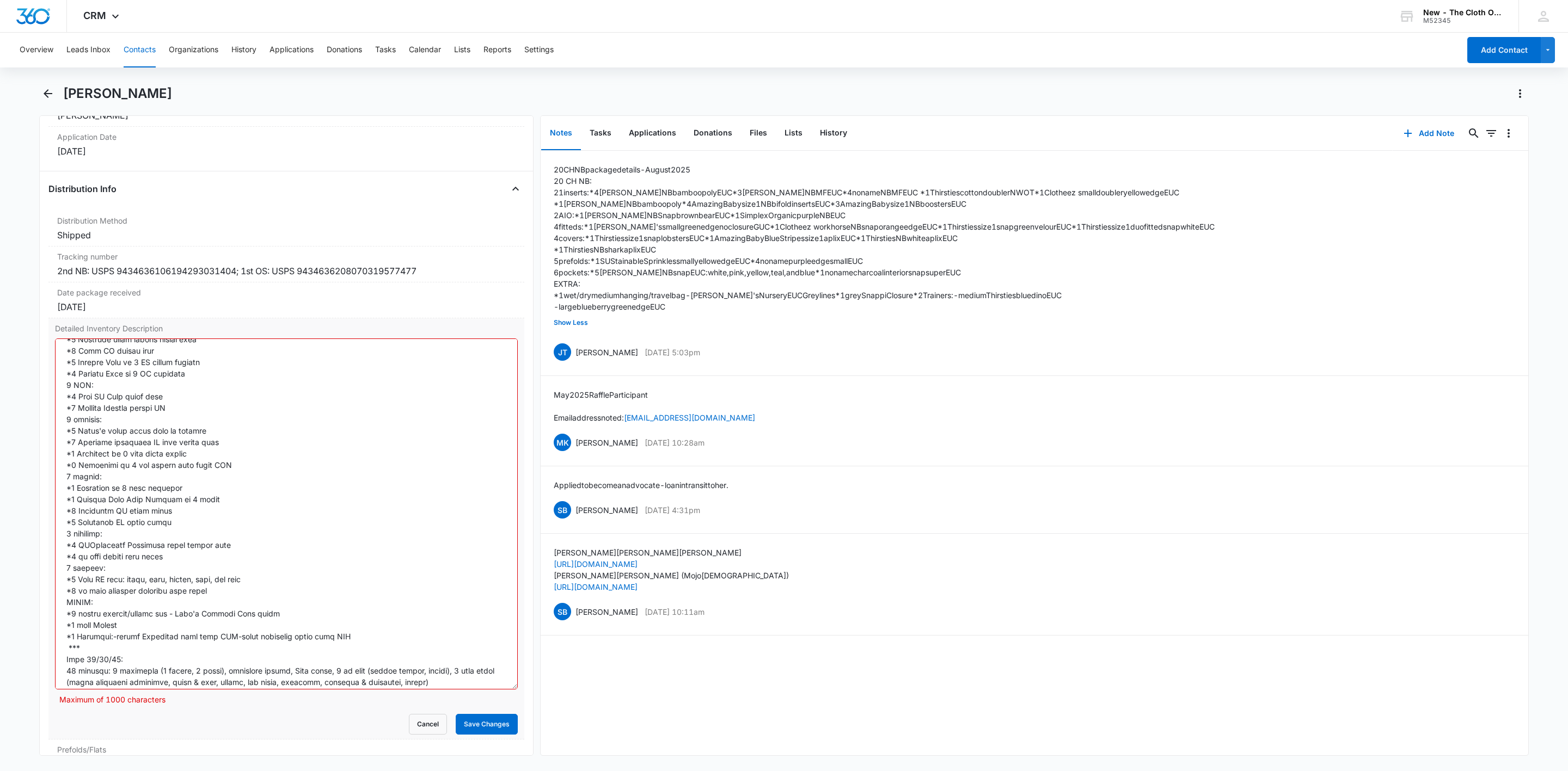
click at [163, 605] on textarea "Detailed Inventory Description" at bounding box center [286, 514] width 463 height 351
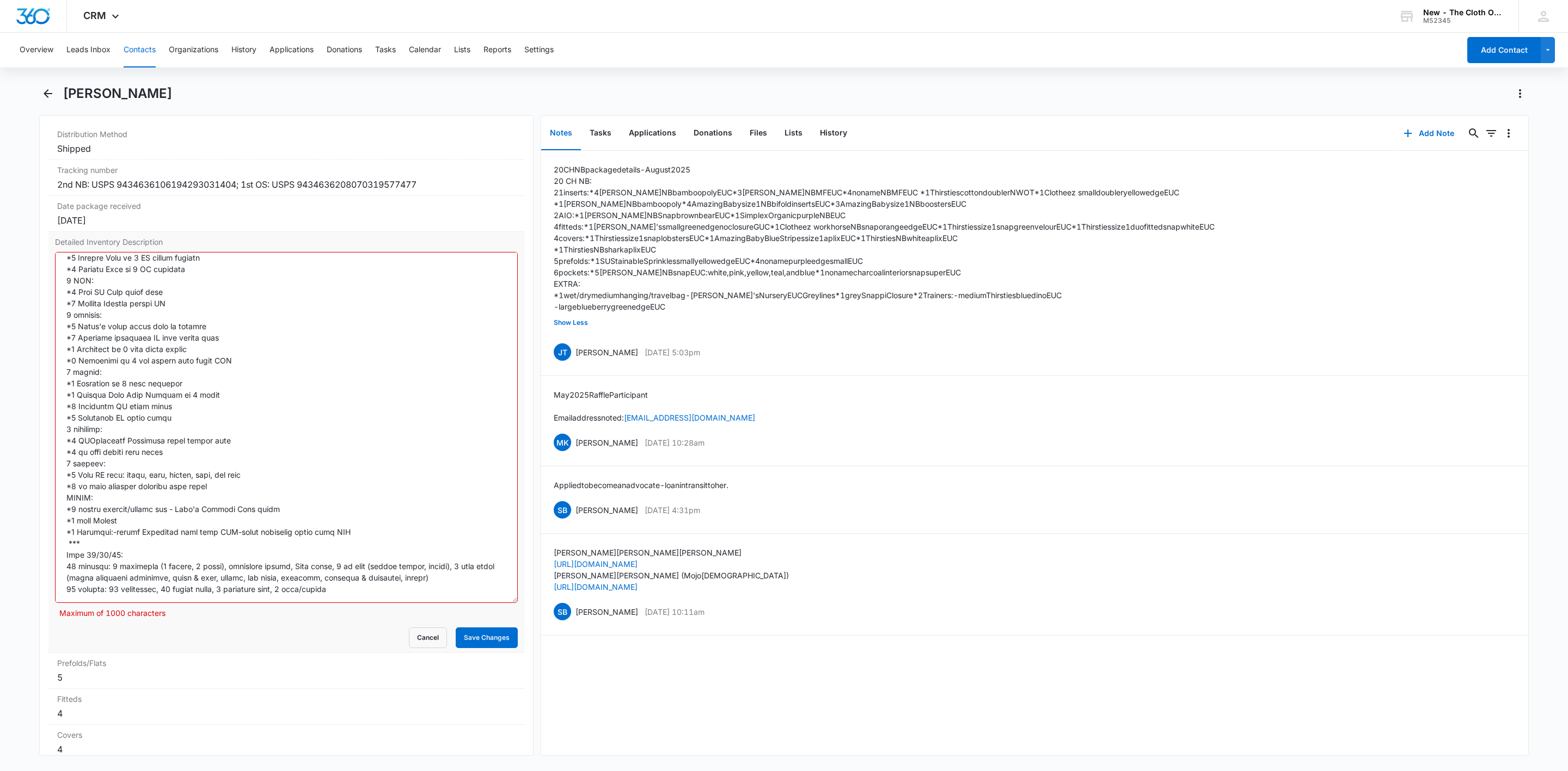
scroll to position [2623, 0]
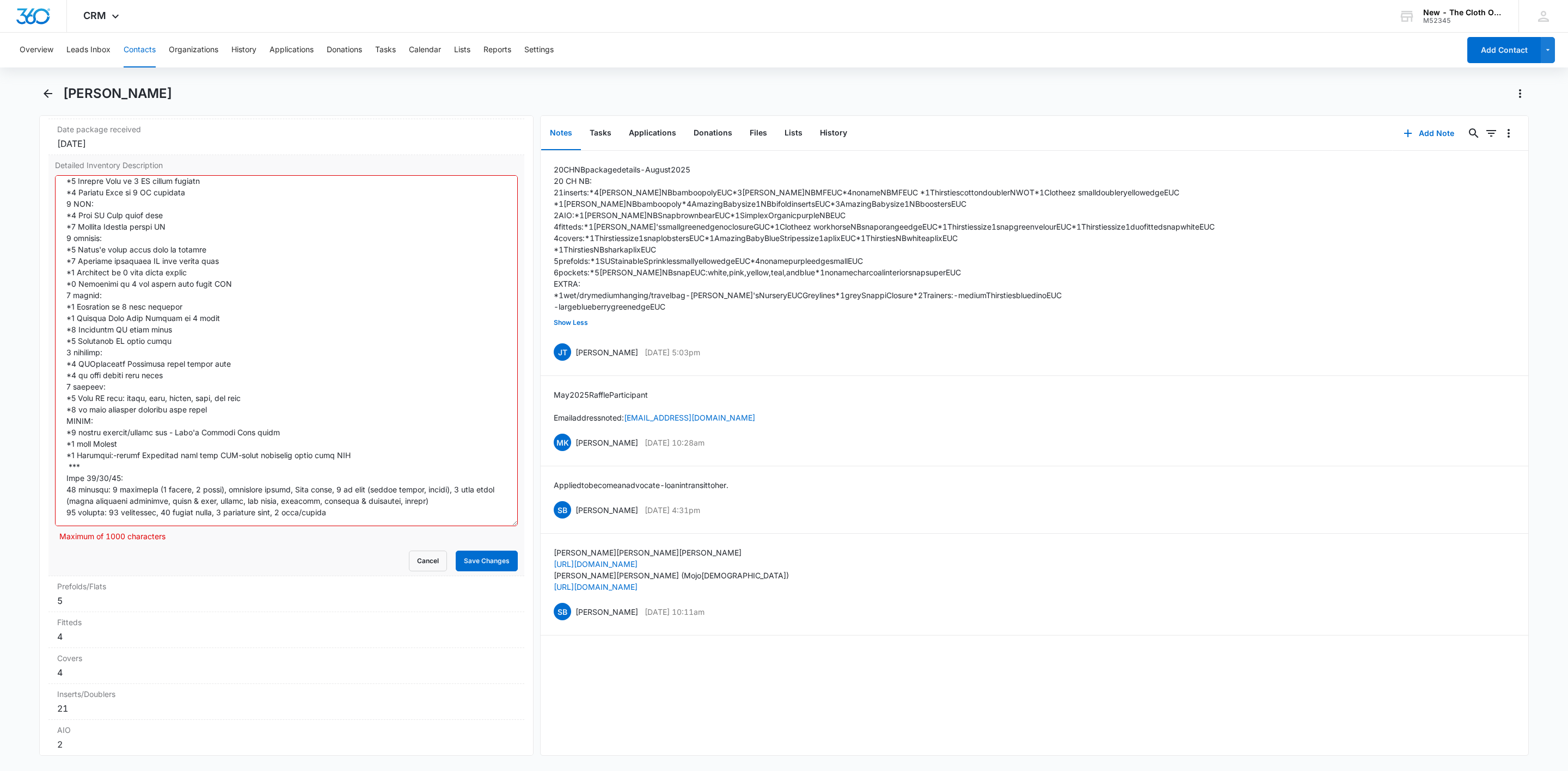
click at [128, 473] on textarea "Detailed Inventory Description" at bounding box center [286, 351] width 463 height 351
click at [471, 571] on button "Save Changes" at bounding box center [487, 561] width 62 height 21
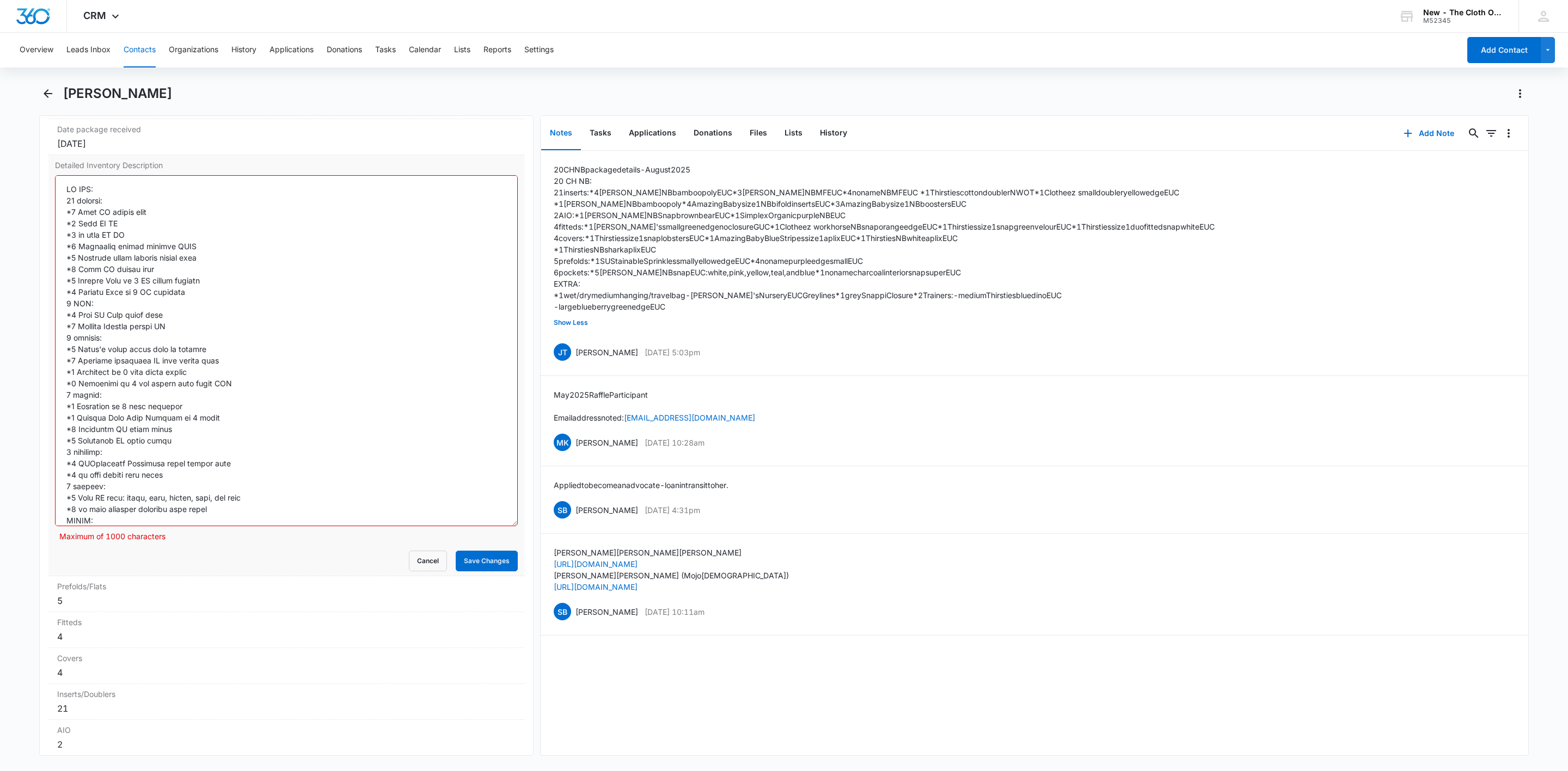
click at [82, 203] on textarea "Detailed Inventory Description" at bounding box center [286, 351] width 463 height 351
click at [111, 324] on textarea "Detailed Inventory Description" at bounding box center [286, 351] width 463 height 351
click at [126, 423] on textarea "Detailed Inventory Description" at bounding box center [286, 351] width 463 height 351
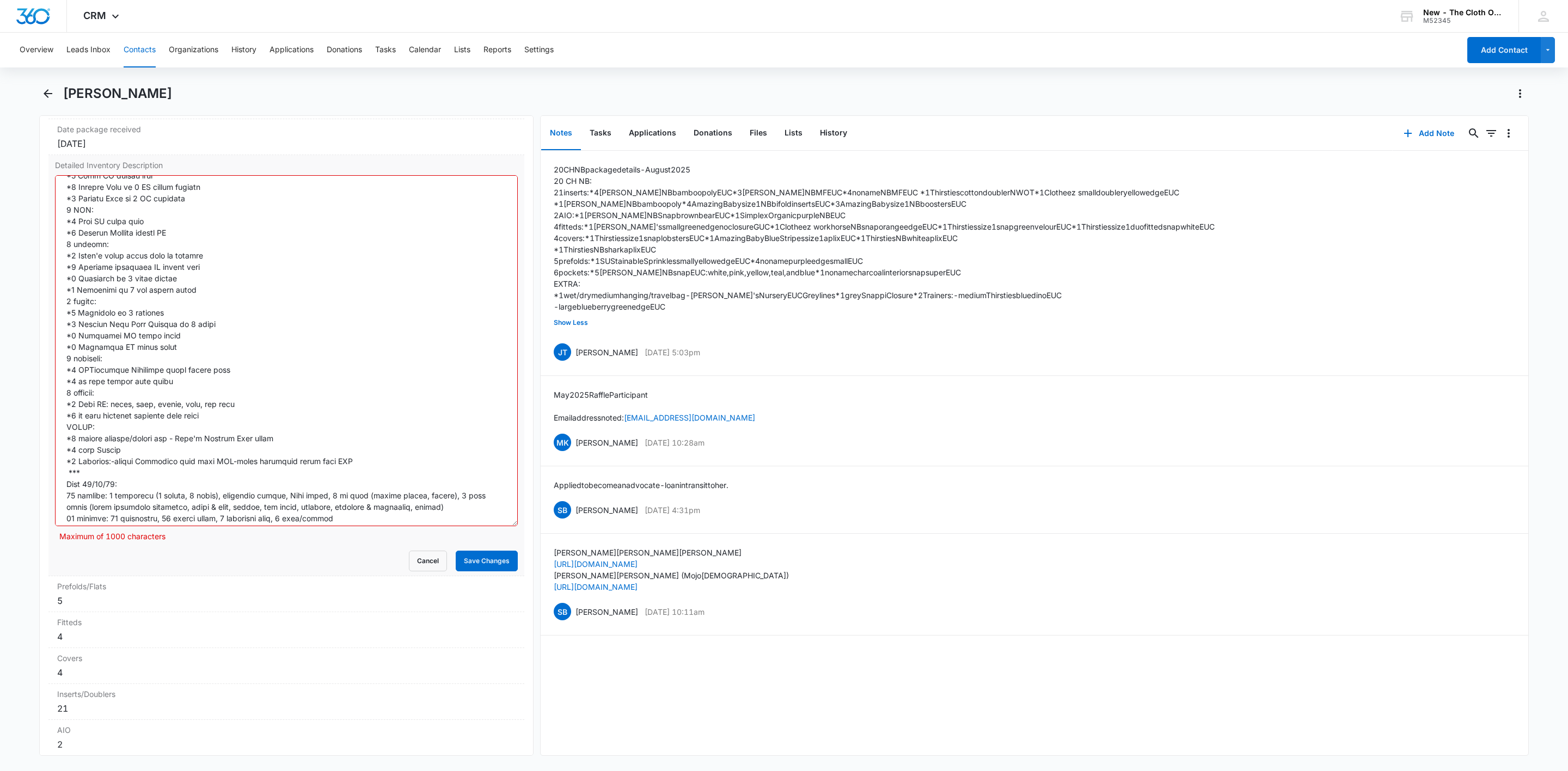
scroll to position [100, 0]
type textarea "NB: 21 inserts: *4 Alva NB bamboo poly *3 Alva NB MF *4 no name NB MF *1 Thirst…"
click at [476, 570] on button "Save Changes" at bounding box center [487, 561] width 62 height 21
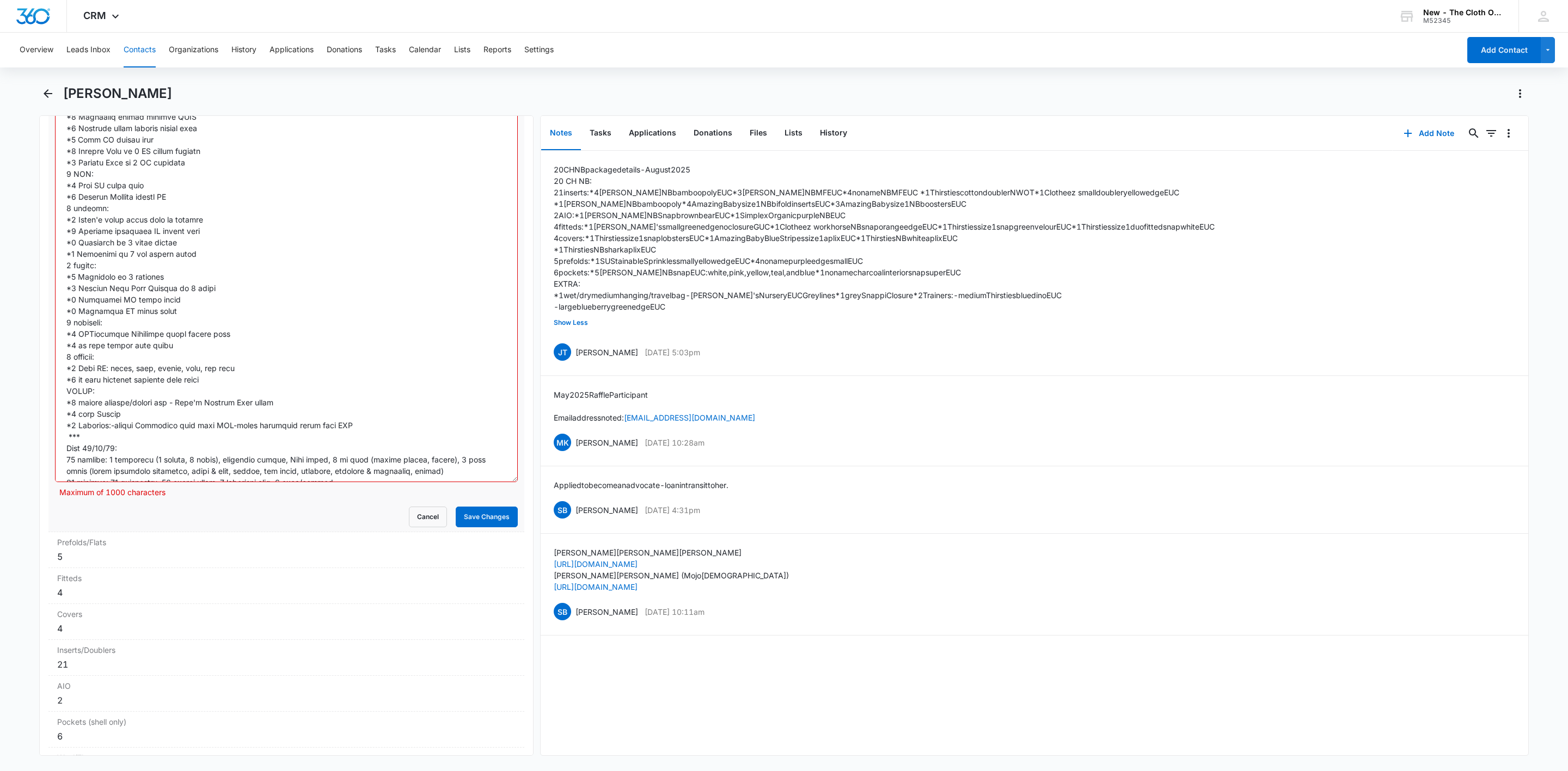
scroll to position [0, 0]
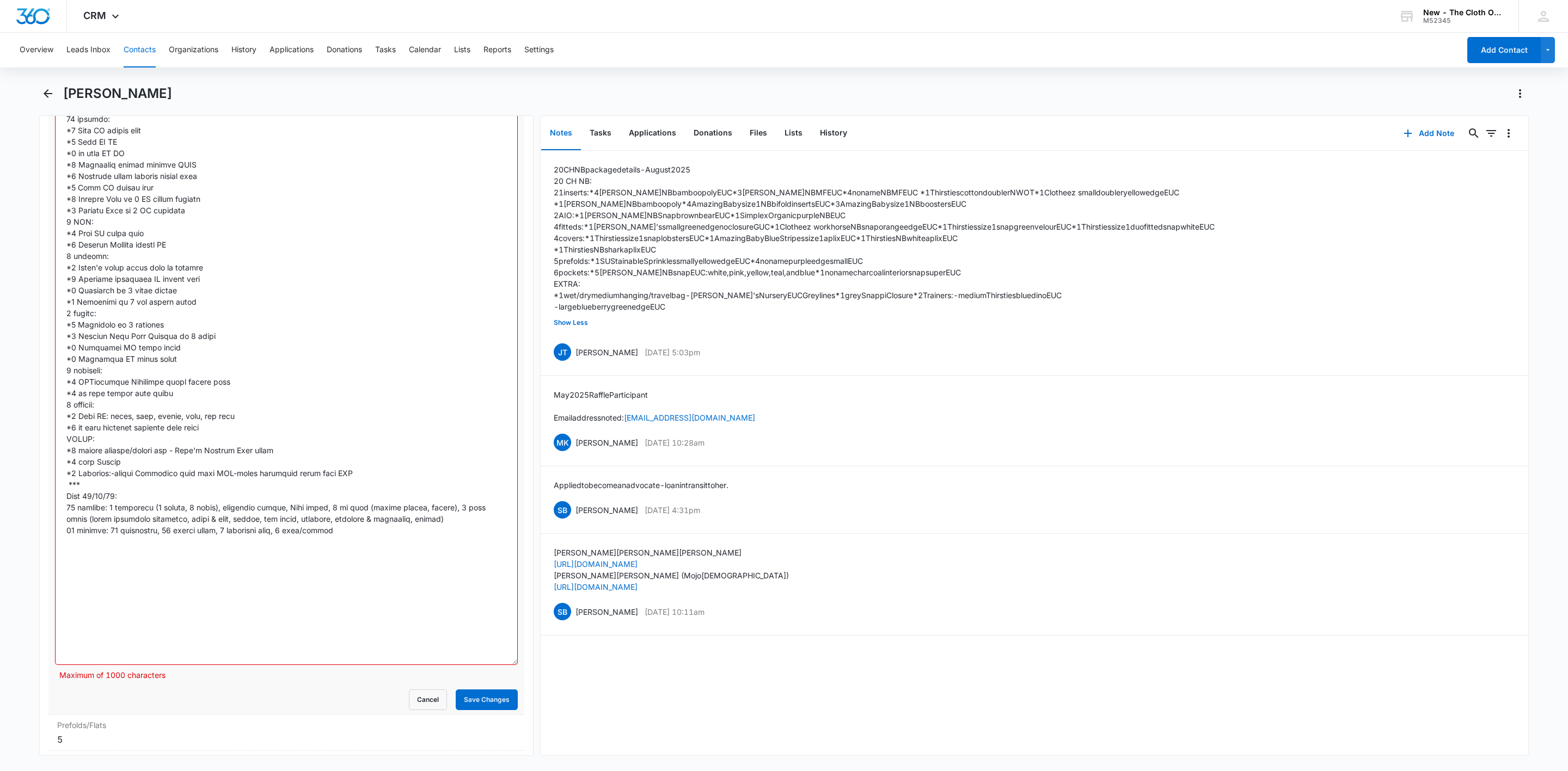
drag, startPoint x: 497, startPoint y: 451, endPoint x: 466, endPoint y: 672, distance: 223.2
click at [466, 665] on textarea "Detailed Inventory Description" at bounding box center [286, 379] width 463 height 571
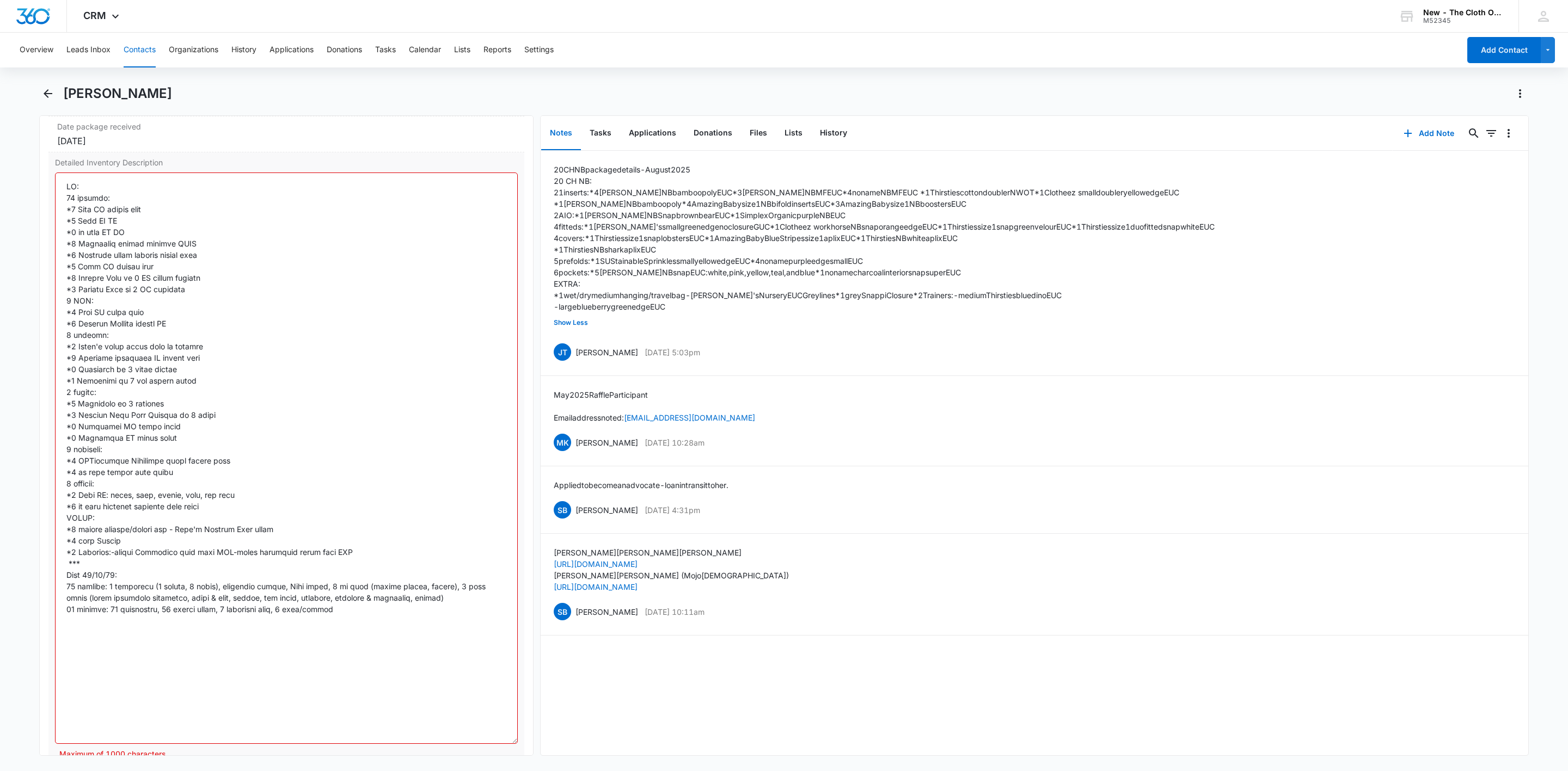
scroll to position [2460, 0]
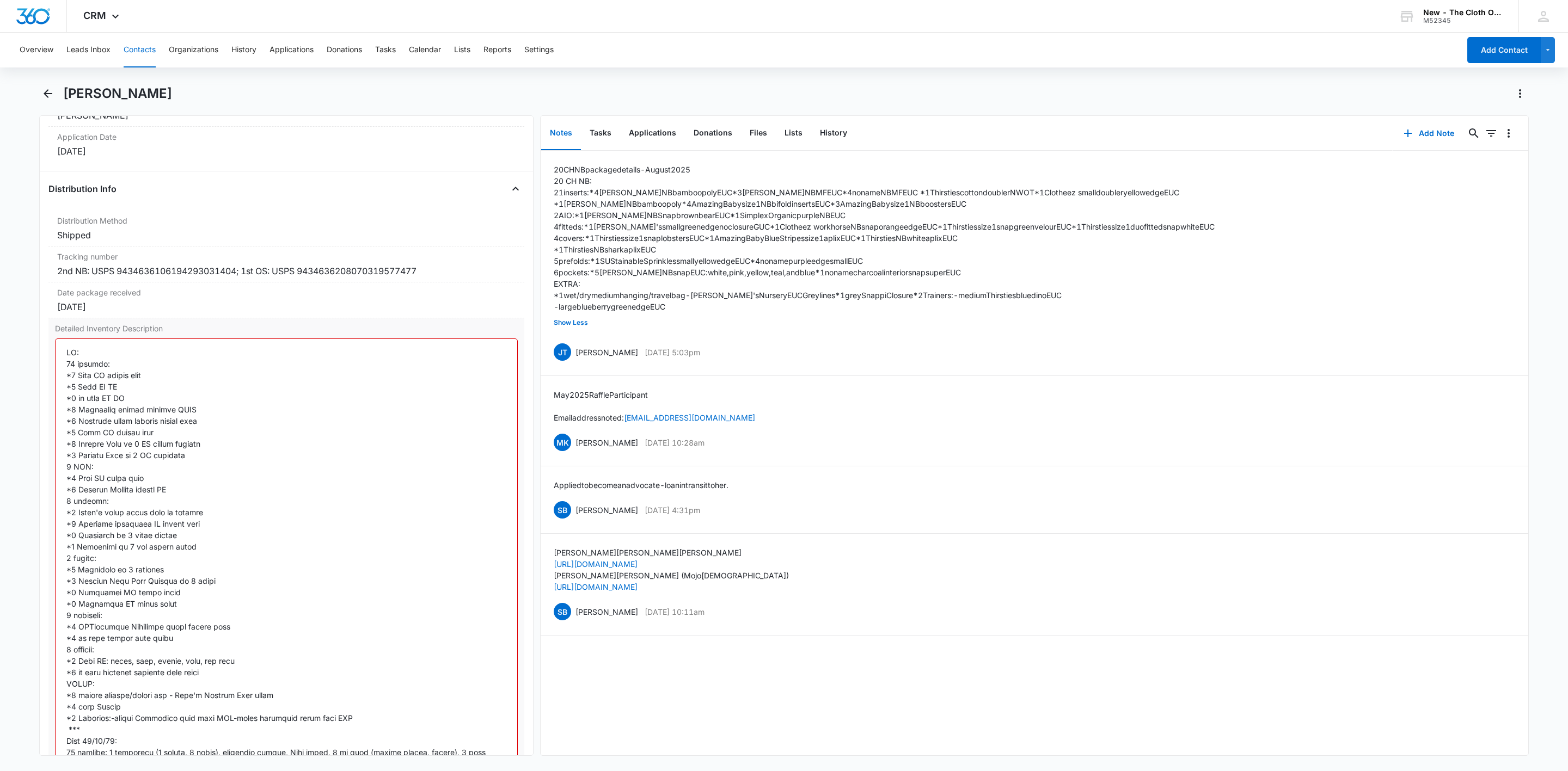
drag, startPoint x: 393, startPoint y: 548, endPoint x: 64, endPoint y: 364, distance: 377.0
click at [64, 364] on textarea "Detailed Inventory Description" at bounding box center [286, 624] width 463 height 571
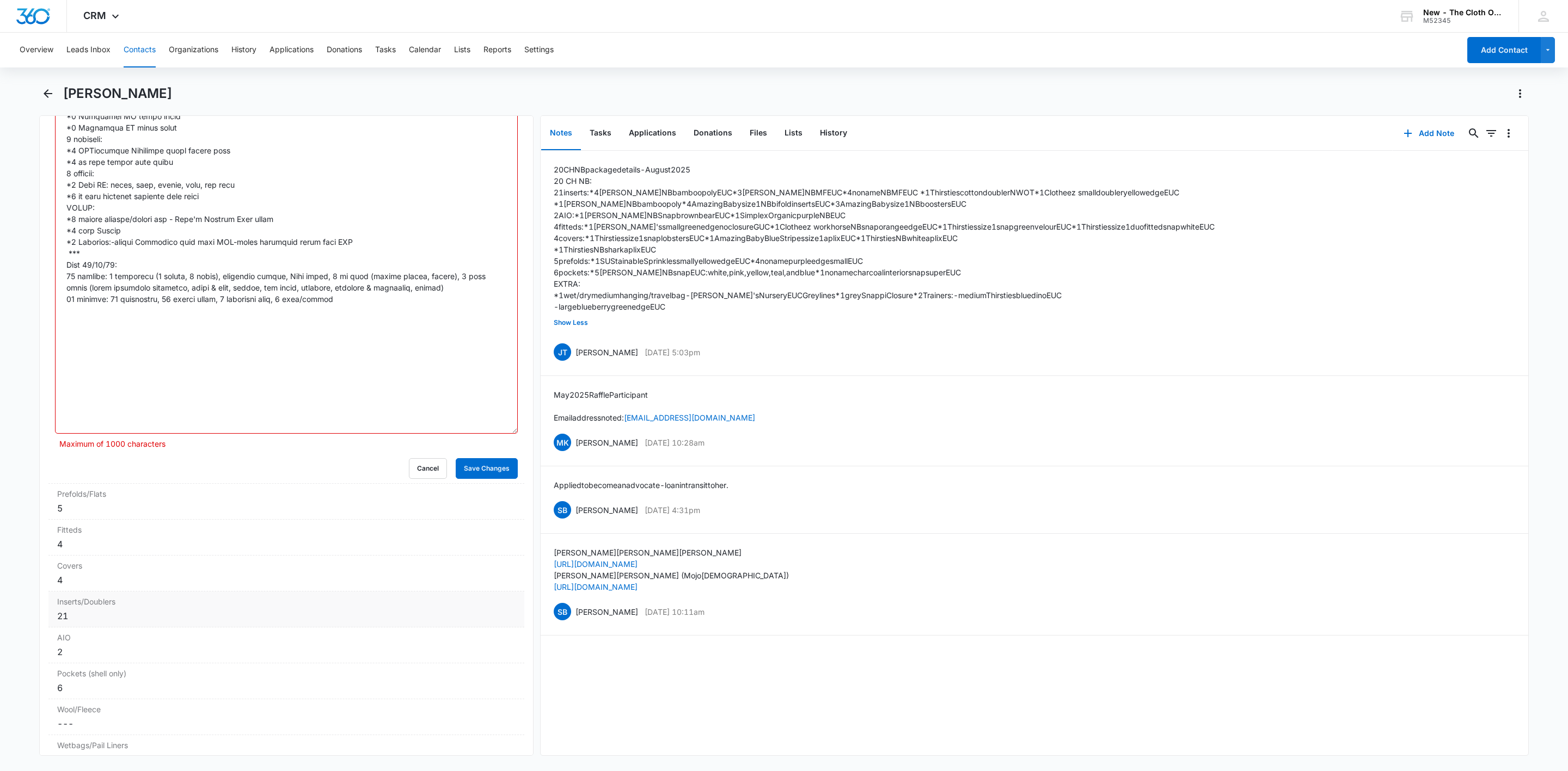
scroll to position [2950, 0]
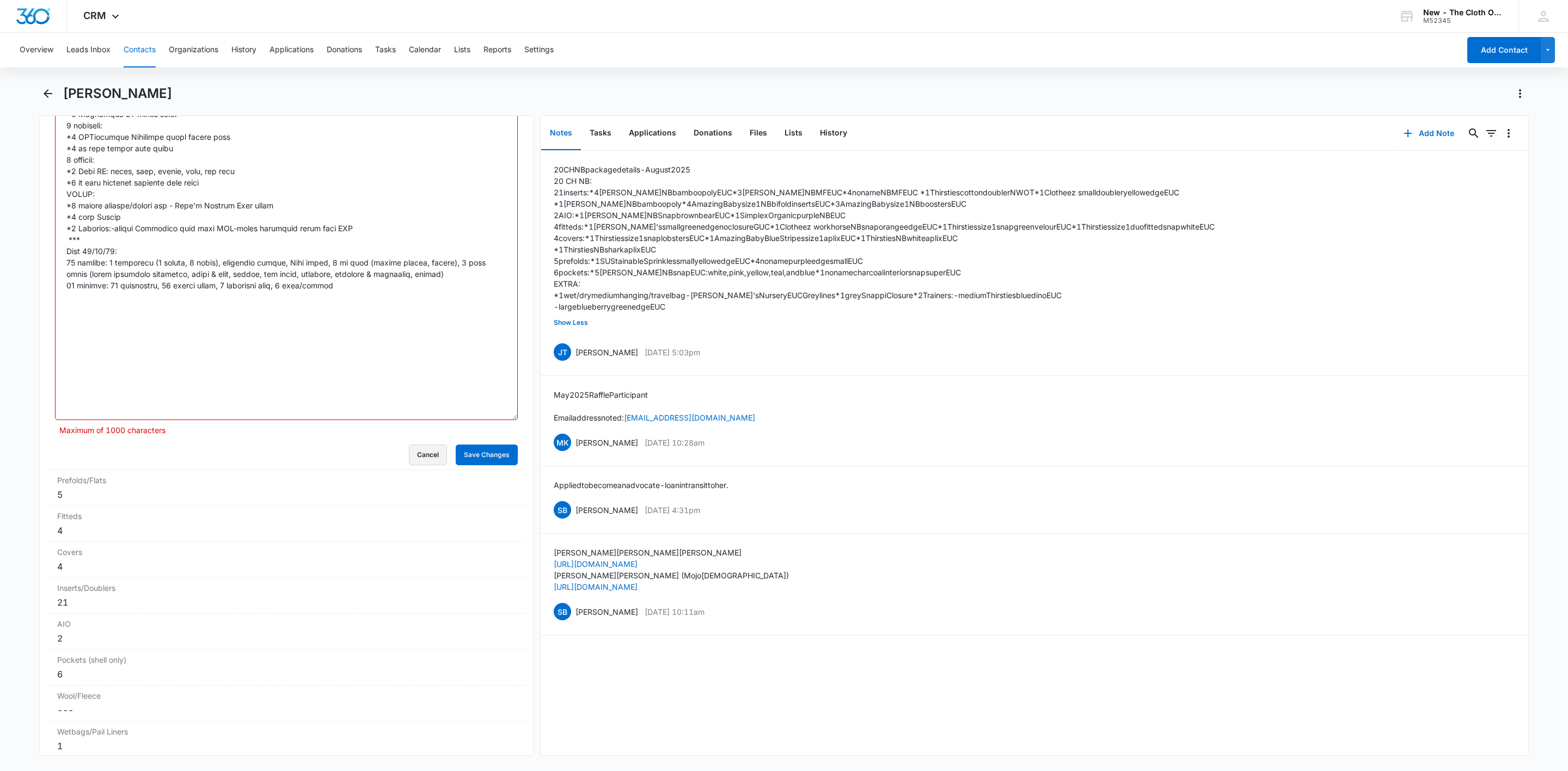
click at [415, 462] on button "Cancel" at bounding box center [428, 455] width 38 height 21
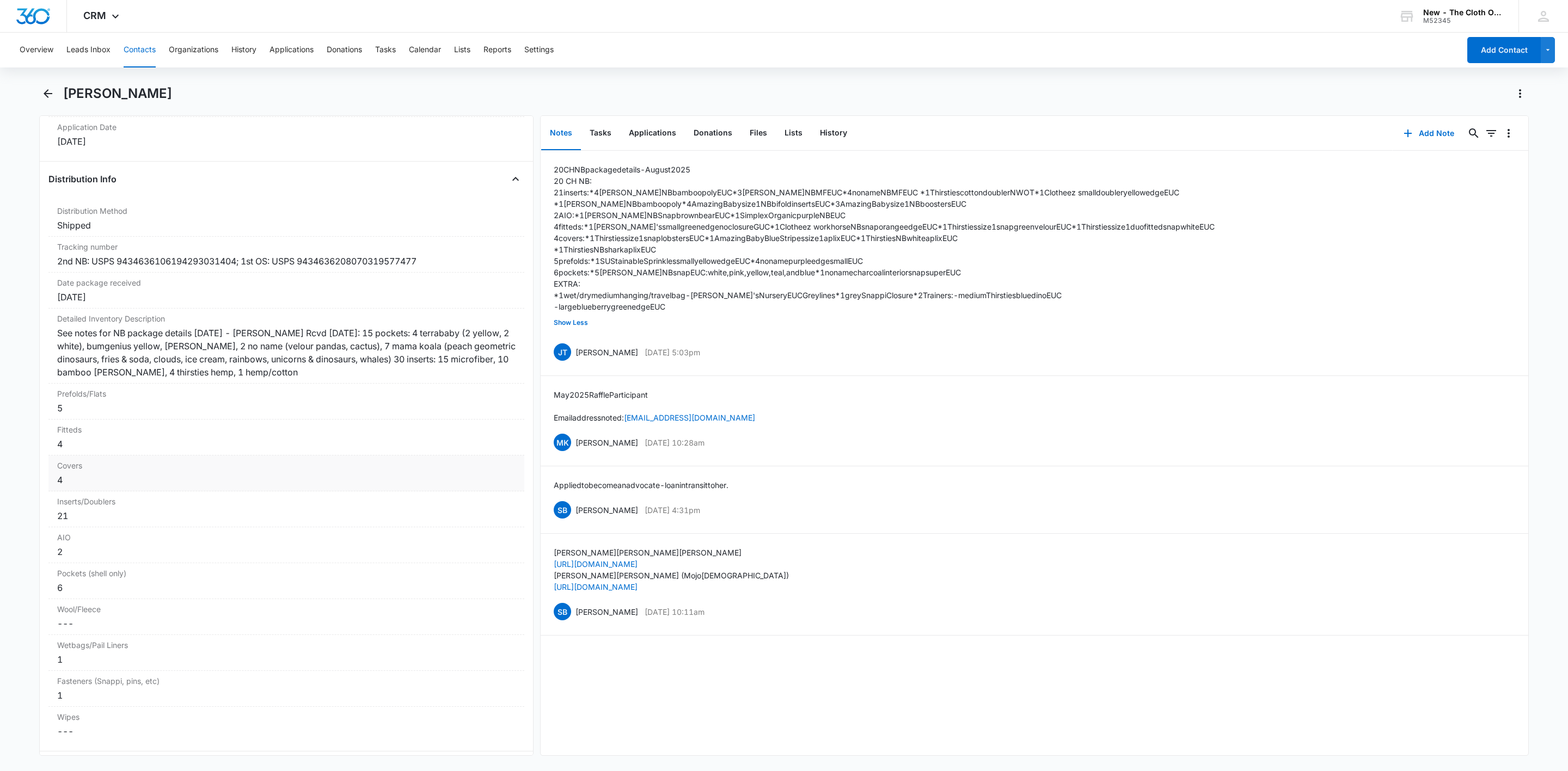
scroll to position [2446, 0]
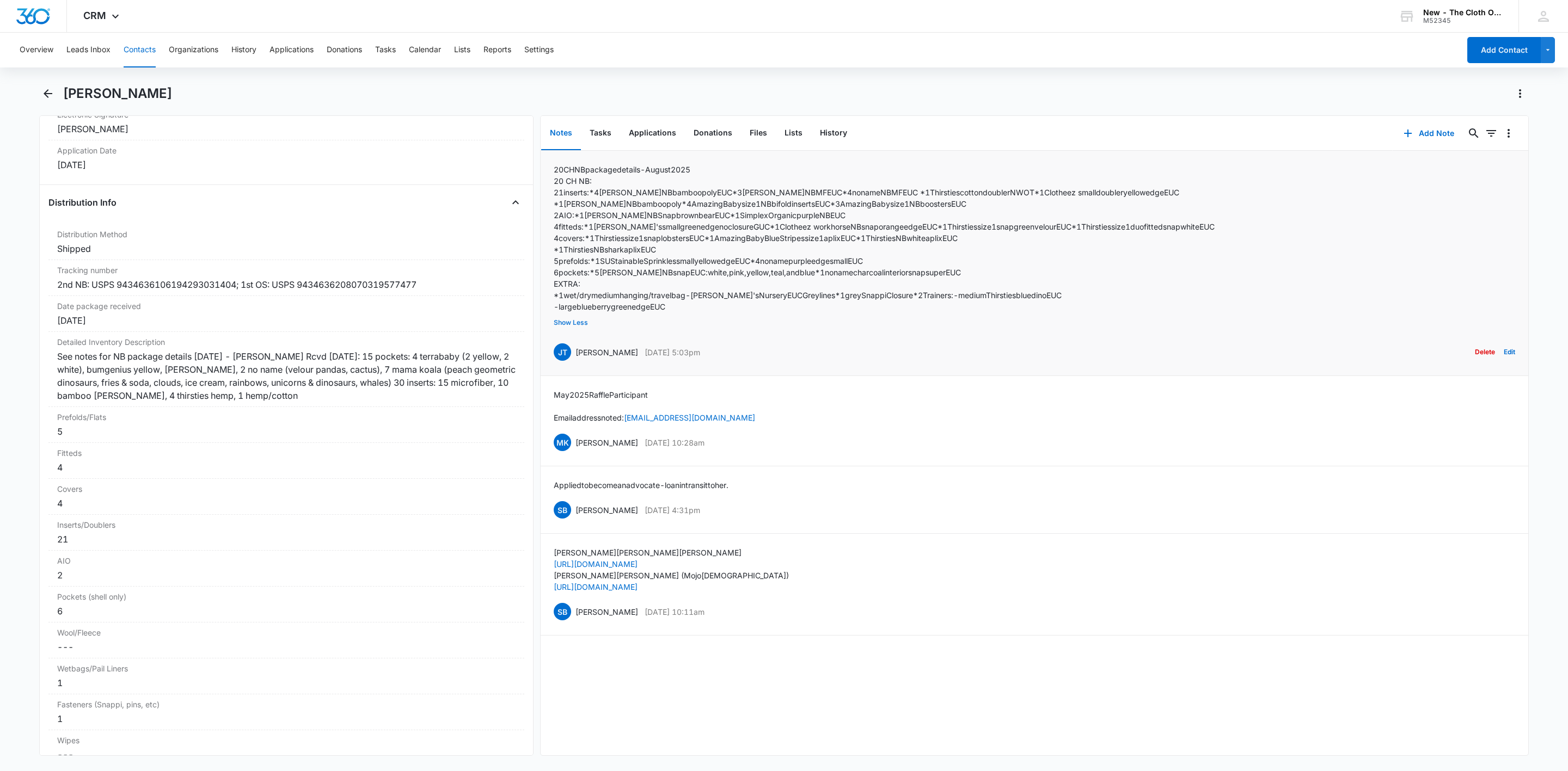
click at [569, 326] on button "Show Less" at bounding box center [571, 323] width 34 height 21
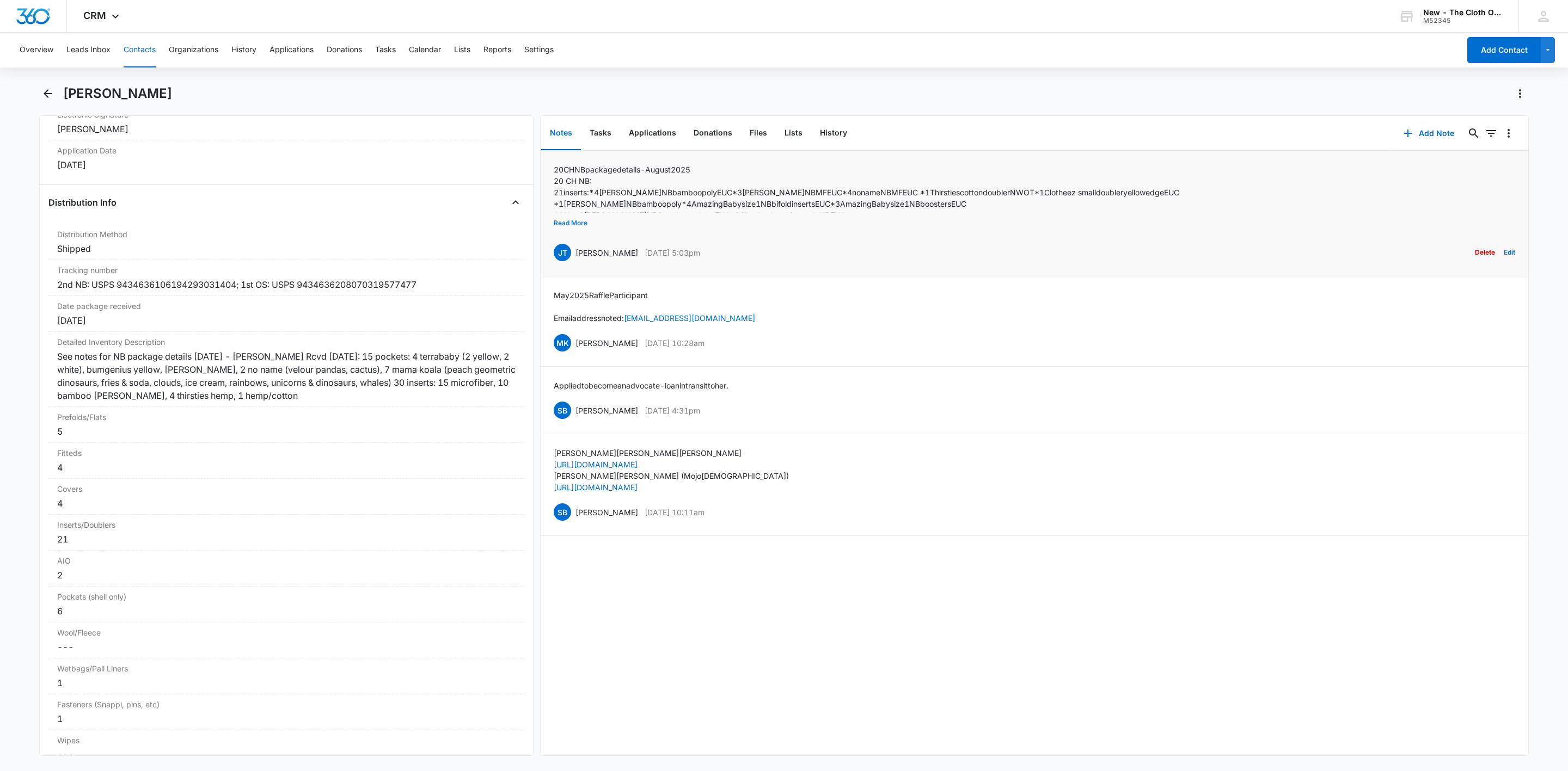
click at [580, 226] on button "Read More" at bounding box center [570, 223] width 33 height 21
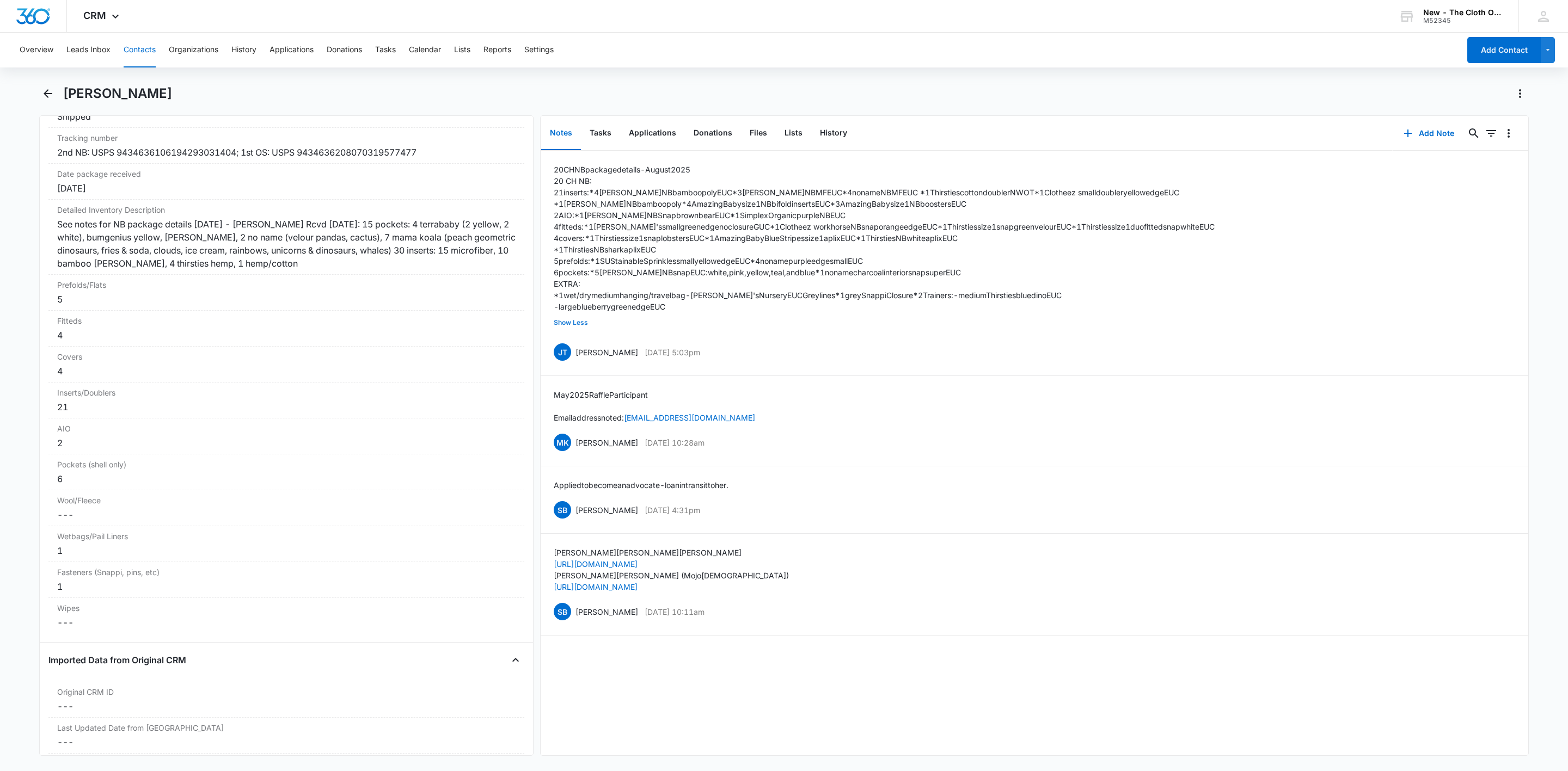
scroll to position [2609, 0]
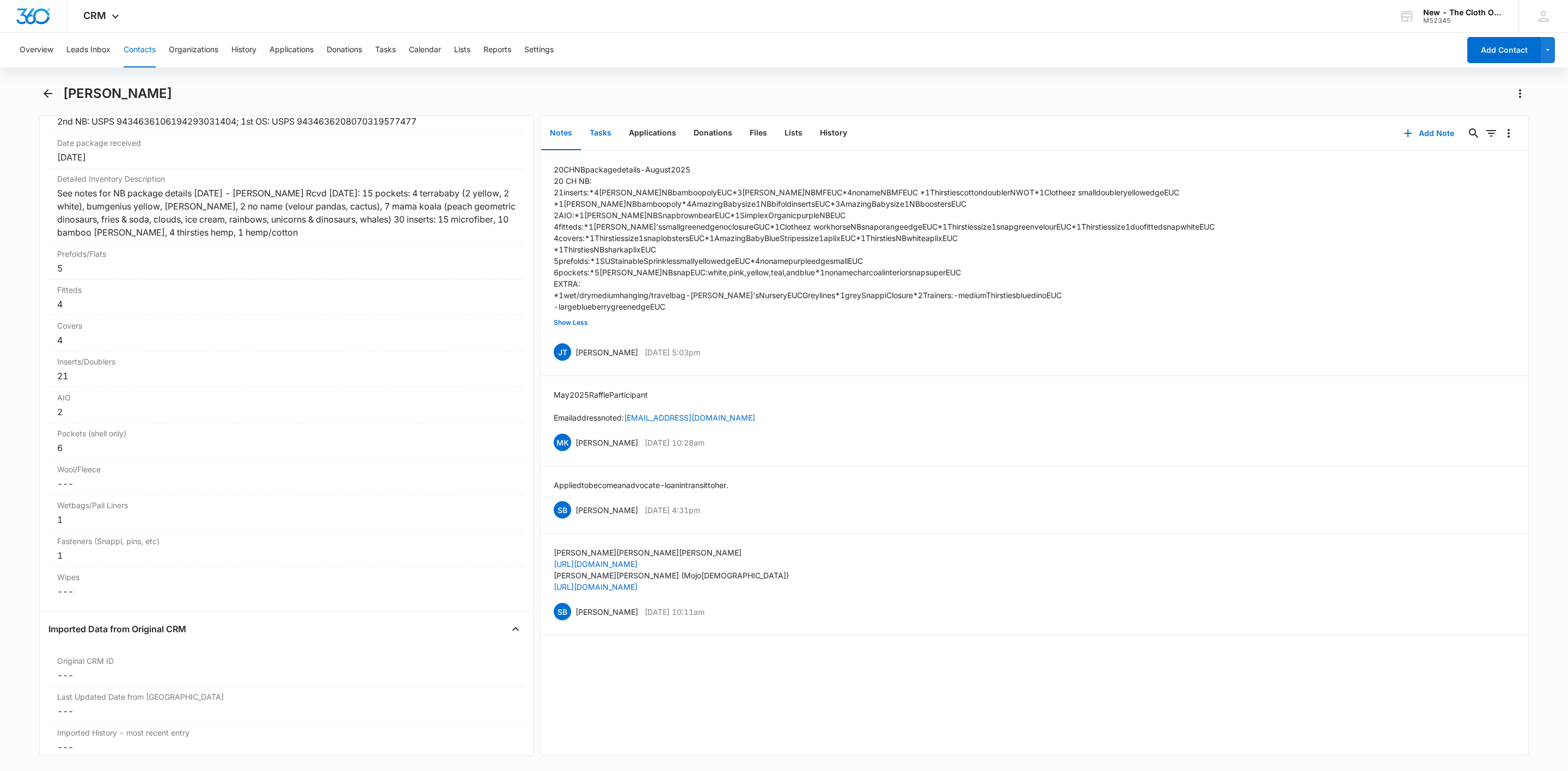
click at [601, 128] on button "Tasks" at bounding box center [600, 133] width 39 height 33
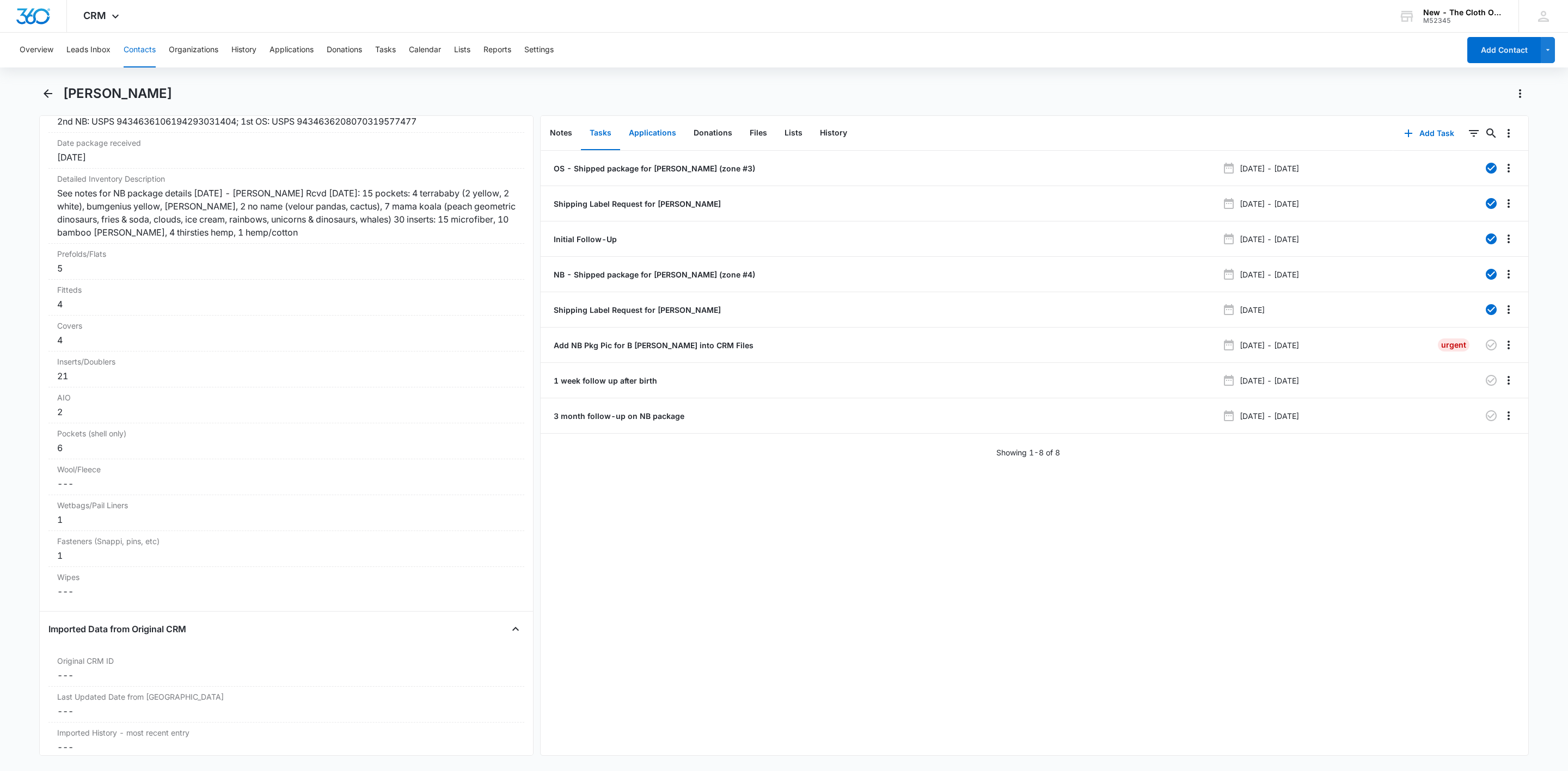
click at [643, 136] on button "Applications" at bounding box center [653, 133] width 65 height 33
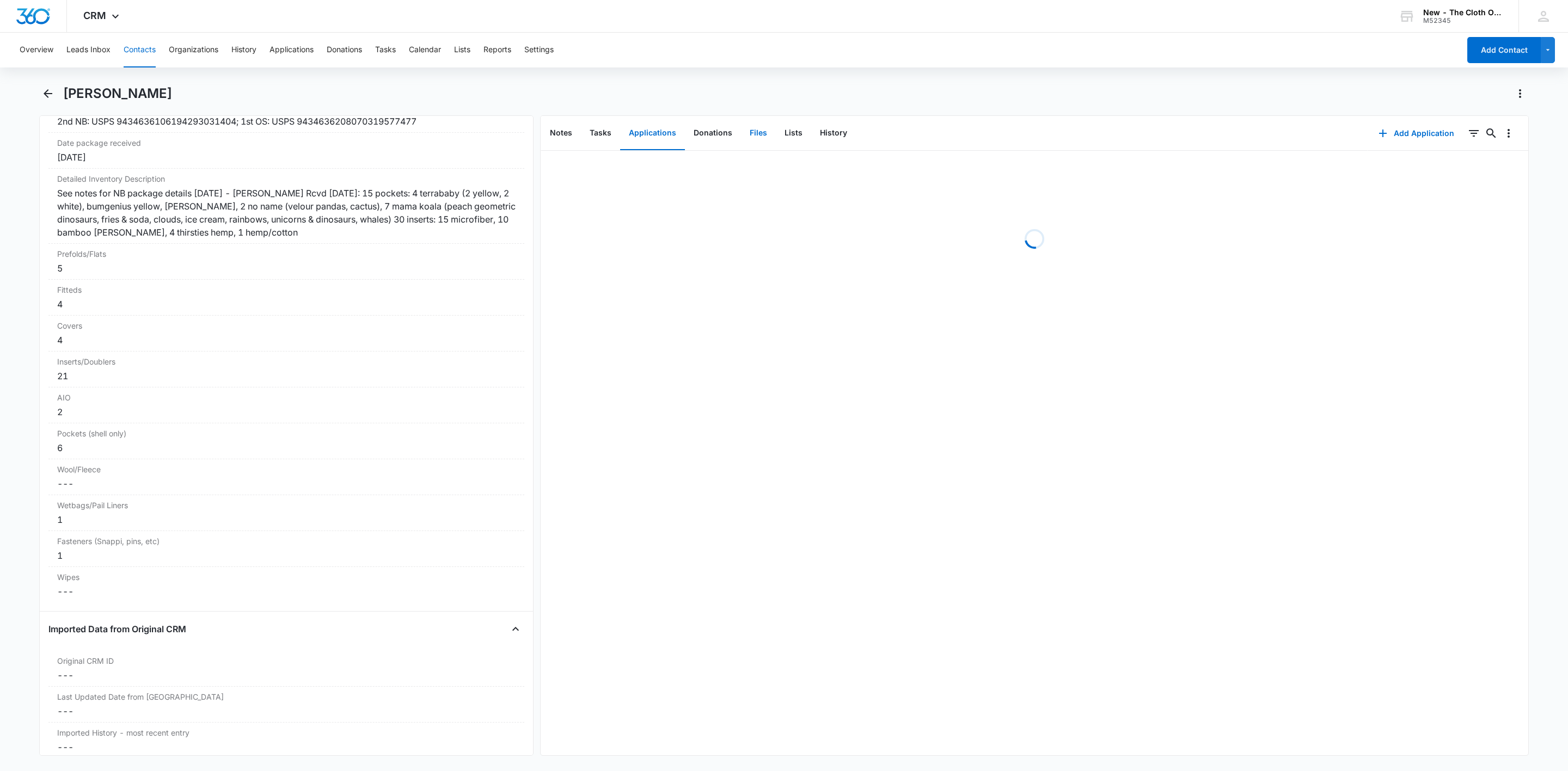
click at [757, 132] on button "Files" at bounding box center [758, 133] width 35 height 33
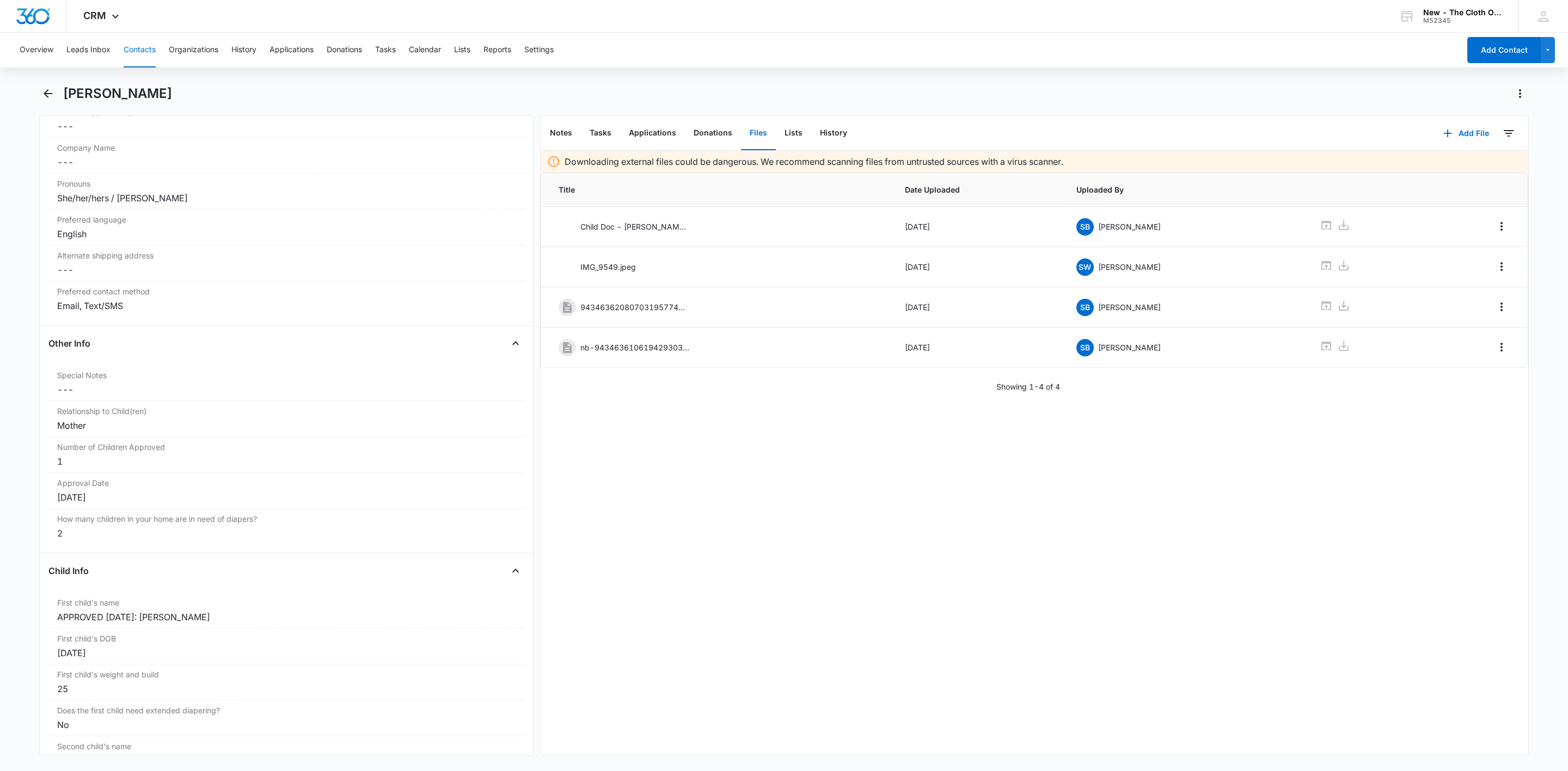
scroll to position [1061, 0]
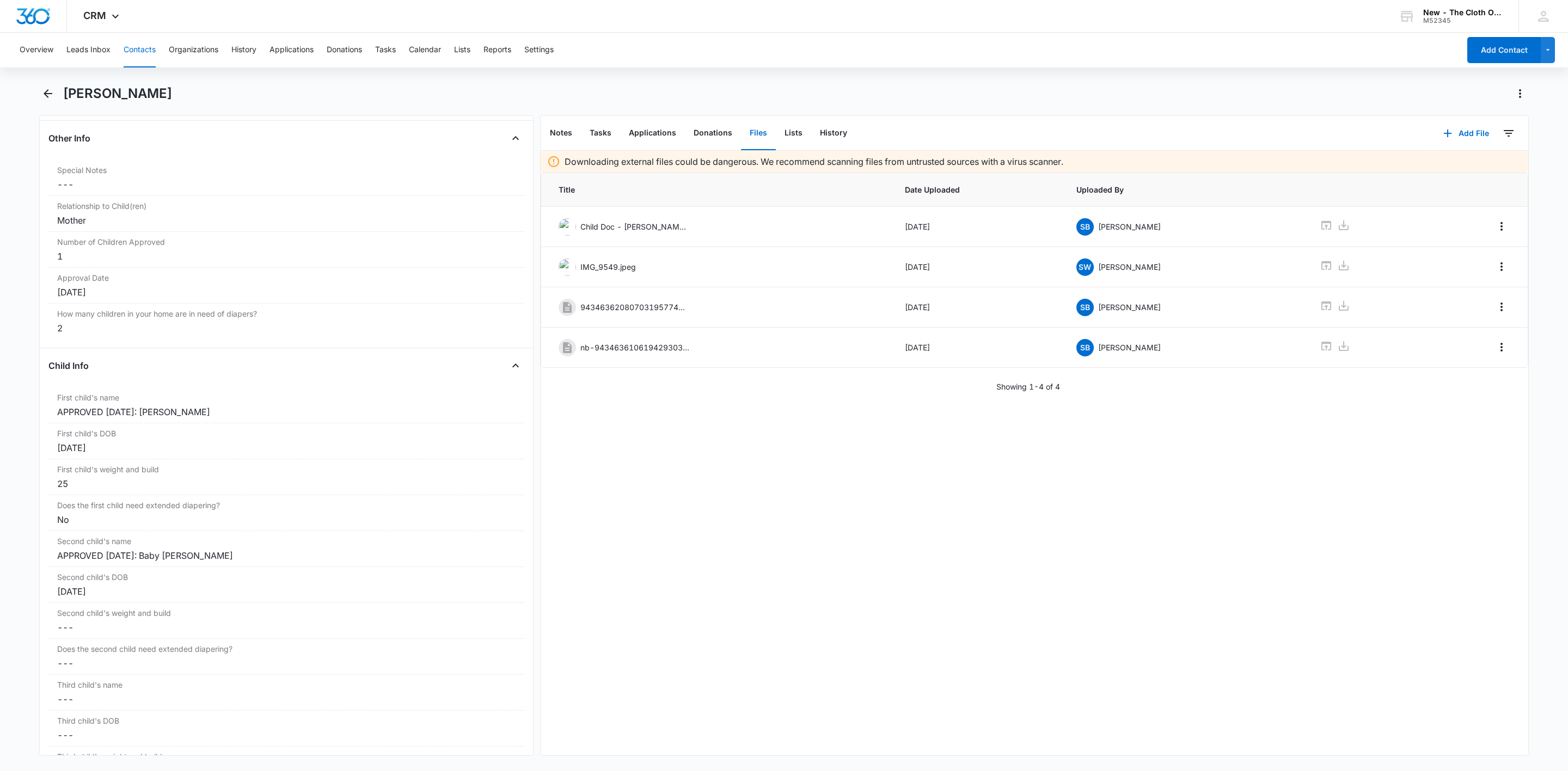
drag, startPoint x: 146, startPoint y: 43, endPoint x: 156, endPoint y: 44, distance: 10.0
click at [146, 43] on button "Contacts" at bounding box center [139, 50] width 32 height 35
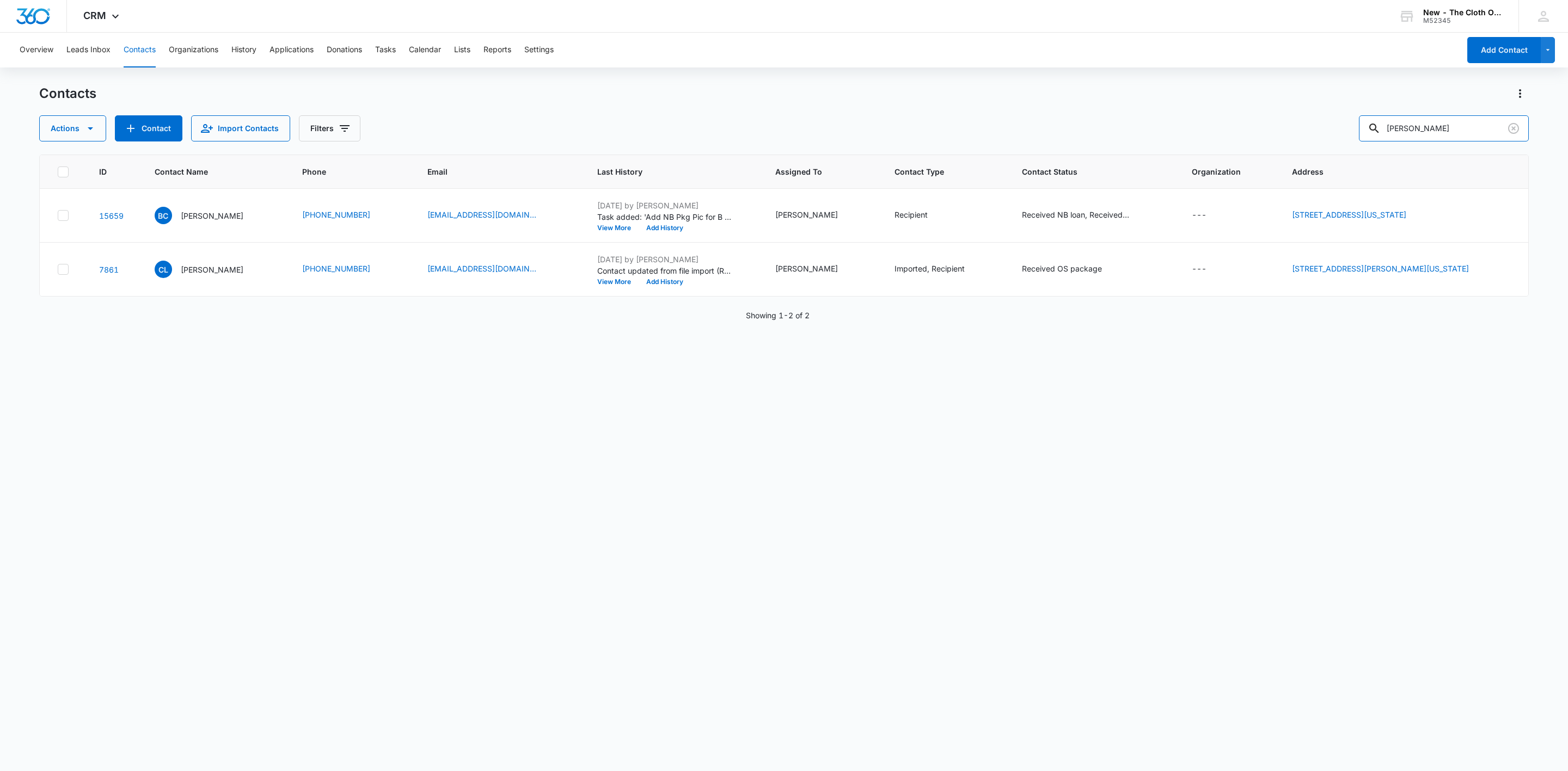
drag, startPoint x: 1472, startPoint y: 125, endPoint x: 1317, endPoint y: 151, distance: 157.2
click at [1317, 150] on div "Contacts Actions Contact Import Contacts Filters Brittany Cecil ID Contact Name…" at bounding box center [783, 428] width 1489 height 685
paste input "aconel90@gmail.com."
type input "aconel90@gmail.com"
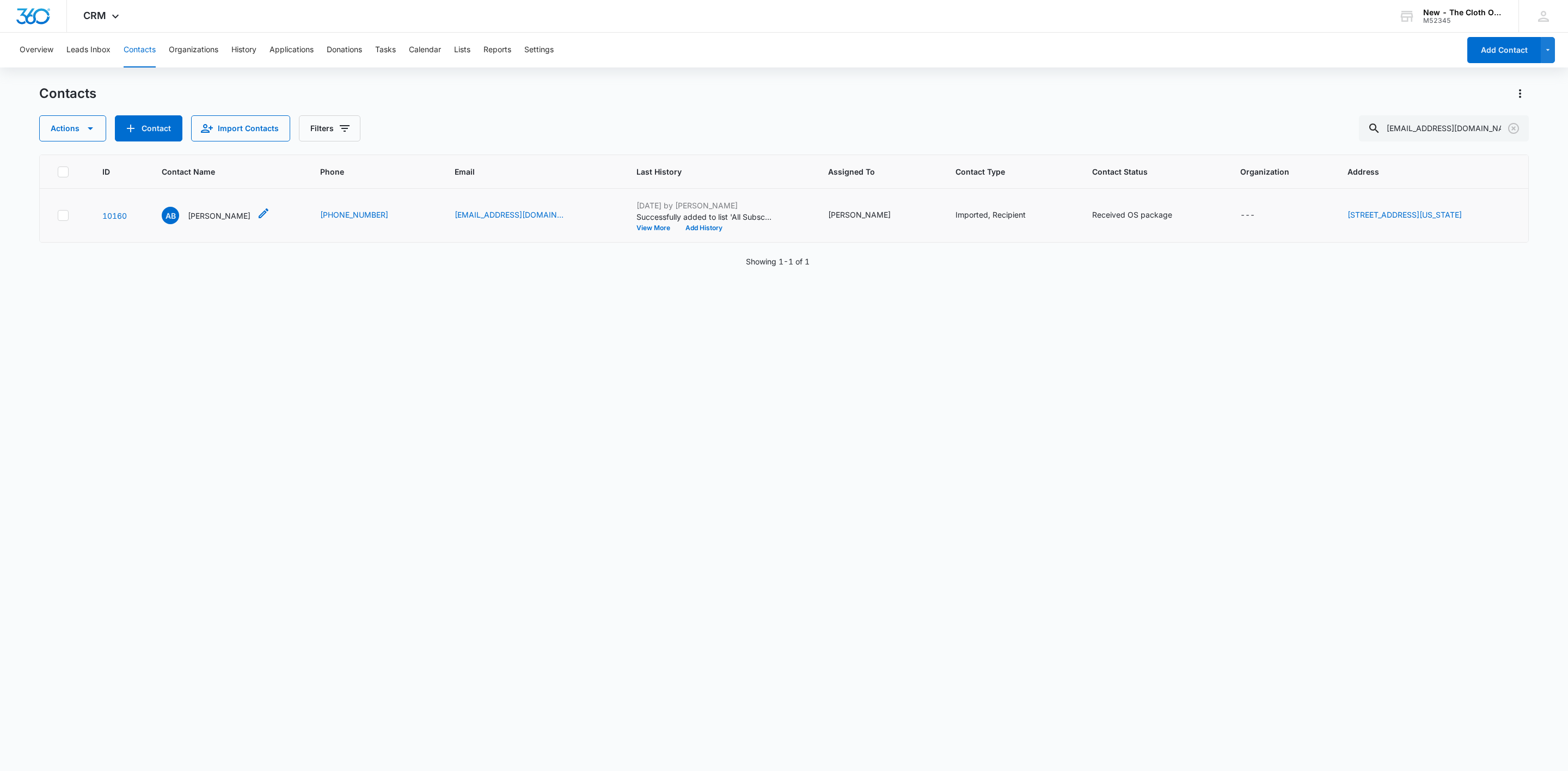
click at [194, 211] on p "Ariyana Barnes" at bounding box center [219, 215] width 63 height 12
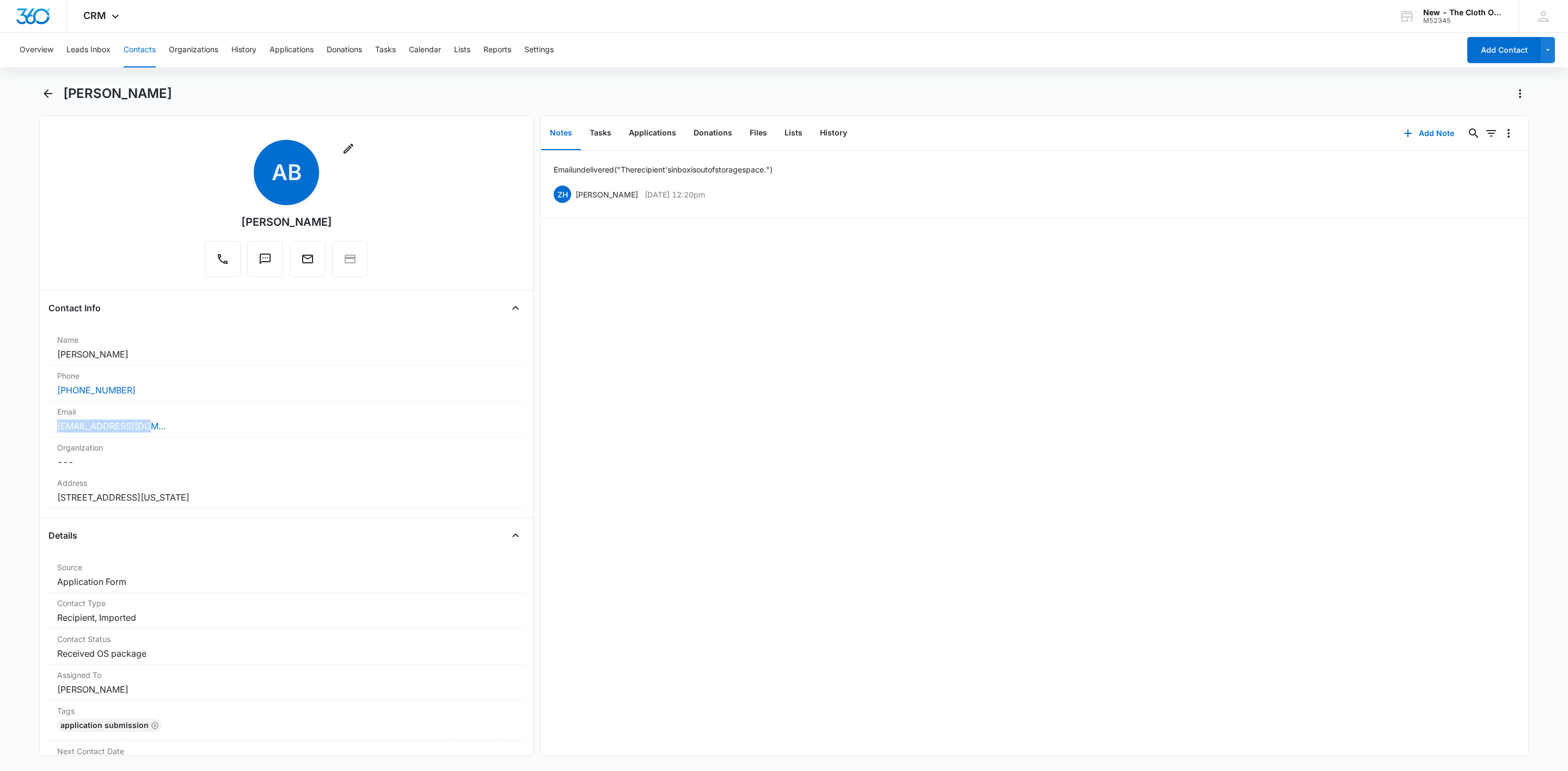
drag, startPoint x: 120, startPoint y: 428, endPoint x: 25, endPoint y: 425, distance: 95.0
click at [25, 425] on main "Ariyana Barnes Remove AB Ariyana Barnes Contact Info Name Cancel Save Changes A…" at bounding box center [784, 427] width 1568 height 684
copy link "aconel90@gmail.com"
drag, startPoint x: 116, startPoint y: 392, endPoint x: 32, endPoint y: 390, distance: 84.0
click at [32, 390] on main "Ariyana Barnes Remove AB Ariyana Barnes Contact Info Name Cancel Save Changes A…" at bounding box center [784, 427] width 1568 height 684
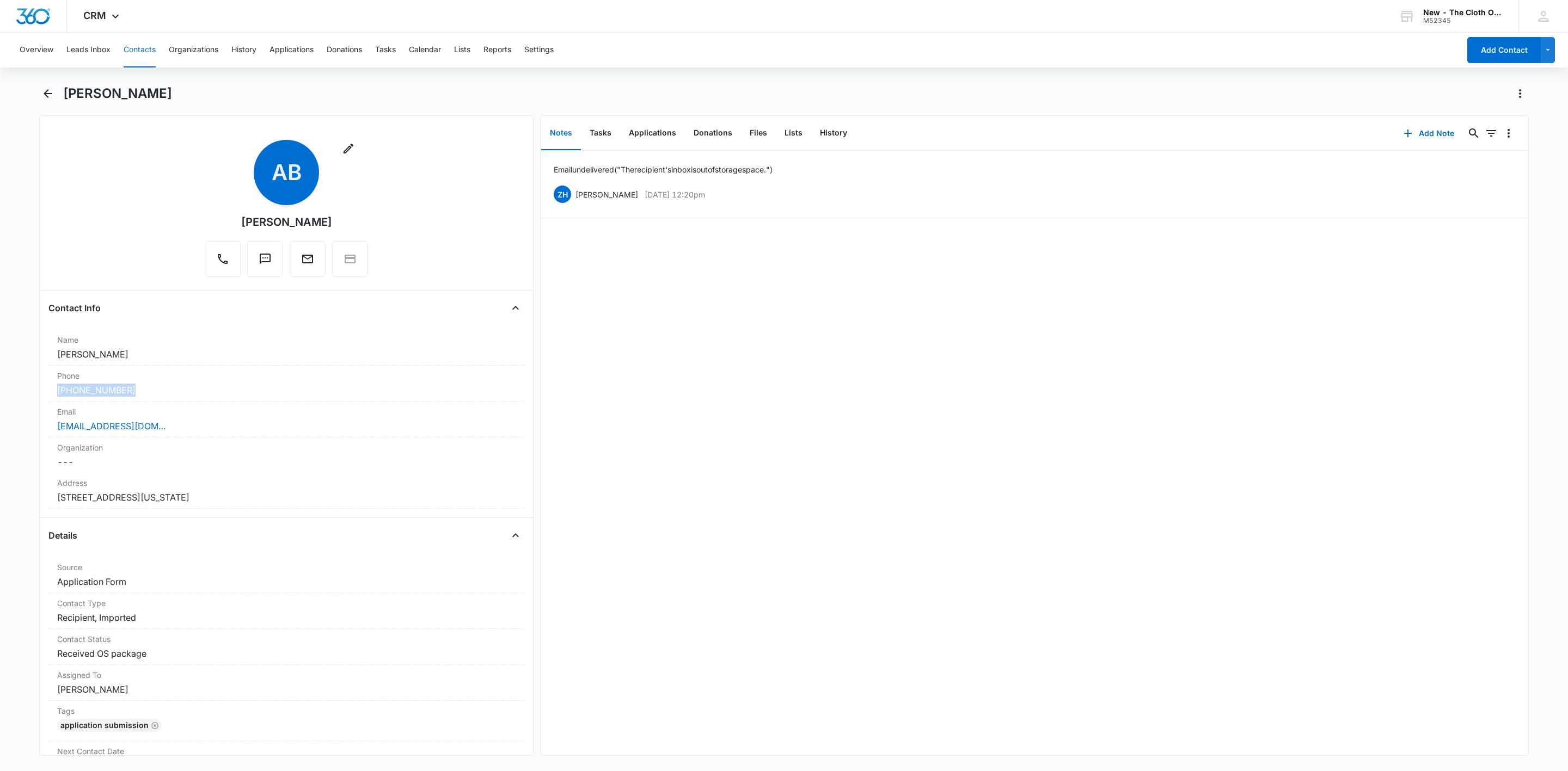
copy link "(330) 839-5518"
click at [1401, 123] on button "Add Note" at bounding box center [1429, 133] width 72 height 26
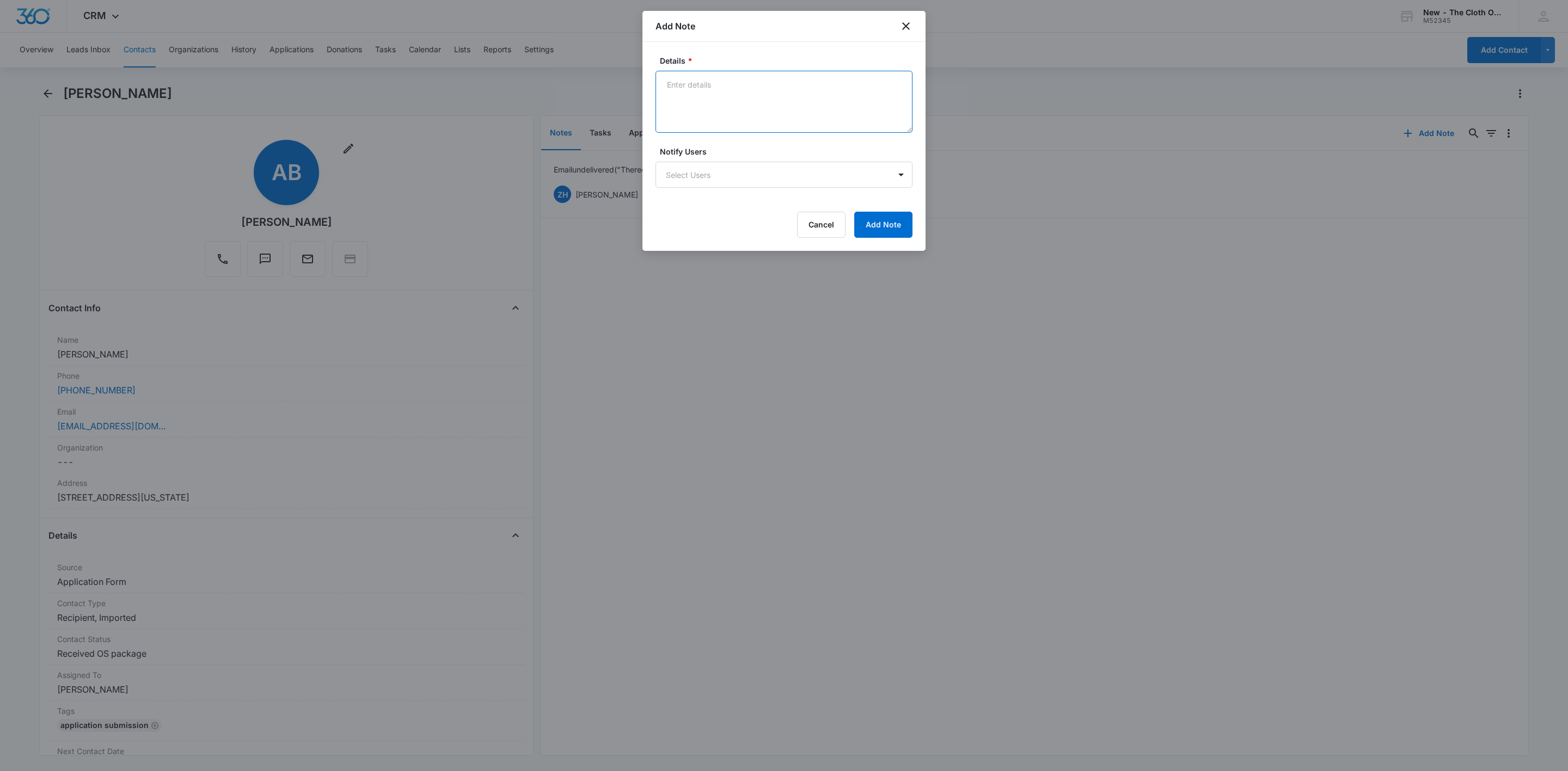
click at [734, 96] on textarea "Details *" at bounding box center [784, 102] width 257 height 62
type textarea "New advocate assigned email bounced back - inbox too full. Sent text."
click at [903, 235] on button "Add Note" at bounding box center [883, 225] width 58 height 26
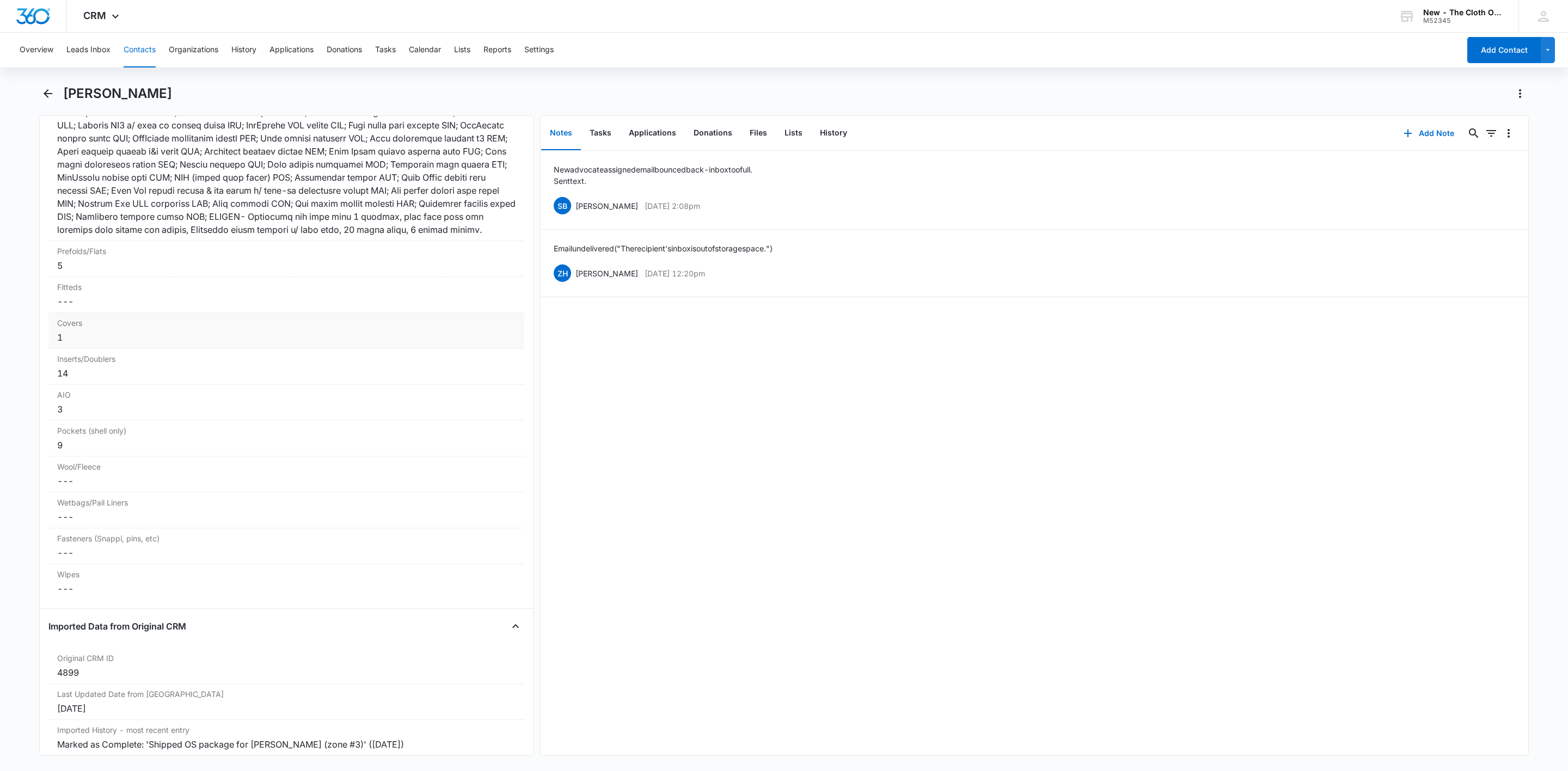
scroll to position [2881, 0]
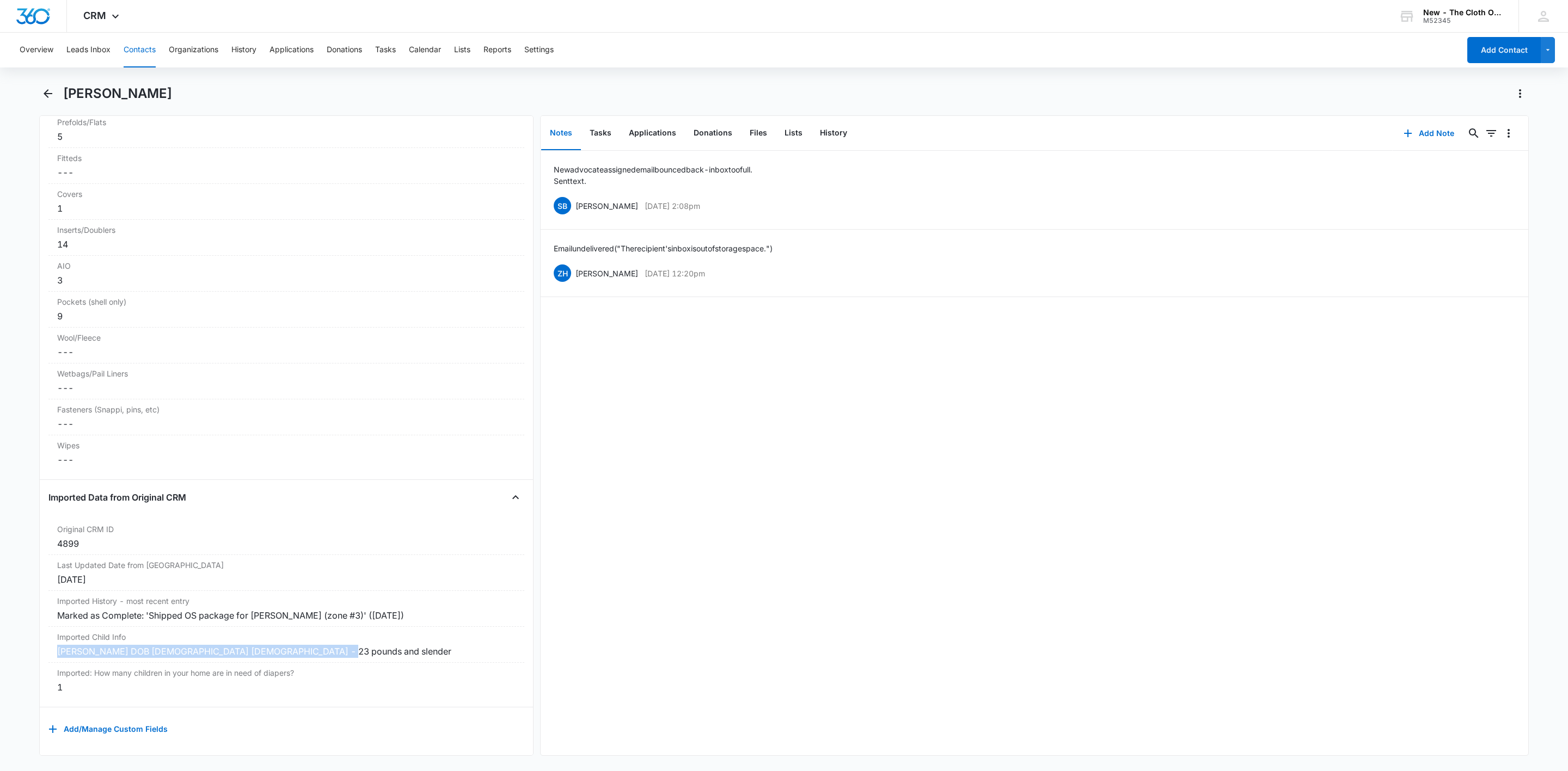
drag, startPoint x: 340, startPoint y: 645, endPoint x: 44, endPoint y: 637, distance: 296.1
click at [44, 637] on div "Remove AB Ariyana Barnes Contact Info Name Cancel Save Changes Ariyana Barnes P…" at bounding box center [286, 436] width 494 height 641
copy div "Gabriel Barnes DOB 02/10/2020 Male - 23 pounds and slender"
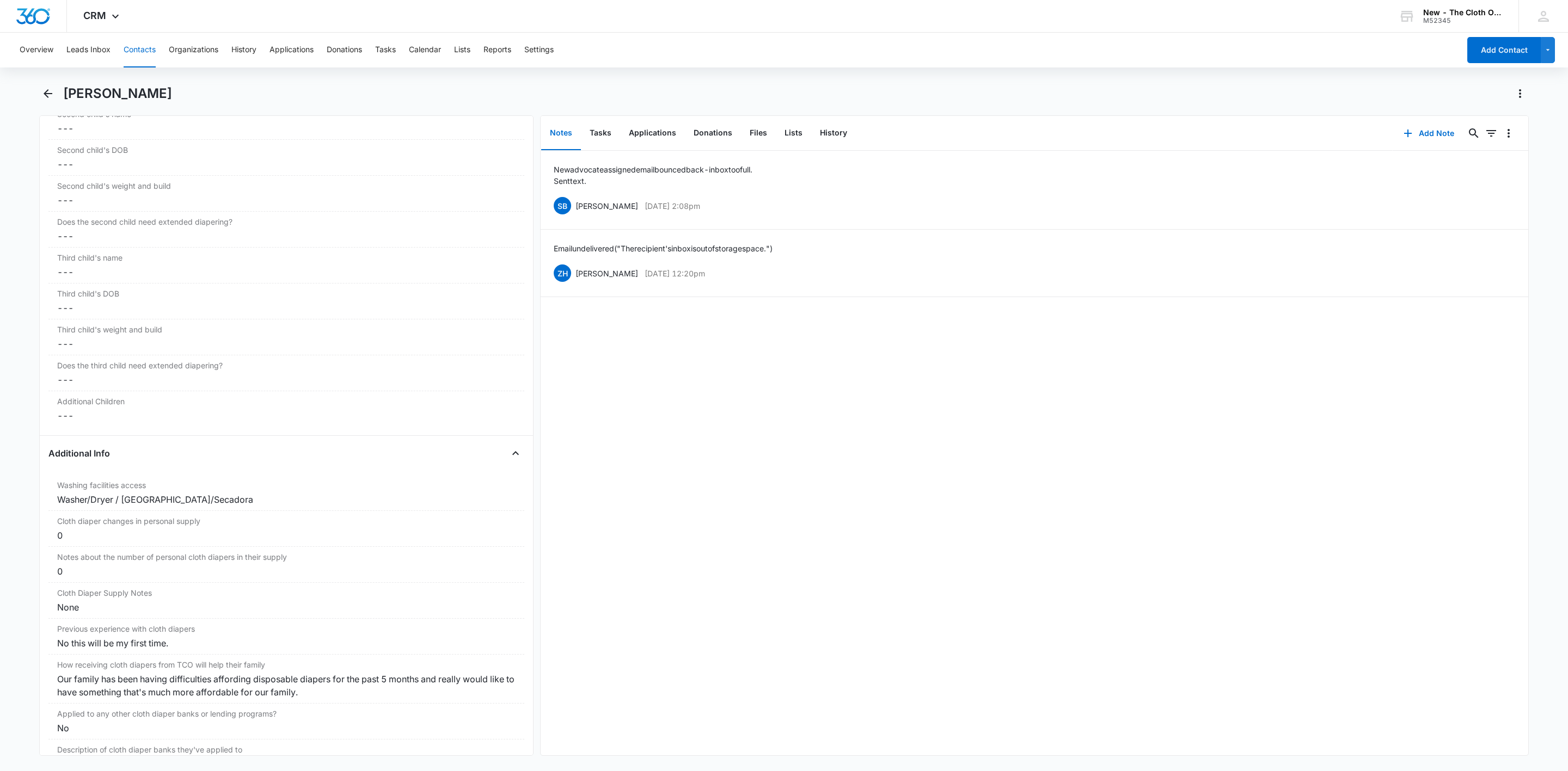
scroll to position [1167, 0]
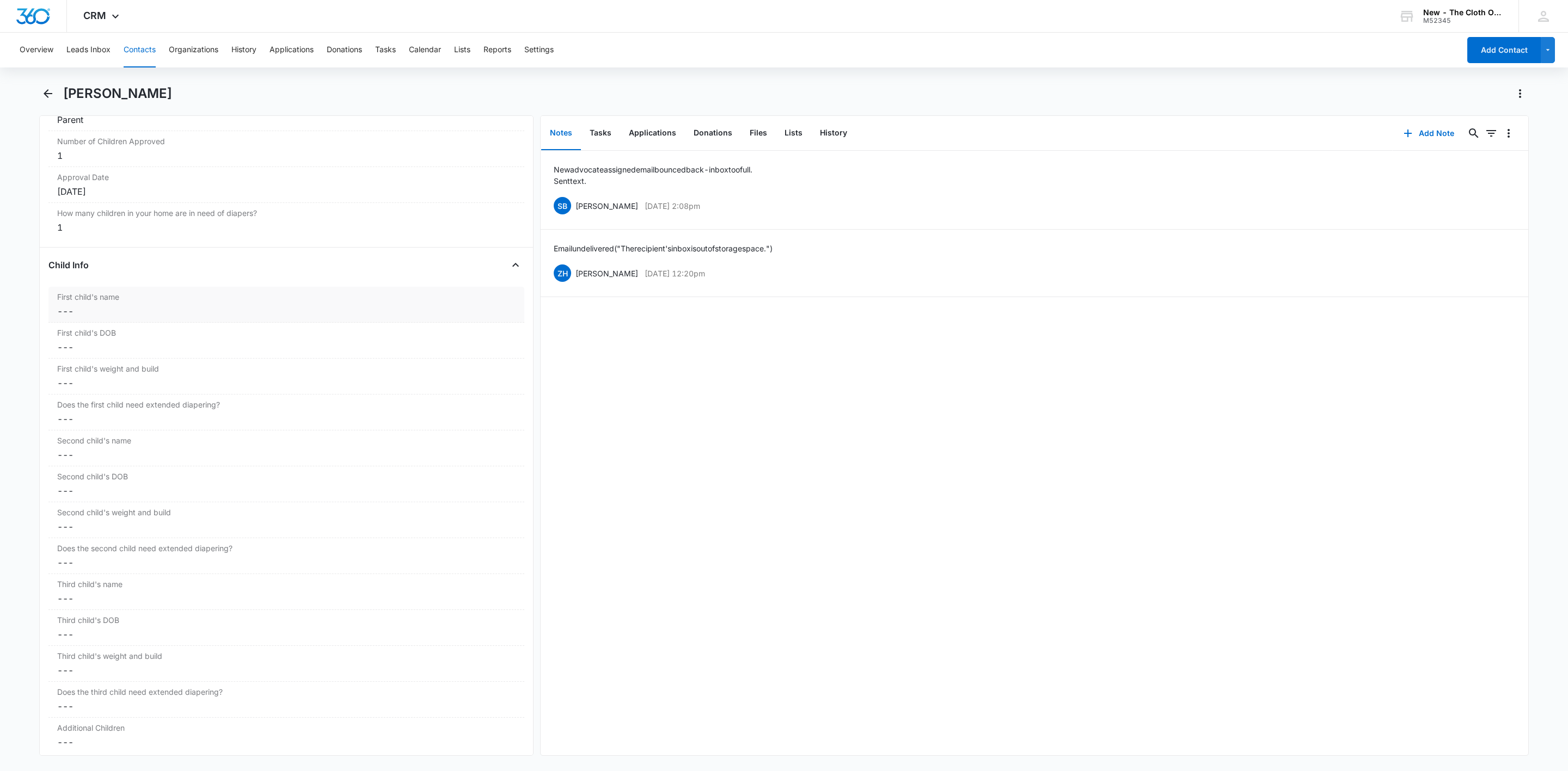
click at [103, 318] on dd "Cancel Save Changes ---" at bounding box center [286, 311] width 458 height 13
click at [138, 328] on input "First child's name" at bounding box center [286, 319] width 463 height 26
paste input "Gabriel Barnes DOB 02/10/2020 Male - 23 pounds and slender"
type input "Gabriel Barnes DOB 02/10/2020 Male - 23 pounds and slender"
click at [87, 399] on dd "Cancel Save Changes ---" at bounding box center [286, 391] width 458 height 13
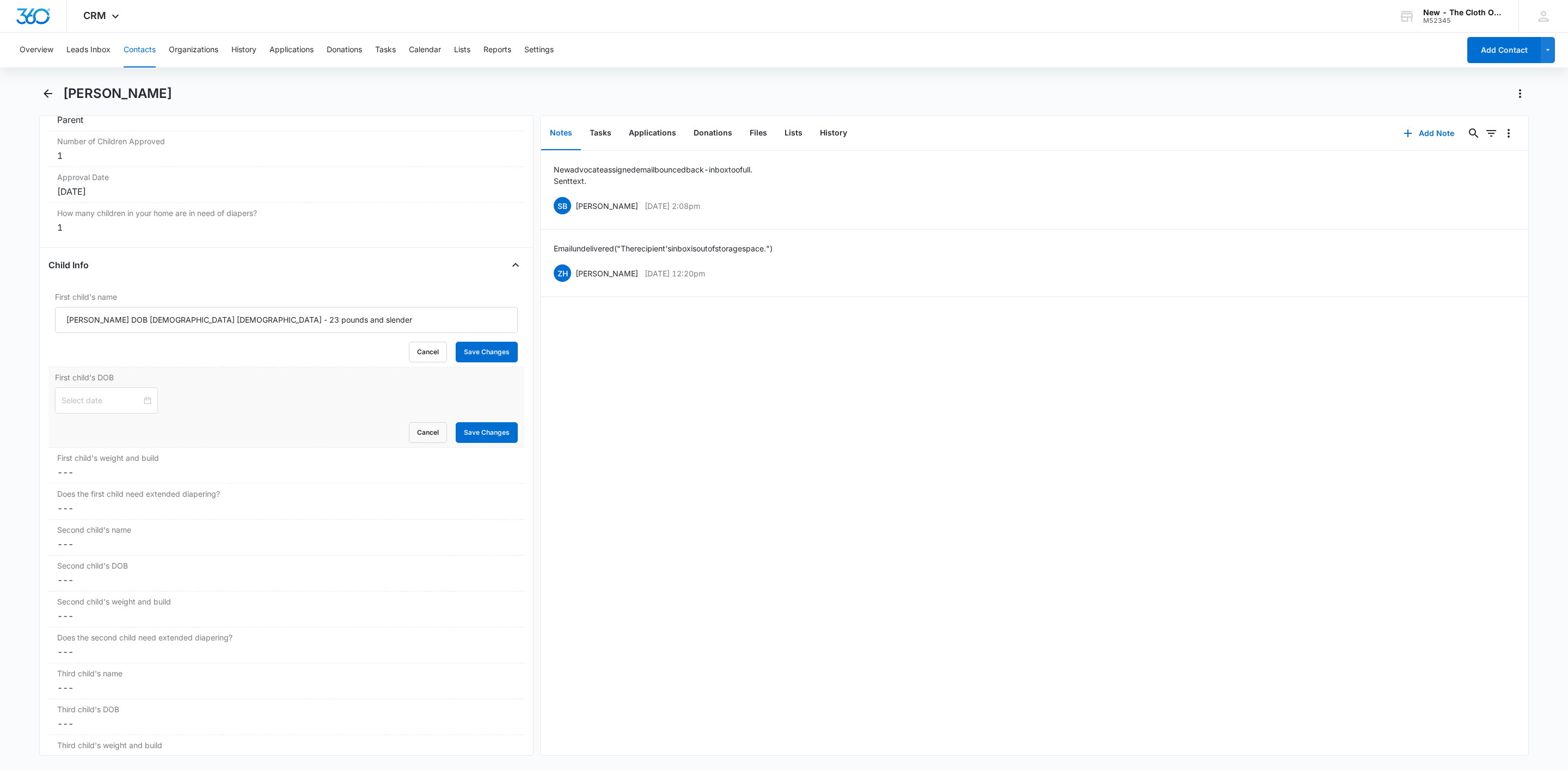
drag, startPoint x: 87, startPoint y: 402, endPoint x: 85, endPoint y: 414, distance: 12.2
click at [87, 404] on input at bounding box center [101, 400] width 80 height 12
click at [68, 435] on span "button" at bounding box center [65, 434] width 5 height 5
click at [65, 433] on span "button" at bounding box center [65, 434] width 5 height 5
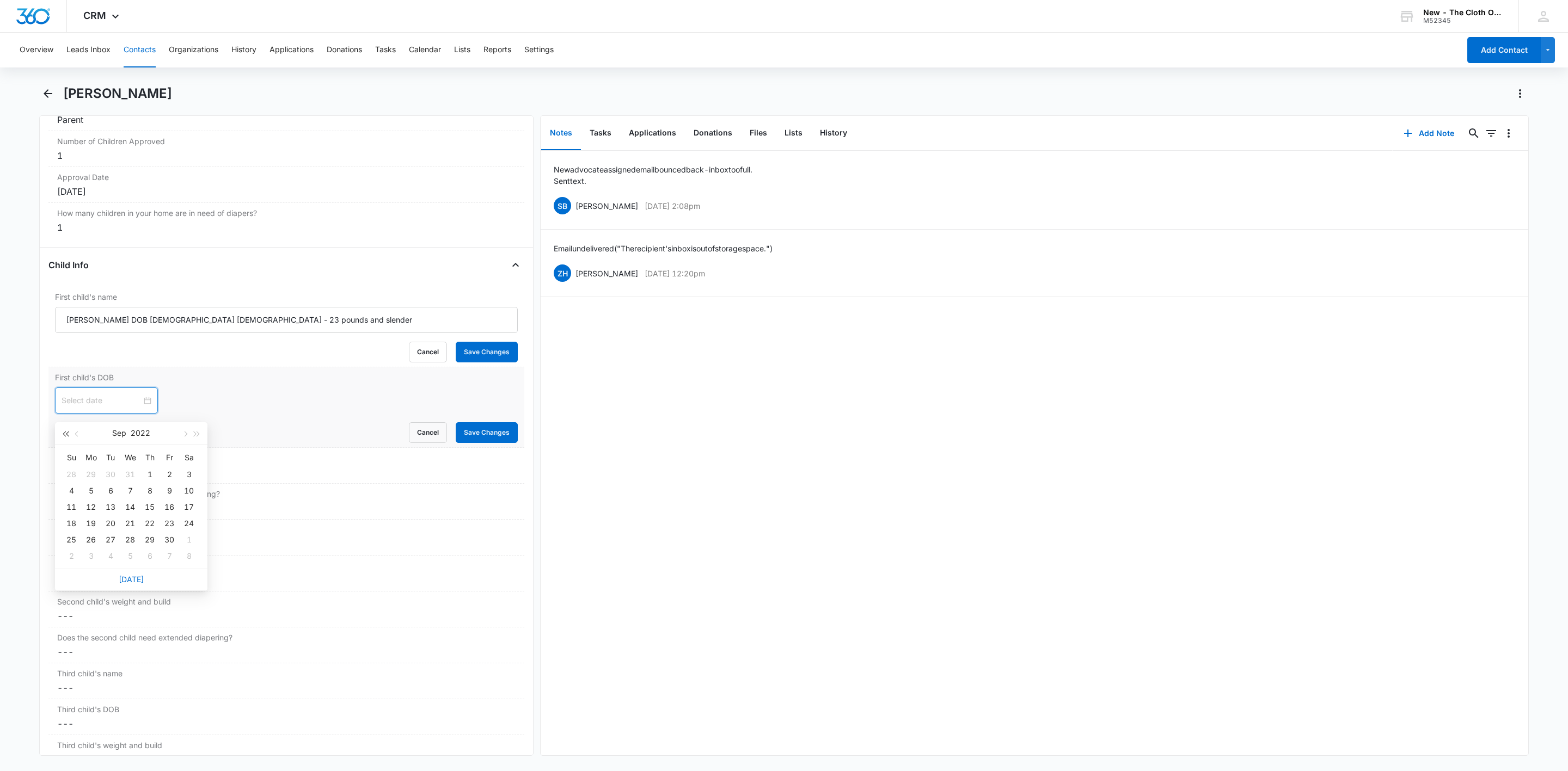
click at [65, 433] on span "button" at bounding box center [65, 434] width 5 height 5
click at [77, 433] on span "button" at bounding box center [77, 434] width 5 height 5
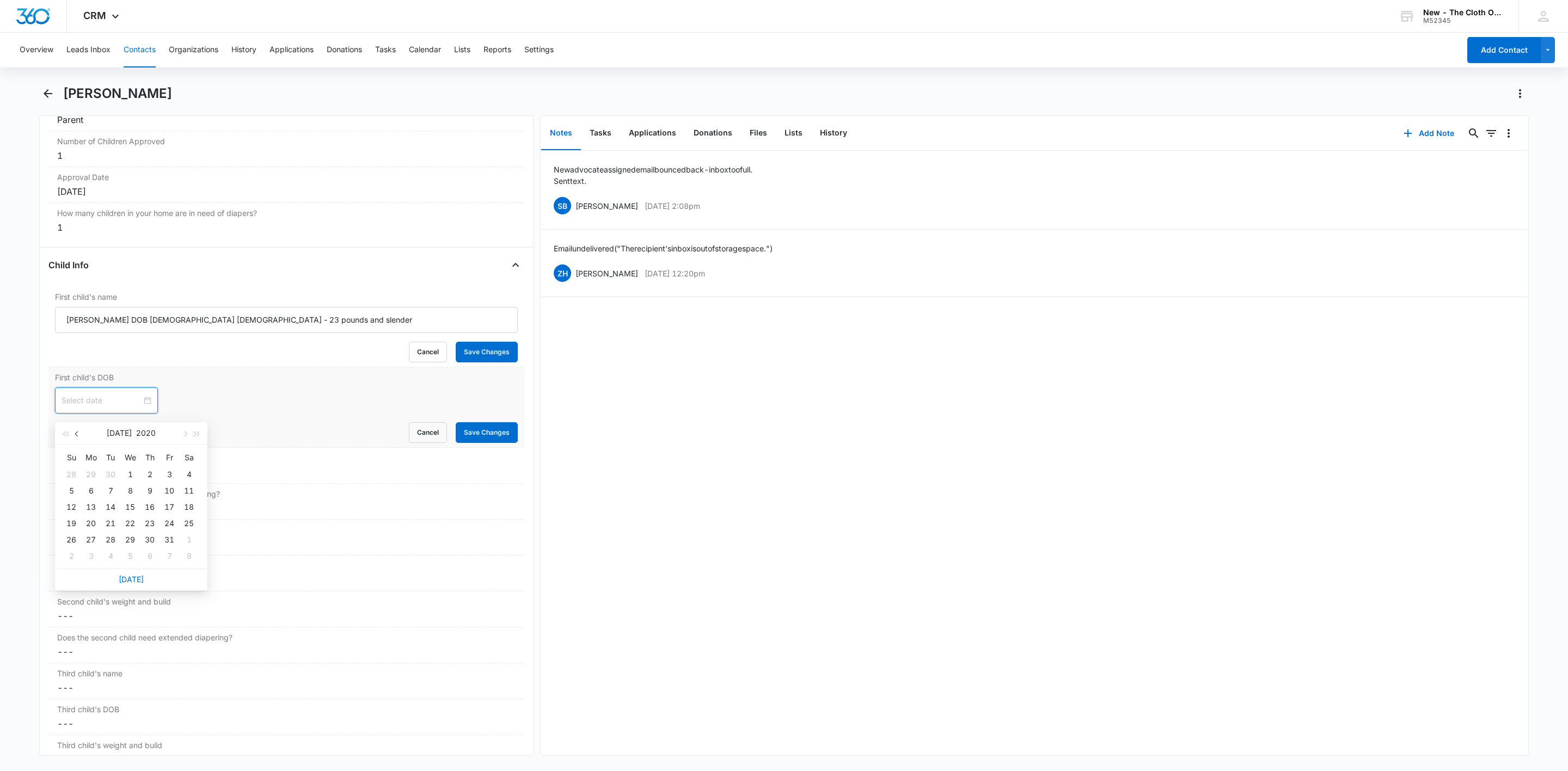
click at [77, 433] on span "button" at bounding box center [77, 434] width 5 height 5
click at [75, 433] on span "button" at bounding box center [77, 434] width 5 height 5
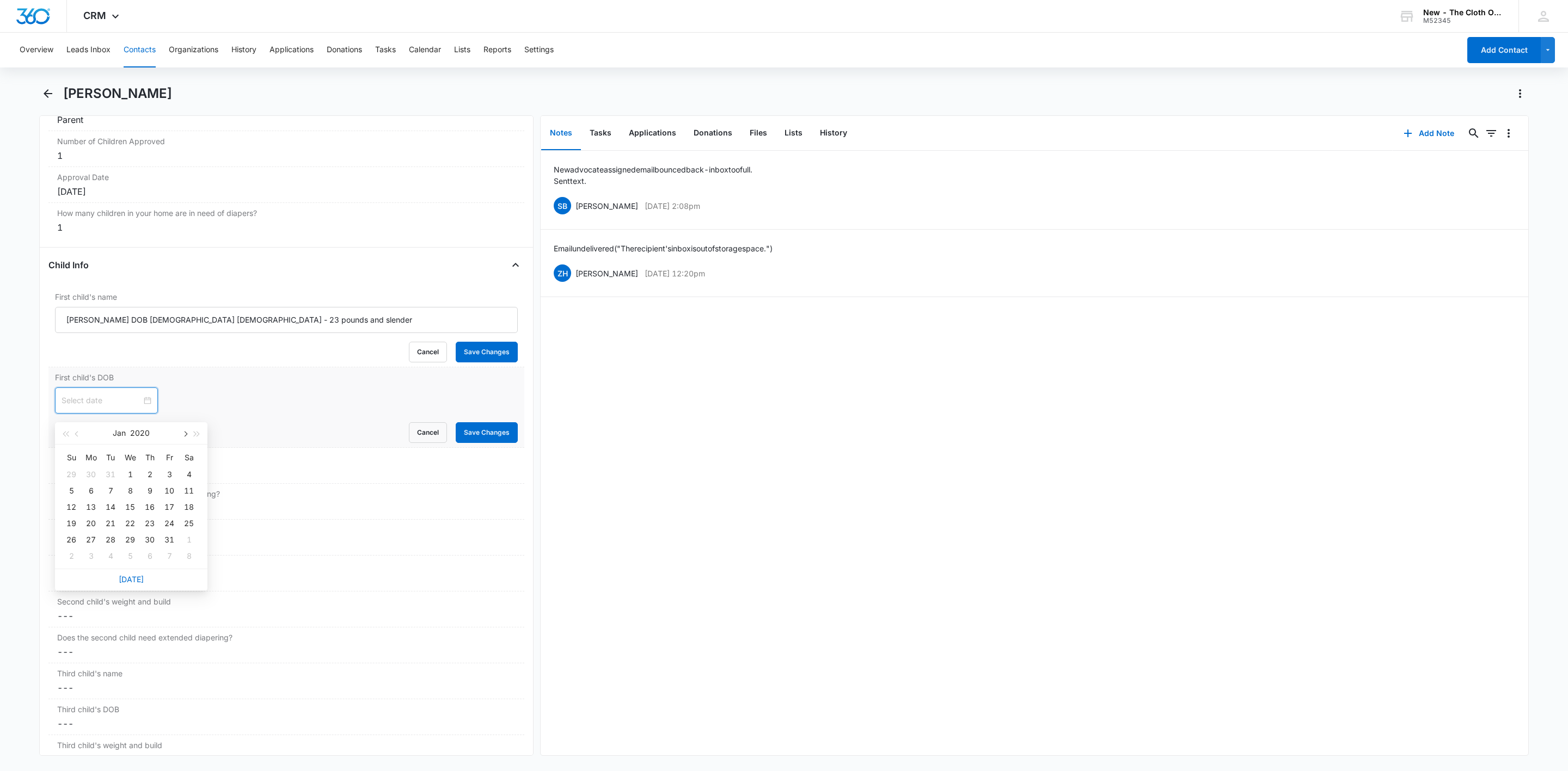
click at [184, 431] on span "button" at bounding box center [184, 434] width 5 height 5
type input "Feb 10, 2020"
click at [90, 508] on div "10" at bounding box center [91, 507] width 13 height 13
click at [41, 406] on div "Remove AB Ariyana Barnes Contact Info Name Cancel Save Changes Ariyana Barnes P…" at bounding box center [286, 436] width 494 height 641
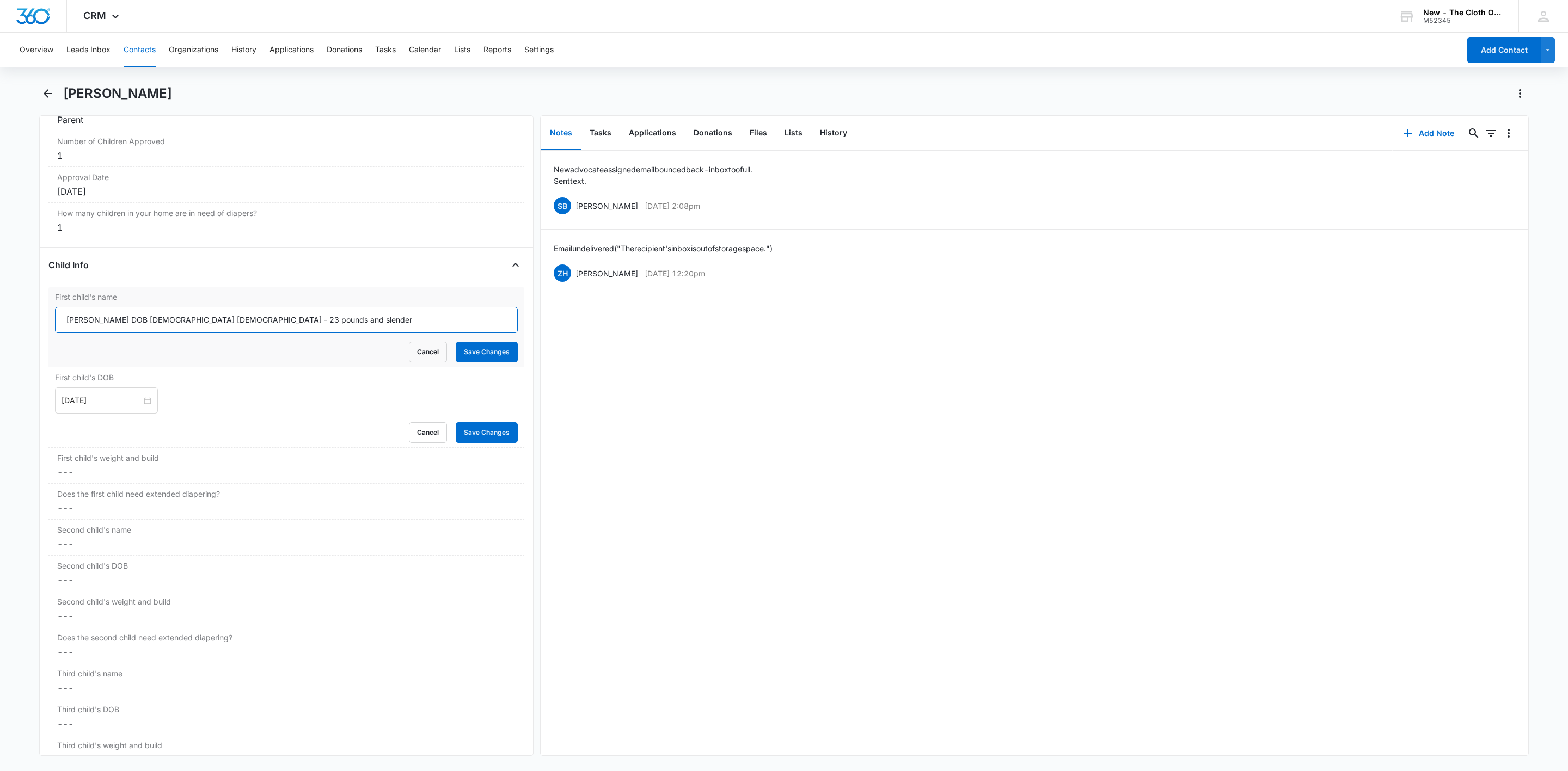
drag, startPoint x: 211, startPoint y: 321, endPoint x: 335, endPoint y: 335, distance: 124.8
click at [335, 333] on input "Gabriel Barnes DOB 02/10/2020 Male - 23 pounds and slender" at bounding box center [286, 319] width 463 height 26
type input "Gabriel Barnes DOB 02/10/2020 Male -"
click at [105, 474] on dd "Cancel Save Changes ---" at bounding box center [286, 472] width 458 height 13
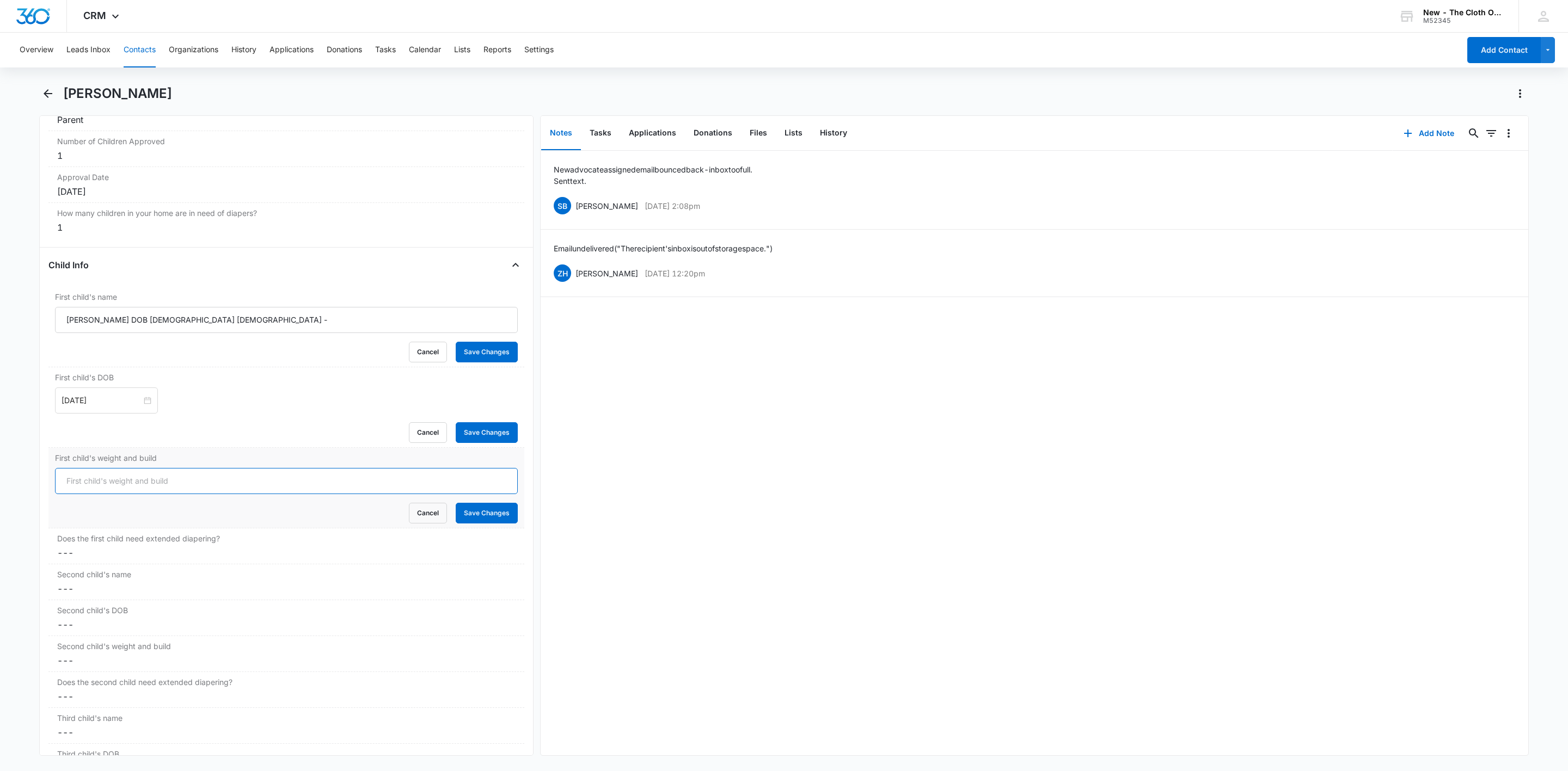
click at [105, 483] on input "First child's weight and build" at bounding box center [286, 481] width 463 height 26
paste input "23 pounds and slender"
type input "23 pounds and slender"
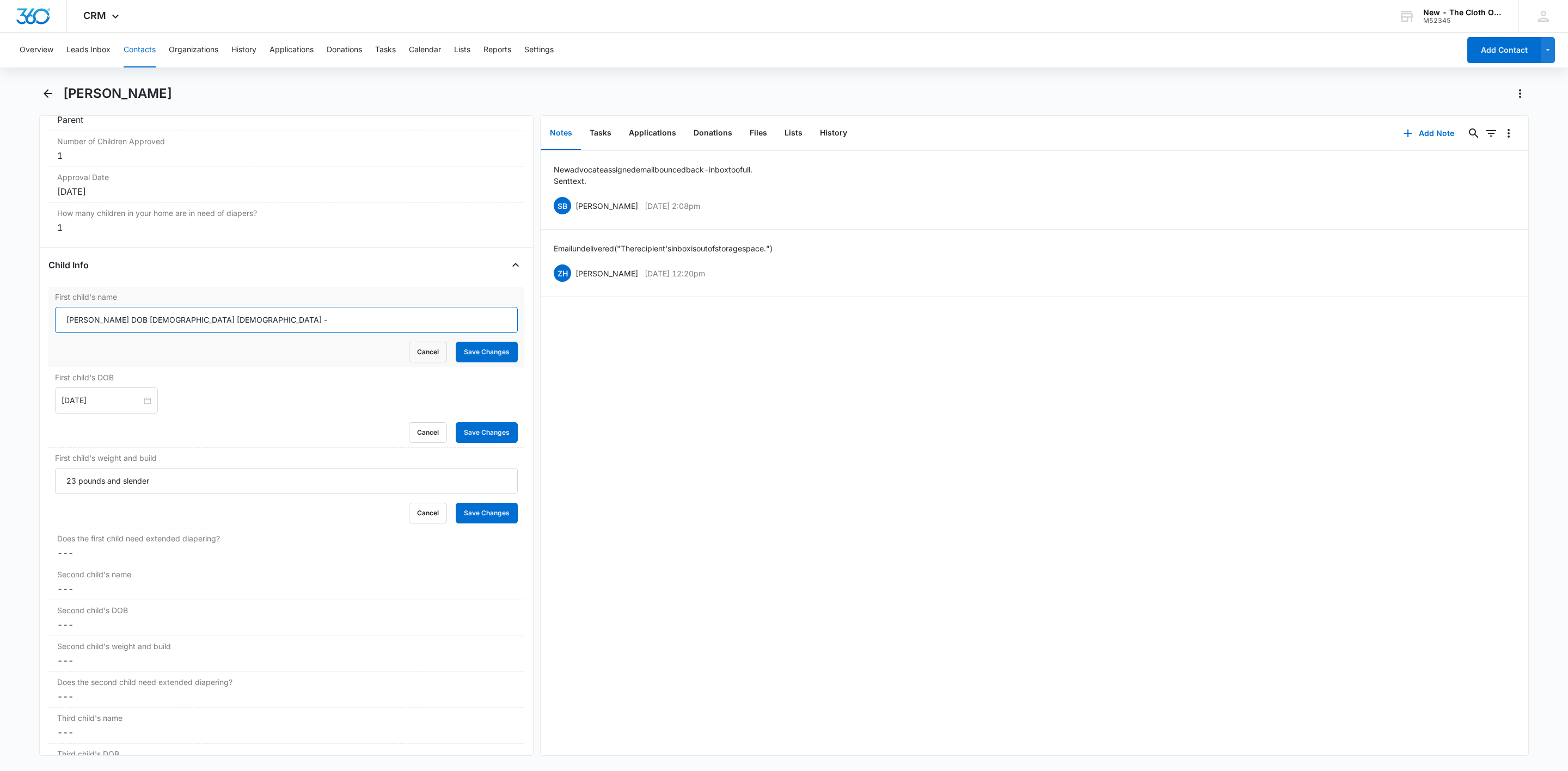
drag, startPoint x: 118, startPoint y: 323, endPoint x: 315, endPoint y: 330, distance: 197.1
click at [316, 327] on input "Gabriel Barnes DOB 02/10/2020 Male -" at bounding box center [286, 319] width 463 height 26
type input "Gabriel Barnes"
click at [492, 529] on div "First child's weight and build 23 pounds and slender Cancel Save Changes" at bounding box center [287, 488] width 476 height 80
click at [480, 523] on button "Save Changes" at bounding box center [487, 513] width 62 height 21
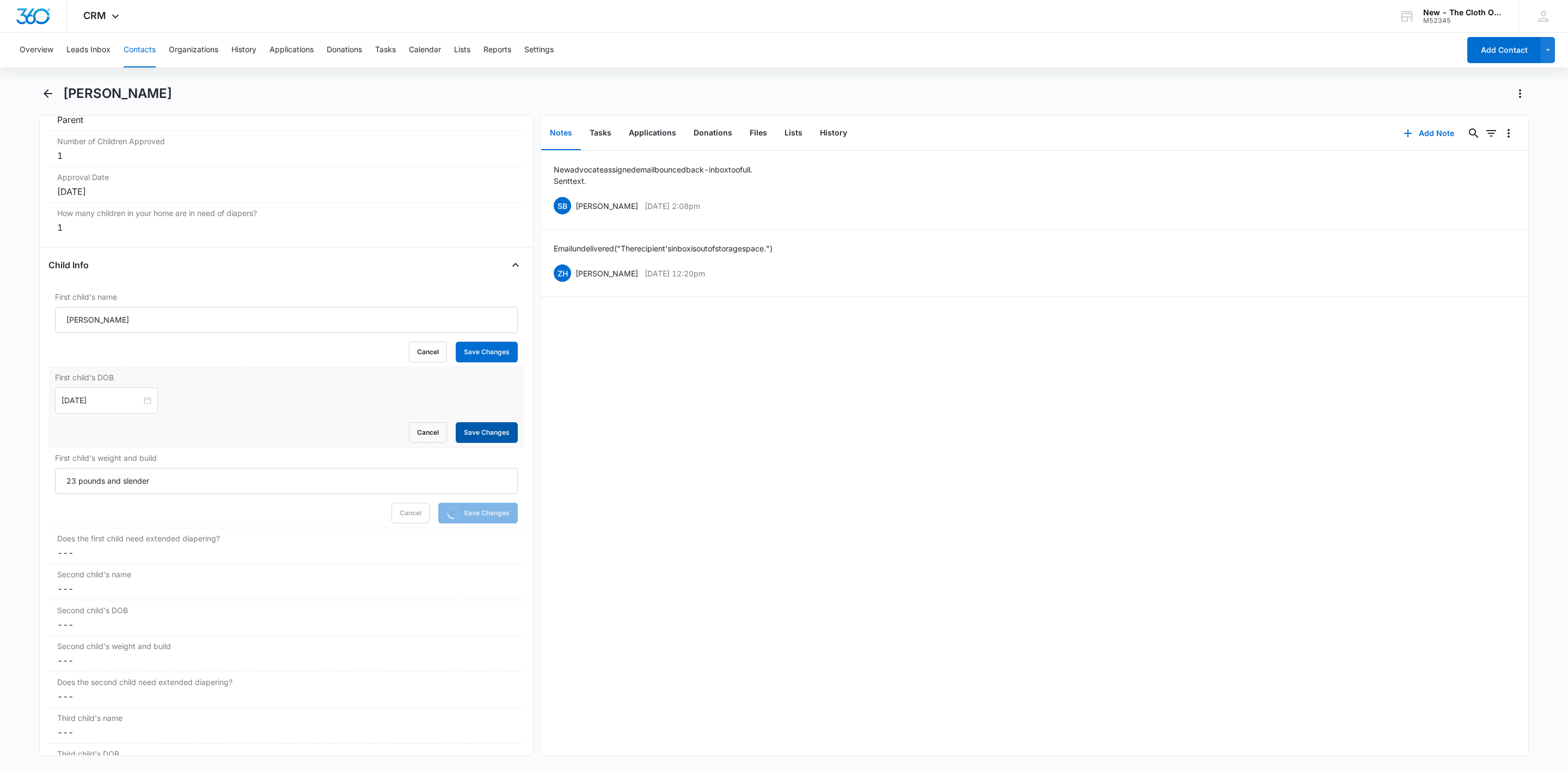
click at [471, 433] on button "Save Changes" at bounding box center [487, 433] width 62 height 21
click at [474, 358] on button "Save Changes" at bounding box center [487, 352] width 62 height 21
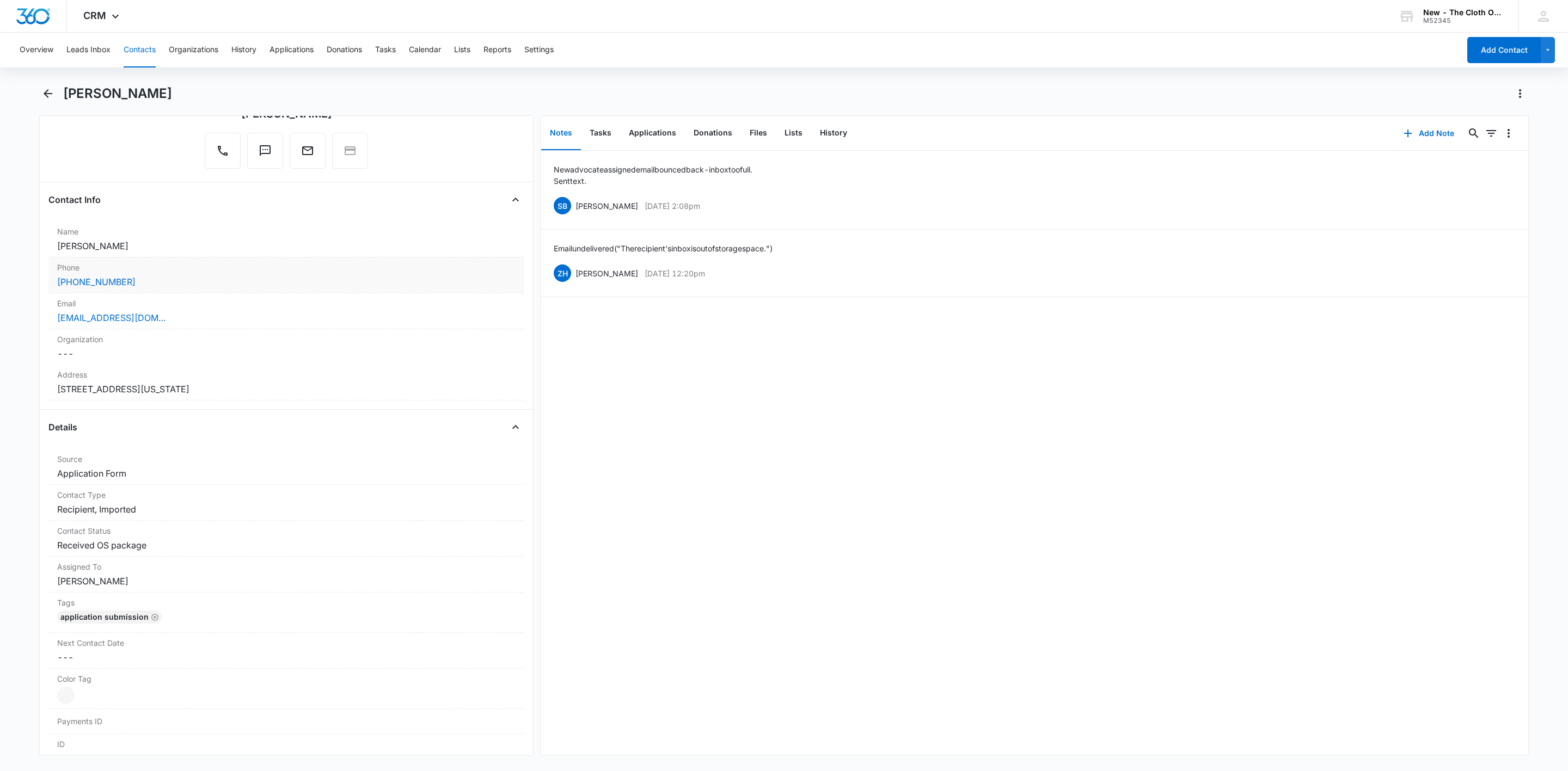
scroll to position [0, 0]
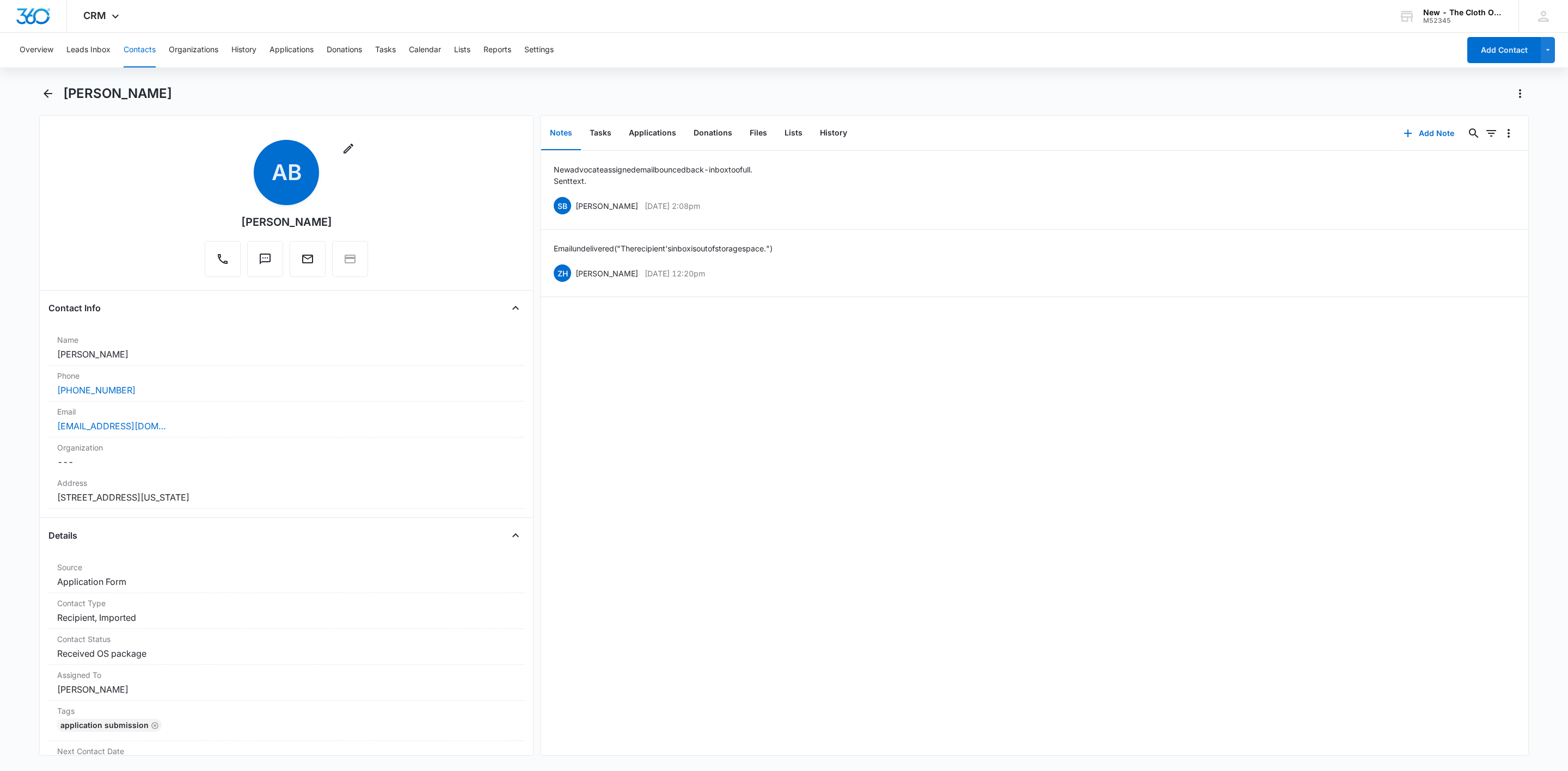
click at [136, 48] on button "Contacts" at bounding box center [139, 50] width 32 height 35
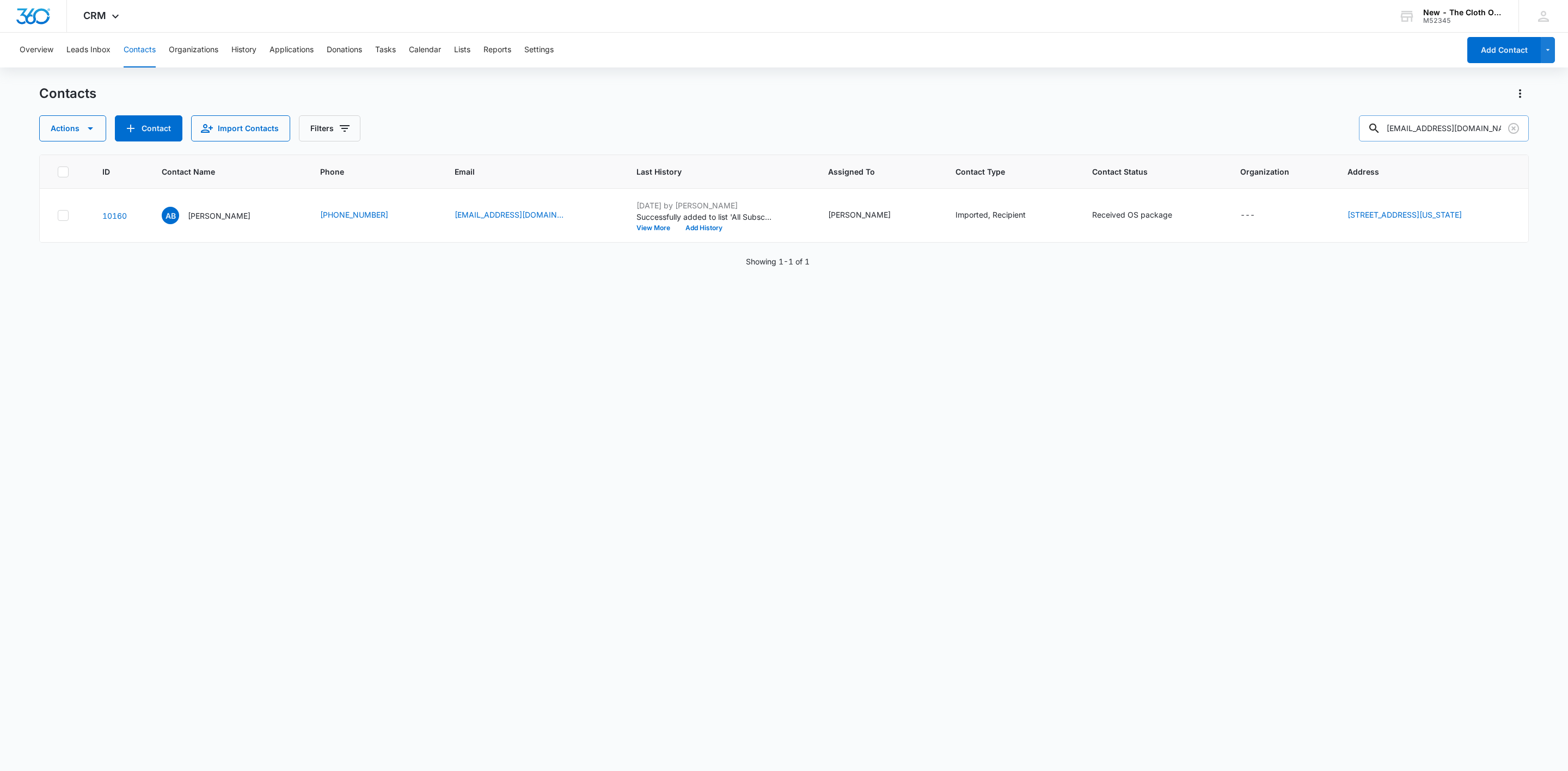
click at [1397, 127] on input "aconel90@gmail.com" at bounding box center [1444, 128] width 170 height 26
type input "bahng"
click at [224, 219] on p "Jeehea Bahng" at bounding box center [223, 215] width 63 height 12
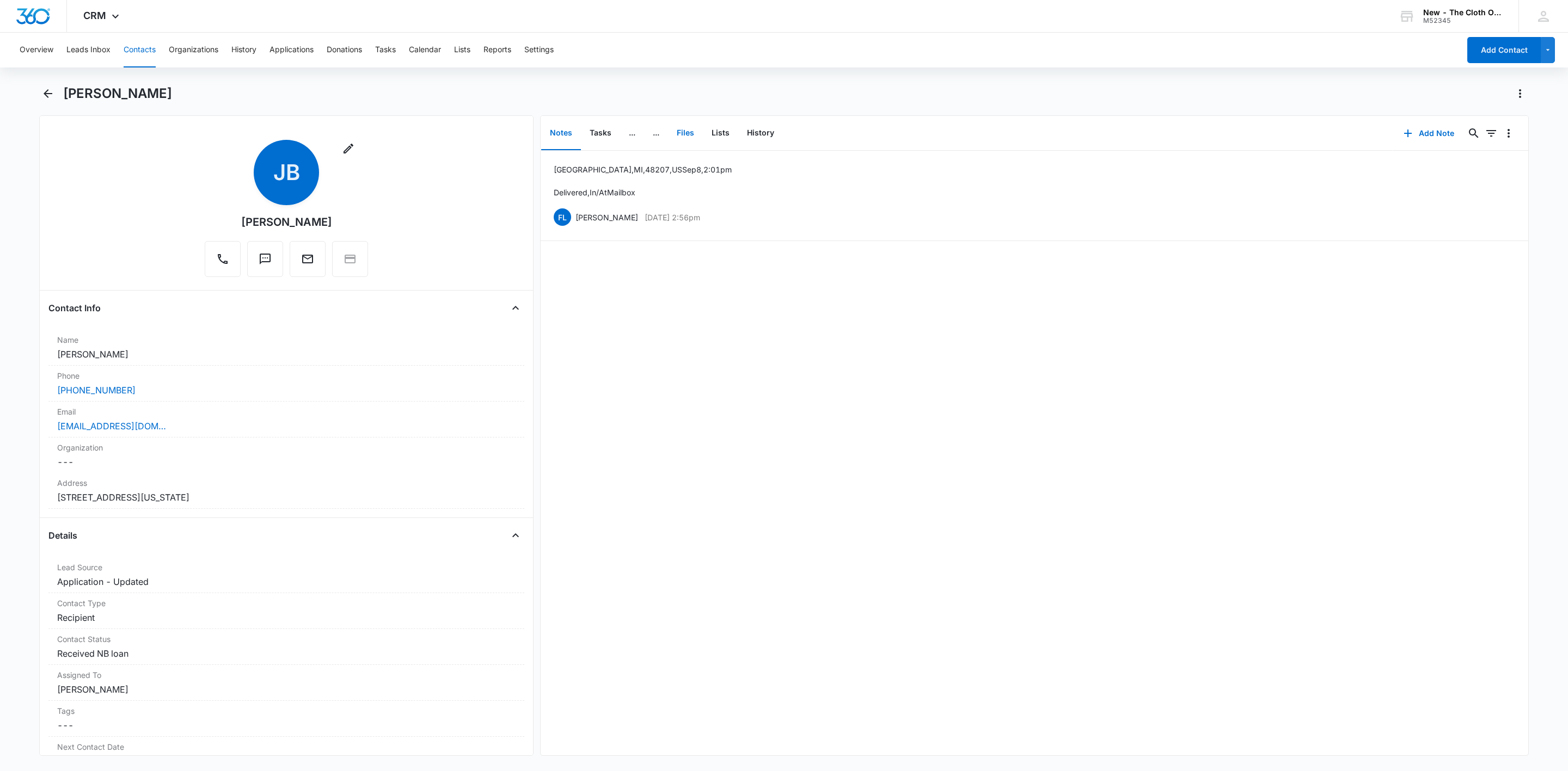
click at [681, 131] on button "Files" at bounding box center [685, 133] width 35 height 33
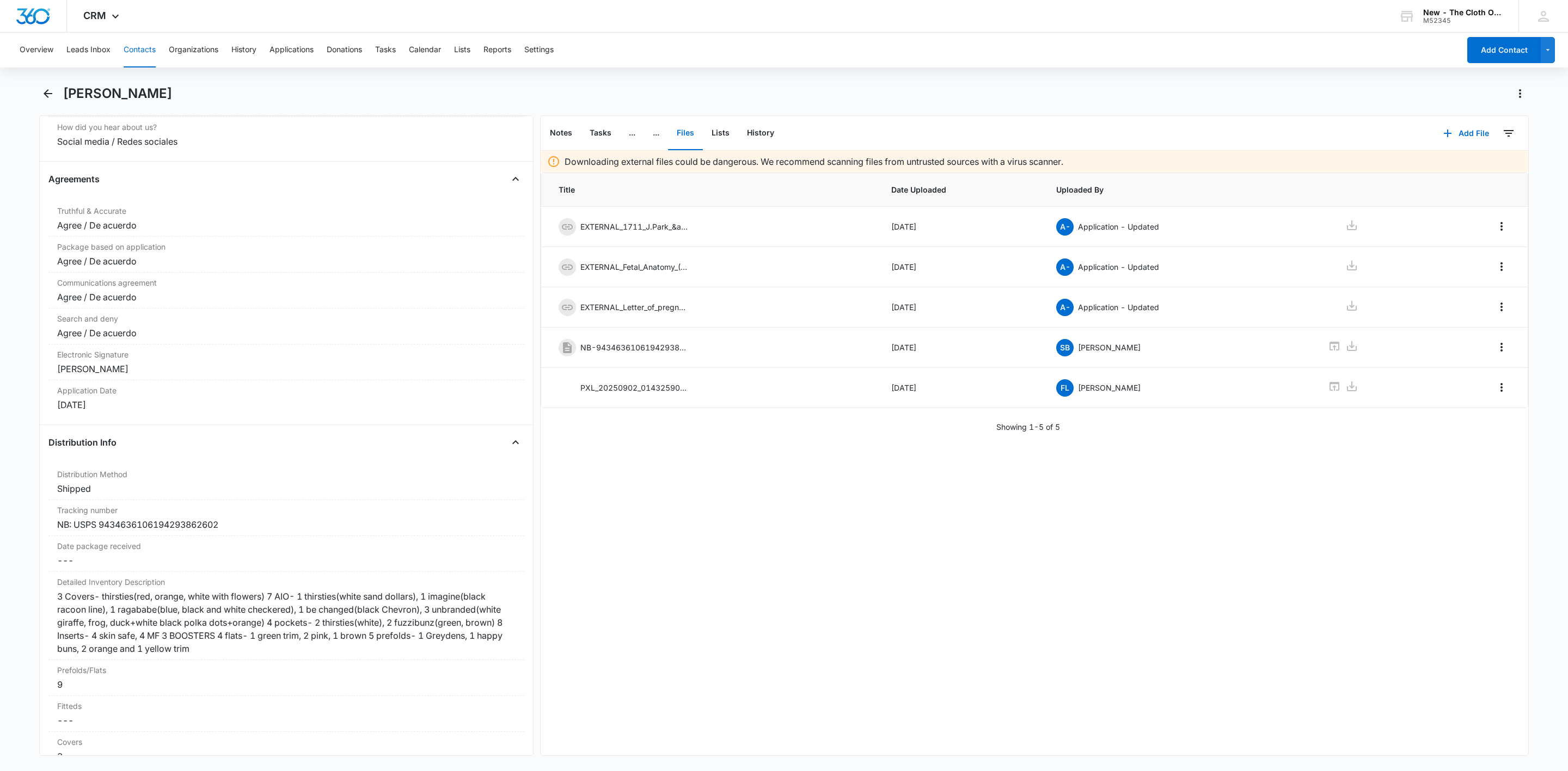
scroll to position [2286, 0]
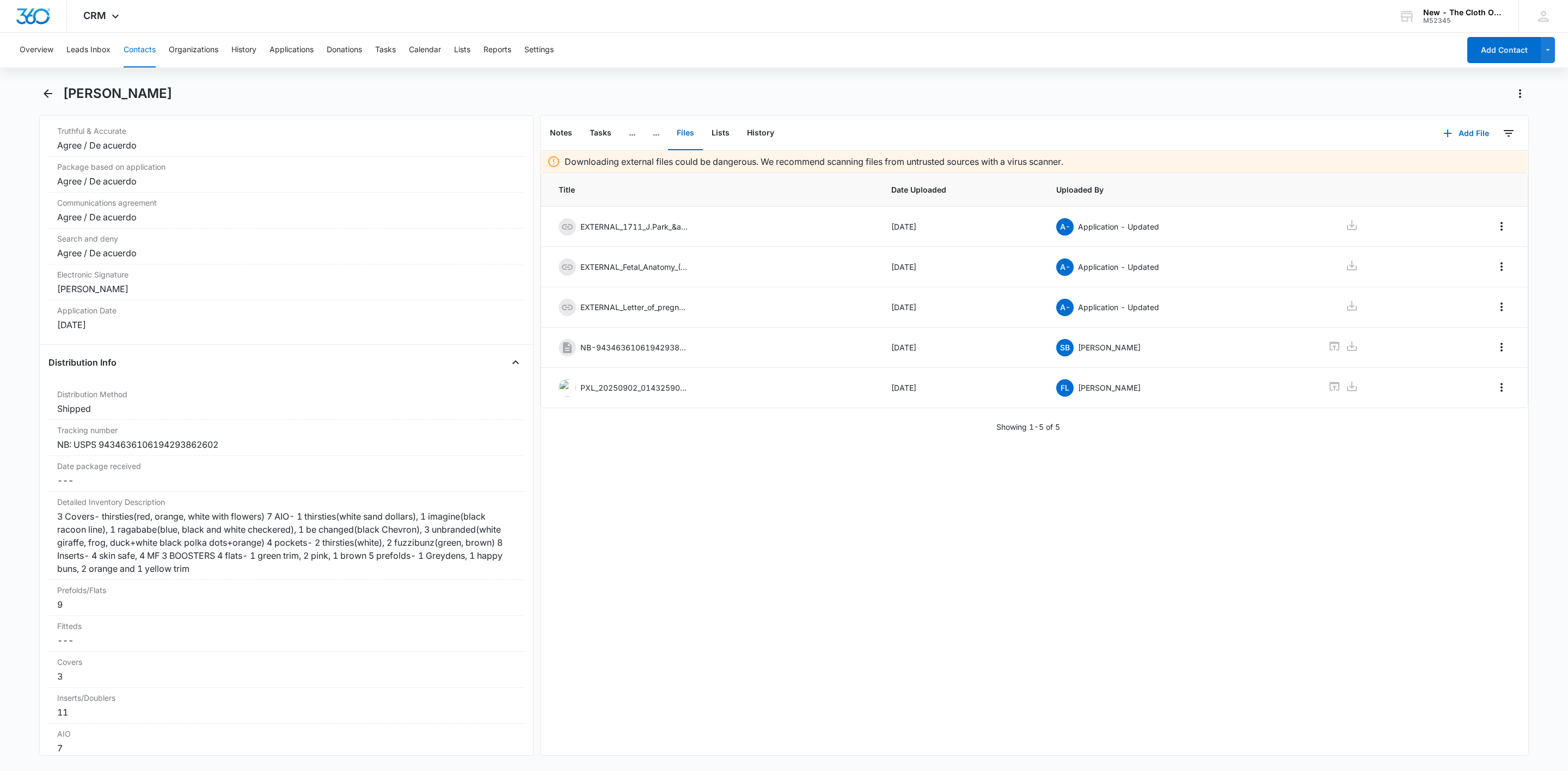
click at [145, 59] on button "Contacts" at bounding box center [139, 50] width 32 height 35
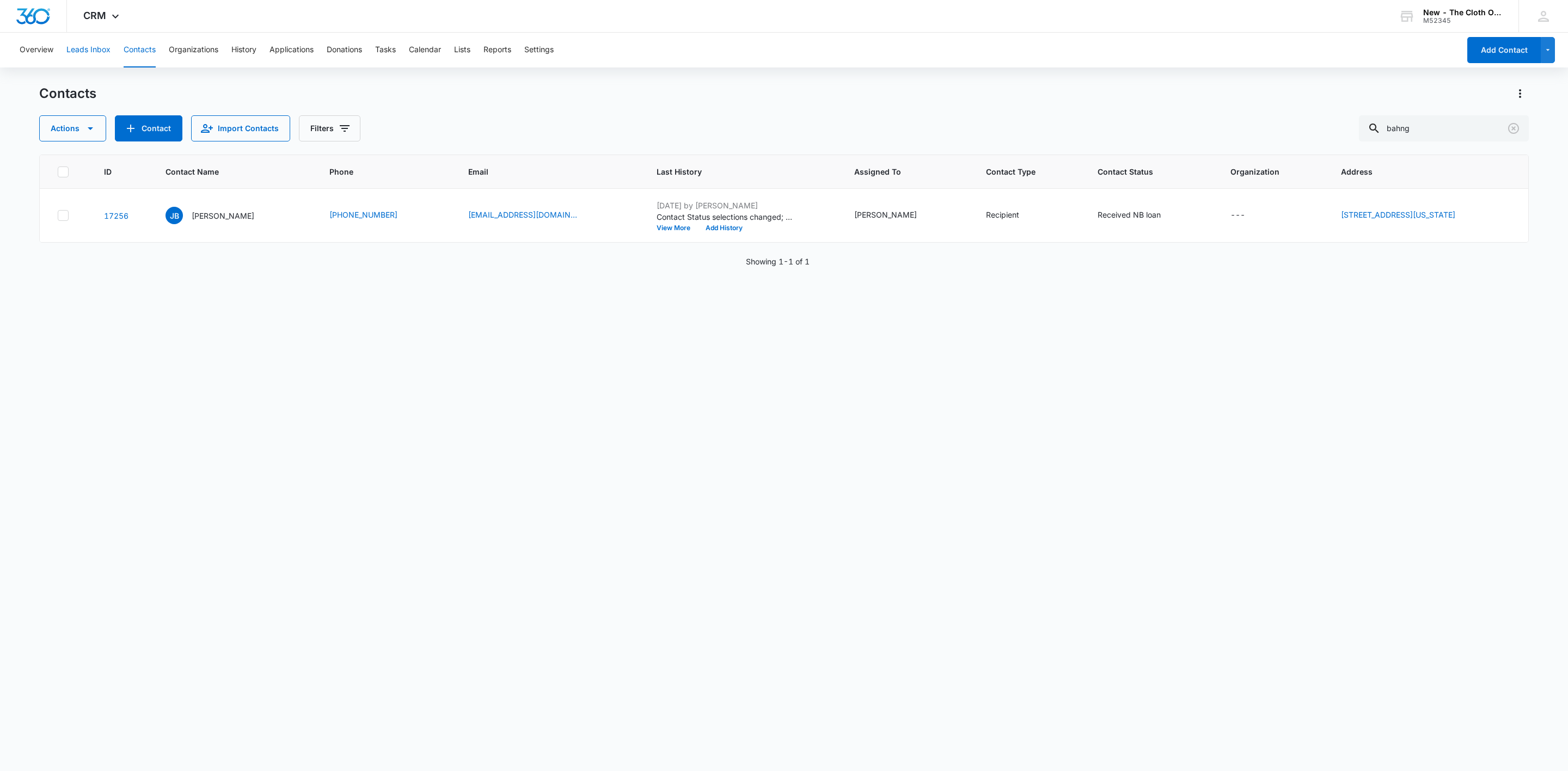
click at [80, 57] on button "Leads Inbox" at bounding box center [88, 50] width 44 height 35
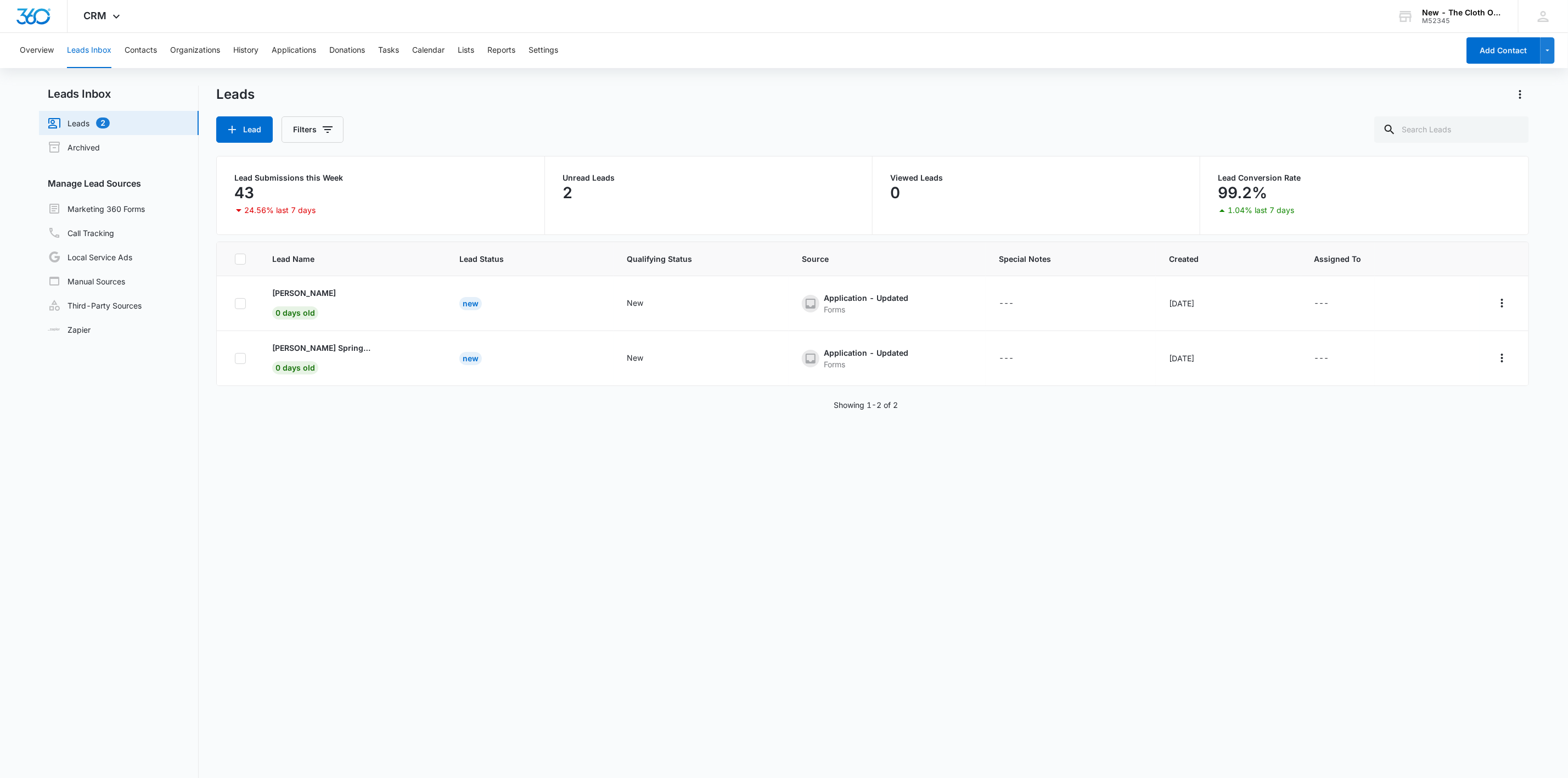
click at [402, 47] on div "Overview Leads Inbox Contacts Organizations History Applications Donations Task…" at bounding box center [736, 50] width 1446 height 35
click at [394, 48] on button "Tasks" at bounding box center [388, 50] width 21 height 35
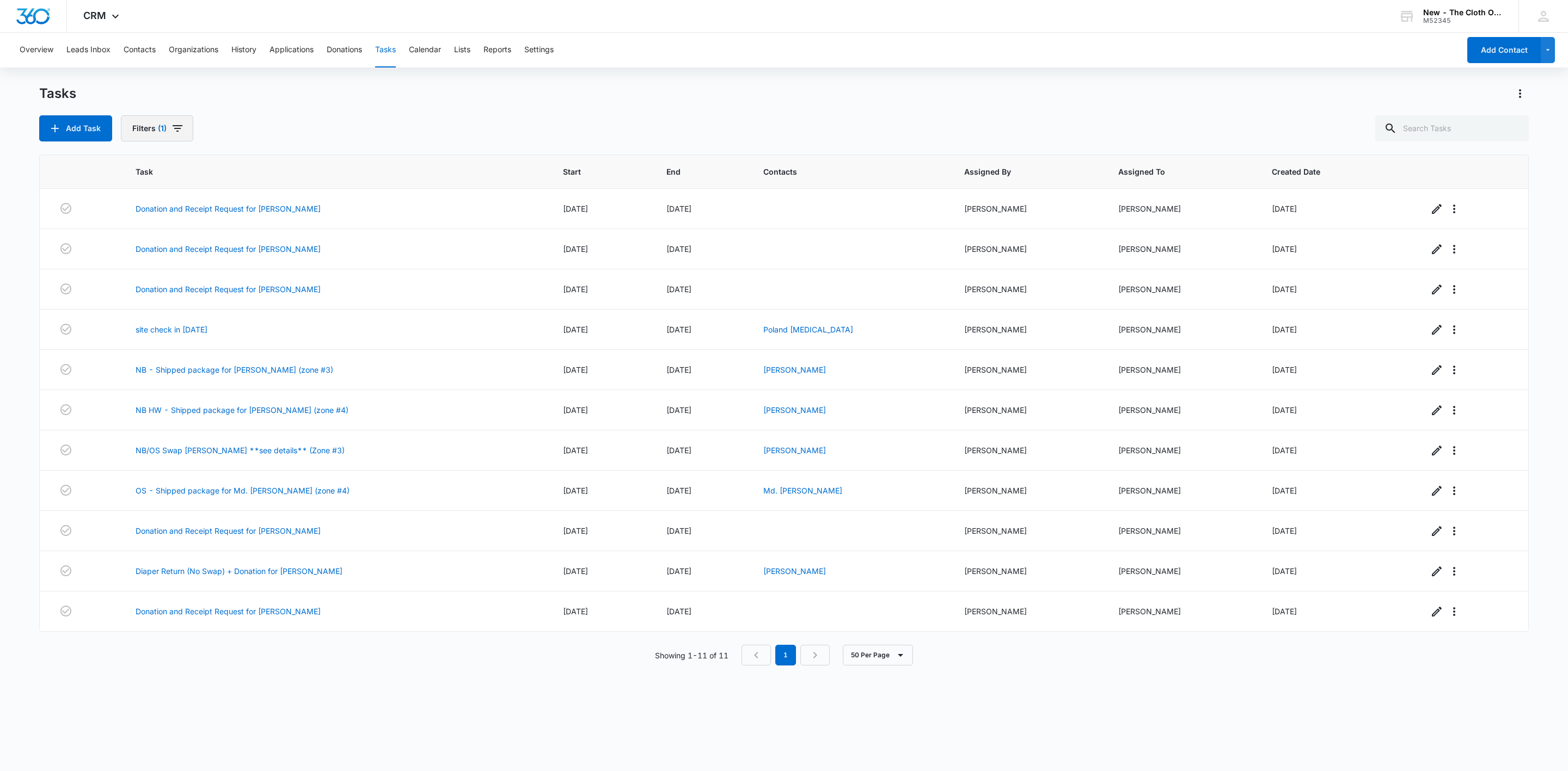
click at [178, 122] on icon "button" at bounding box center [177, 128] width 13 height 13
click at [211, 298] on button "Clear All" at bounding box center [197, 302] width 125 height 21
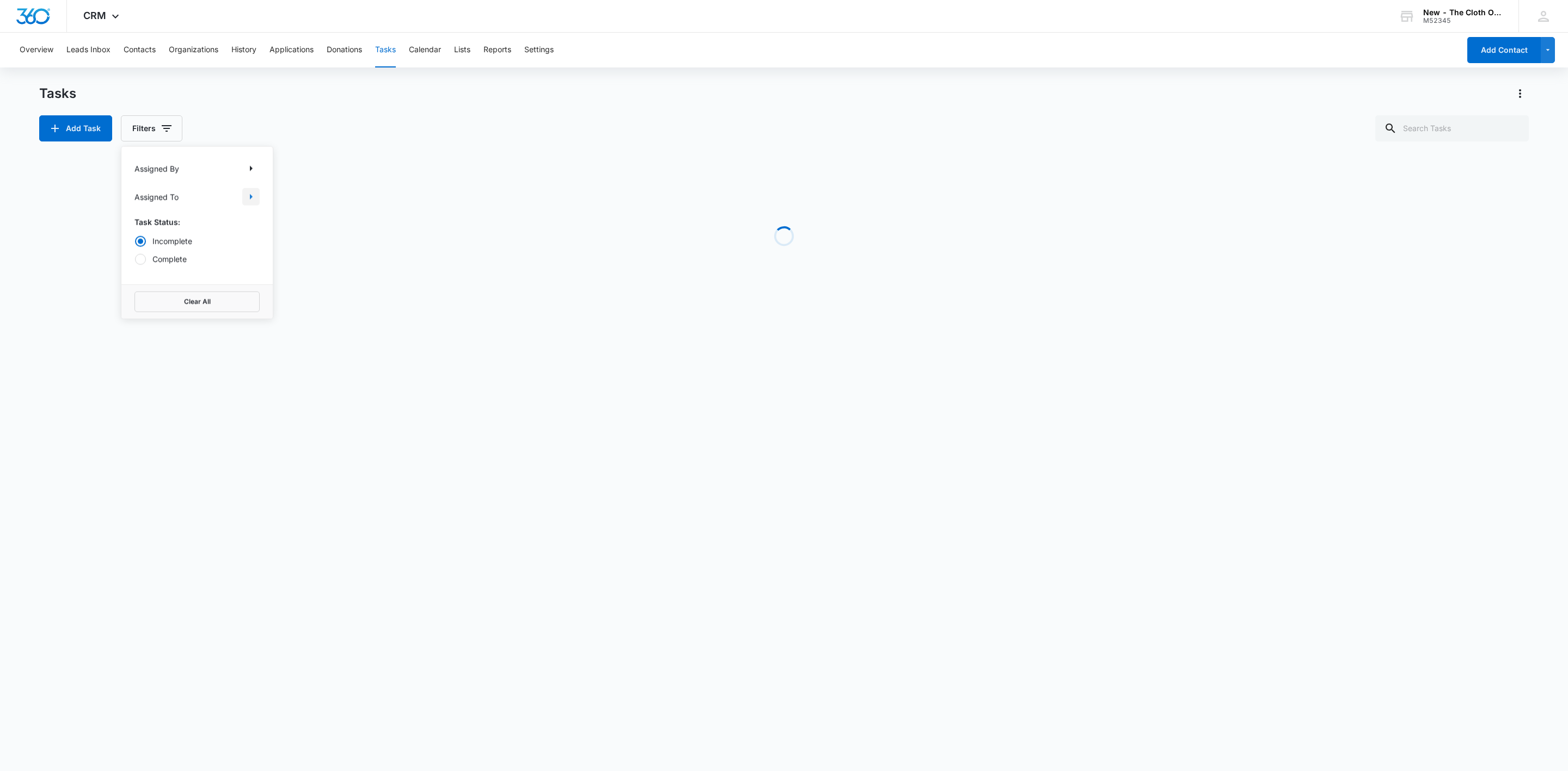
click at [251, 199] on icon "Show Assigned To filters" at bounding box center [251, 197] width 13 height 13
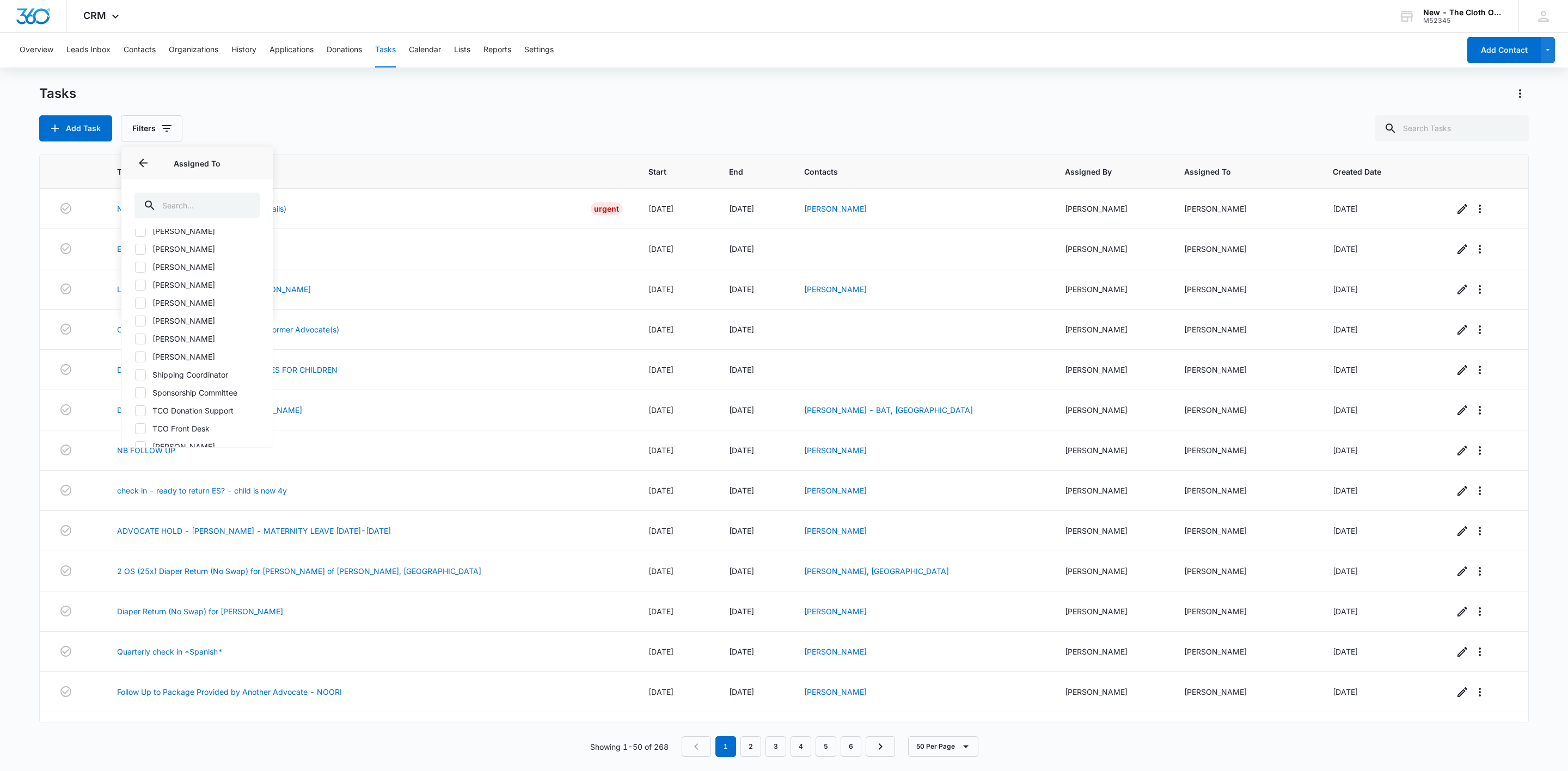
scroll to position [646, 0]
click at [137, 355] on icon at bounding box center [141, 351] width 10 height 10
click at [135, 351] on input "Shipping Coordinator" at bounding box center [135, 351] width 1 height 1
checkbox input "true"
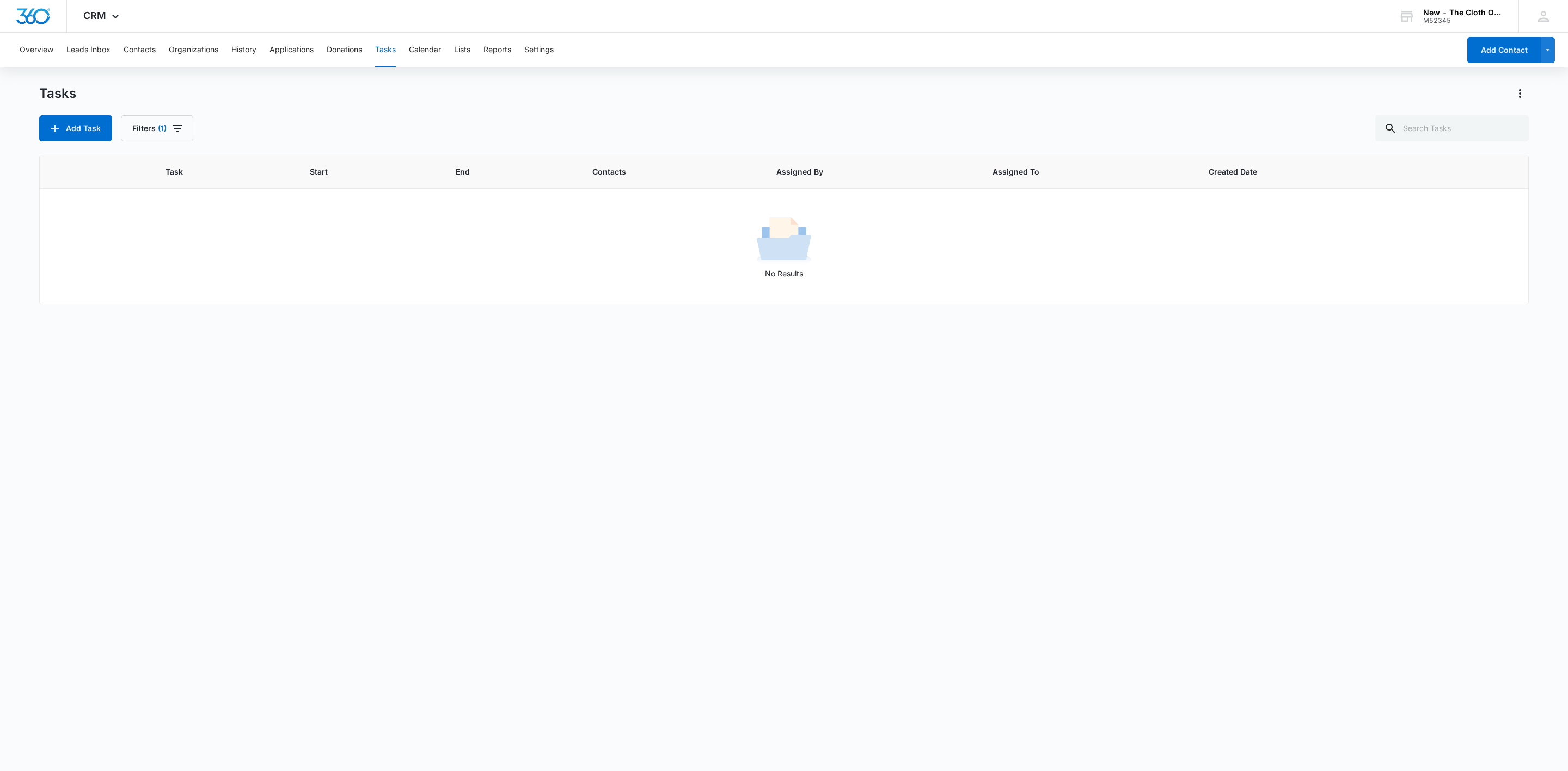
click at [85, 412] on div "Task Start End Contacts Assigned By Assigned To Created Date No Results" at bounding box center [783, 456] width 1489 height 602
click at [132, 46] on button "Contacts" at bounding box center [139, 50] width 32 height 35
click at [1447, 116] on input "Champagne Maldonado Seguinot" at bounding box center [1444, 128] width 170 height 26
click at [1447, 117] on input "Champagne Maldonado Seguinot" at bounding box center [1444, 128] width 170 height 26
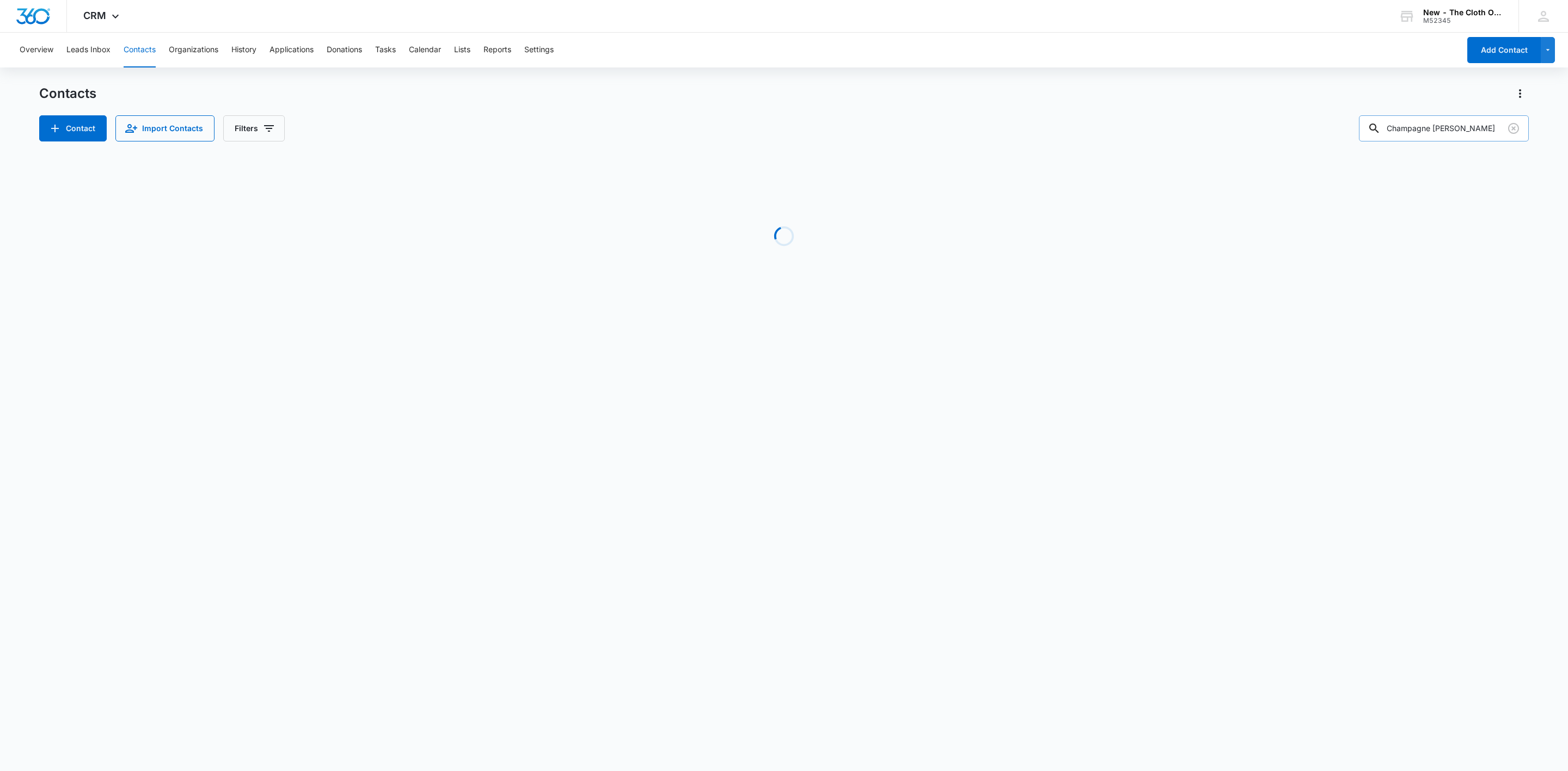
paste input "Danielle Cassidy"
type input "Danielle Cassidy"
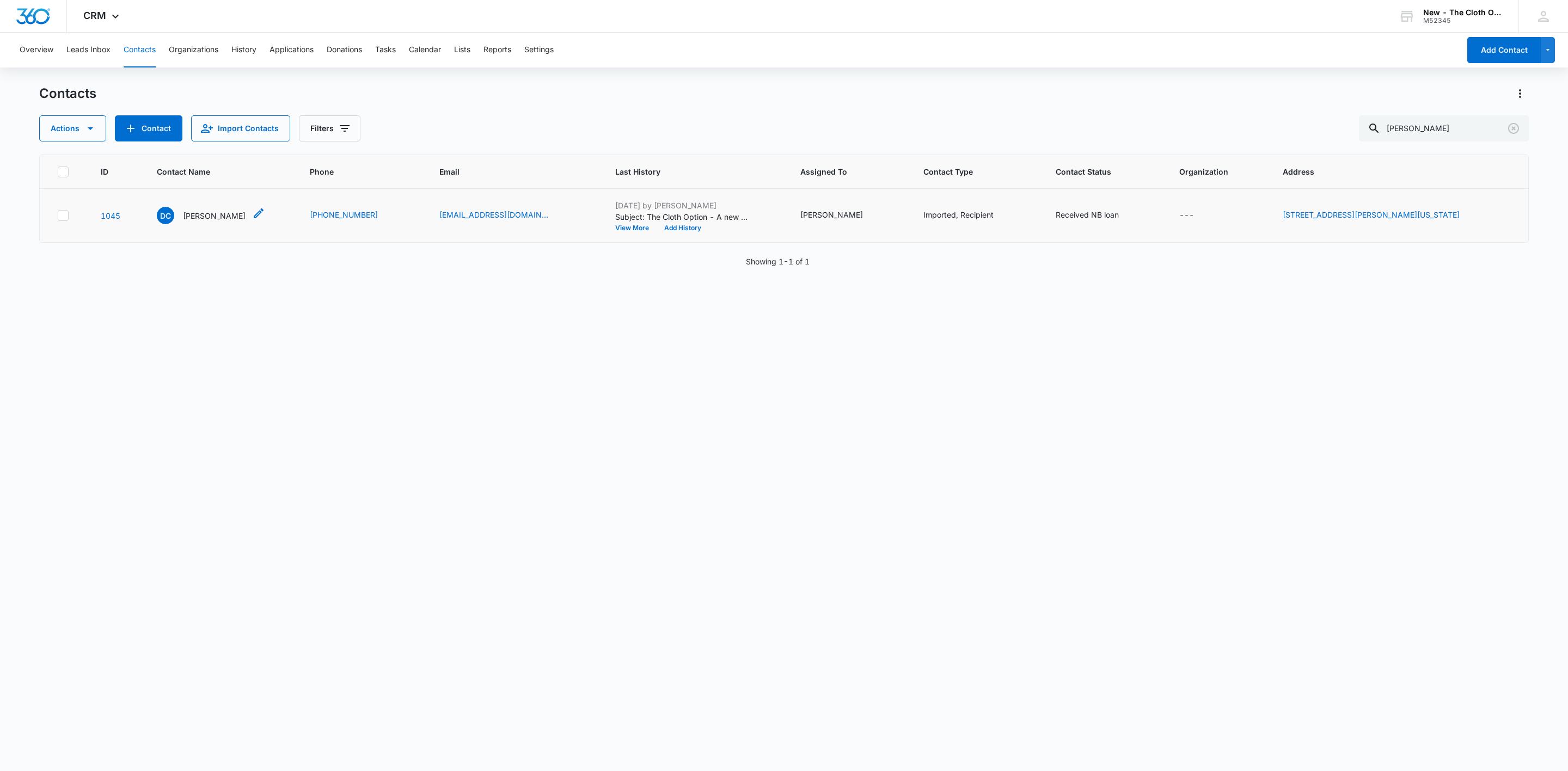
click at [211, 214] on p "Danielle Cassidy" at bounding box center [214, 215] width 63 height 12
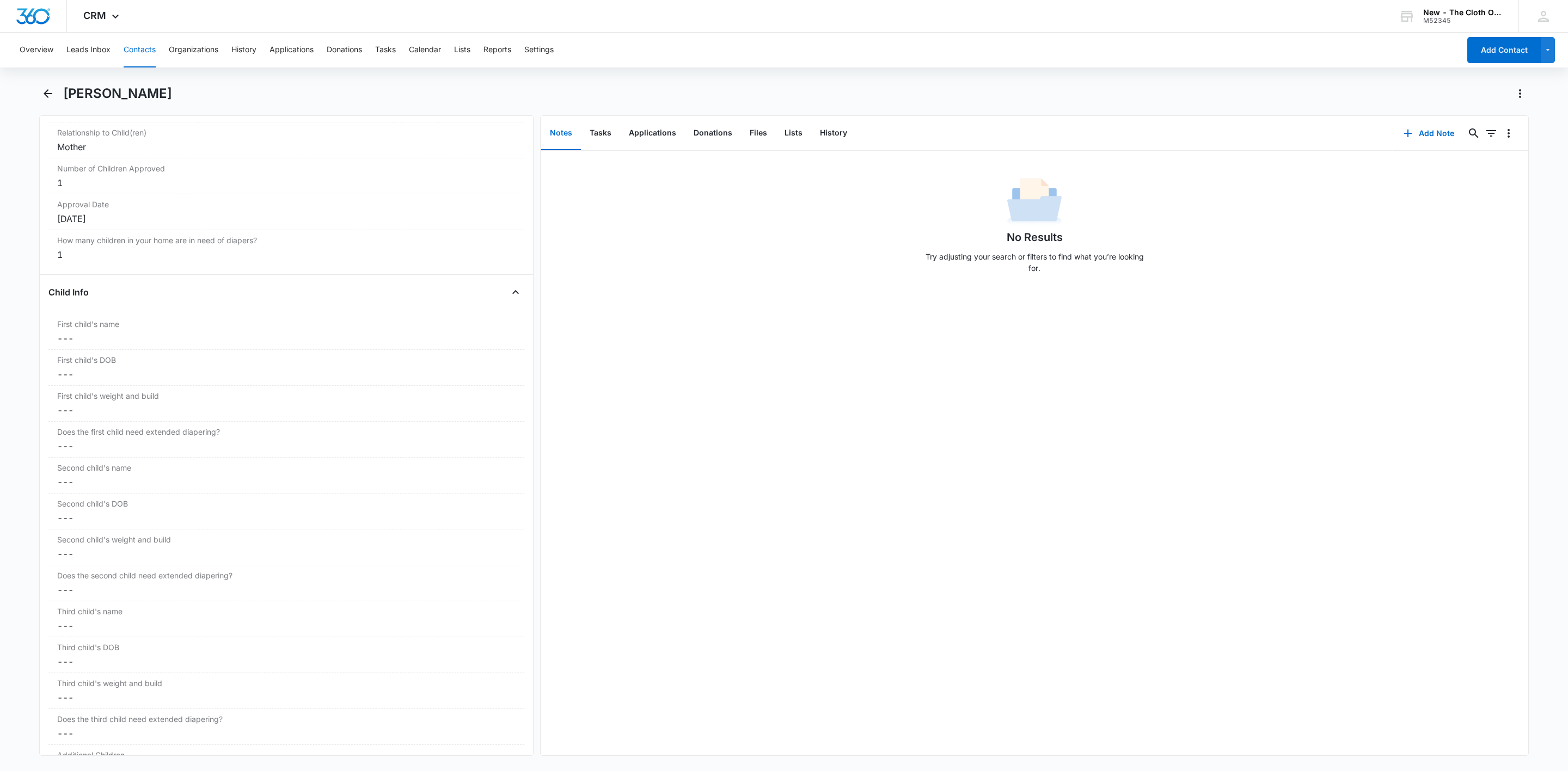
scroll to position [1143, 0]
click at [137, 96] on h1 "Danielle Cassidy" at bounding box center [117, 93] width 109 height 16
copy div "Danielle Cassidy Remove"
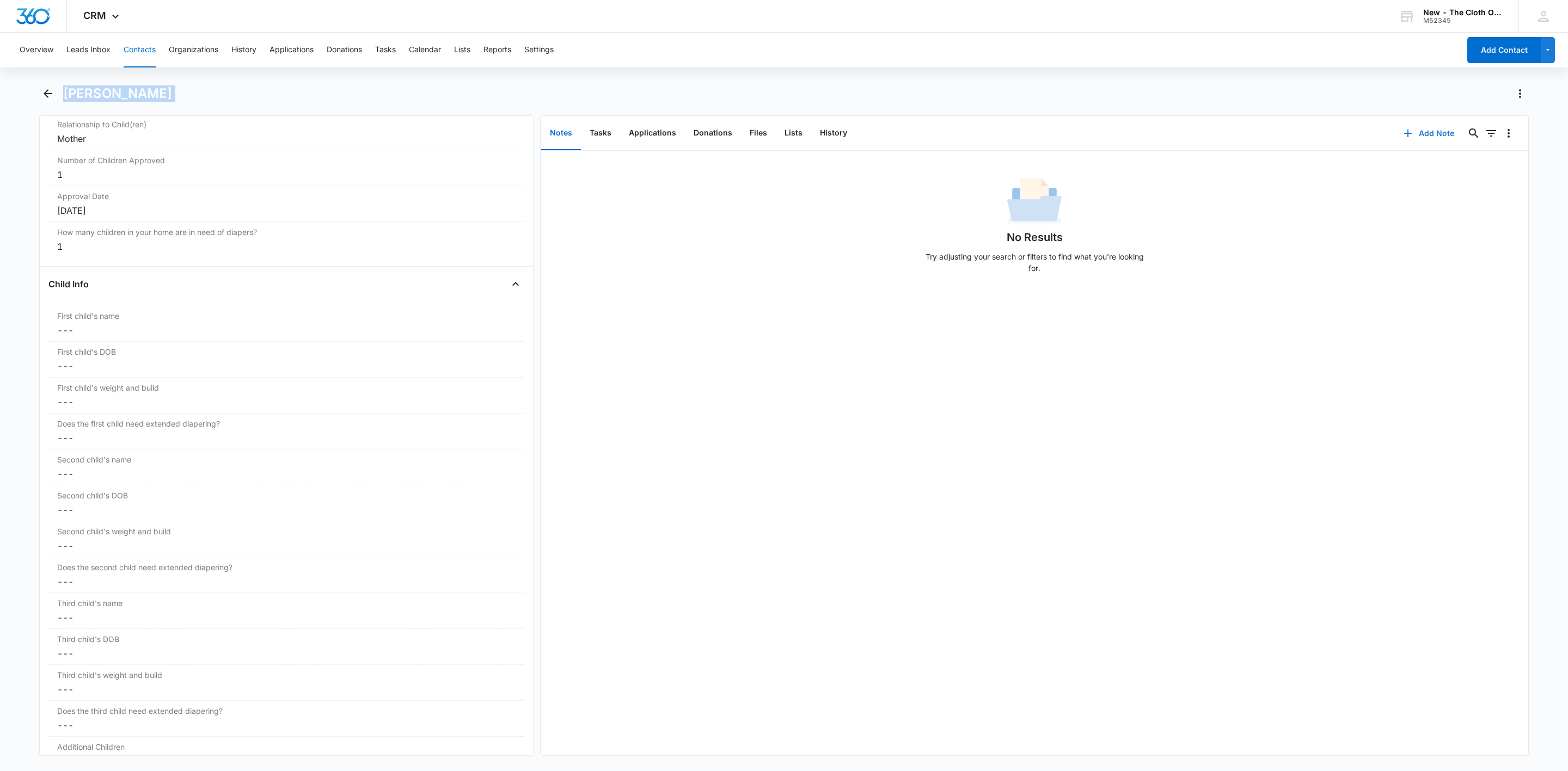
click at [1401, 136] on icon "button" at bounding box center [1407, 133] width 13 height 13
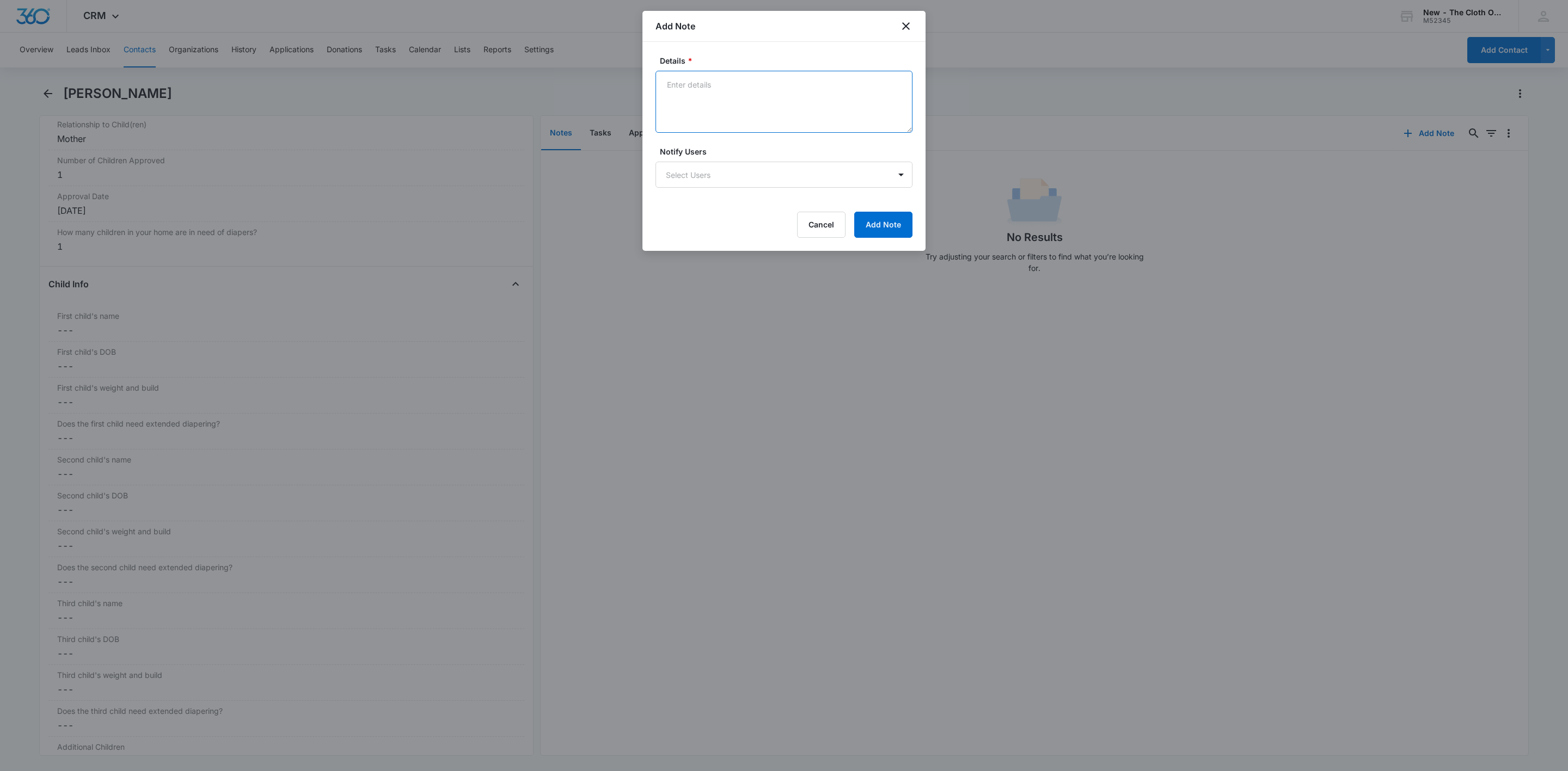
click at [687, 95] on textarea "Details *" at bounding box center [784, 102] width 257 height 62
click at [864, 116] on textarea "NB loan provided by Ashley B (ME)" at bounding box center [784, 102] width 257 height 62
type textarea "NB loan provided by Ashley B (ME) 5 lb 12 oz USPS Box 7"
click at [874, 229] on button "Add Note" at bounding box center [883, 225] width 58 height 26
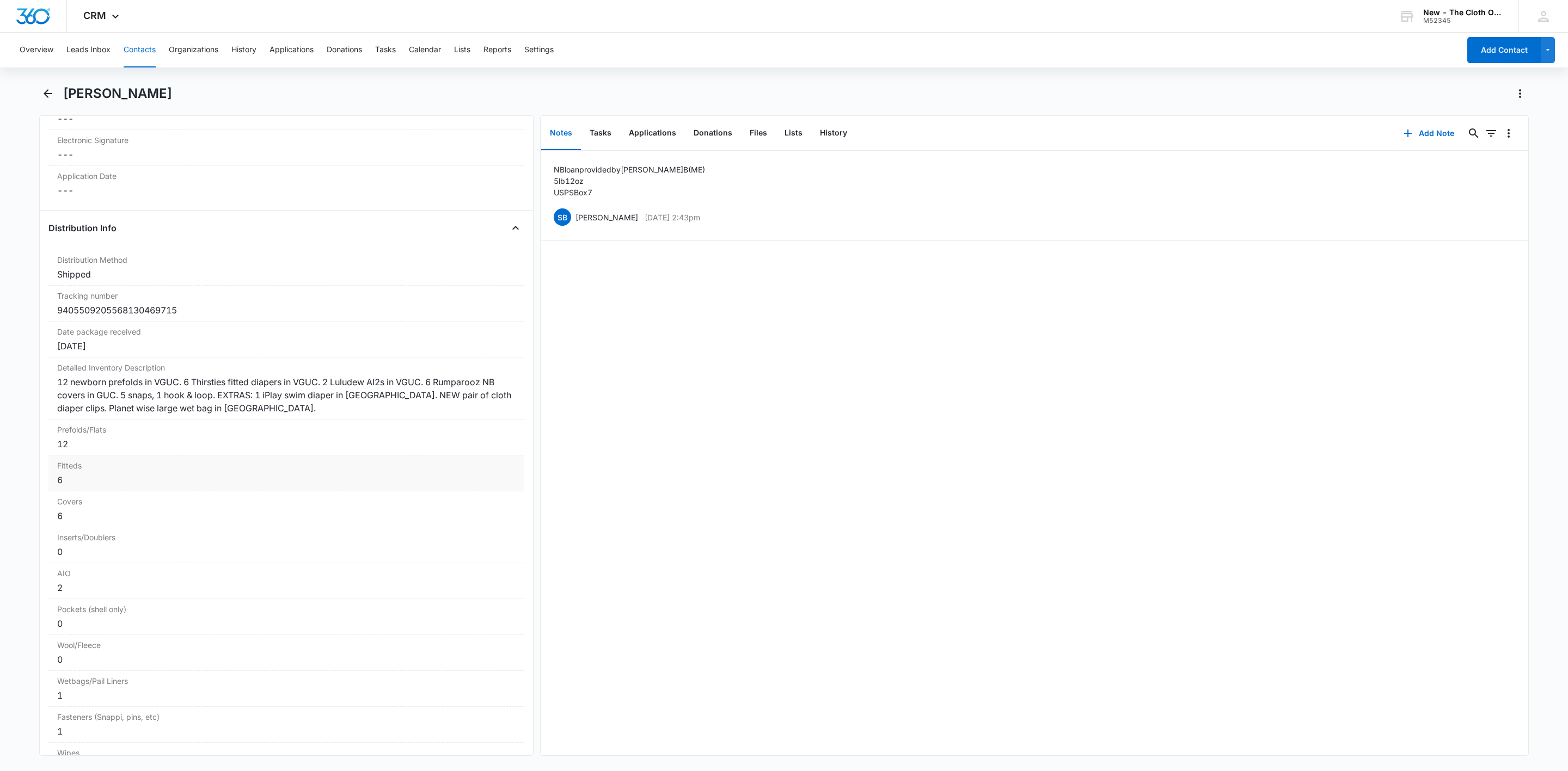
scroll to position [2449, 0]
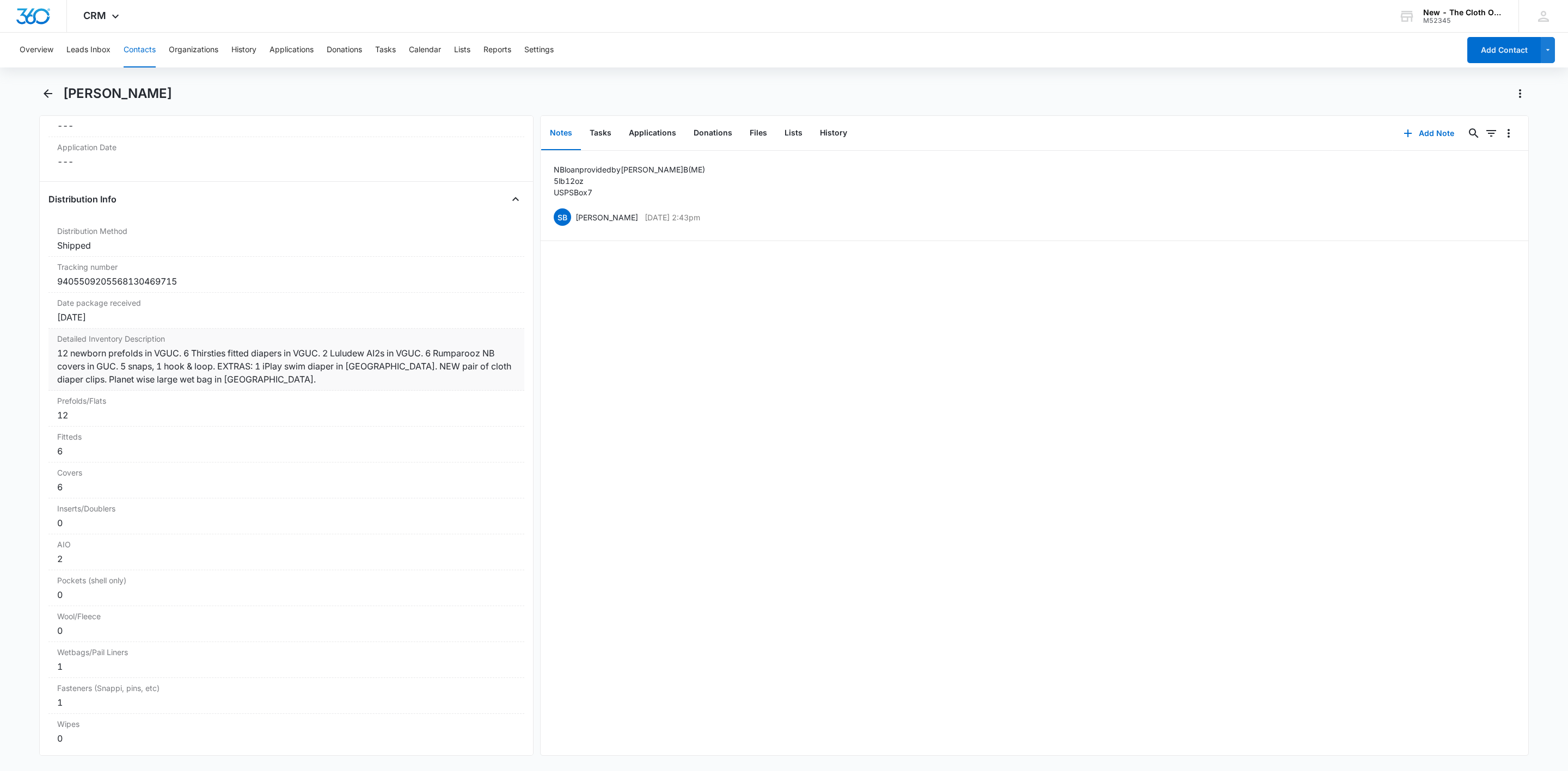
click at [234, 386] on div "12 newborn prefolds in VGUC. 6 Thirsties fitted diapers in VGUC. 2 Luludew AI2s…" at bounding box center [286, 366] width 458 height 39
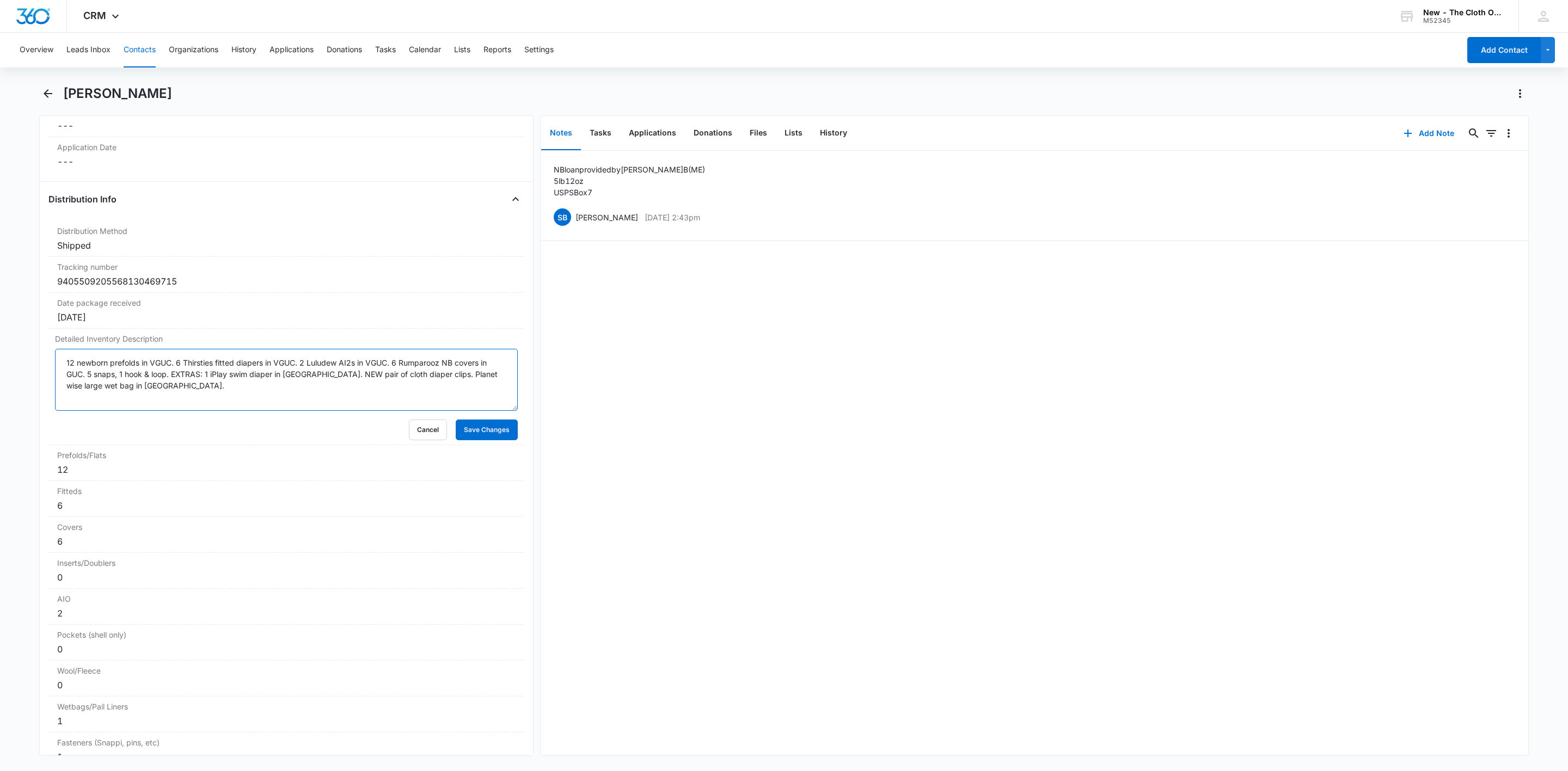
drag, startPoint x: 170, startPoint y: 408, endPoint x: 23, endPoint y: 374, distance: 150.9
click at [19, 371] on main "Danielle Cassidy Remove DC Danielle Cassidy Contact Info Name Cancel Save Chang…" at bounding box center [784, 427] width 1568 height 684
click at [409, 441] on button "Cancel" at bounding box center [428, 430] width 38 height 21
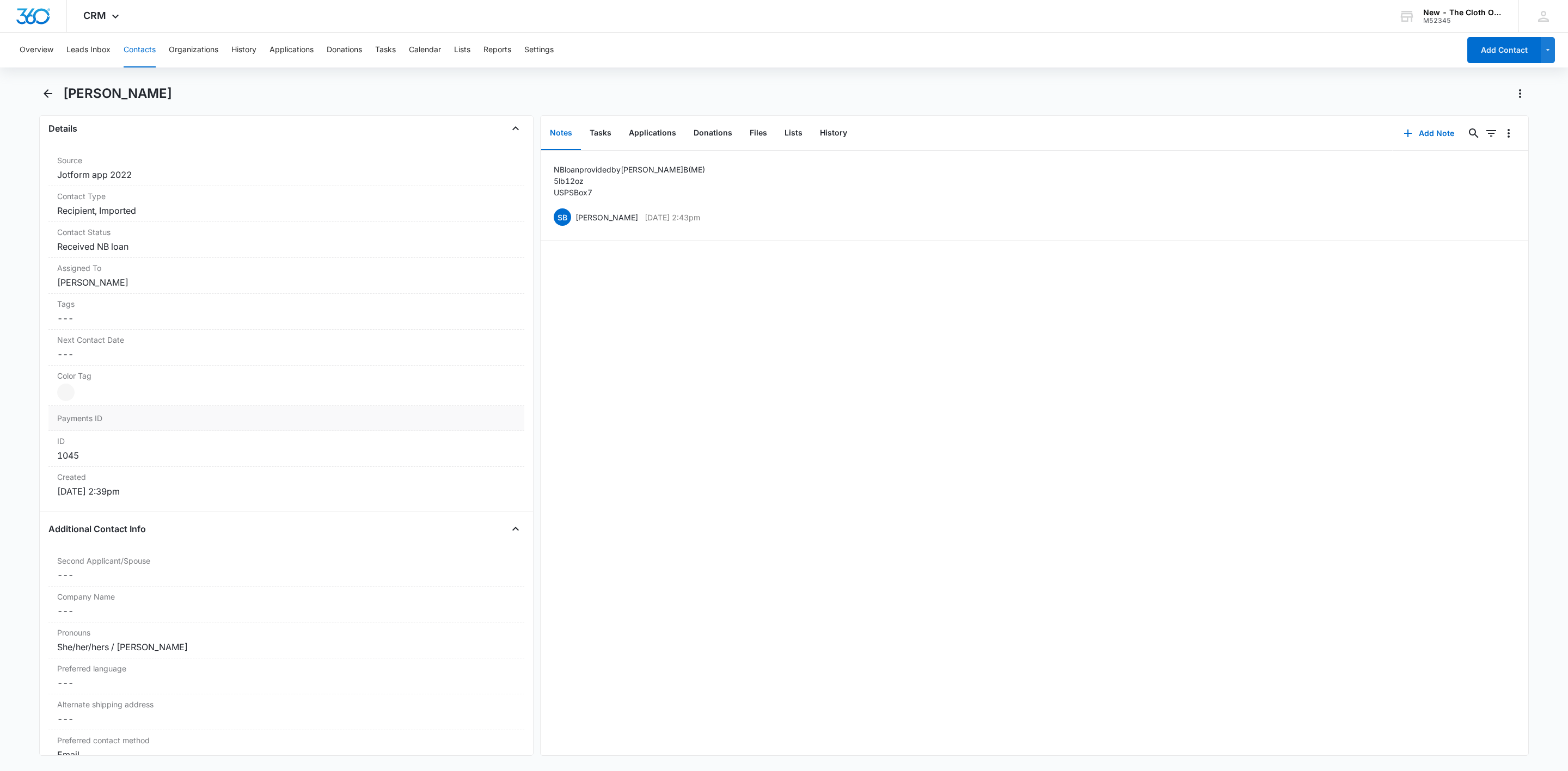
scroll to position [163, 0]
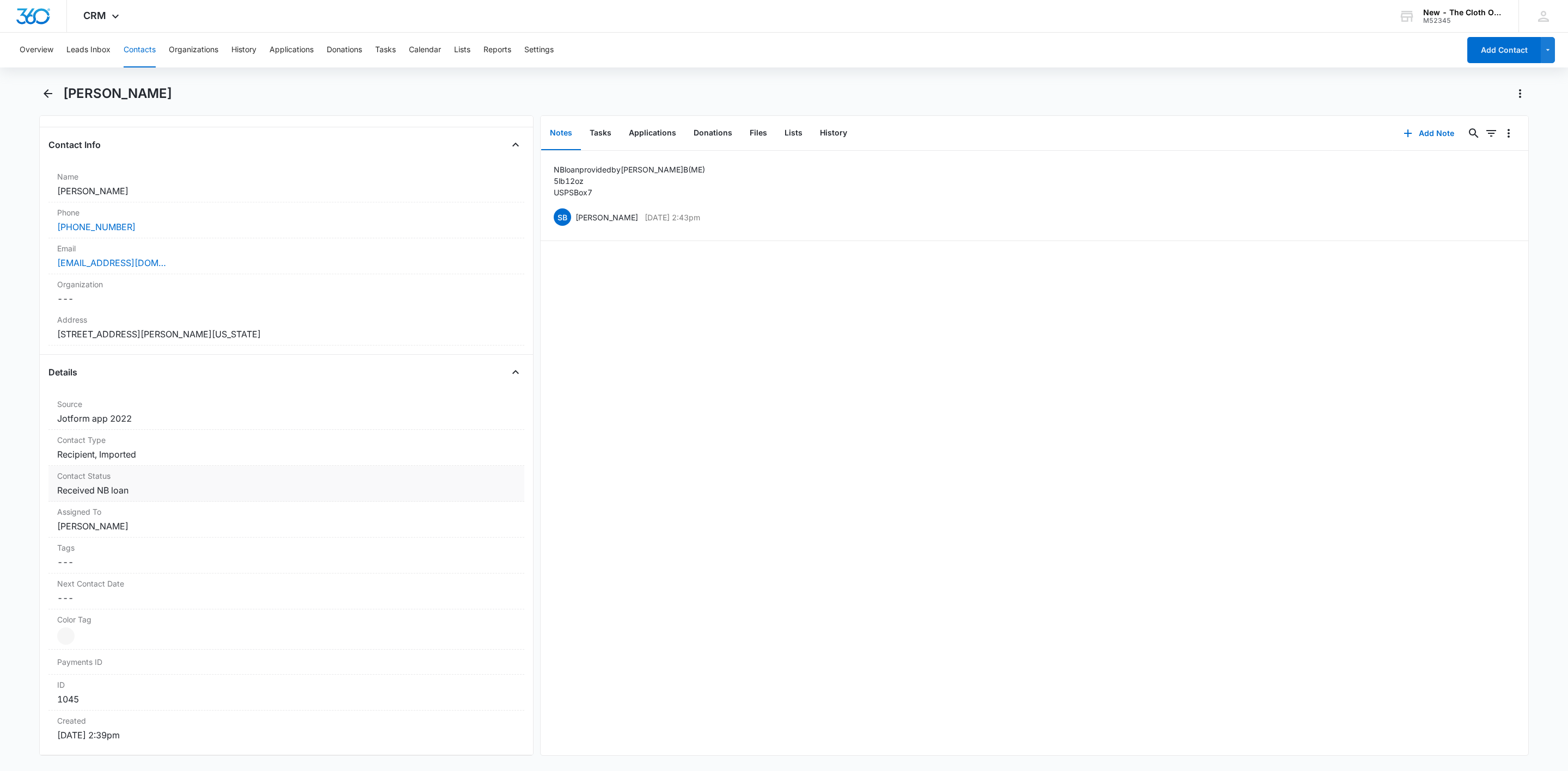
click at [201, 482] on label "Contact Status" at bounding box center [286, 476] width 458 height 12
click at [376, 504] on div at bounding box center [314, 500] width 335 height 15
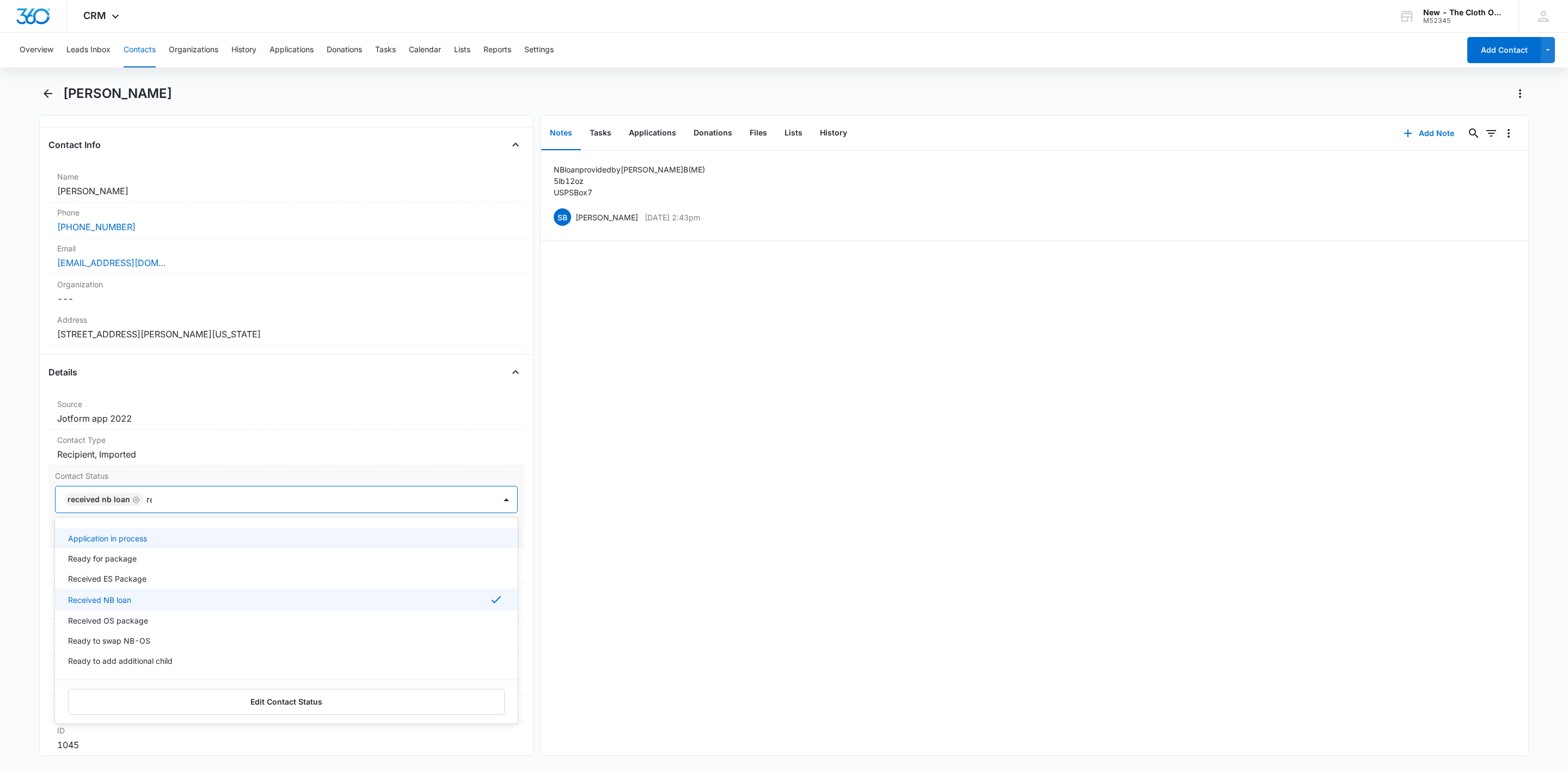
type input "rea"
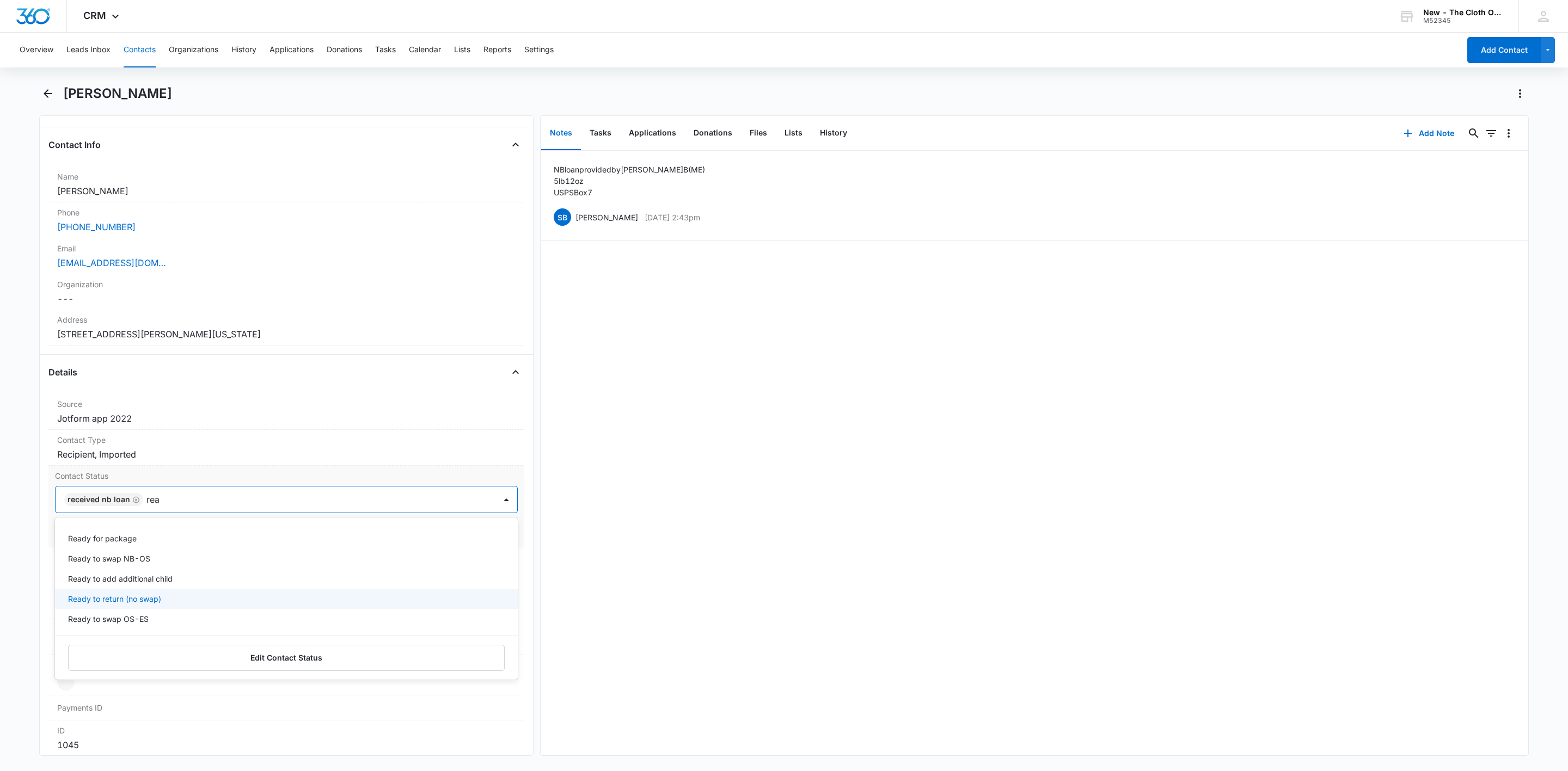
click at [96, 602] on p "Ready to return (no swap)" at bounding box center [114, 599] width 93 height 12
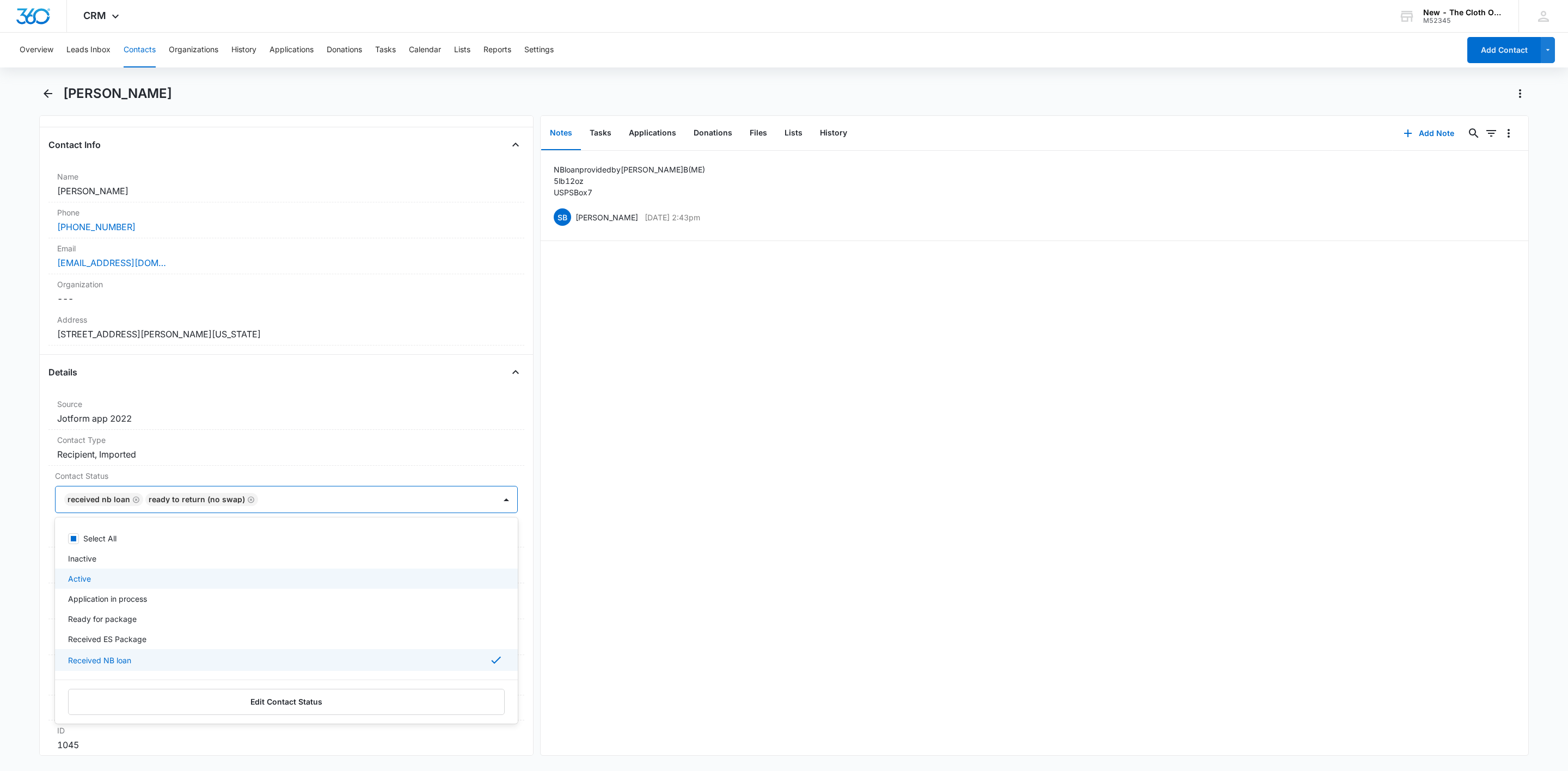
click at [34, 508] on main "Danielle Cassidy Remove DC Danielle Cassidy Contact Info Name Cancel Save Chang…" at bounding box center [784, 427] width 1568 height 684
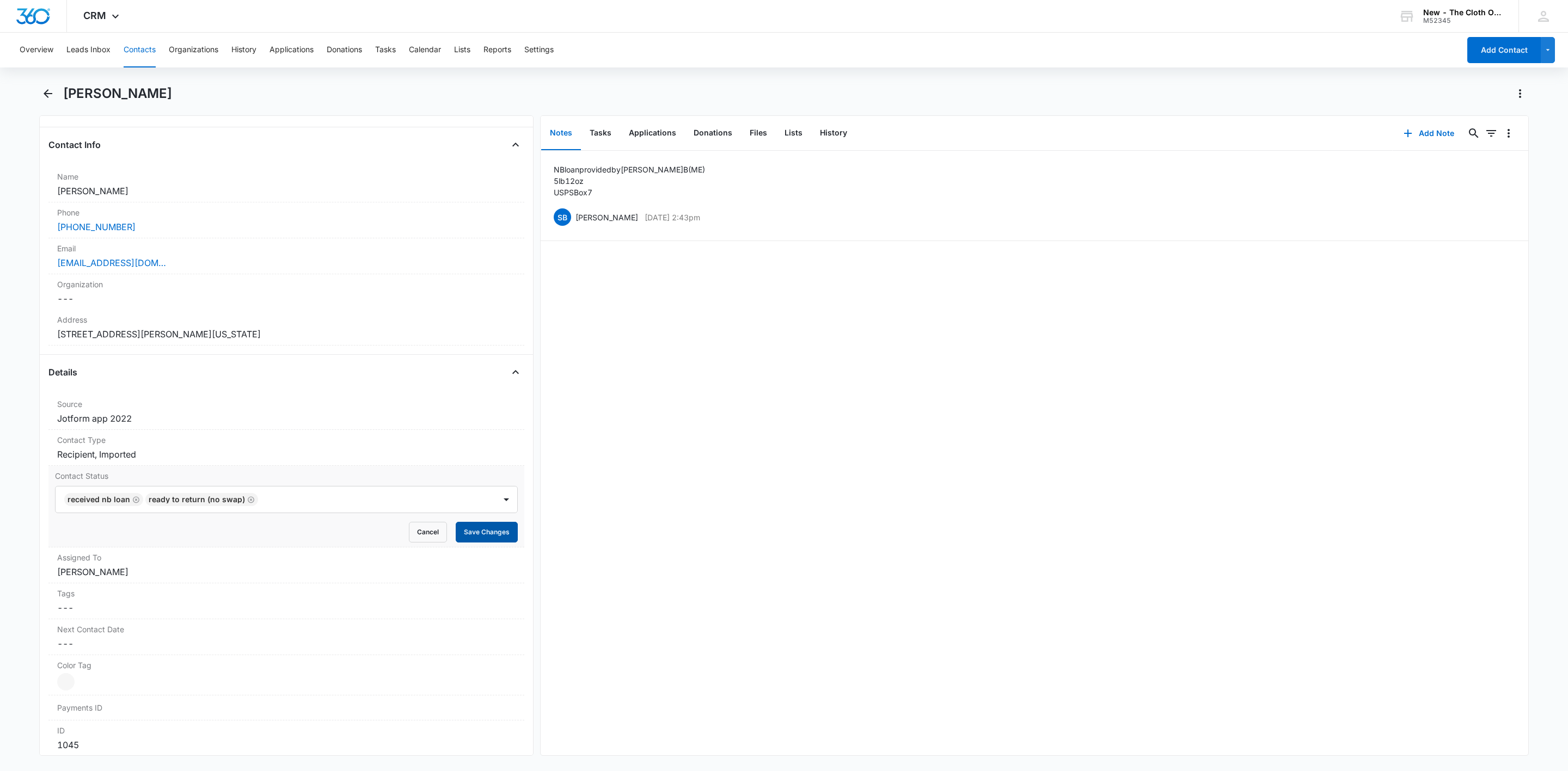
click at [456, 540] on button "Save Changes" at bounding box center [487, 532] width 62 height 21
drag, startPoint x: 139, startPoint y: 44, endPoint x: 165, endPoint y: 54, distance: 27.9
click at [139, 44] on button "Contacts" at bounding box center [139, 50] width 32 height 35
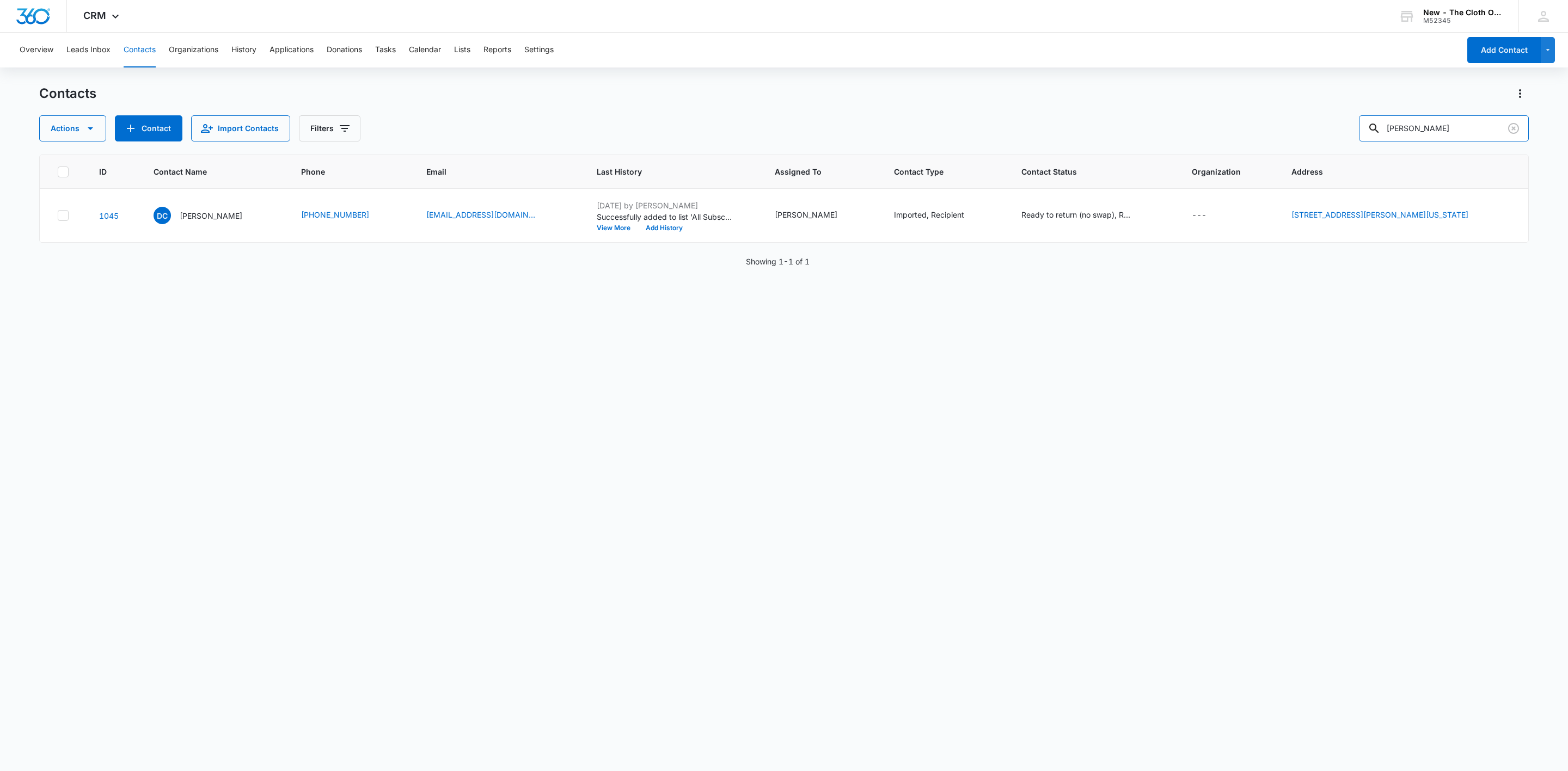
drag, startPoint x: 1447, startPoint y: 128, endPoint x: 1117, endPoint y: 153, distance: 330.9
click at [1119, 147] on div "Contacts Actions Contact Import Contacts Filters Danielle Cassidy ID Contact Na…" at bounding box center [783, 428] width 1489 height 685
paste input "Ashleyoverdorf@gmail.com"
type input "Ashleyoverdorf@gmail.com"
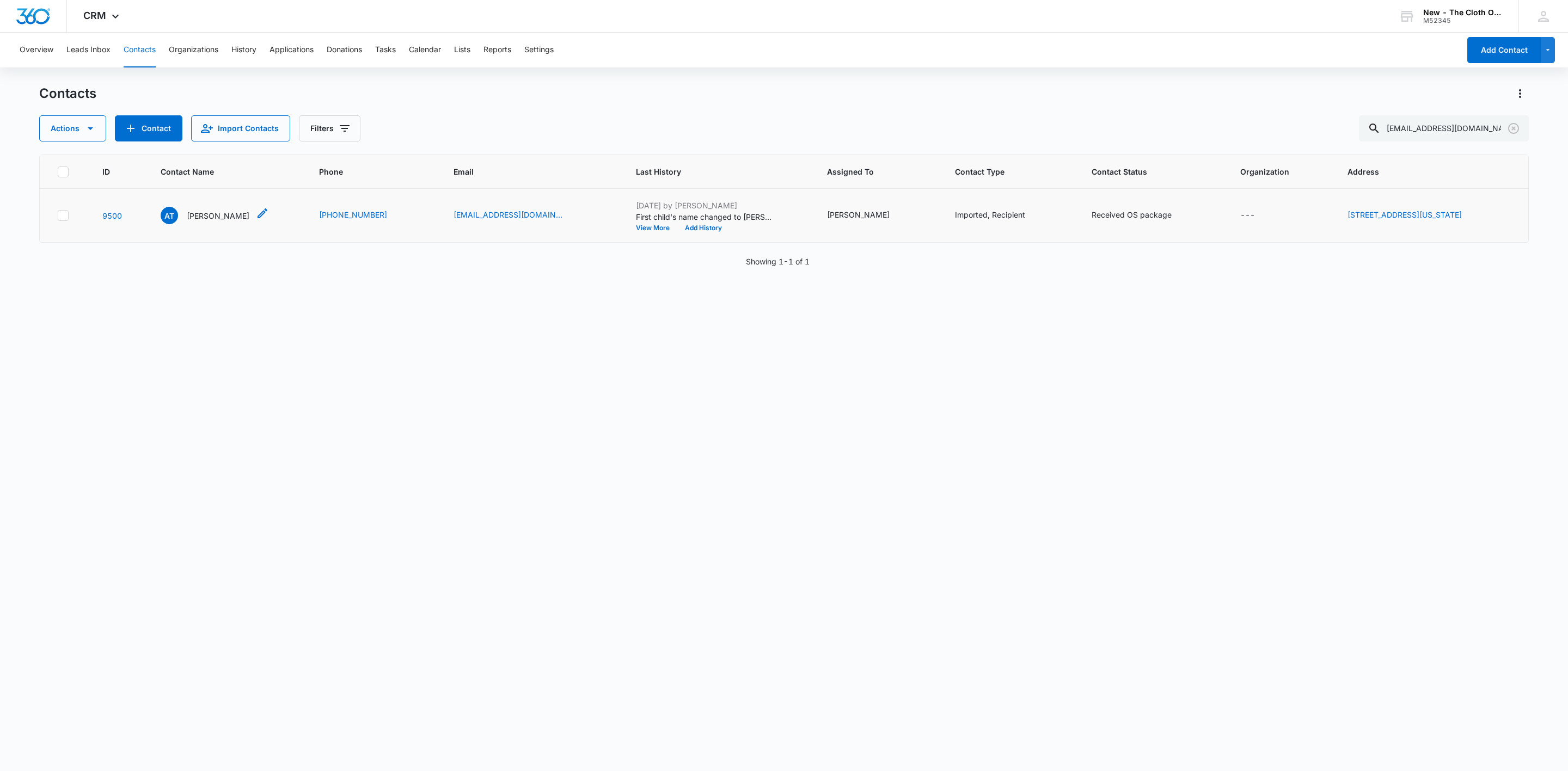
click at [201, 212] on p "Ashley Torres" at bounding box center [218, 215] width 63 height 12
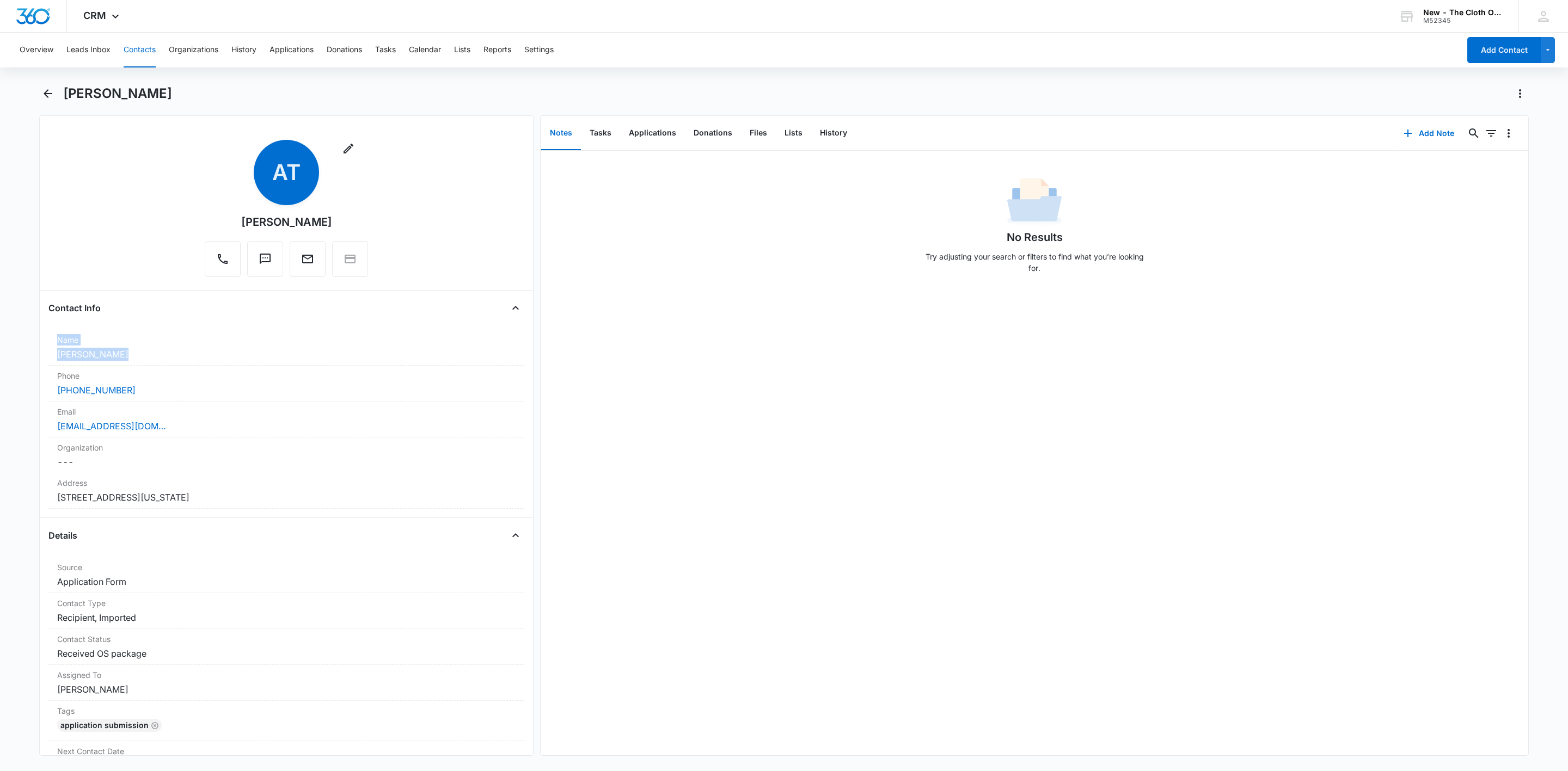
drag, startPoint x: 116, startPoint y: 355, endPoint x: 10, endPoint y: 345, distance: 106.5
click at [10, 345] on main "Ashley Torres Remove AT Ashley Torres Contact Info Name Cancel Save Changes Ash…" at bounding box center [784, 427] width 1568 height 684
click at [19, 353] on main "Ashley Torres Remove AT Ashley Torres Contact Info Name Cancel Save Changes Ash…" at bounding box center [784, 427] width 1568 height 684
drag, startPoint x: 121, startPoint y: 355, endPoint x: 43, endPoint y: 356, distance: 78.0
click at [43, 356] on div "Remove AT Ashley Torres Contact Info Name Cancel Save Changes Ashley Torres Pho…" at bounding box center [286, 436] width 494 height 641
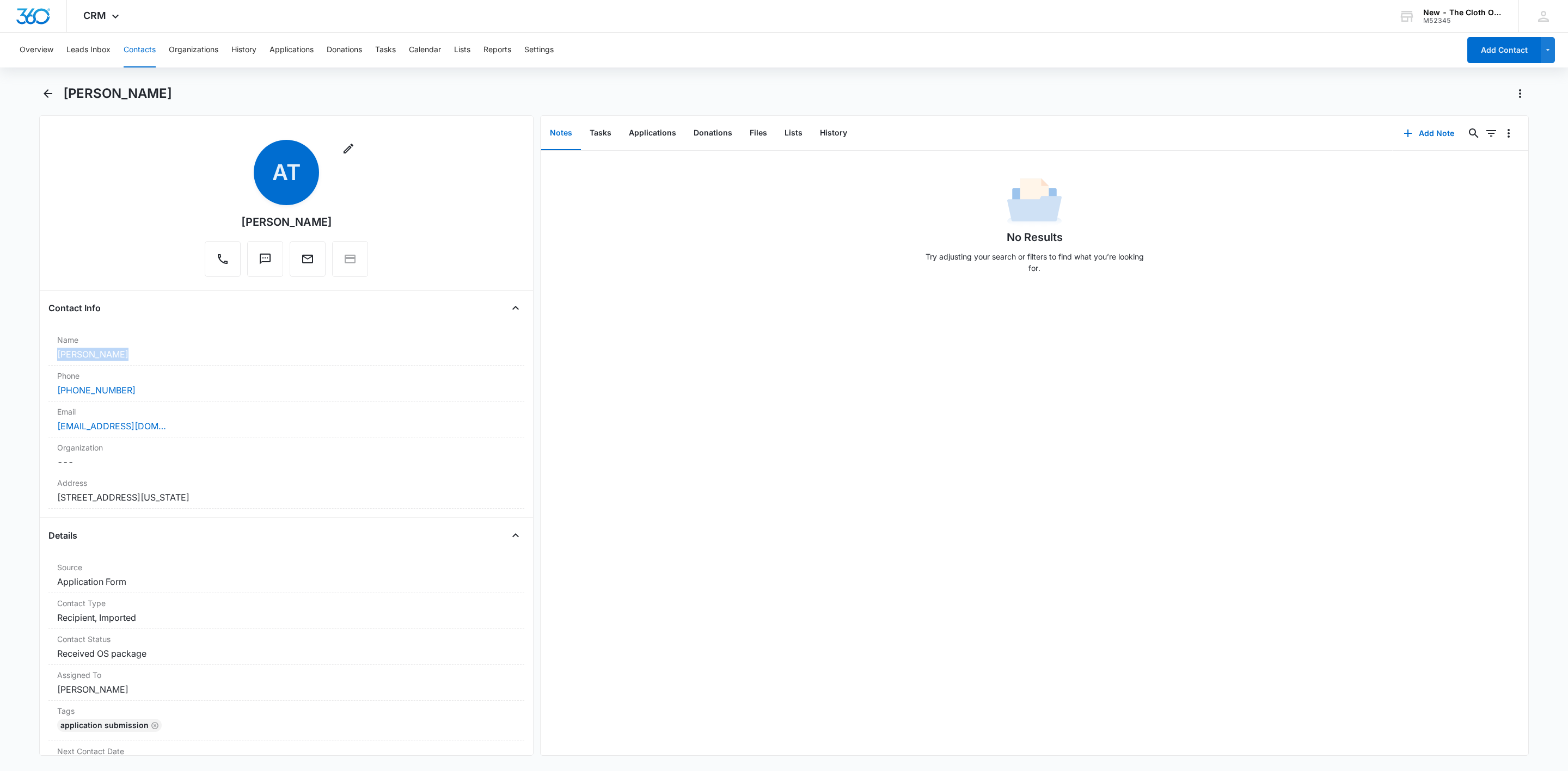
copy dd "Ashley Torres"
drag, startPoint x: 65, startPoint y: 93, endPoint x: 151, endPoint y: 91, distance: 86.0
click at [151, 91] on div "Ashley Torres" at bounding box center [796, 94] width 1466 height 18
copy h1 "Ashley Torres"
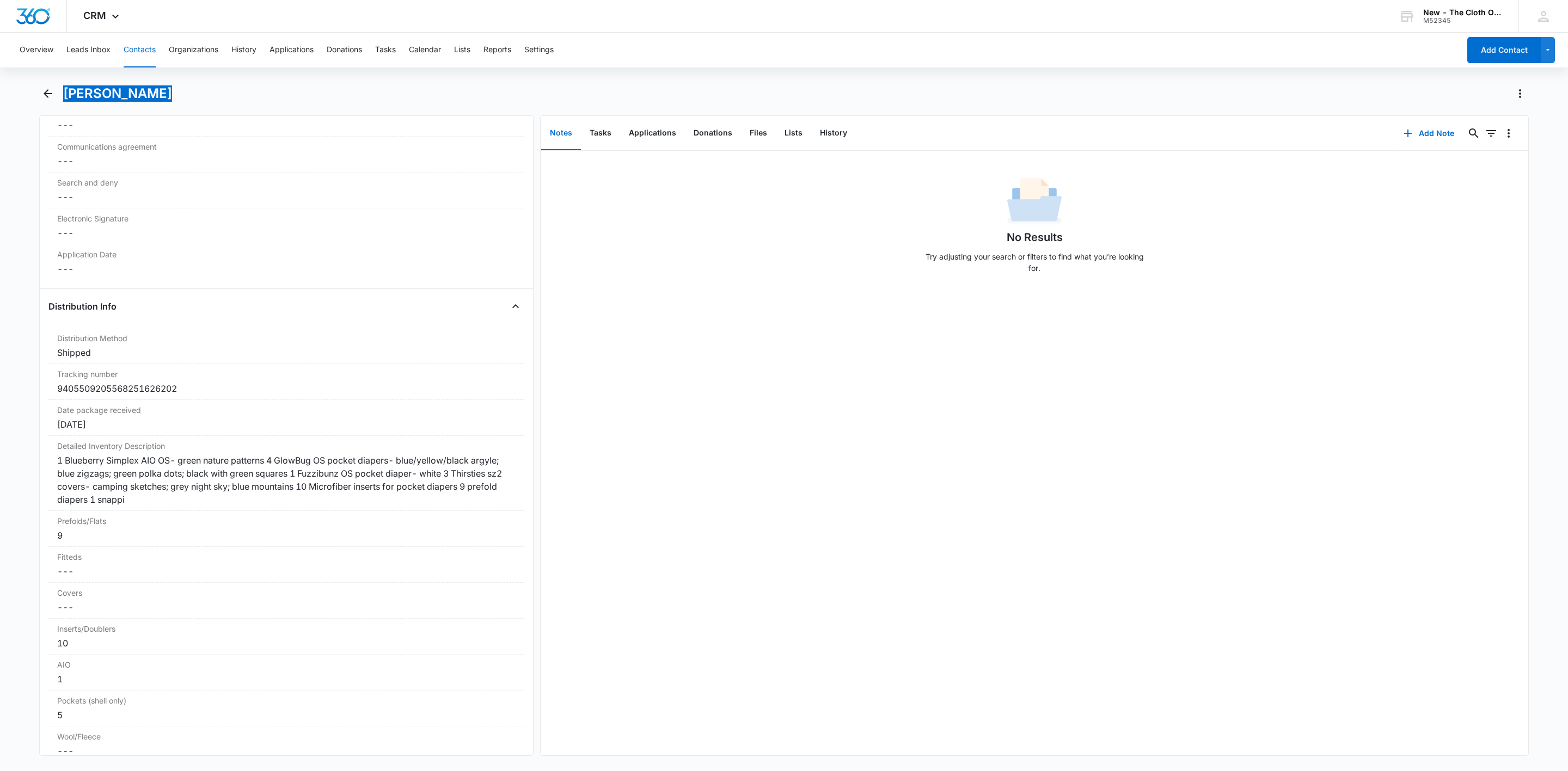
scroll to position [2449, 0]
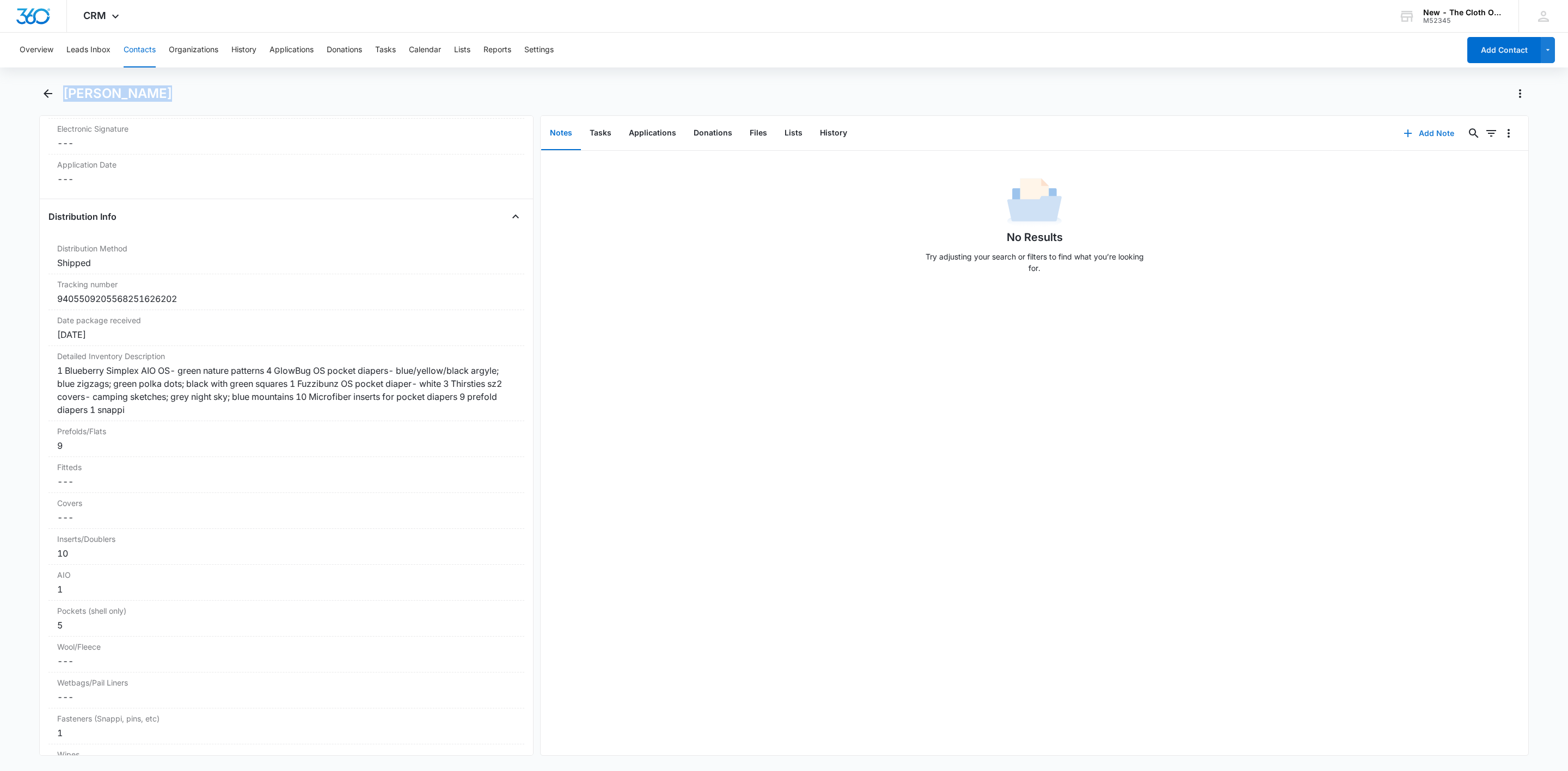
click at [1424, 134] on button "Add Note" at bounding box center [1429, 133] width 72 height 26
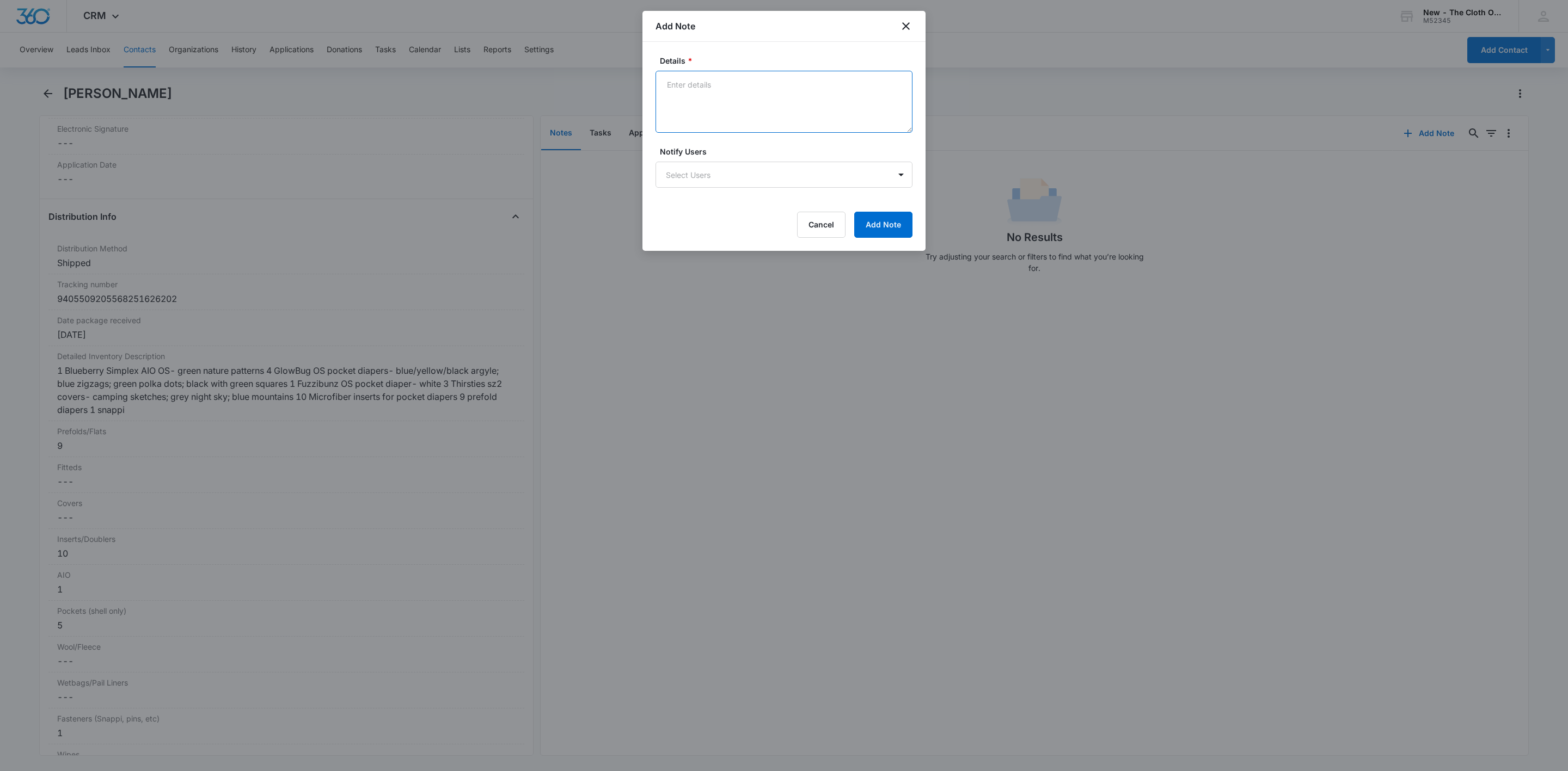
click at [699, 111] on textarea "Details *" at bounding box center [784, 102] width 257 height 62
type textarea "o"
type textarea "OS loan provided by Megan G (PA) 5 lb, 2 oz 13x12x11"
click at [890, 222] on button "Add Note" at bounding box center [883, 225] width 58 height 26
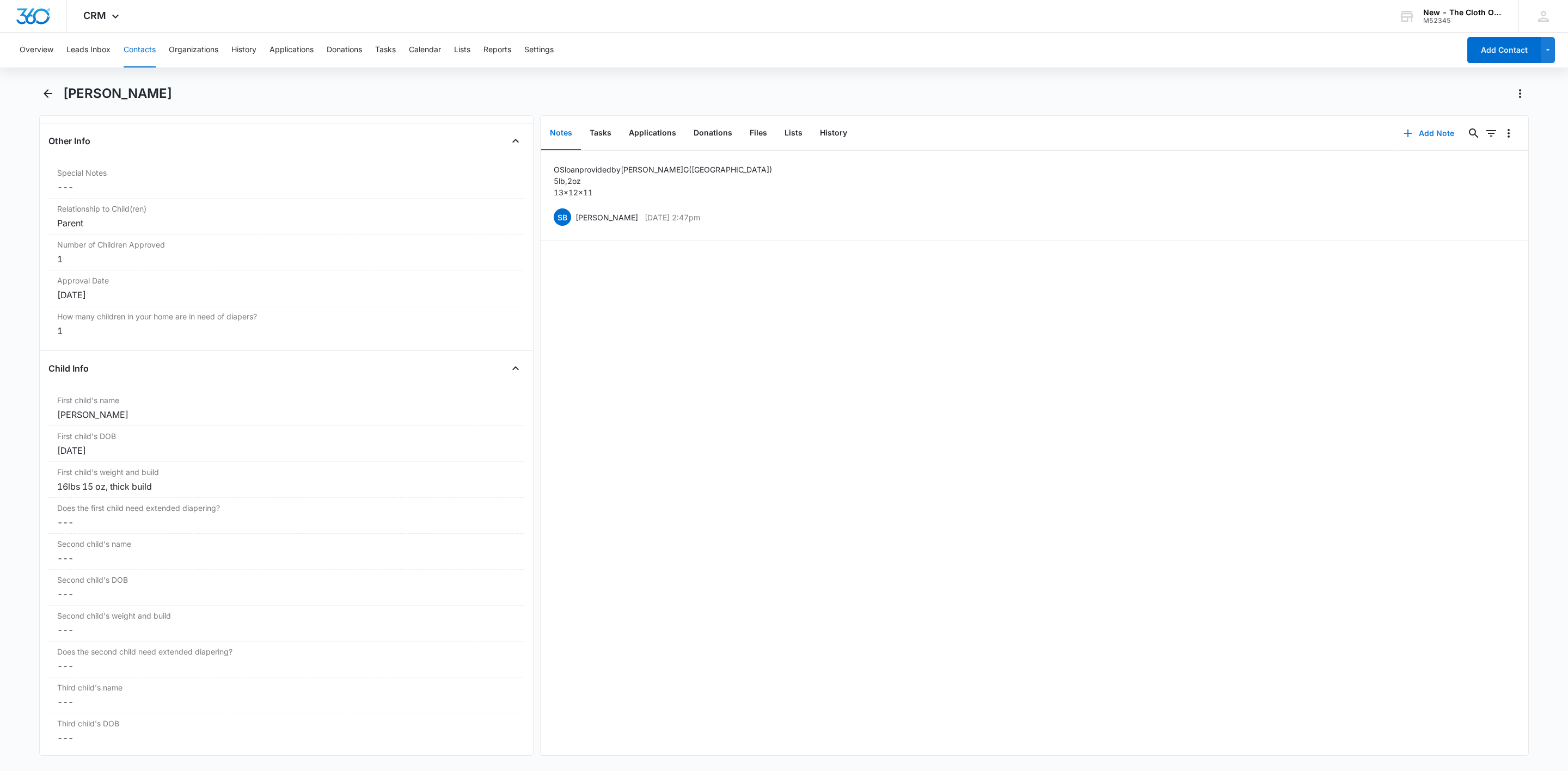
scroll to position [251, 0]
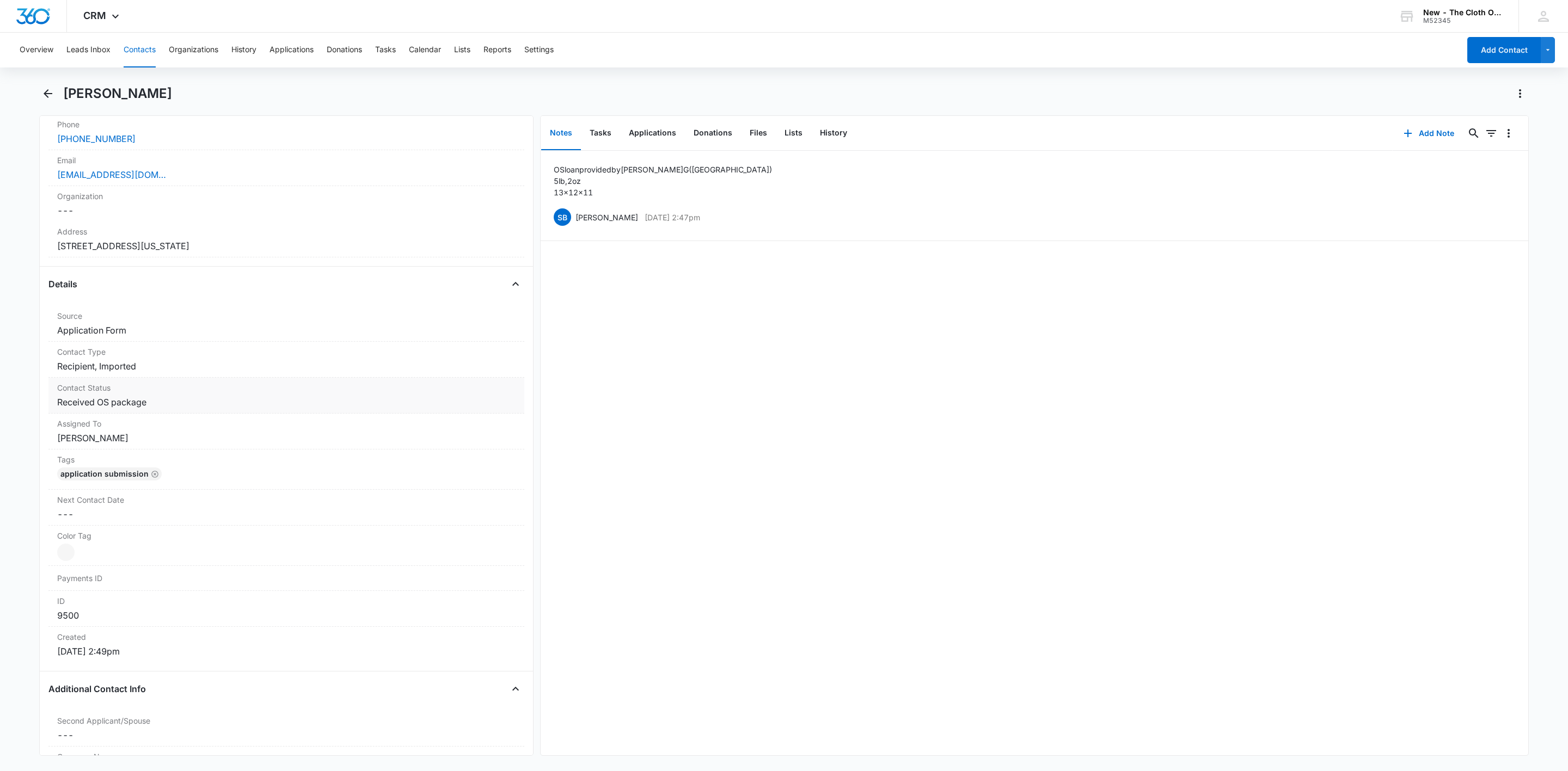
click at [211, 399] on dd "Cancel Save Changes Received OS package" at bounding box center [286, 402] width 458 height 13
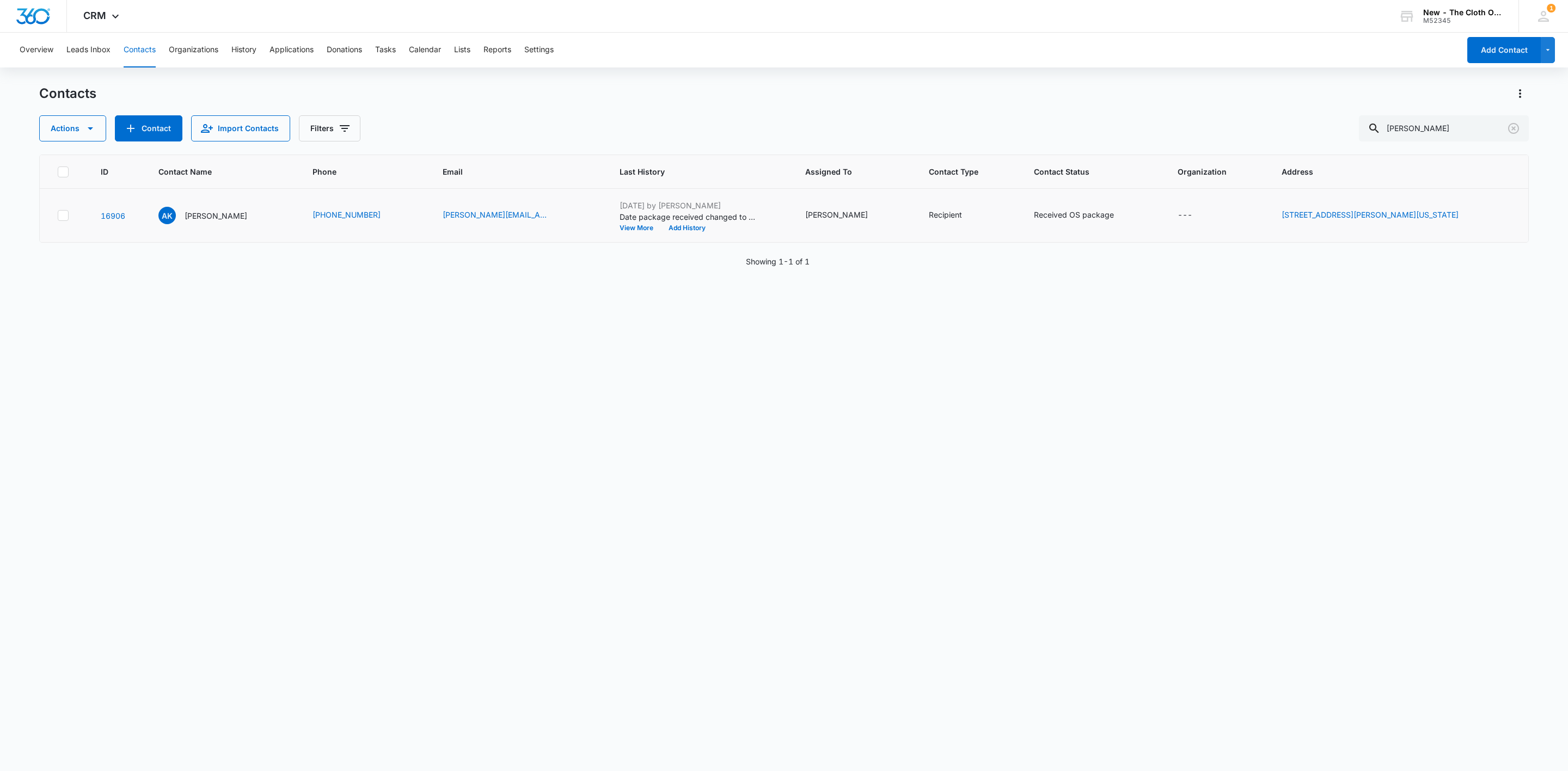
click at [215, 197] on td "AK [PERSON_NAME]" at bounding box center [222, 215] width 154 height 54
click at [211, 214] on p "[PERSON_NAME]" at bounding box center [215, 215] width 63 height 12
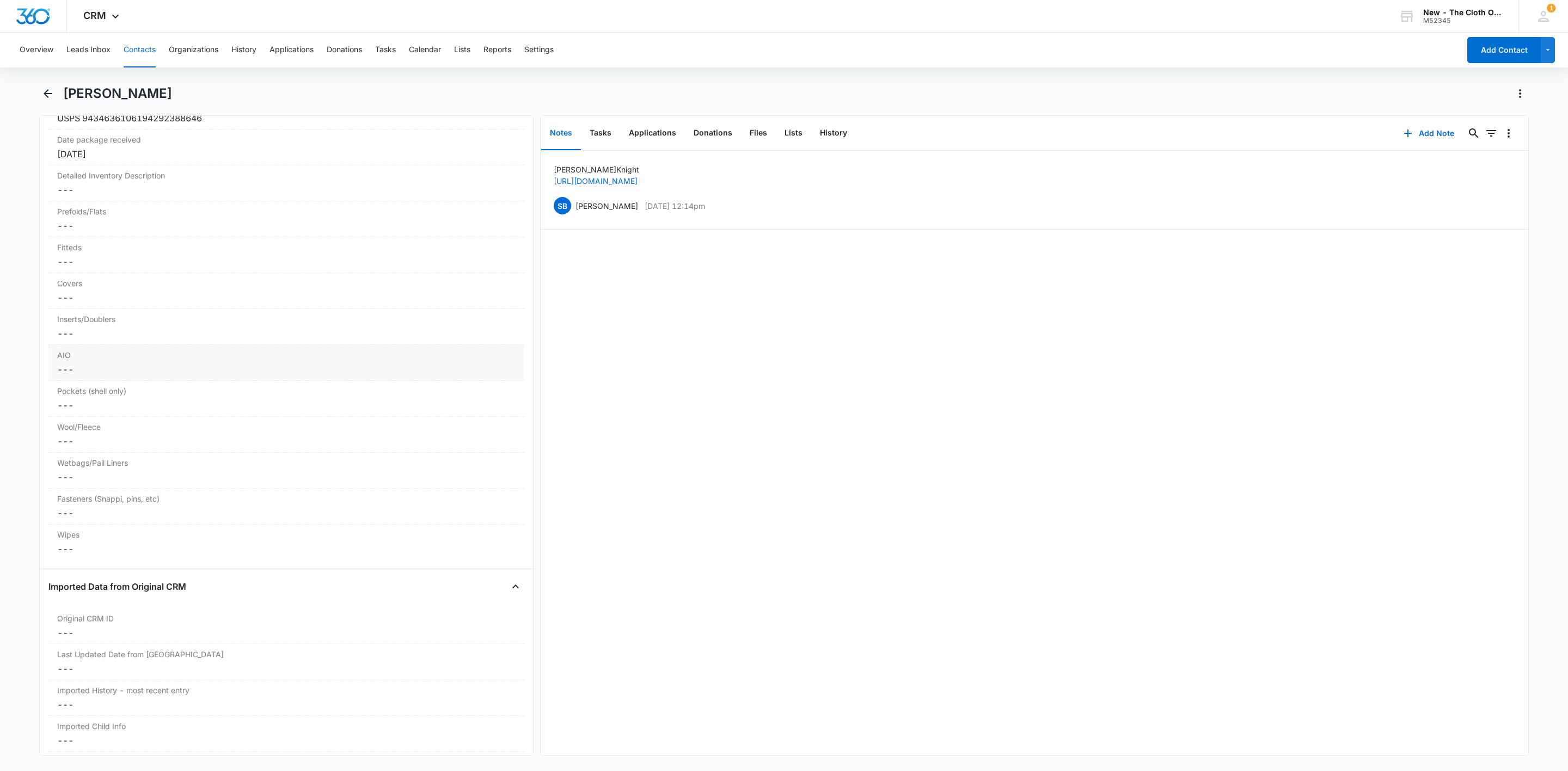
scroll to position [2732, 0]
click at [133, 36] on button "Contacts" at bounding box center [139, 50] width 32 height 35
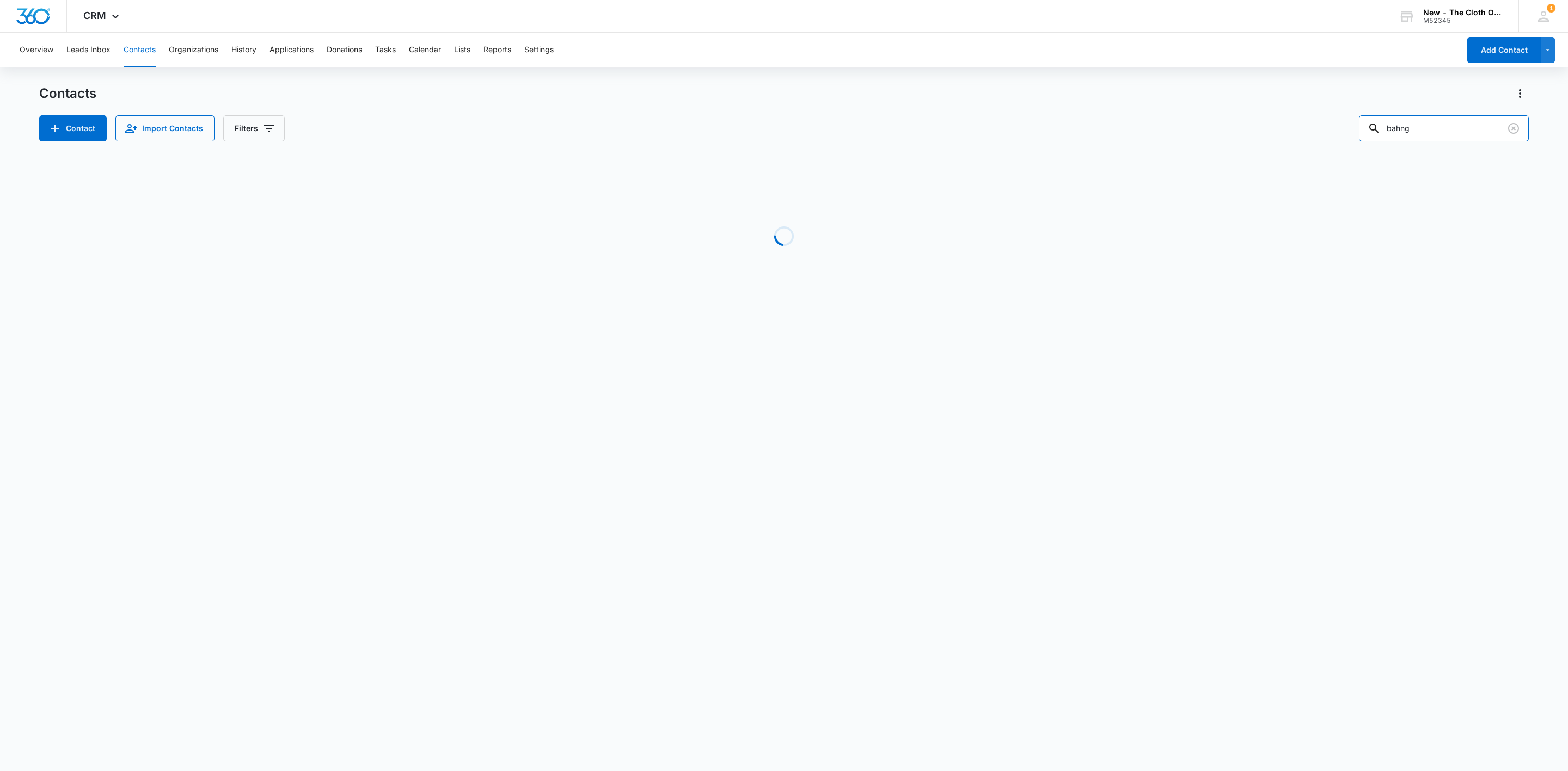
drag, startPoint x: 1406, startPoint y: 126, endPoint x: 1318, endPoint y: 139, distance: 89.0
click at [1349, 132] on div "Contact Import Contacts Filters bahng" at bounding box center [783, 128] width 1489 height 26
paste input "Champagne [PERSON_NAME]"
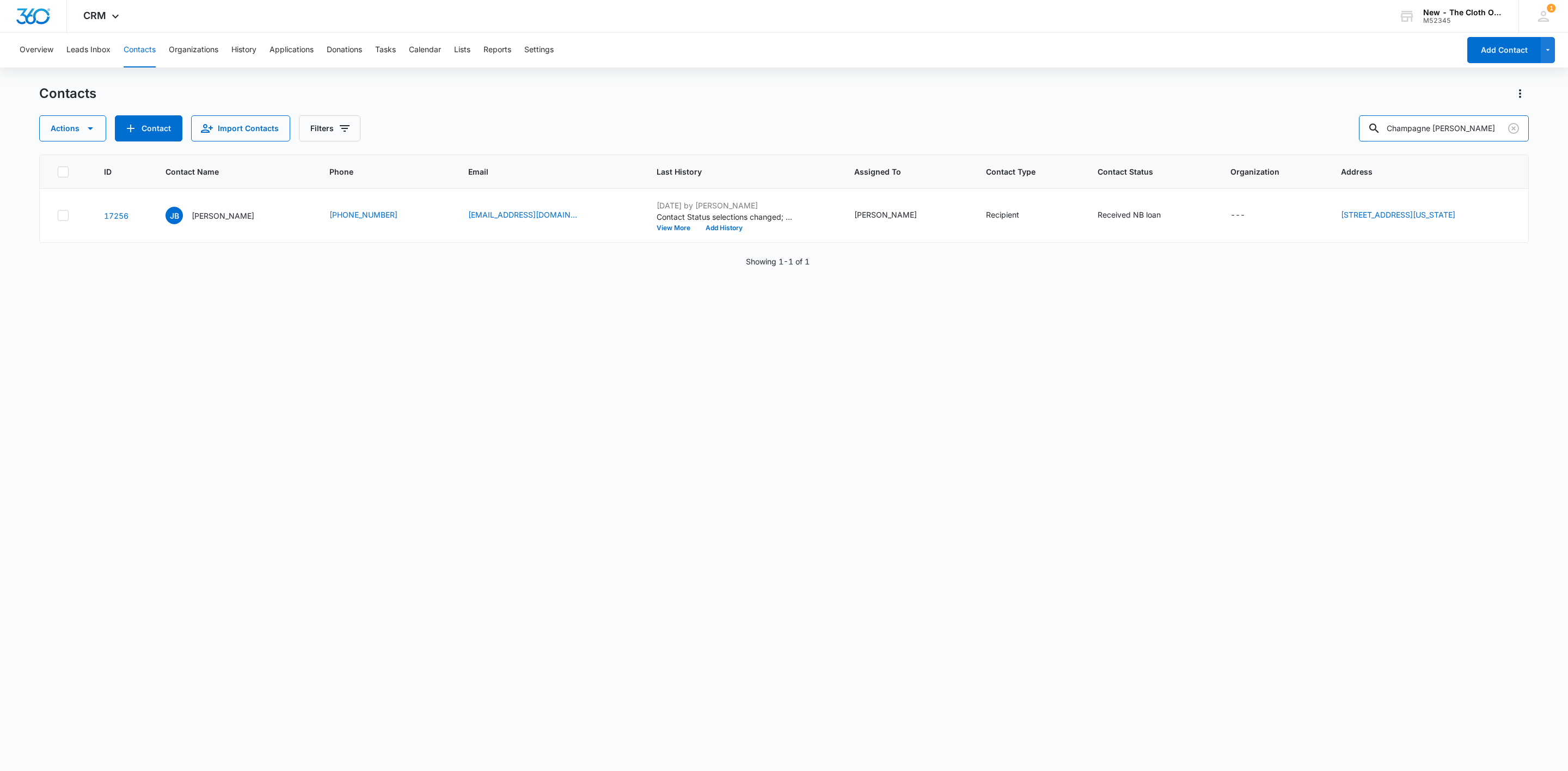
type input "Champagne [PERSON_NAME]"
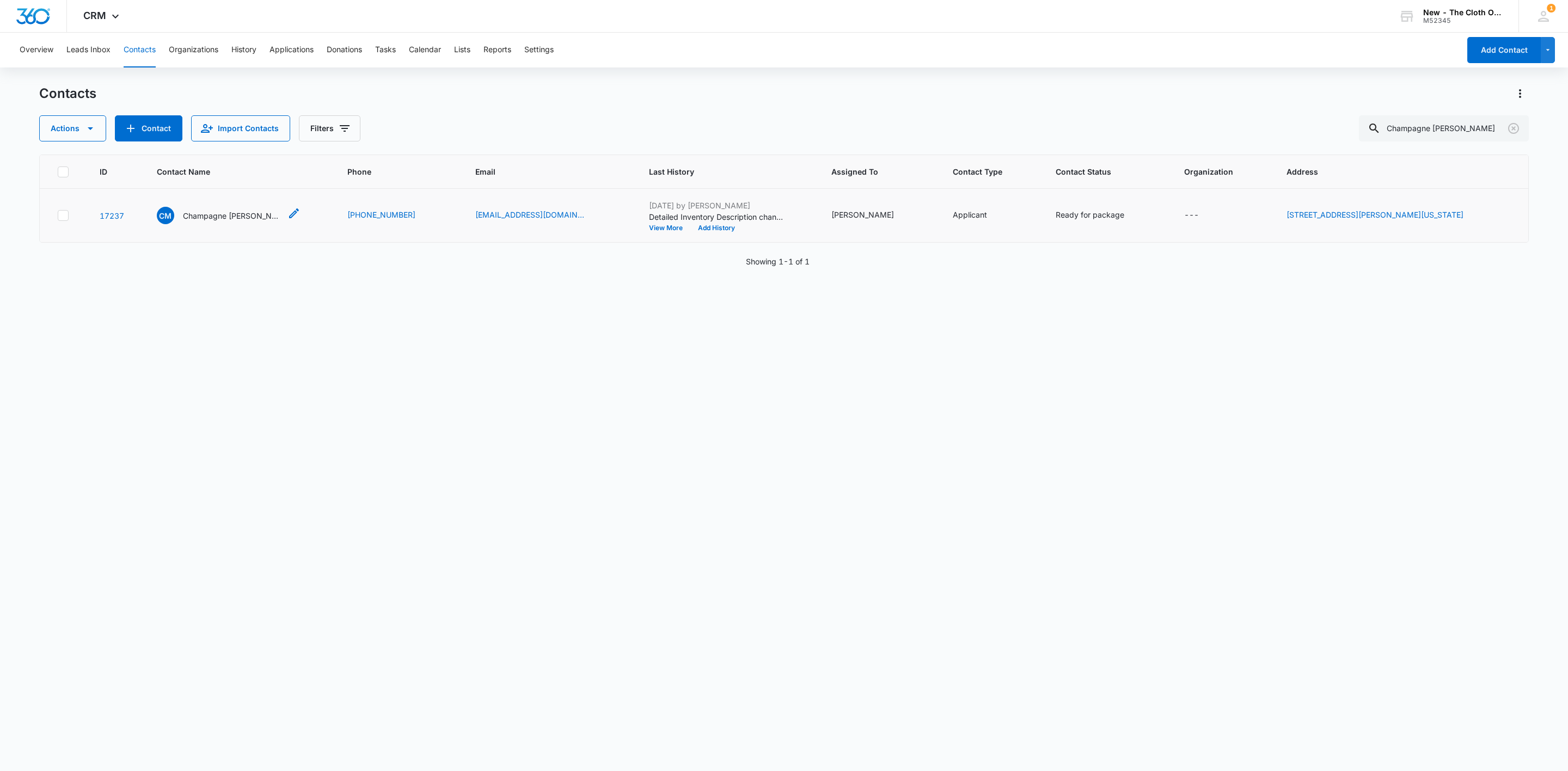
click at [234, 213] on p "Champagne Maldonado Seguinot" at bounding box center [232, 215] width 98 height 12
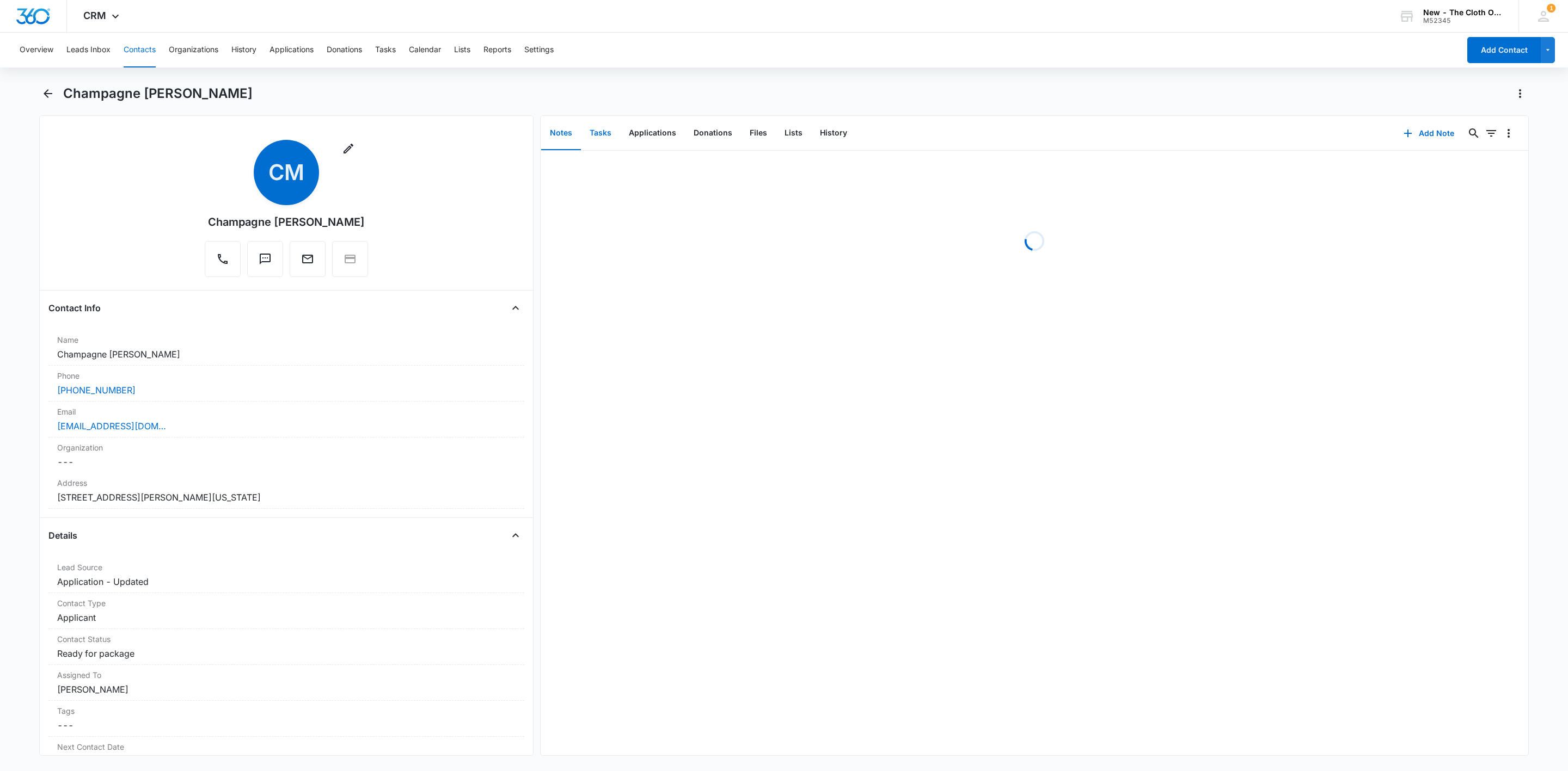
click at [607, 133] on button "Tasks" at bounding box center [600, 133] width 39 height 33
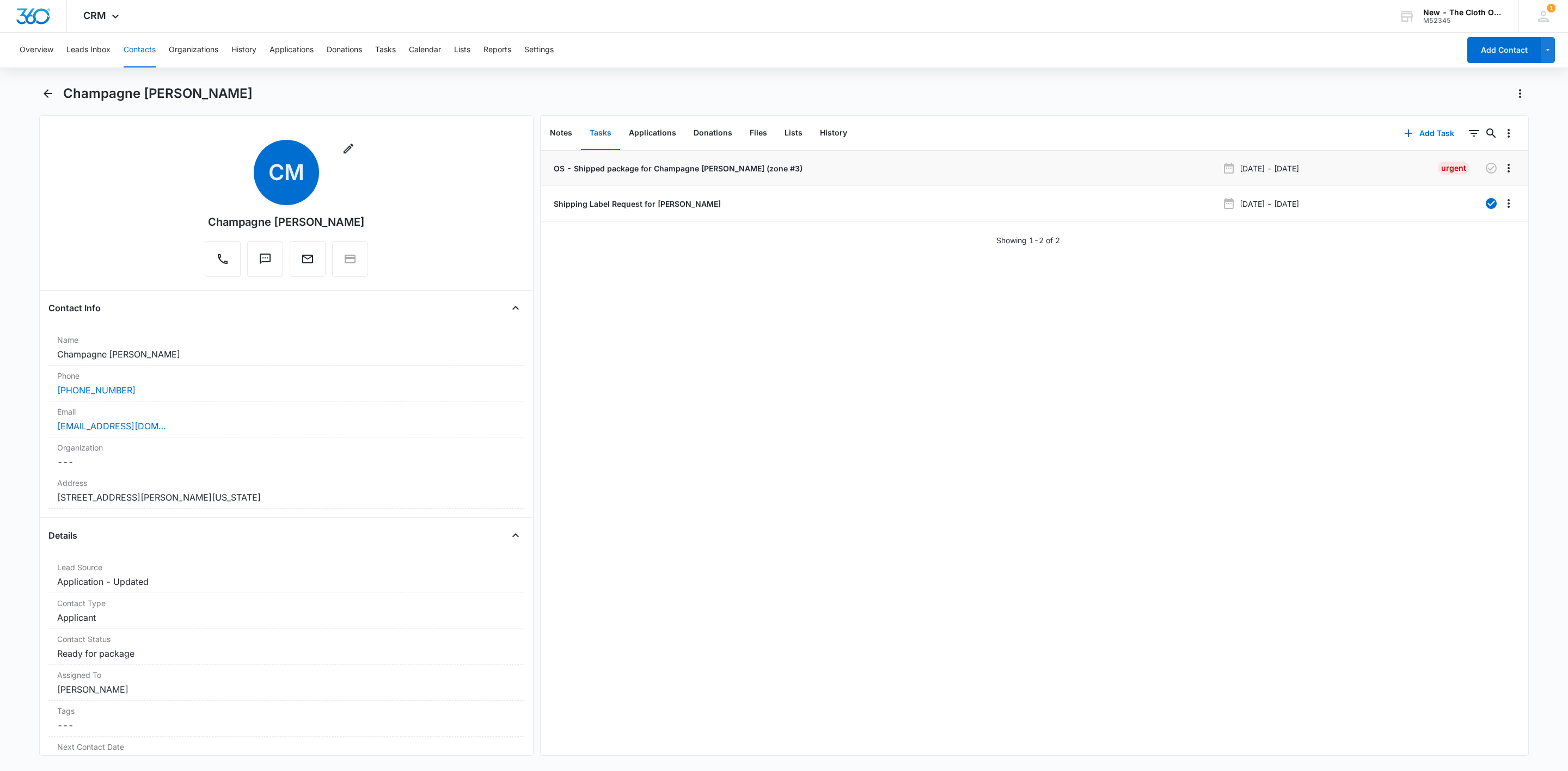
click at [606, 167] on p "OS - Shipped package for Champagne Maldonado Seguinot (zone #3)" at bounding box center [677, 168] width 251 height 12
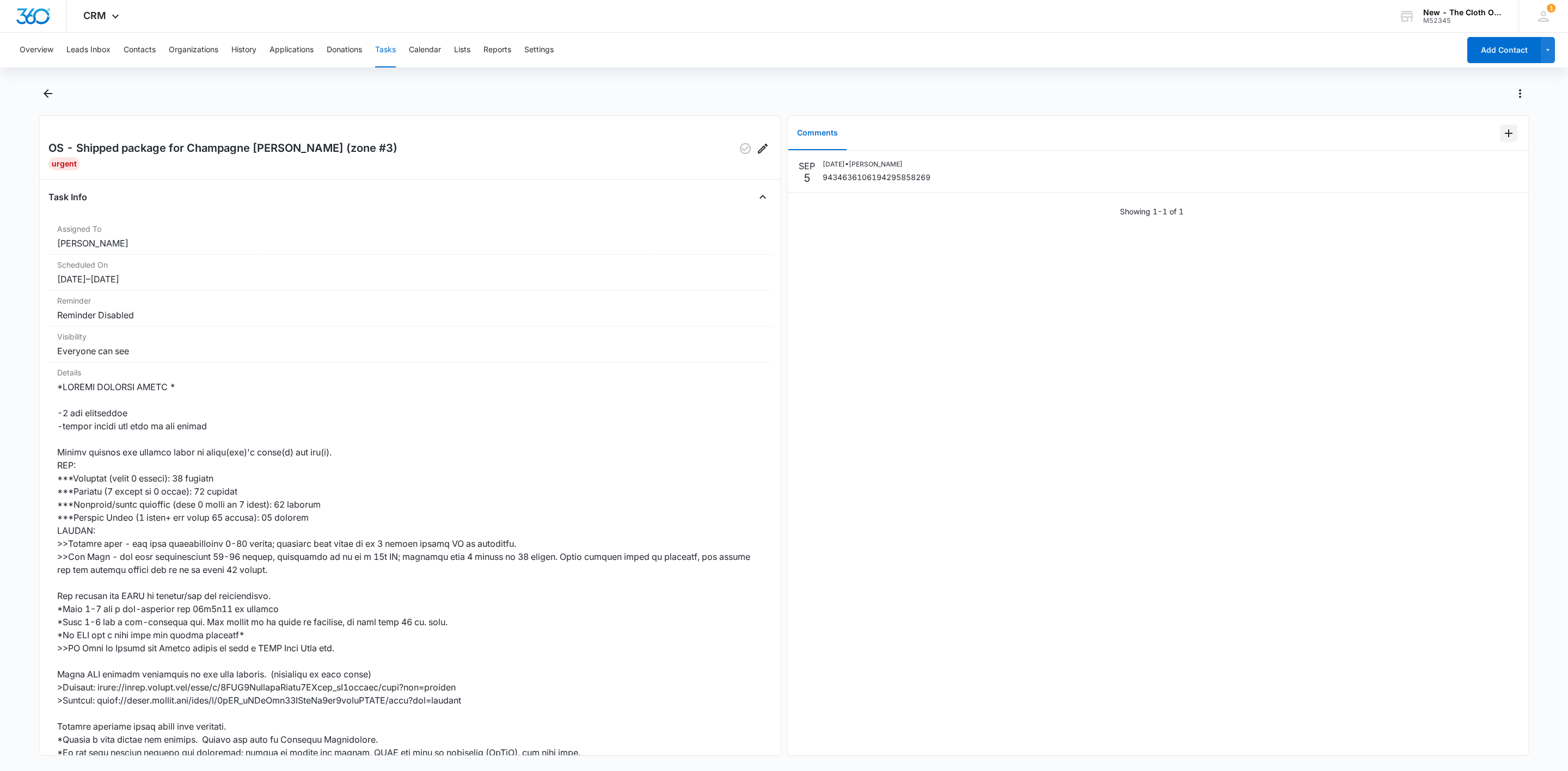
click at [1502, 134] on icon "Add Comment" at bounding box center [1508, 133] width 13 height 13
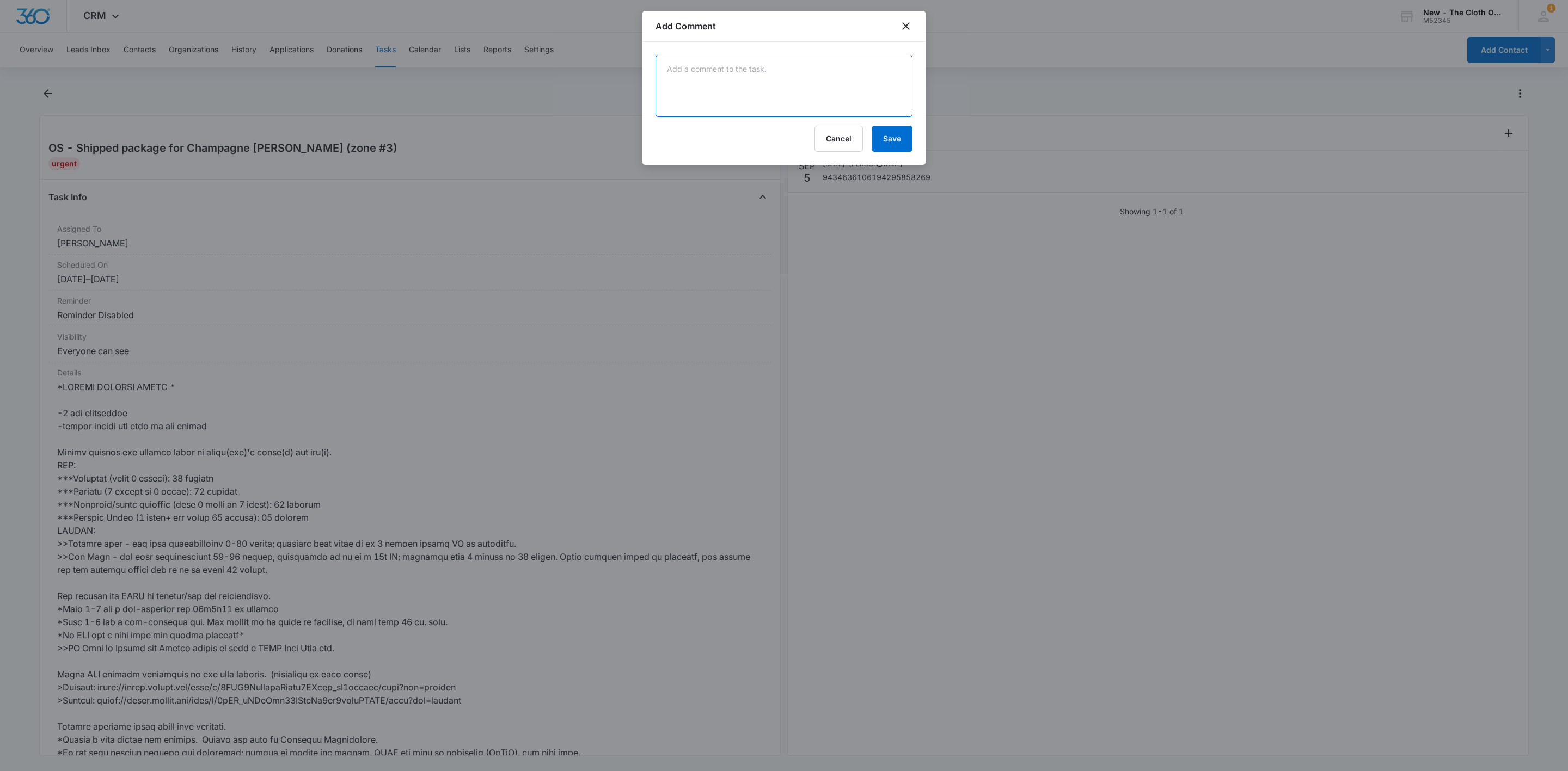
click at [819, 92] on textarea at bounding box center [784, 86] width 257 height 62
type textarea "K"
click at [848, 67] on textarea "Per Karen in working group - dropped off package, coun't get the receipt thing" at bounding box center [784, 86] width 257 height 62
click at [699, 79] on textarea "Per Karen in working group - dropped off package the other day. "coun't get the…" at bounding box center [784, 86] width 257 height 62
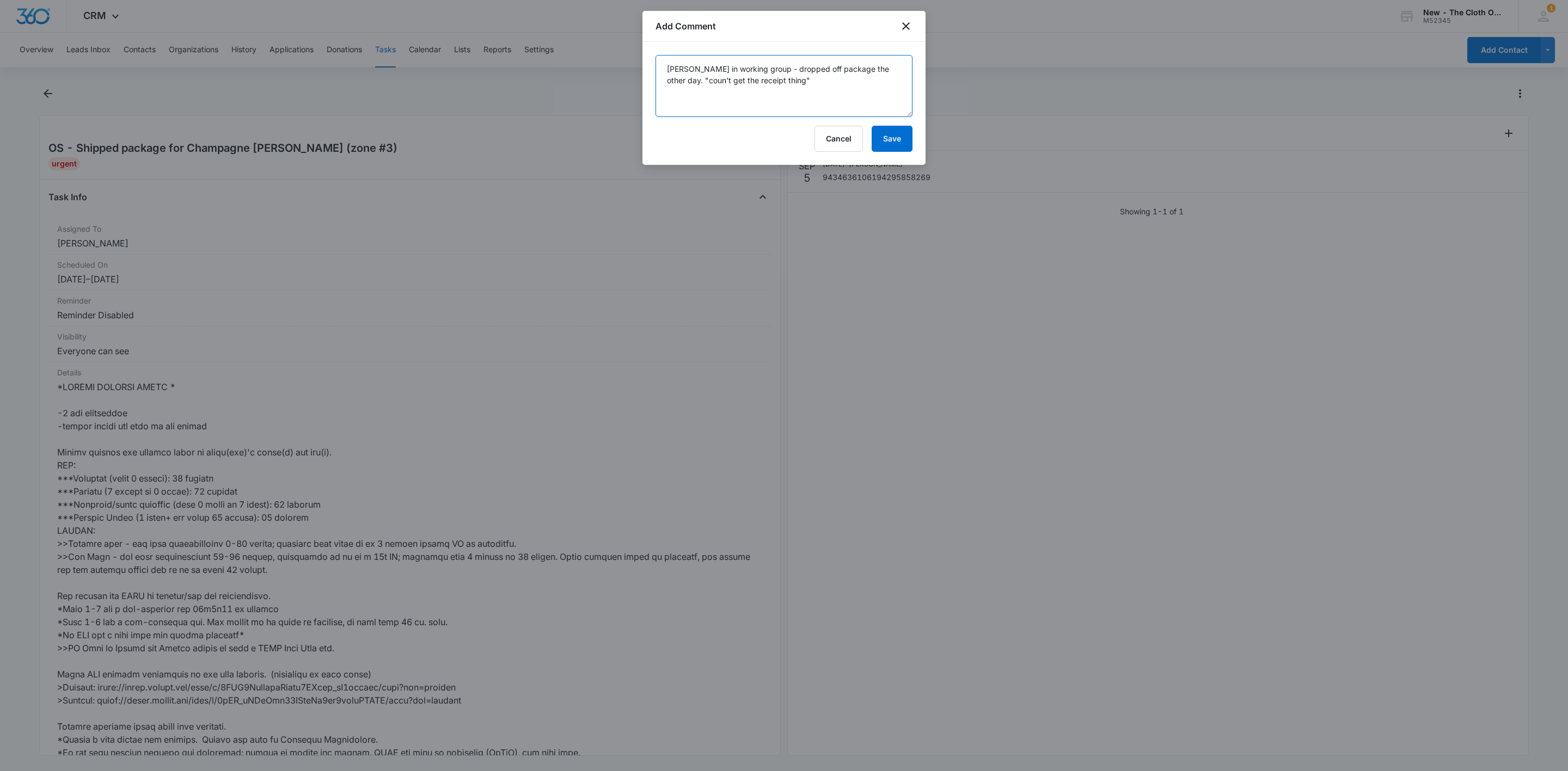
click at [699, 79] on textarea "Per Karen in working group - dropped off package the other day. "coun't get the…" at bounding box center [784, 86] width 257 height 62
paste textarea "Couldn't get the receipt thing."
click at [799, 88] on textarea "Per Karen in working group - dropped off package the other day. "coun't get the…" at bounding box center [784, 86] width 257 height 62
drag, startPoint x: 796, startPoint y: 85, endPoint x: 660, endPoint y: 88, distance: 136.0
click at [660, 88] on textarea "Per Karen in working group - dropped off package the other day. "coun't get the…" at bounding box center [784, 86] width 257 height 62
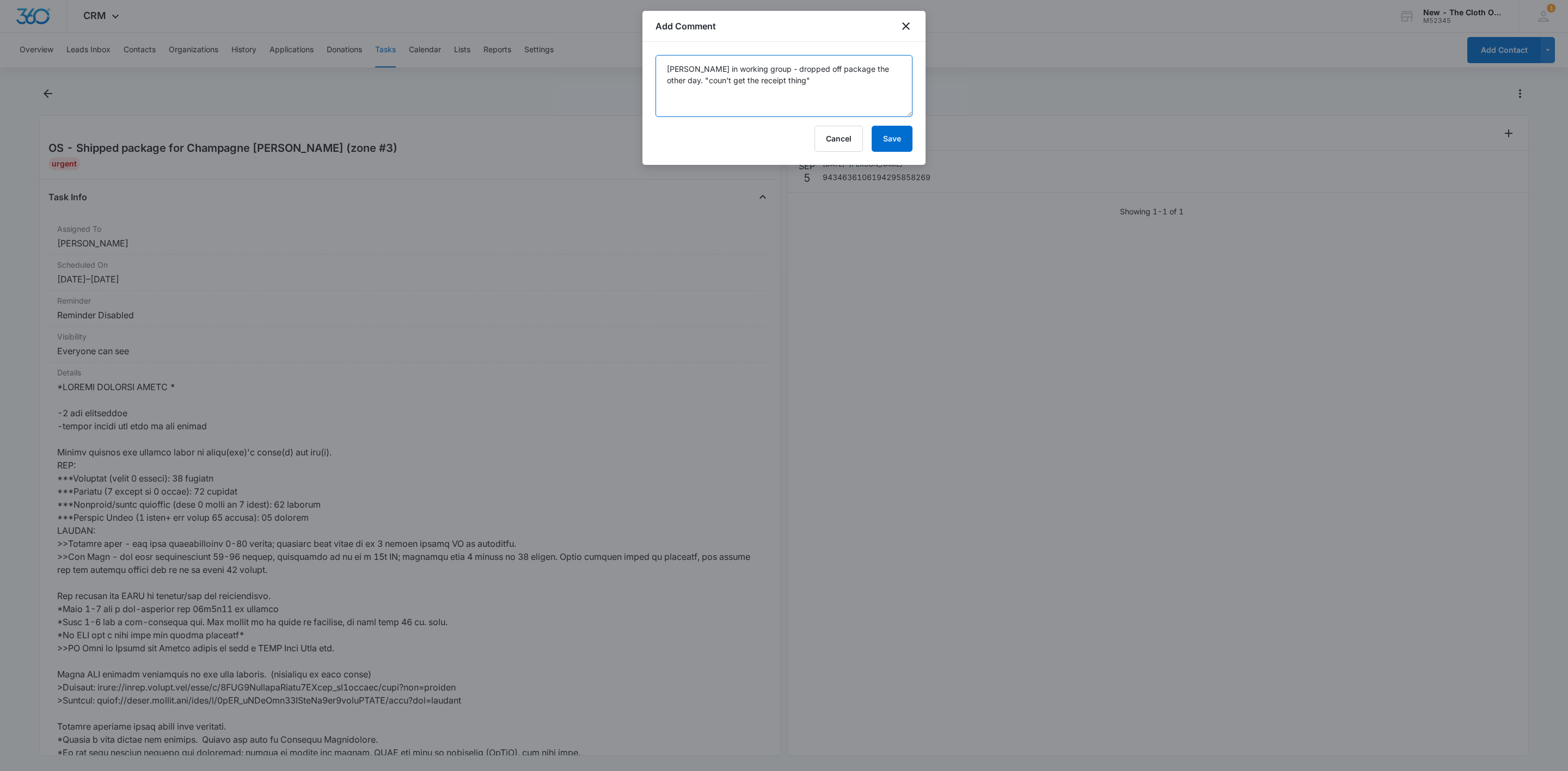
paste textarea "Couldn't get the receipt thing."
click at [668, 83] on textarea "Per Karen in working group - dropped off package the other day. Couldn't get th…" at bounding box center [784, 86] width 257 height 62
type textarea "Per Karen in working group - dropped off package the other day. "Couldn't get t…"
click at [906, 136] on button "Save" at bounding box center [892, 139] width 41 height 26
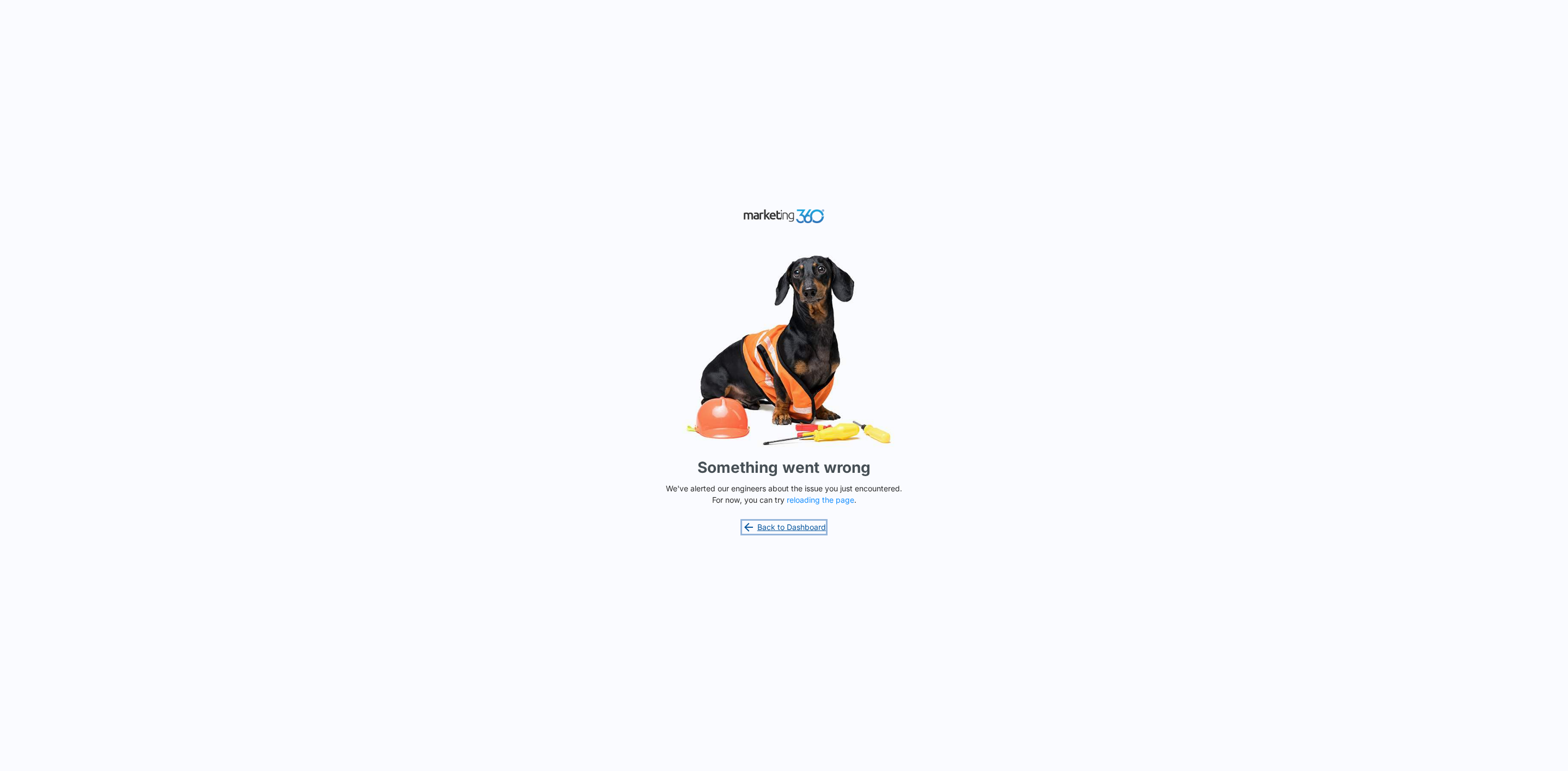
click at [792, 525] on link "Back to Dashboard" at bounding box center [784, 527] width 84 height 13
click at [797, 519] on div "Something went wrong We've alerted our engineers about the issue you just encou…" at bounding box center [784, 385] width 1568 height 771
click at [797, 523] on link "Back to Dashboard" at bounding box center [784, 527] width 84 height 13
